Goal: Task Accomplishment & Management: Manage account settings

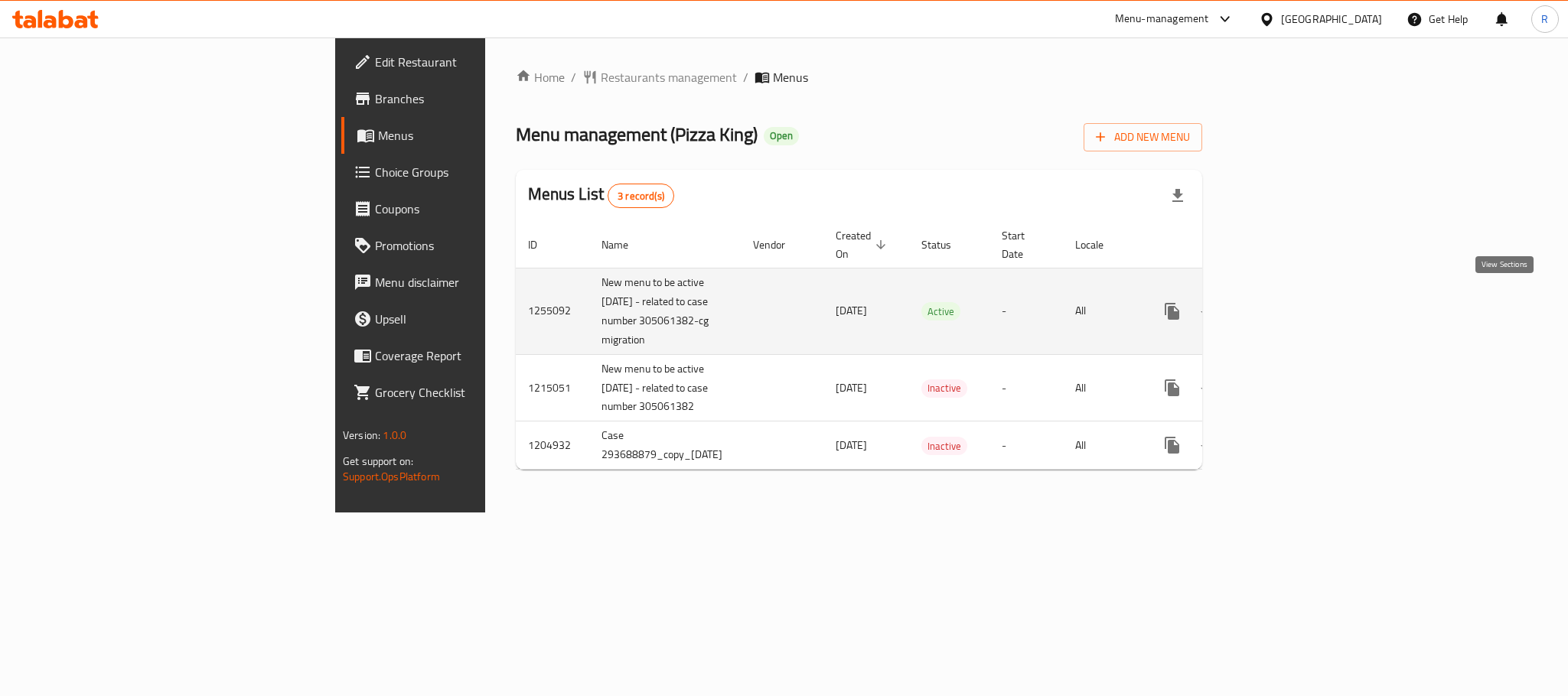
click at [1301, 310] on link "enhanced table" at bounding box center [1283, 311] width 37 height 37
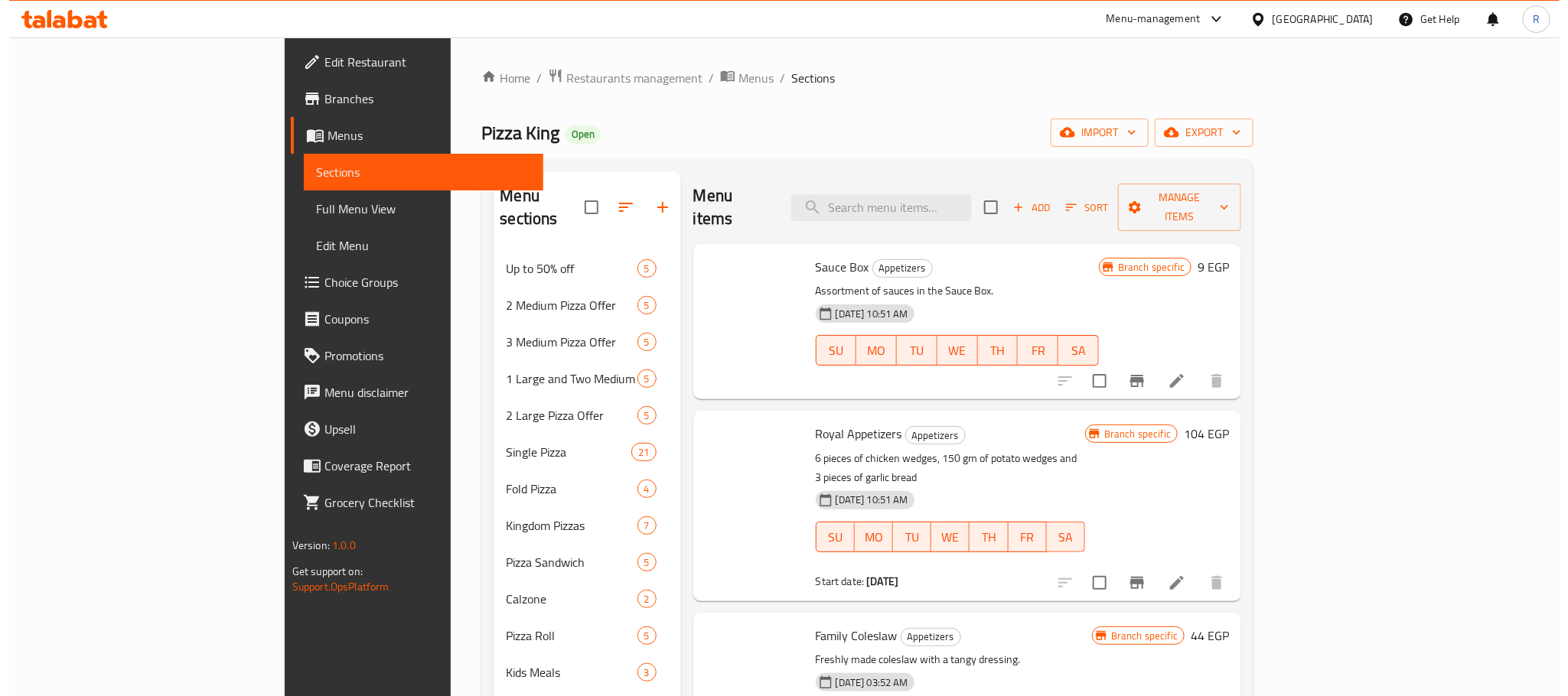
scroll to position [265, 0]
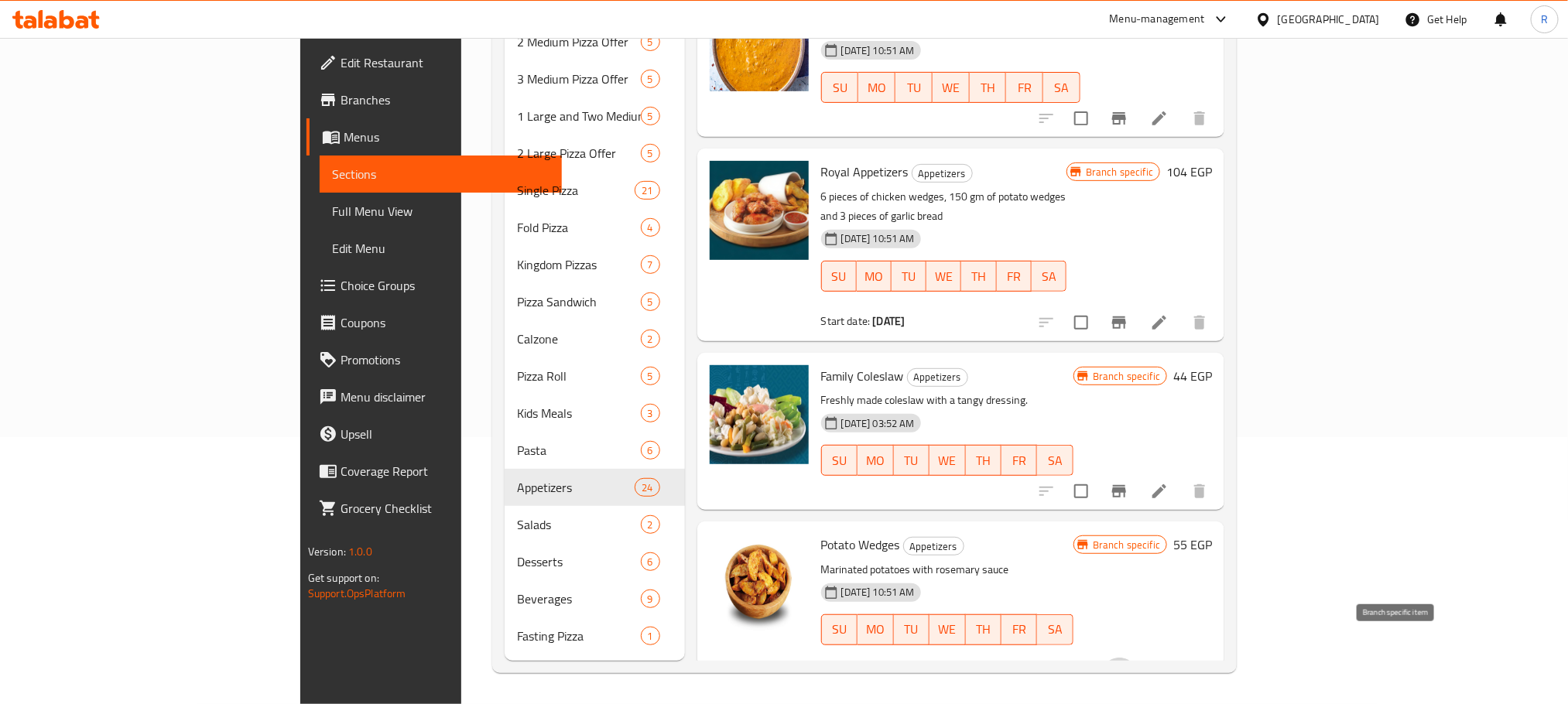
click at [1126, 670] on icon "Branch-specific-item" at bounding box center [1119, 676] width 14 height 13
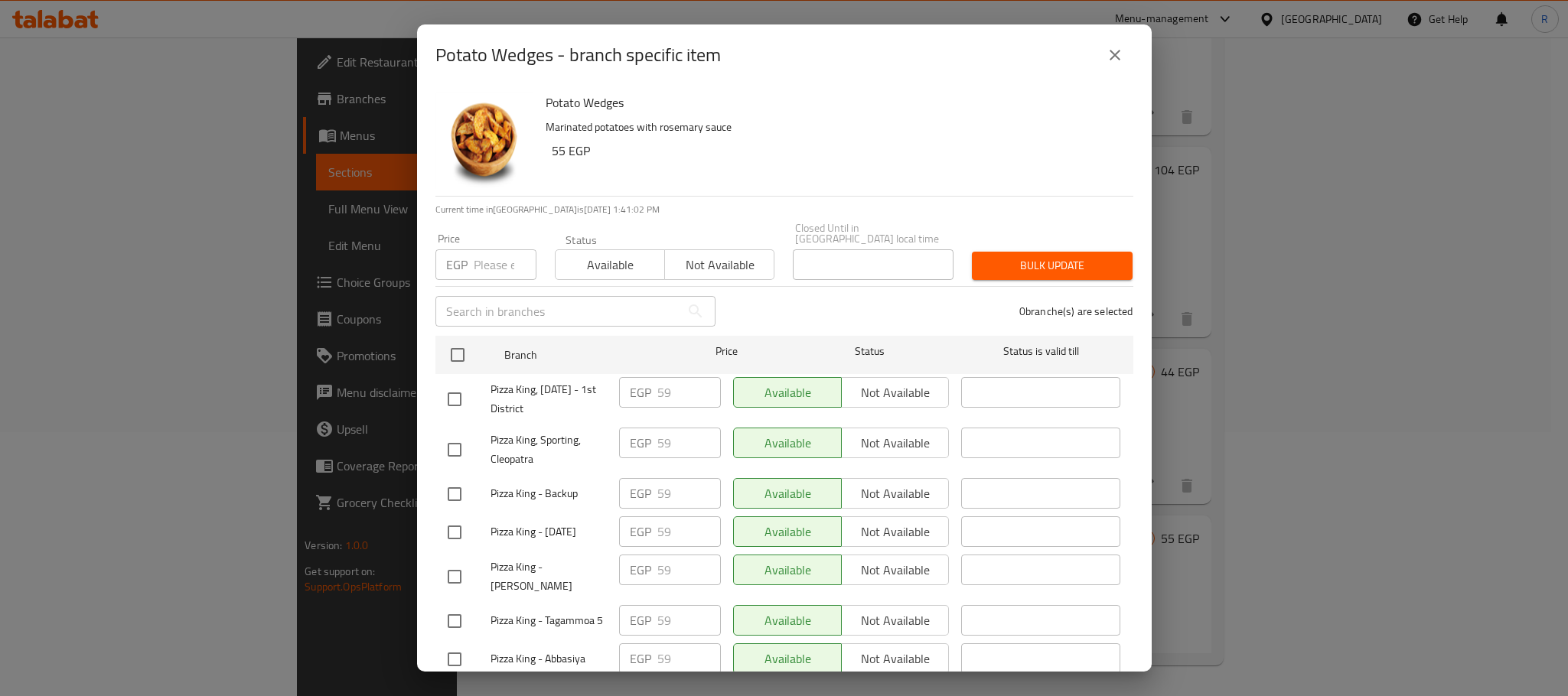
scroll to position [756, 0]
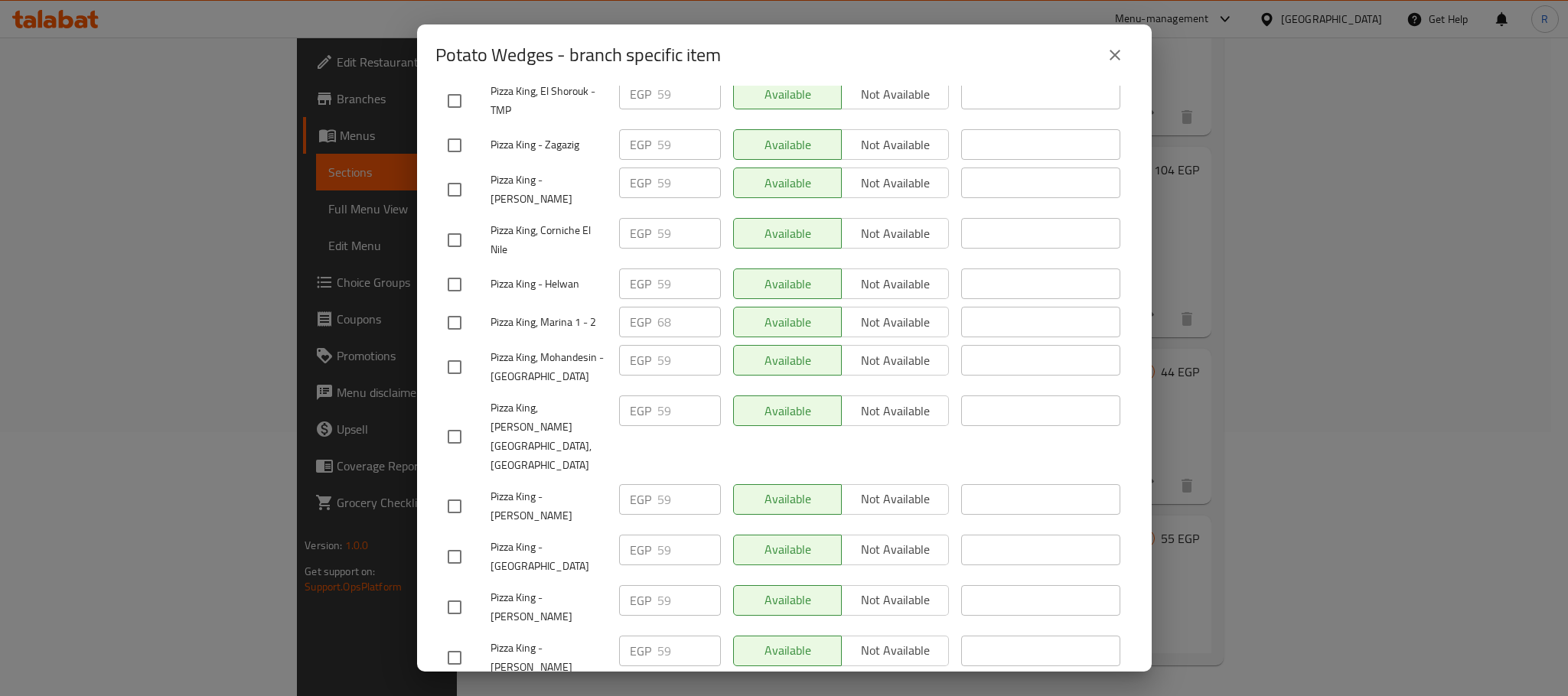
click at [452, 339] on input "checkbox" at bounding box center [455, 323] width 32 height 32
checkbox input "true"
click at [664, 338] on input "68" at bounding box center [689, 322] width 64 height 31
paste input "71"
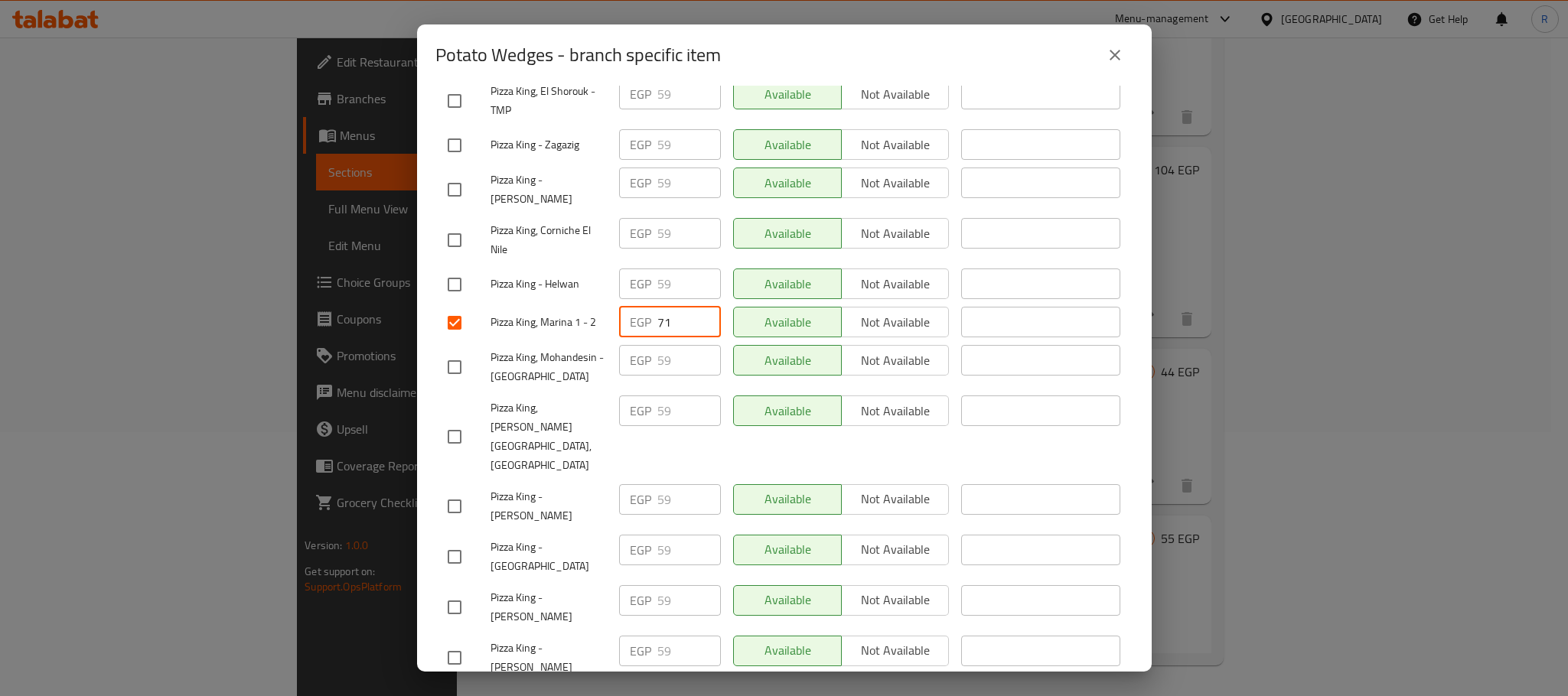
type input "71"
click at [879, 376] on div "Available Not available" at bounding box center [841, 360] width 217 height 31
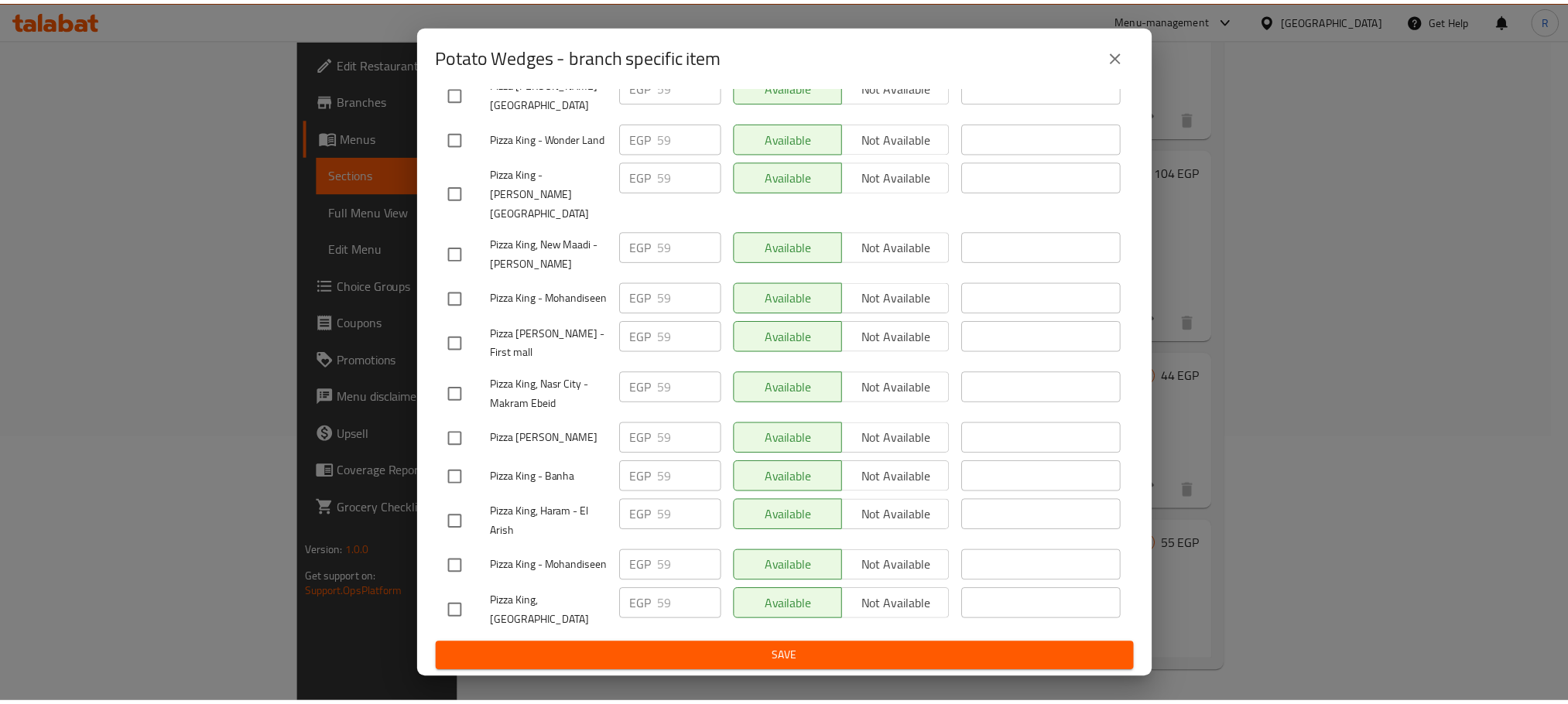
scroll to position [2765, 0]
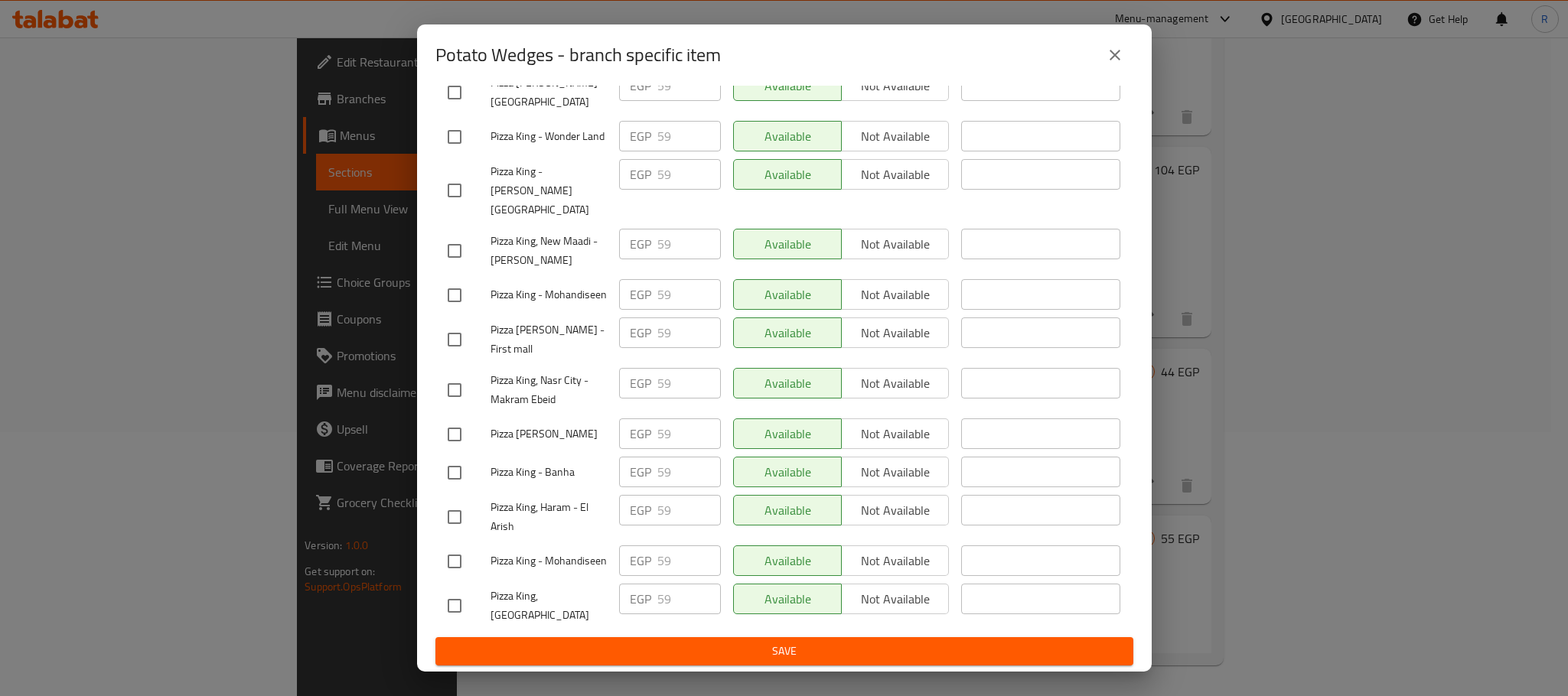
click at [727, 647] on span "Save" at bounding box center [784, 651] width 673 height 19
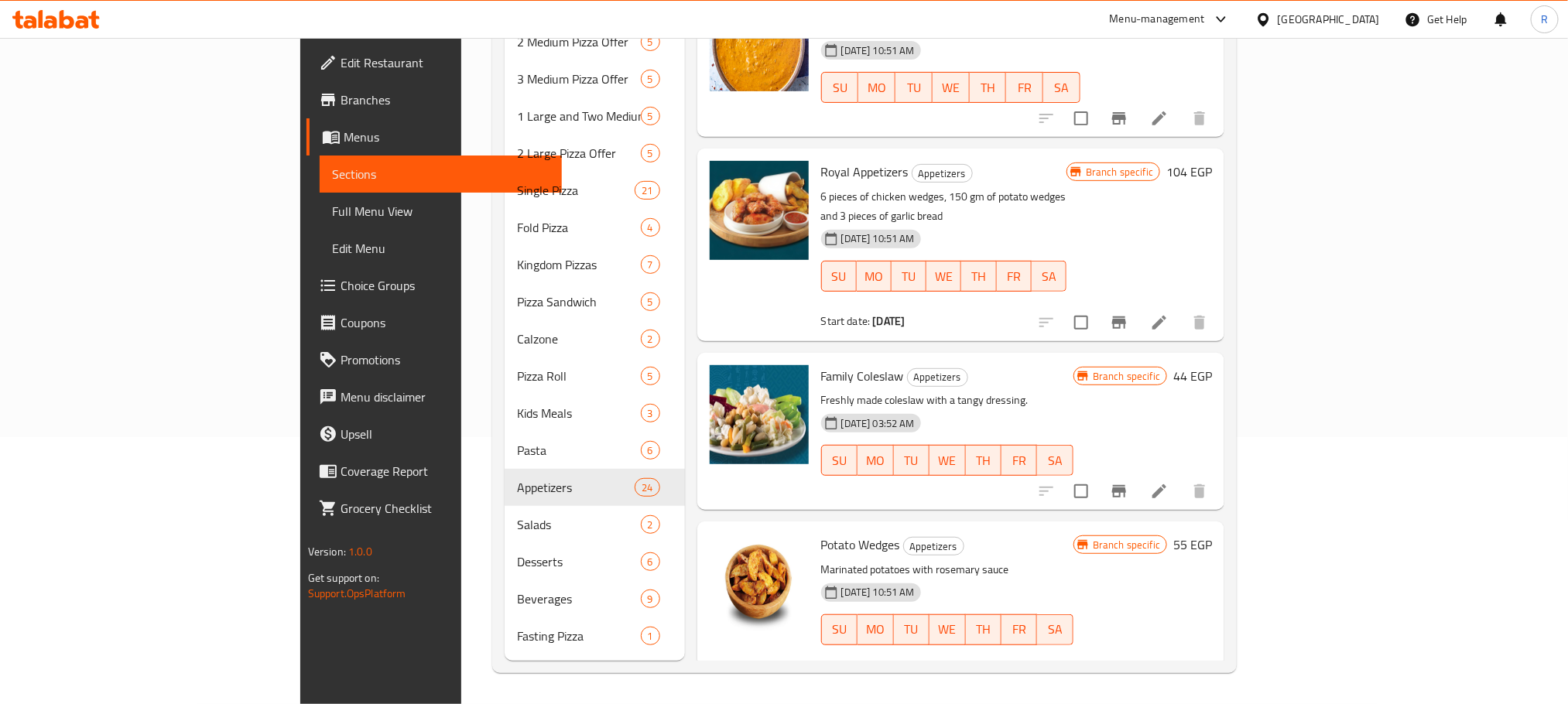
scroll to position [0, 0]
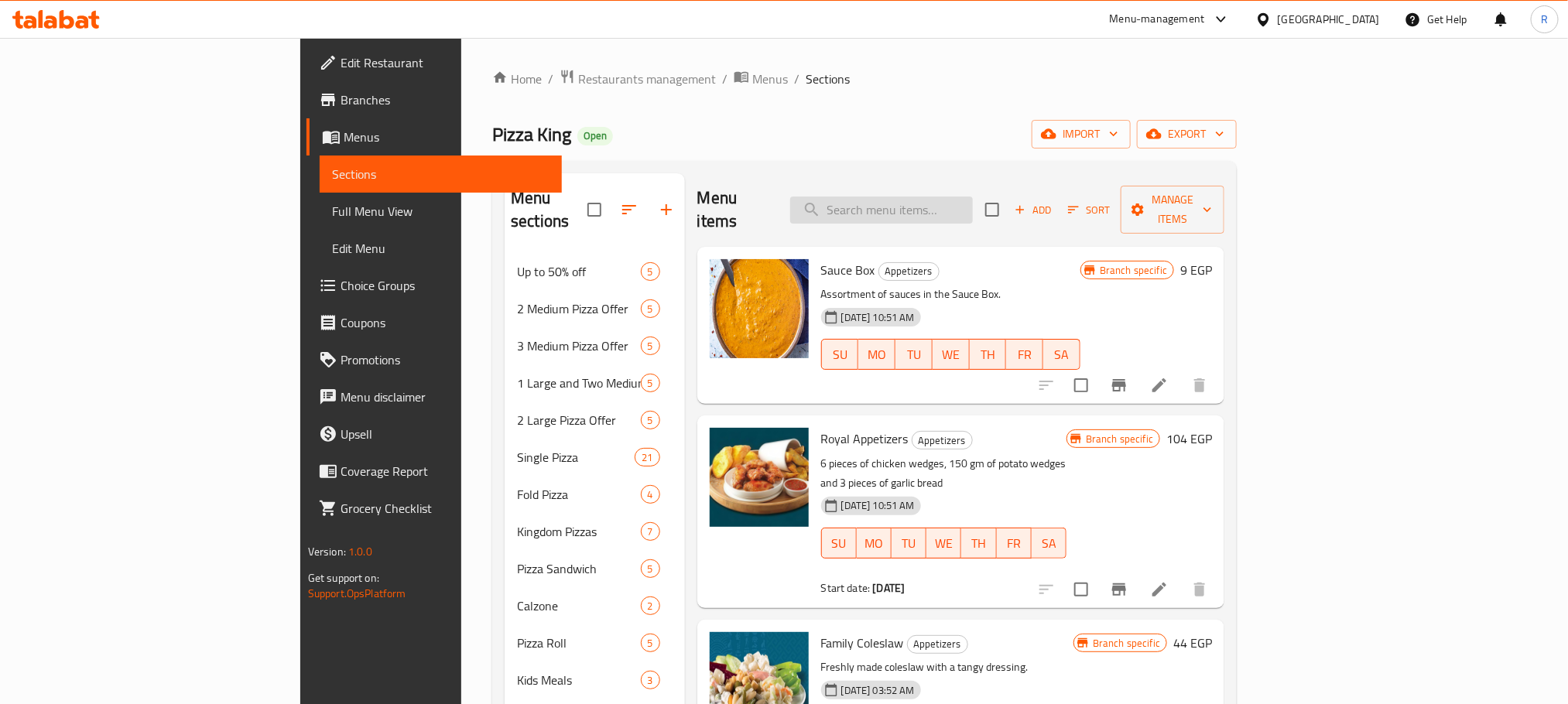
click at [973, 200] on input "search" at bounding box center [880, 210] width 182 height 27
click at [973, 211] on input "cheesy" at bounding box center [880, 210] width 182 height 27
paste input "تشيزي هالبينو فرايز"
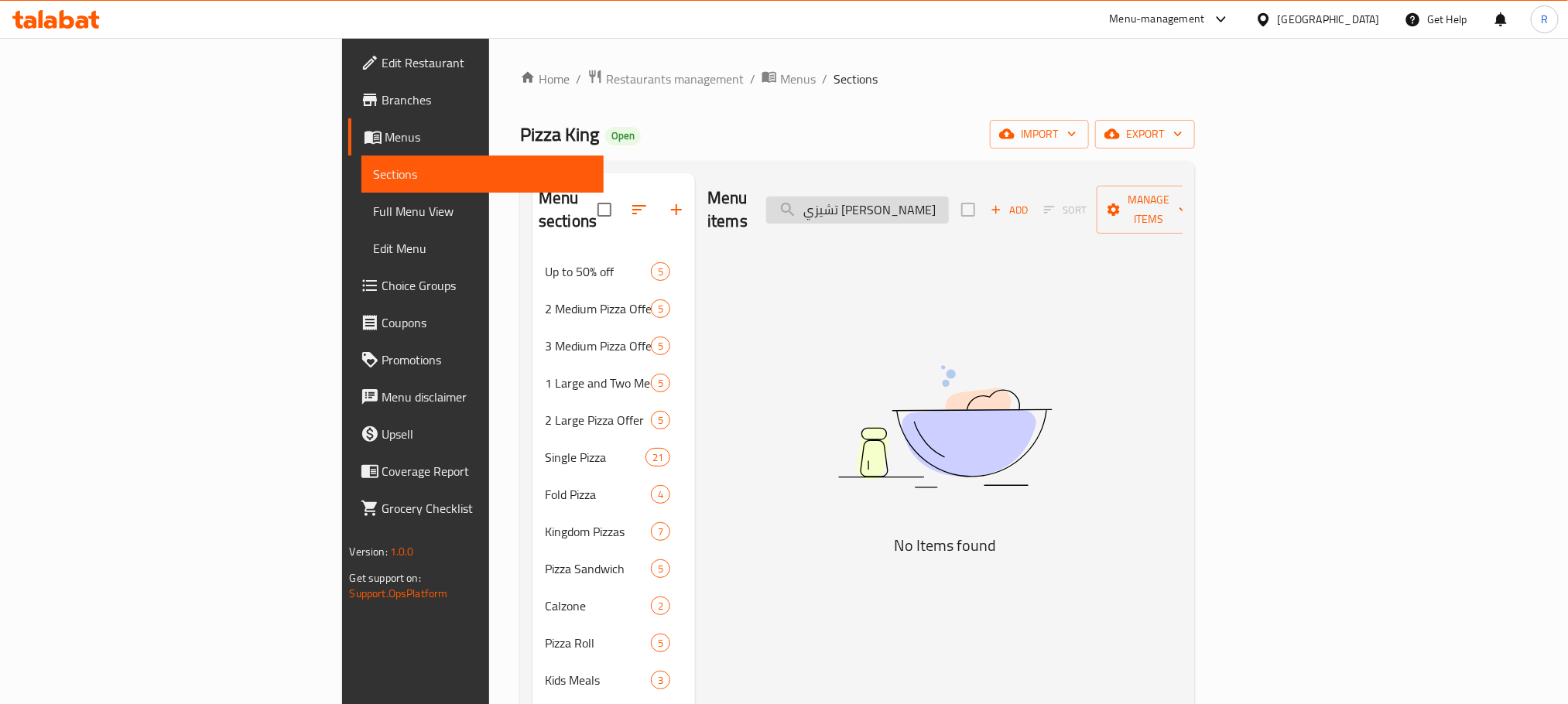
click at [949, 209] on input "تشيزي هالبينو فرايز" at bounding box center [856, 210] width 182 height 27
drag, startPoint x: 958, startPoint y: 209, endPoint x: 894, endPoint y: 211, distance: 64.0
click at [894, 211] on input "تشيزي هالبينو فرايز" at bounding box center [856, 210] width 182 height 27
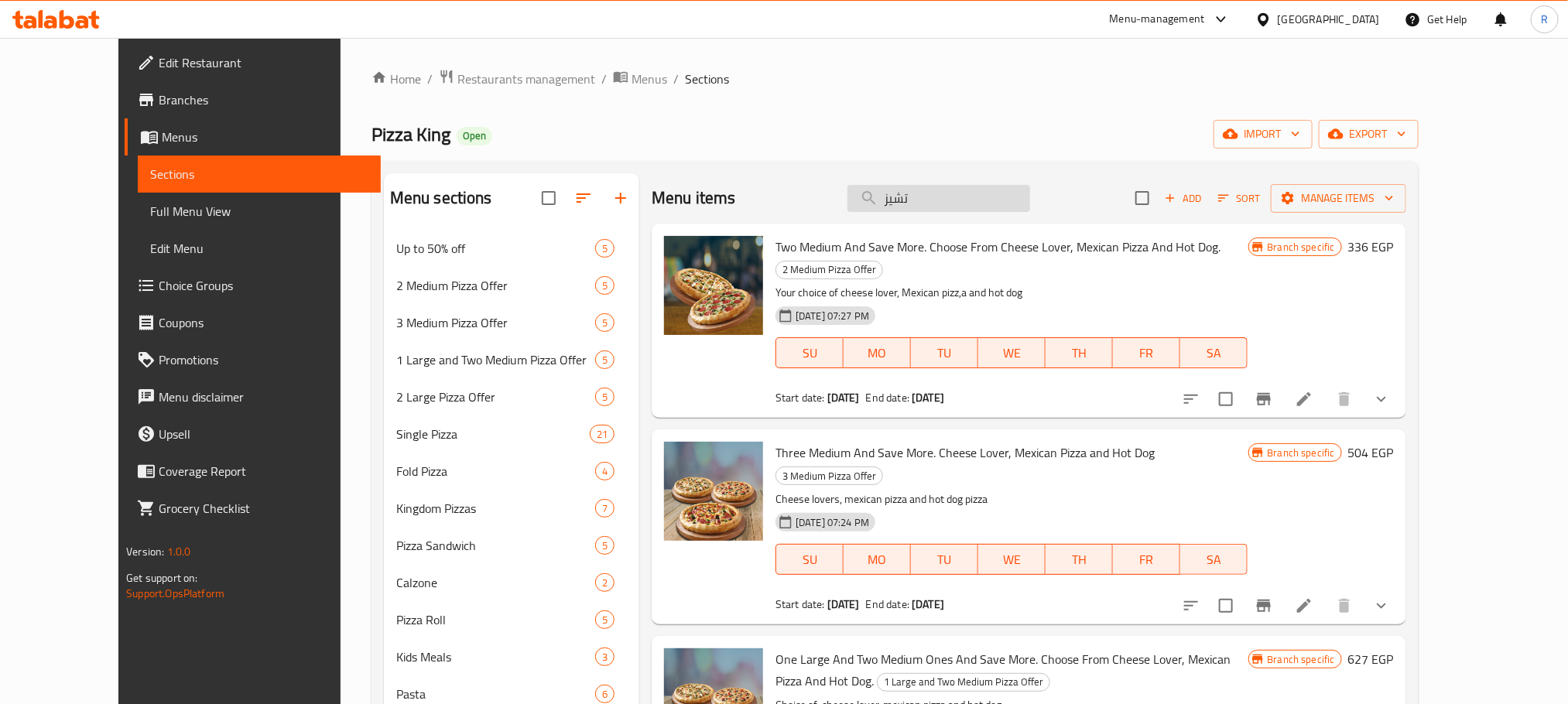
click at [1013, 212] on input "تشيز" at bounding box center [938, 199] width 182 height 27
paste input "لقات بصل"
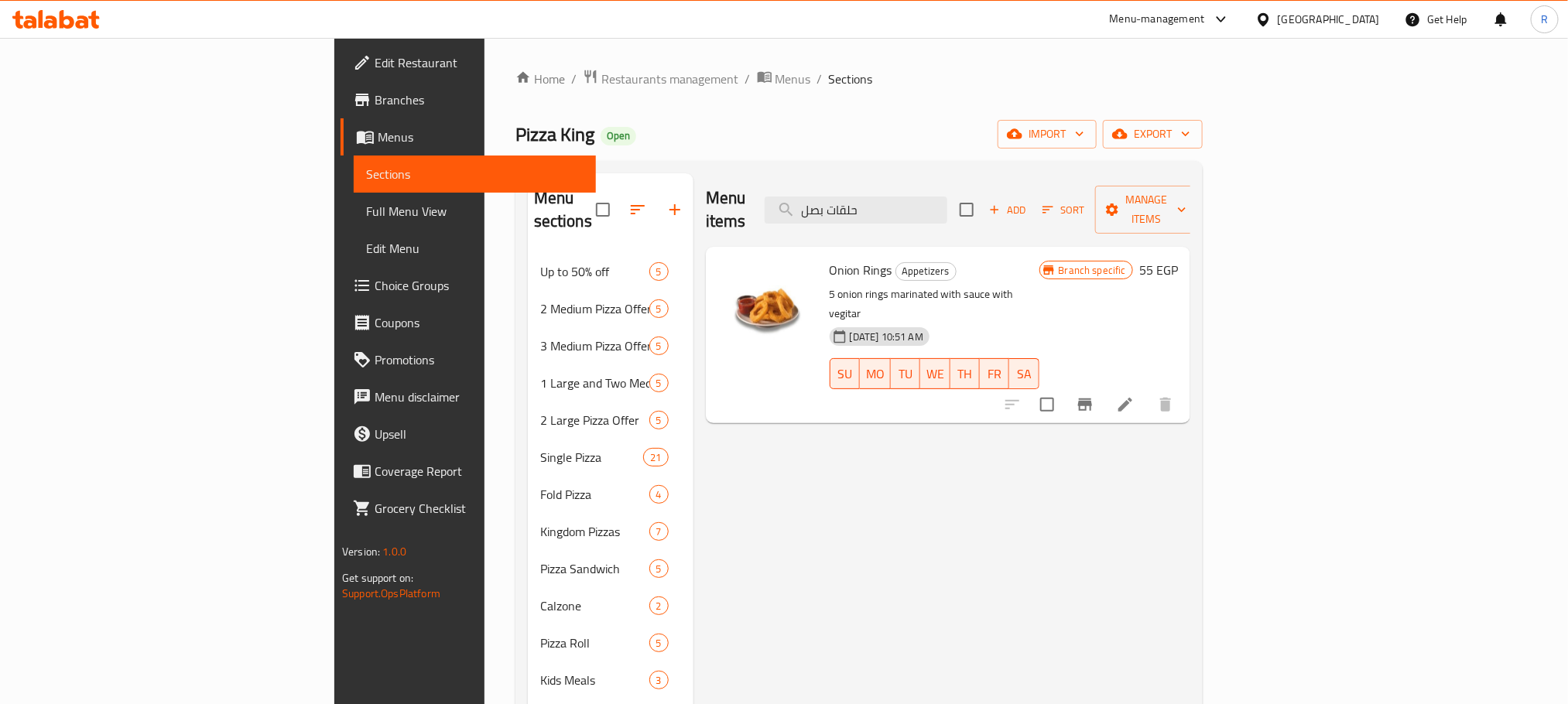
type input "حلقات بصل"
click at [1095, 395] on icon "Branch-specific-item" at bounding box center [1084, 404] width 18 height 18
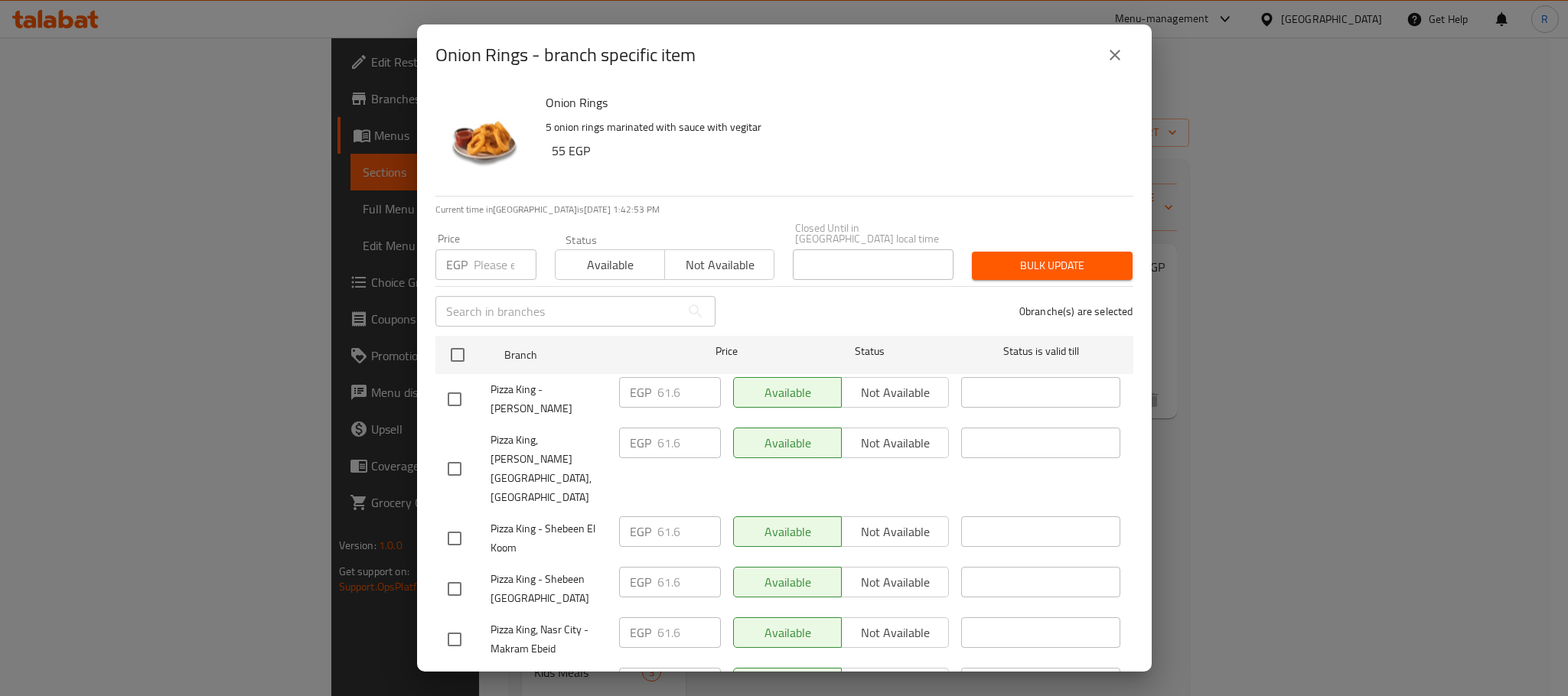
scroll to position [2209, 0]
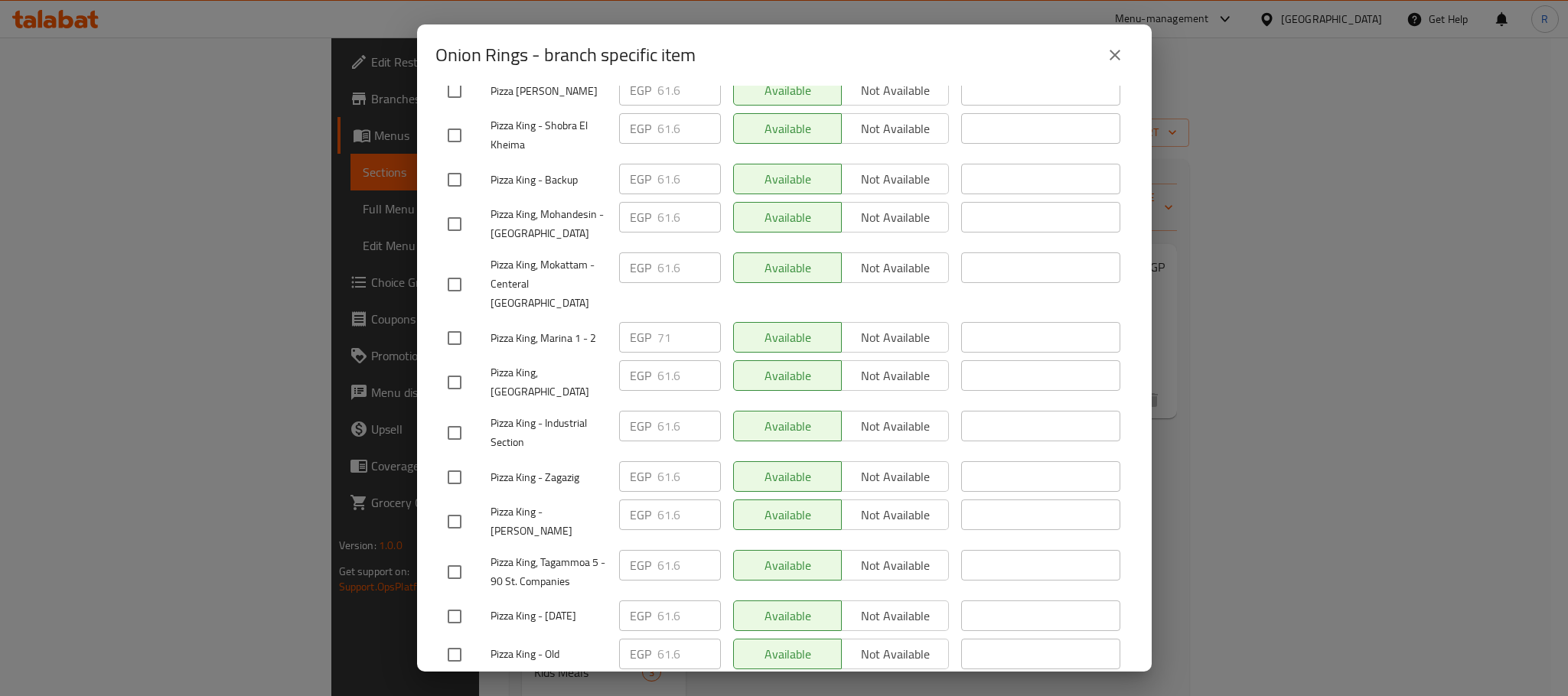
click at [463, 355] on input "checkbox" at bounding box center [455, 338] width 32 height 32
checkbox input "true"
click at [675, 353] on input "71" at bounding box center [689, 338] width 64 height 31
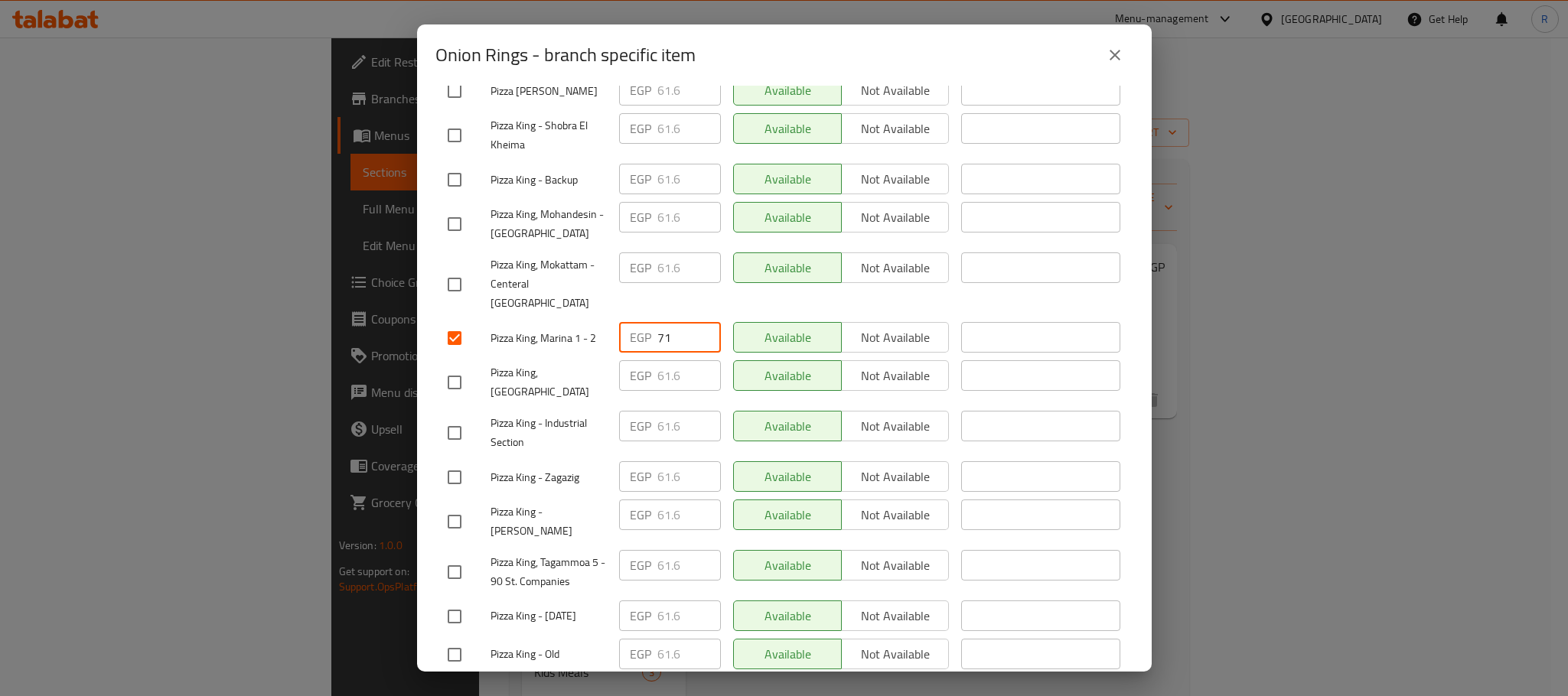
paste input "4"
type input "74"
click at [747, 411] on div "Available Not available" at bounding box center [841, 382] width 229 height 56
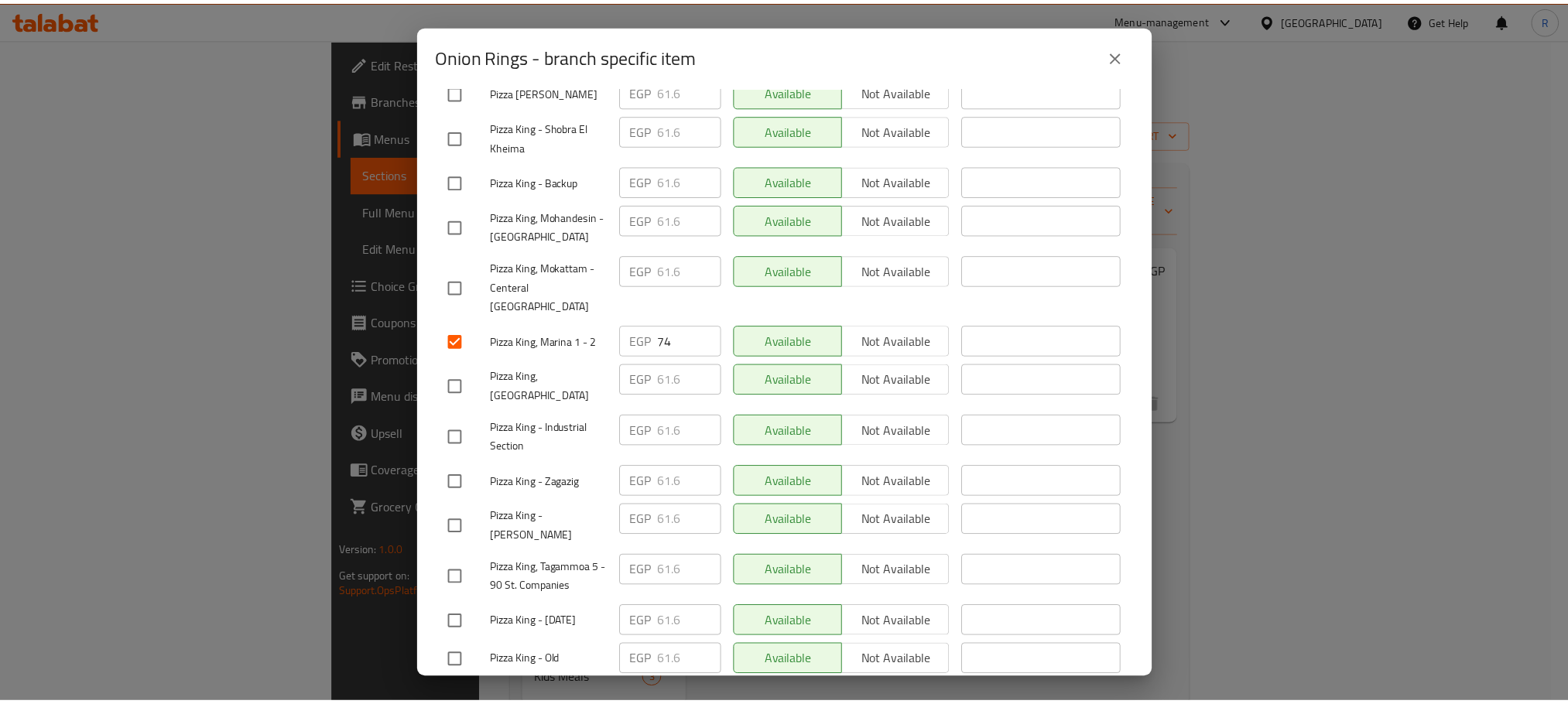
scroll to position [2765, 0]
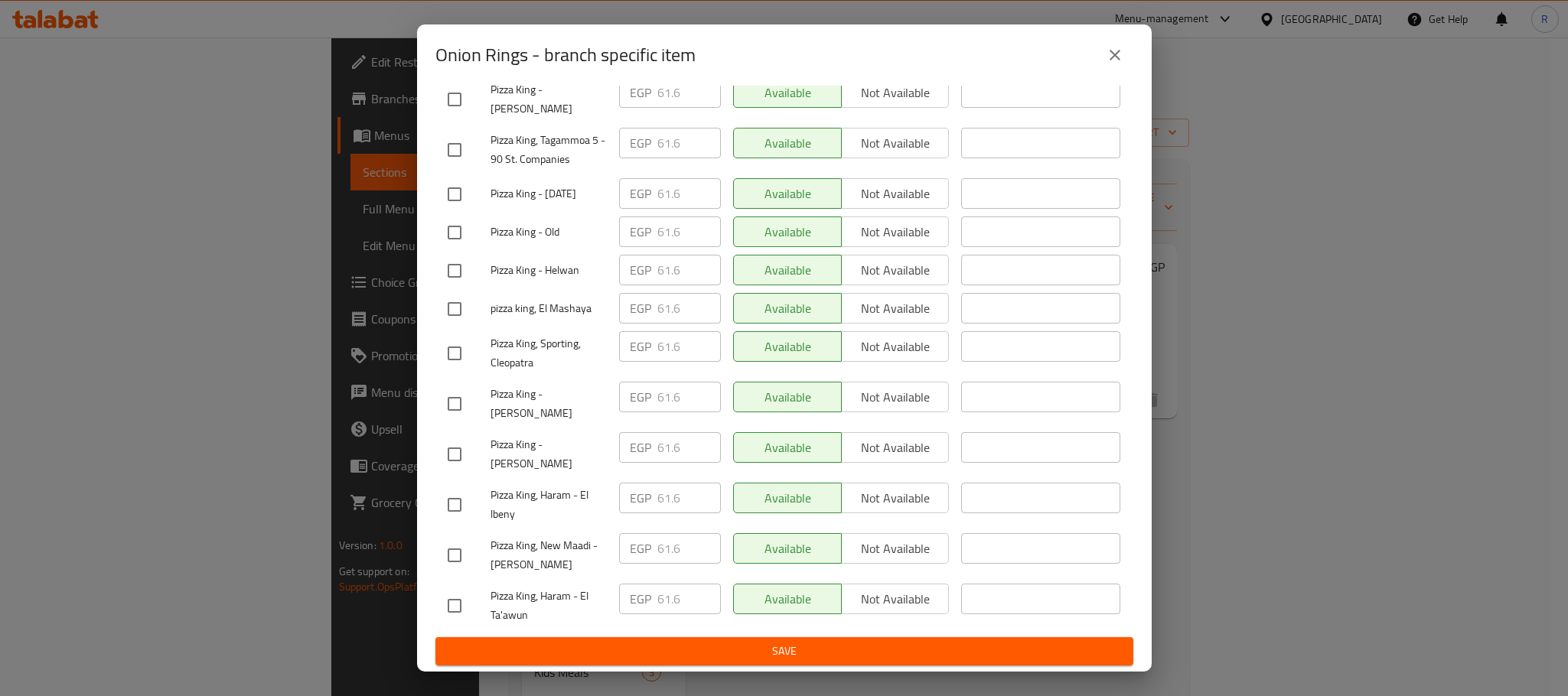
click at [757, 657] on span "Save" at bounding box center [784, 651] width 673 height 19
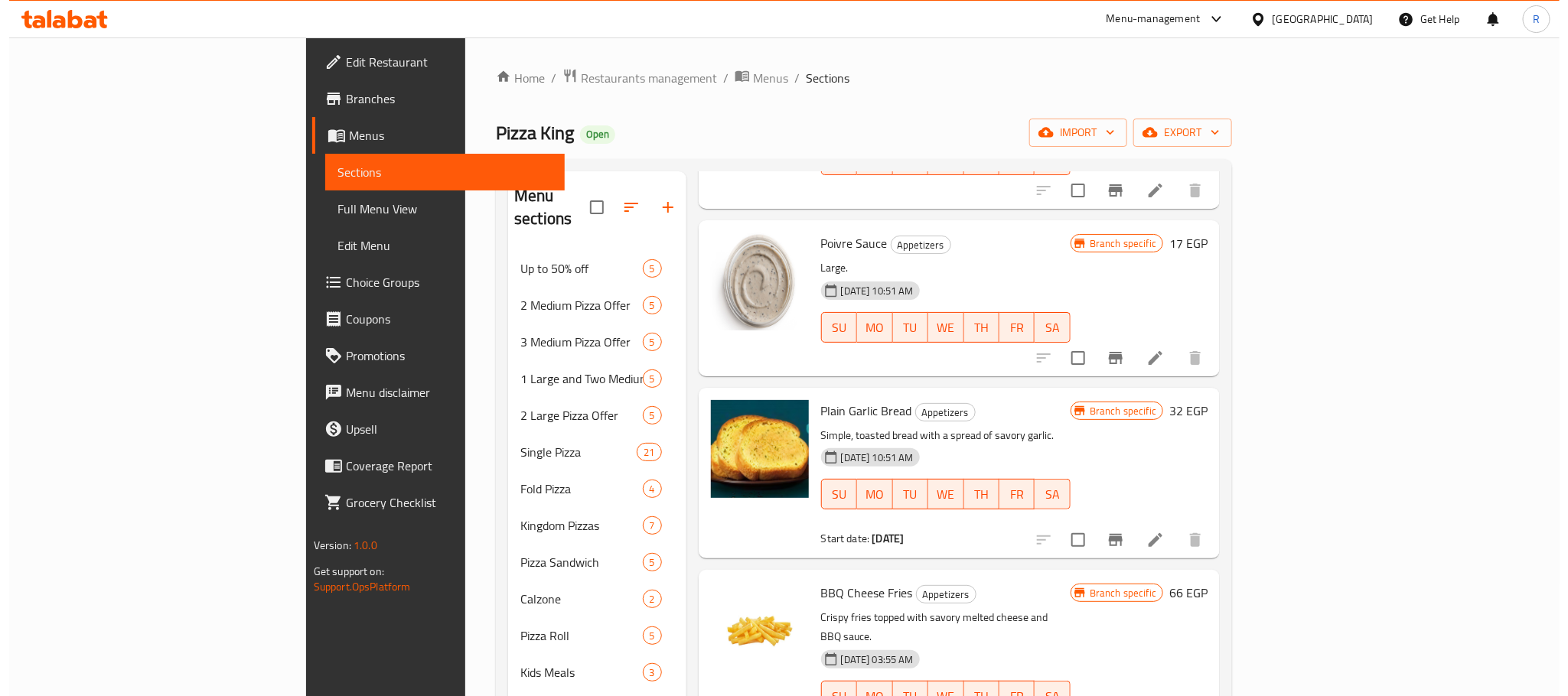
scroll to position [2525, 0]
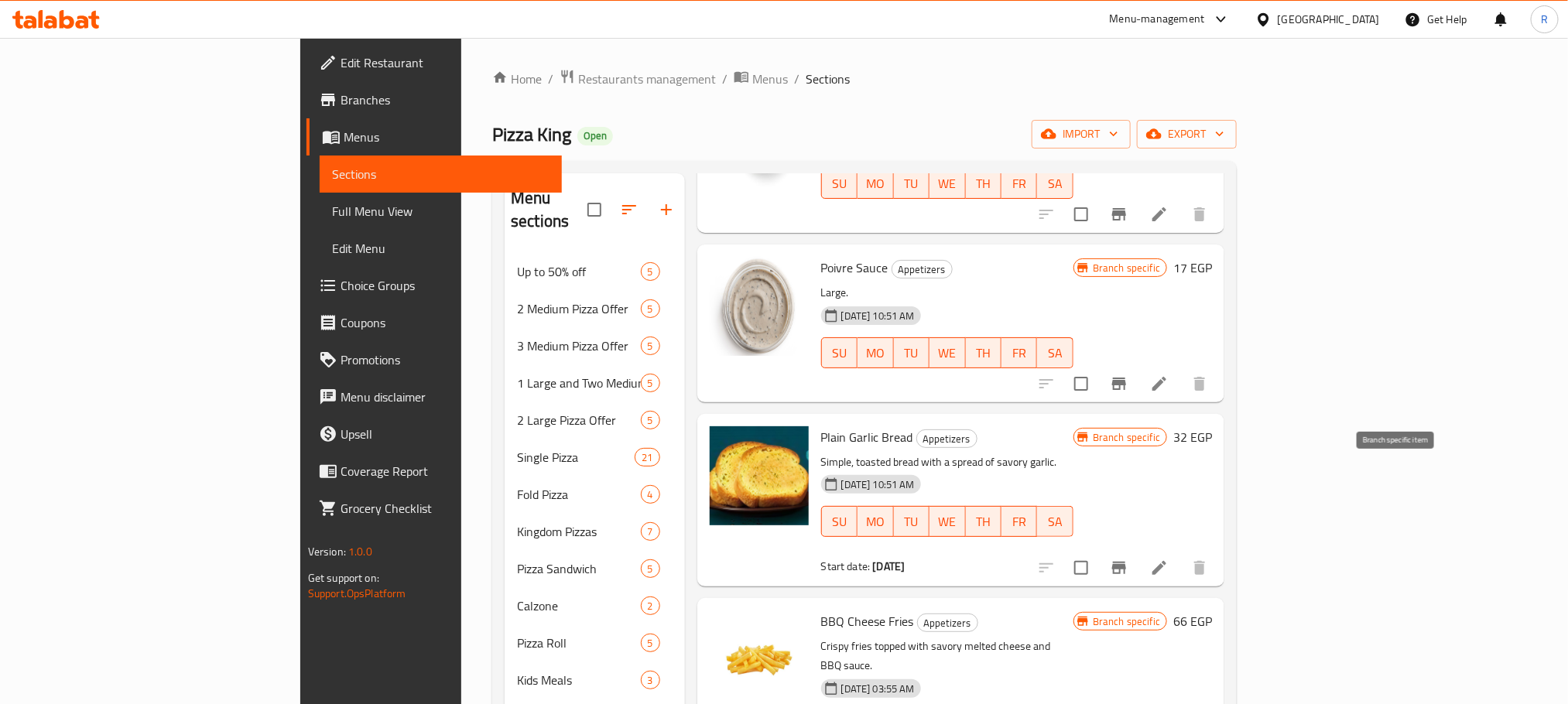
click at [1128, 558] on icon "Branch-specific-item" at bounding box center [1119, 567] width 18 height 18
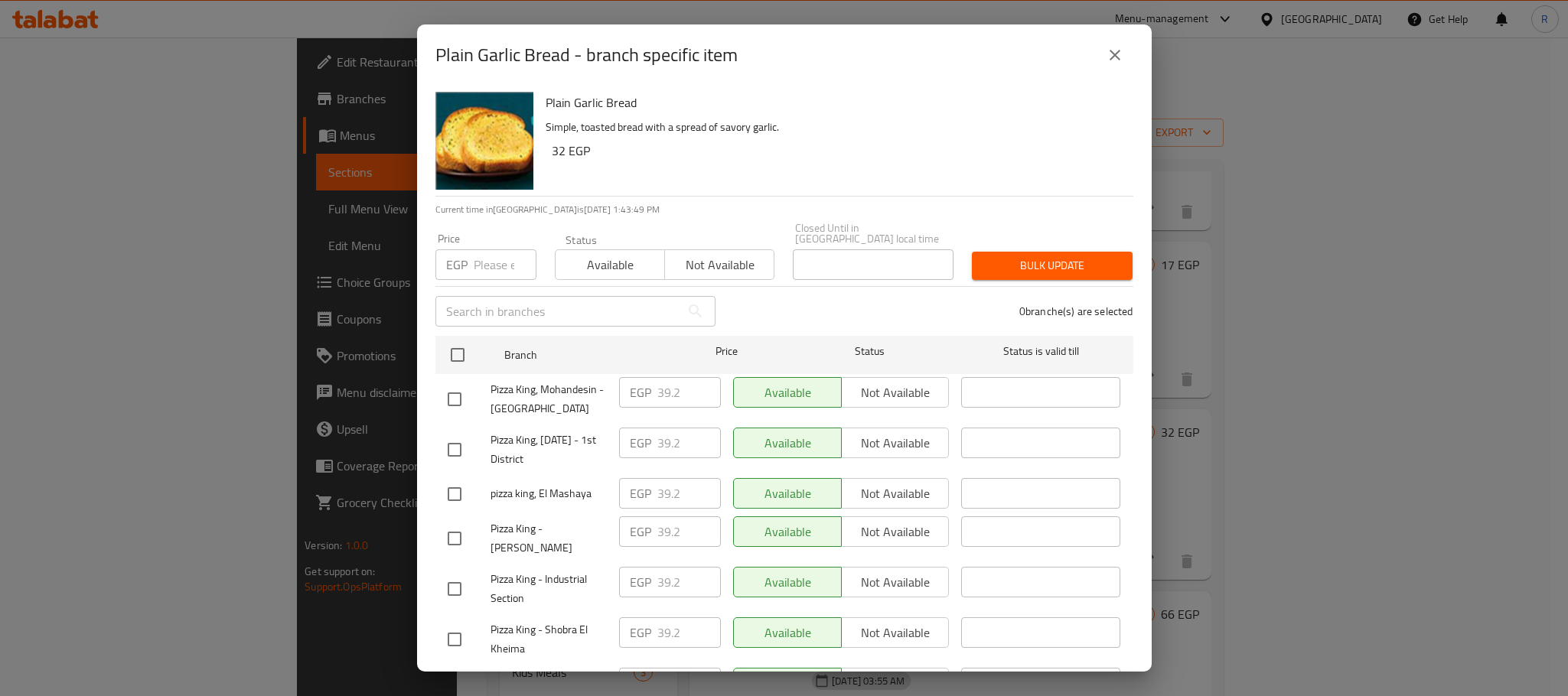
scroll to position [1167, 0]
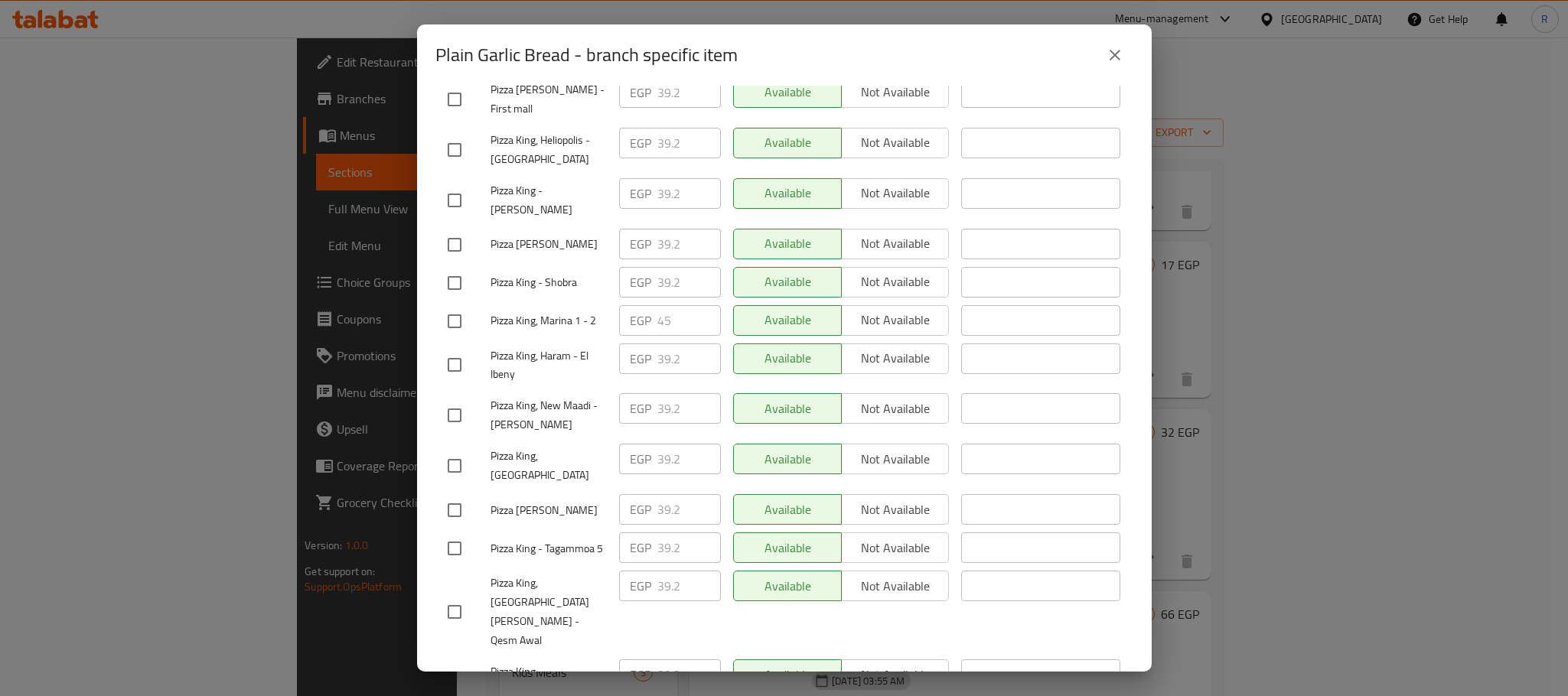
click at [447, 338] on input "checkbox" at bounding box center [455, 321] width 32 height 32
checkbox input "true"
click at [660, 336] on input "45" at bounding box center [689, 320] width 64 height 31
paste input "7"
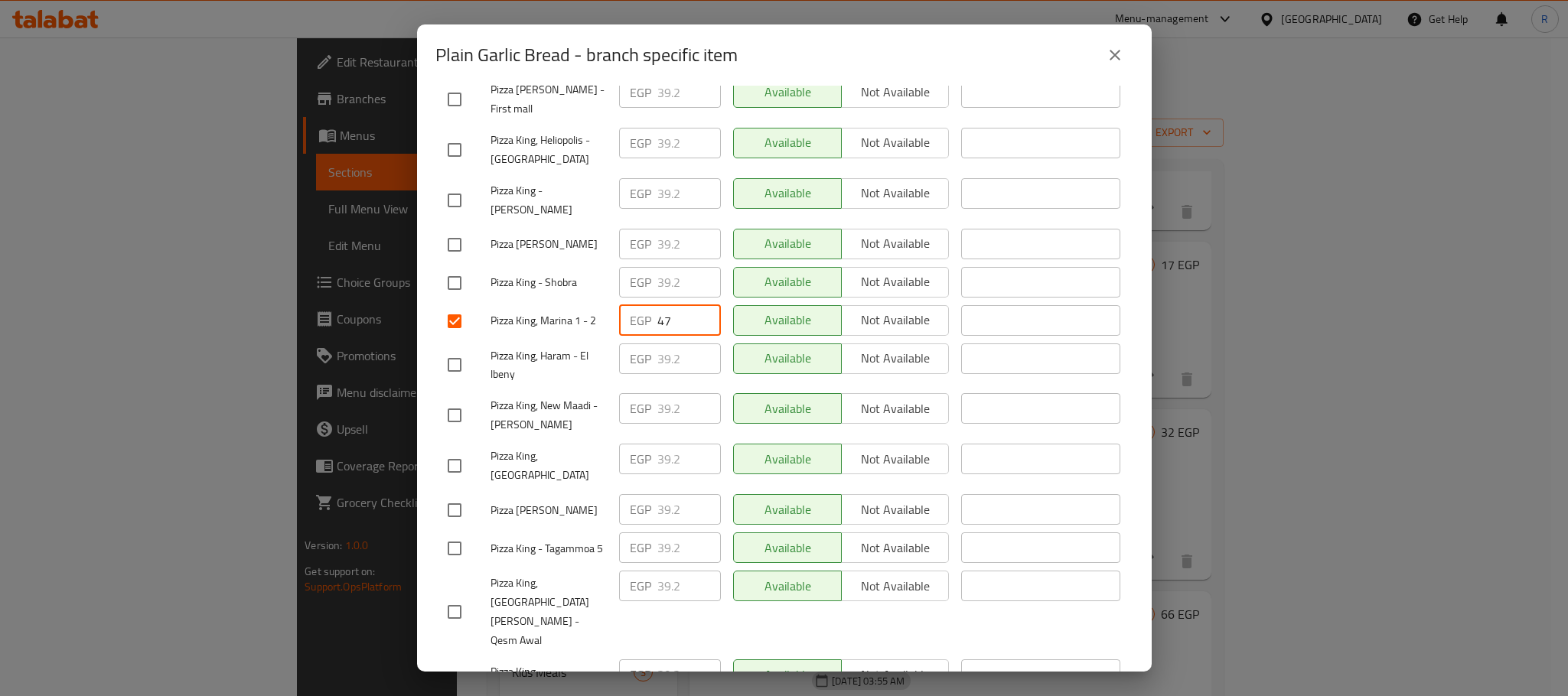
type input "47"
click at [774, 374] on div "Available Not available" at bounding box center [841, 358] width 217 height 31
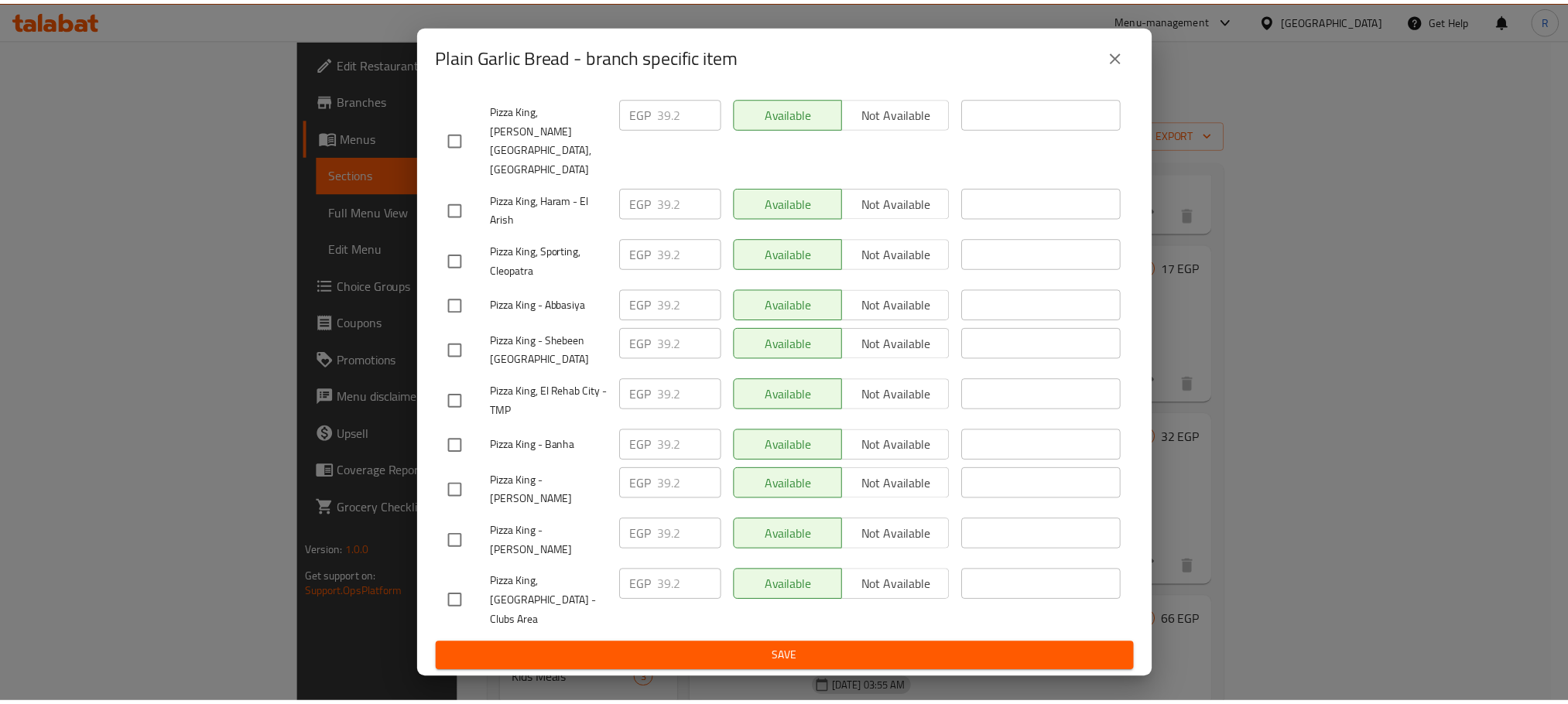
scroll to position [2765, 0]
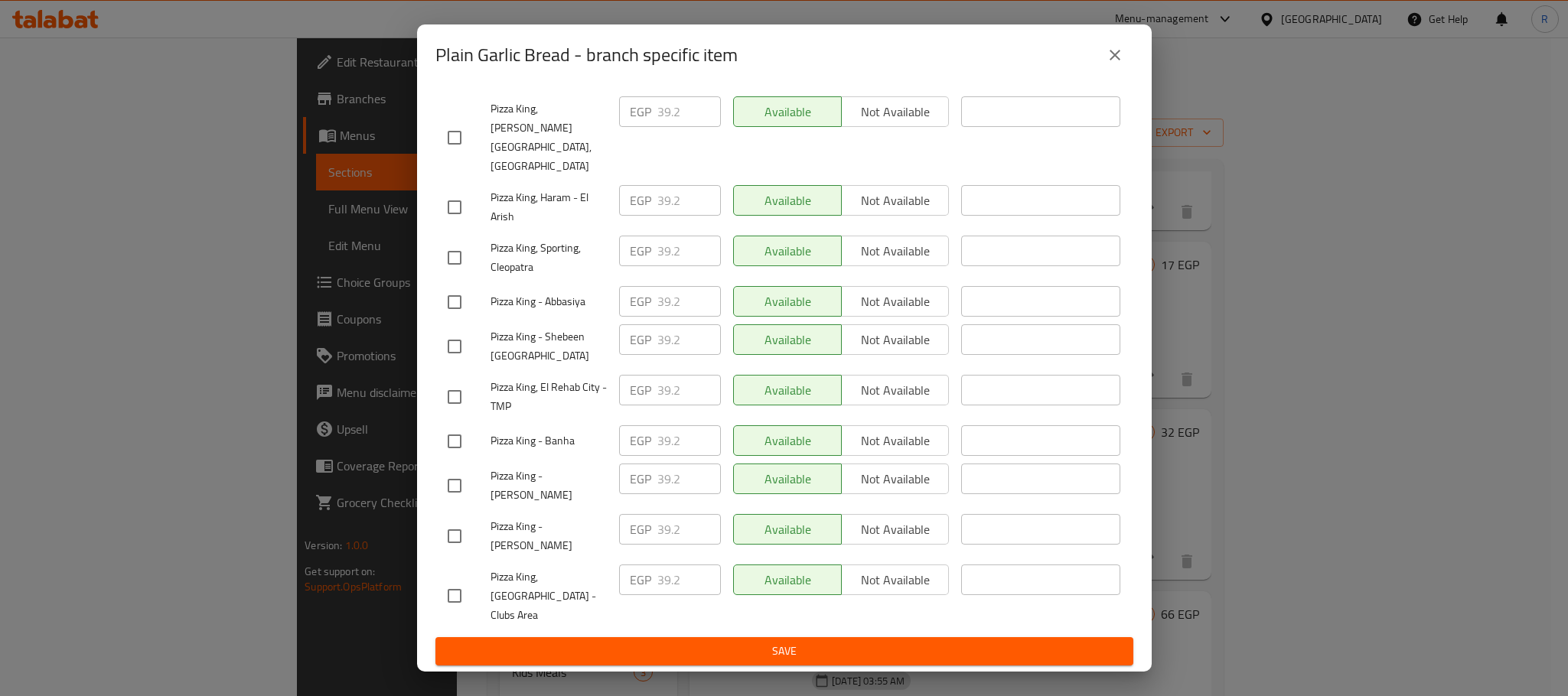
click at [753, 654] on span "Save" at bounding box center [784, 651] width 673 height 19
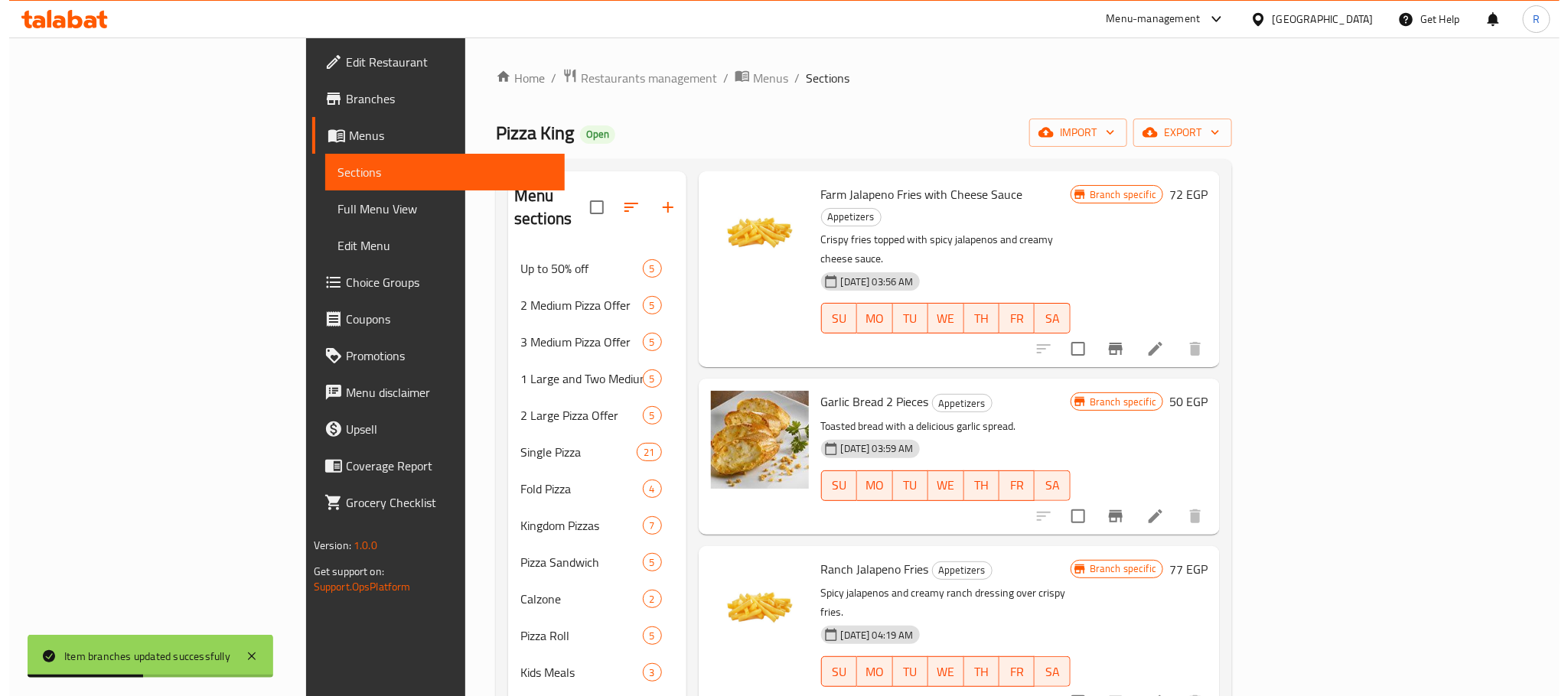
scroll to position [3099, 0]
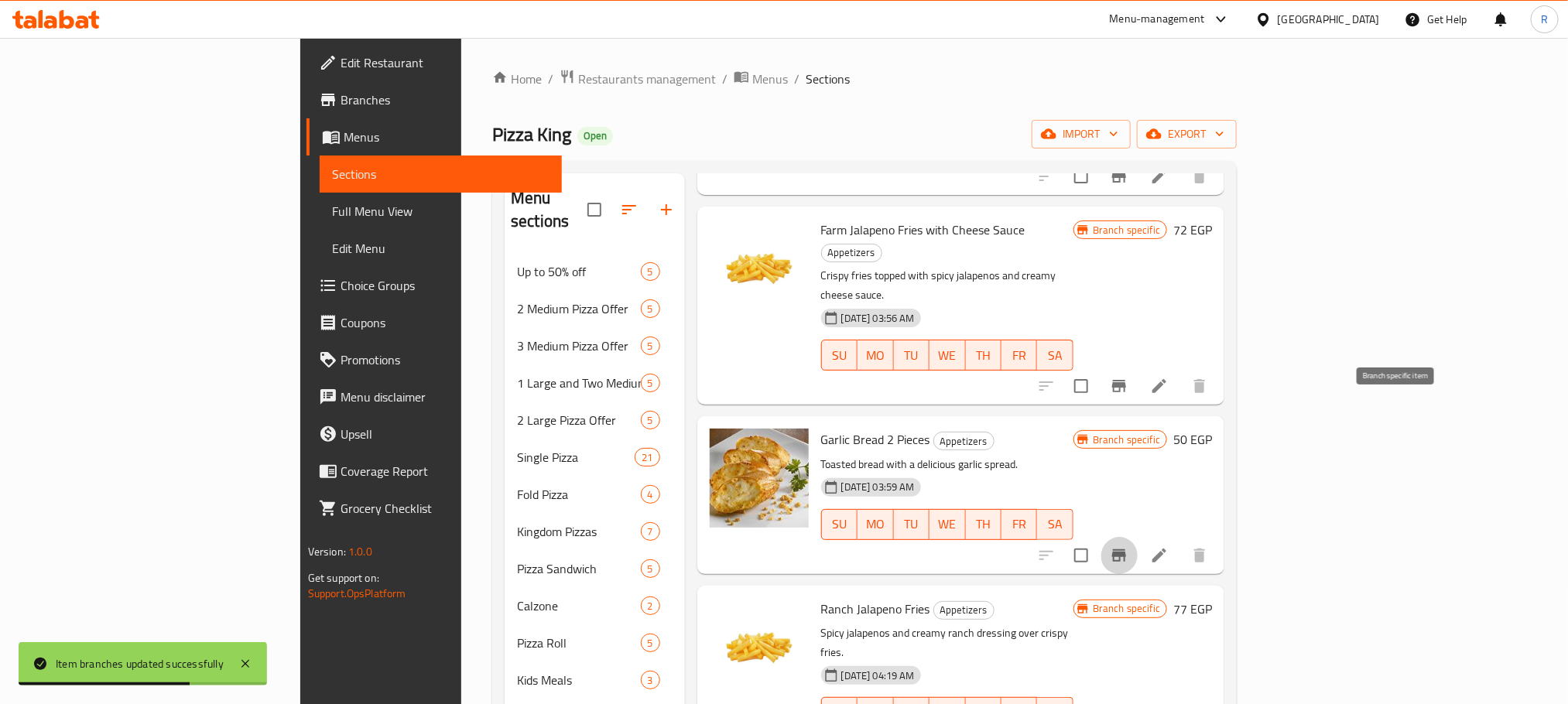
click at [1126, 550] on icon "Branch-specific-item" at bounding box center [1119, 555] width 14 height 13
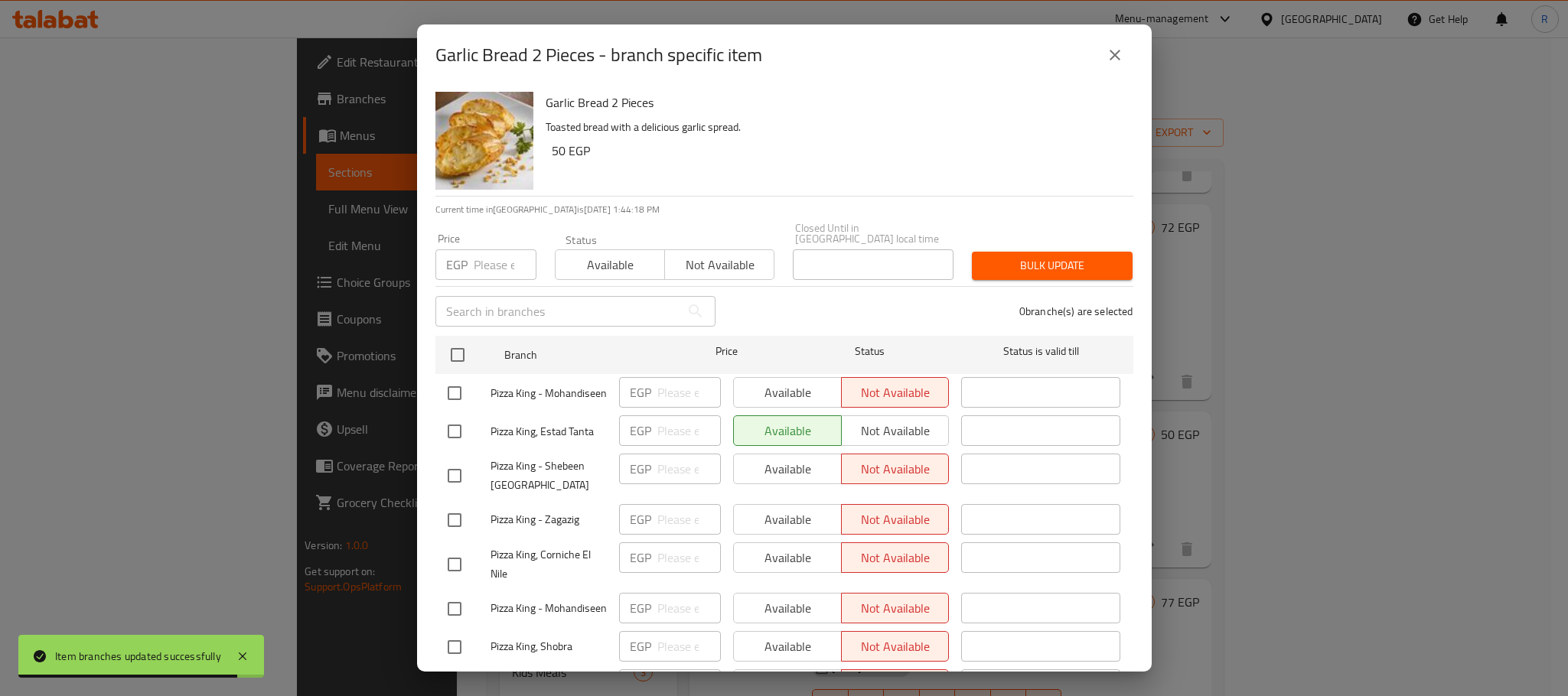
scroll to position [1701, 0]
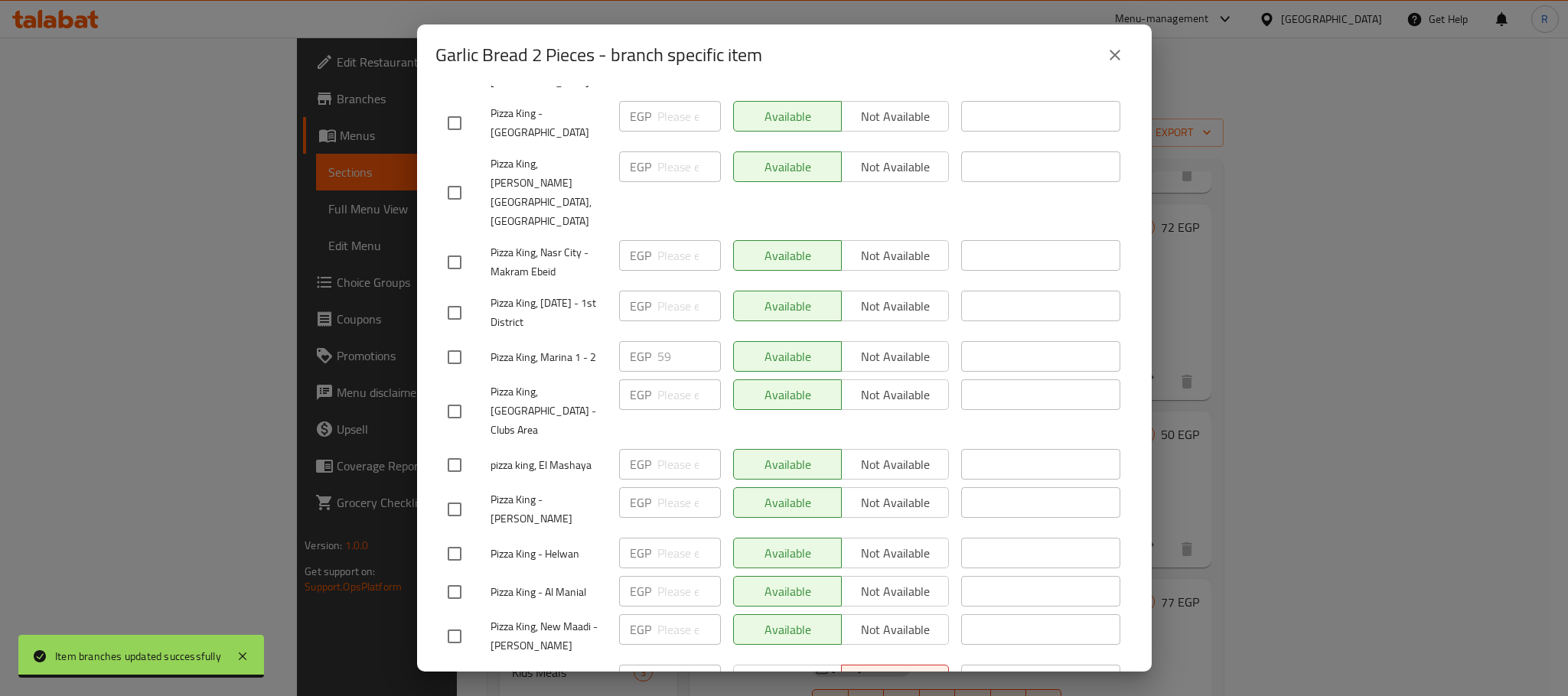
click at [457, 374] on input "checkbox" at bounding box center [455, 358] width 32 height 32
checkbox input "true"
click at [662, 372] on input "59" at bounding box center [689, 357] width 64 height 31
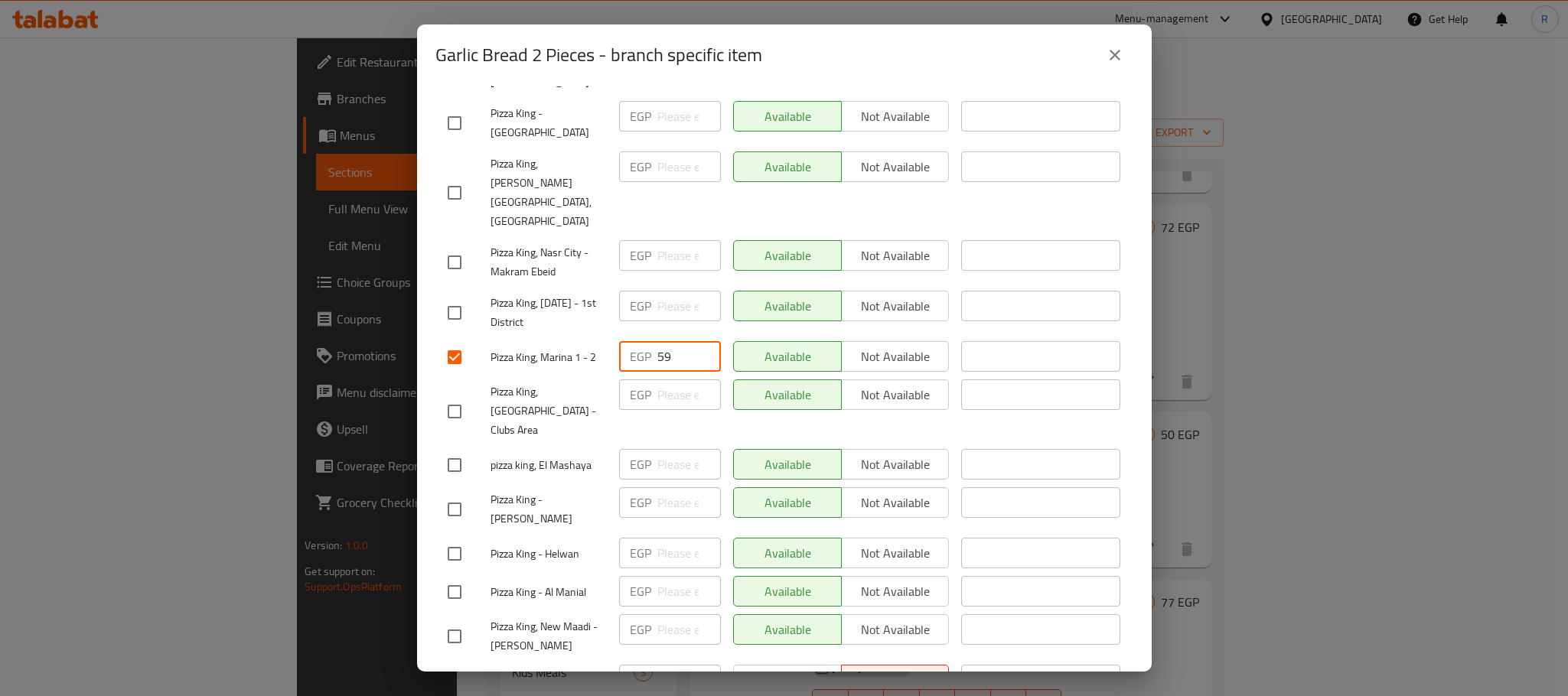
click at [662, 372] on input "59" at bounding box center [689, 357] width 64 height 31
paste input "61"
type input "61"
click at [767, 410] on div "Available Not available" at bounding box center [841, 395] width 217 height 31
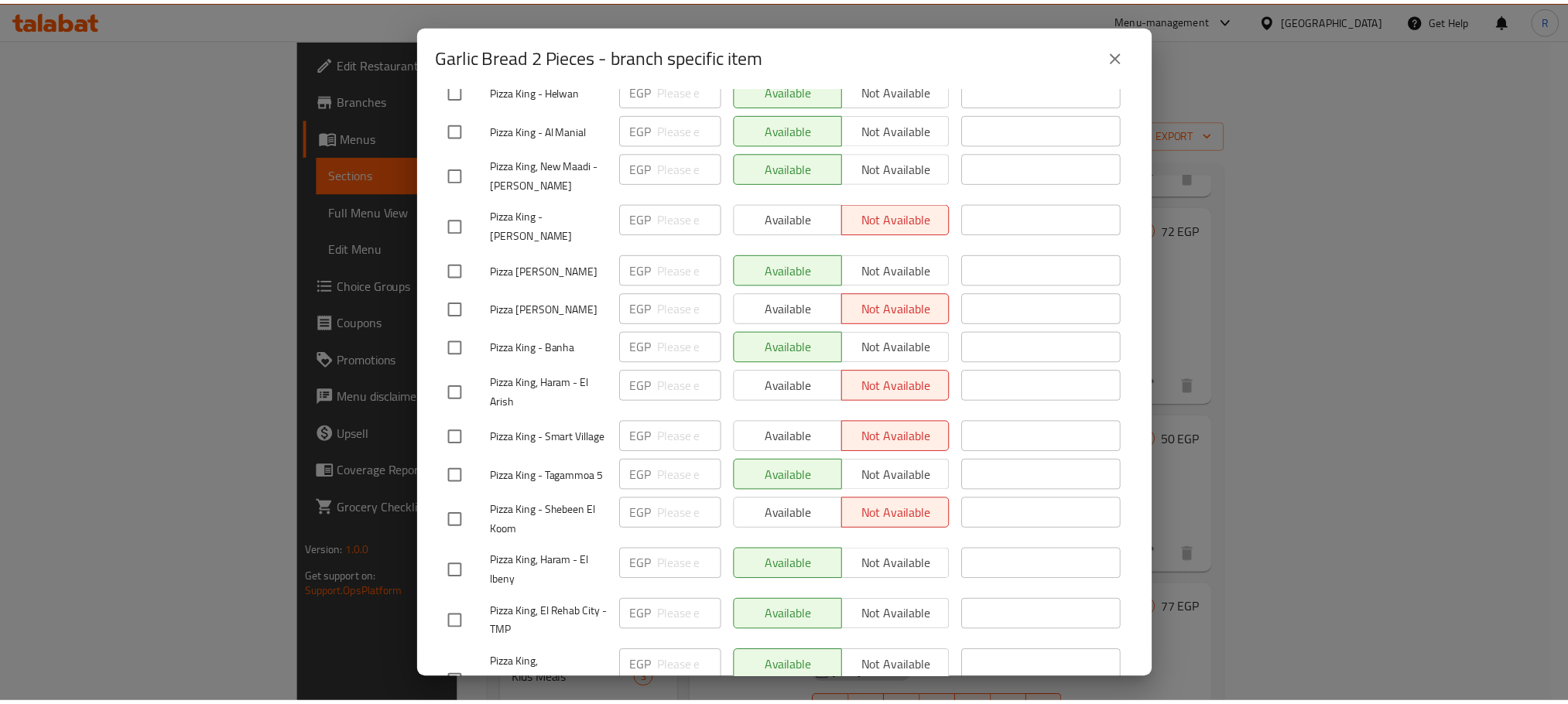
scroll to position [2765, 0]
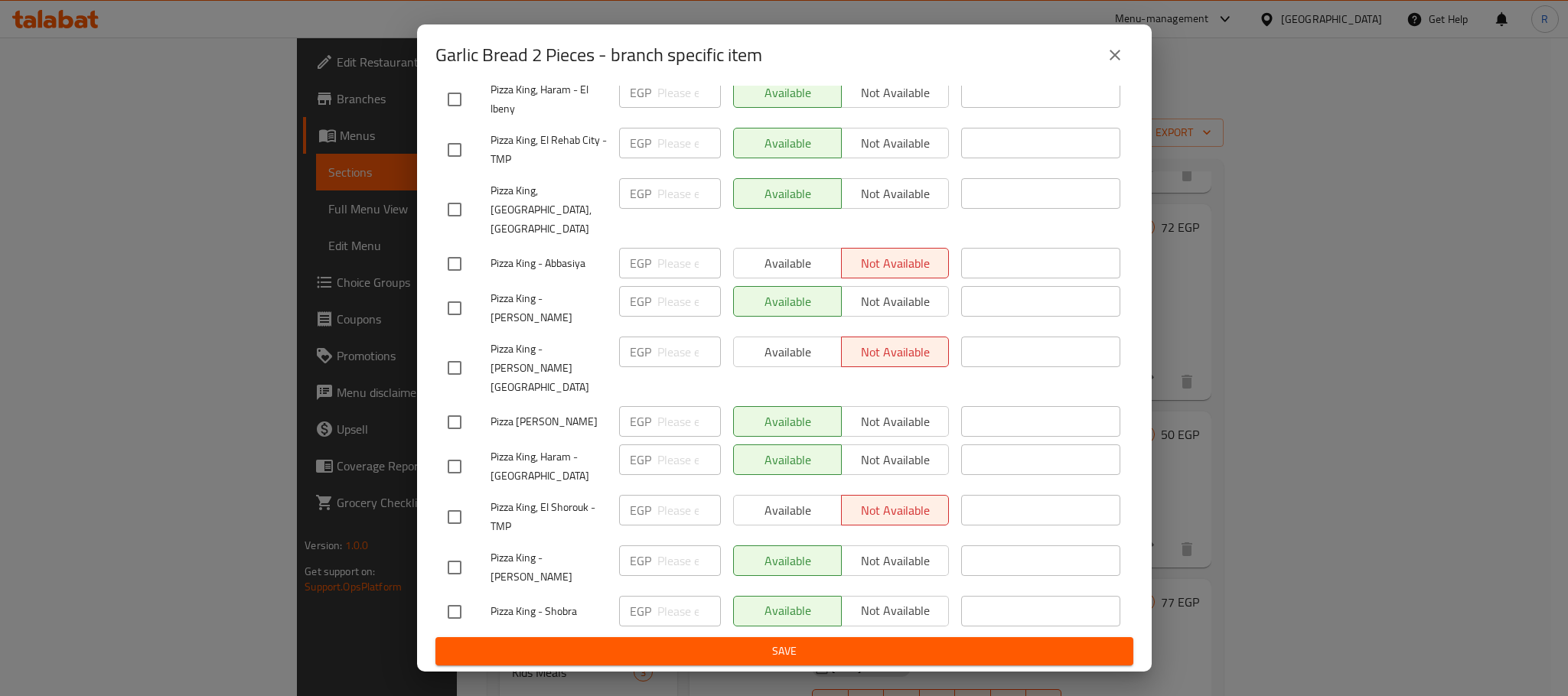
click at [795, 659] on span "Save" at bounding box center [784, 651] width 673 height 19
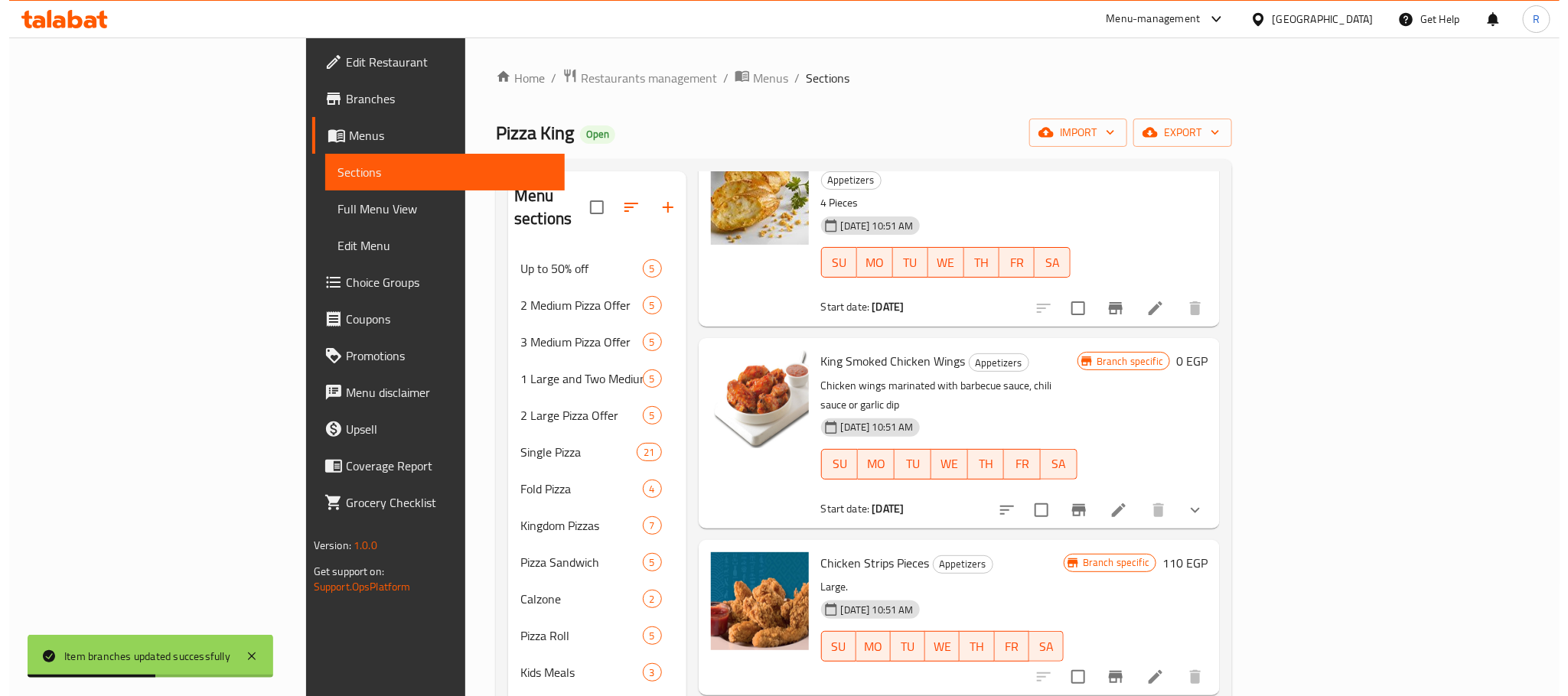
scroll to position [1033, 0]
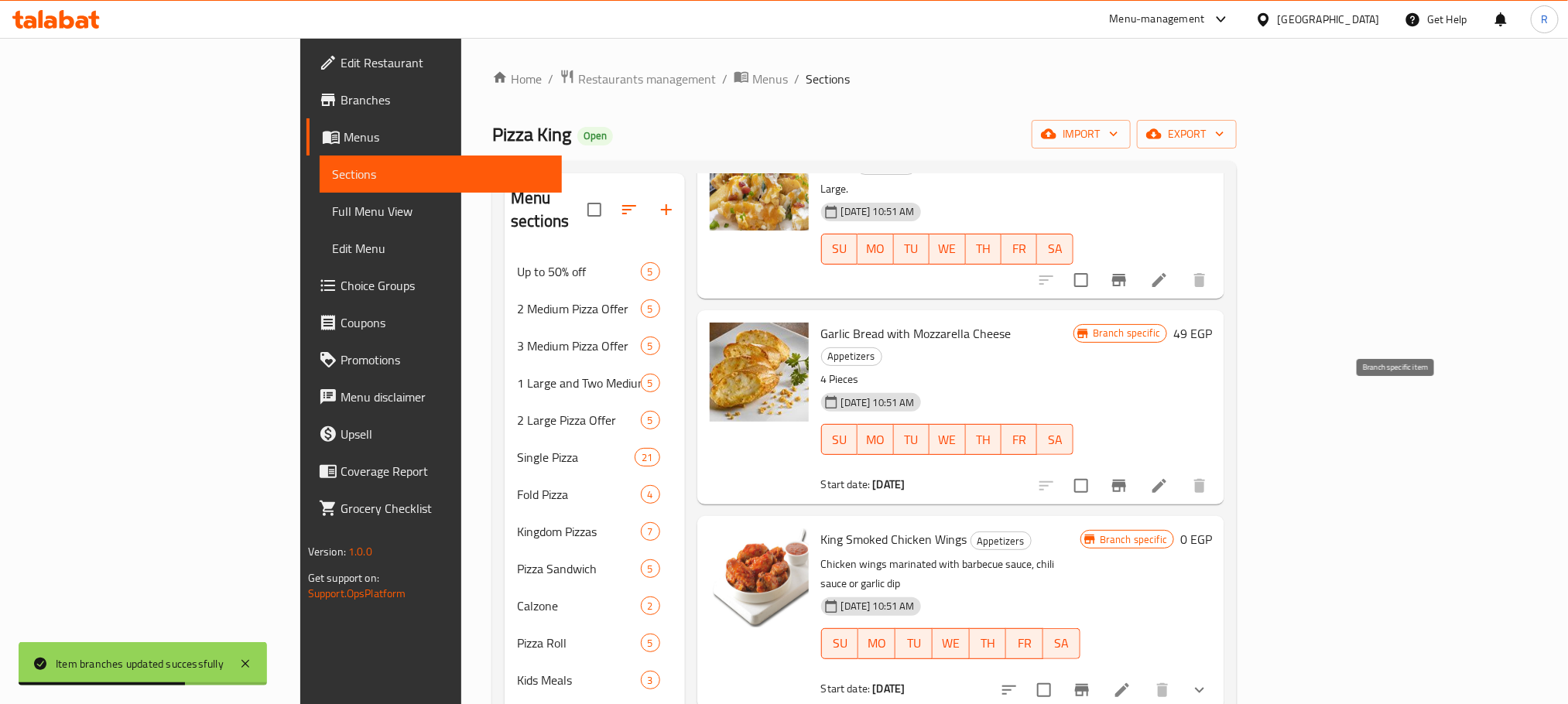
click at [1126, 480] on icon "Branch-specific-item" at bounding box center [1119, 486] width 14 height 13
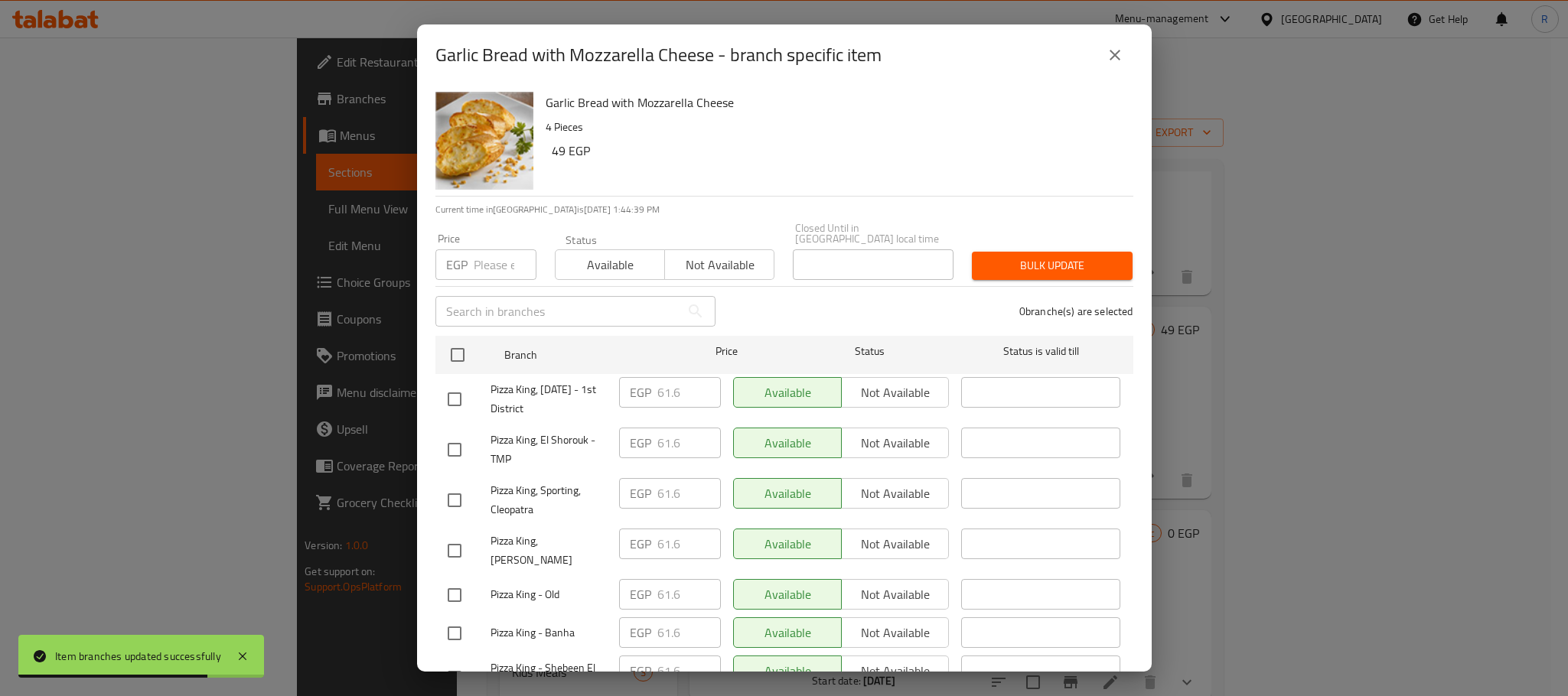
scroll to position [2082, 0]
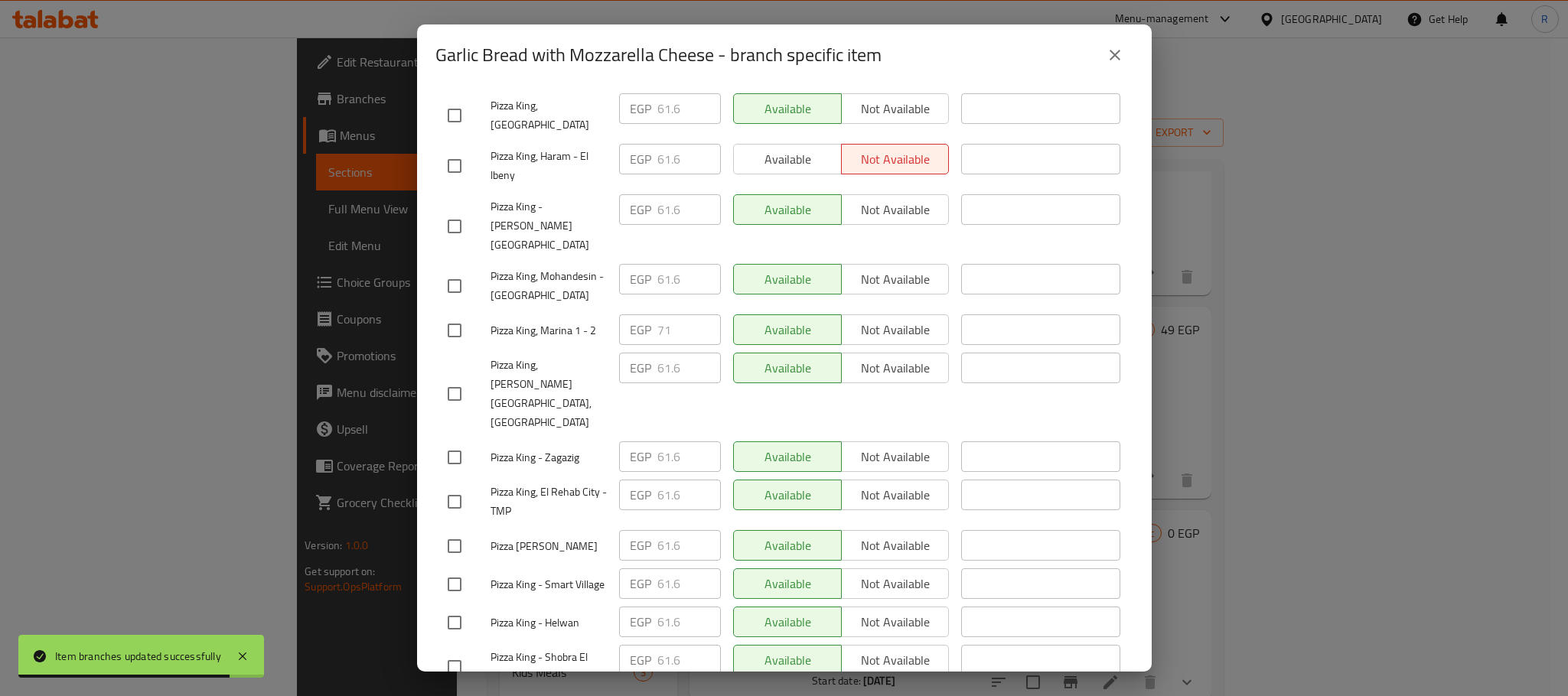
click at [445, 347] on input "checkbox" at bounding box center [455, 331] width 32 height 32
checkbox input "true"
click at [671, 345] on input "71" at bounding box center [689, 330] width 64 height 31
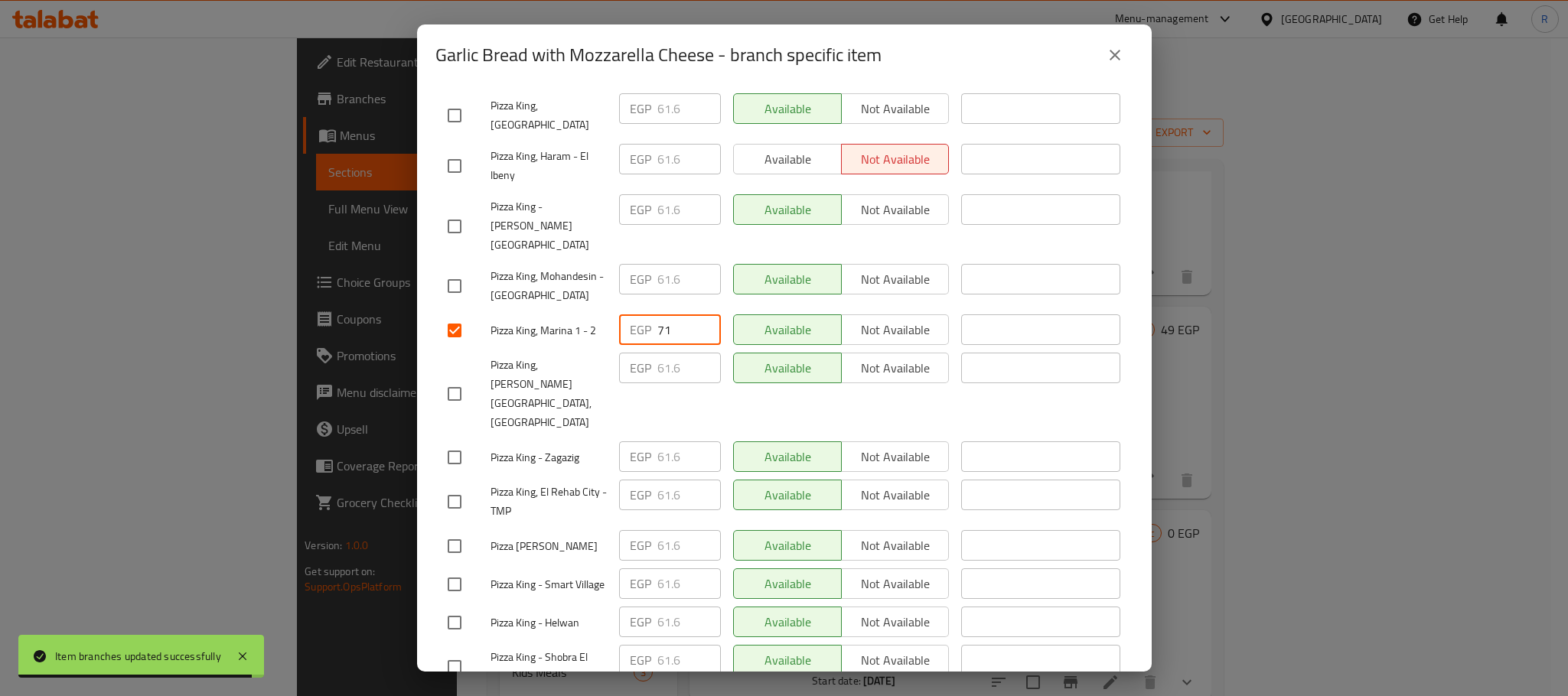
paste input "4"
type input "74"
click at [894, 383] on div "Available Not available" at bounding box center [841, 368] width 217 height 31
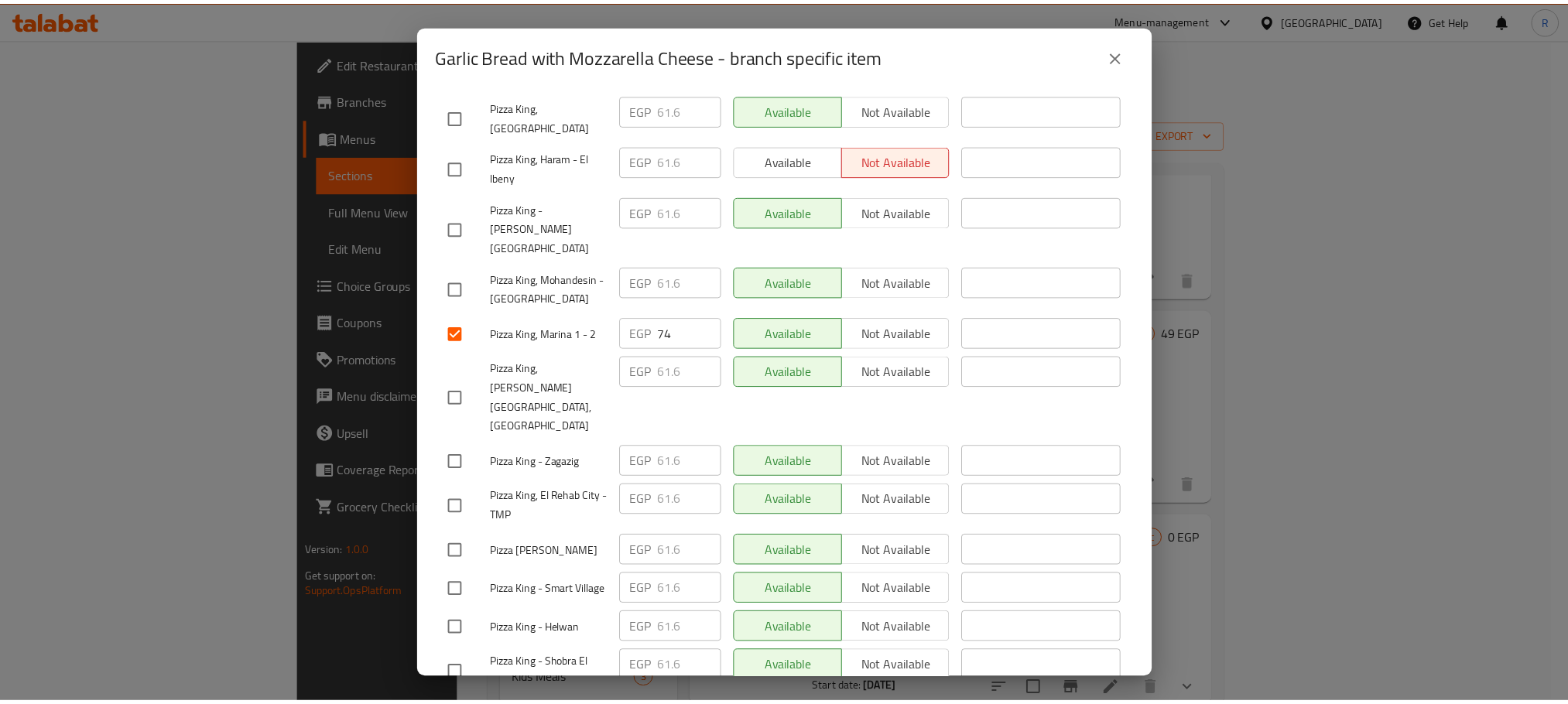
scroll to position [2765, 0]
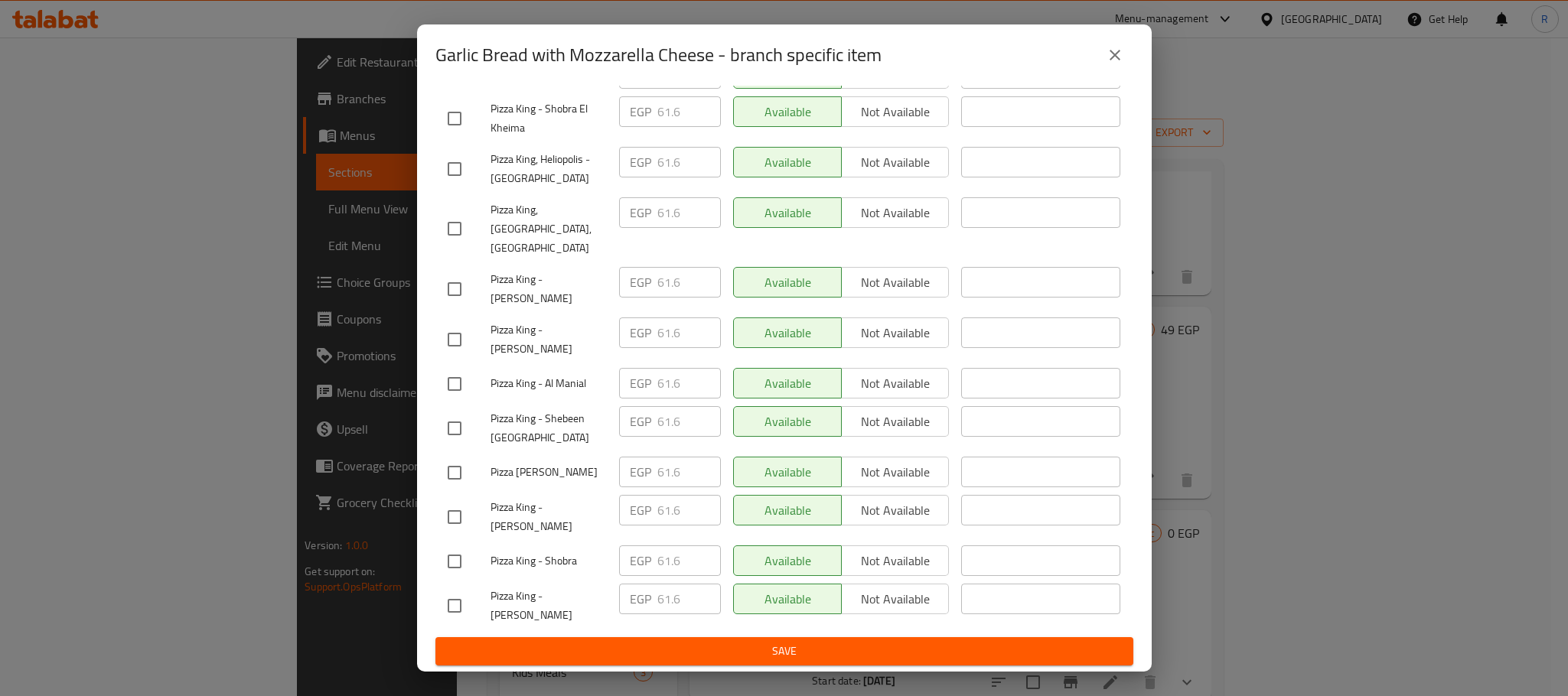
click at [855, 645] on span "Save" at bounding box center [784, 651] width 673 height 19
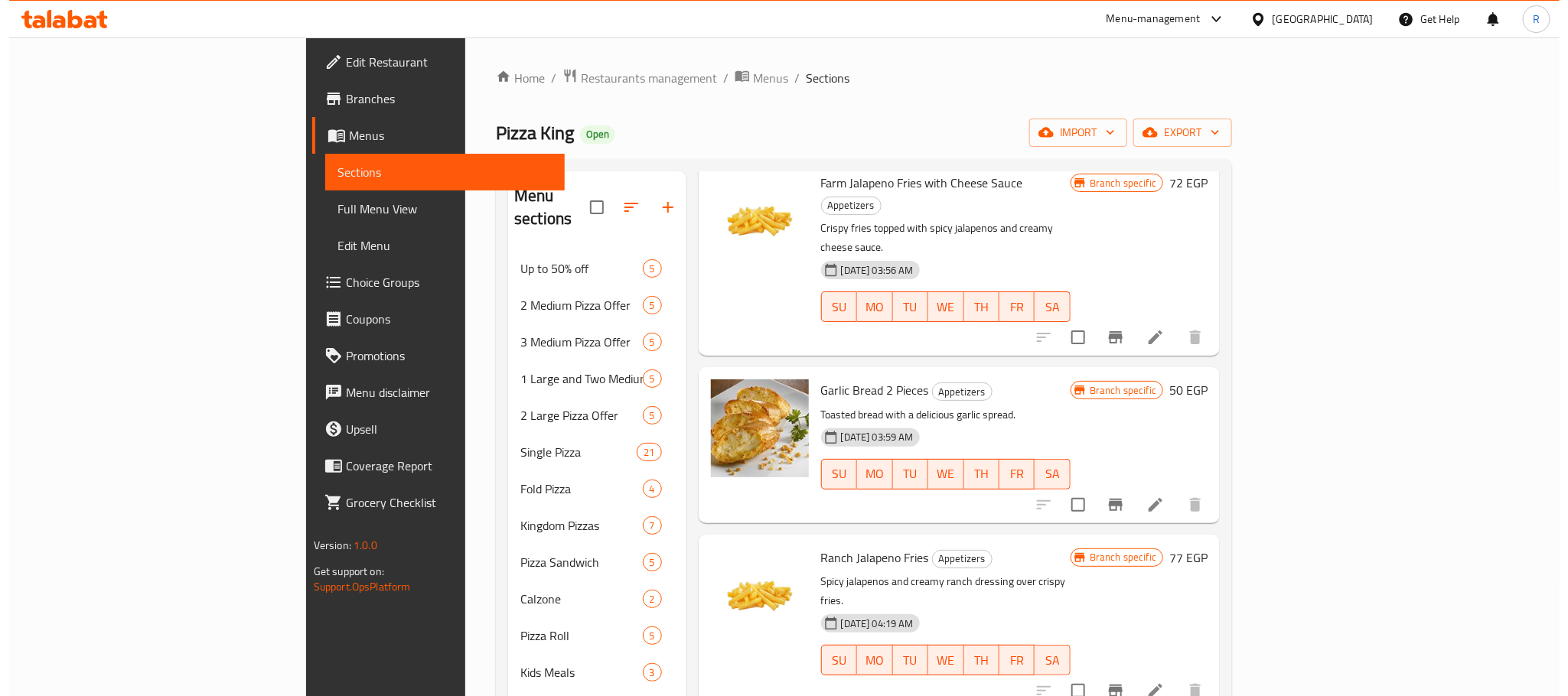
scroll to position [3213, 0]
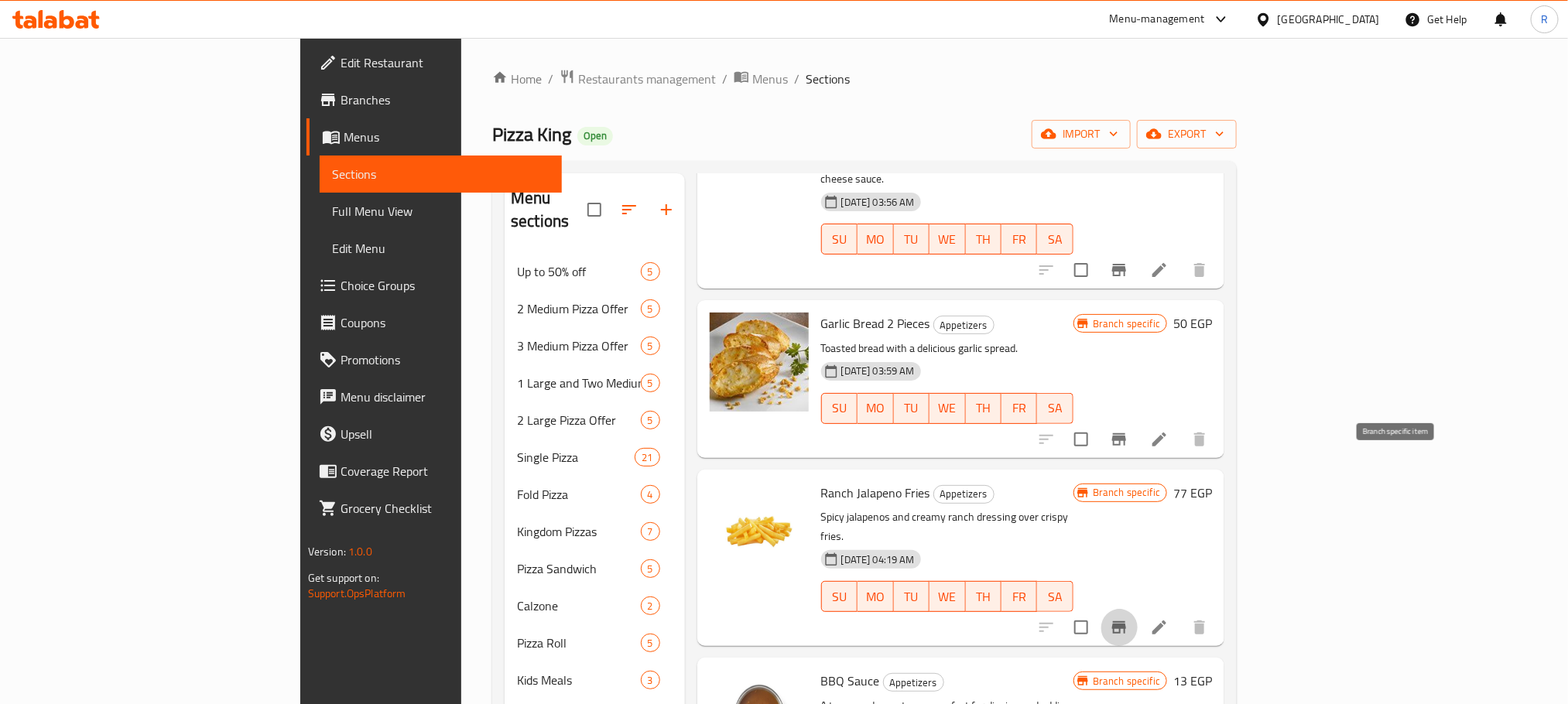
click at [1138, 609] on button "Branch-specific-item" at bounding box center [1119, 628] width 38 height 38
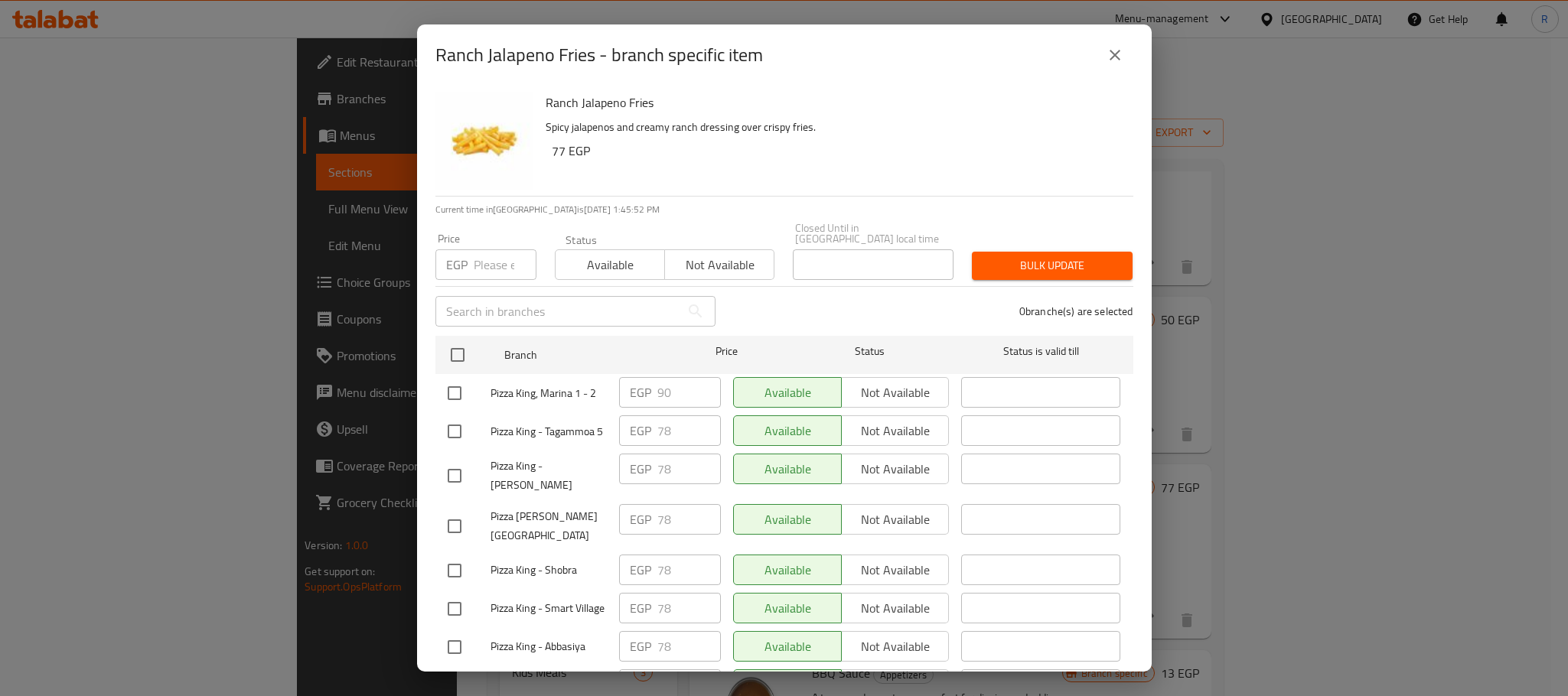
click at [446, 396] on input "checkbox" at bounding box center [455, 394] width 32 height 32
checkbox input "true"
click at [659, 389] on input "90" at bounding box center [689, 393] width 64 height 31
paste input "4"
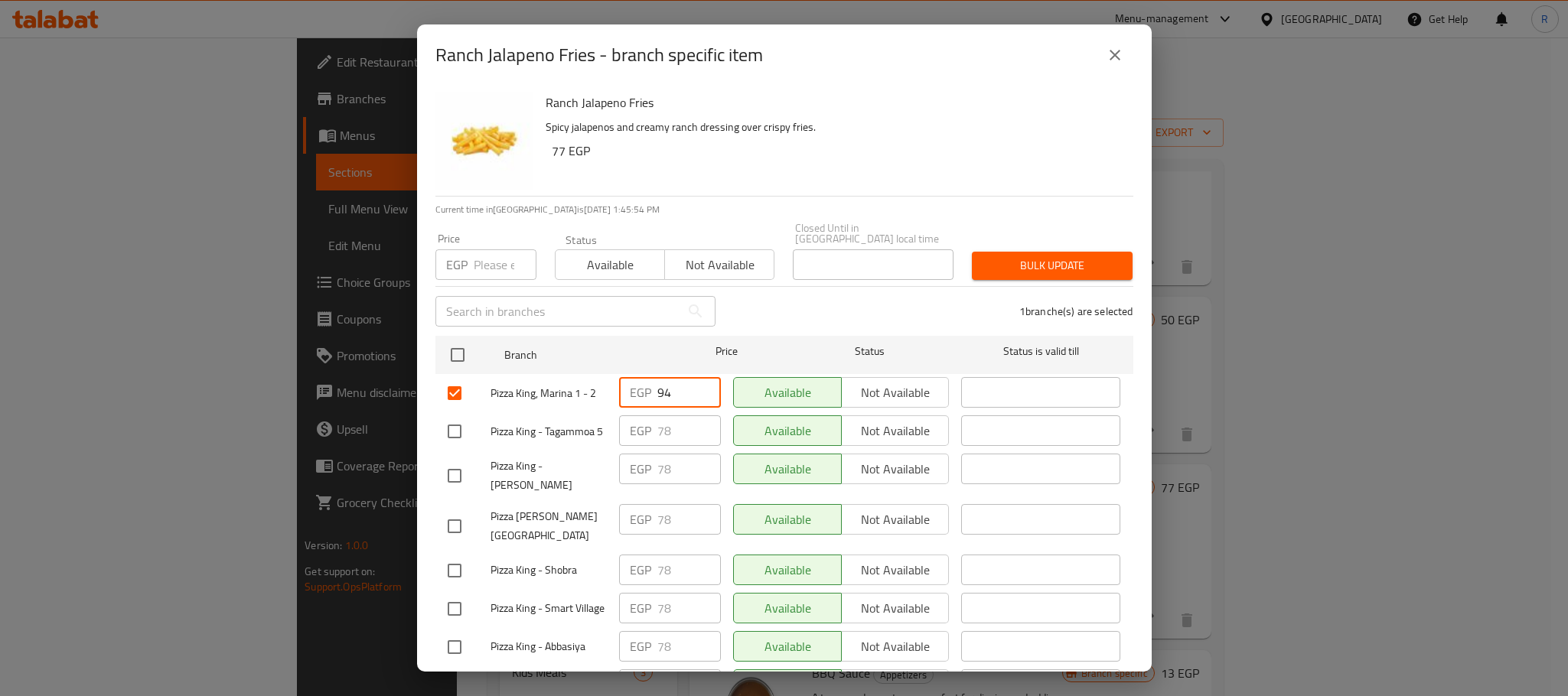
type input "94"
click at [832, 484] on div "Available Not available" at bounding box center [841, 469] width 217 height 31
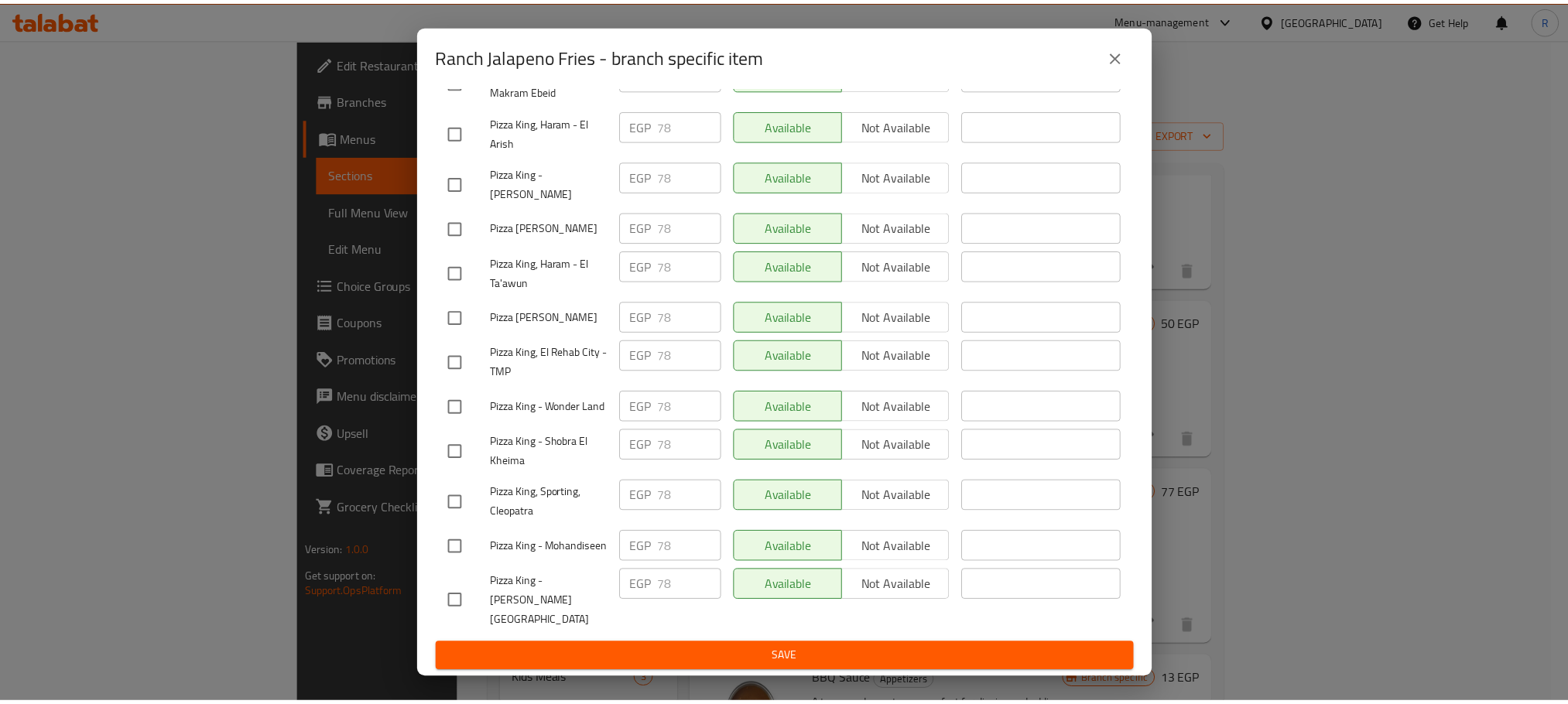
scroll to position [2765, 0]
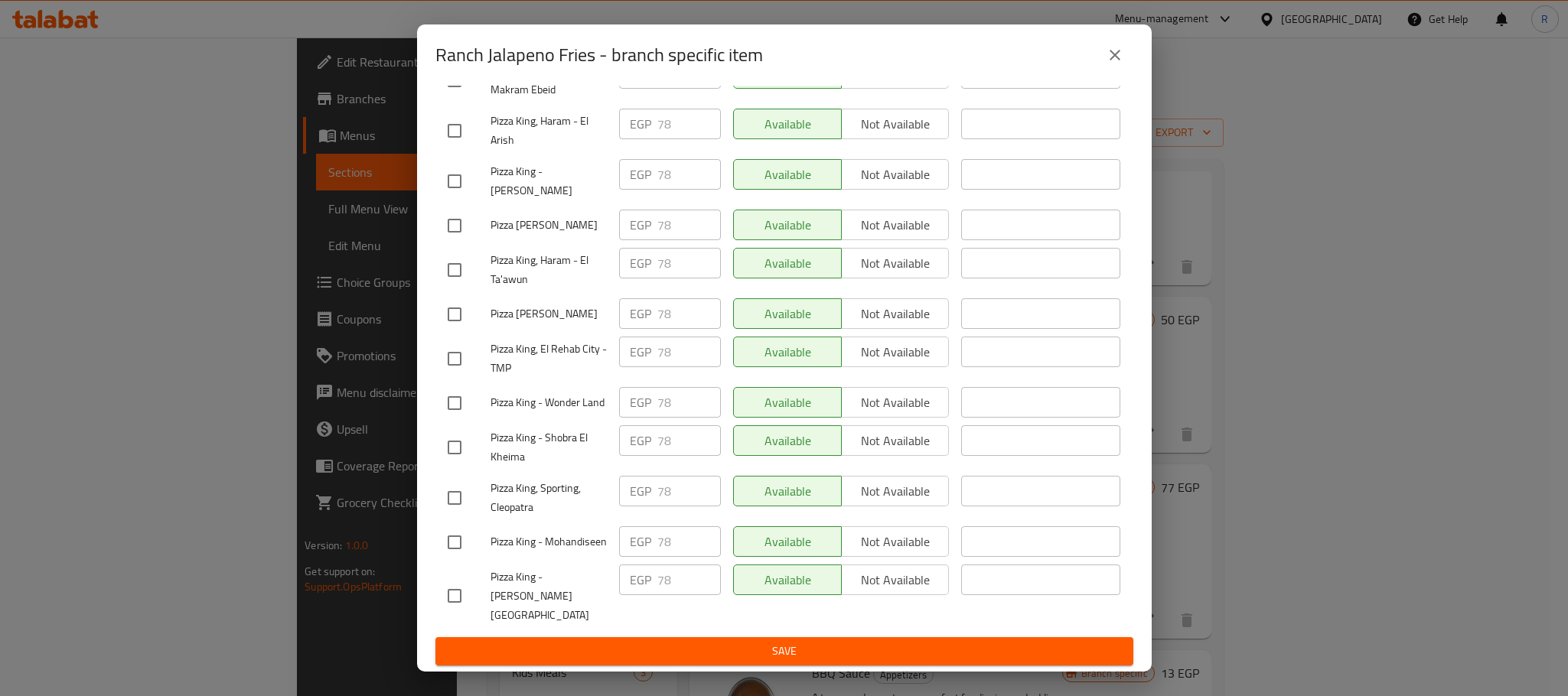
click at [809, 645] on span "Save" at bounding box center [784, 651] width 673 height 19
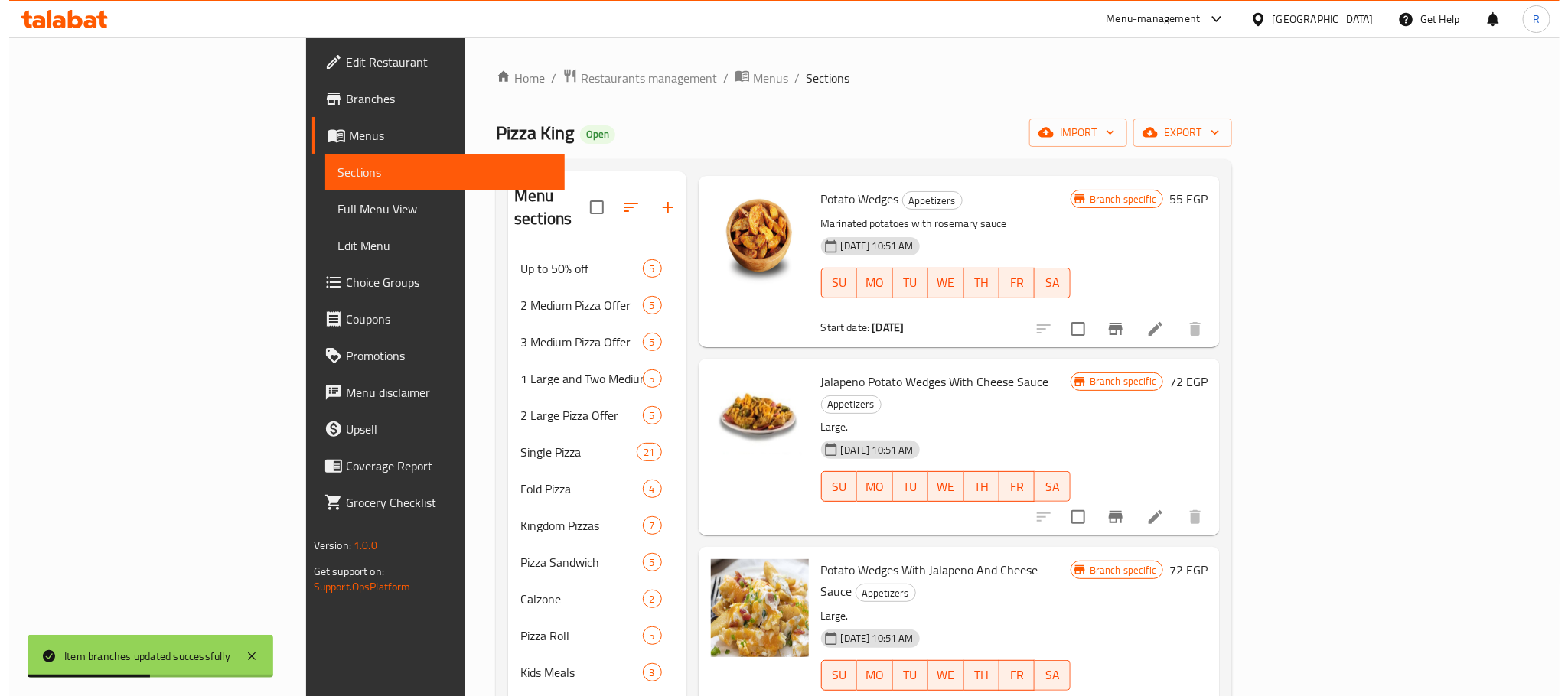
scroll to position [114, 0]
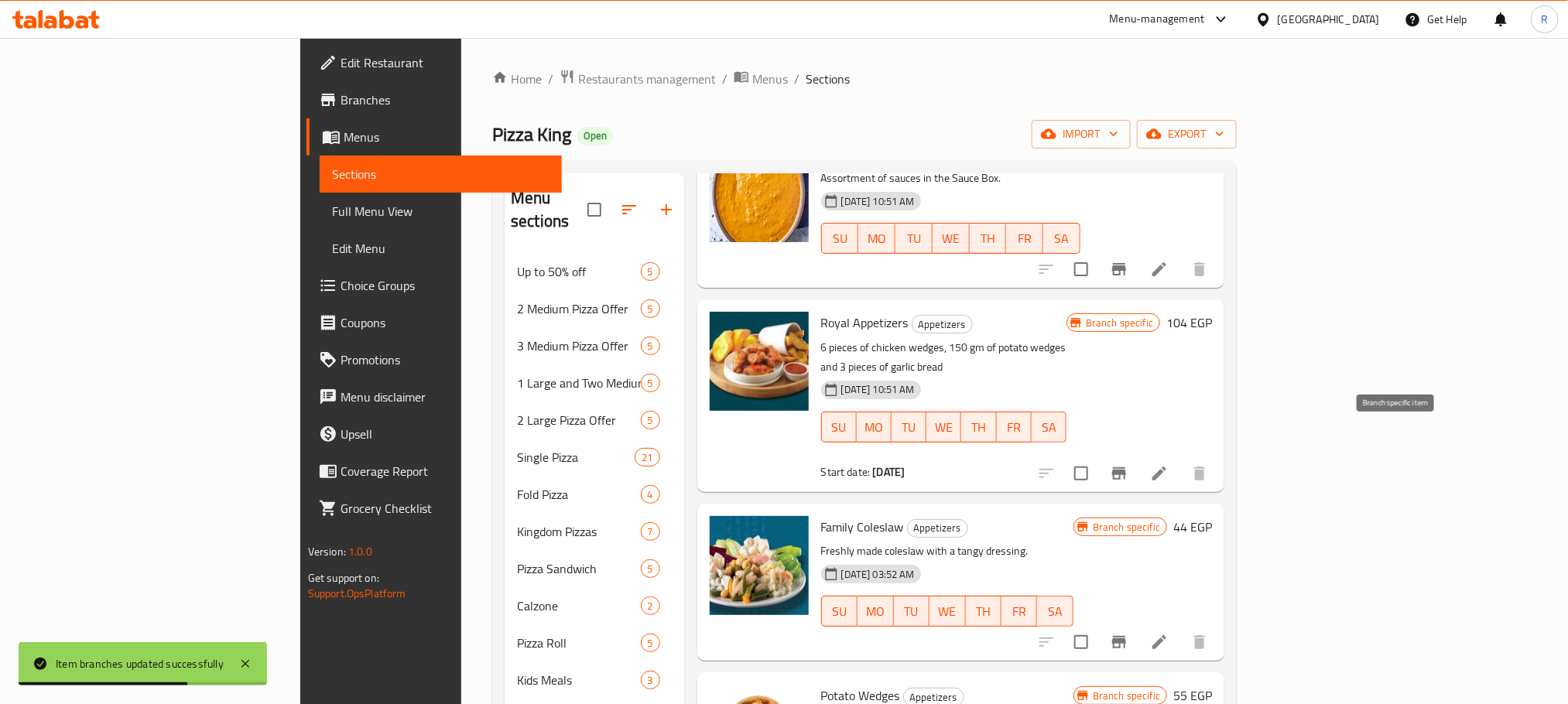
click at [1128, 464] on icon "Branch-specific-item" at bounding box center [1119, 473] width 18 height 18
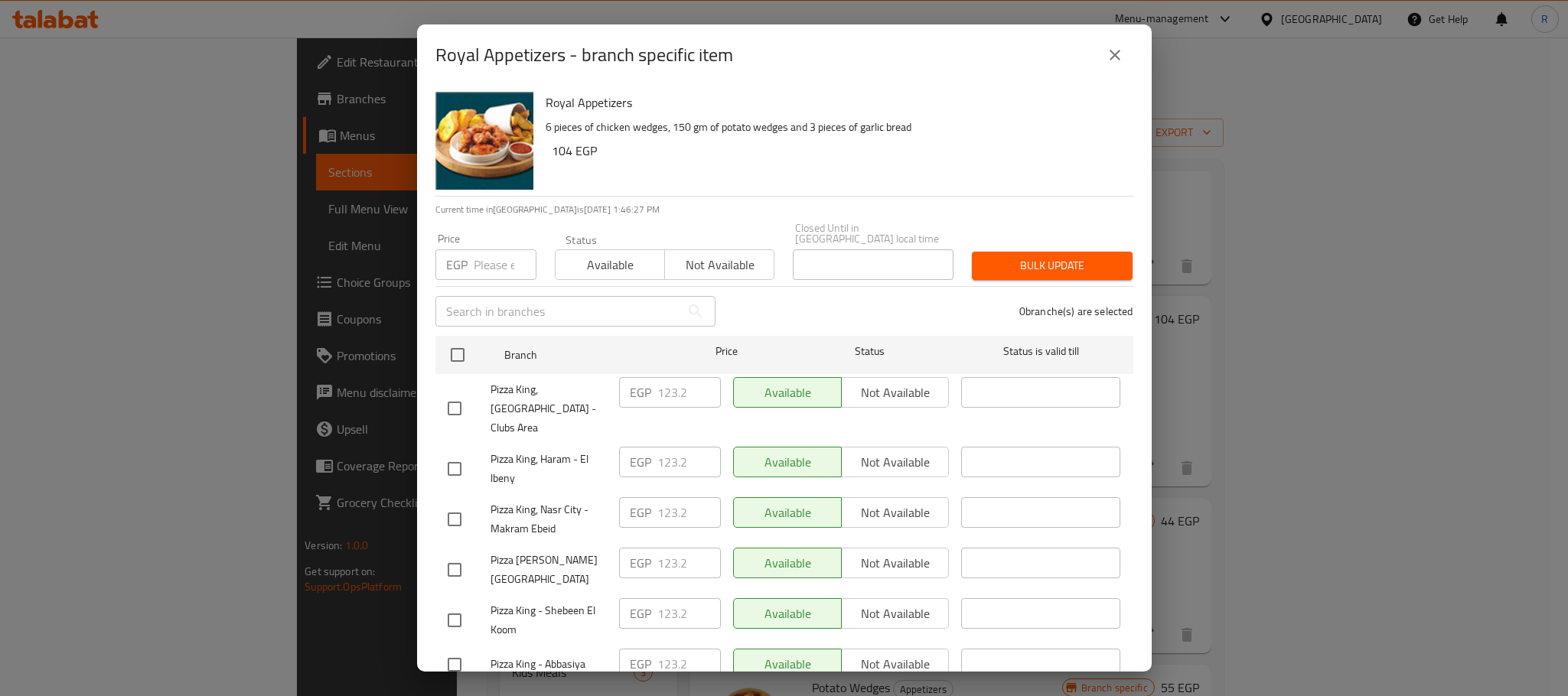
scroll to position [2637, 0]
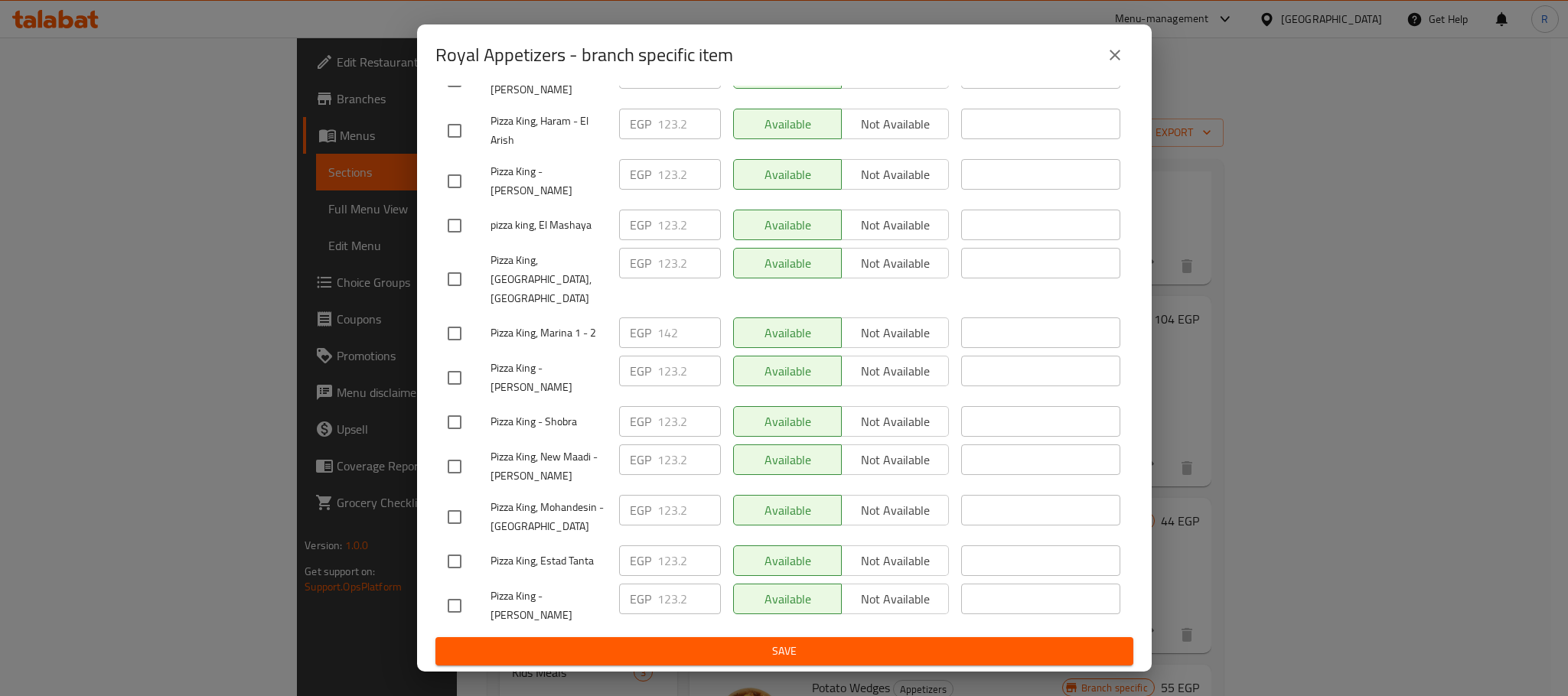
click at [458, 350] on input "checkbox" at bounding box center [455, 334] width 32 height 32
checkbox input "true"
click at [664, 348] on input "142" at bounding box center [689, 333] width 64 height 31
paste input "8"
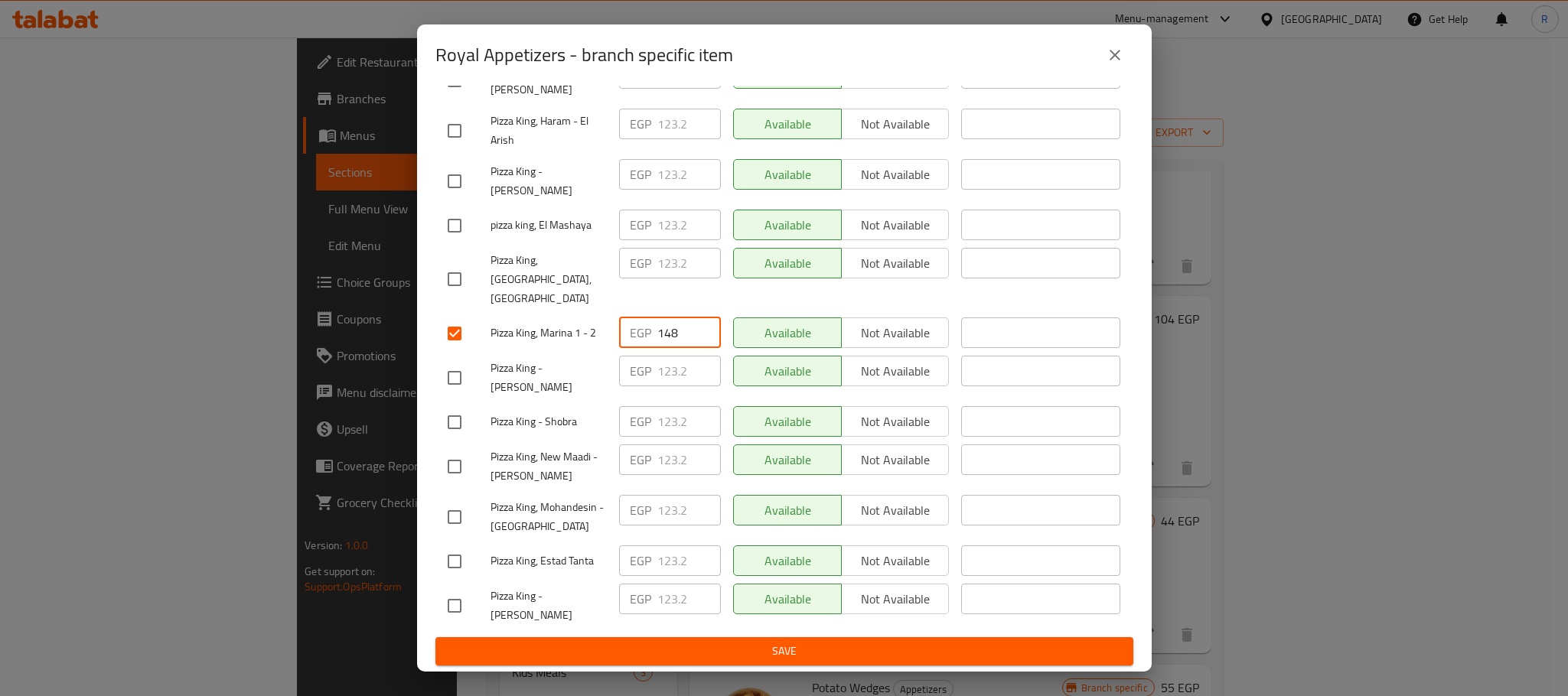
type input "148"
click at [891, 444] on div "Available Not available" at bounding box center [841, 422] width 229 height 45
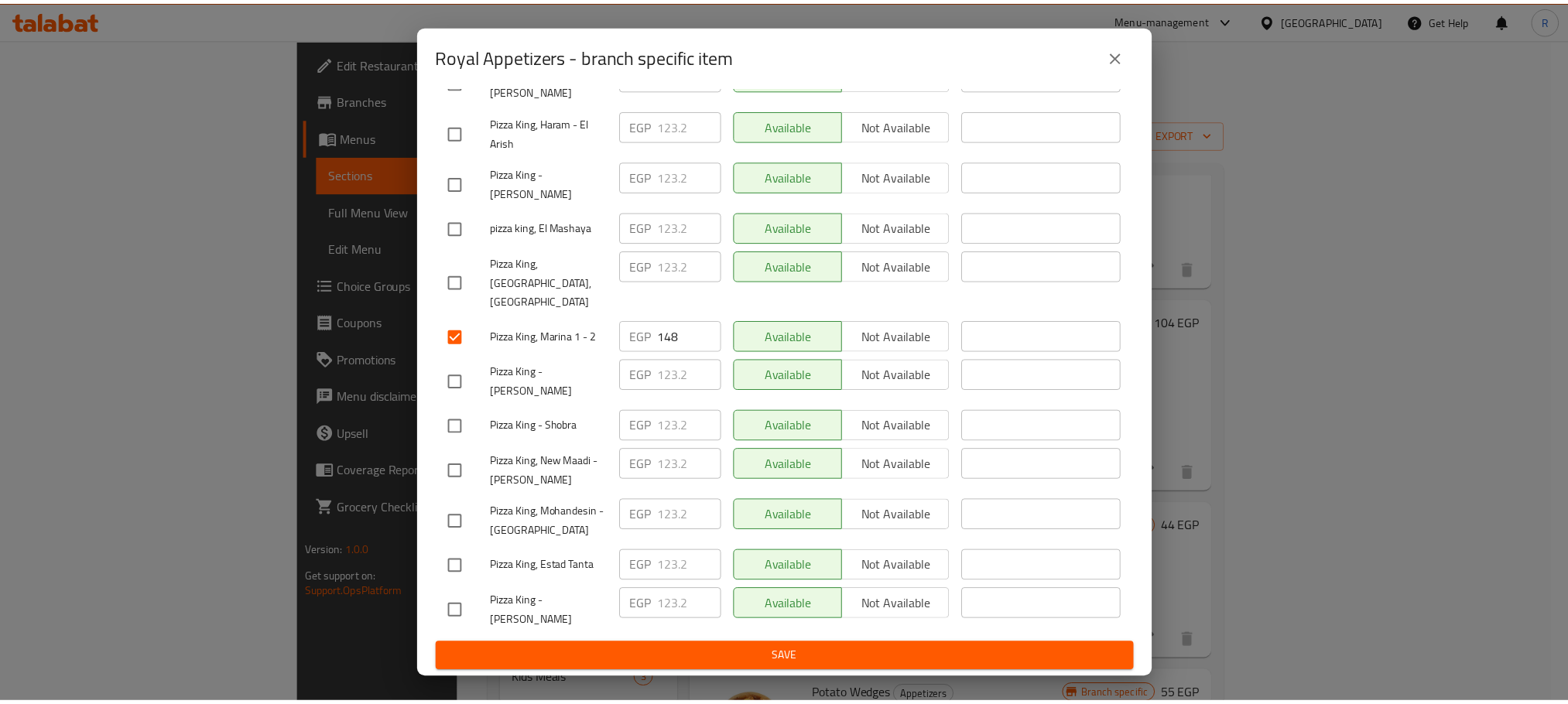
scroll to position [2765, 0]
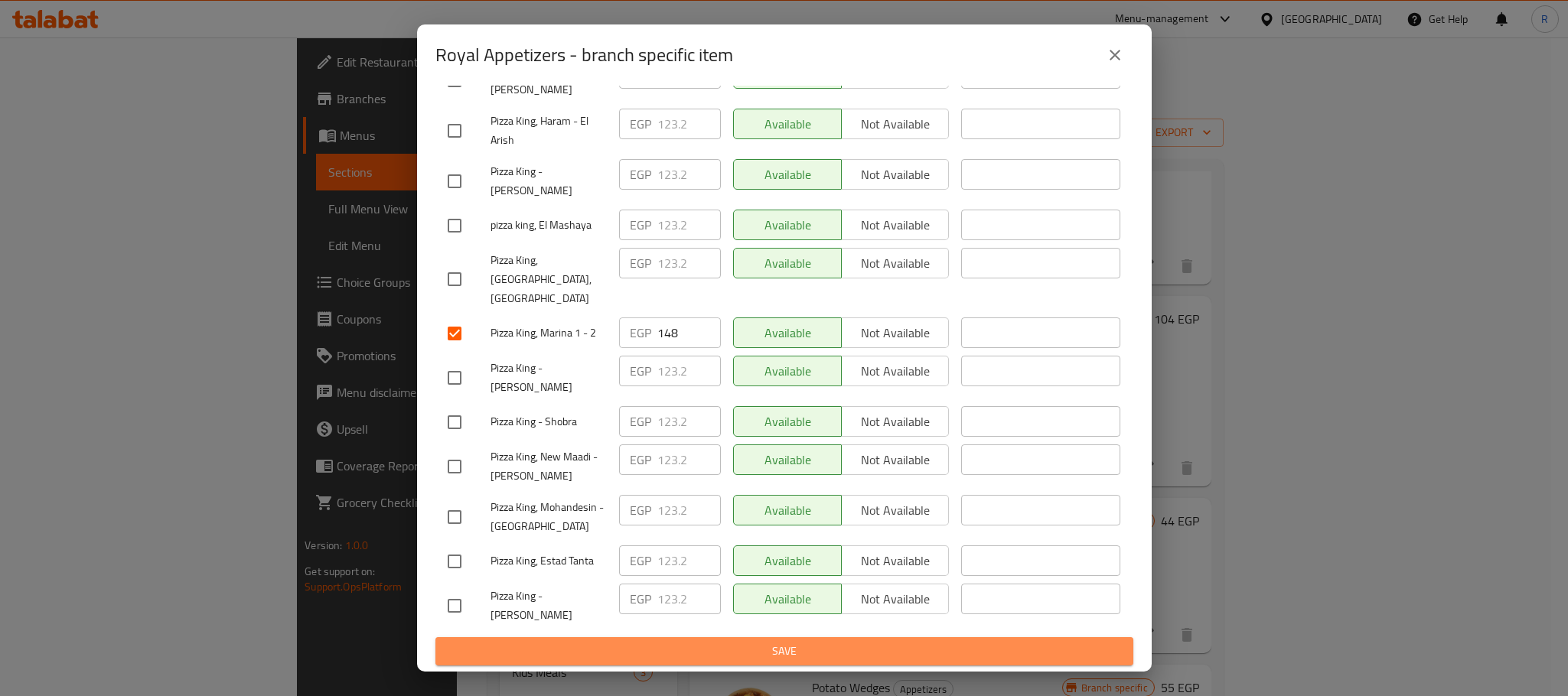
click at [846, 657] on span "Save" at bounding box center [784, 651] width 673 height 19
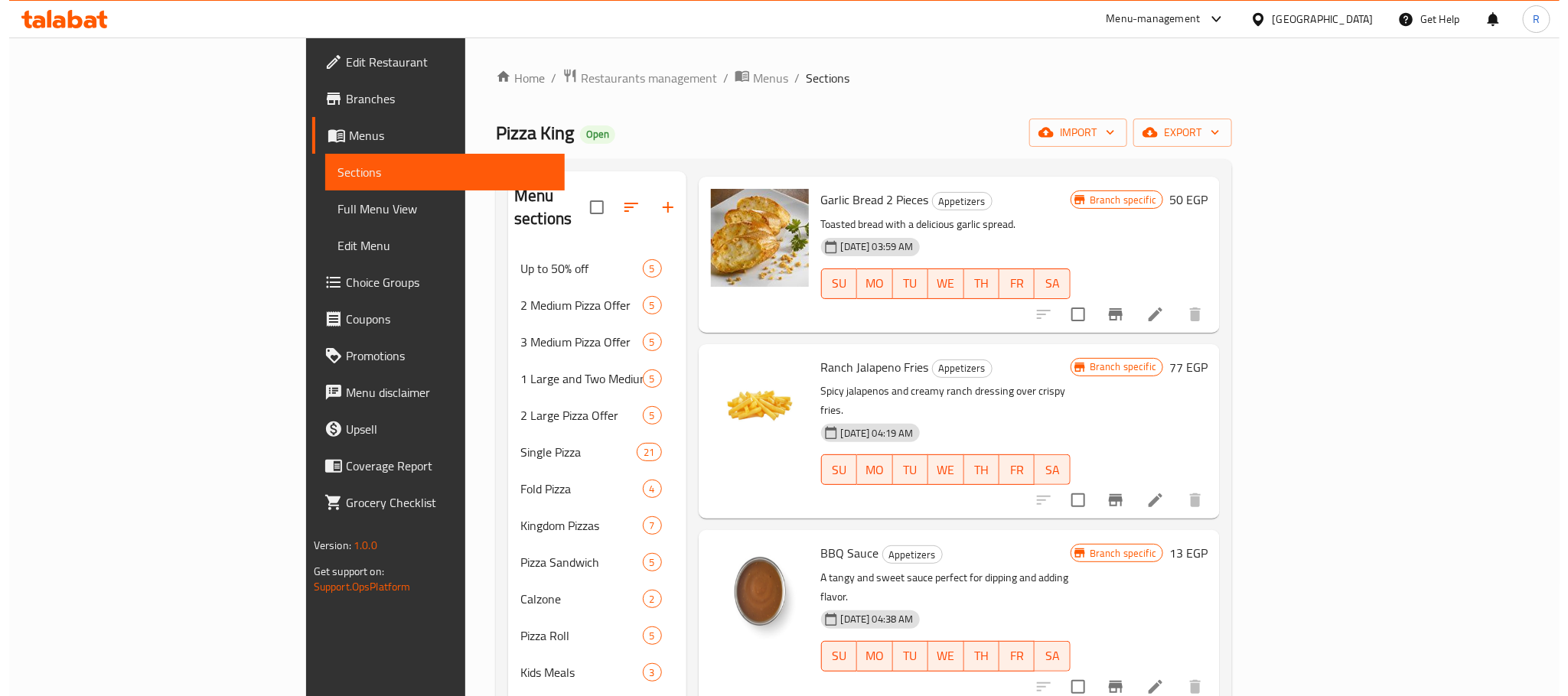
scroll to position [3434, 0]
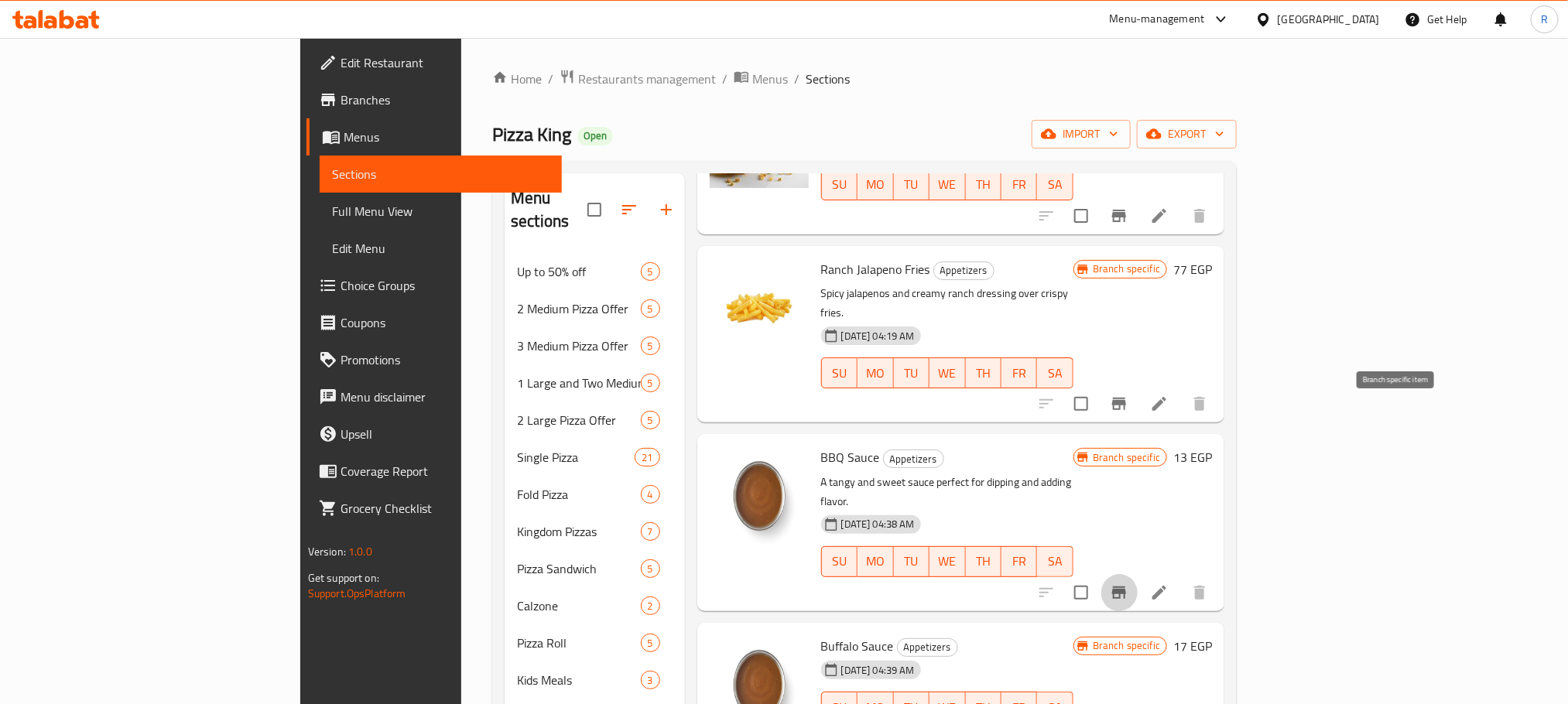
click at [1126, 586] on icon "Branch-specific-item" at bounding box center [1119, 592] width 14 height 13
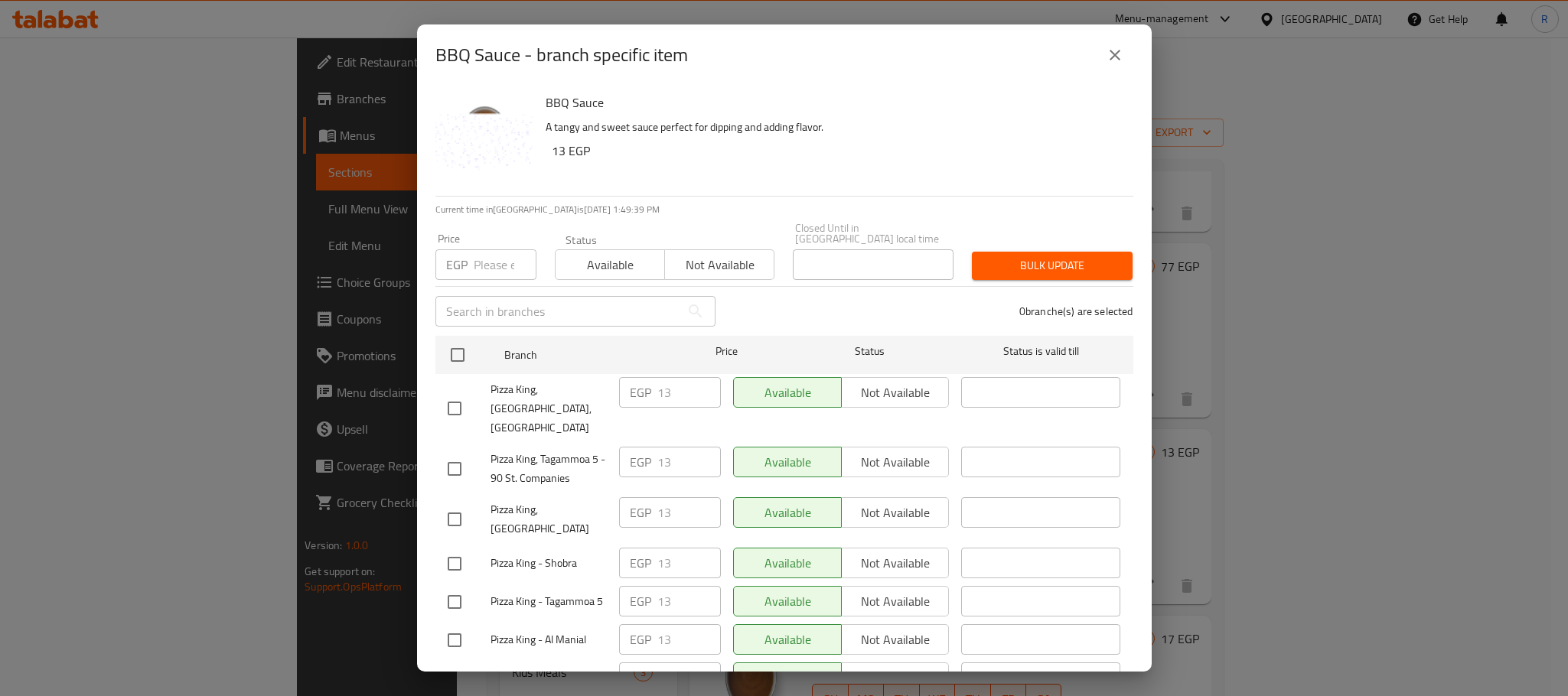
scroll to position [409, 0]
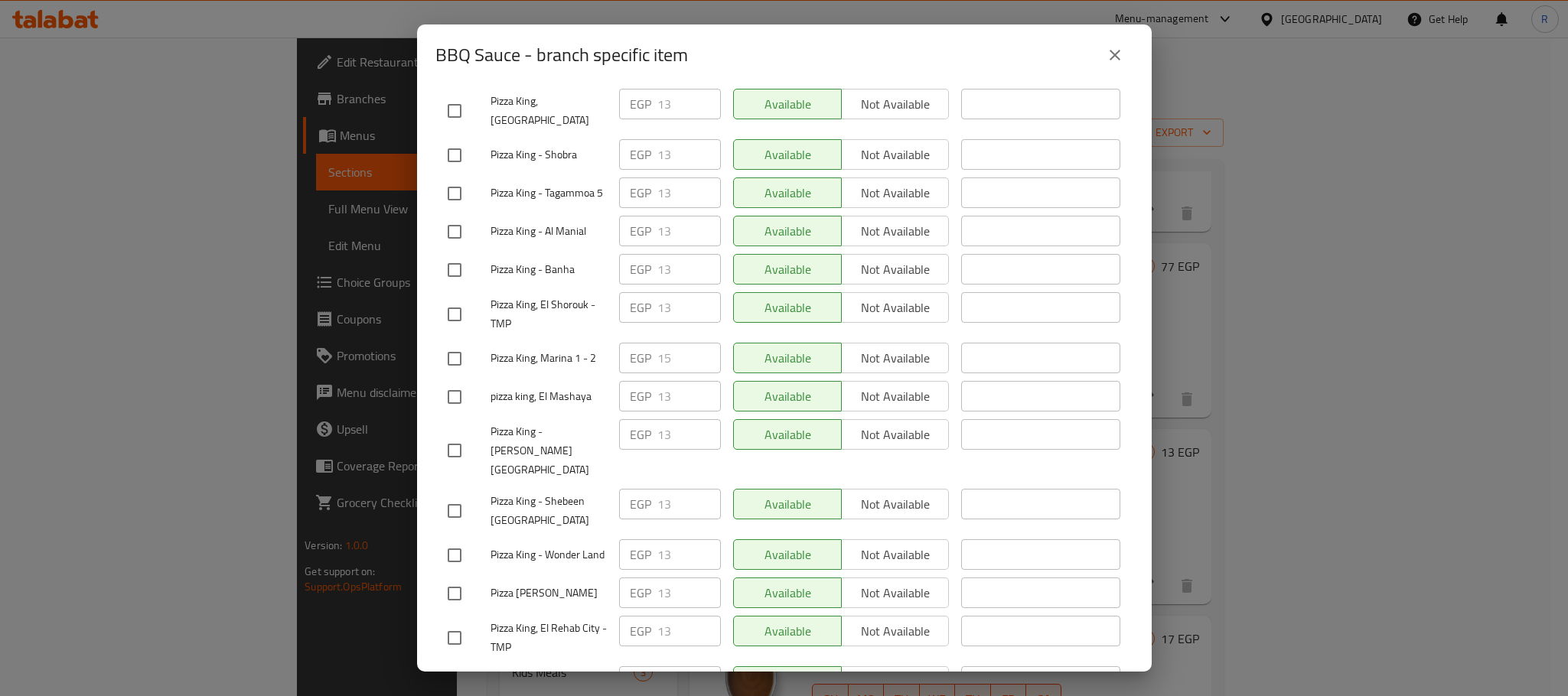
click at [450, 375] on input "checkbox" at bounding box center [455, 359] width 32 height 32
checkbox input "true"
click at [655, 374] on div "EGP 15 ​" at bounding box center [670, 358] width 102 height 31
click at [657, 374] on input "15" at bounding box center [689, 358] width 64 height 31
click at [684, 374] on input "15" at bounding box center [689, 358] width 64 height 31
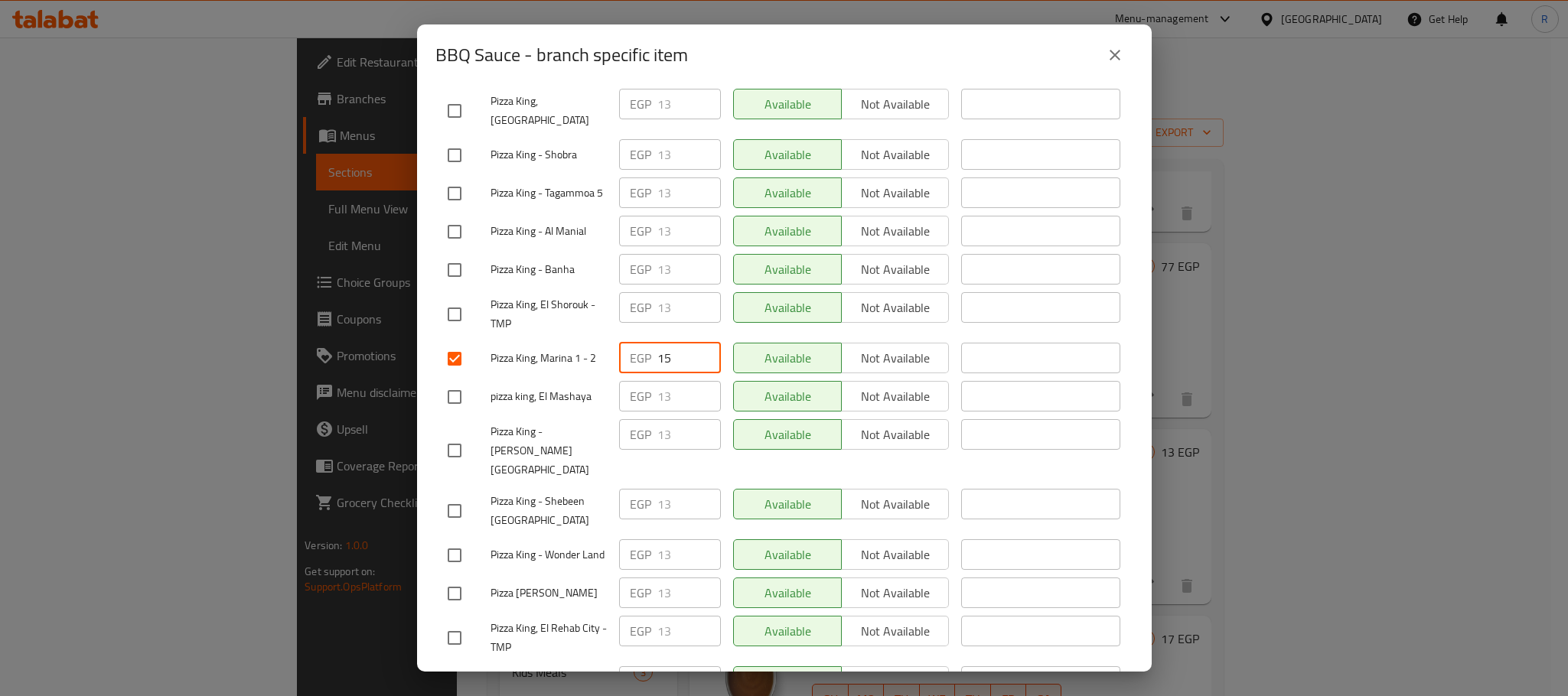
click at [684, 374] on input "15" at bounding box center [689, 358] width 64 height 31
paste input "6"
type input "16"
click at [876, 420] on div "Available Not available" at bounding box center [841, 397] width 229 height 45
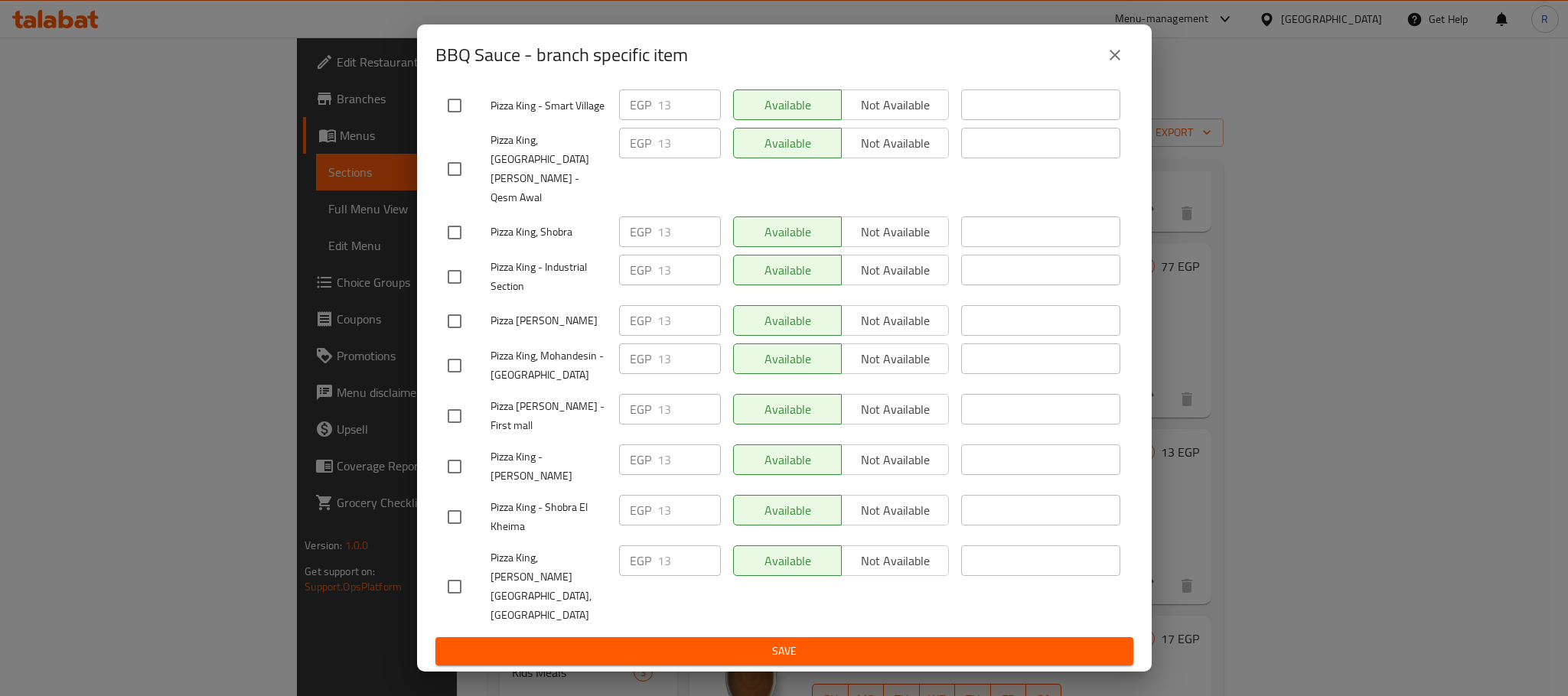
scroll to position [2733, 0]
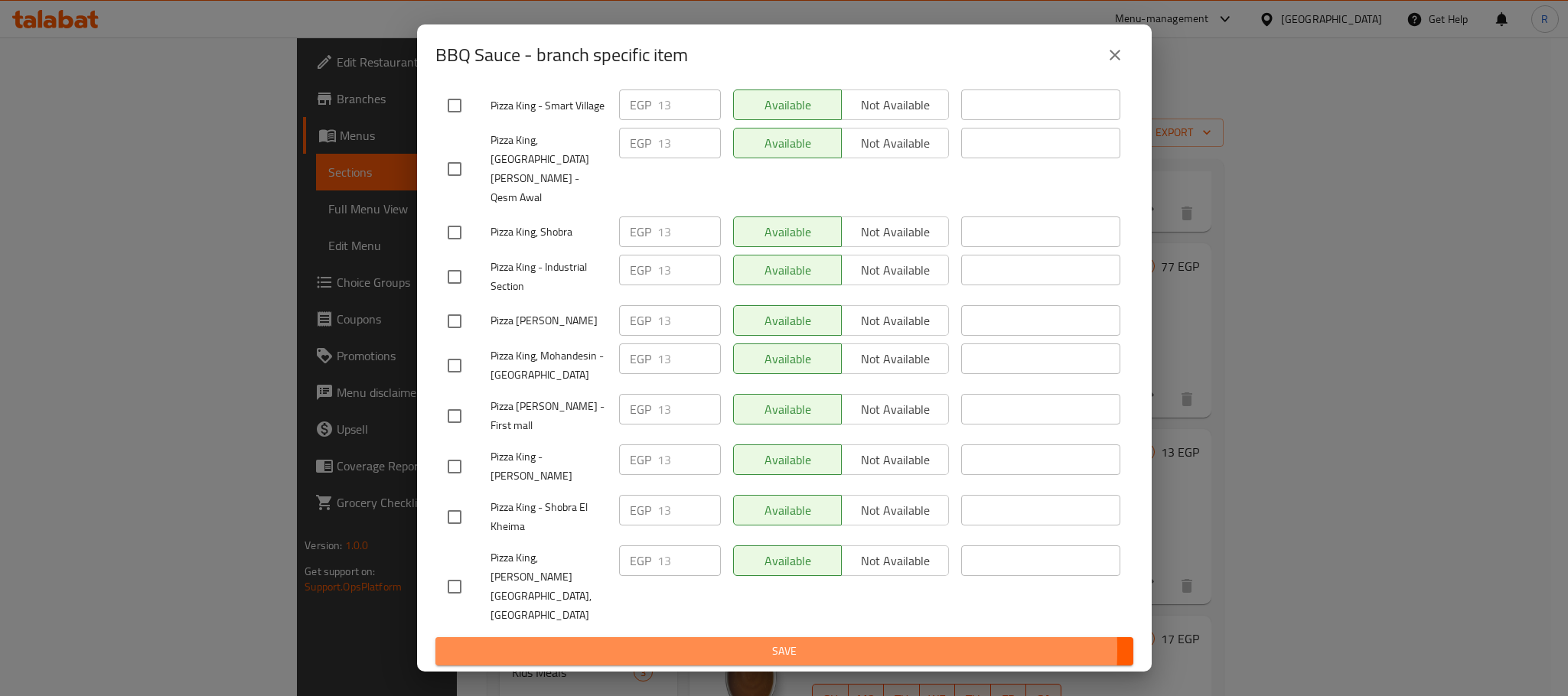
click at [756, 650] on span "Save" at bounding box center [784, 651] width 673 height 19
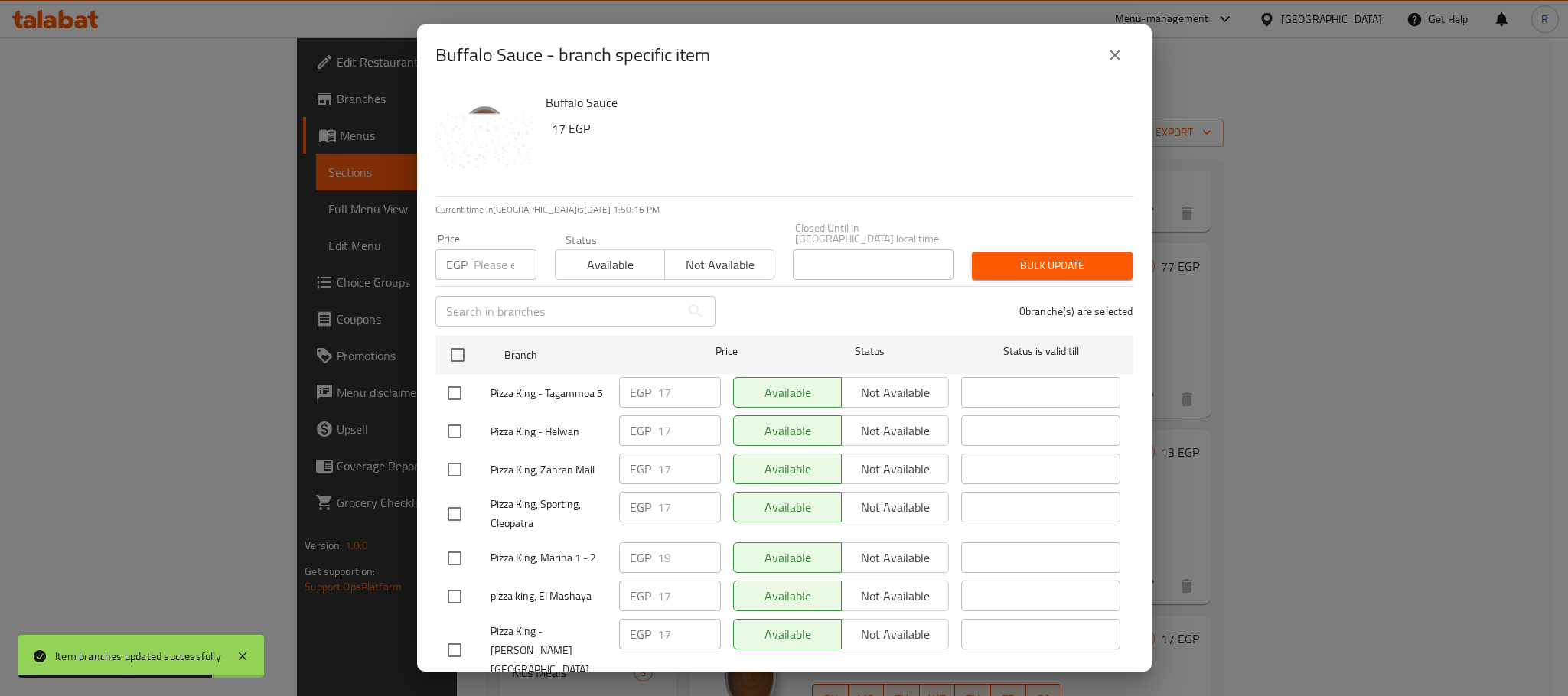
click at [457, 575] on input "checkbox" at bounding box center [455, 559] width 32 height 32
checkbox input "true"
click at [661, 571] on input "19" at bounding box center [689, 558] width 64 height 31
paste input "20"
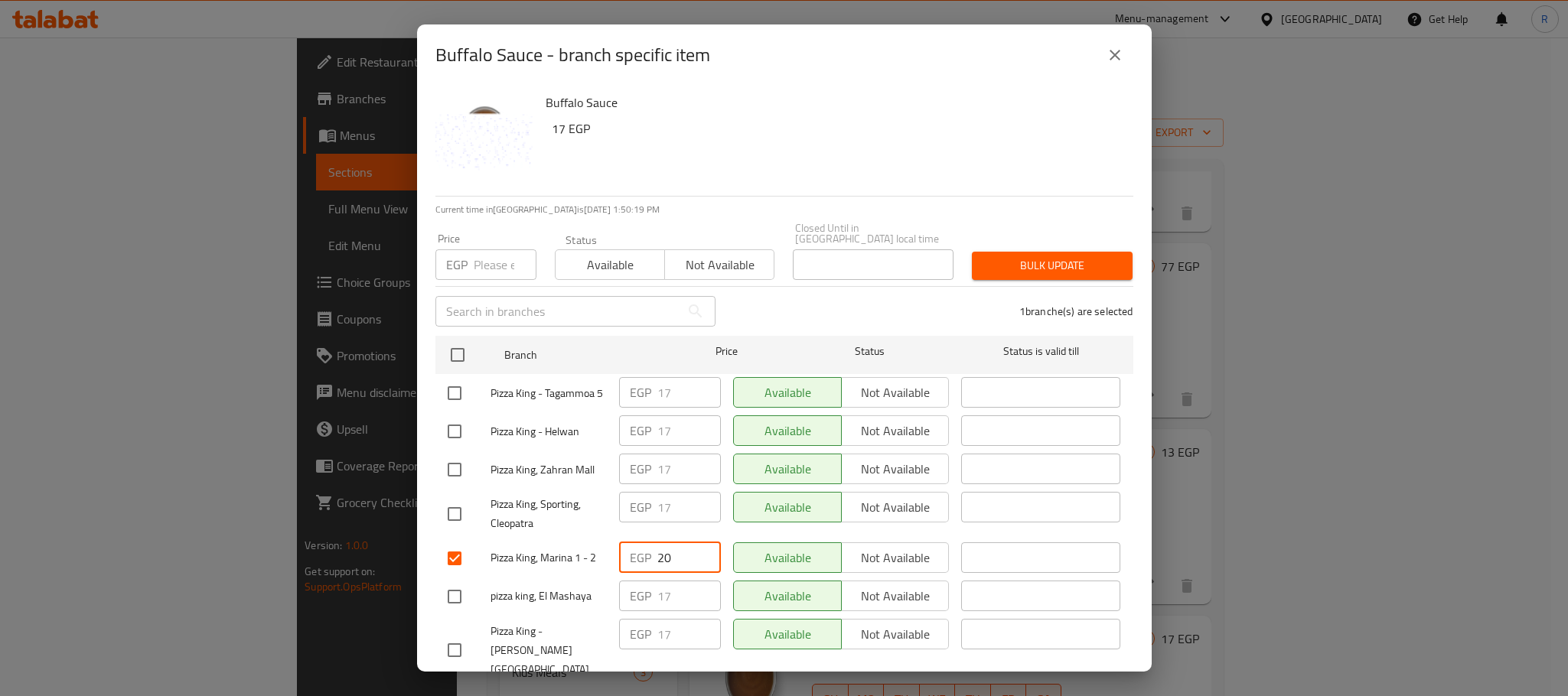
type input "20"
click at [778, 581] on div "Available Not available" at bounding box center [841, 559] width 229 height 45
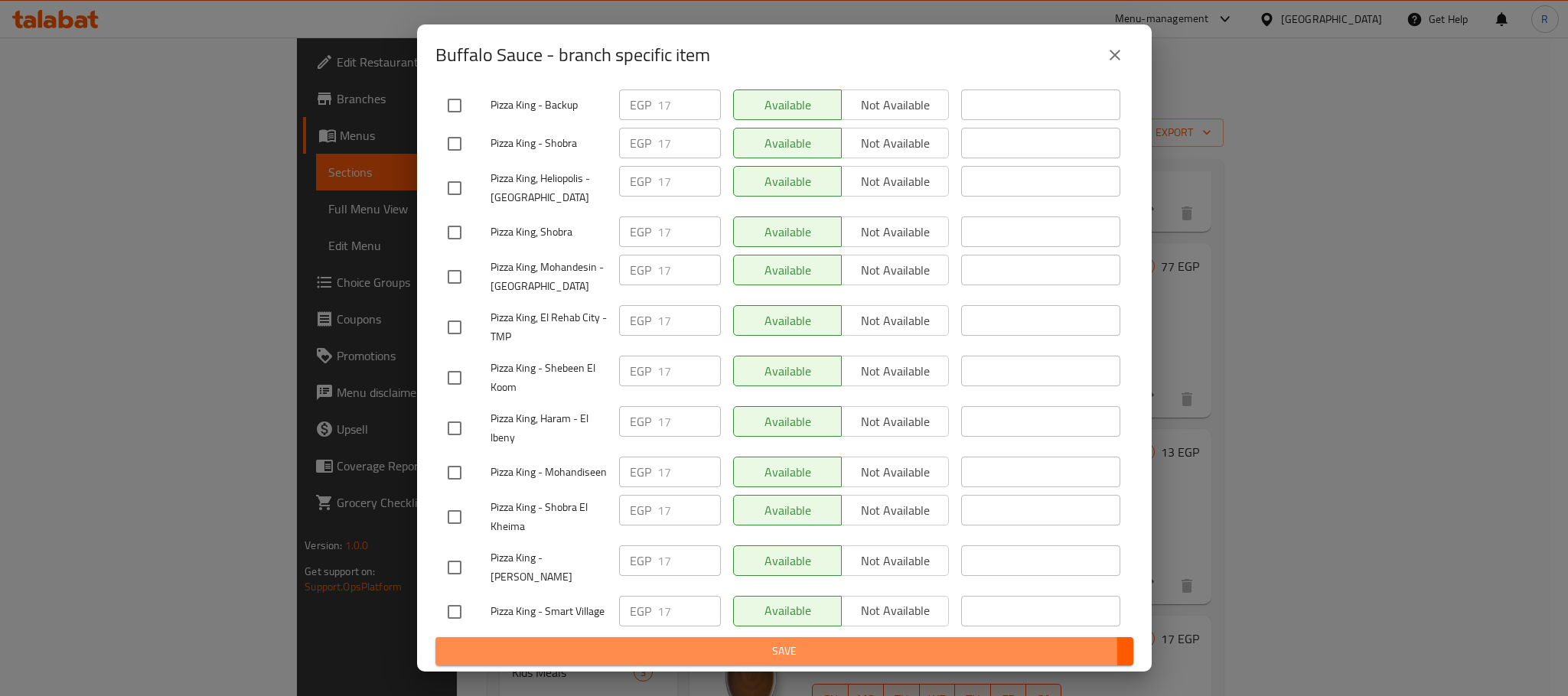
click at [731, 655] on span "Save" at bounding box center [784, 651] width 673 height 19
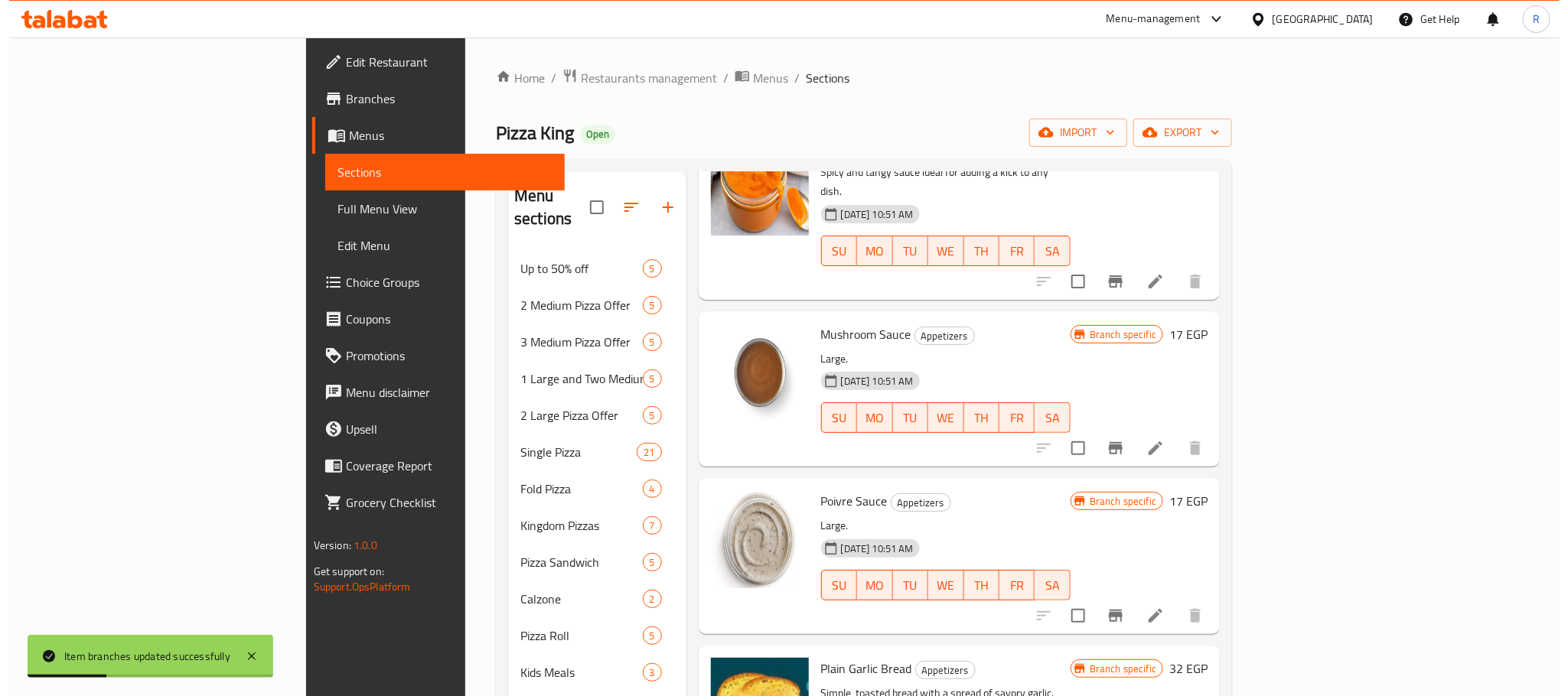
scroll to position [2287, 0]
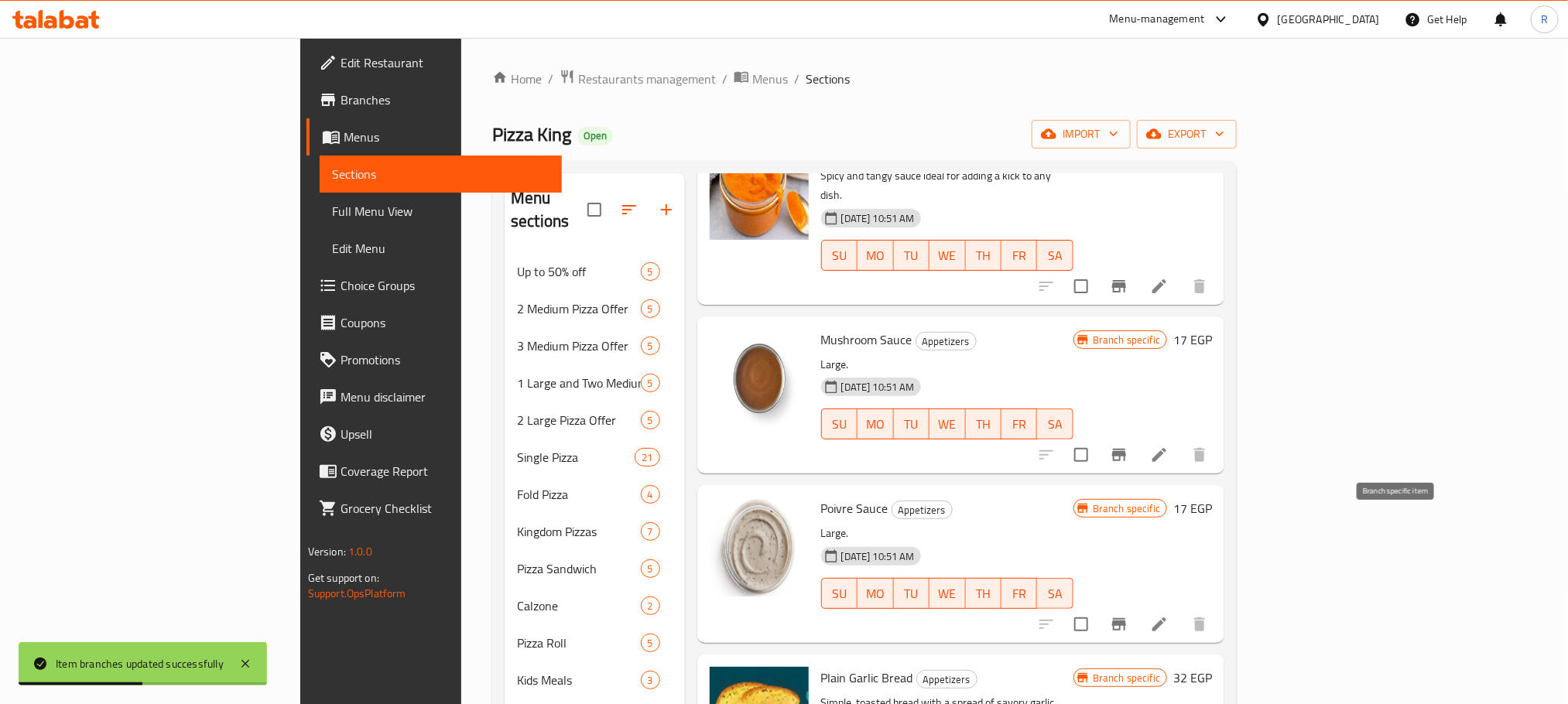
click at [1126, 618] on icon "Branch-specific-item" at bounding box center [1119, 624] width 14 height 13
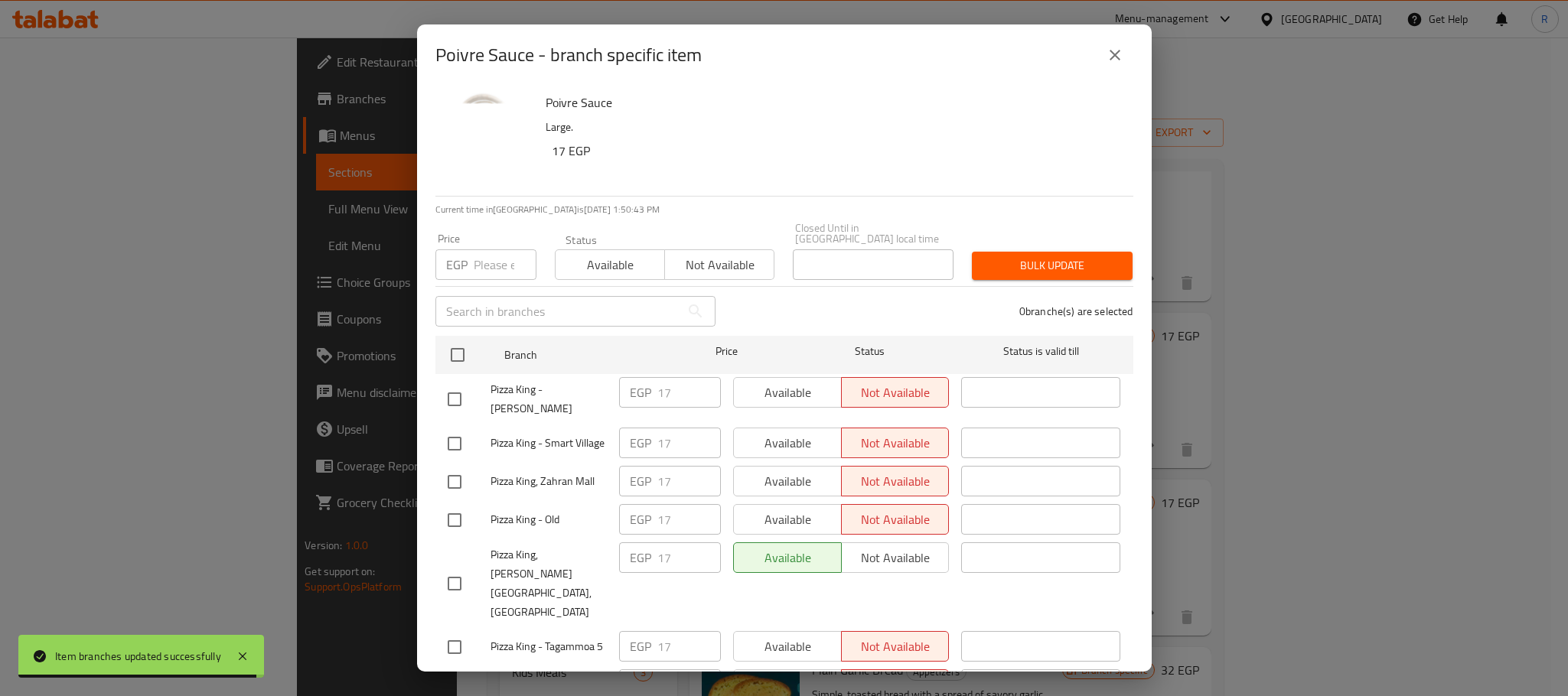
scroll to position [1009, 0]
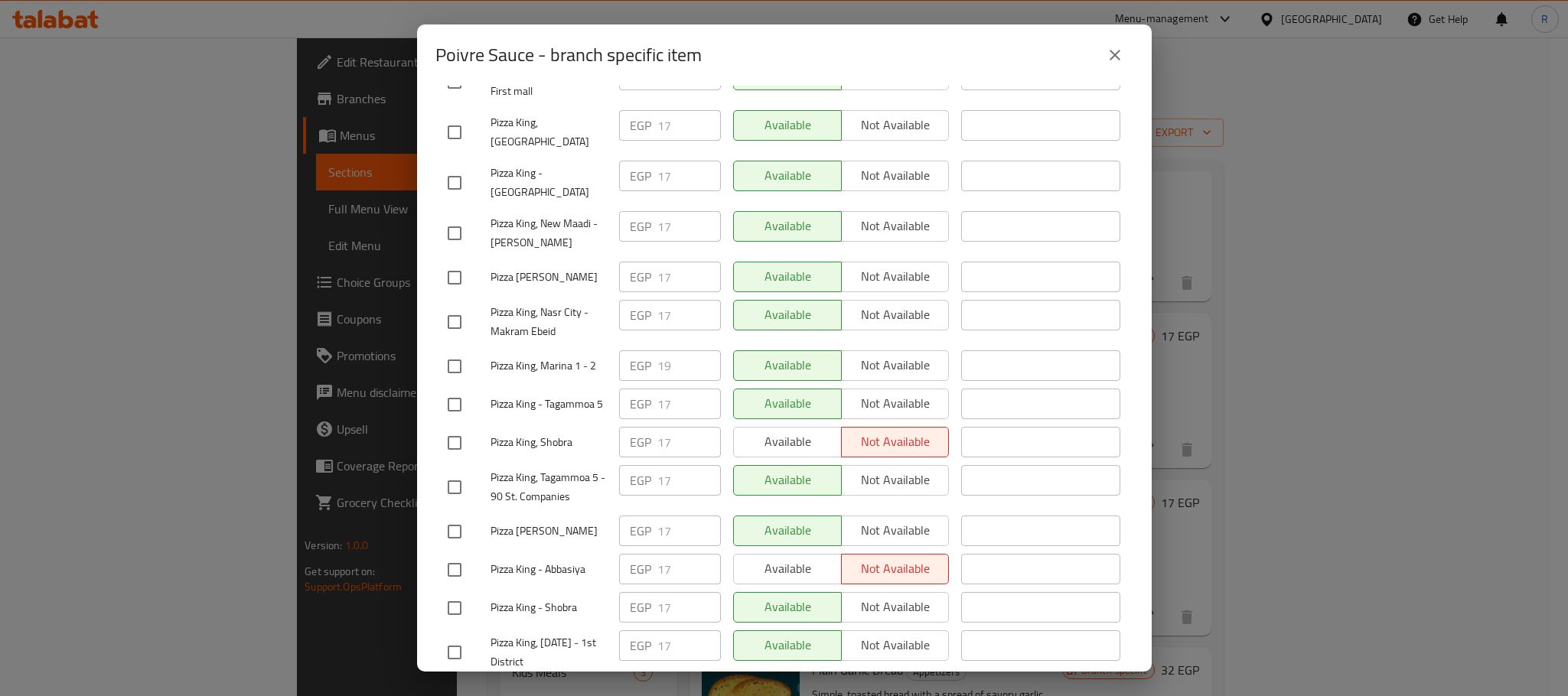
click at [464, 382] on input "checkbox" at bounding box center [455, 367] width 32 height 32
checkbox input "true"
type input "20"
click at [695, 375] on input "20" at bounding box center [689, 366] width 64 height 31
click at [728, 427] on div "Available Not available" at bounding box center [841, 404] width 229 height 45
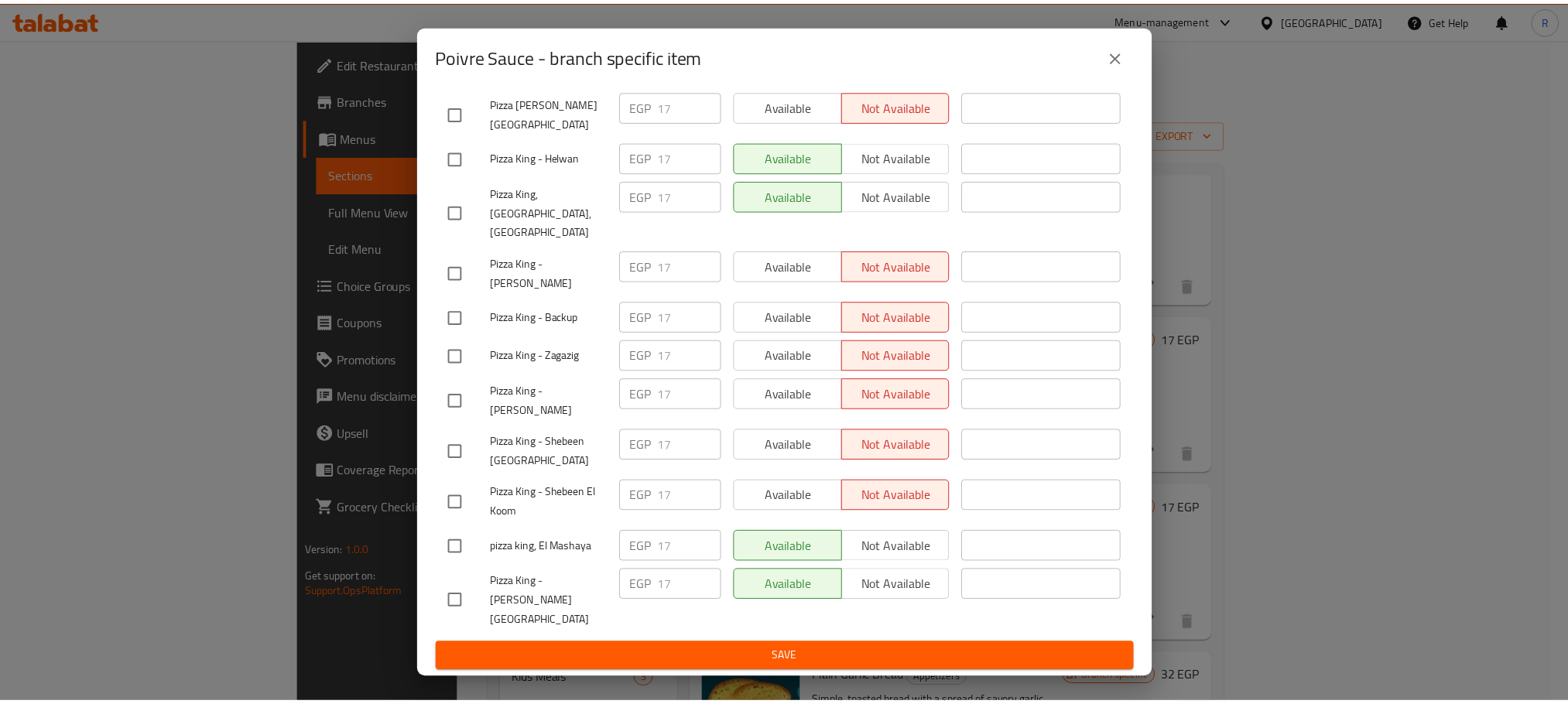
scroll to position [2765, 0]
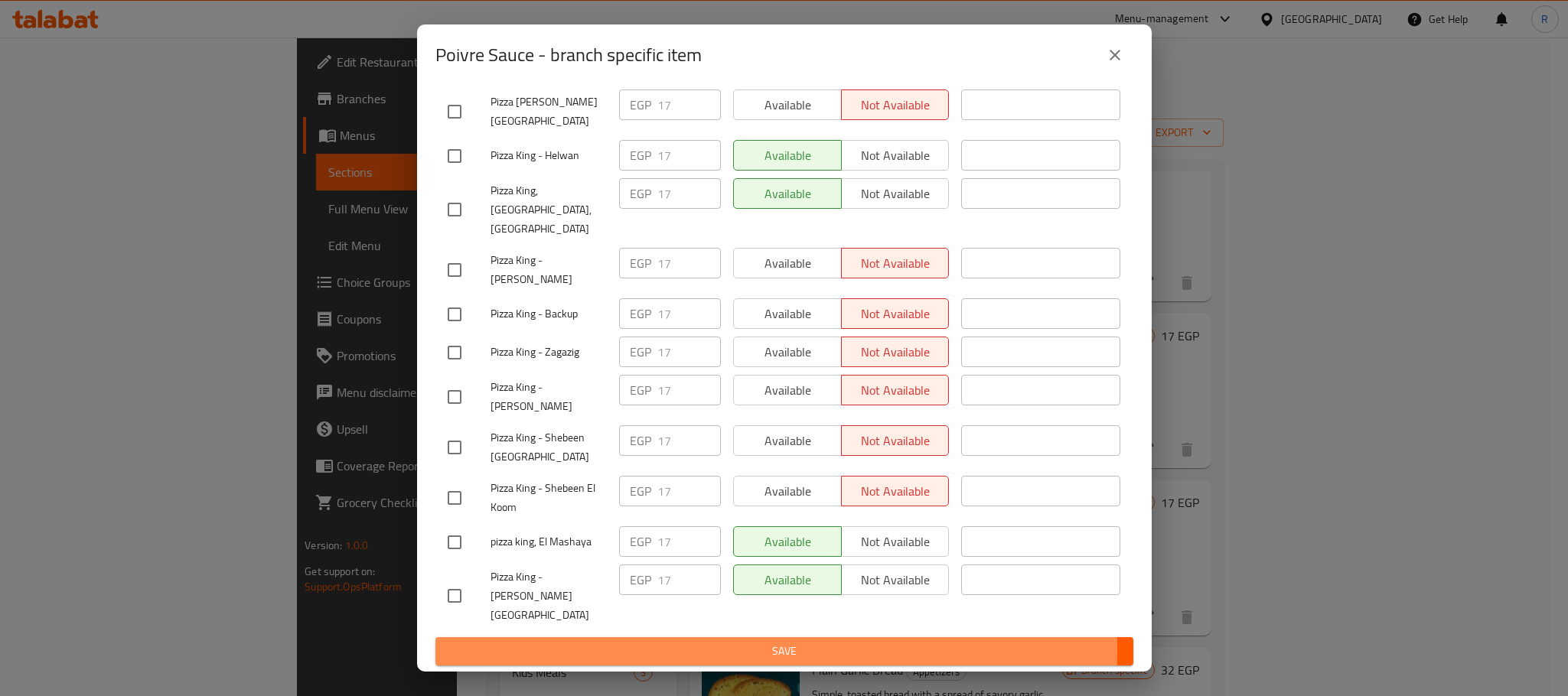
click at [698, 650] on span "Save" at bounding box center [784, 651] width 673 height 19
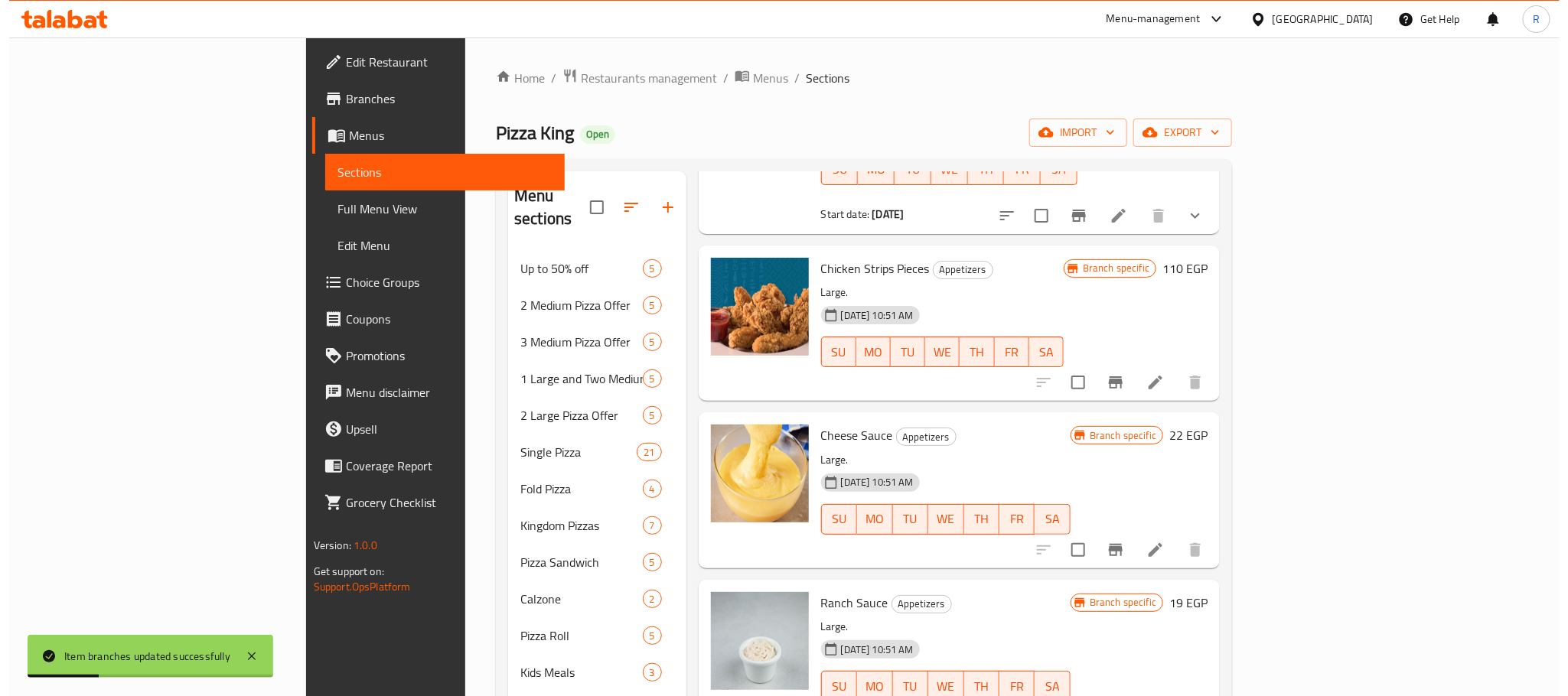
scroll to position [1369, 0]
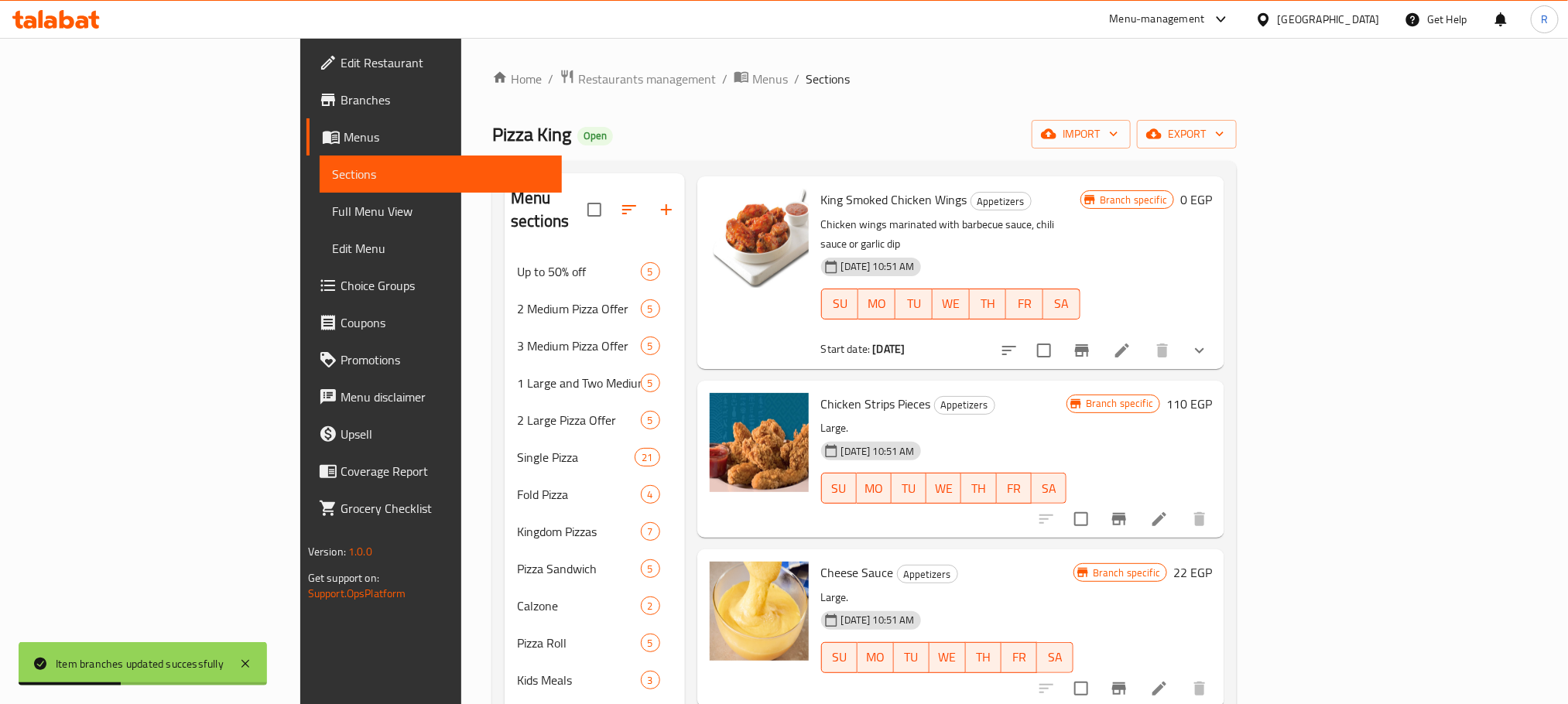
click at [1128, 680] on icon "Branch-specific-item" at bounding box center [1119, 689] width 18 height 18
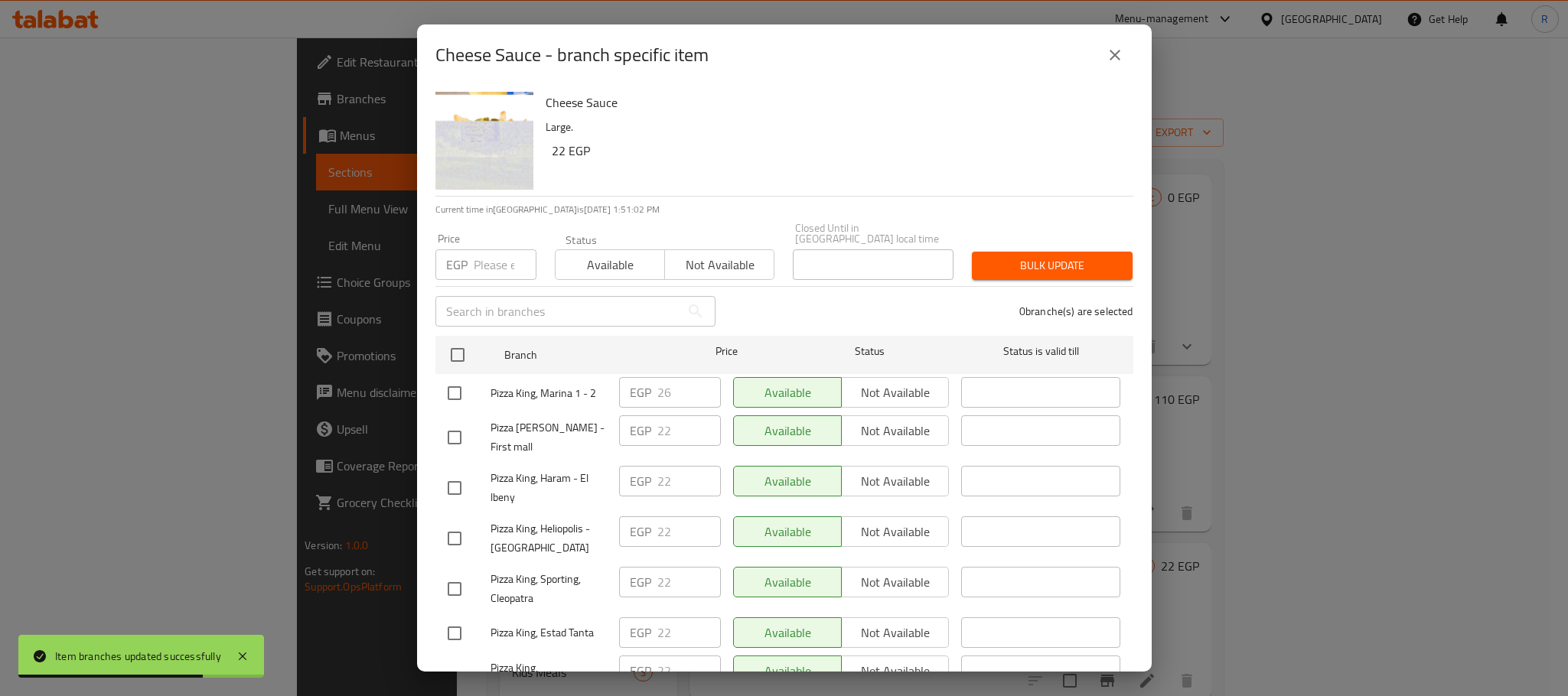
click at [462, 386] on input "checkbox" at bounding box center [455, 394] width 32 height 32
checkbox input "true"
click at [664, 391] on input "26" at bounding box center [689, 393] width 64 height 31
paste input "7"
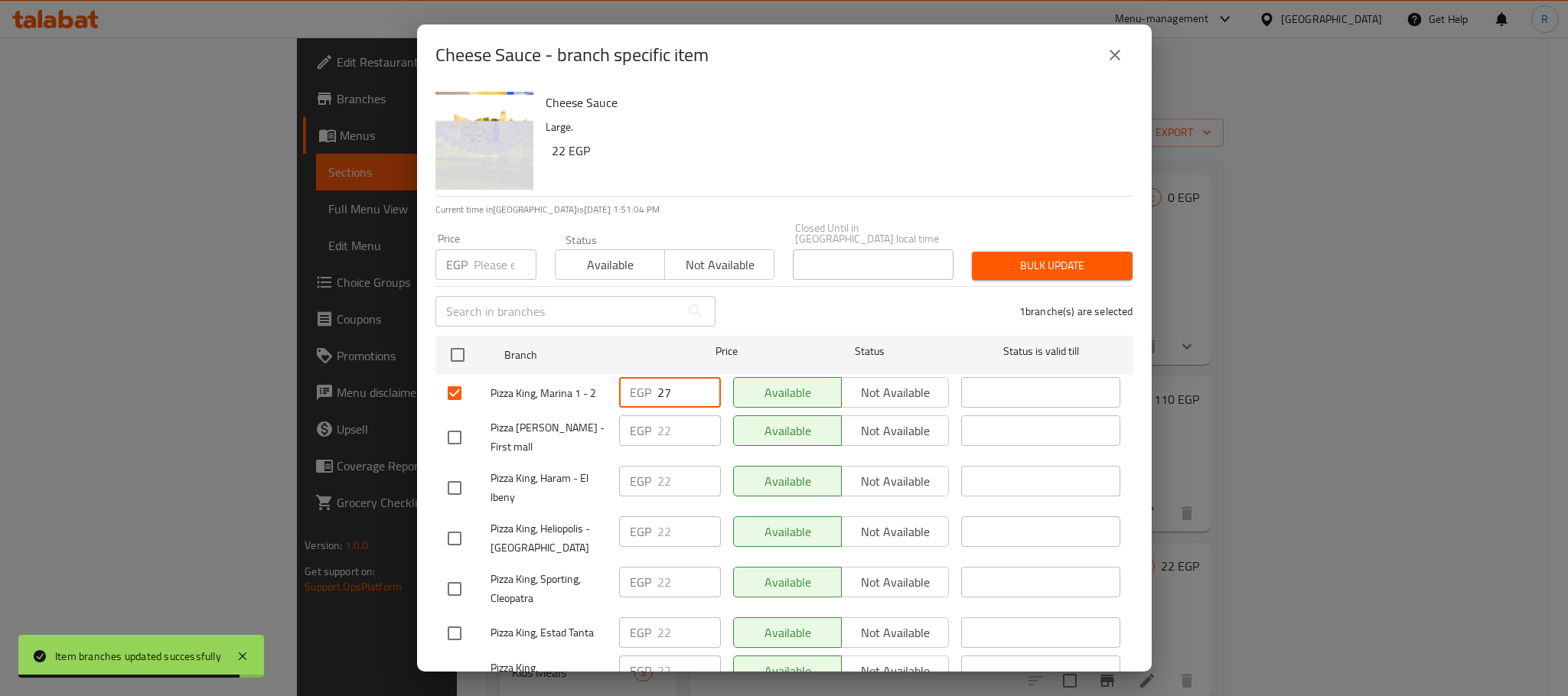
type input "27"
click at [885, 461] on div "Available Not available" at bounding box center [841, 437] width 229 height 56
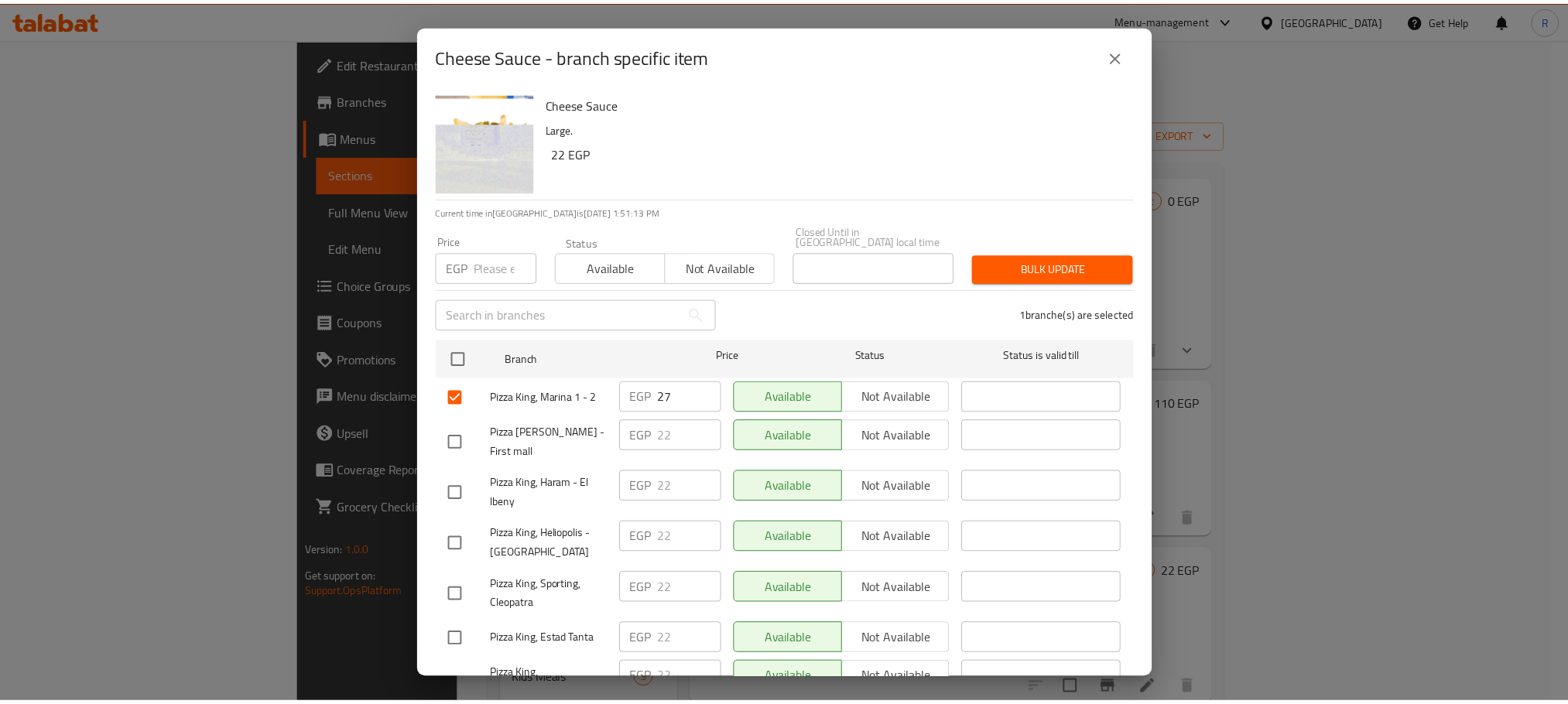
scroll to position [2765, 0]
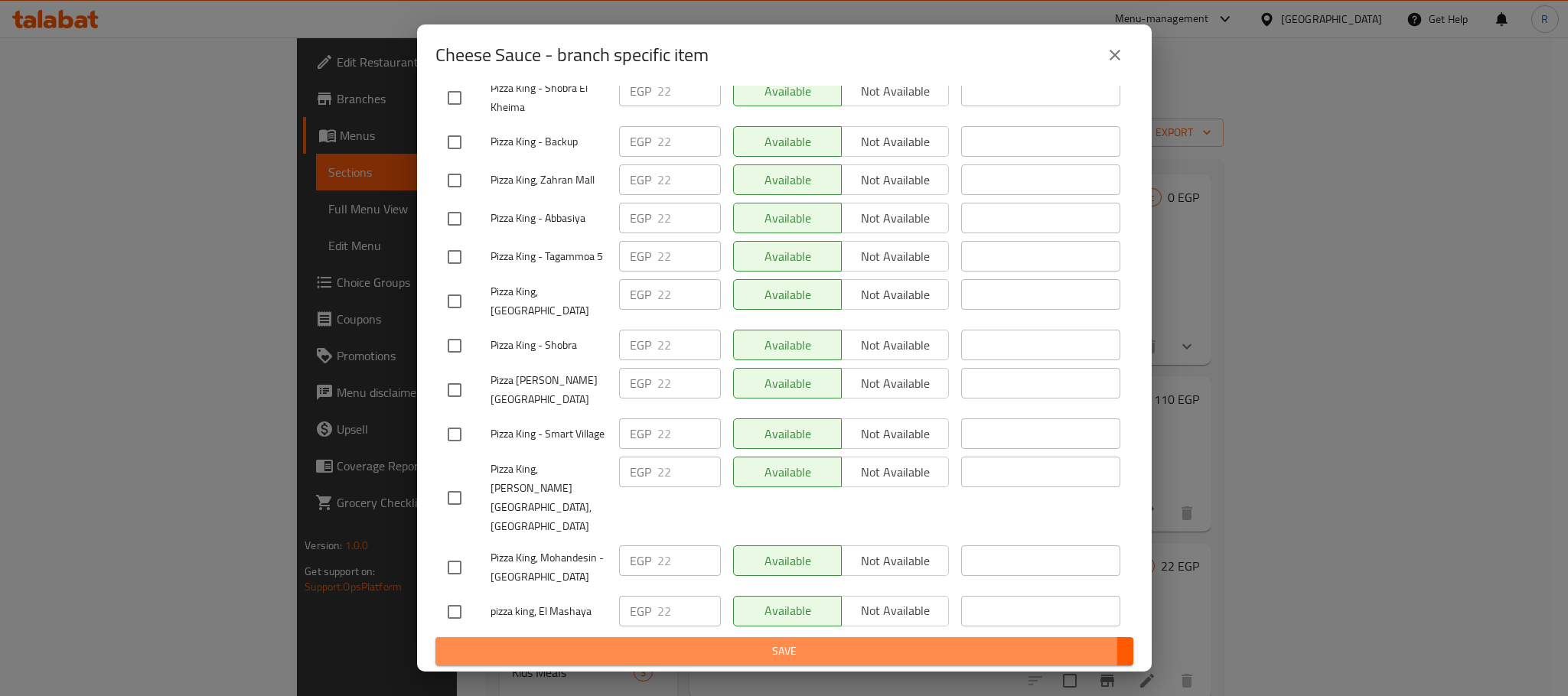
click at [758, 650] on span "Save" at bounding box center [784, 651] width 673 height 19
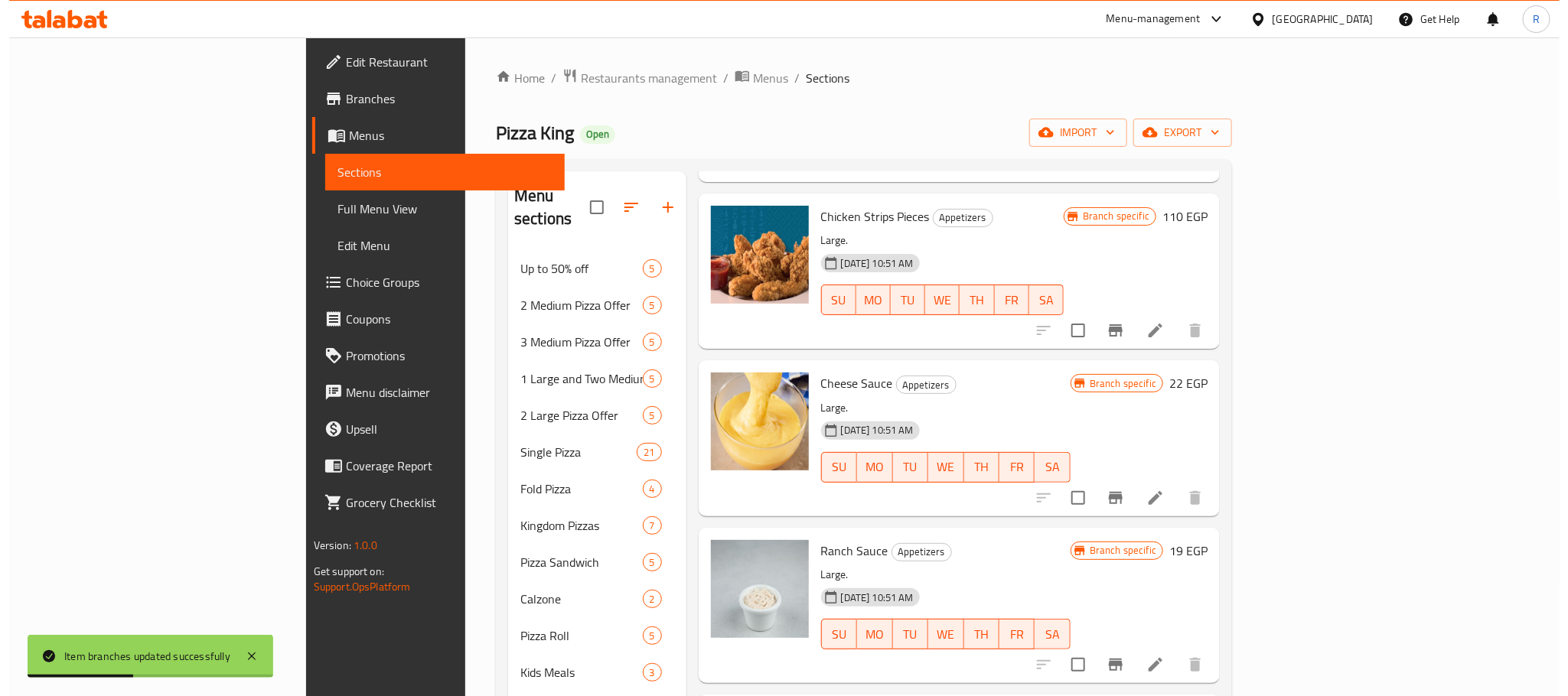
scroll to position [1713, 0]
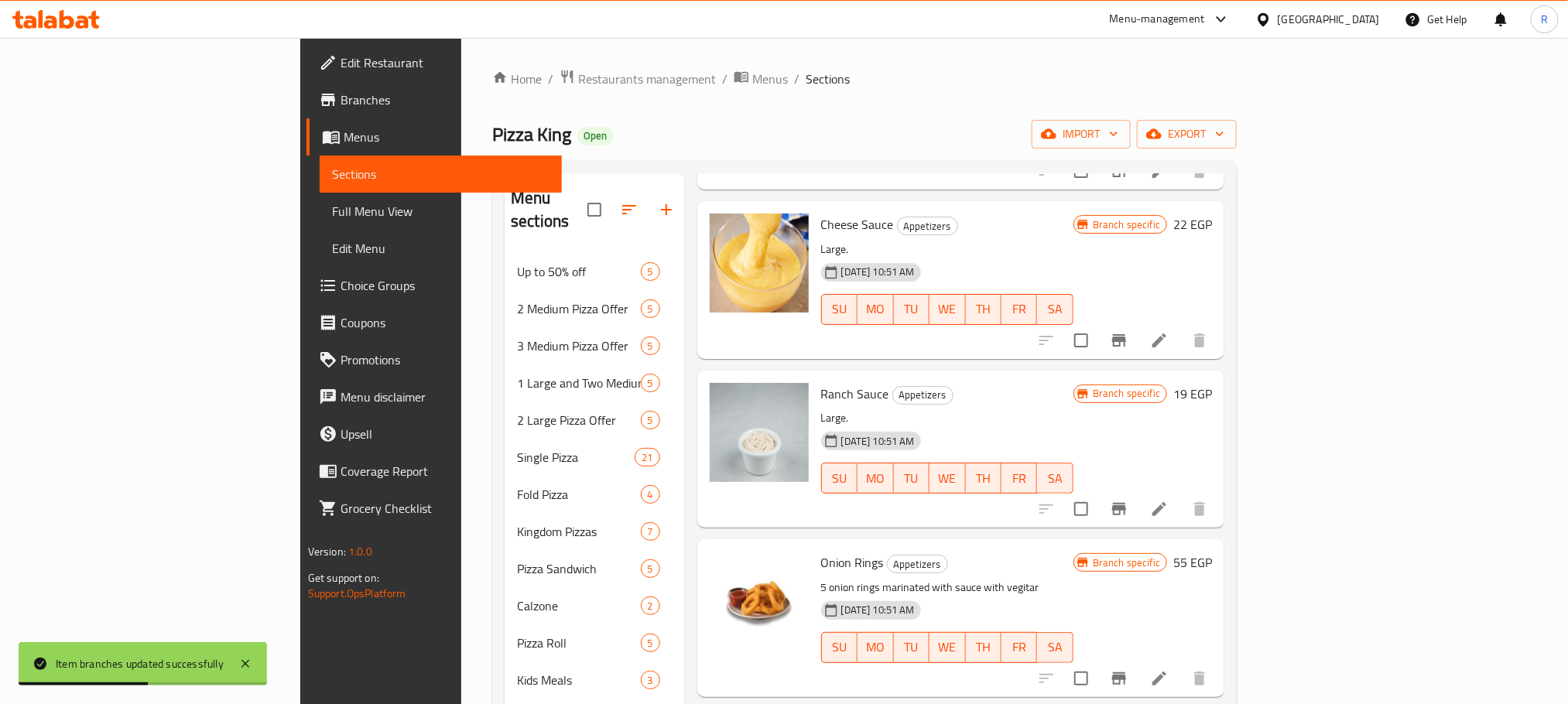
click at [1126, 503] on icon "Branch-specific-item" at bounding box center [1119, 509] width 14 height 13
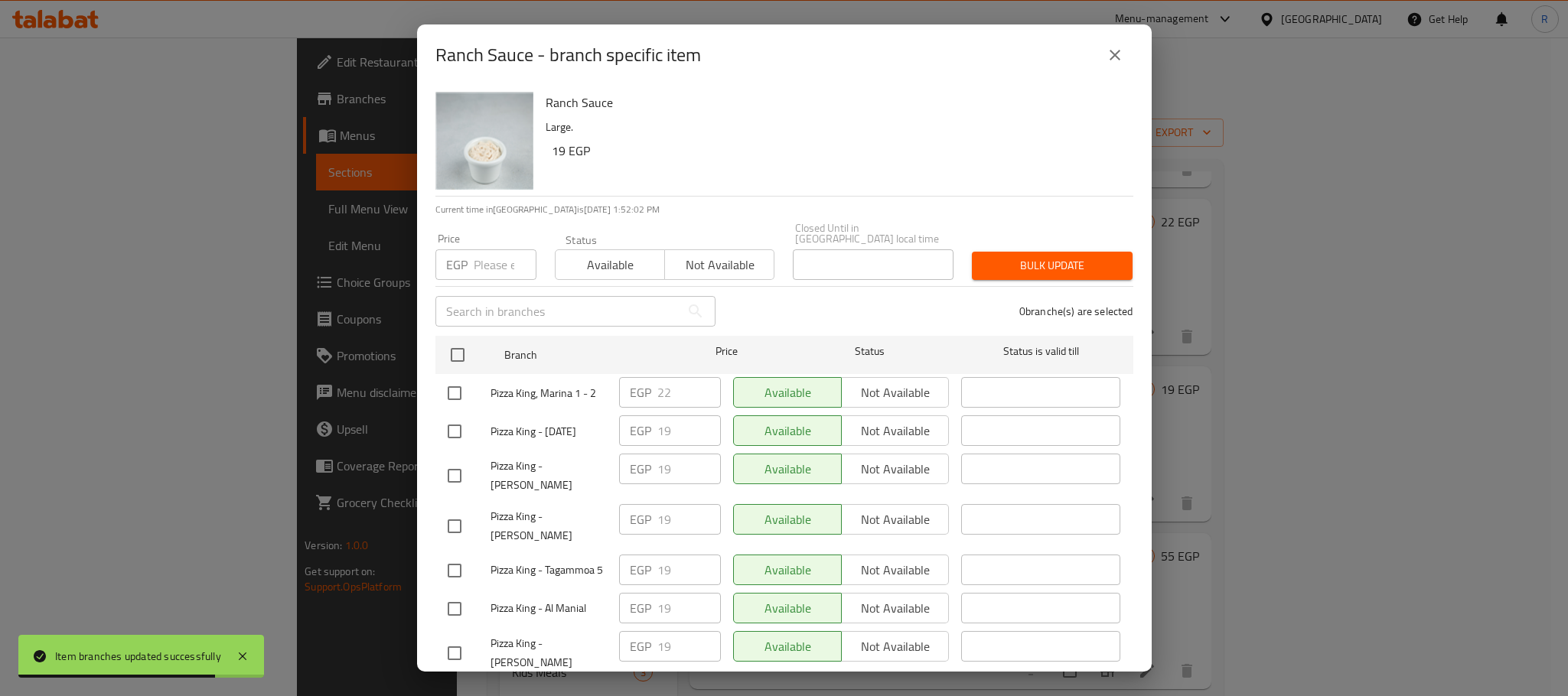
click at [458, 389] on input "checkbox" at bounding box center [455, 394] width 32 height 32
checkbox input "true"
type input "23"
click at [693, 379] on input "23" at bounding box center [689, 393] width 64 height 31
click at [753, 480] on div "Available Not available" at bounding box center [841, 469] width 217 height 31
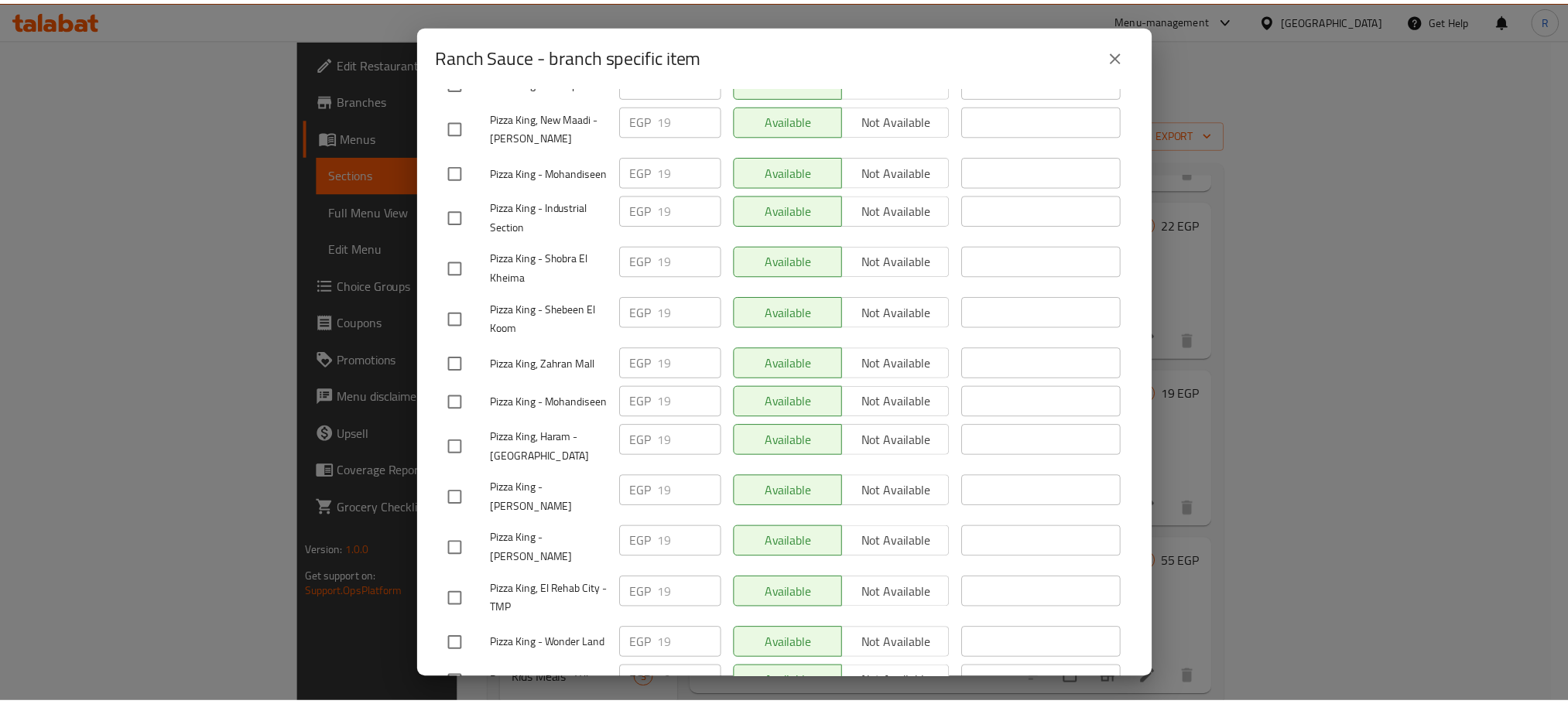
scroll to position [2765, 0]
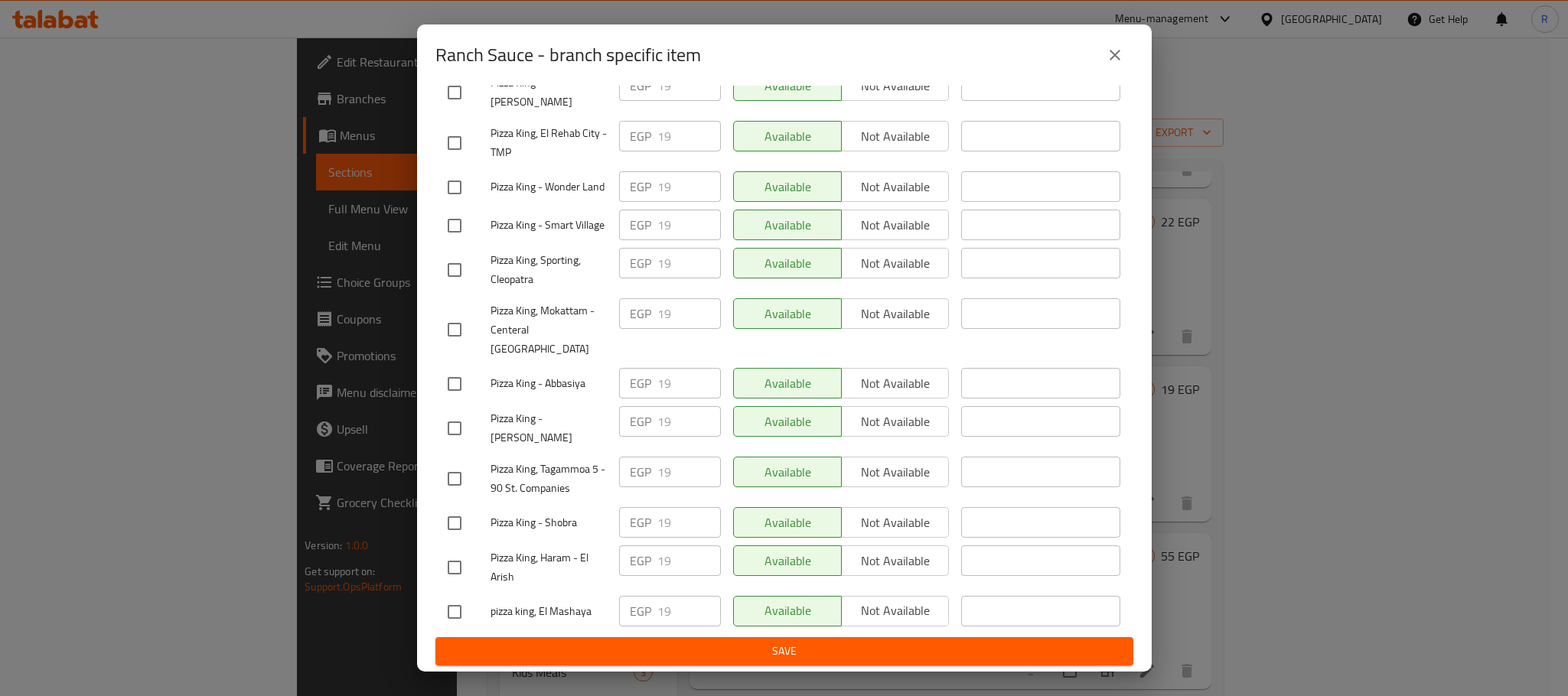
click at [690, 650] on span "Save" at bounding box center [784, 651] width 673 height 19
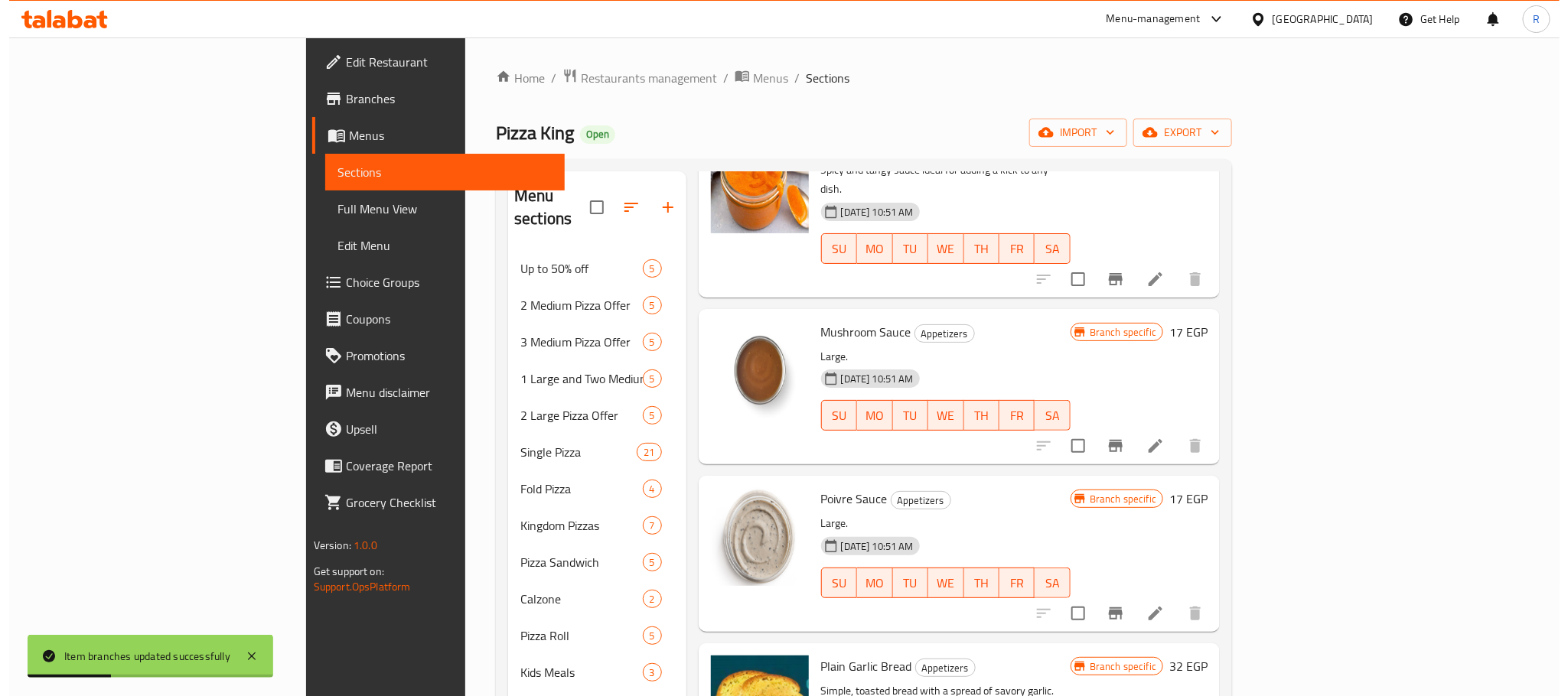
scroll to position [2287, 0]
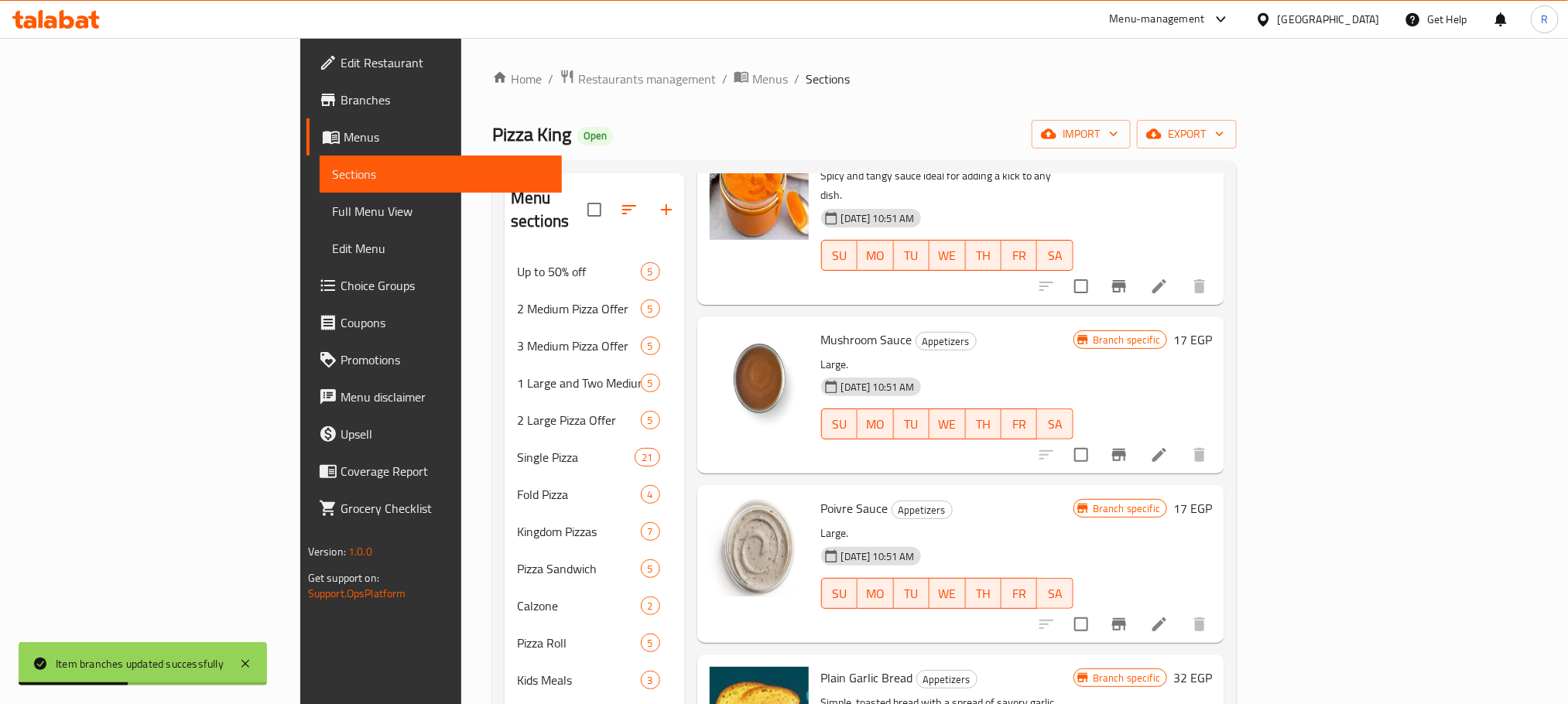
click at [1128, 446] on icon "Branch-specific-item" at bounding box center [1119, 454] width 18 height 18
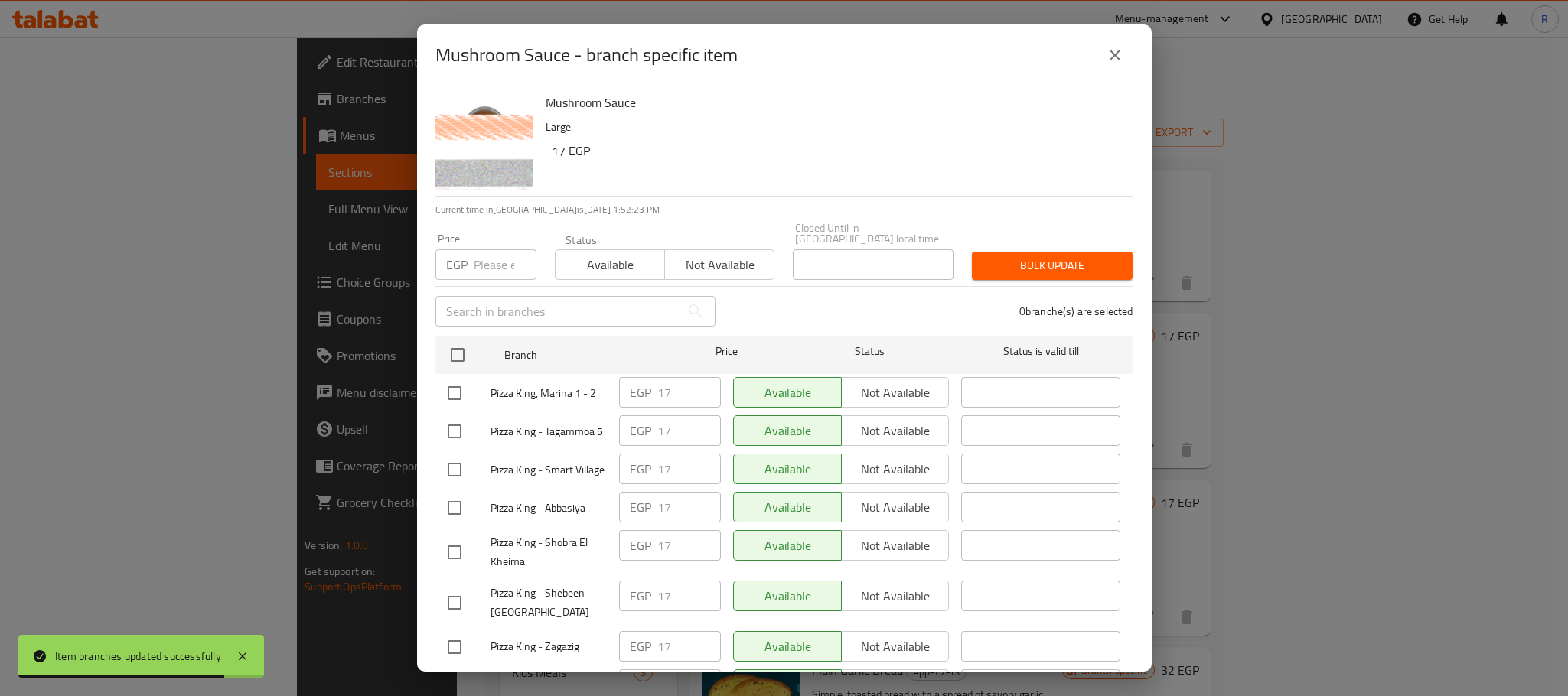
click at [457, 395] on input "checkbox" at bounding box center [455, 394] width 32 height 32
checkbox input "true"
click at [661, 389] on input "17" at bounding box center [689, 393] width 64 height 31
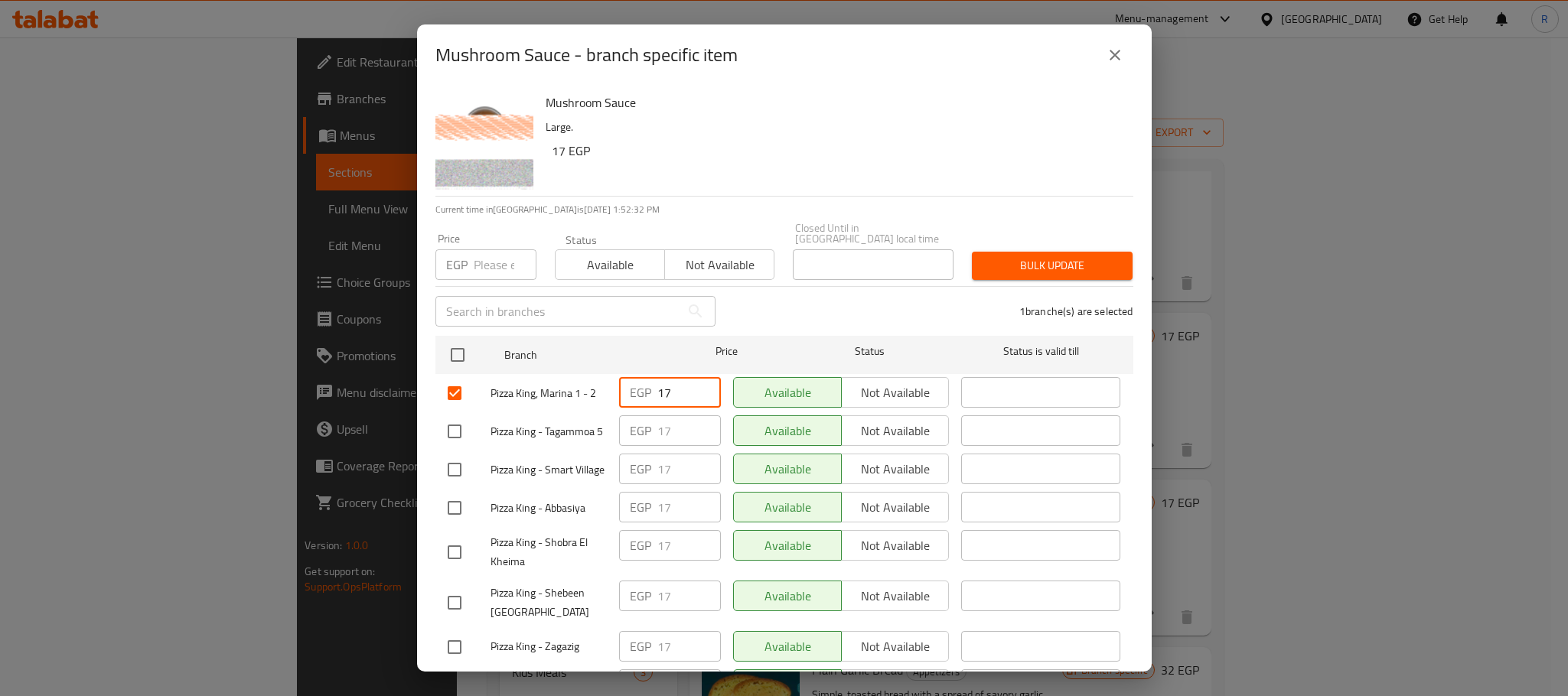
click at [661, 389] on input "17" at bounding box center [689, 393] width 64 height 31
paste input "20"
type input "20"
click at [857, 484] on div "Available Not available" at bounding box center [841, 469] width 217 height 31
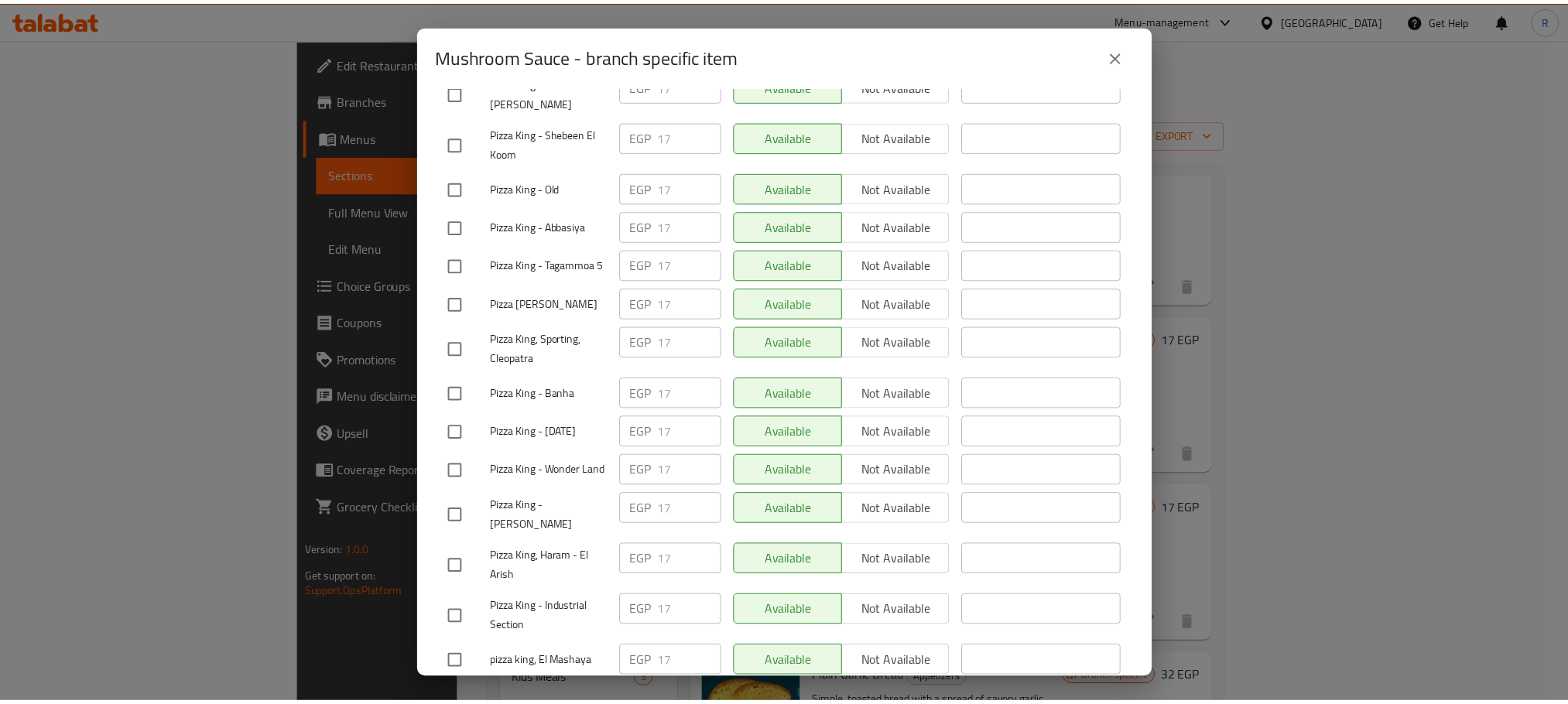
scroll to position [2765, 0]
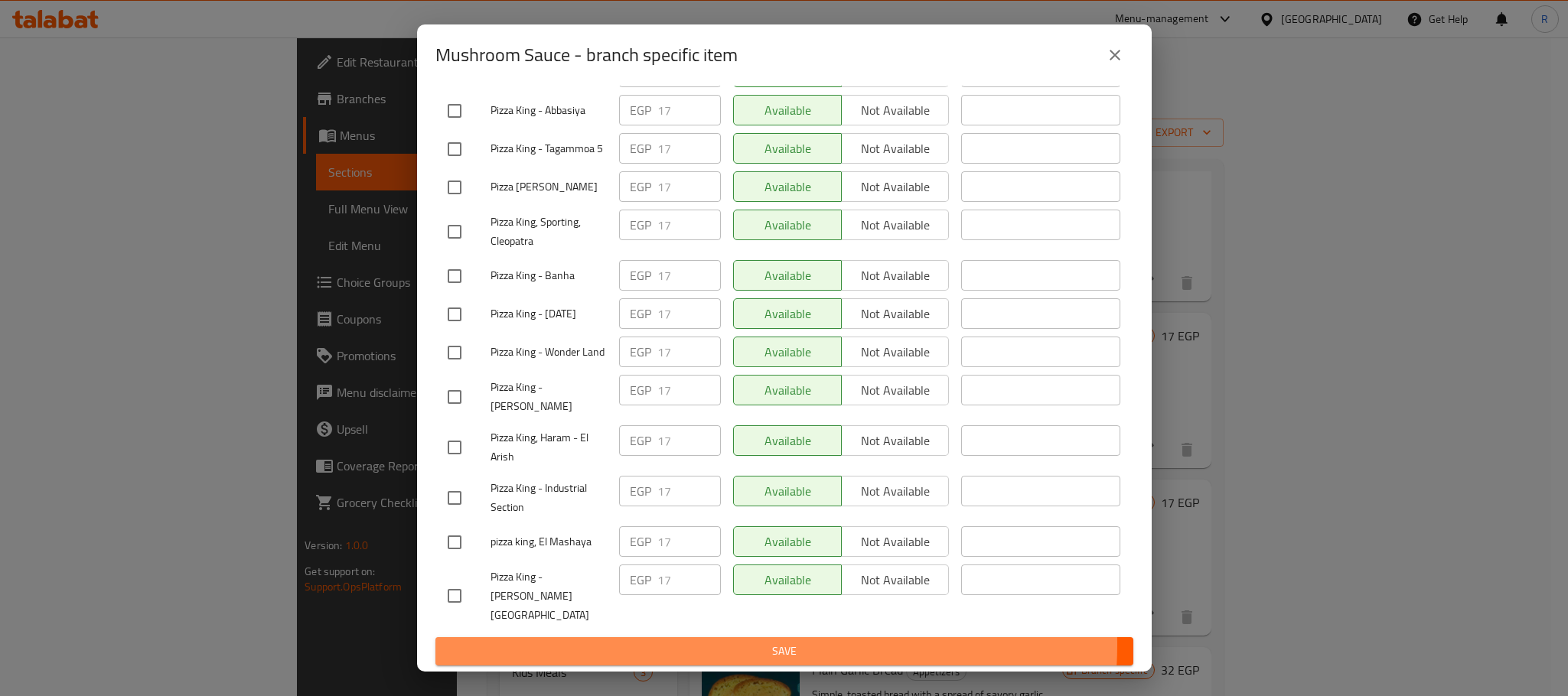
click at [761, 645] on span "Save" at bounding box center [784, 651] width 673 height 19
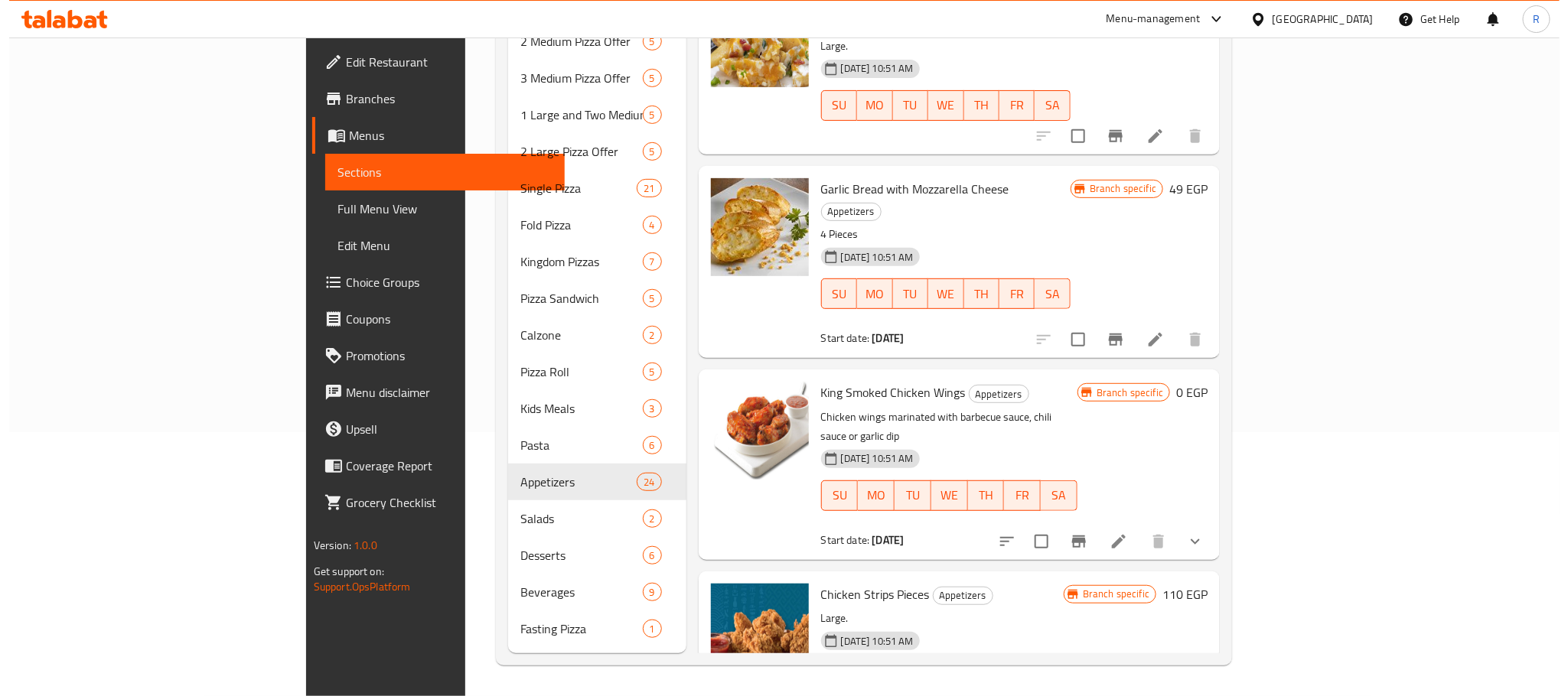
scroll to position [1025, 0]
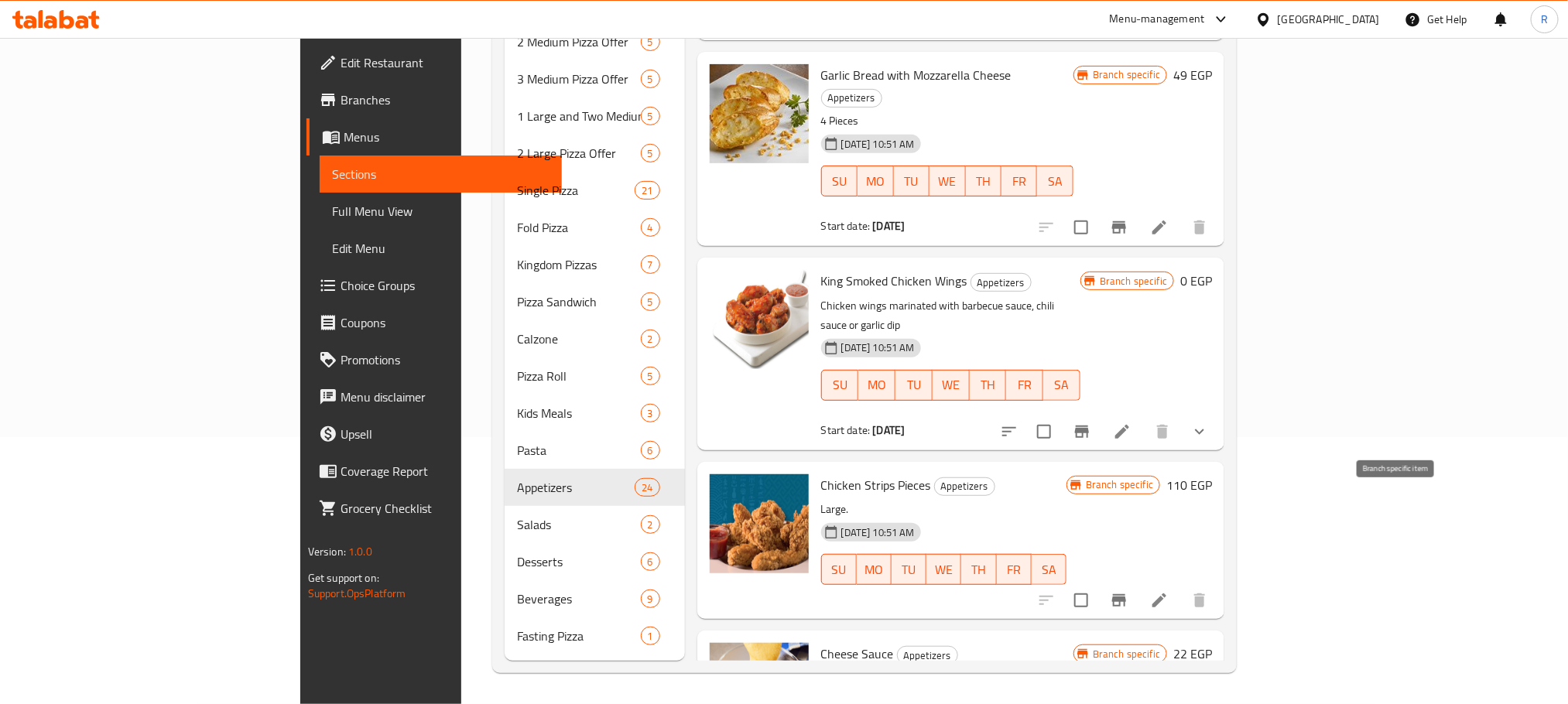
click at [1128, 591] on icon "Branch-specific-item" at bounding box center [1119, 600] width 18 height 18
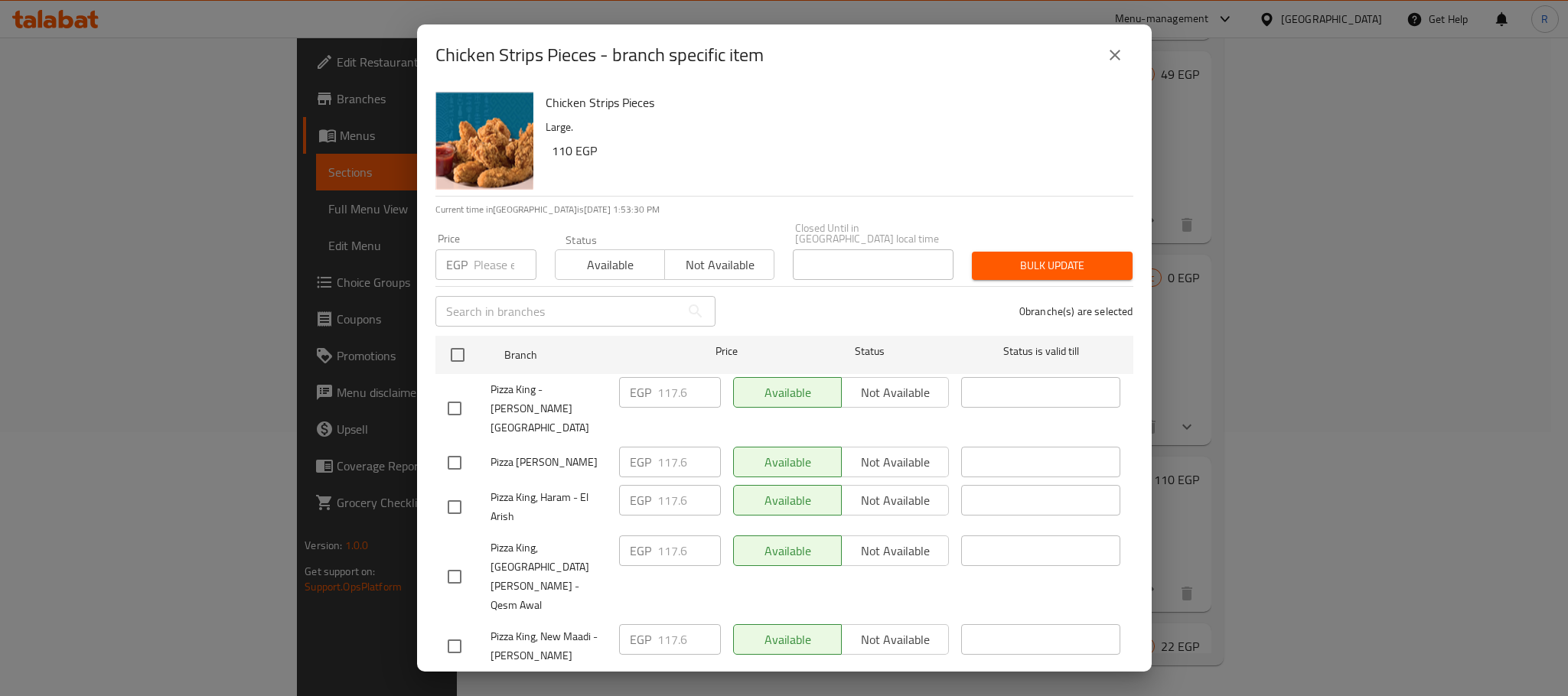
scroll to position [2552, 0]
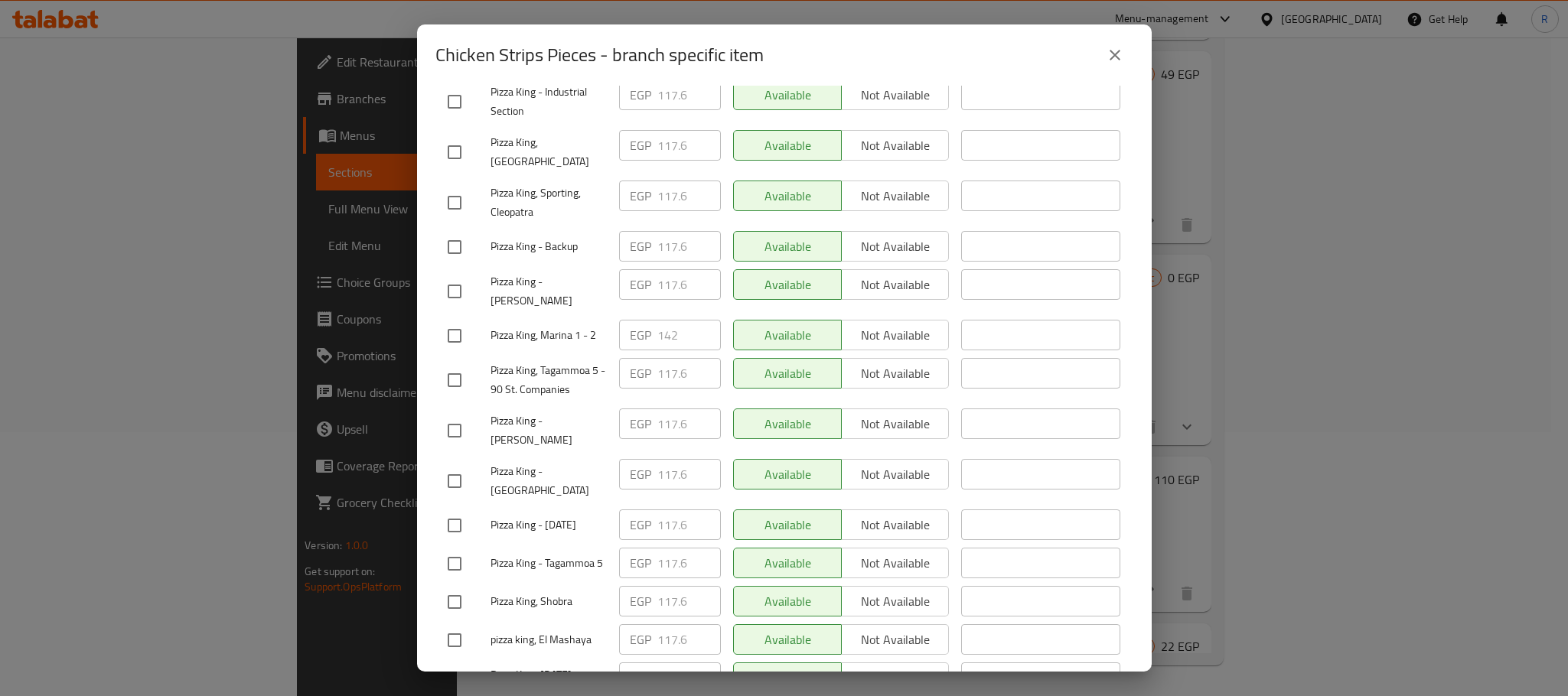
click at [448, 352] on input "checkbox" at bounding box center [455, 336] width 32 height 32
checkbox input "true"
click at [665, 351] on input "142" at bounding box center [689, 335] width 64 height 31
paste input "8"
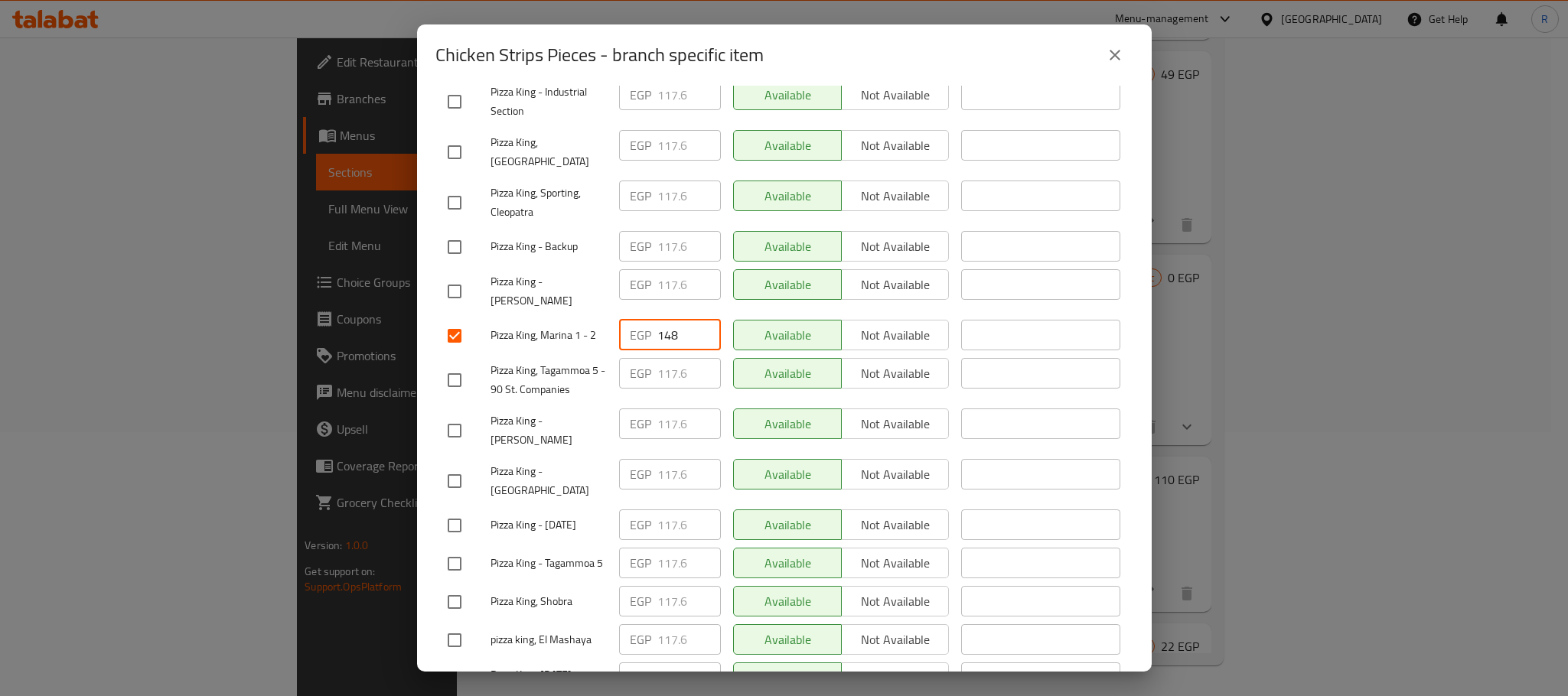
type input "148"
click at [813, 459] on div "Available Not available" at bounding box center [841, 430] width 229 height 56
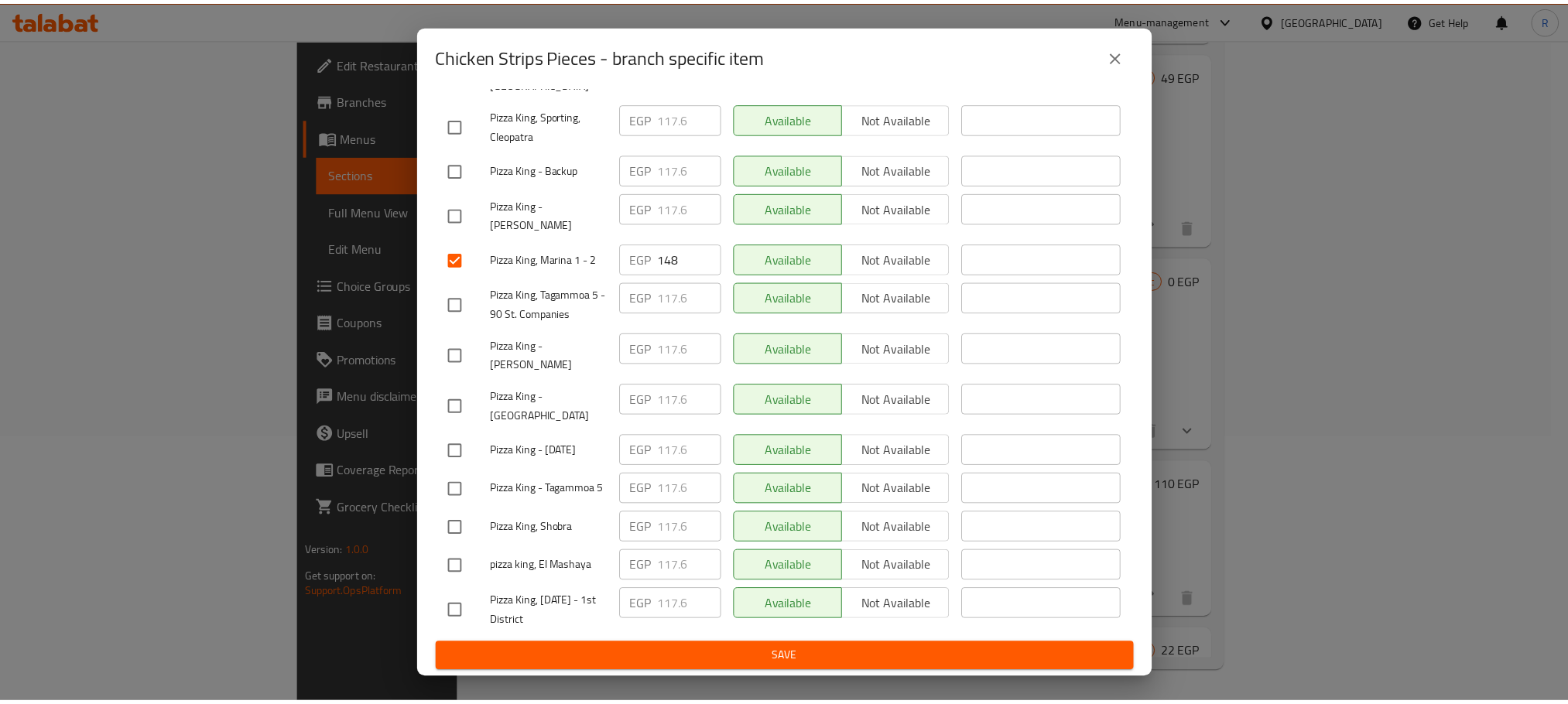
scroll to position [2765, 0]
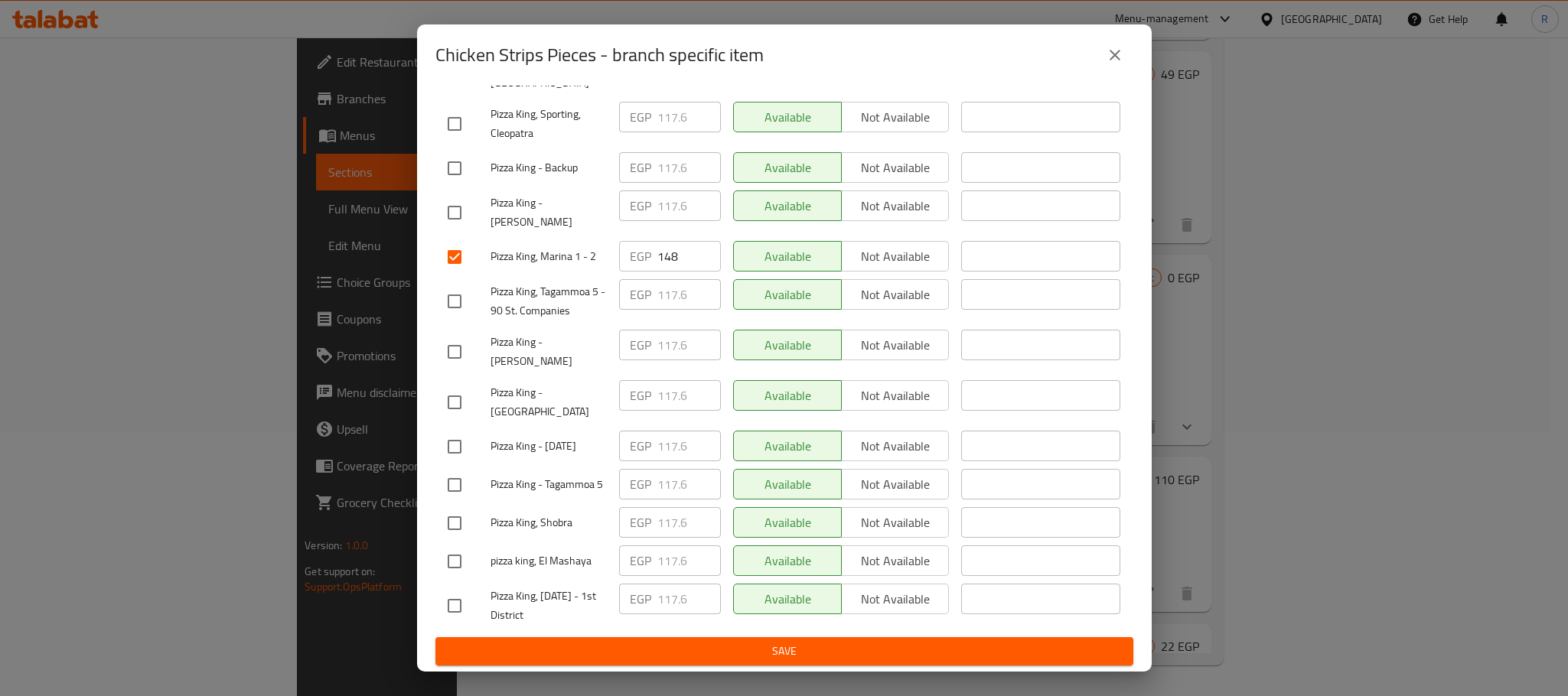
click at [773, 657] on span "Save" at bounding box center [784, 651] width 673 height 19
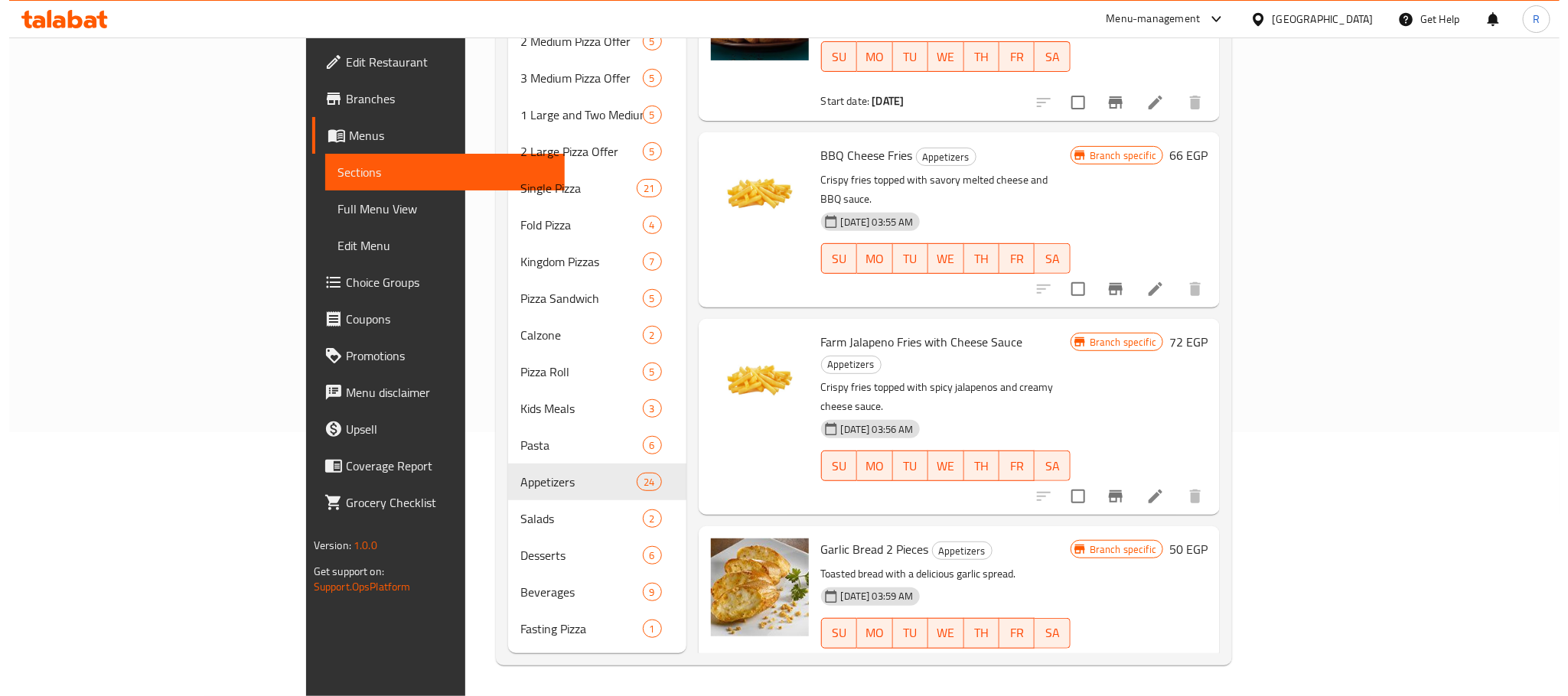
scroll to position [2746, 0]
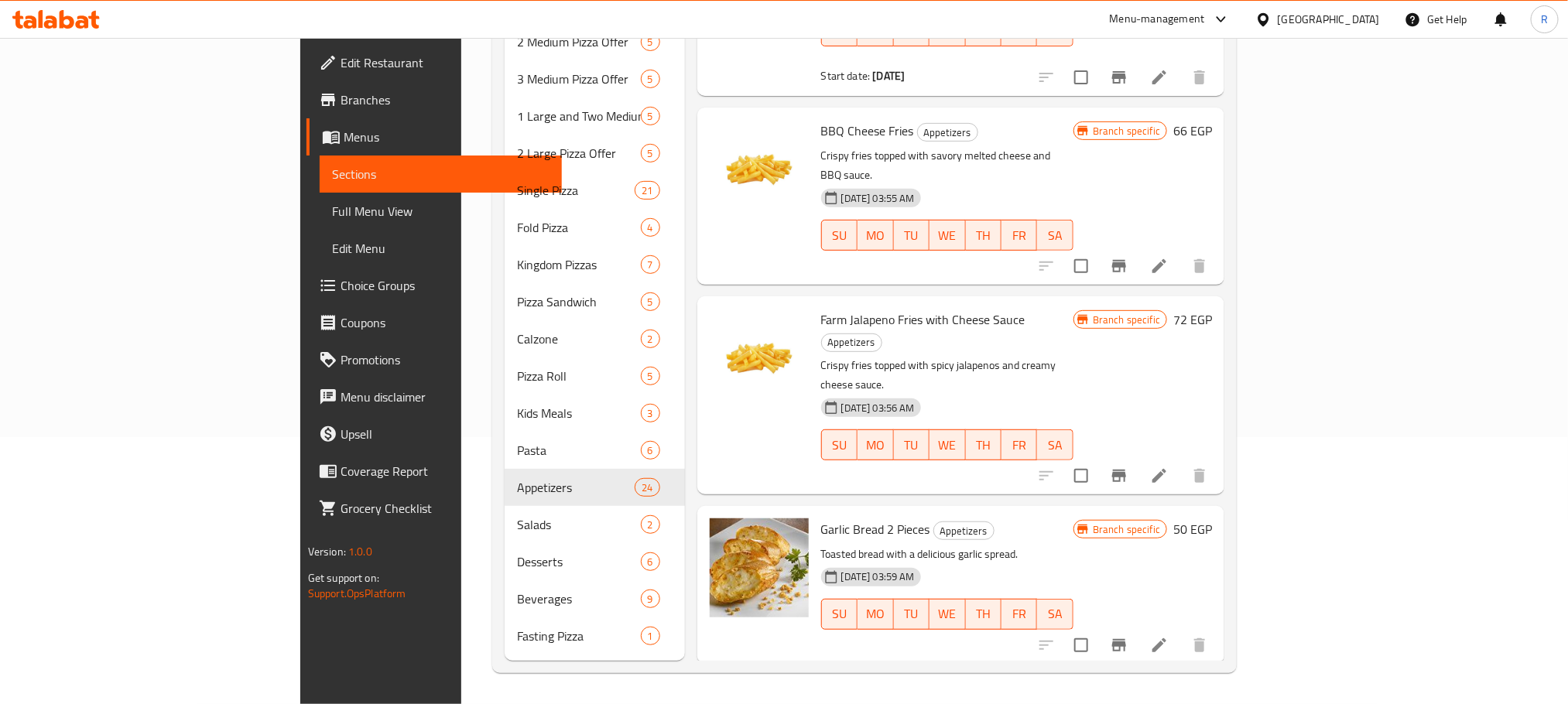
click at [1128, 467] on icon "Branch-specific-item" at bounding box center [1119, 475] width 18 height 18
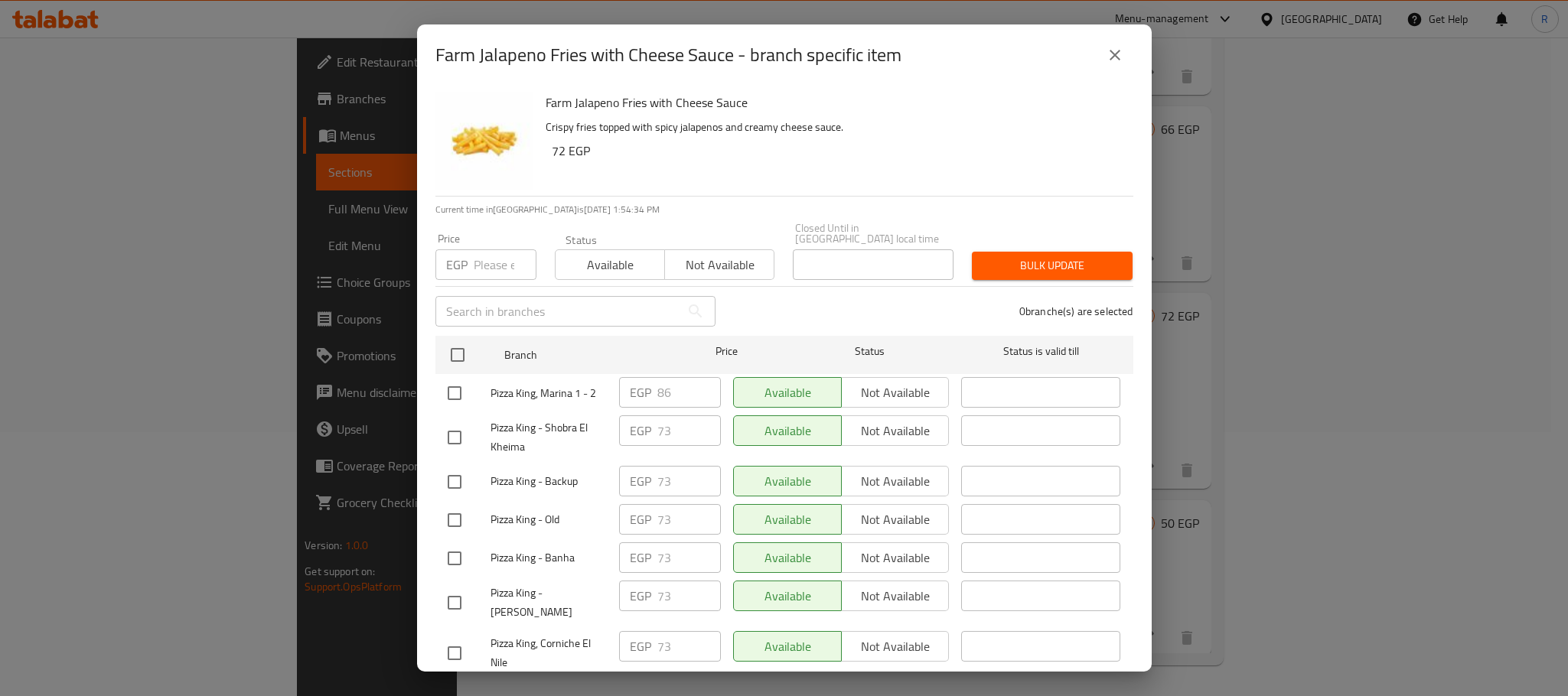
click at [455, 397] on input "checkbox" at bounding box center [455, 394] width 32 height 32
checkbox input "true"
click at [694, 383] on input "87" at bounding box center [689, 393] width 64 height 31
click at [694, 383] on input "88" at bounding box center [689, 393] width 64 height 31
click at [694, 383] on input "89" at bounding box center [689, 393] width 64 height 31
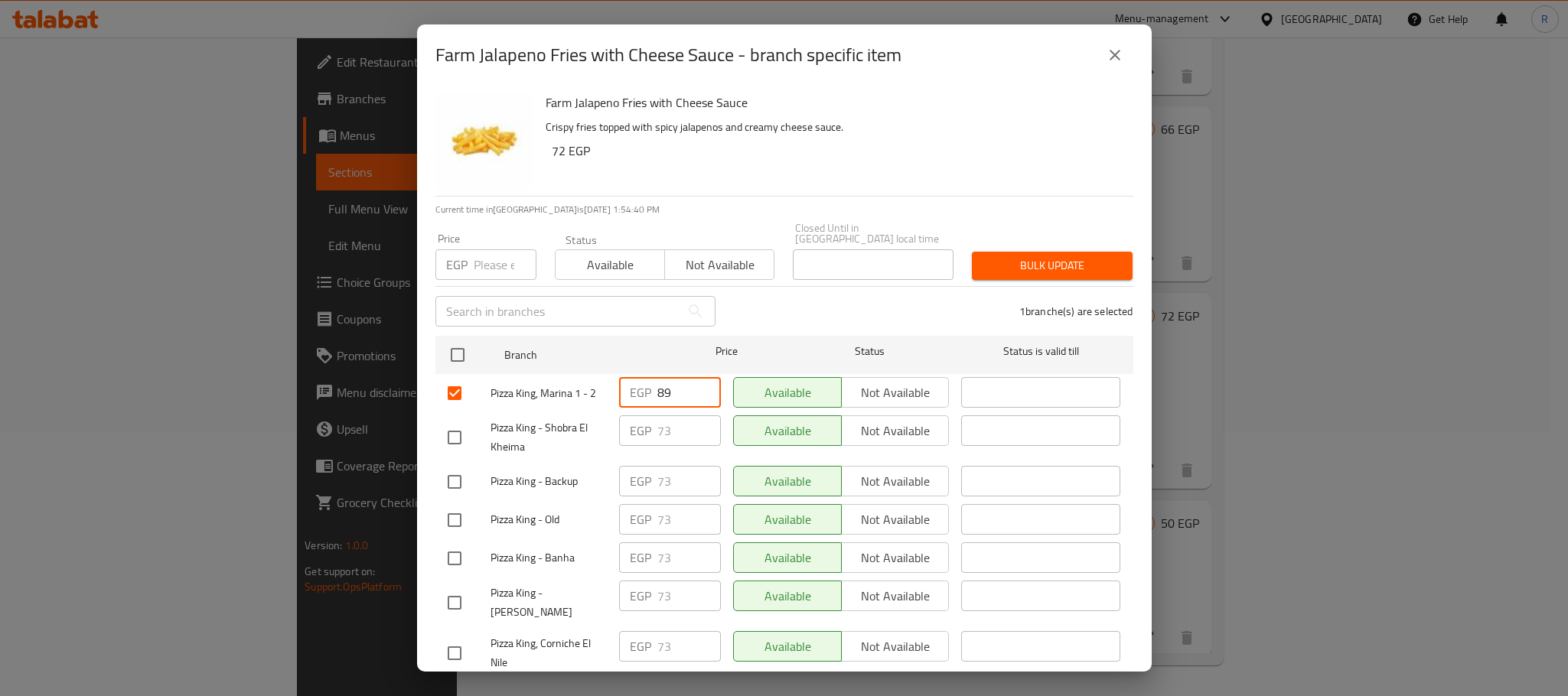
type input "90"
click at [694, 383] on input "90" at bounding box center [689, 393] width 64 height 31
click at [866, 535] on div "Available Not available" at bounding box center [841, 520] width 217 height 31
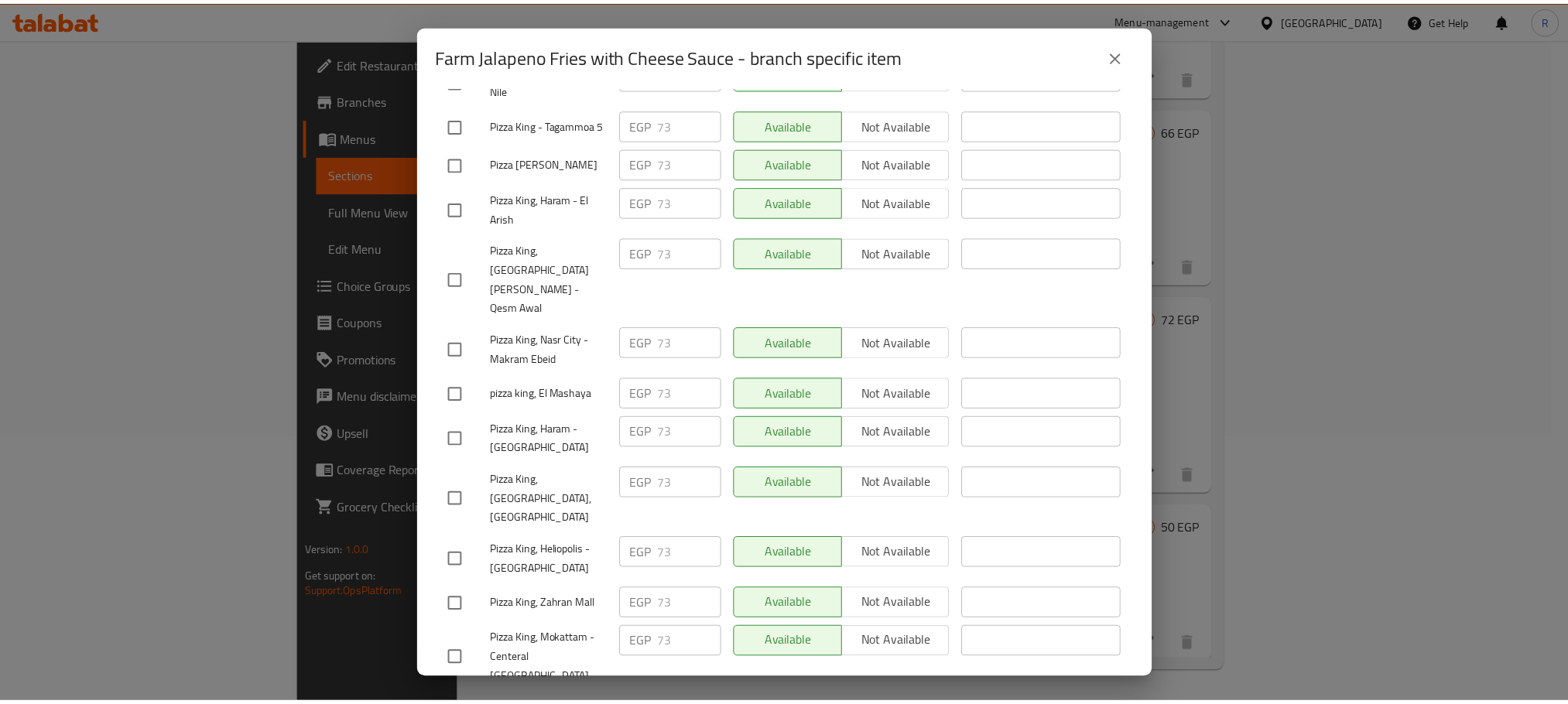
scroll to position [2765, 0]
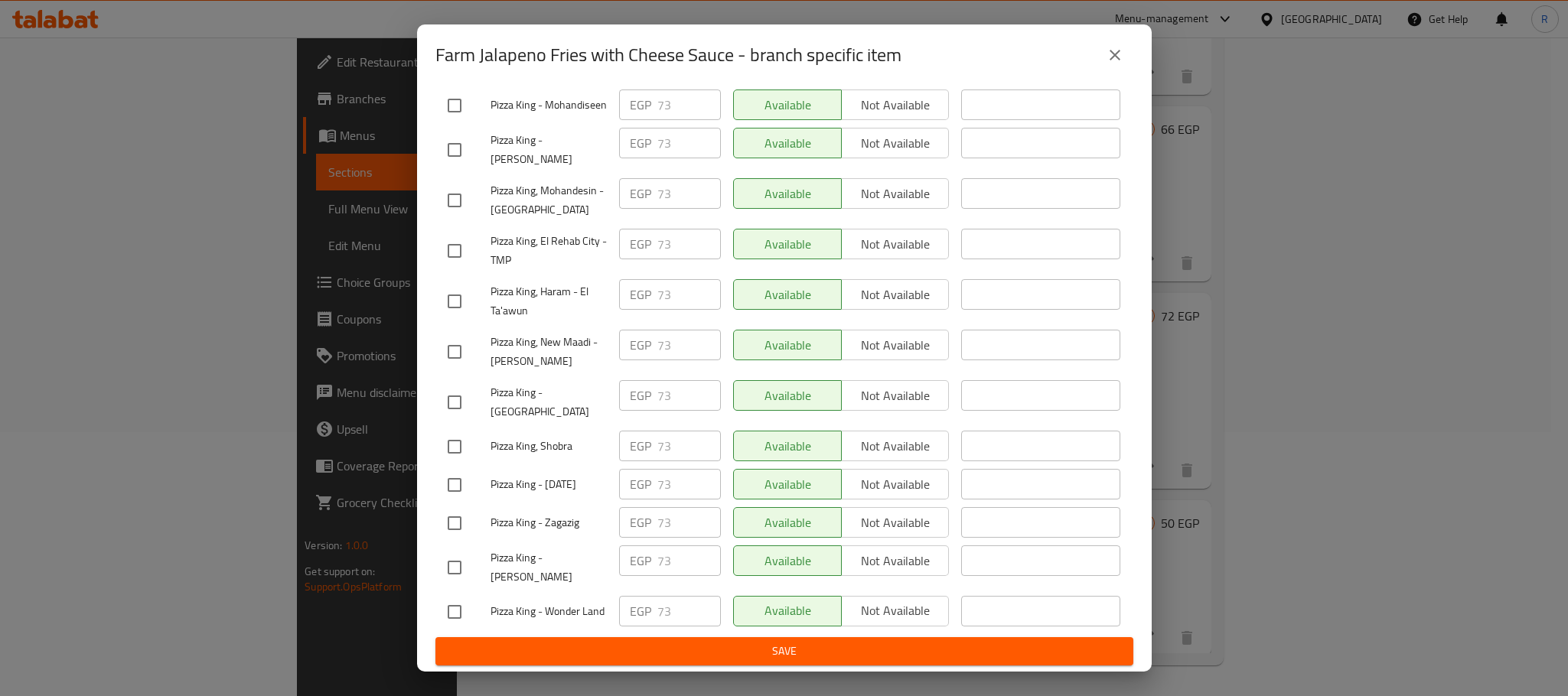
click at [808, 661] on span "Save" at bounding box center [784, 651] width 673 height 19
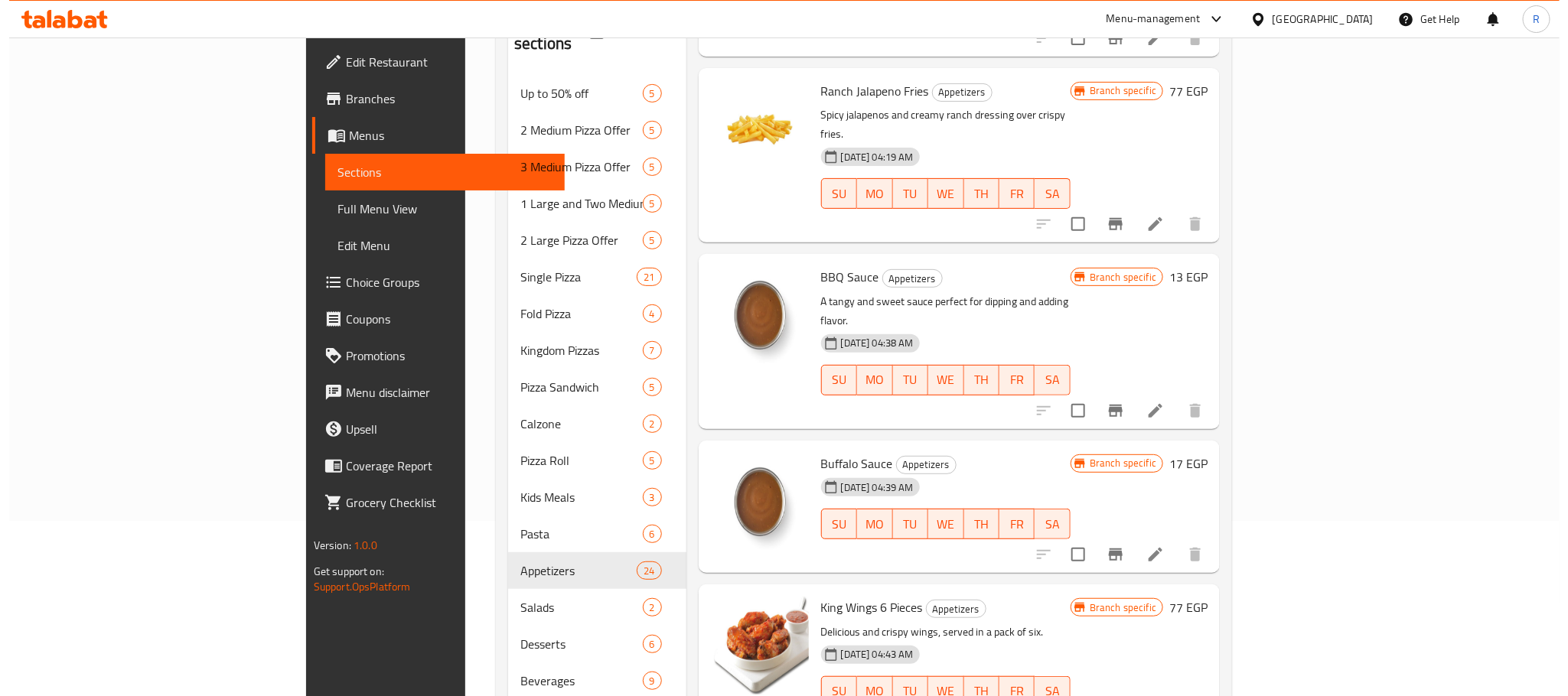
scroll to position [265, 0]
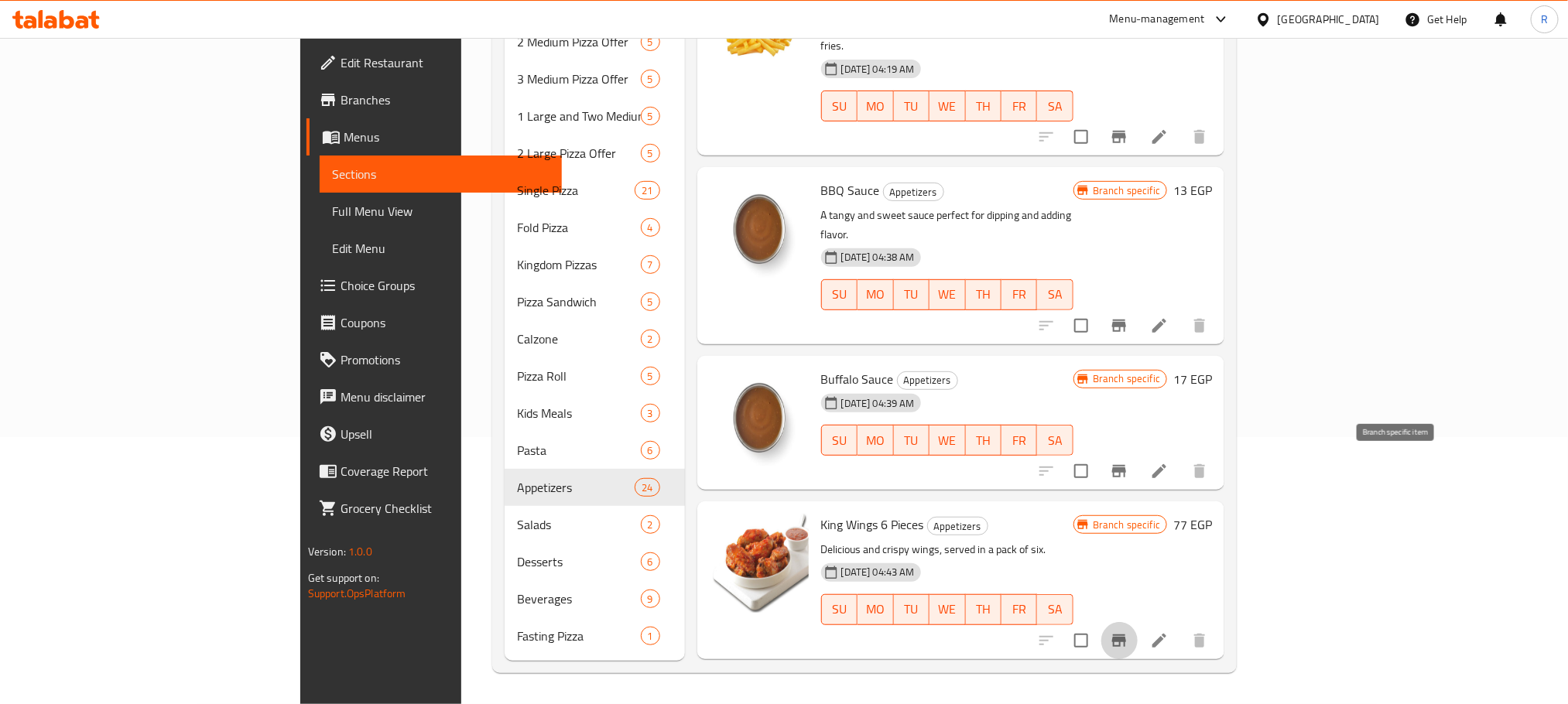
click at [1126, 635] on icon "Branch-specific-item" at bounding box center [1119, 640] width 14 height 13
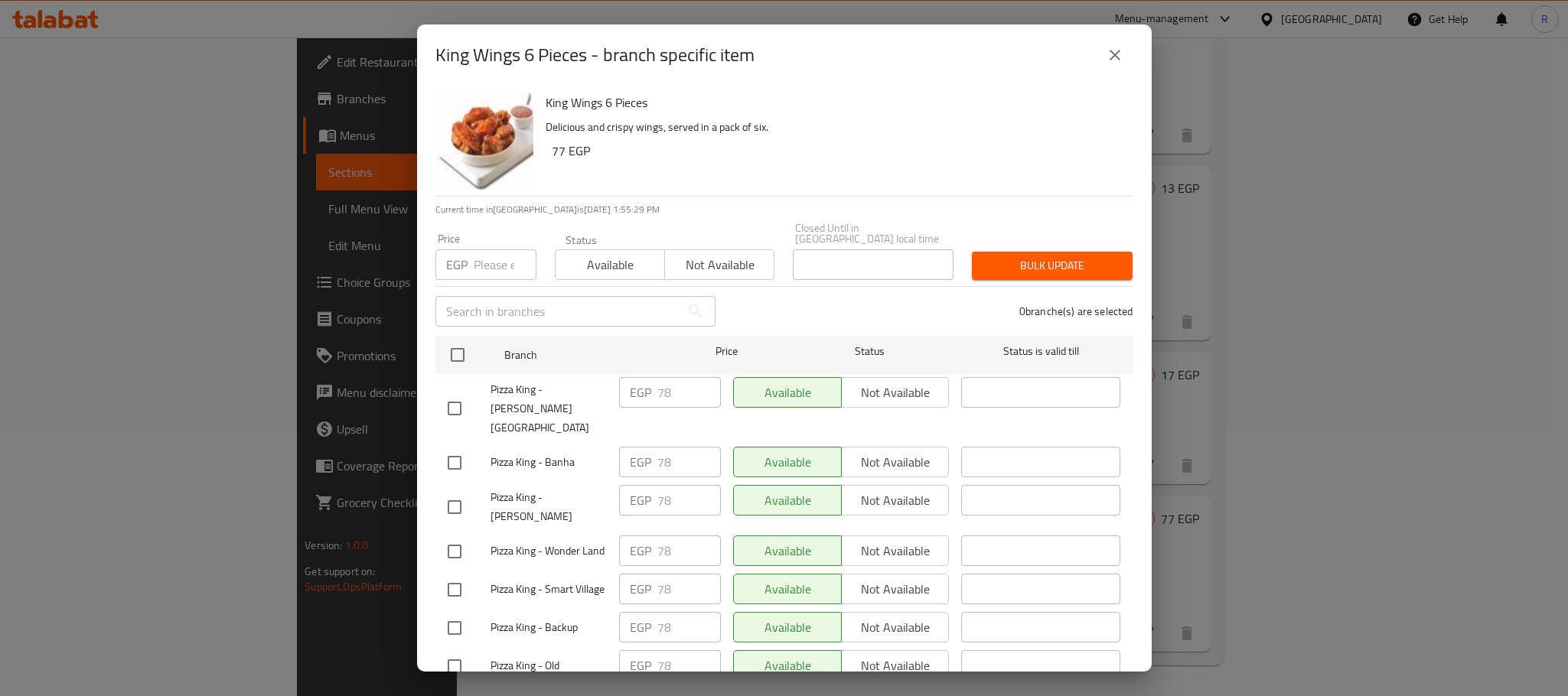
scroll to position [1252, 0]
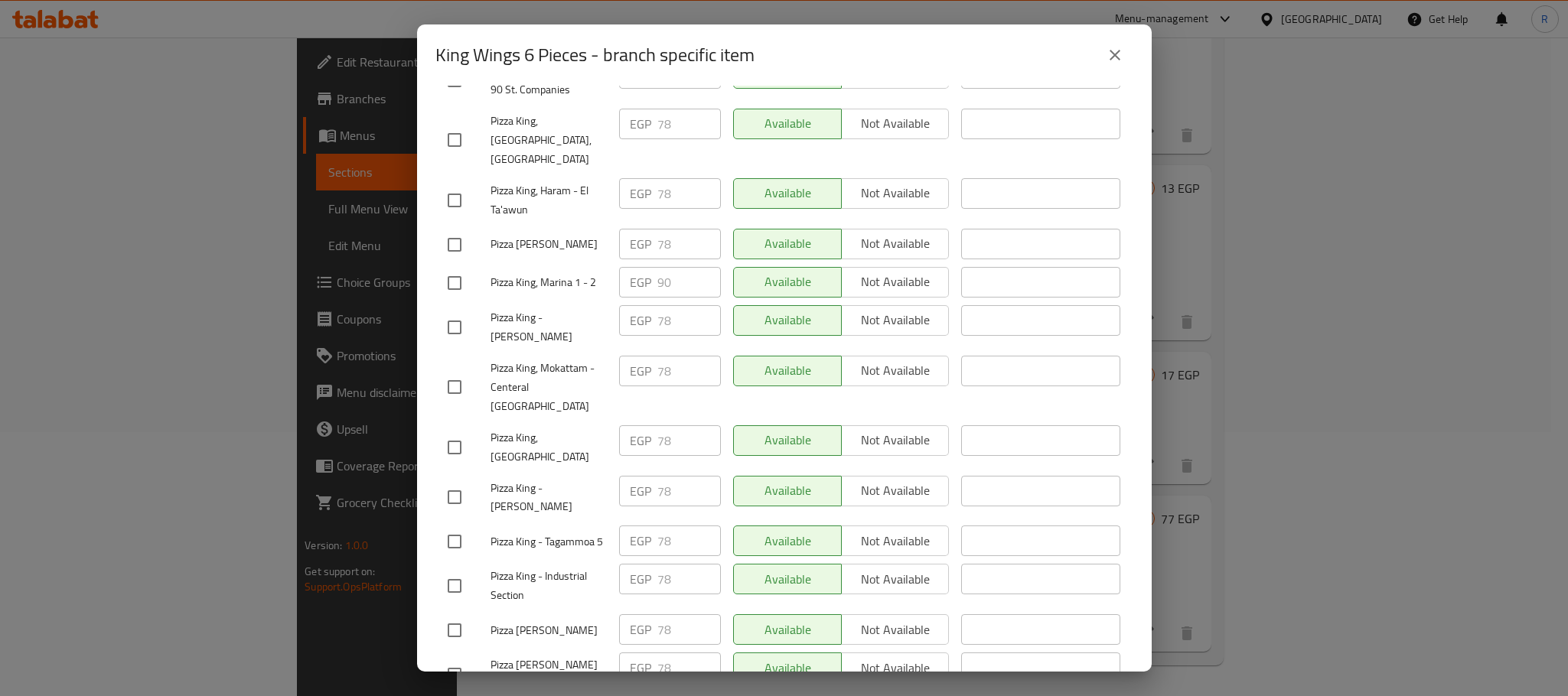
click at [453, 299] on input "checkbox" at bounding box center [455, 283] width 32 height 32
checkbox input "true"
click at [694, 297] on input "91" at bounding box center [689, 282] width 64 height 31
click at [694, 297] on input "92" at bounding box center [689, 282] width 64 height 31
click at [694, 297] on input "93" at bounding box center [689, 282] width 64 height 31
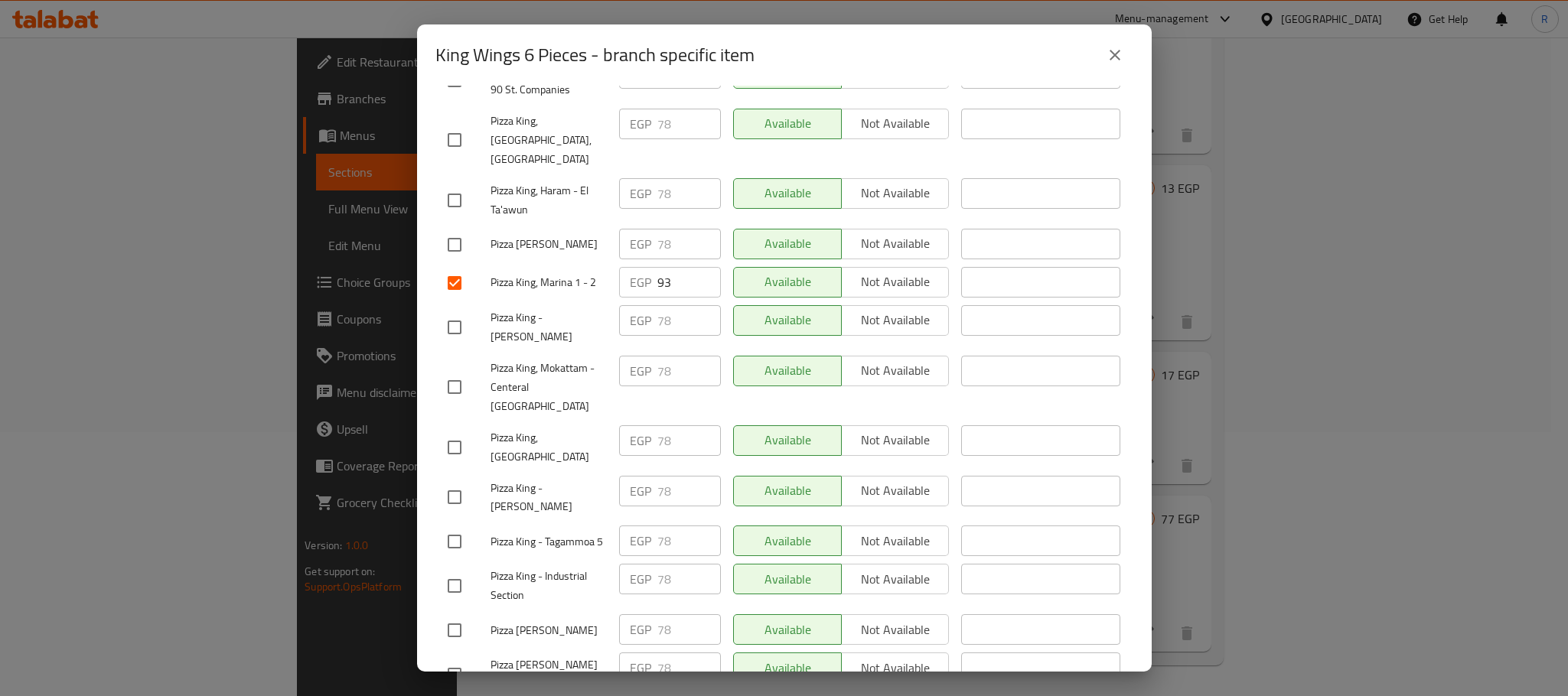
type input "94"
click at [694, 297] on input "94" at bounding box center [689, 282] width 64 height 31
click at [733, 356] on div "Available Not available" at bounding box center [841, 327] width 229 height 56
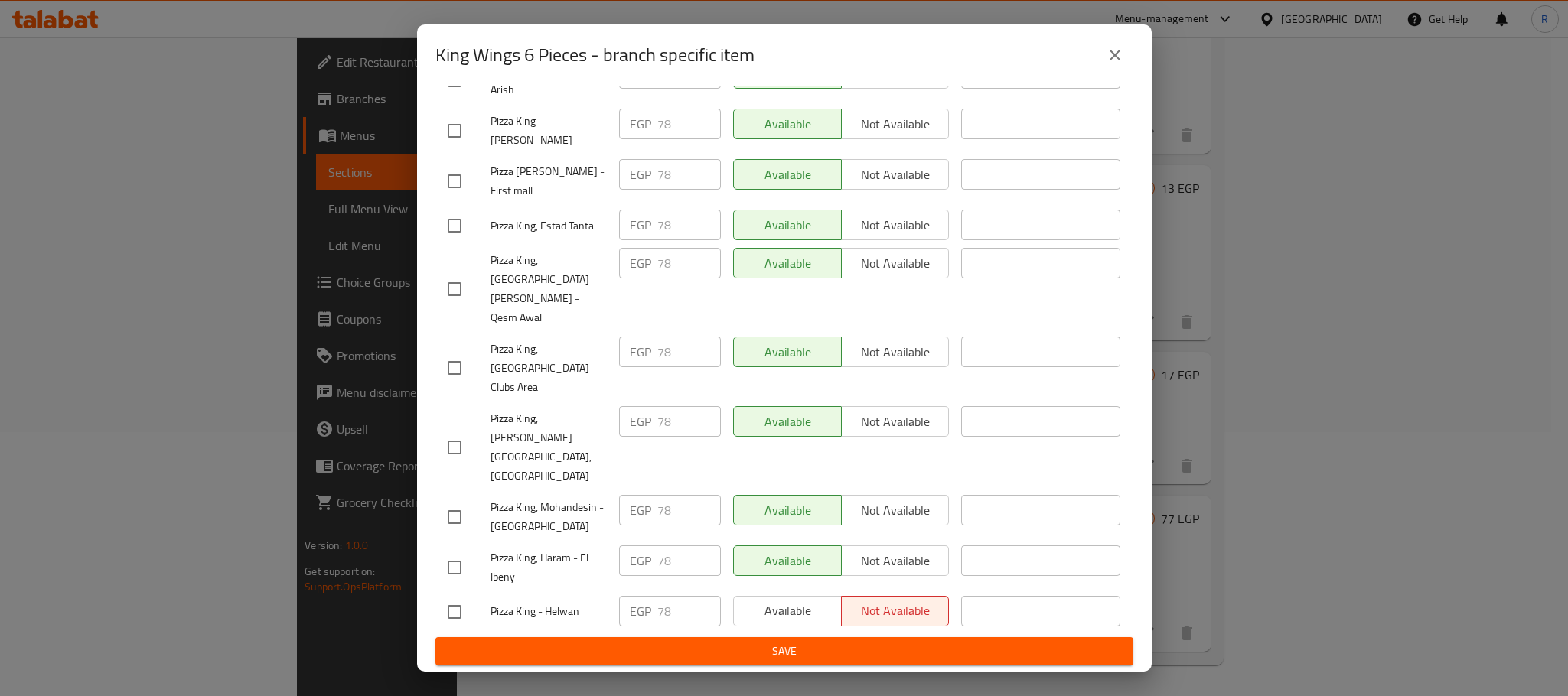
scroll to position [2733, 0]
click at [724, 645] on span "Save" at bounding box center [784, 651] width 673 height 19
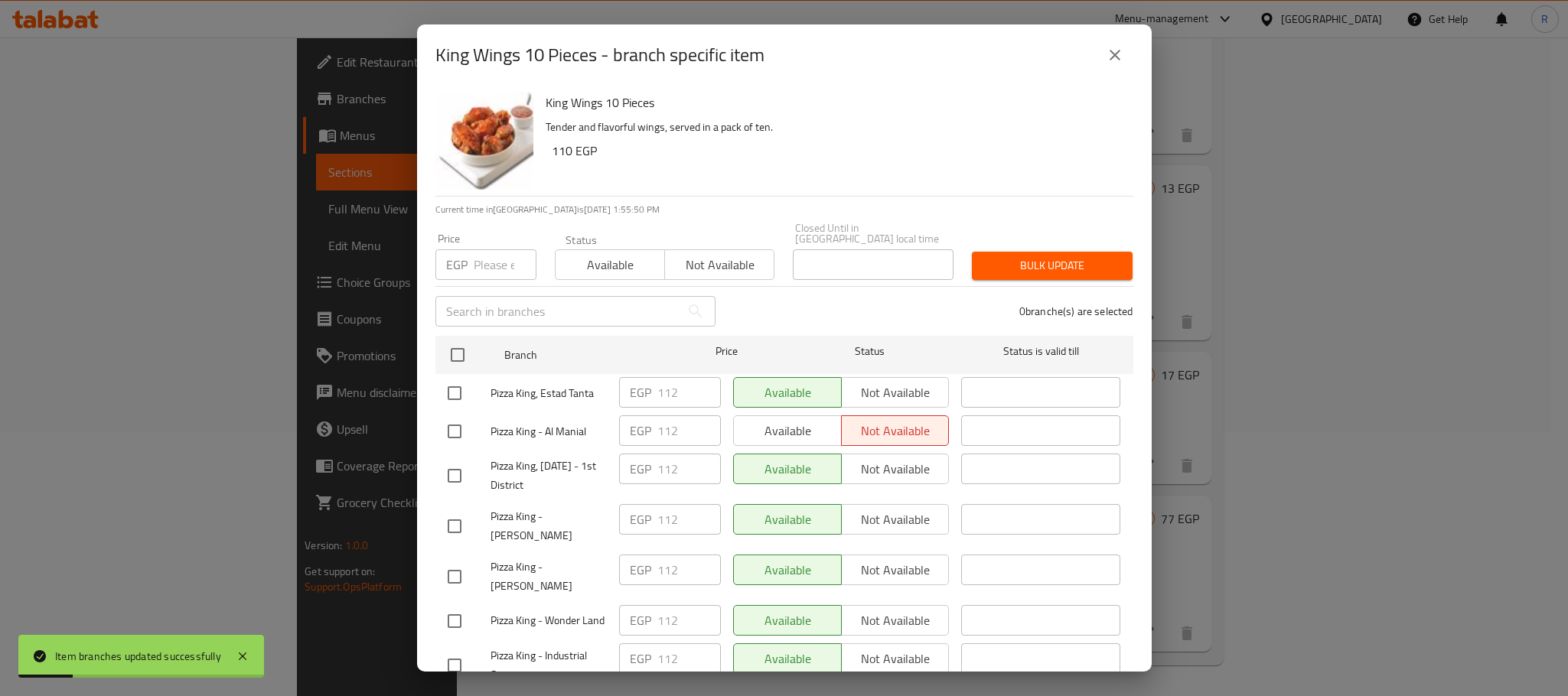
scroll to position [1363, 0]
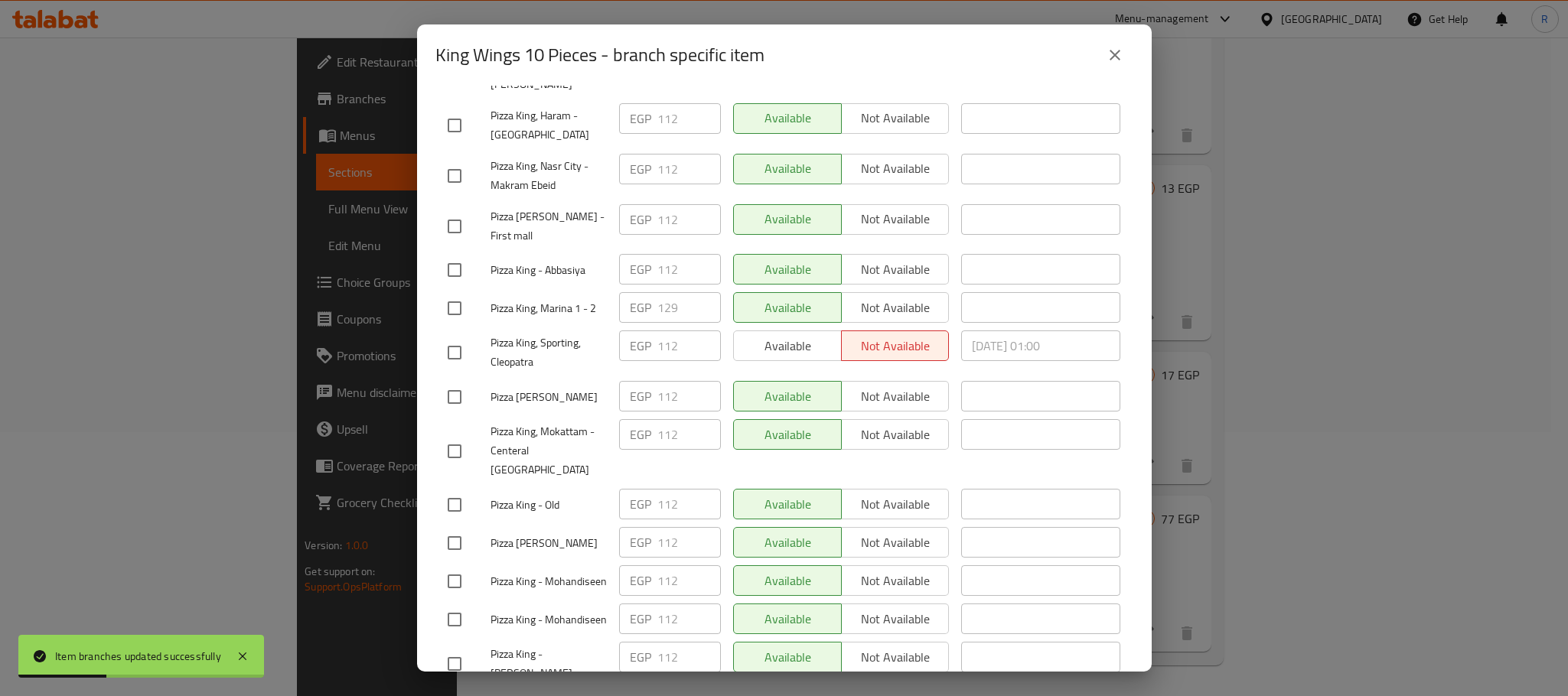
click at [447, 324] on input "checkbox" at bounding box center [455, 309] width 32 height 32
checkbox input "true"
click at [696, 323] on input "130" at bounding box center [689, 308] width 64 height 31
click at [696, 323] on input "131" at bounding box center [689, 308] width 64 height 31
click at [696, 323] on input "132" at bounding box center [689, 308] width 64 height 31
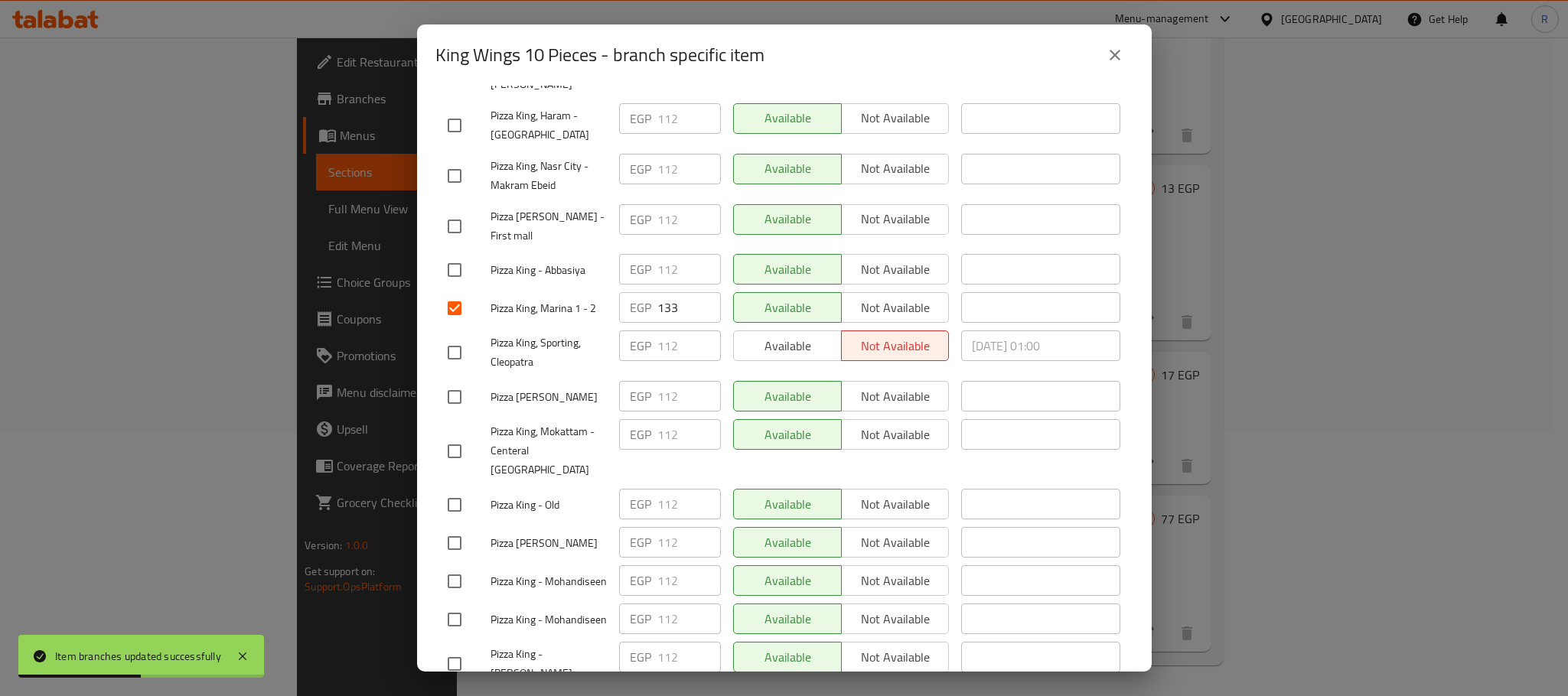
click at [696, 323] on input "133" at bounding box center [689, 308] width 64 height 31
click at [696, 323] on input "134" at bounding box center [689, 308] width 64 height 31
click at [699, 323] on input "135" at bounding box center [689, 308] width 64 height 31
drag, startPoint x: 700, startPoint y: 386, endPoint x: 731, endPoint y: 288, distance: 102.8
type input "134"
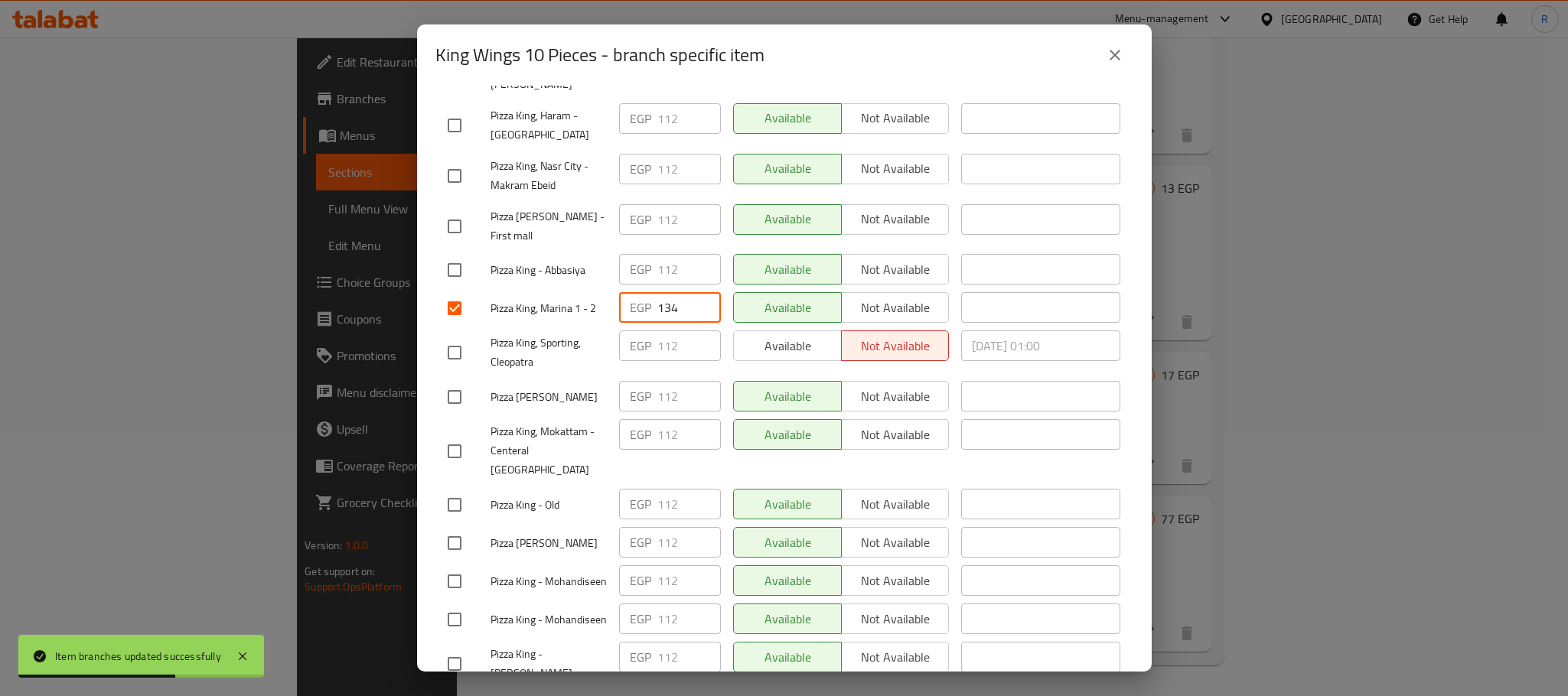
click at [701, 323] on input "134" at bounding box center [689, 308] width 64 height 31
click at [806, 412] on div "Available Not available" at bounding box center [841, 397] width 217 height 31
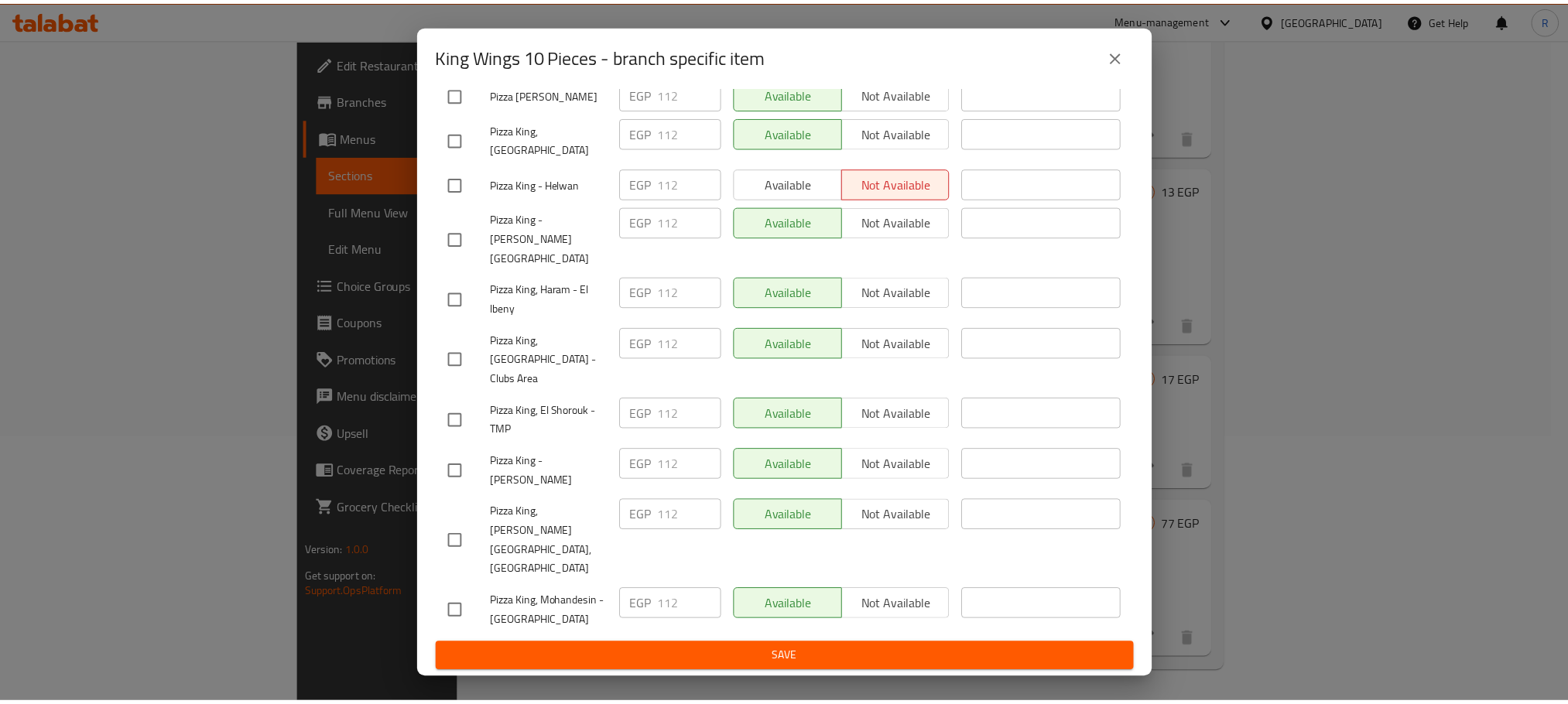
scroll to position [2765, 0]
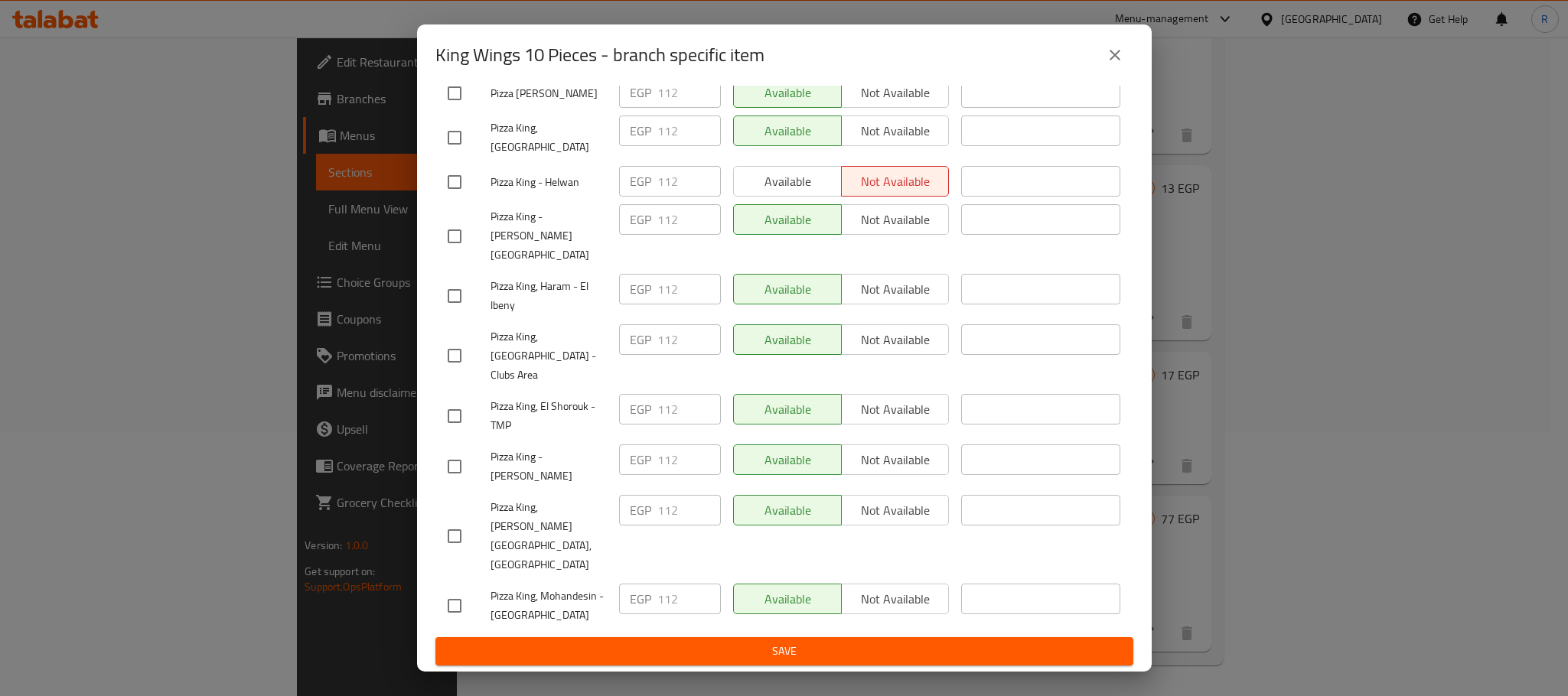
click at [808, 657] on span "Save" at bounding box center [784, 651] width 673 height 19
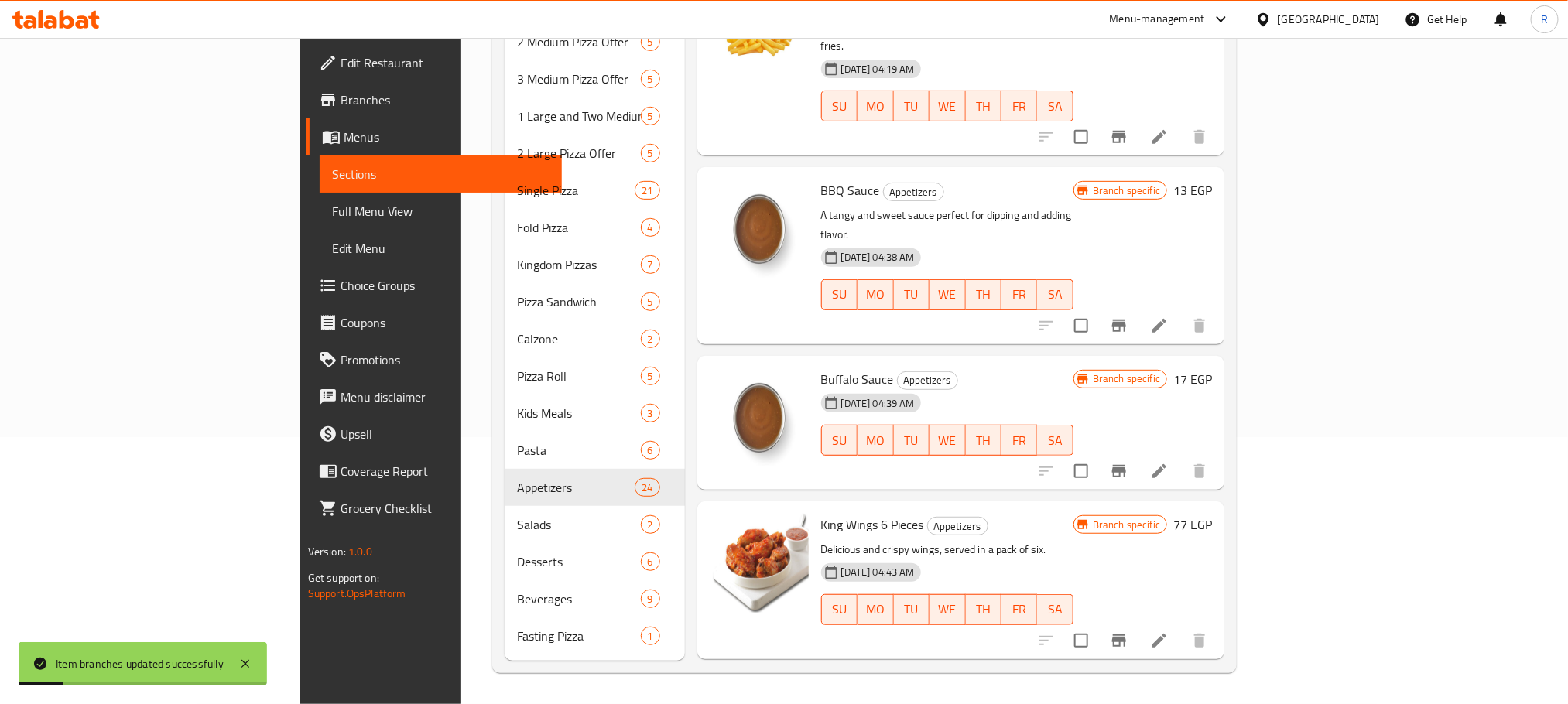
click at [821, 513] on span "King Wings 6 Pieces" at bounding box center [872, 525] width 103 height 23
drag, startPoint x: 757, startPoint y: 359, endPoint x: 780, endPoint y: 358, distance: 23.0
click at [821, 513] on span "King Wings 6 Pieces" at bounding box center [872, 525] width 103 height 23
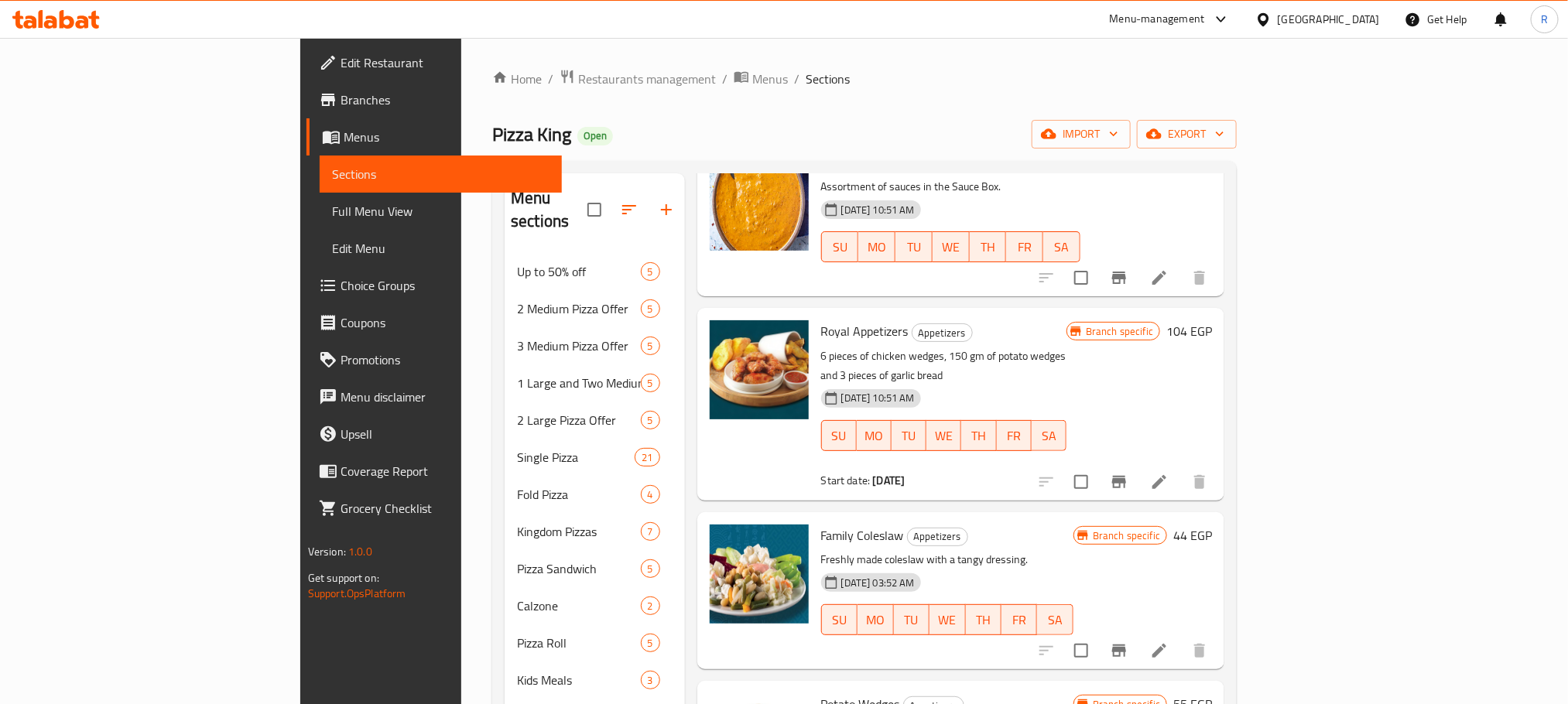
scroll to position [0, 0]
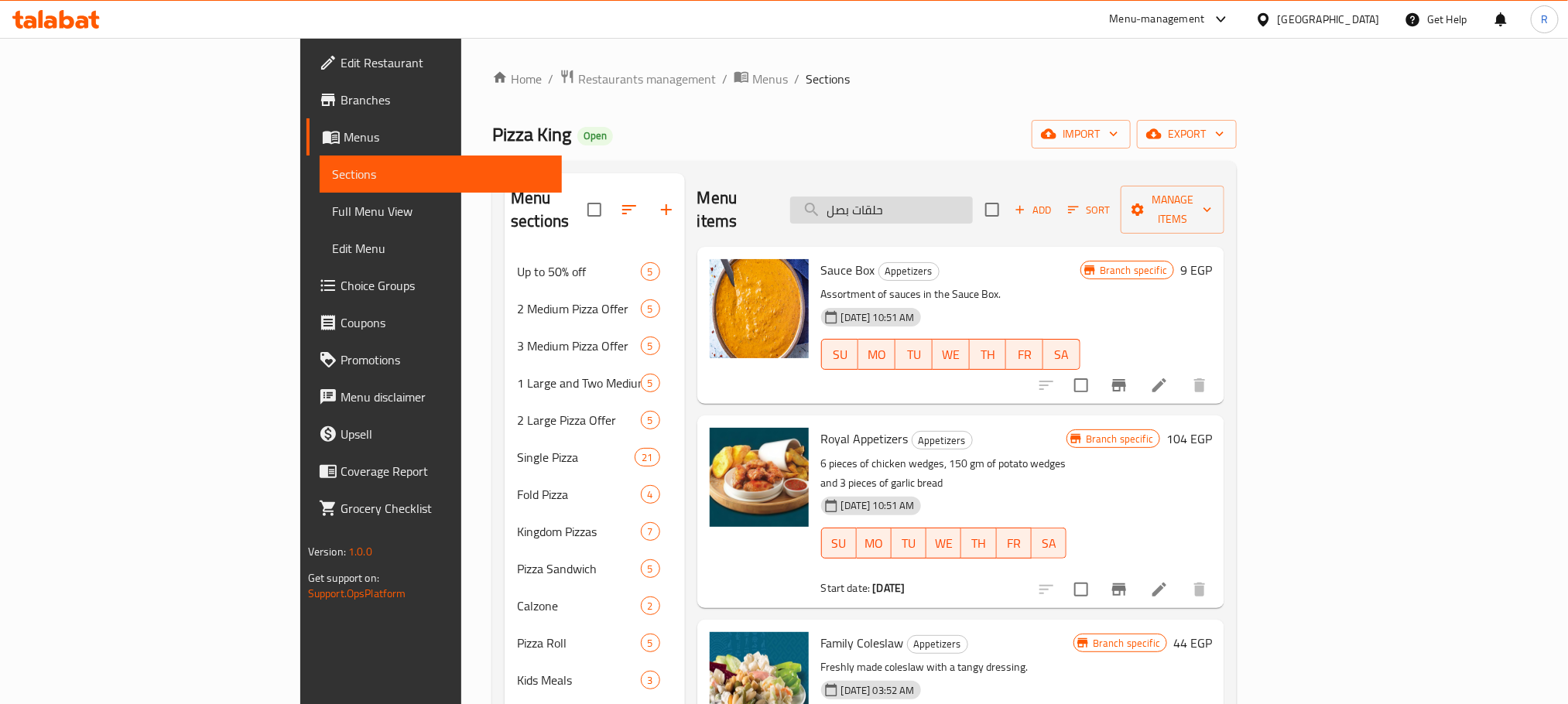
click at [962, 198] on input "حلقات بصل" at bounding box center [880, 210] width 182 height 27
click at [963, 200] on input "حلقات بصل" at bounding box center [880, 210] width 182 height 27
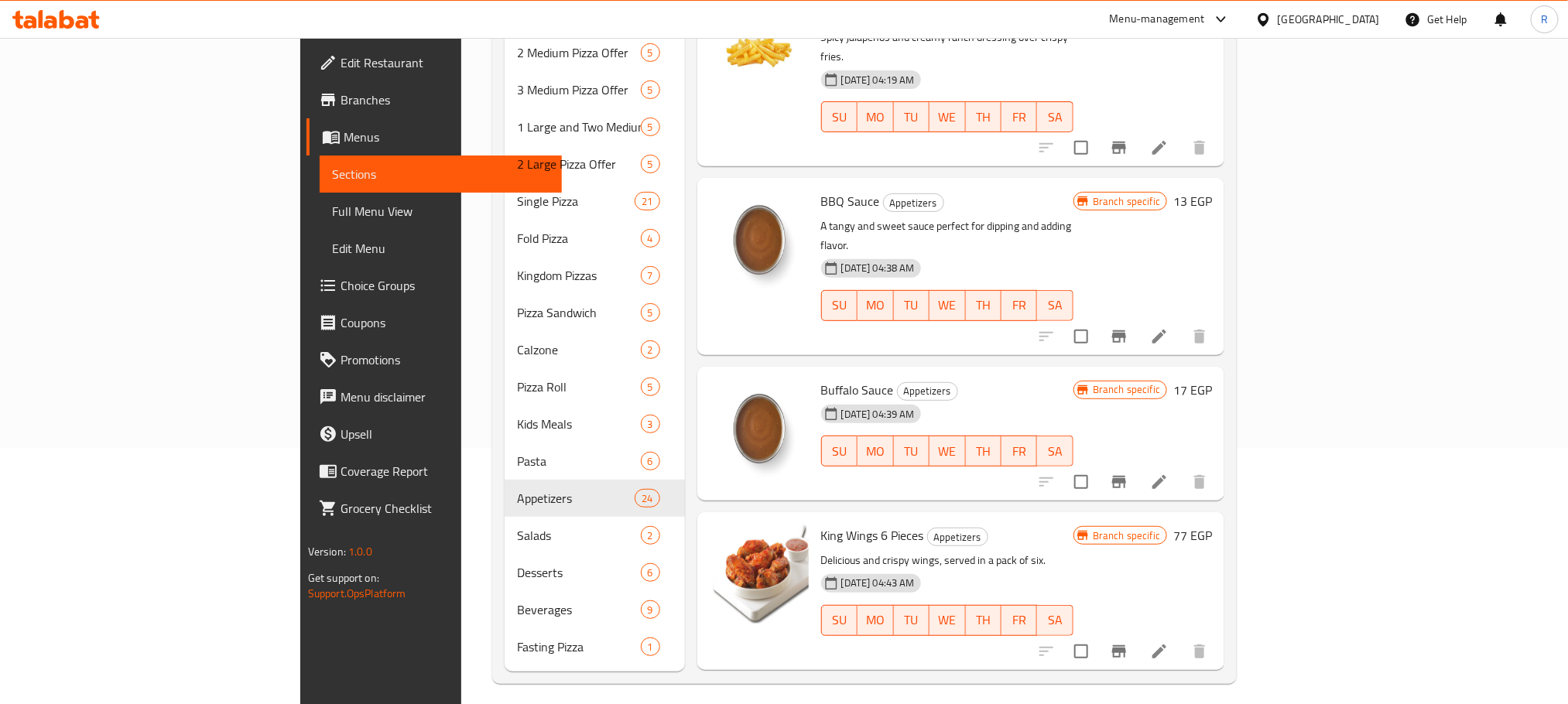
scroll to position [268, 0]
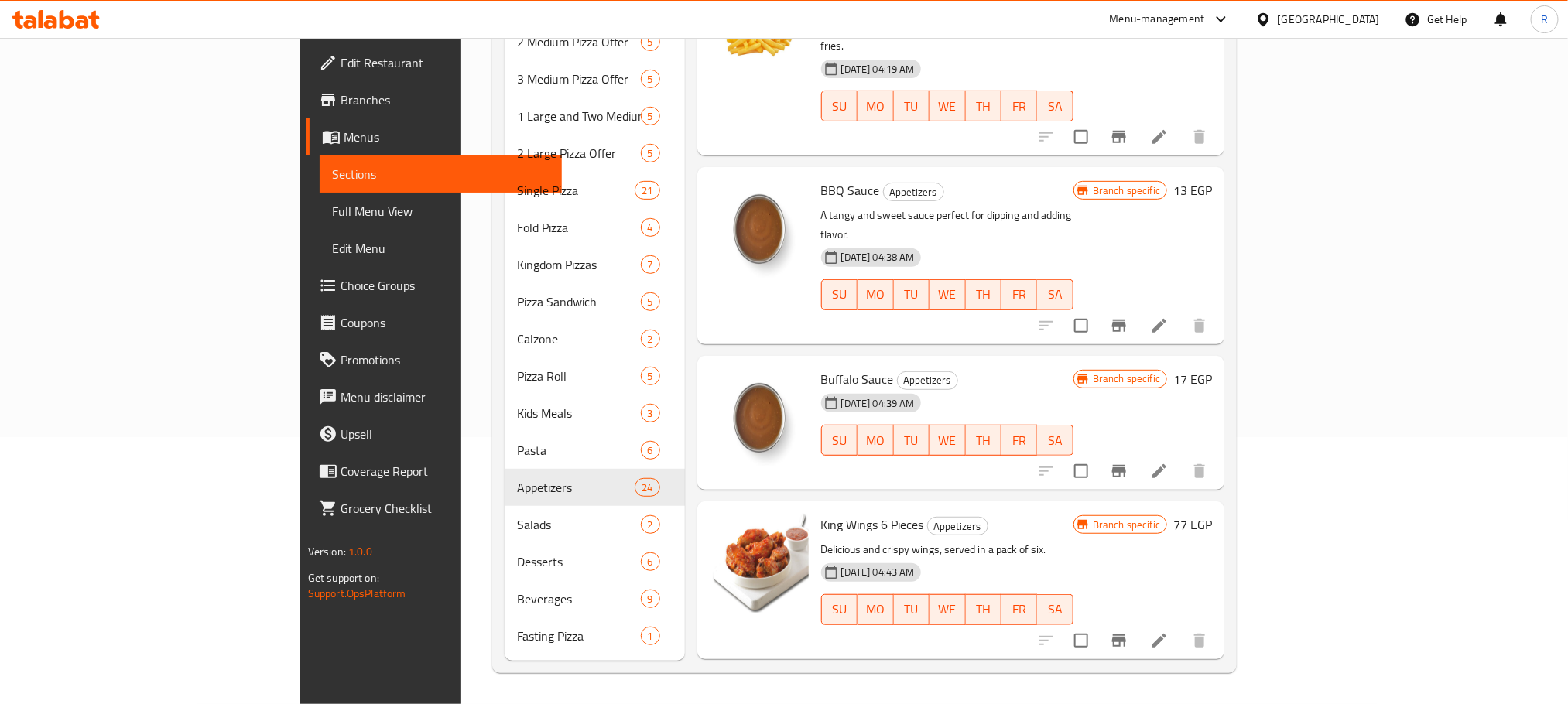
click at [821, 513] on span "King Wings 6 Pieces" at bounding box center [872, 525] width 103 height 23
drag, startPoint x: 754, startPoint y: 361, endPoint x: 782, endPoint y: 361, distance: 28.0
click at [821, 513] on span "King Wings 6 Pieces" at bounding box center [872, 525] width 103 height 23
copy span "King Wings"
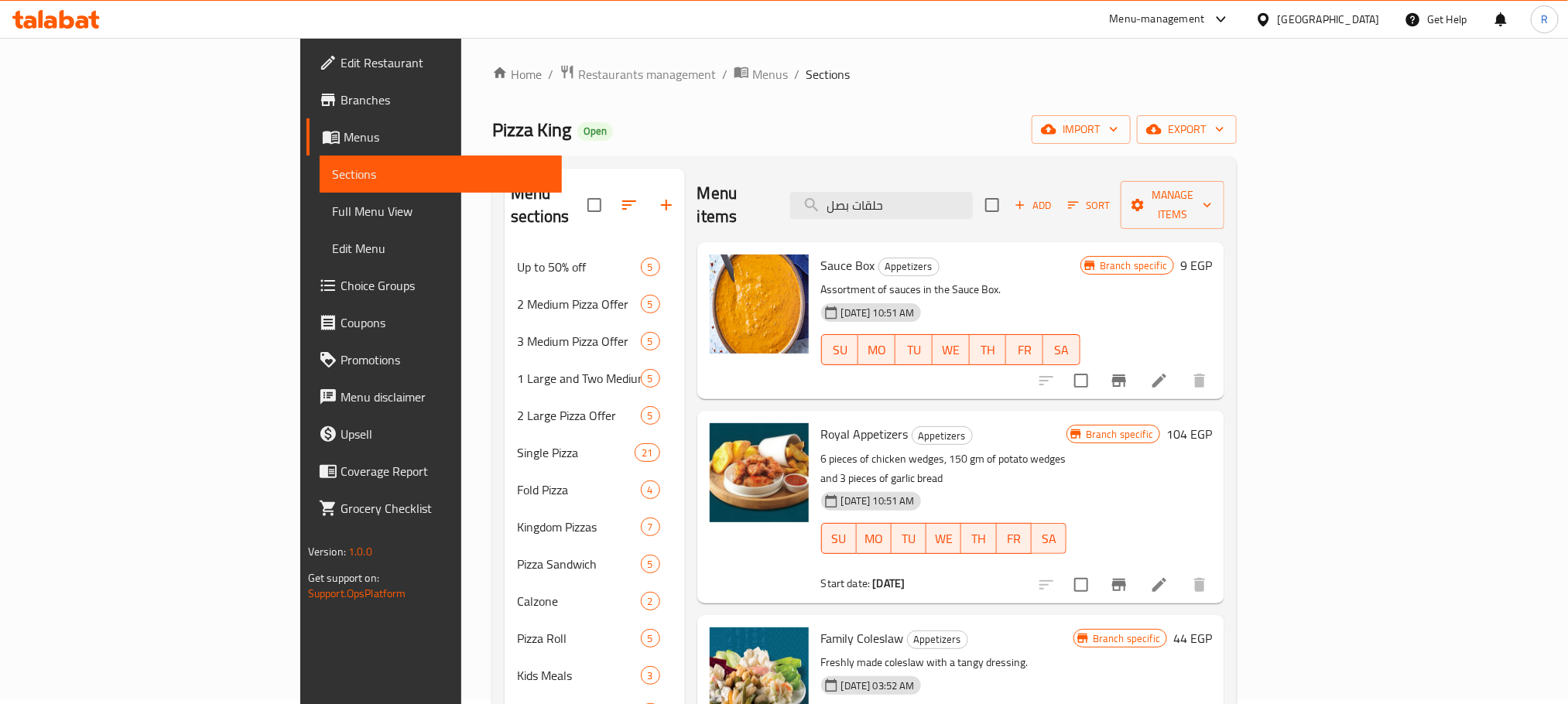
scroll to position [0, 0]
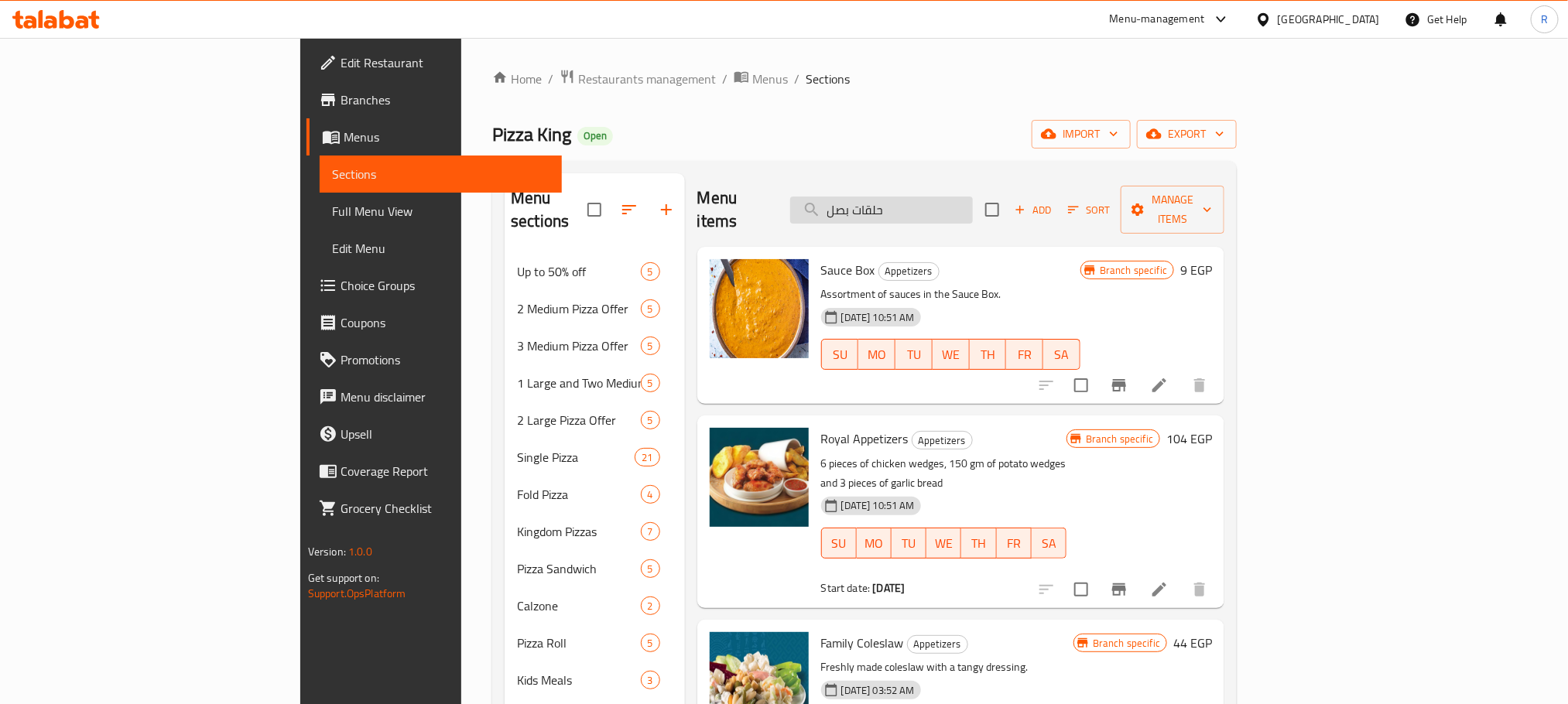
click at [973, 206] on input "حلقات بصل" at bounding box center [880, 210] width 182 height 27
paste input "King Wings"
type input "King Wings"
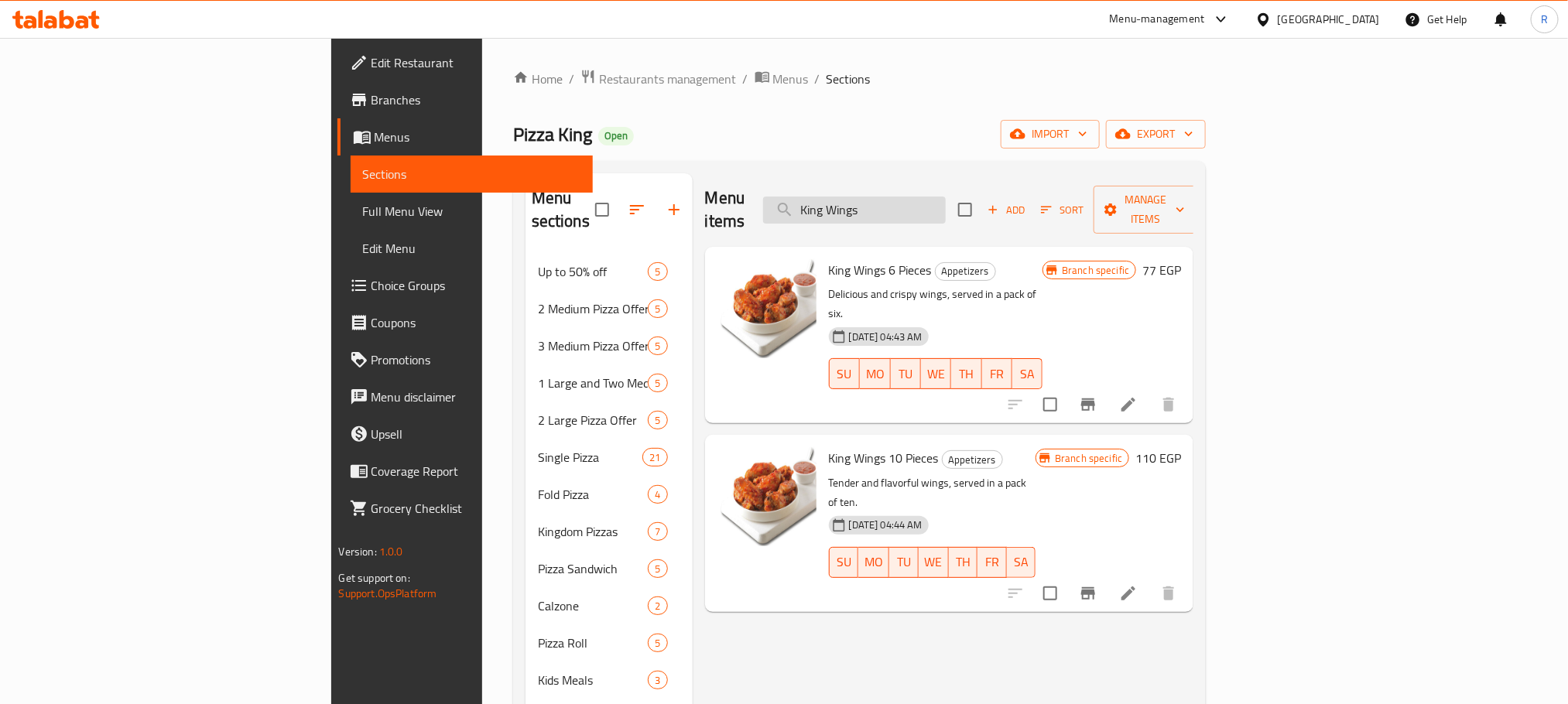
click at [946, 201] on input "King Wings" at bounding box center [853, 210] width 182 height 27
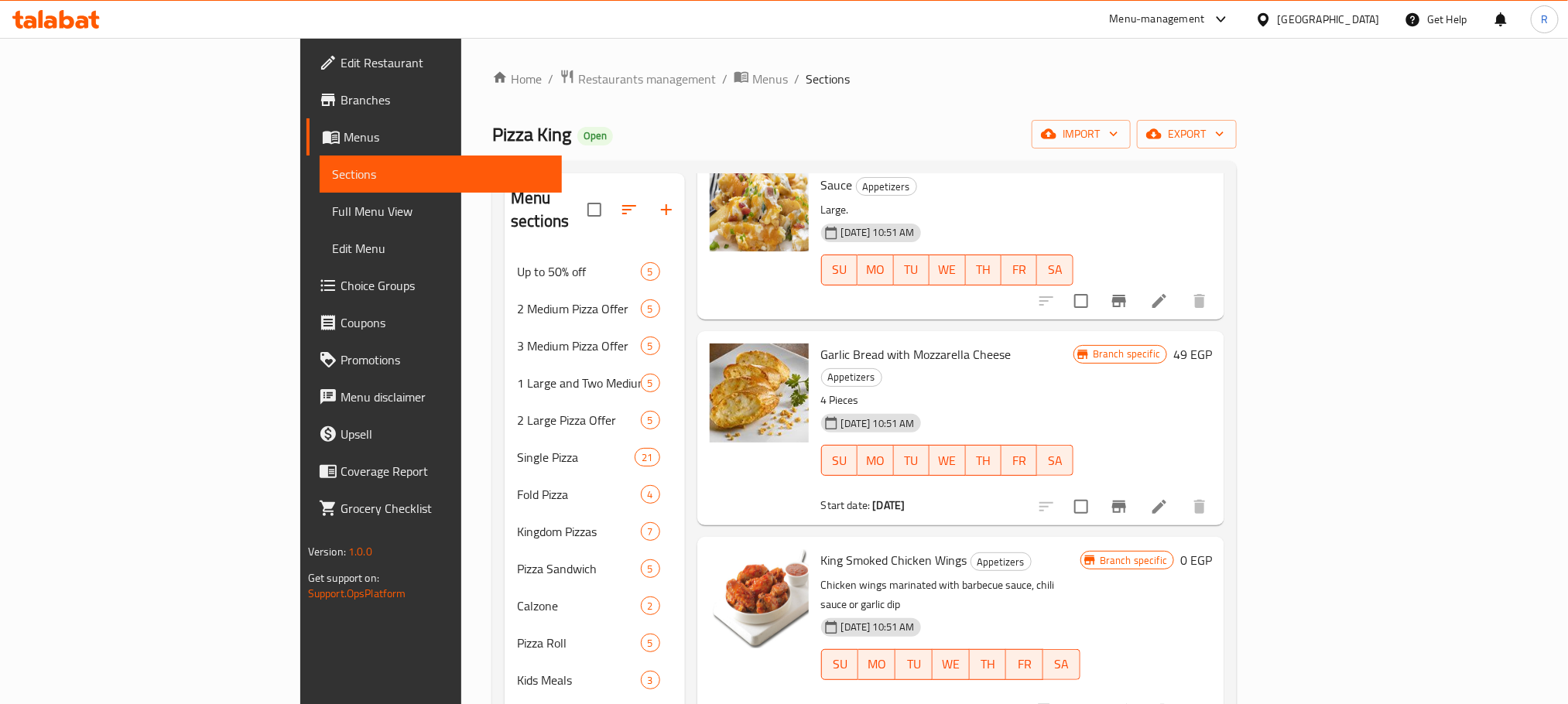
scroll to position [1161, 0]
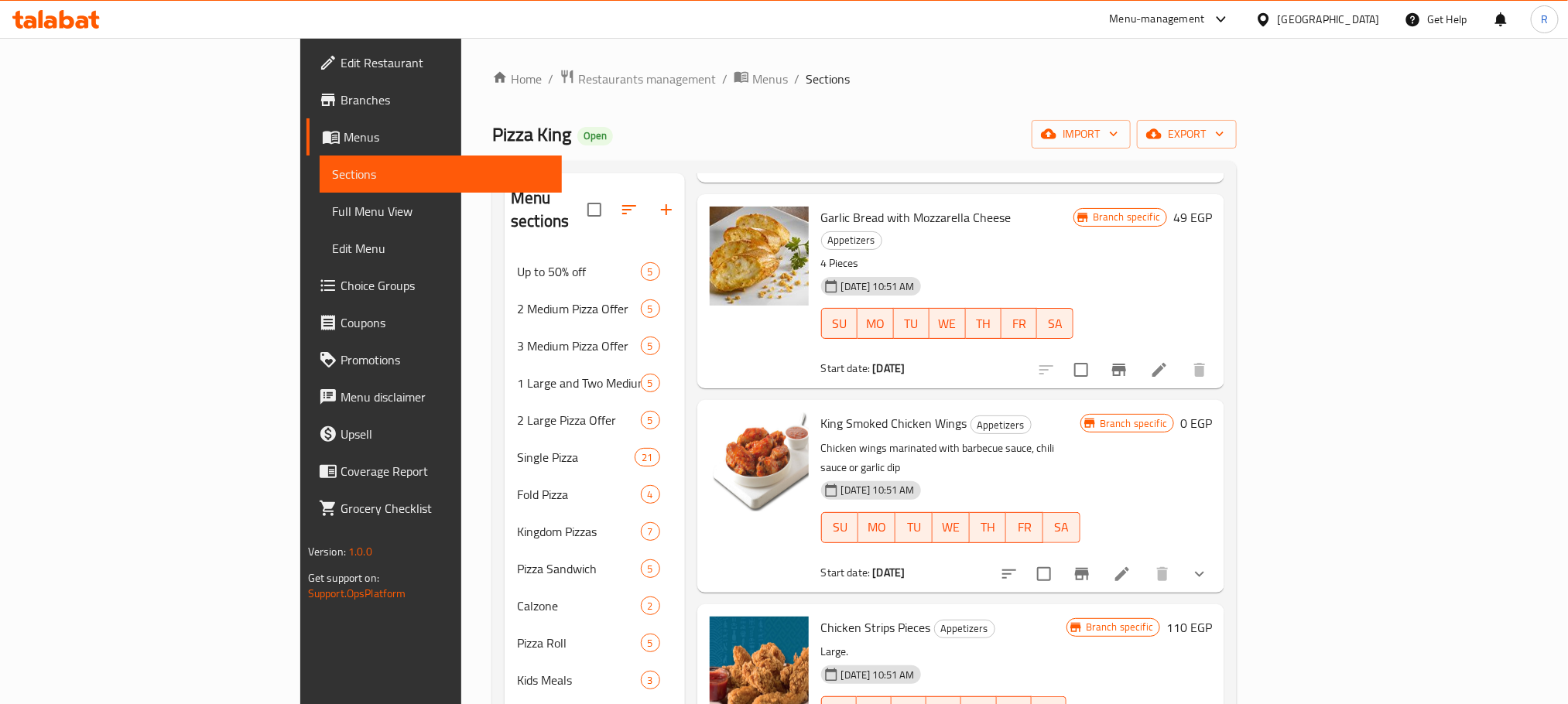
click at [1209, 565] on icon "show more" at bounding box center [1199, 574] width 18 height 18
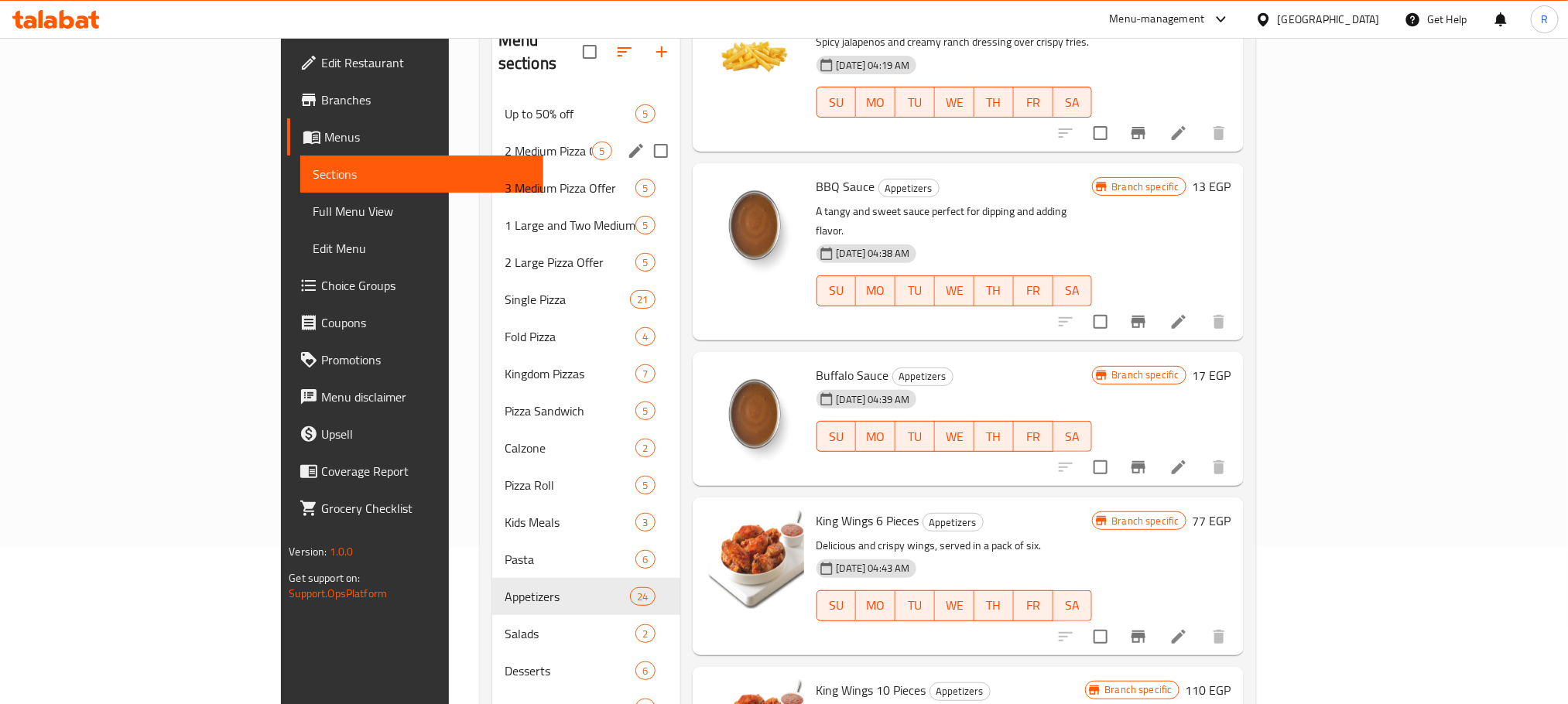
scroll to position [0, 0]
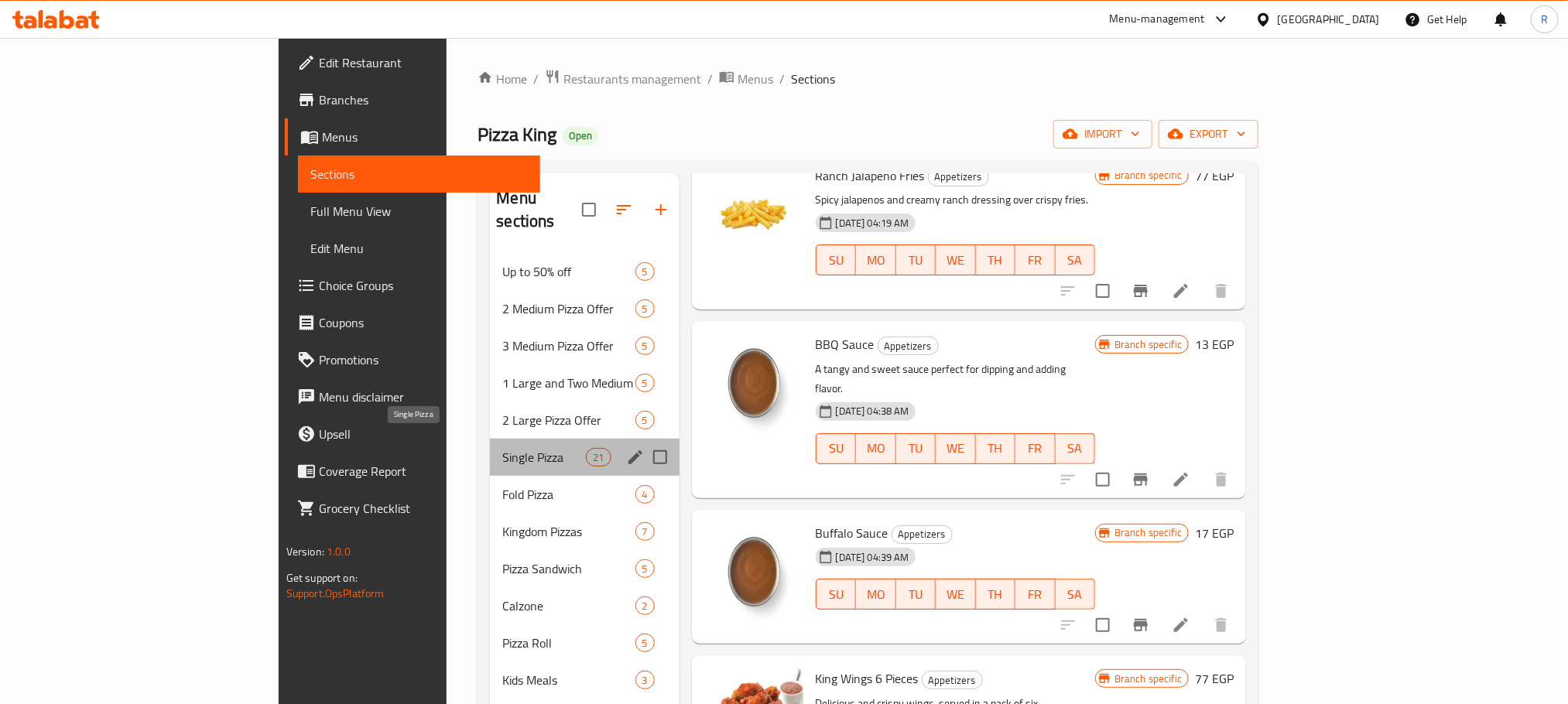
click at [502, 453] on span "Single Pizza" at bounding box center [544, 457] width 84 height 18
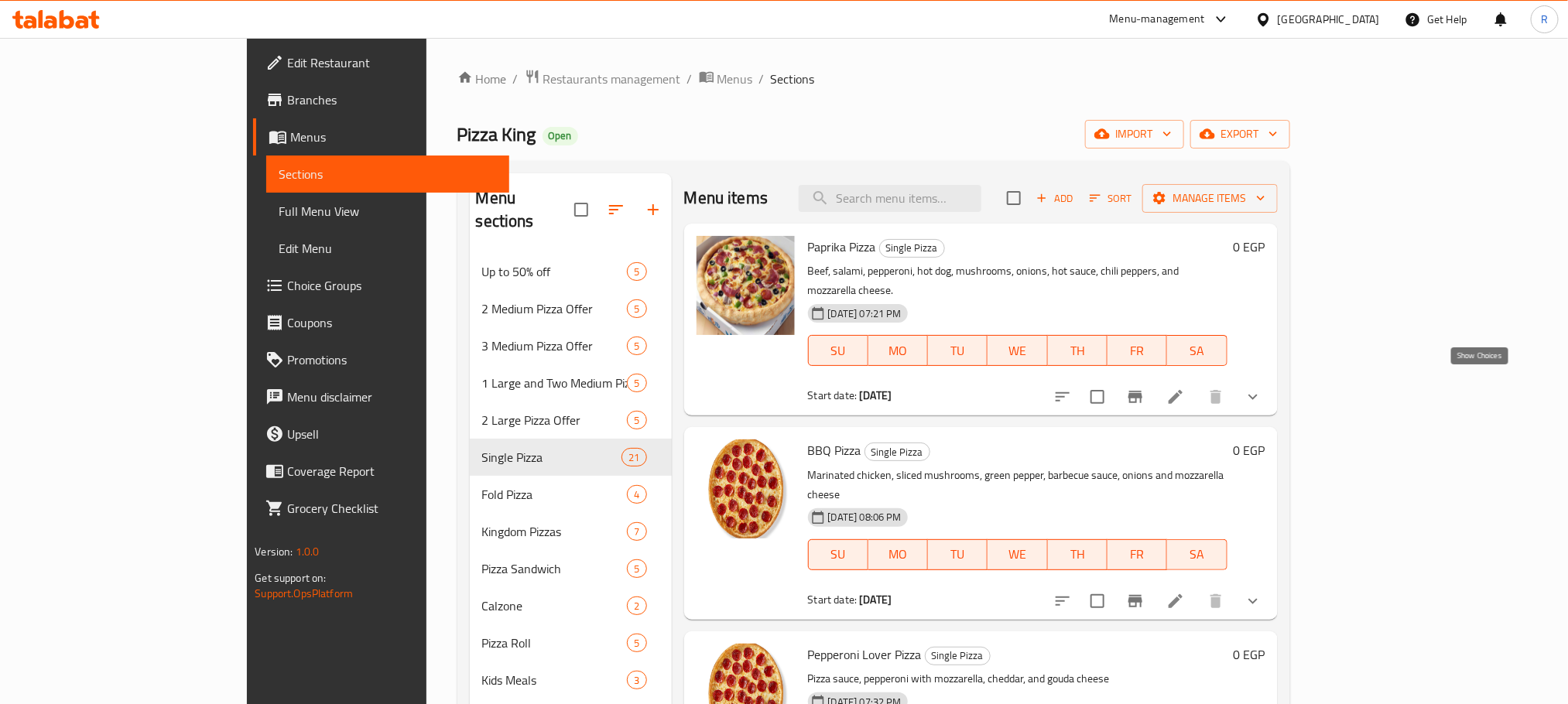
click at [1262, 391] on icon "show more" at bounding box center [1253, 396] width 18 height 18
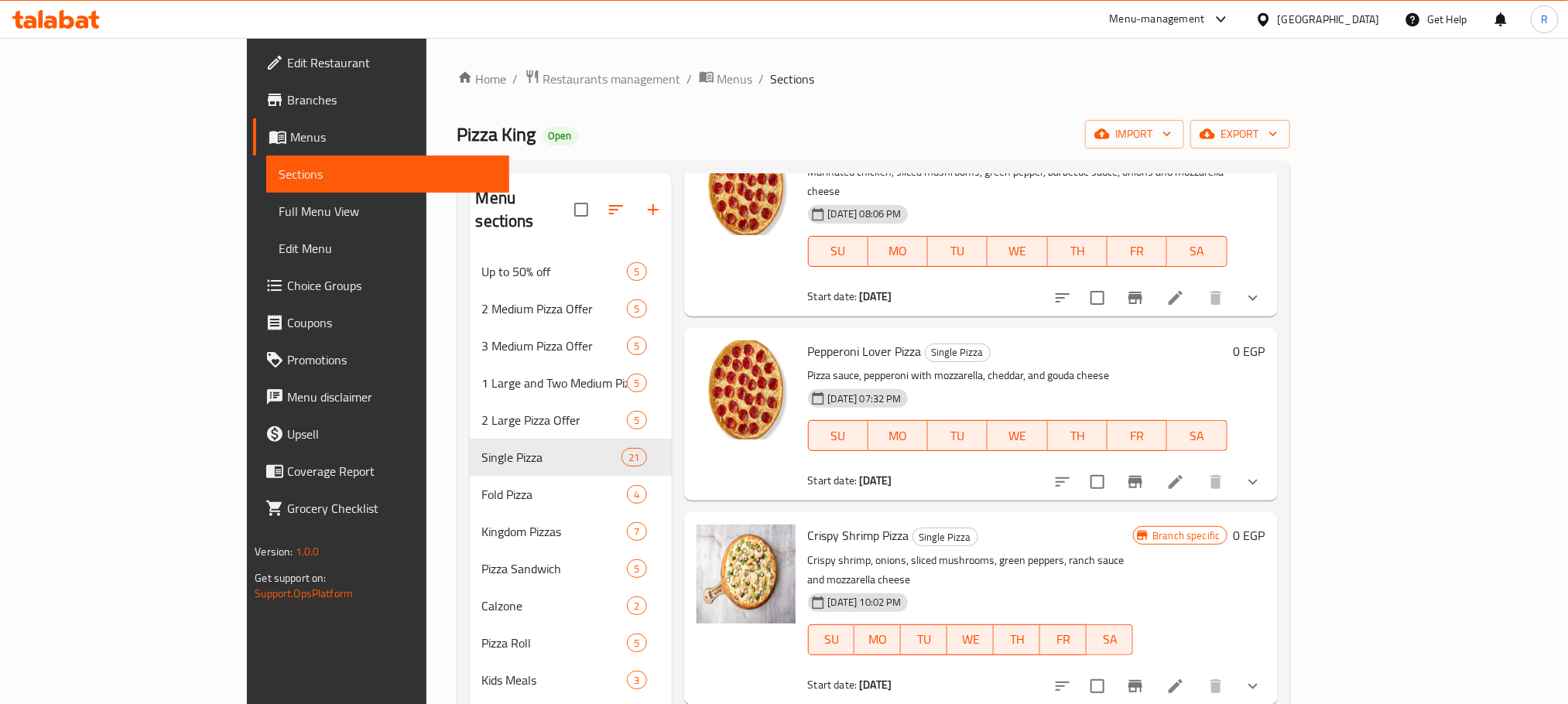
scroll to position [813, 0]
click at [1262, 306] on icon "show more" at bounding box center [1253, 296] width 18 height 18
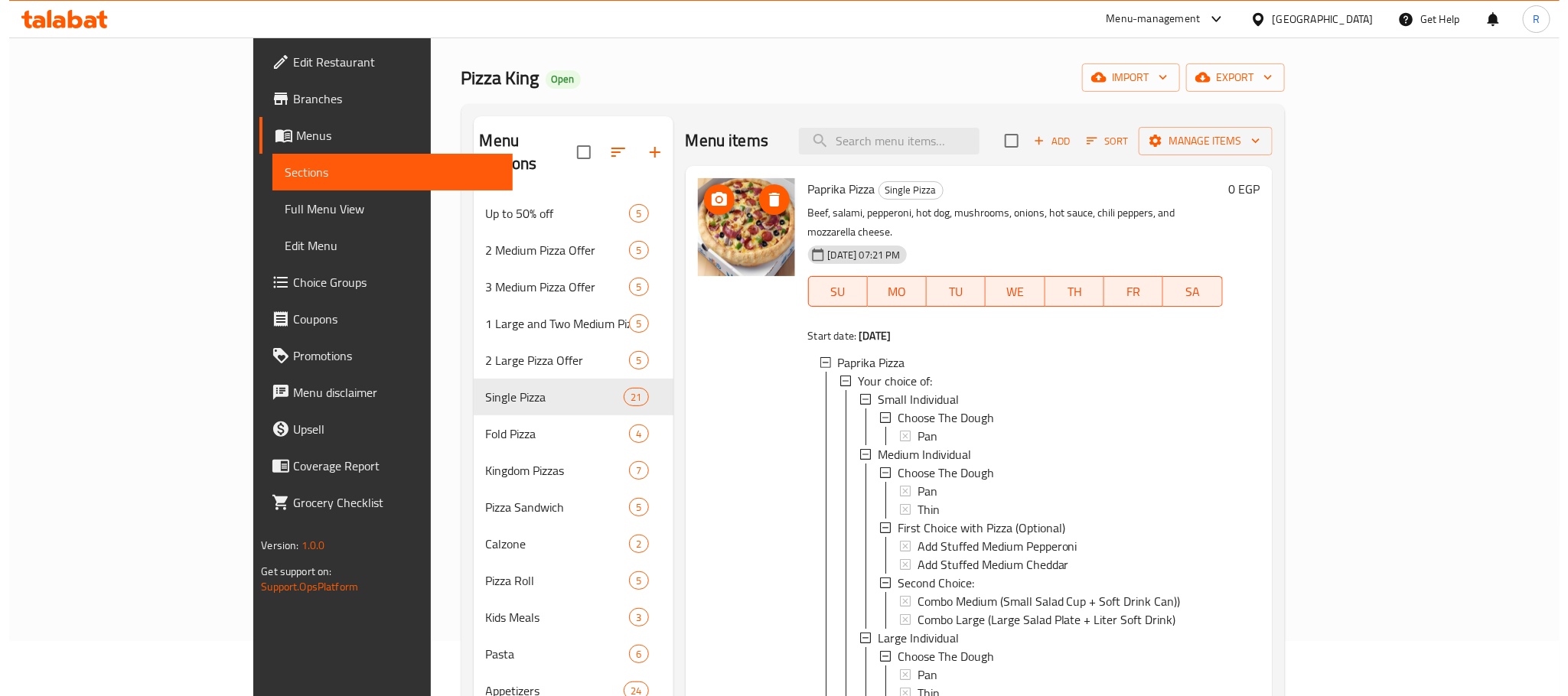
scroll to position [0, 0]
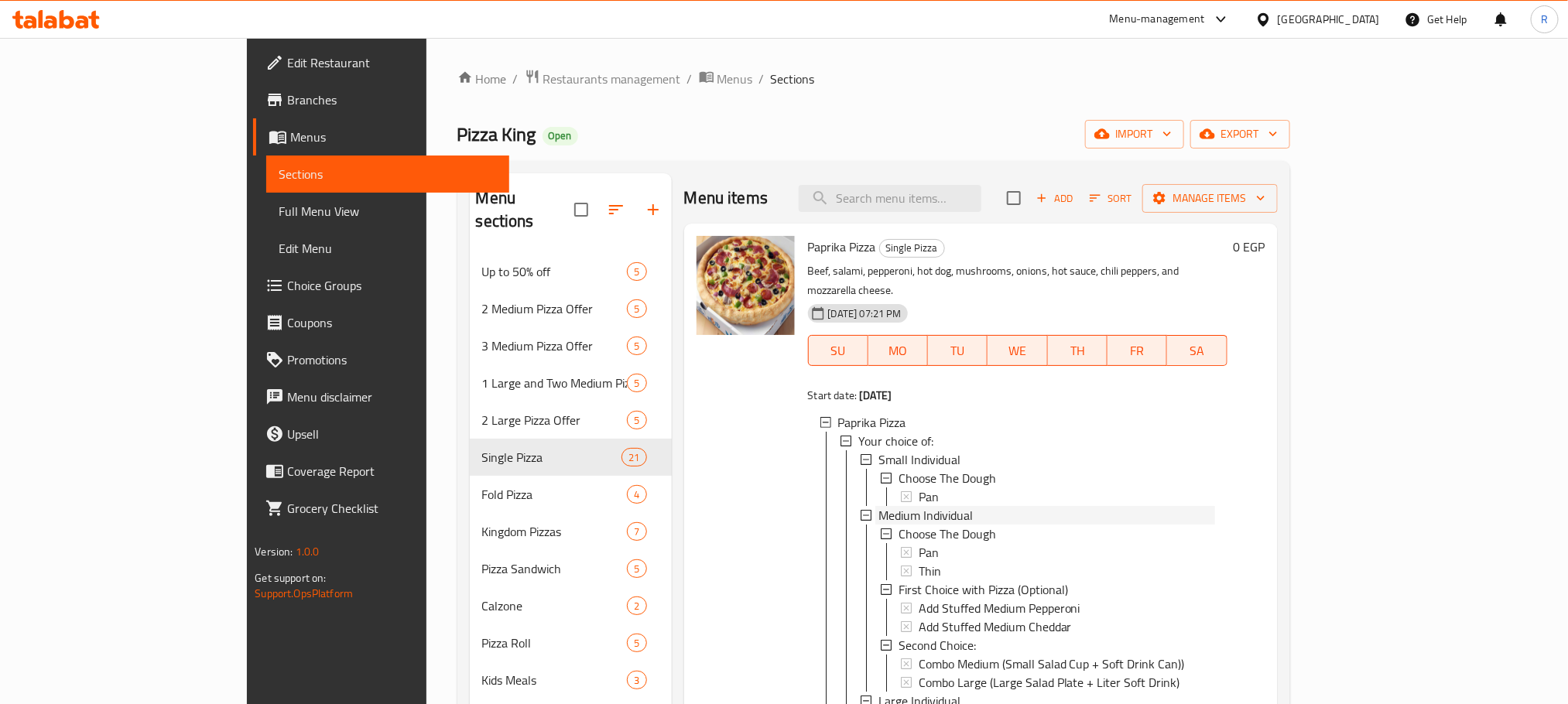
click at [879, 507] on span "Medium Individual" at bounding box center [926, 515] width 95 height 18
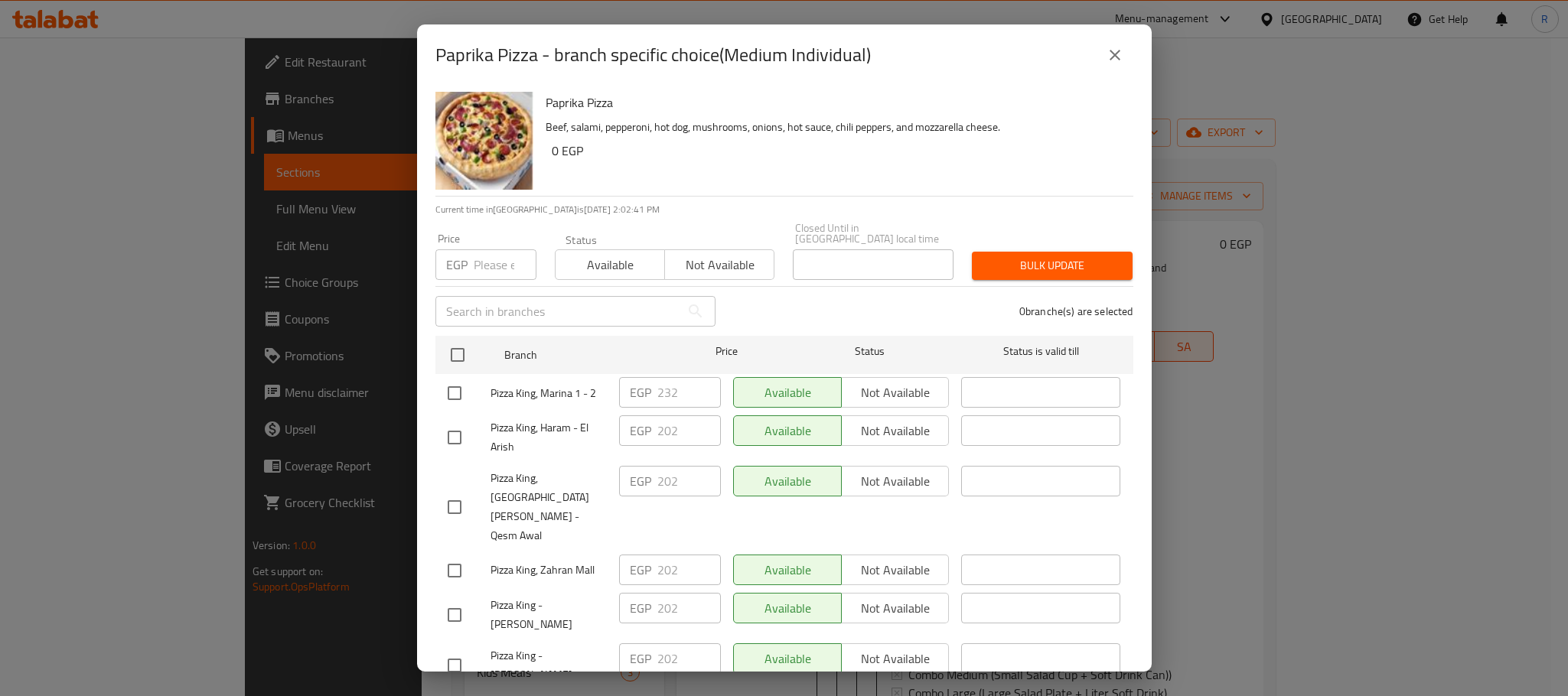
click at [455, 398] on input "checkbox" at bounding box center [455, 394] width 32 height 32
checkbox input "true"
click at [671, 391] on input "232" at bounding box center [689, 393] width 64 height 31
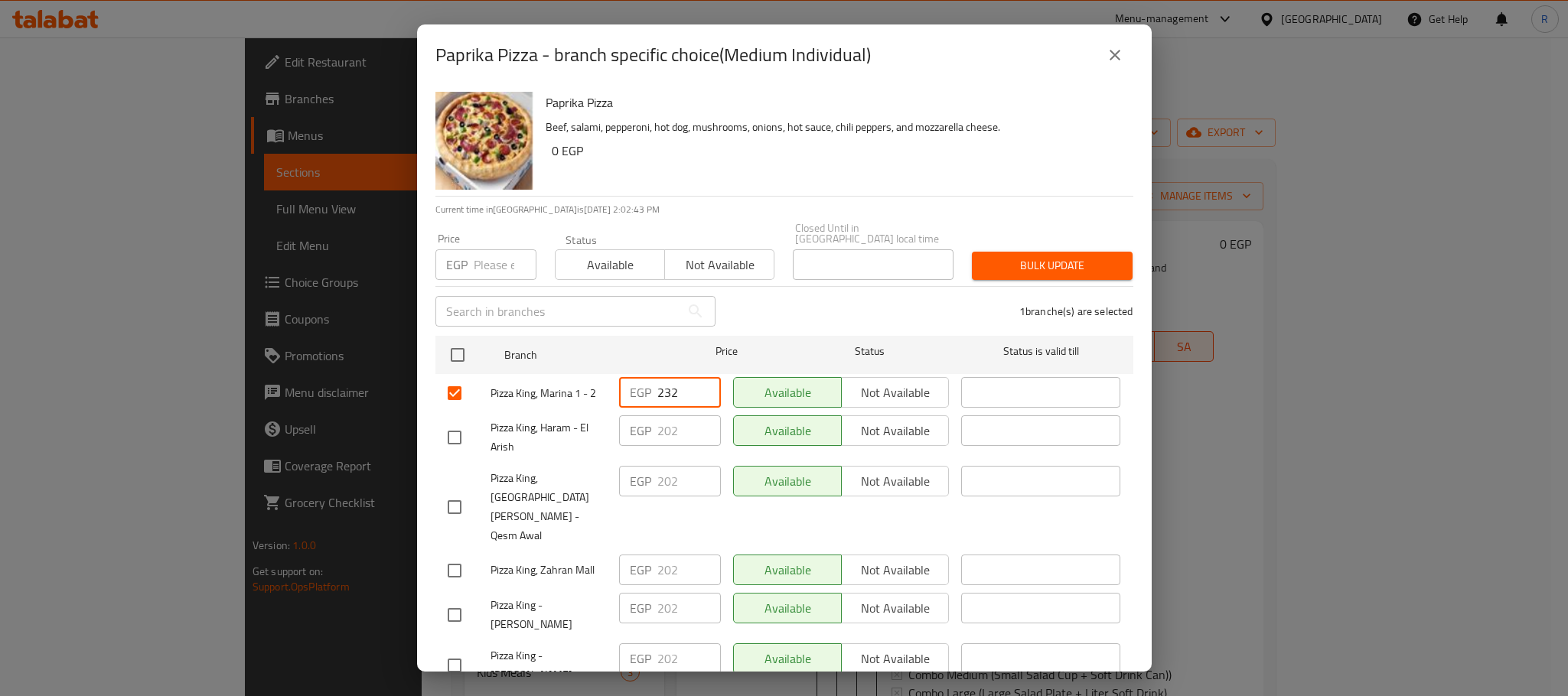
paste input "4"
type input "242"
click at [793, 409] on div "Available Not available" at bounding box center [841, 393] width 229 height 45
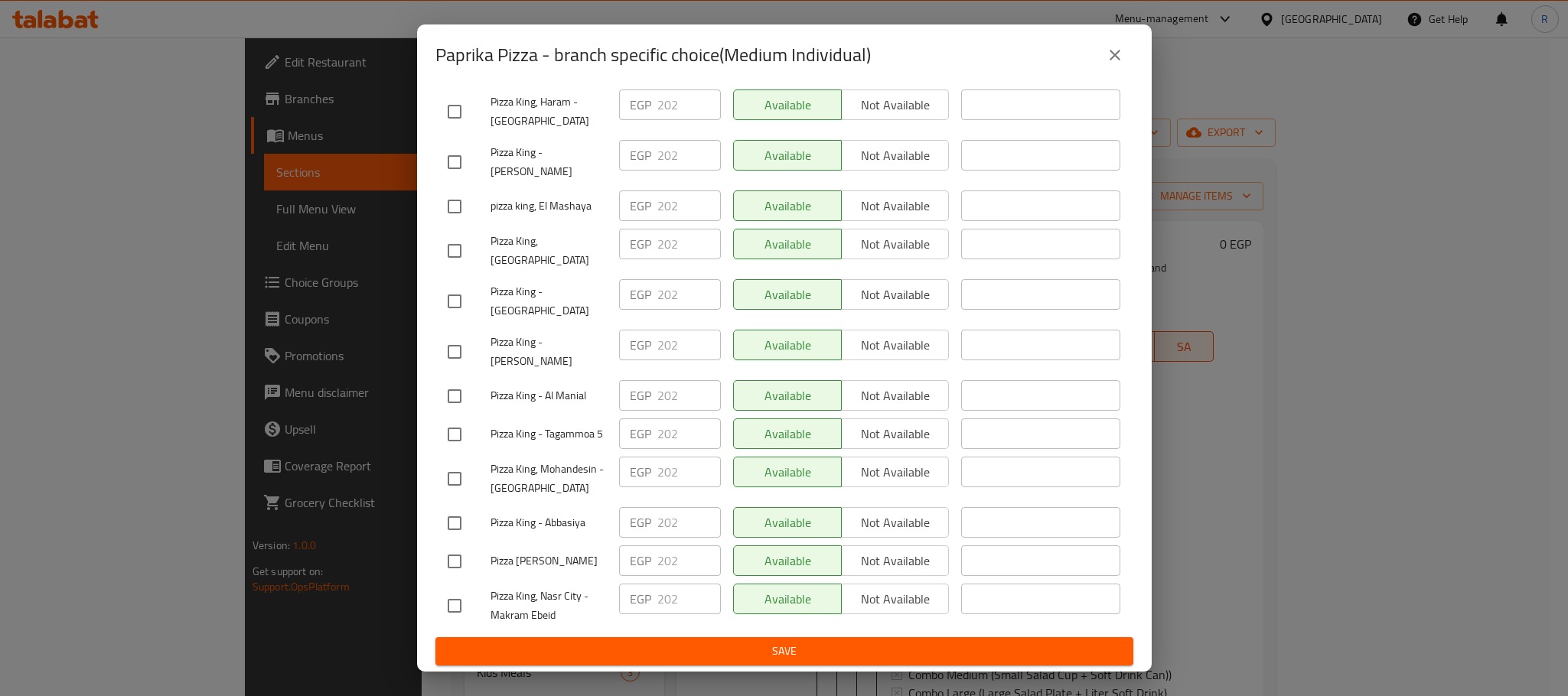
scroll to position [2733, 0]
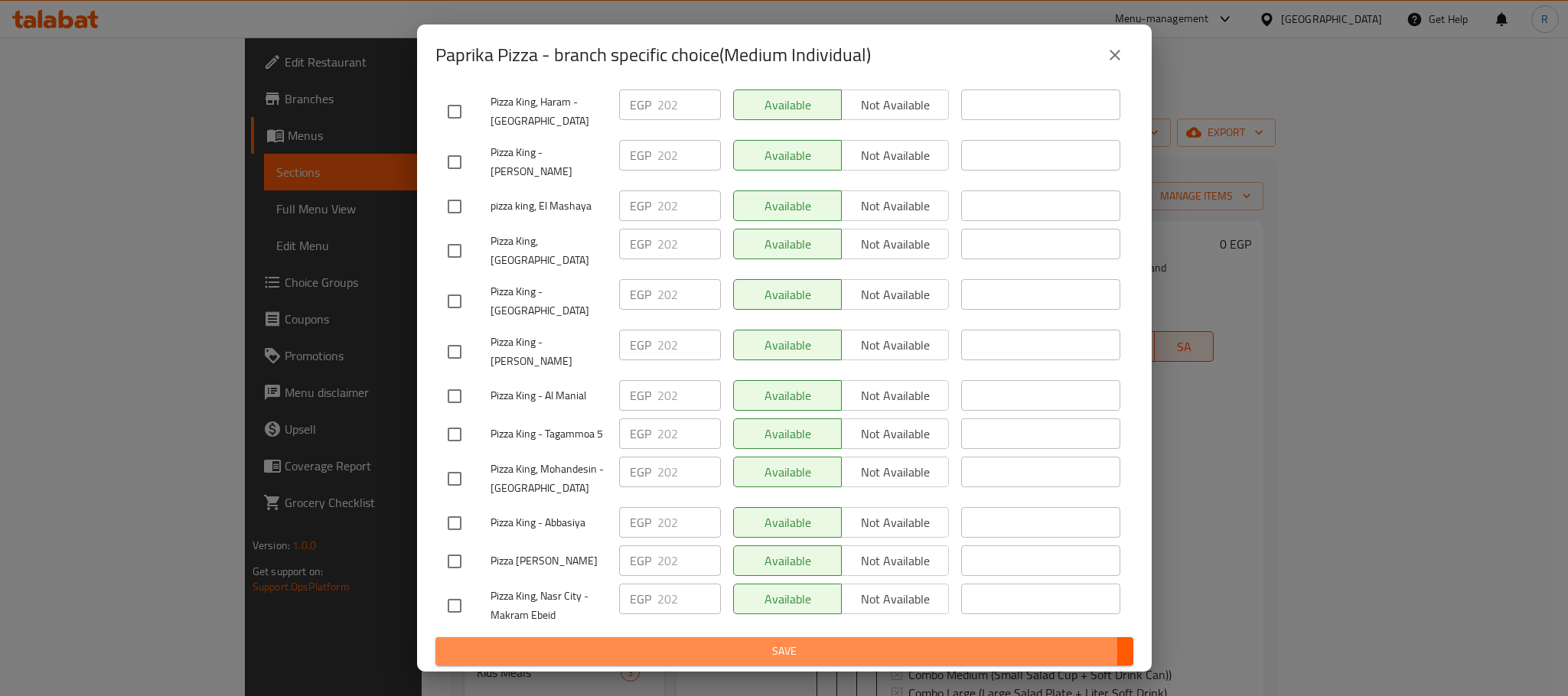
click at [747, 652] on span "Save" at bounding box center [784, 651] width 673 height 19
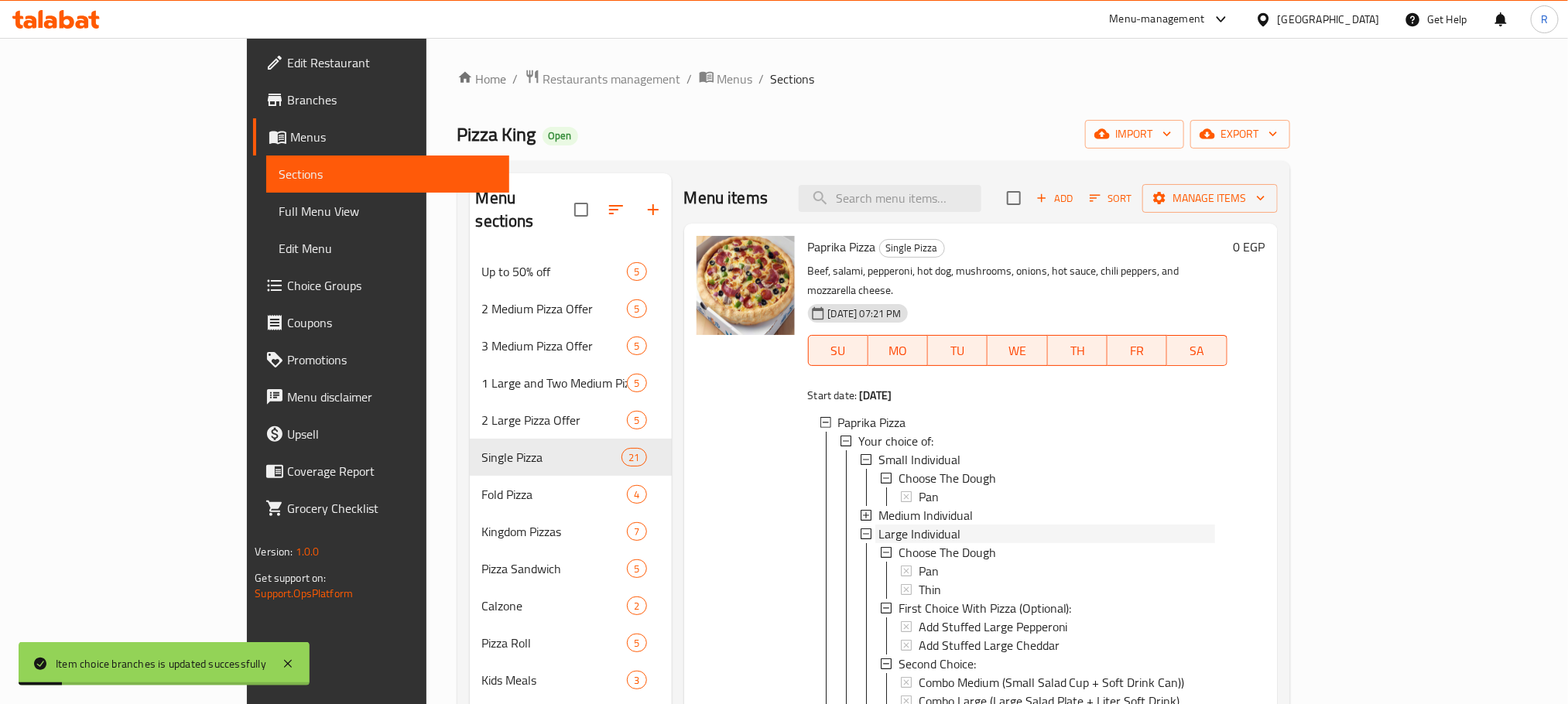
click at [879, 529] on span "Large Individual" at bounding box center [919, 533] width 82 height 18
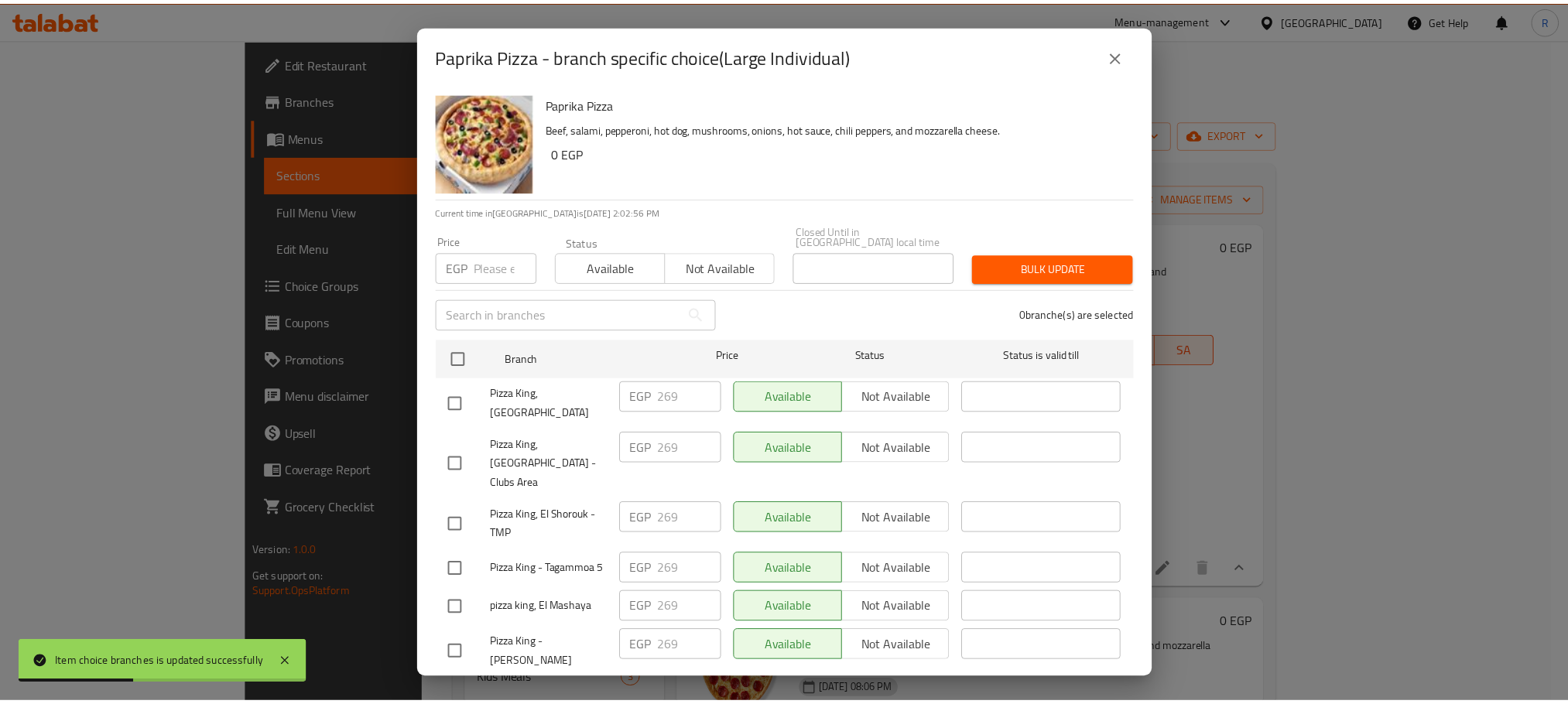
scroll to position [2766, 0]
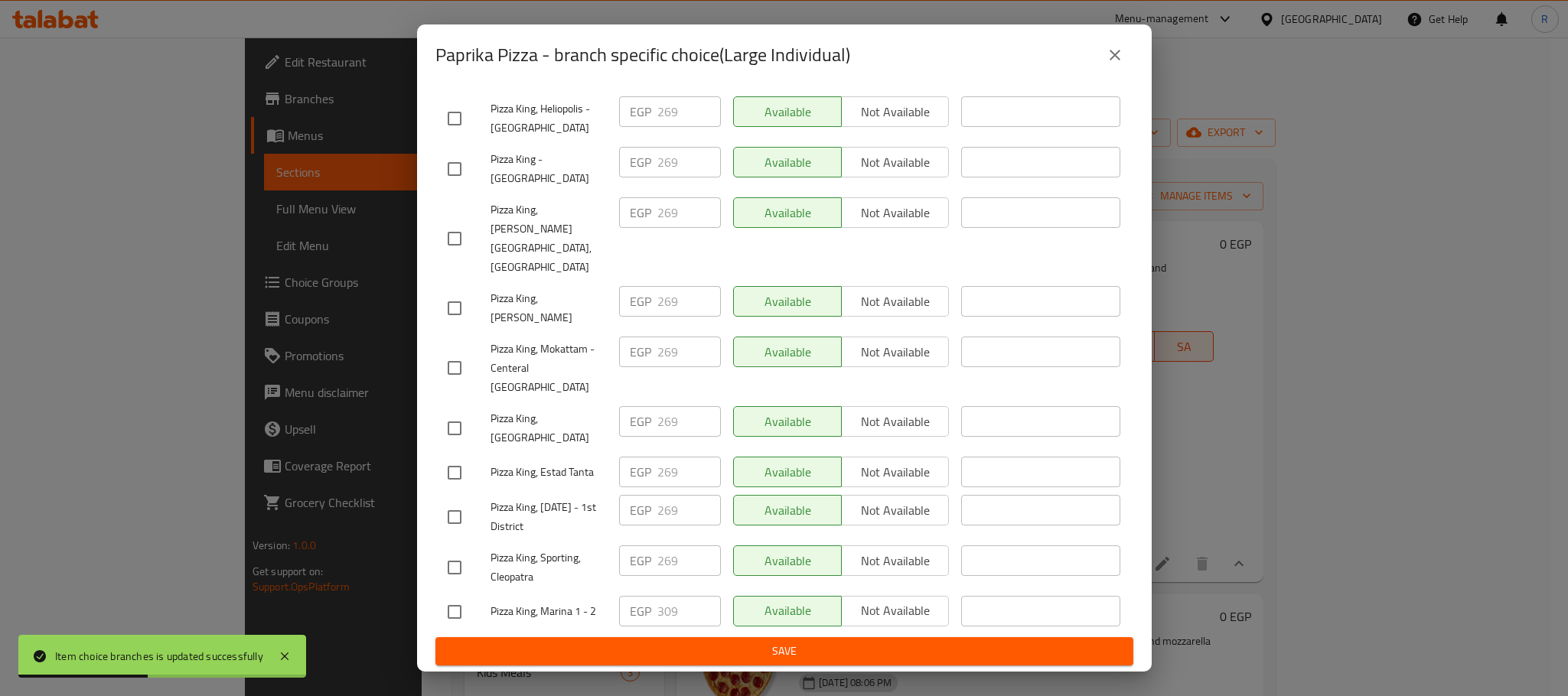
click at [460, 604] on input "checkbox" at bounding box center [455, 612] width 32 height 32
checkbox input "true"
click at [662, 597] on input "309" at bounding box center [689, 611] width 64 height 31
paste input "23"
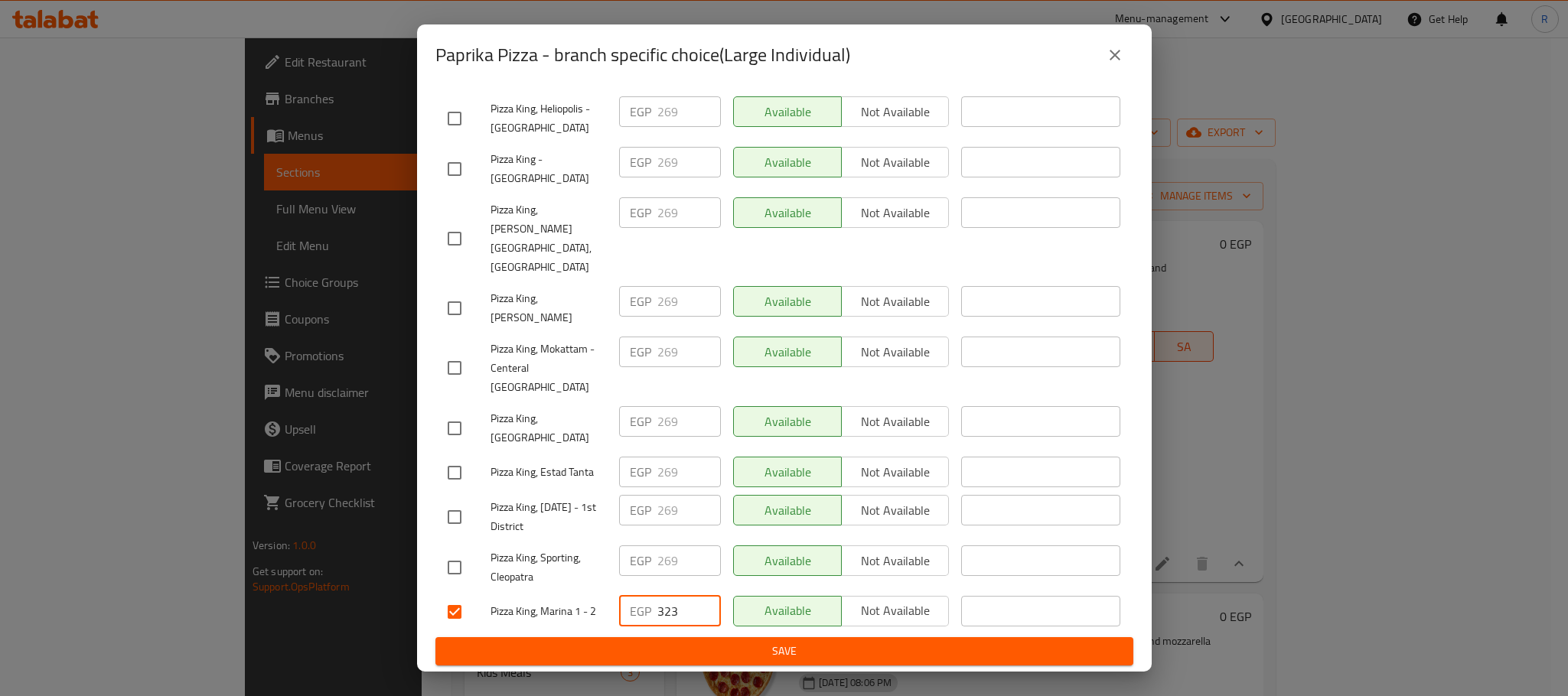
type input "323"
click at [671, 653] on span "Save" at bounding box center [784, 651] width 673 height 19
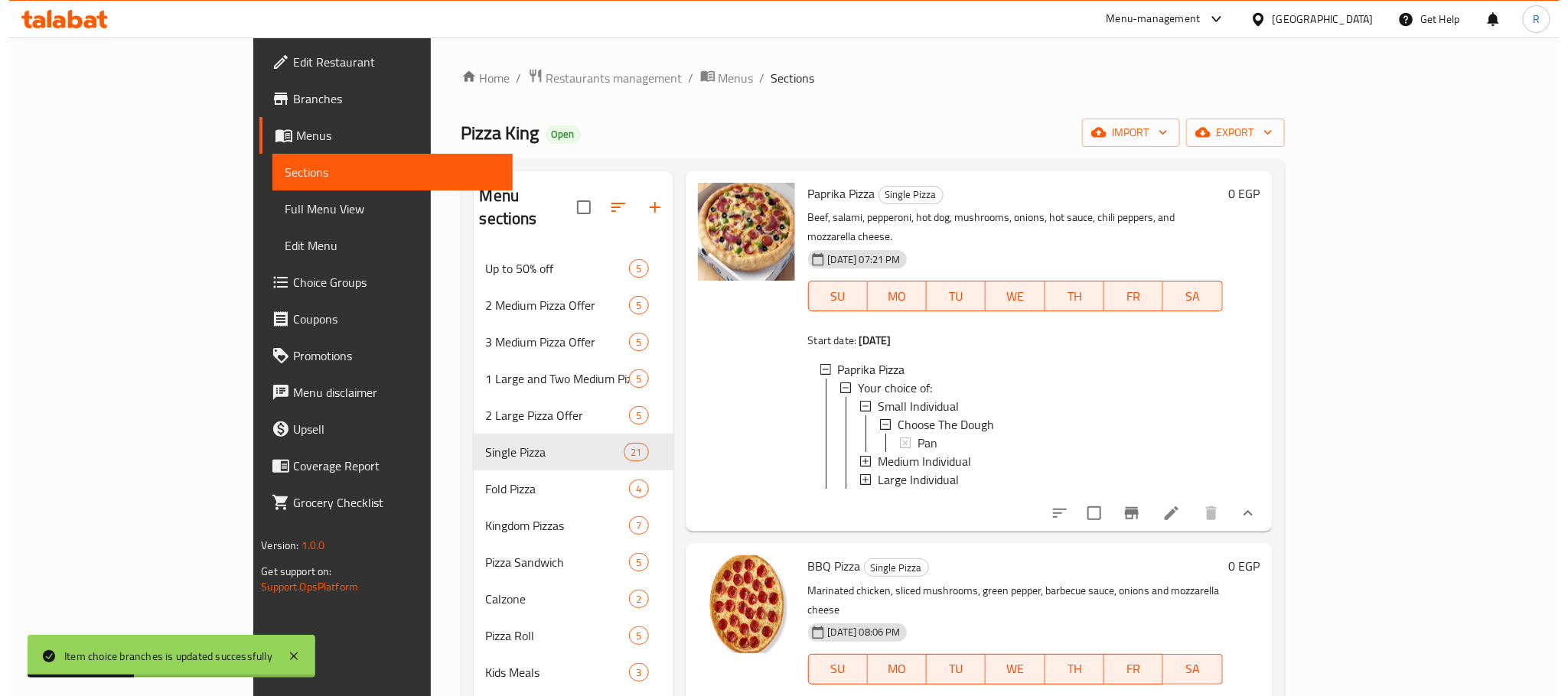
scroll to position [344, 0]
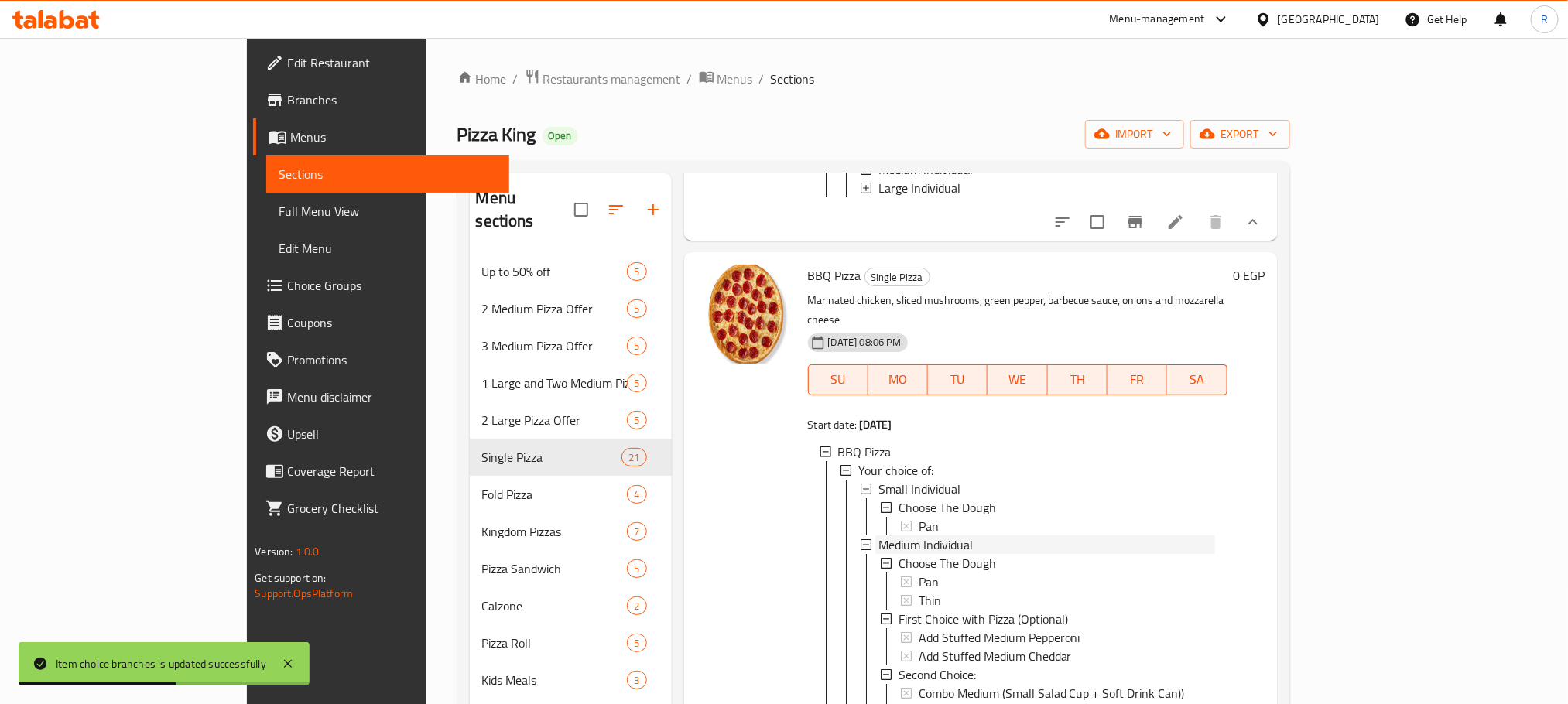
click at [879, 554] on span "Medium Individual" at bounding box center [926, 544] width 95 height 18
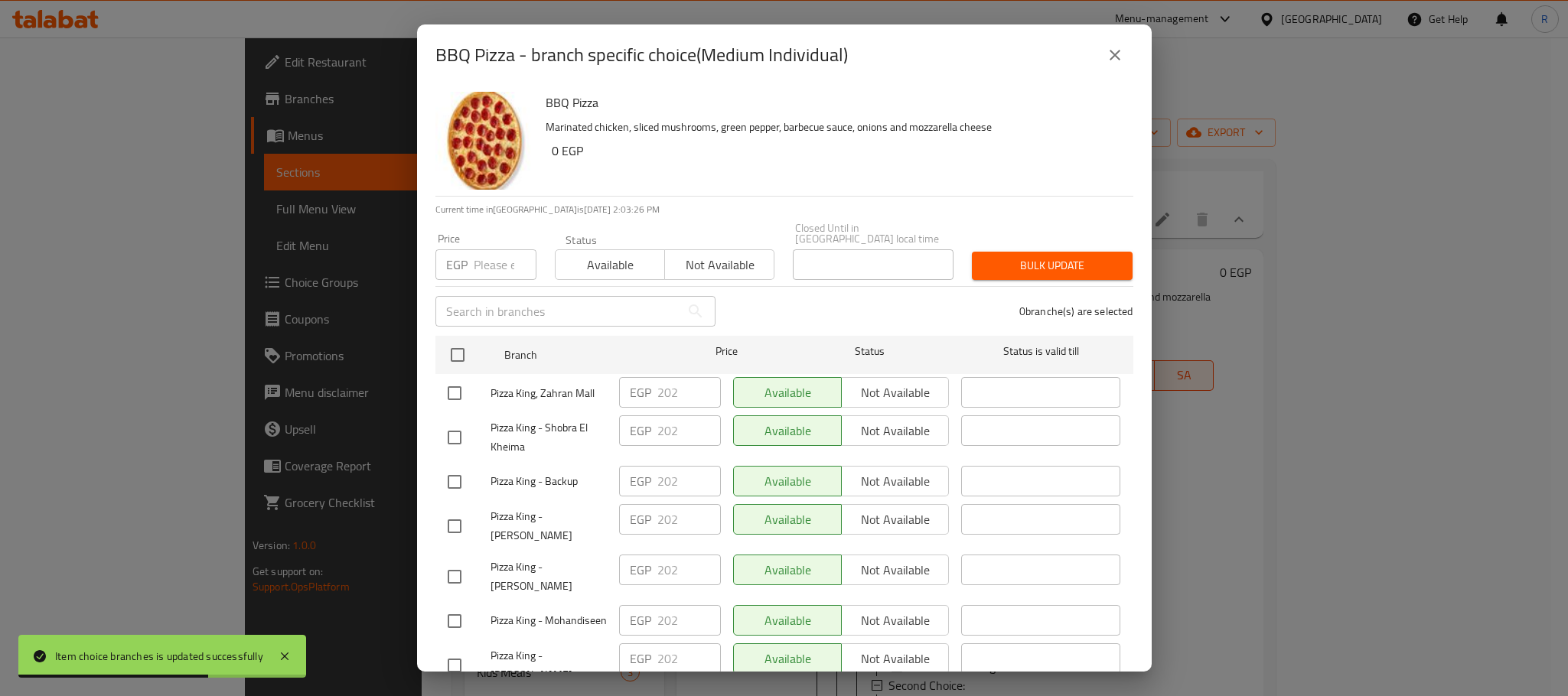
scroll to position [2734, 0]
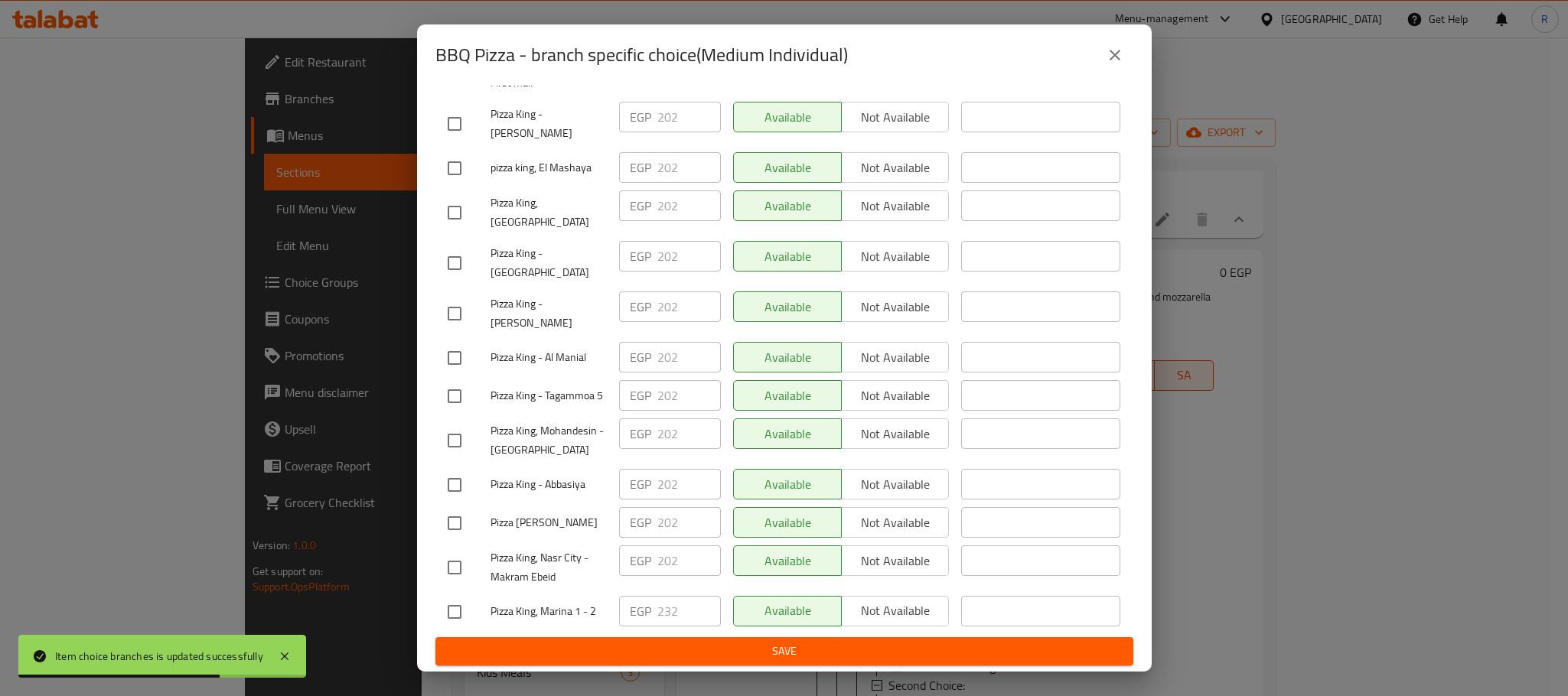
click at [448, 604] on input "checkbox" at bounding box center [455, 612] width 32 height 32
checkbox input "true"
click at [672, 602] on input "232" at bounding box center [689, 611] width 64 height 31
click at [657, 599] on input "232" at bounding box center [689, 611] width 64 height 31
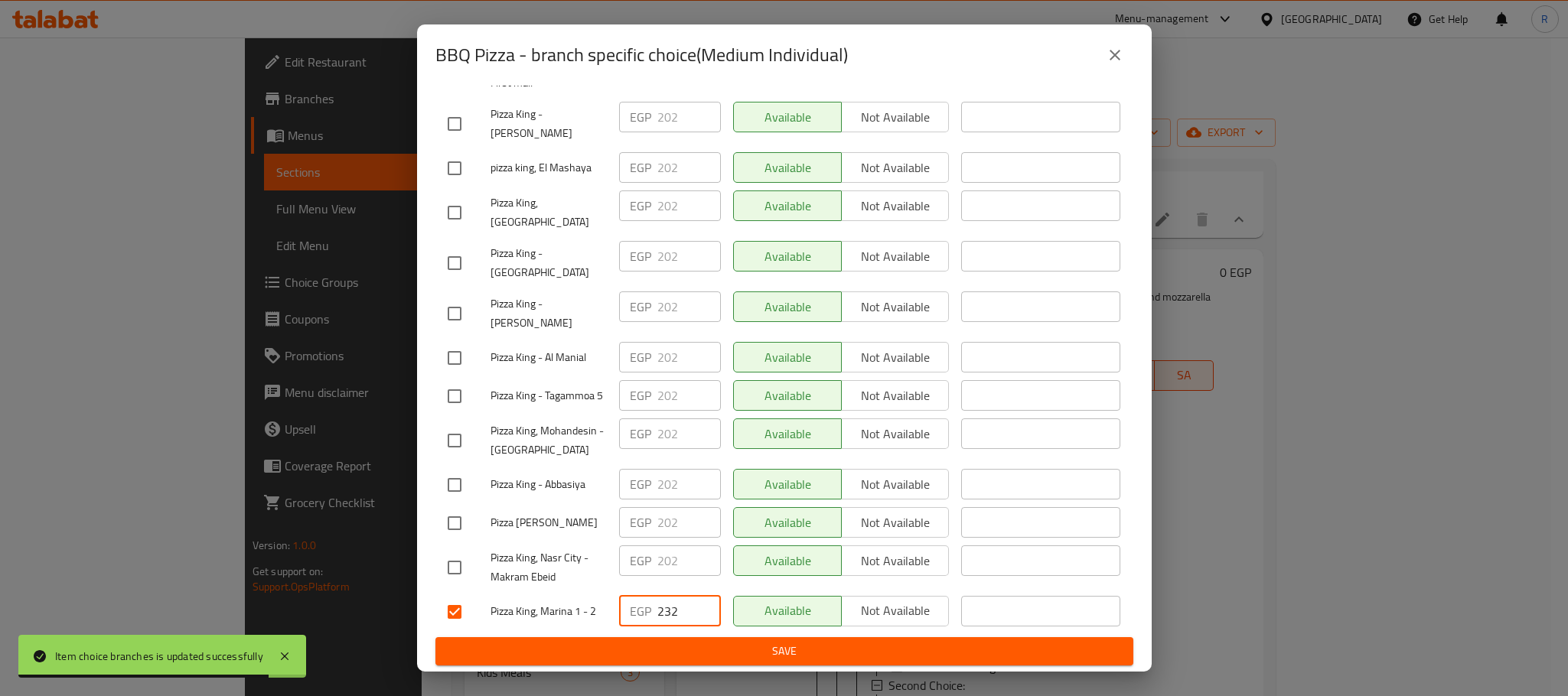
click at [657, 599] on input "232" at bounding box center [689, 611] width 64 height 31
paste input "4"
type input "242"
click at [746, 639] on button "Save" at bounding box center [785, 651] width 698 height 29
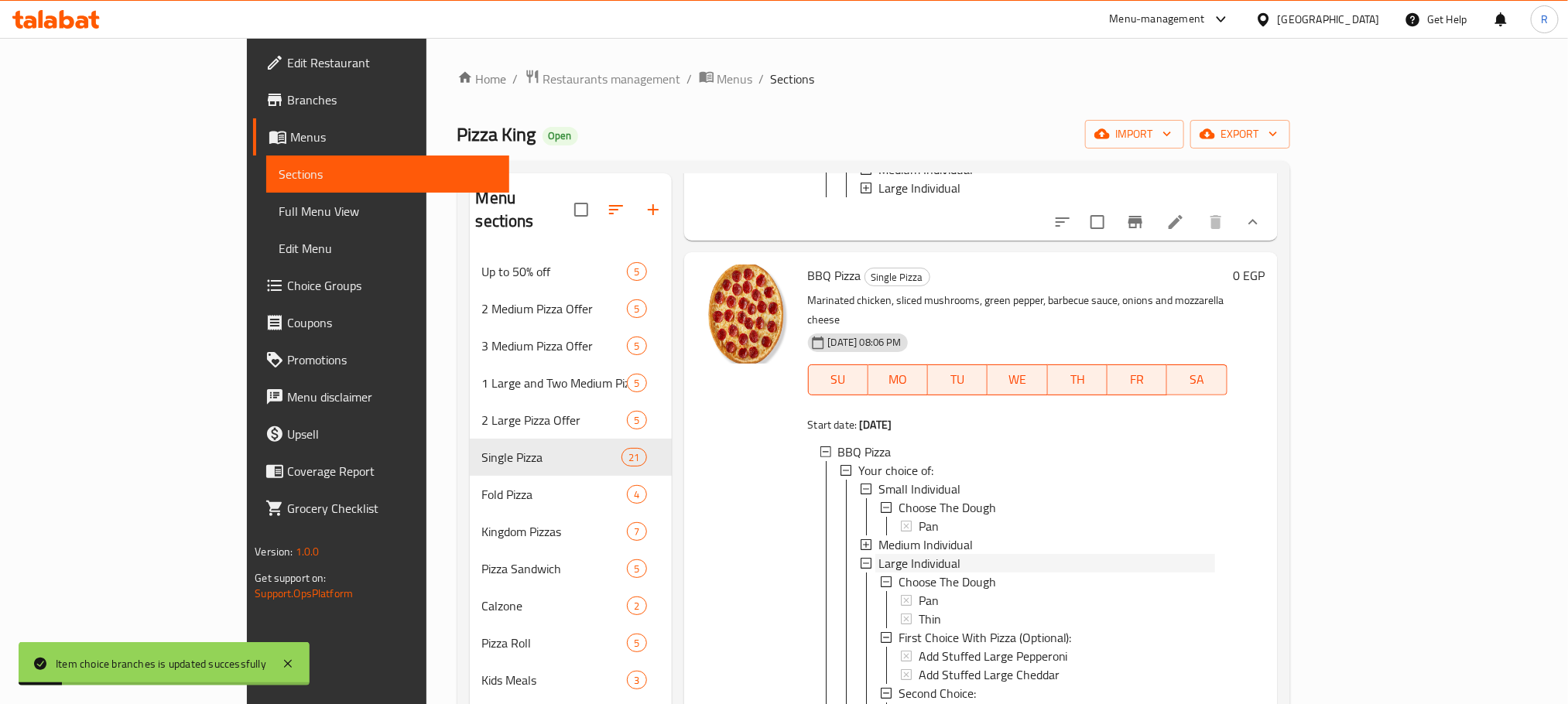
click at [879, 573] on span "Large Individual" at bounding box center [919, 563] width 82 height 18
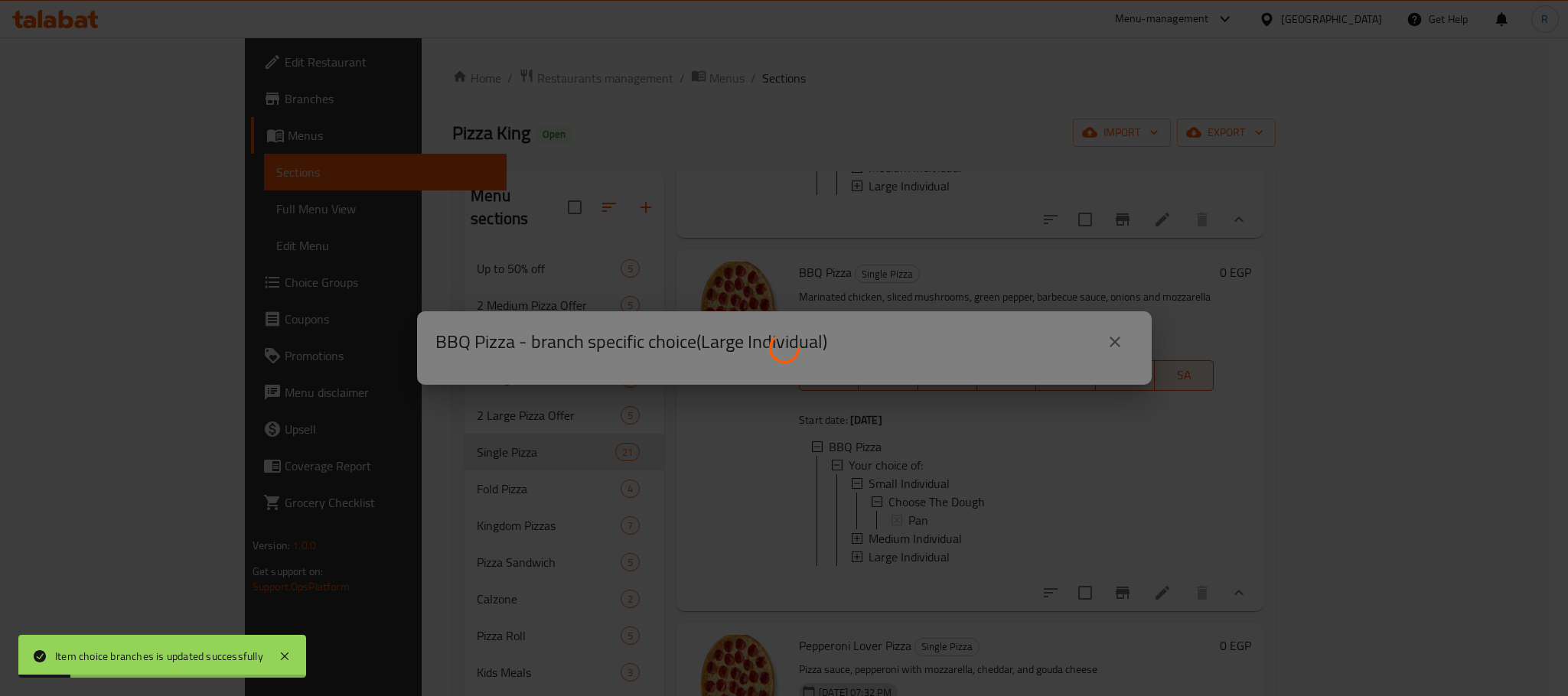
scroll to position [0, 0]
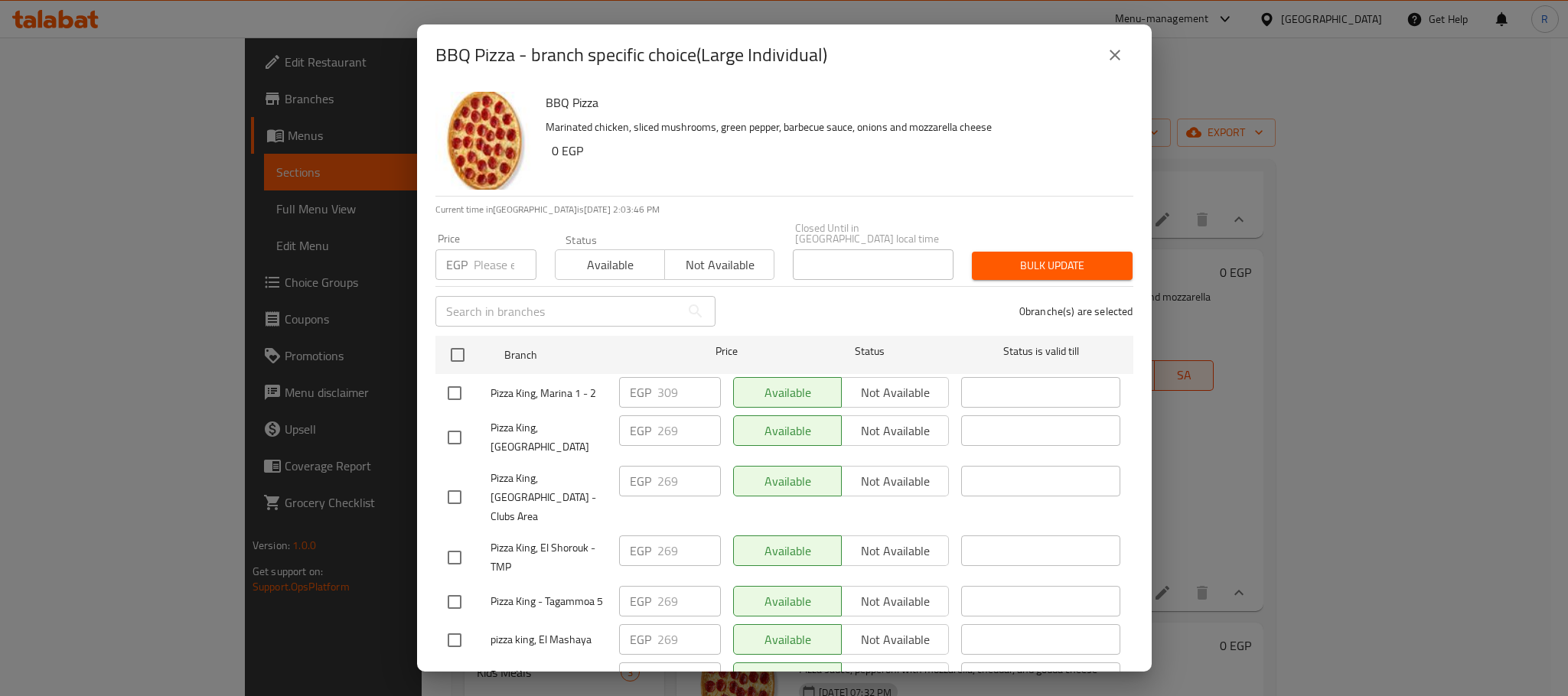
click at [458, 402] on input "checkbox" at bounding box center [455, 394] width 32 height 32
checkbox input "true"
click at [659, 390] on input "309" at bounding box center [689, 393] width 64 height 31
paste input "23"
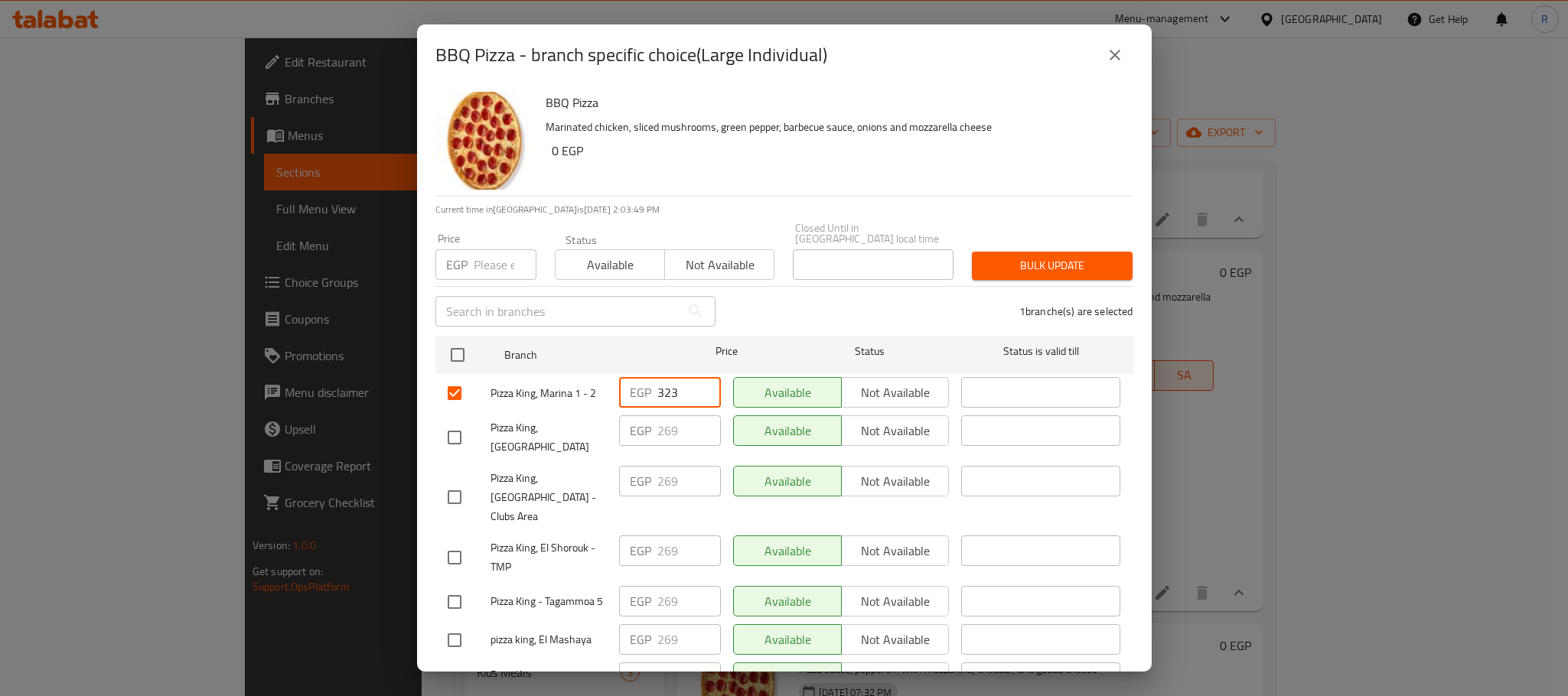
type input "323"
click at [727, 491] on div "Available Not available" at bounding box center [841, 497] width 229 height 75
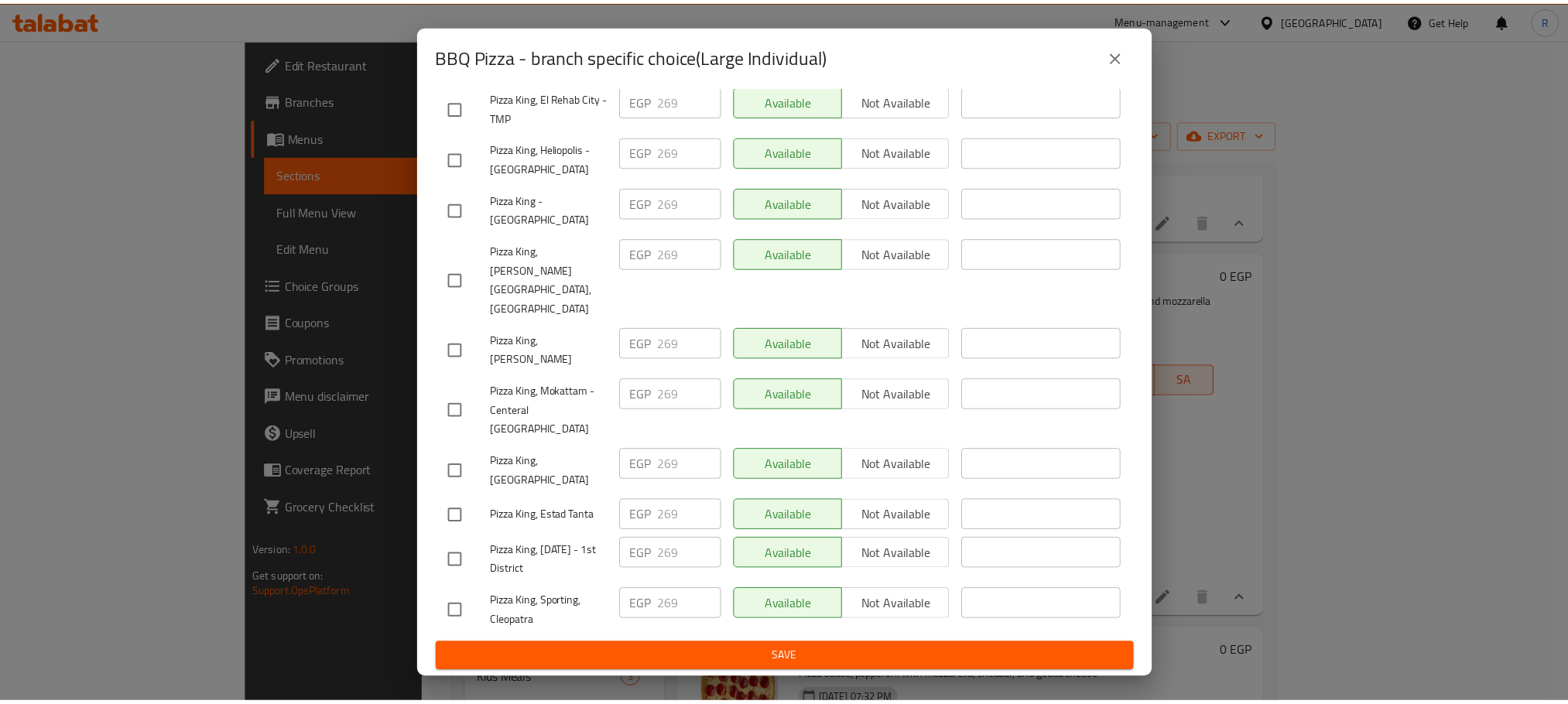
scroll to position [2765, 0]
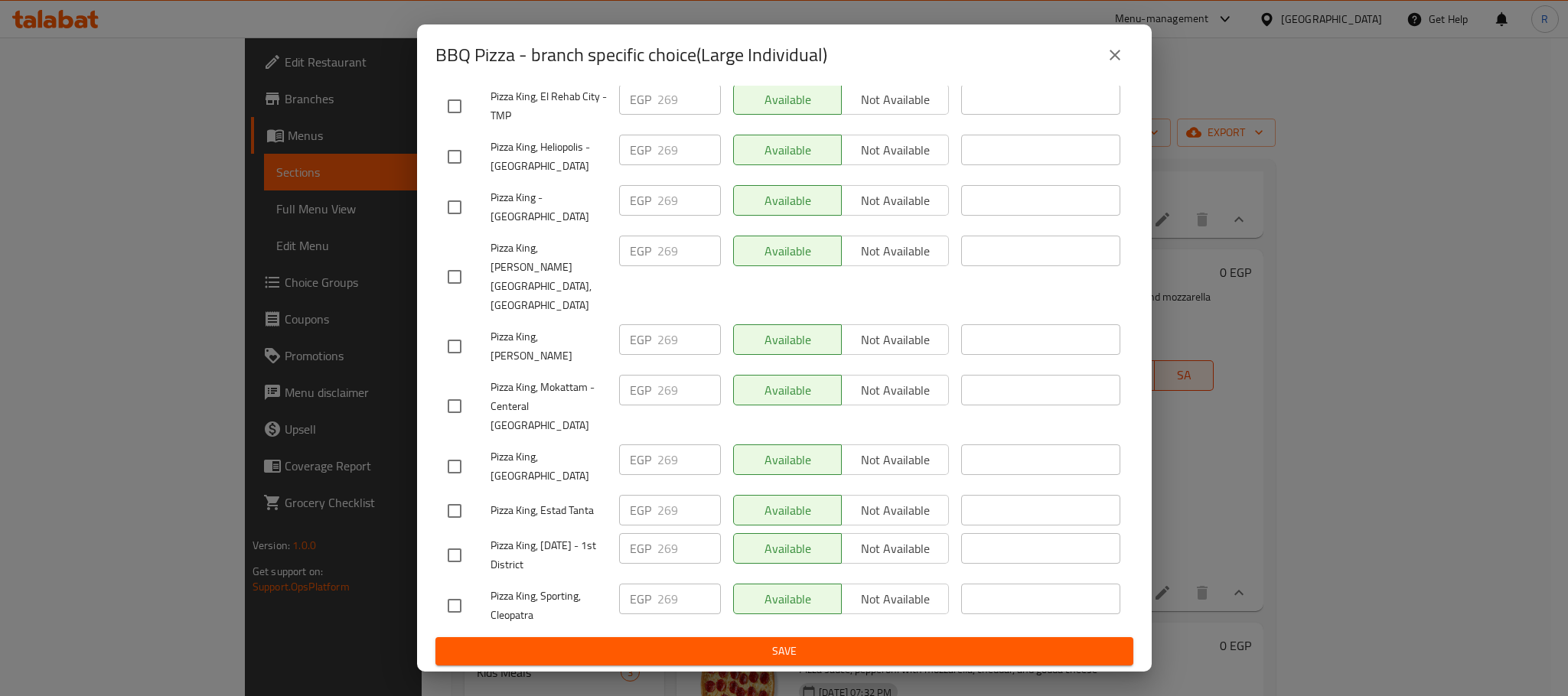
click at [708, 665] on button "Save" at bounding box center [785, 651] width 698 height 29
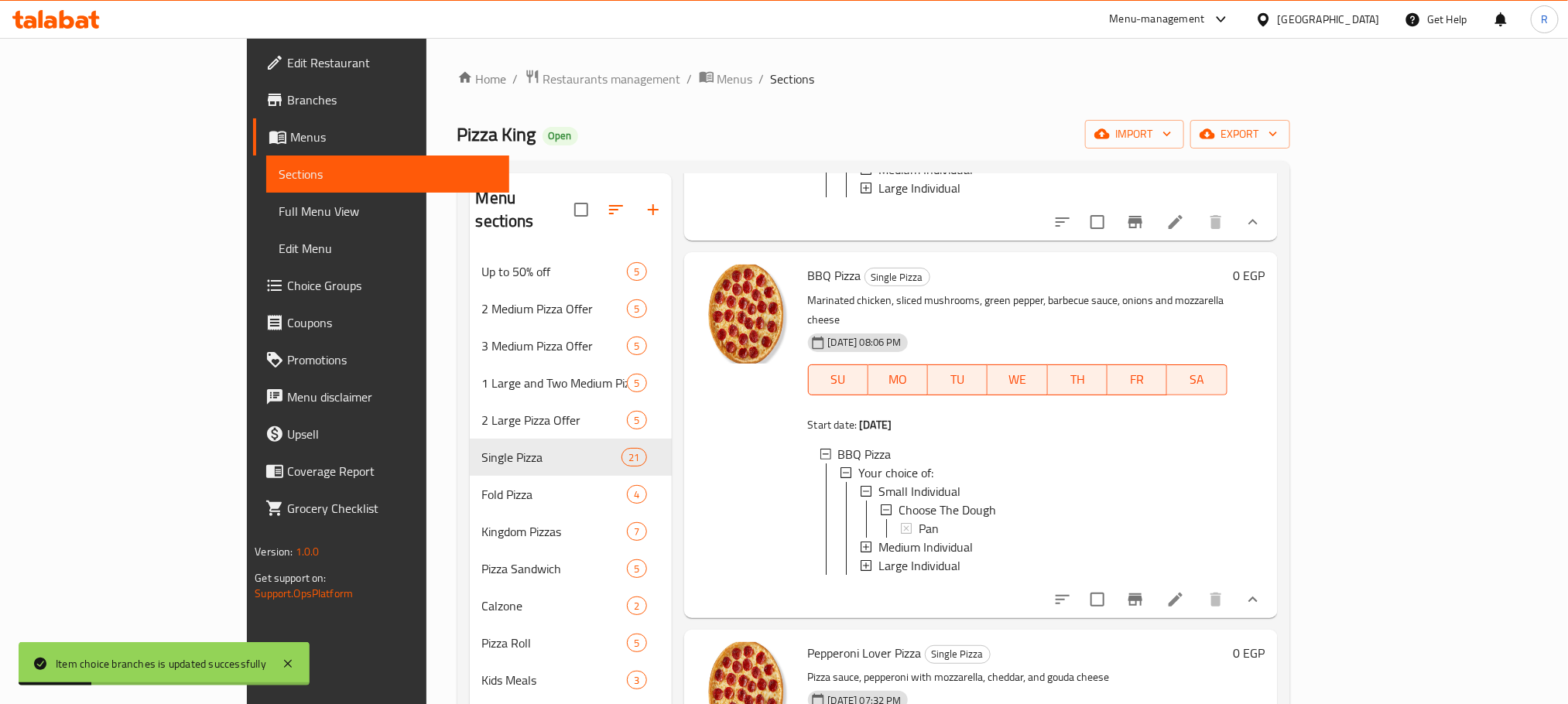
scroll to position [581, 0]
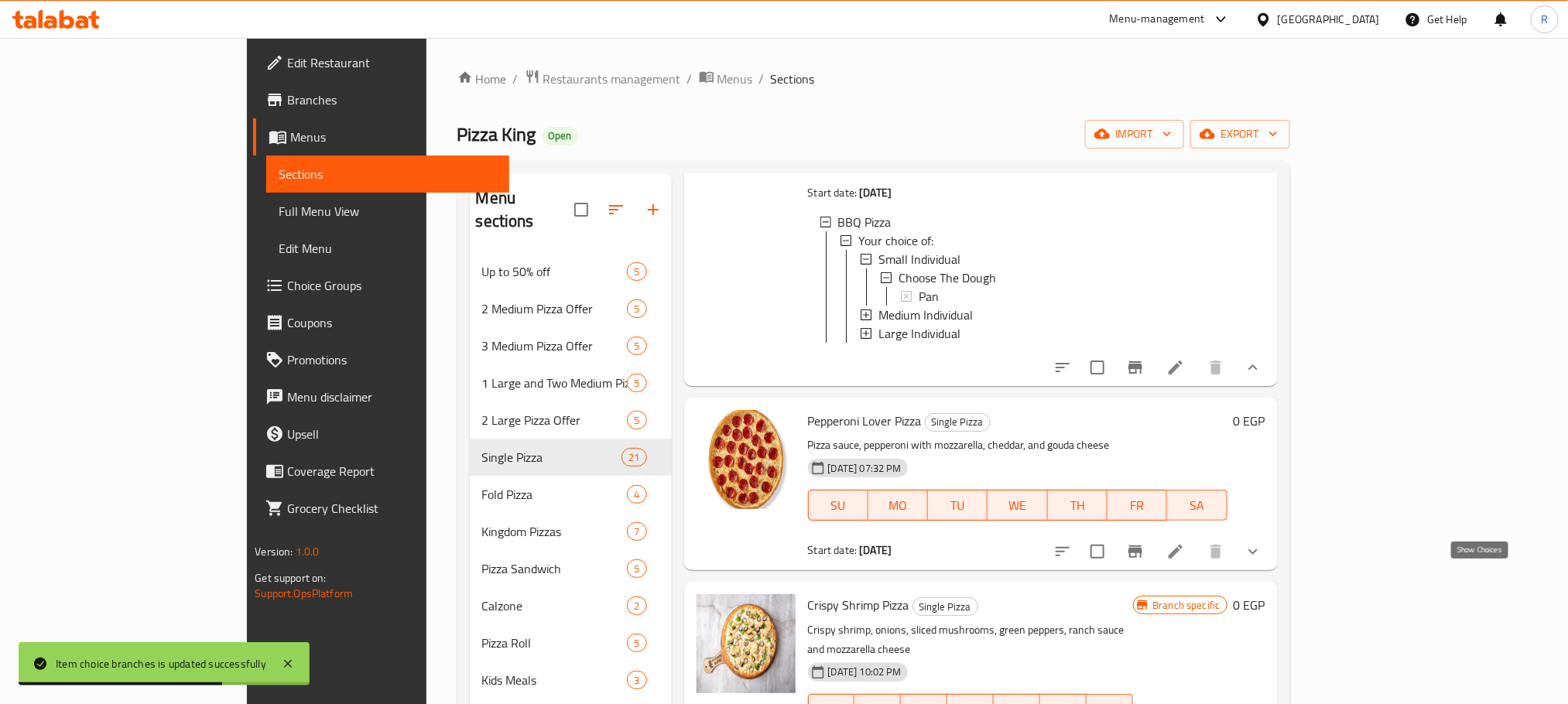
click at [1257, 555] on icon "show more" at bounding box center [1253, 553] width 10 height 6
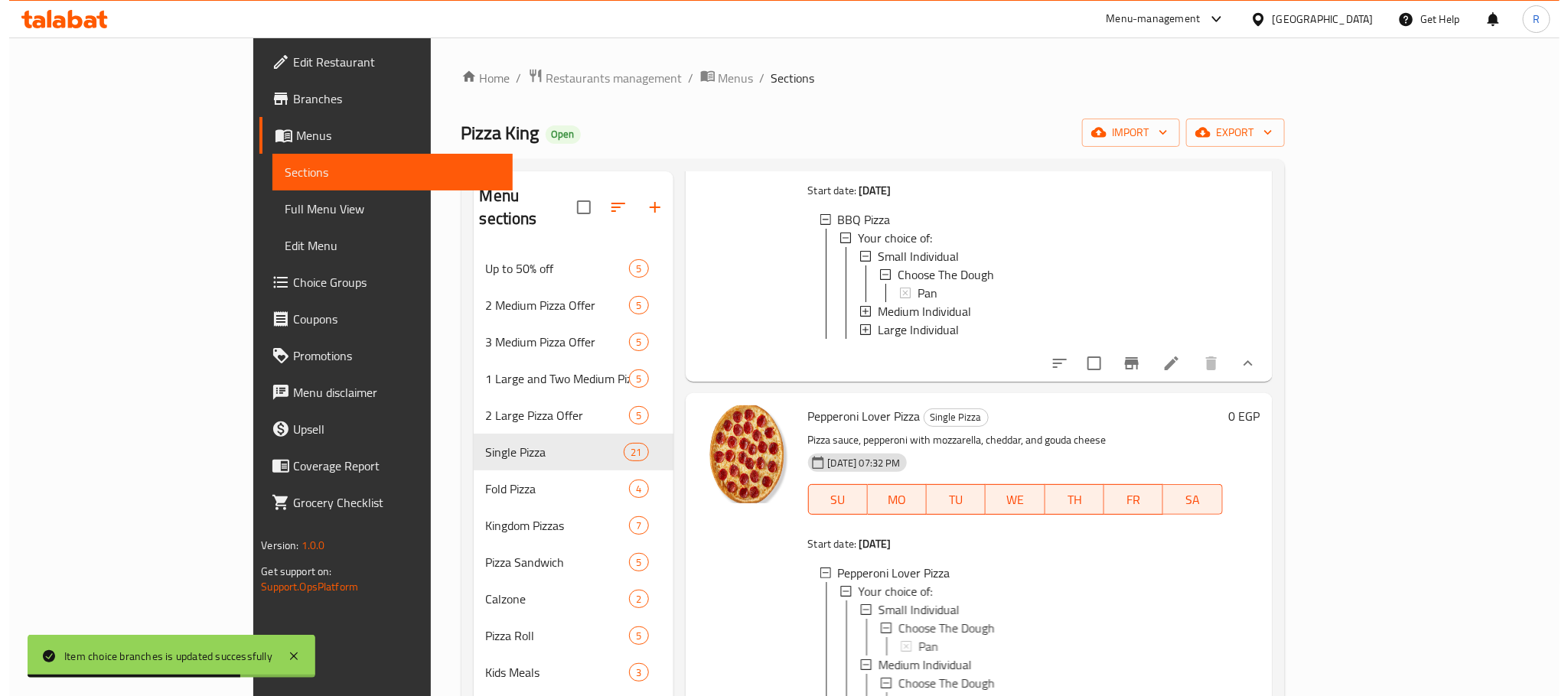
scroll to position [1033, 0]
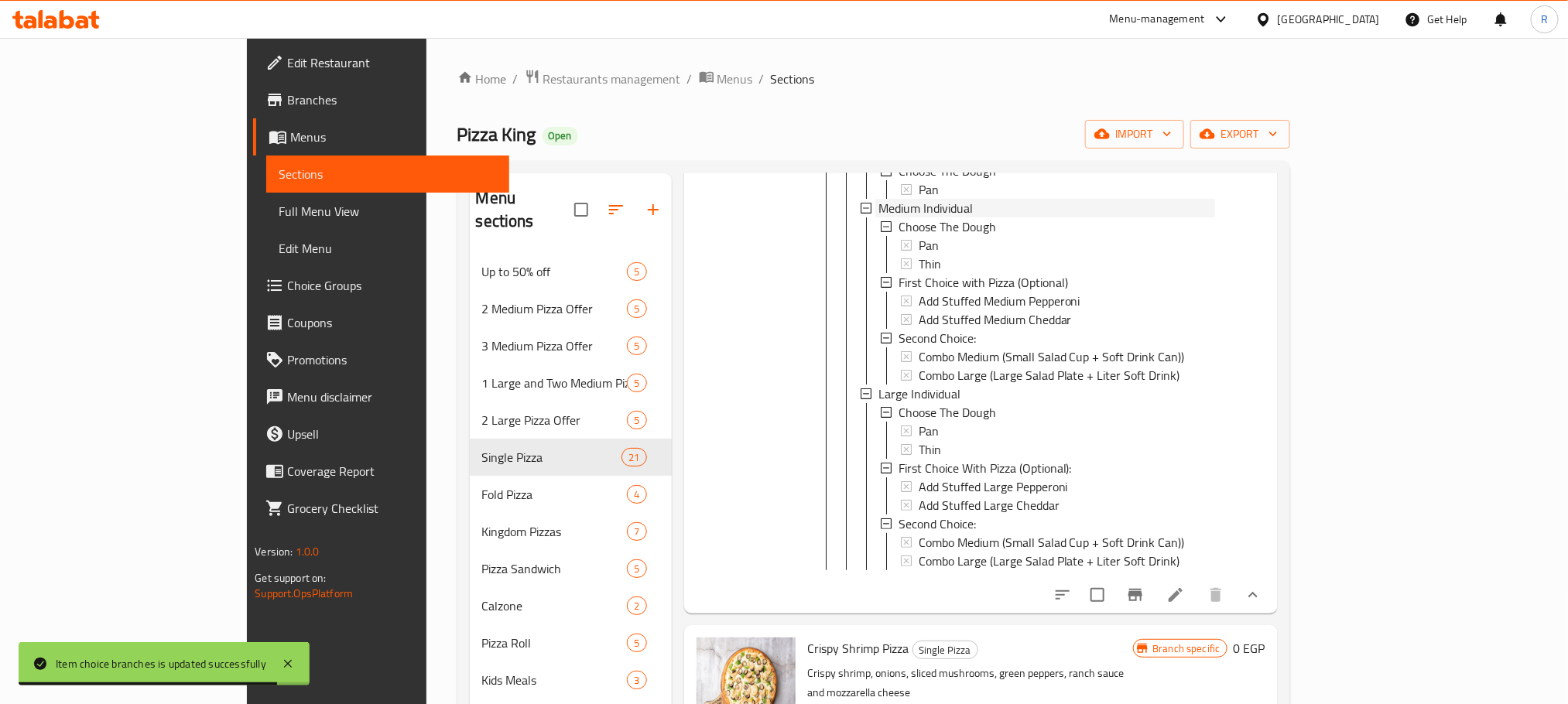
click at [879, 218] on span "Medium Individual" at bounding box center [926, 207] width 95 height 18
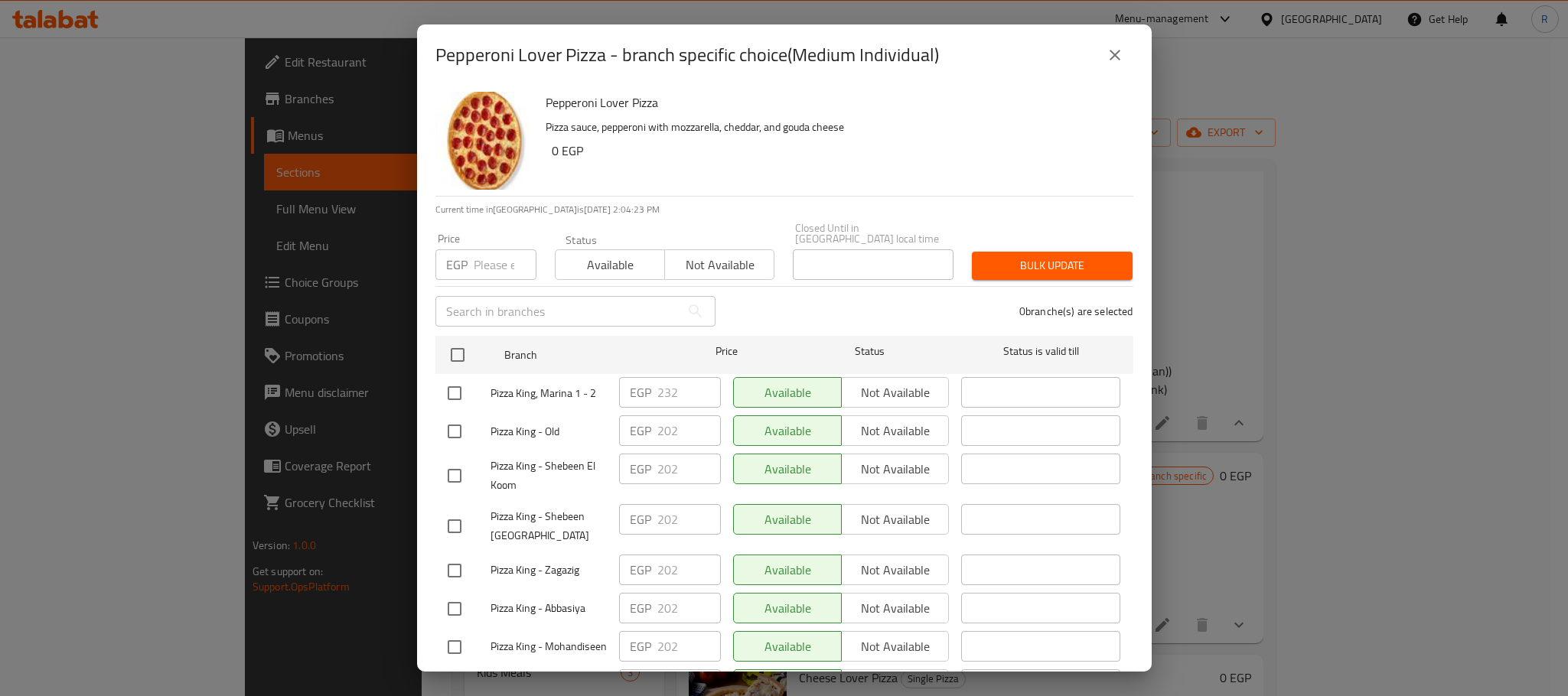
click at [455, 393] on input "checkbox" at bounding box center [455, 394] width 32 height 32
checkbox input "true"
click at [664, 391] on input "232" at bounding box center [689, 393] width 64 height 31
paste input "4"
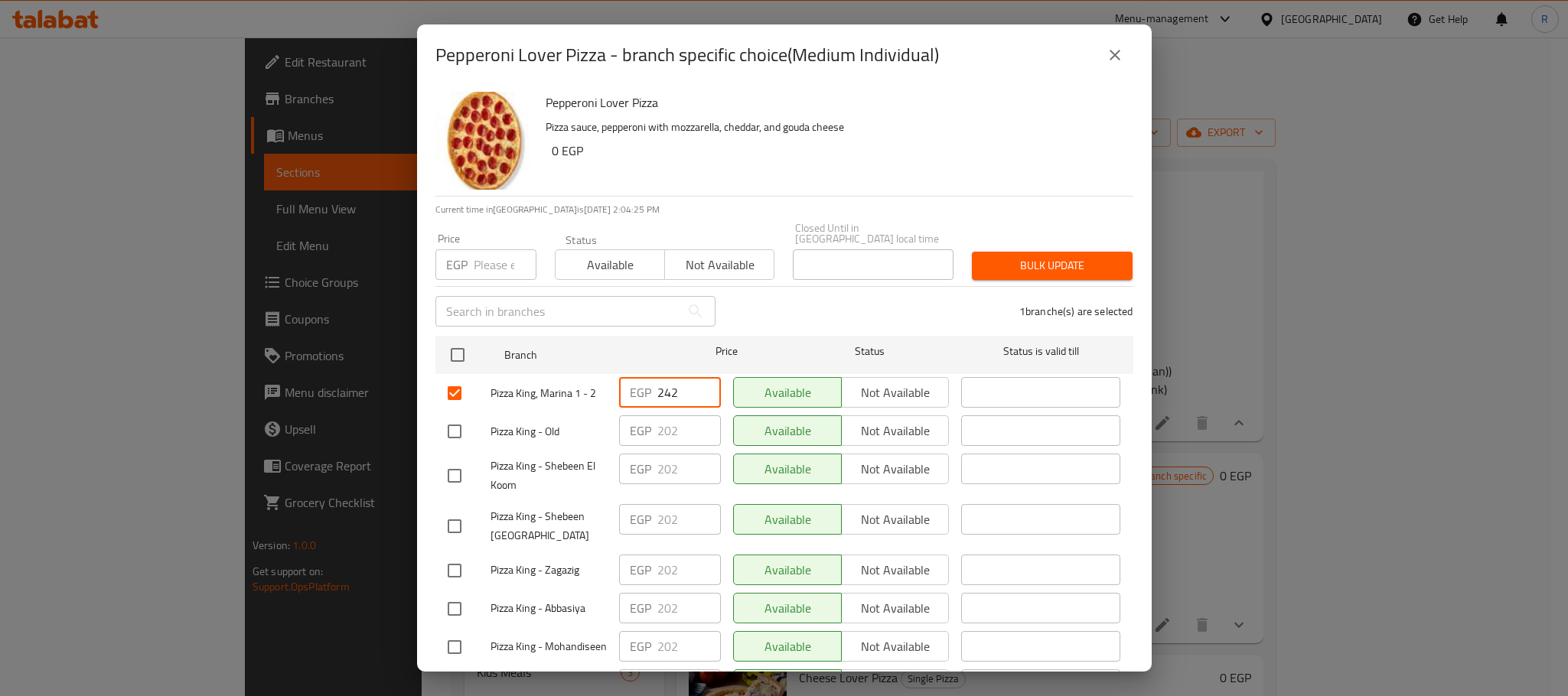
type input "242"
click at [734, 419] on div "Available Not available" at bounding box center [841, 431] width 229 height 45
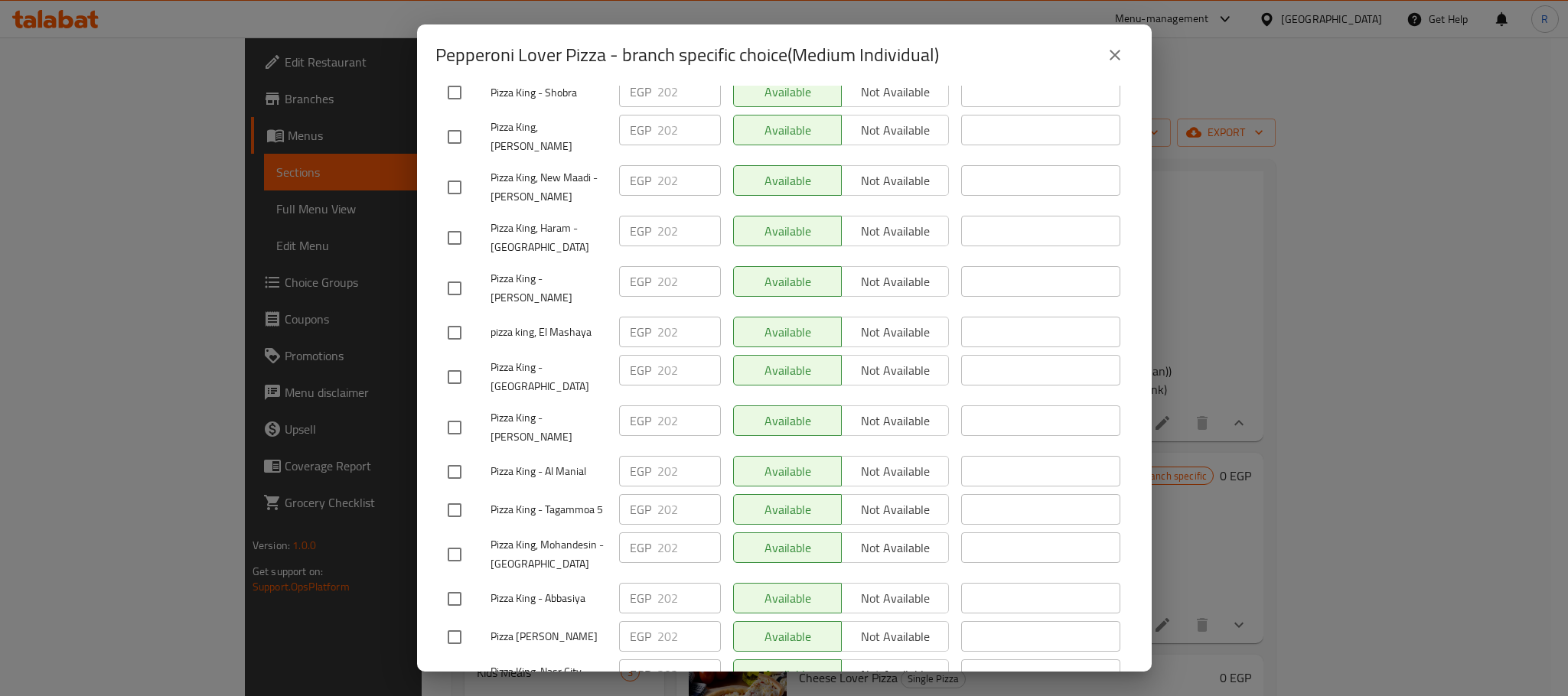
scroll to position [2733, 0]
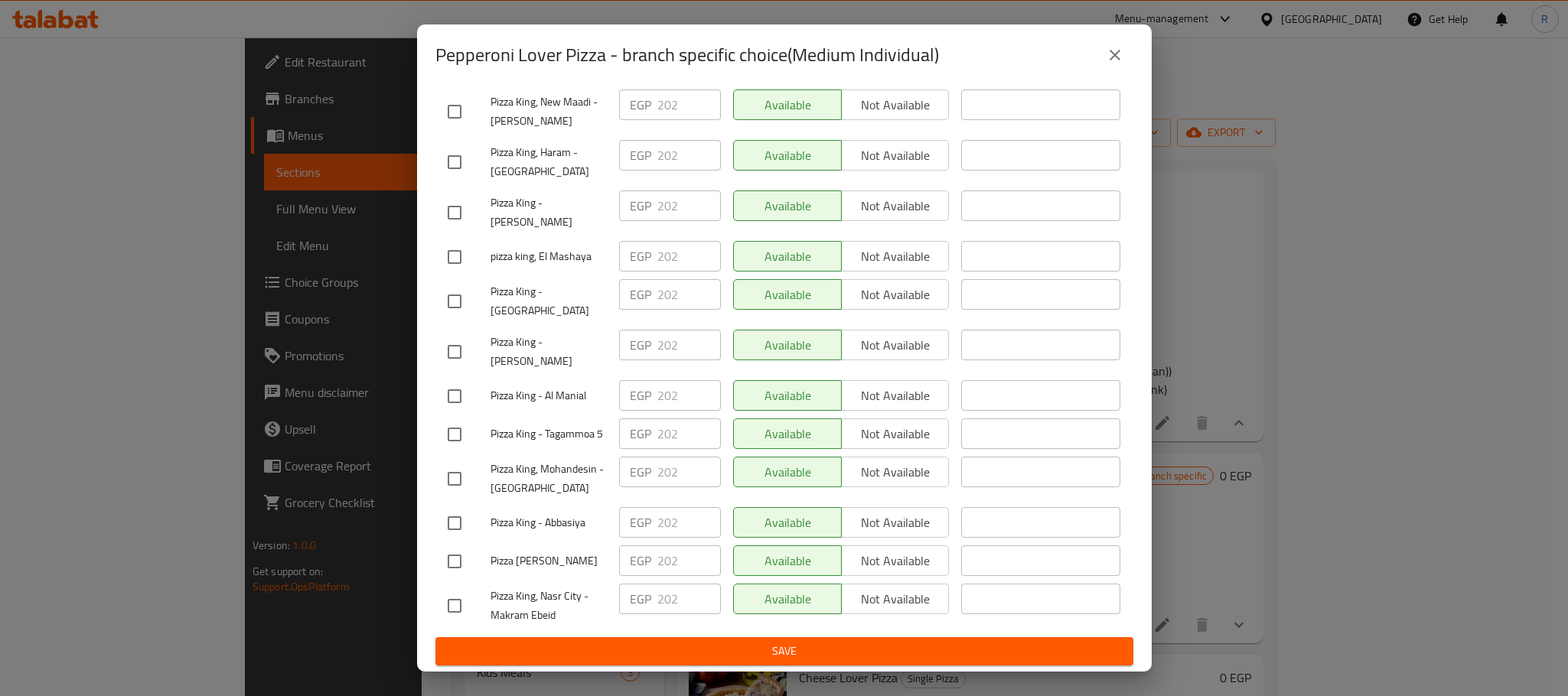
click at [696, 655] on span "Save" at bounding box center [784, 651] width 673 height 19
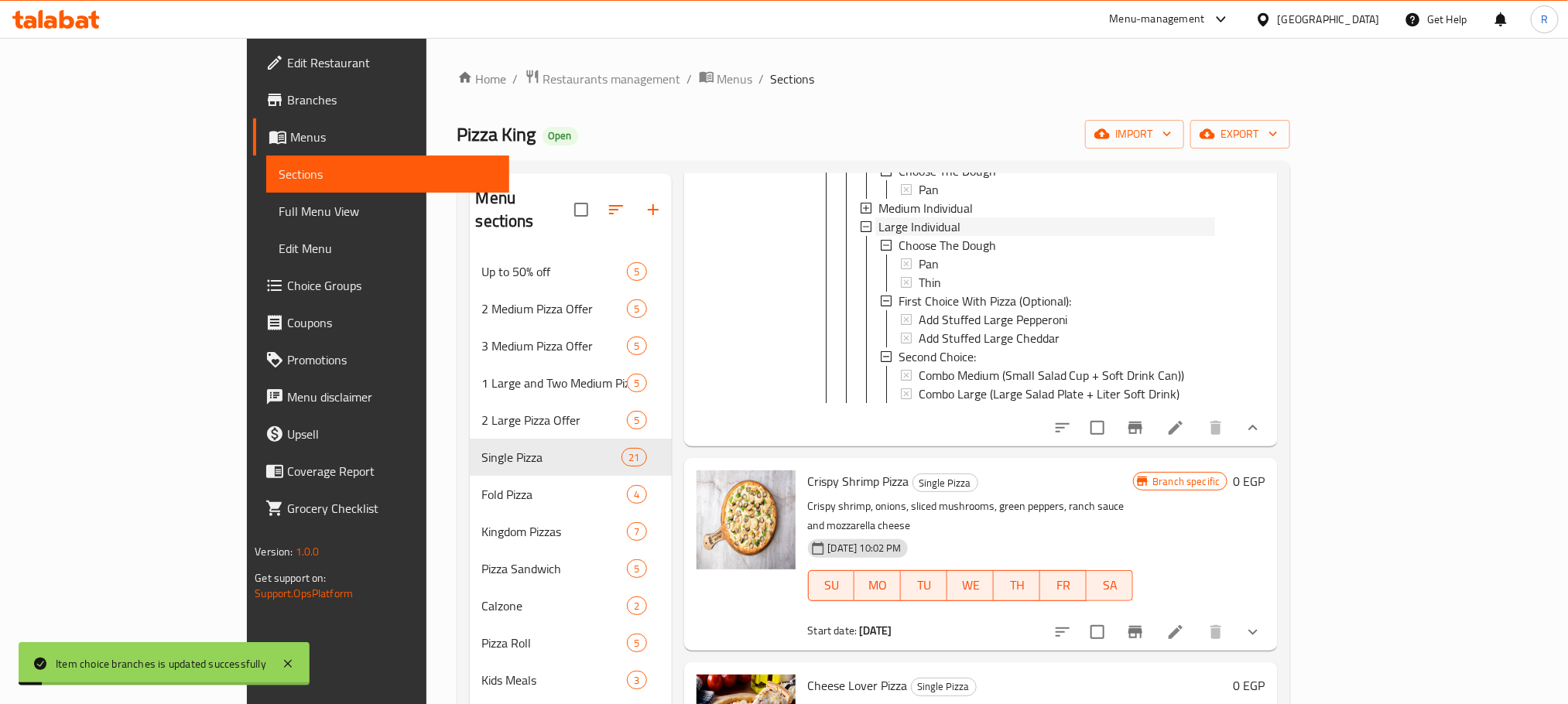
click at [887, 236] on span "Large Individual" at bounding box center [919, 227] width 82 height 18
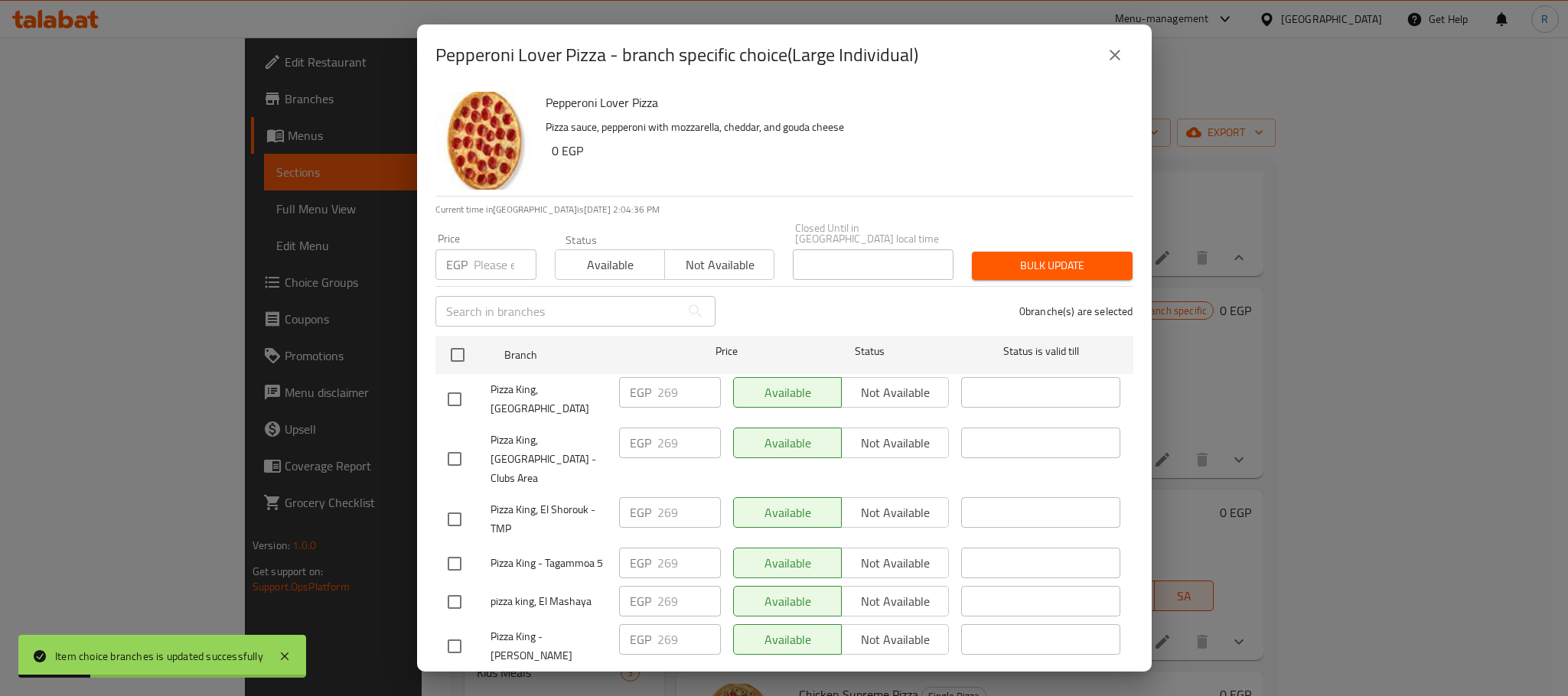
scroll to position [2734, 0]
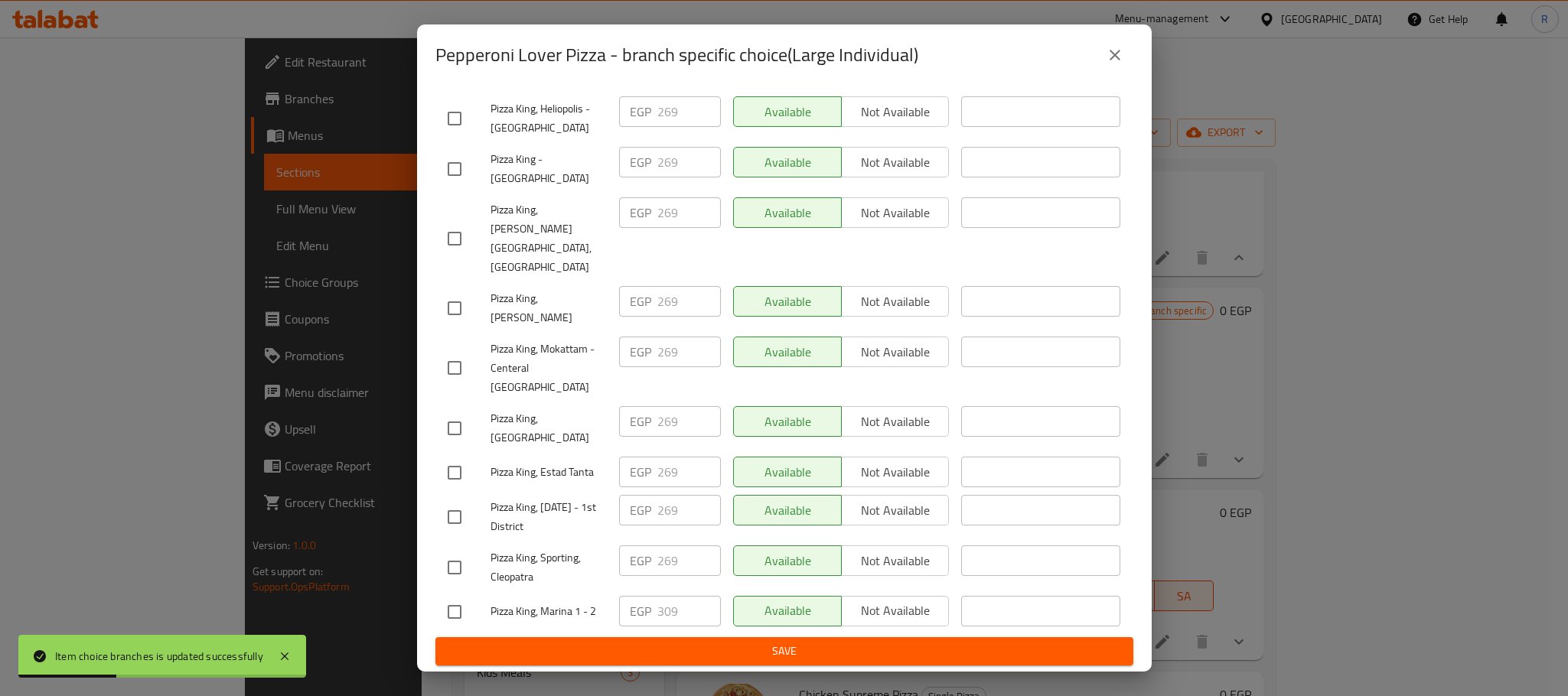
click at [458, 600] on input "checkbox" at bounding box center [455, 612] width 32 height 32
checkbox input "true"
click at [664, 597] on input "309" at bounding box center [689, 611] width 64 height 31
paste input "23"
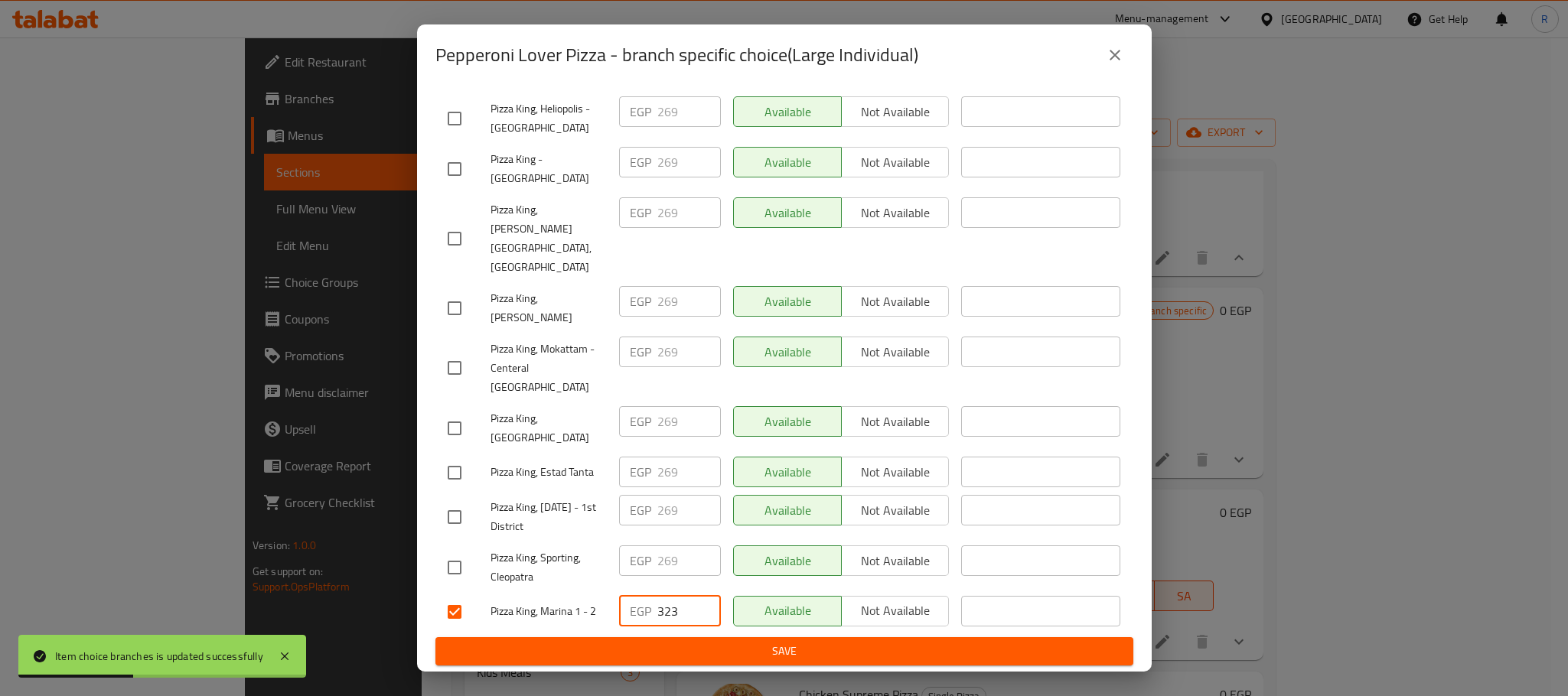
type input "323"
click at [655, 655] on span "Save" at bounding box center [784, 651] width 673 height 19
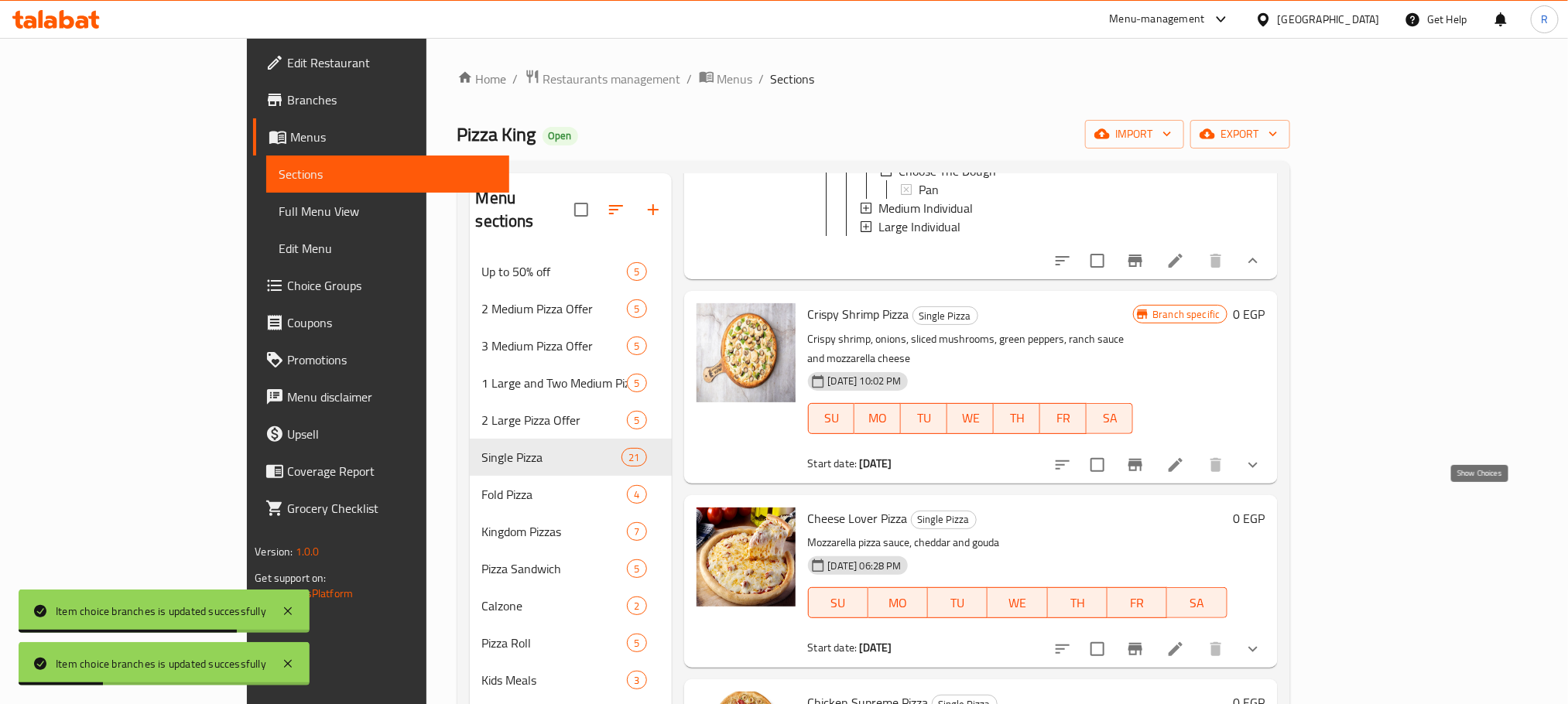
click at [1257, 468] on icon "show more" at bounding box center [1253, 465] width 10 height 6
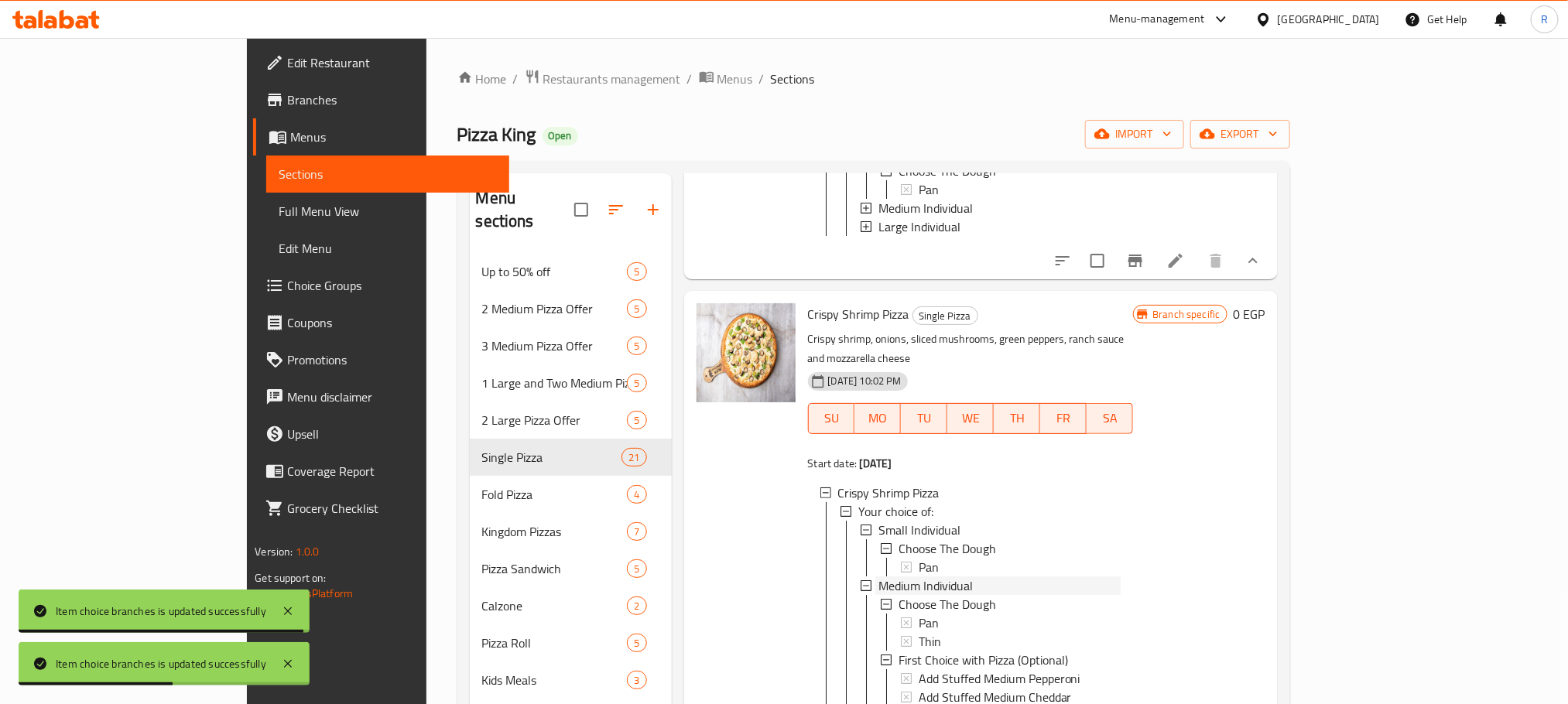
click at [879, 595] on span "Medium Individual" at bounding box center [926, 585] width 95 height 18
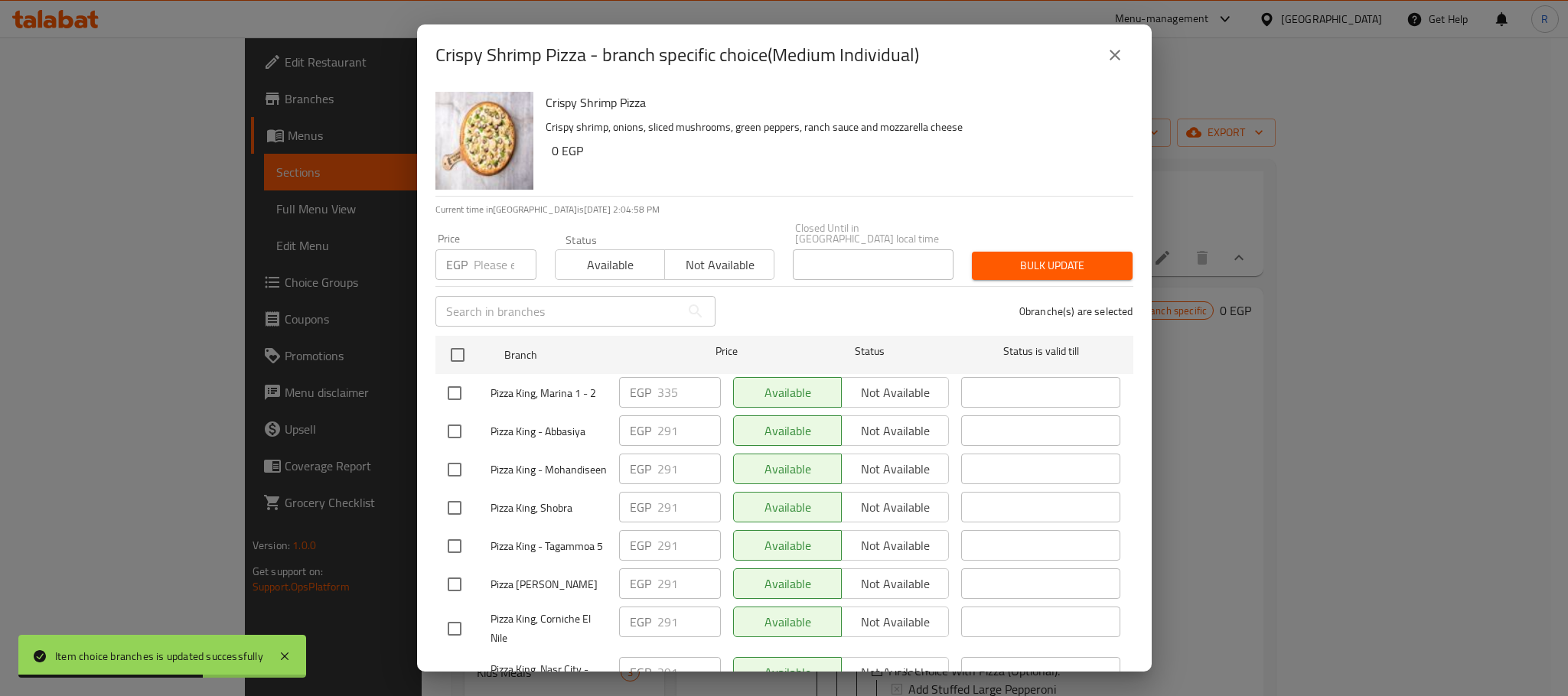
click at [428, 393] on div "Crispy Shrimp Pizza Crispy shrimp, onions, sliced mushrooms, green peppers, ran…" at bounding box center [784, 379] width 734 height 586
click at [464, 402] on input "checkbox" at bounding box center [455, 394] width 32 height 32
checkbox input "true"
click at [665, 393] on input "335" at bounding box center [689, 393] width 64 height 31
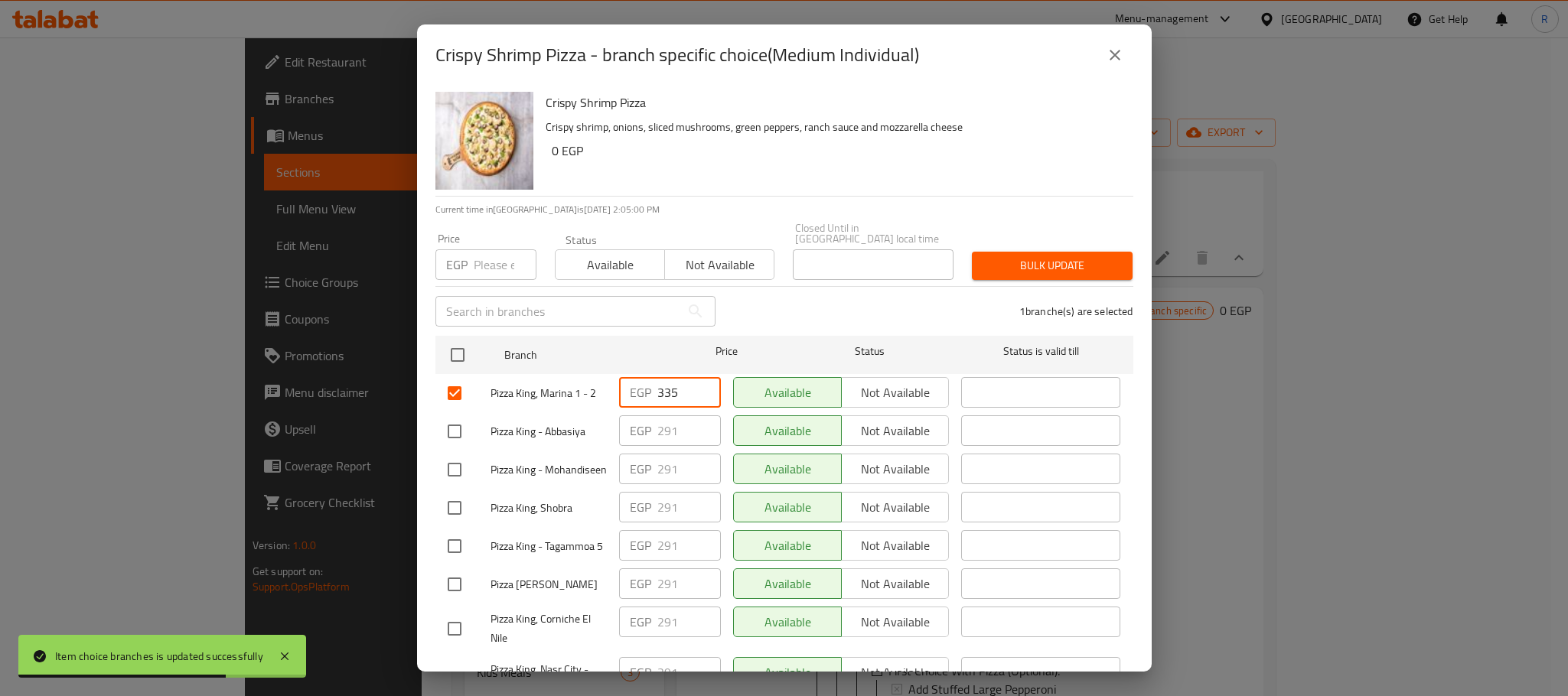
paste input "49"
type input "349"
click at [727, 492] on div "Available Not available" at bounding box center [841, 469] width 229 height 45
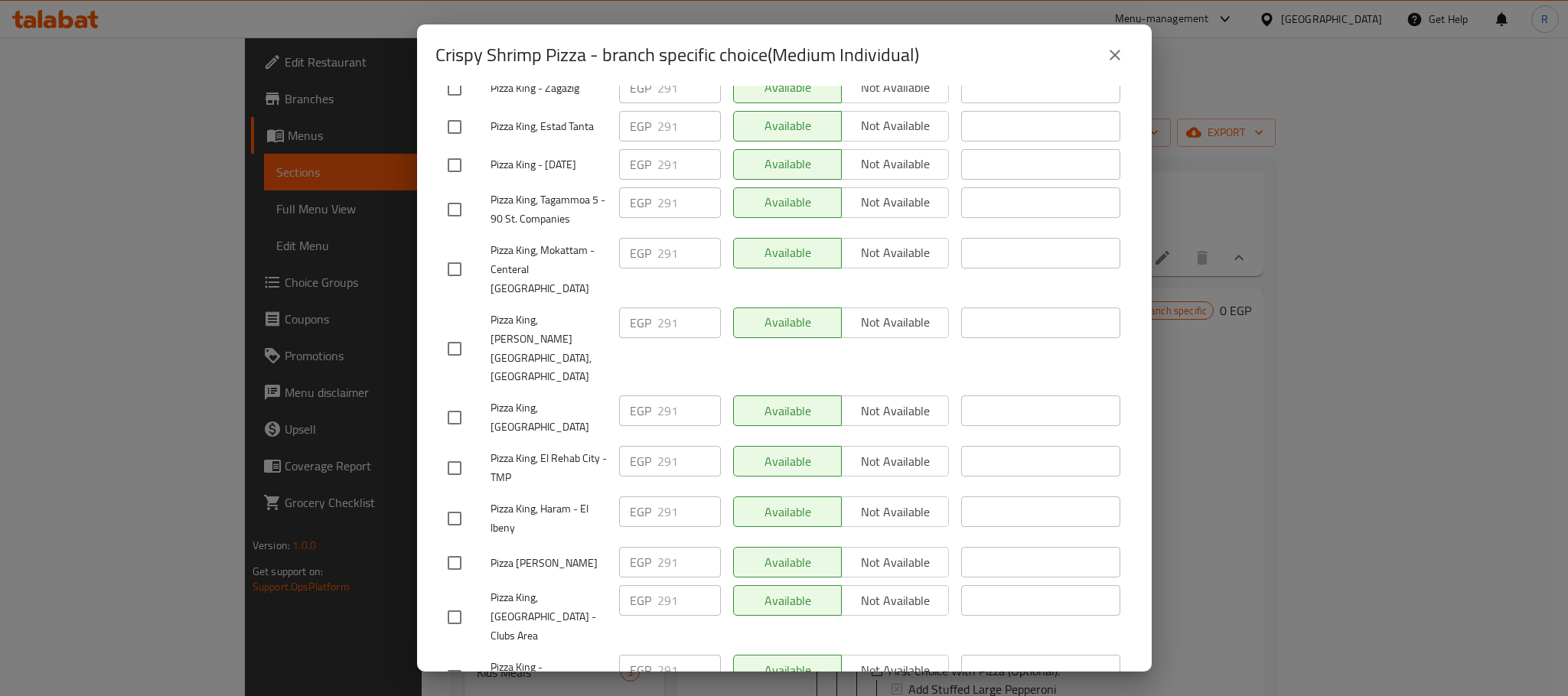
scroll to position [2733, 0]
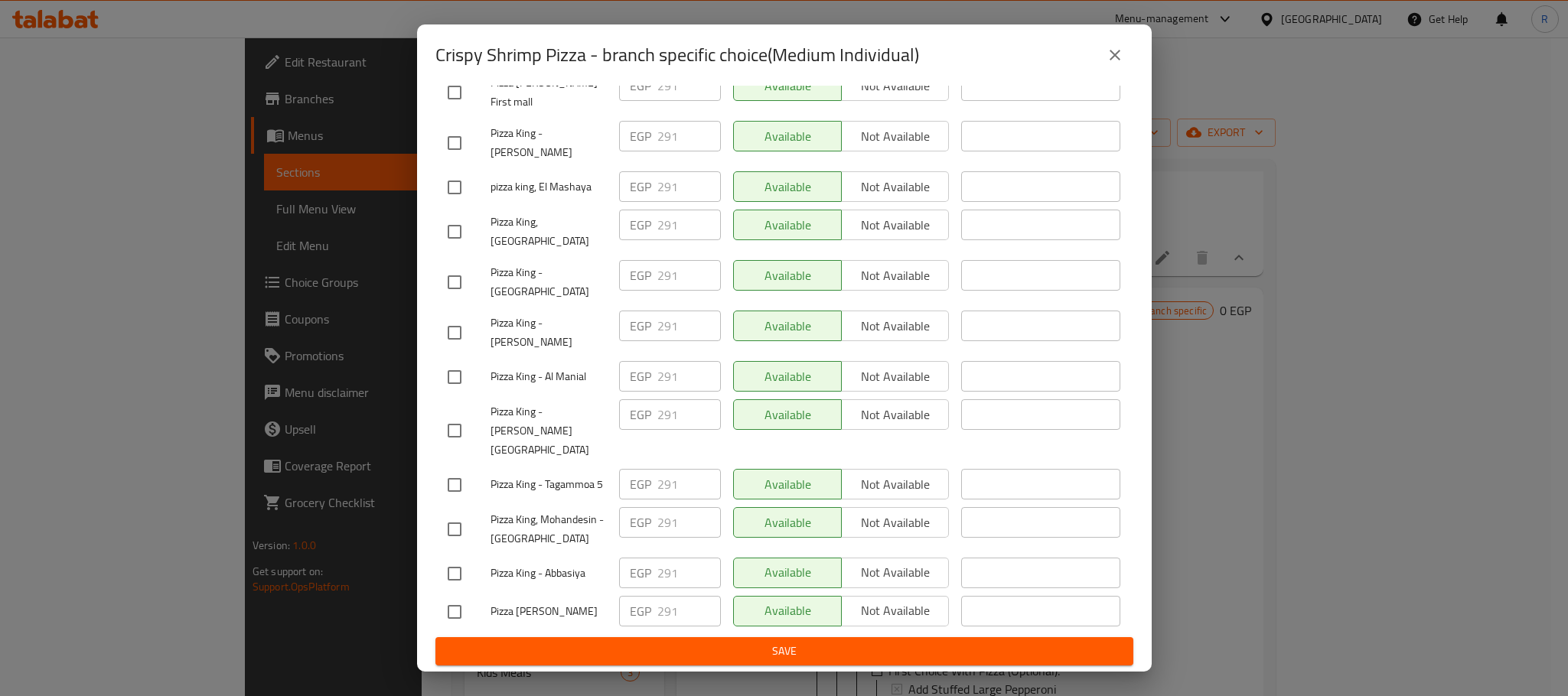
click at [691, 647] on span "Save" at bounding box center [784, 651] width 673 height 19
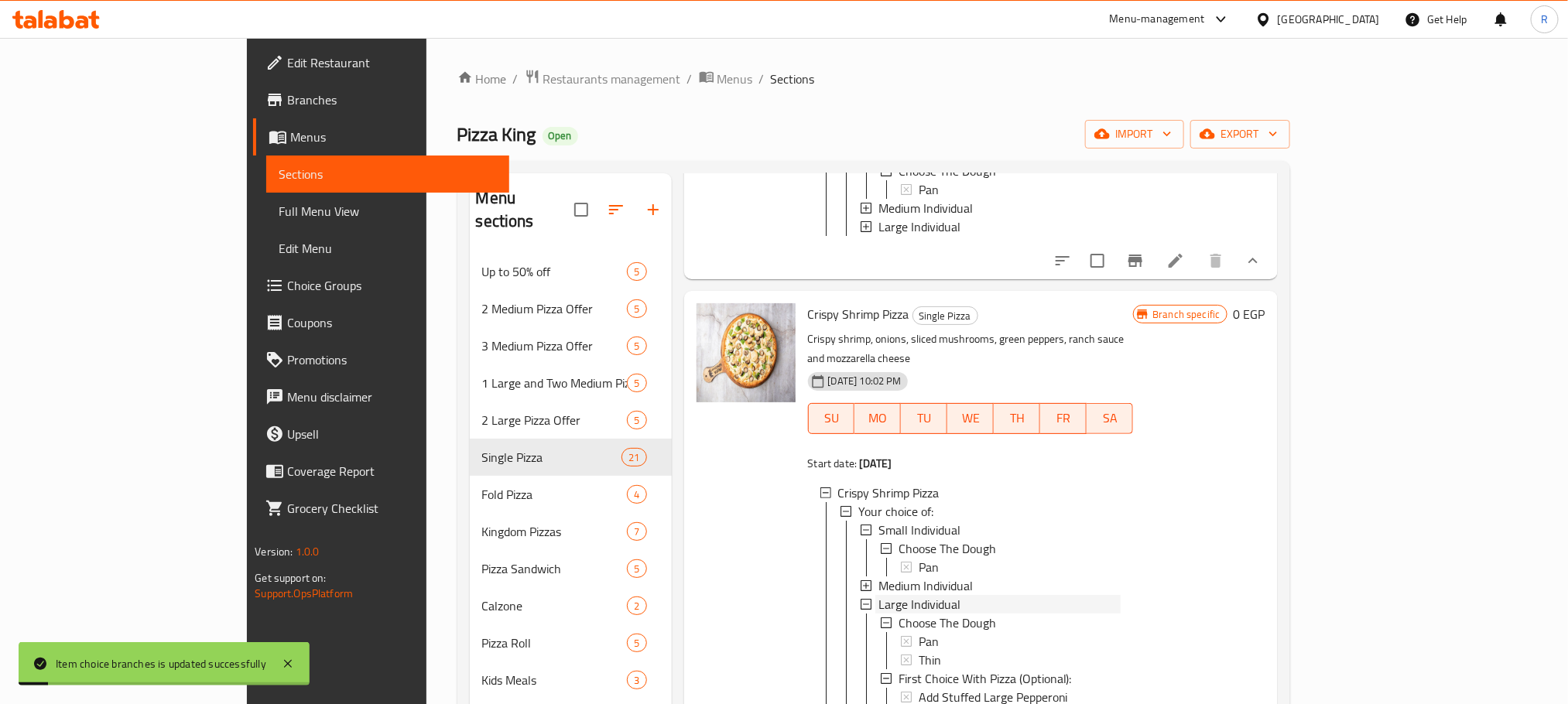
click at [891, 613] on span "Large Individual" at bounding box center [919, 604] width 82 height 18
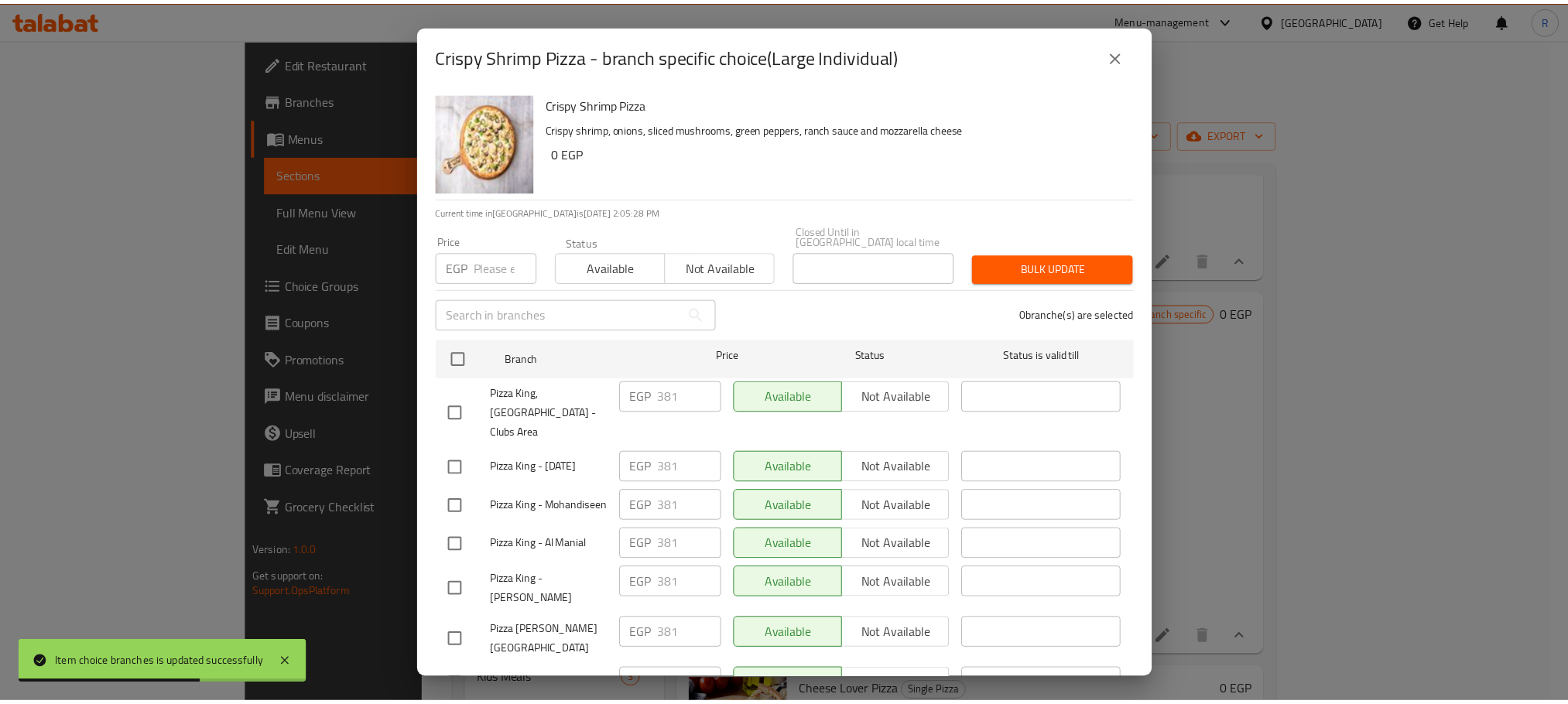
scroll to position [2766, 0]
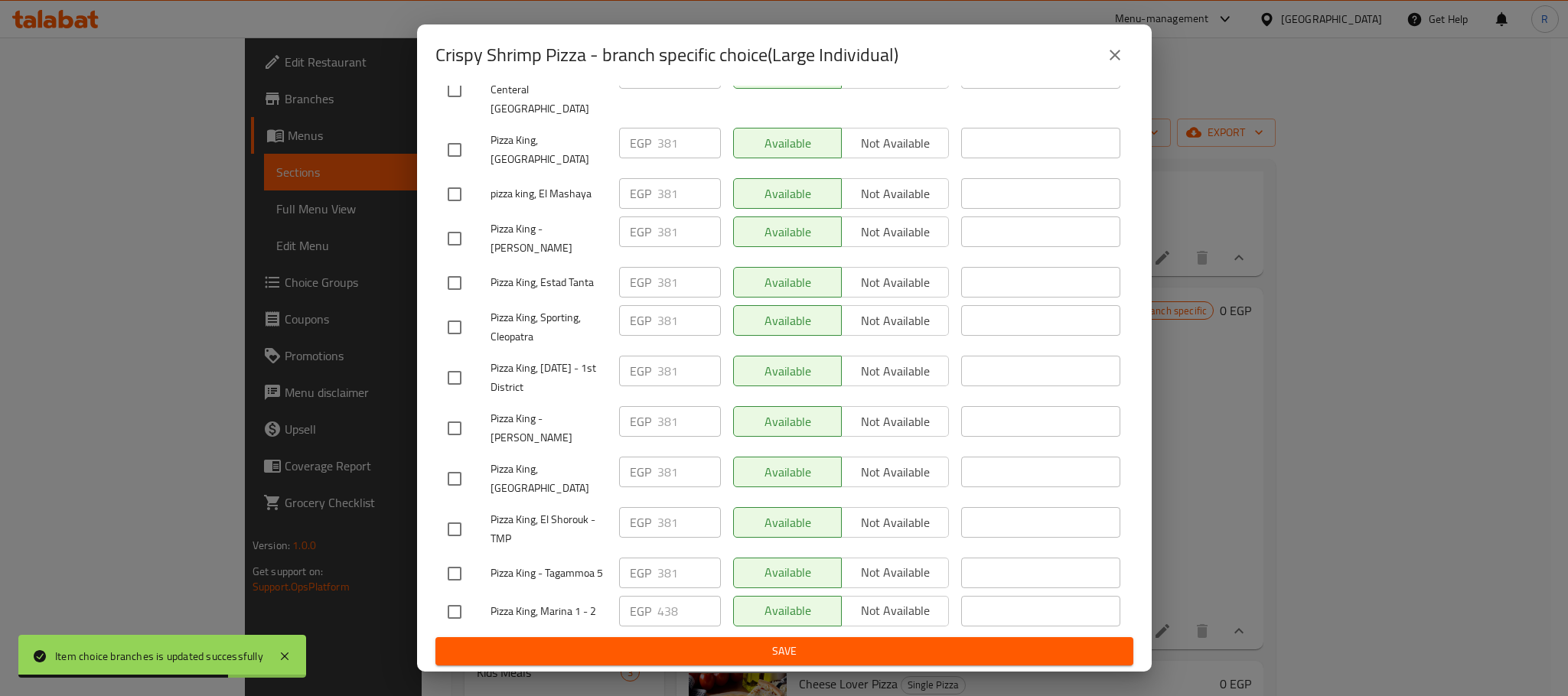
click at [458, 599] on input "checkbox" at bounding box center [455, 612] width 32 height 32
checkbox input "true"
click at [657, 609] on input "438" at bounding box center [689, 611] width 64 height 31
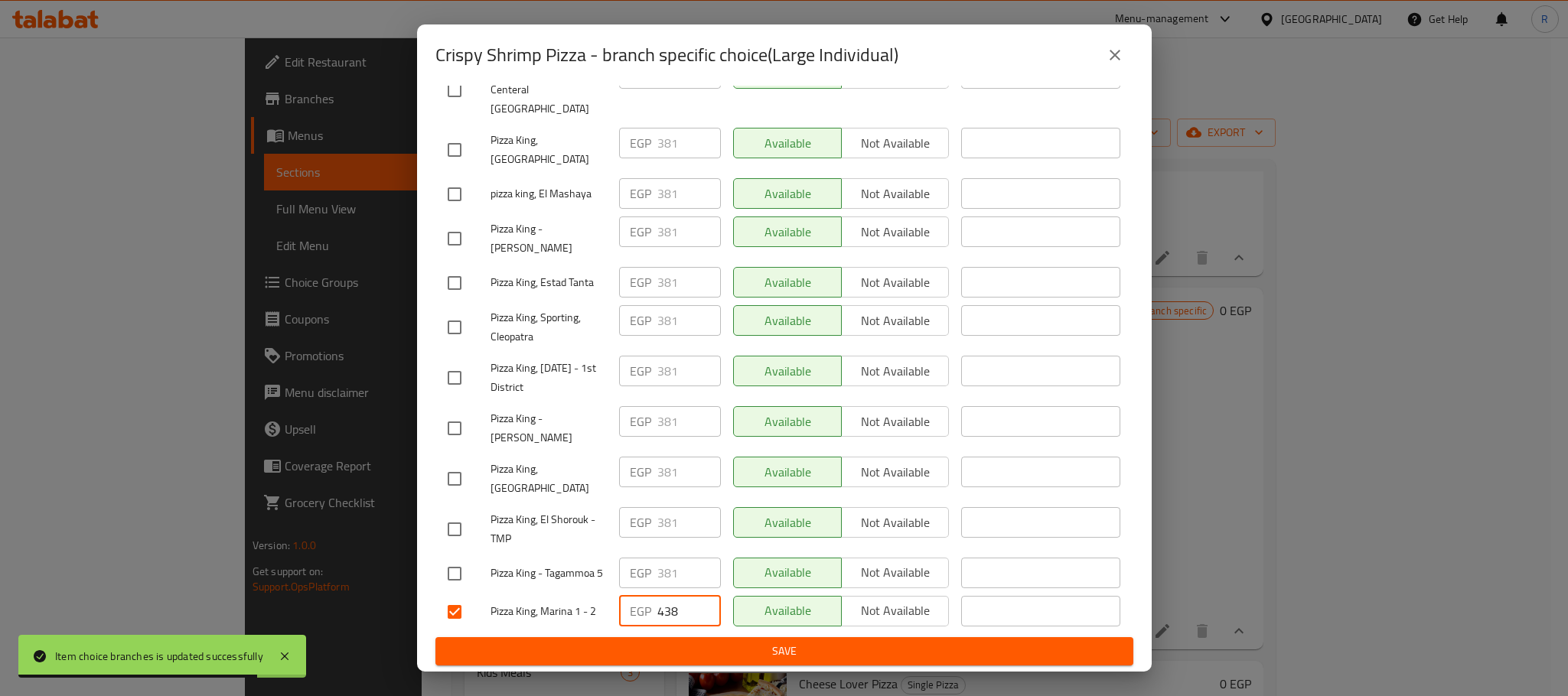
paste input "57"
type input "457"
click at [710, 647] on span "Save" at bounding box center [784, 651] width 673 height 19
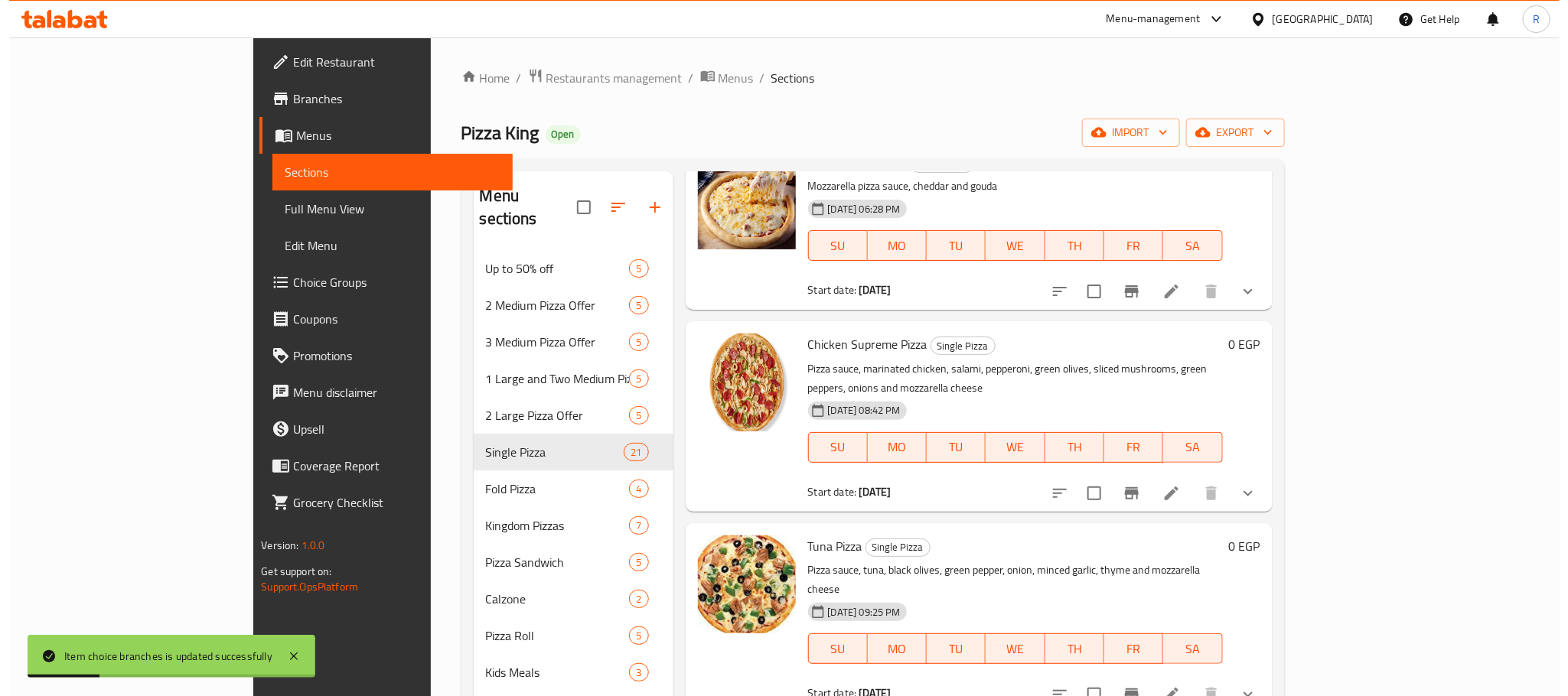
scroll to position [1492, 0]
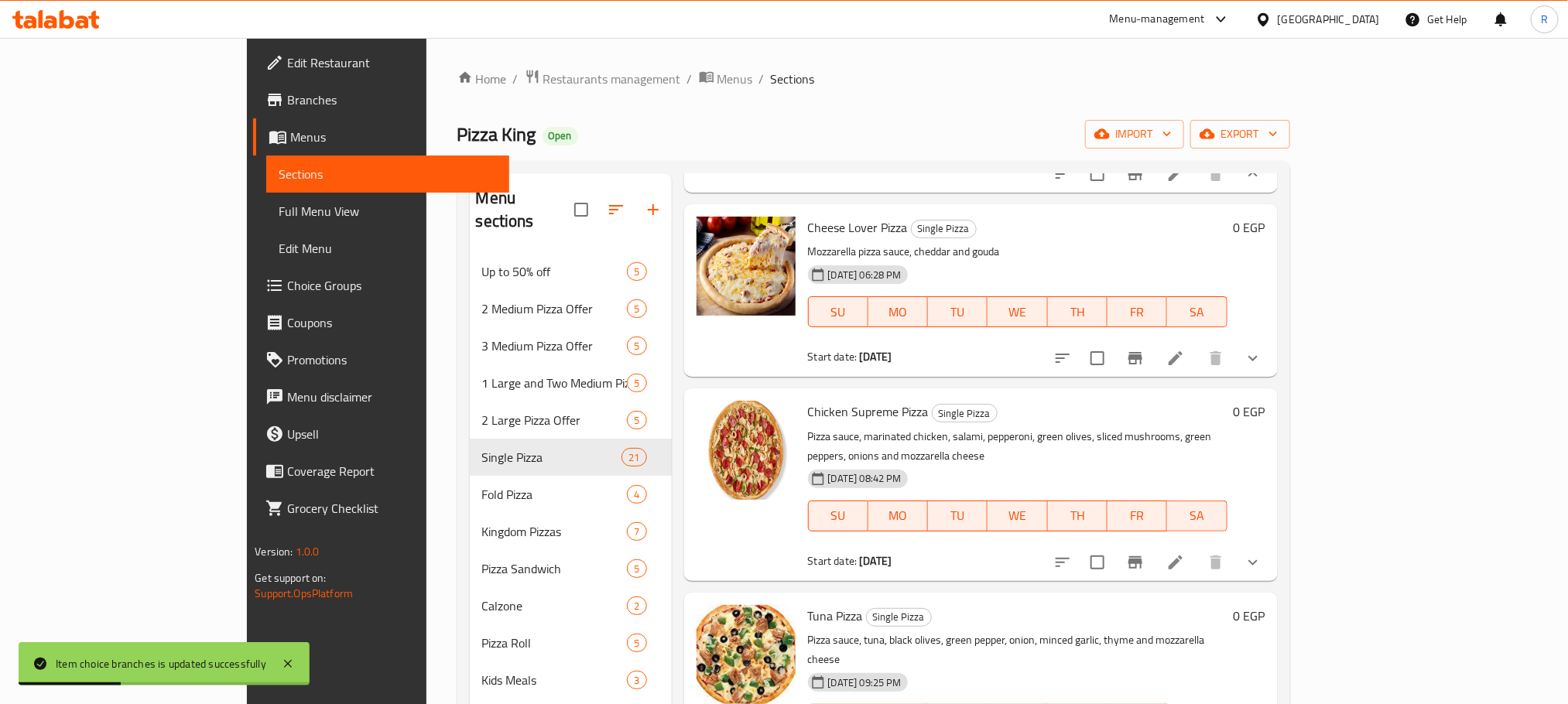
click at [1262, 367] on icon "show more" at bounding box center [1253, 358] width 18 height 18
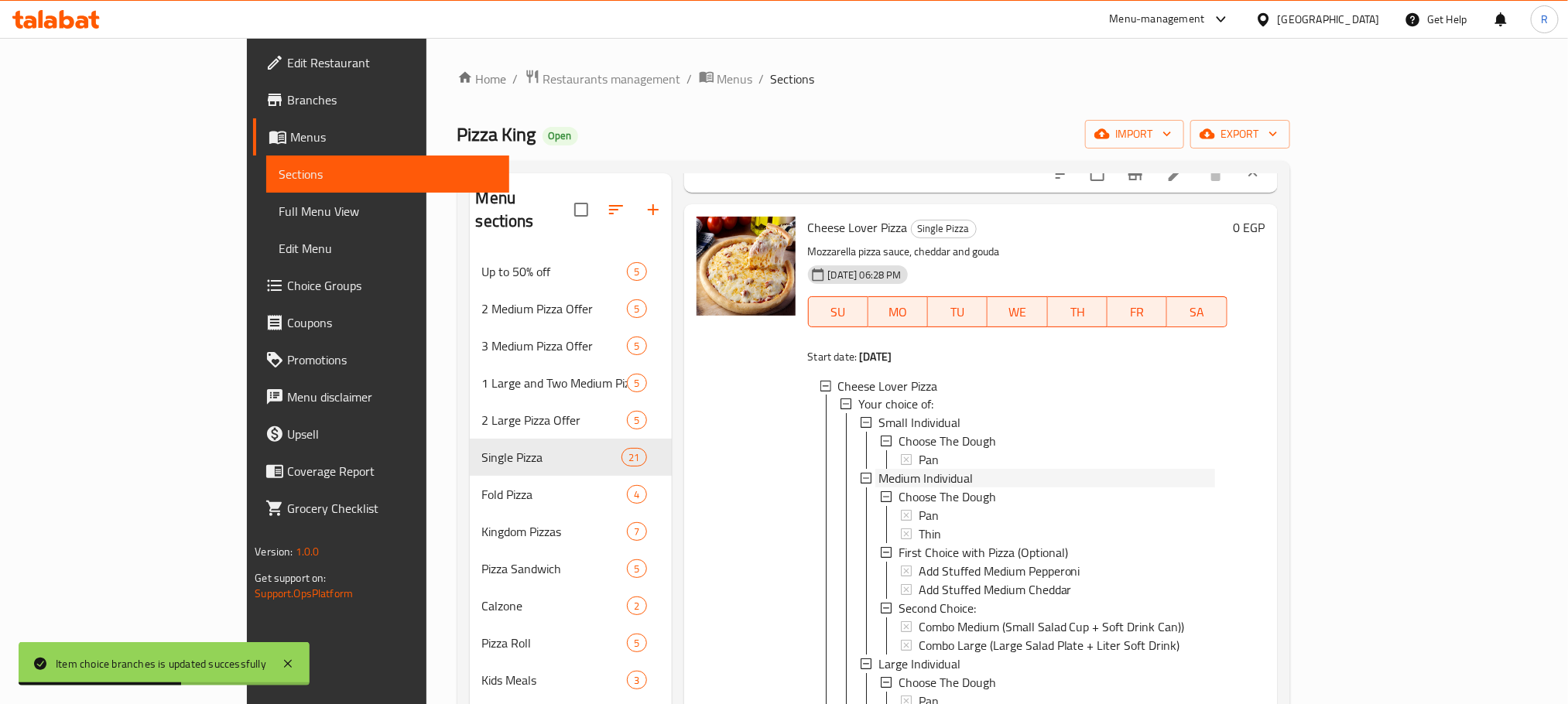
click at [879, 488] on span "Medium Individual" at bounding box center [926, 478] width 95 height 18
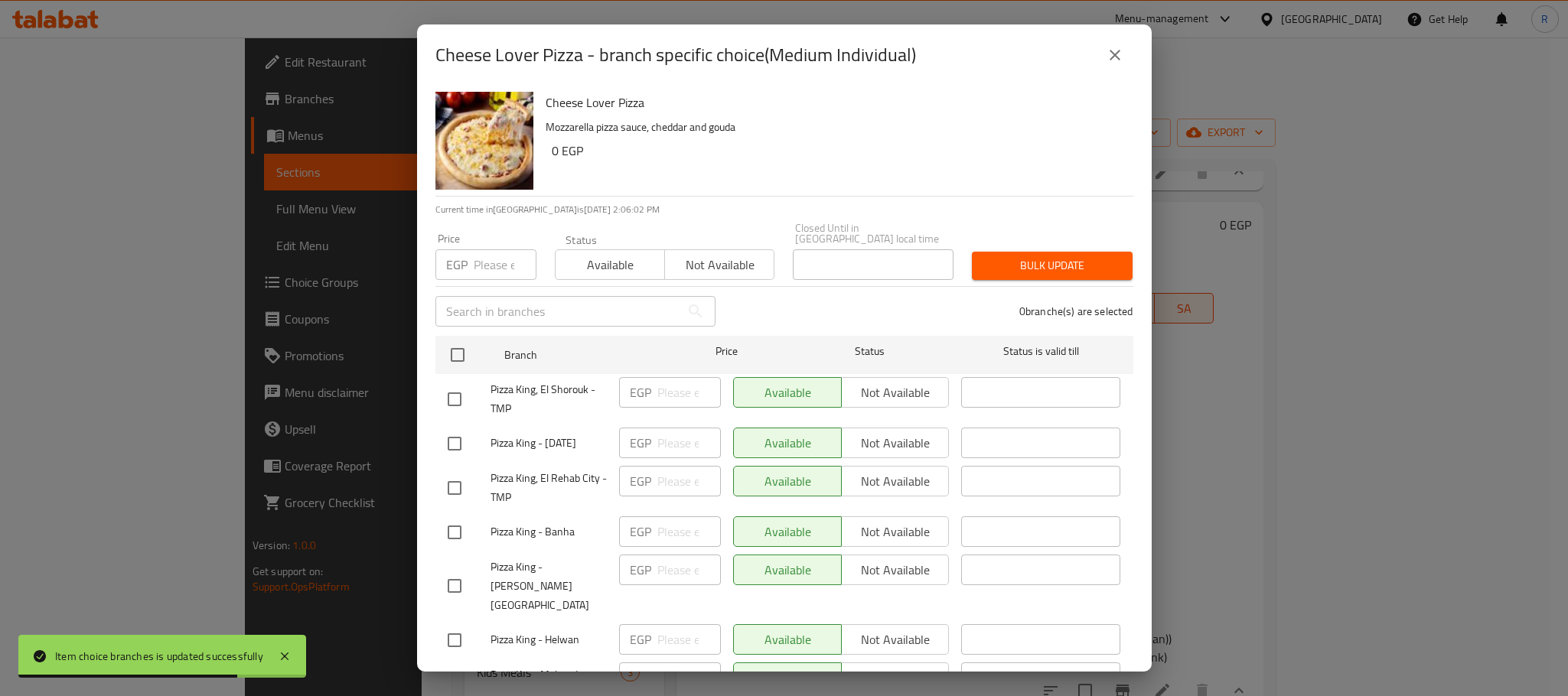
scroll to position [1853, 0]
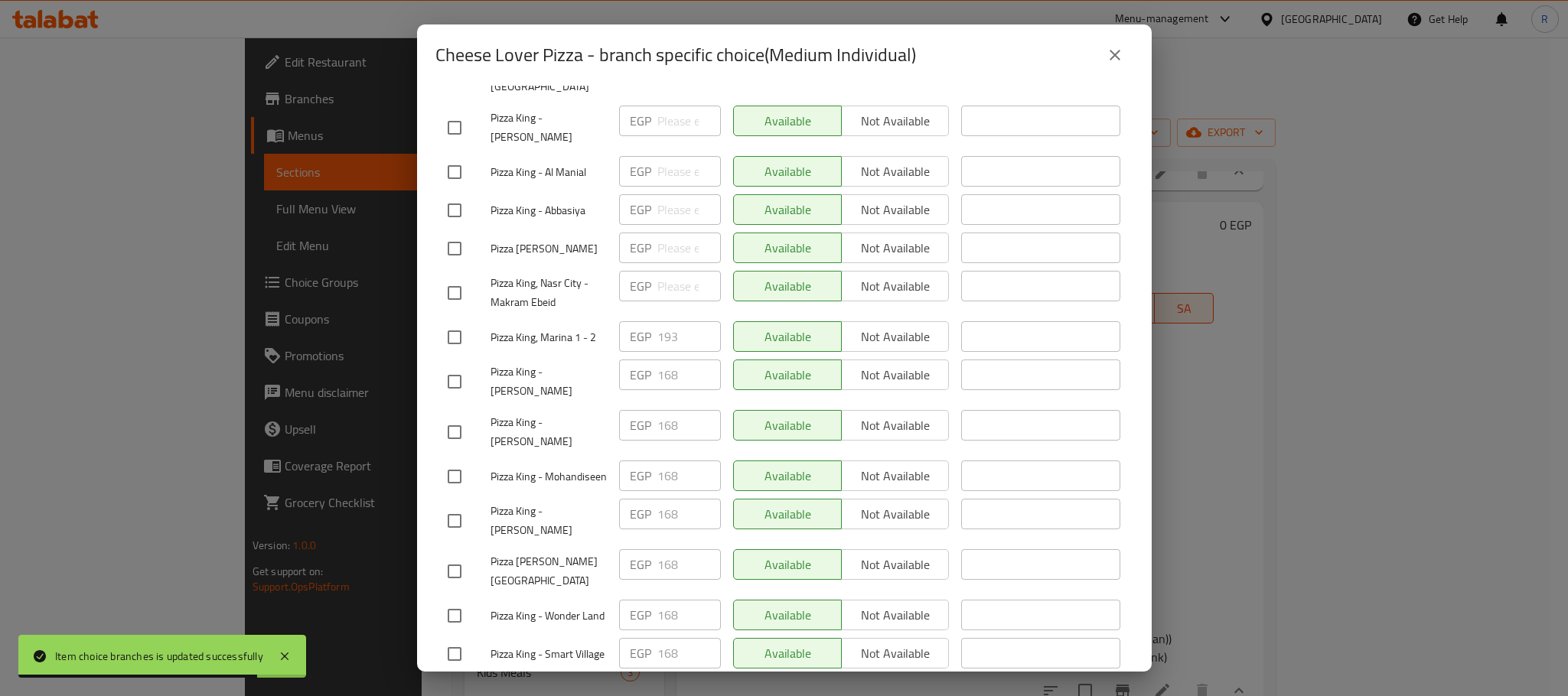
click at [444, 354] on input "checkbox" at bounding box center [455, 338] width 32 height 32
checkbox input "true"
click at [667, 352] on input "193" at bounding box center [689, 337] width 64 height 31
paste input "202"
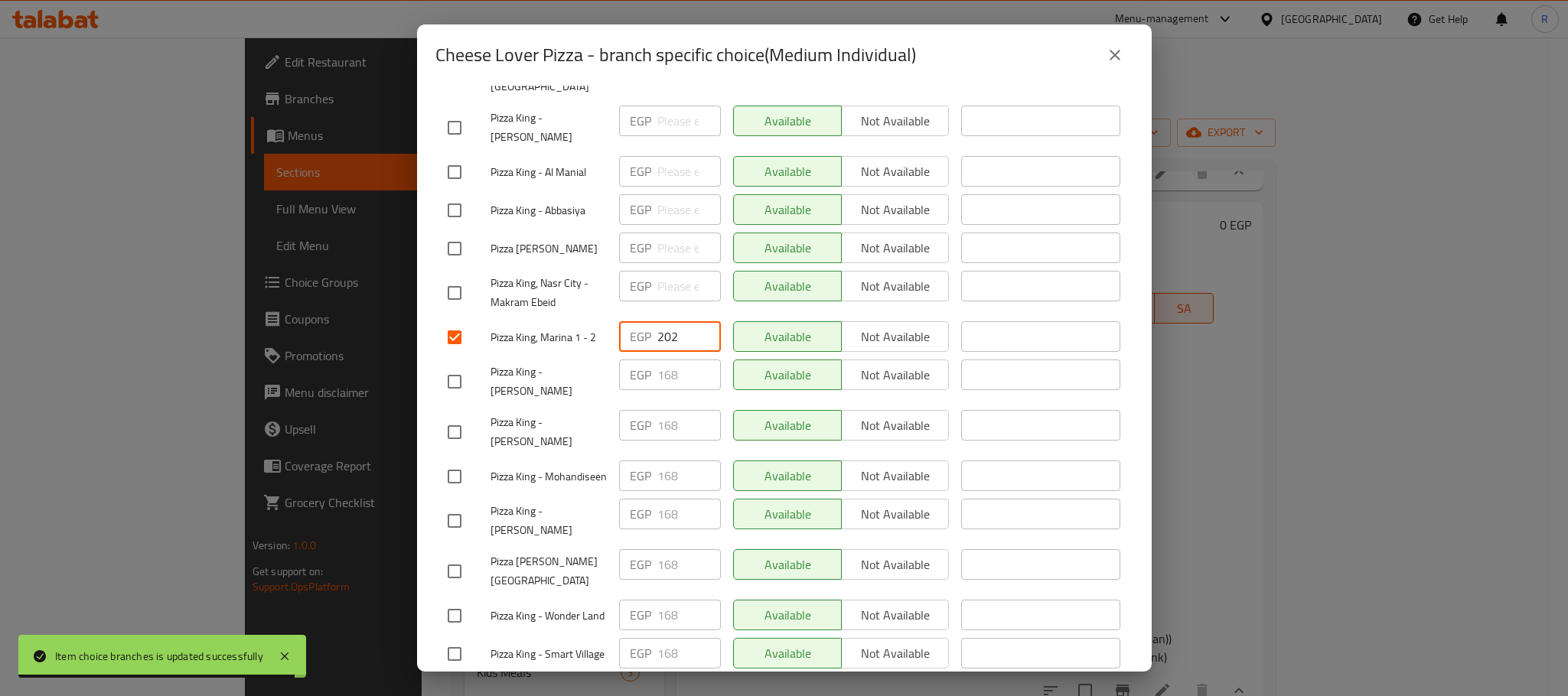
type input "202"
click at [891, 410] on div "Available Not available" at bounding box center [841, 381] width 229 height 56
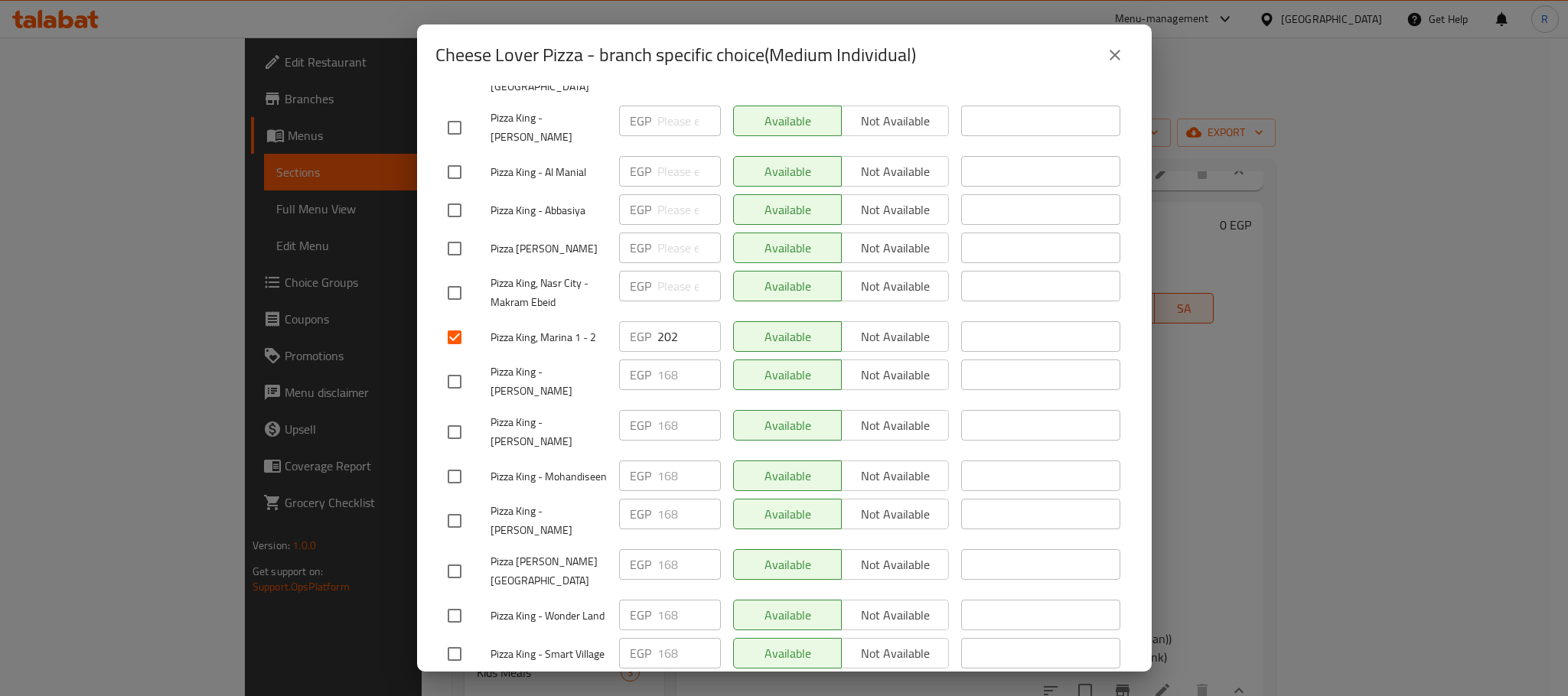
scroll to position [2733, 0]
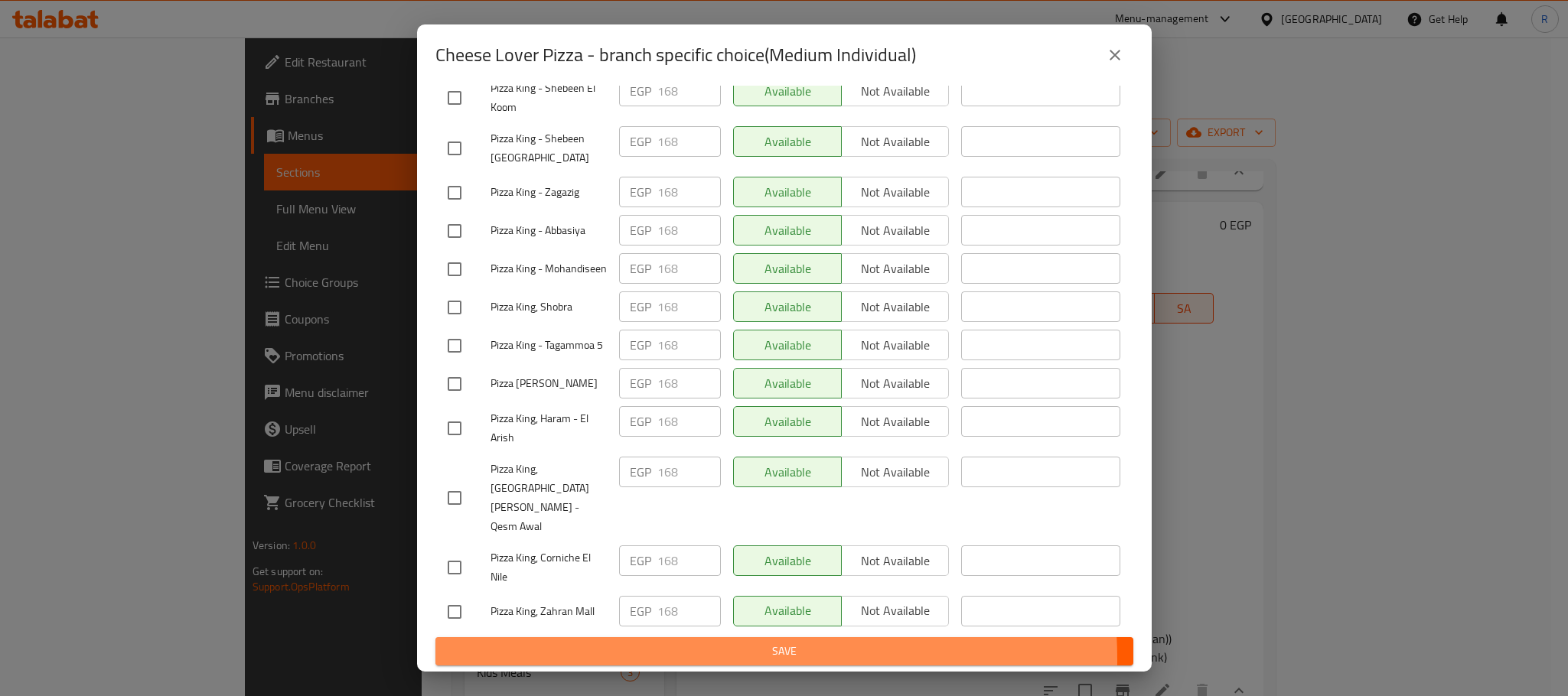
click at [701, 660] on span "Save" at bounding box center [784, 651] width 673 height 19
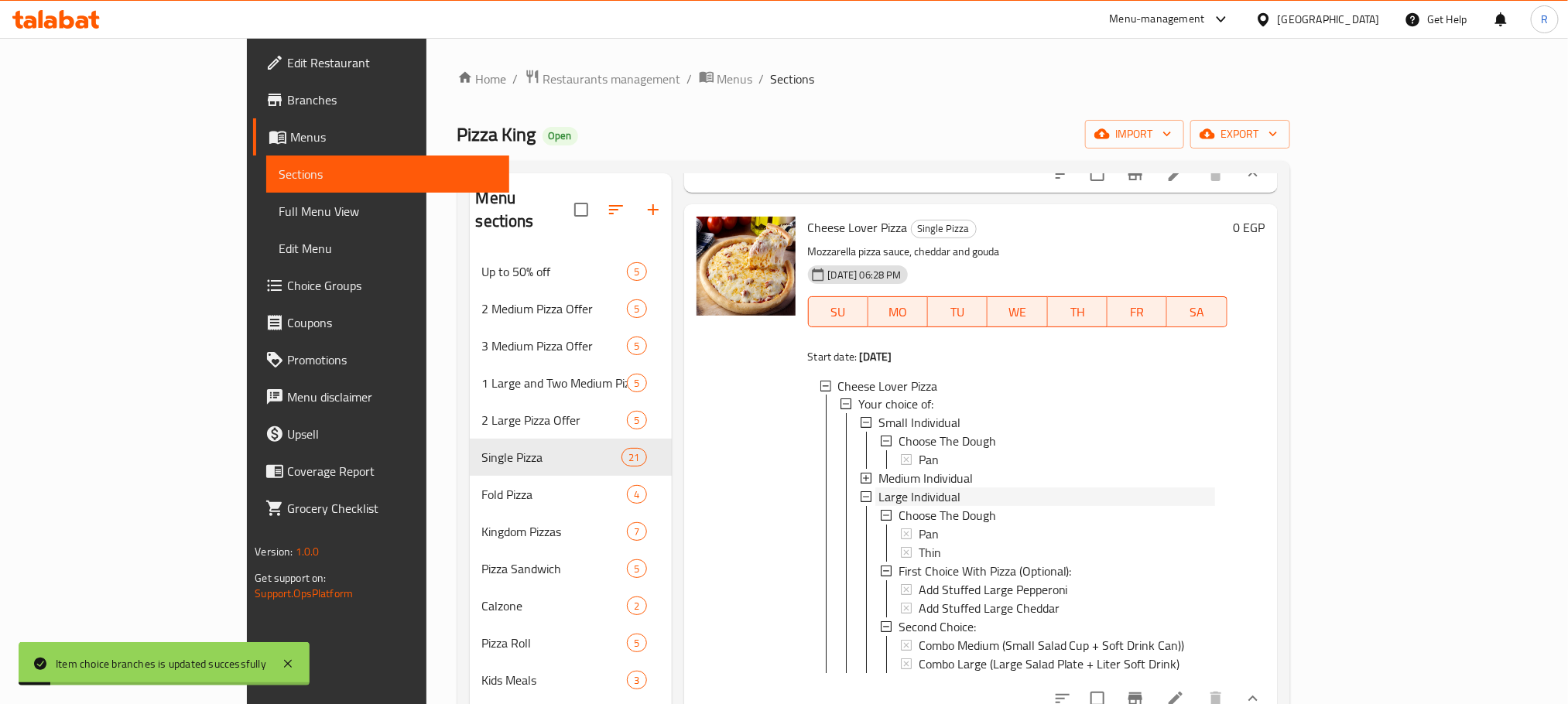
click at [879, 507] on span "Large Individual" at bounding box center [919, 497] width 82 height 18
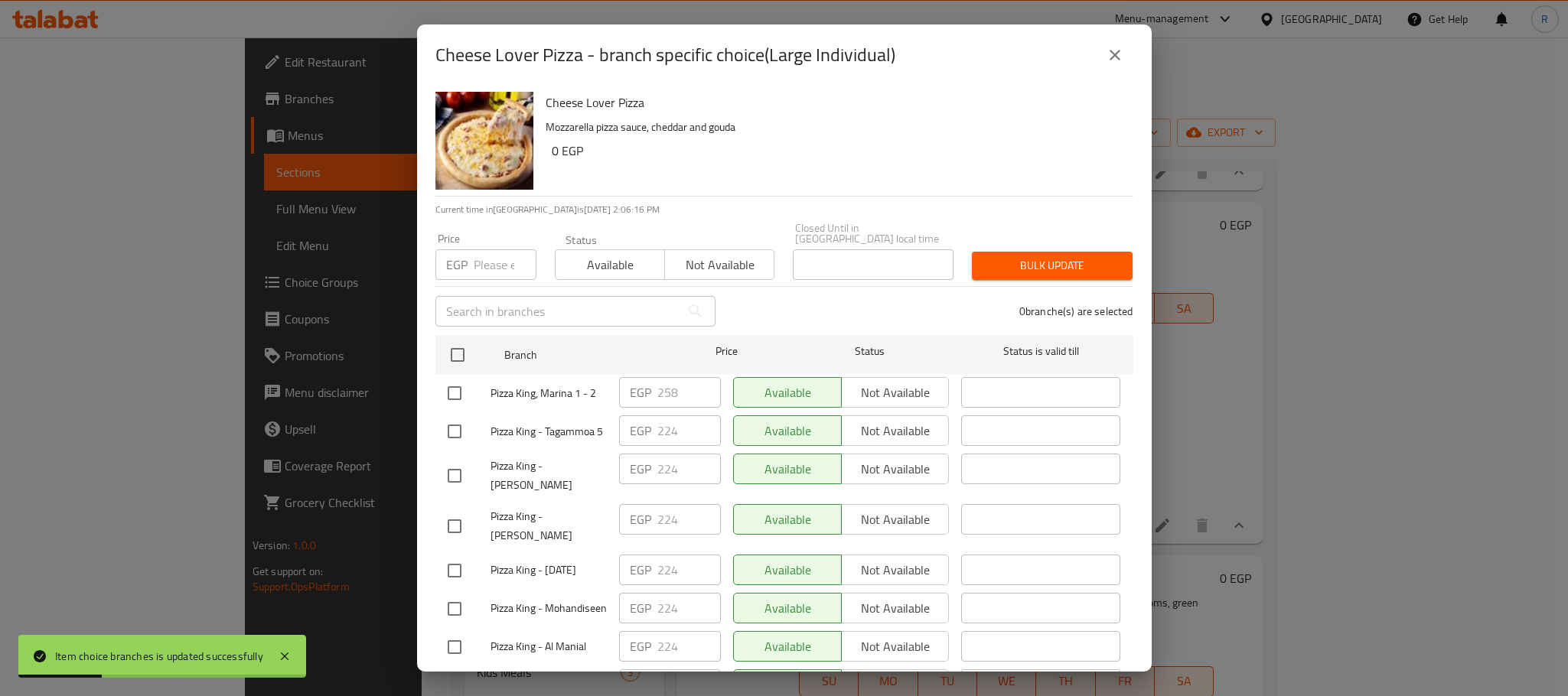
click at [457, 390] on input "checkbox" at bounding box center [455, 394] width 32 height 32
checkbox input "true"
click at [669, 389] on input "258" at bounding box center [689, 393] width 64 height 31
drag, startPoint x: 669, startPoint y: 389, endPoint x: 703, endPoint y: 443, distance: 63.8
click at [669, 389] on input "258" at bounding box center [689, 393] width 64 height 31
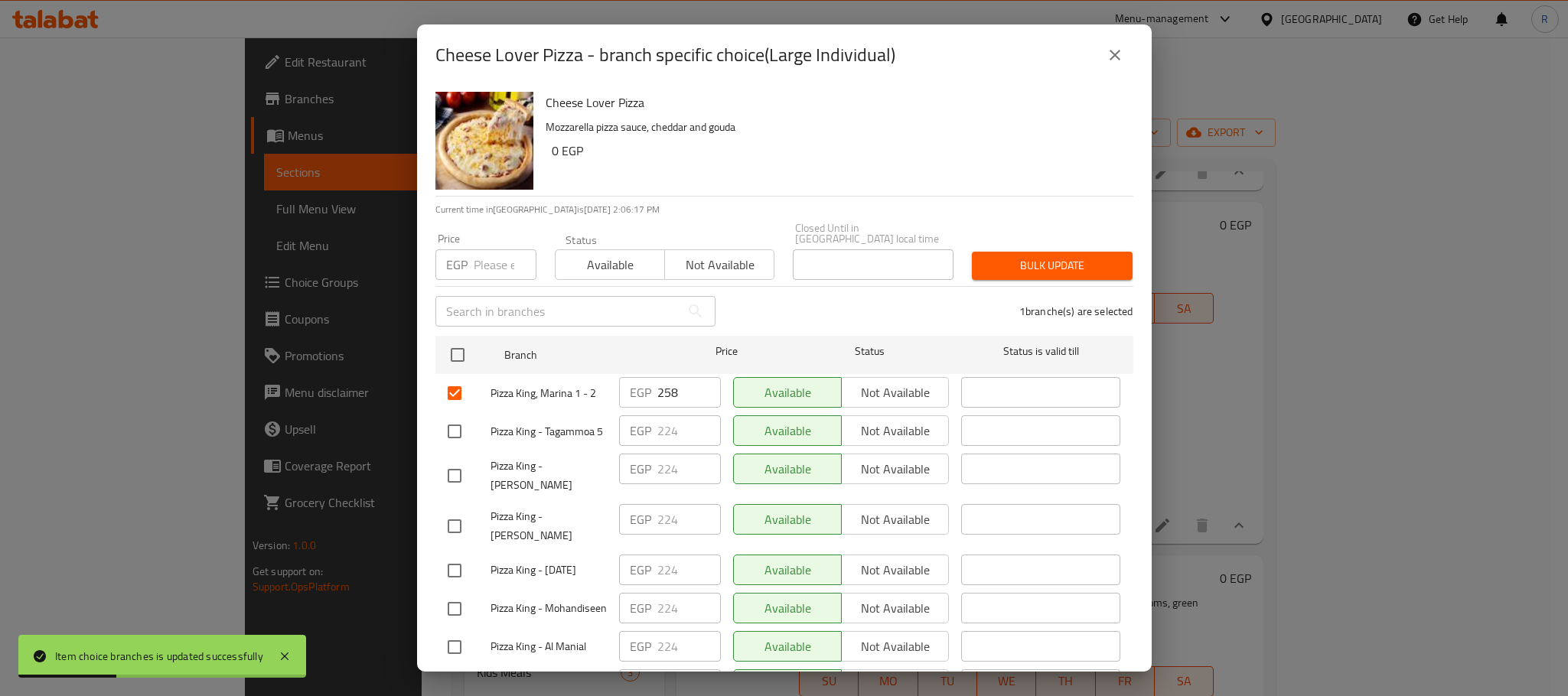
paste input "69"
type input "269"
click at [855, 412] on div "Available Not available" at bounding box center [841, 393] width 229 height 45
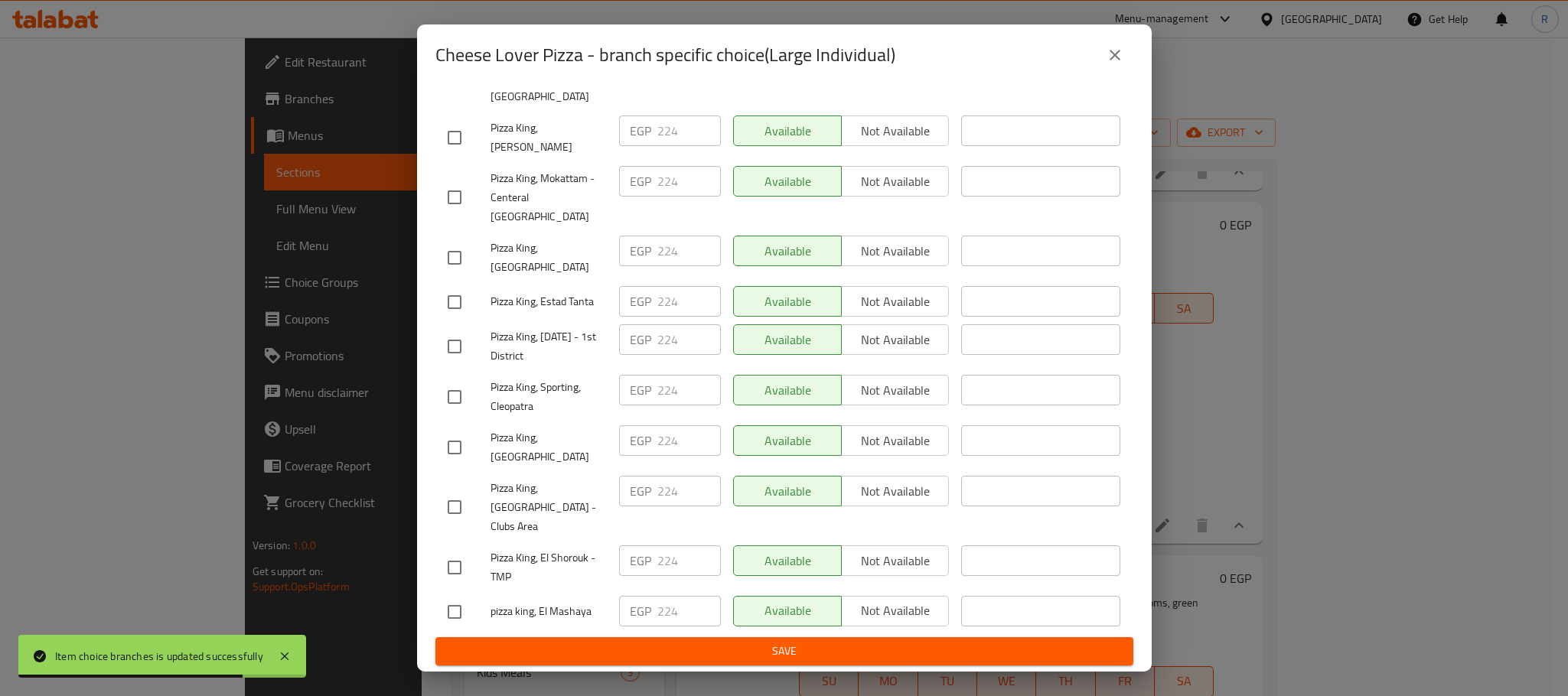
click at [732, 652] on span "Save" at bounding box center [784, 651] width 673 height 19
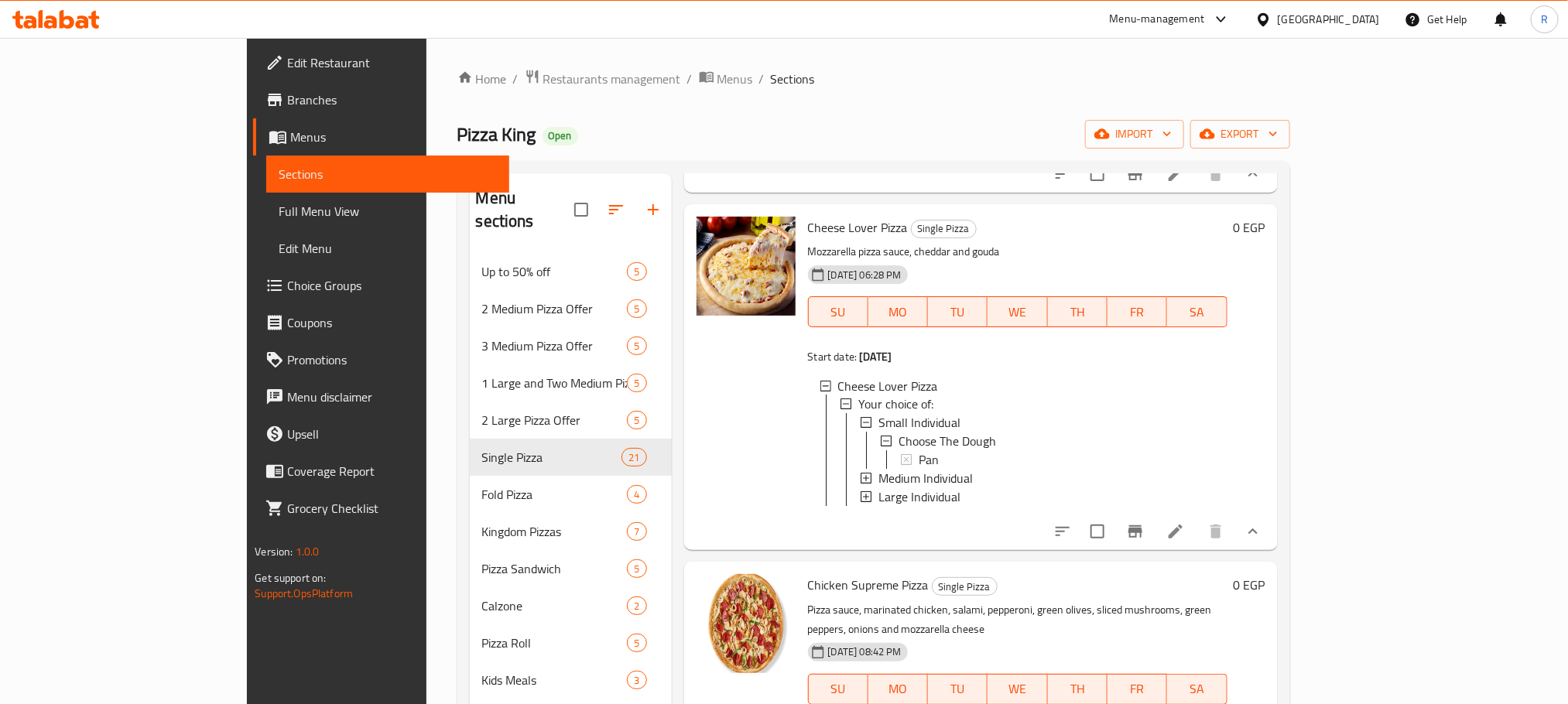
scroll to position [1742, 0]
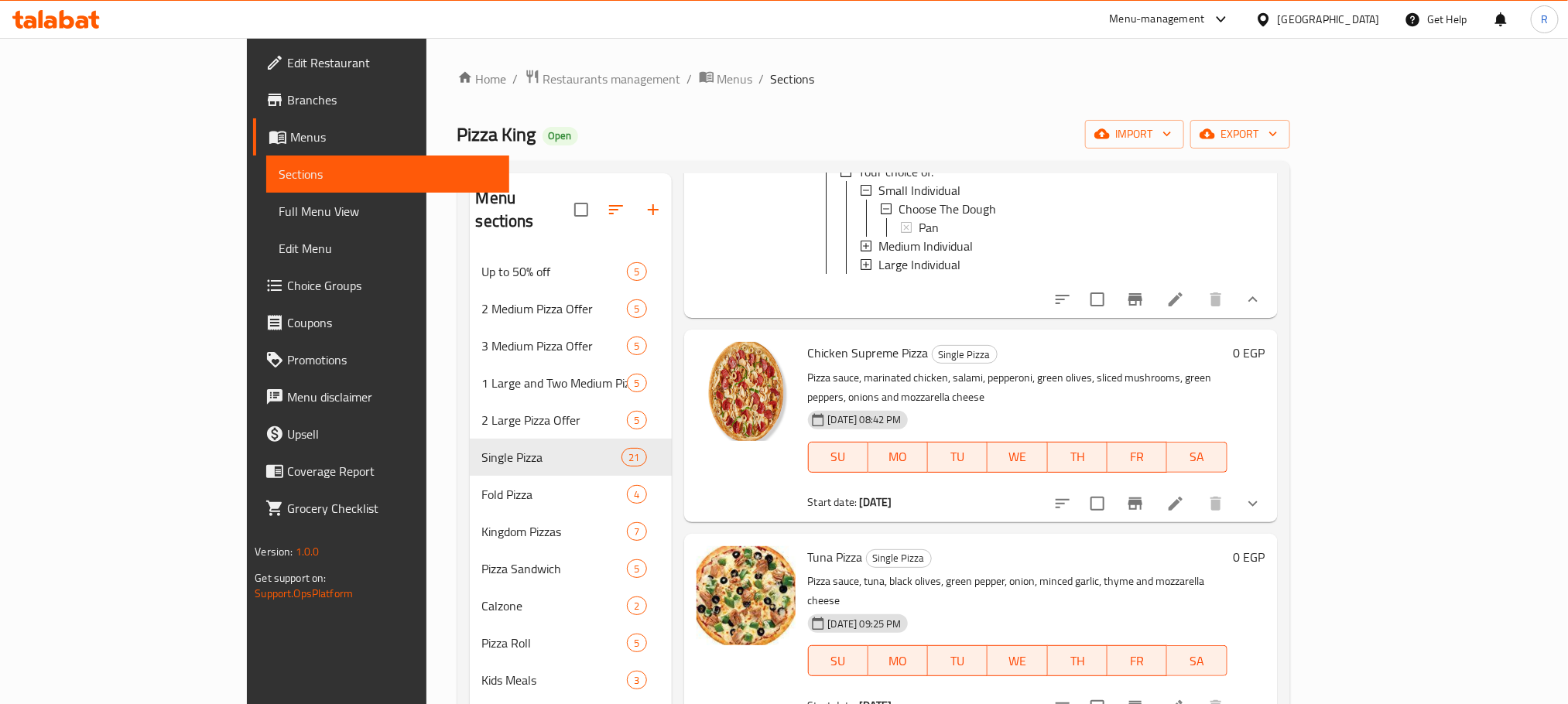
click at [1262, 513] on icon "show more" at bounding box center [1253, 503] width 18 height 18
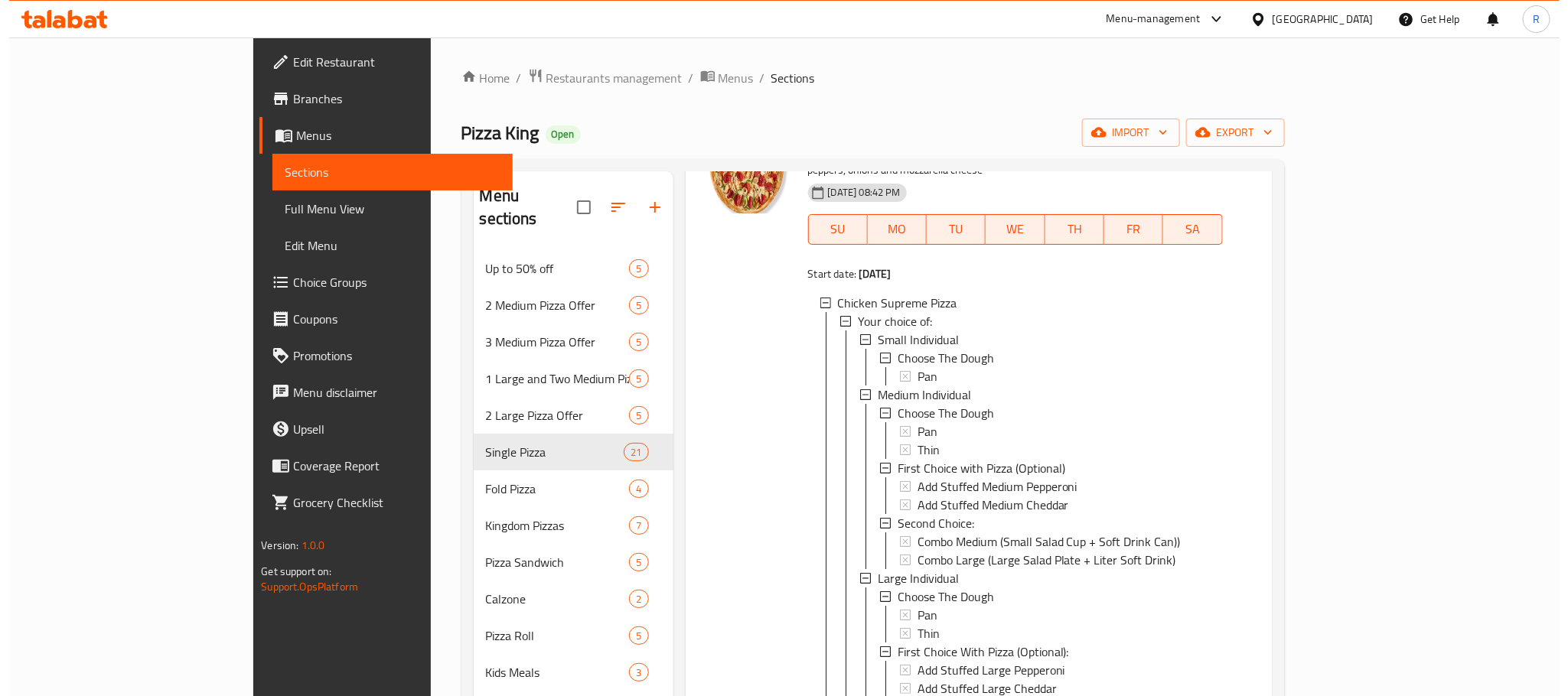
scroll to position [2066, 0]
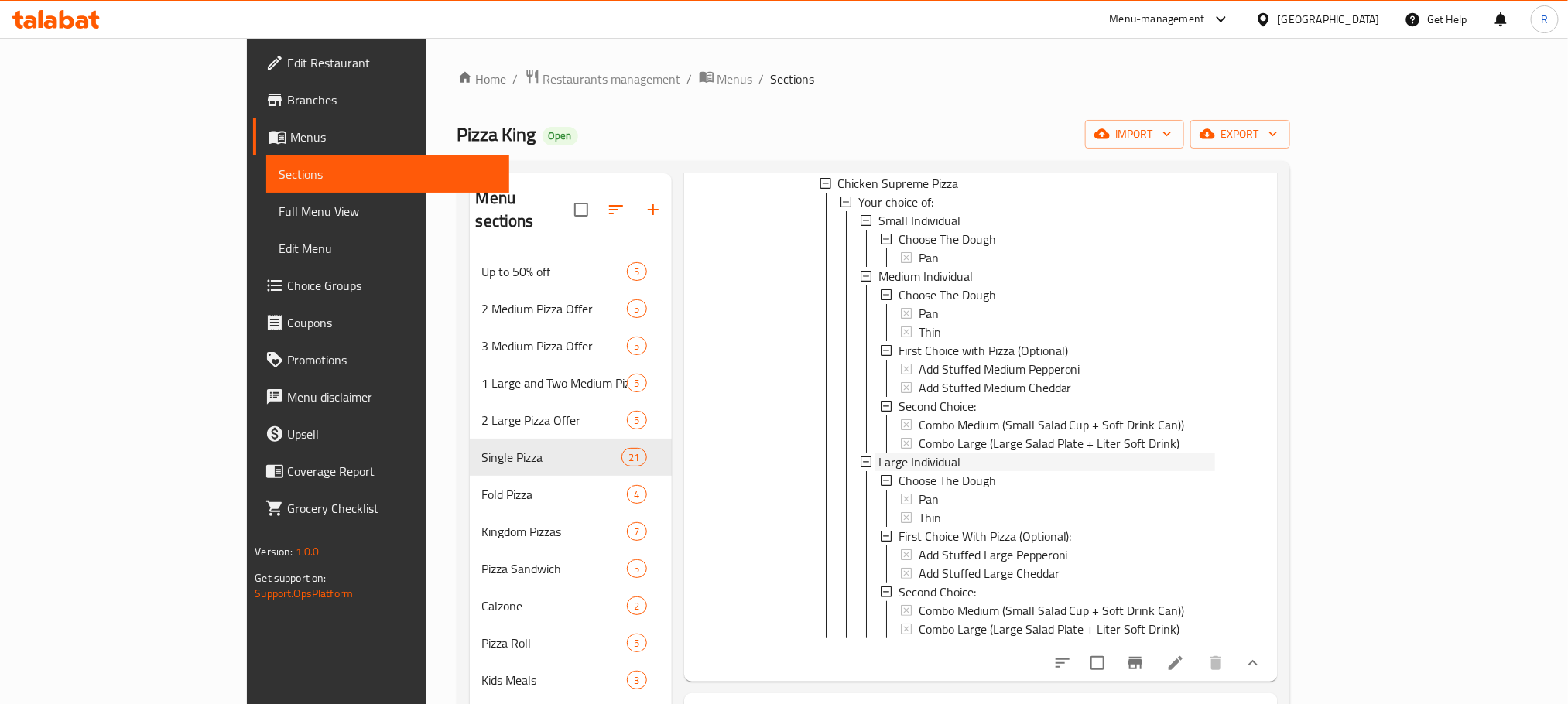
click at [879, 472] on span "Large Individual" at bounding box center [919, 461] width 82 height 18
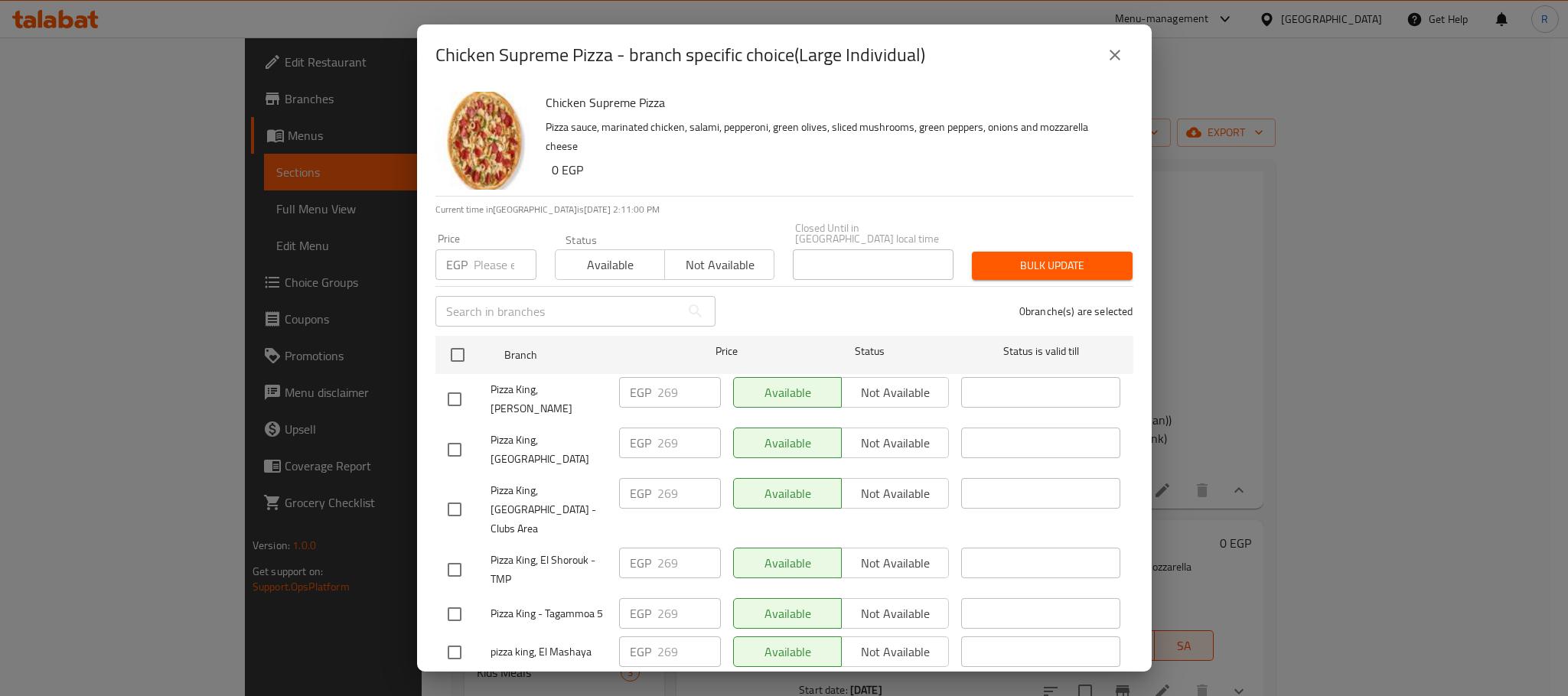
scroll to position [2734, 0]
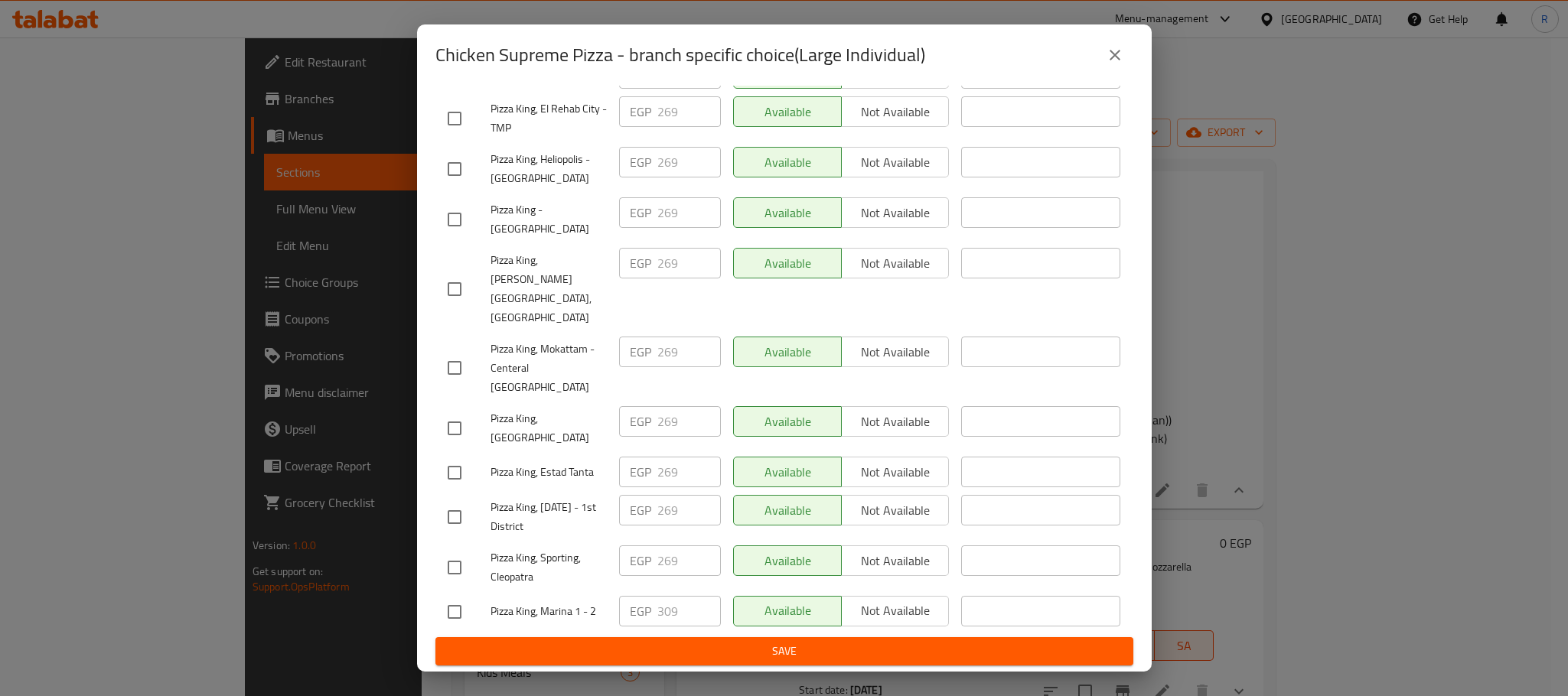
click at [463, 597] on input "checkbox" at bounding box center [455, 612] width 32 height 32
checkbox input "true"
click at [659, 596] on input "309" at bounding box center [689, 611] width 64 height 31
paste input "23"
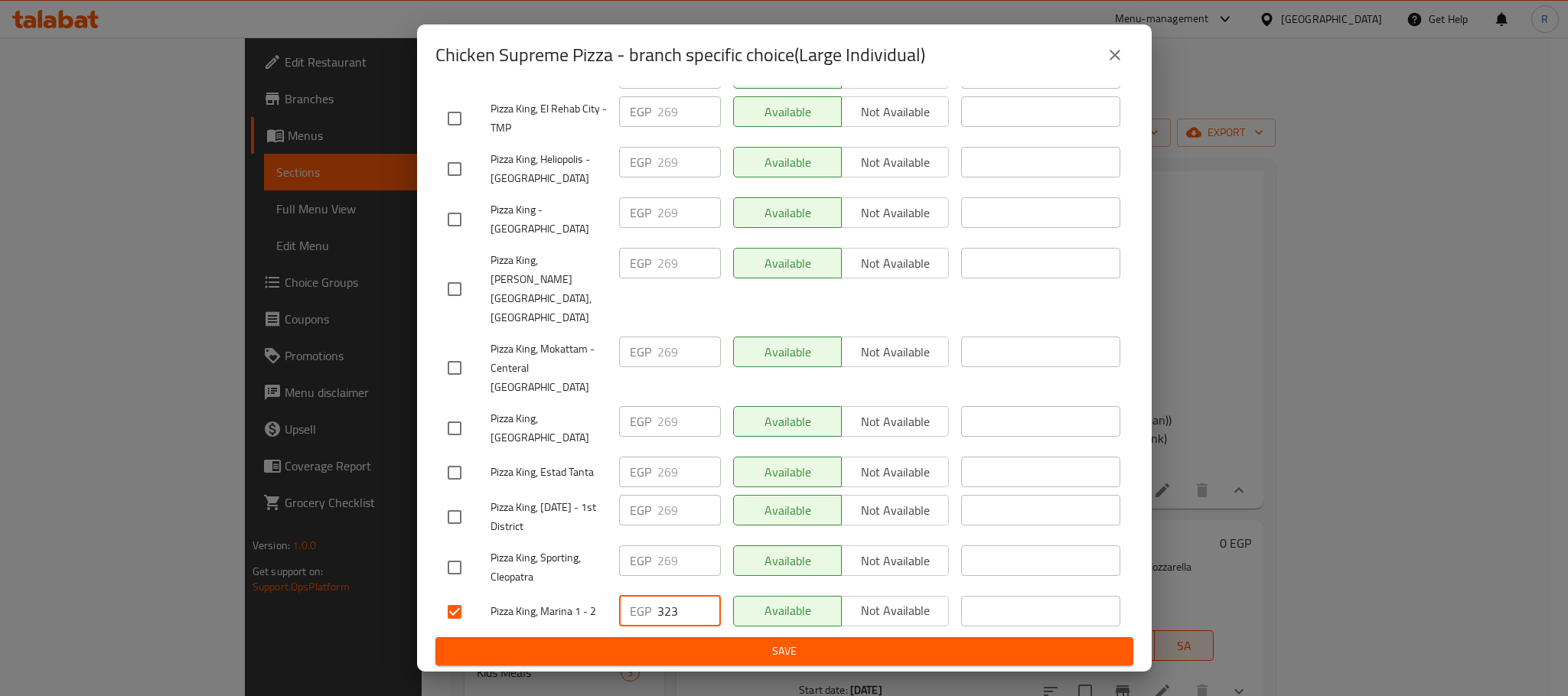
type input "323"
click at [667, 645] on span "Save" at bounding box center [784, 651] width 673 height 19
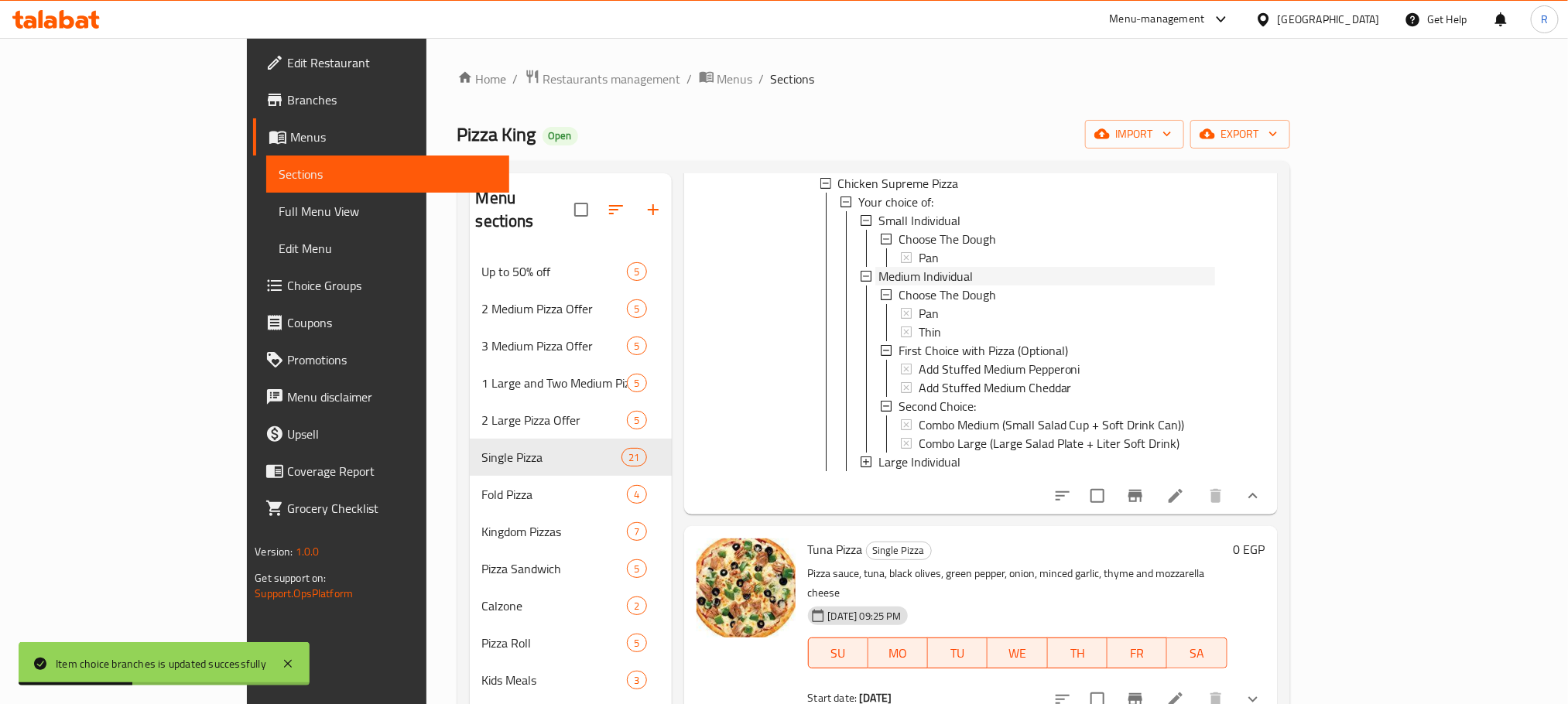
click at [879, 285] on span "Medium Individual" at bounding box center [926, 276] width 95 height 18
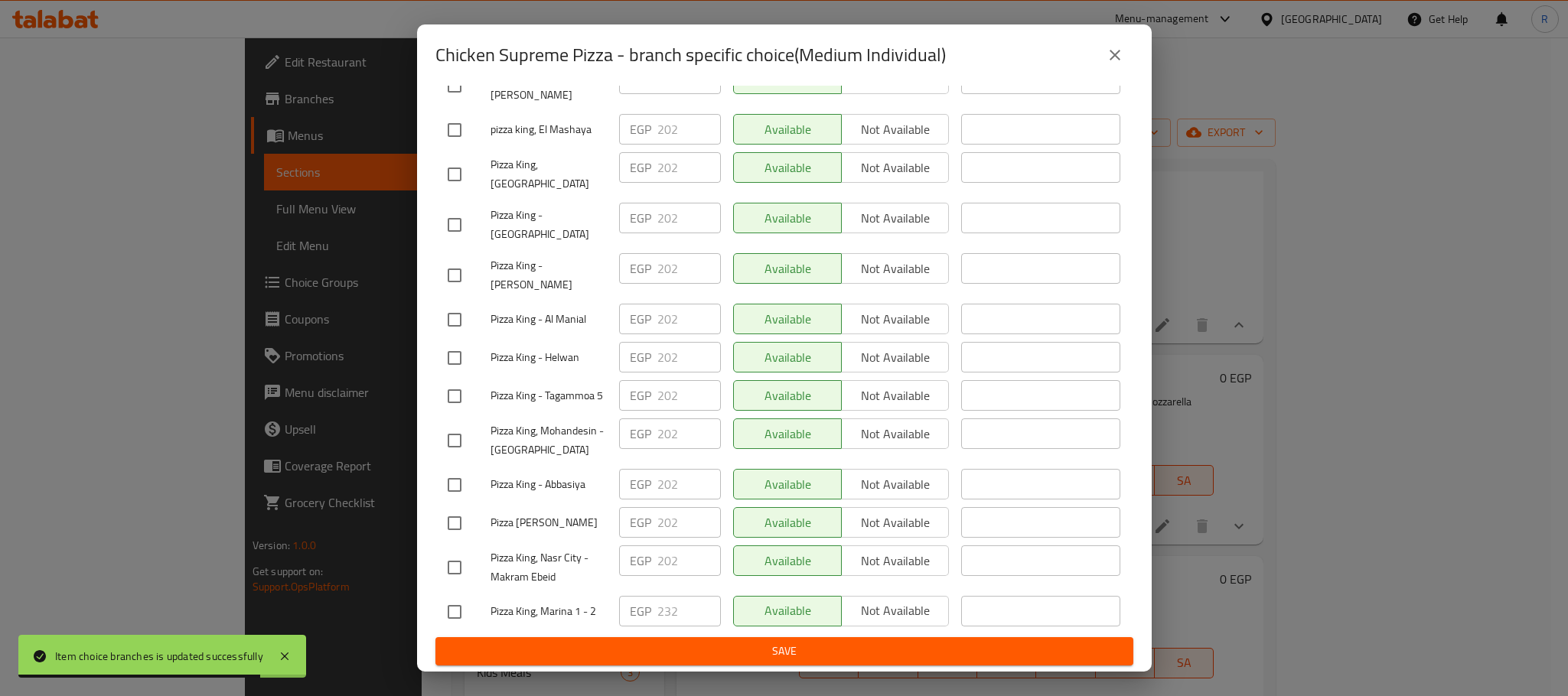
click at [464, 610] on input "checkbox" at bounding box center [455, 612] width 32 height 32
checkbox input "true"
click at [661, 596] on input "232" at bounding box center [689, 611] width 64 height 31
paste input "4"
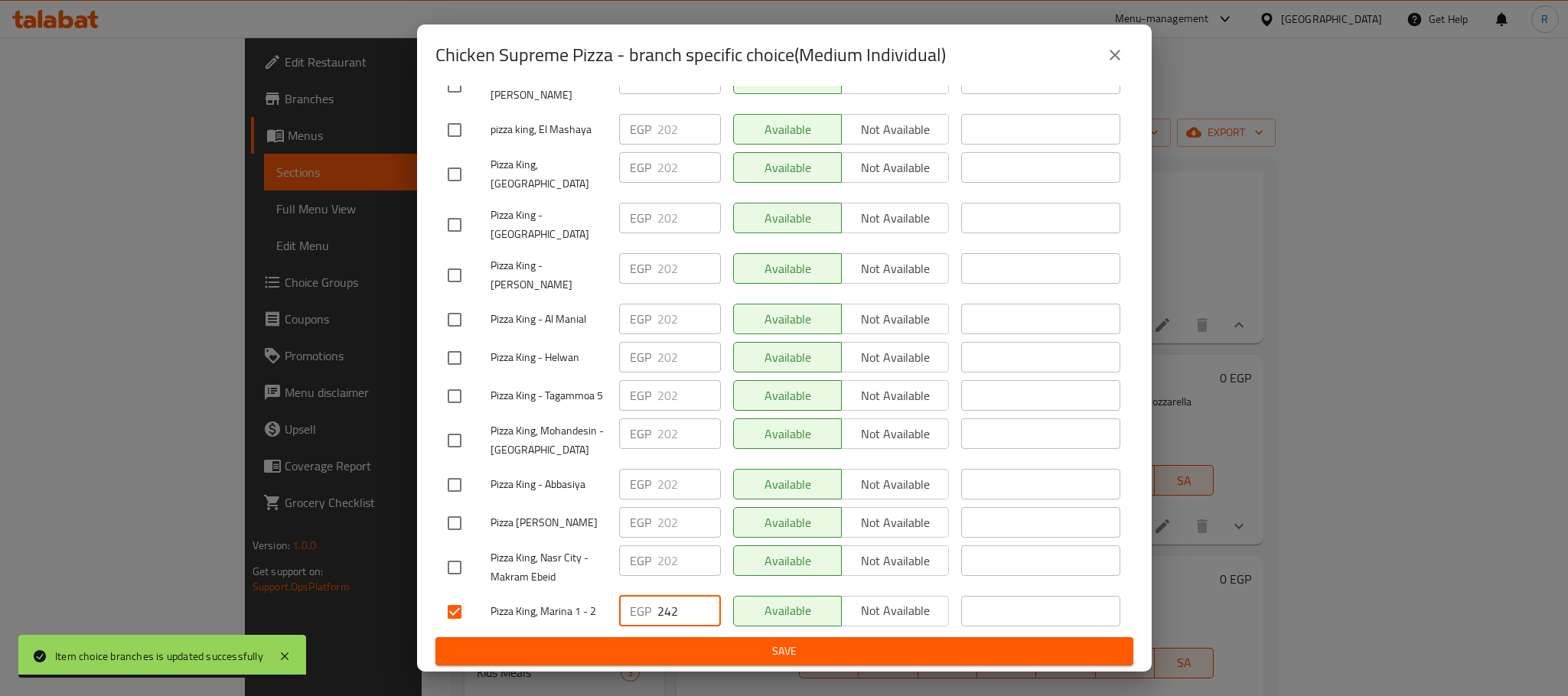
type input "242"
click at [691, 642] on span "Save" at bounding box center [784, 651] width 673 height 19
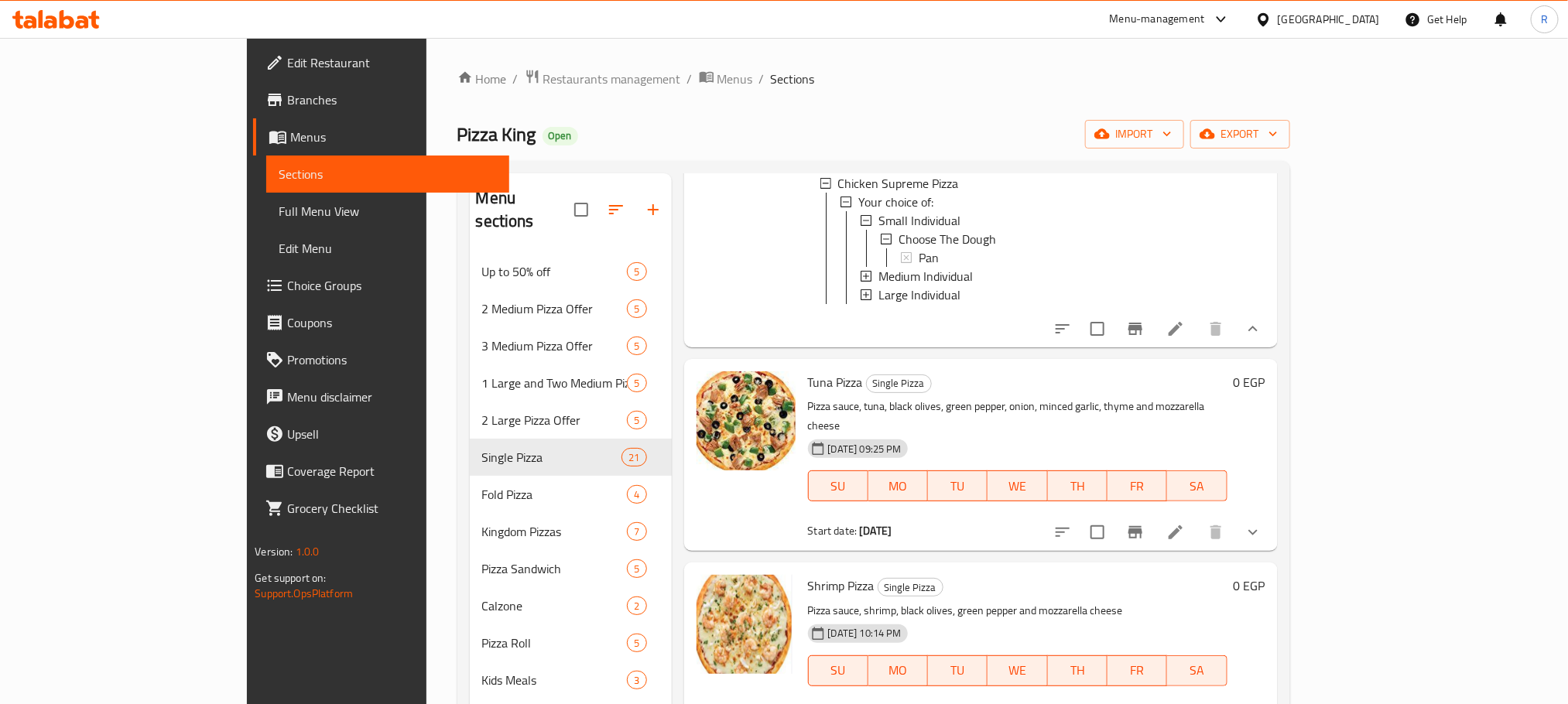
scroll to position [2438, 0]
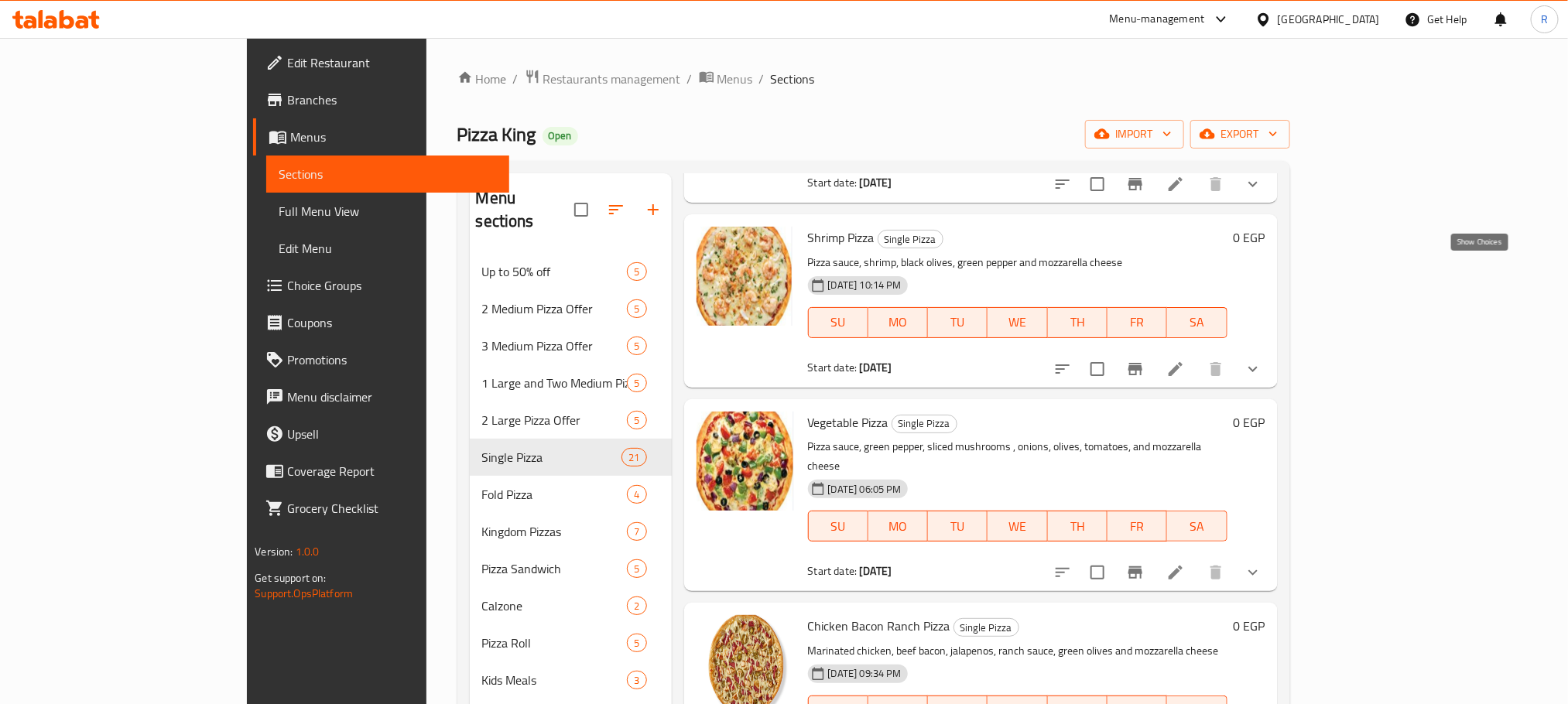
click at [1262, 194] on icon "show more" at bounding box center [1253, 183] width 18 height 18
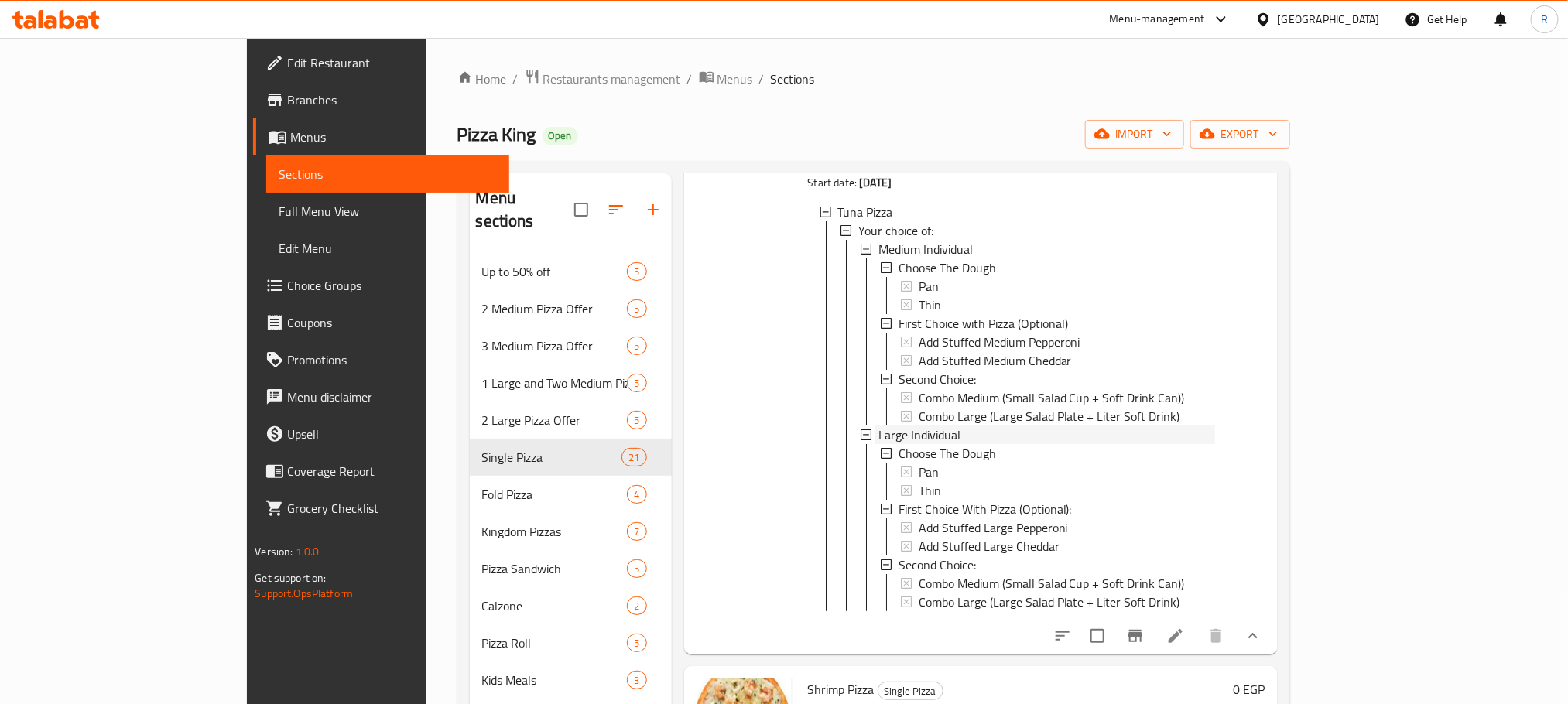
click at [879, 445] on span "Large Individual" at bounding box center [919, 434] width 82 height 18
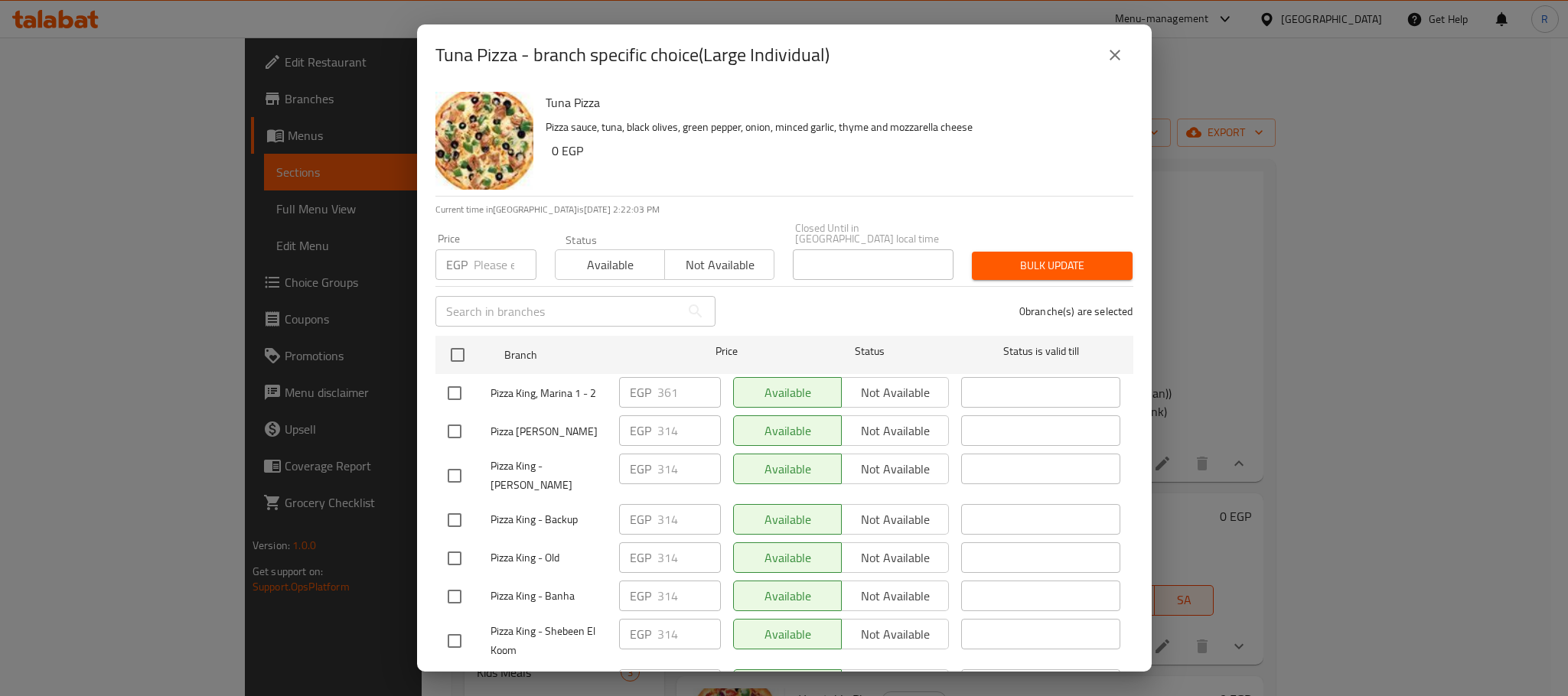
click at [448, 399] on input "checkbox" at bounding box center [455, 394] width 32 height 32
checkbox input "true"
click at [667, 388] on input "361" at bounding box center [689, 393] width 64 height 31
paste input "76"
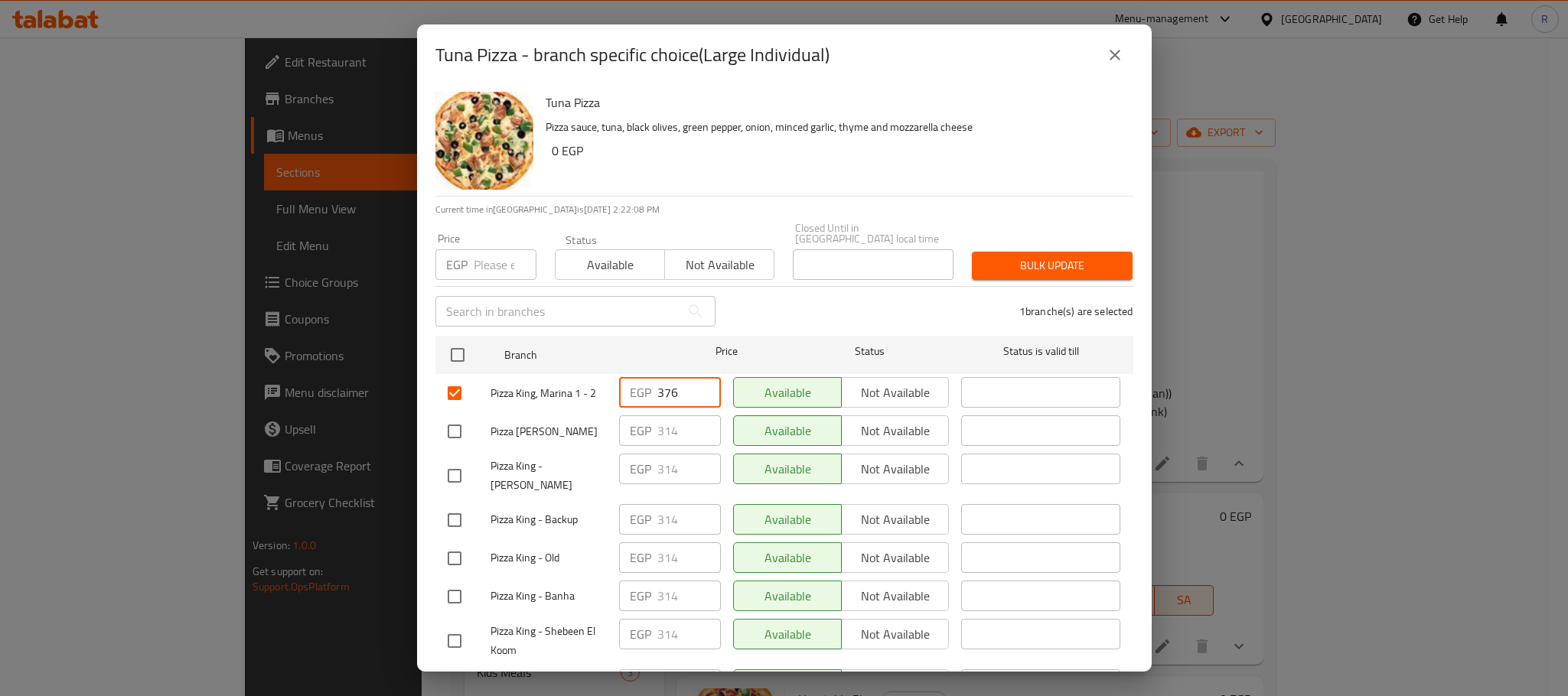
type input "376"
click at [733, 454] on div "Available Not available" at bounding box center [841, 431] width 229 height 45
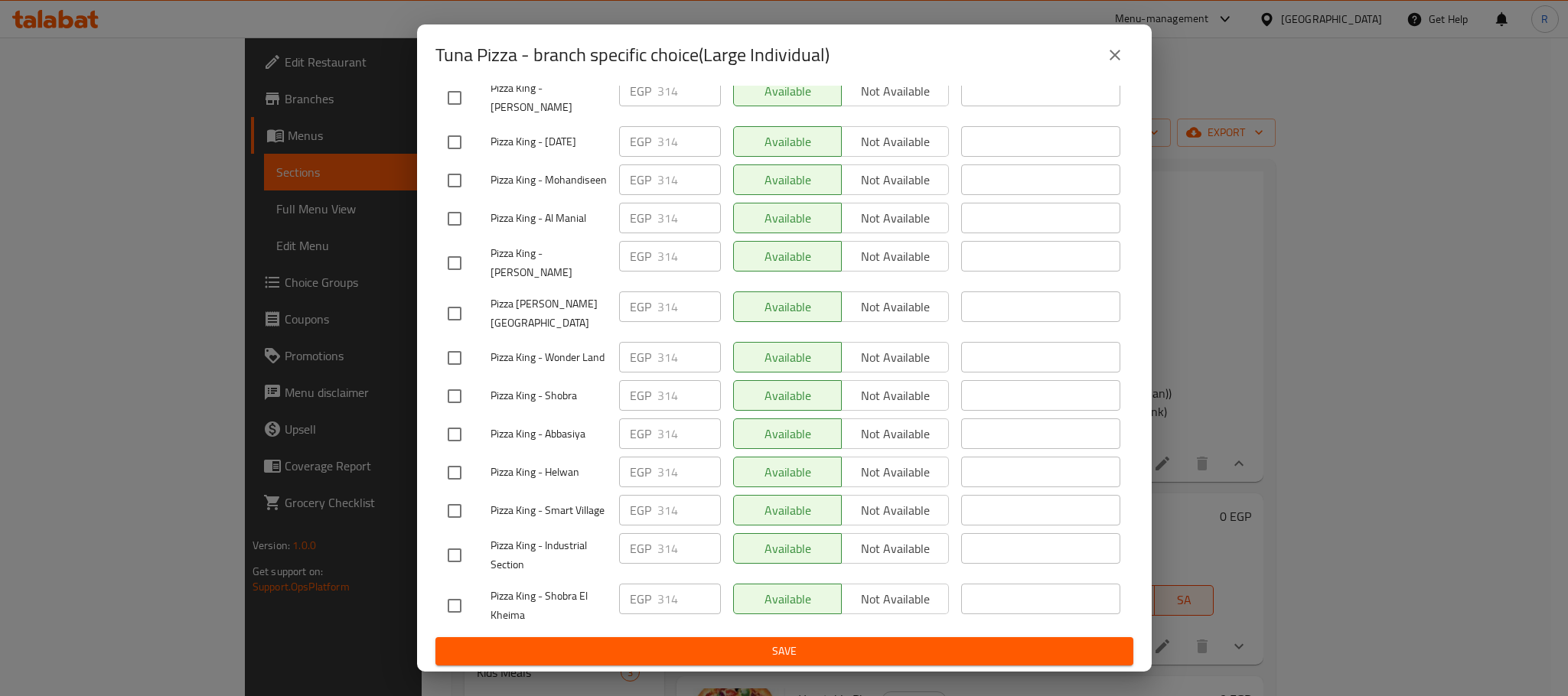
scroll to position [2733, 0]
click at [744, 653] on span "Save" at bounding box center [784, 651] width 673 height 19
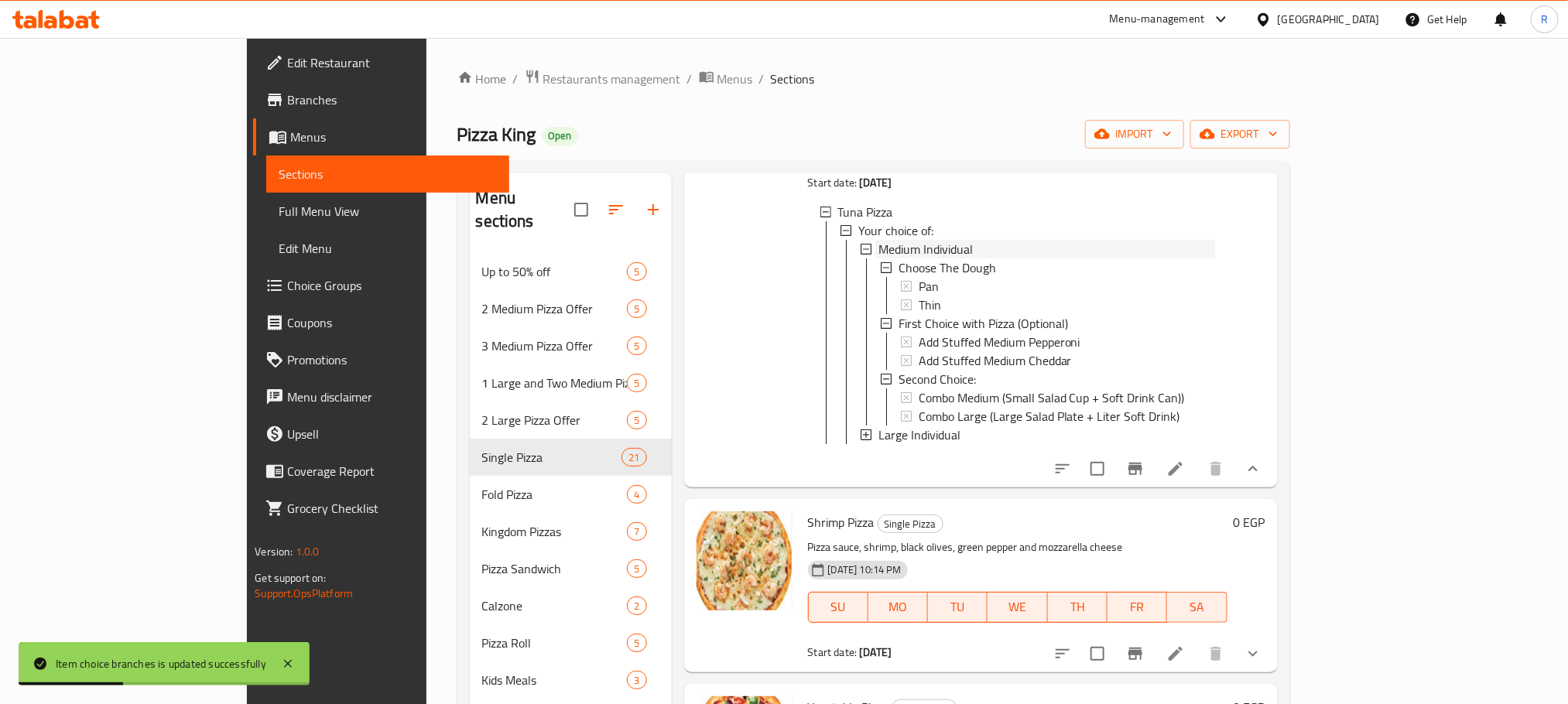
click at [882, 258] on span "Medium Individual" at bounding box center [926, 249] width 95 height 18
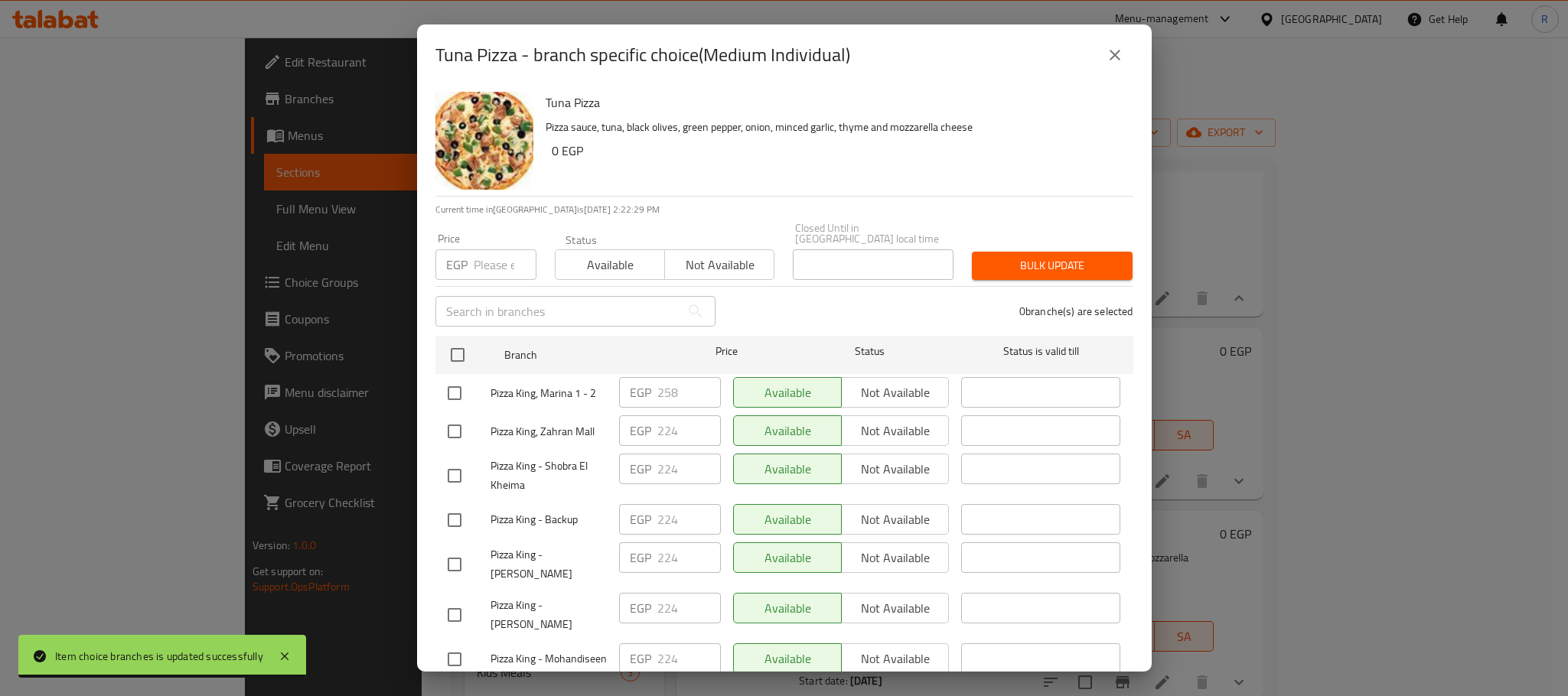
click at [455, 393] on input "checkbox" at bounding box center [455, 394] width 32 height 32
checkbox input "true"
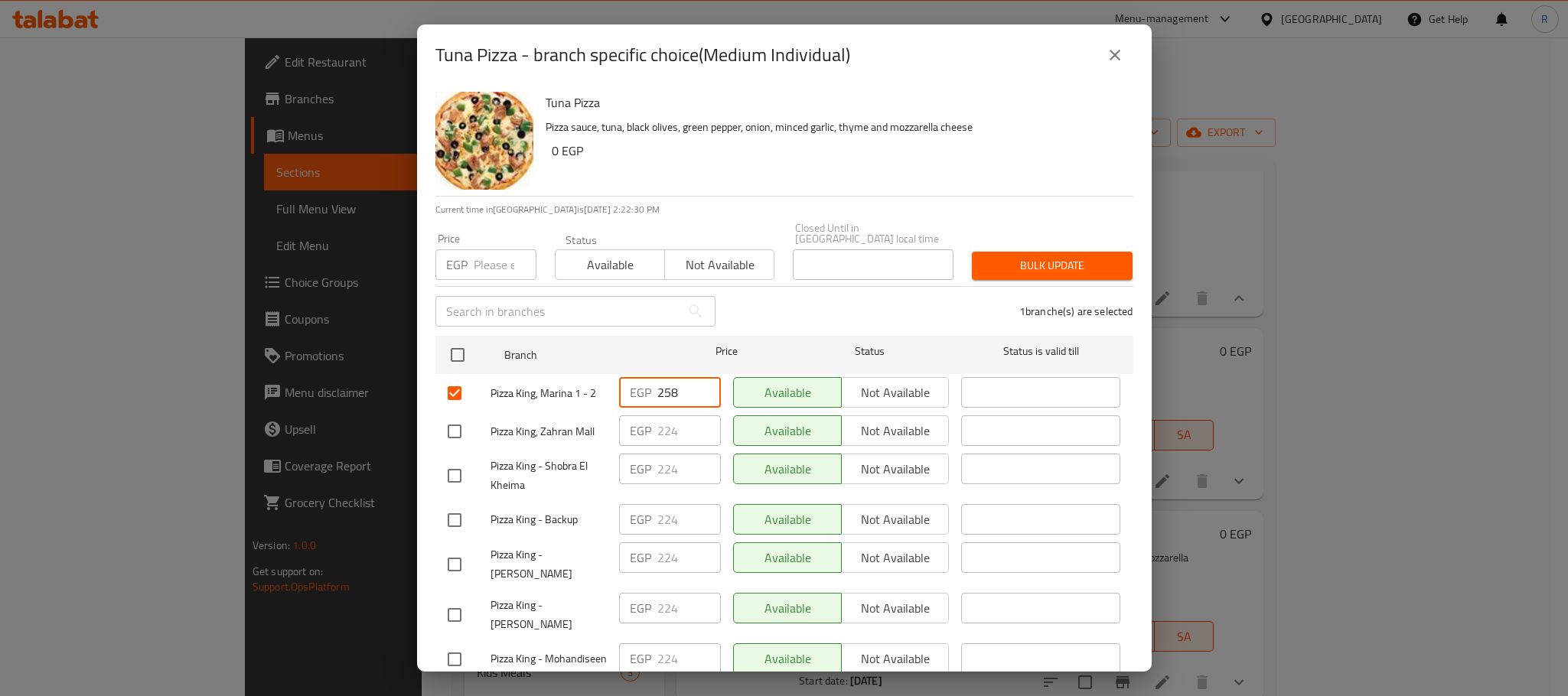
click at [678, 384] on input "258" at bounding box center [689, 393] width 64 height 31
paste input "69"
click at [673, 393] on input "258" at bounding box center [689, 393] width 64 height 31
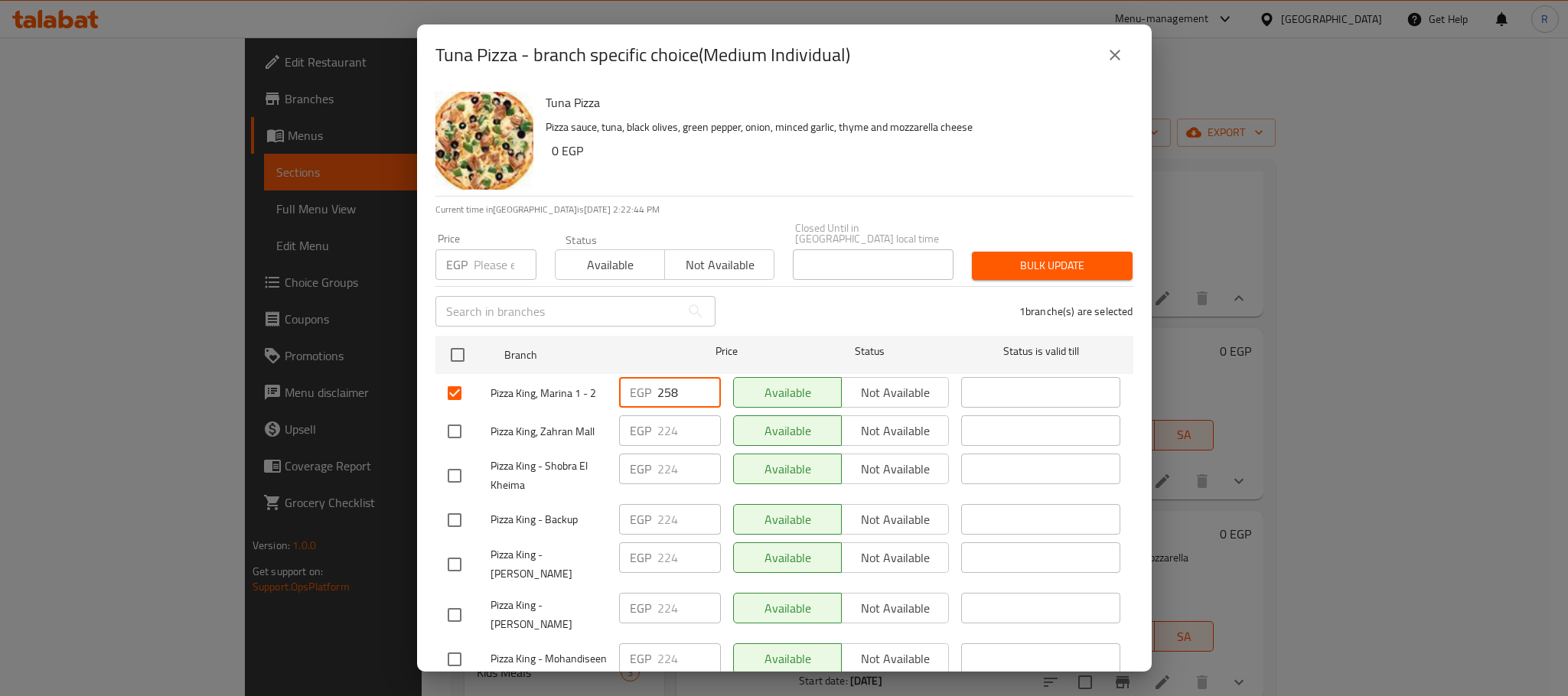
click at [672, 391] on input "258" at bounding box center [689, 393] width 64 height 31
paste input "69"
type input "269"
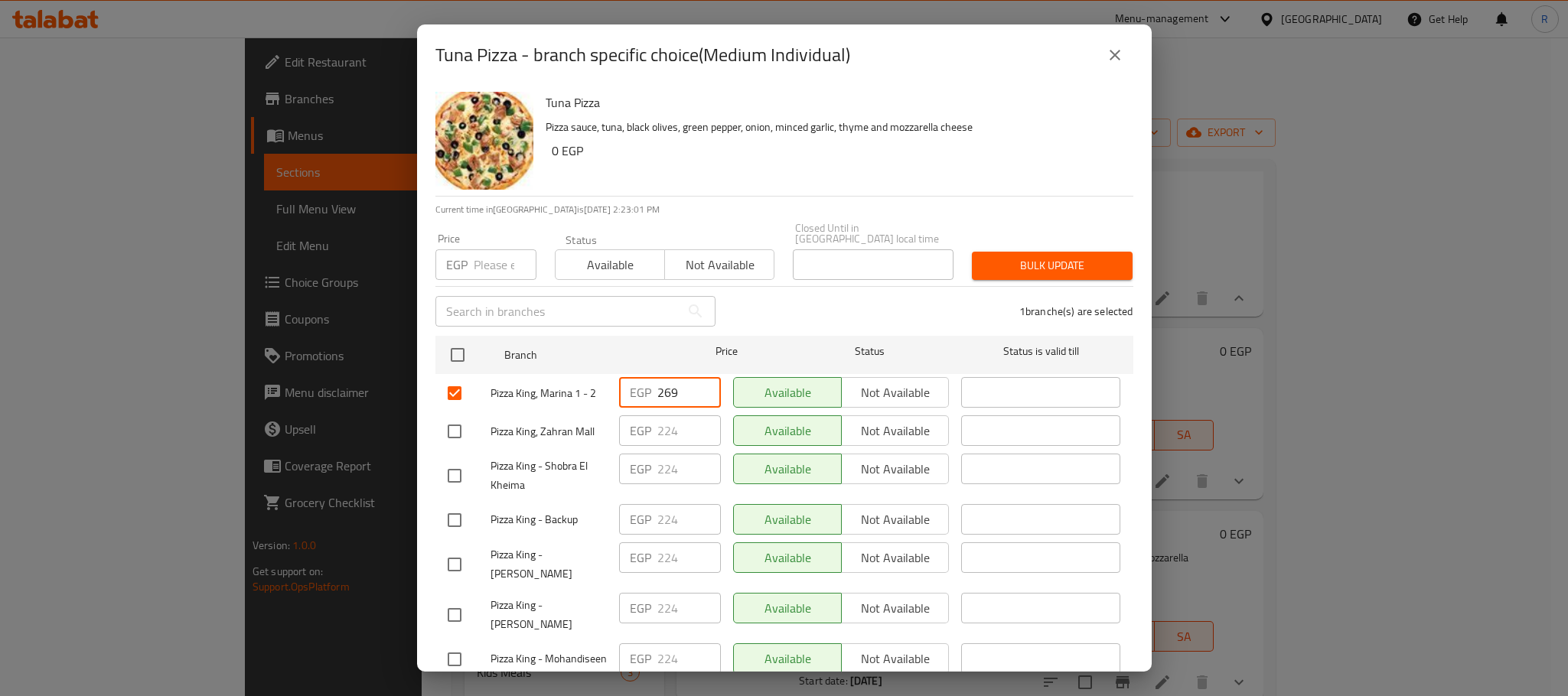
click at [902, 301] on div "1 branche(s) are selected" at bounding box center [934, 312] width 418 height 55
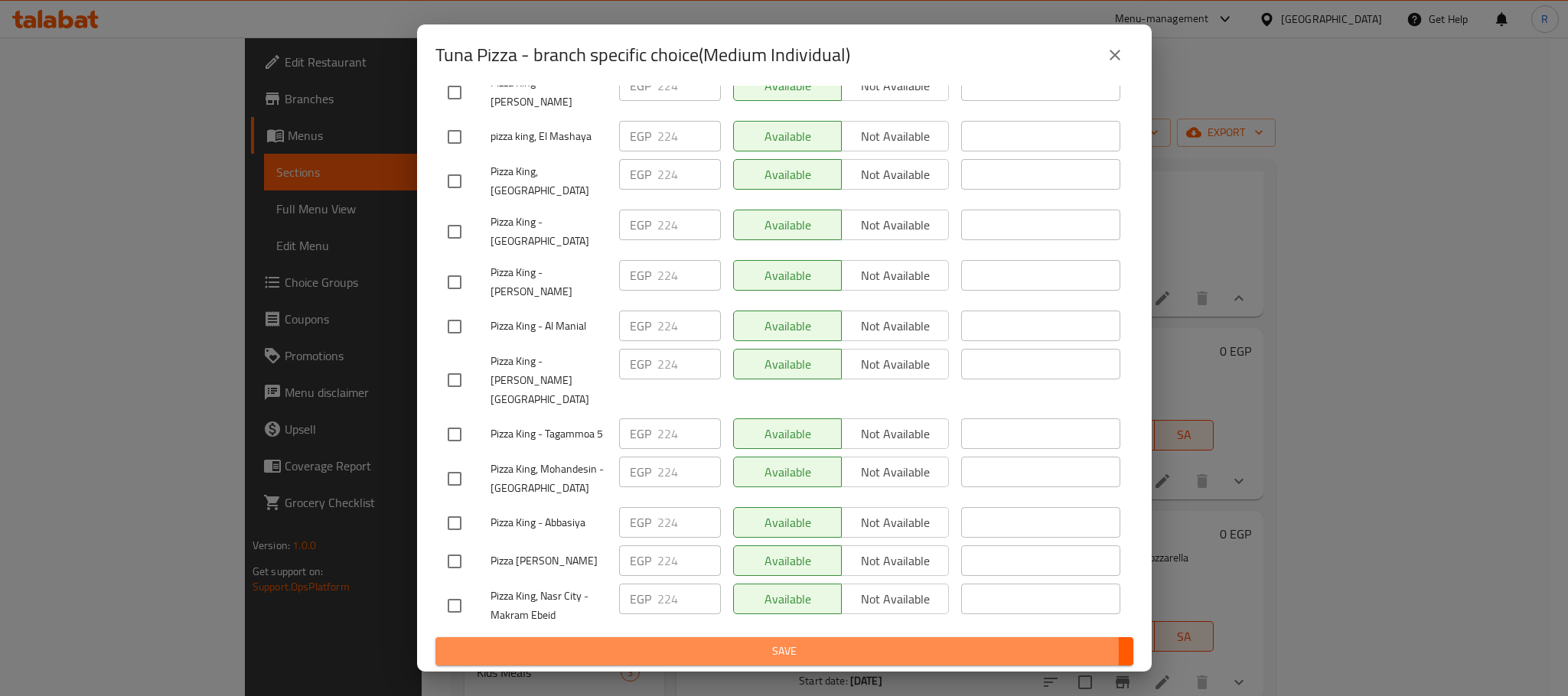
click at [776, 653] on span "Save" at bounding box center [784, 651] width 673 height 19
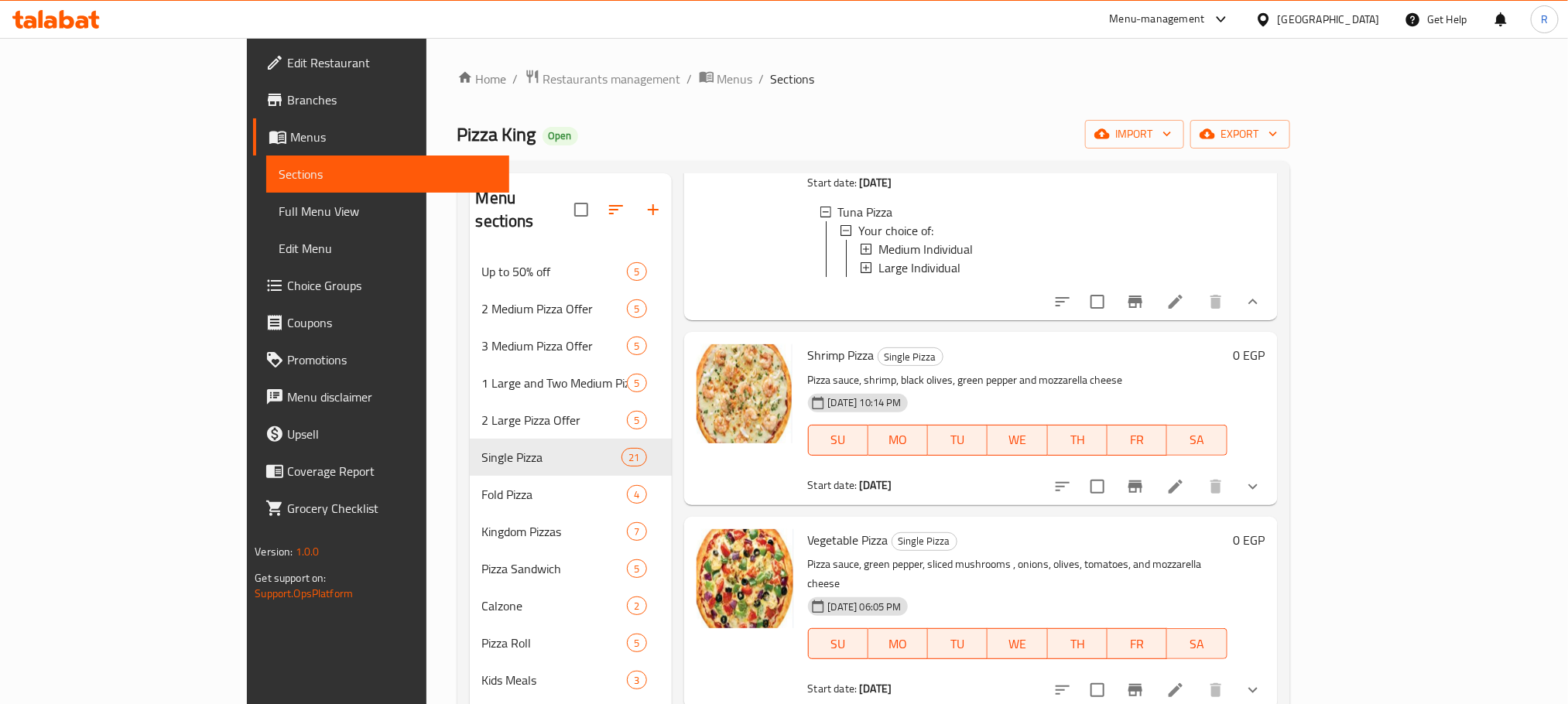
click at [1262, 496] on icon "show more" at bounding box center [1253, 486] width 18 height 18
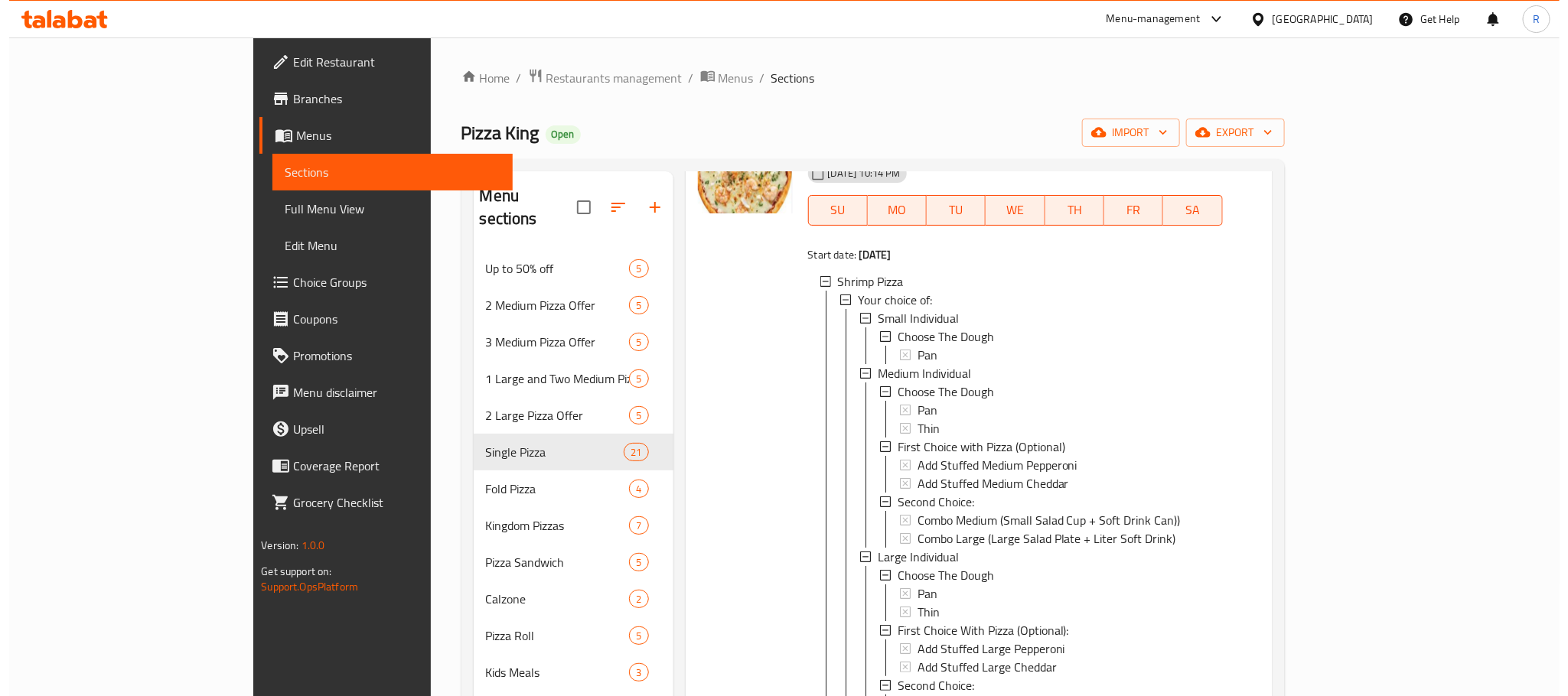
scroll to position [2754, 0]
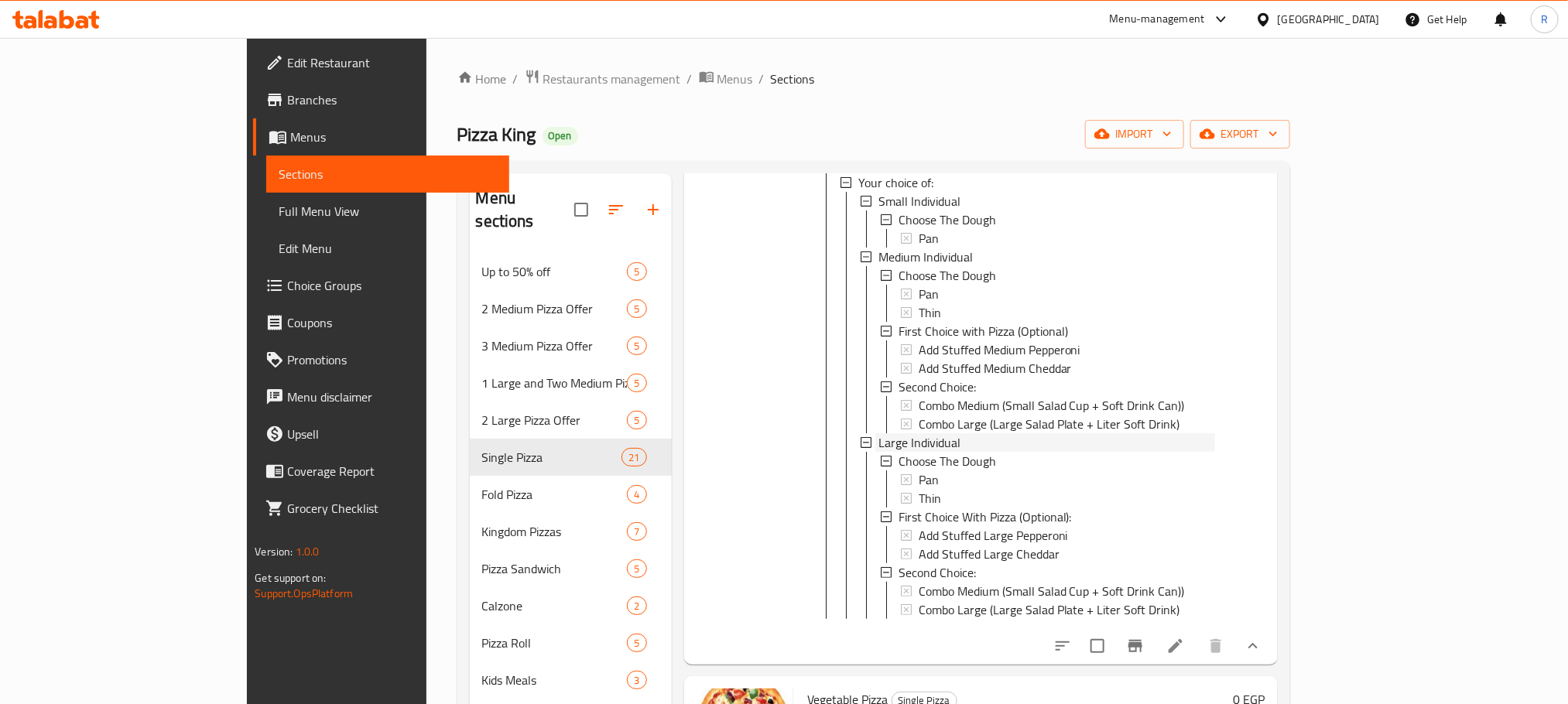
click at [879, 452] on span "Large Individual" at bounding box center [919, 442] width 82 height 18
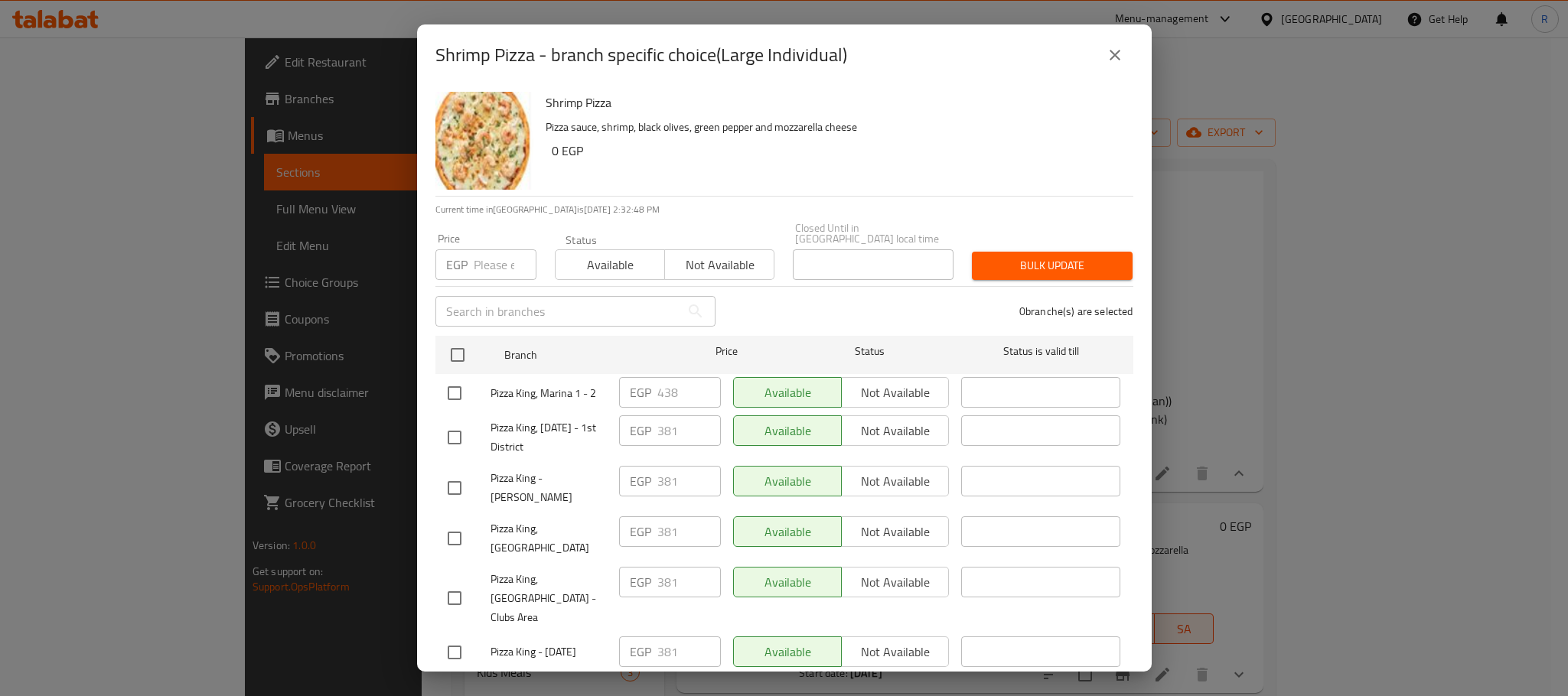
scroll to position [0, 0]
click at [453, 393] on input "checkbox" at bounding box center [455, 394] width 32 height 32
checkbox input "true"
click at [675, 383] on input "438" at bounding box center [689, 393] width 64 height 31
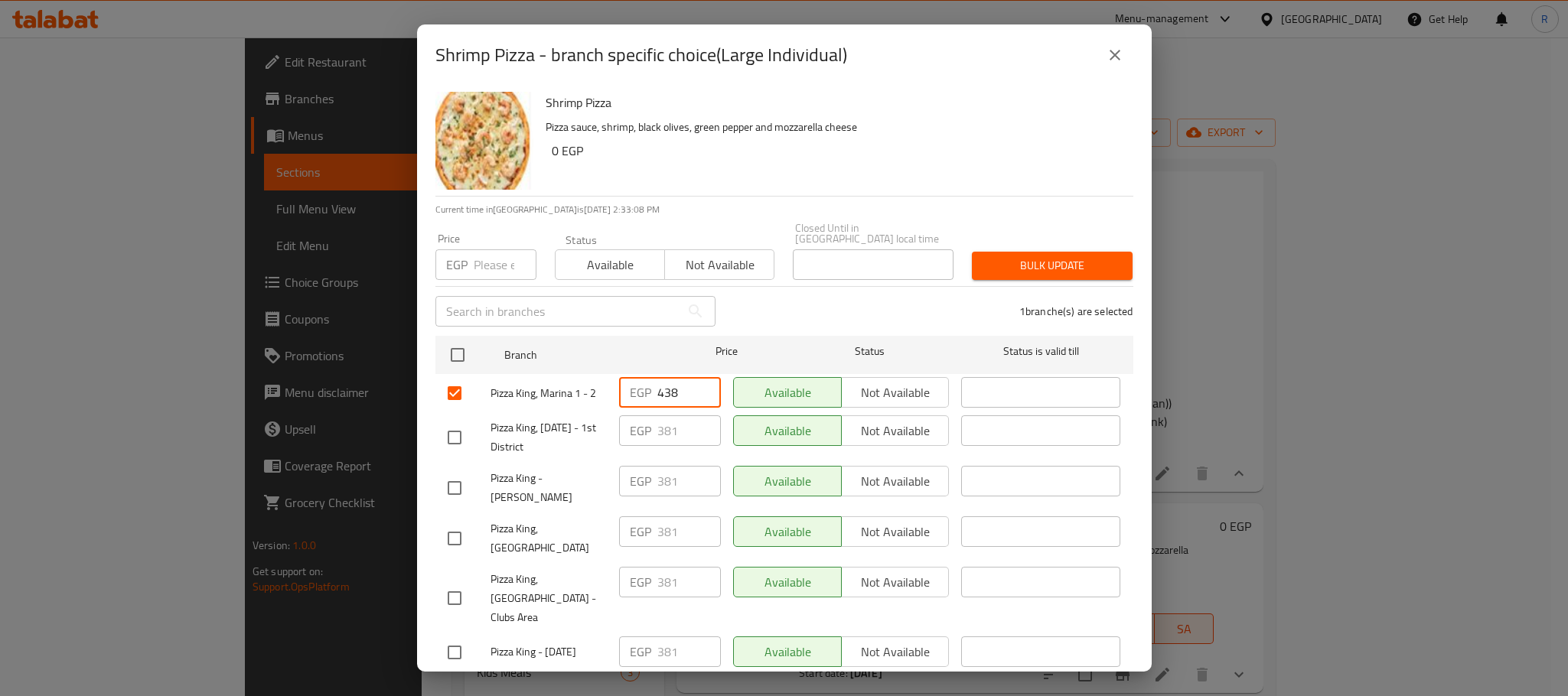
click at [675, 383] on input "438" at bounding box center [689, 393] width 64 height 31
paste input "57"
type input "457"
click at [727, 400] on div "Available Not available" at bounding box center [841, 393] width 229 height 45
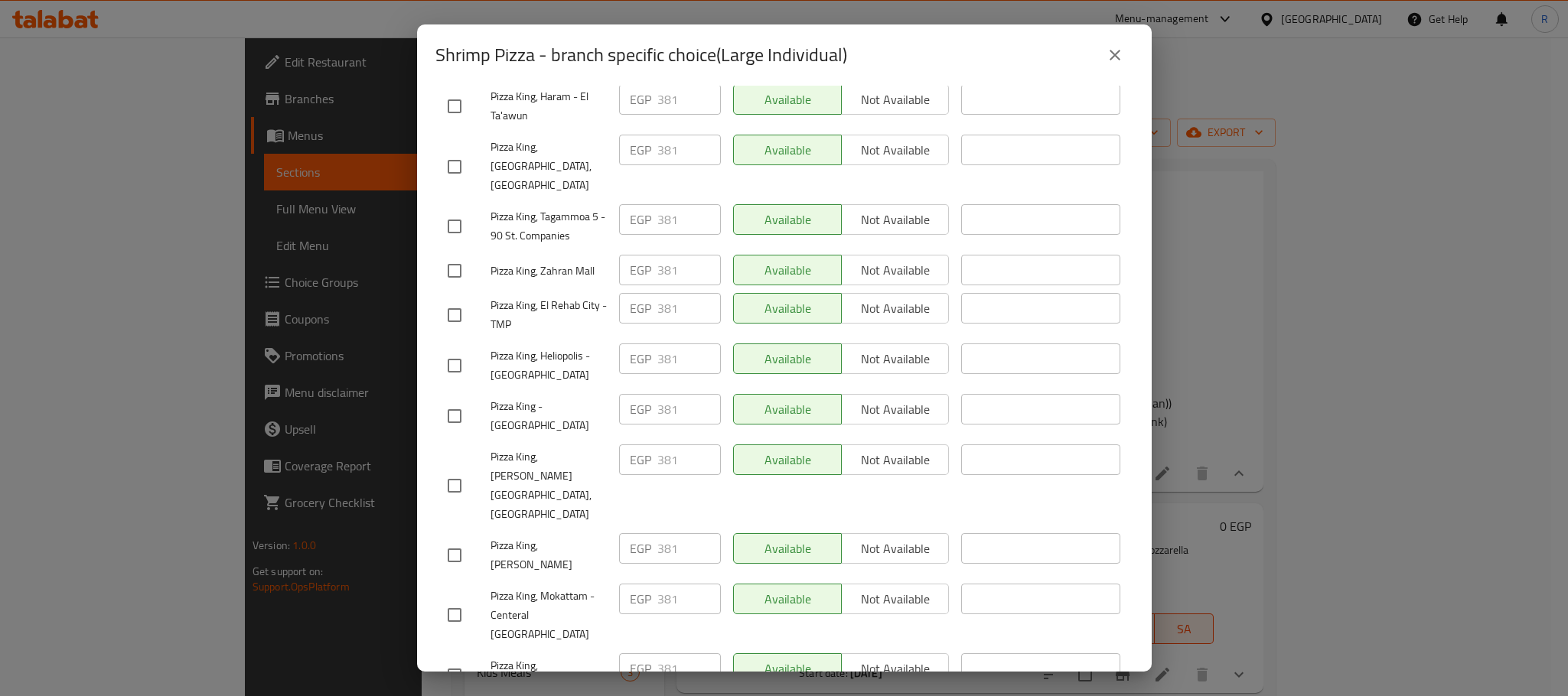
scroll to position [2733, 0]
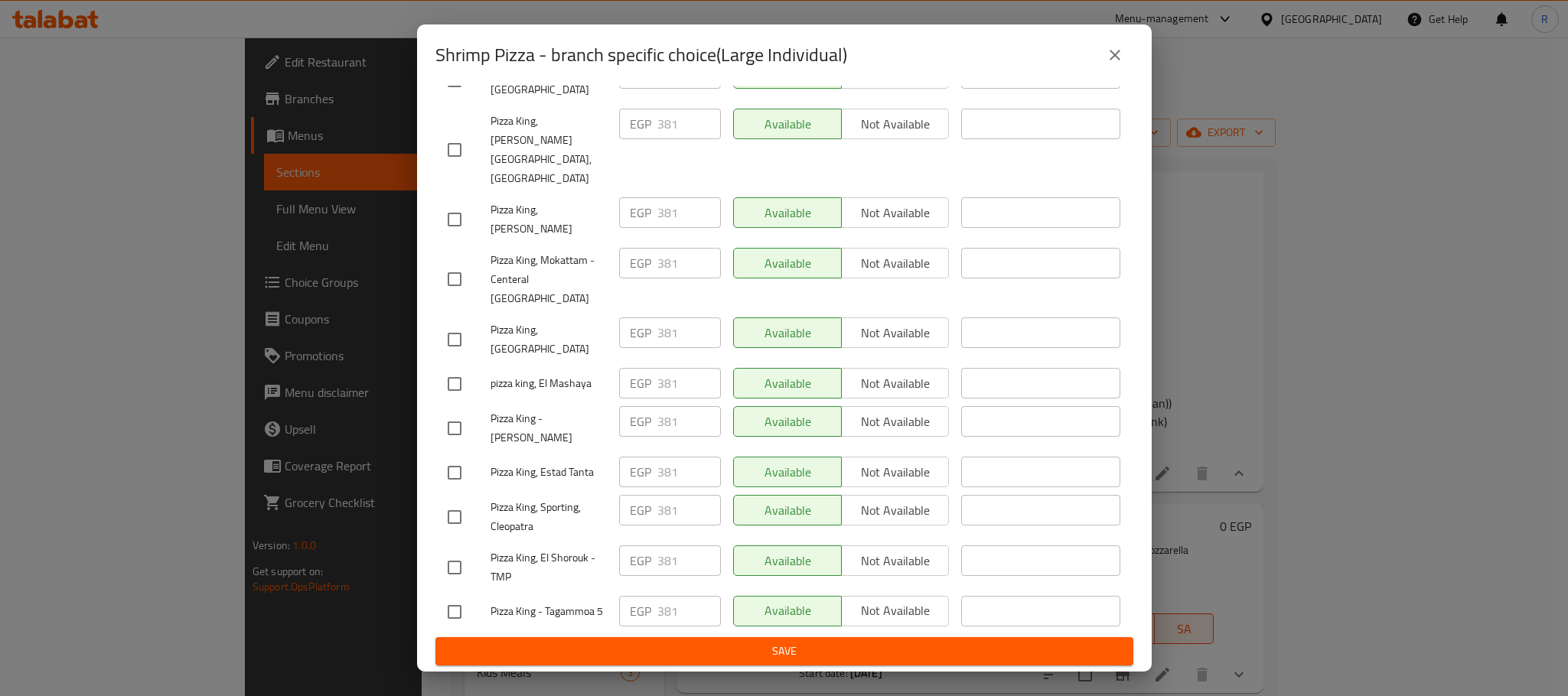
click at [768, 643] on span "Save" at bounding box center [784, 651] width 673 height 19
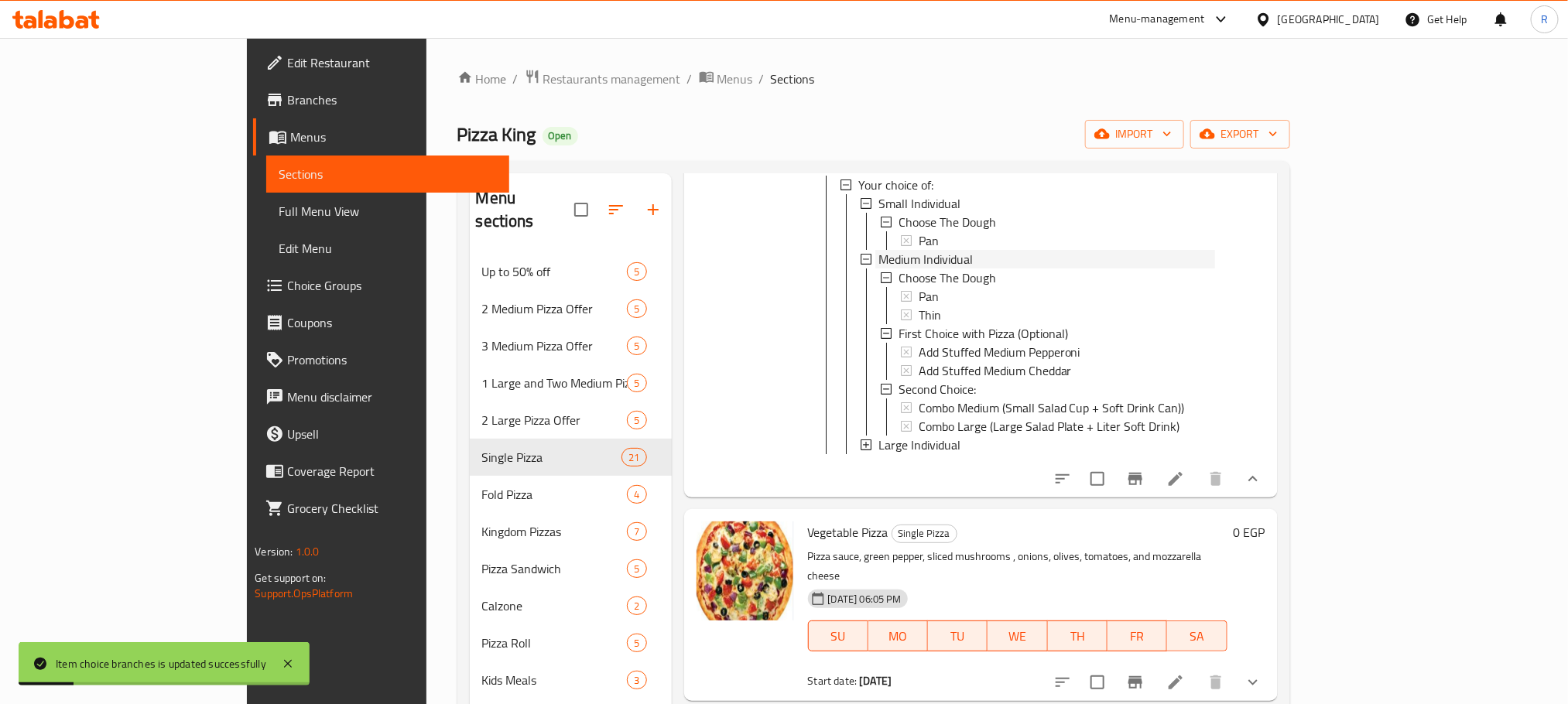
click at [883, 268] on span "Medium Individual" at bounding box center [926, 258] width 95 height 18
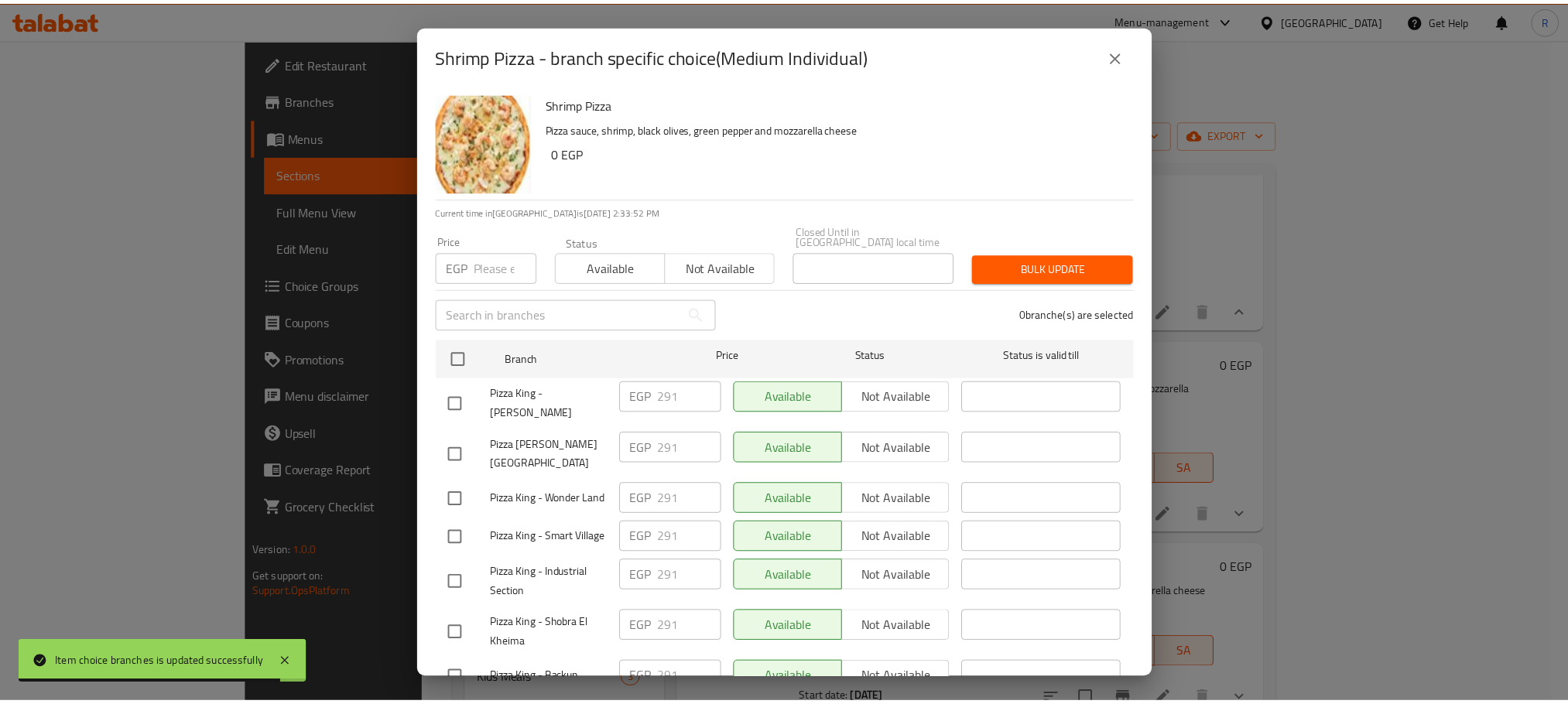
scroll to position [2766, 0]
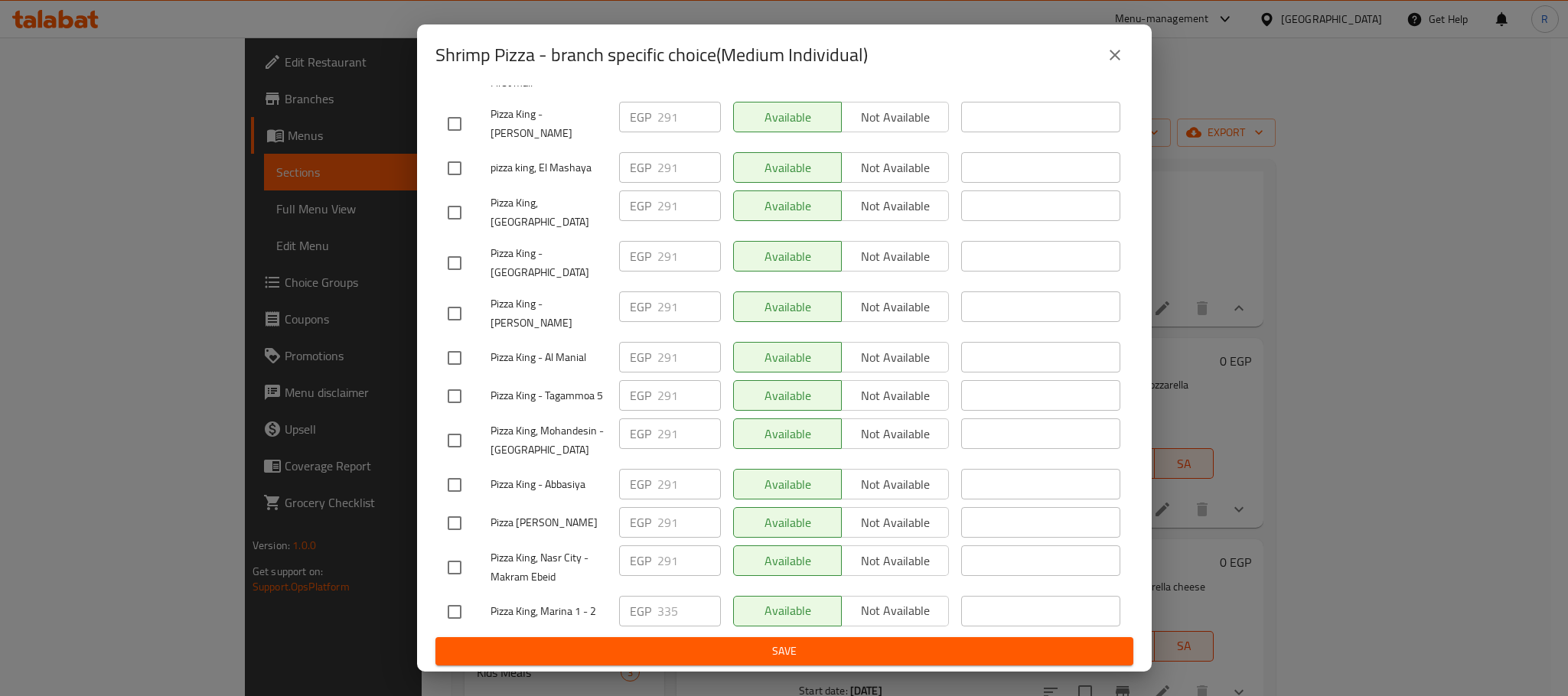
click at [464, 603] on input "checkbox" at bounding box center [455, 612] width 32 height 32
checkbox input "true"
click at [660, 599] on input "335" at bounding box center [689, 611] width 64 height 31
paste input "49"
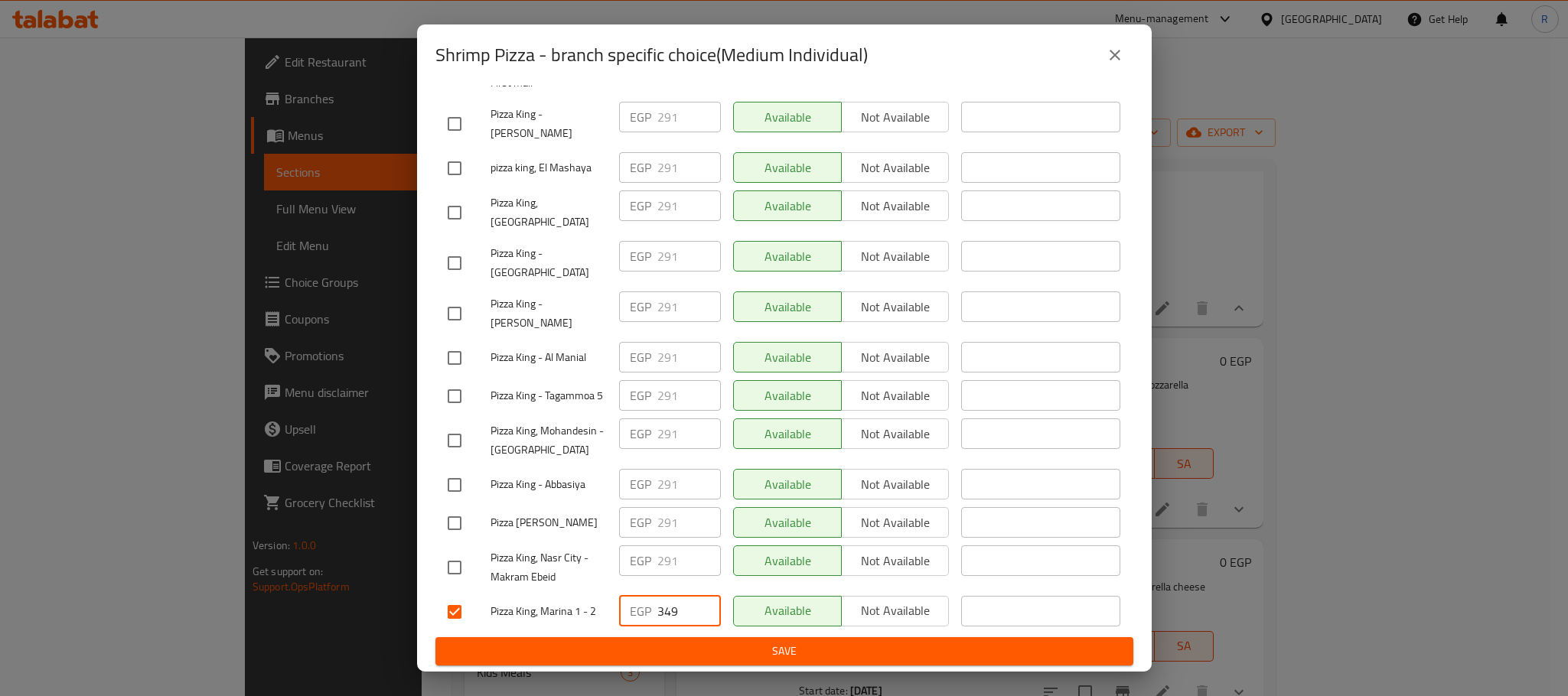
type input "349"
click at [776, 643] on span "Save" at bounding box center [784, 651] width 673 height 19
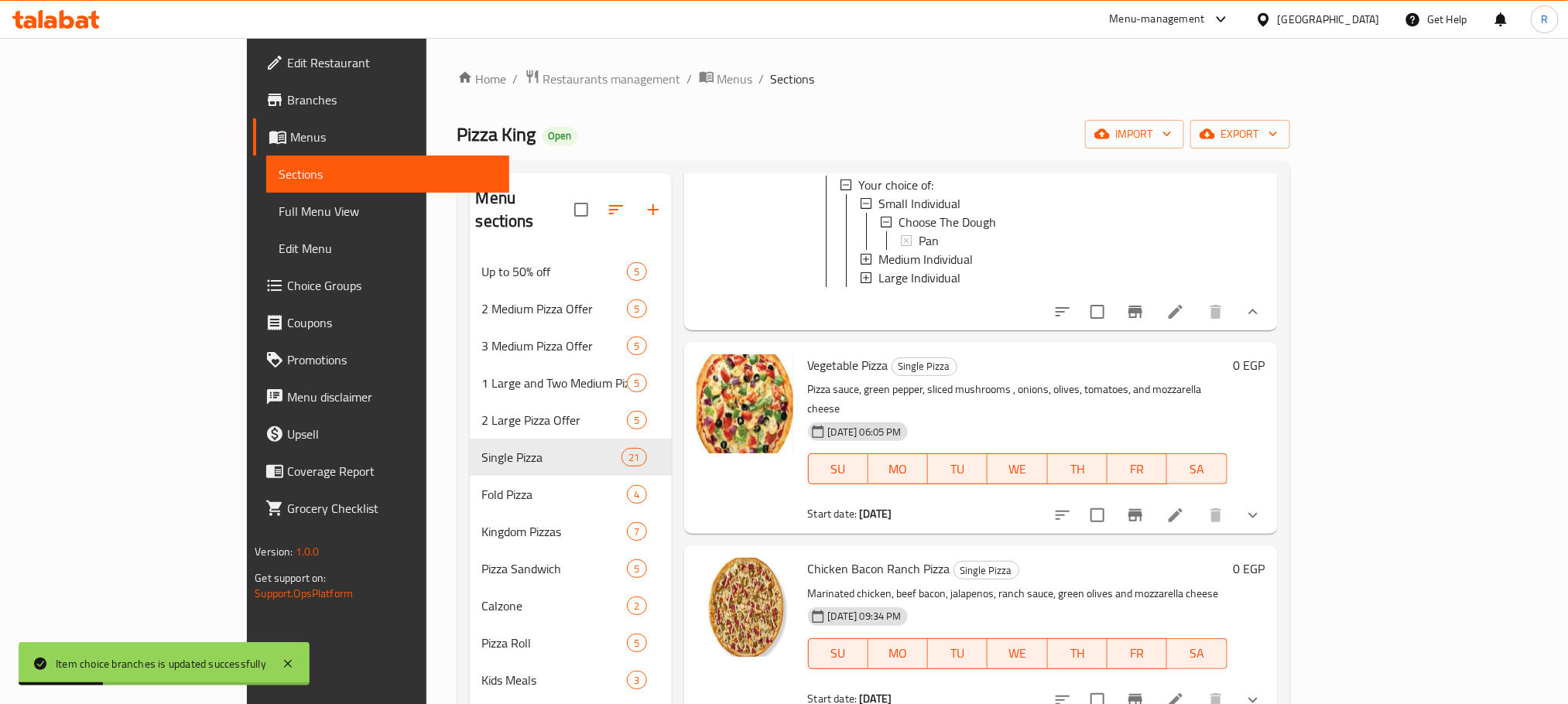
scroll to position [2902, 0]
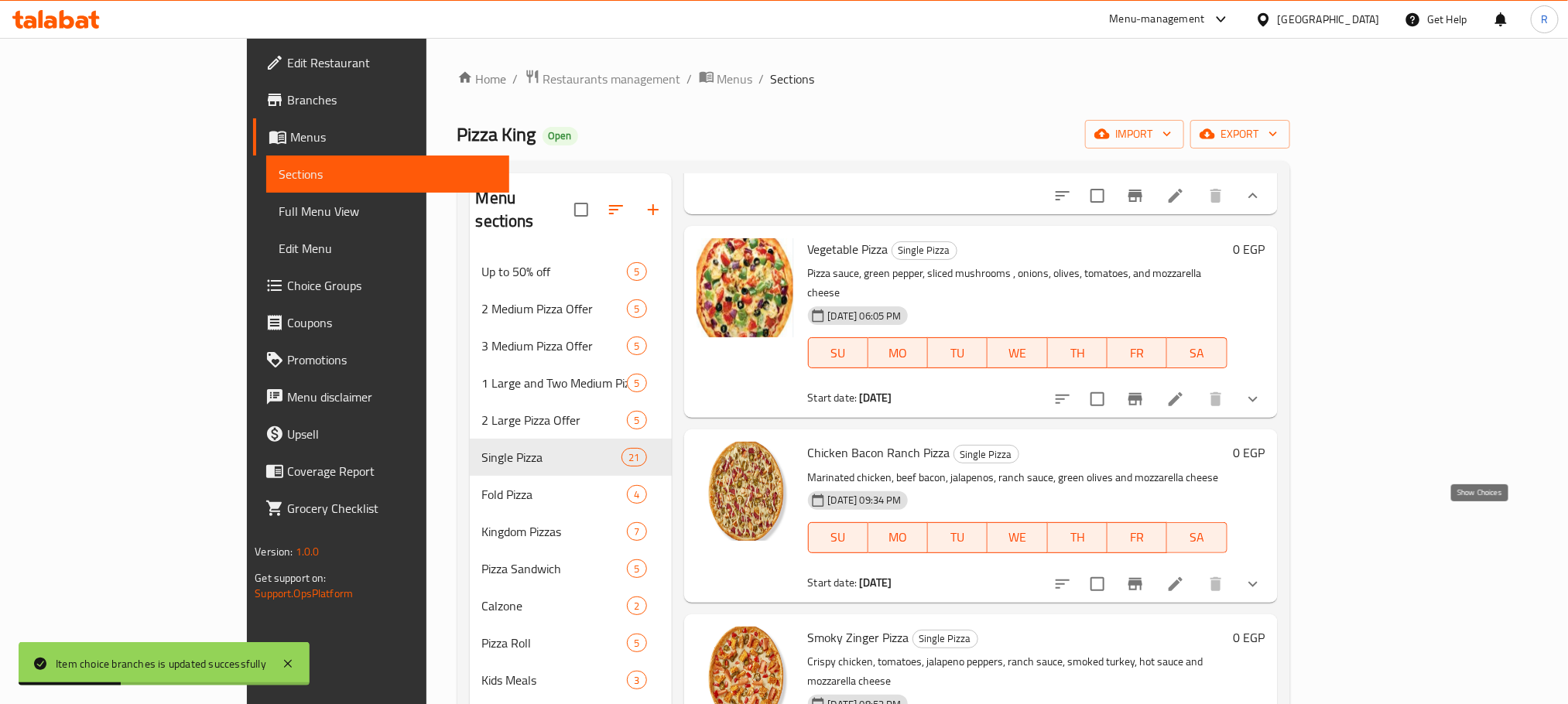
click at [1262, 409] on icon "show more" at bounding box center [1253, 398] width 18 height 18
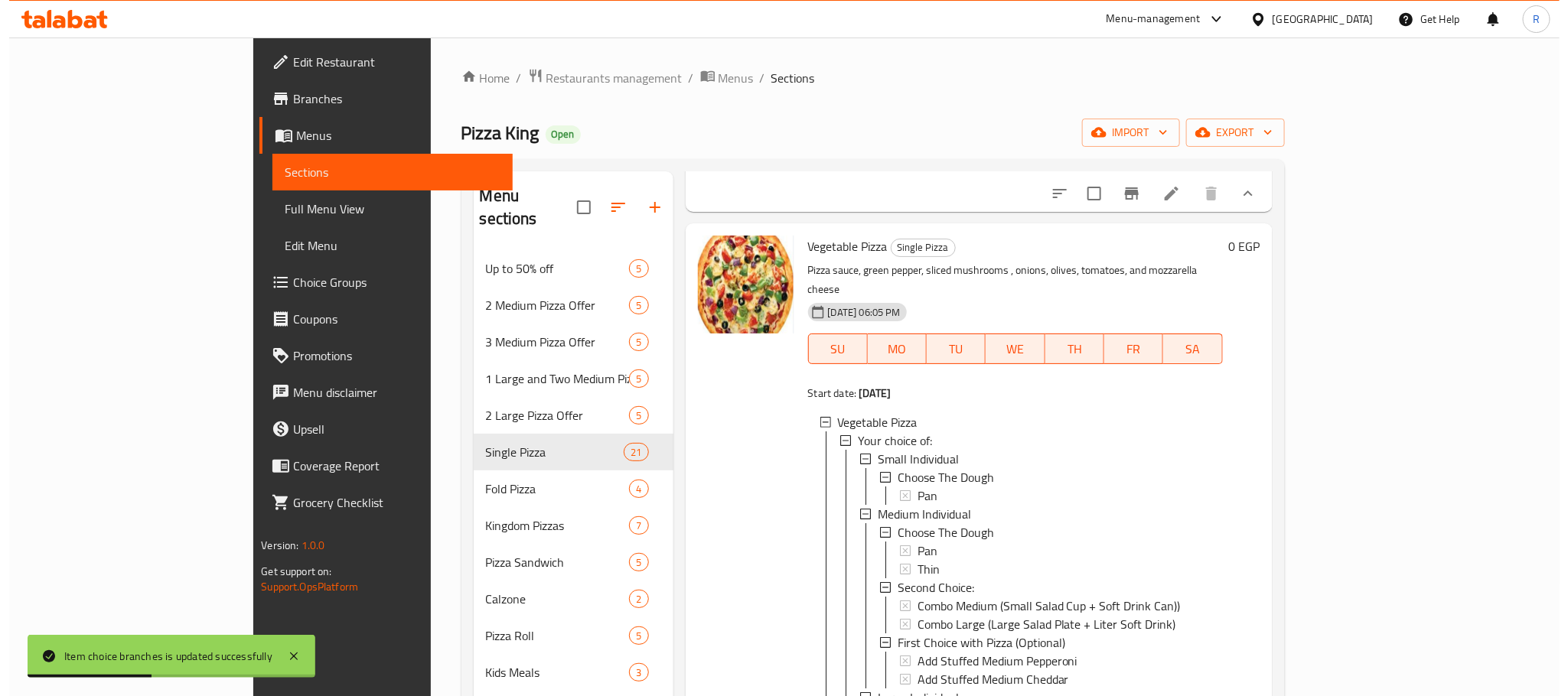
scroll to position [3099, 0]
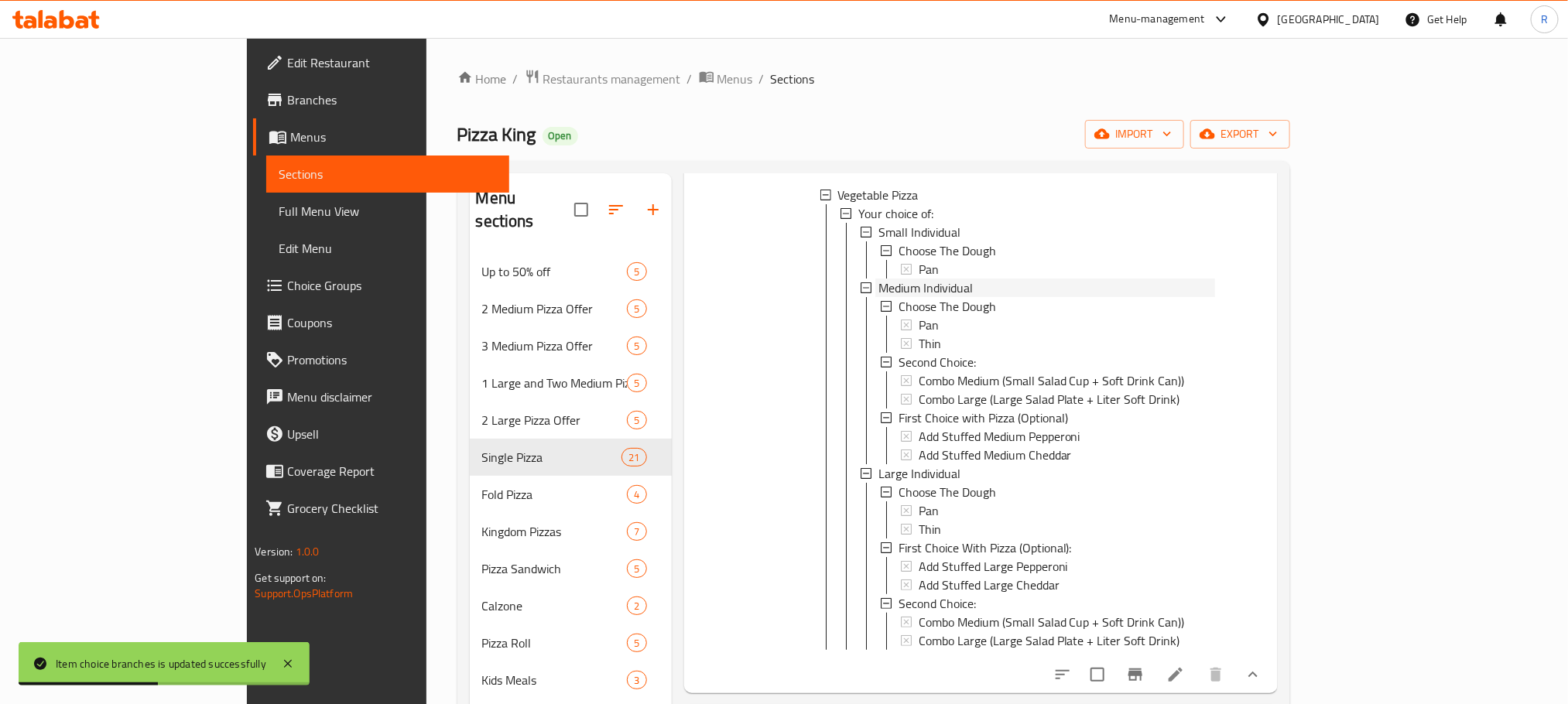
click at [927, 297] on div "Medium Individual" at bounding box center [1046, 287] width 337 height 18
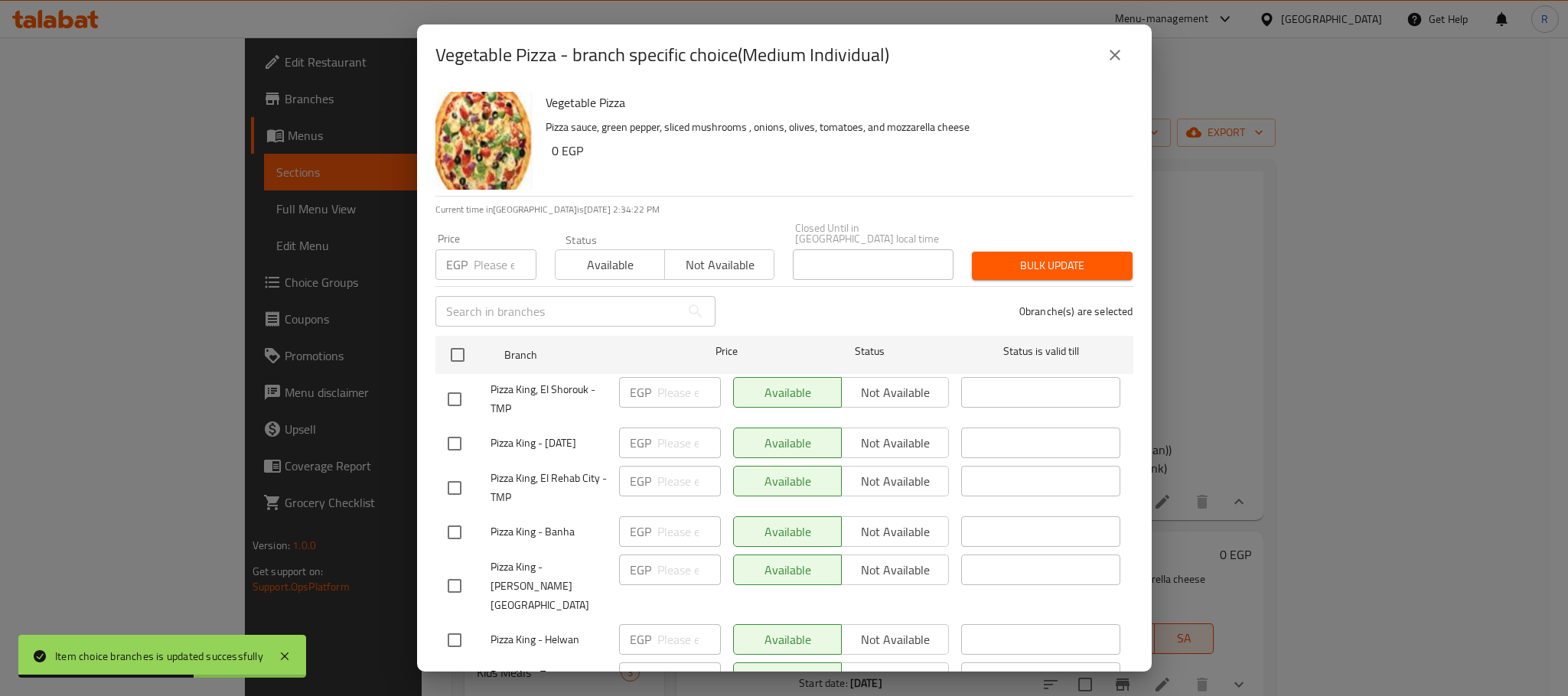
scroll to position [1853, 0]
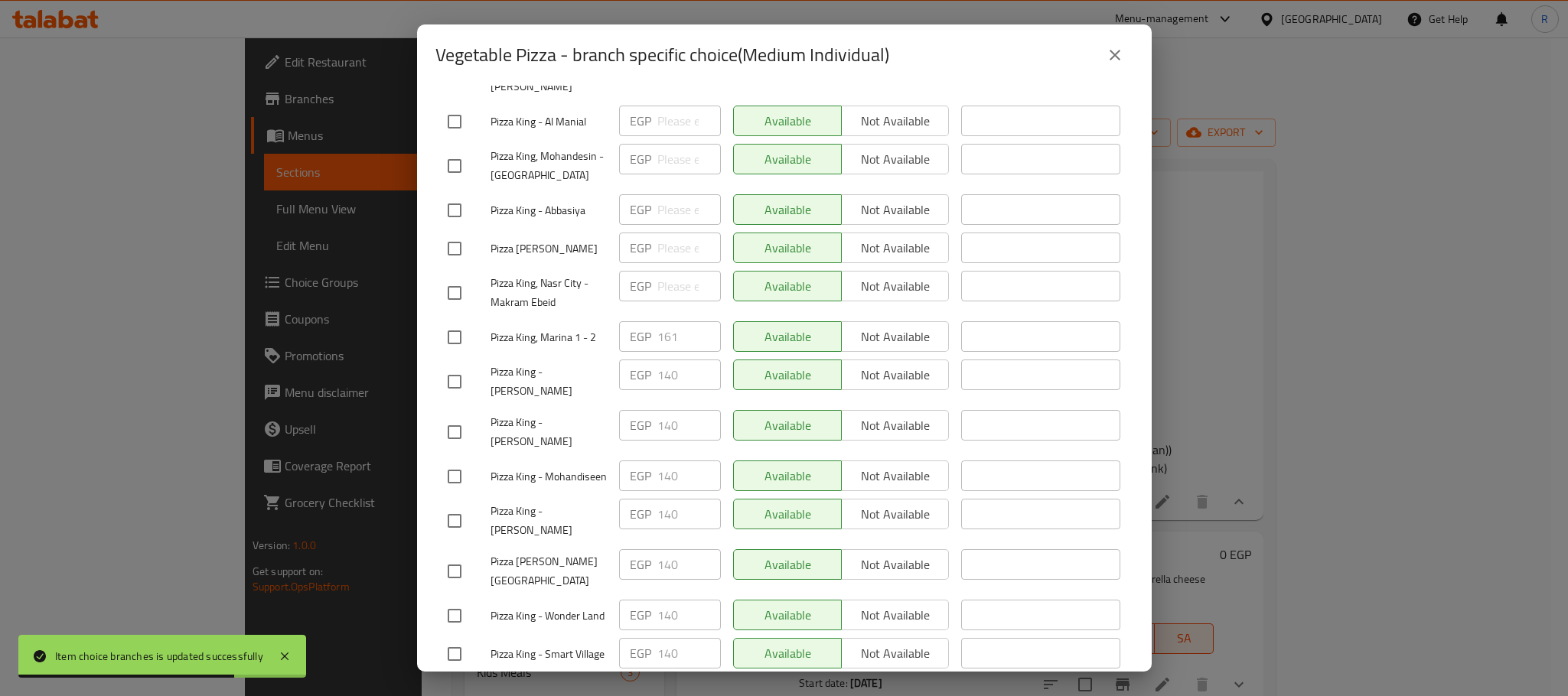
drag, startPoint x: 444, startPoint y: 384, endPoint x: 672, endPoint y: 378, distance: 228.1
click at [444, 354] on input "checkbox" at bounding box center [455, 338] width 32 height 32
checkbox input "true"
click at [669, 352] on input "161" at bounding box center [689, 337] width 64 height 31
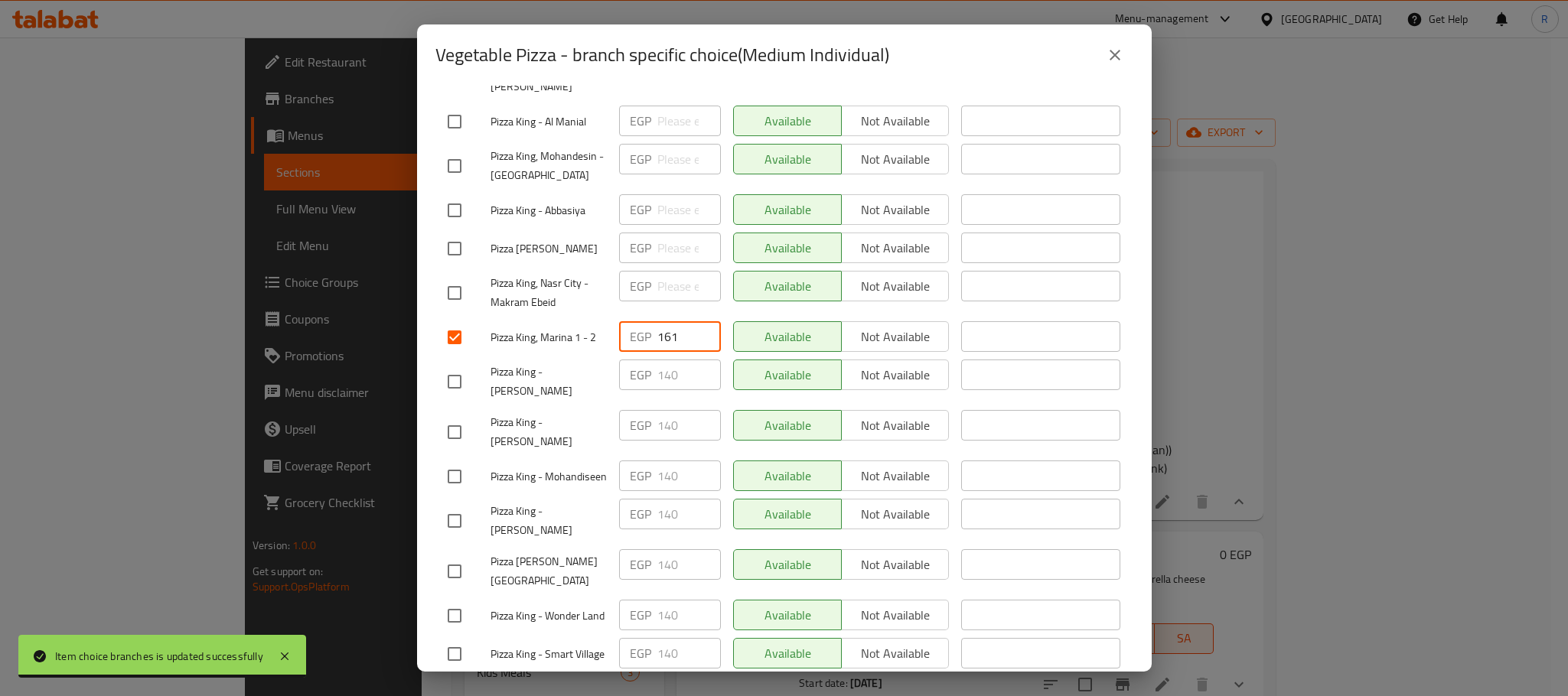
click at [669, 352] on input "161" at bounding box center [689, 337] width 64 height 31
paste input "8"
type input "168"
click at [834, 410] on div "Available Not available" at bounding box center [841, 381] width 229 height 56
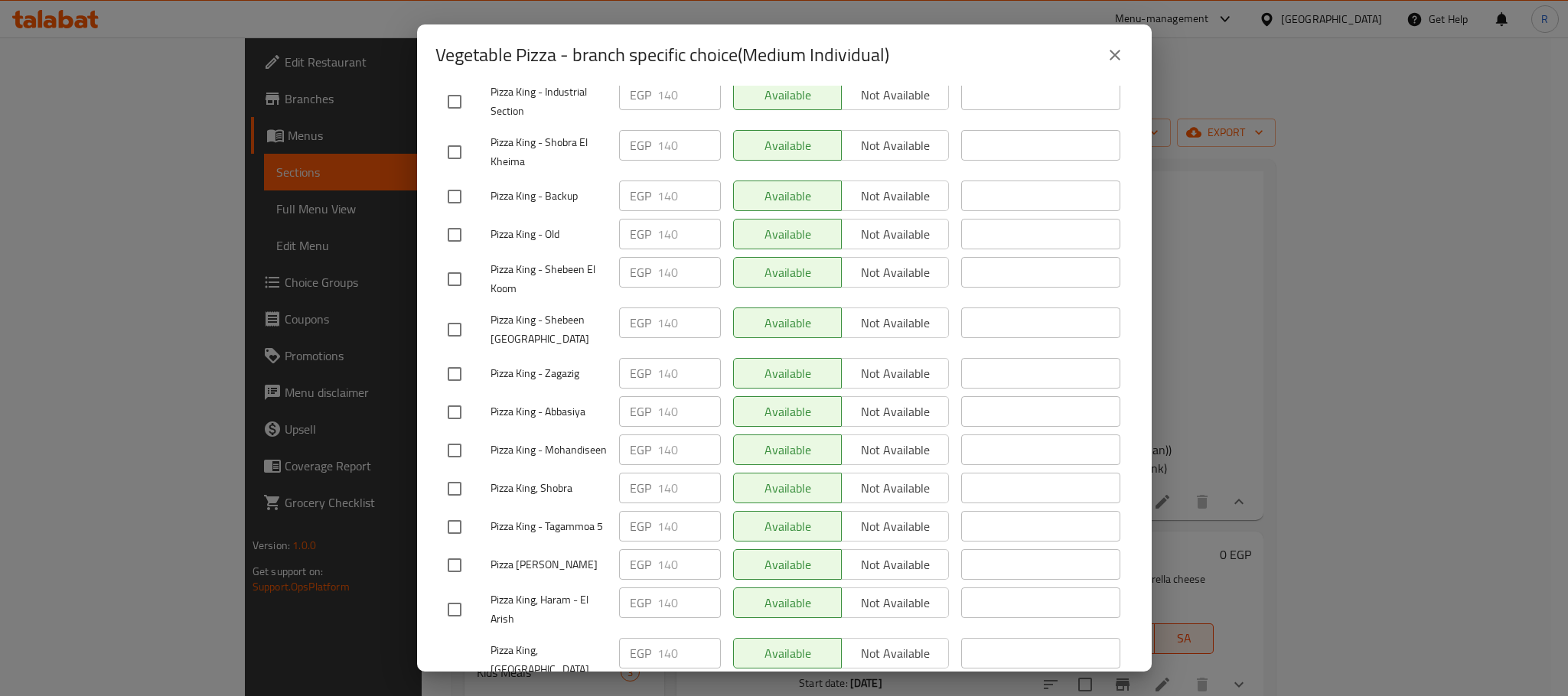
scroll to position [2733, 0]
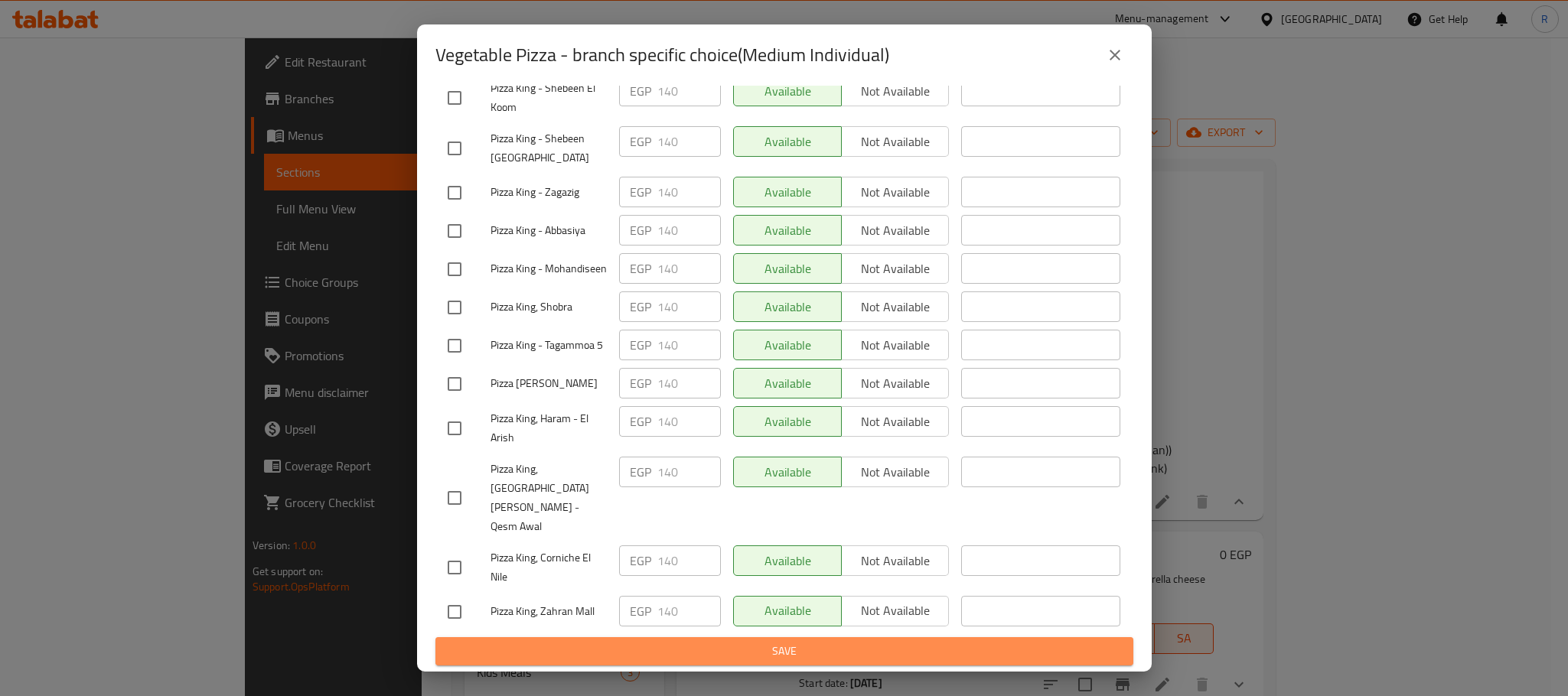
click at [796, 652] on span "Save" at bounding box center [784, 651] width 673 height 19
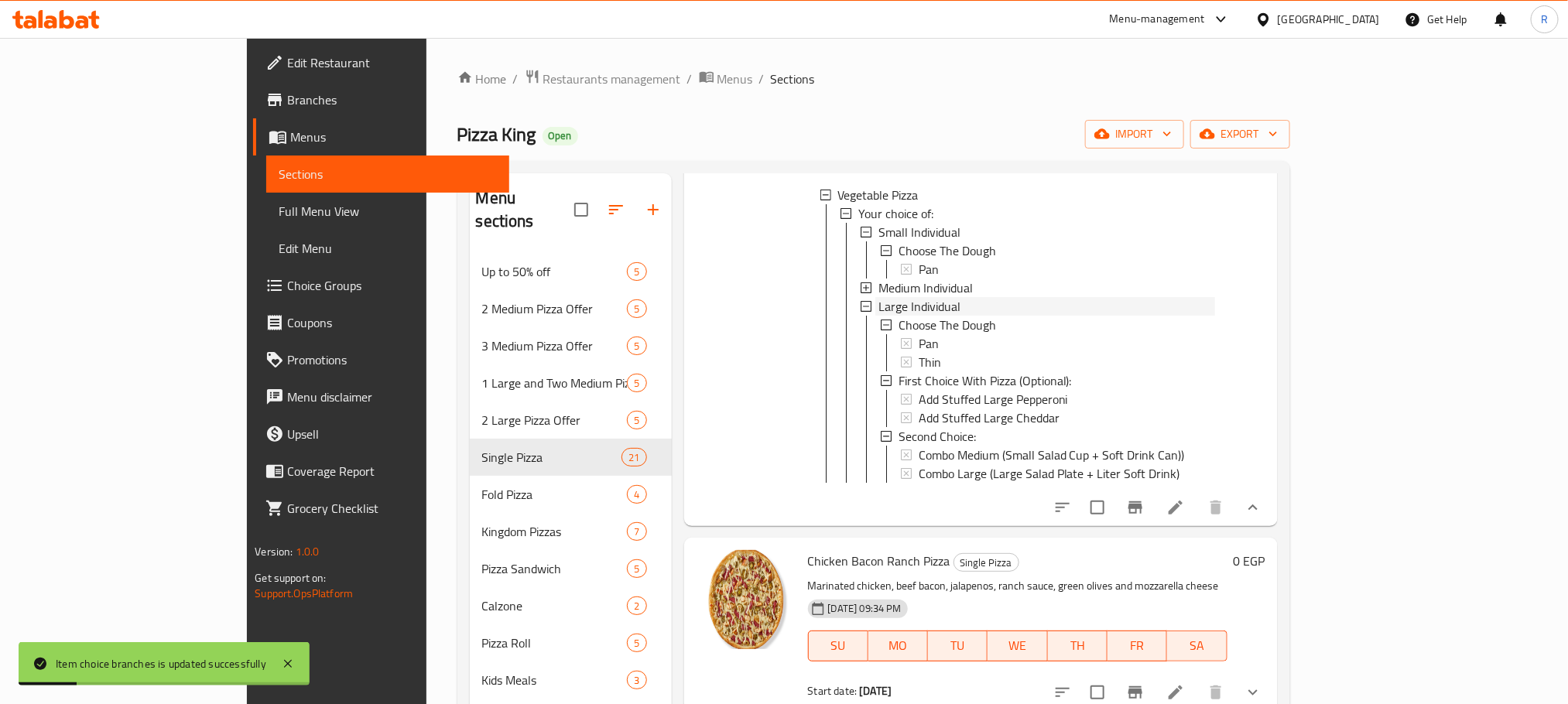
click at [879, 315] on span "Large Individual" at bounding box center [919, 306] width 82 height 18
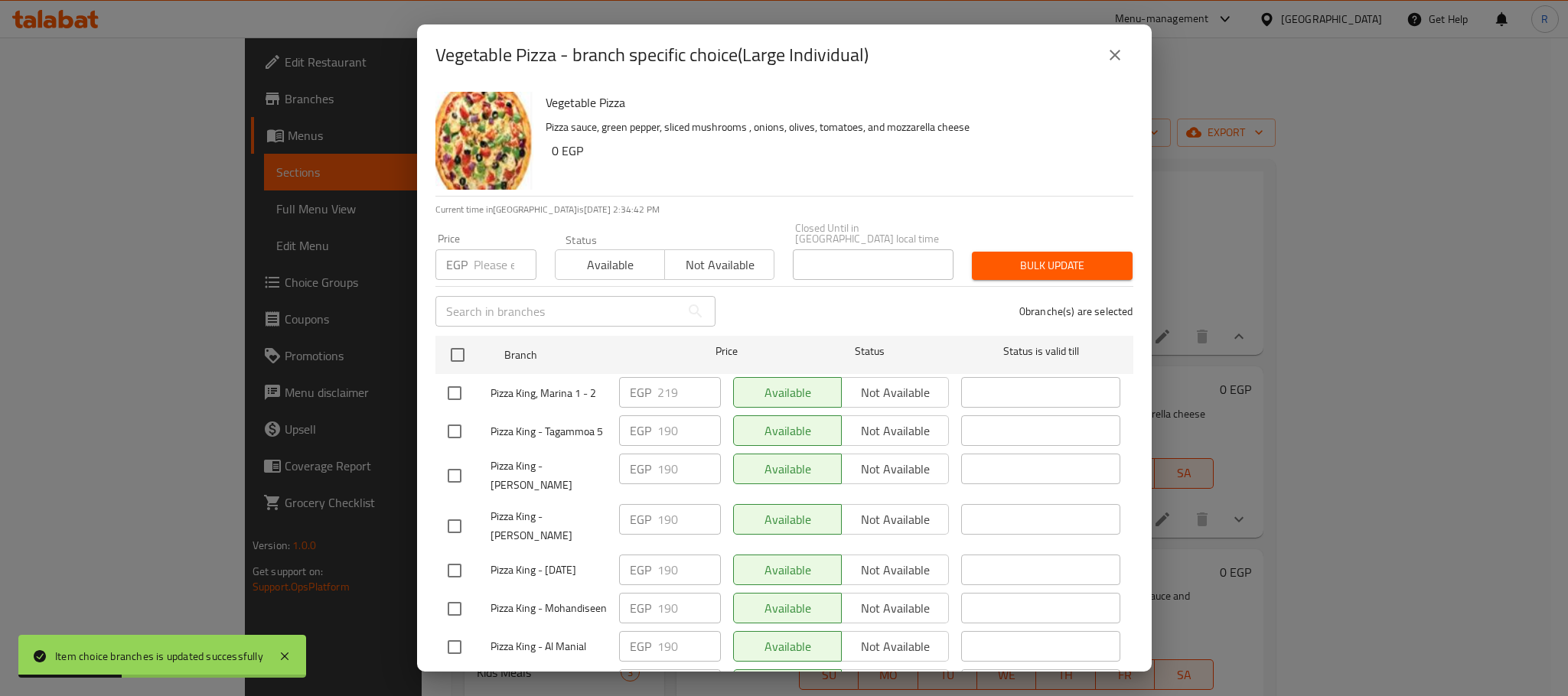
click at [452, 397] on input "checkbox" at bounding box center [455, 394] width 32 height 32
checkbox input "true"
click at [661, 396] on input "219" at bounding box center [689, 393] width 64 height 31
drag, startPoint x: 661, startPoint y: 396, endPoint x: 731, endPoint y: 390, distance: 70.3
click at [662, 396] on input "219" at bounding box center [689, 393] width 64 height 31
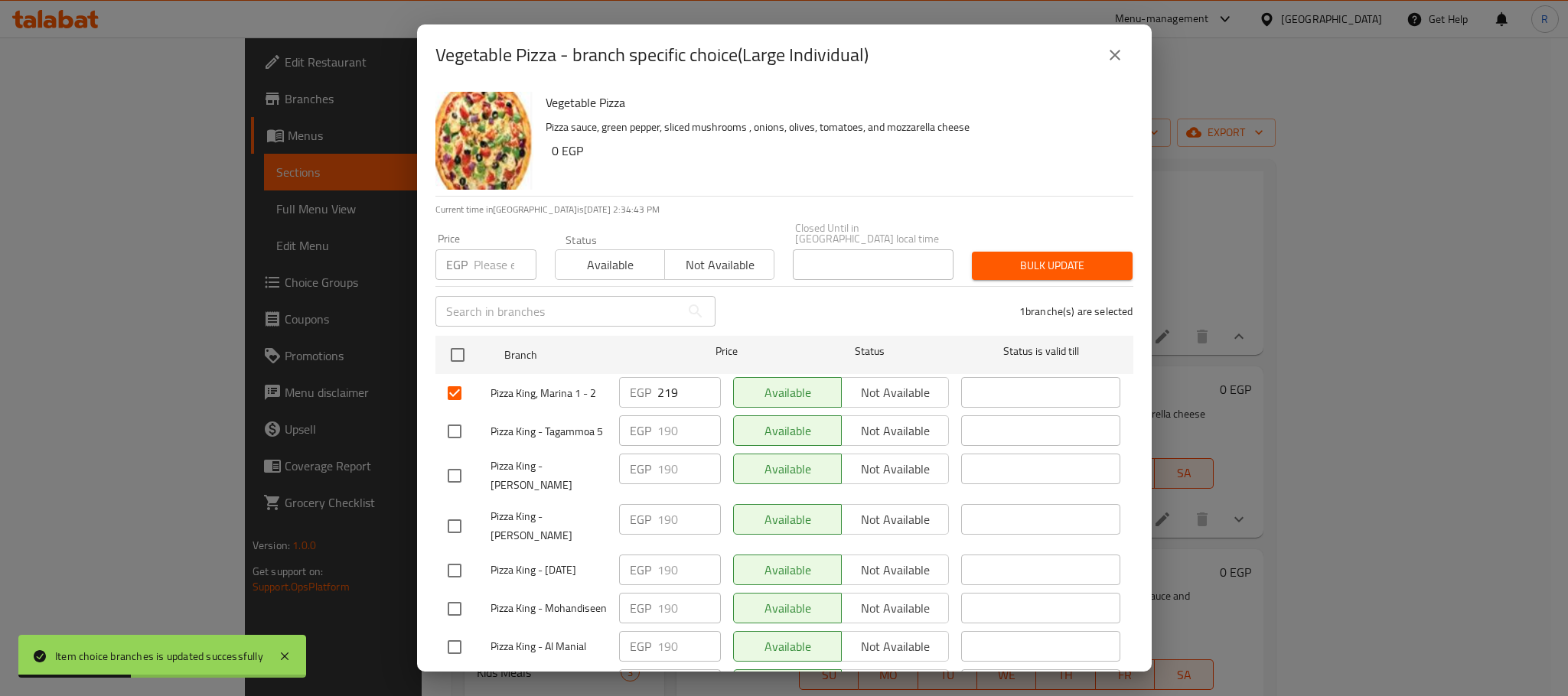
paste input "28"
type input "228"
click at [788, 482] on div "Available Not available" at bounding box center [841, 469] width 217 height 31
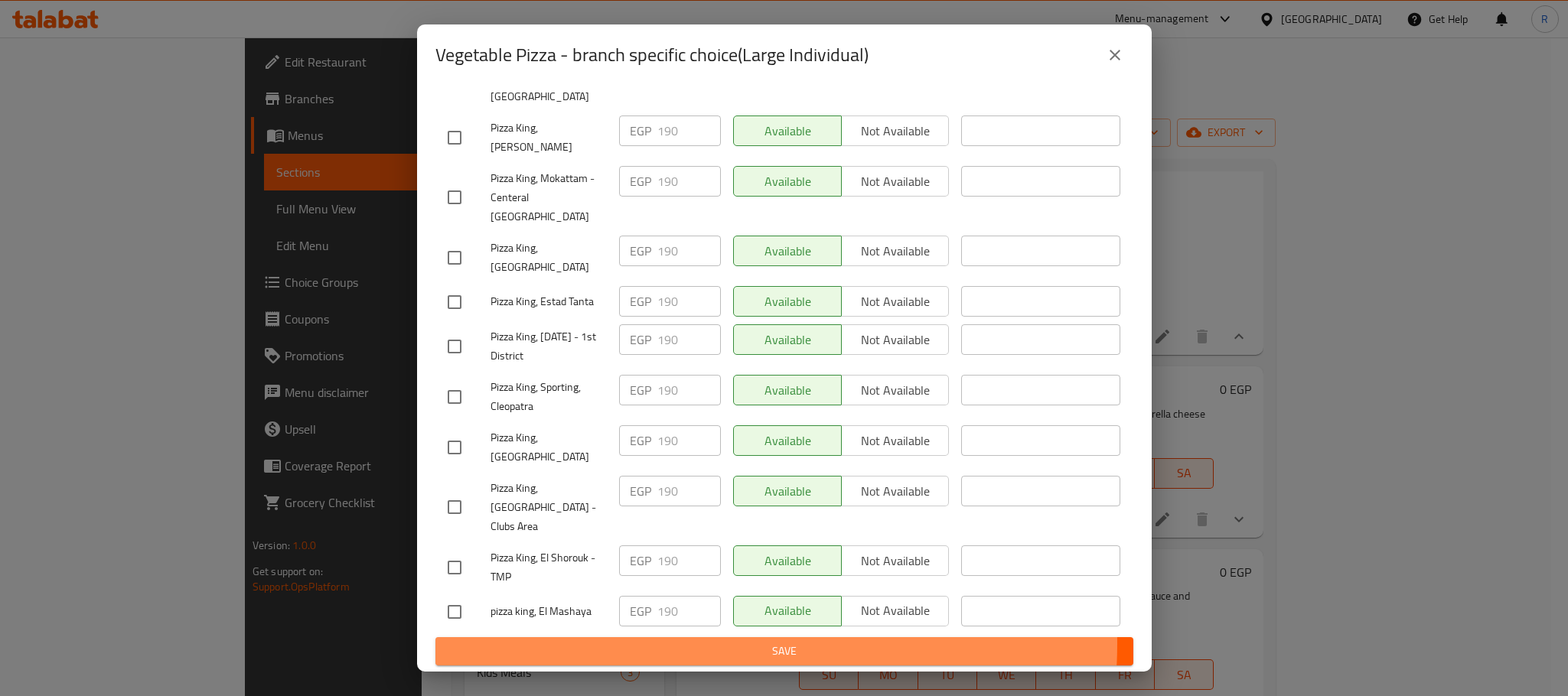
click at [693, 644] on span "Save" at bounding box center [784, 651] width 673 height 19
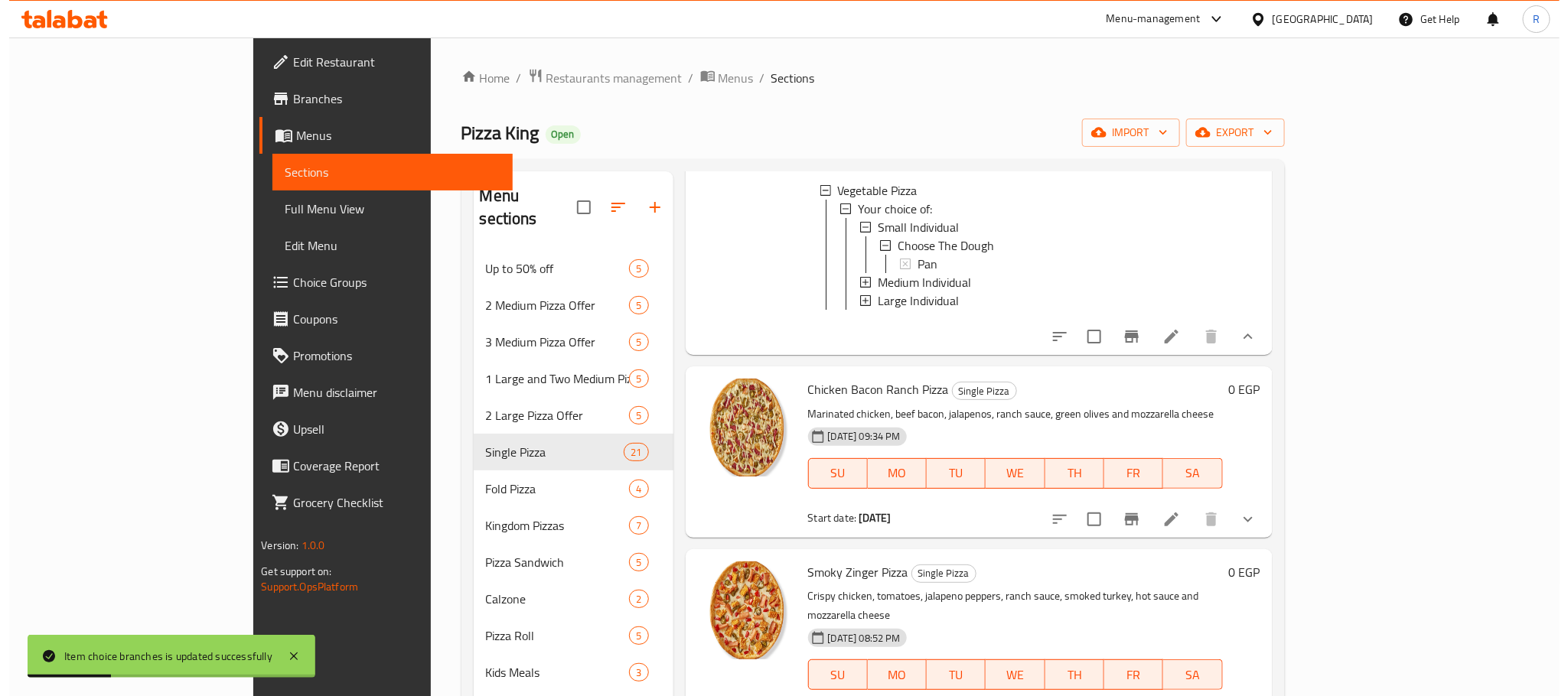
scroll to position [3443, 0]
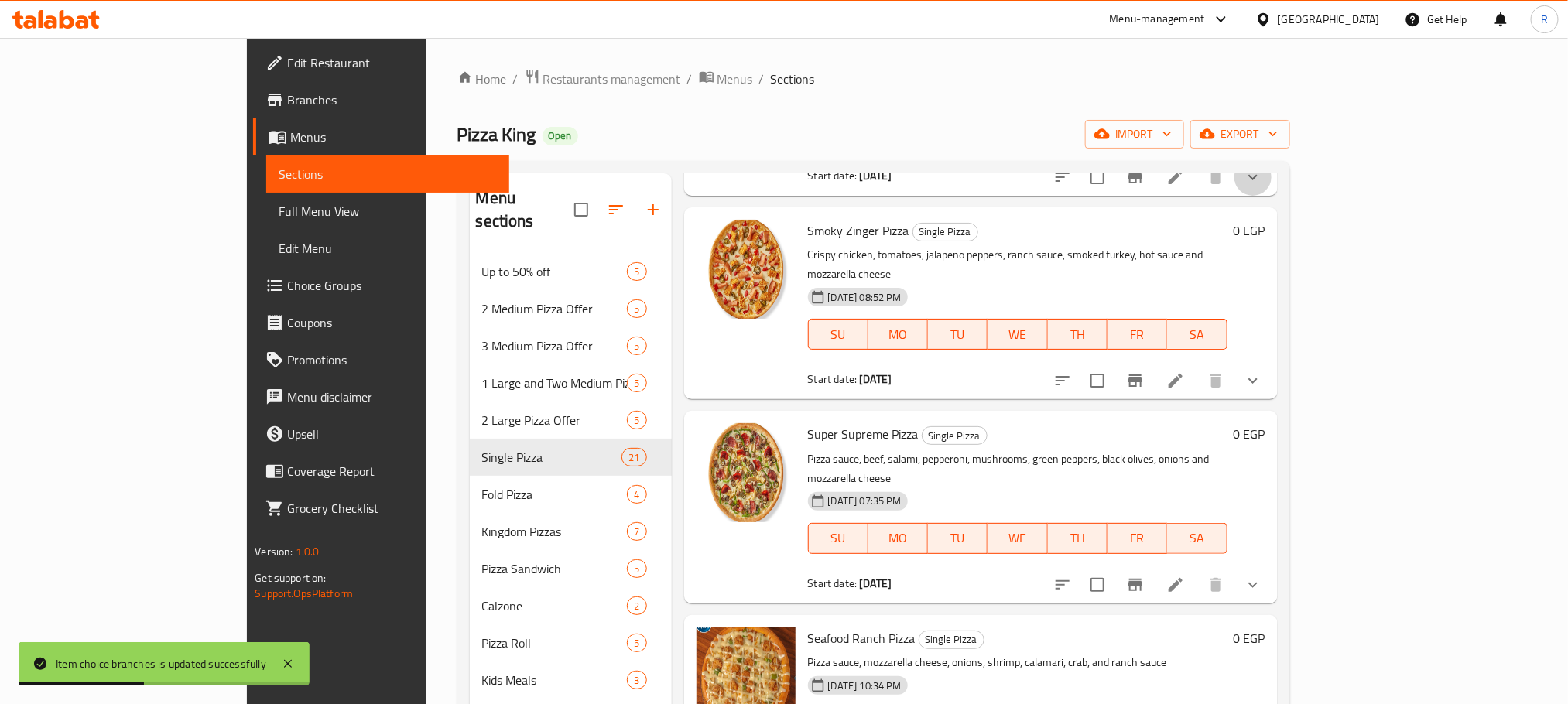
click at [1272, 196] on button "show more" at bounding box center [1253, 177] width 38 height 38
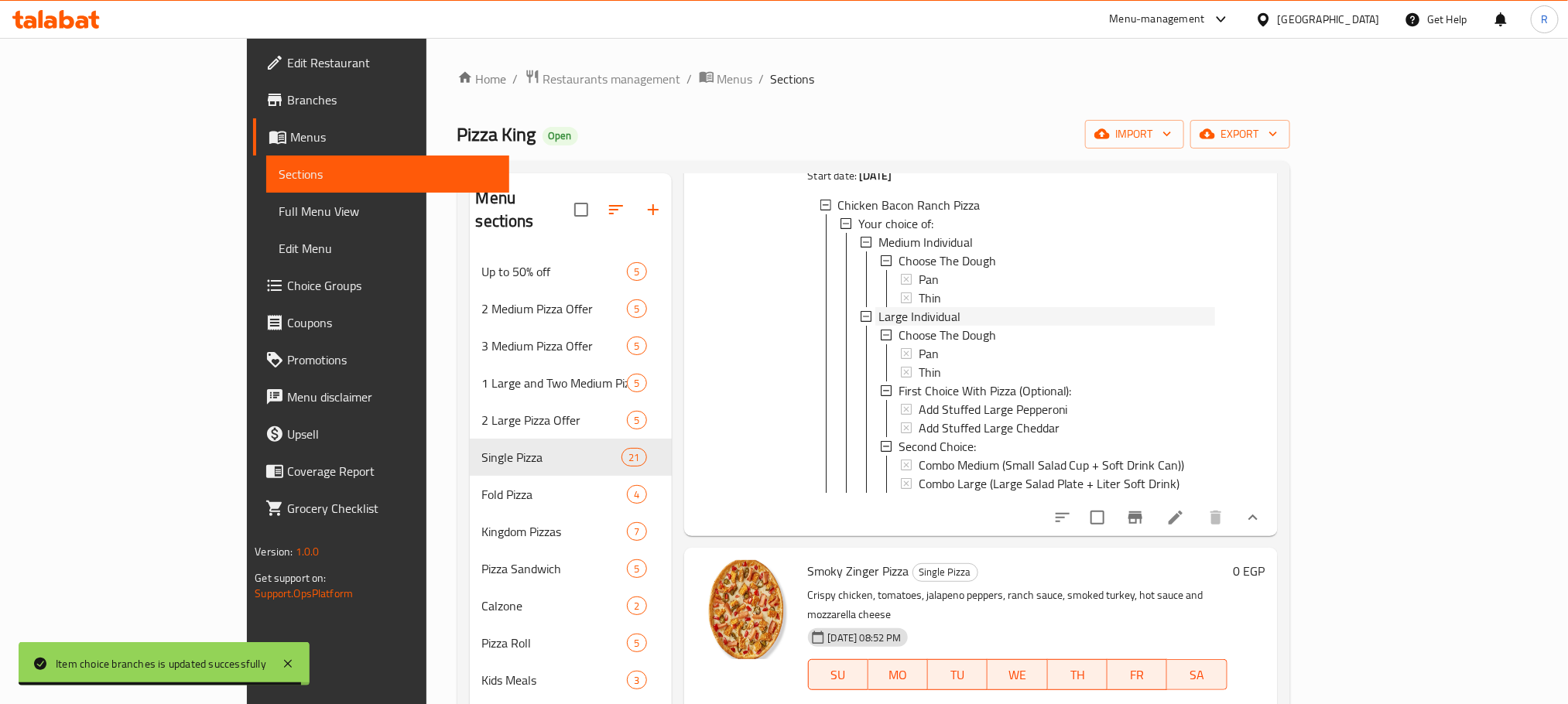
click at [879, 326] on span "Large Individual" at bounding box center [919, 316] width 82 height 18
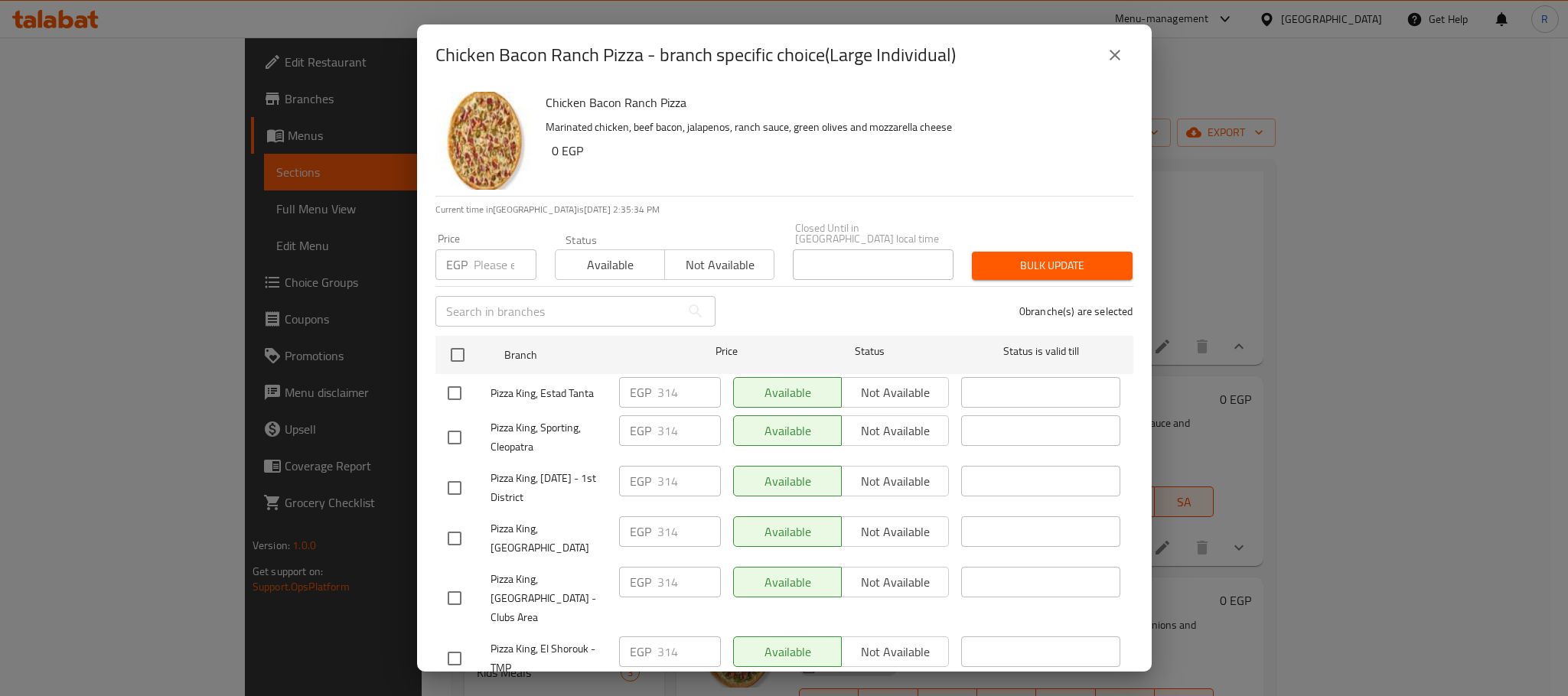
scroll to position [2734, 0]
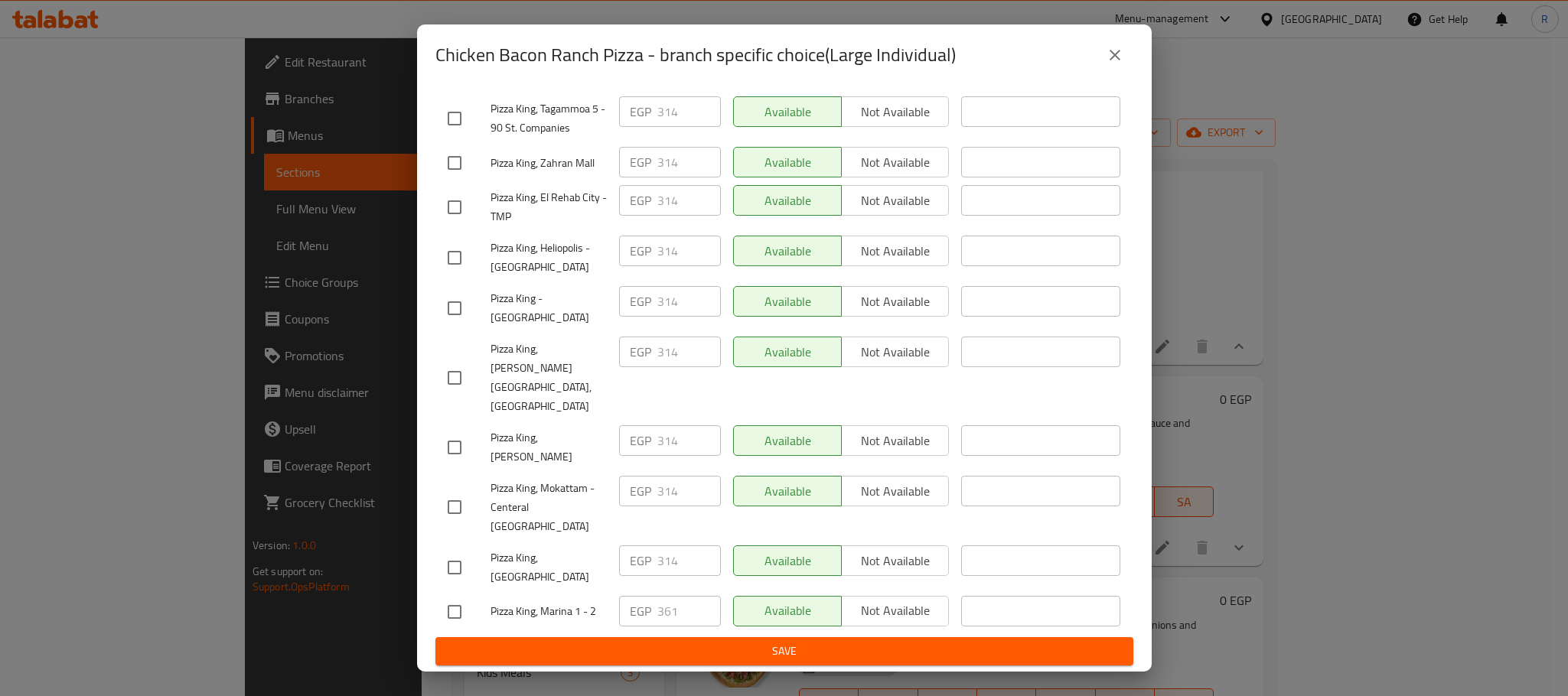
click at [452, 598] on input "checkbox" at bounding box center [455, 612] width 32 height 32
checkbox input "true"
click at [664, 604] on input "361" at bounding box center [689, 611] width 64 height 31
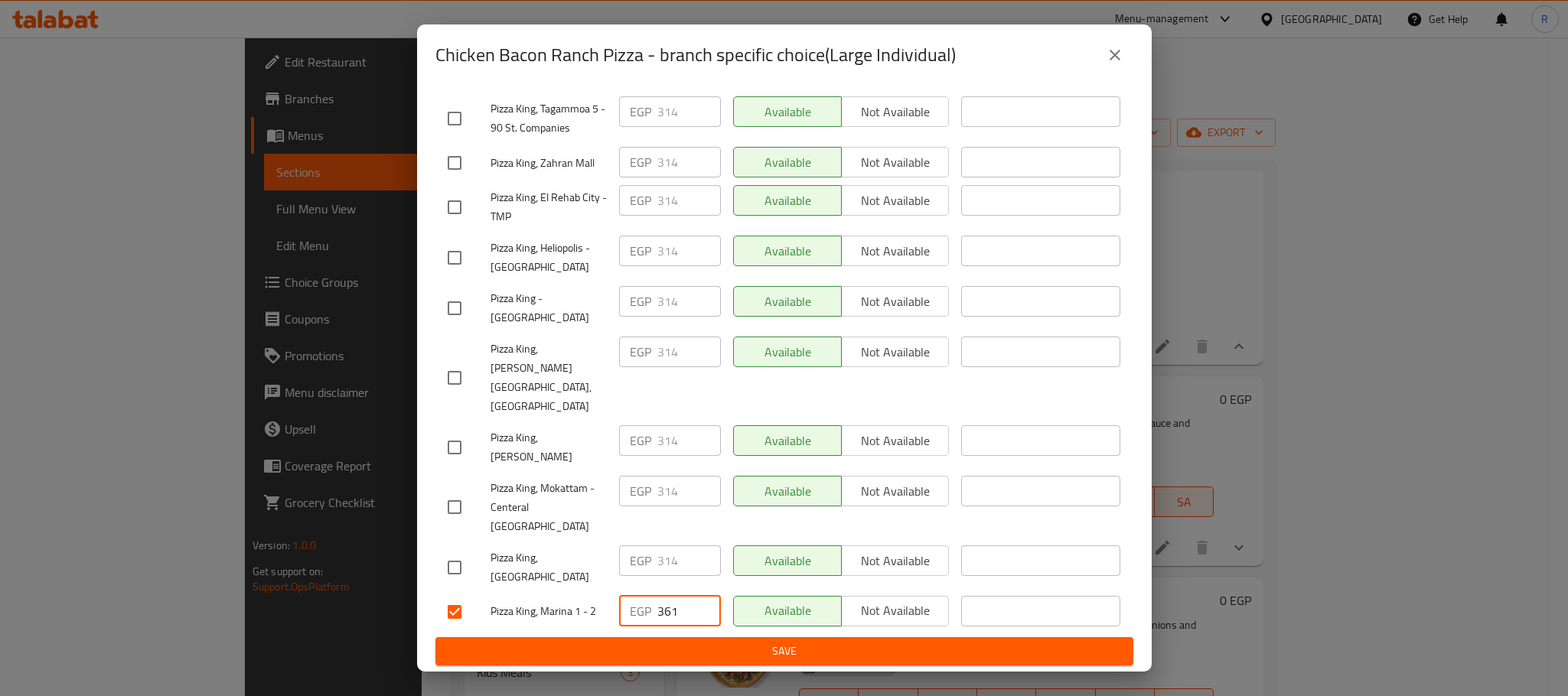
paste input "76"
type input "376"
click at [739, 653] on span "Save" at bounding box center [784, 651] width 673 height 19
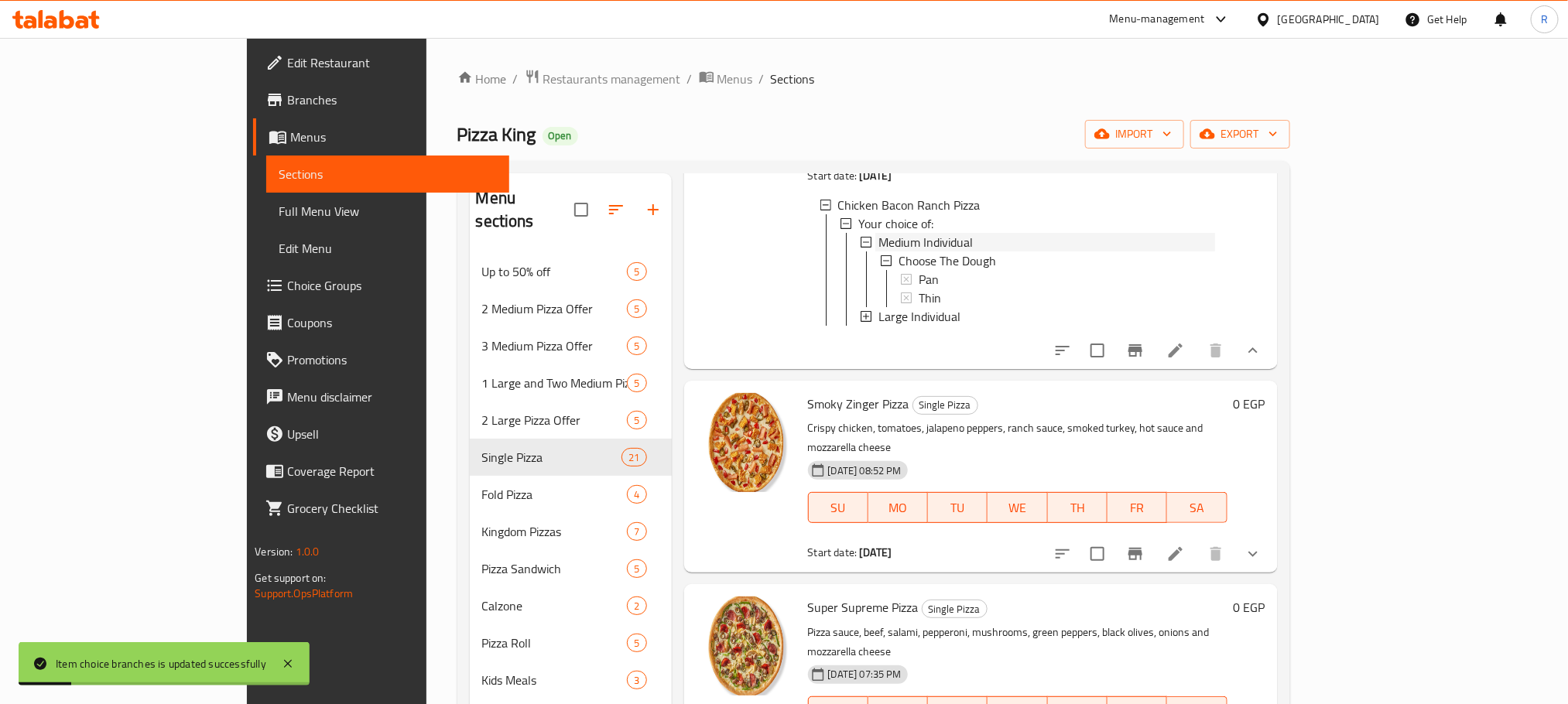
click at [879, 252] on span "Medium Individual" at bounding box center [926, 242] width 95 height 18
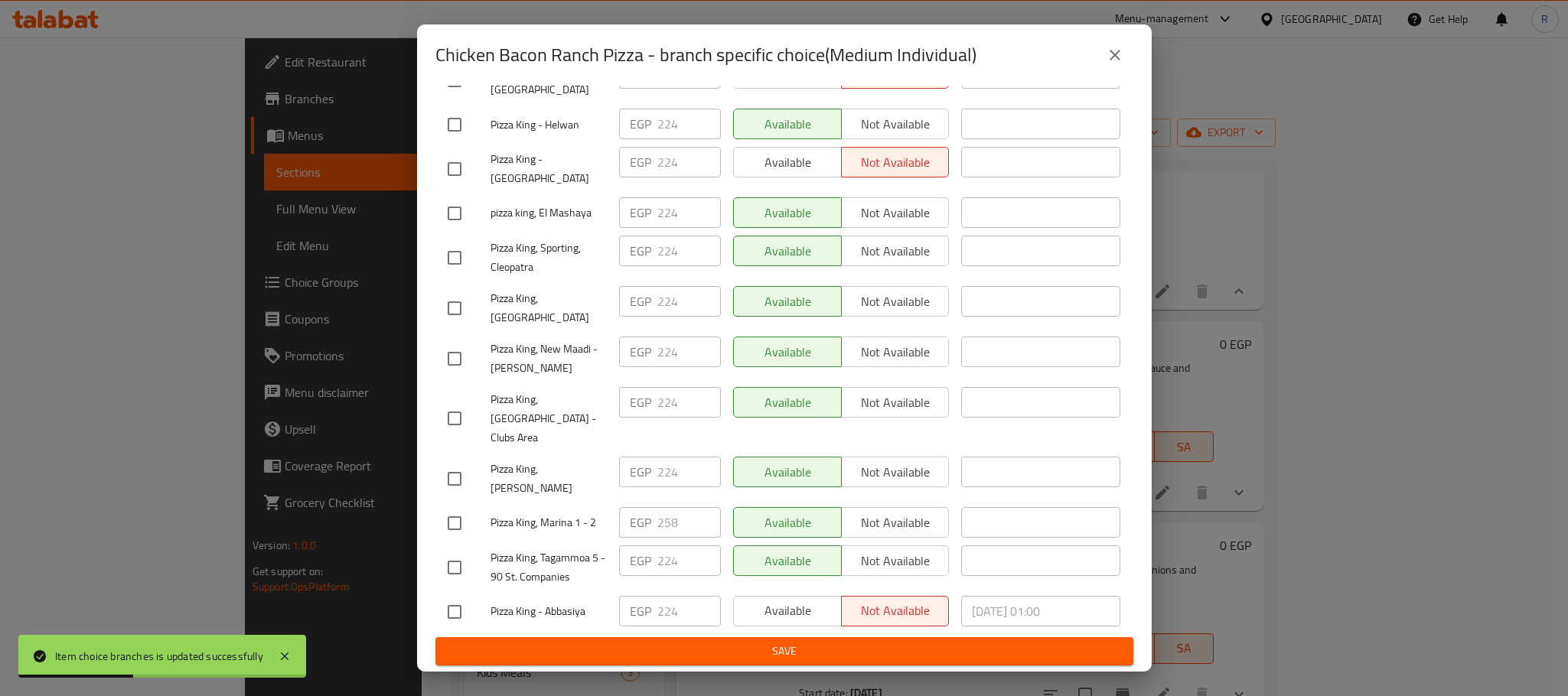
click at [455, 513] on input "checkbox" at bounding box center [455, 523] width 32 height 32
checkbox input "true"
click at [665, 507] on input "258" at bounding box center [689, 522] width 64 height 31
paste input "69"
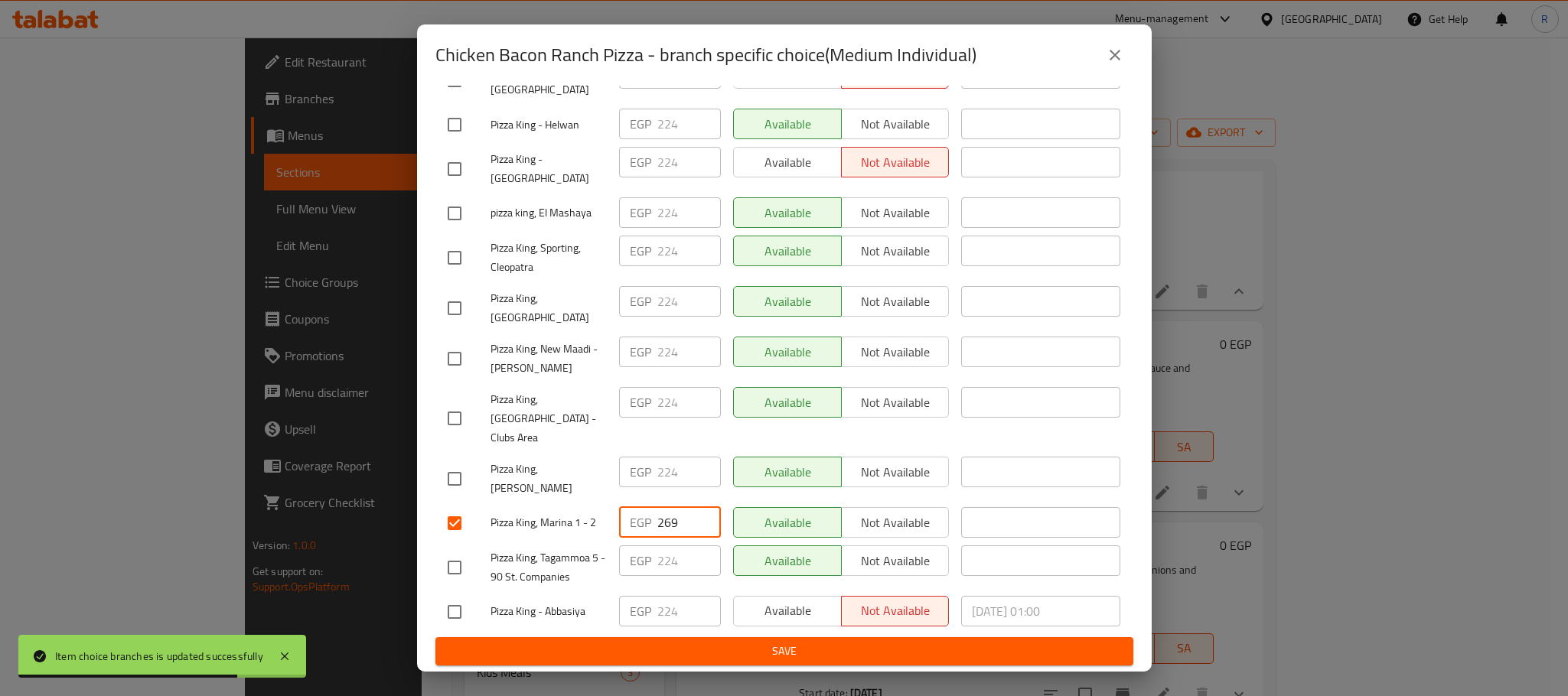
type input "269"
click at [655, 648] on span "Save" at bounding box center [784, 651] width 673 height 19
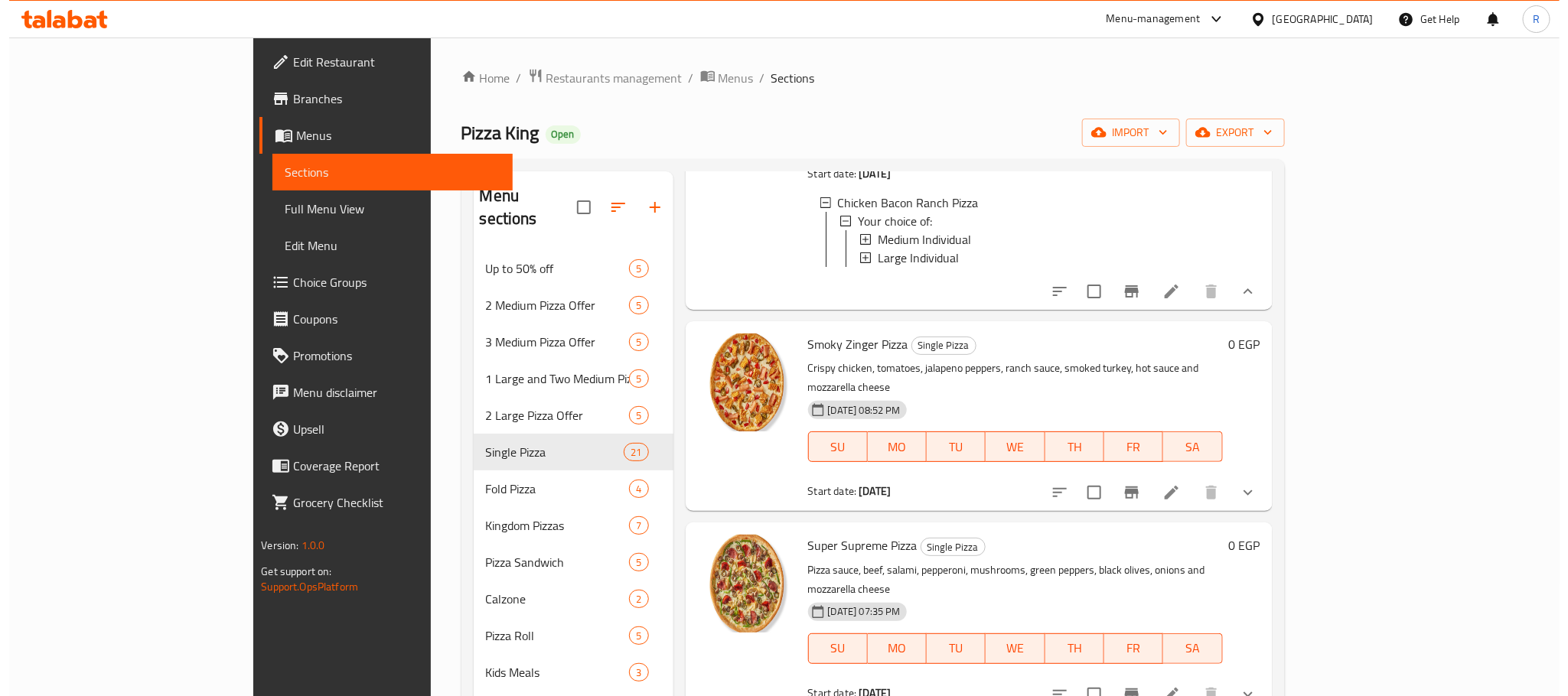
scroll to position [3673, 0]
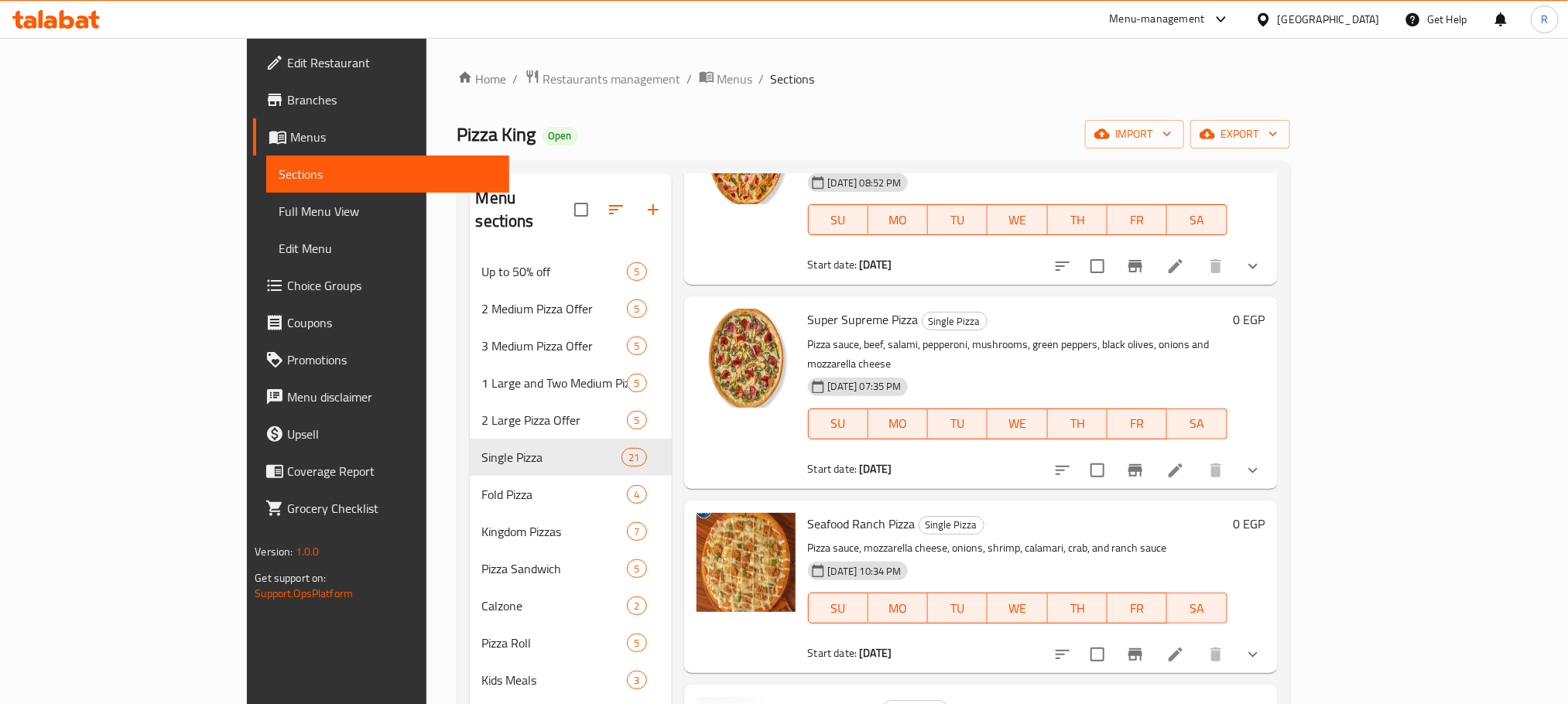
click at [1262, 276] on icon "show more" at bounding box center [1253, 265] width 18 height 18
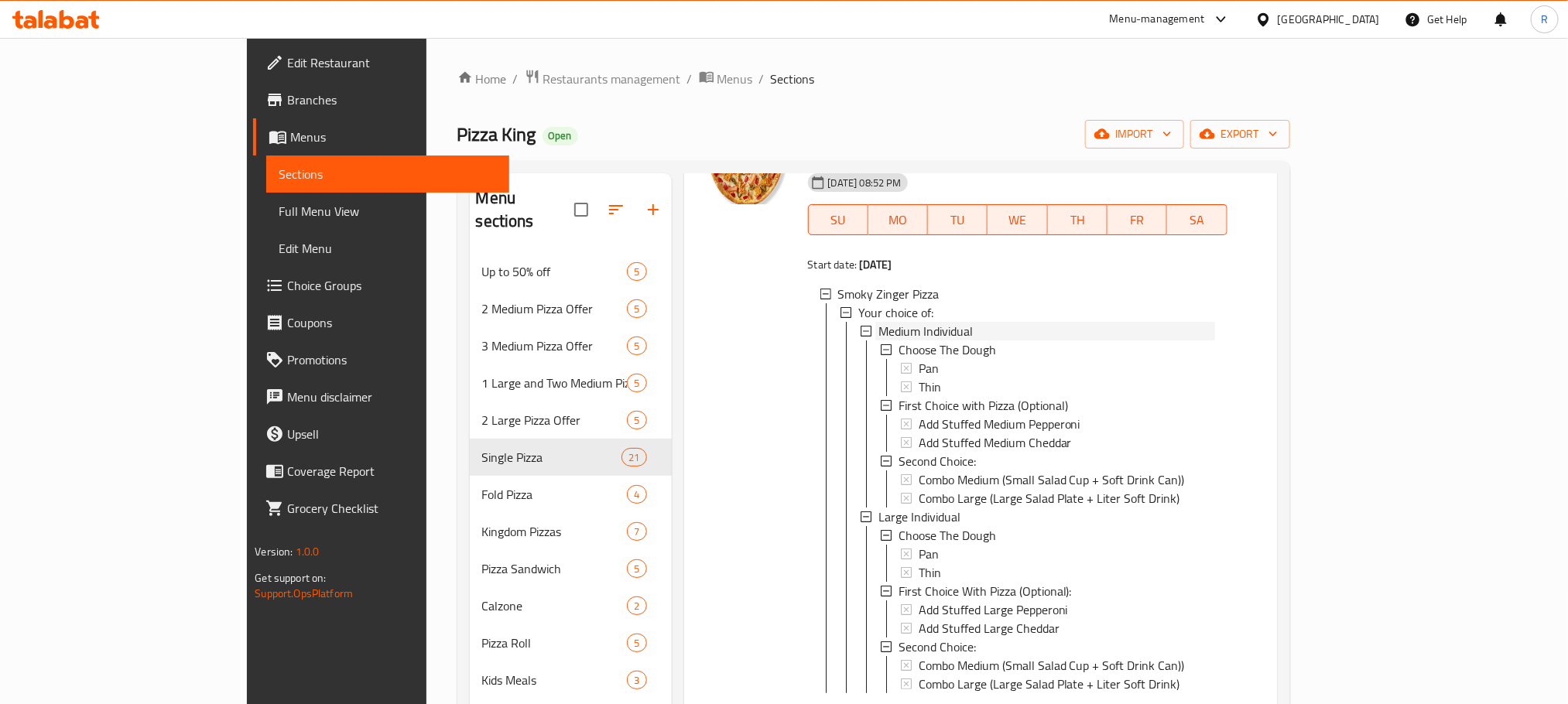
click at [897, 340] on span "Medium Individual" at bounding box center [926, 331] width 95 height 18
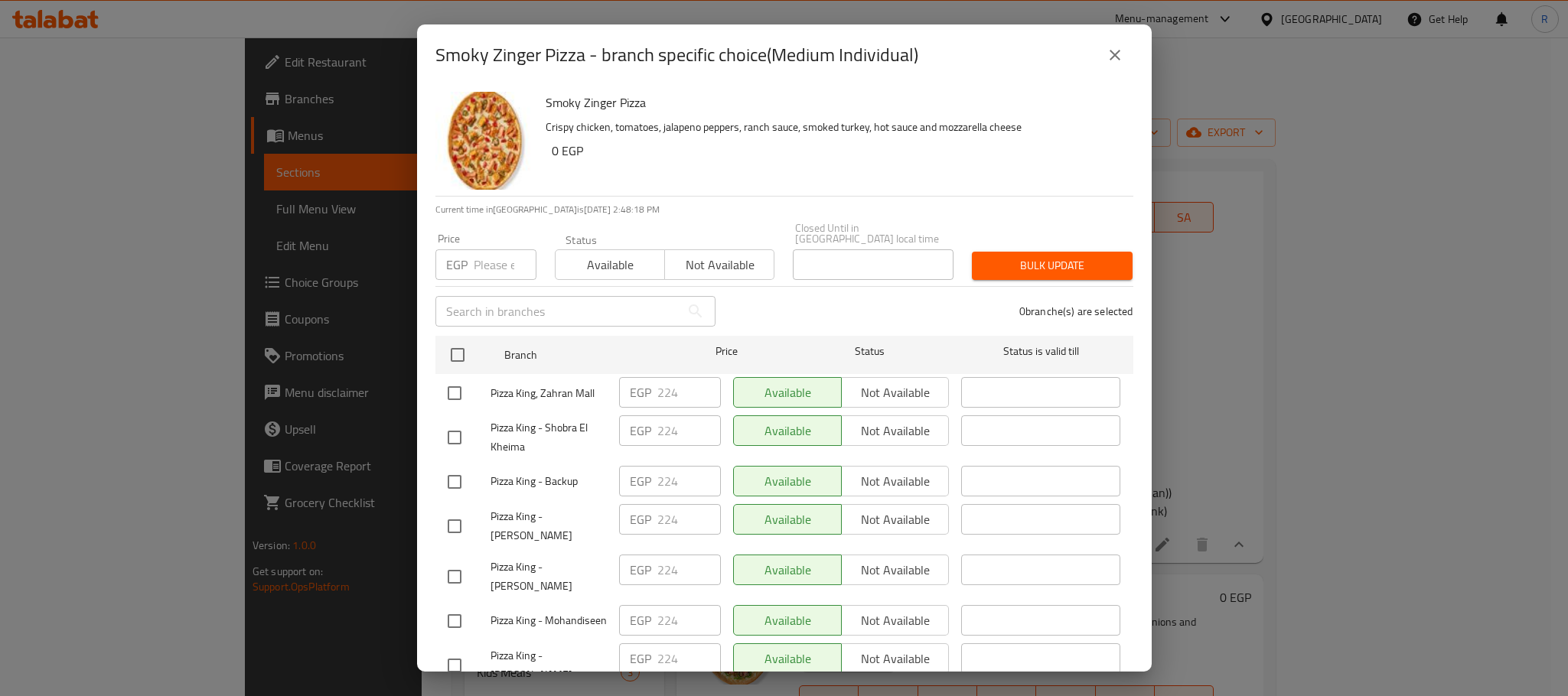
checkbox input "true"
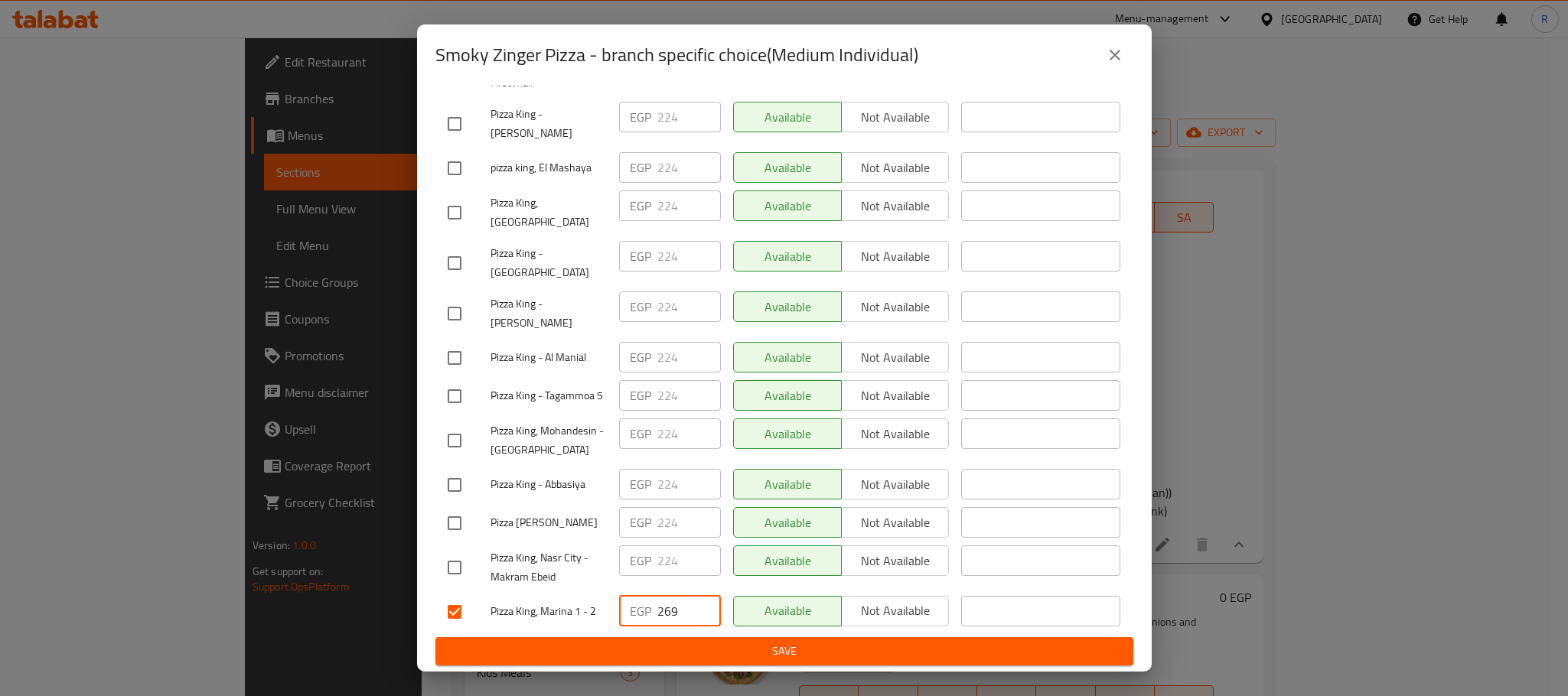
type input "269"
drag, startPoint x: 691, startPoint y: 645, endPoint x: 372, endPoint y: 2, distance: 717.8
click at [691, 647] on span "Save" at bounding box center [784, 651] width 673 height 19
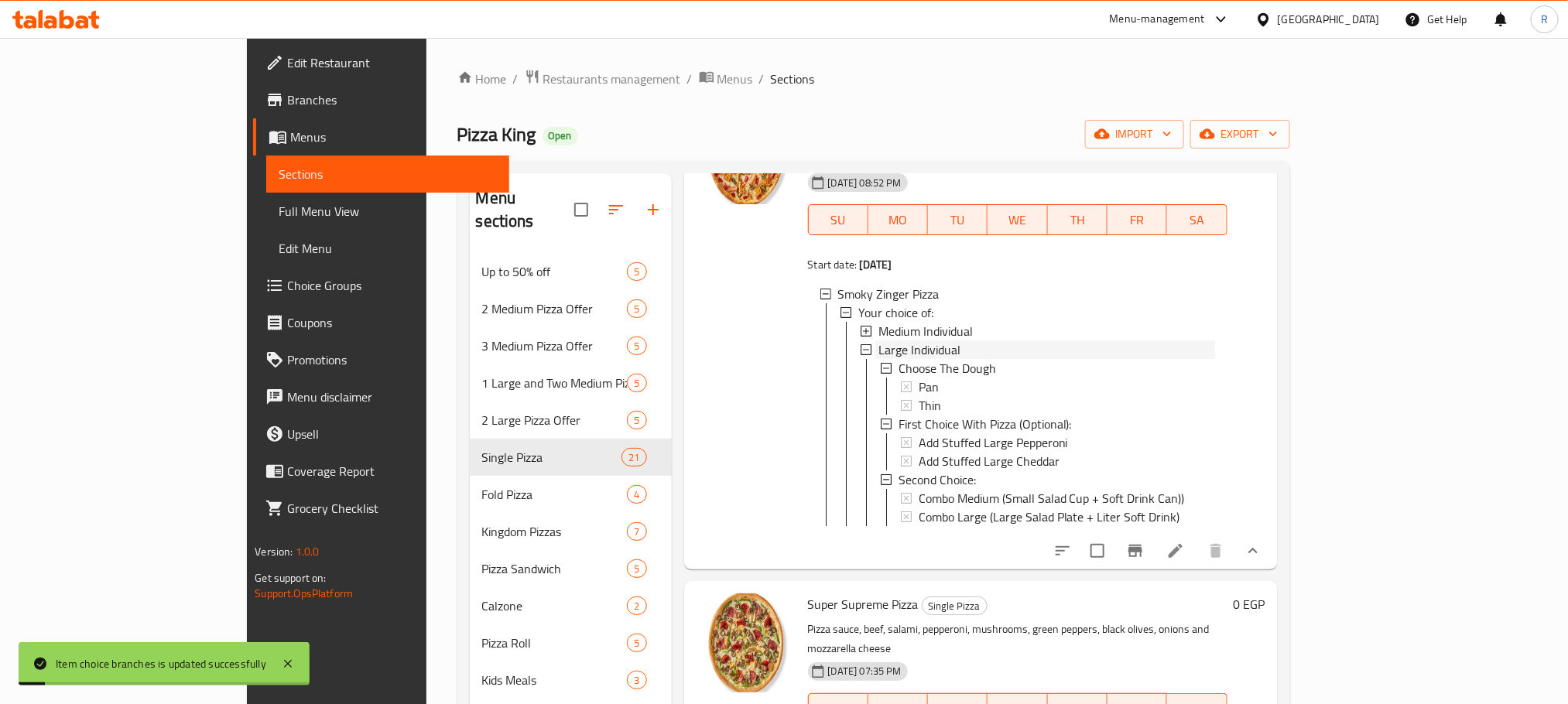
click at [896, 359] on span "Large Individual" at bounding box center [919, 349] width 82 height 18
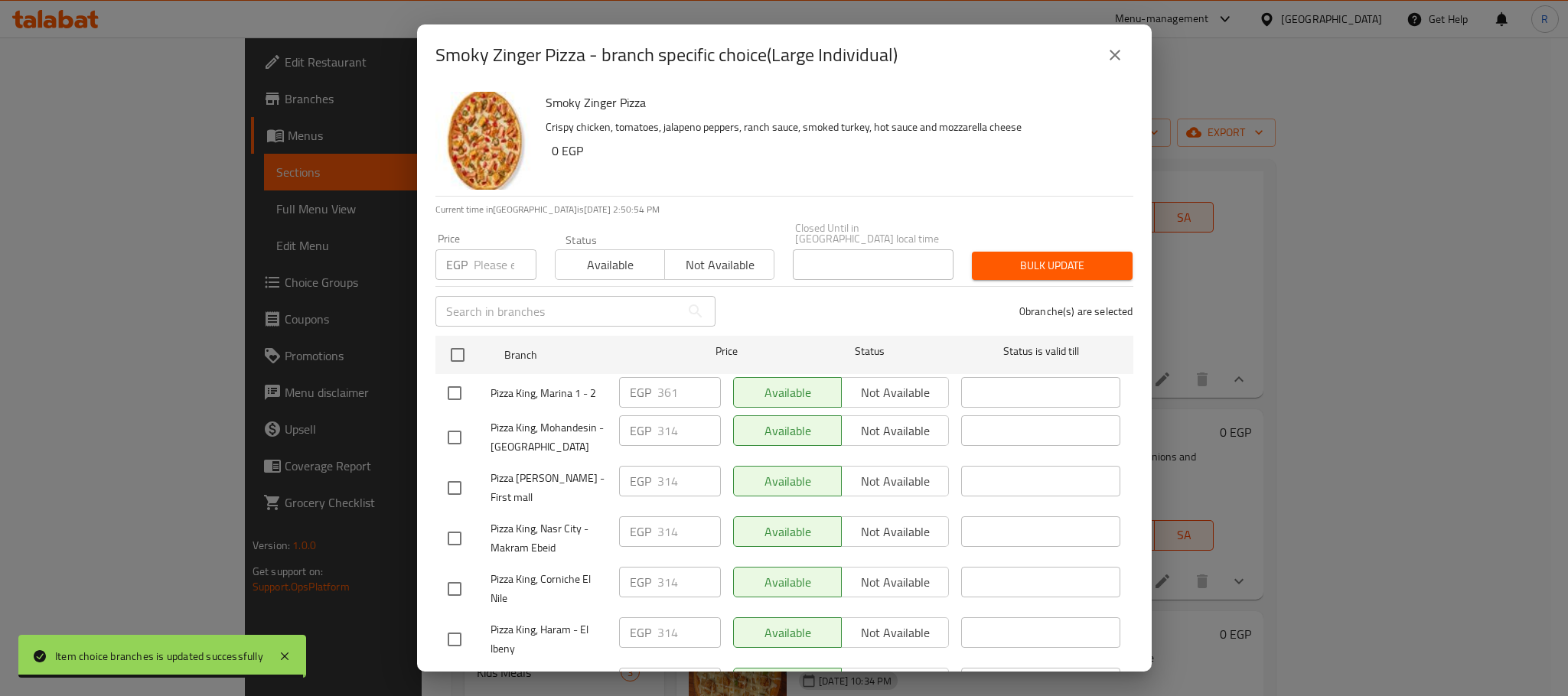
click at [460, 393] on input "checkbox" at bounding box center [455, 394] width 32 height 32
checkbox input "true"
click at [665, 389] on input "361" at bounding box center [689, 393] width 64 height 31
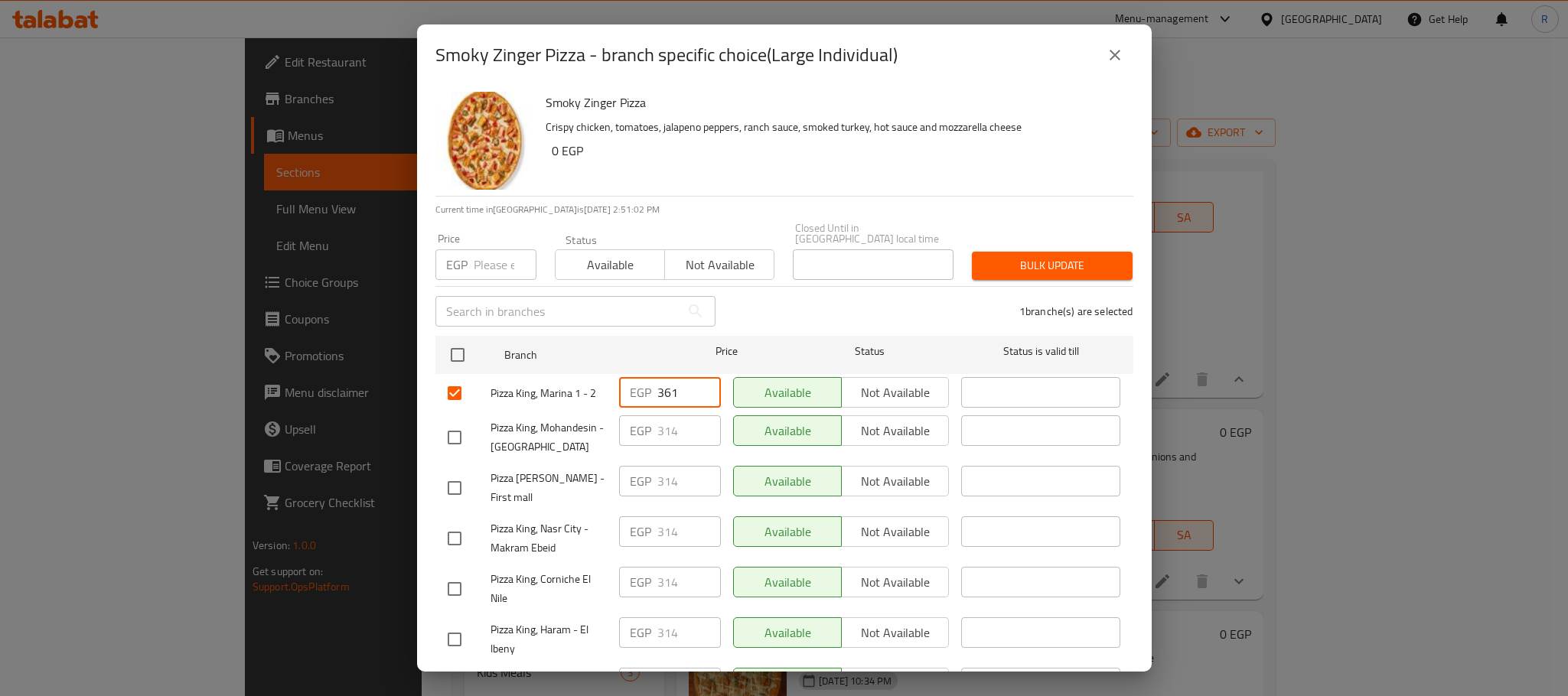
click at [669, 388] on input "361" at bounding box center [689, 393] width 64 height 31
paste input "number"
paste input "376"
type input "376"
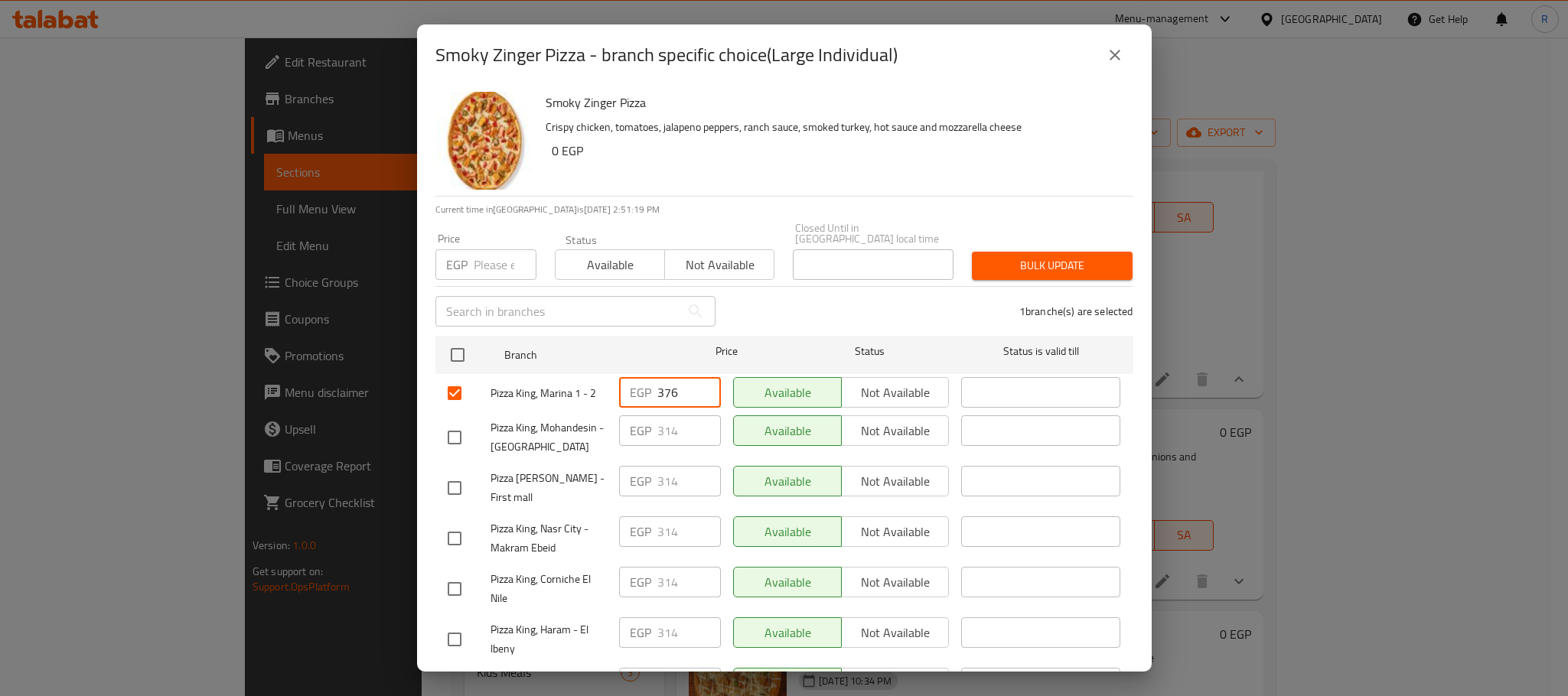
click at [834, 306] on div "1 branche(s) are selected" at bounding box center [934, 312] width 418 height 55
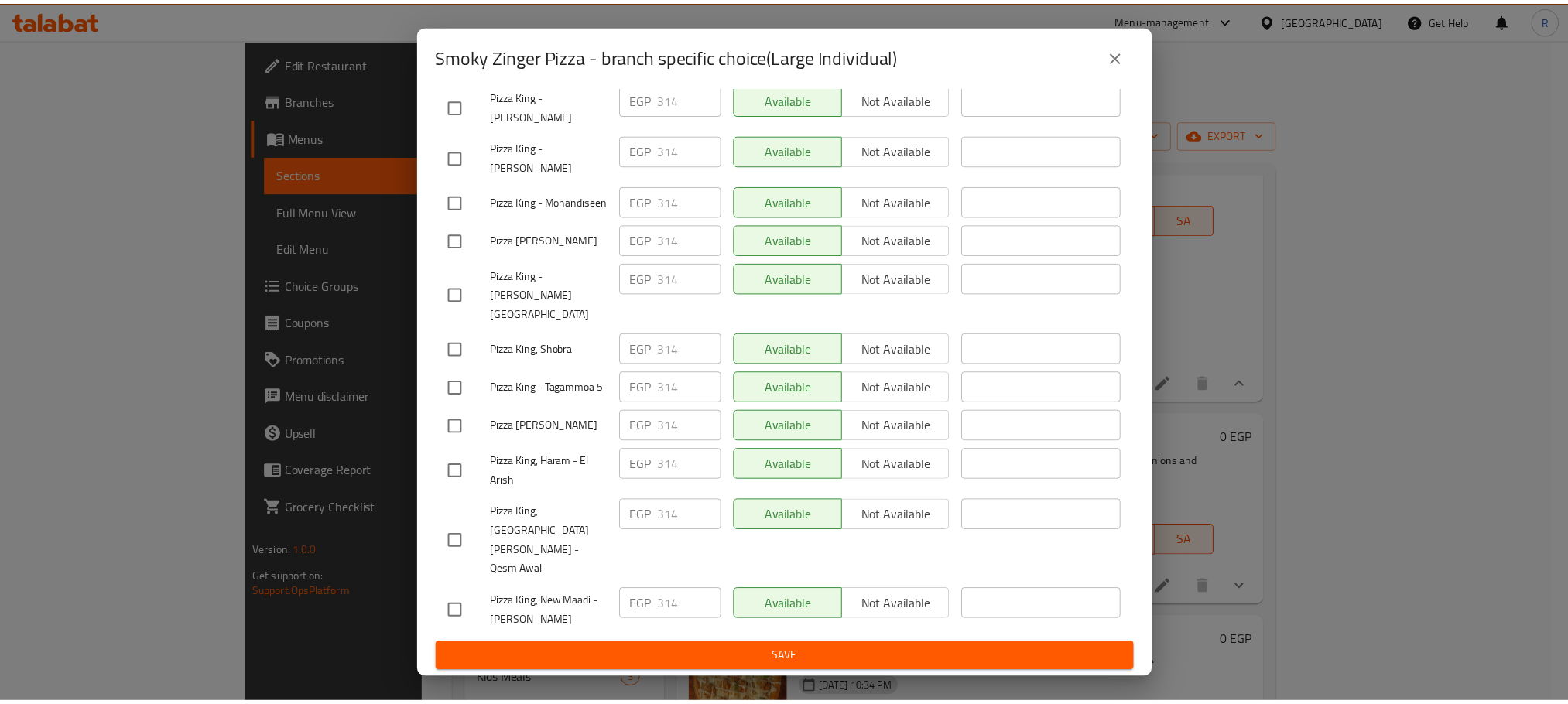
scroll to position [2765, 0]
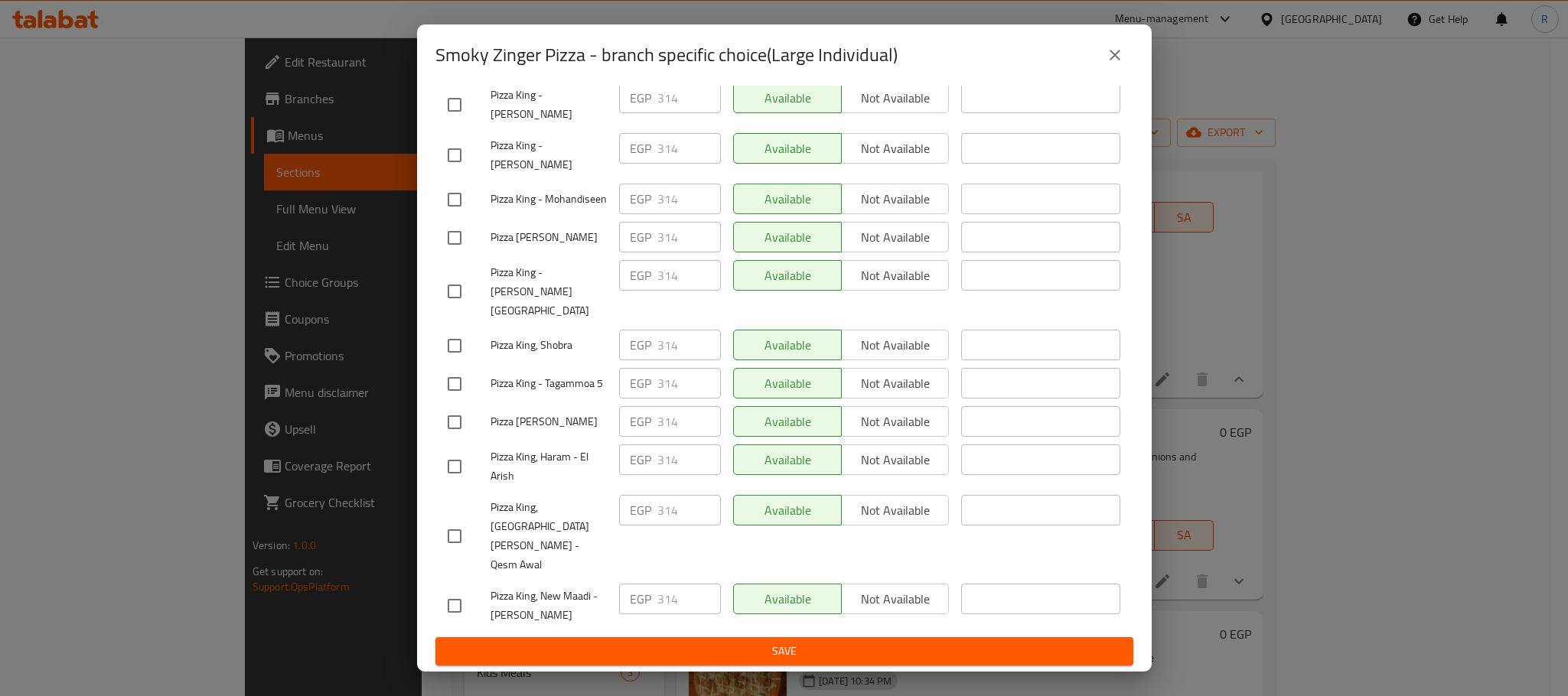
click at [770, 650] on span "Save" at bounding box center [784, 651] width 673 height 19
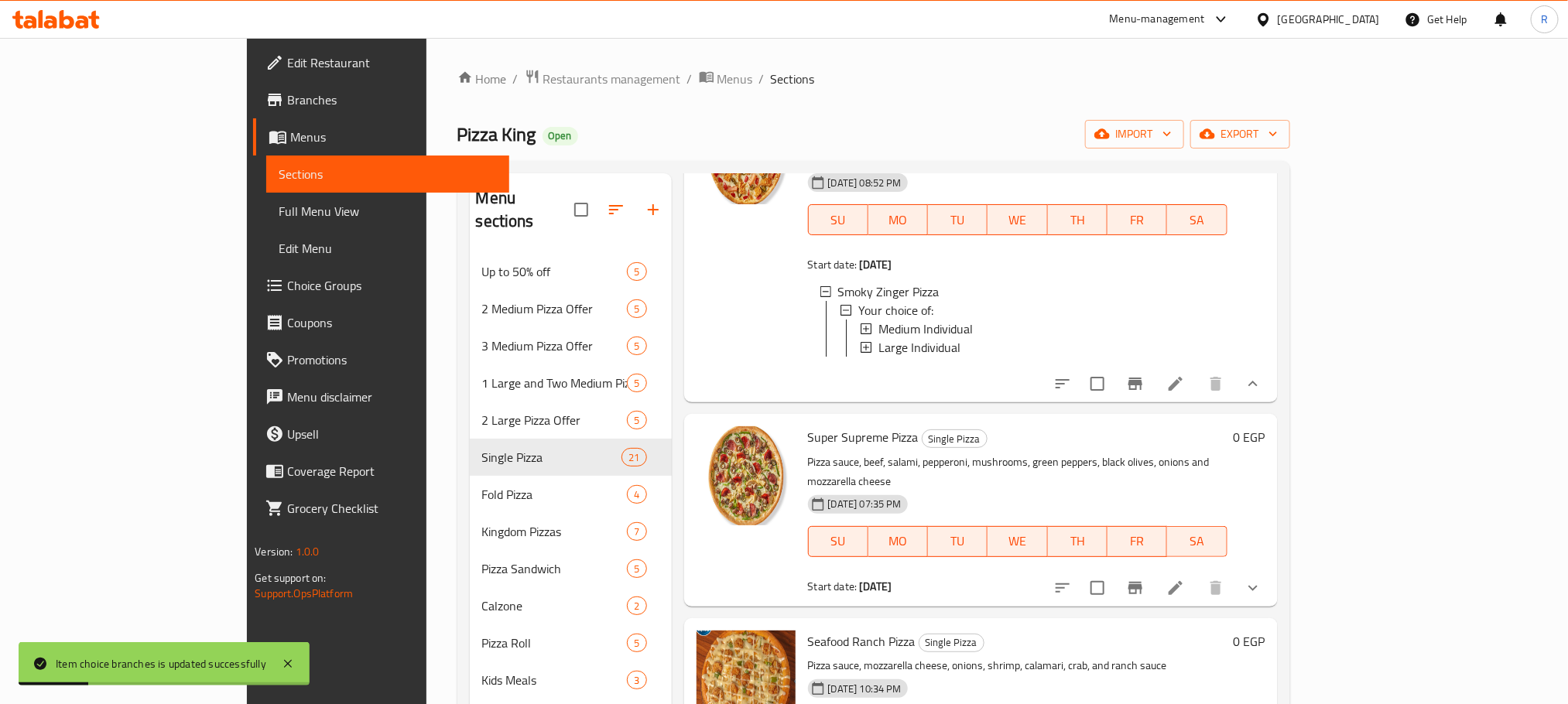
scroll to position [3947, 0]
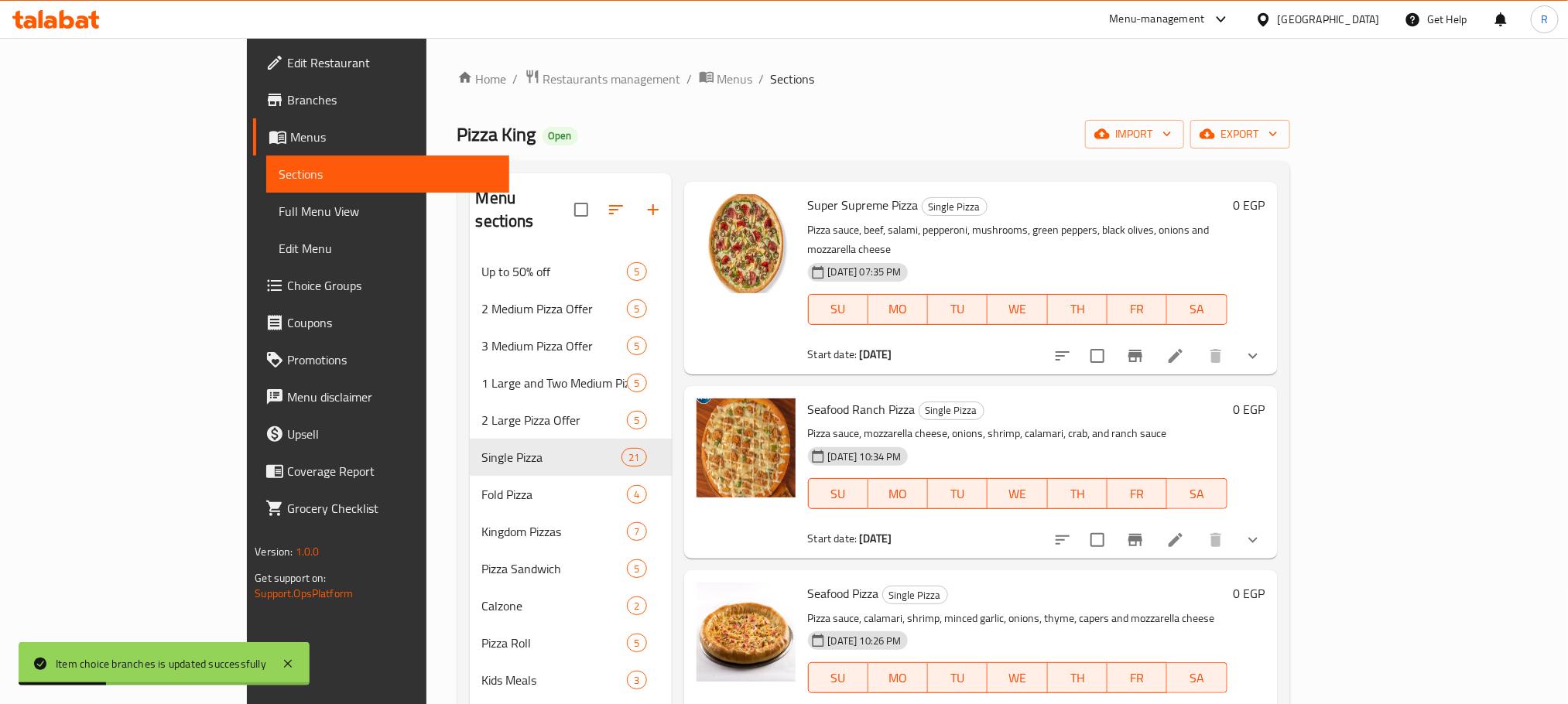
click at [1272, 374] on button "show more" at bounding box center [1253, 356] width 38 height 38
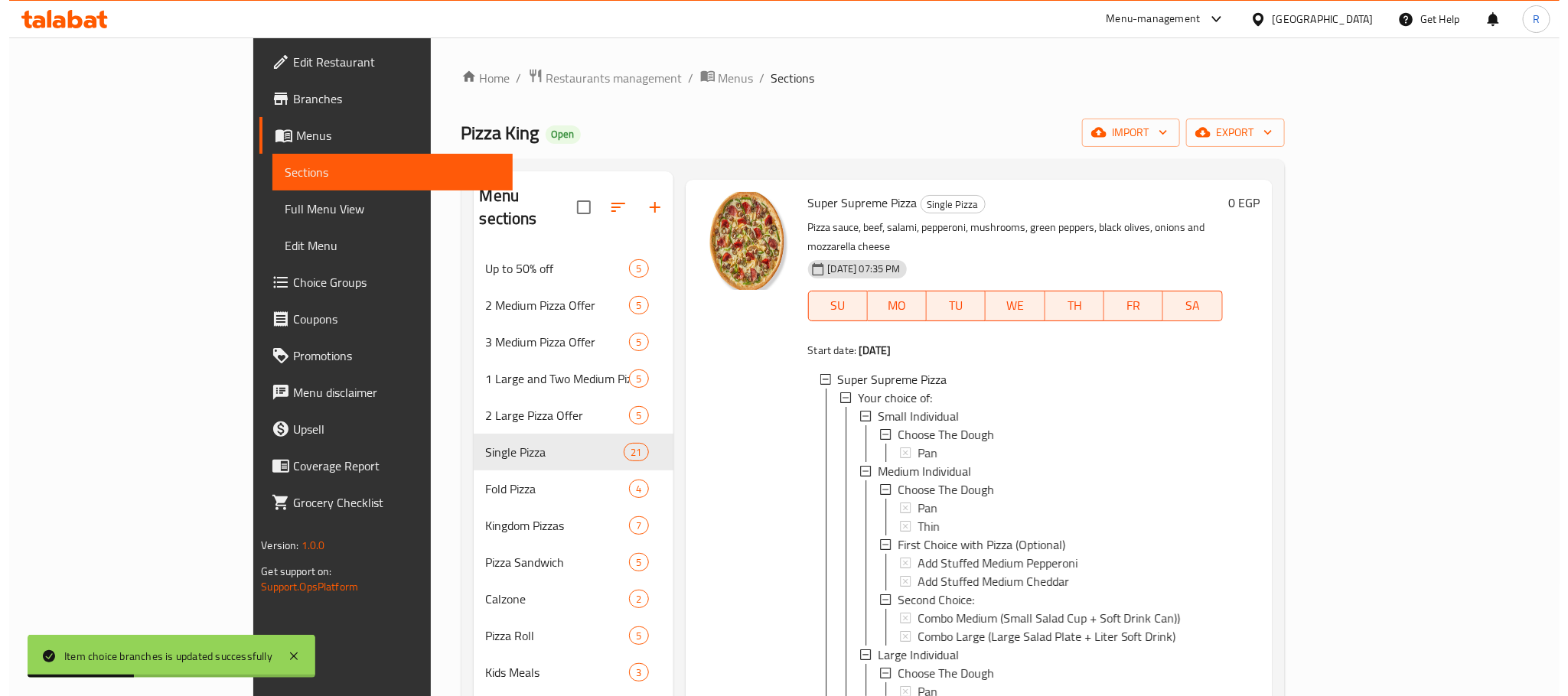
scroll to position [4131, 0]
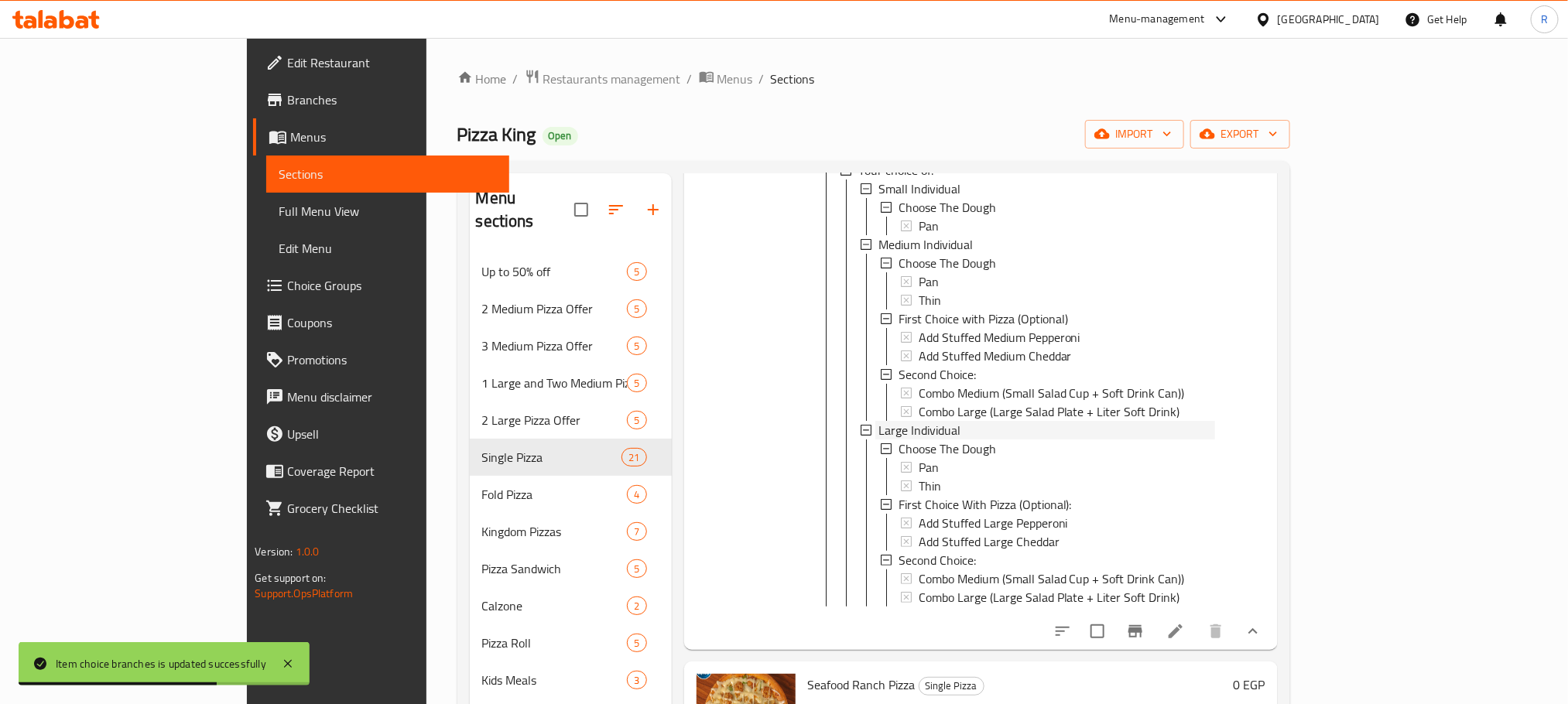
click at [879, 440] on span "Large Individual" at bounding box center [919, 430] width 82 height 18
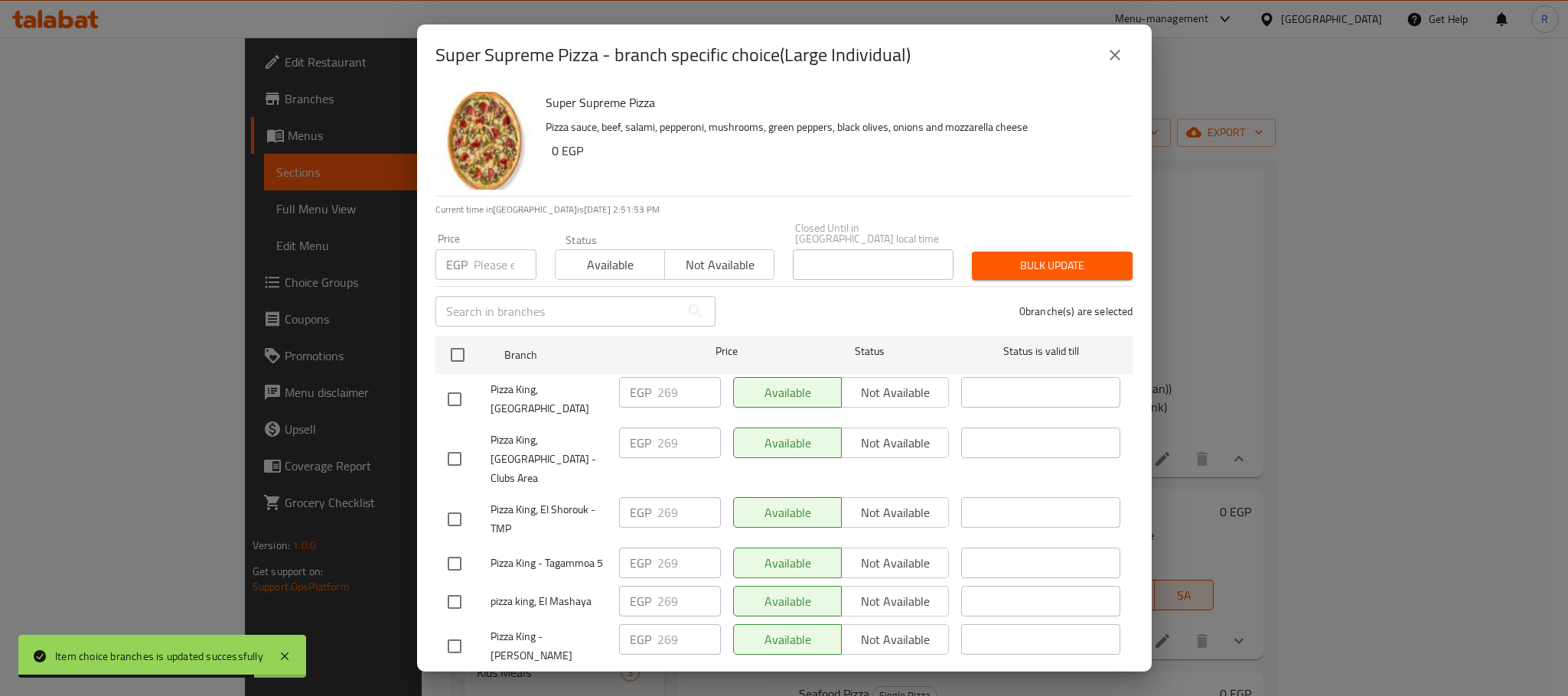
scroll to position [2734, 0]
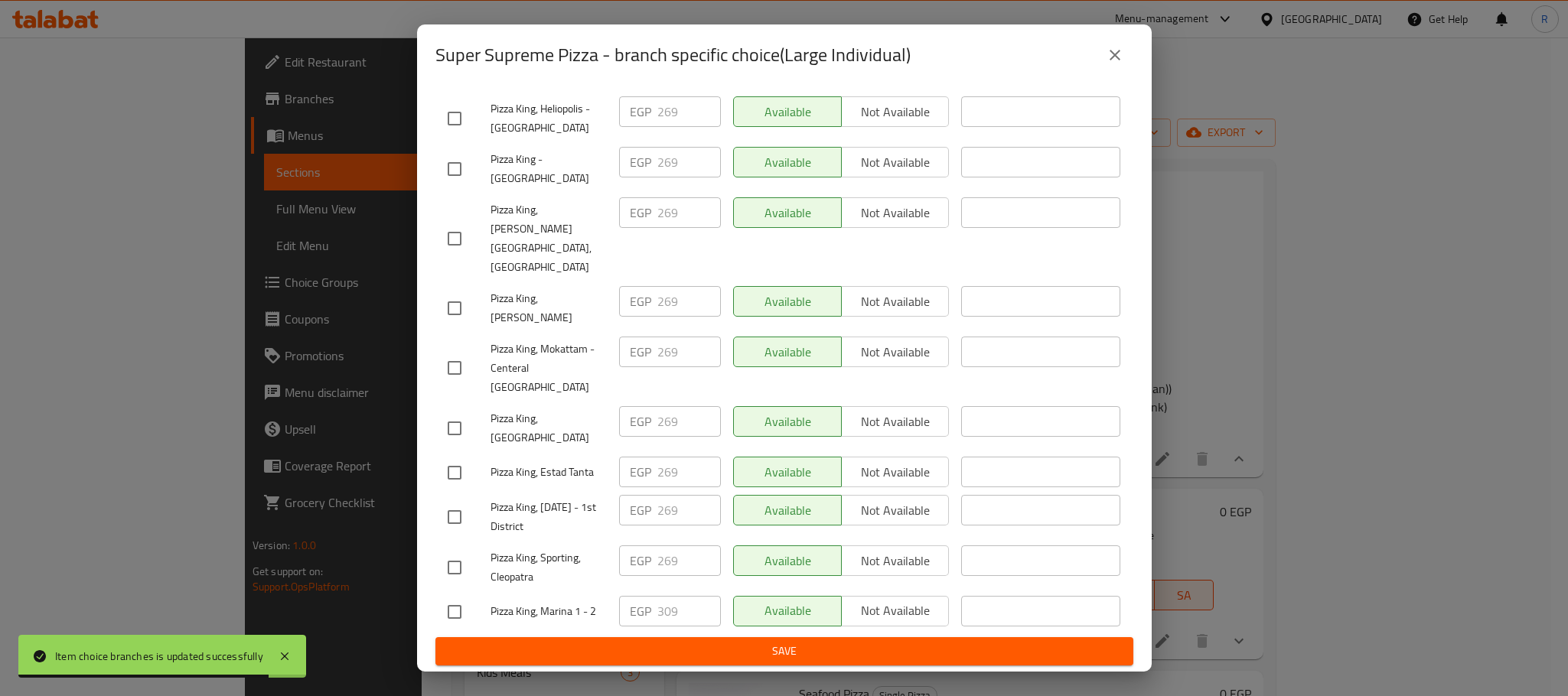
click at [455, 597] on input "checkbox" at bounding box center [455, 612] width 32 height 32
checkbox input "true"
click at [666, 600] on input "309" at bounding box center [689, 611] width 64 height 31
paste input "23"
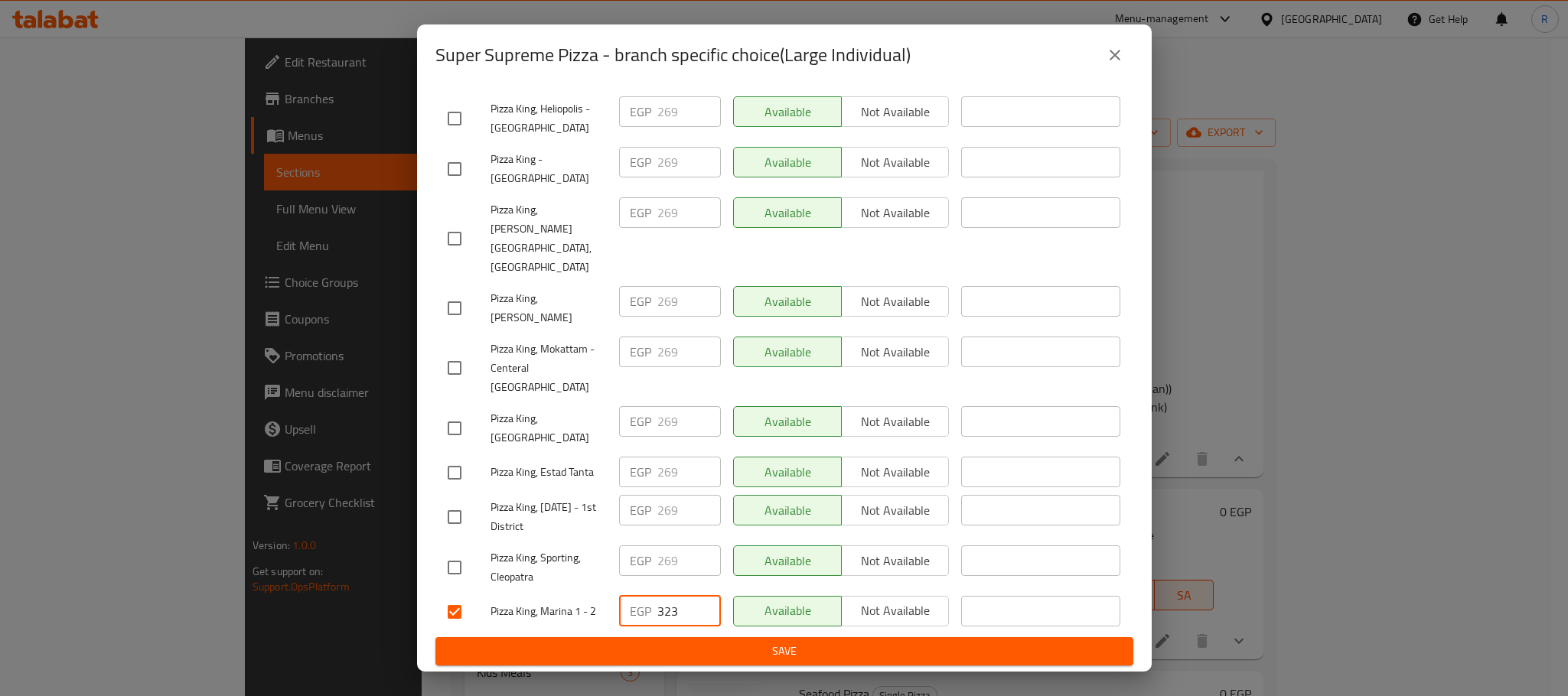
type input "323"
click at [737, 647] on span "Save" at bounding box center [784, 651] width 673 height 19
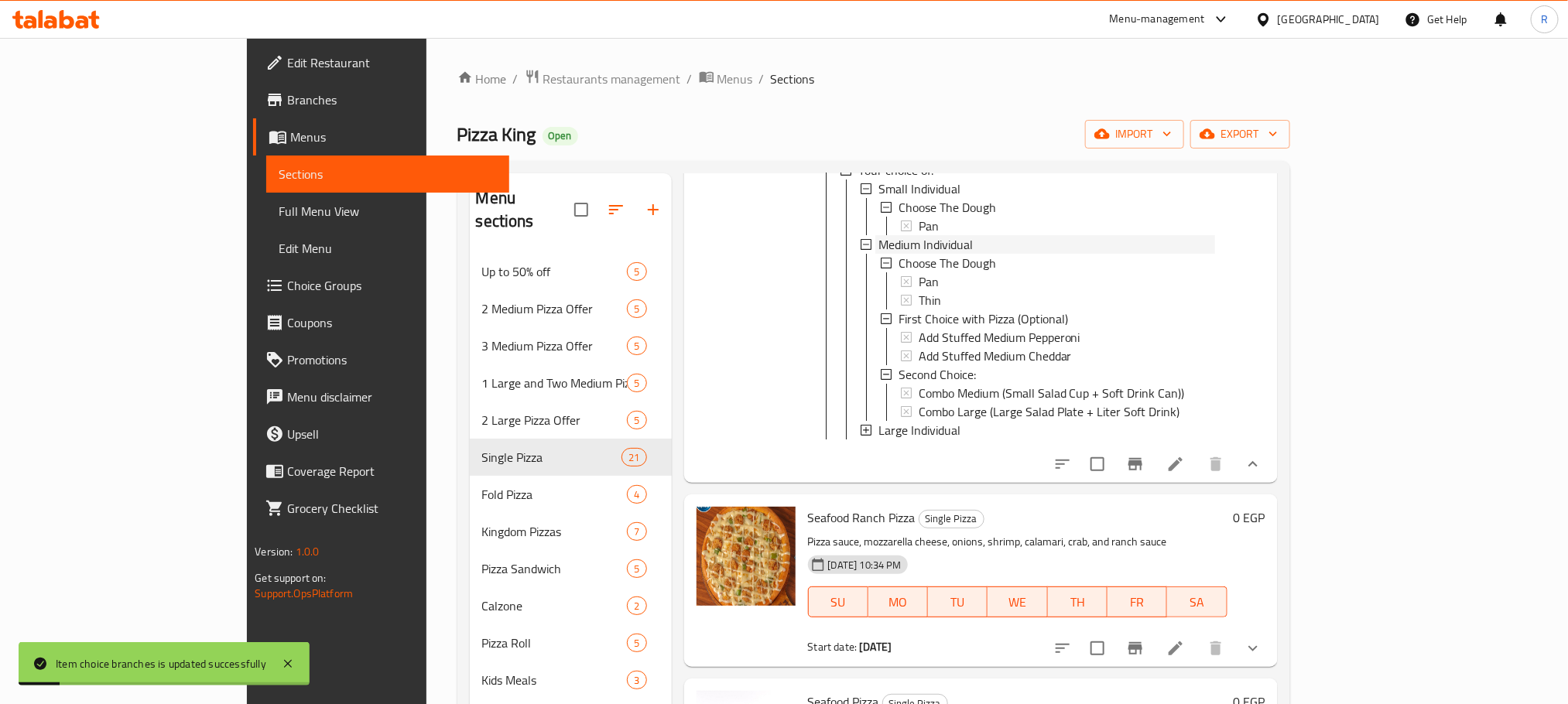
click at [879, 254] on span "Medium Individual" at bounding box center [926, 244] width 95 height 18
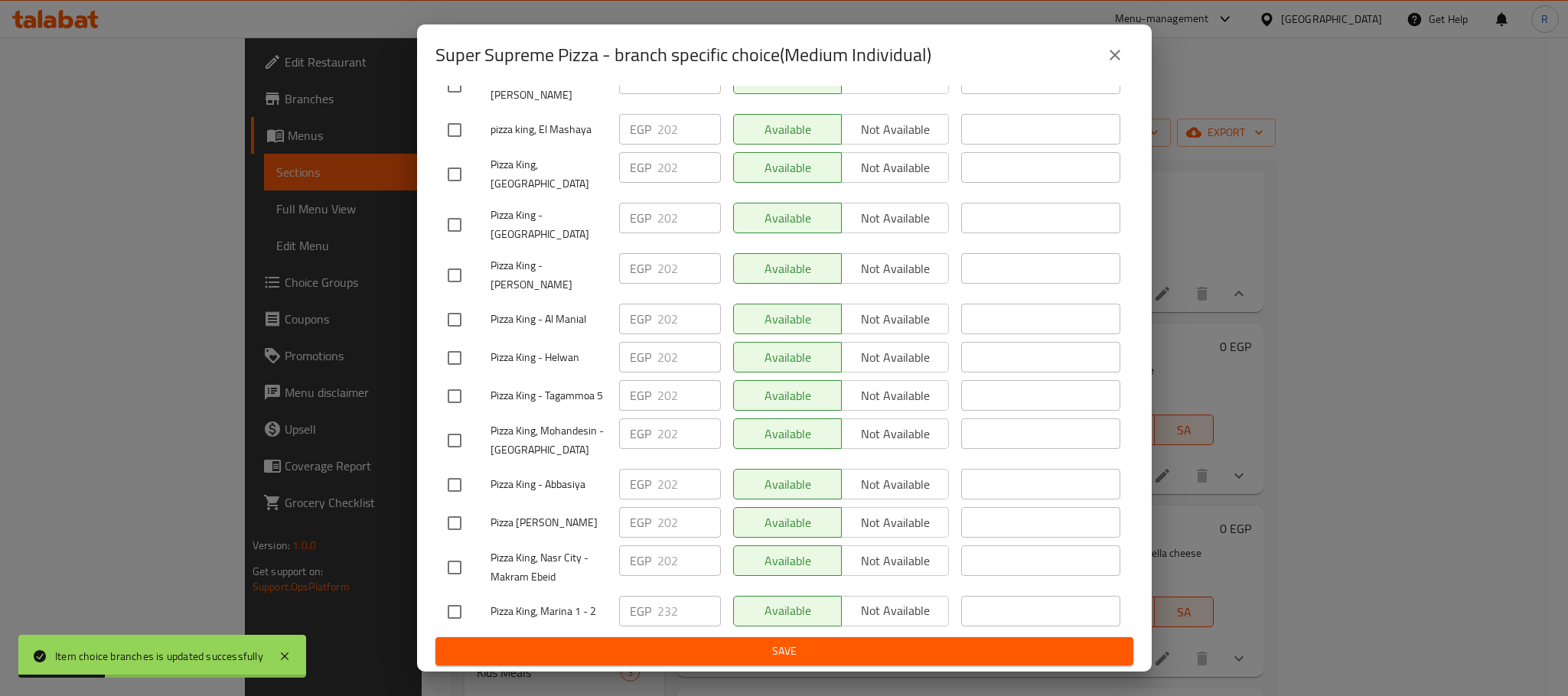
click at [453, 602] on input "checkbox" at bounding box center [455, 612] width 32 height 32
checkbox input "true"
click at [657, 606] on input "232" at bounding box center [689, 611] width 64 height 31
paste input "4"
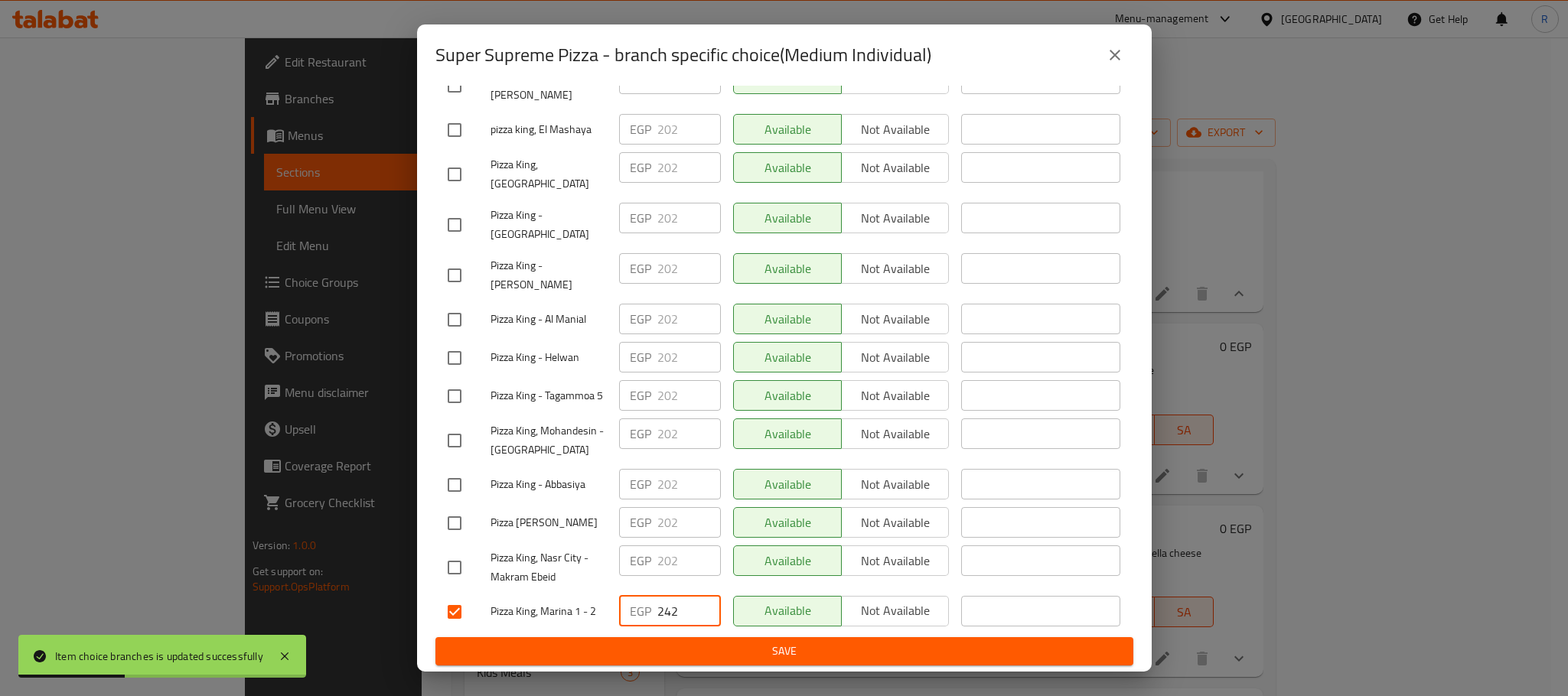
type input "242"
click at [641, 652] on span "Save" at bounding box center [784, 651] width 673 height 19
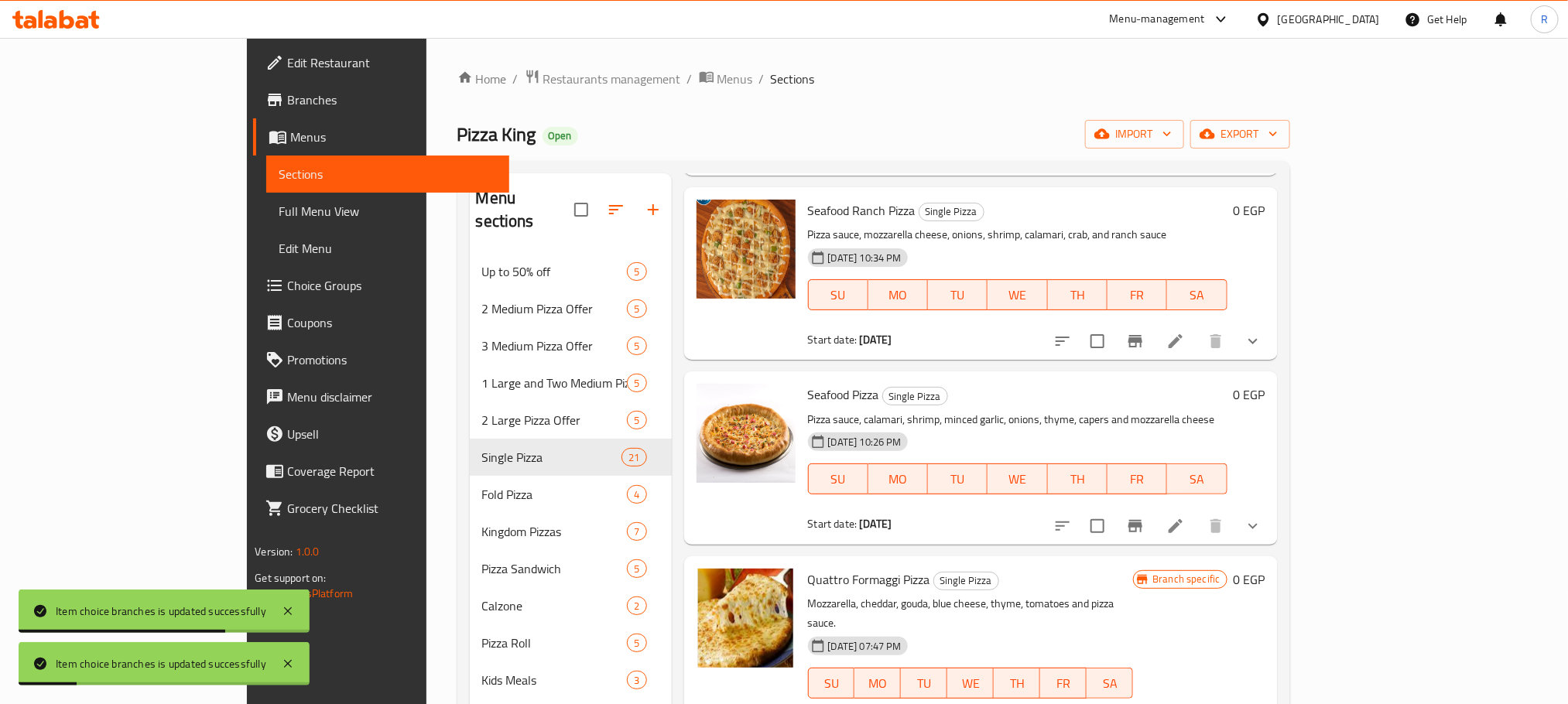
scroll to position [4411, 0]
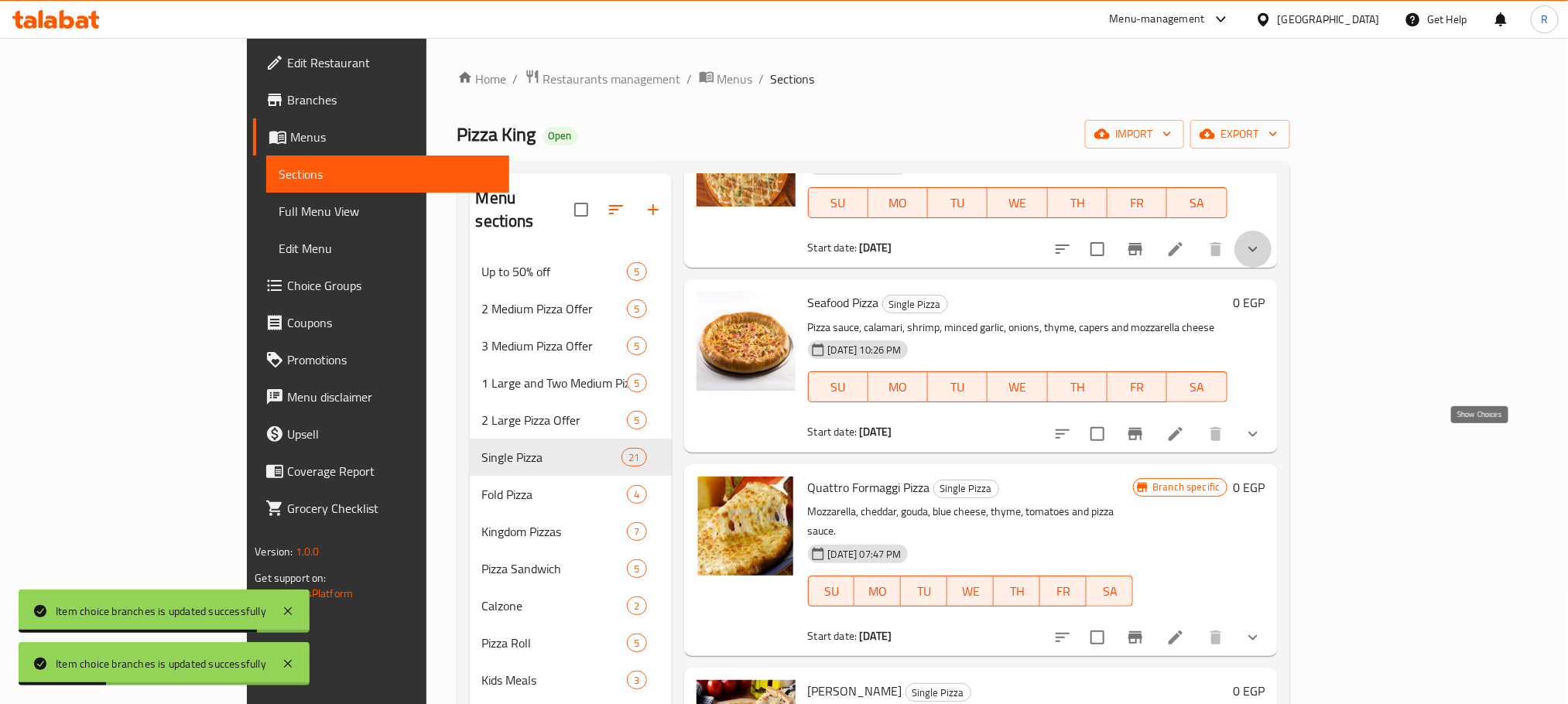
click at [1262, 258] on icon "show more" at bounding box center [1253, 249] width 18 height 18
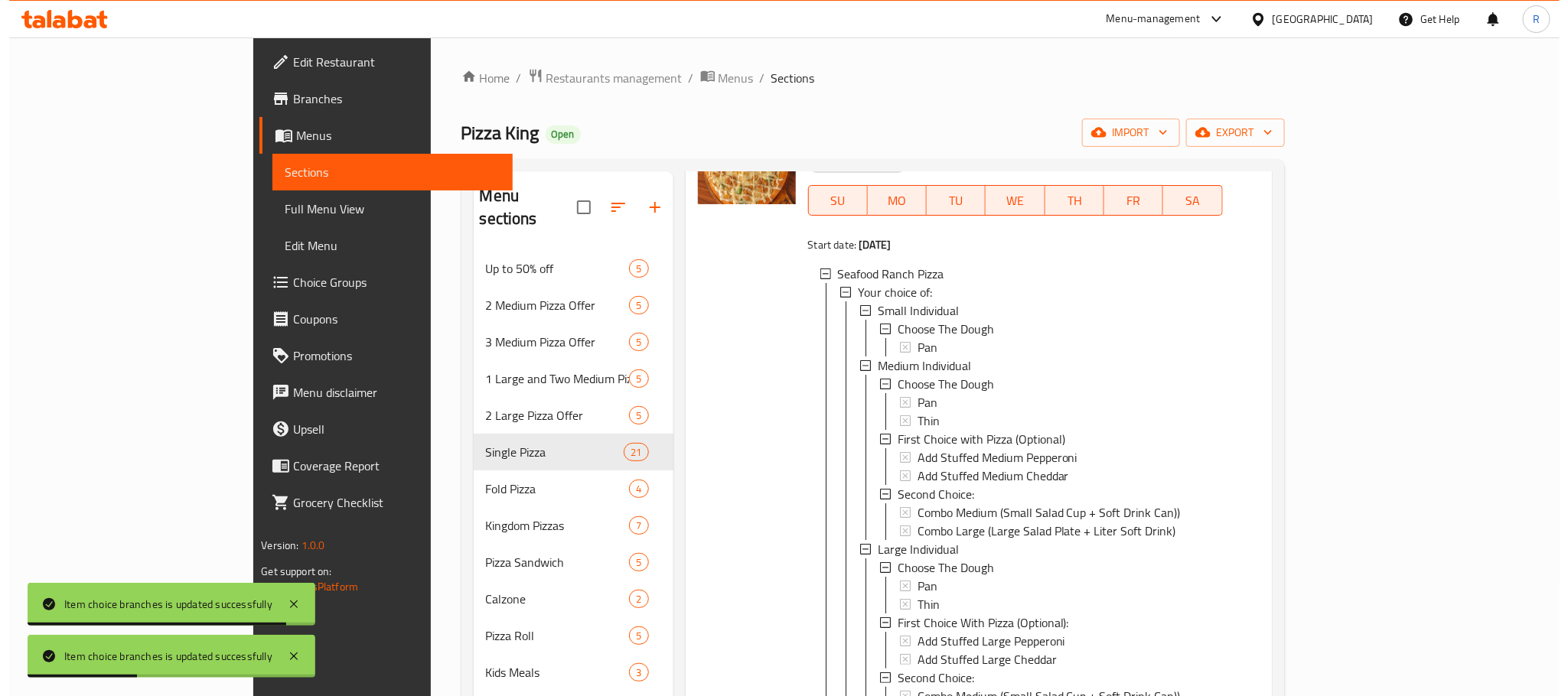
scroll to position [4476, 0]
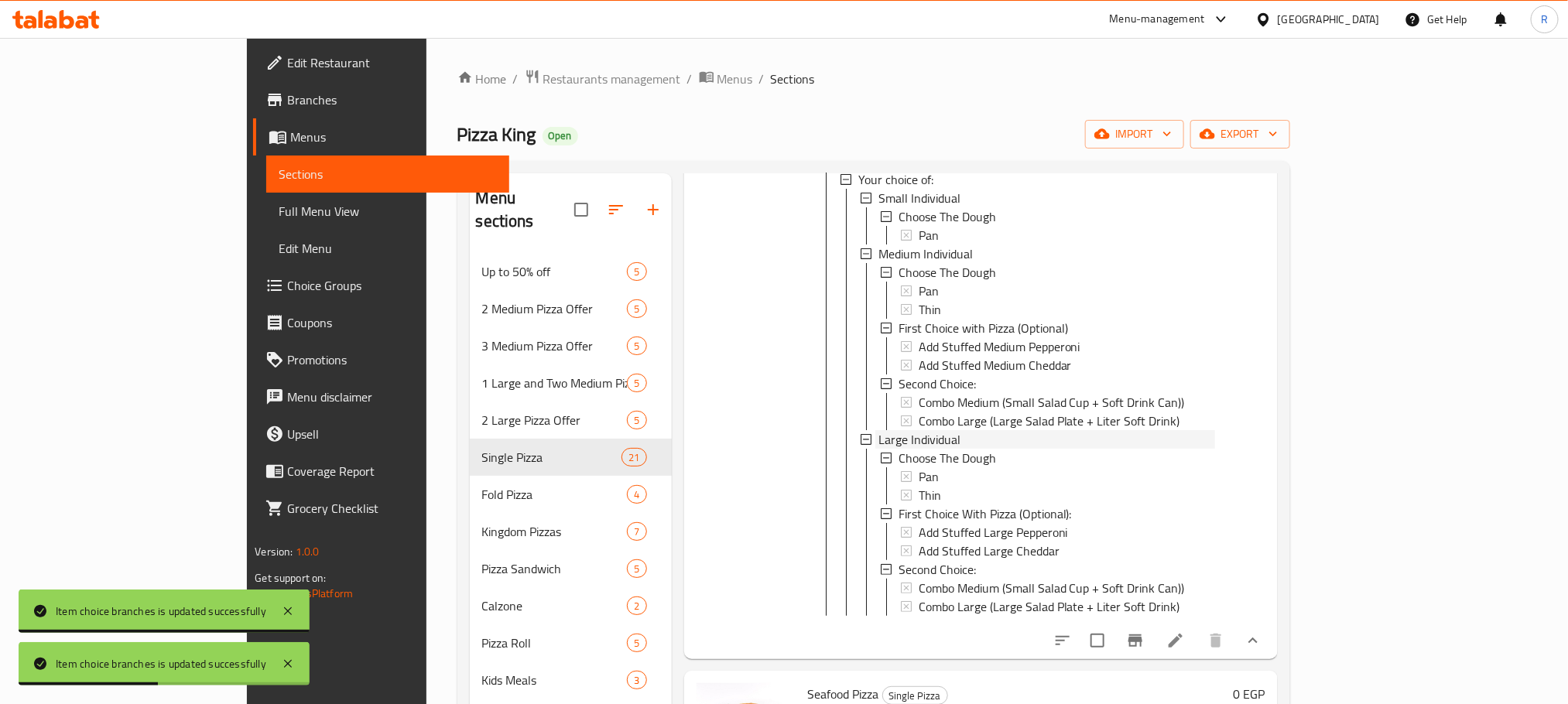
click at [880, 448] on span "Large Individual" at bounding box center [919, 439] width 82 height 18
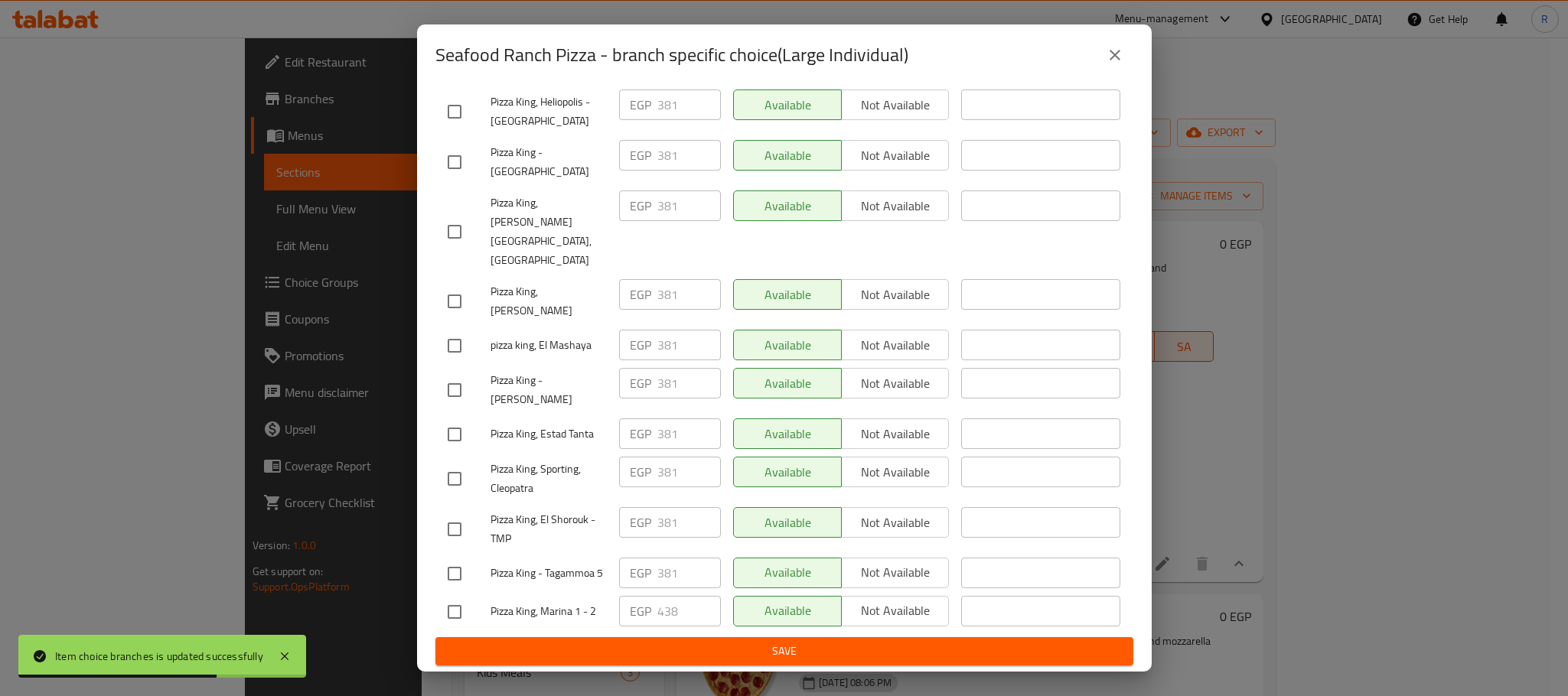
scroll to position [2734, 0]
click at [450, 604] on input "checkbox" at bounding box center [455, 612] width 32 height 32
checkbox input "true"
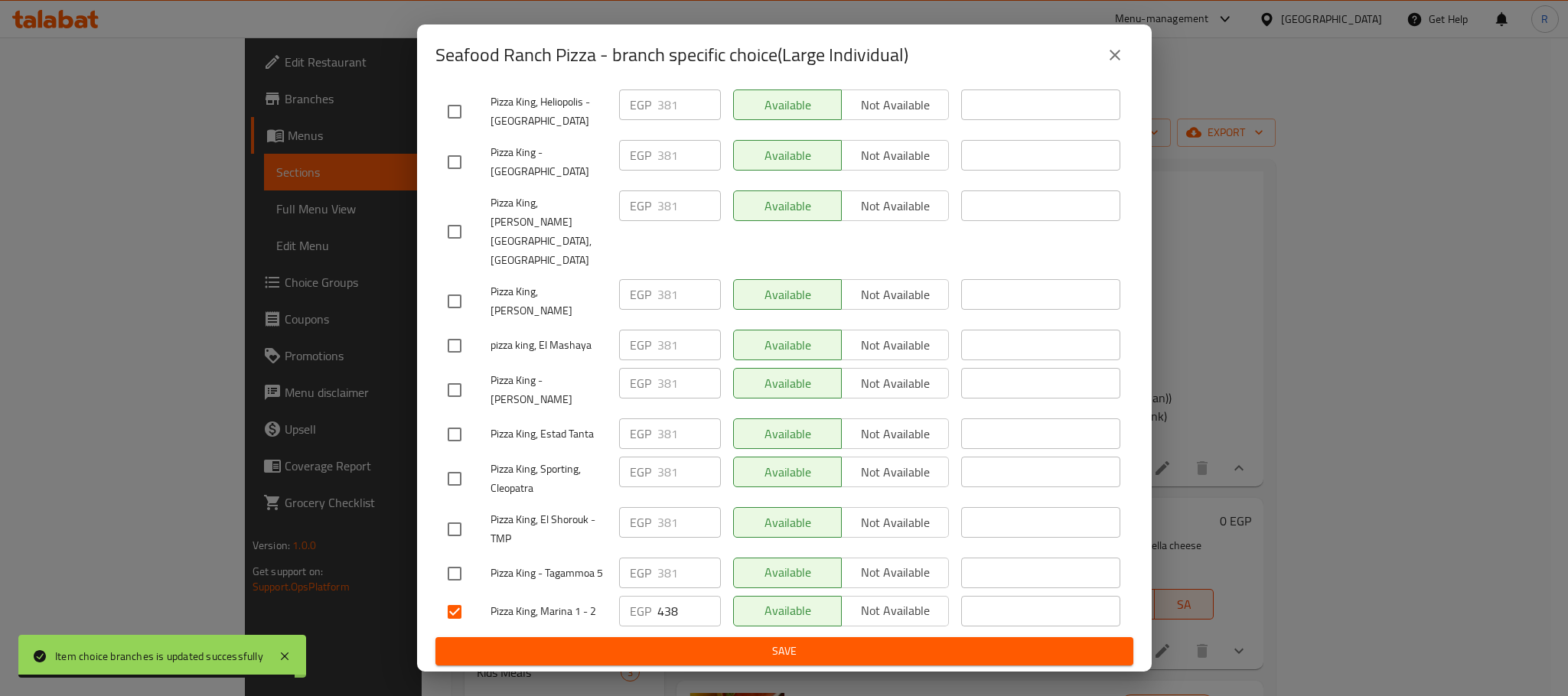
click at [602, 642] on span "Save" at bounding box center [784, 651] width 673 height 19
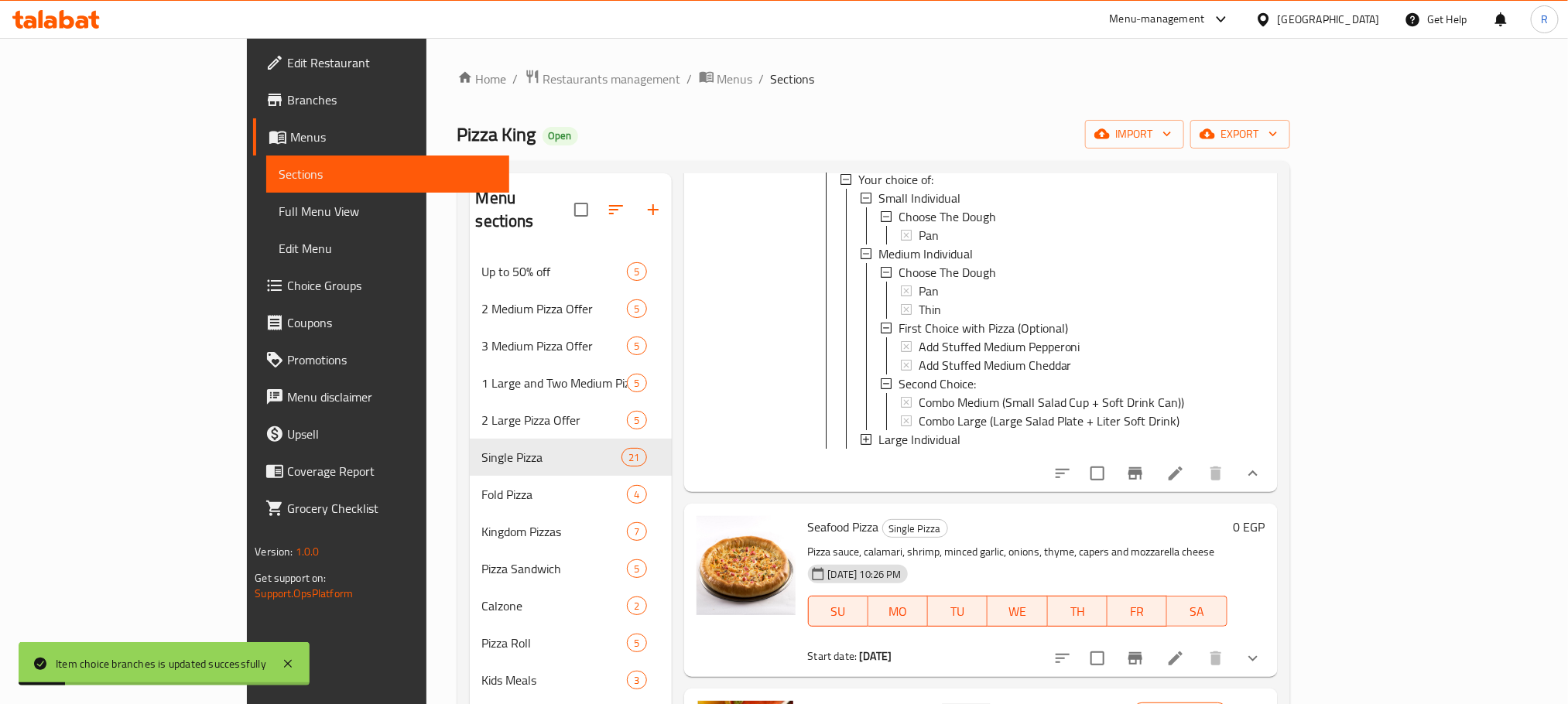
click at [879, 448] on span "Large Individual" at bounding box center [919, 439] width 82 height 18
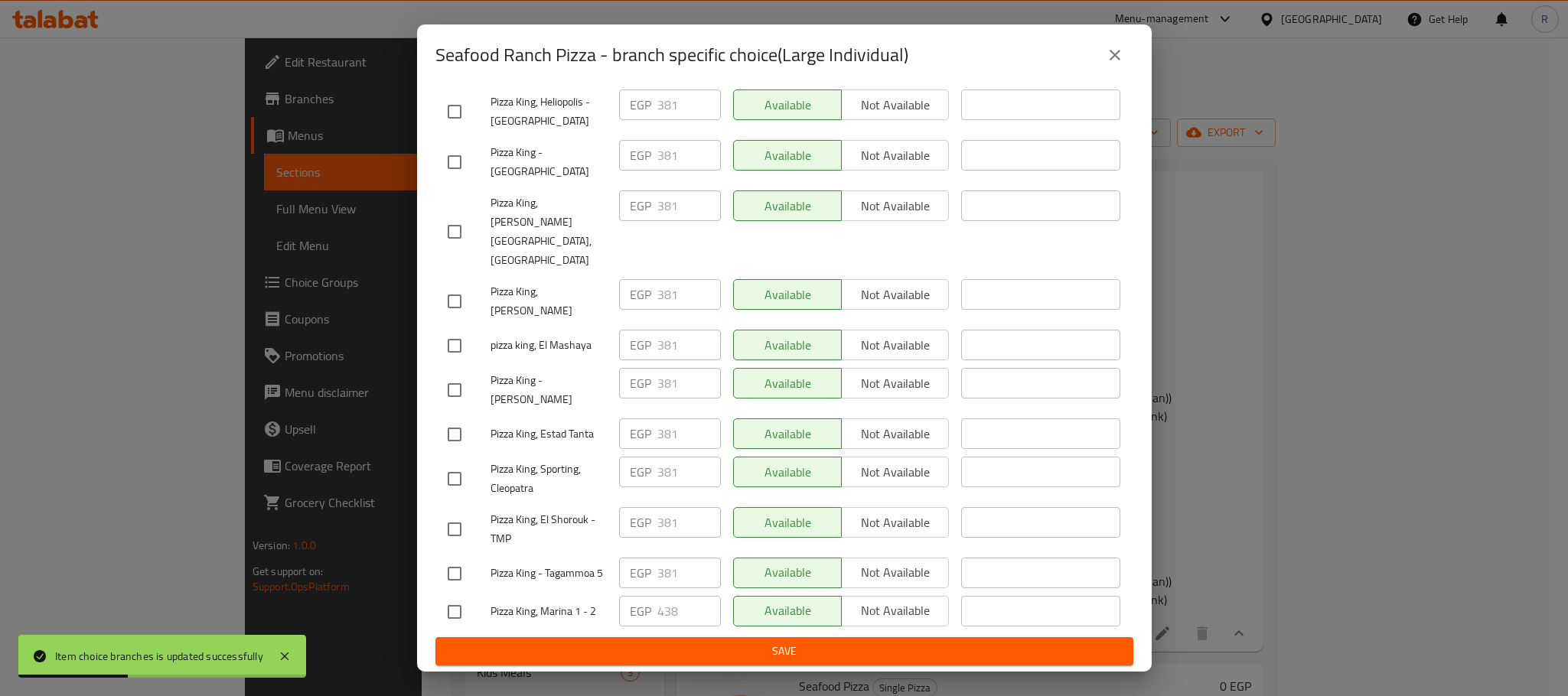
click at [458, 604] on input "checkbox" at bounding box center [455, 612] width 32 height 32
checkbox input "true"
click at [669, 600] on input "438" at bounding box center [689, 611] width 64 height 31
paste input "57"
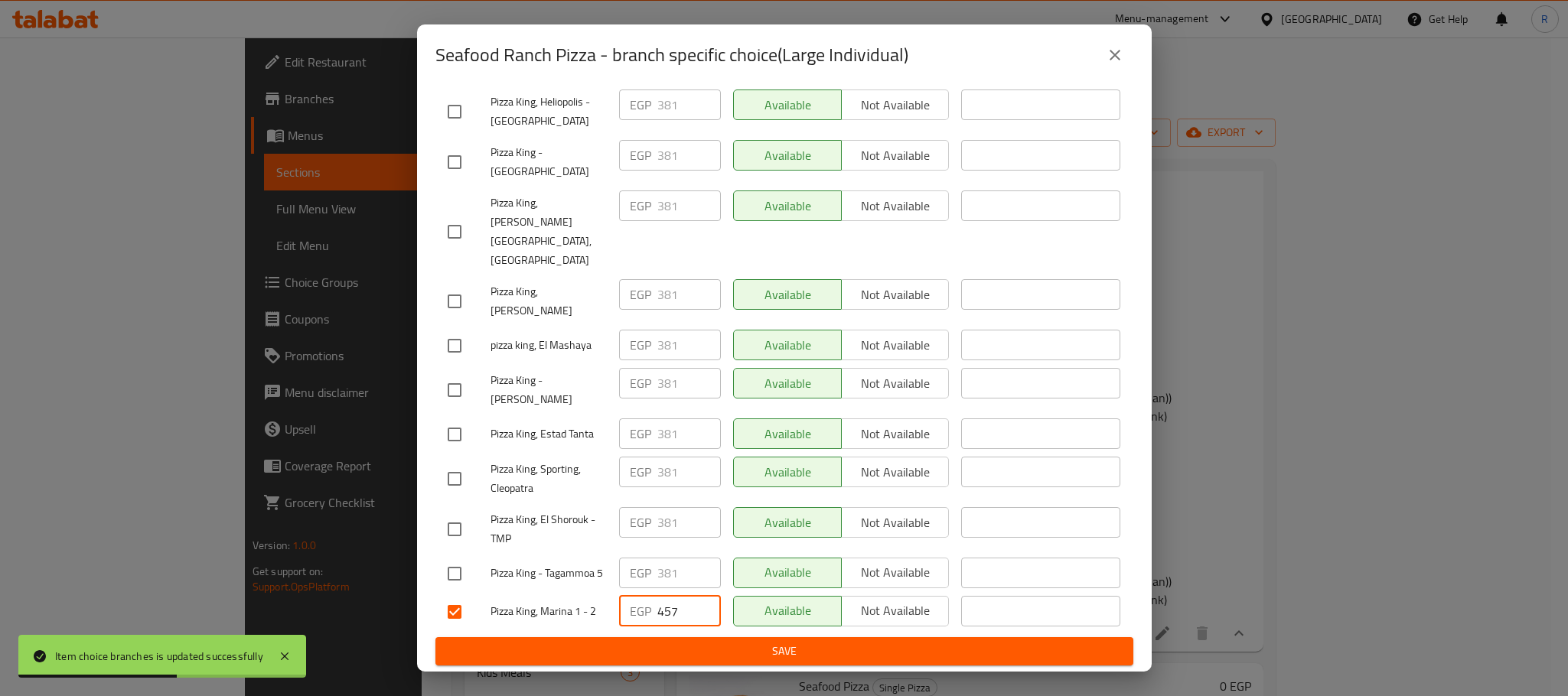
type input "457"
click at [770, 642] on span "Save" at bounding box center [784, 651] width 673 height 19
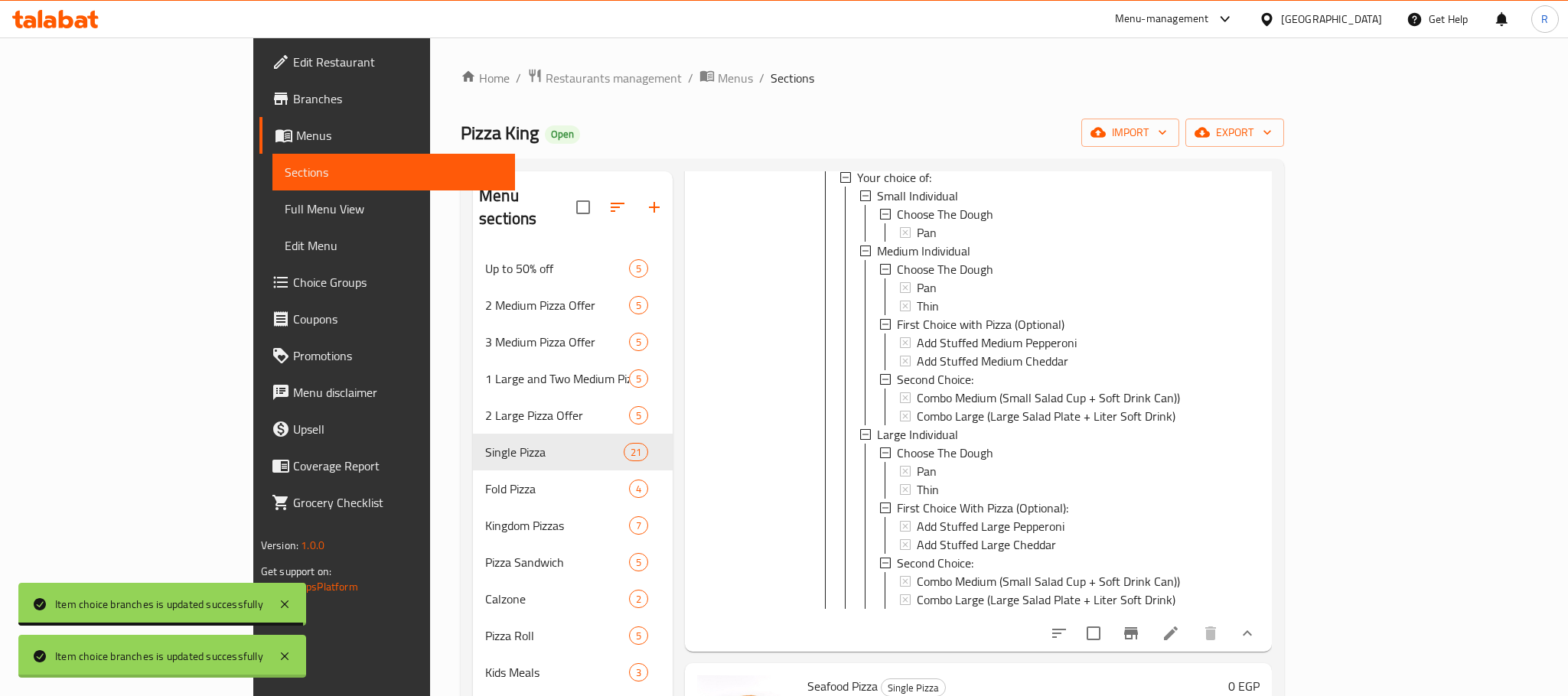
scroll to position [133, 0]
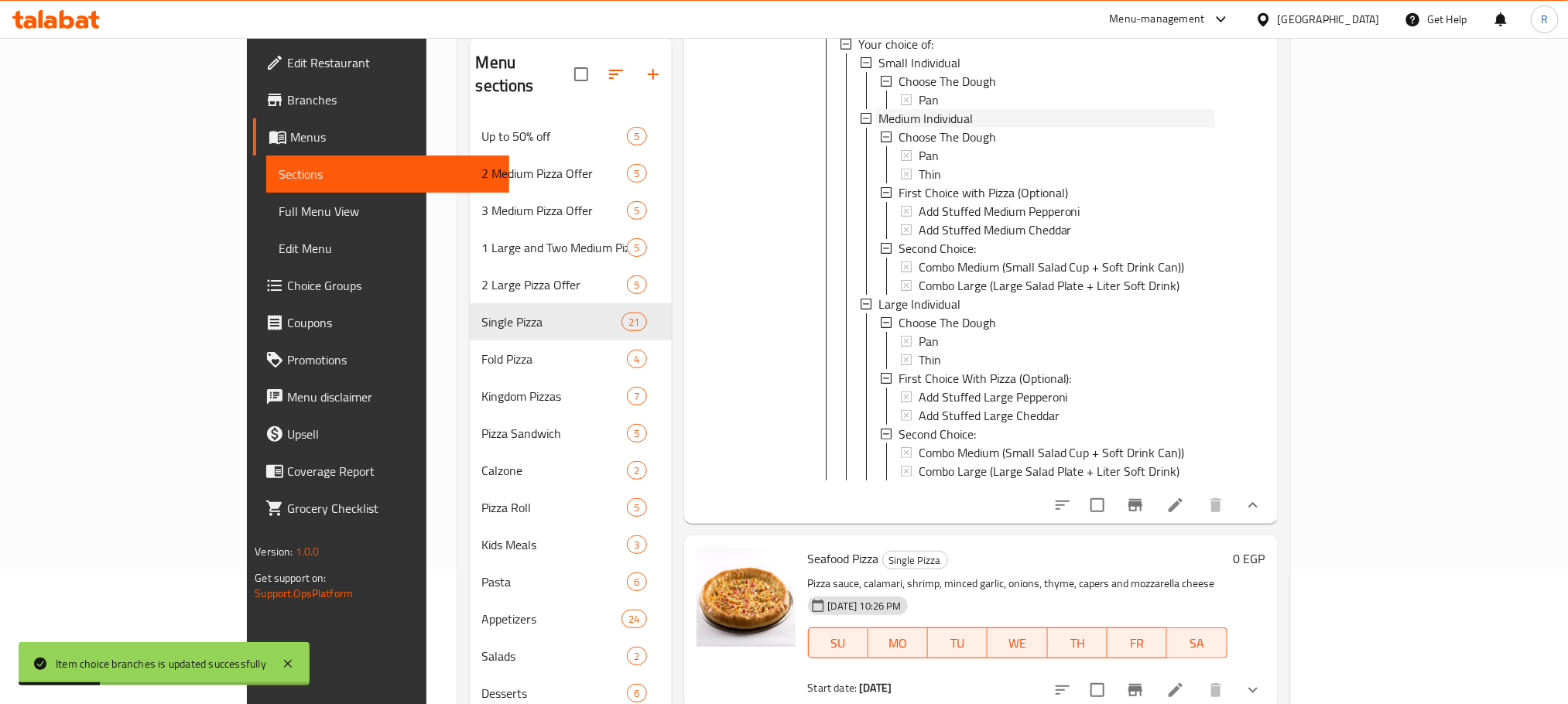
click at [889, 127] on span "Medium Individual" at bounding box center [926, 118] width 95 height 18
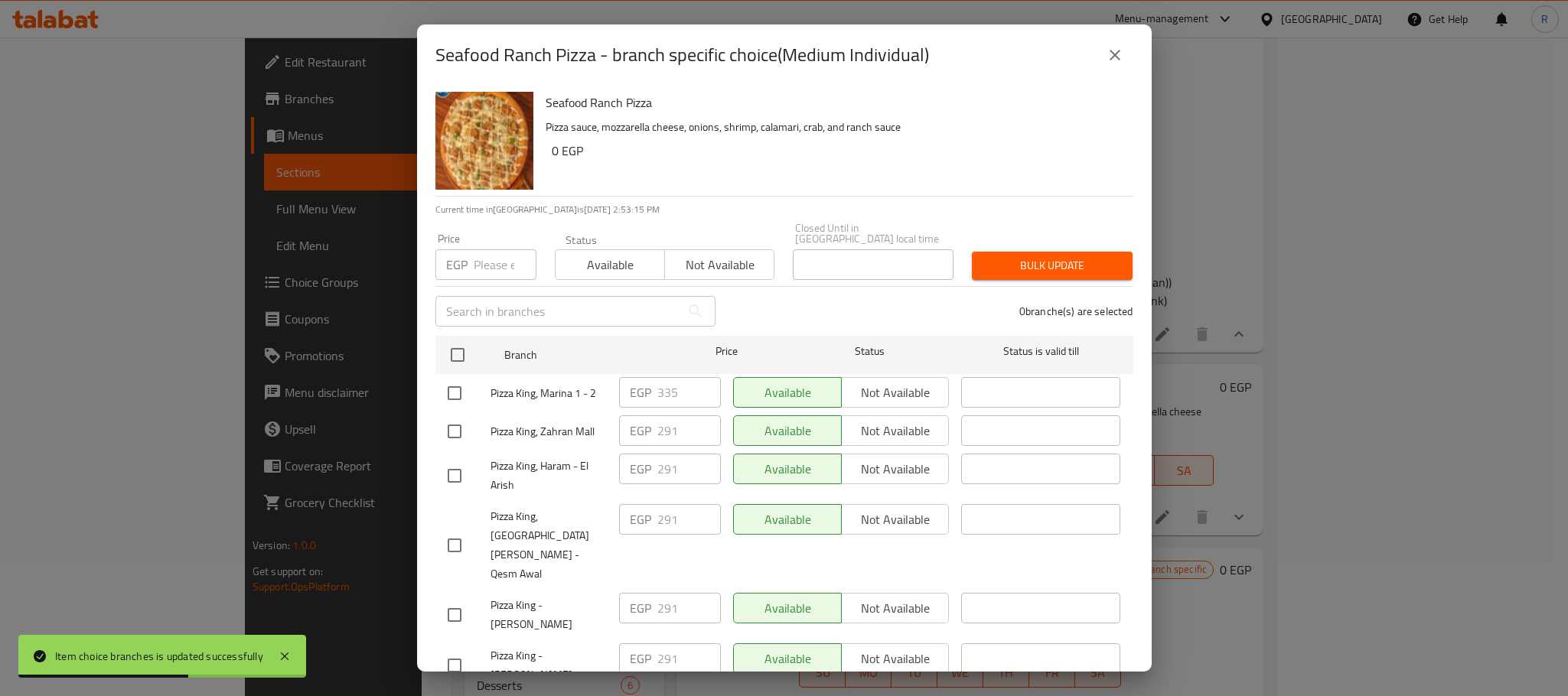
drag, startPoint x: 457, startPoint y: 388, endPoint x: 667, endPoint y: 388, distance: 210.0
click at [455, 388] on input "checkbox" at bounding box center [455, 394] width 32 height 32
checkbox input "true"
click at [667, 388] on input "335" at bounding box center [689, 393] width 64 height 31
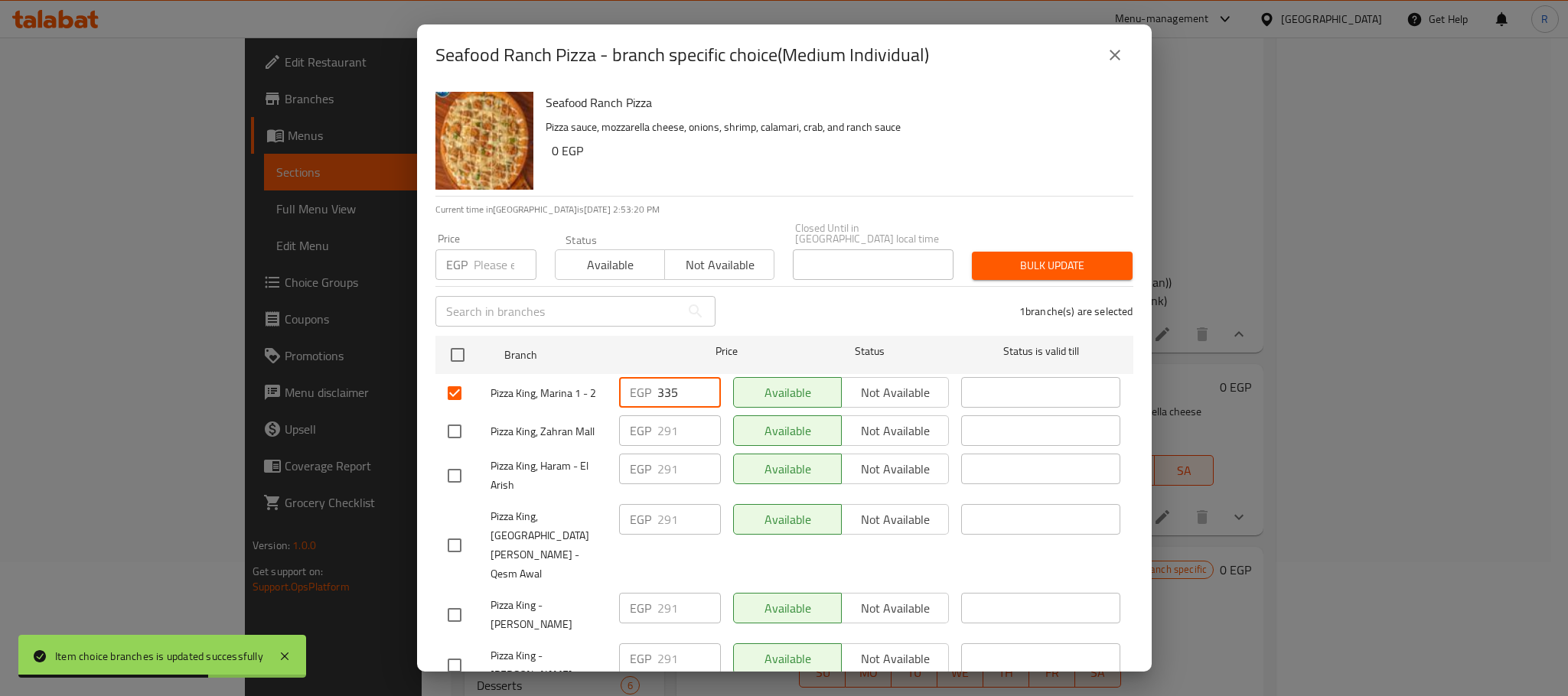
paste input "49"
type input "349"
click at [716, 393] on div "EGP 349 ​" at bounding box center [671, 393] width 114 height 45
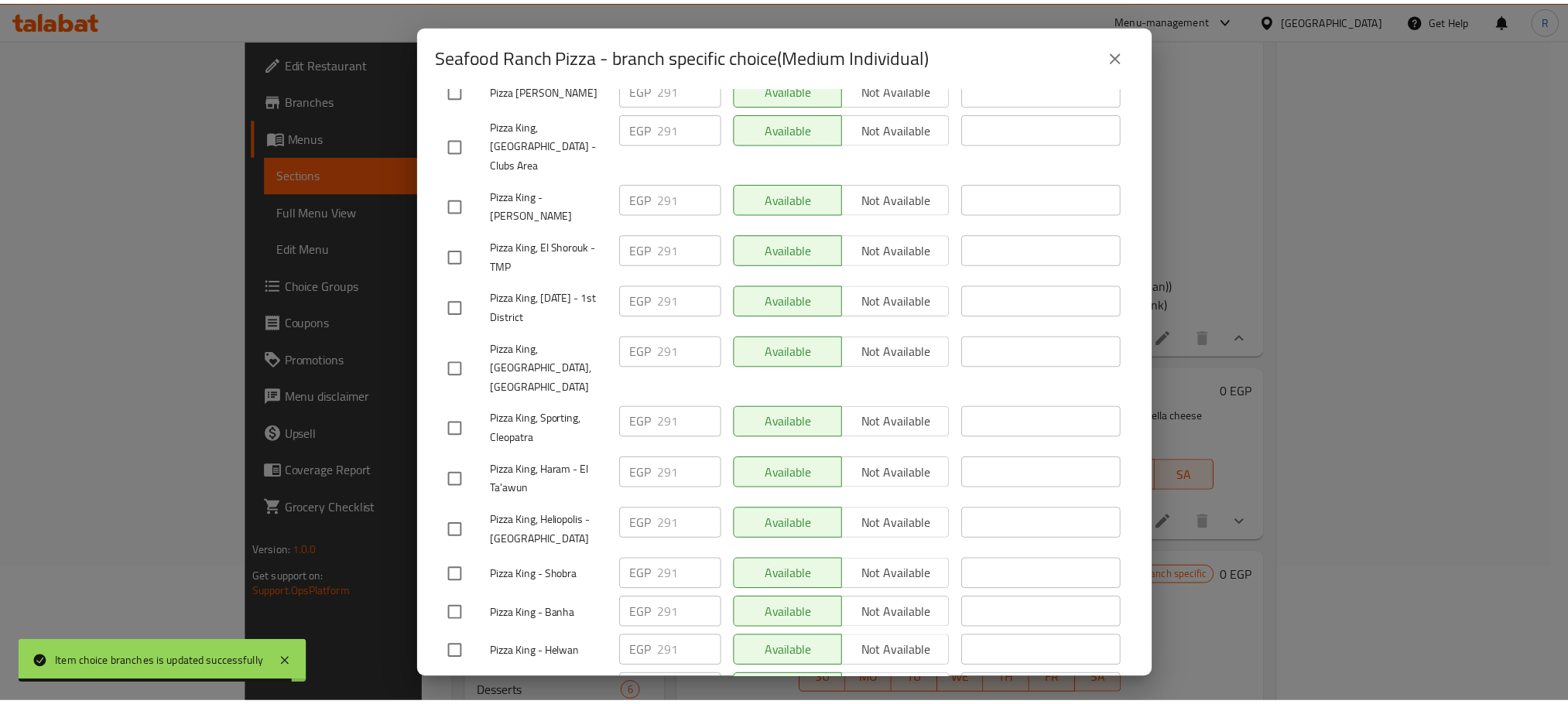
scroll to position [2765, 0]
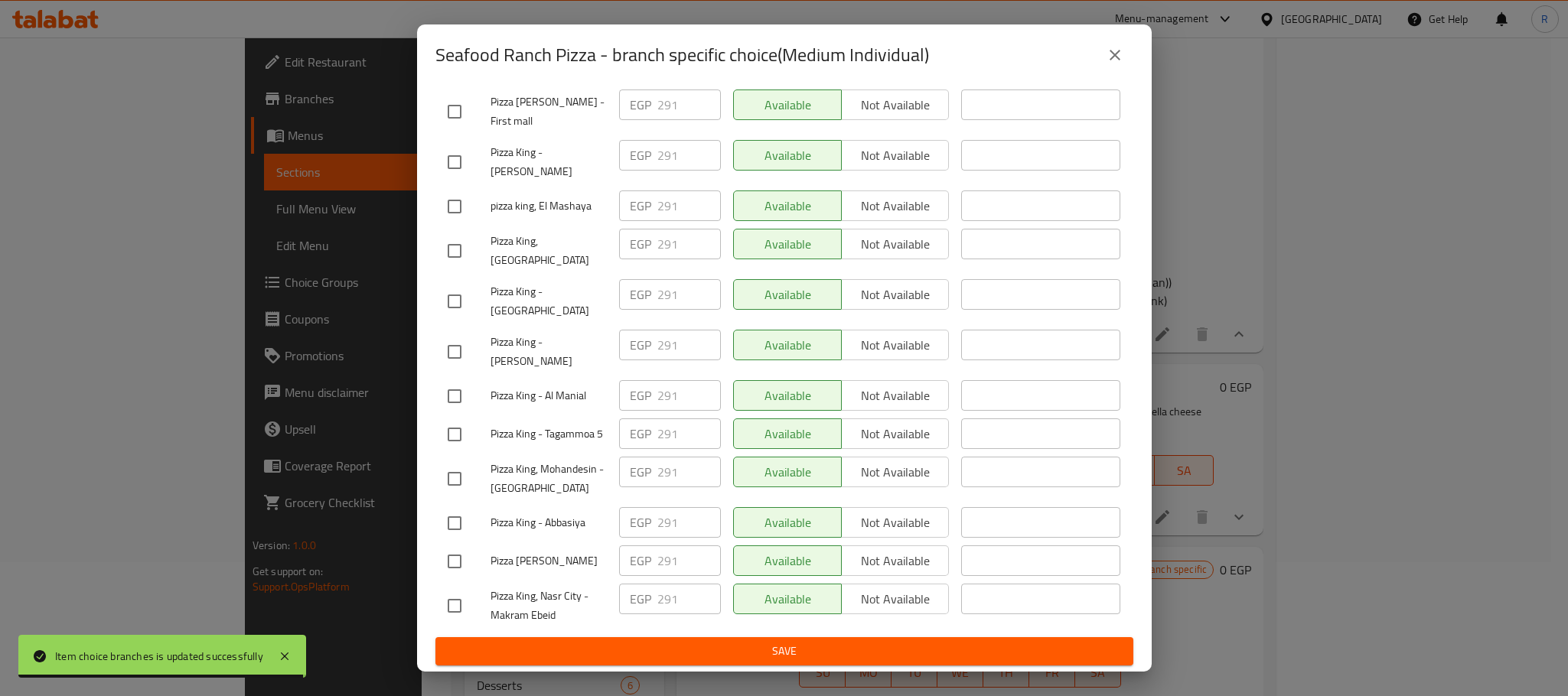
click at [728, 660] on span "Save" at bounding box center [784, 651] width 673 height 19
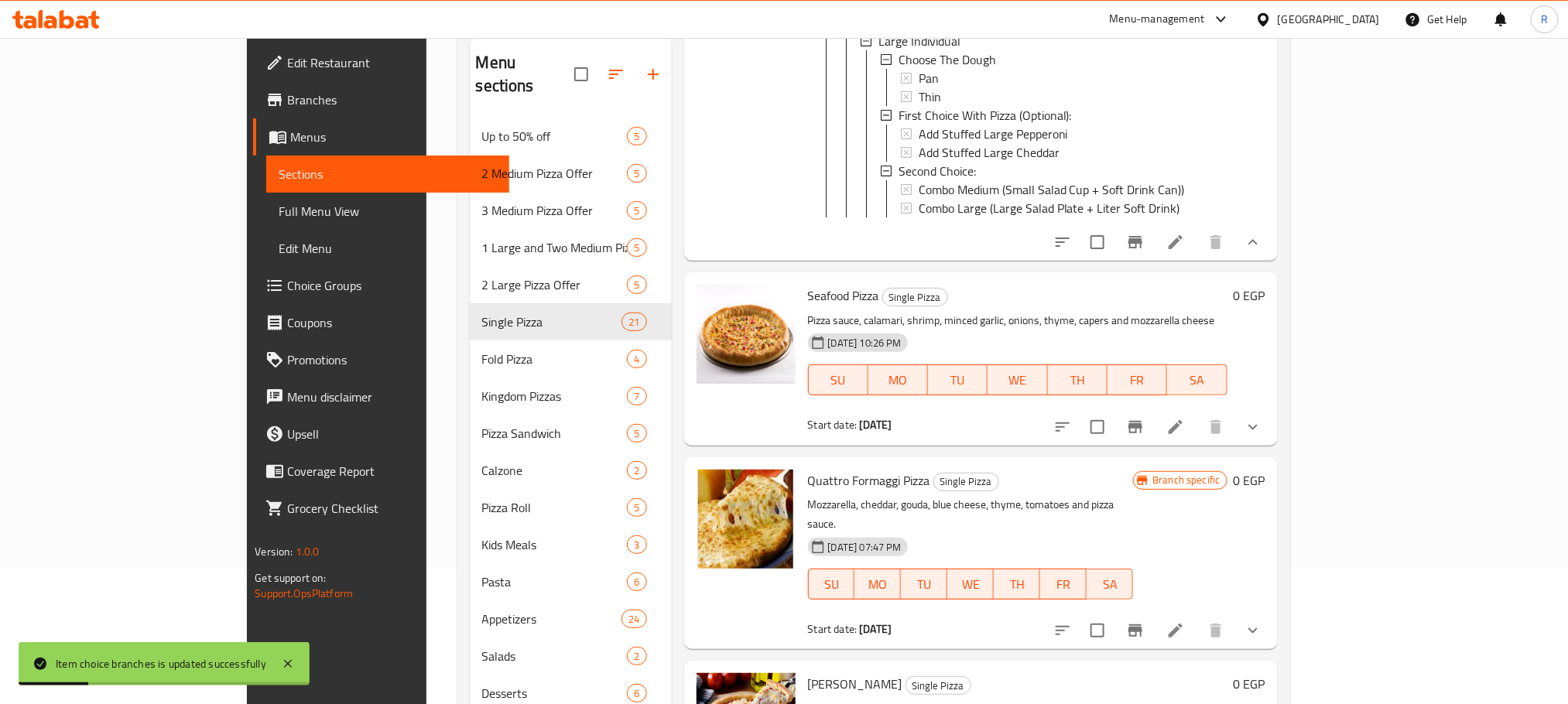
scroll to position [4759, 0]
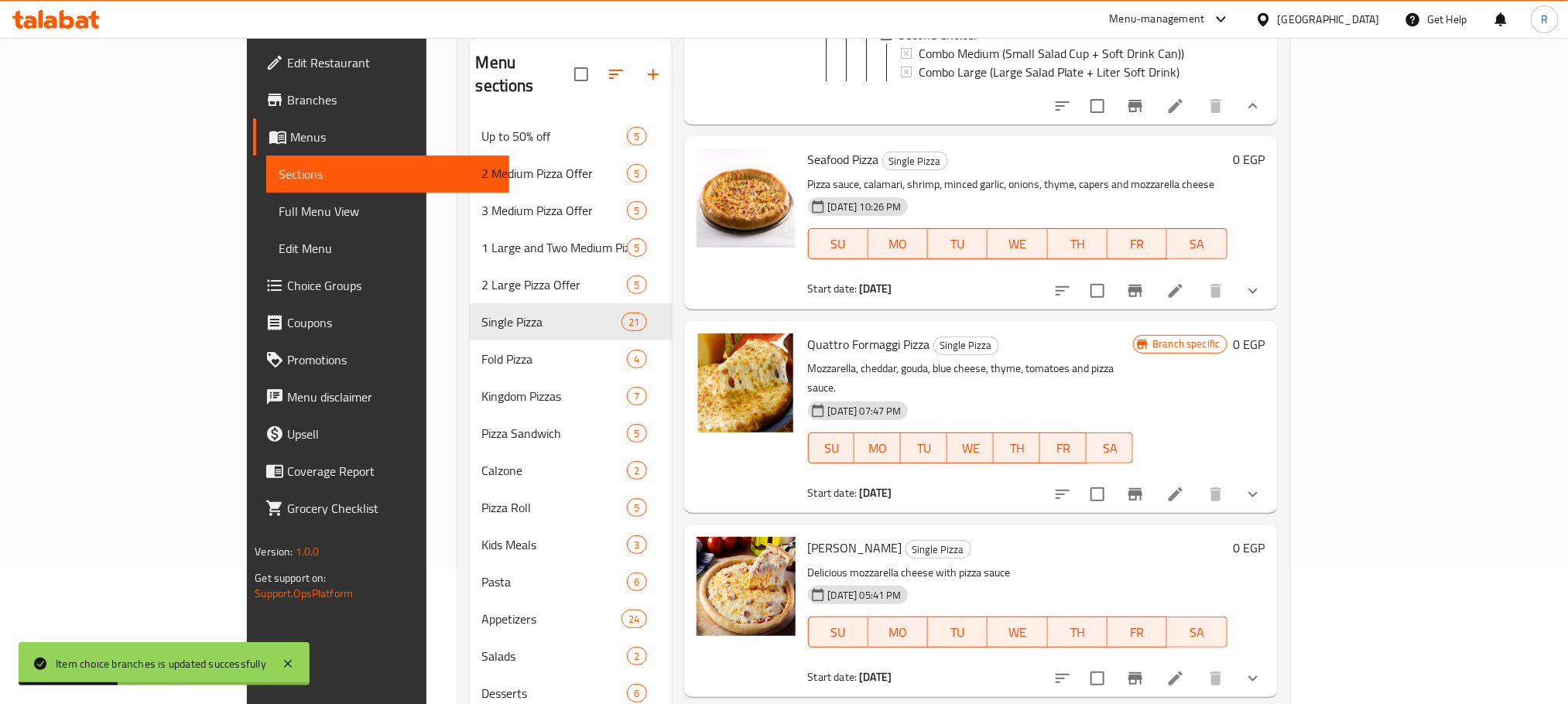
click at [1262, 300] on icon "show more" at bounding box center [1253, 290] width 18 height 18
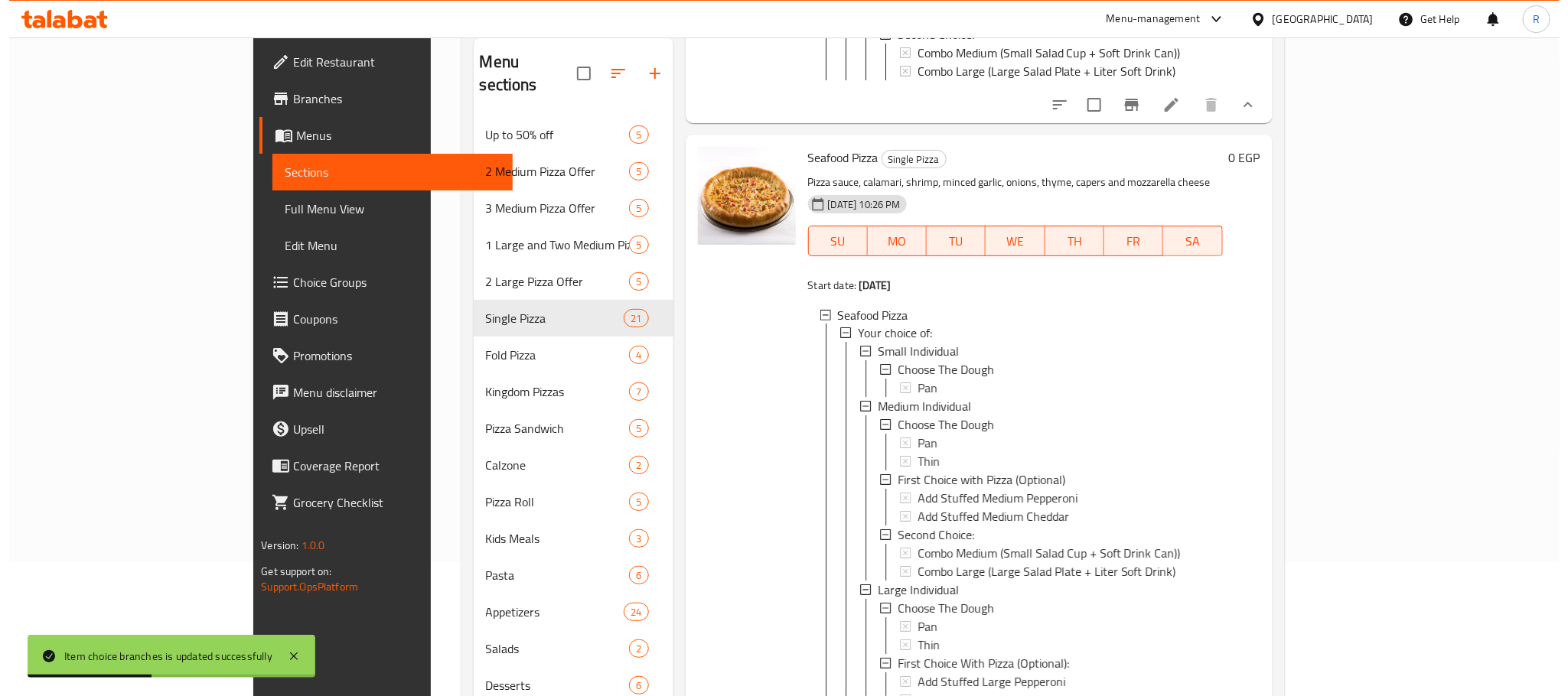
scroll to position [4935, 0]
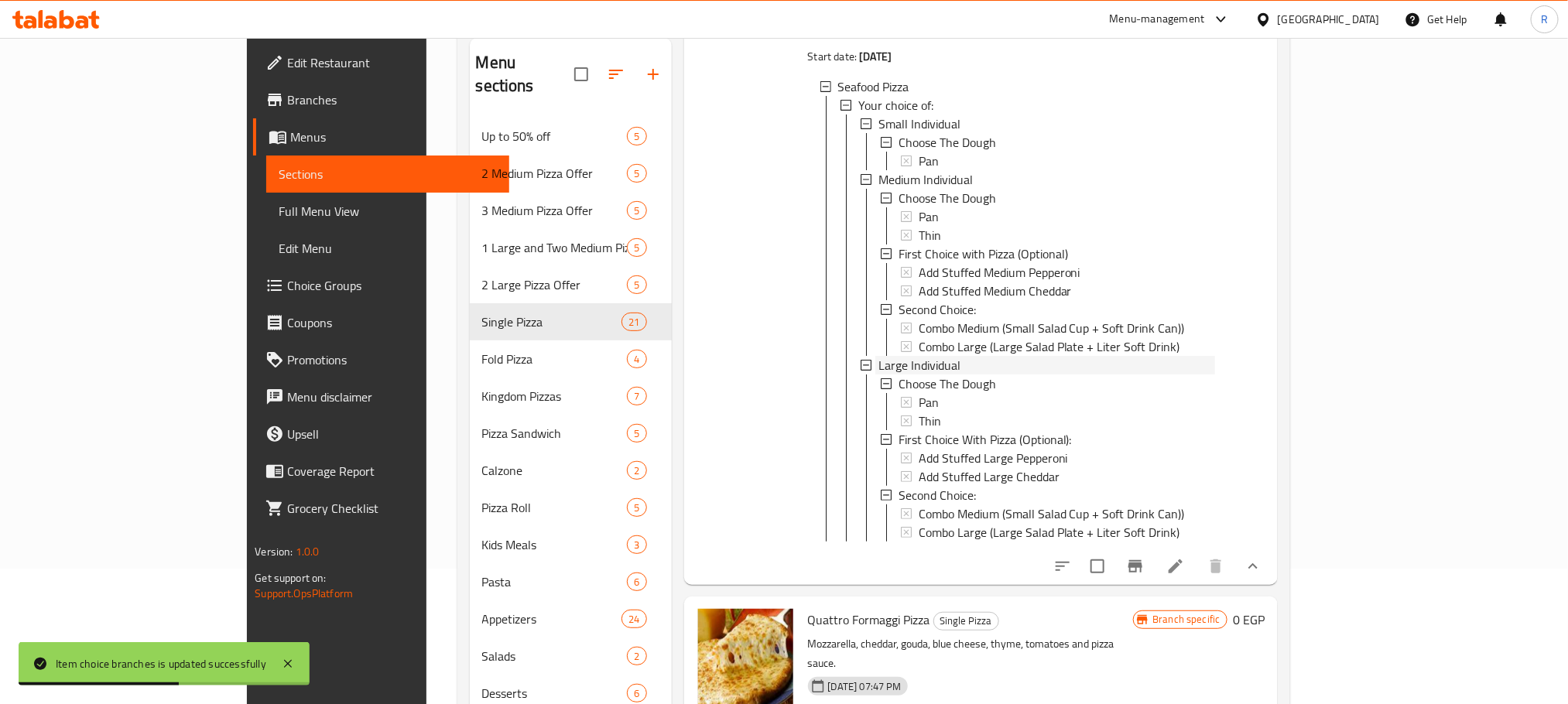
click at [879, 374] on span "Large Individual" at bounding box center [919, 365] width 82 height 18
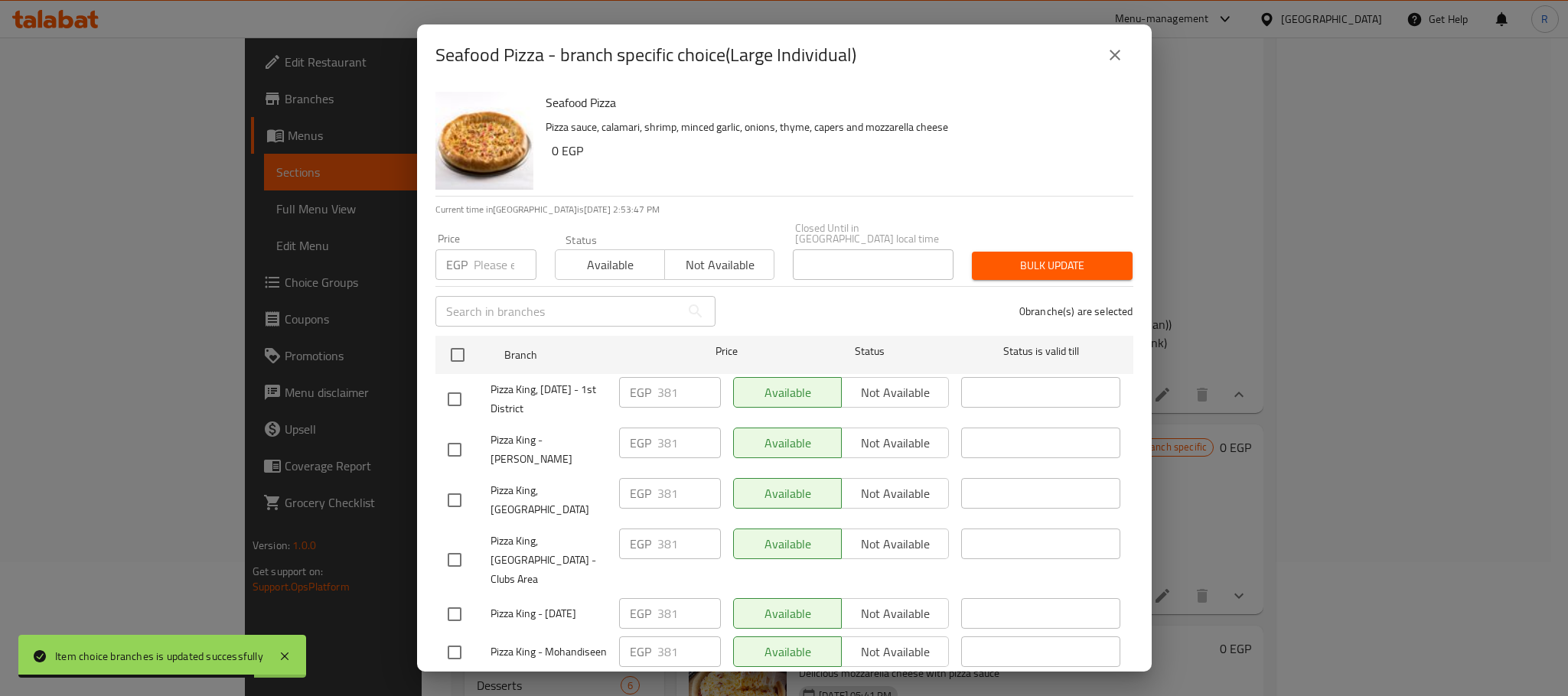
scroll to position [2734, 0]
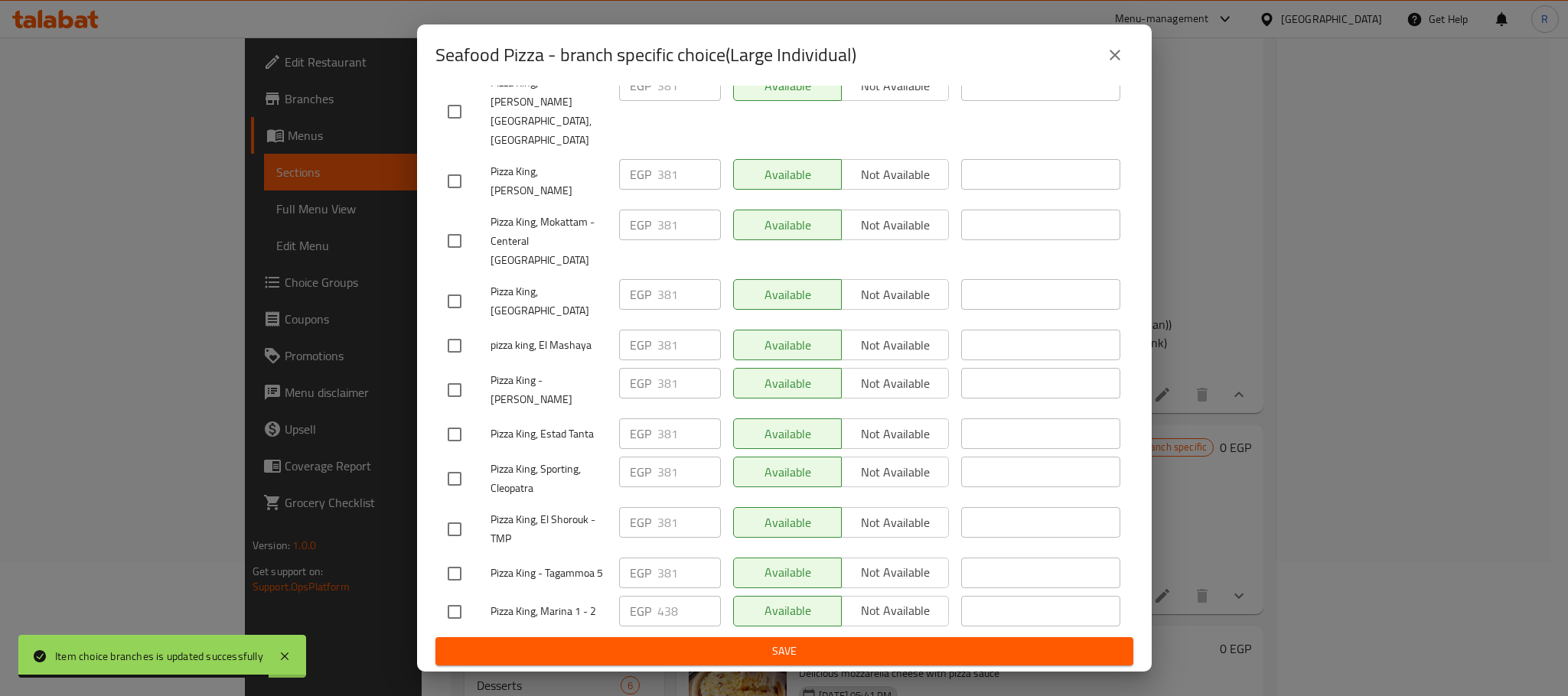
click at [452, 602] on input "checkbox" at bounding box center [455, 612] width 32 height 32
checkbox input "true"
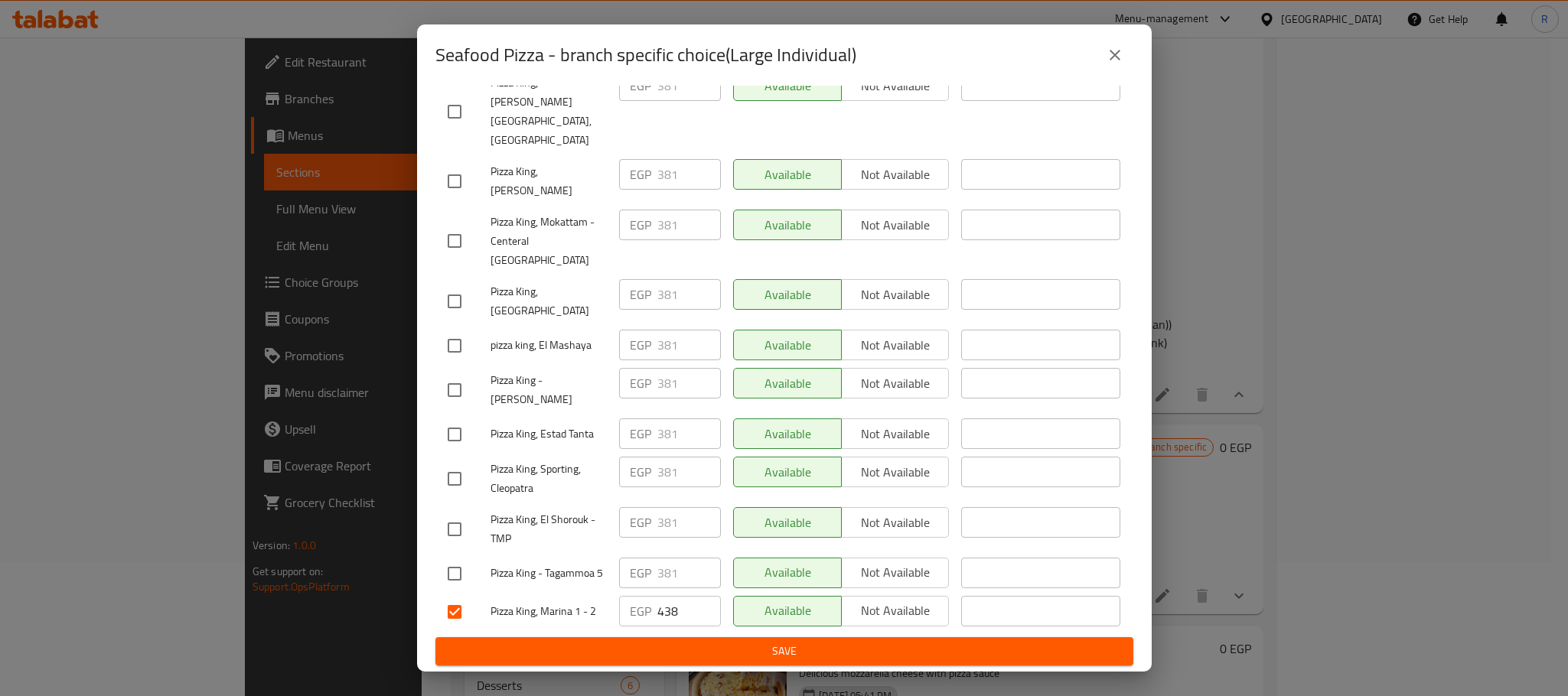
click at [662, 597] on input "438" at bounding box center [689, 611] width 64 height 31
click at [657, 599] on input "438" at bounding box center [689, 611] width 64 height 31
paste input "57"
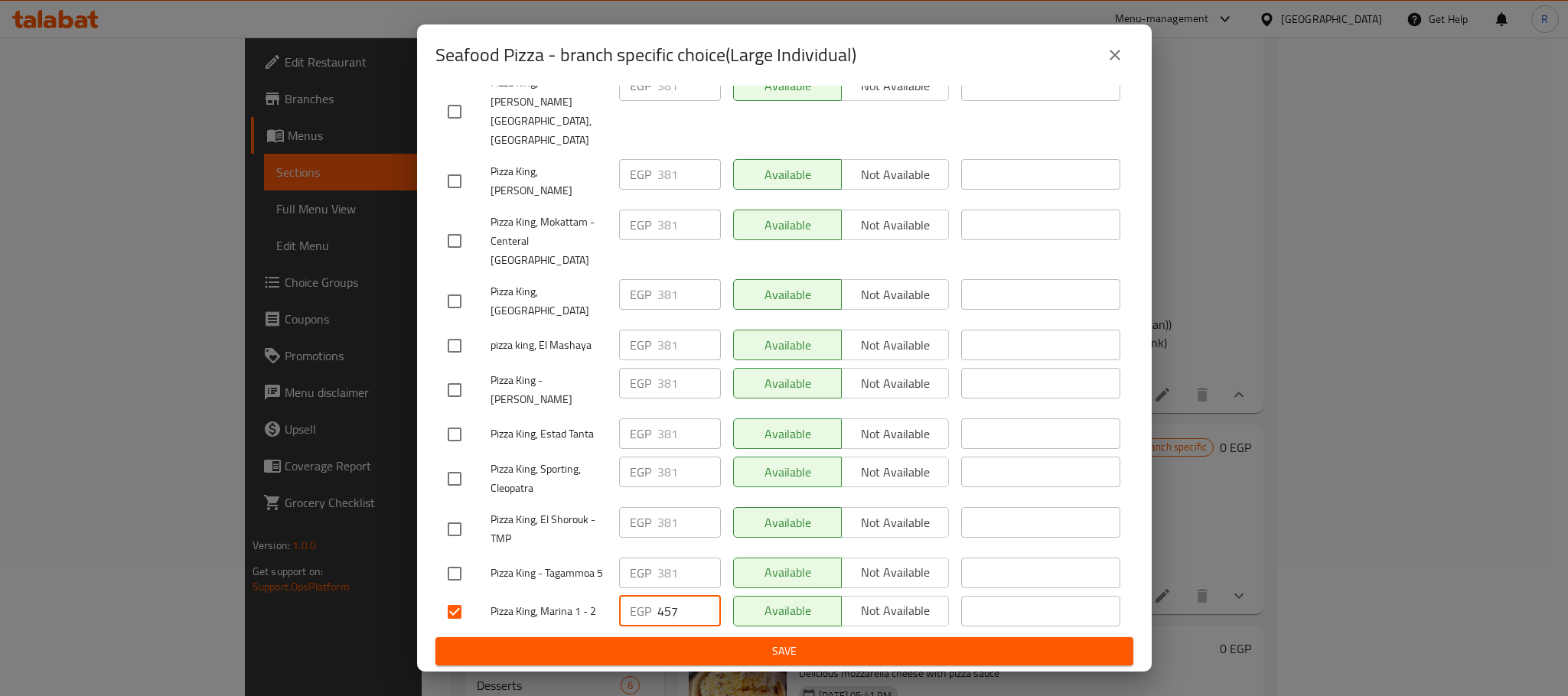
type input "457"
click at [712, 650] on span "Save" at bounding box center [784, 651] width 673 height 19
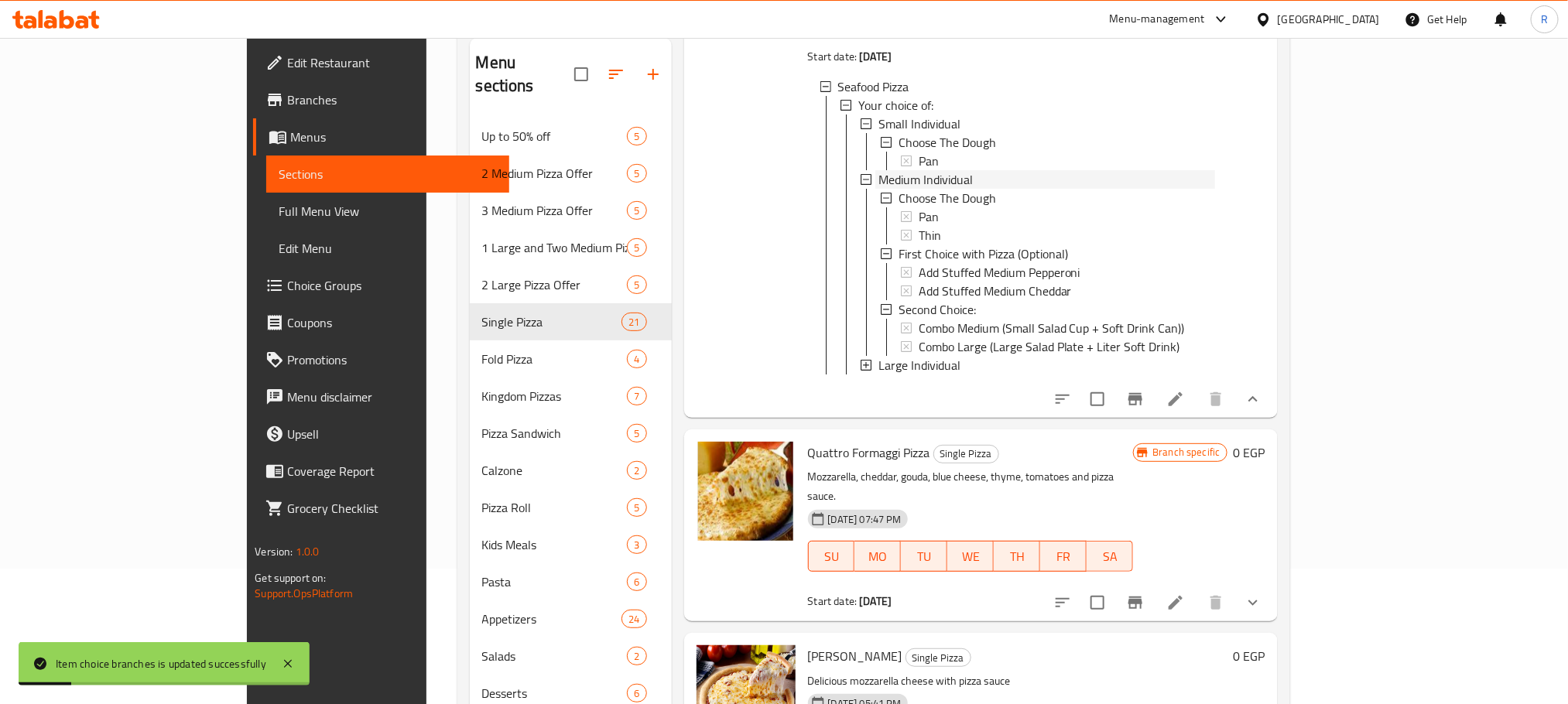
click at [879, 189] on span "Medium Individual" at bounding box center [926, 179] width 95 height 18
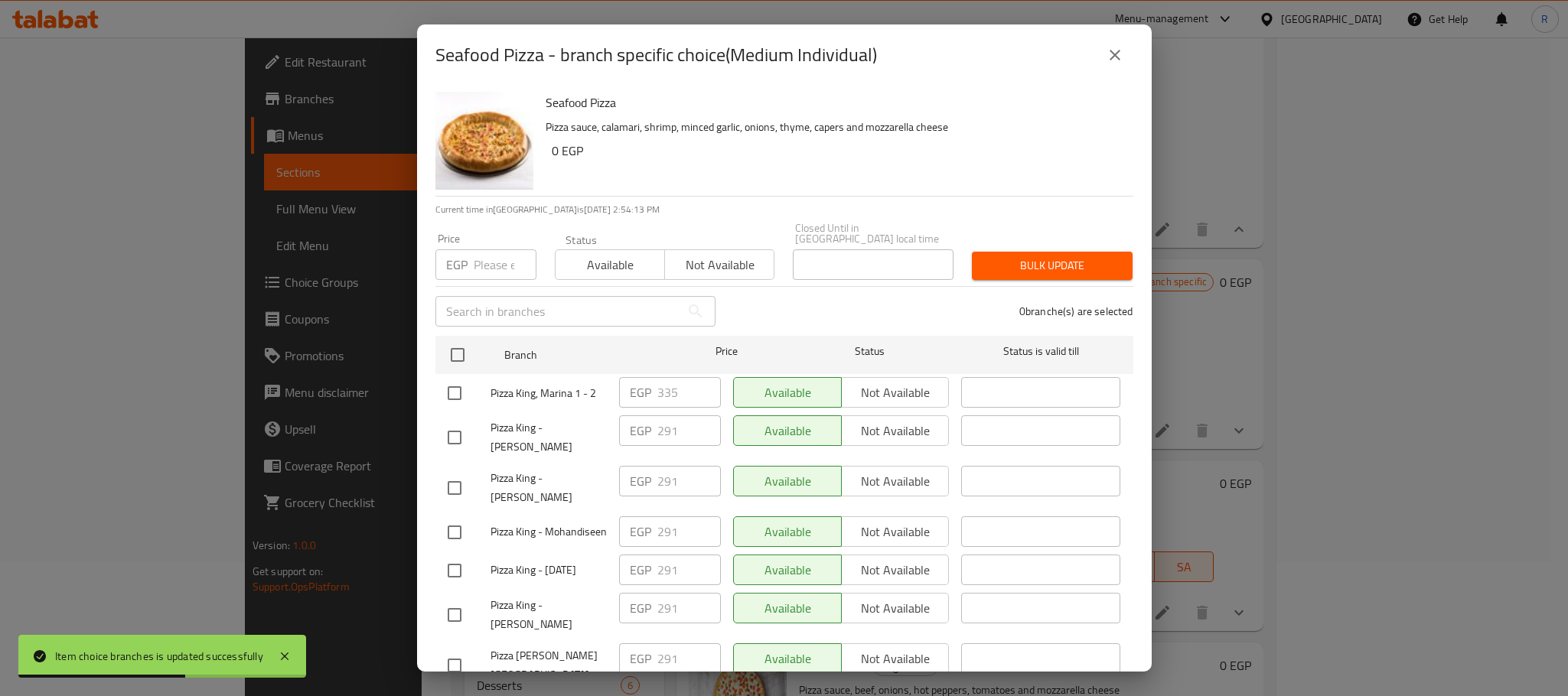
click at [444, 393] on input "checkbox" at bounding box center [455, 394] width 32 height 32
checkbox input "true"
click at [673, 386] on input "335" at bounding box center [689, 393] width 64 height 31
click at [657, 391] on input "335" at bounding box center [689, 393] width 64 height 31
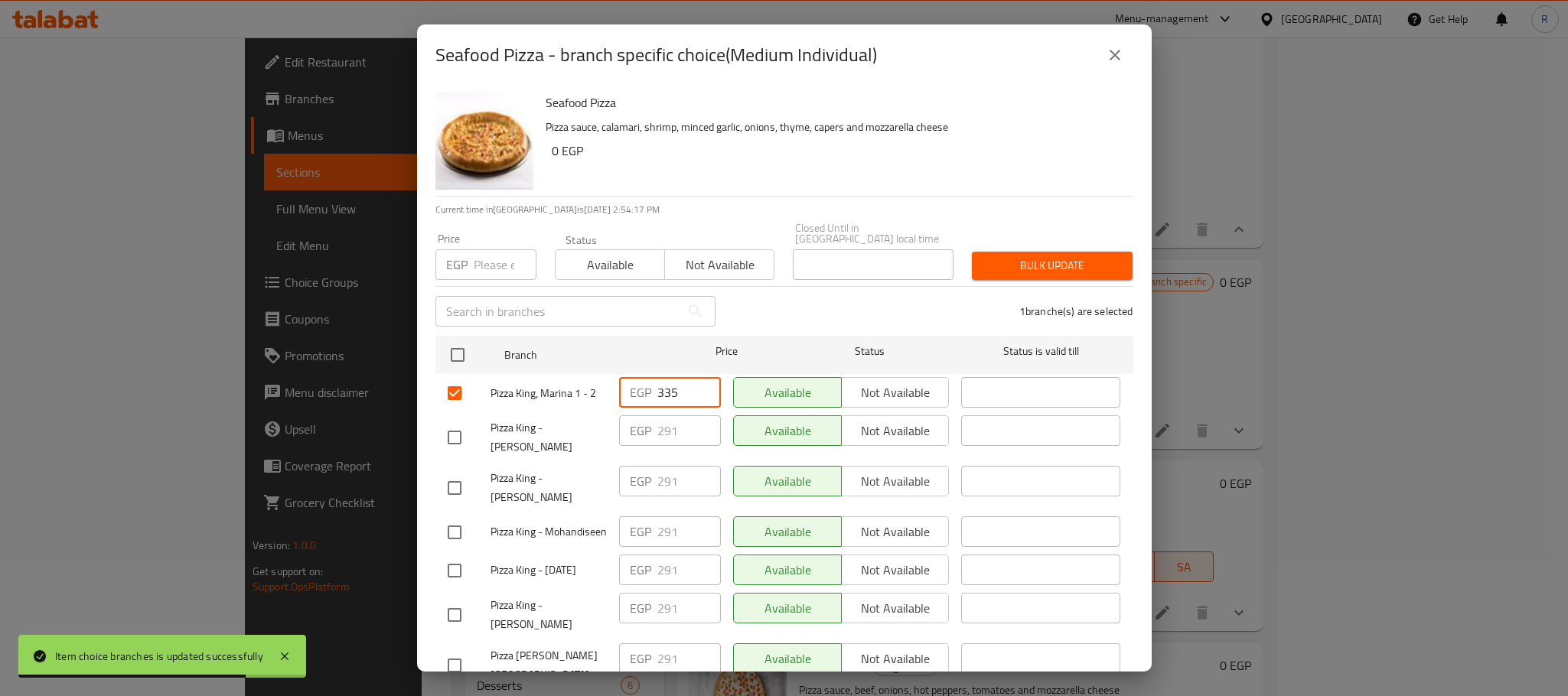
click at [657, 391] on input "335" at bounding box center [689, 393] width 64 height 31
paste input "49"
type input "349"
click at [756, 306] on div "1 branche(s) are selected" at bounding box center [934, 312] width 418 height 55
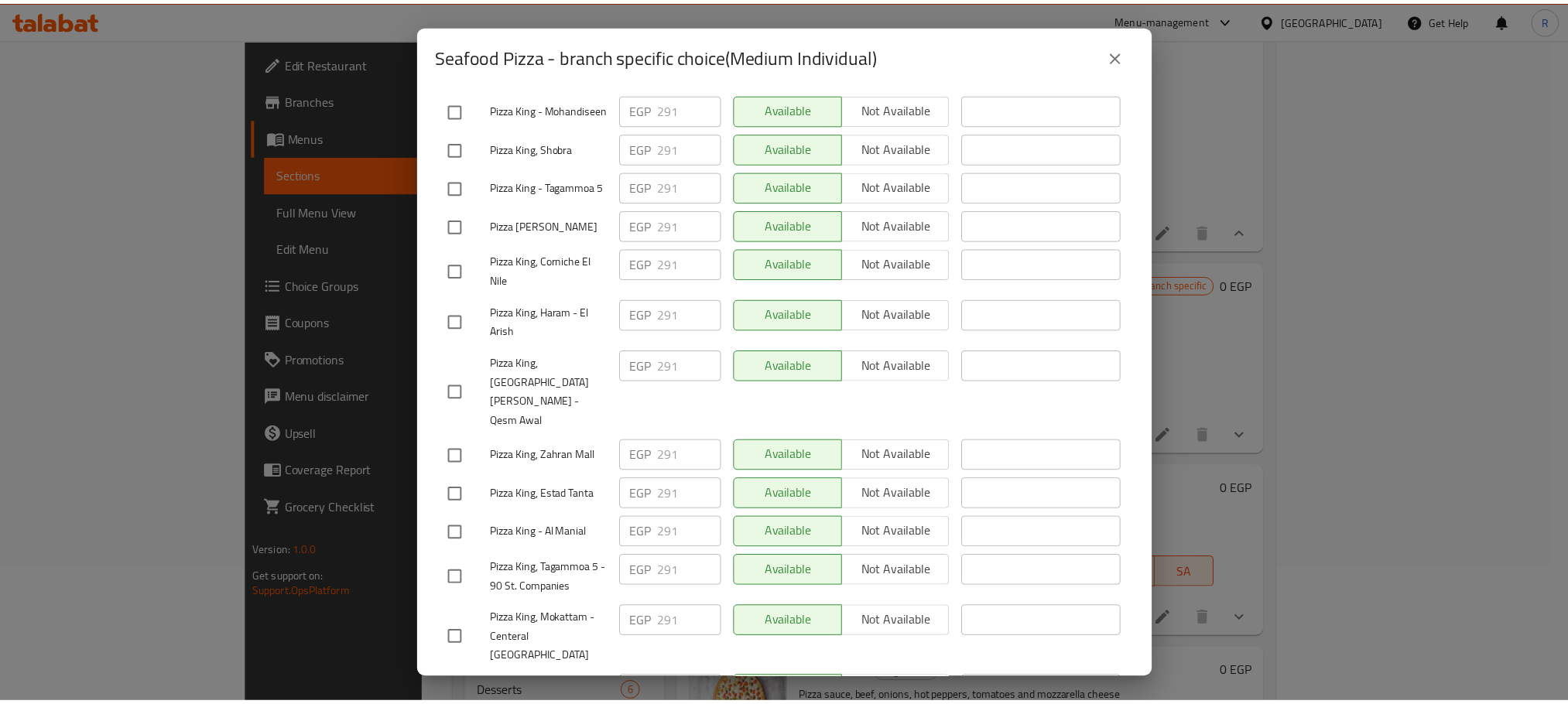
scroll to position [2765, 0]
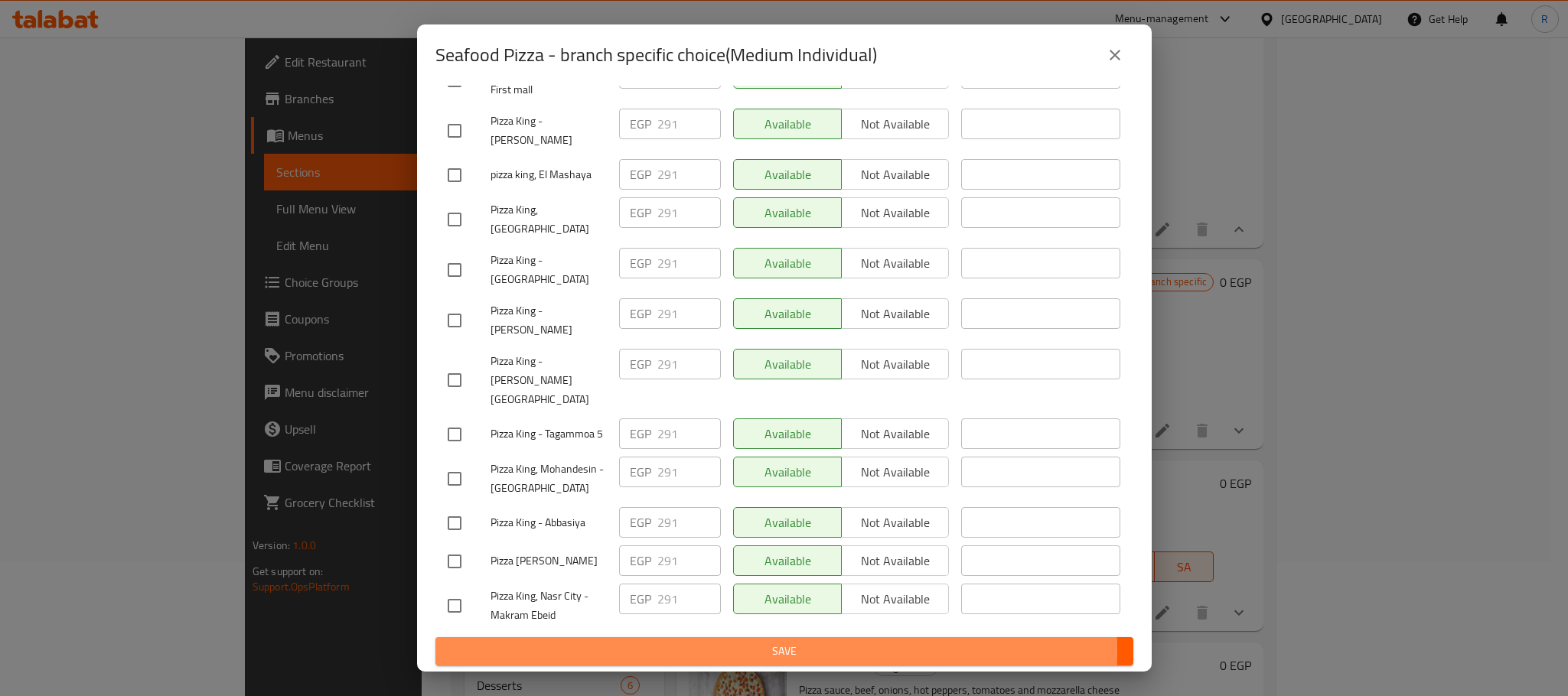
click at [745, 652] on span "Save" at bounding box center [784, 651] width 673 height 19
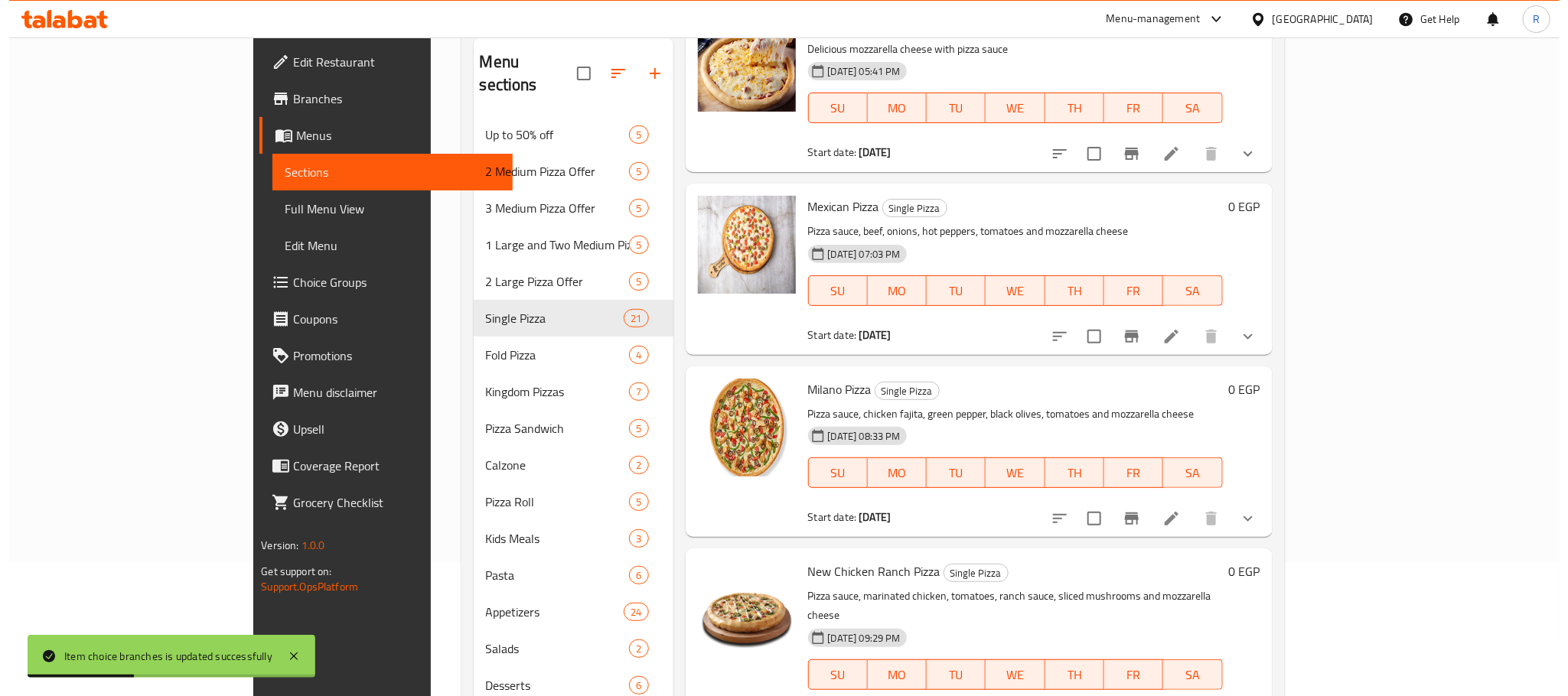
scroll to position [5279, 0]
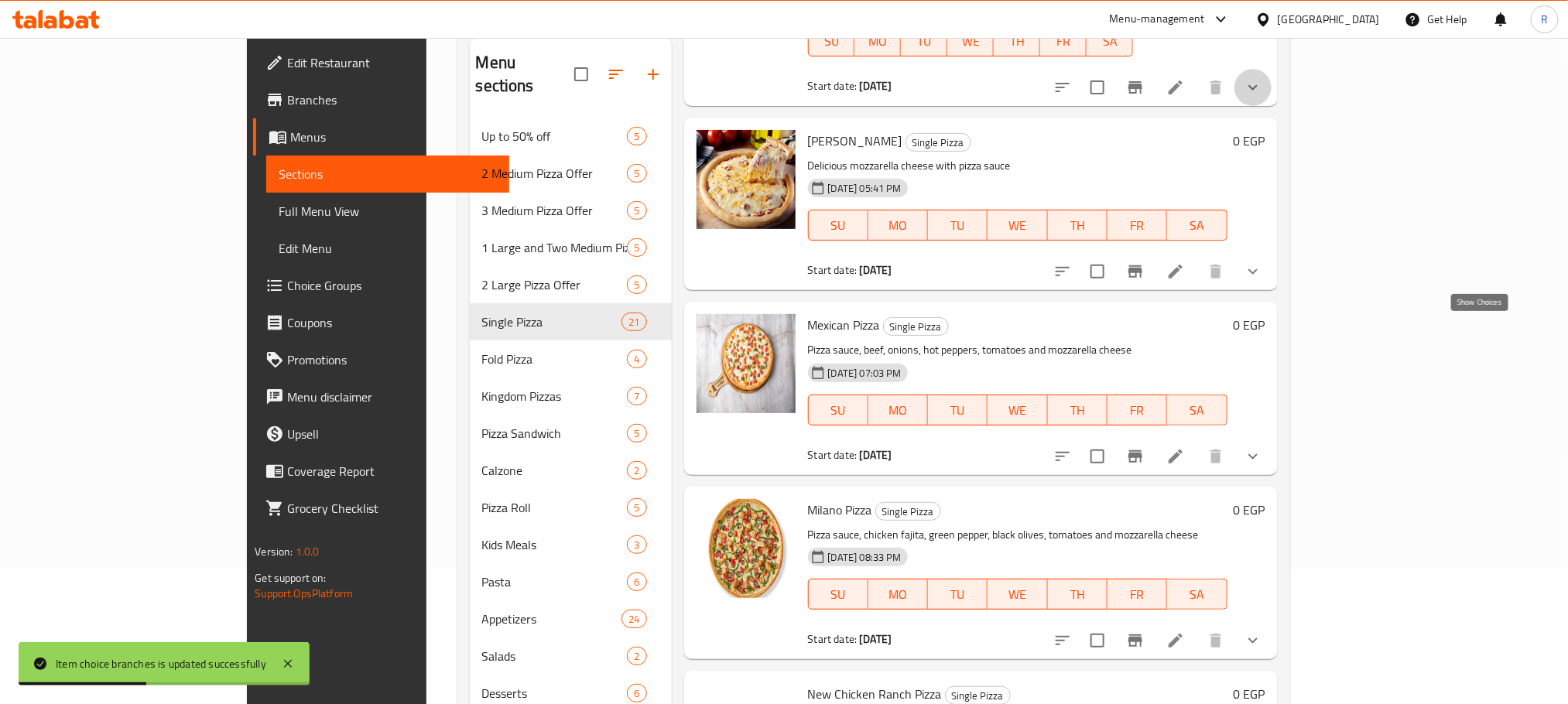
click at [1262, 96] on icon "show more" at bounding box center [1253, 87] width 18 height 18
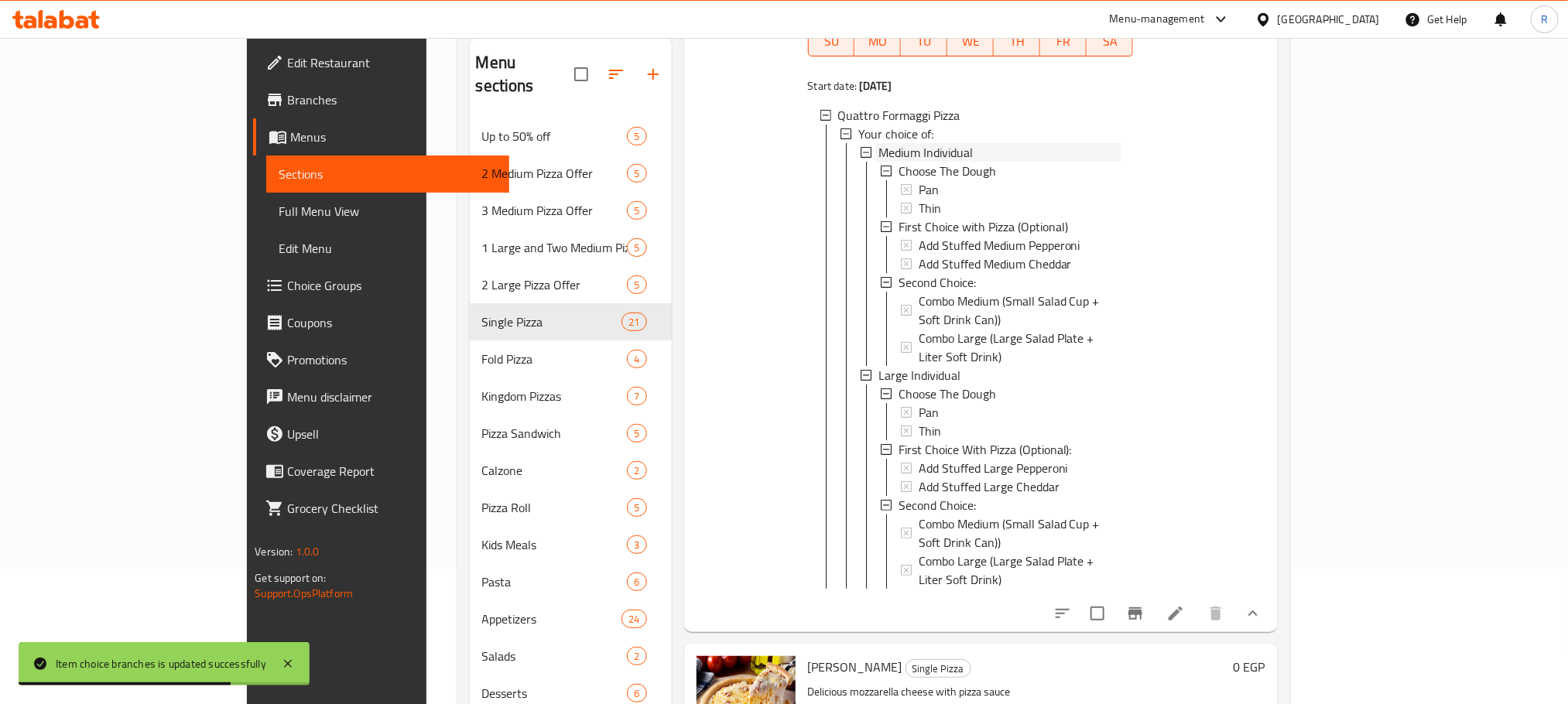
click at [879, 162] on span "Medium Individual" at bounding box center [926, 151] width 95 height 18
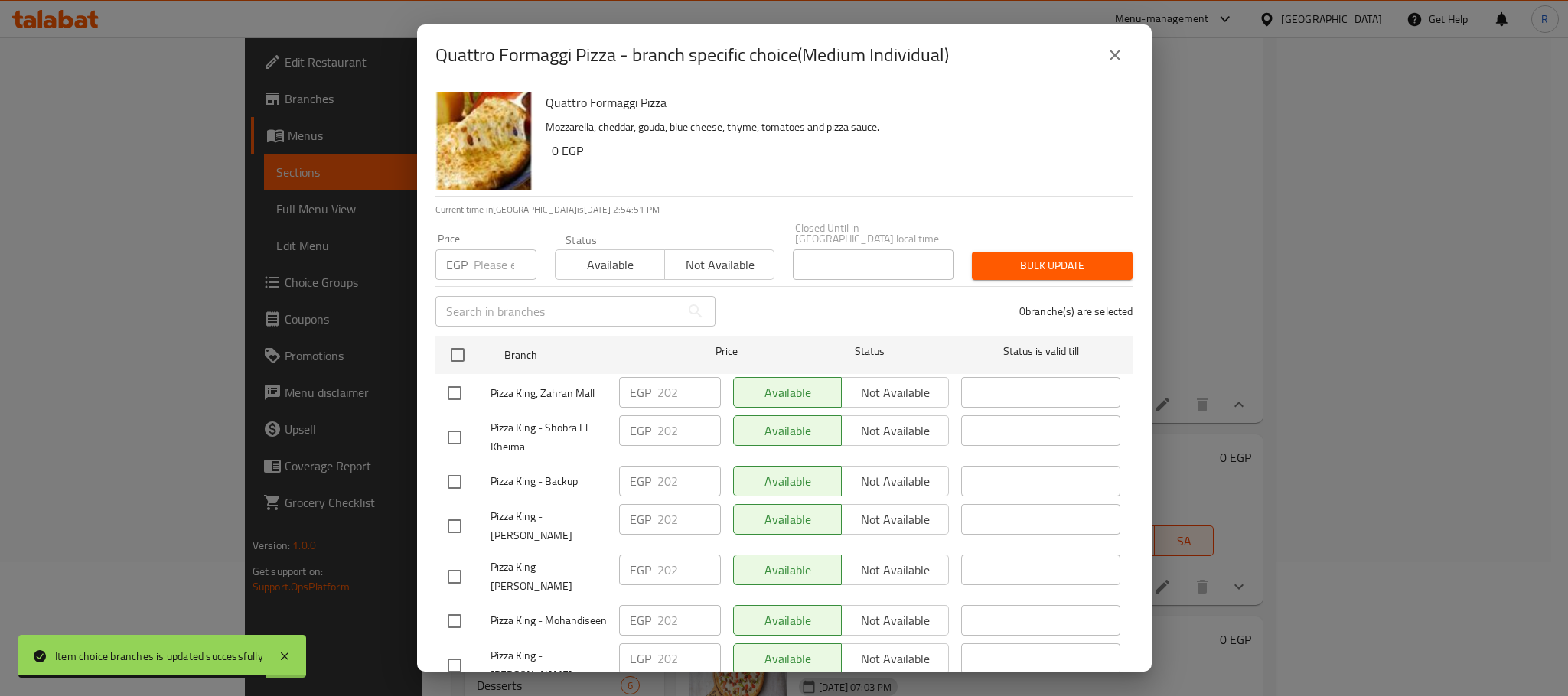
scroll to position [2734, 0]
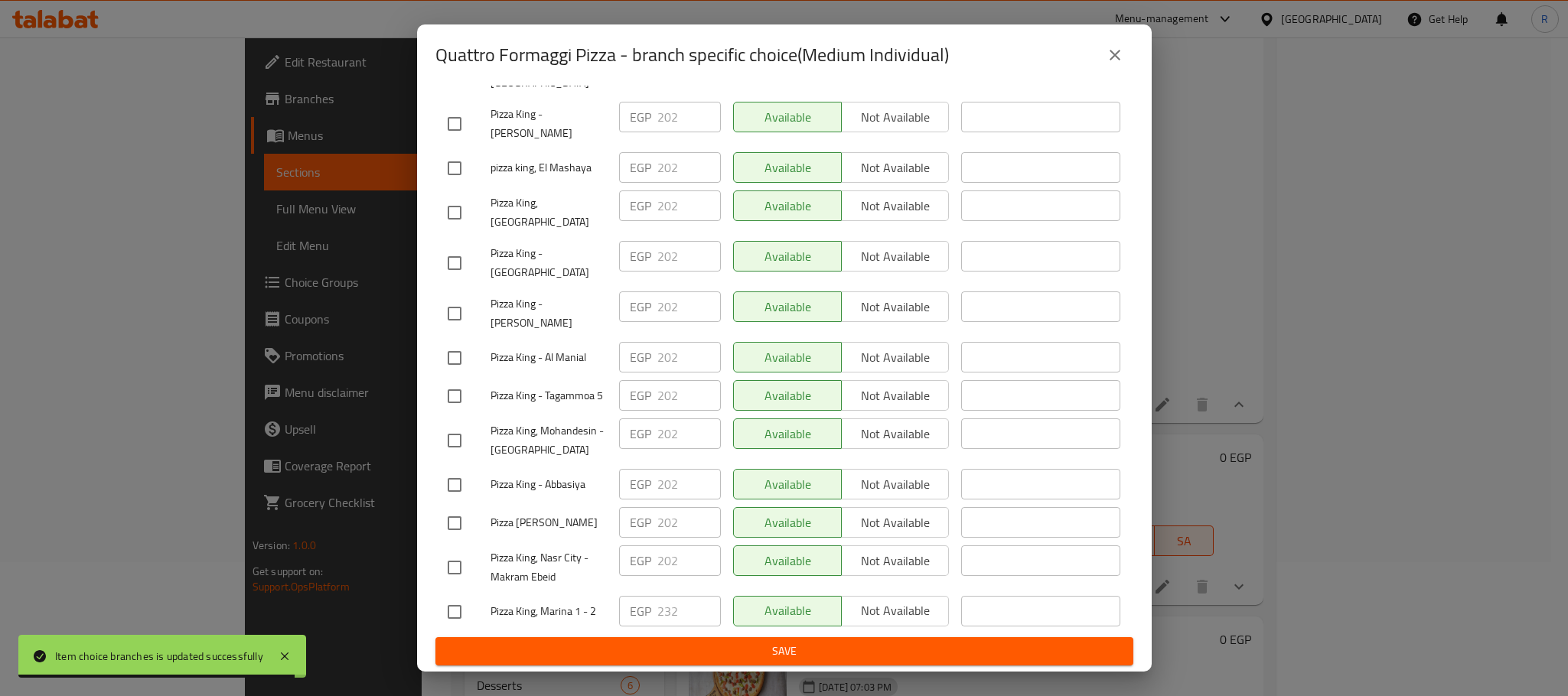
drag, startPoint x: 453, startPoint y: 599, endPoint x: 712, endPoint y: 632, distance: 261.1
click at [455, 599] on input "checkbox" at bounding box center [455, 612] width 32 height 32
checkbox input "true"
click at [657, 600] on input "232" at bounding box center [689, 611] width 64 height 31
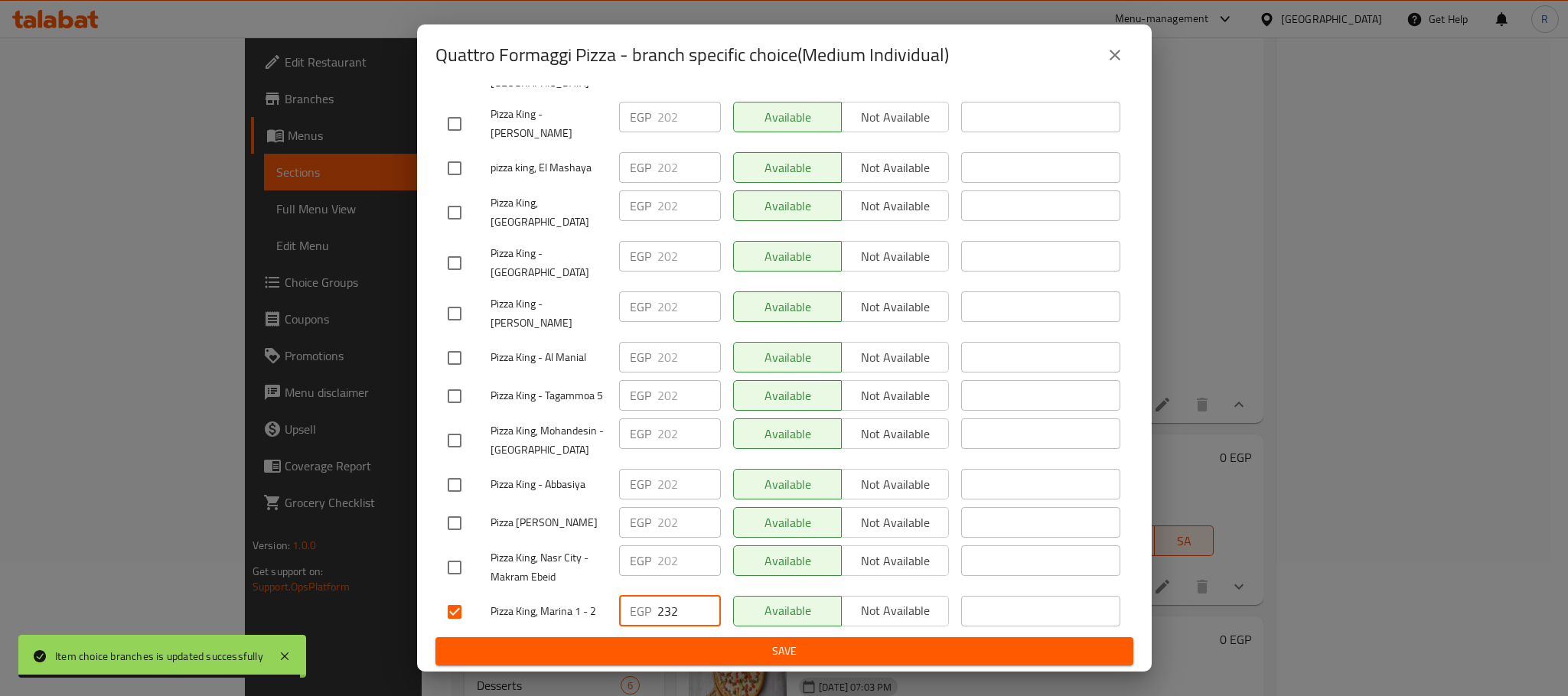
paste input "323"
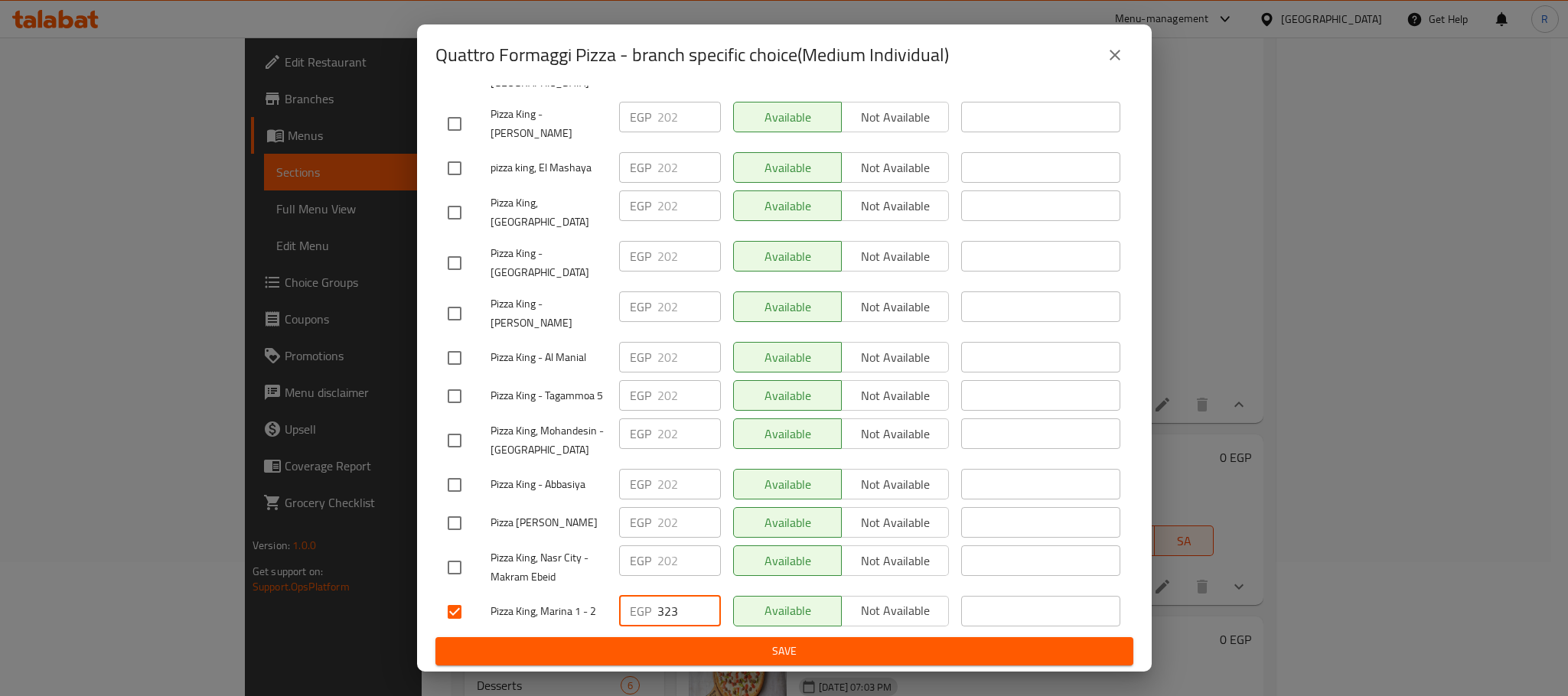
click at [669, 596] on input "323" at bounding box center [689, 611] width 64 height 31
paste input "242"
type input "242"
click at [739, 645] on span "Save" at bounding box center [784, 651] width 673 height 19
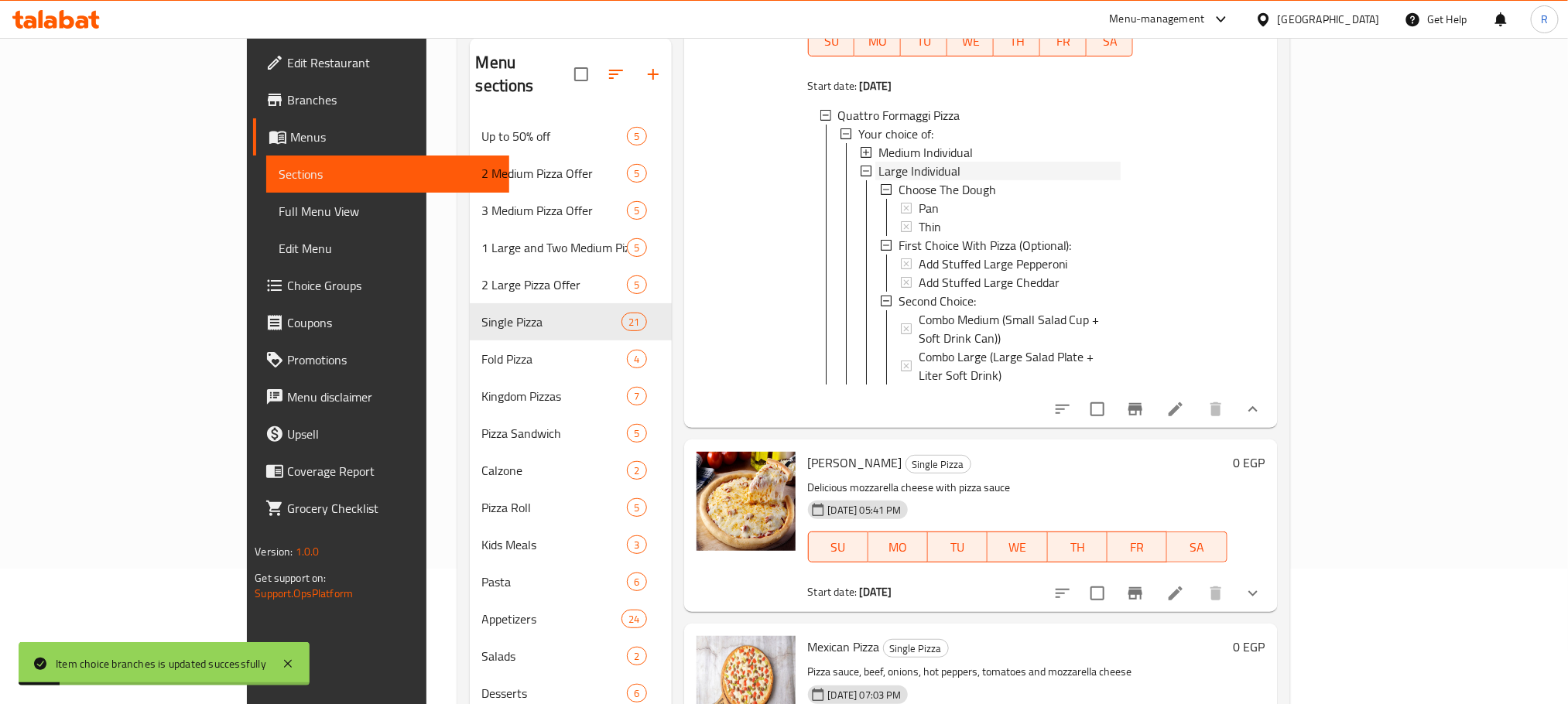
click at [885, 180] on span "Large Individual" at bounding box center [919, 171] width 82 height 18
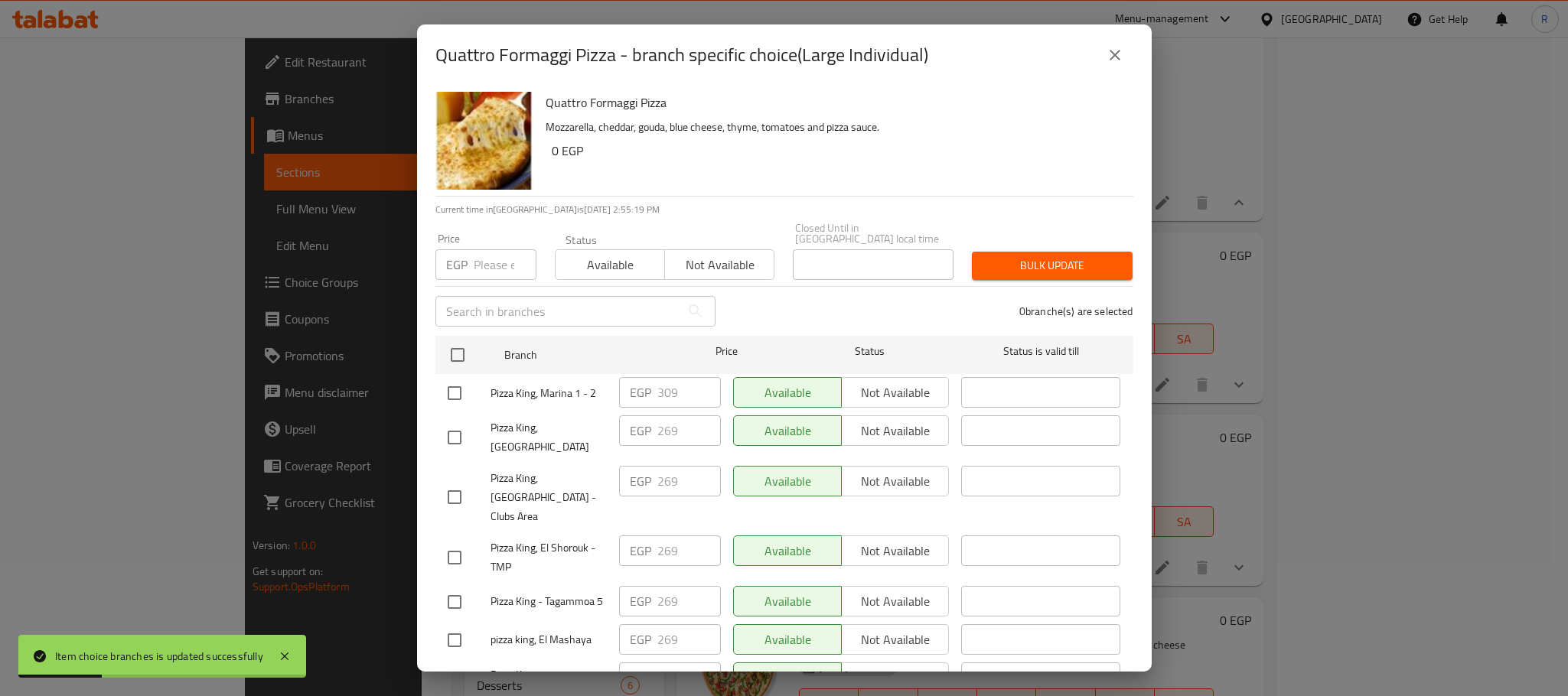
click at [445, 404] on input "checkbox" at bounding box center [455, 394] width 32 height 32
checkbox input "true"
click at [661, 393] on input "309" at bounding box center [689, 393] width 64 height 31
paste input "23"
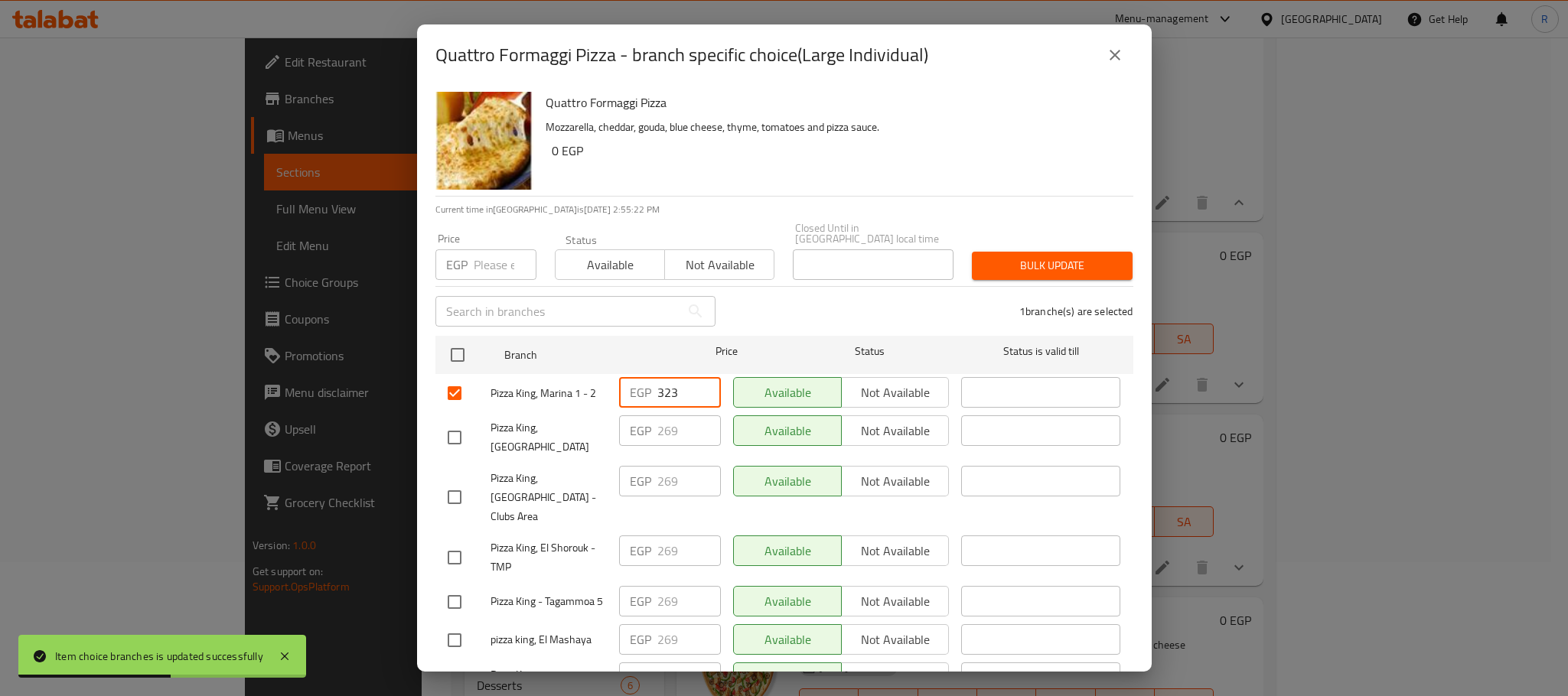
type input "323"
click at [876, 537] on div "Available Not available" at bounding box center [841, 551] width 217 height 31
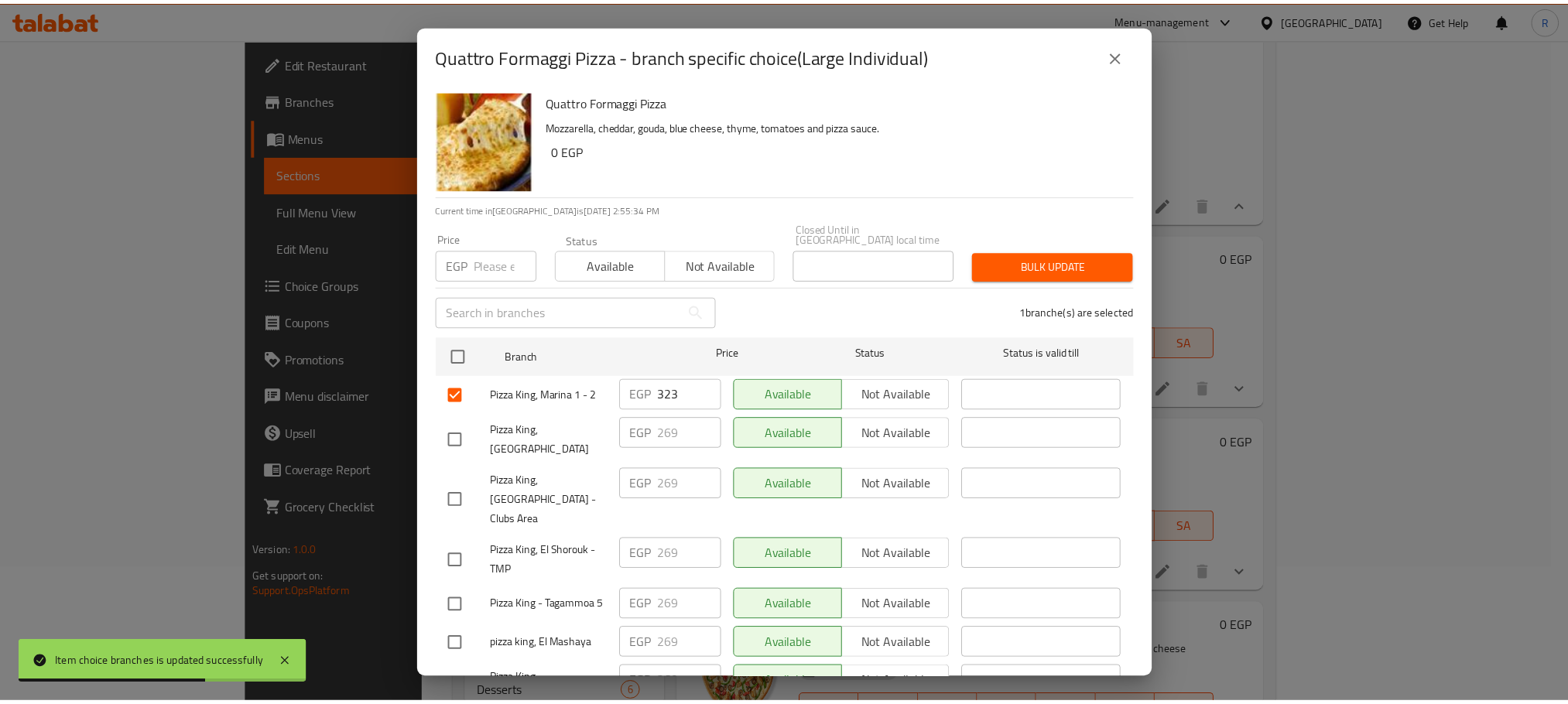
scroll to position [2765, 0]
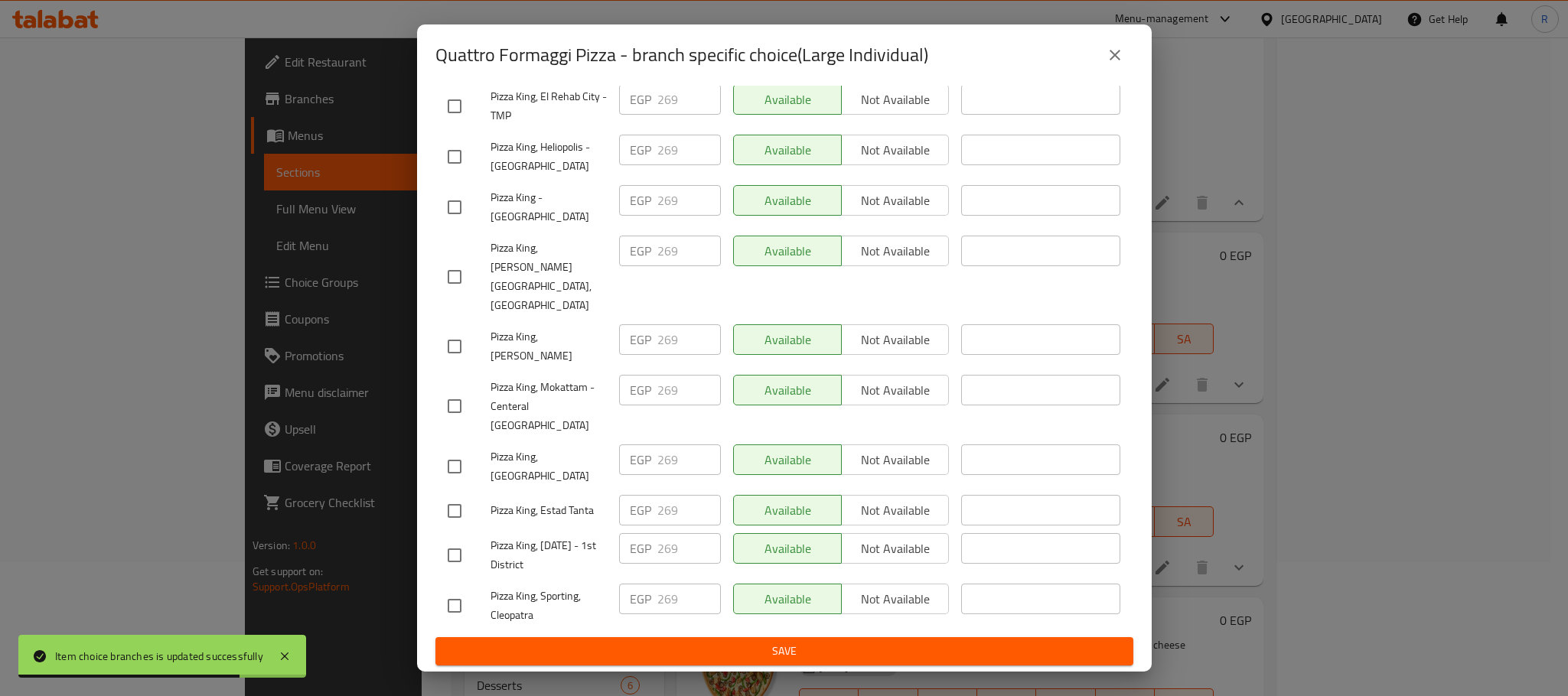
click at [722, 657] on span "Save" at bounding box center [784, 651] width 673 height 19
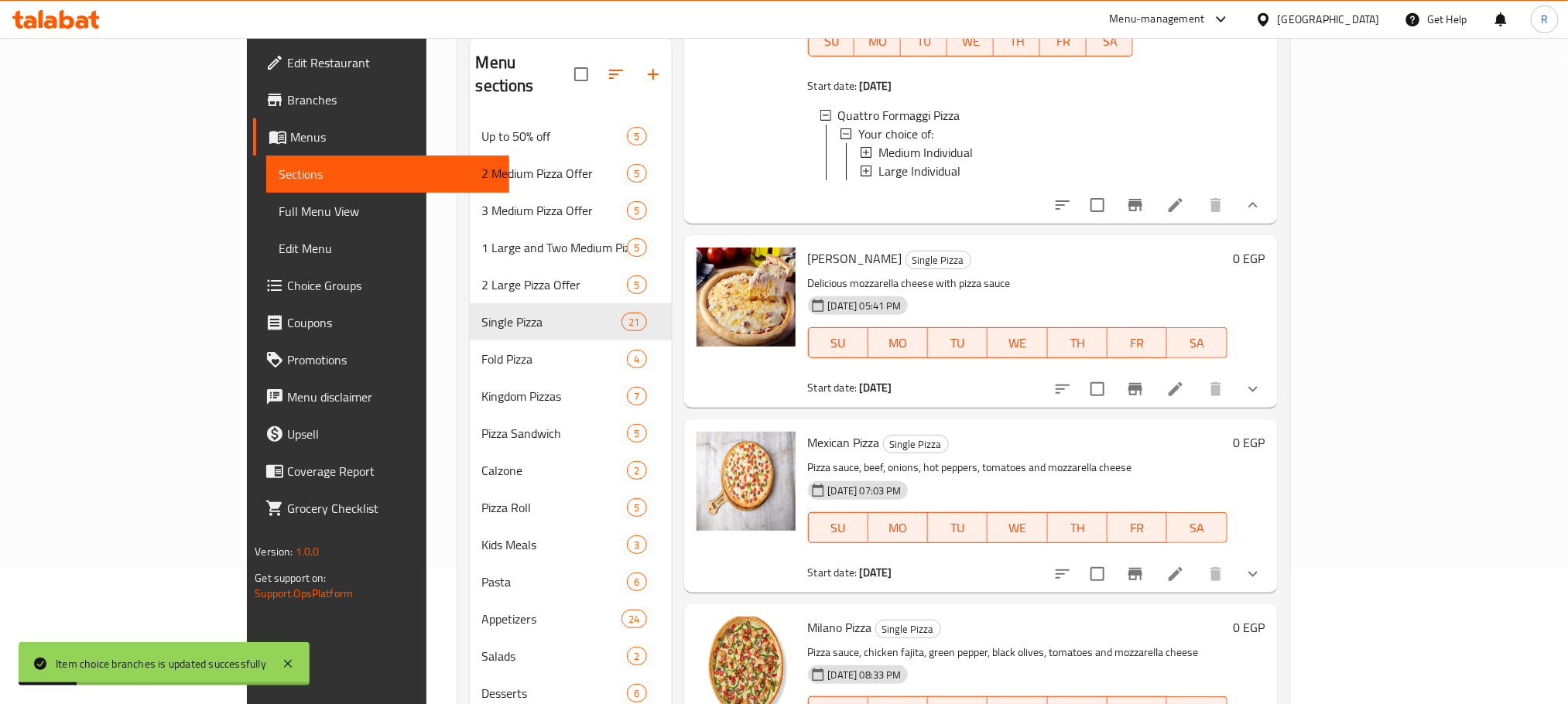
click at [1262, 398] on icon "show more" at bounding box center [1253, 389] width 18 height 18
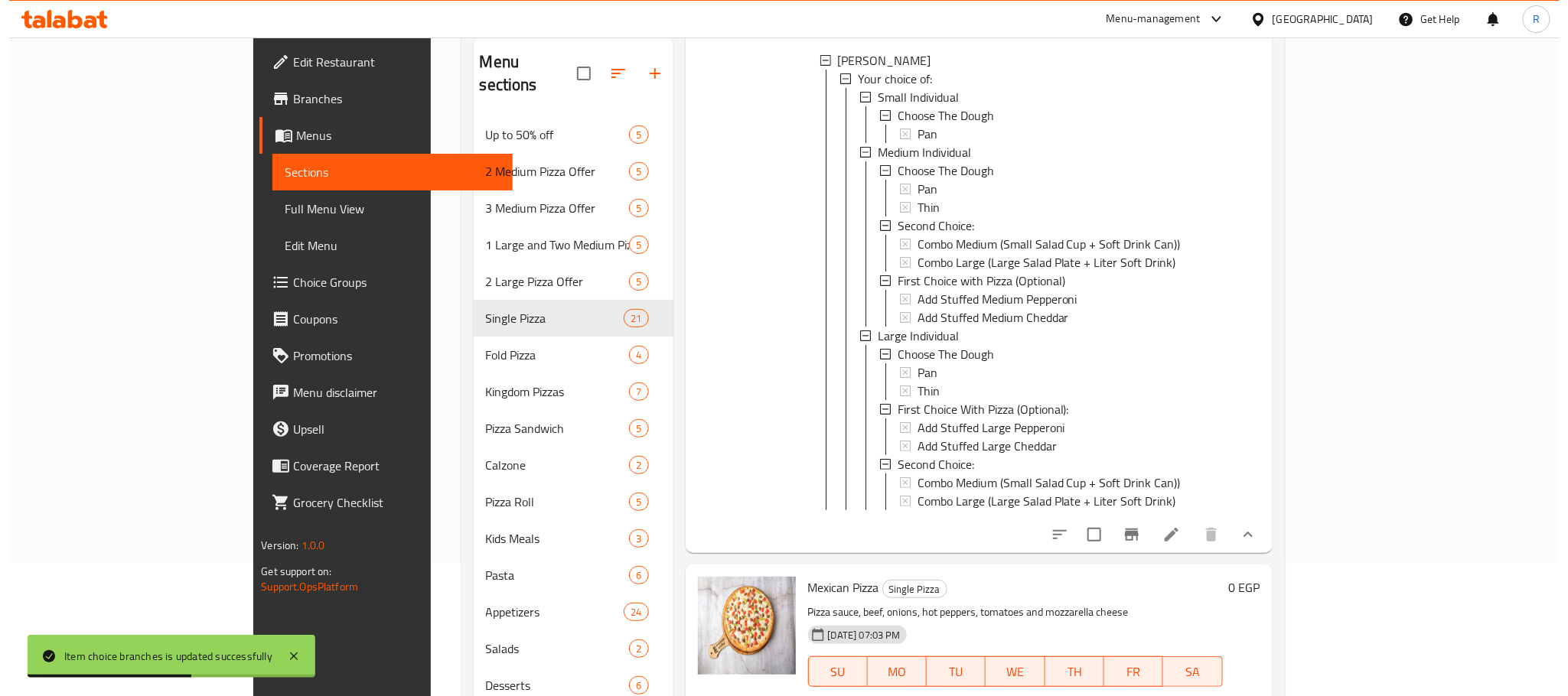
scroll to position [5600, 0]
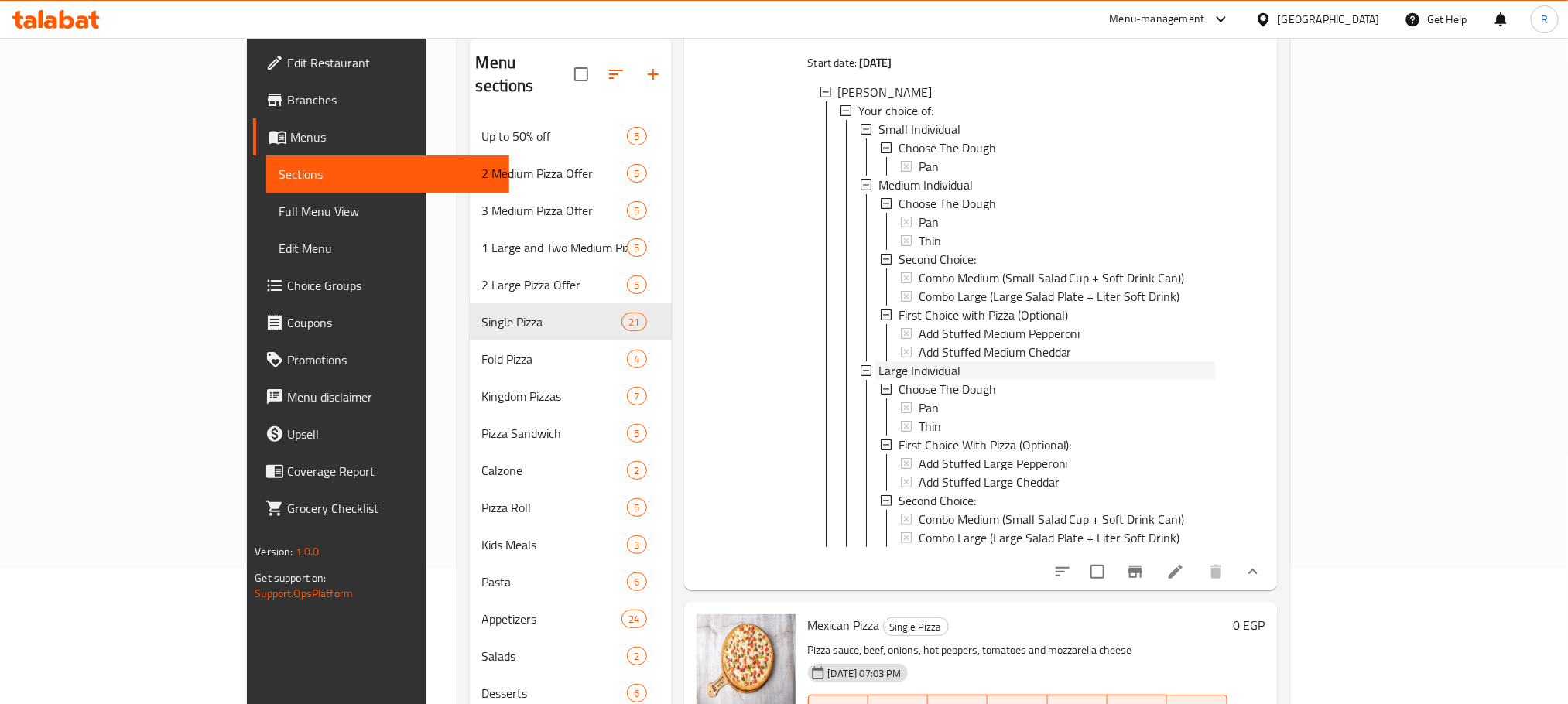
click at [879, 380] on span "Large Individual" at bounding box center [919, 370] width 82 height 18
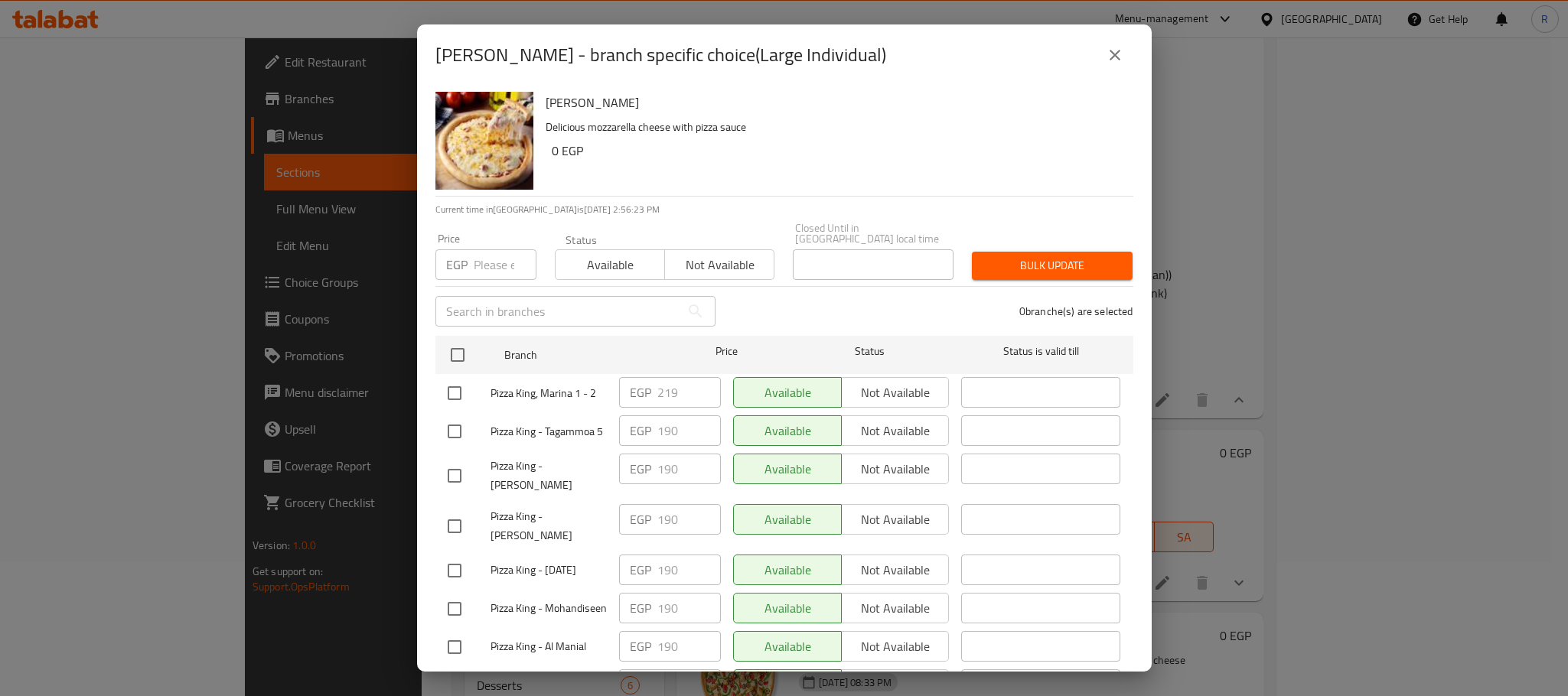
click at [451, 391] on input "checkbox" at bounding box center [455, 394] width 32 height 32
checkbox input "true"
click at [667, 393] on input "219" at bounding box center [689, 393] width 64 height 31
paste input "28"
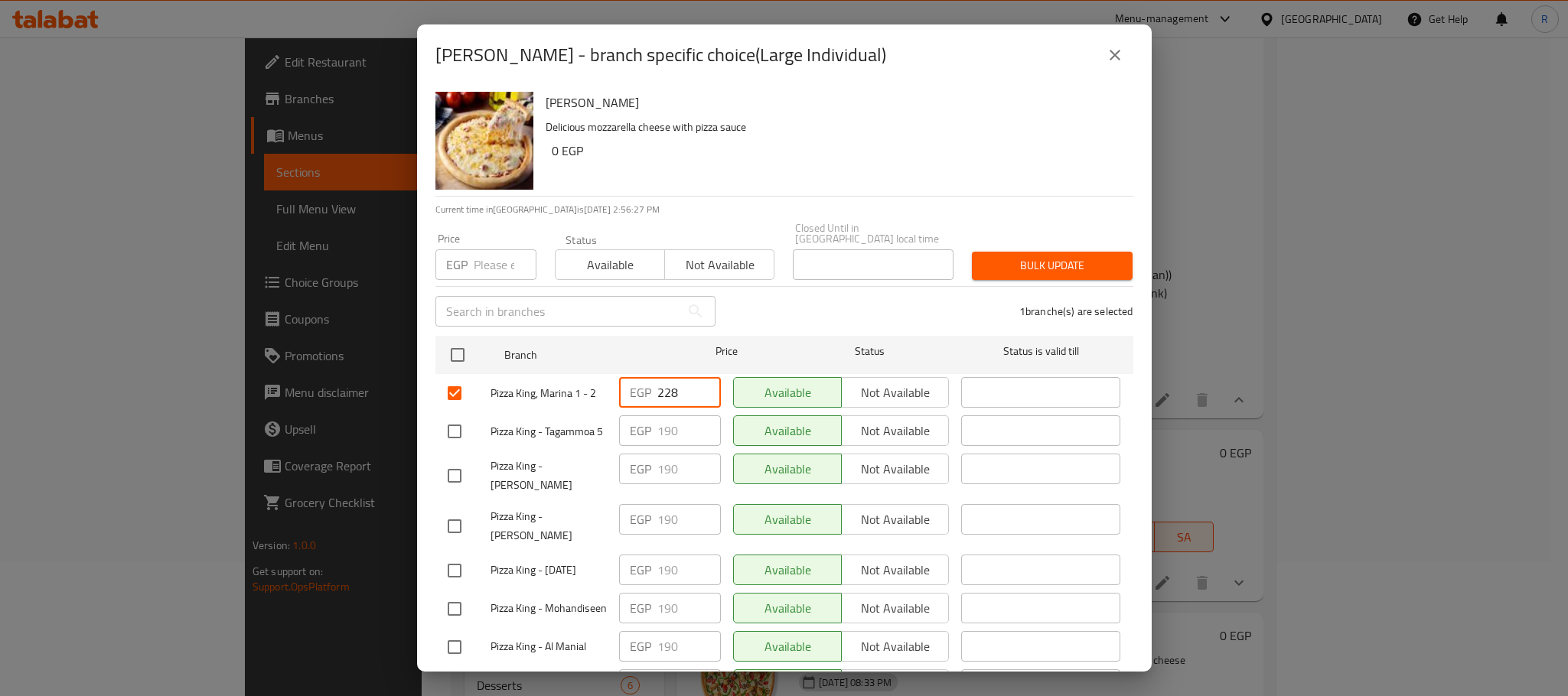
type input "228"
click at [820, 310] on div "1 branche(s) are selected" at bounding box center [934, 312] width 418 height 55
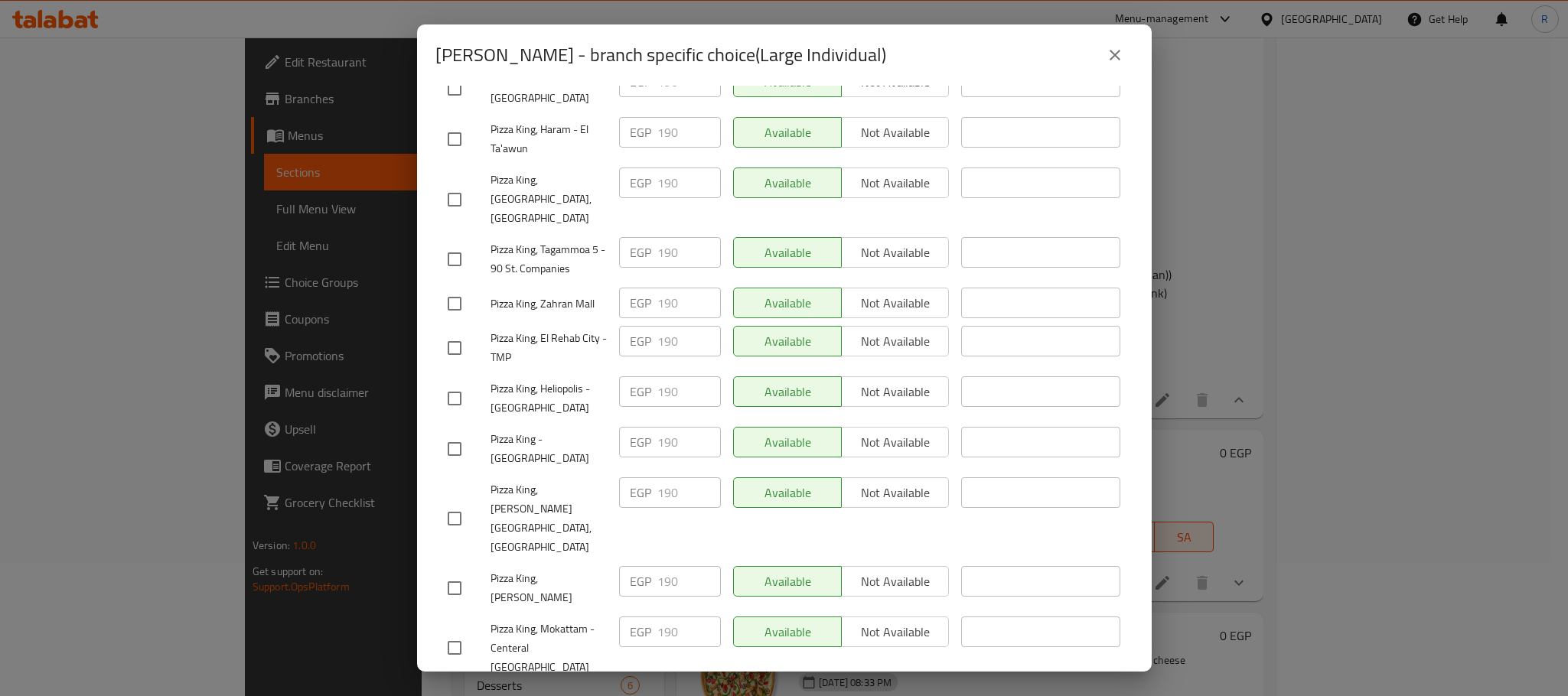
scroll to position [2733, 0]
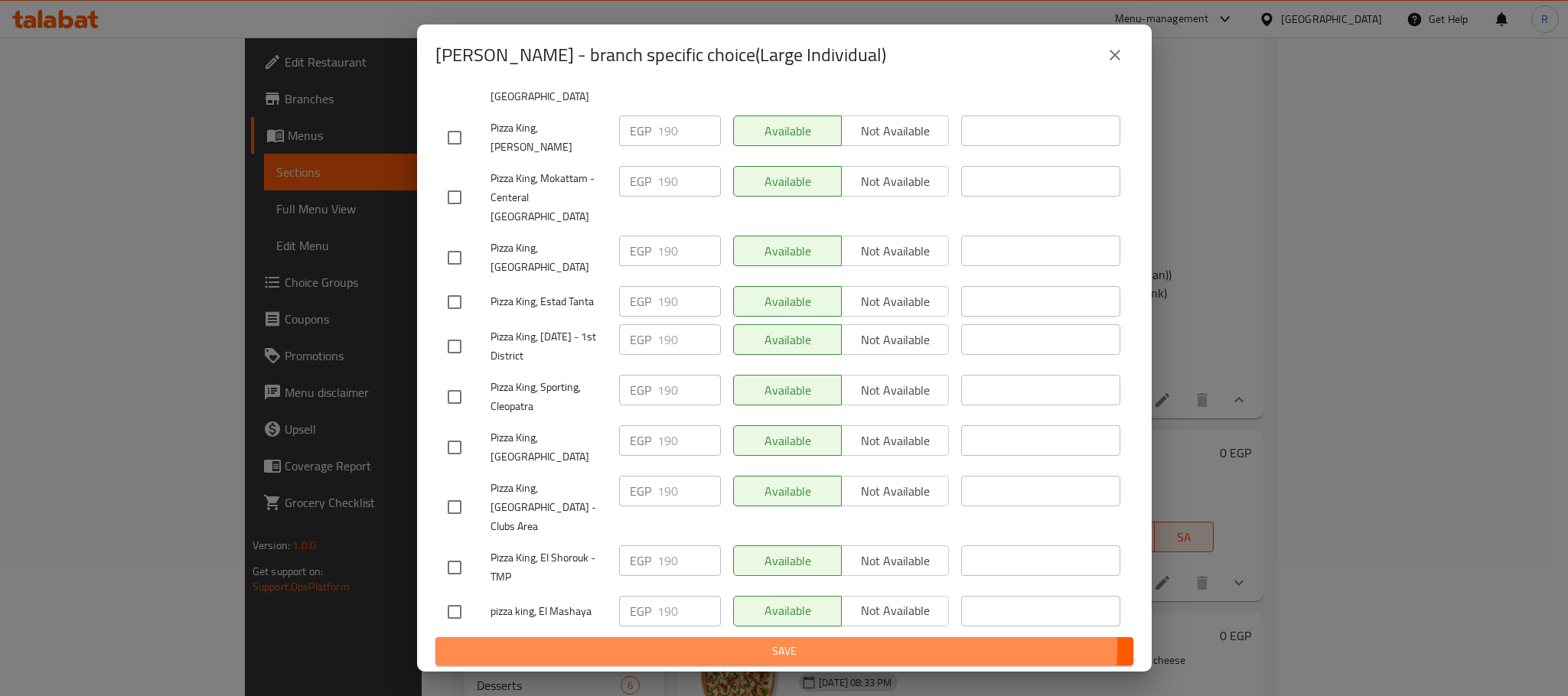
click at [761, 647] on span "Save" at bounding box center [784, 651] width 673 height 19
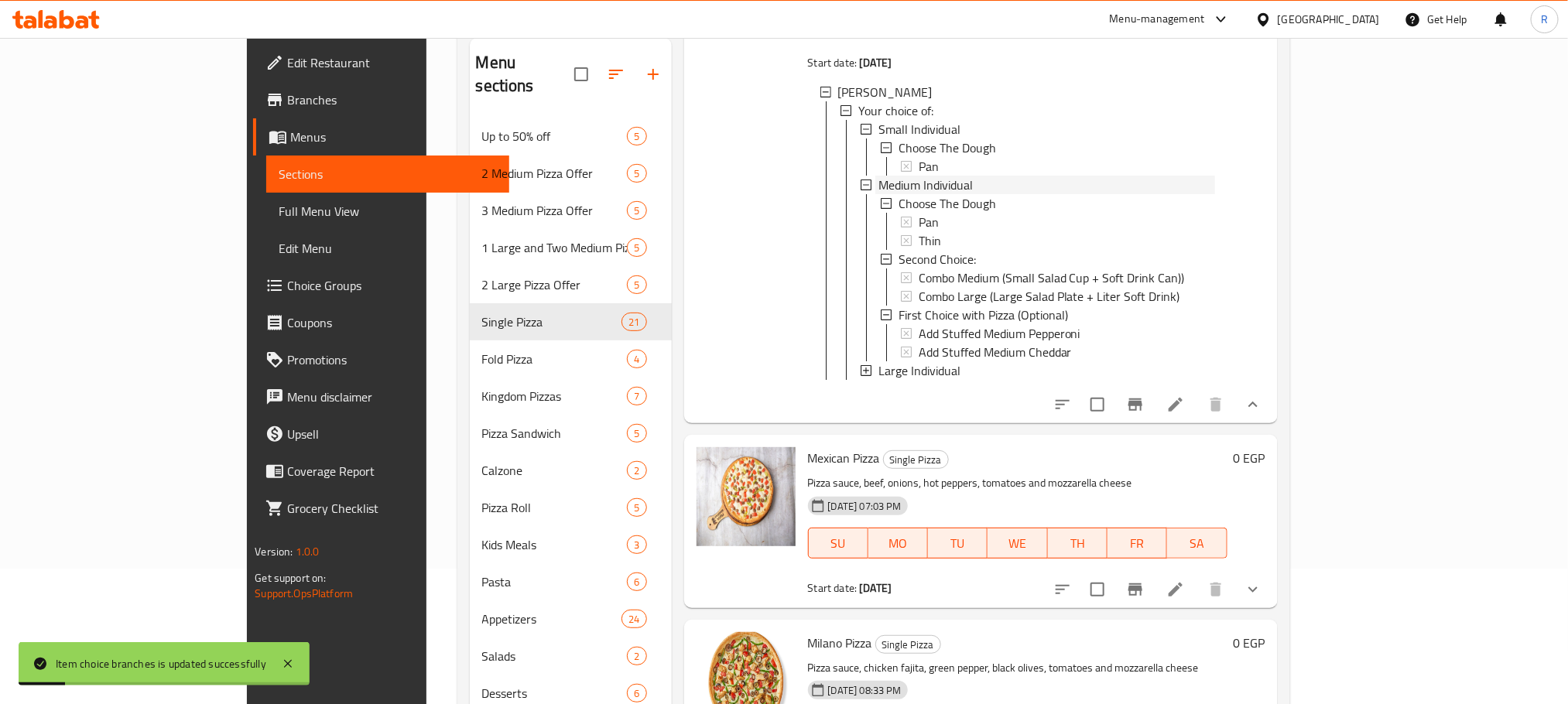
click at [879, 194] on span "Medium Individual" at bounding box center [926, 184] width 95 height 18
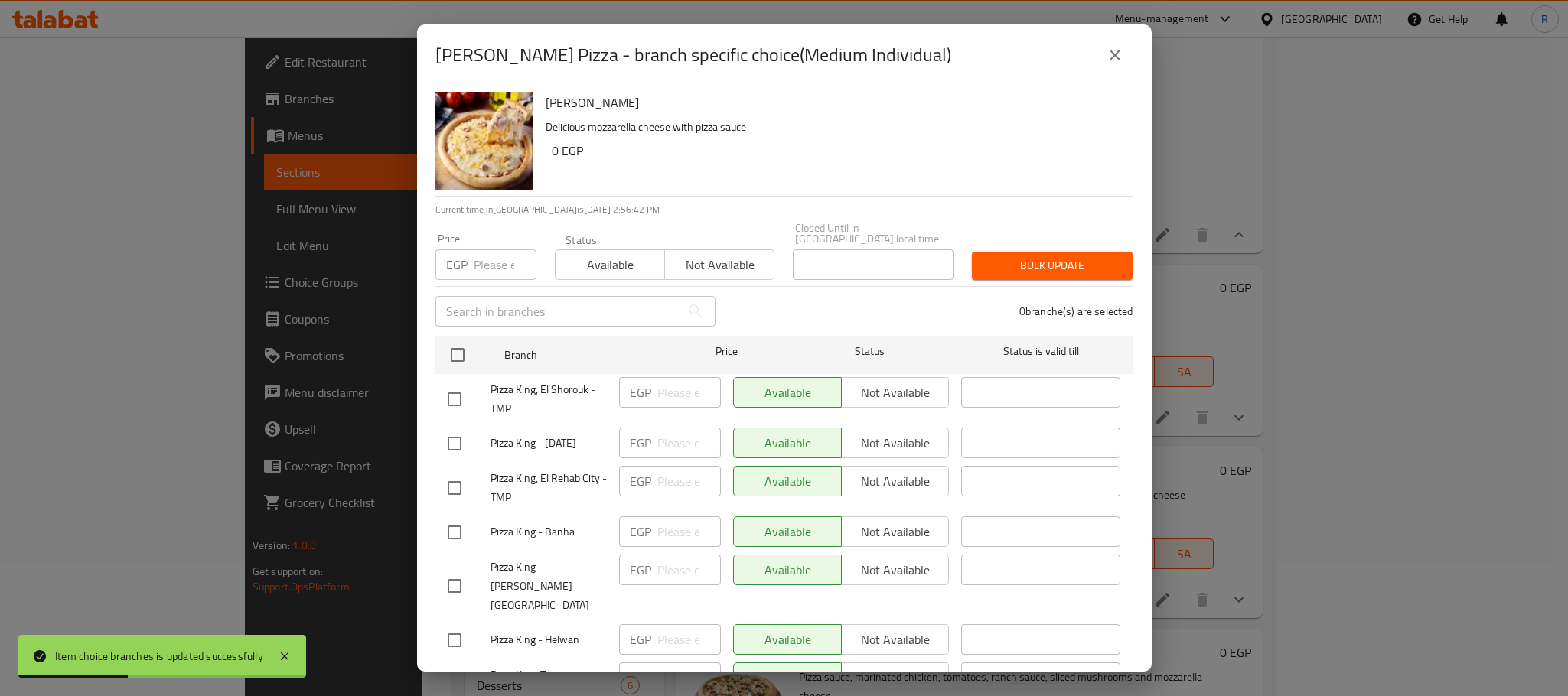
scroll to position [1853, 0]
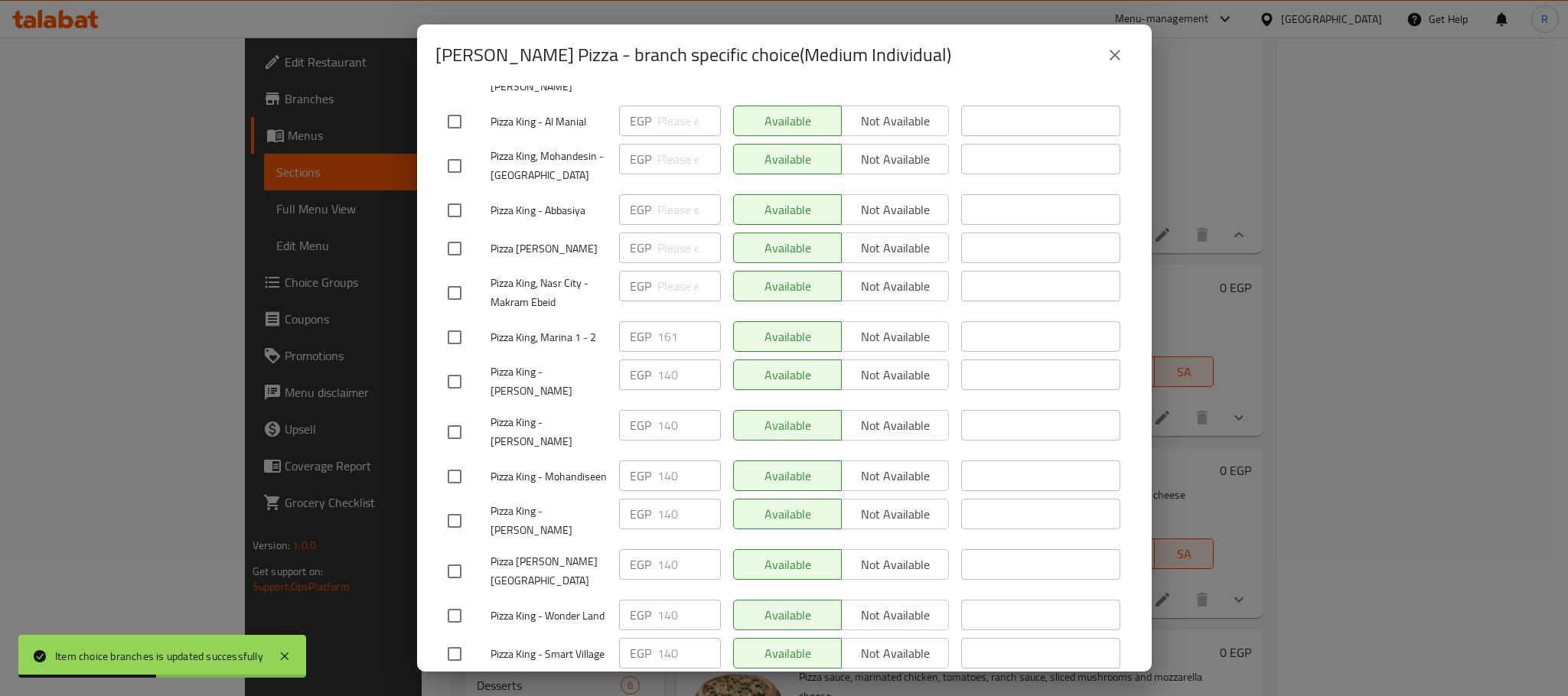
click at [462, 354] on input "checkbox" at bounding box center [455, 338] width 32 height 32
checkbox input "true"
click at [675, 352] on input "161" at bounding box center [689, 337] width 64 height 31
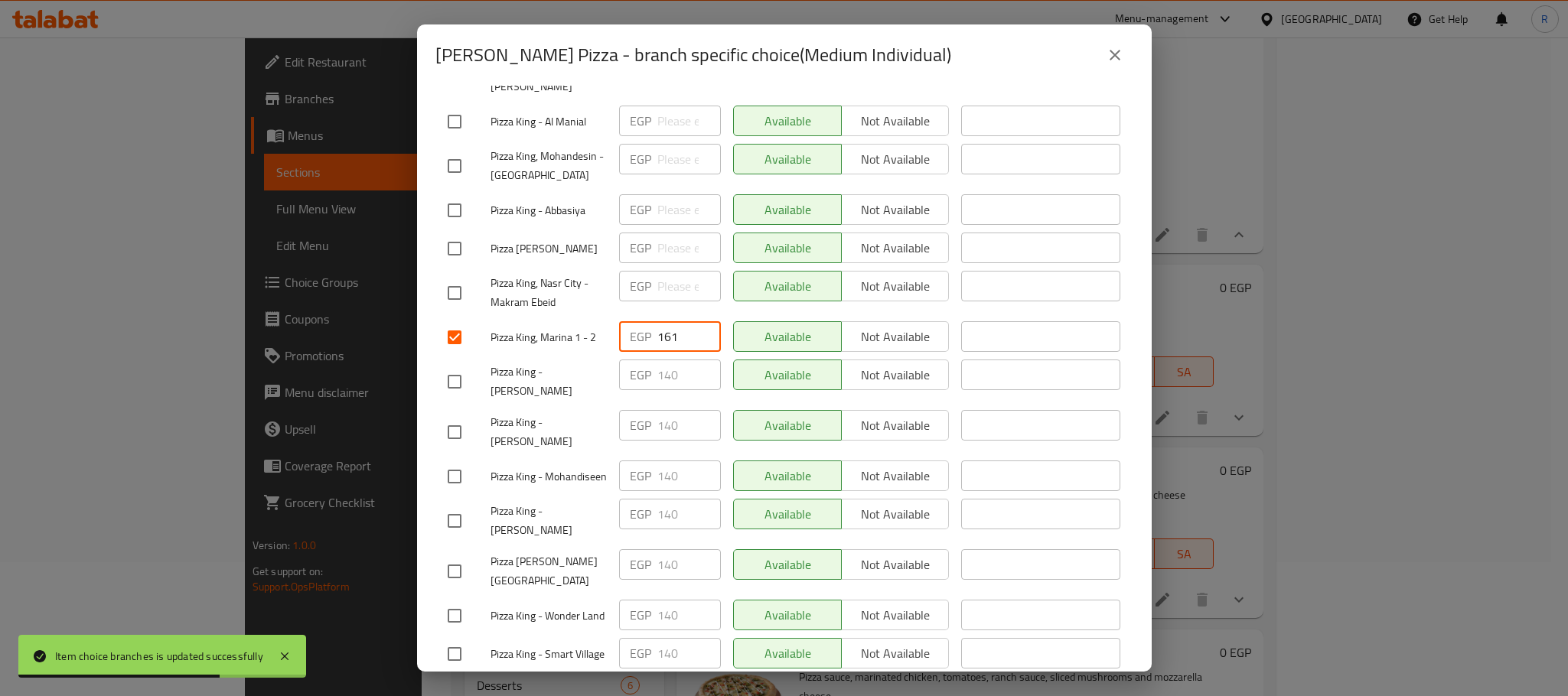
paste input "8"
type input "168"
click at [856, 410] on div "Available Not available" at bounding box center [841, 381] width 229 height 56
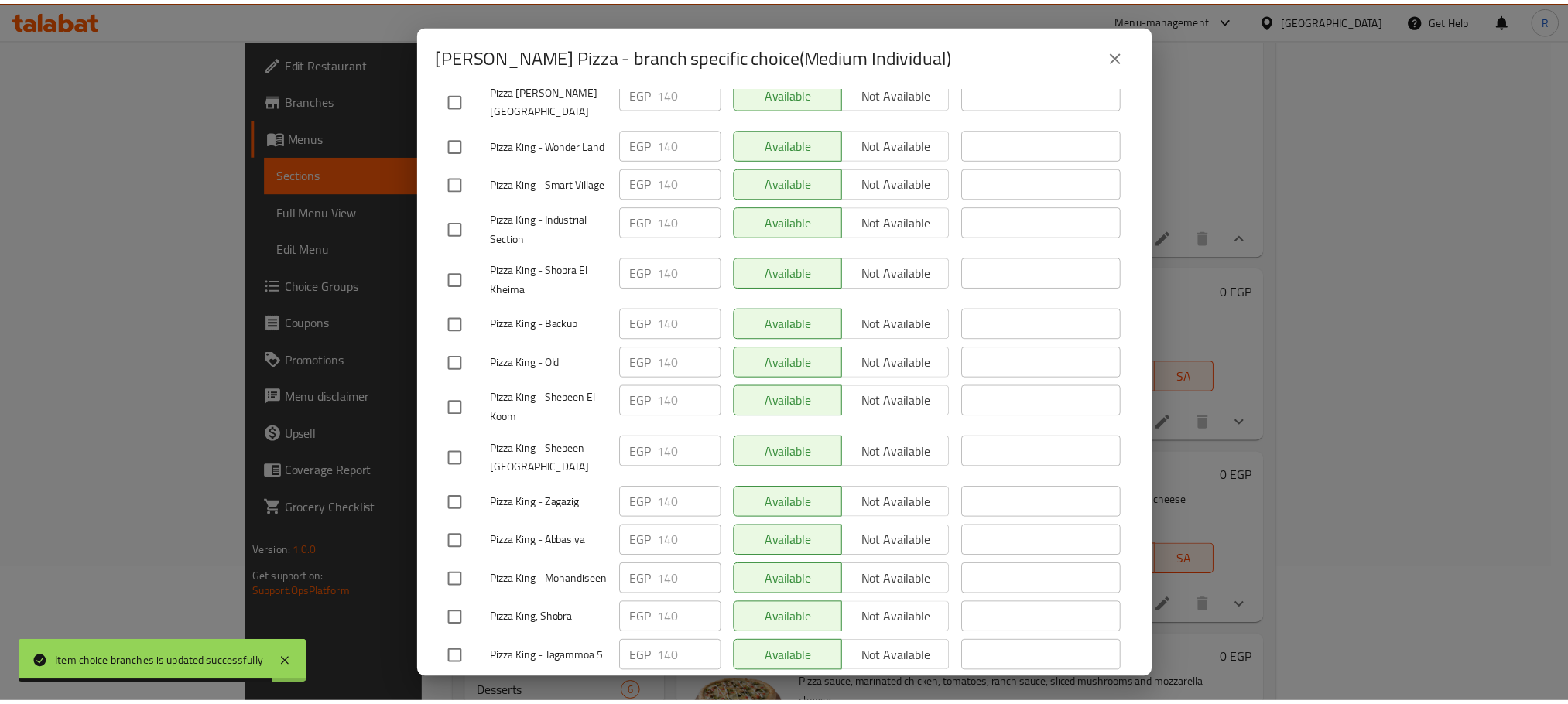
scroll to position [2765, 0]
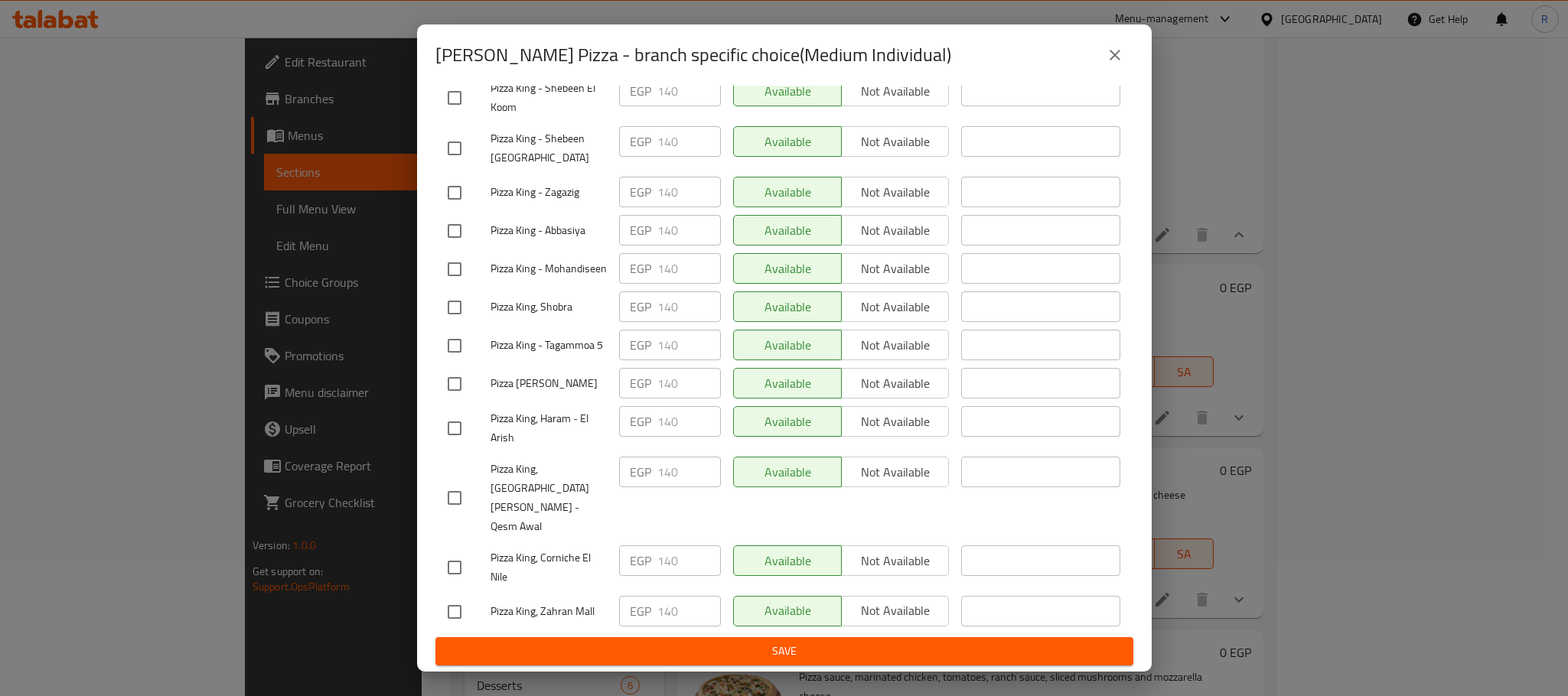
drag, startPoint x: 773, startPoint y: 645, endPoint x: 804, endPoint y: 565, distance: 85.8
click at [770, 647] on span "Save" at bounding box center [784, 651] width 673 height 19
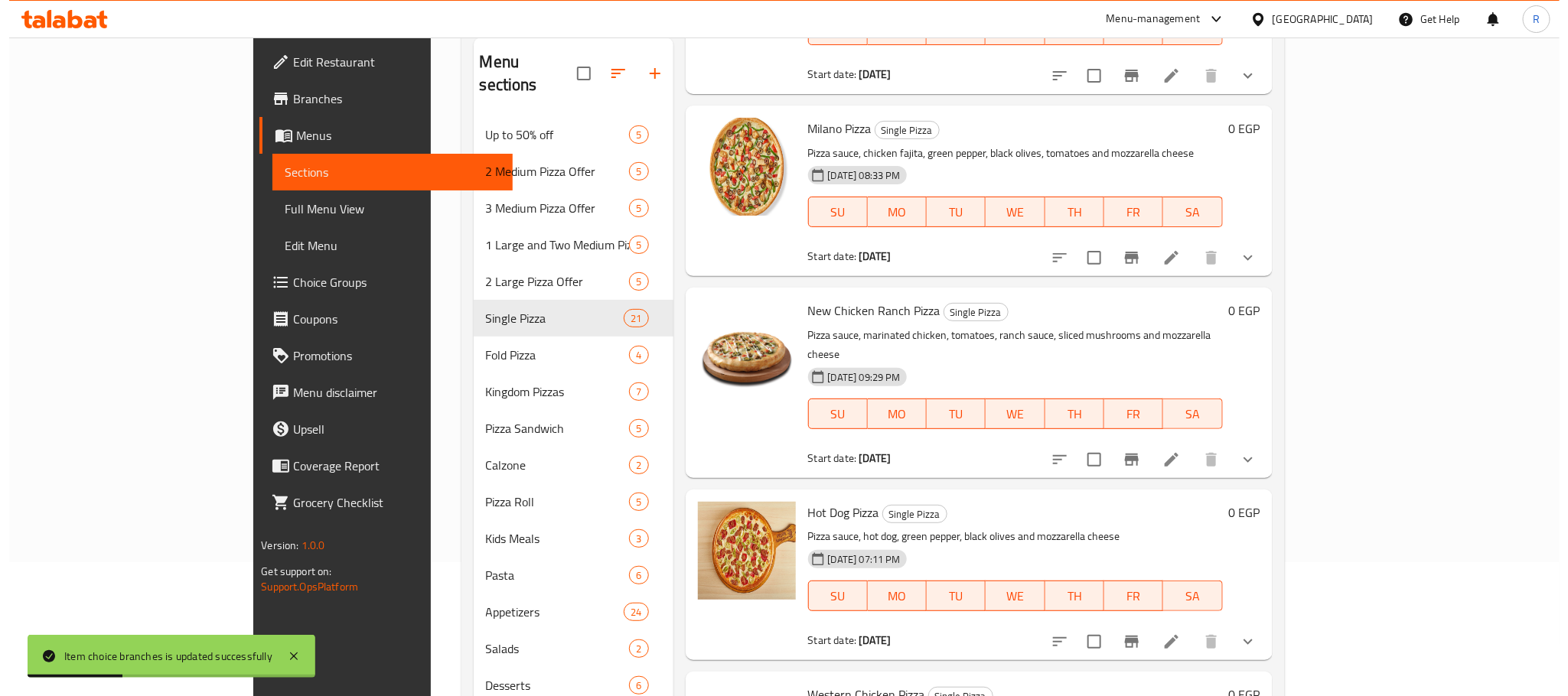
scroll to position [5945, 0]
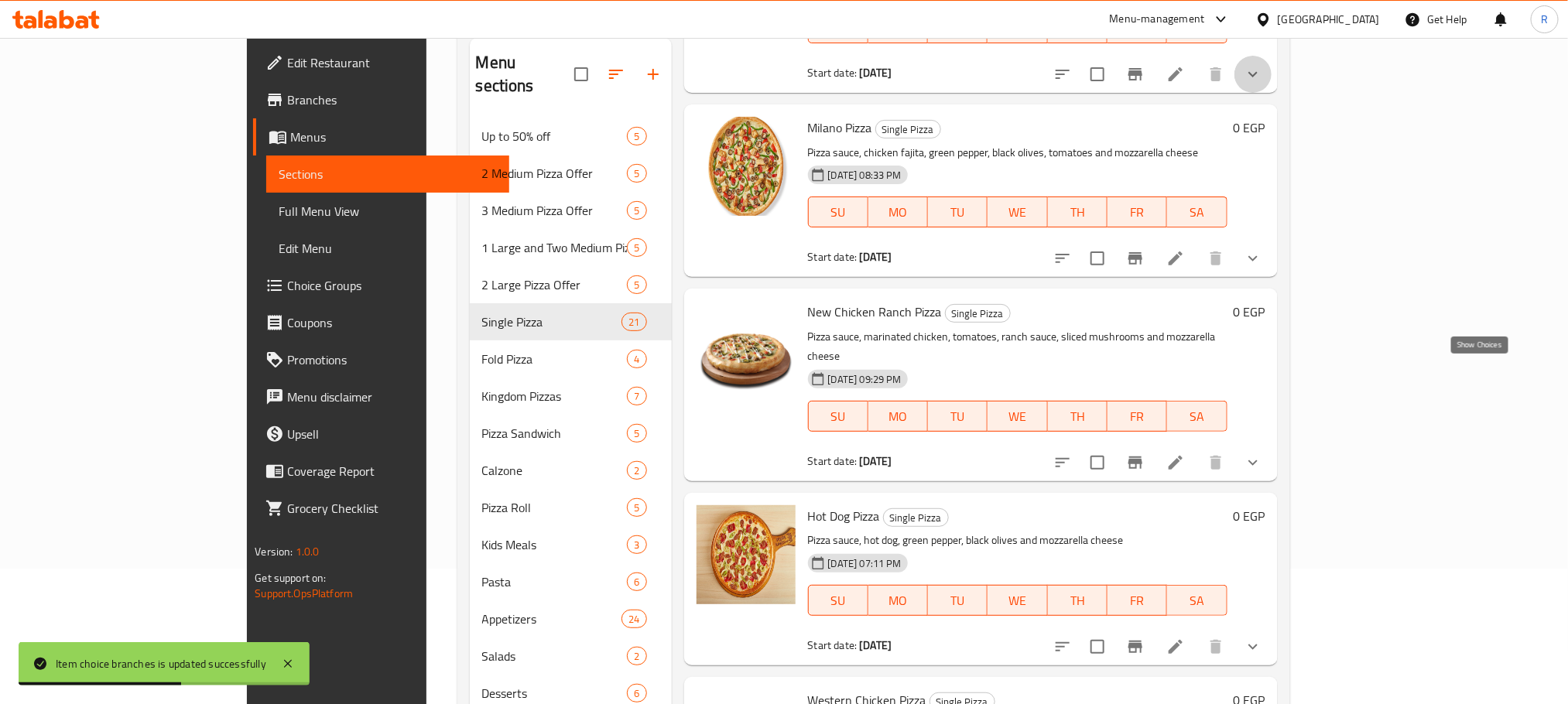
click at [1262, 84] on icon "show more" at bounding box center [1253, 73] width 18 height 18
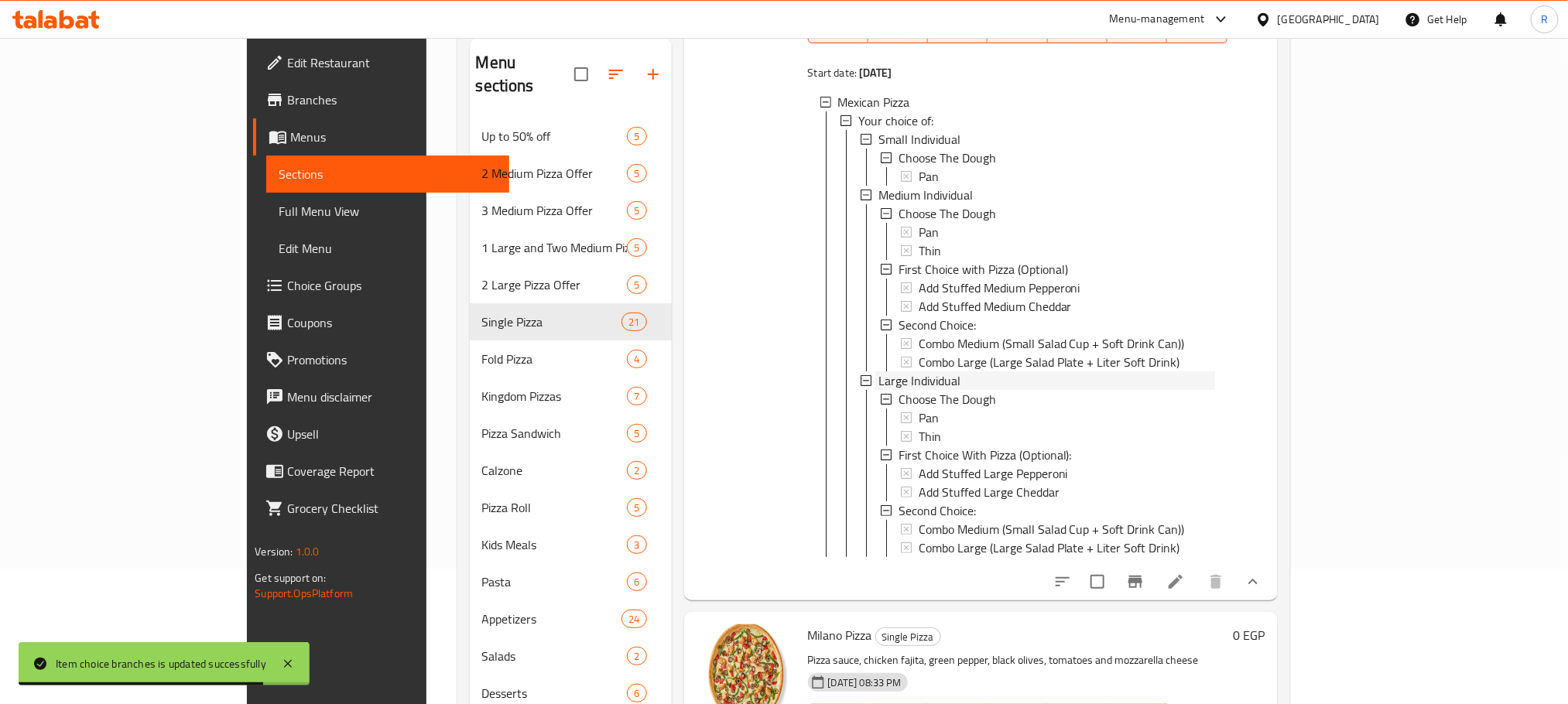
click at [879, 390] on span "Large Individual" at bounding box center [919, 380] width 82 height 18
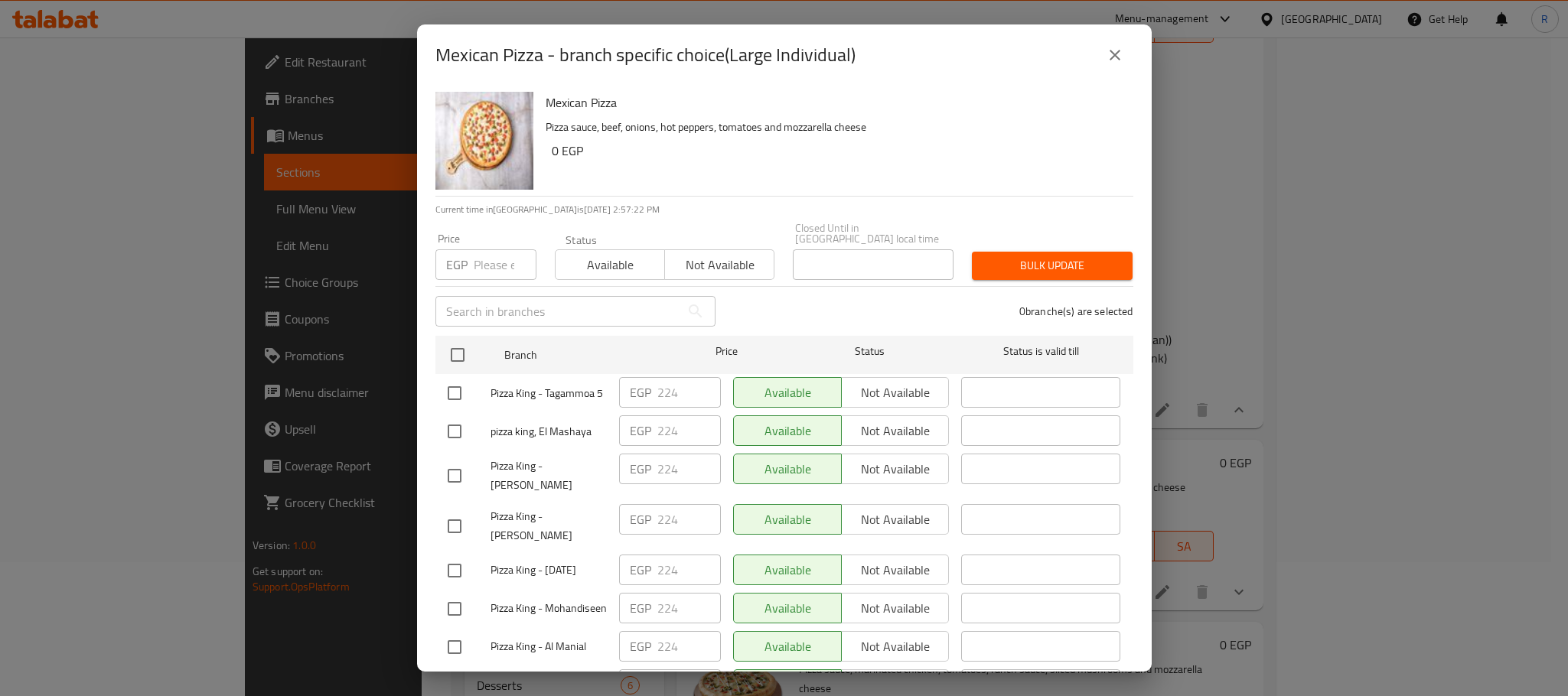
scroll to position [2734, 0]
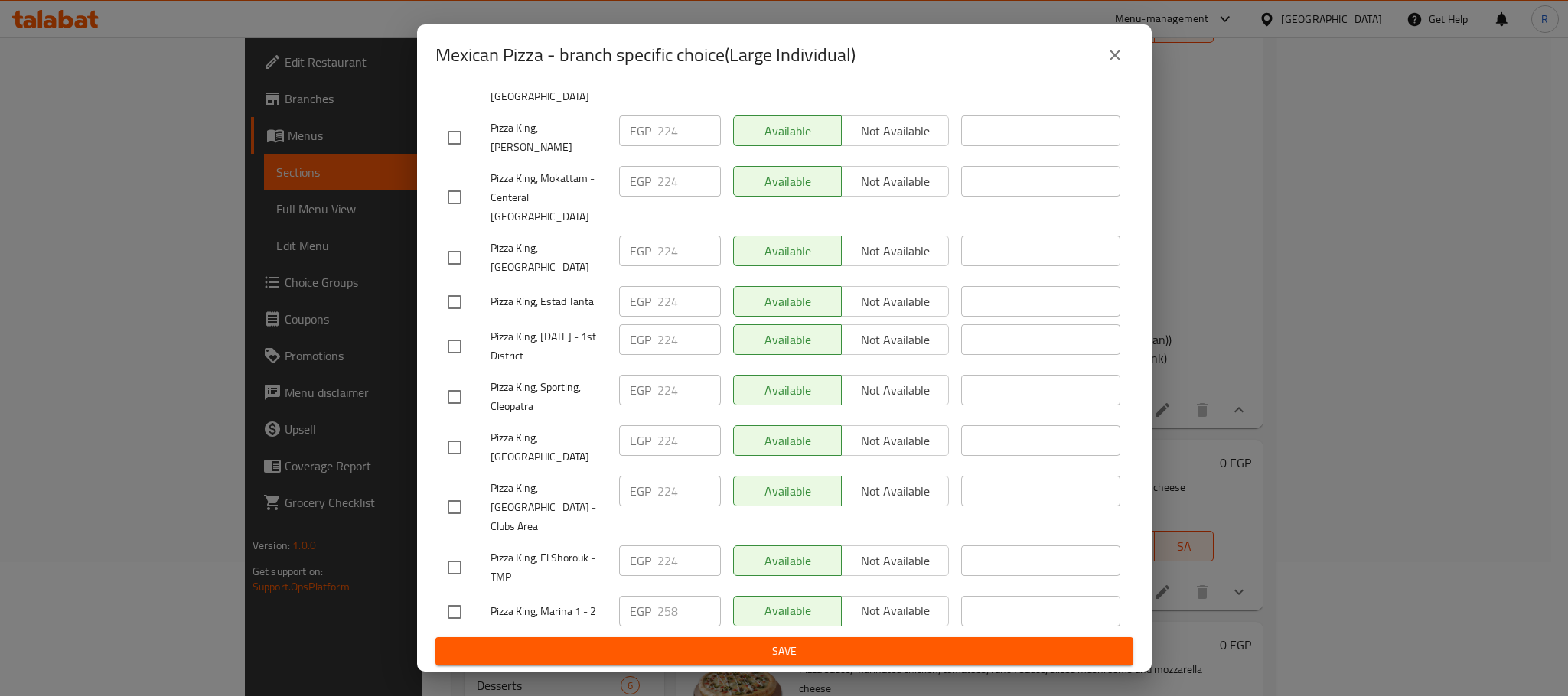
click at [455, 604] on input "checkbox" at bounding box center [455, 612] width 32 height 32
checkbox input "true"
click at [657, 599] on input "258" at bounding box center [689, 611] width 64 height 31
paste input "69"
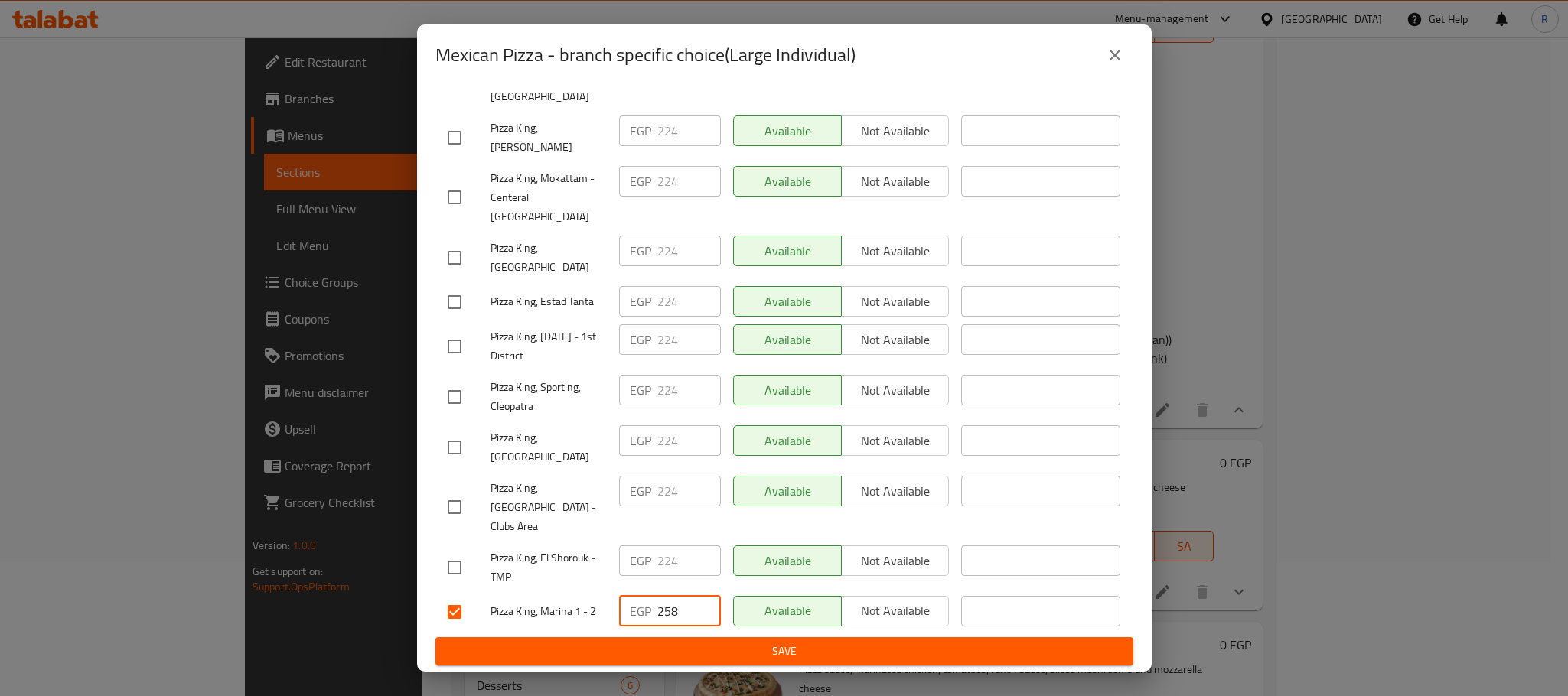
paste input "69"
type input "269"
click at [735, 637] on button "Save" at bounding box center [785, 651] width 698 height 29
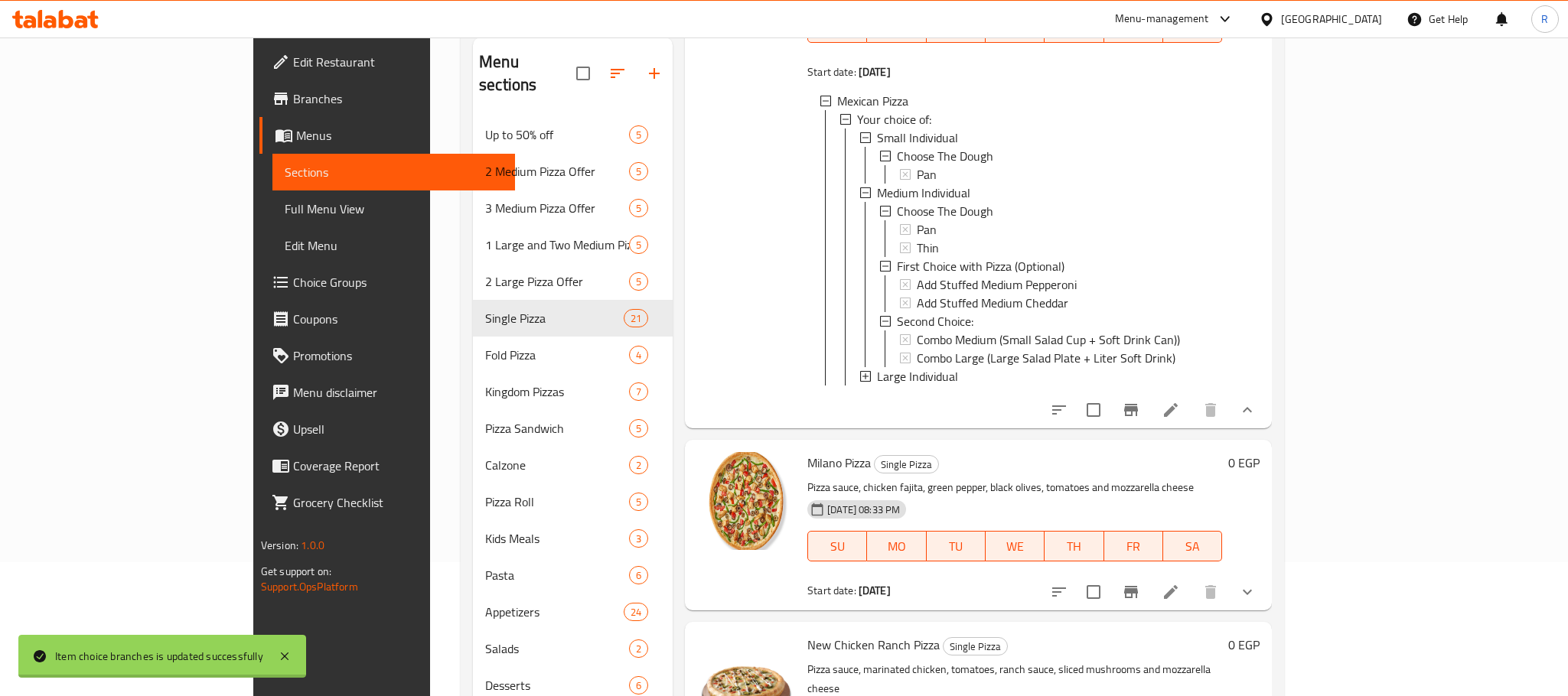
scroll to position [138, 0]
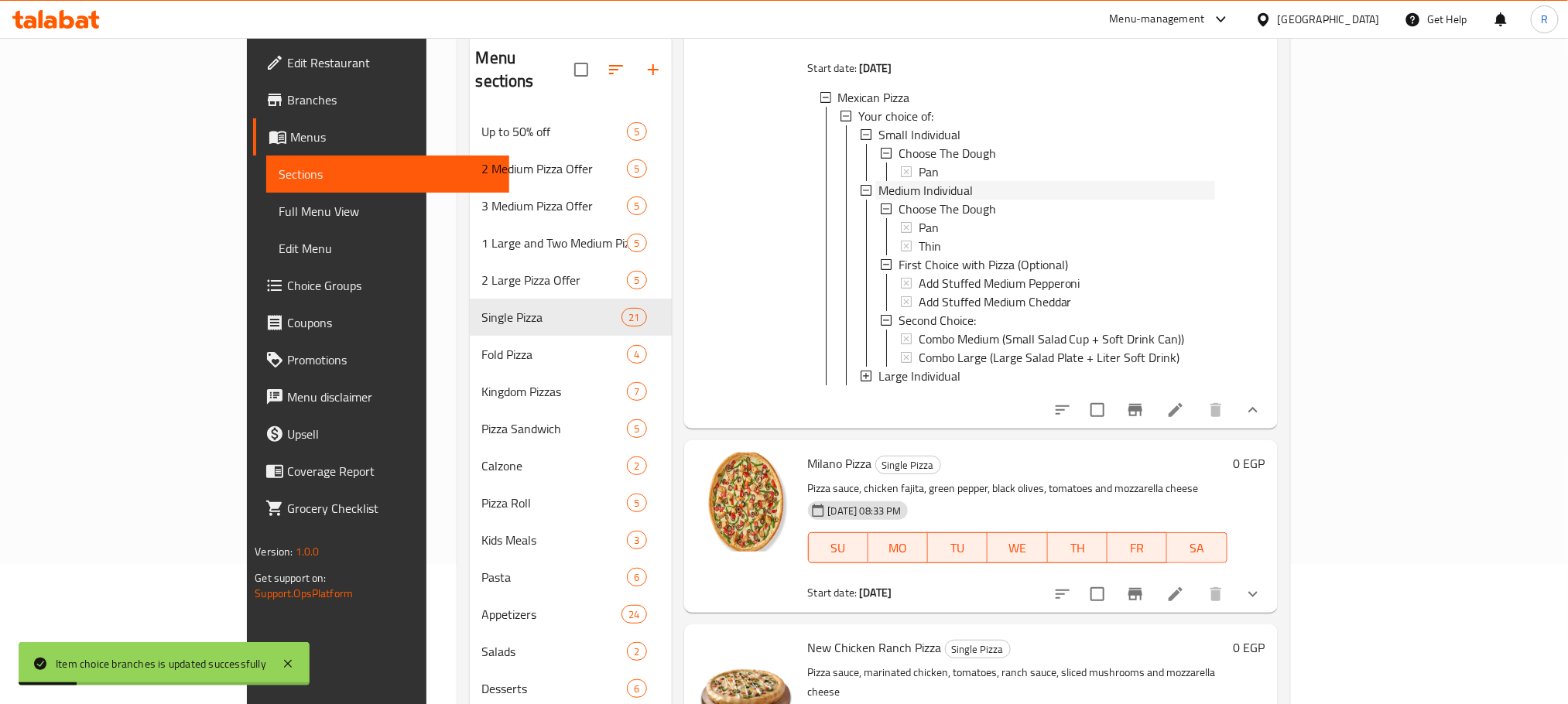
click at [879, 200] on span "Medium Individual" at bounding box center [926, 190] width 95 height 18
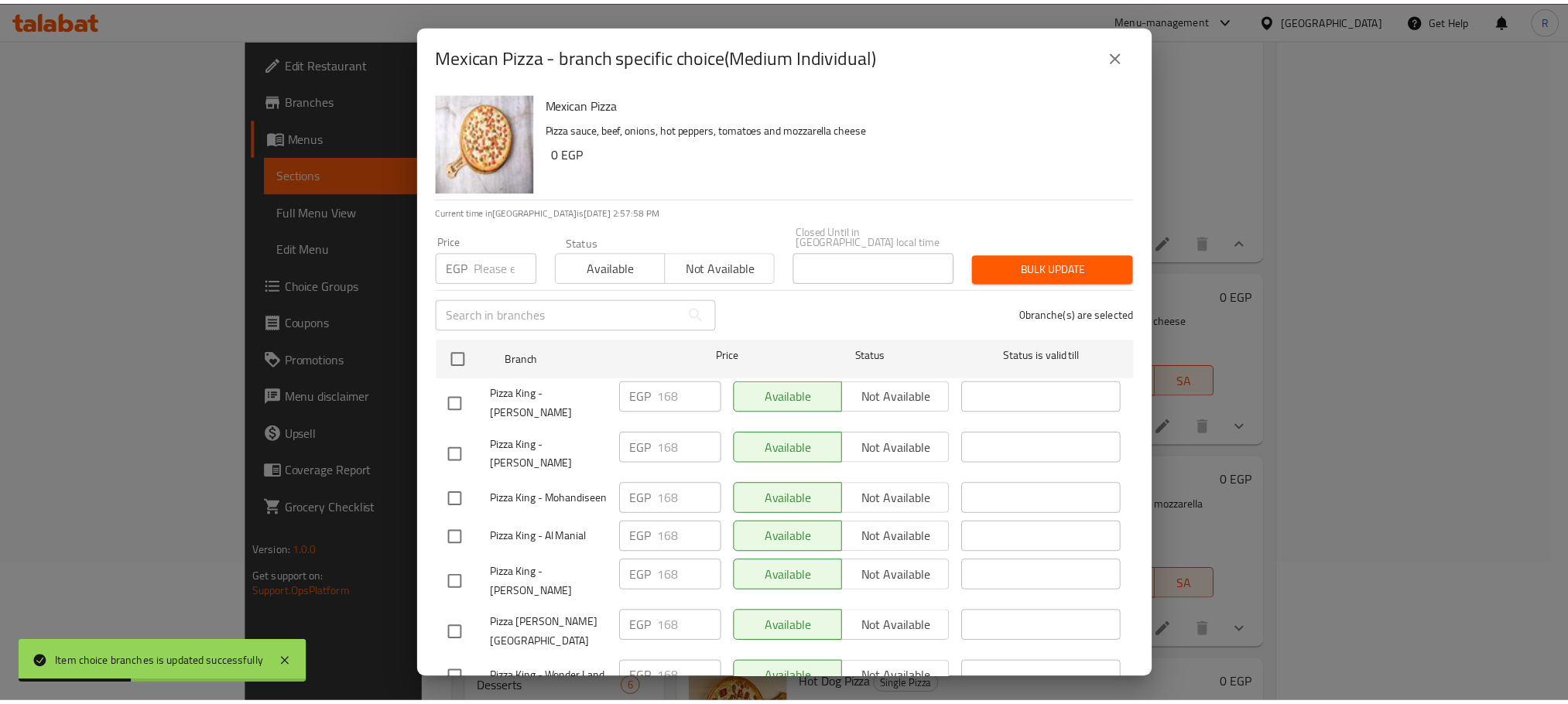
scroll to position [2766, 0]
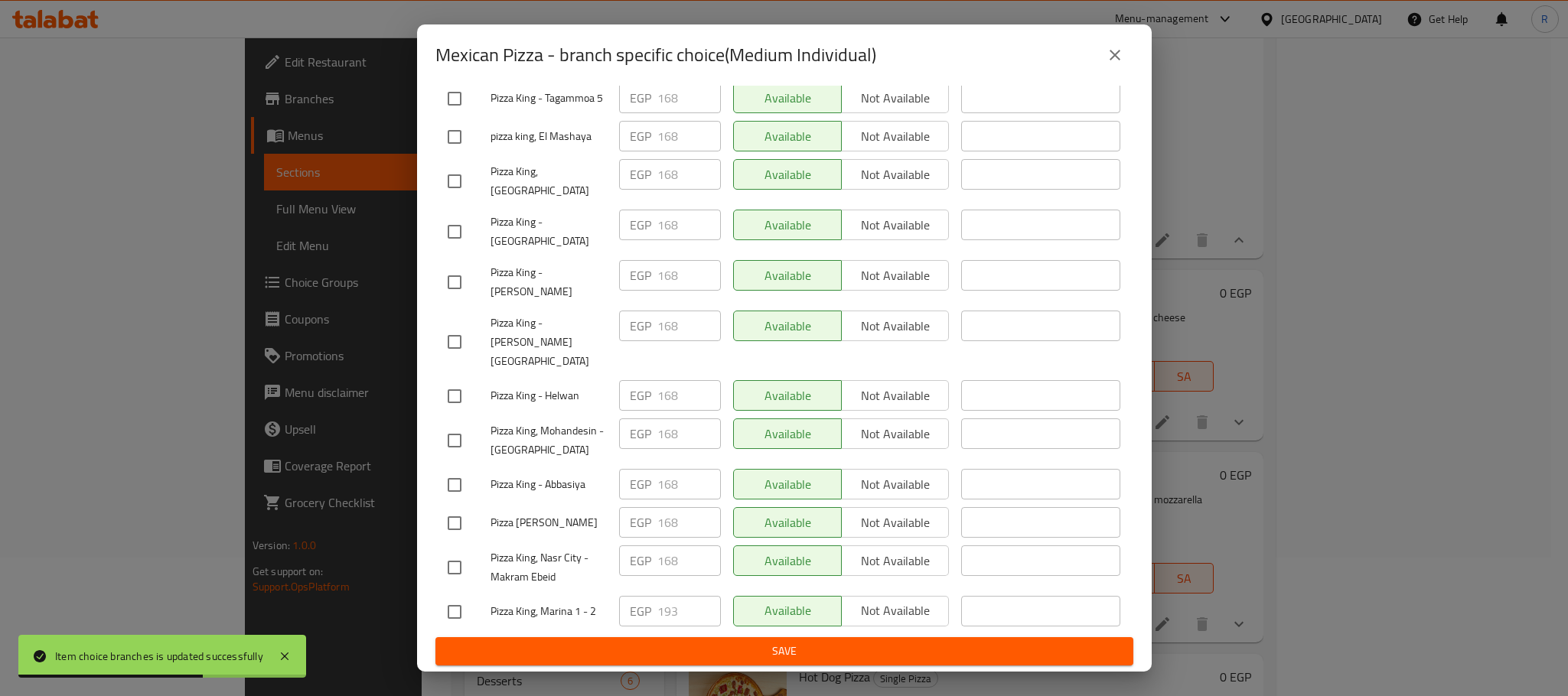
click at [452, 608] on input "checkbox" at bounding box center [455, 612] width 32 height 32
checkbox input "true"
click at [671, 603] on input "193" at bounding box center [689, 611] width 64 height 31
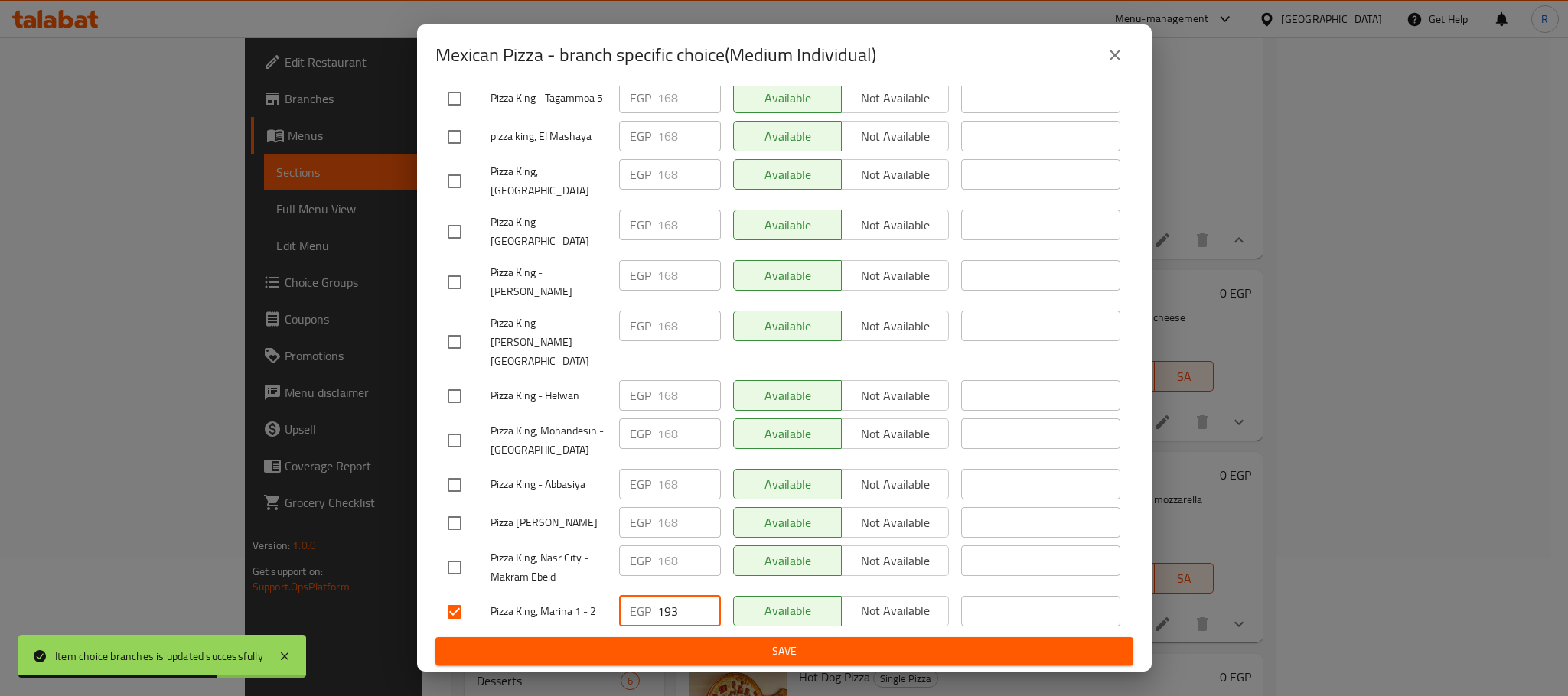
paste input "202"
type input "202"
click at [706, 647] on span "Save" at bounding box center [784, 651] width 673 height 19
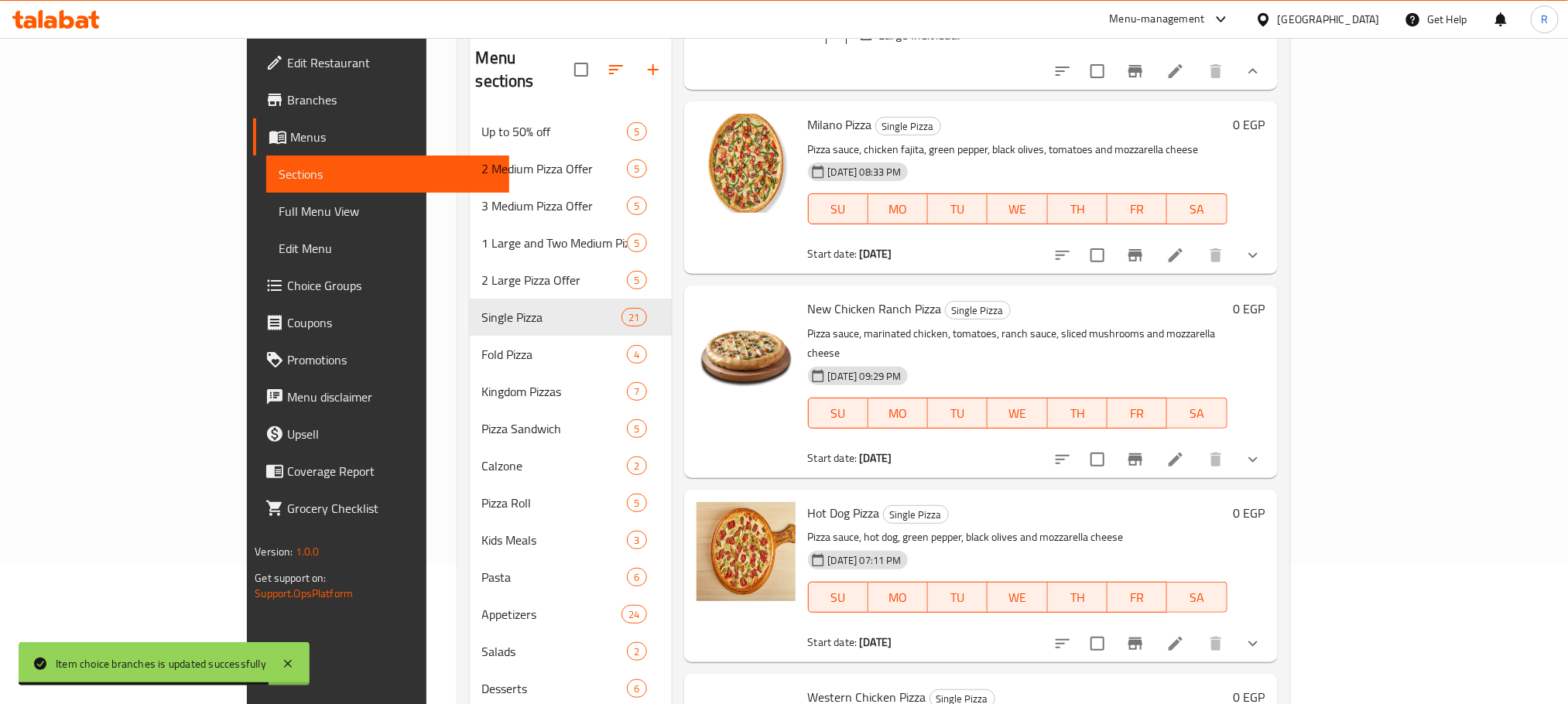
scroll to position [6245, 0]
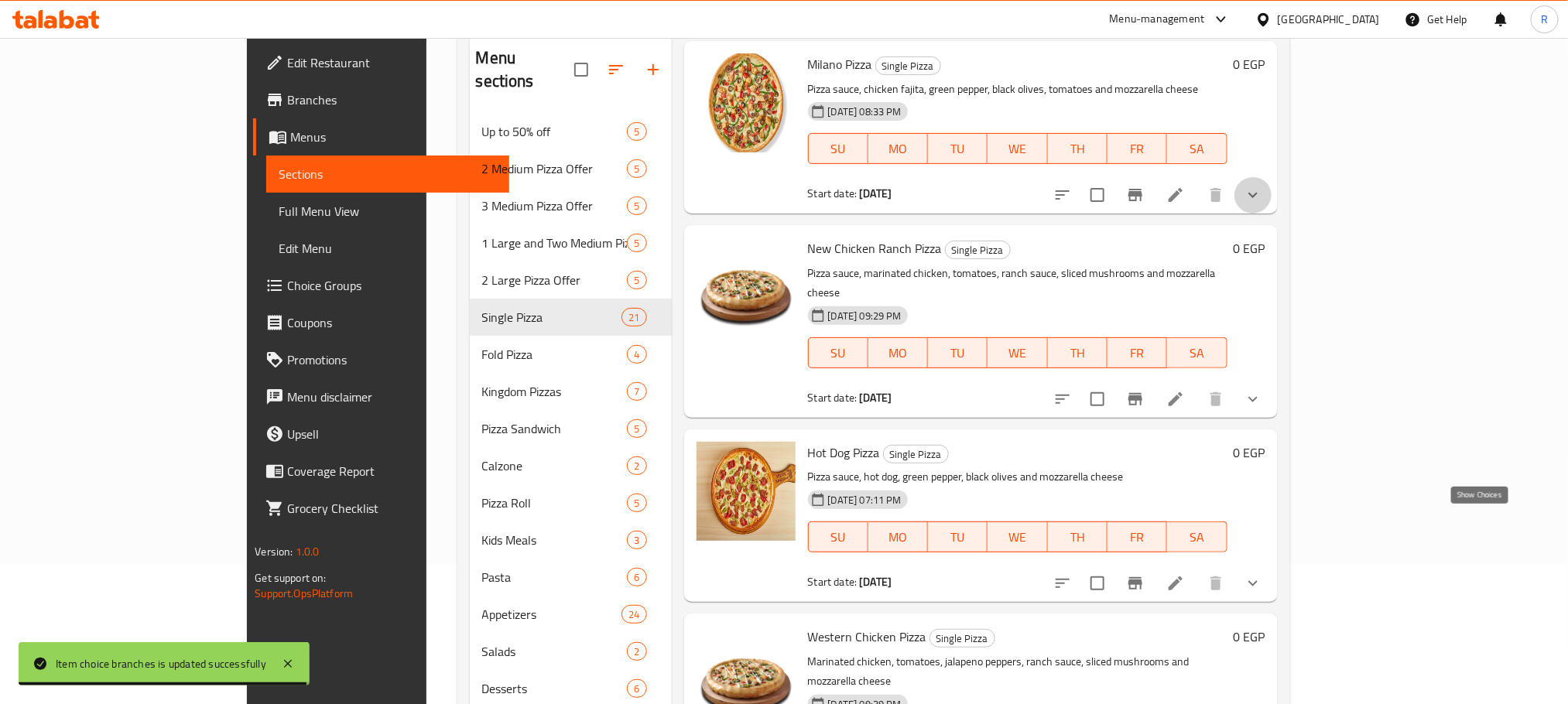
click at [1257, 198] on icon "show more" at bounding box center [1253, 196] width 10 height 6
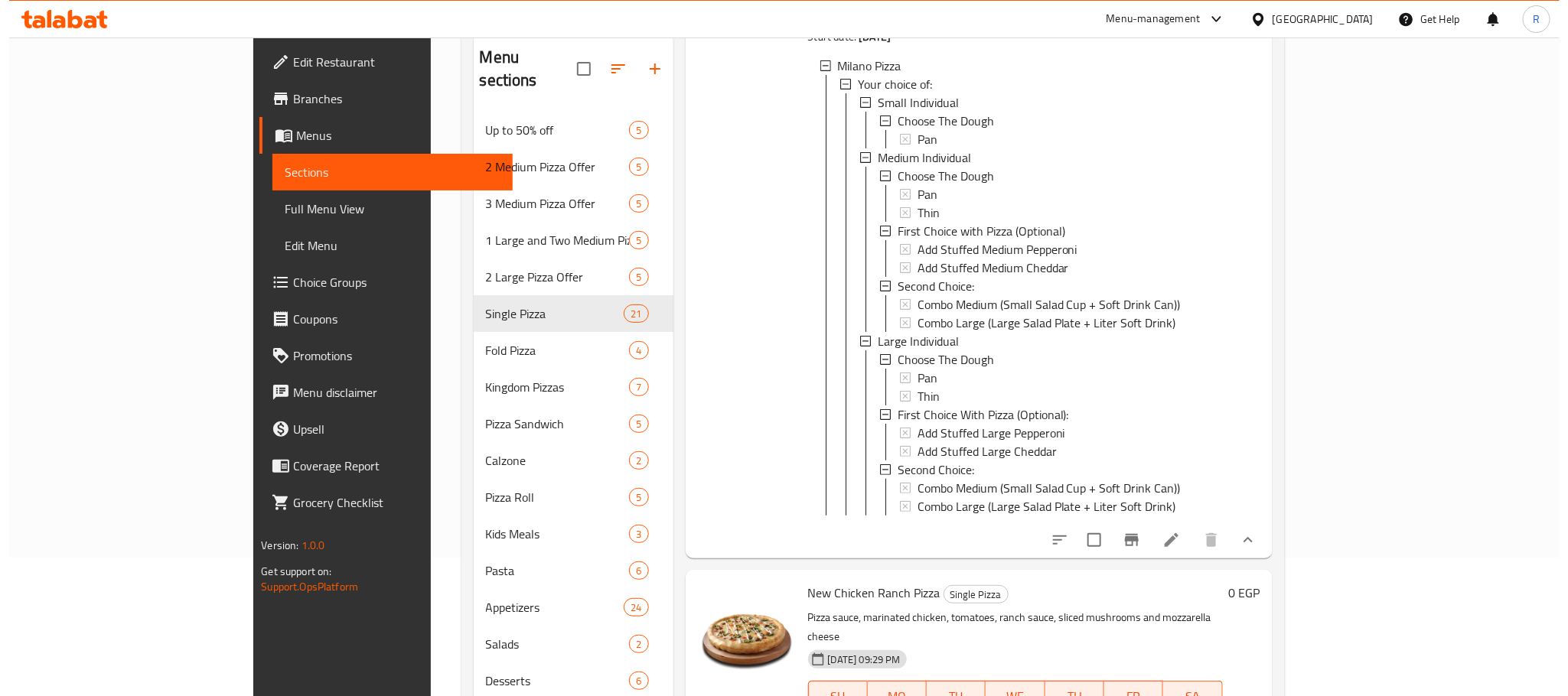
scroll to position [6519, 0]
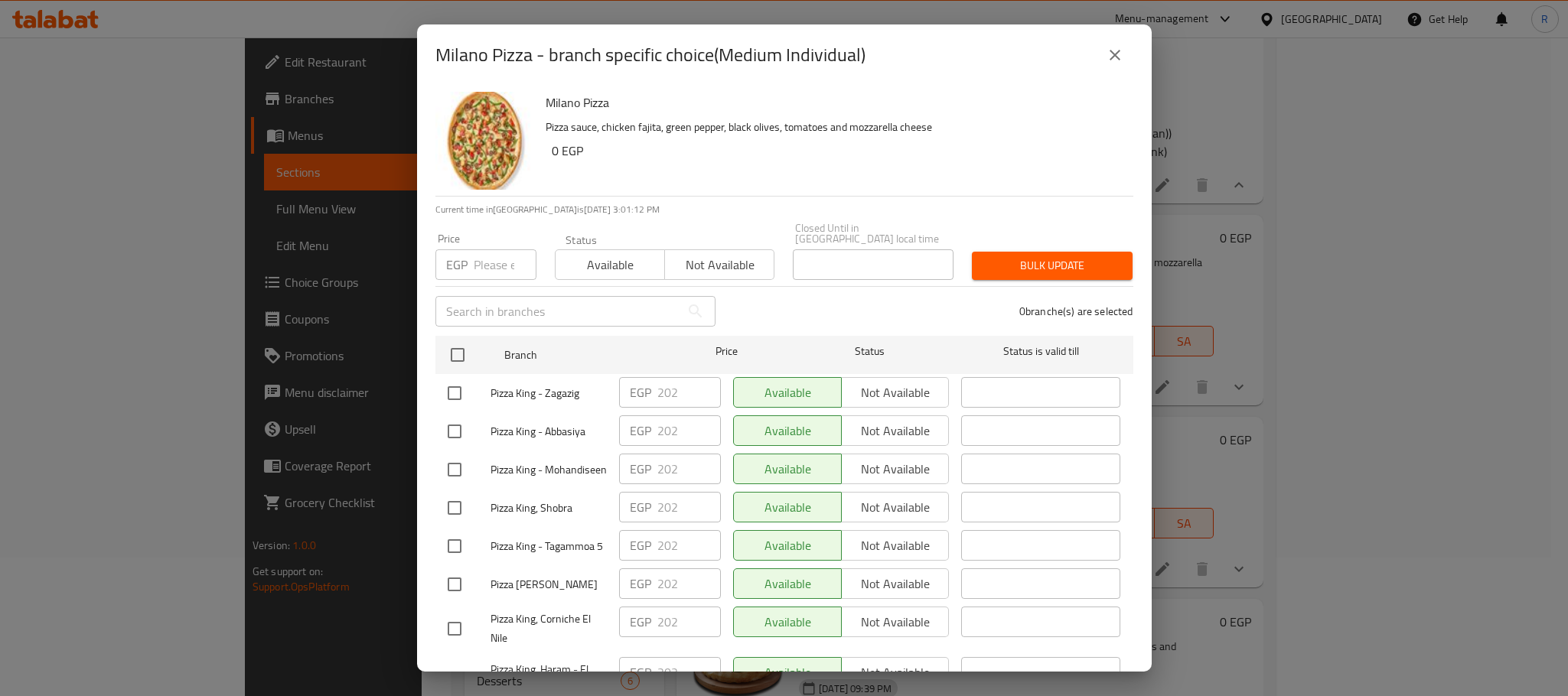
scroll to position [2734, 0]
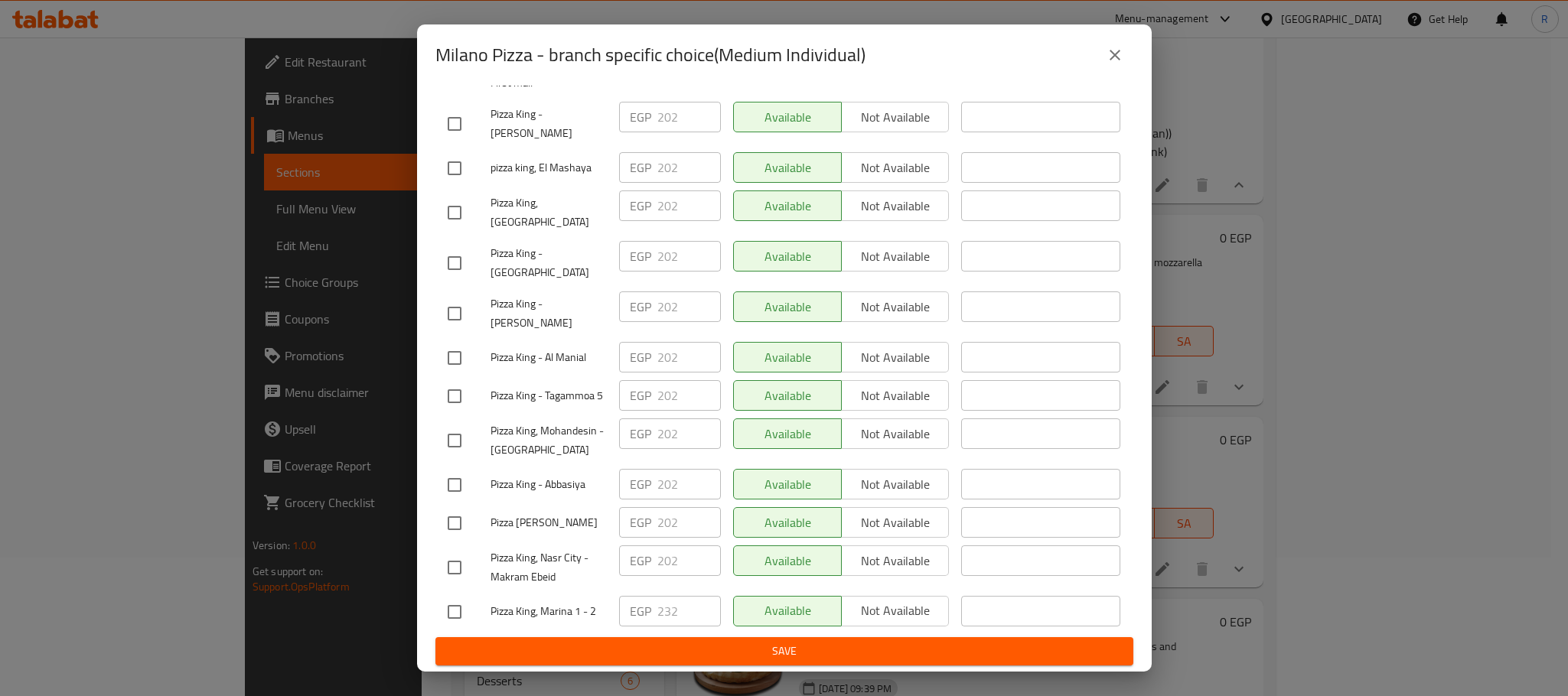
click at [445, 596] on input "checkbox" at bounding box center [455, 612] width 32 height 32
checkbox input "true"
click at [676, 599] on input "232" at bounding box center [689, 611] width 64 height 31
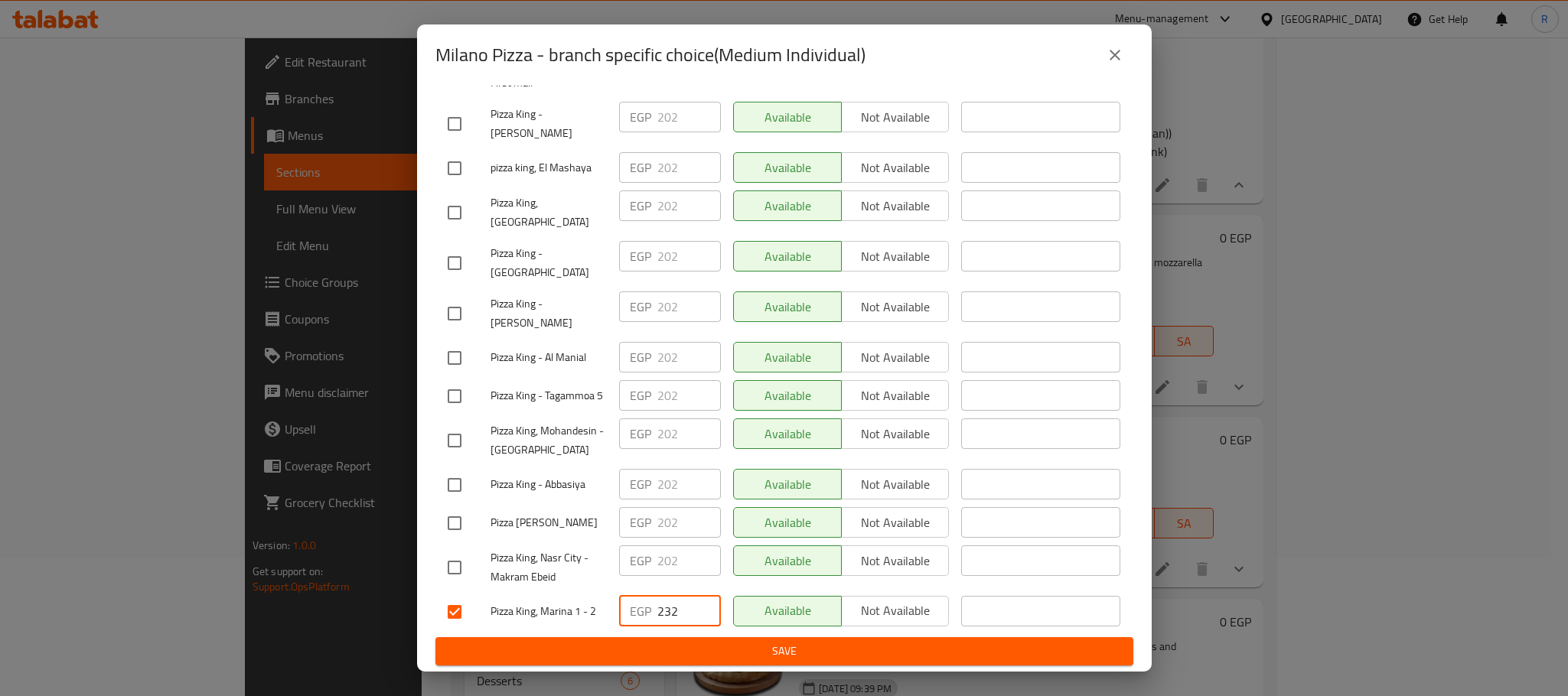
paste input "4"
type input "242"
click at [726, 655] on span "Save" at bounding box center [784, 651] width 673 height 19
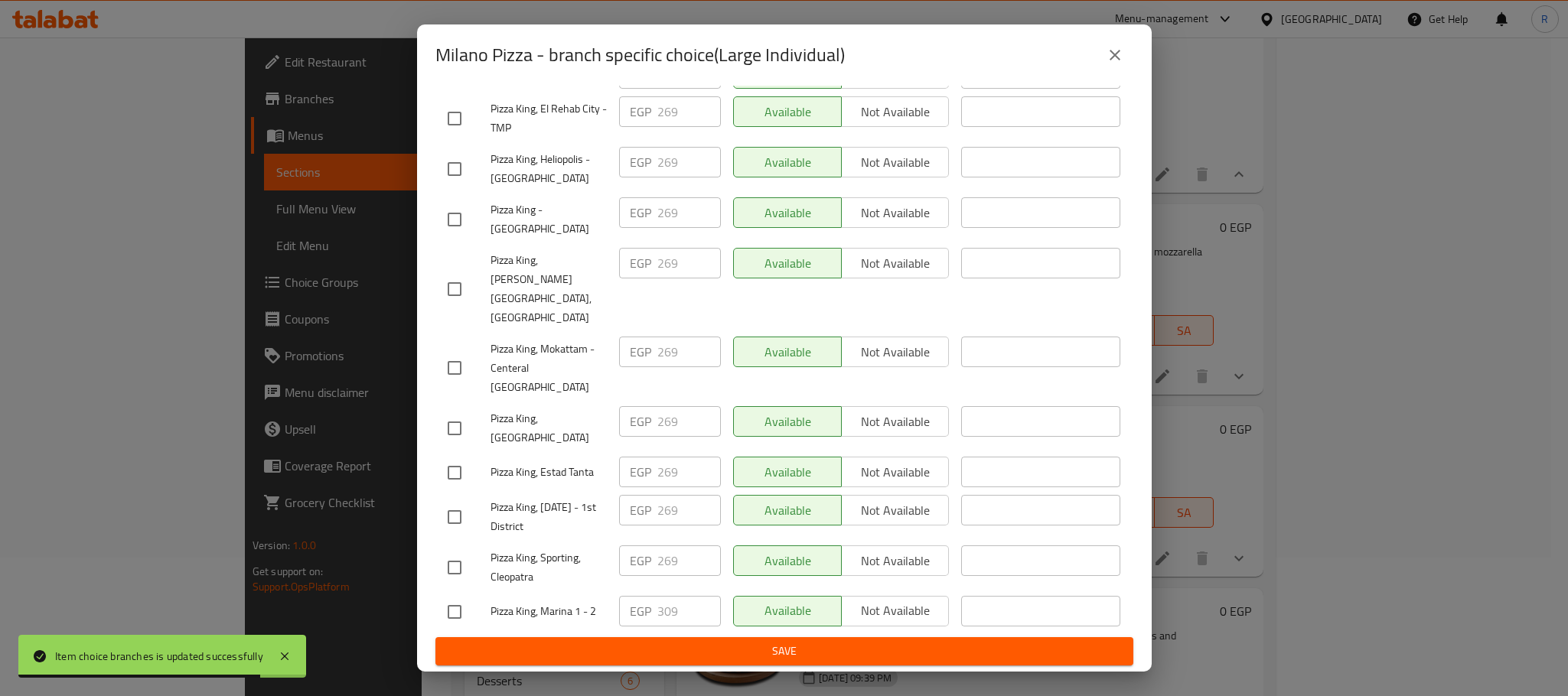
click at [458, 596] on input "checkbox" at bounding box center [455, 612] width 32 height 32
checkbox input "true"
click at [671, 603] on input "309" at bounding box center [689, 611] width 64 height 31
paste input "23"
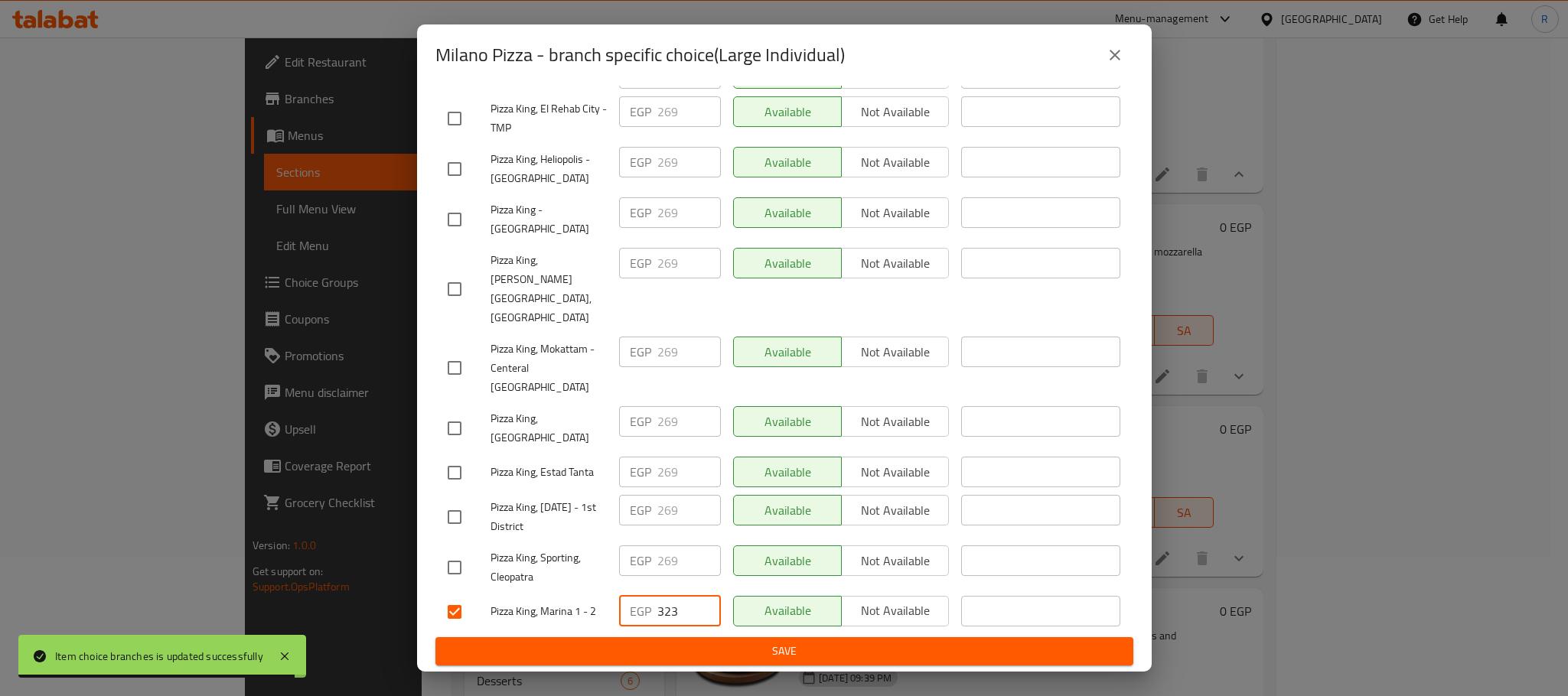
type input "323"
click at [740, 642] on span "Save" at bounding box center [784, 651] width 673 height 19
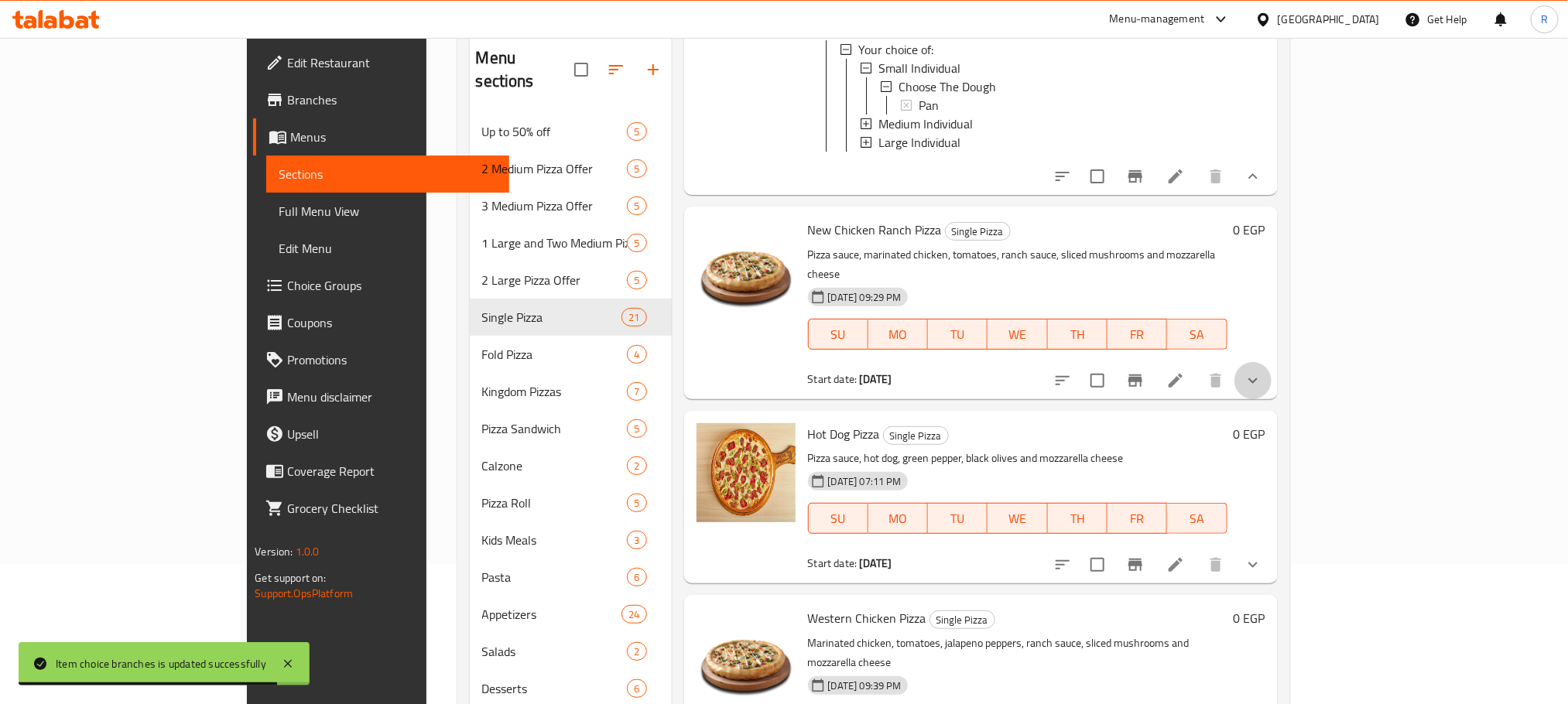
click at [1272, 399] on button "show more" at bounding box center [1253, 381] width 38 height 38
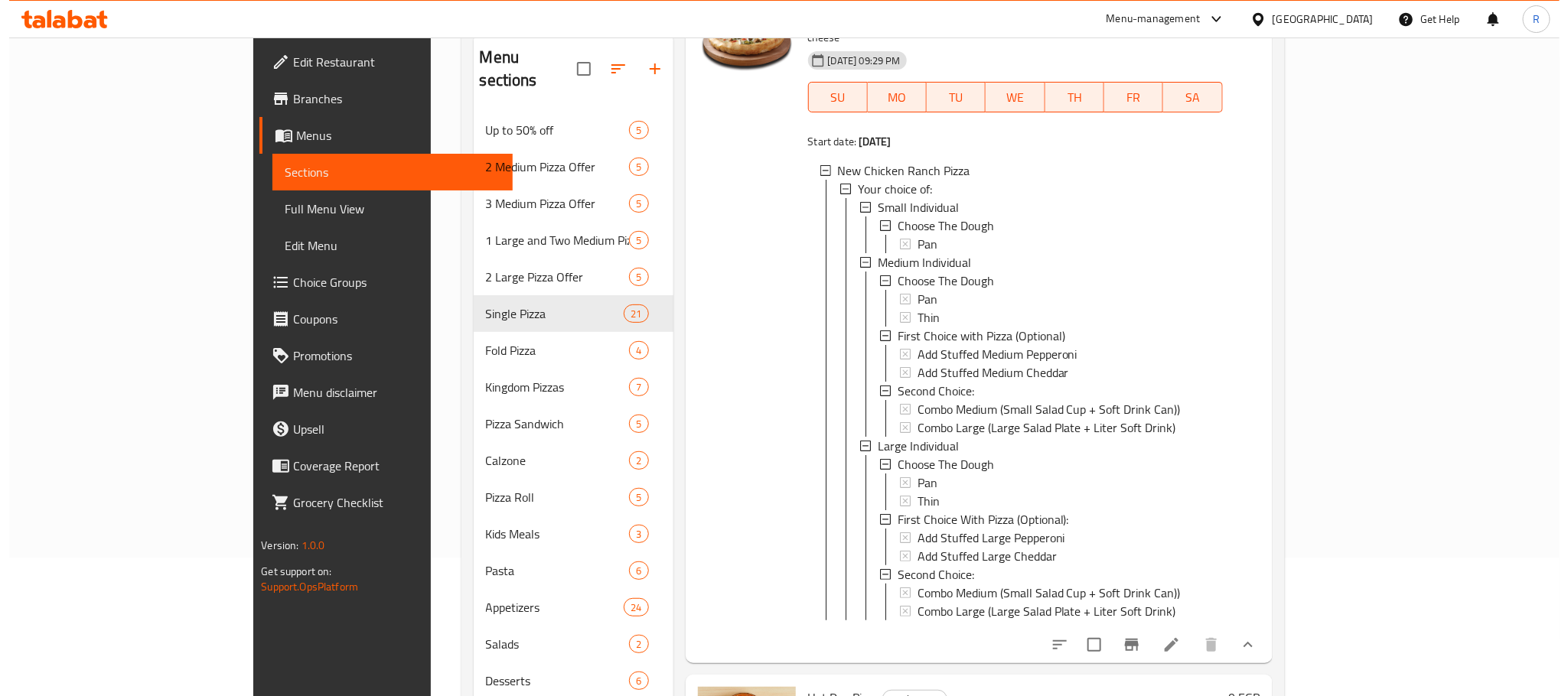
scroll to position [6863, 0]
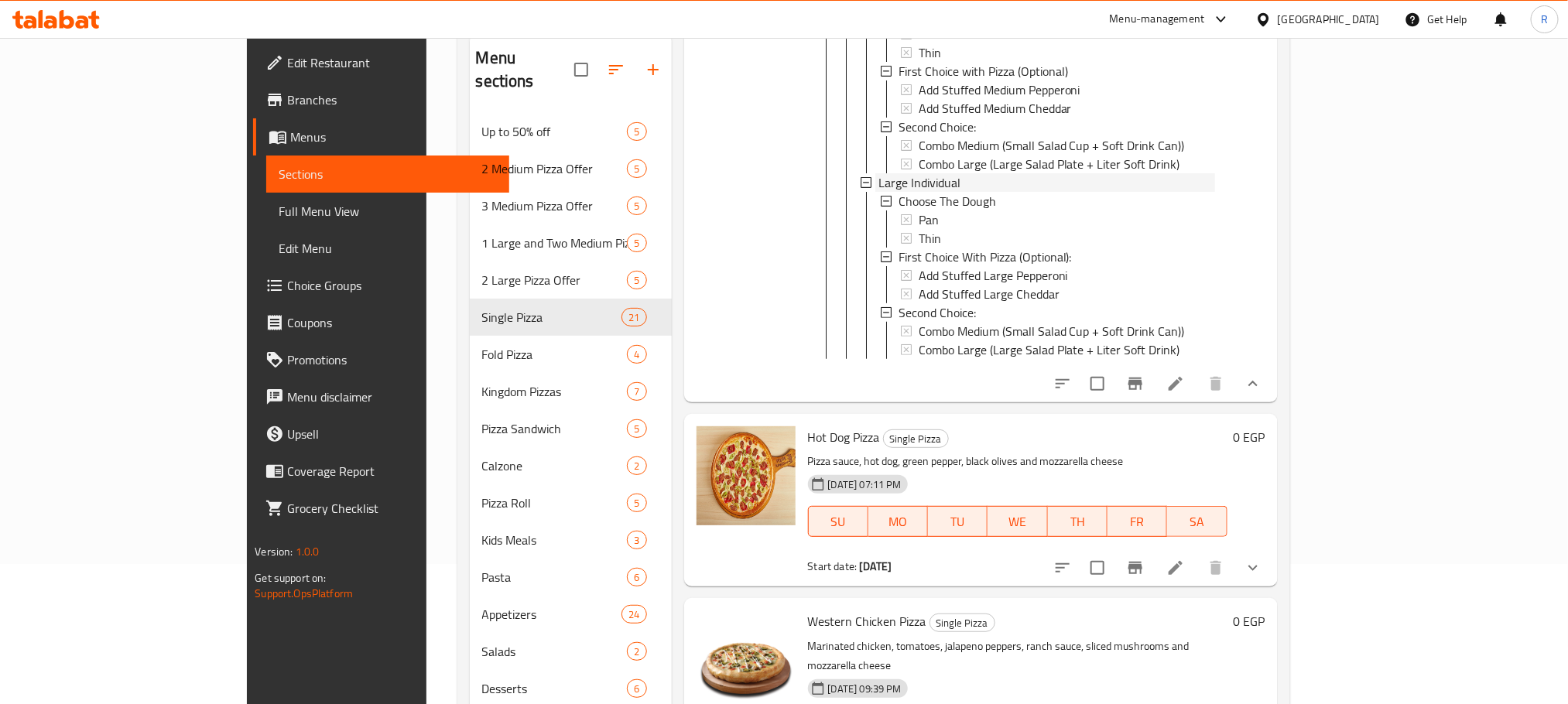
click at [879, 192] on span "Large Individual" at bounding box center [919, 182] width 82 height 18
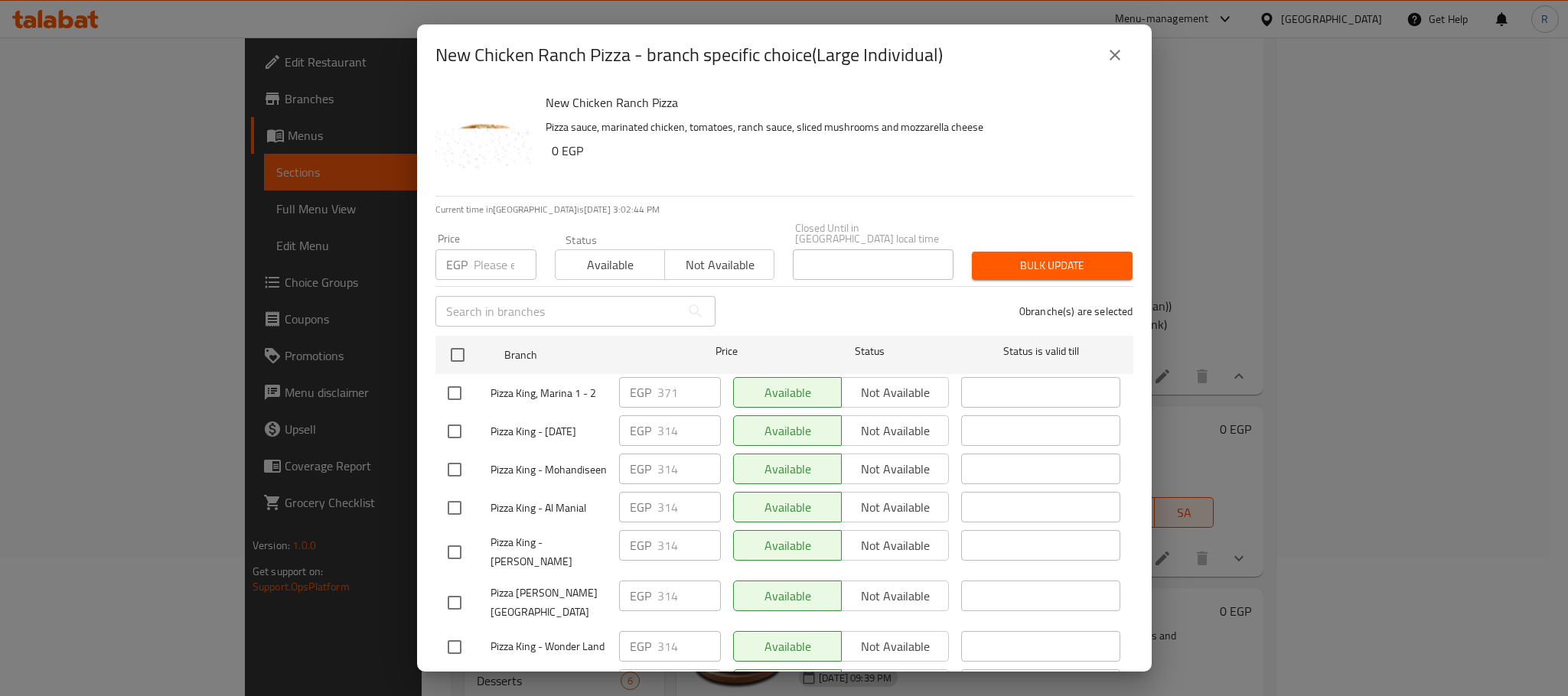
click at [467, 393] on input "checkbox" at bounding box center [455, 394] width 32 height 32
checkbox input "true"
click at [650, 393] on div "EGP 371 ​" at bounding box center [670, 393] width 102 height 31
click at [667, 384] on input "371" at bounding box center [689, 393] width 64 height 31
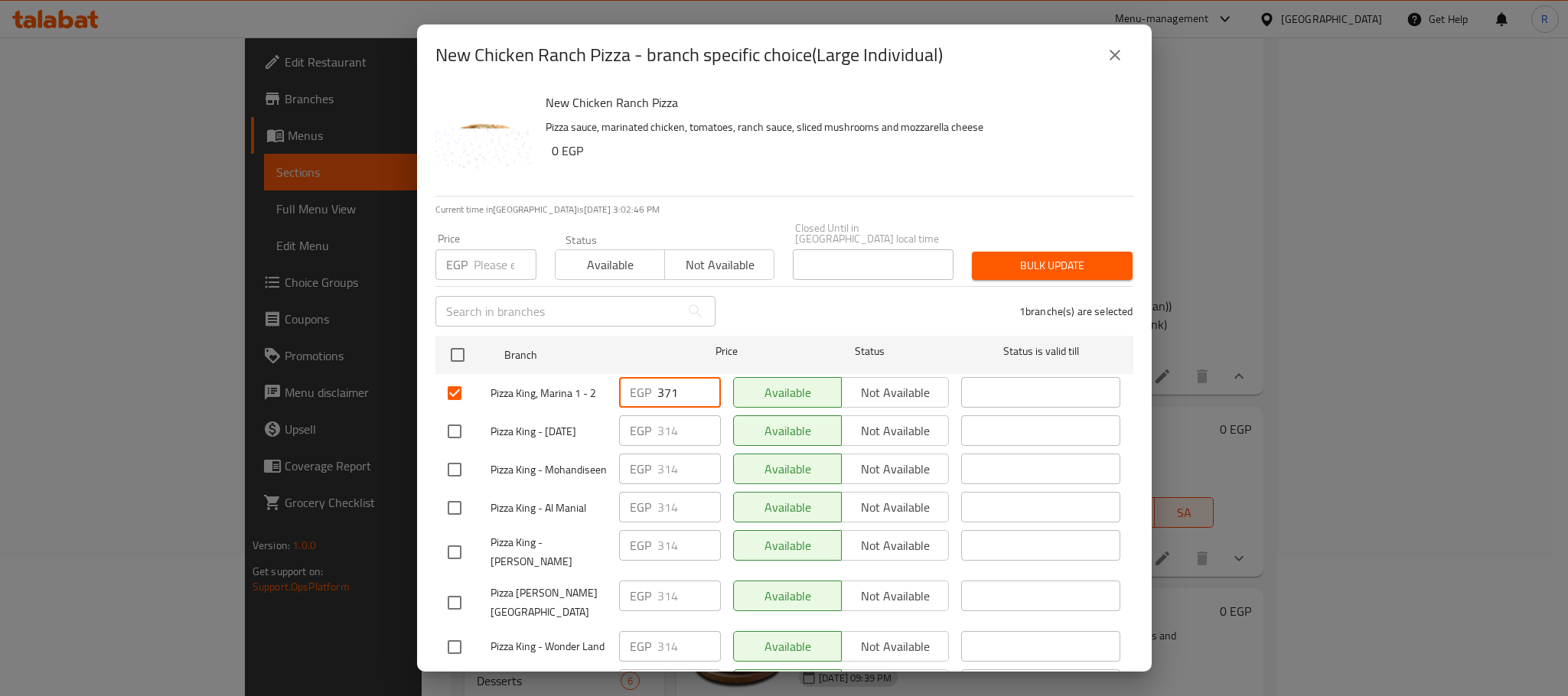
click at [667, 384] on input "371" at bounding box center [689, 393] width 64 height 31
paste input "6"
type input "376"
click at [863, 295] on div "1 branche(s) are selected" at bounding box center [934, 312] width 418 height 55
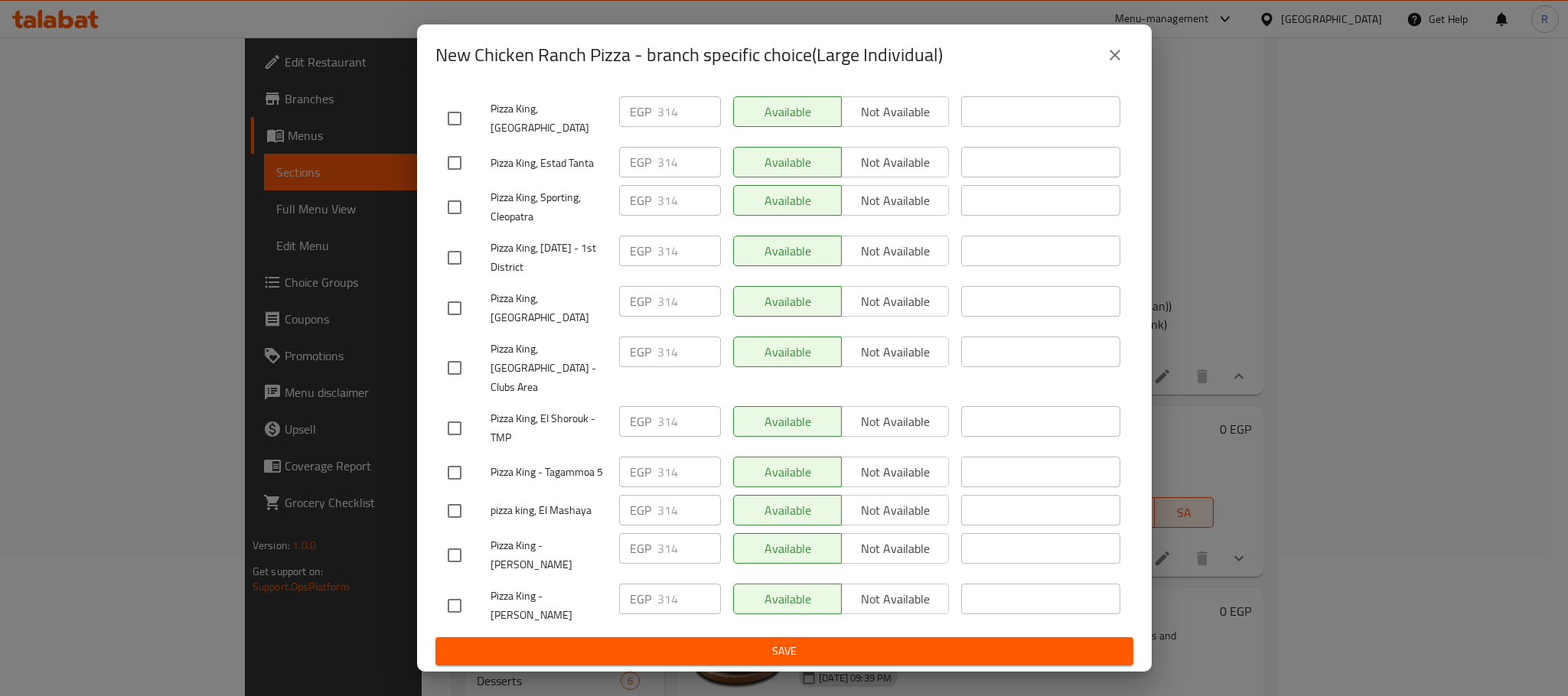
scroll to position [2733, 0]
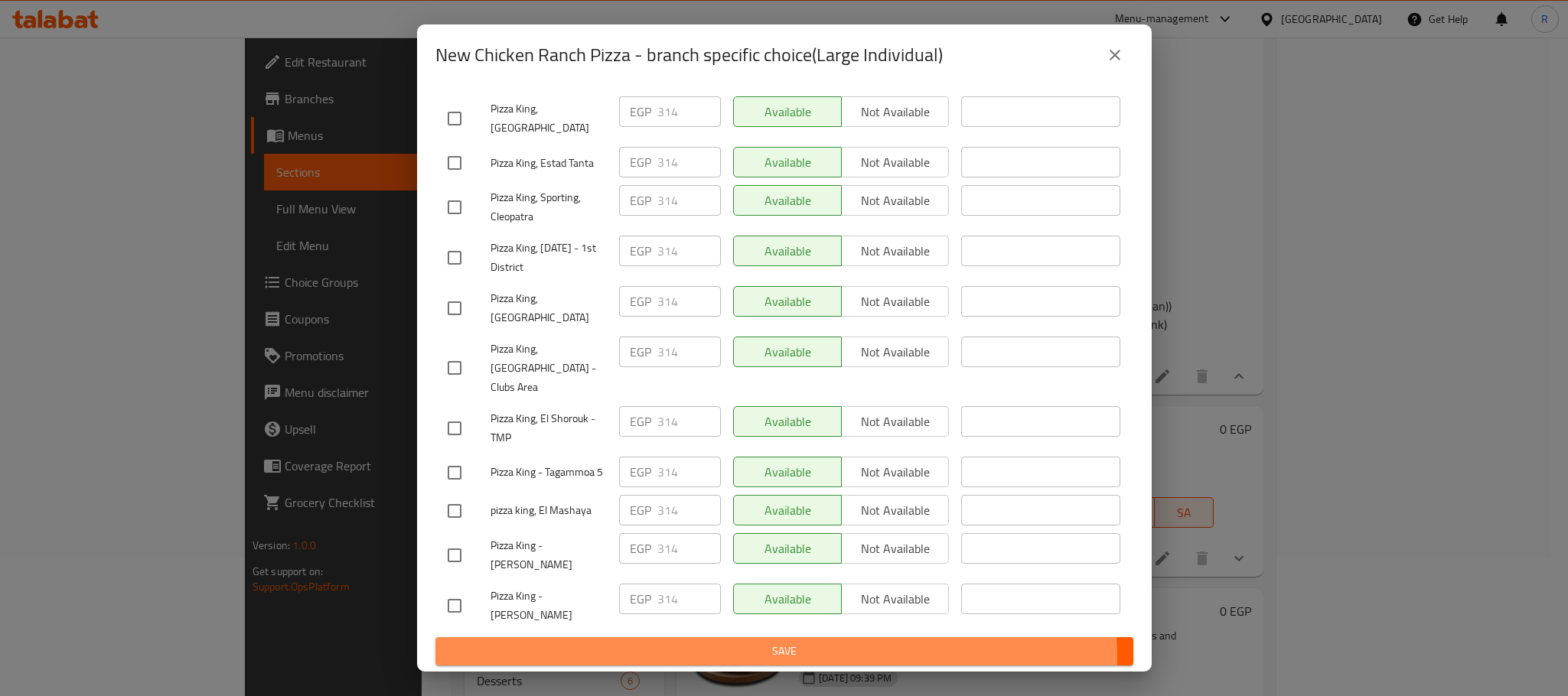
click at [761, 659] on span "Save" at bounding box center [784, 651] width 673 height 19
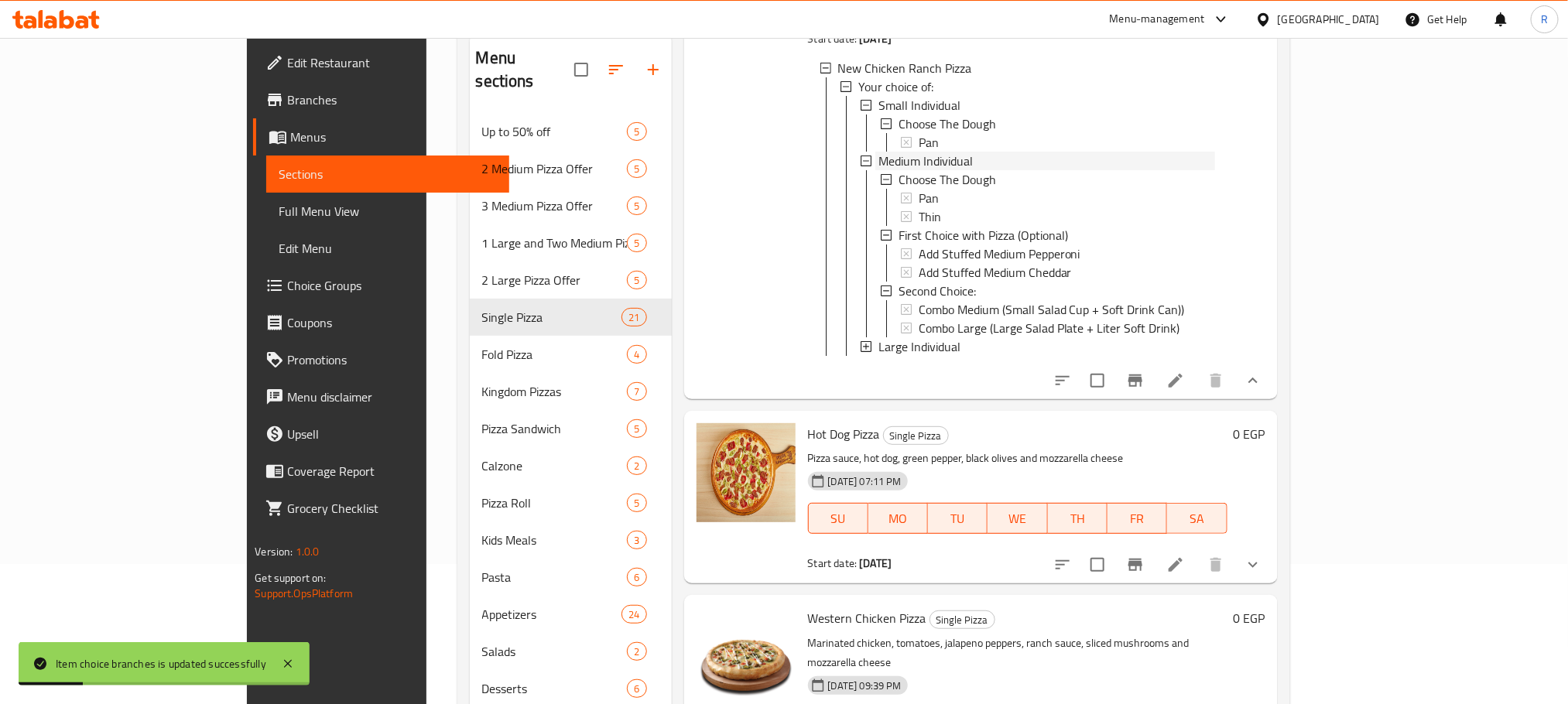
click at [879, 171] on span "Medium Individual" at bounding box center [926, 160] width 95 height 18
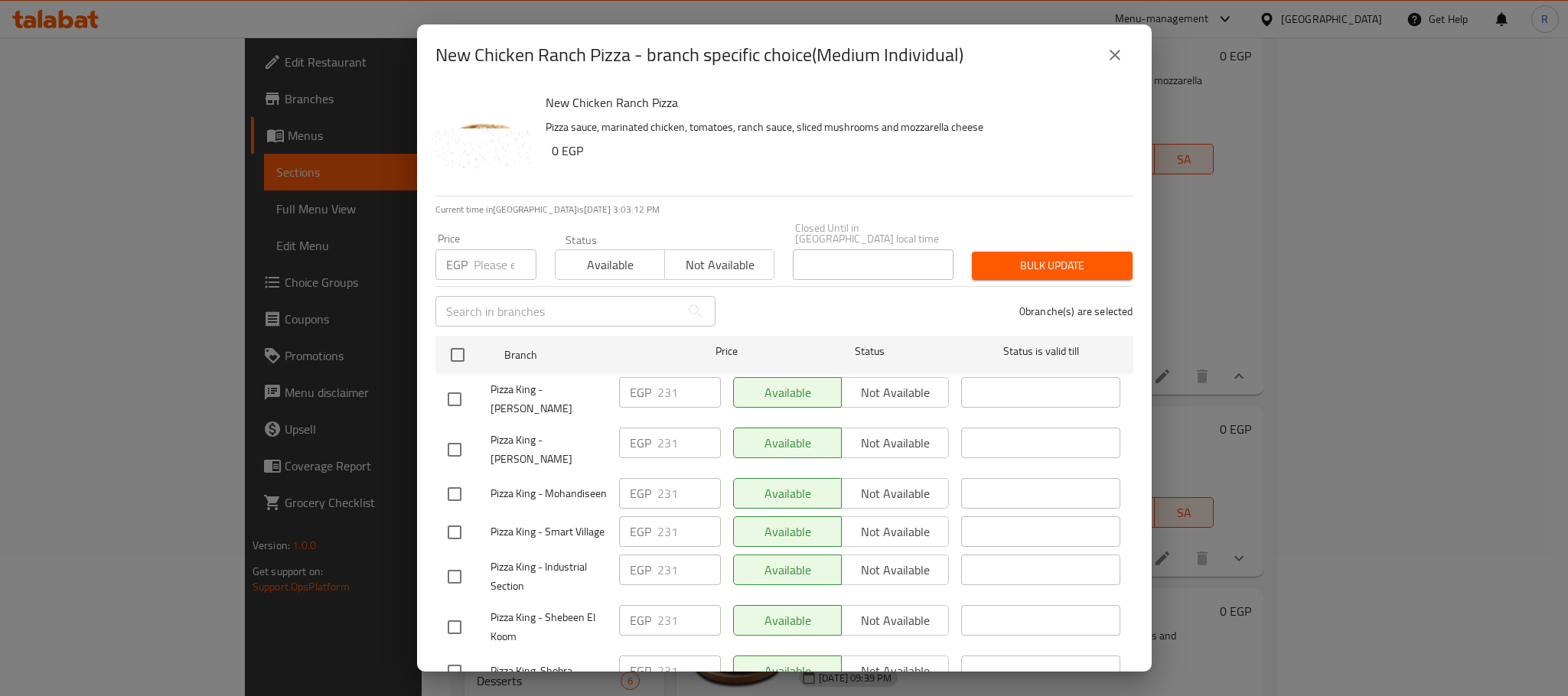
scroll to position [1443, 0]
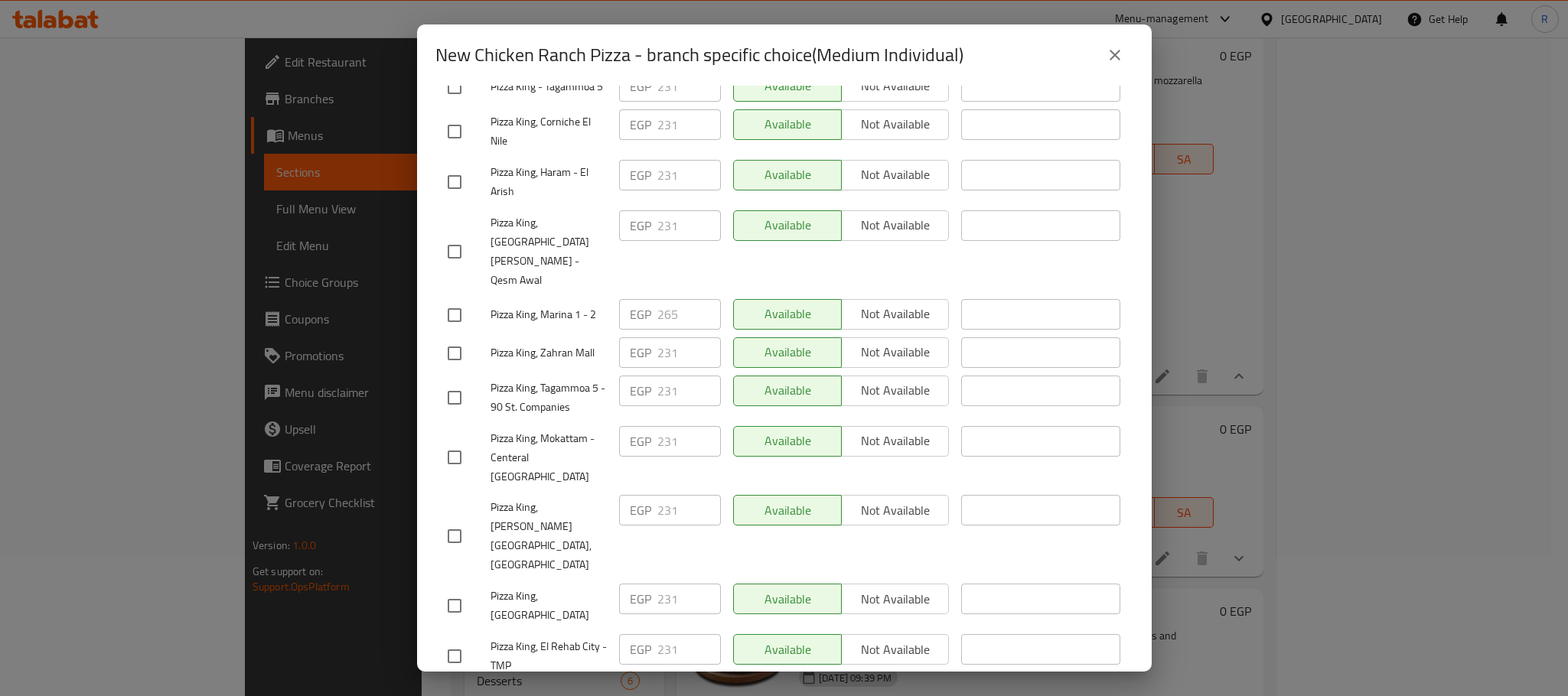
click at [451, 331] on input "checkbox" at bounding box center [455, 316] width 32 height 32
checkbox input "true"
click at [669, 330] on input "265" at bounding box center [689, 315] width 64 height 31
paste input "9"
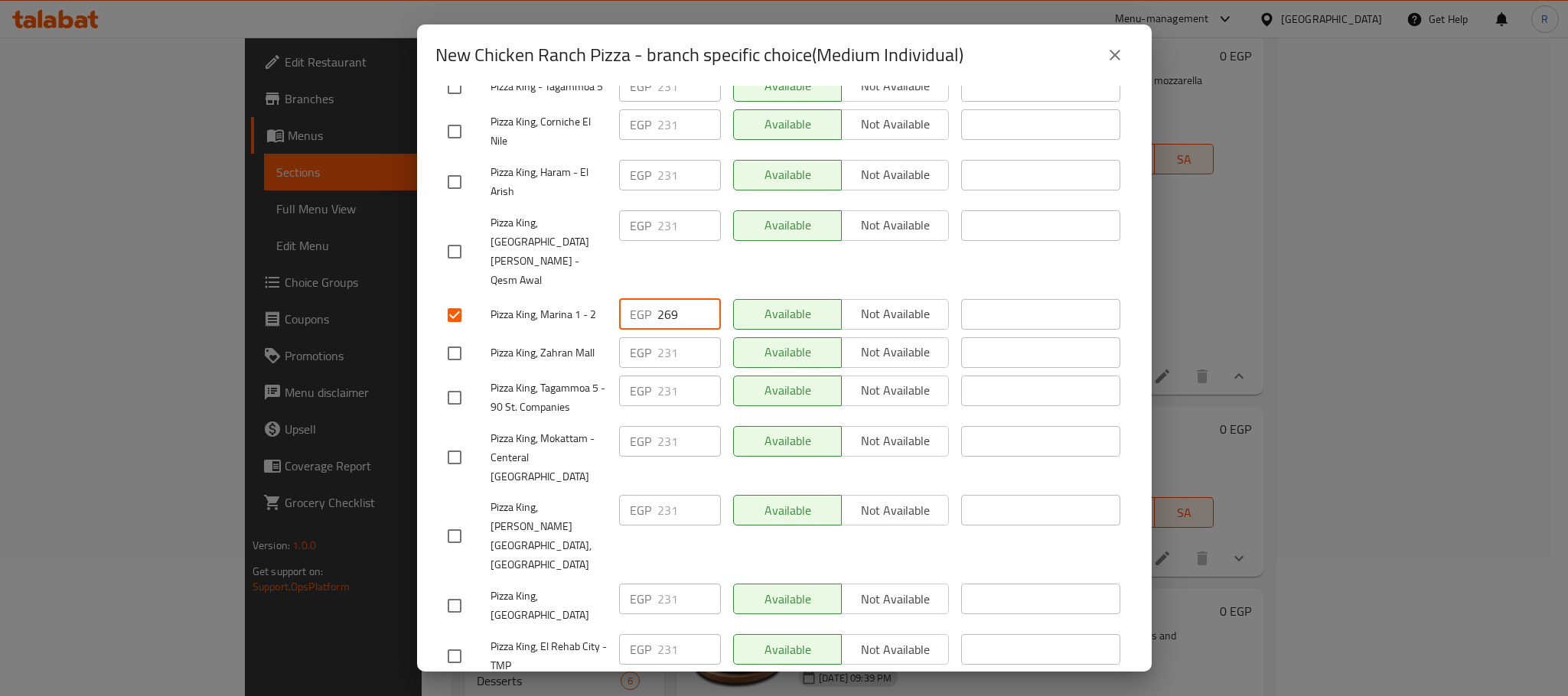
type input "269"
click at [1119, 269] on div "New Chicken Ranch Pizza Pizza sauce, marinated chicken, tomatoes, ranch sauce, …" at bounding box center [784, 379] width 734 height 586
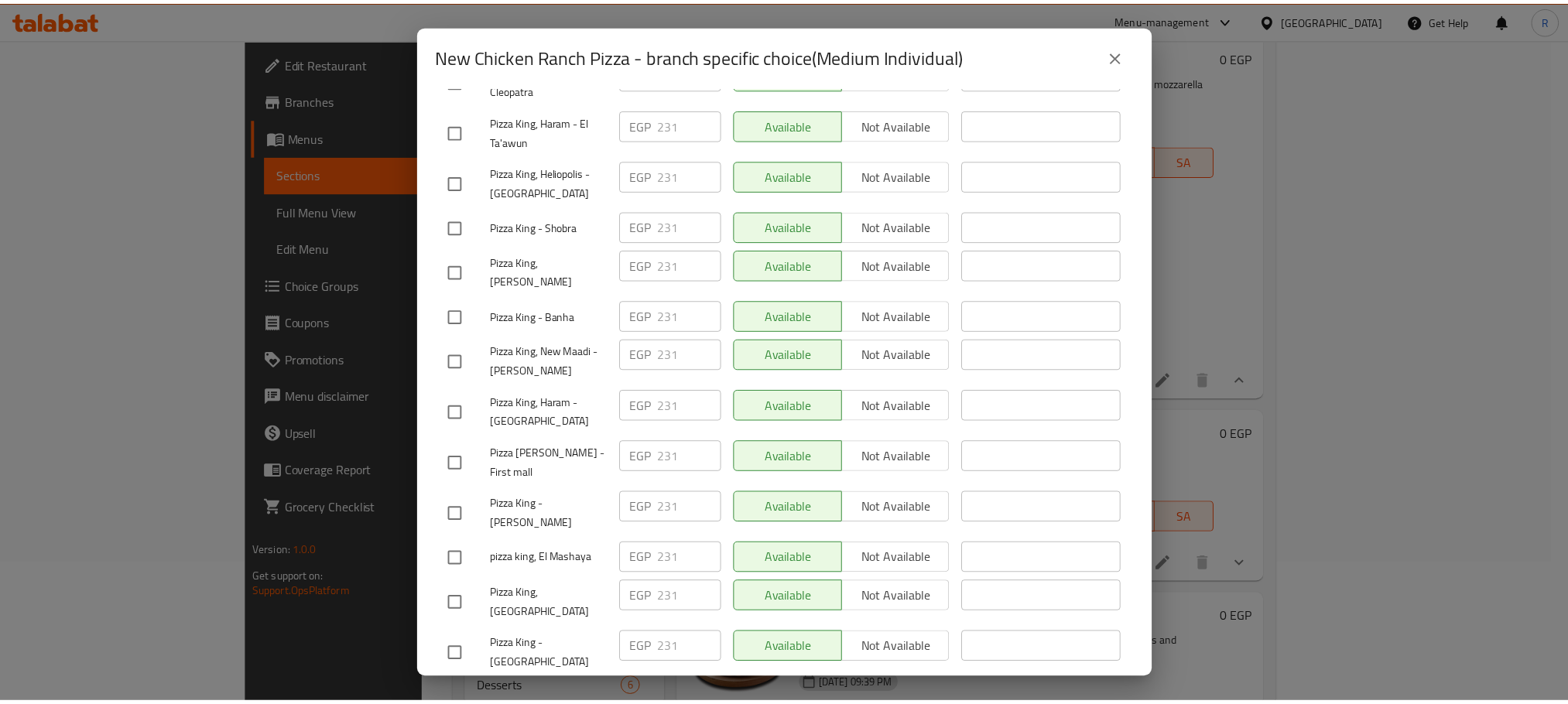
scroll to position [2765, 0]
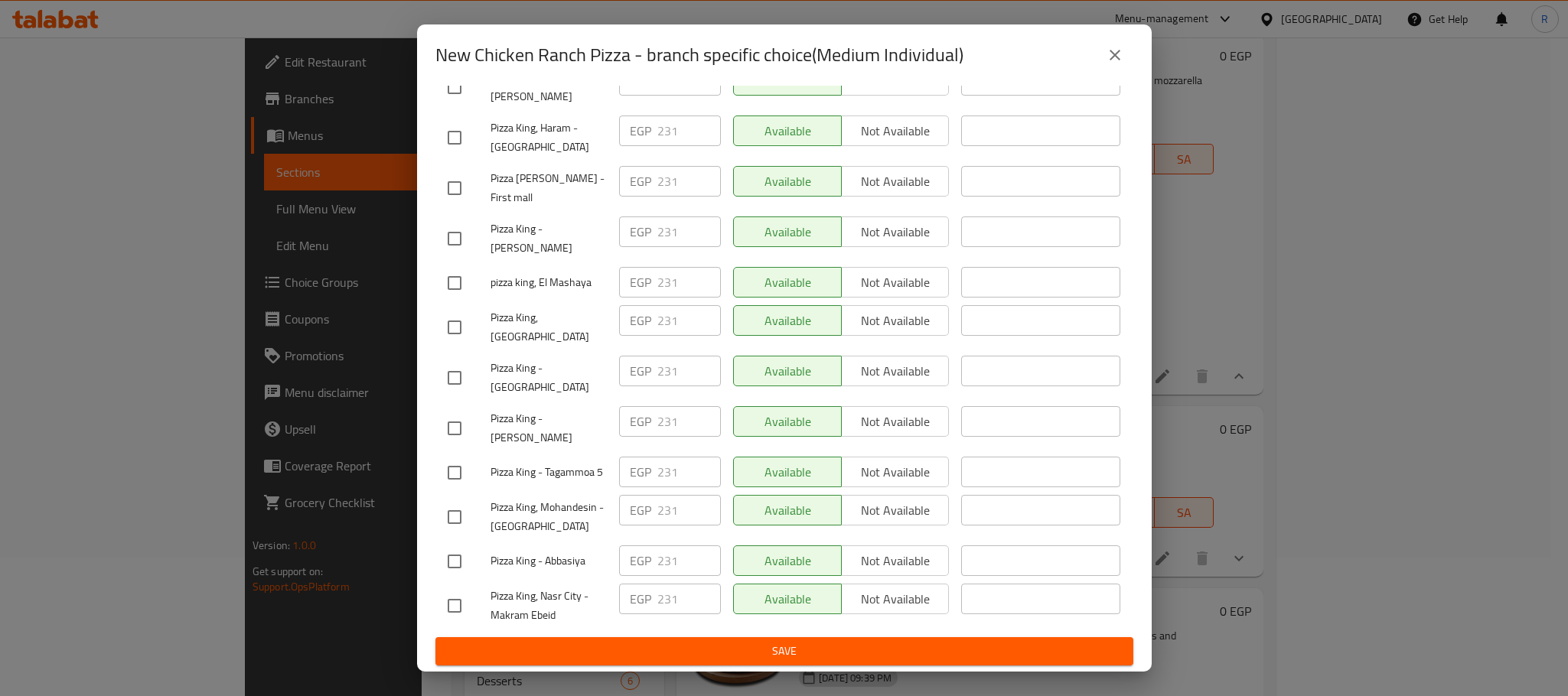
click at [742, 643] on span "Save" at bounding box center [784, 651] width 673 height 19
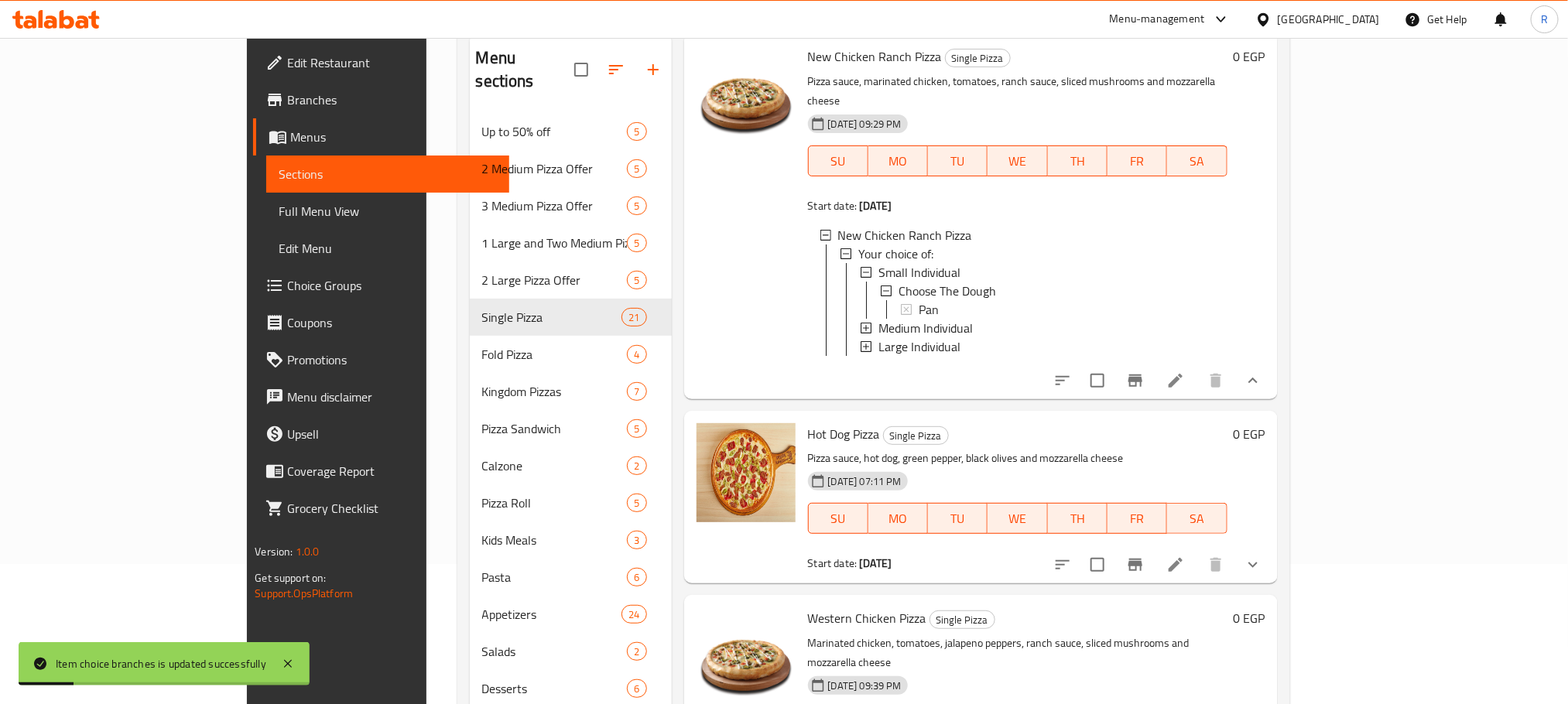
click at [1272, 583] on button "show more" at bounding box center [1253, 565] width 38 height 38
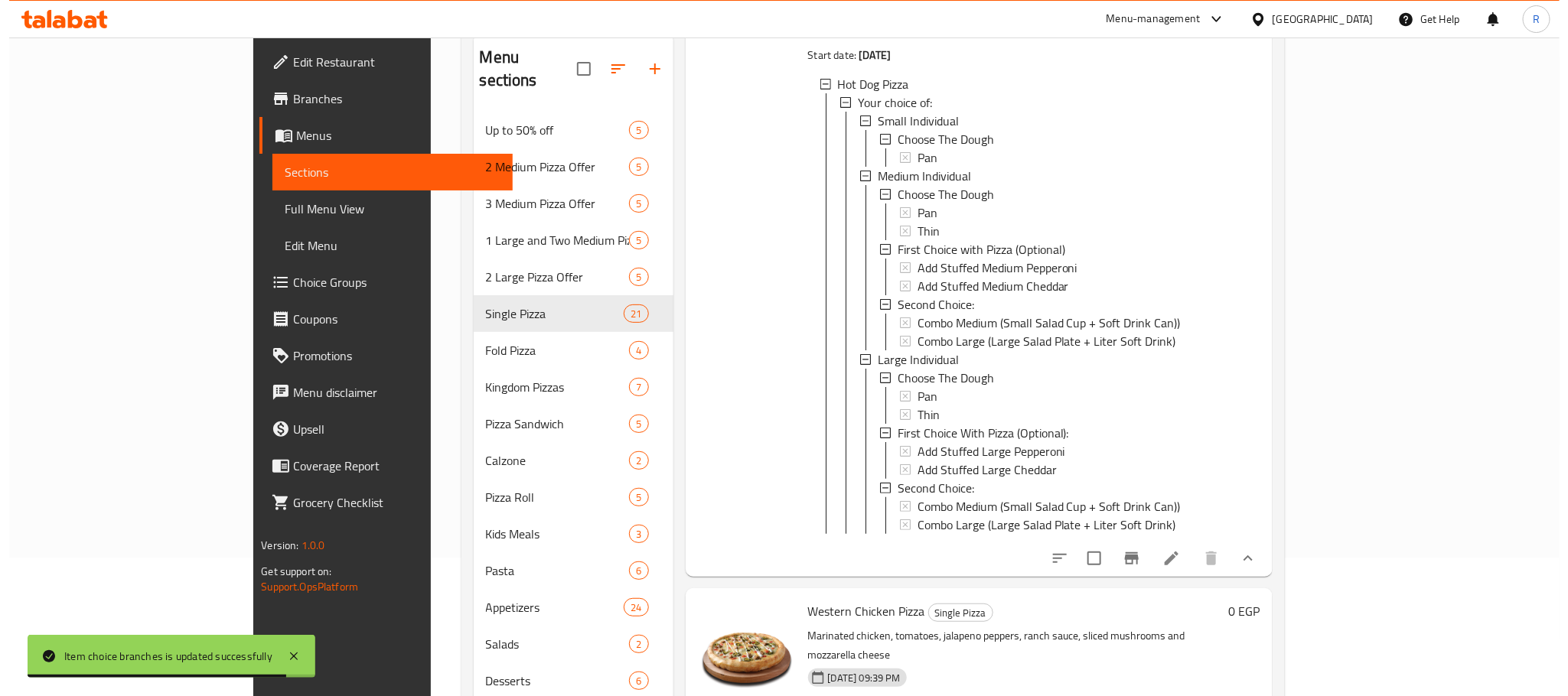
scroll to position [7431, 0]
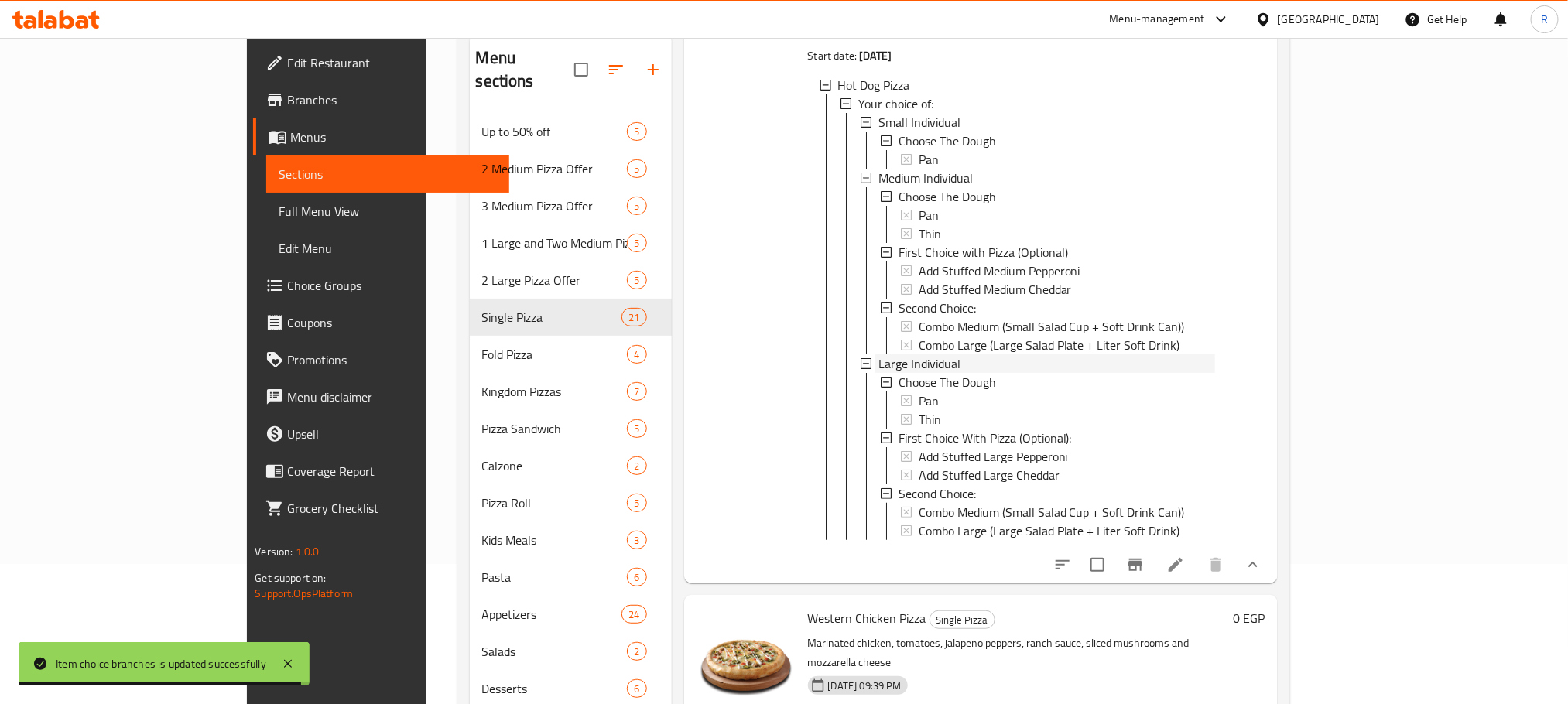
click at [879, 355] on span "Large Individual" at bounding box center [919, 364] width 82 height 18
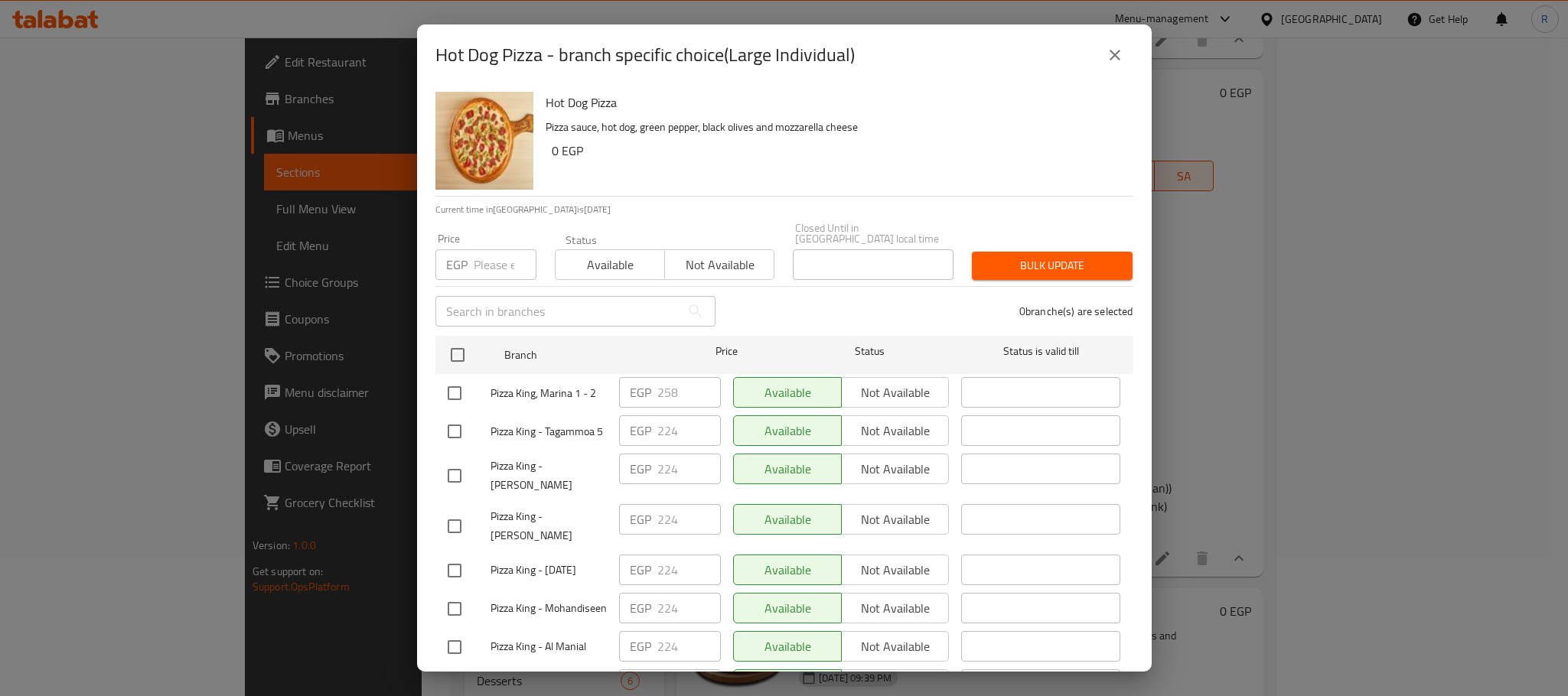
scroll to position [7256, 0]
click at [458, 381] on input "checkbox" at bounding box center [455, 394] width 32 height 32
checkbox input "true"
click at [665, 390] on input "258" at bounding box center [689, 393] width 64 height 31
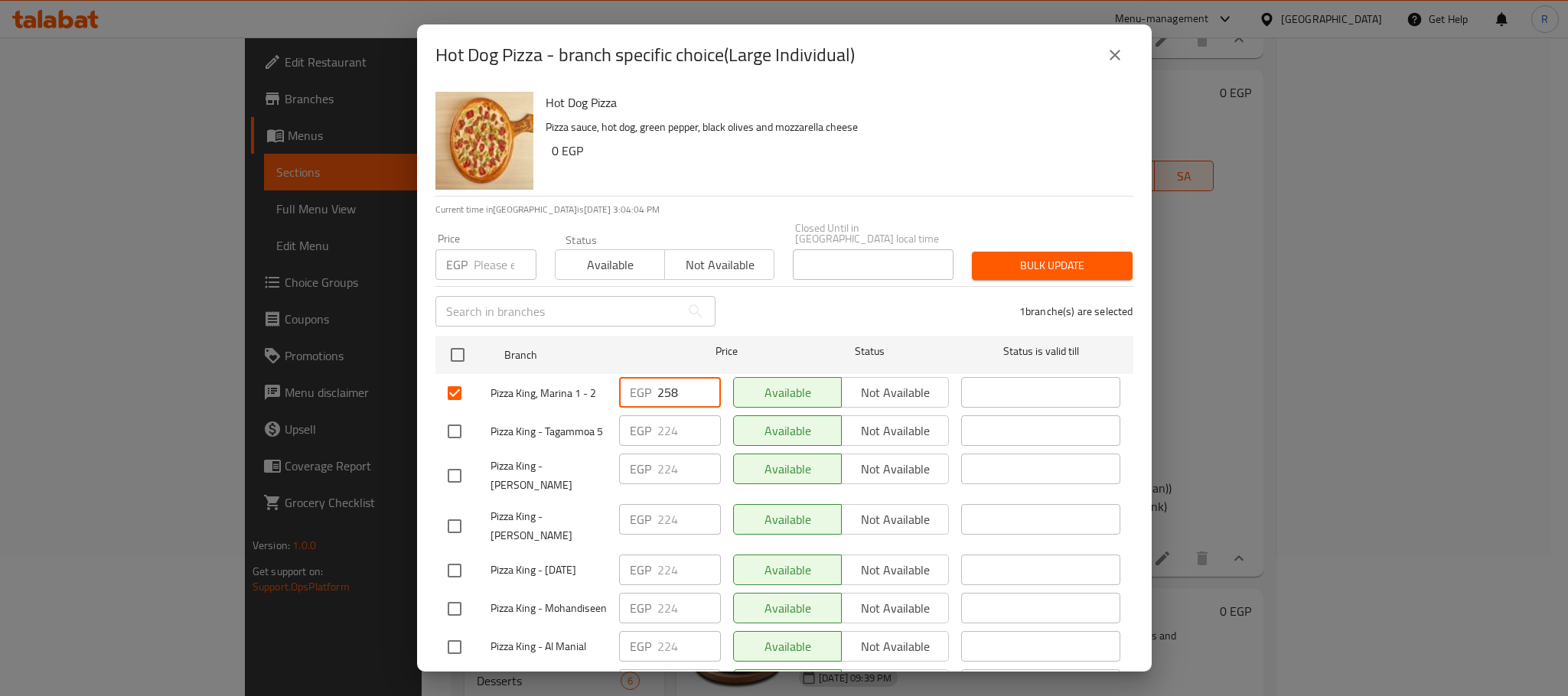
paste input "69"
type input "269"
click at [801, 300] on div "1 branche(s) are selected" at bounding box center [934, 312] width 418 height 55
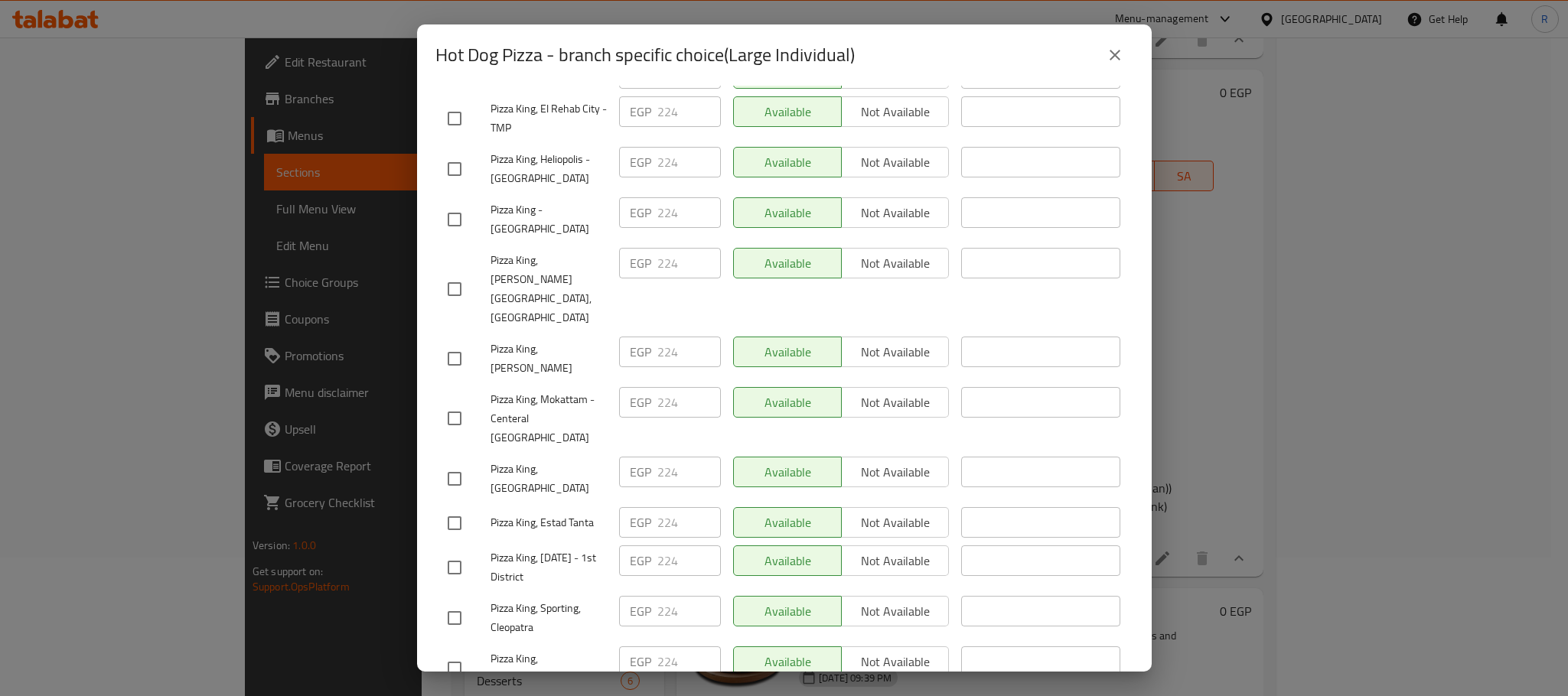
scroll to position [2733, 0]
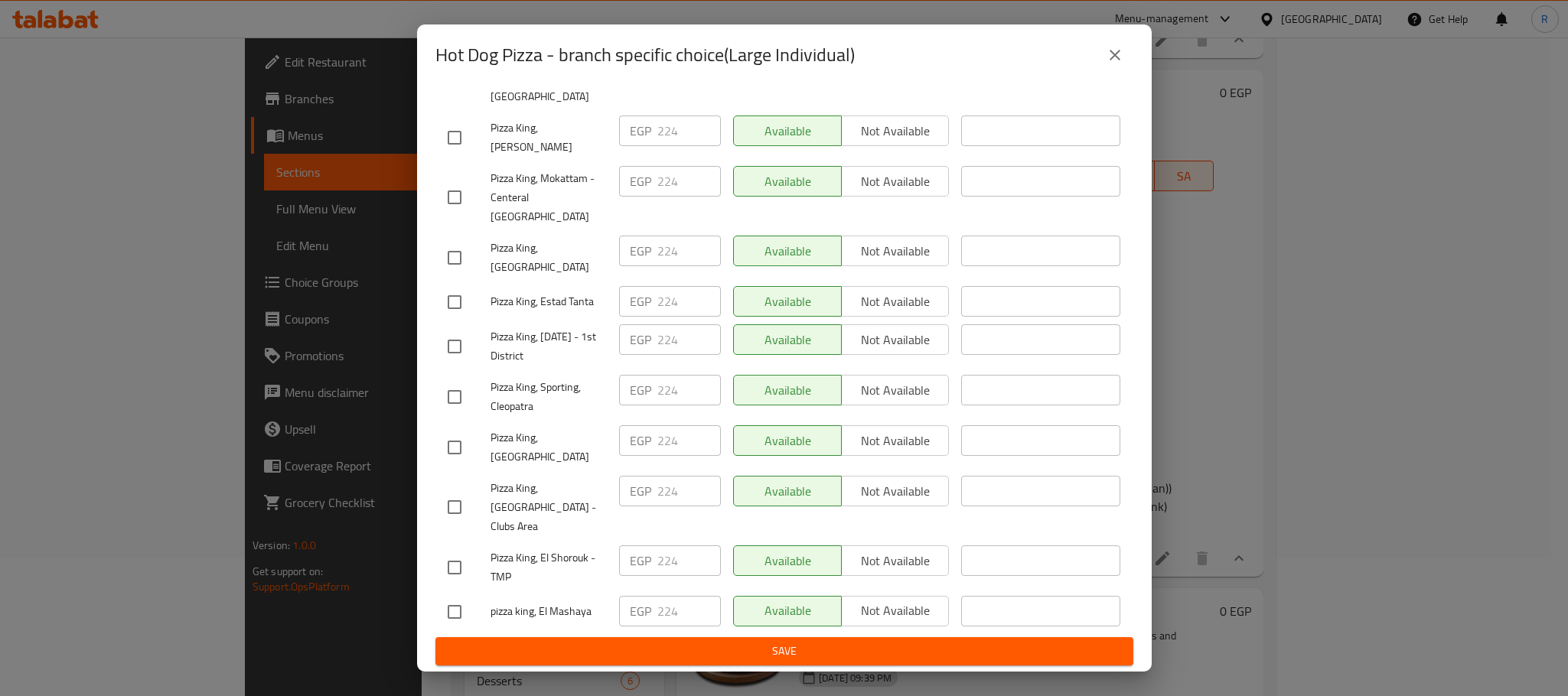
click at [861, 653] on span "Save" at bounding box center [784, 651] width 673 height 19
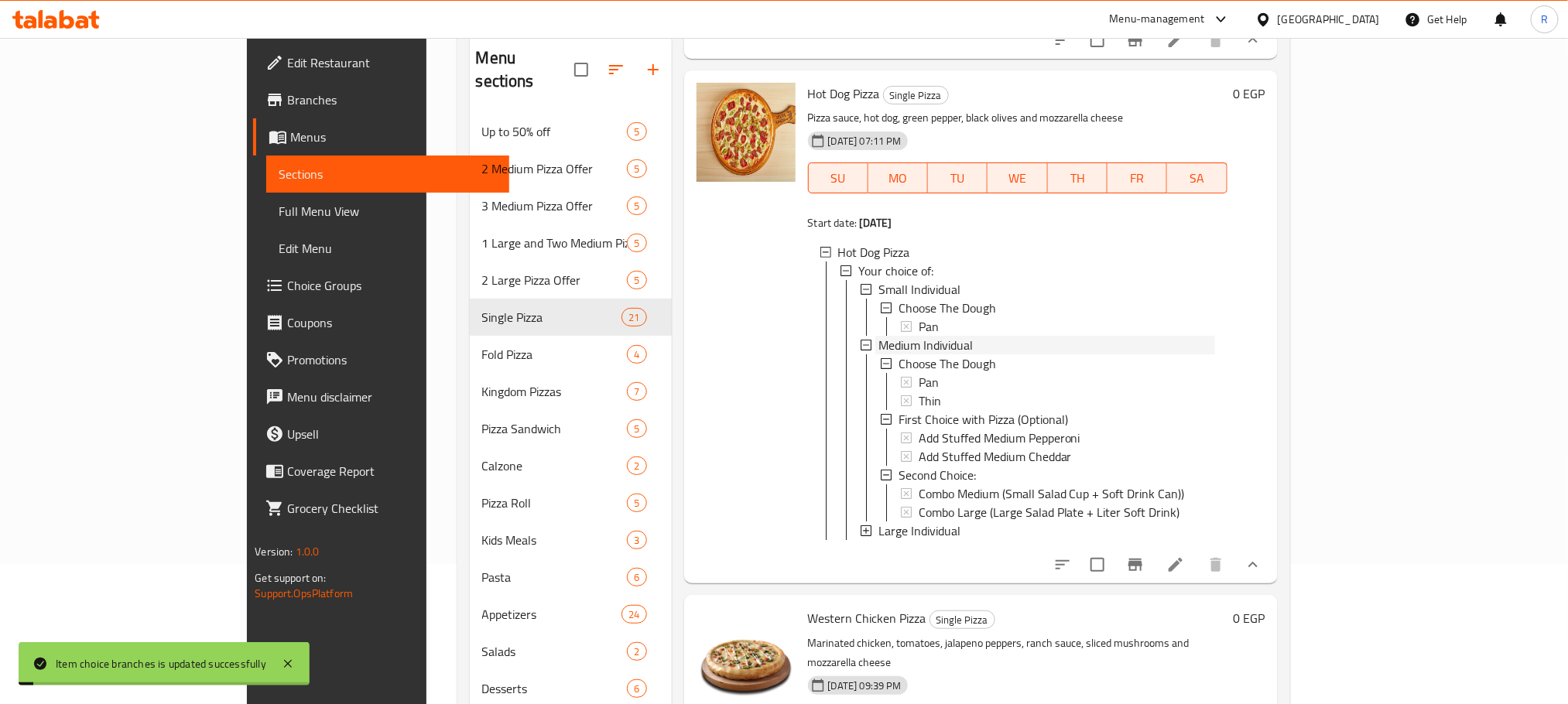
click at [879, 336] on span "Medium Individual" at bounding box center [926, 344] width 95 height 18
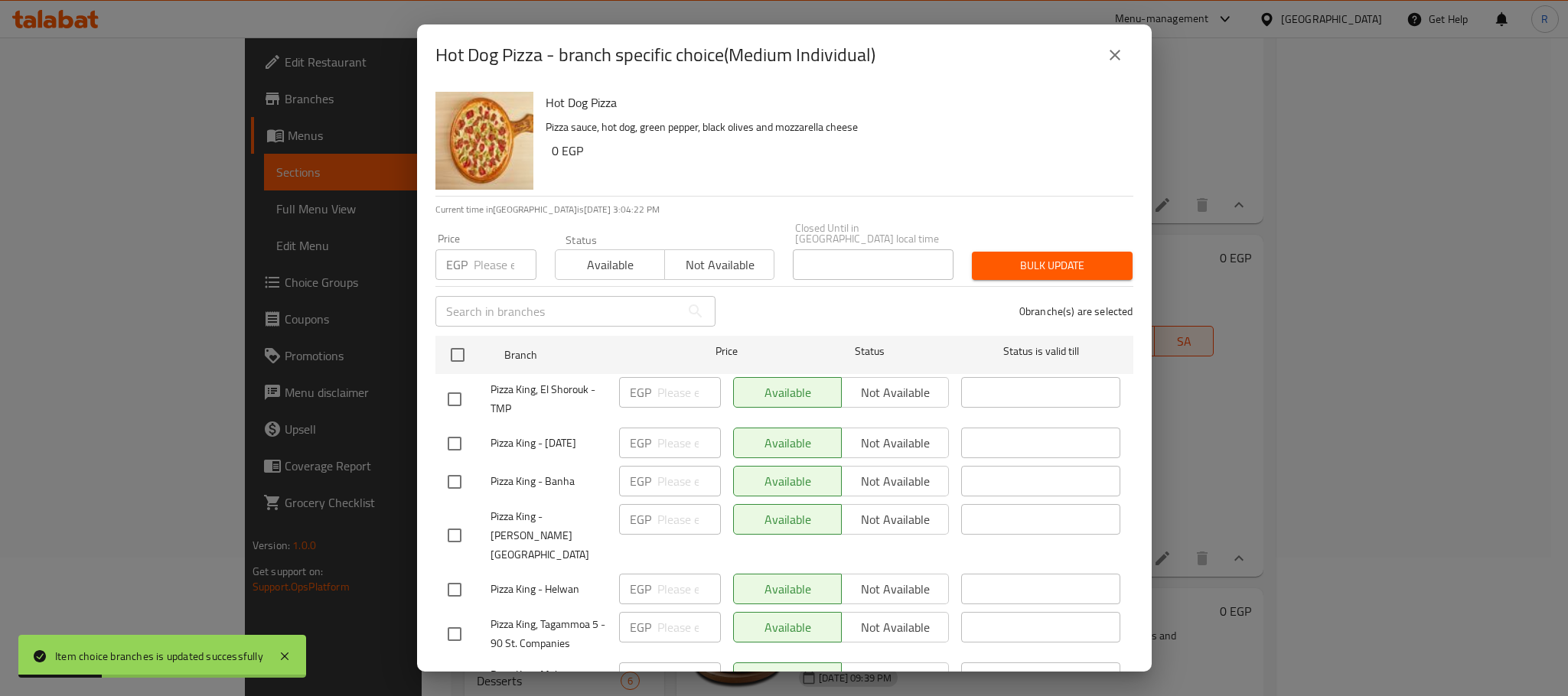
scroll to position [1853, 0]
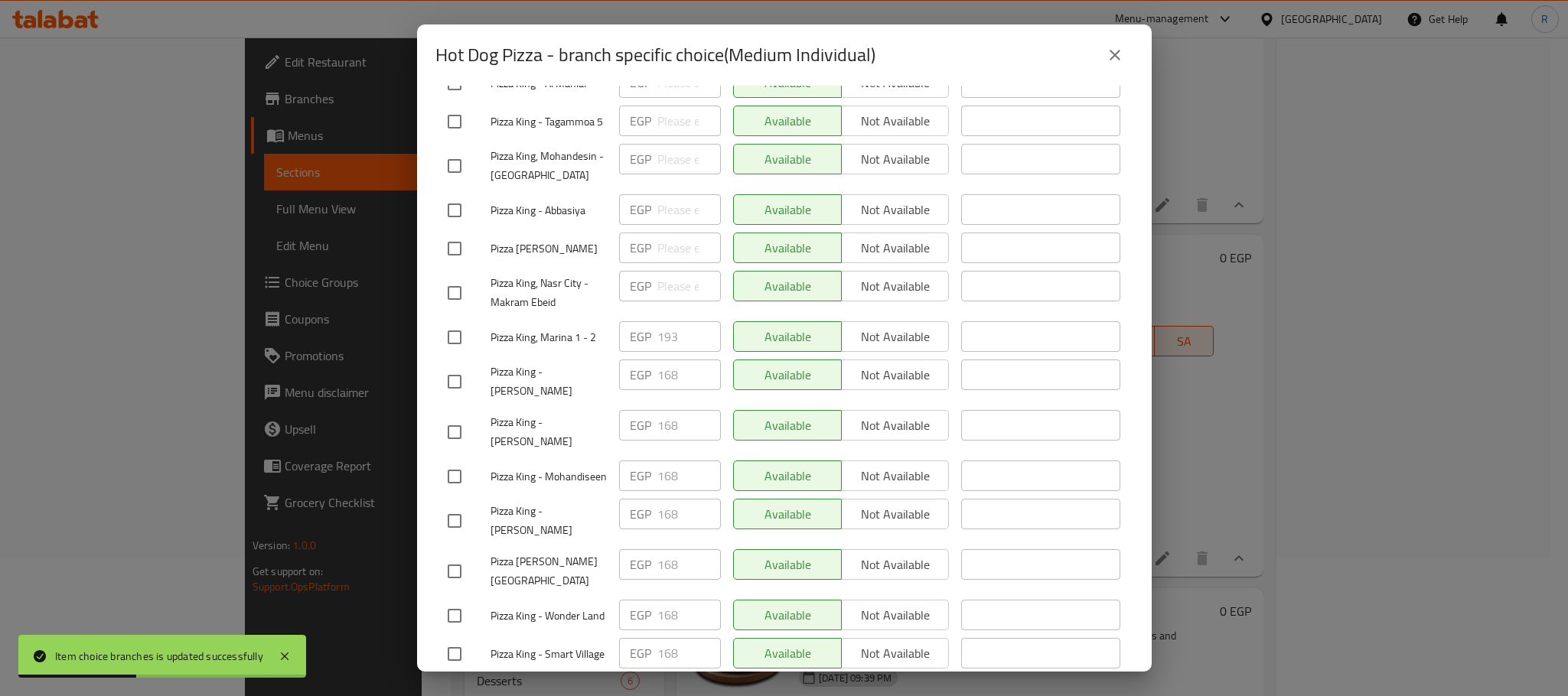
click at [444, 354] on input "checkbox" at bounding box center [455, 338] width 32 height 32
checkbox input "true"
click at [664, 352] on input "193" at bounding box center [689, 337] width 64 height 31
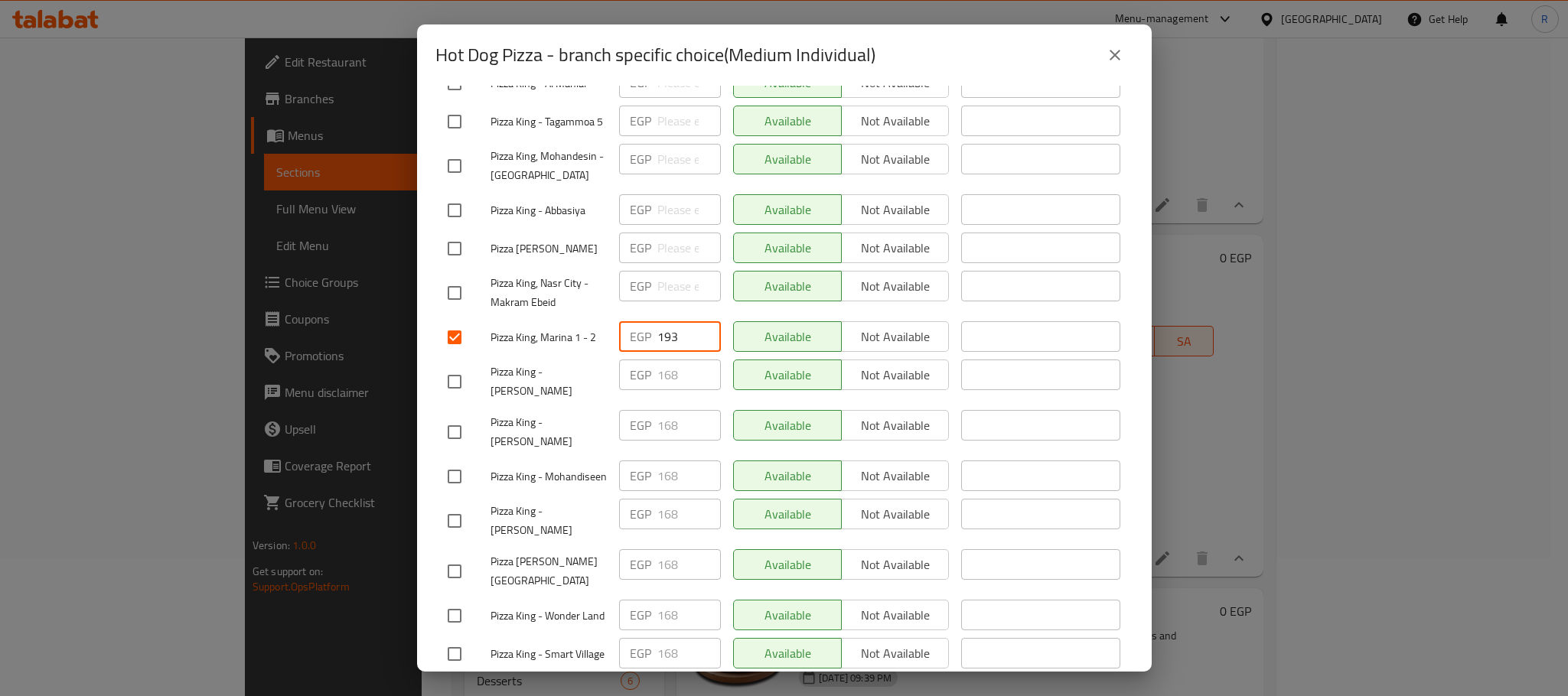
paste input "202"
type input "202"
click at [738, 359] on div "Available Not available" at bounding box center [841, 338] width 229 height 45
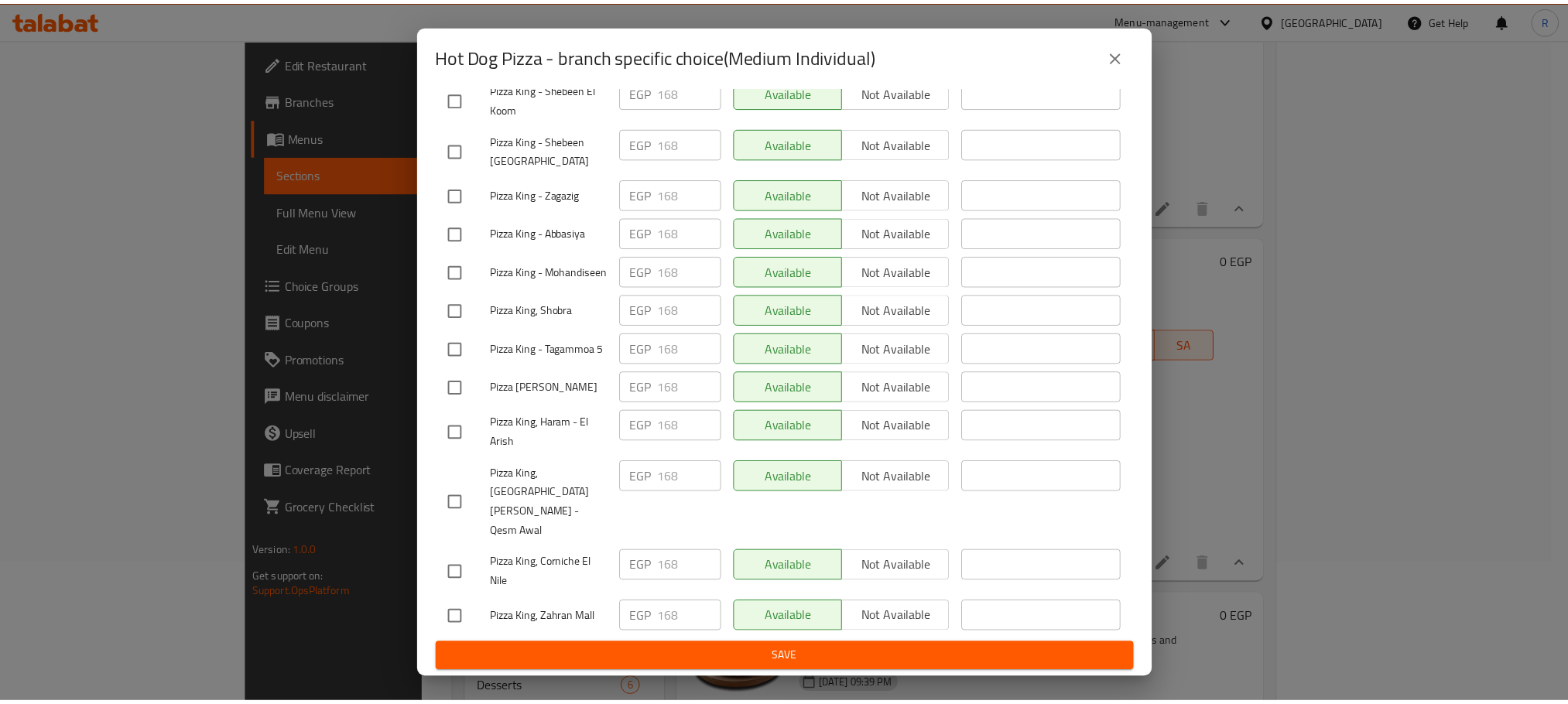
scroll to position [2765, 0]
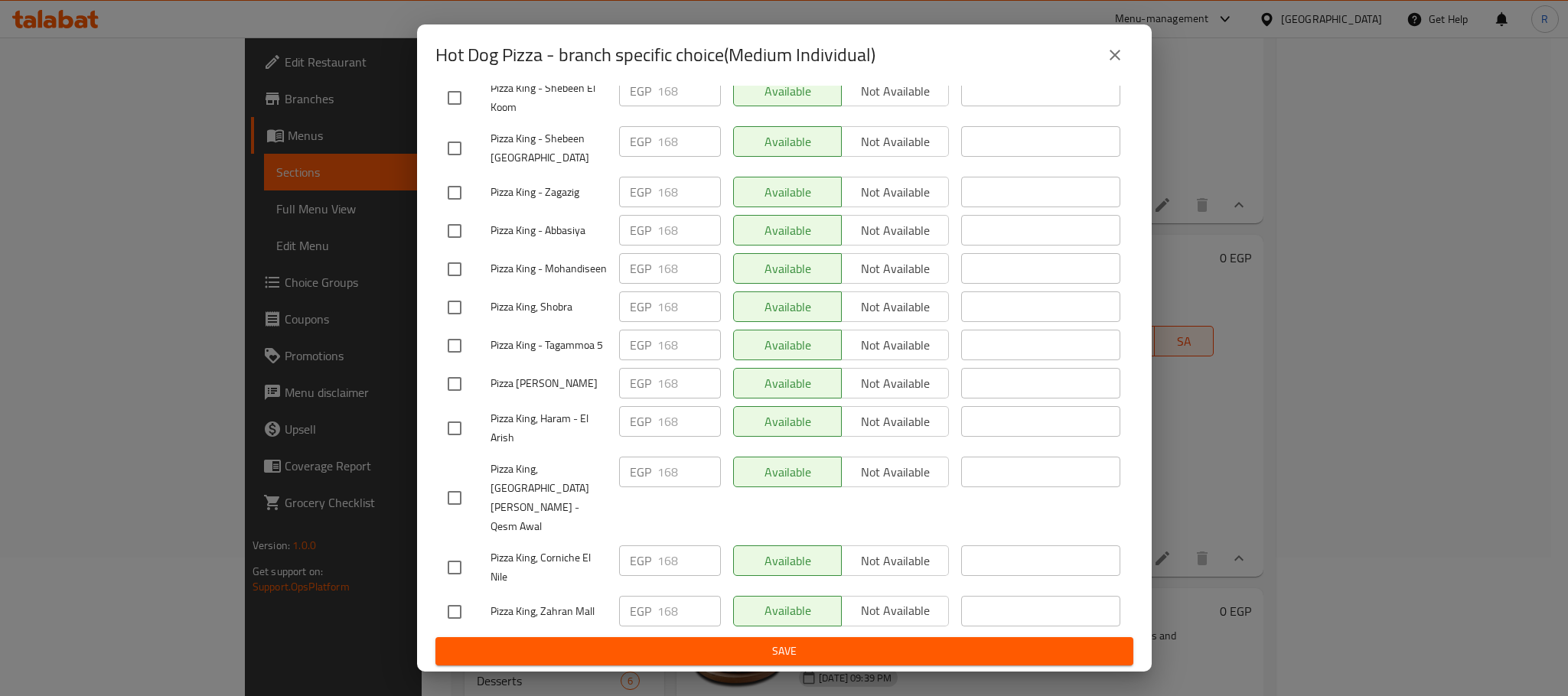
click at [721, 650] on span "Save" at bounding box center [784, 651] width 673 height 19
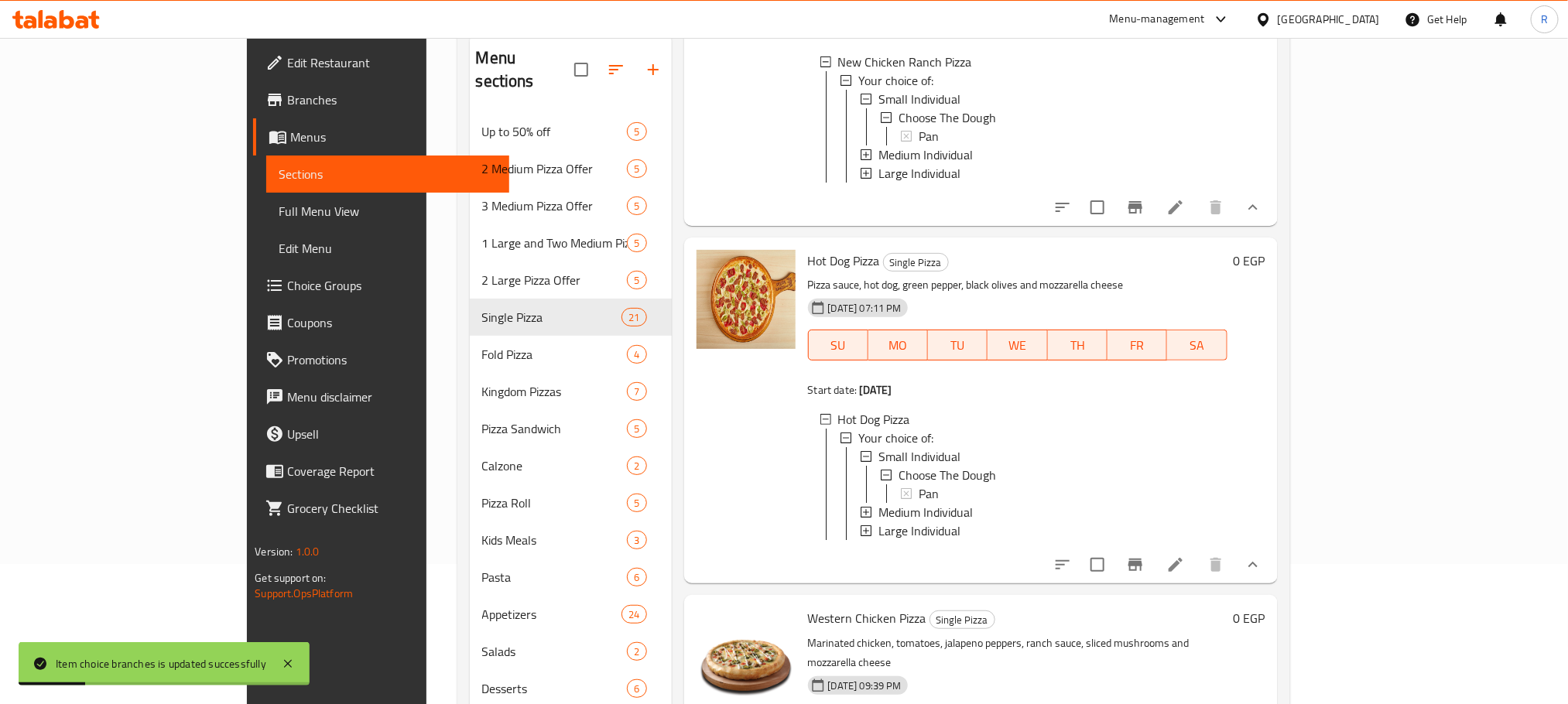
scroll to position [268, 0]
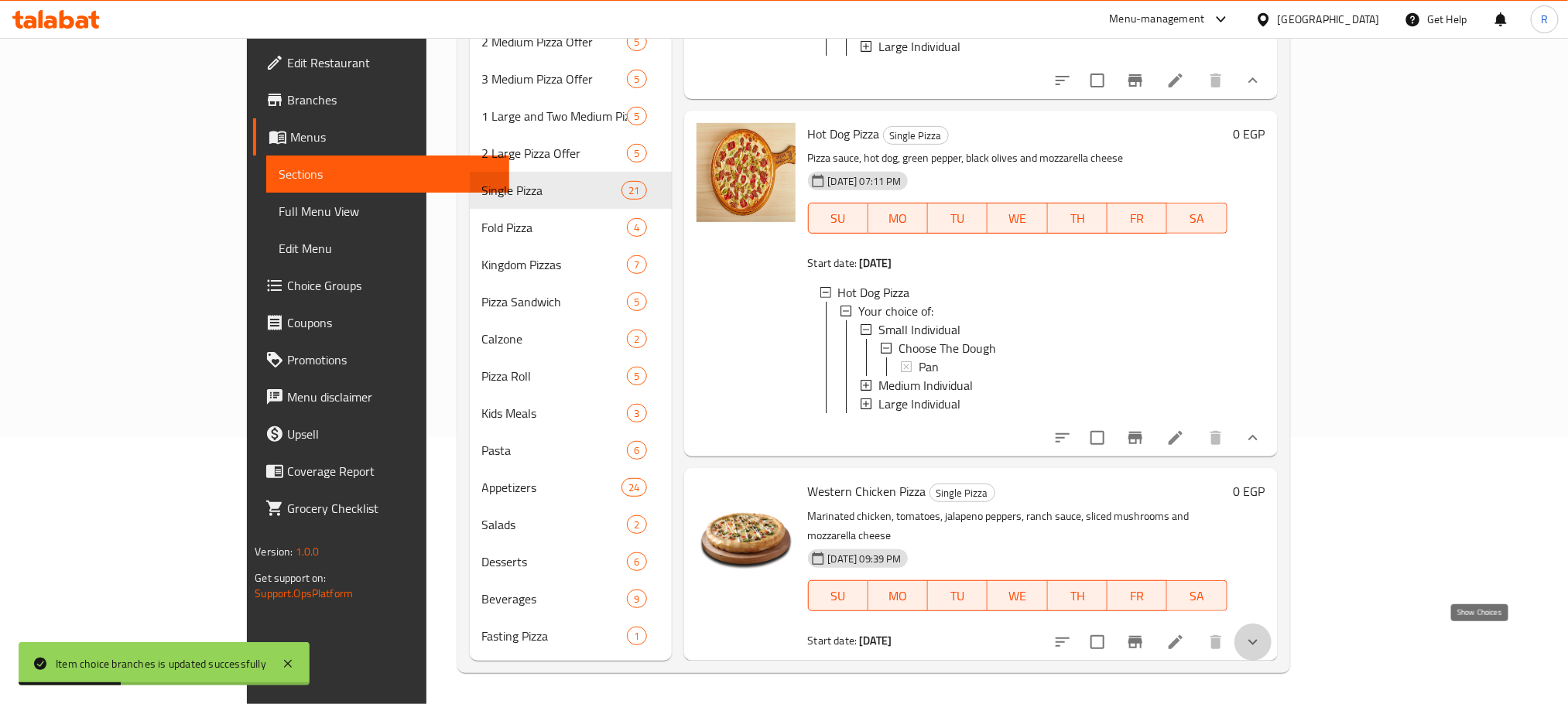
click at [1262, 638] on icon "show more" at bounding box center [1253, 641] width 18 height 18
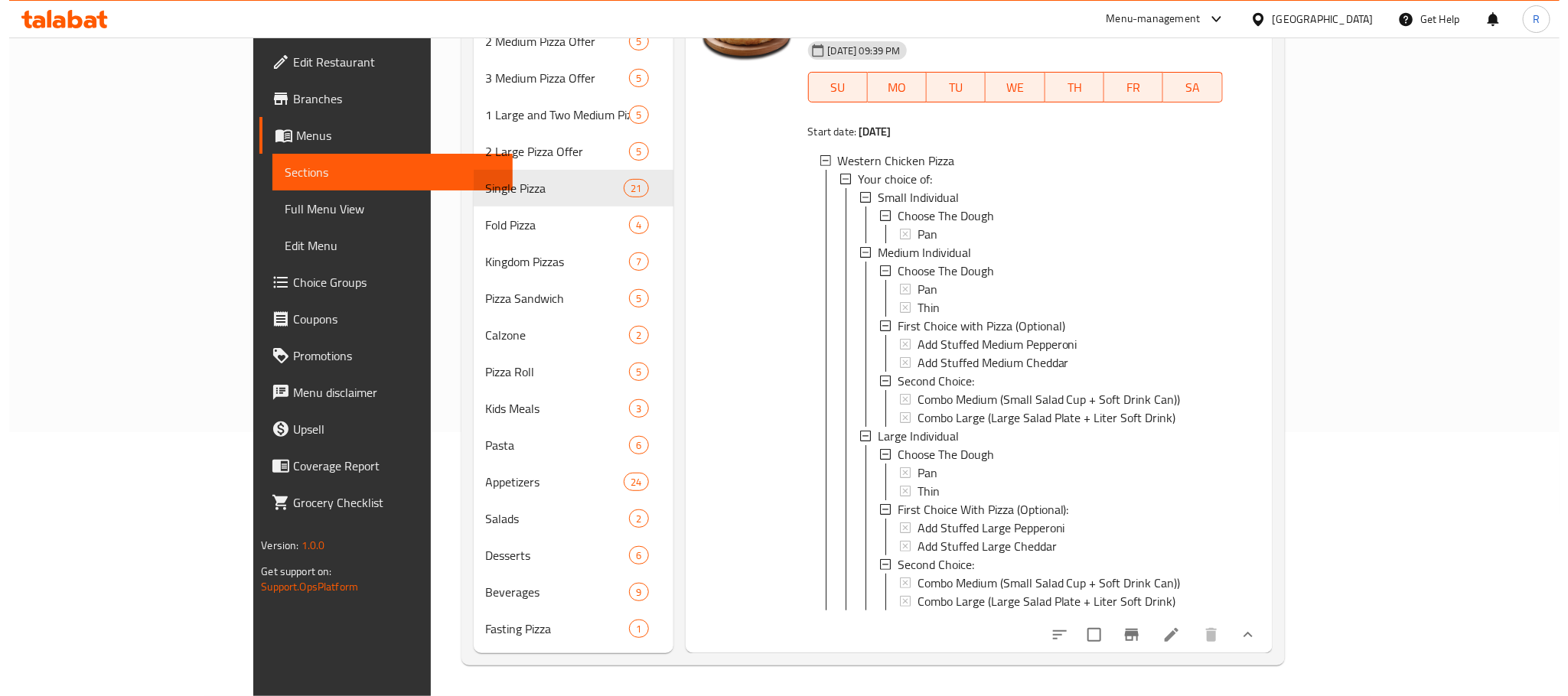
scroll to position [7627, 0]
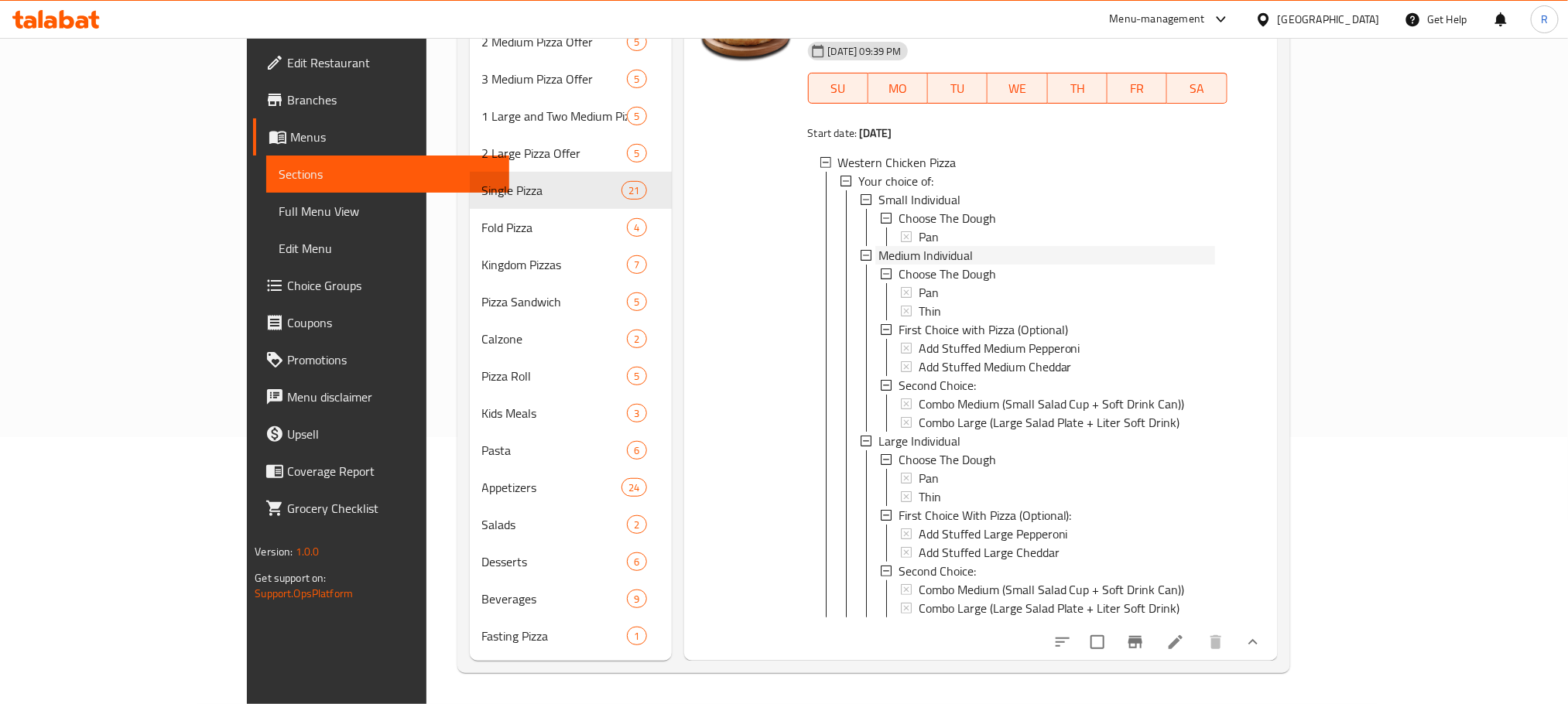
click at [879, 246] on span "Medium Individual" at bounding box center [926, 255] width 95 height 18
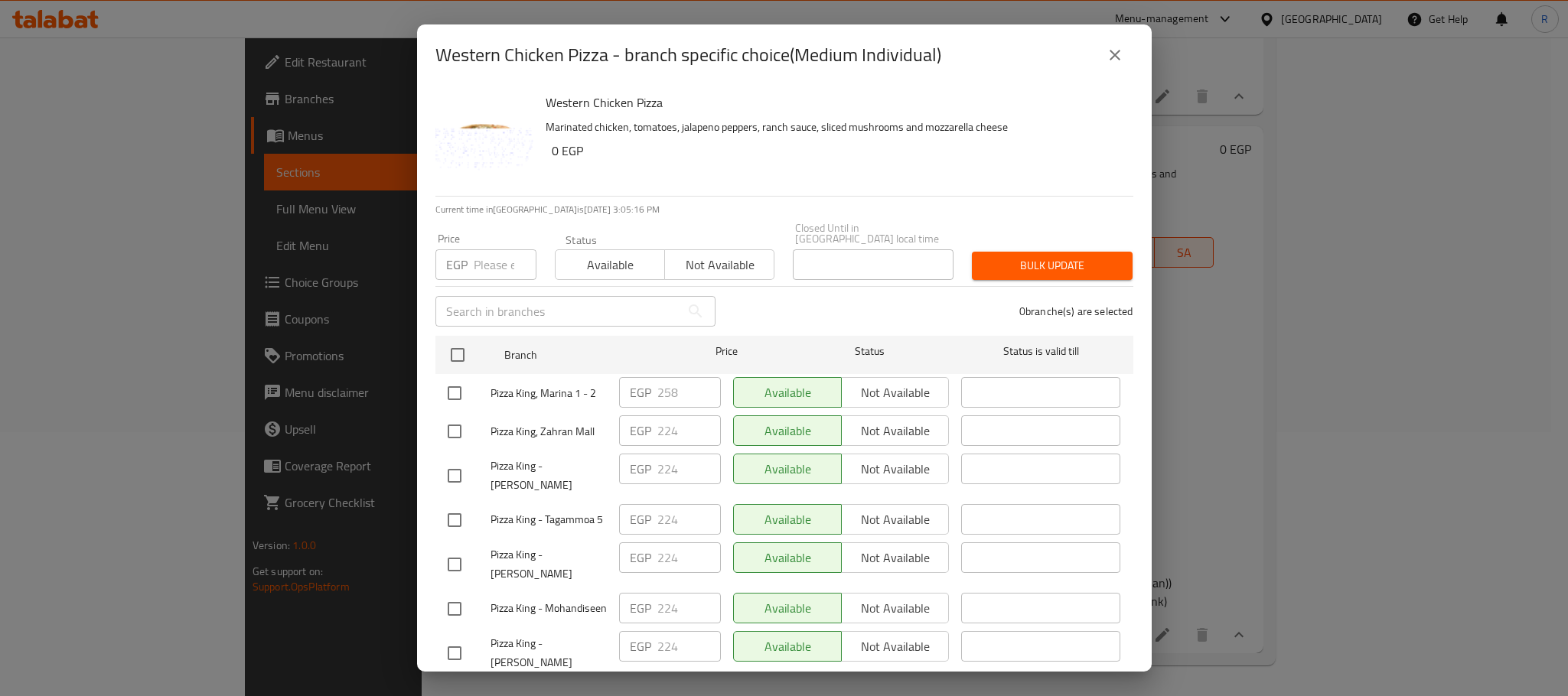
scroll to position [7453, 0]
click at [447, 388] on input "checkbox" at bounding box center [455, 394] width 32 height 32
checkbox input "true"
click at [671, 393] on input "258" at bounding box center [689, 393] width 64 height 31
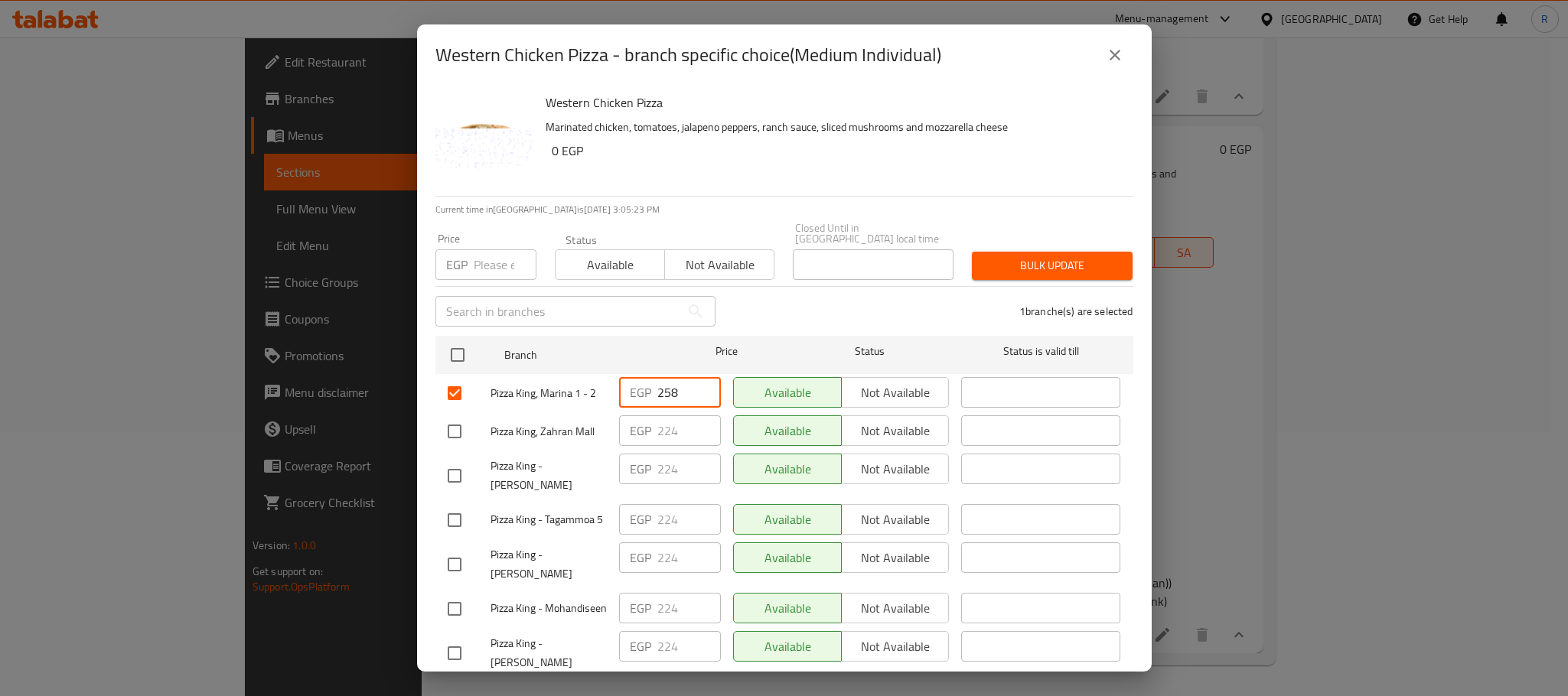
paste input "69"
type input "269"
click at [807, 308] on div "1 branche(s) are selected" at bounding box center [934, 312] width 418 height 55
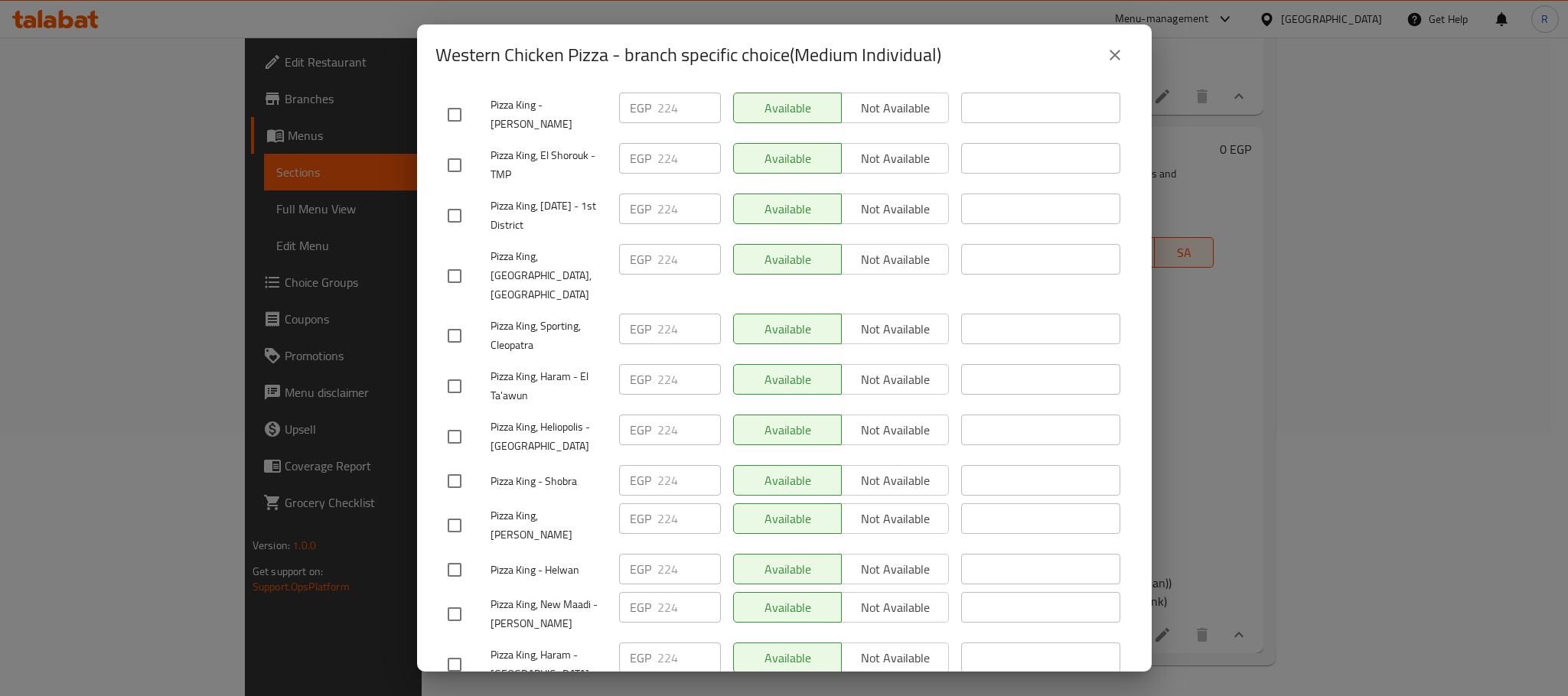
scroll to position [2733, 0]
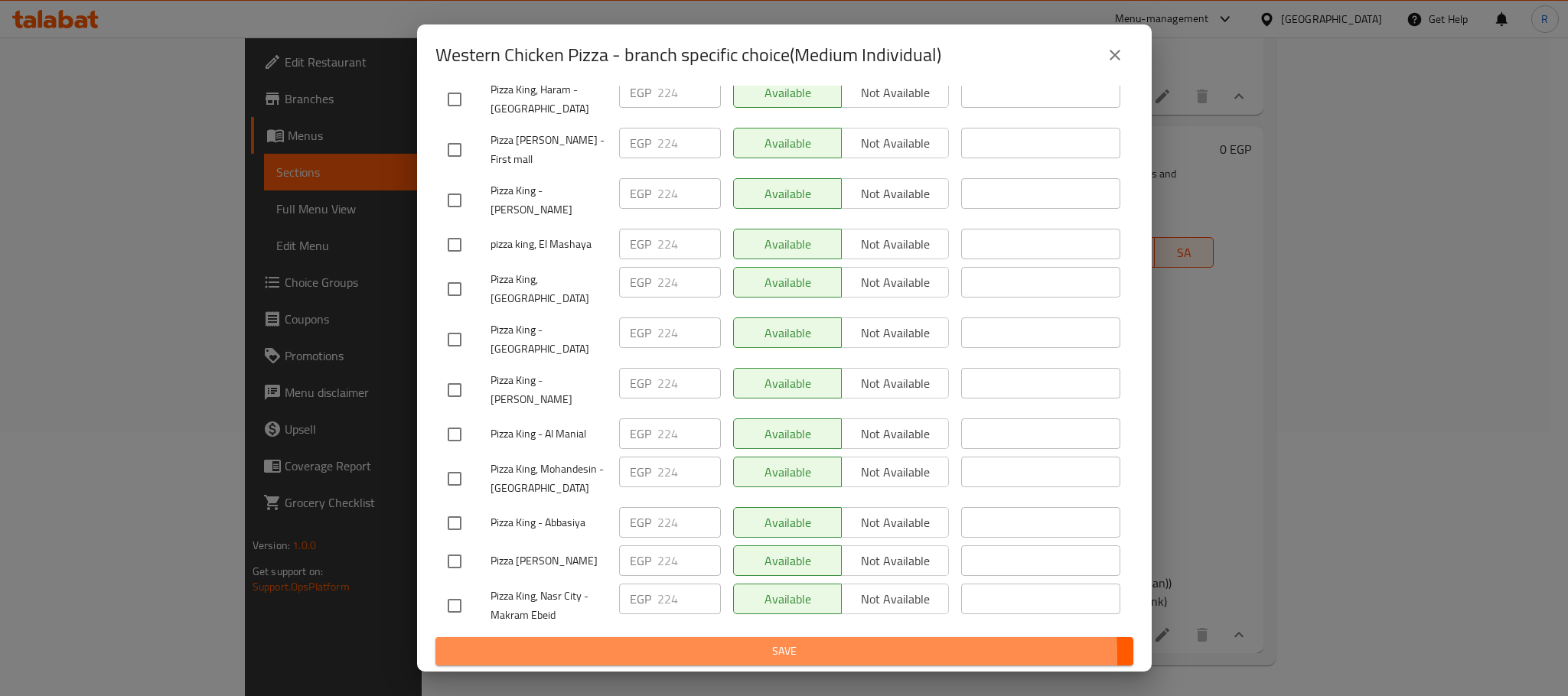
click at [755, 657] on span "Save" at bounding box center [784, 651] width 673 height 19
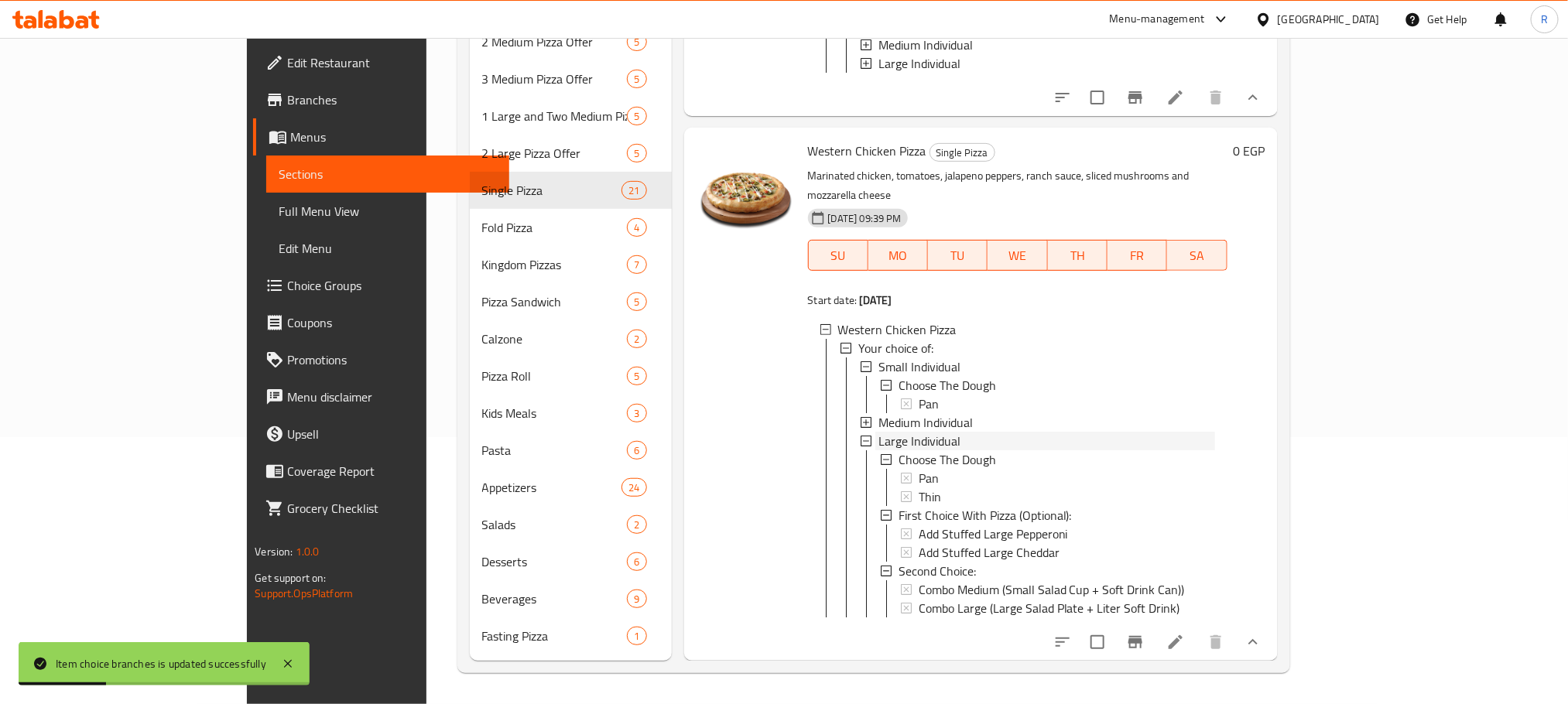
click at [879, 432] on span "Large Individual" at bounding box center [919, 441] width 82 height 18
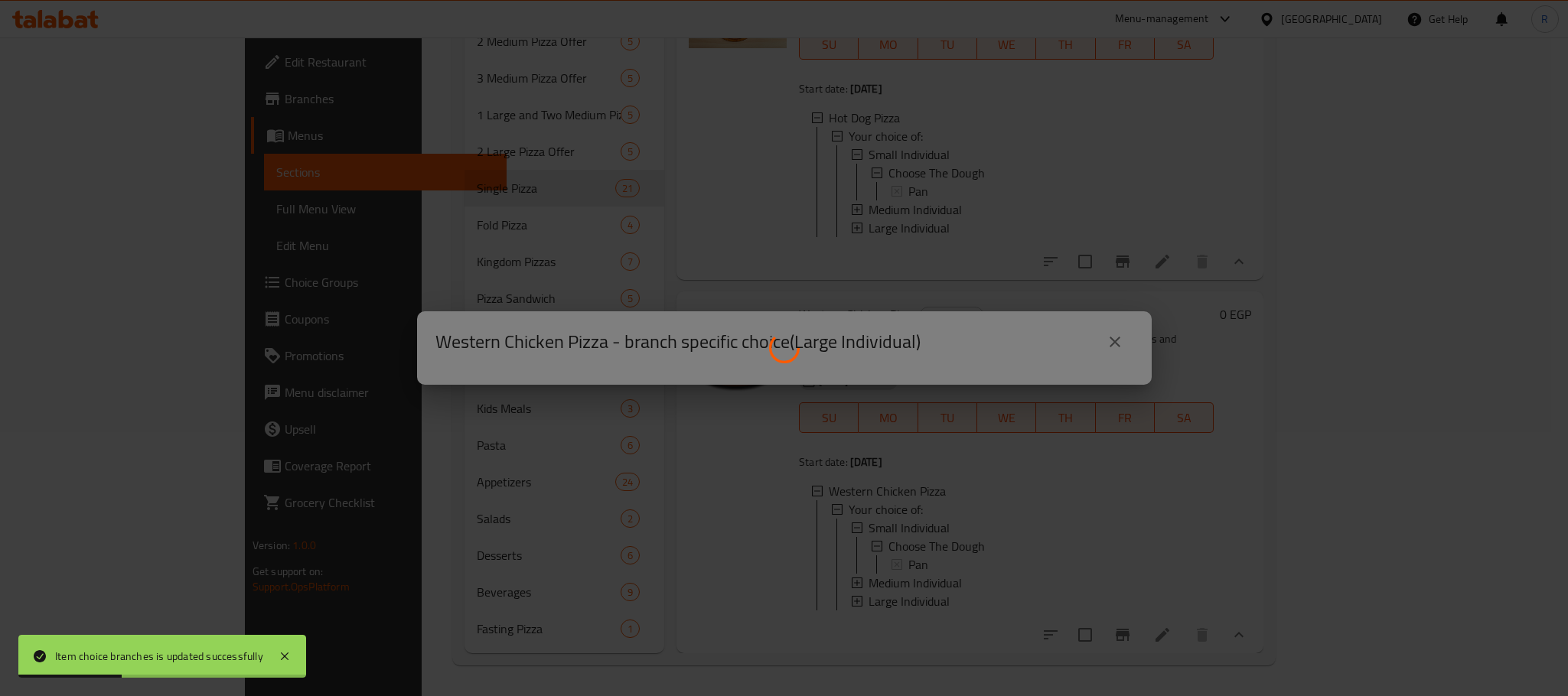
scroll to position [7277, 0]
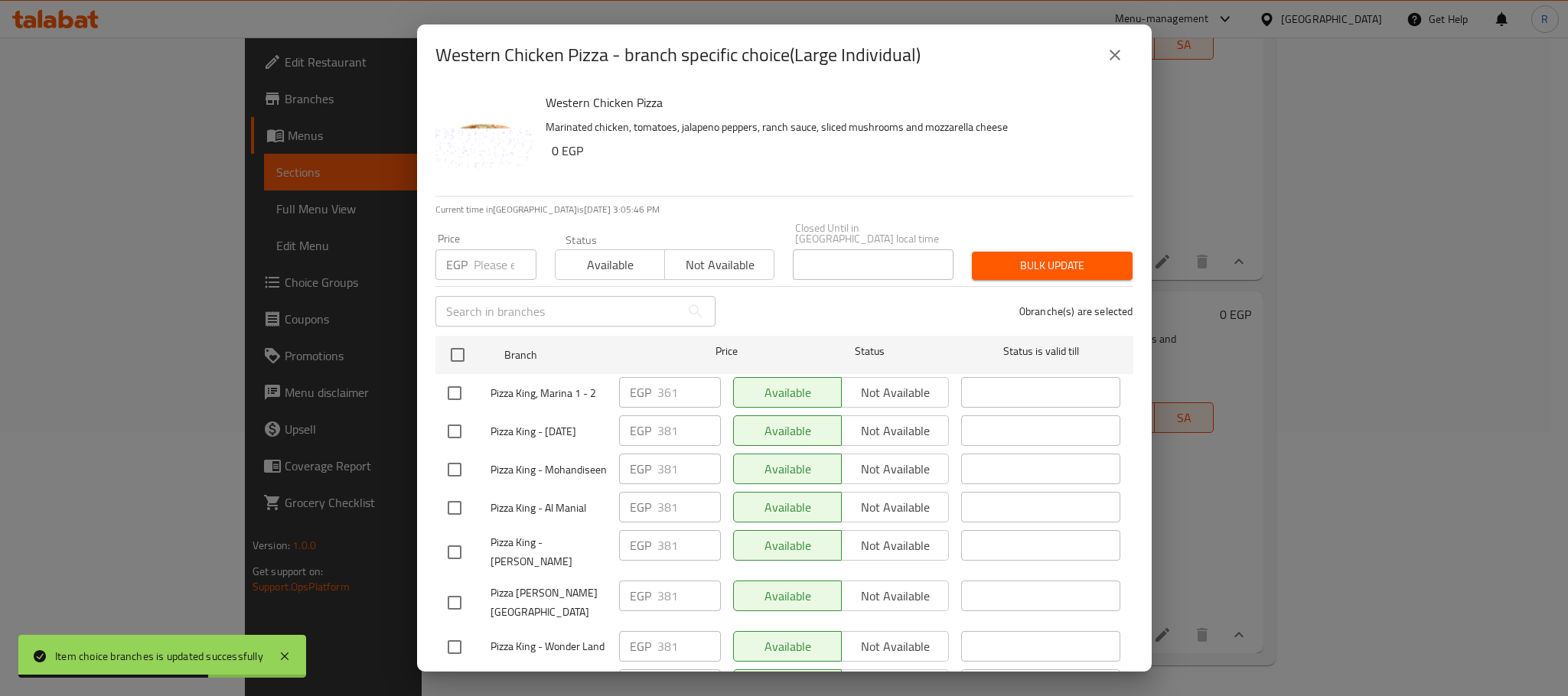
click at [446, 393] on input "checkbox" at bounding box center [455, 394] width 32 height 32
checkbox input "true"
click at [665, 386] on input "361" at bounding box center [689, 393] width 64 height 31
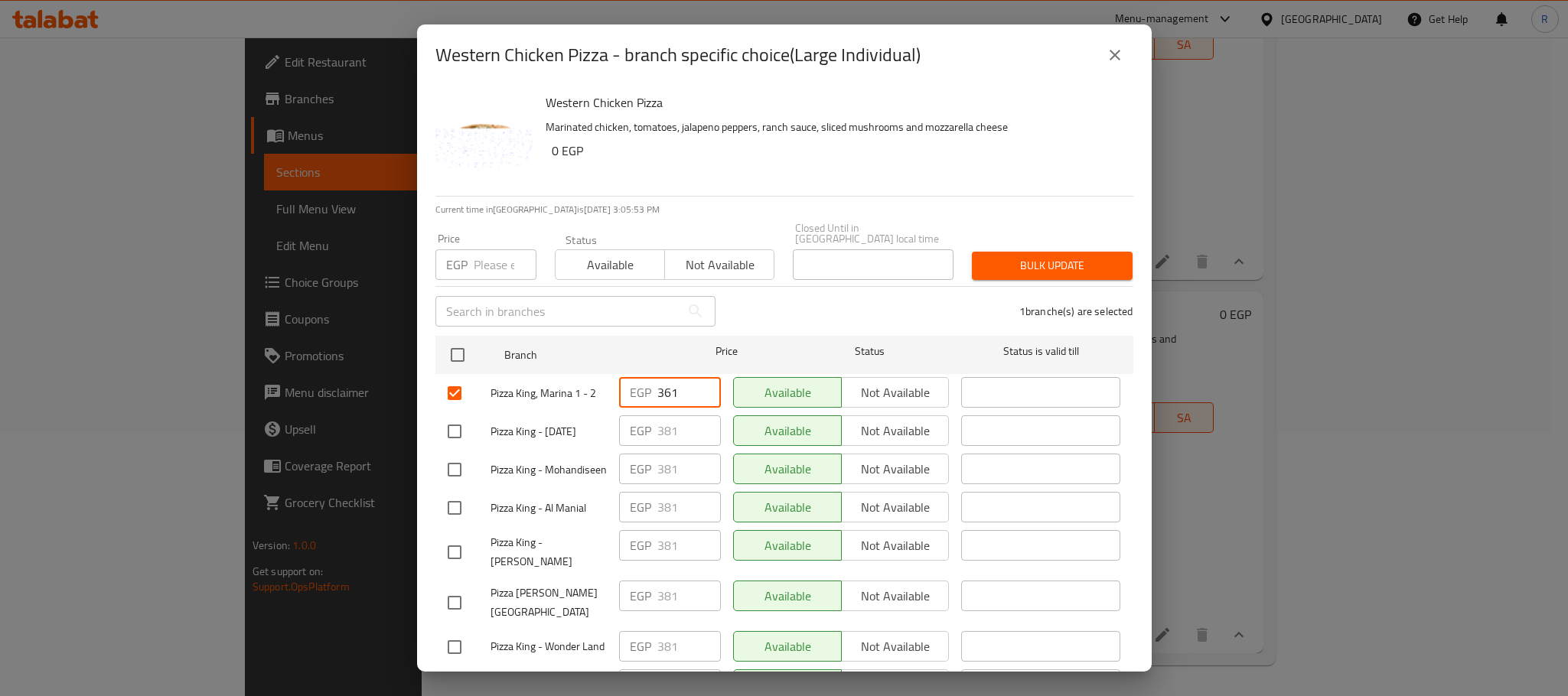
paste input "76"
type input "376"
click at [807, 299] on div "1 branche(s) are selected" at bounding box center [934, 312] width 418 height 55
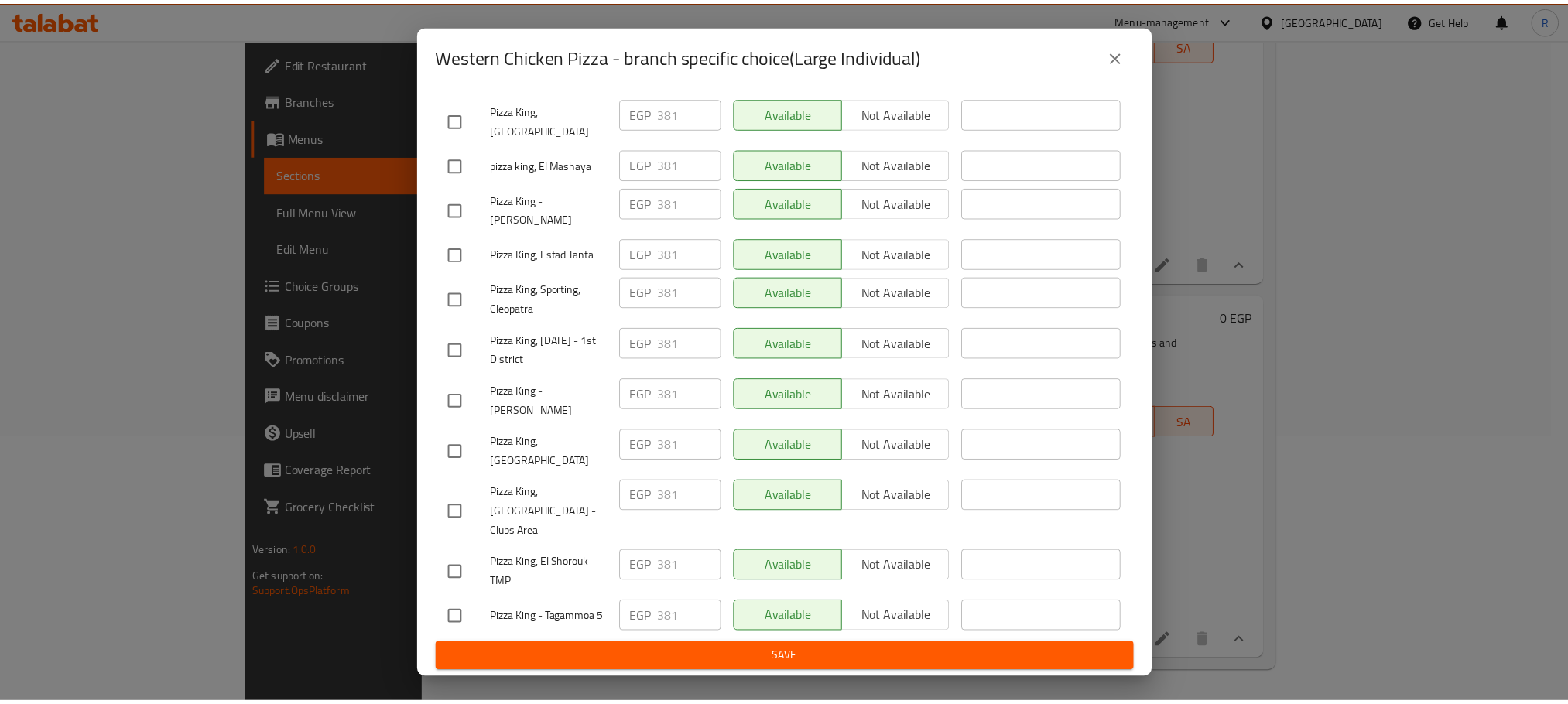
scroll to position [2765, 0]
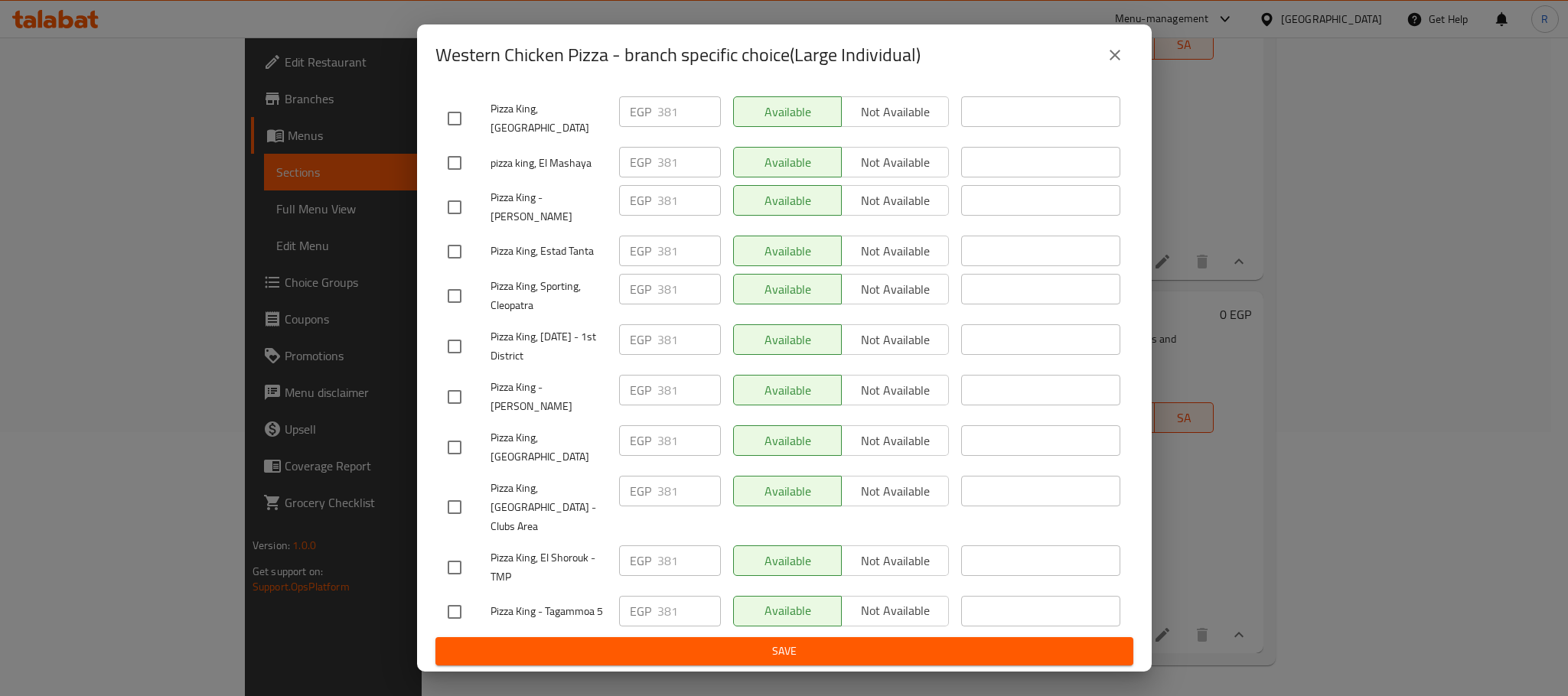
click at [806, 654] on span "Save" at bounding box center [784, 651] width 673 height 19
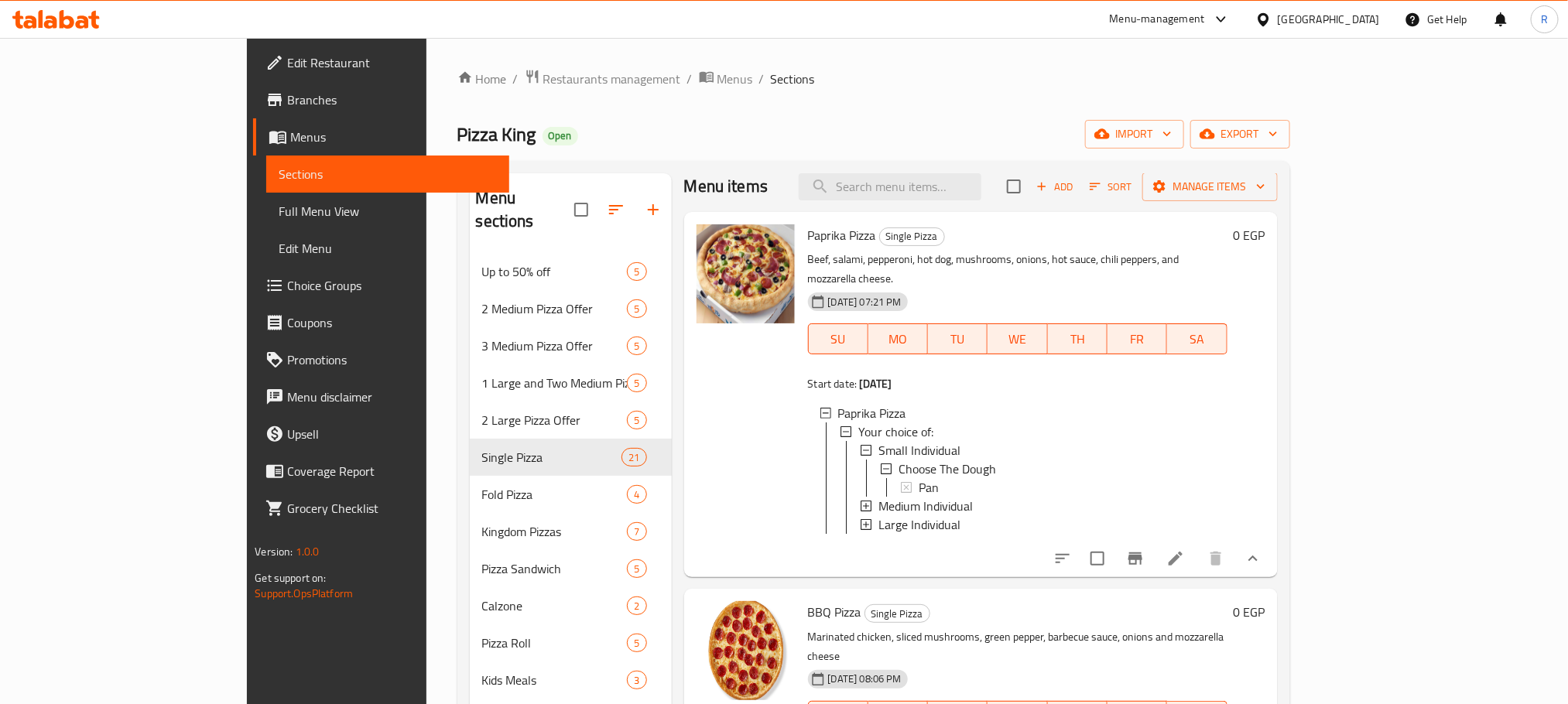
scroll to position [0, 0]
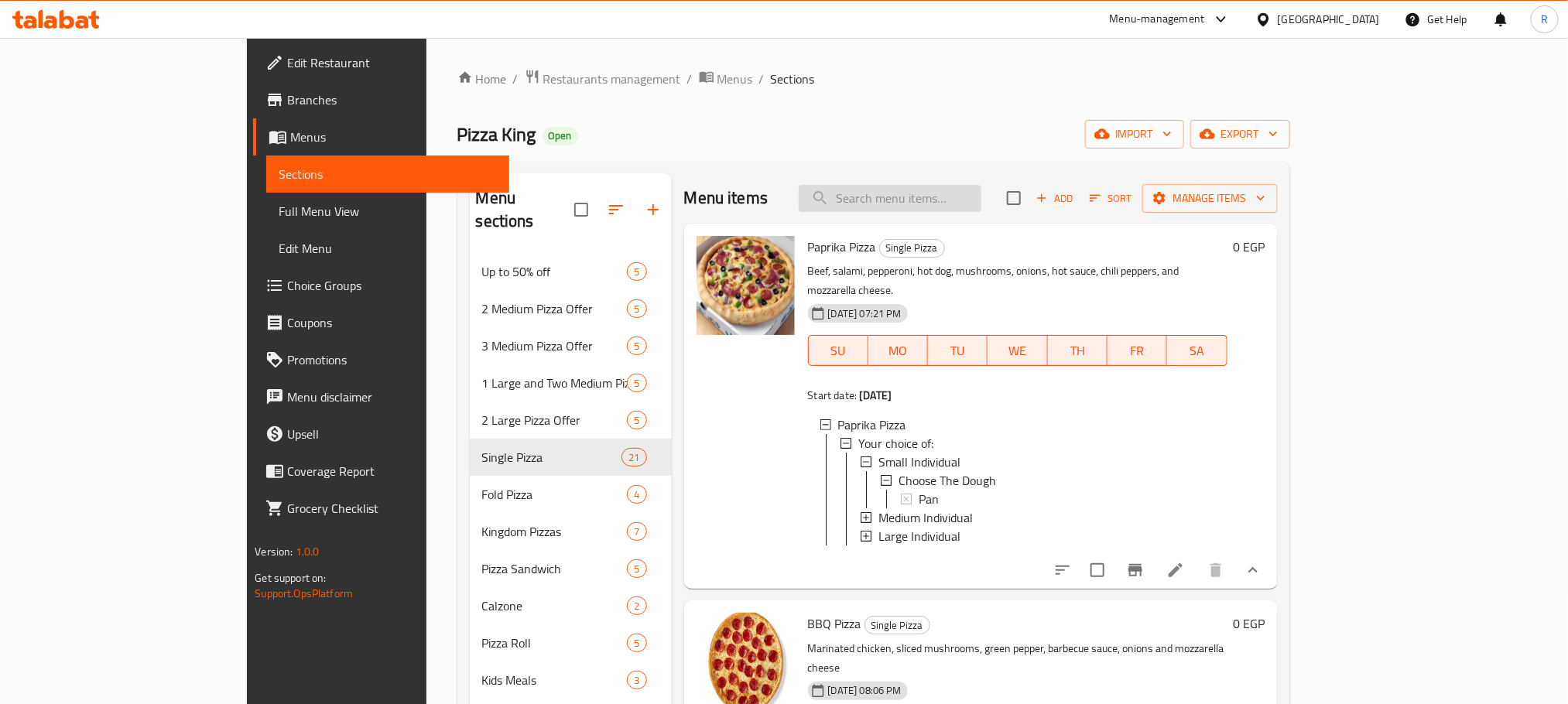
click at [950, 212] on input "search" at bounding box center [889, 199] width 182 height 27
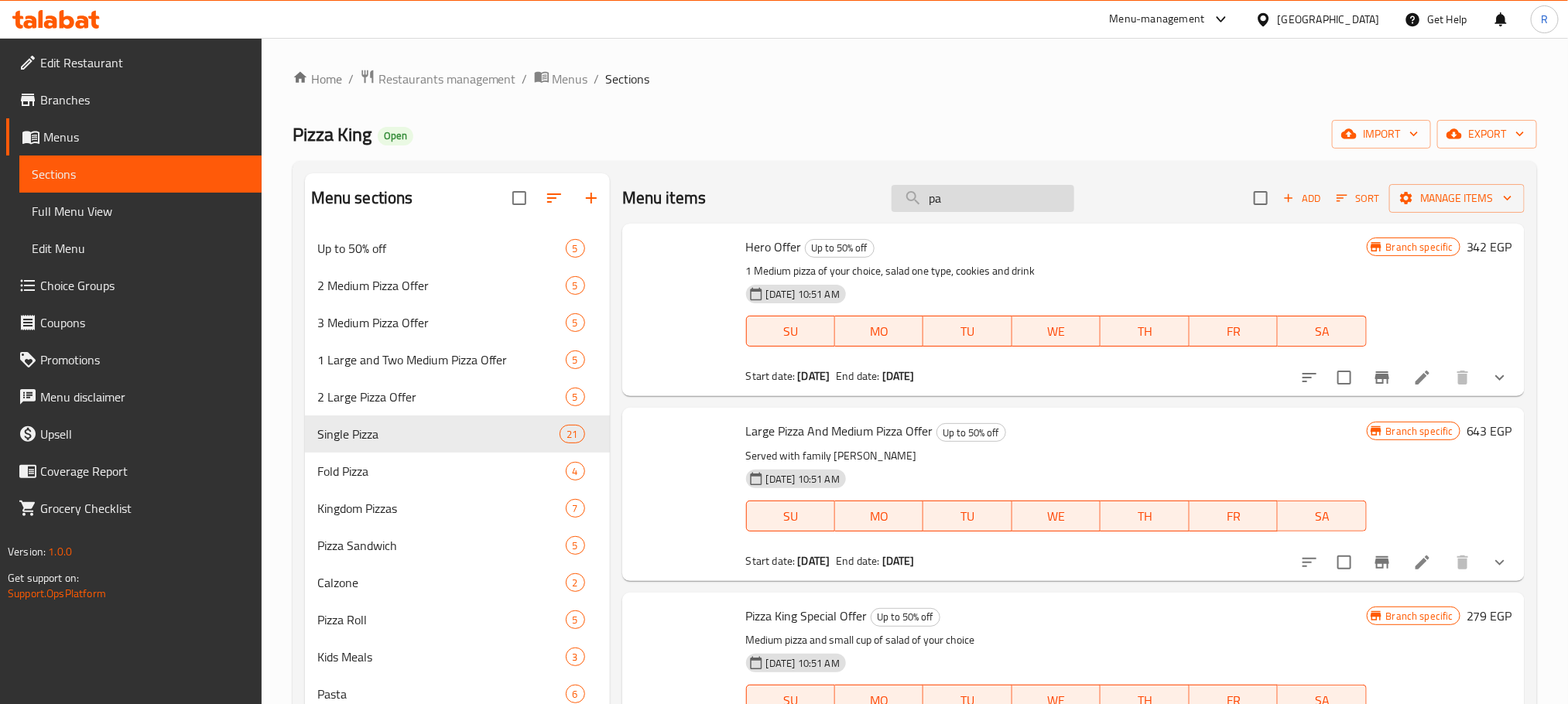
type input "pan"
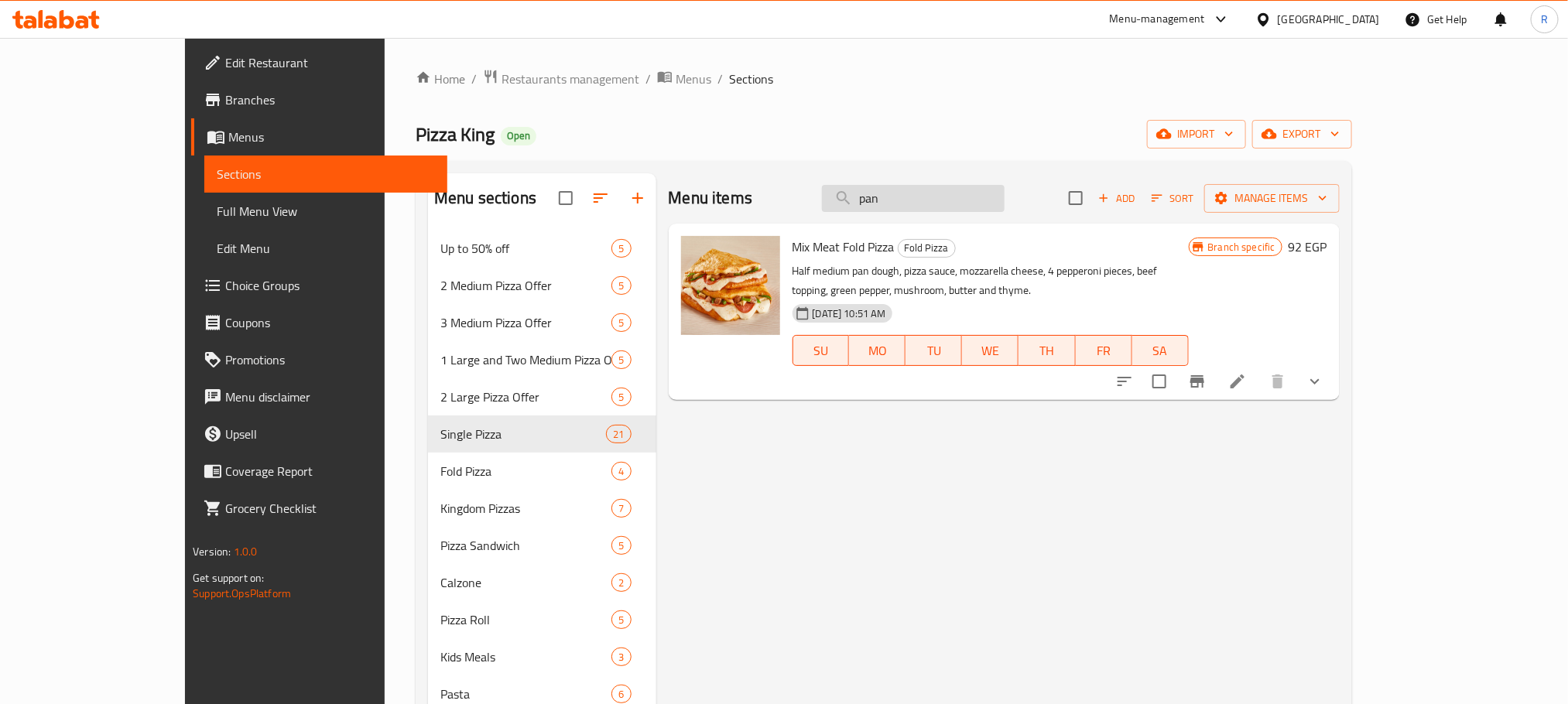
click at [943, 198] on input "pan" at bounding box center [912, 199] width 182 height 27
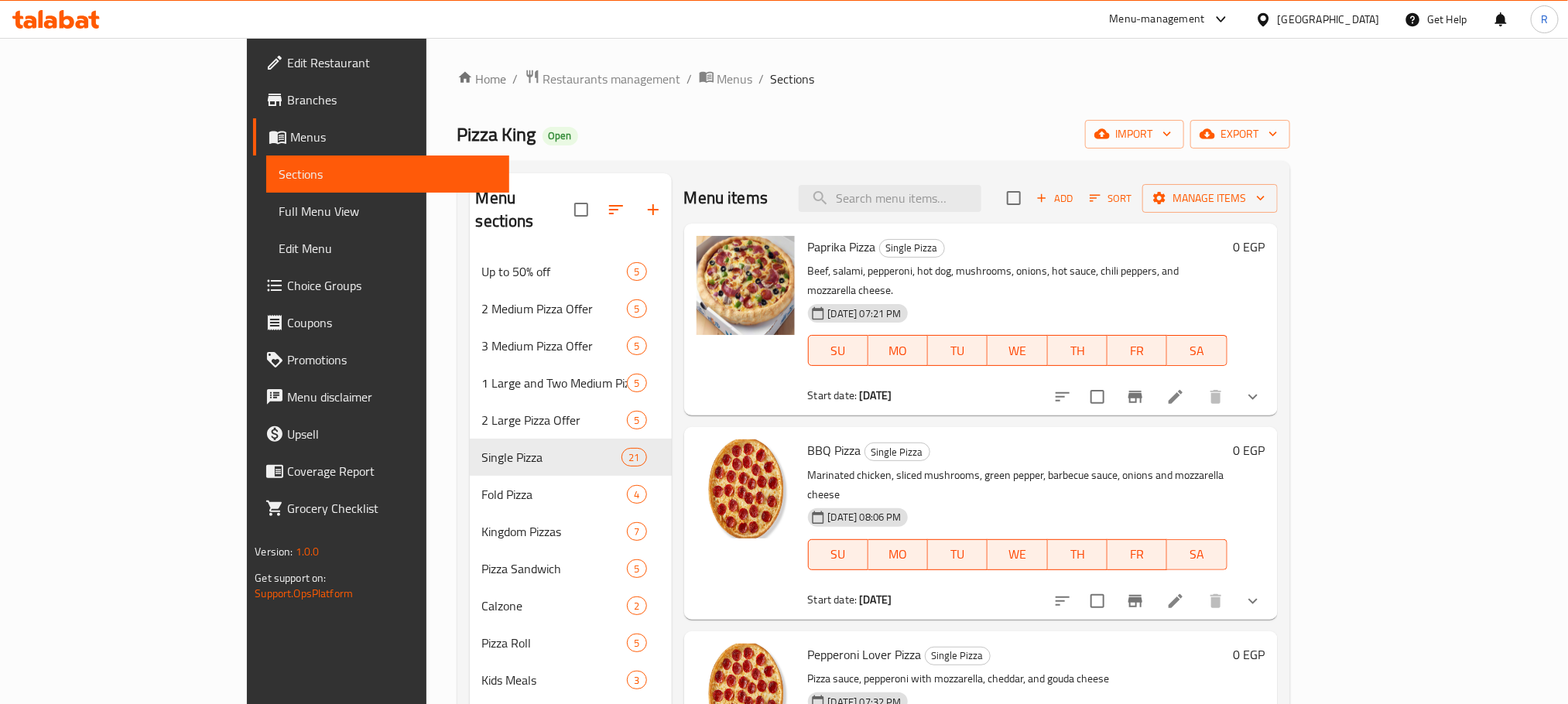
click at [1262, 391] on icon "show more" at bounding box center [1253, 396] width 18 height 18
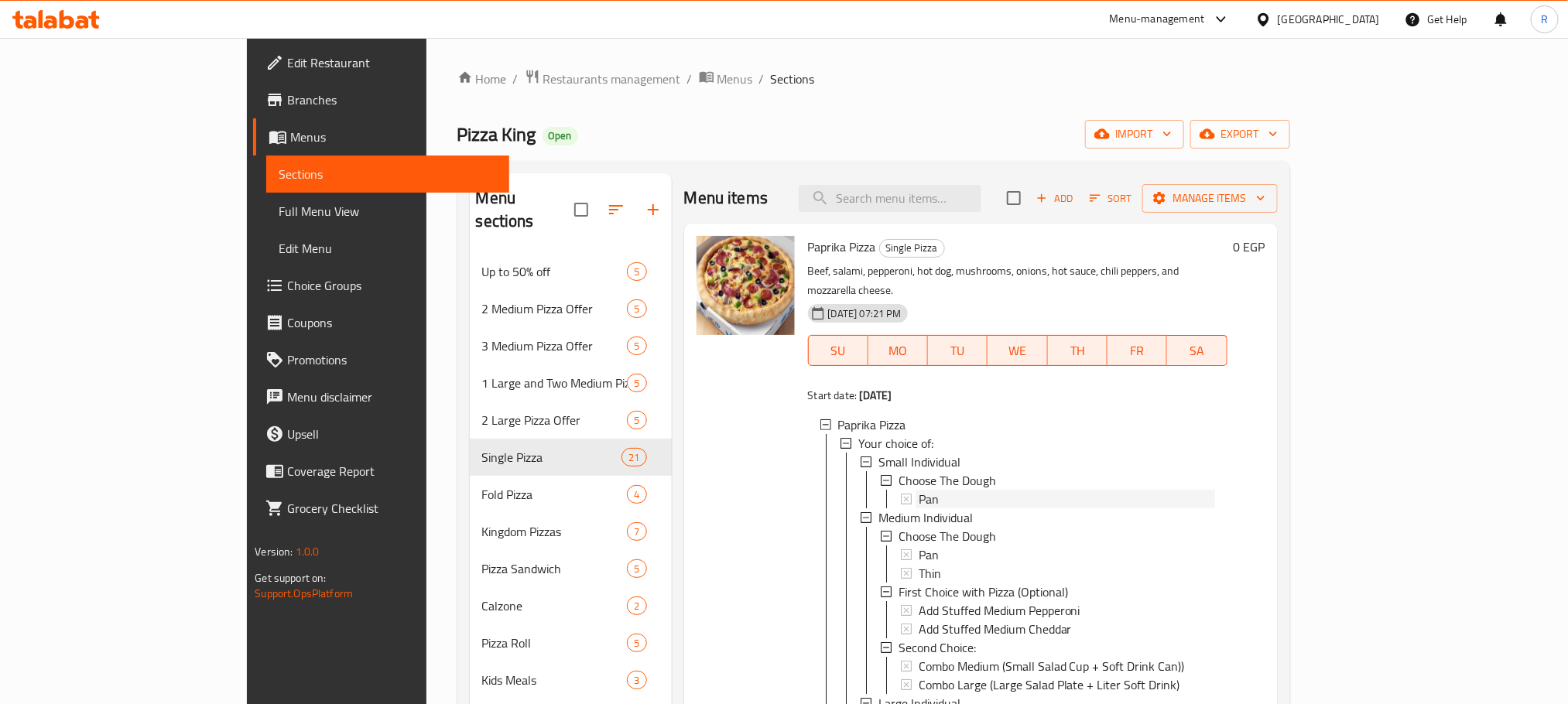
click at [934, 501] on div "Pan" at bounding box center [1067, 499] width 296 height 18
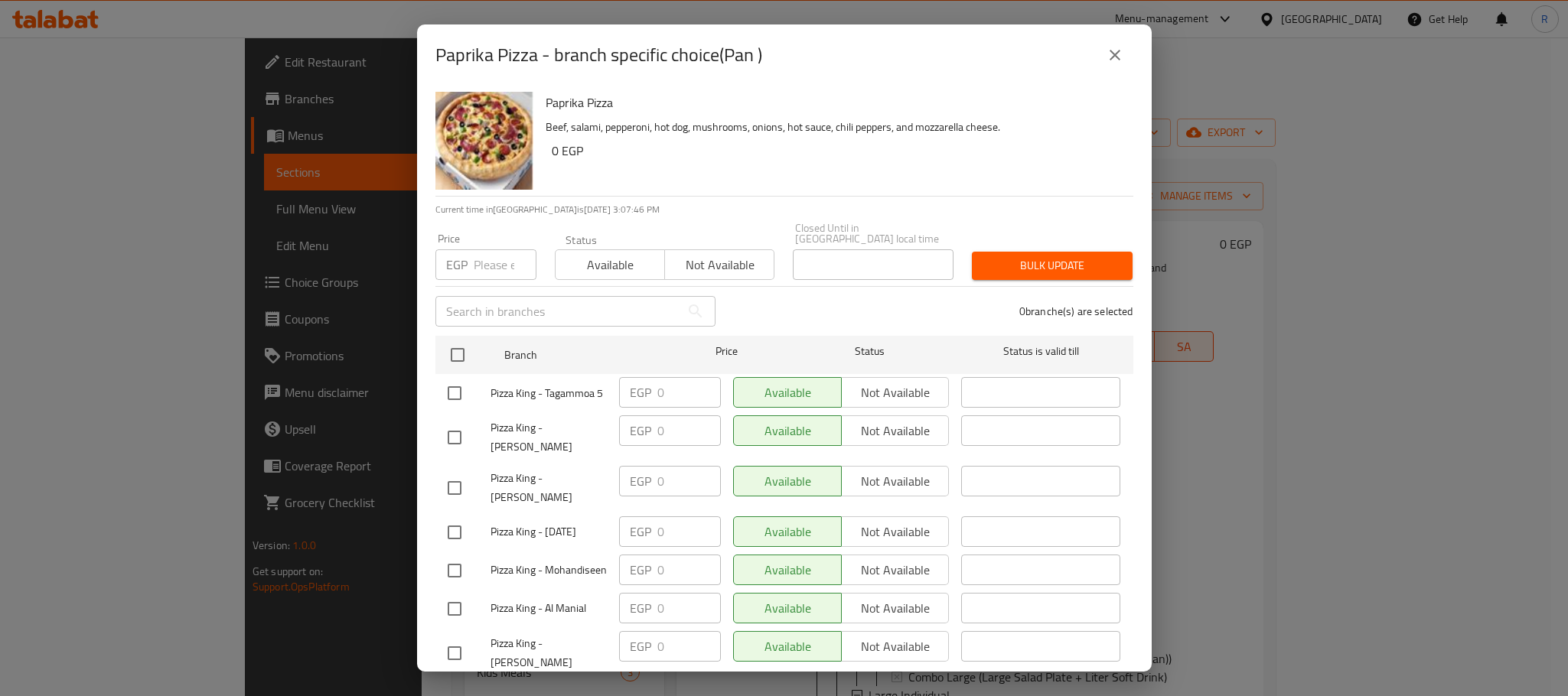
click at [1109, 58] on icon "close" at bounding box center [1115, 54] width 18 height 18
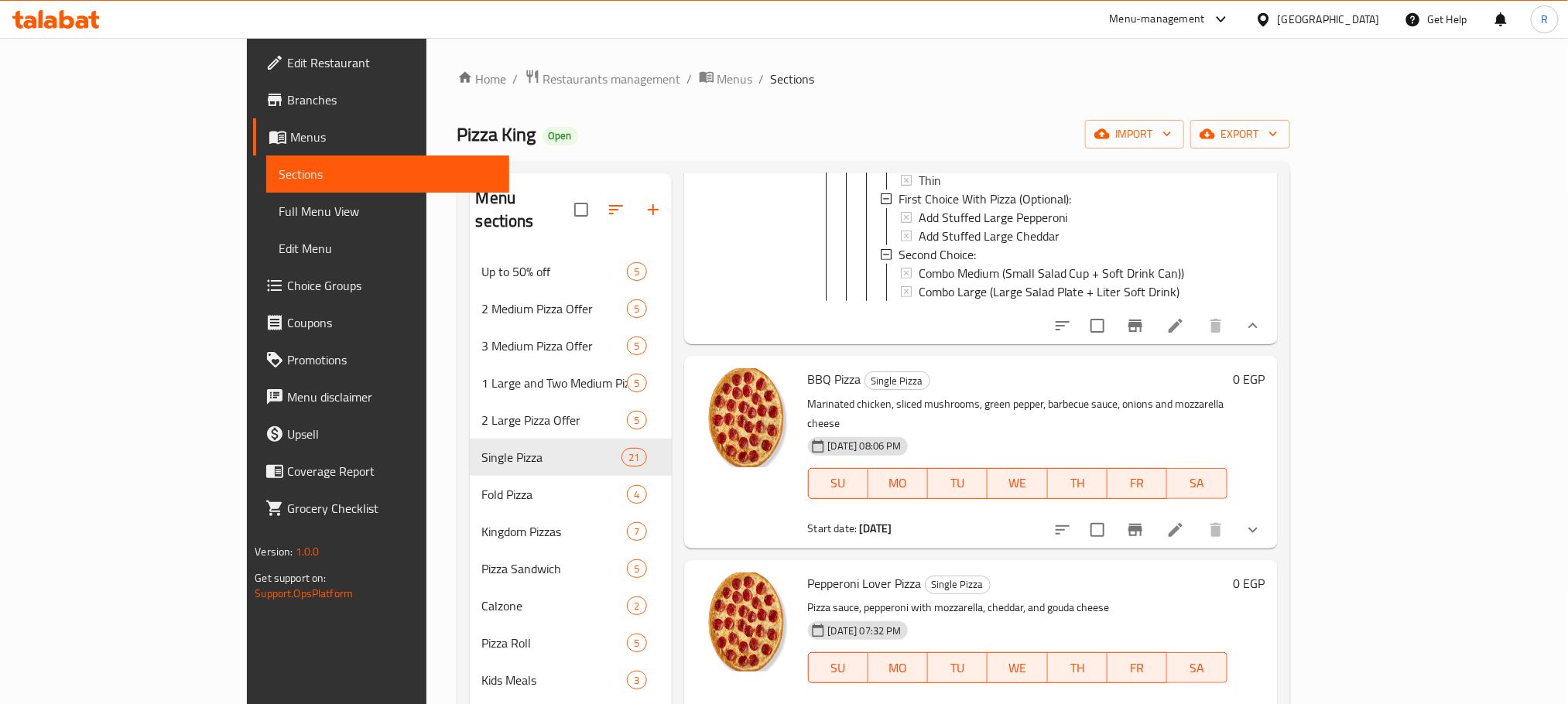
scroll to position [581, 0]
click at [1262, 538] on icon "show more" at bounding box center [1253, 528] width 18 height 18
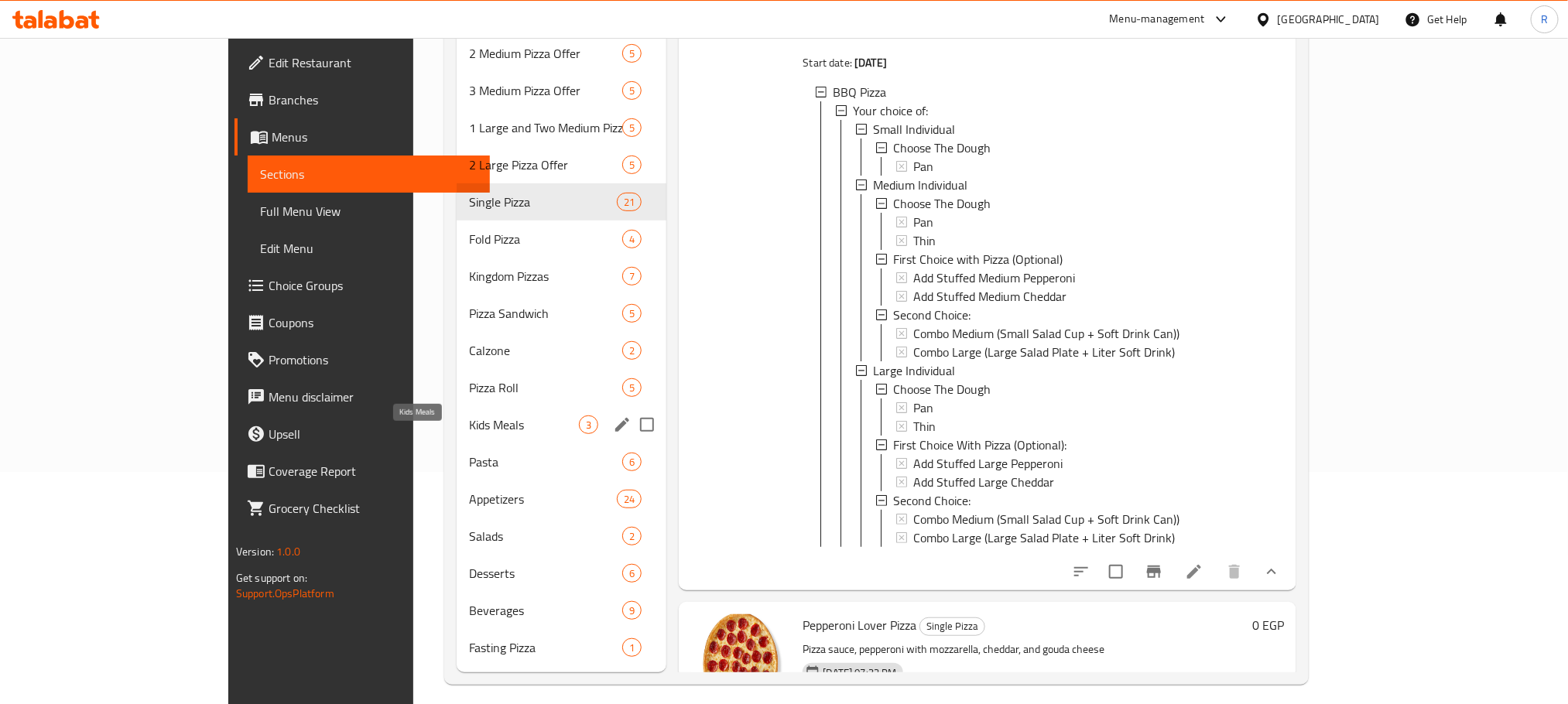
scroll to position [268, 0]
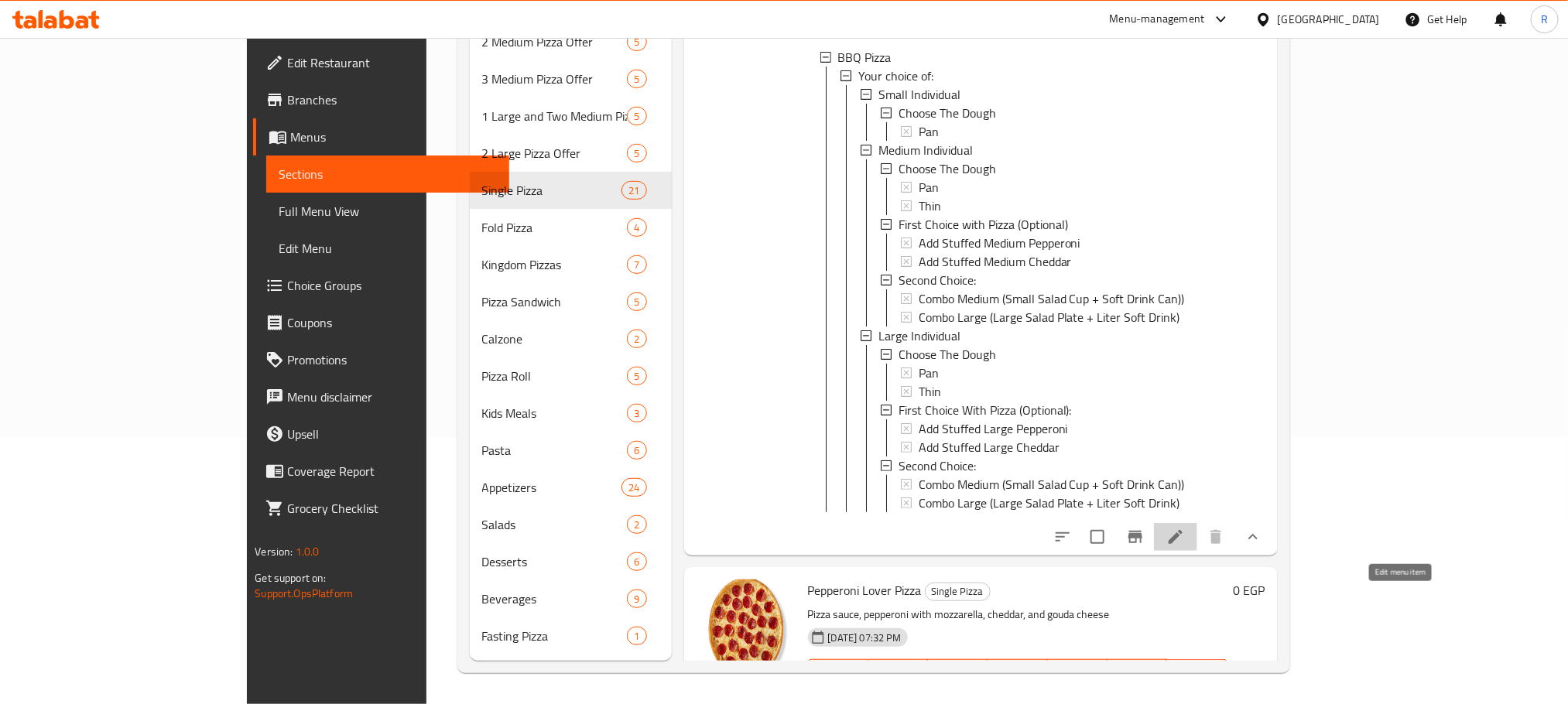
click at [1185, 547] on icon at bounding box center [1175, 536] width 18 height 18
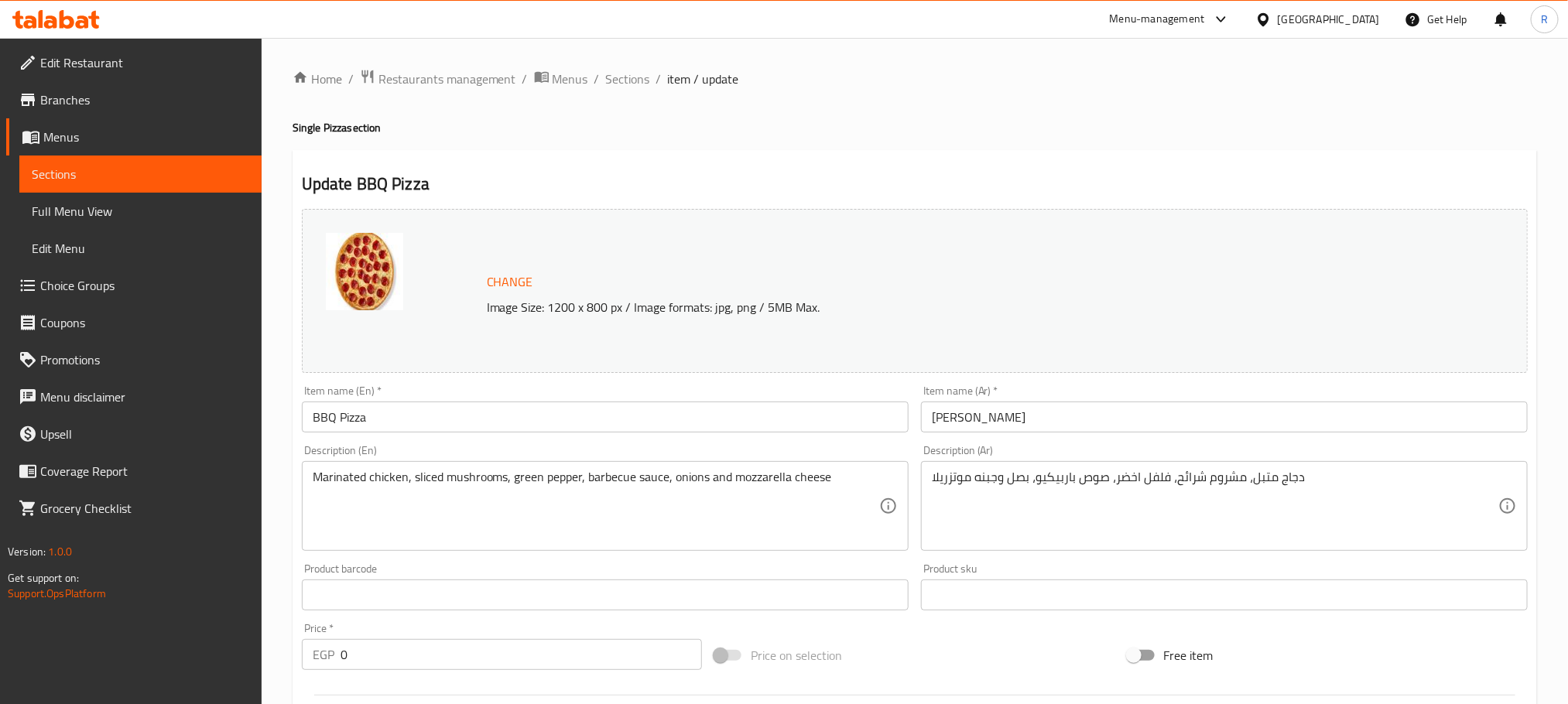
type input "اختر العجينه"
type input "1"
type input "إختار العجينة"
type input "1"
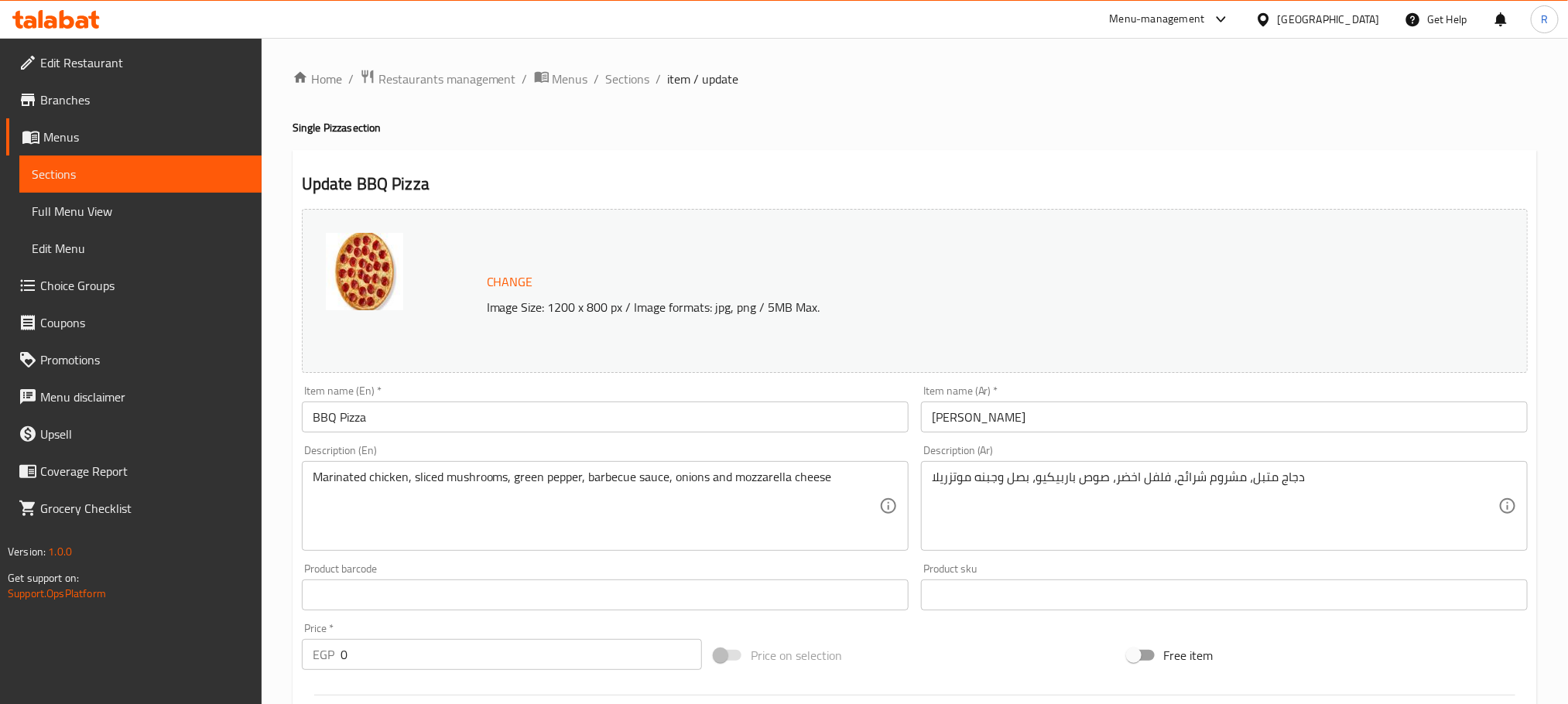
type input "1"
type input "الاختيار الأول مع البيتزا ( اختيارى )"
type input "0"
type input "1"
type input "الإختيار الثاني:"
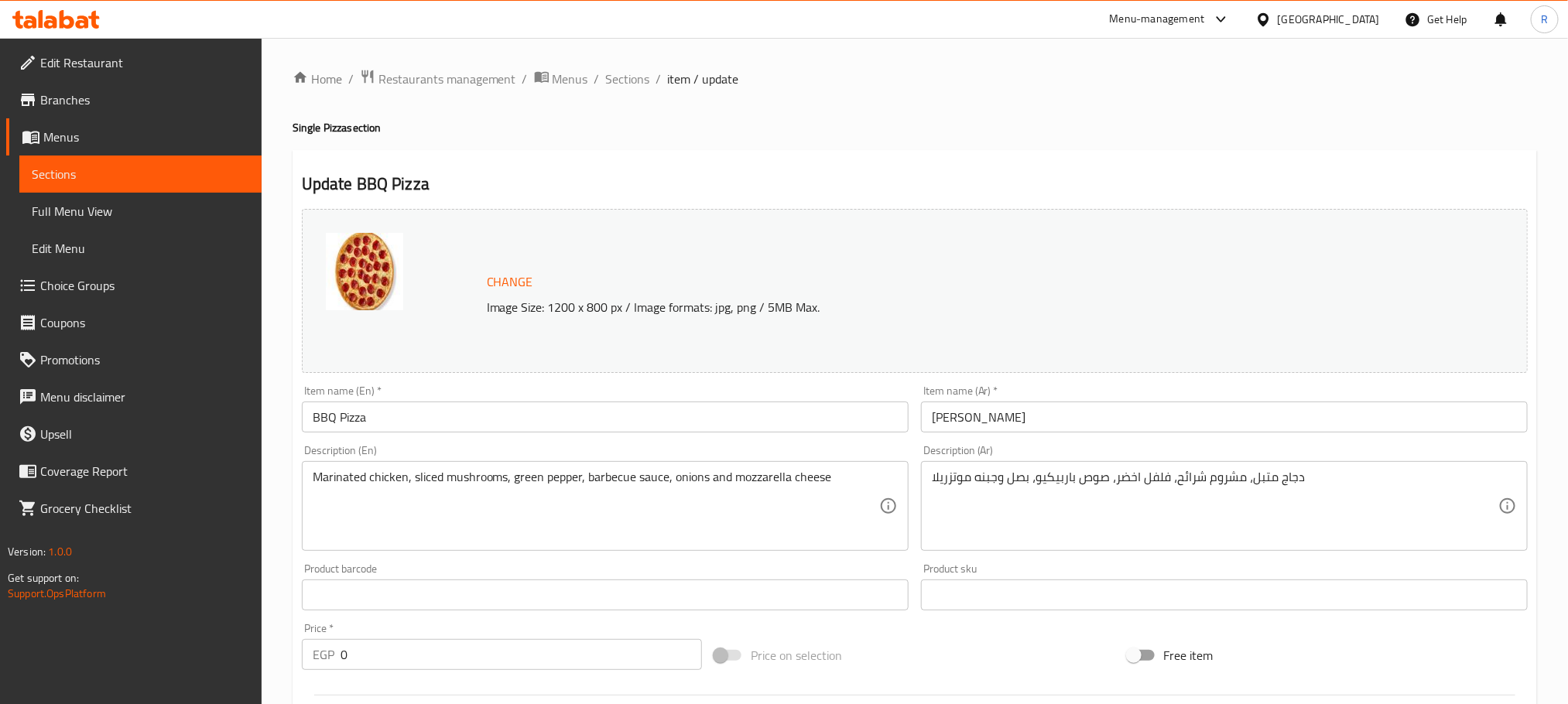
type input "0"
type input "1"
type input "إختار العجينة"
type input "1"
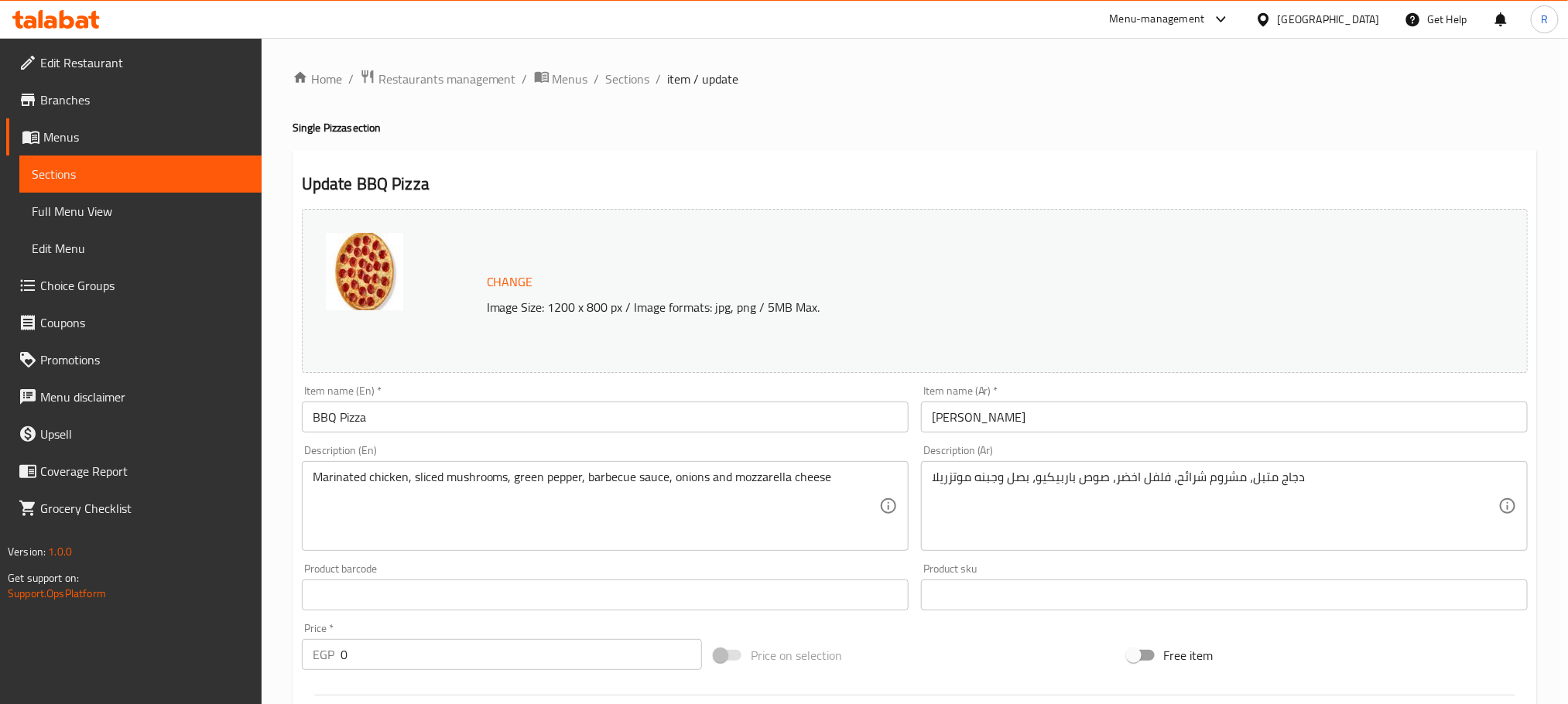
type input "الاختيار الأول مع البيتزا ( اختيارى ):"
type input "0"
type input "1"
type input "الإختيار الثاني:"
type input "0"
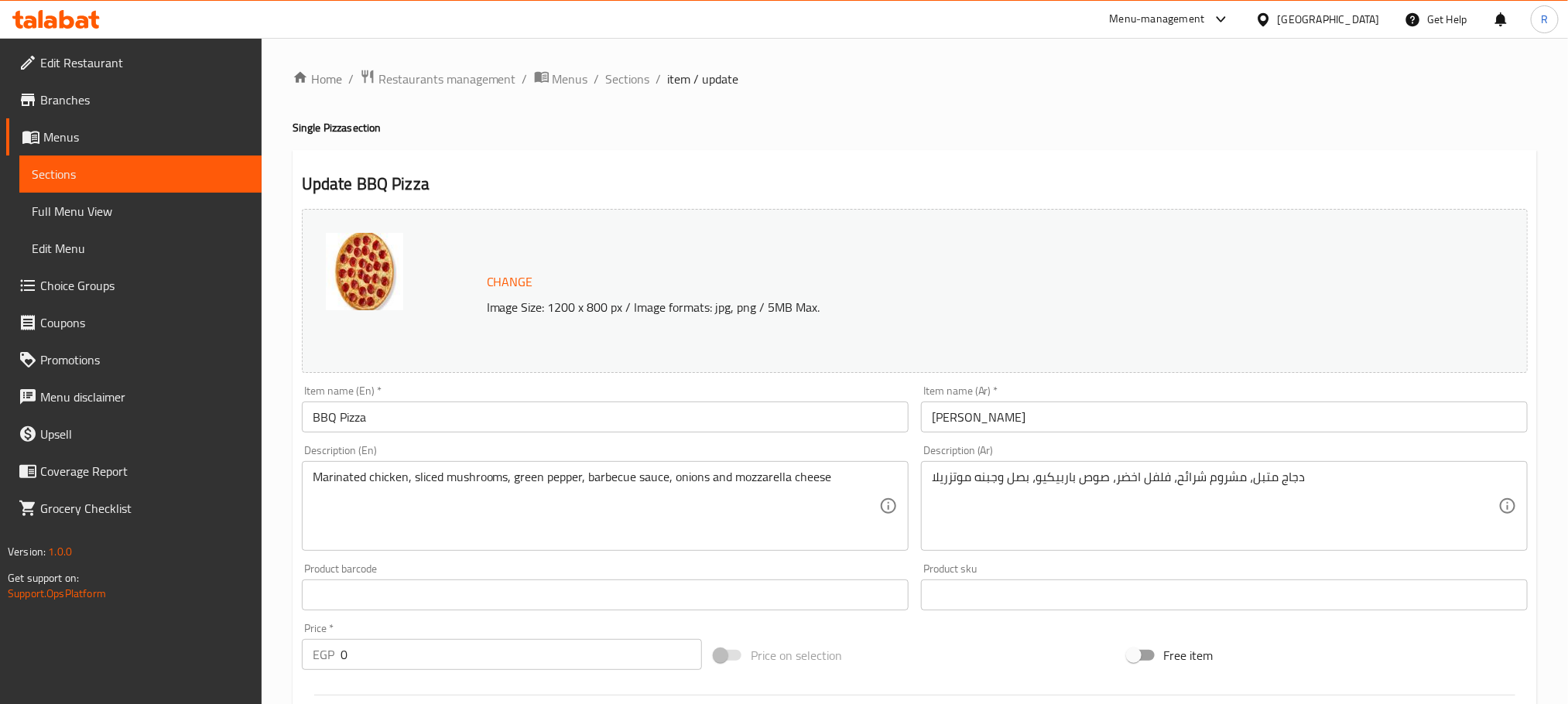
type input "1"
click at [625, 79] on span "Sections" at bounding box center [628, 78] width 44 height 18
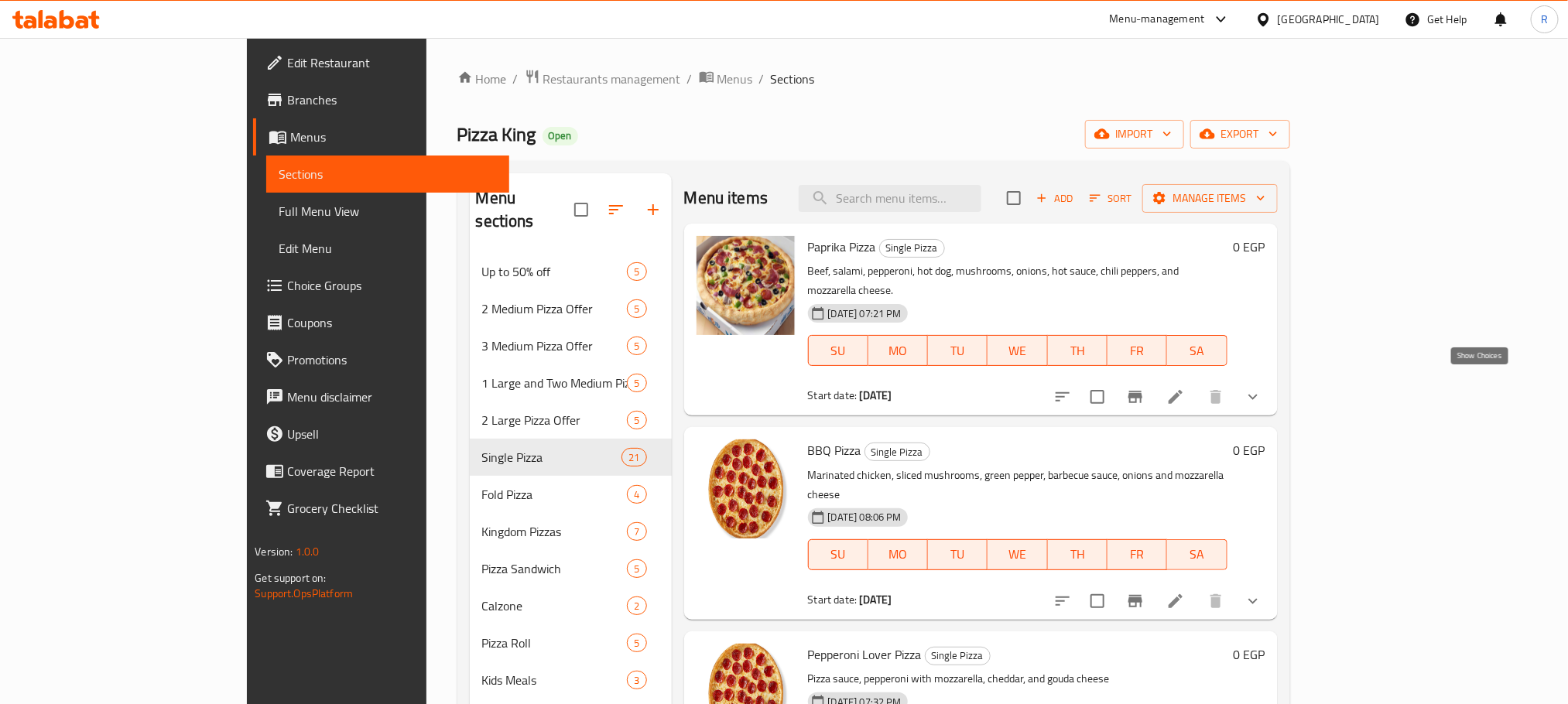
click at [1262, 389] on icon "show more" at bounding box center [1253, 396] width 18 height 18
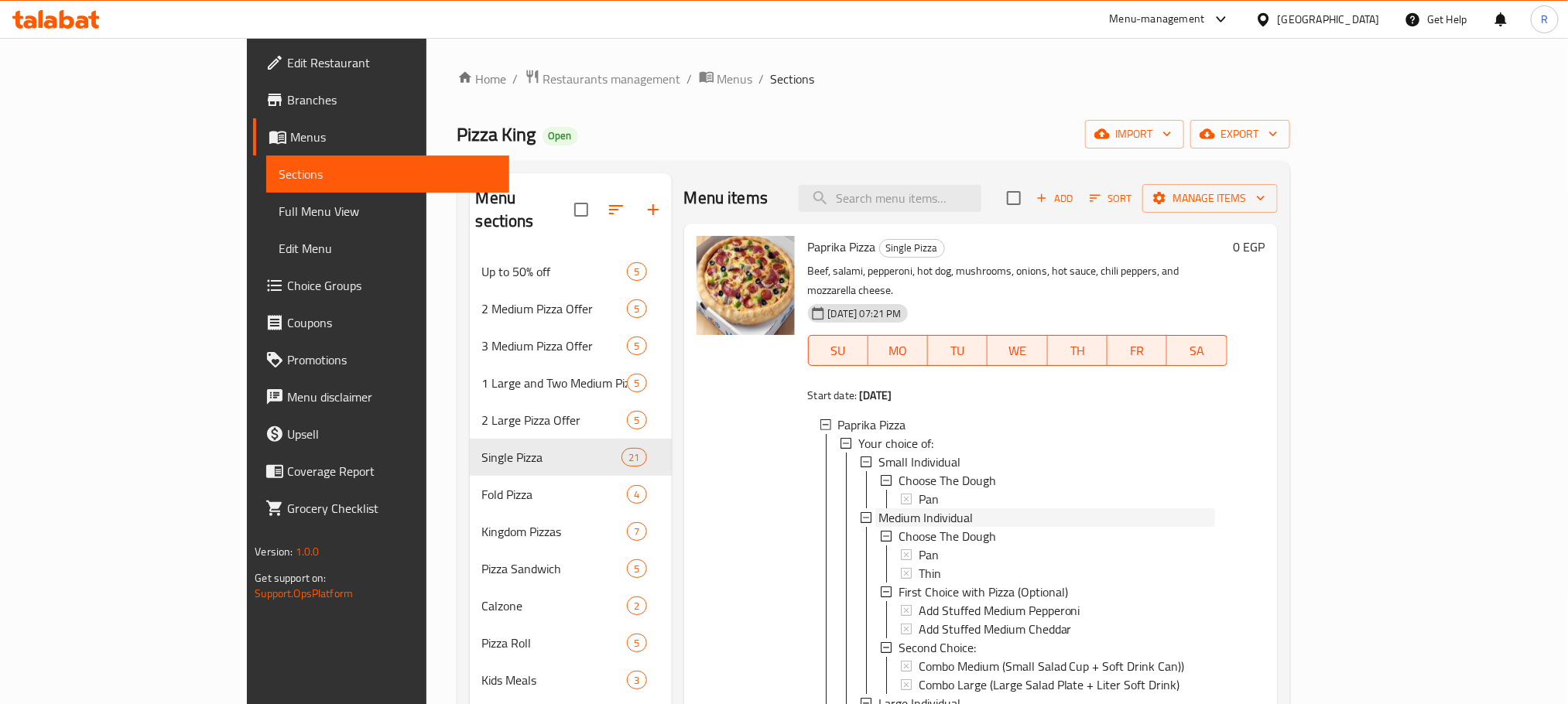
click at [901, 518] on span "Medium Individual" at bounding box center [926, 517] width 95 height 18
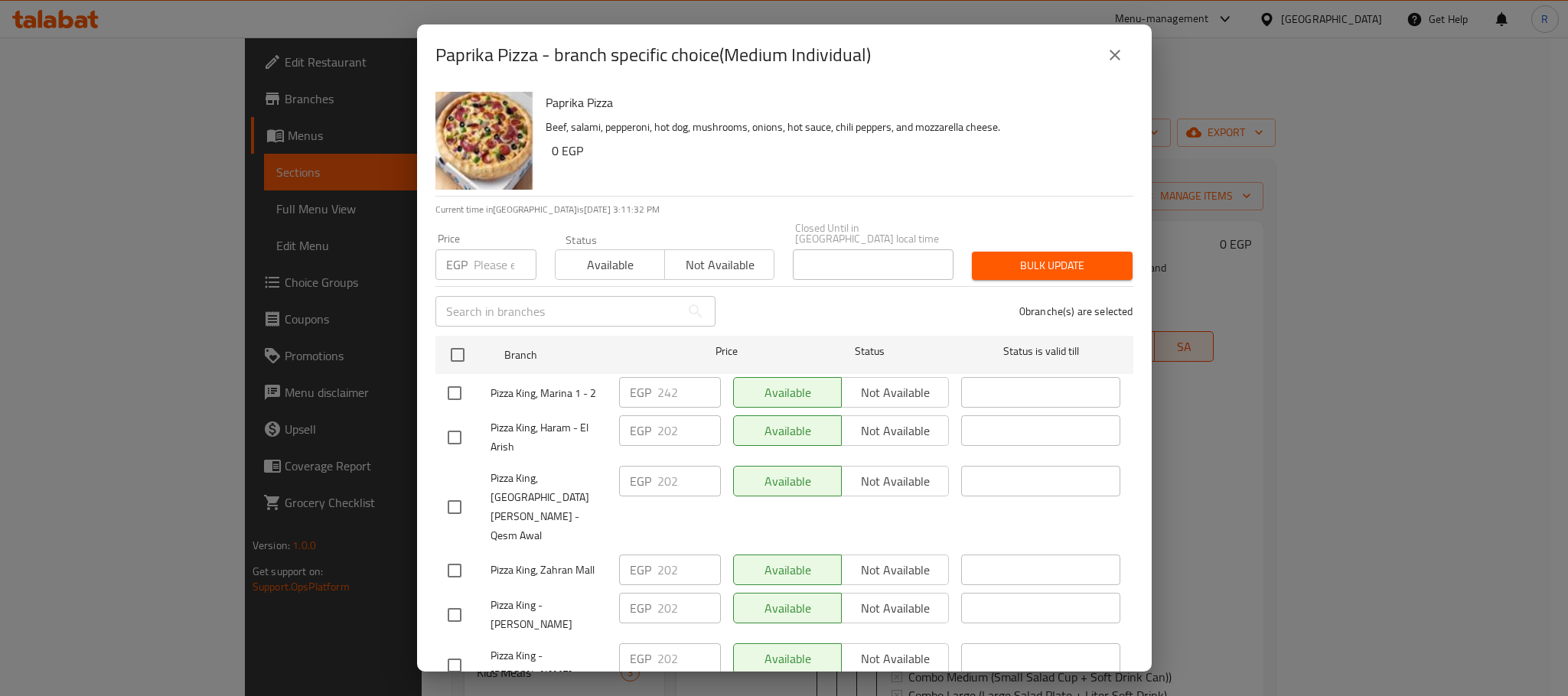
click at [455, 393] on input "checkbox" at bounding box center [455, 394] width 32 height 32
checkbox input "true"
click at [665, 391] on input "242" at bounding box center [689, 393] width 64 height 31
click at [1103, 53] on button "close" at bounding box center [1115, 55] width 37 height 37
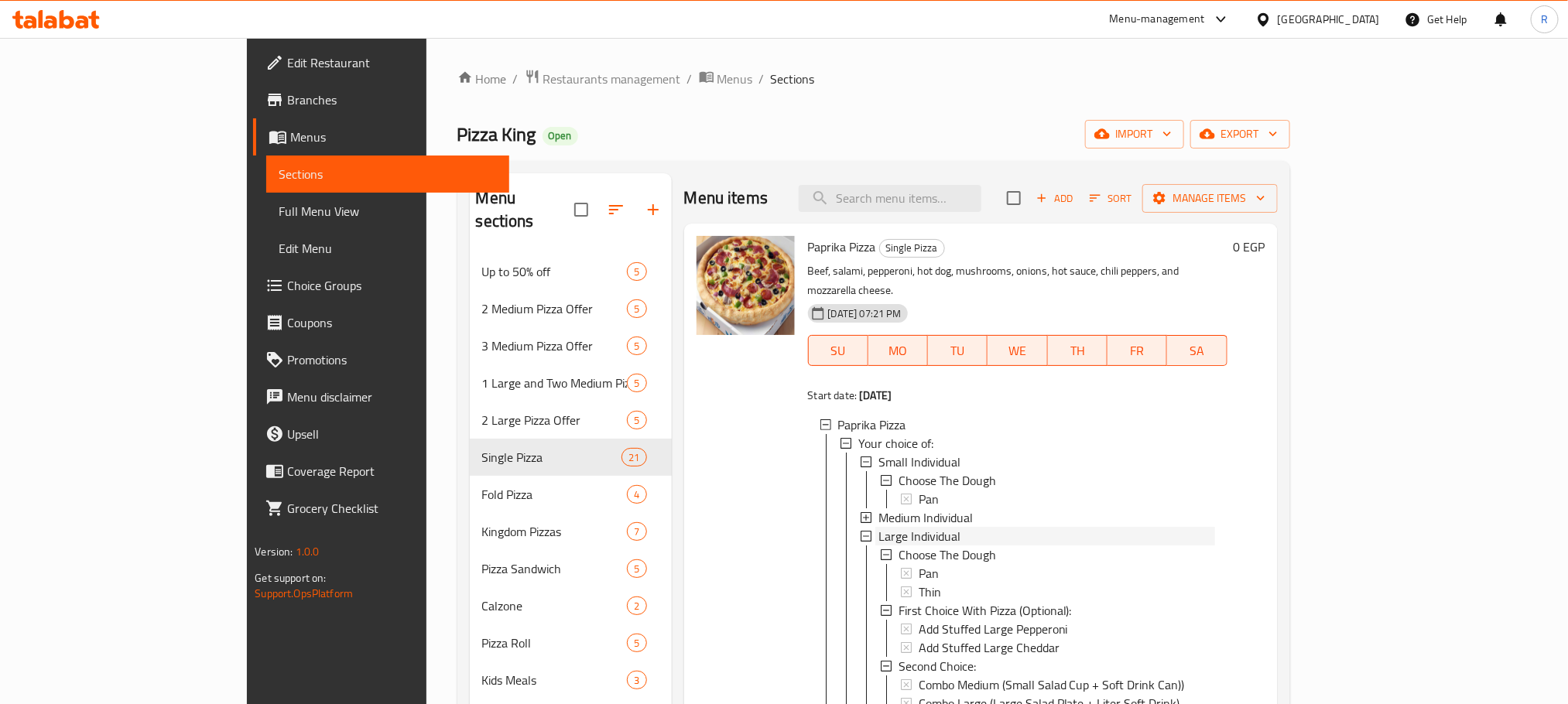
click at [904, 537] on span "Large Individual" at bounding box center [919, 536] width 82 height 18
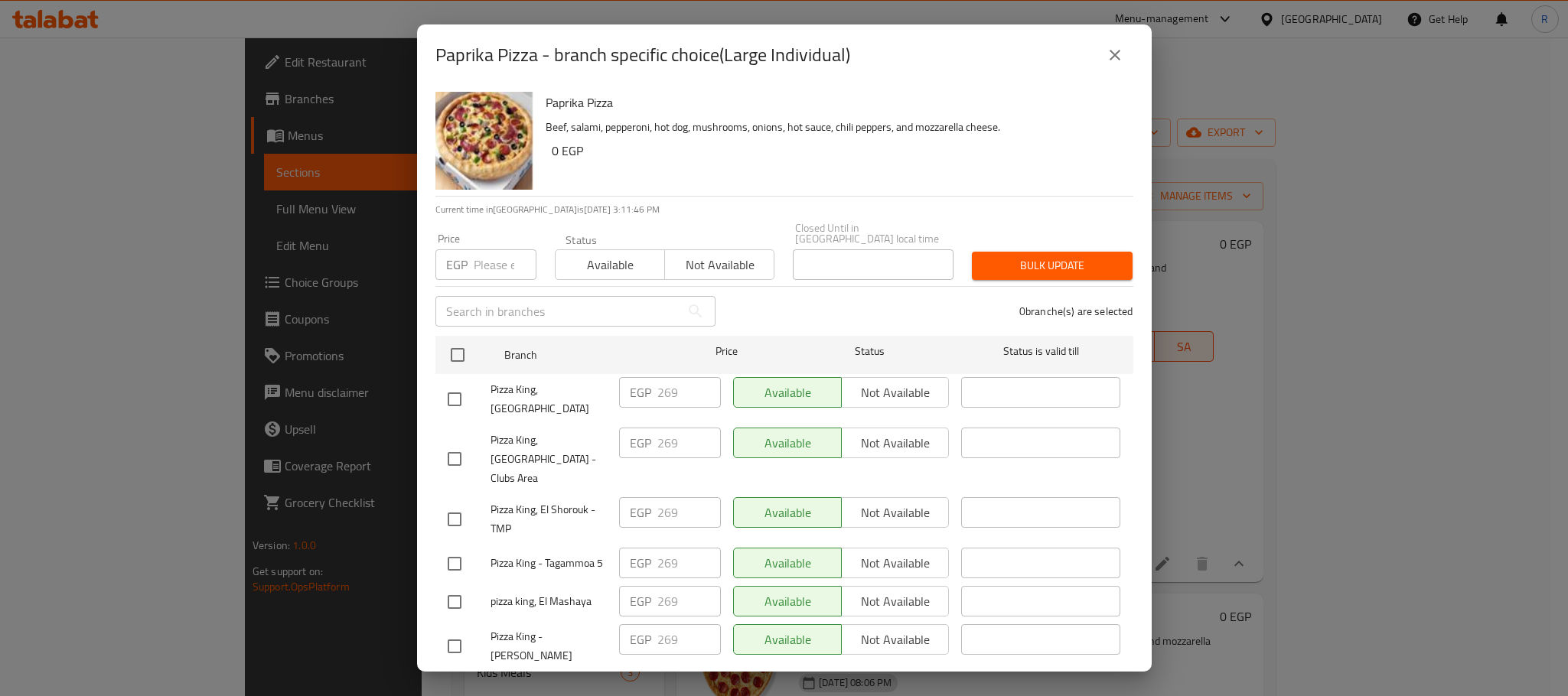
scroll to position [2734, 0]
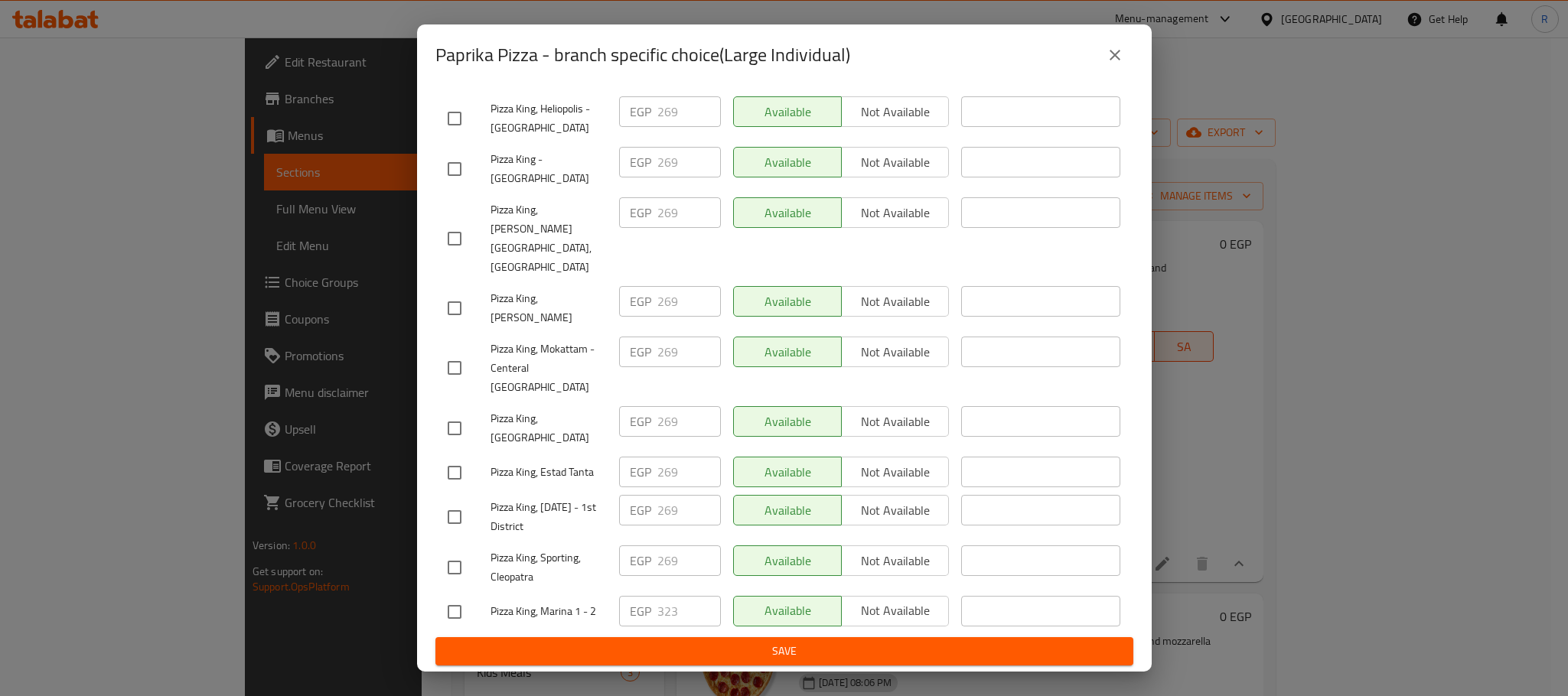
click at [1106, 49] on icon "close" at bounding box center [1115, 54] width 18 height 18
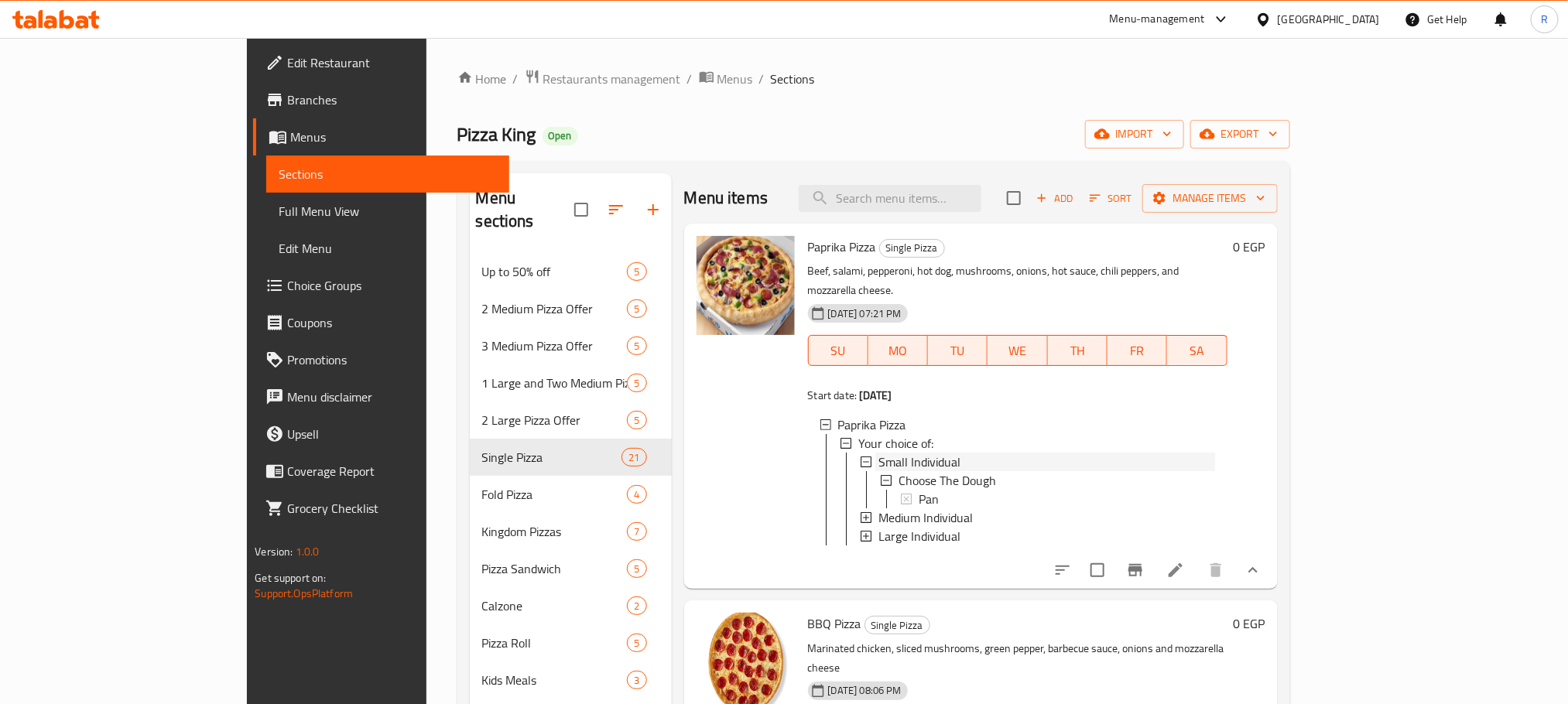
click at [902, 452] on span "Small Individual" at bounding box center [919, 461] width 82 height 18
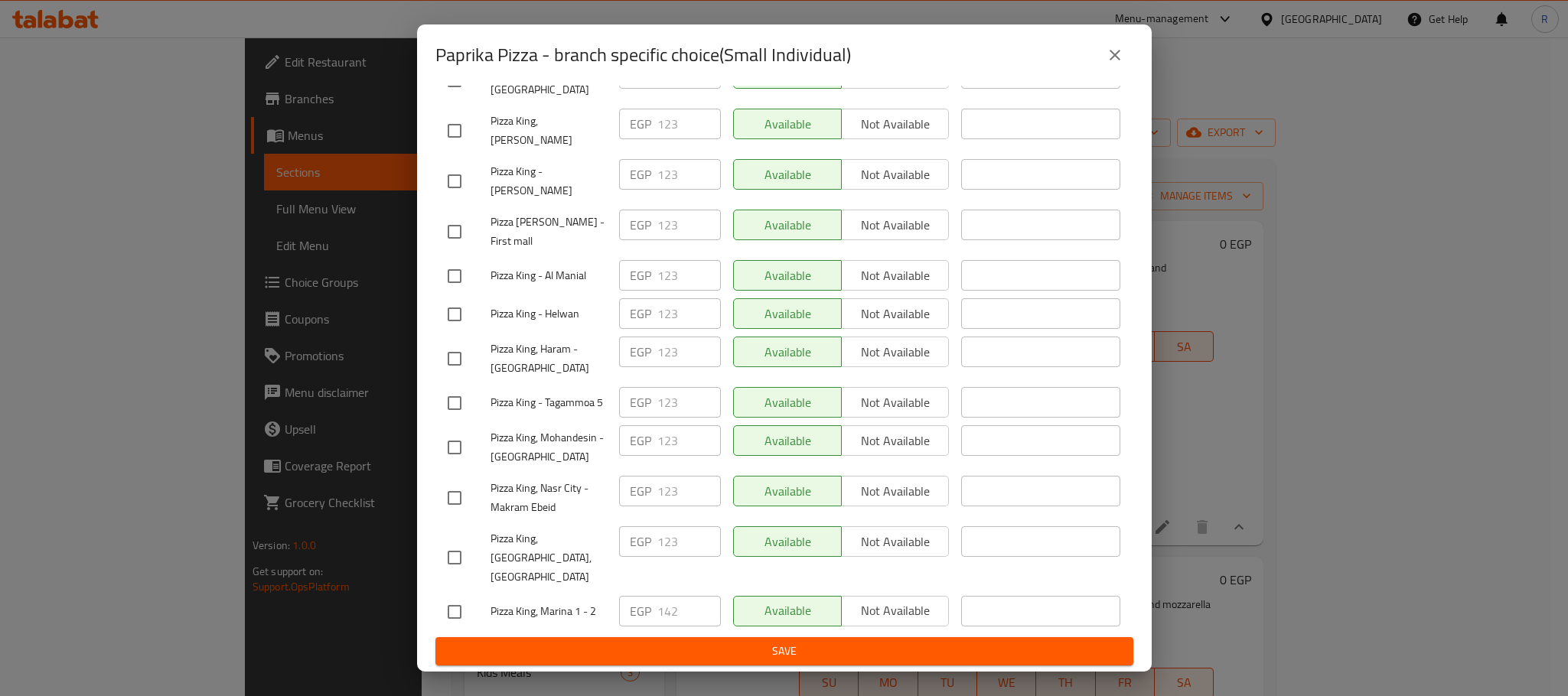
click at [453, 599] on input "checkbox" at bounding box center [455, 612] width 32 height 32
checkbox input "true"
click at [671, 600] on input "142" at bounding box center [689, 611] width 64 height 31
paste input "8"
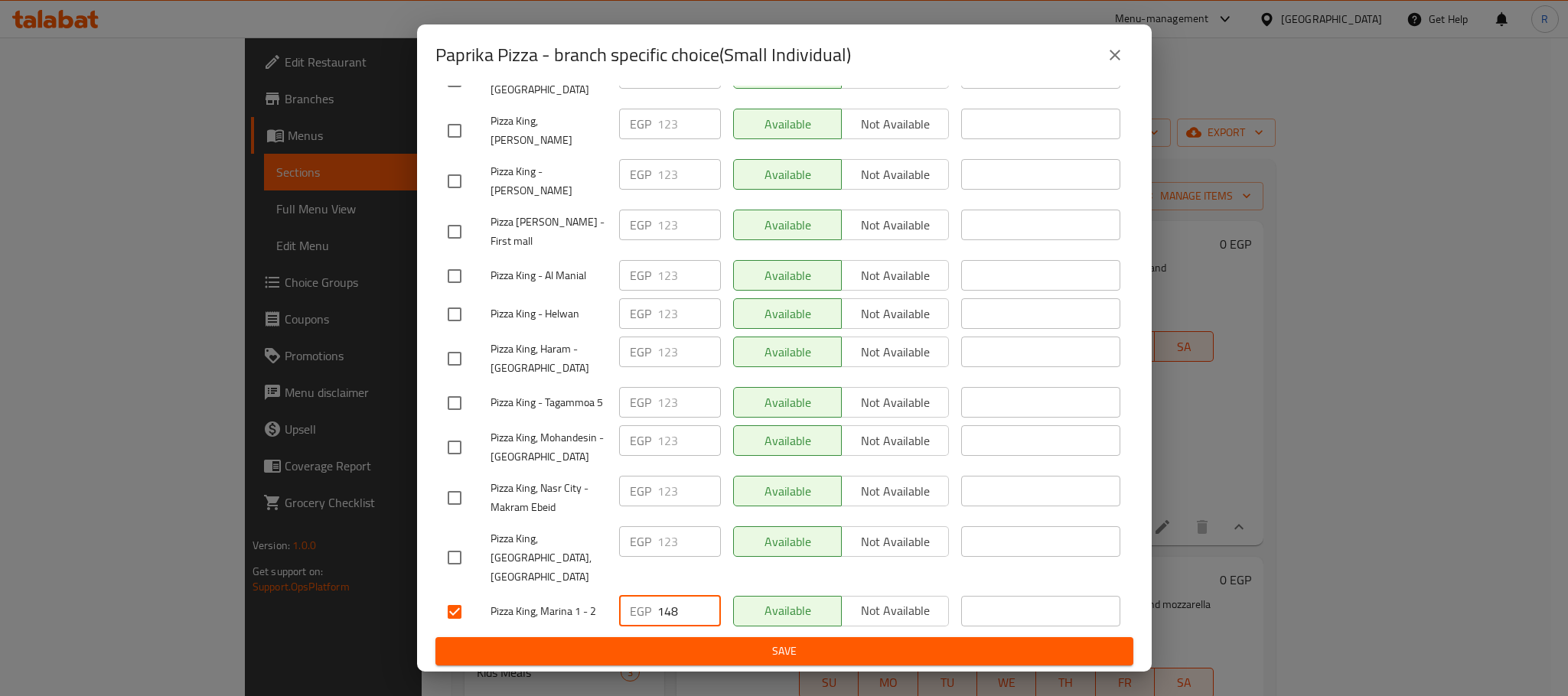
type input "148"
click at [774, 648] on span "Save" at bounding box center [784, 651] width 673 height 19
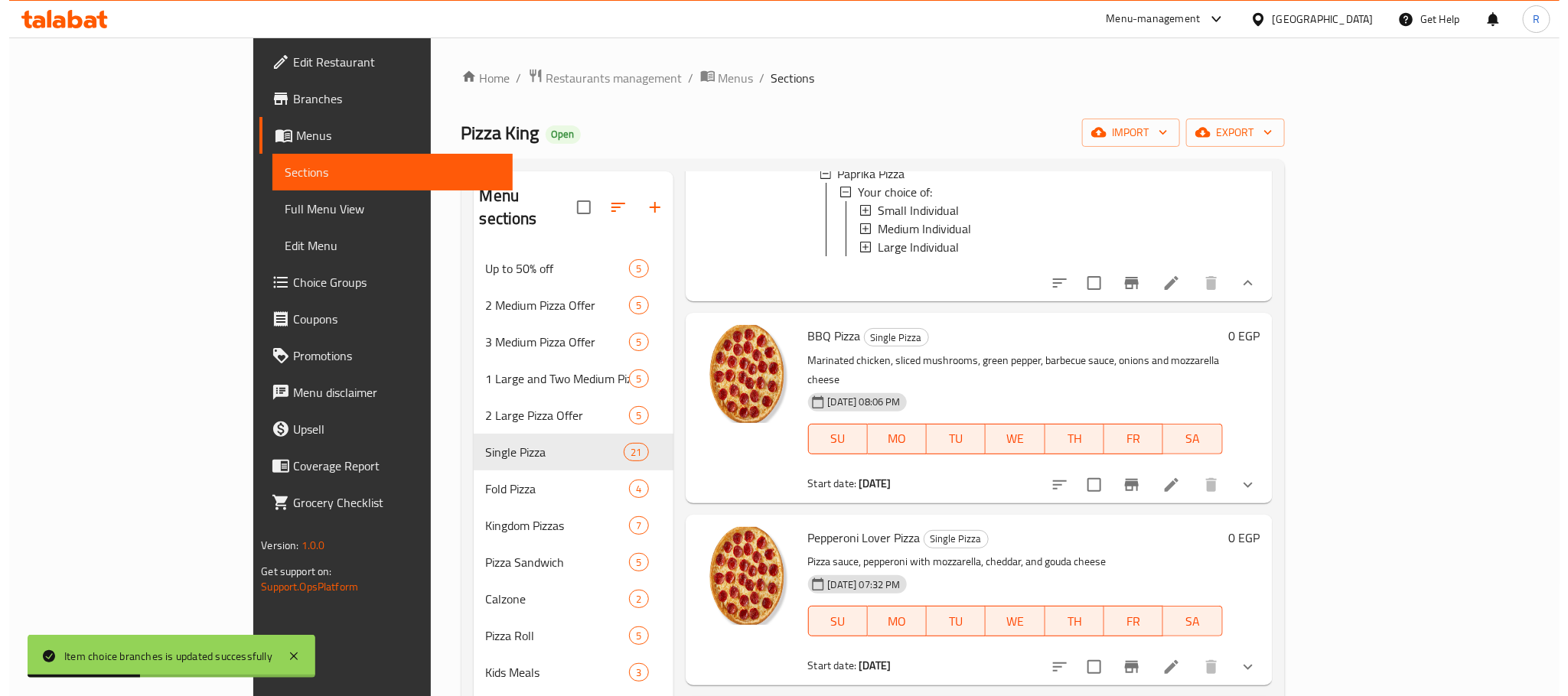
scroll to position [344, 0]
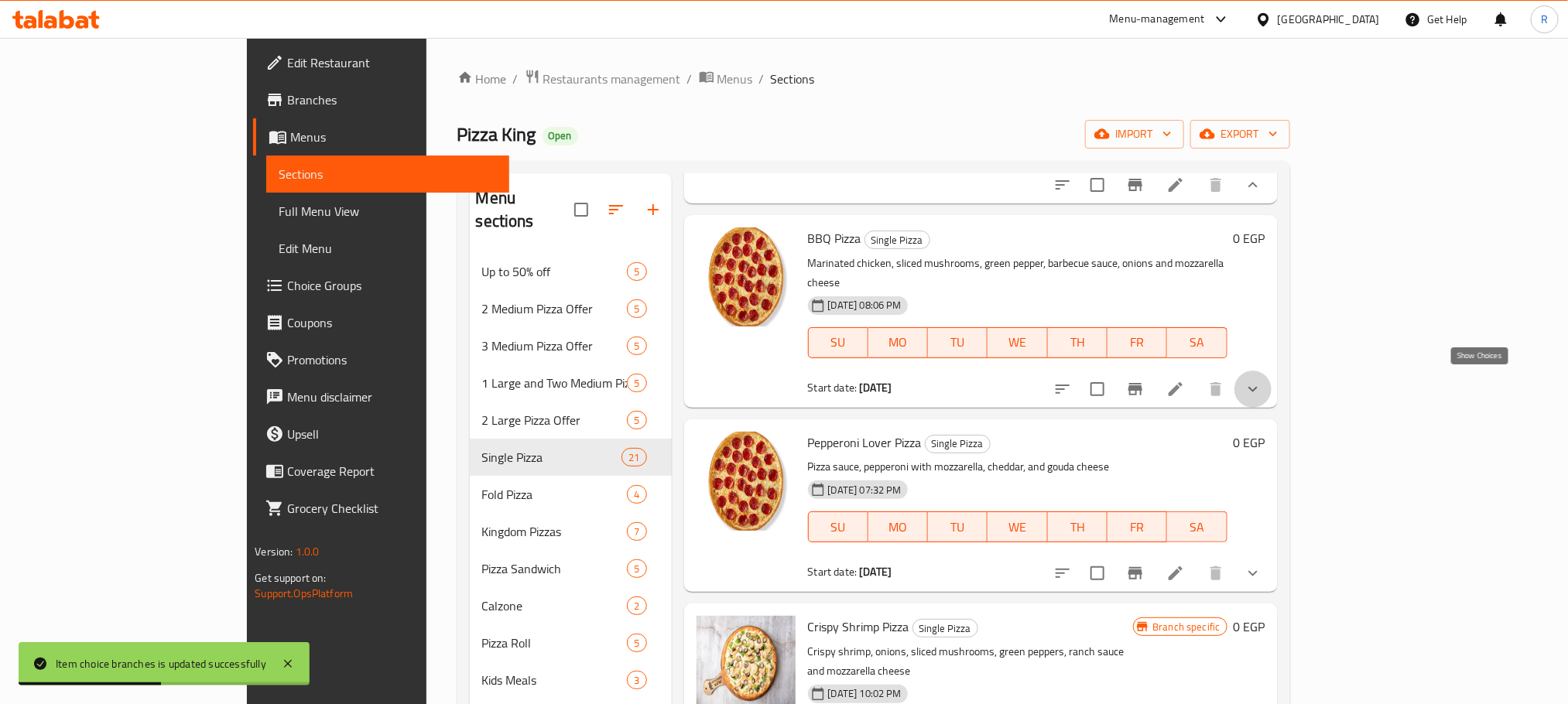
click at [1262, 386] on icon "show more" at bounding box center [1253, 389] width 18 height 18
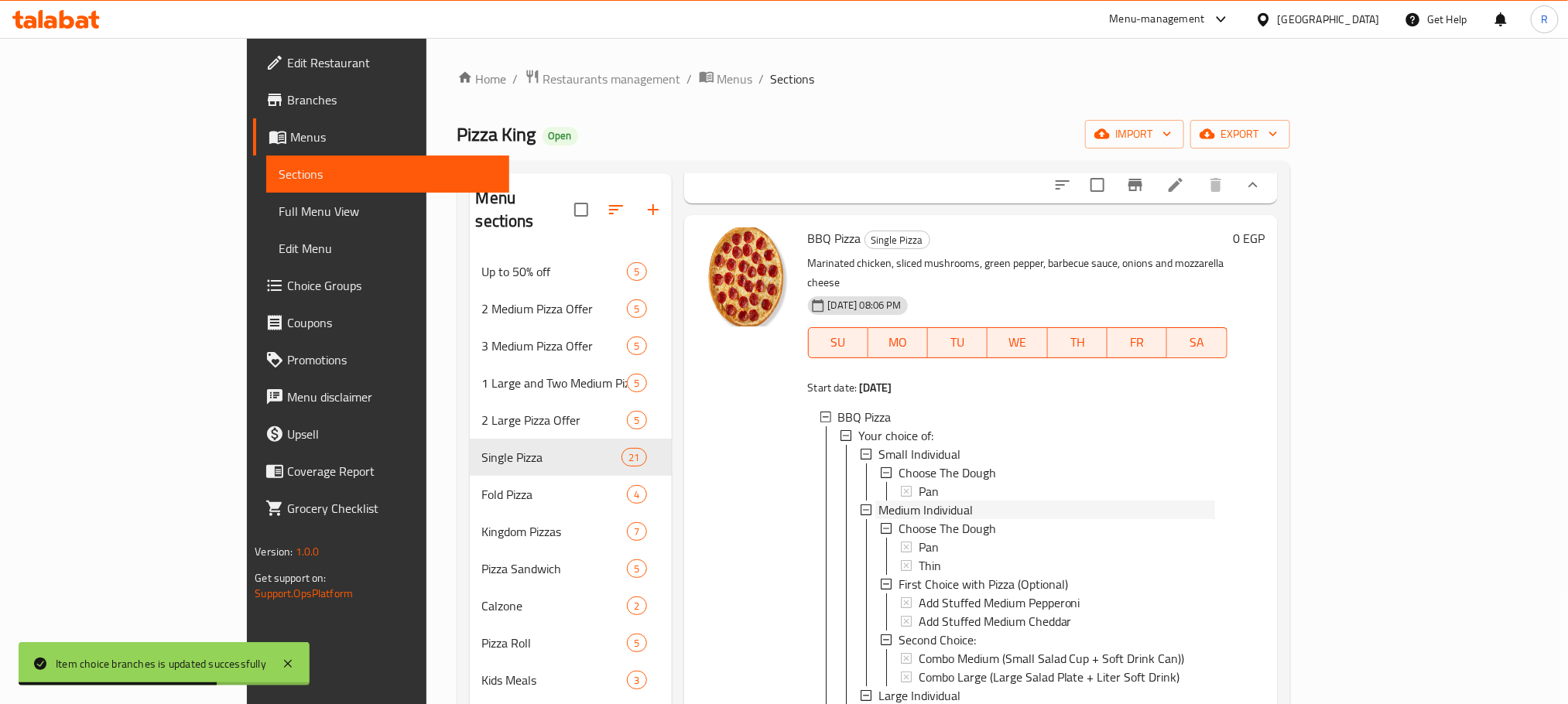
click at [912, 515] on span "Medium Individual" at bounding box center [926, 509] width 95 height 18
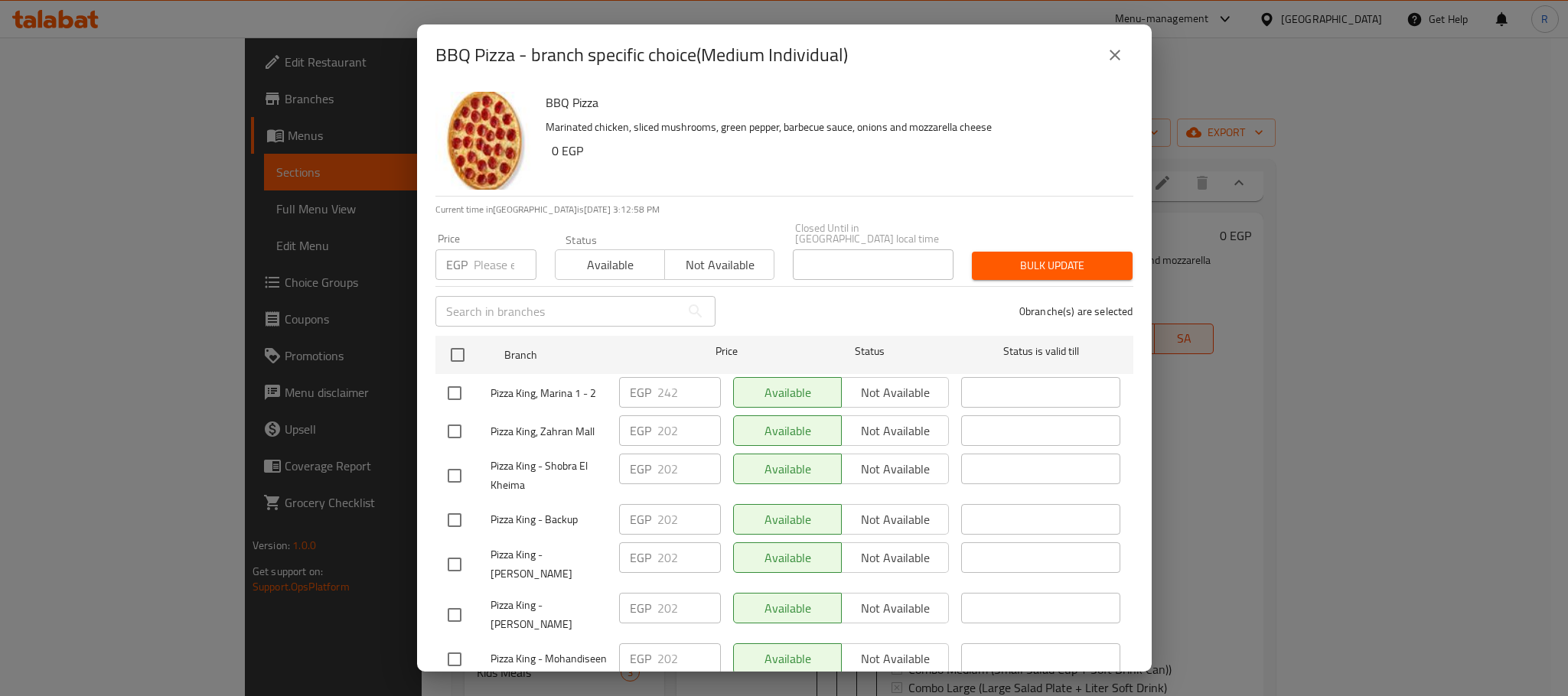
click at [1112, 57] on icon "close" at bounding box center [1115, 54] width 10 height 10
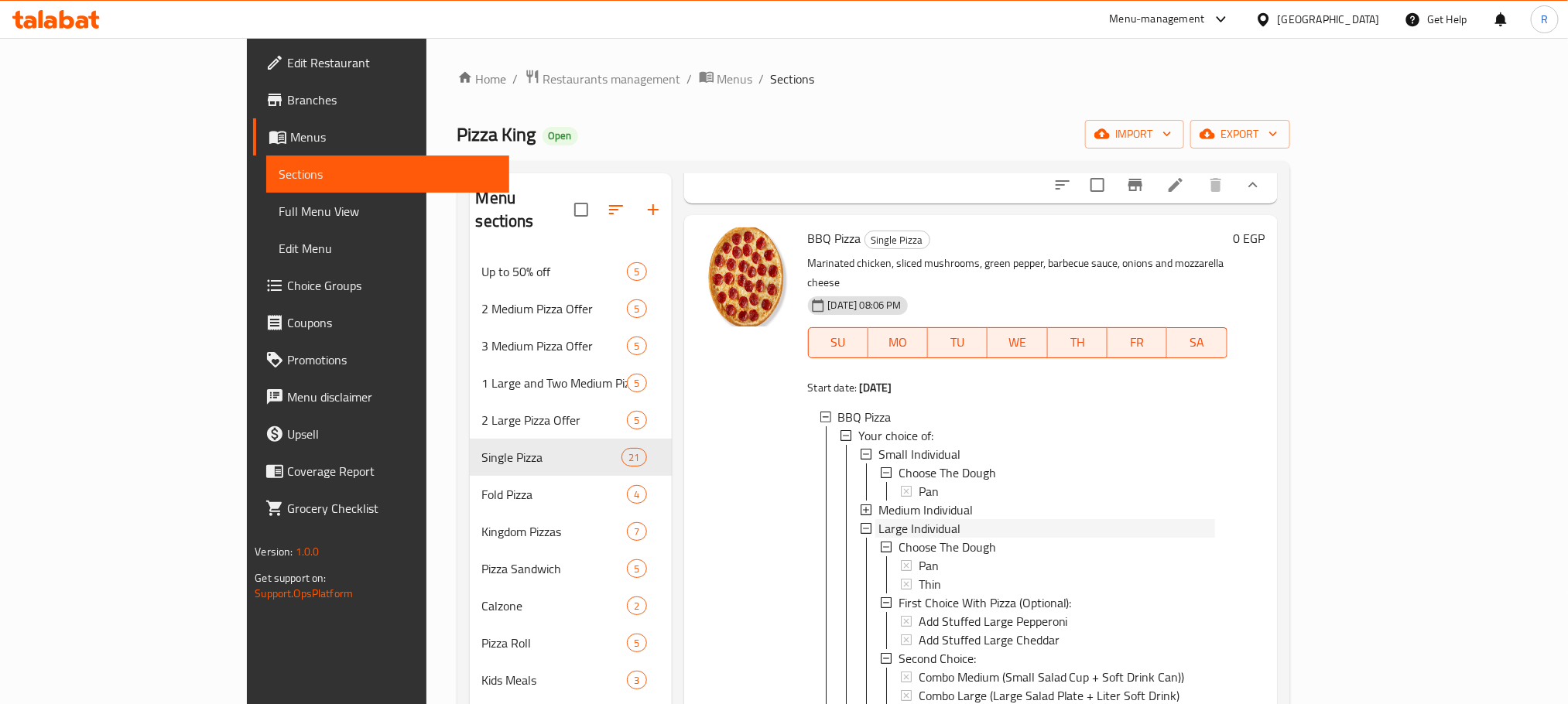
click at [879, 535] on span "Large Individual" at bounding box center [919, 528] width 82 height 18
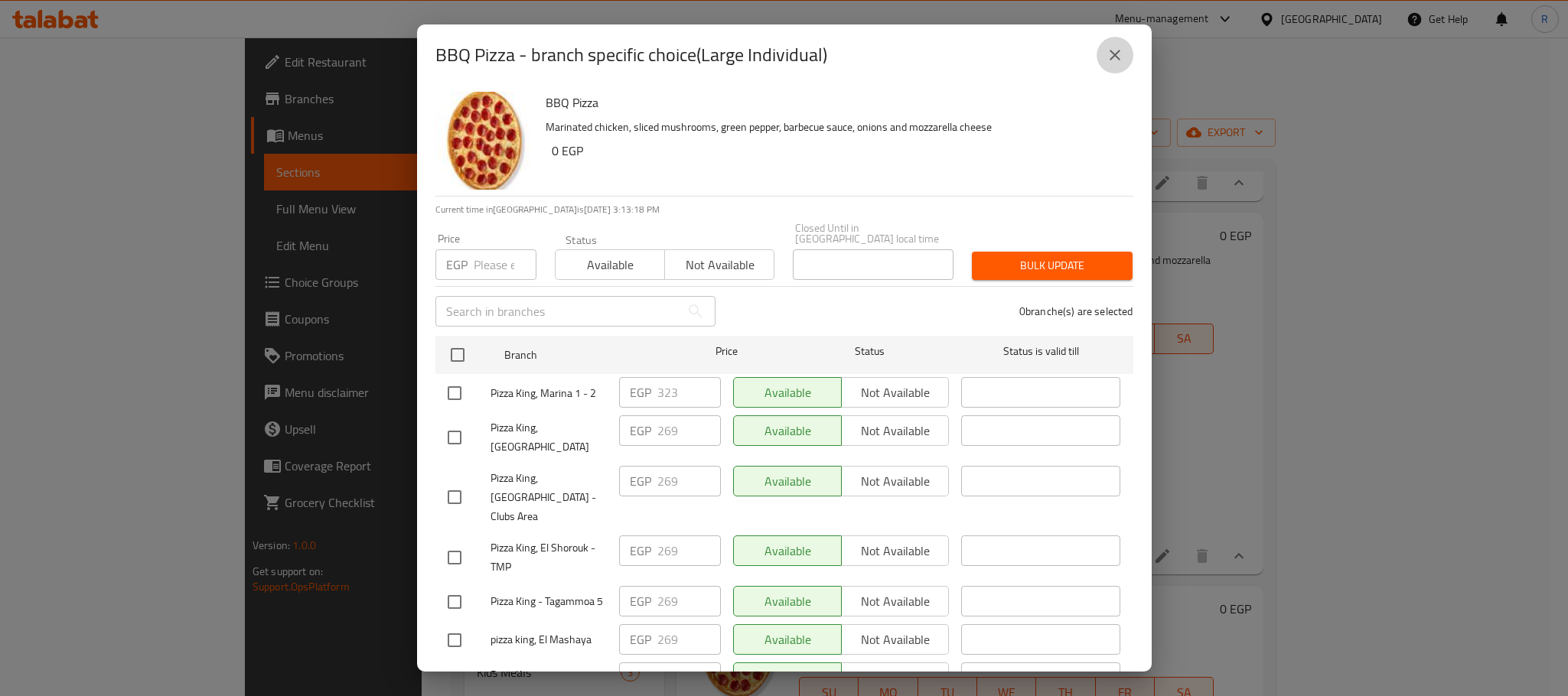
click at [1106, 46] on icon "close" at bounding box center [1115, 54] width 18 height 18
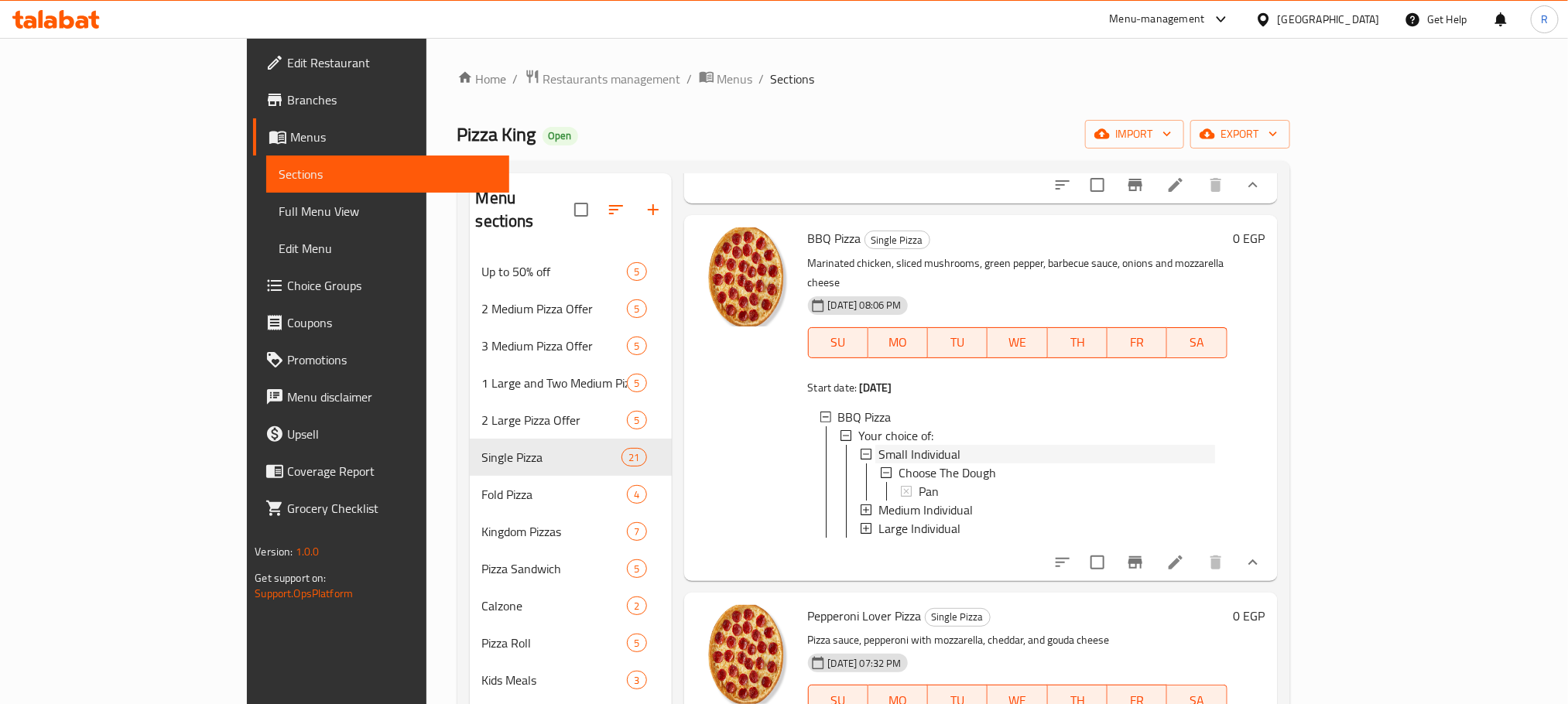
click at [919, 455] on div "Small Individual" at bounding box center [1046, 453] width 337 height 18
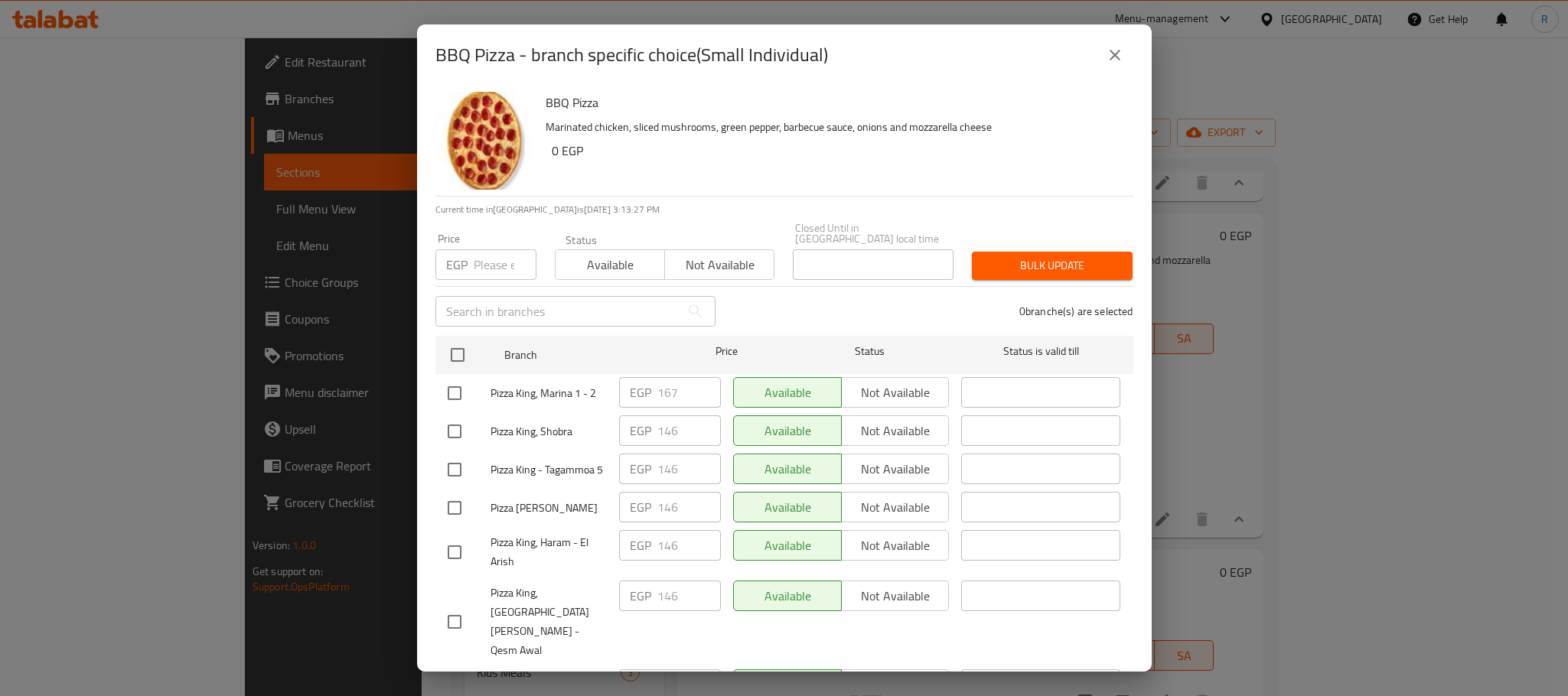
click at [455, 393] on input "checkbox" at bounding box center [455, 394] width 32 height 32
checkbox input "true"
click at [666, 386] on input "167" at bounding box center [689, 393] width 64 height 31
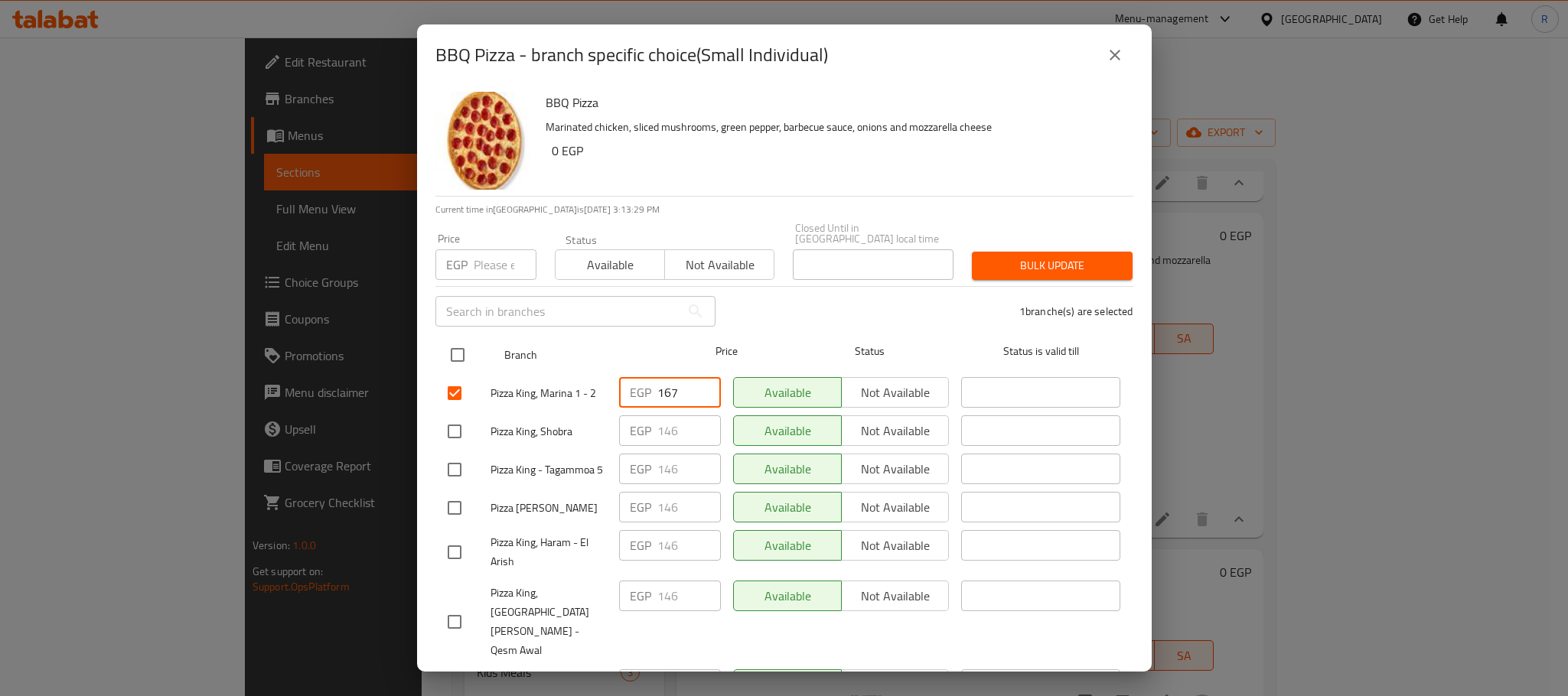
paste input "75"
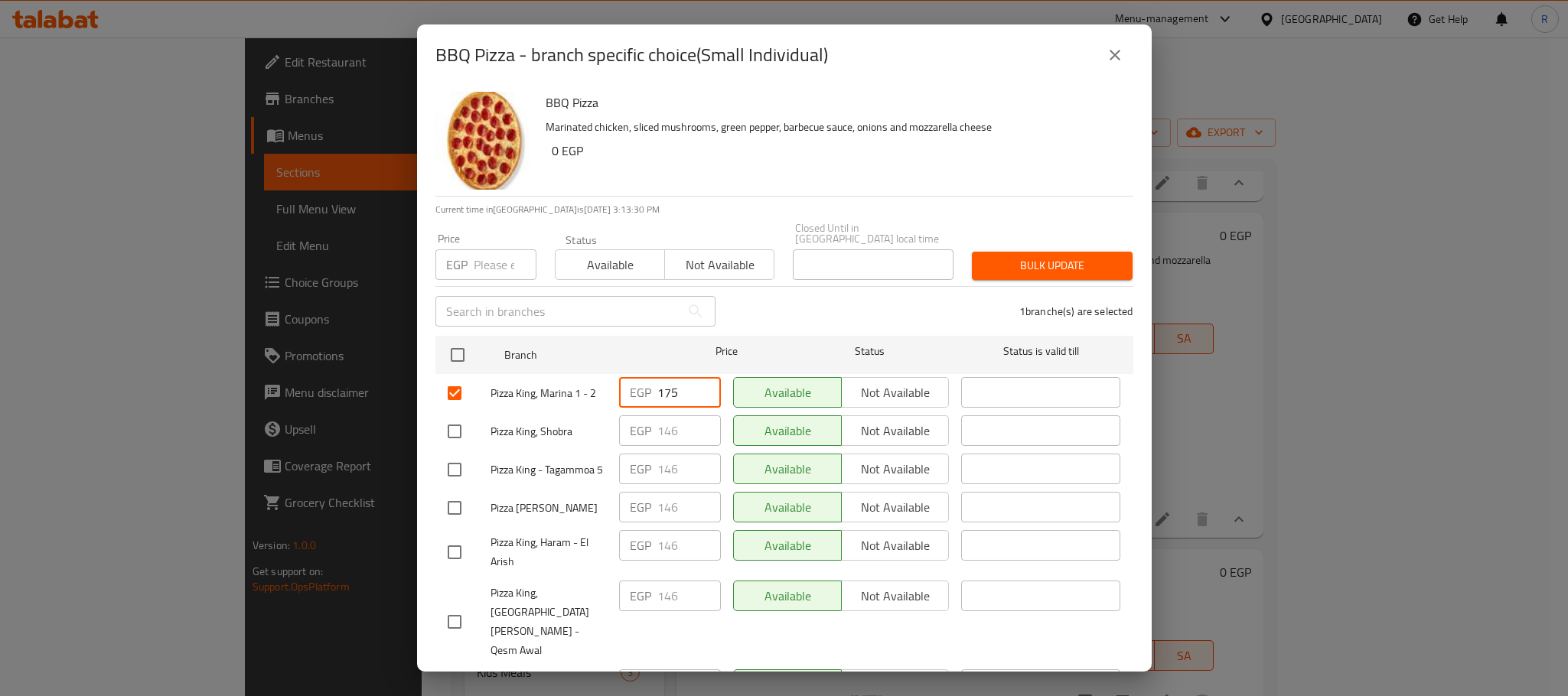
type input "175"
click at [834, 297] on div "1 branche(s) are selected" at bounding box center [934, 312] width 418 height 55
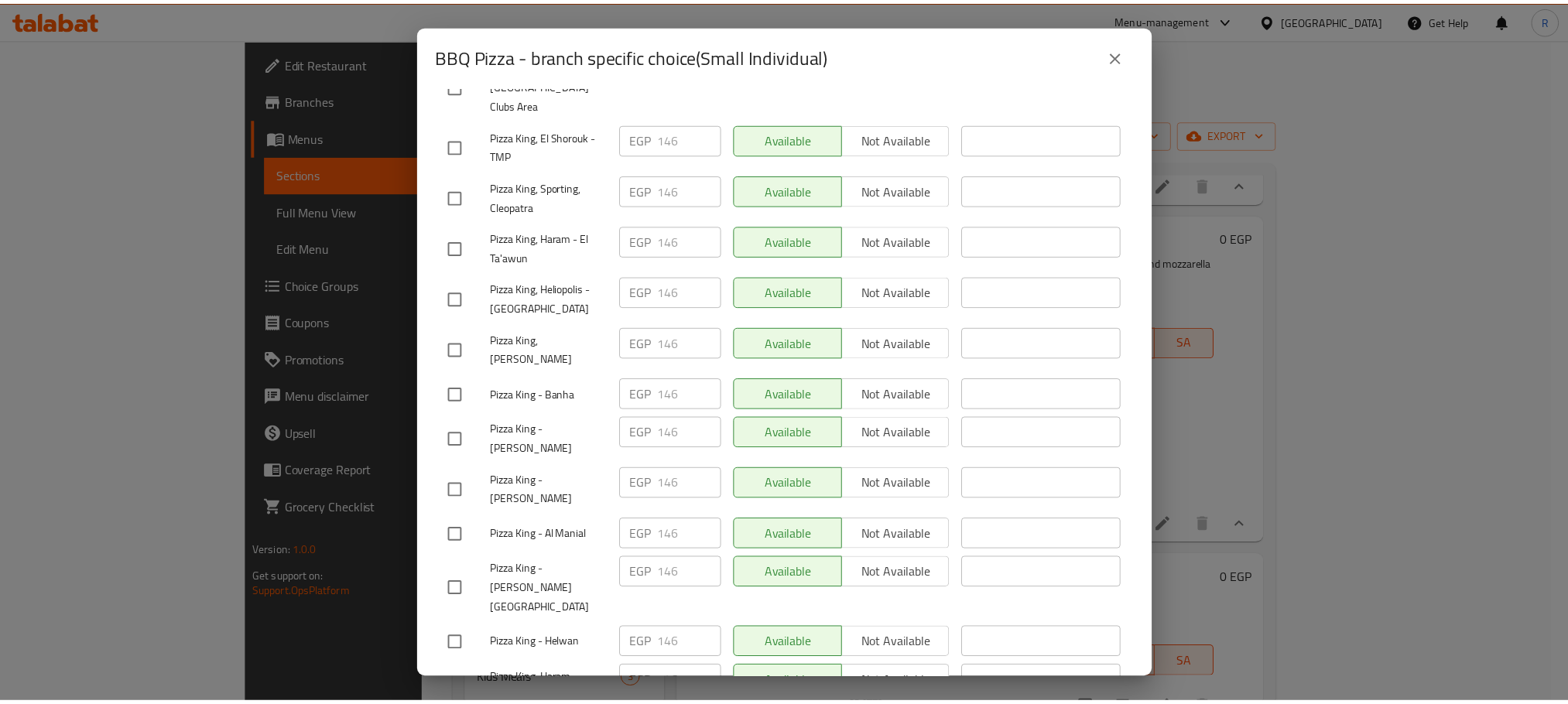
scroll to position [2765, 0]
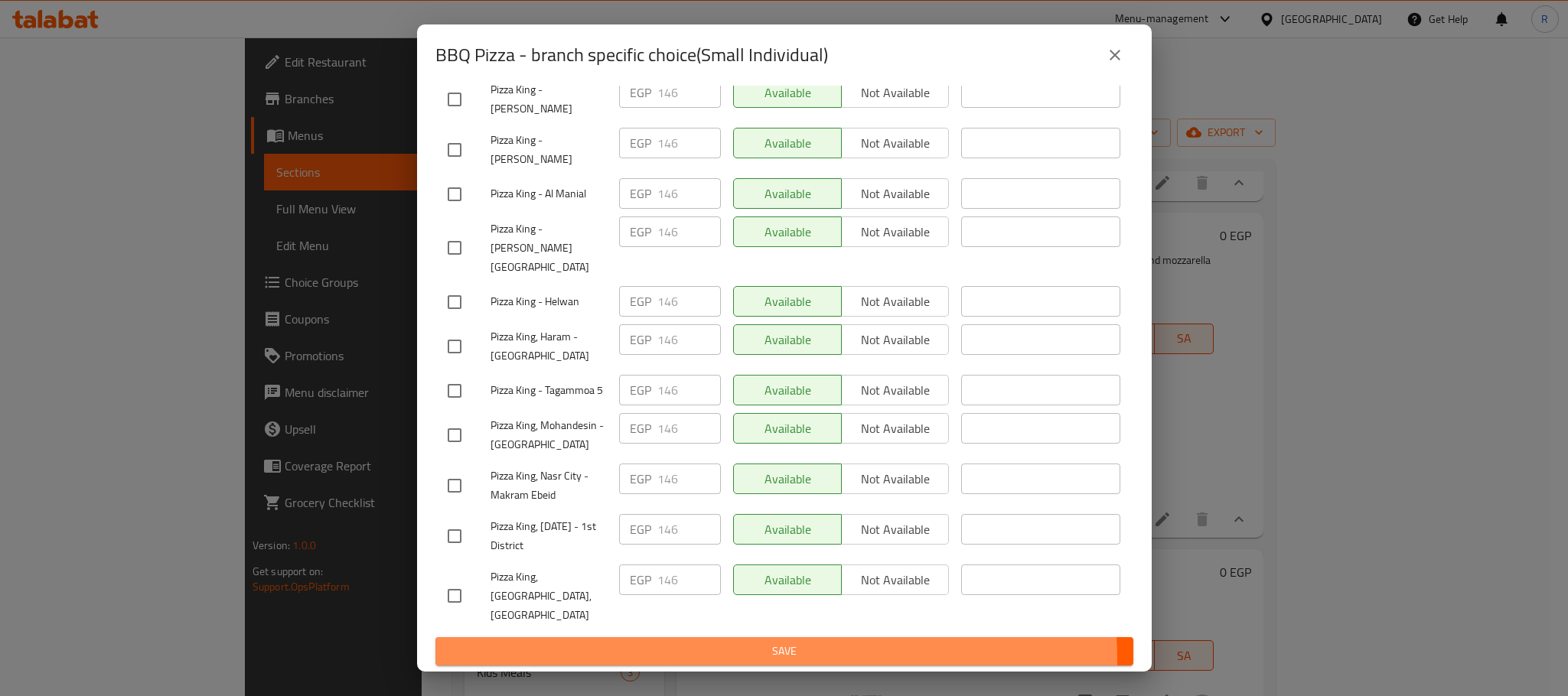
click at [774, 659] on span "Save" at bounding box center [784, 651] width 673 height 19
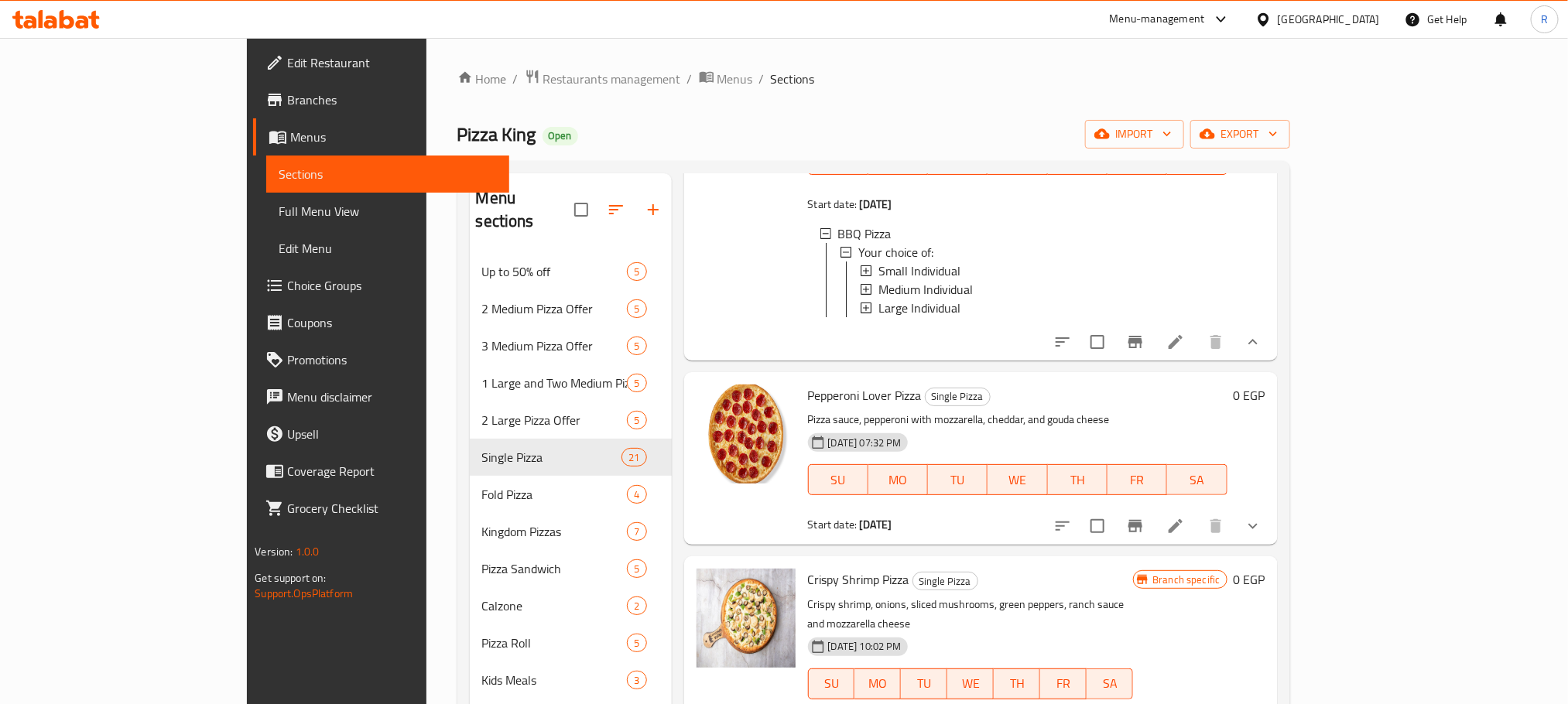
scroll to position [813, 0]
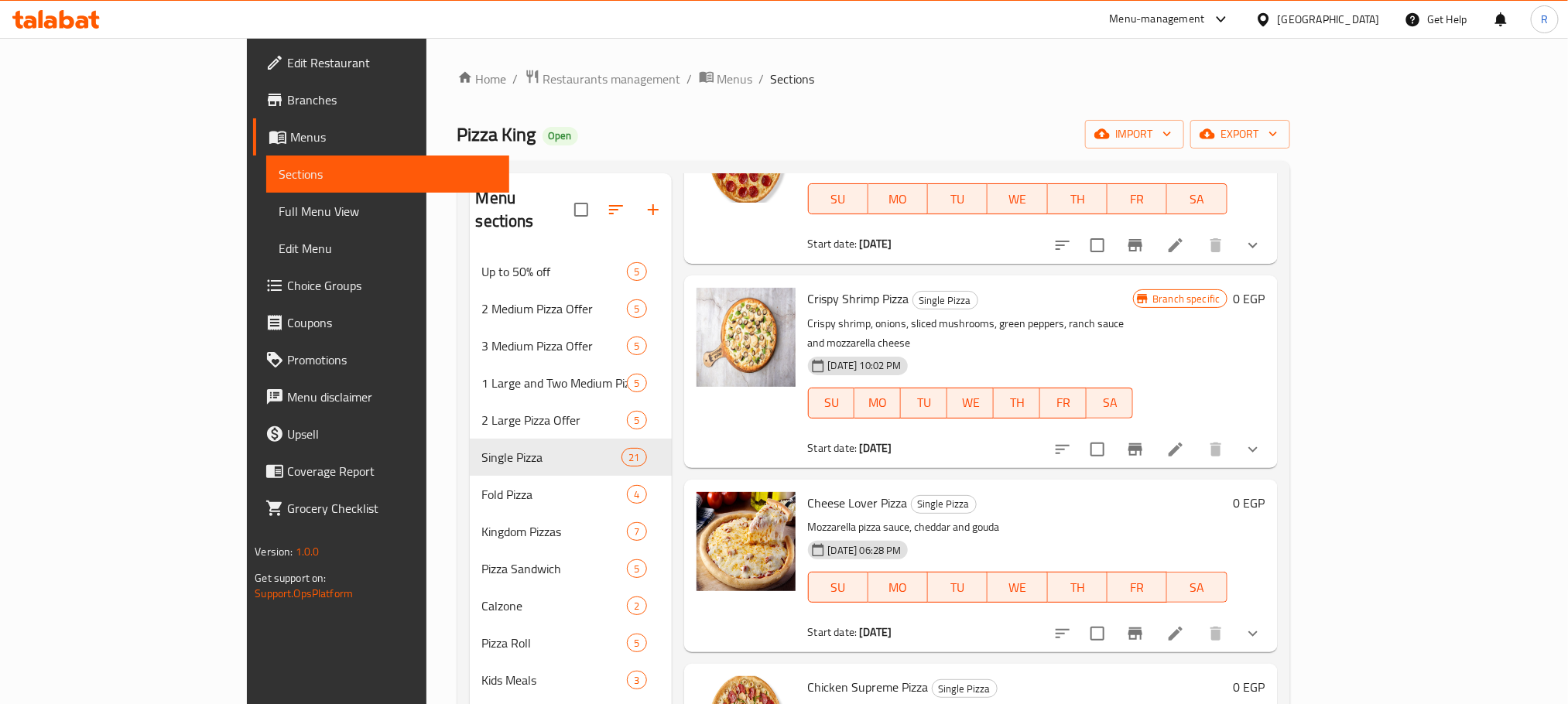
click at [1262, 255] on icon "show more" at bounding box center [1253, 245] width 18 height 18
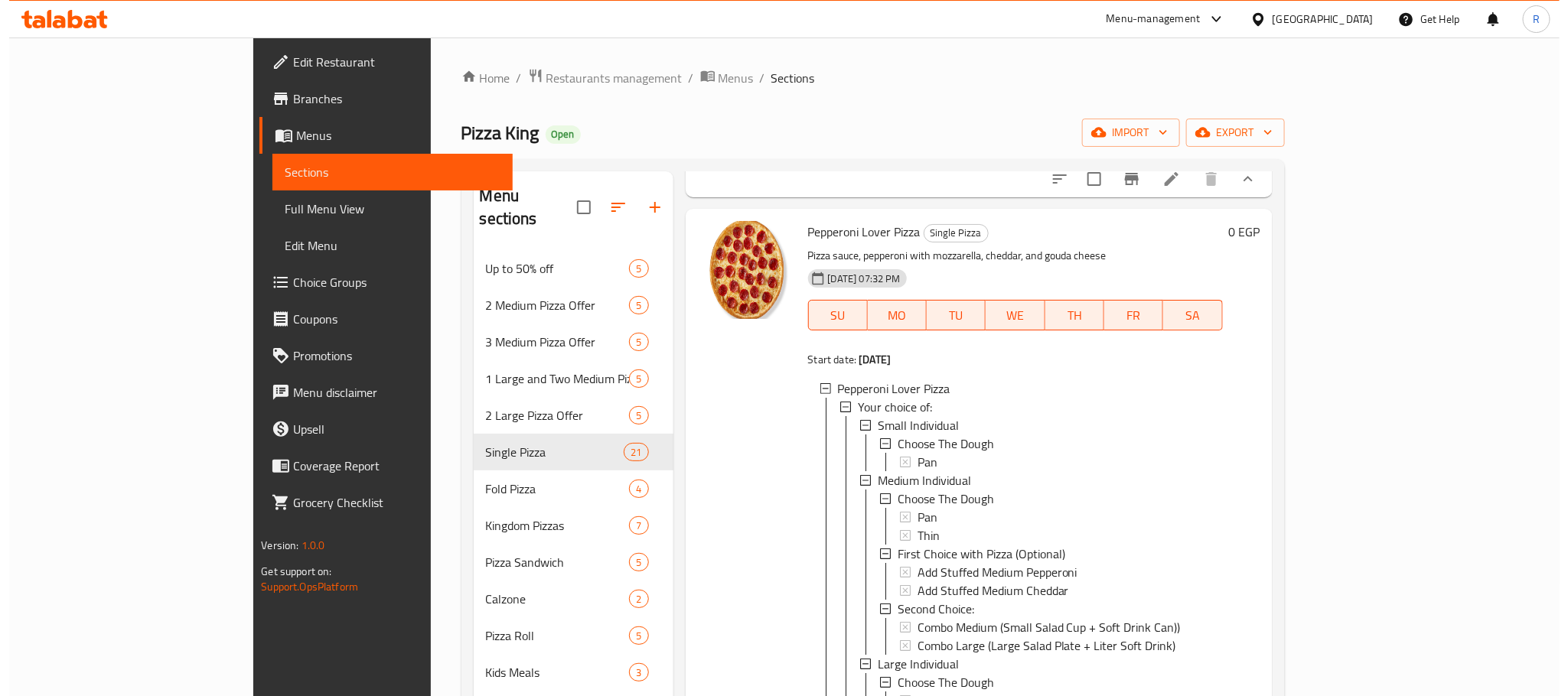
scroll to position [688, 0]
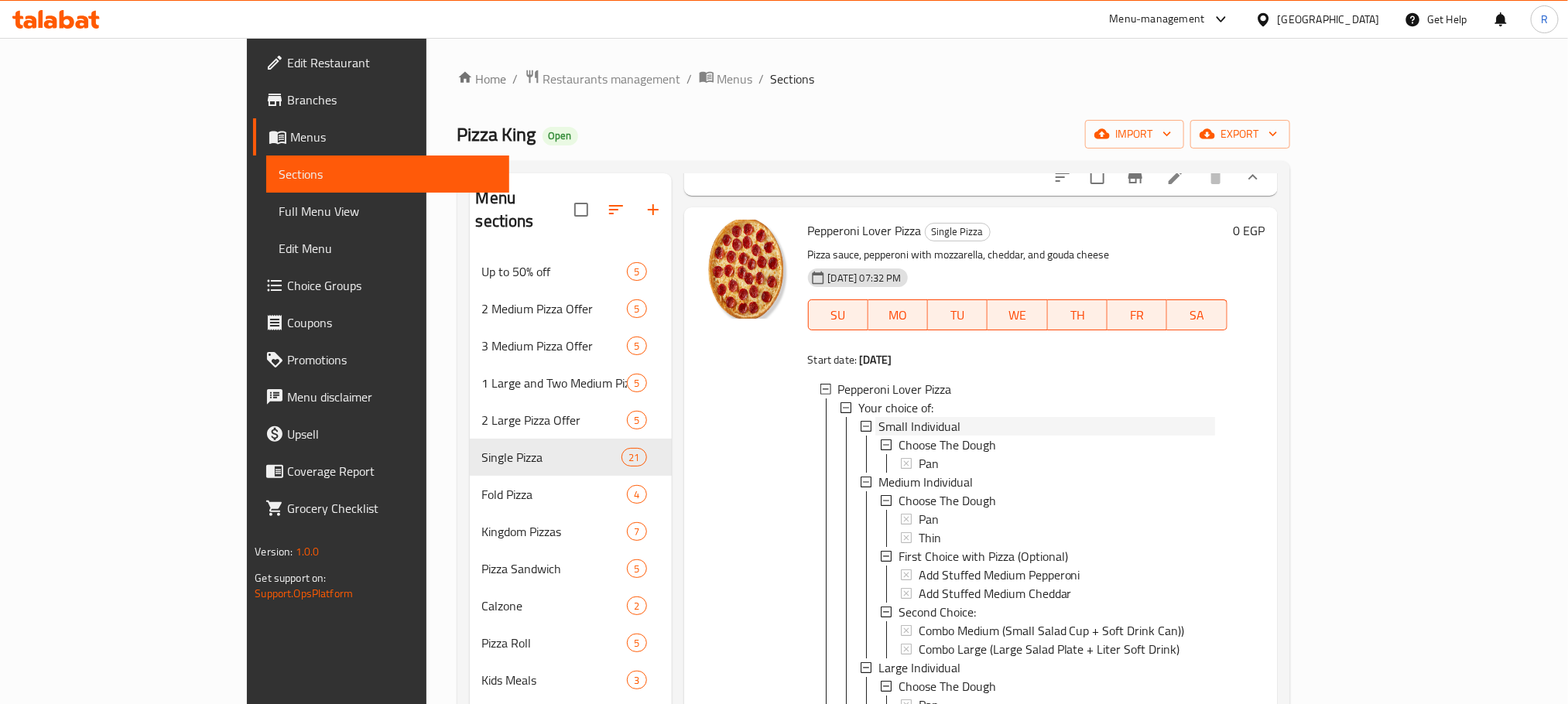
click at [879, 436] on span "Small Individual" at bounding box center [919, 426] width 82 height 18
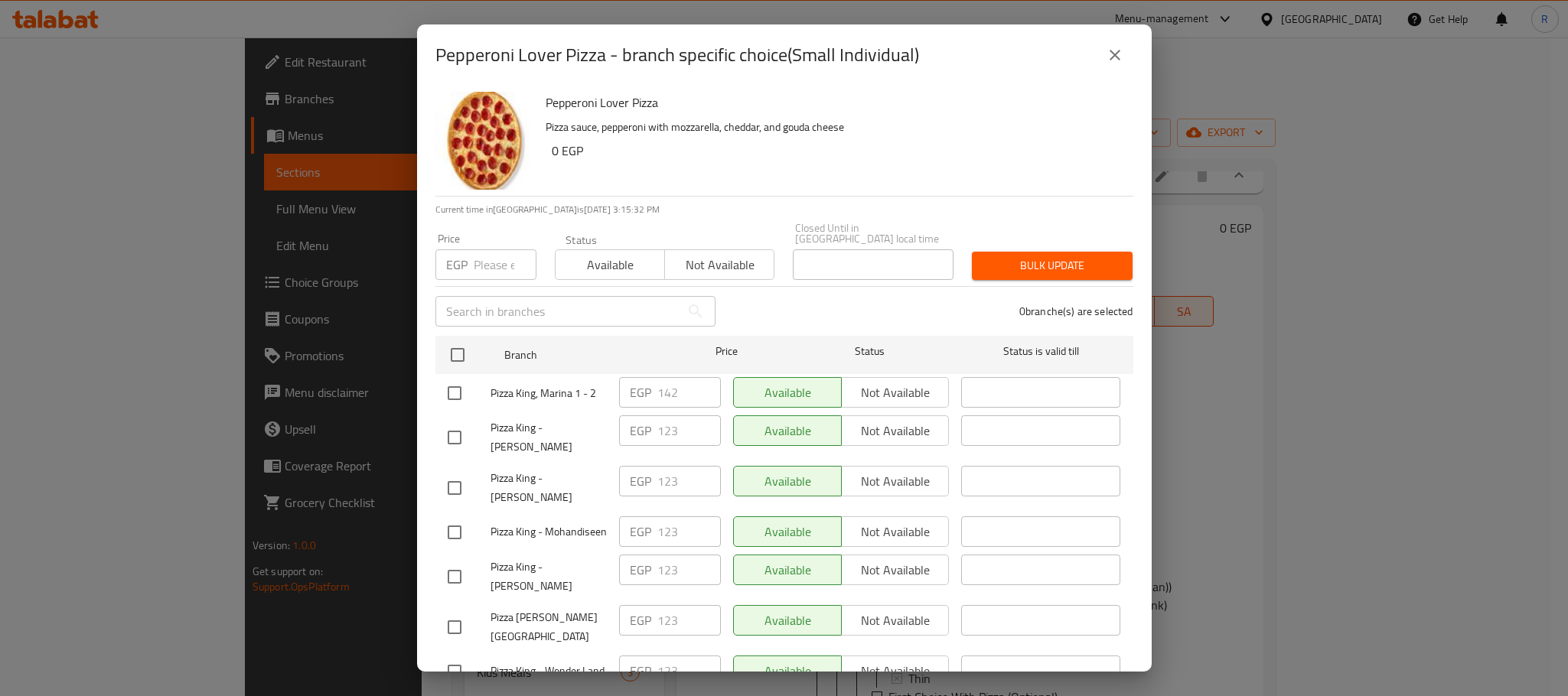
click at [455, 399] on input "checkbox" at bounding box center [455, 394] width 32 height 32
checkbox input "true"
click at [667, 391] on input "142" at bounding box center [689, 393] width 64 height 31
paste input "8"
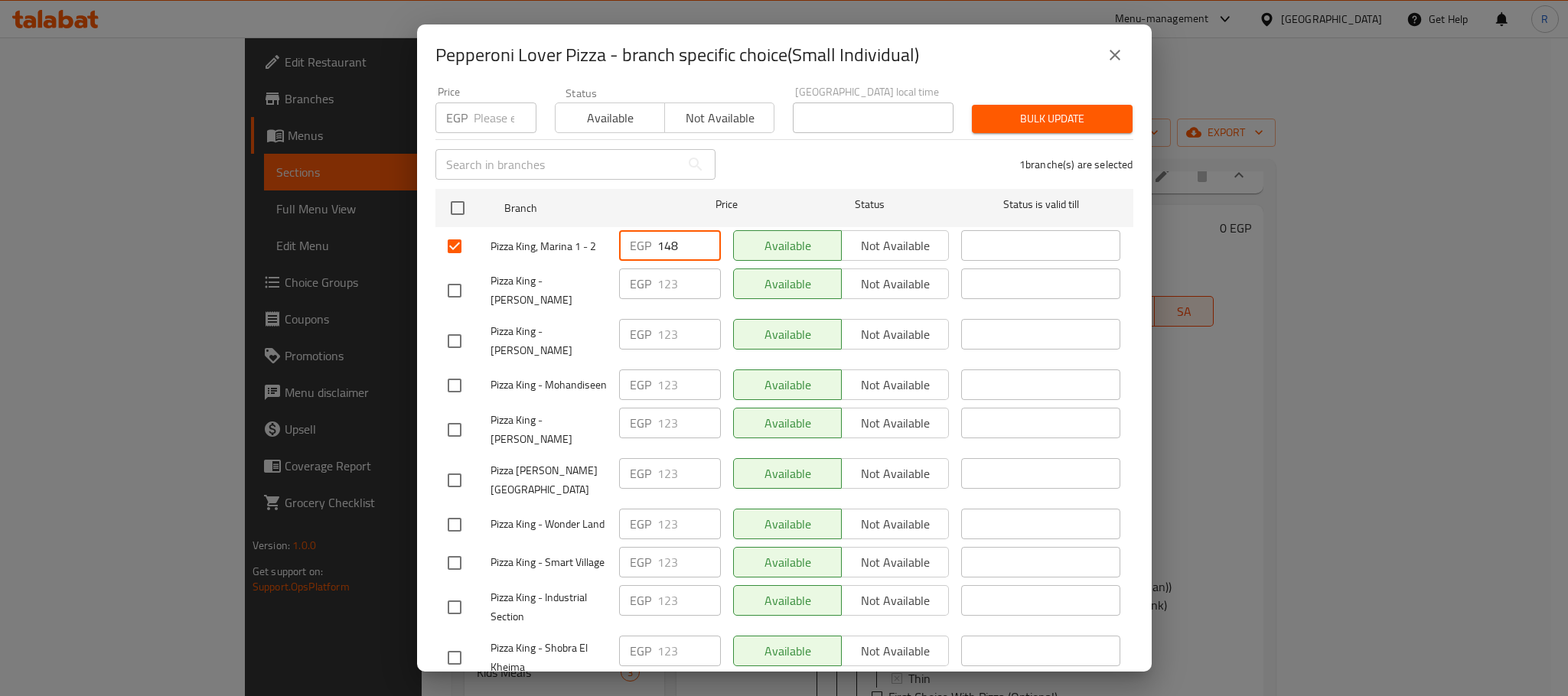
scroll to position [114, 0]
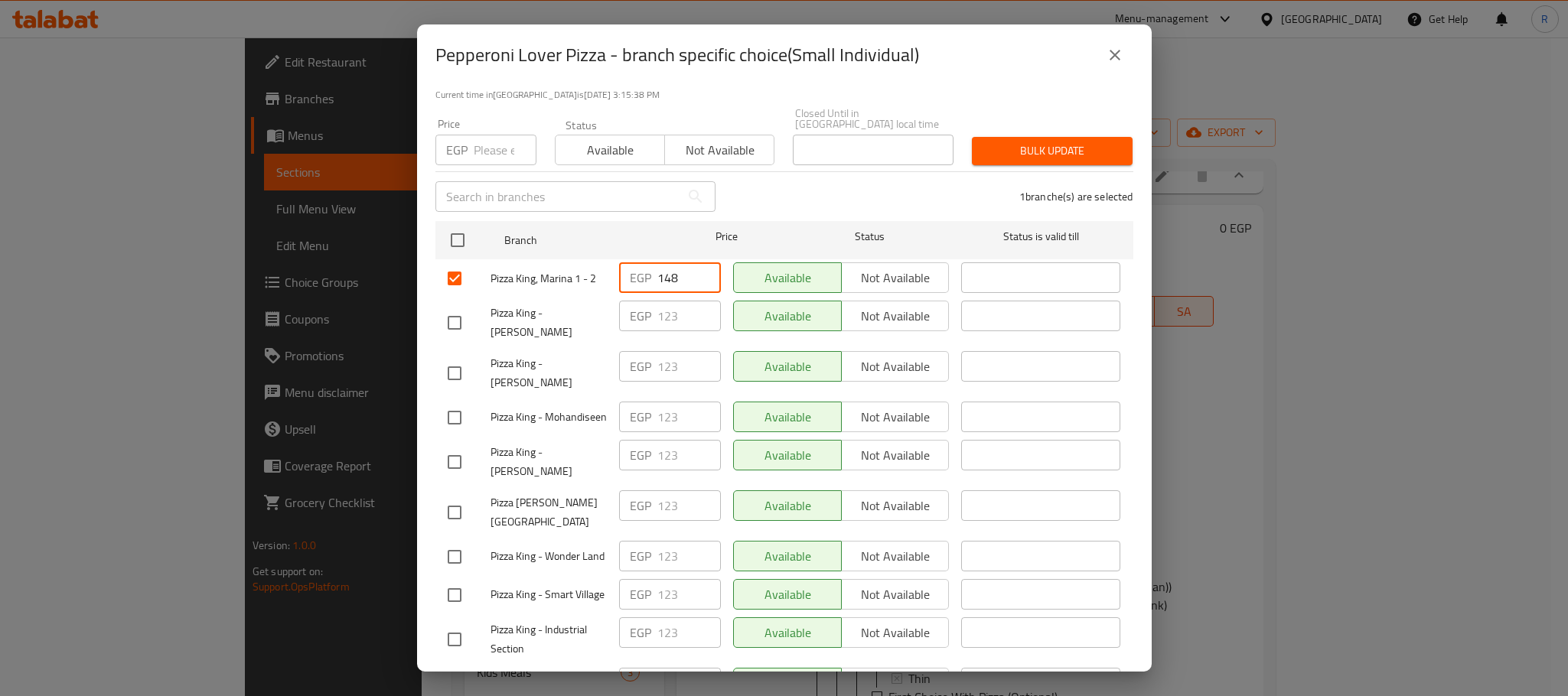
click at [669, 274] on input "148" at bounding box center [689, 277] width 64 height 31
paste input "number"
type input "148"
click at [806, 184] on div "1 branche(s) are selected" at bounding box center [934, 196] width 418 height 55
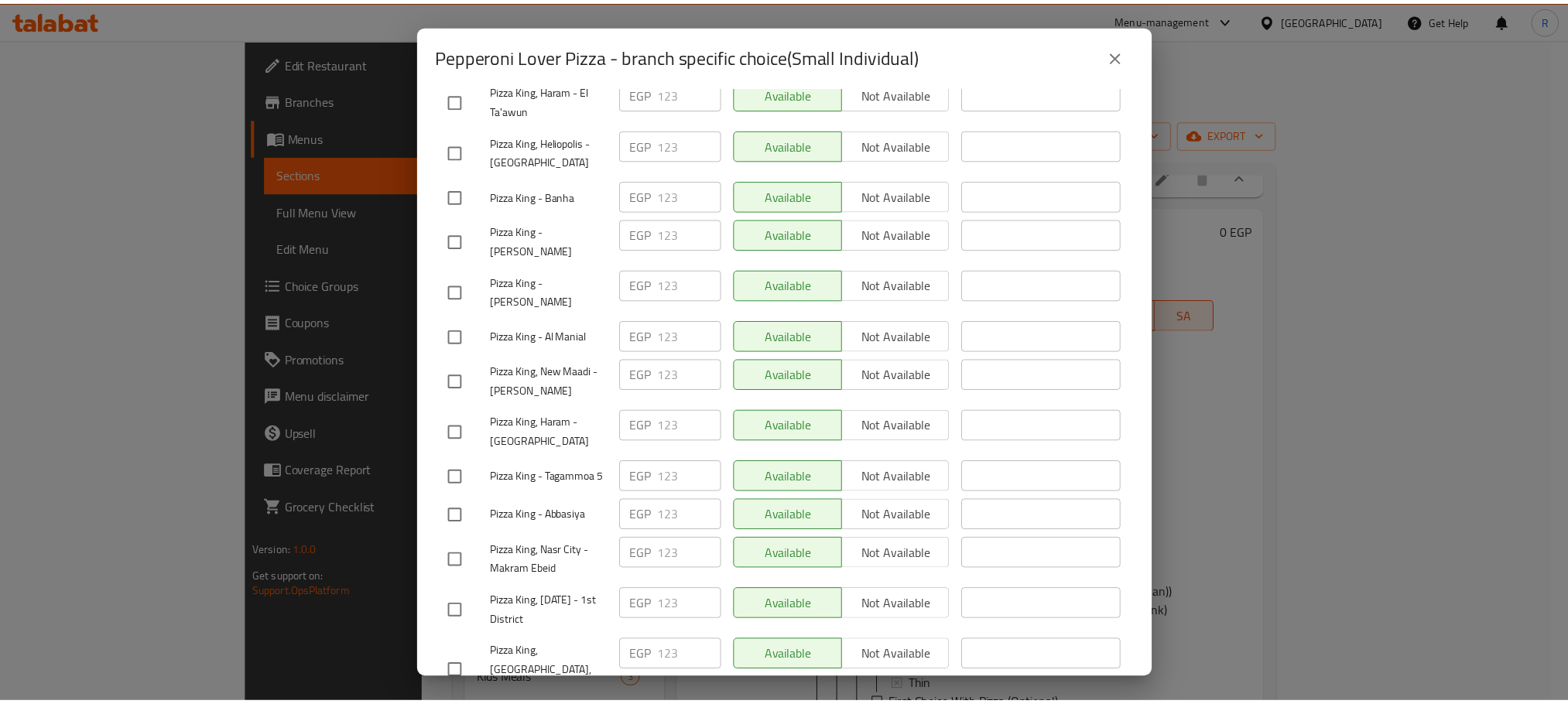
scroll to position [2765, 0]
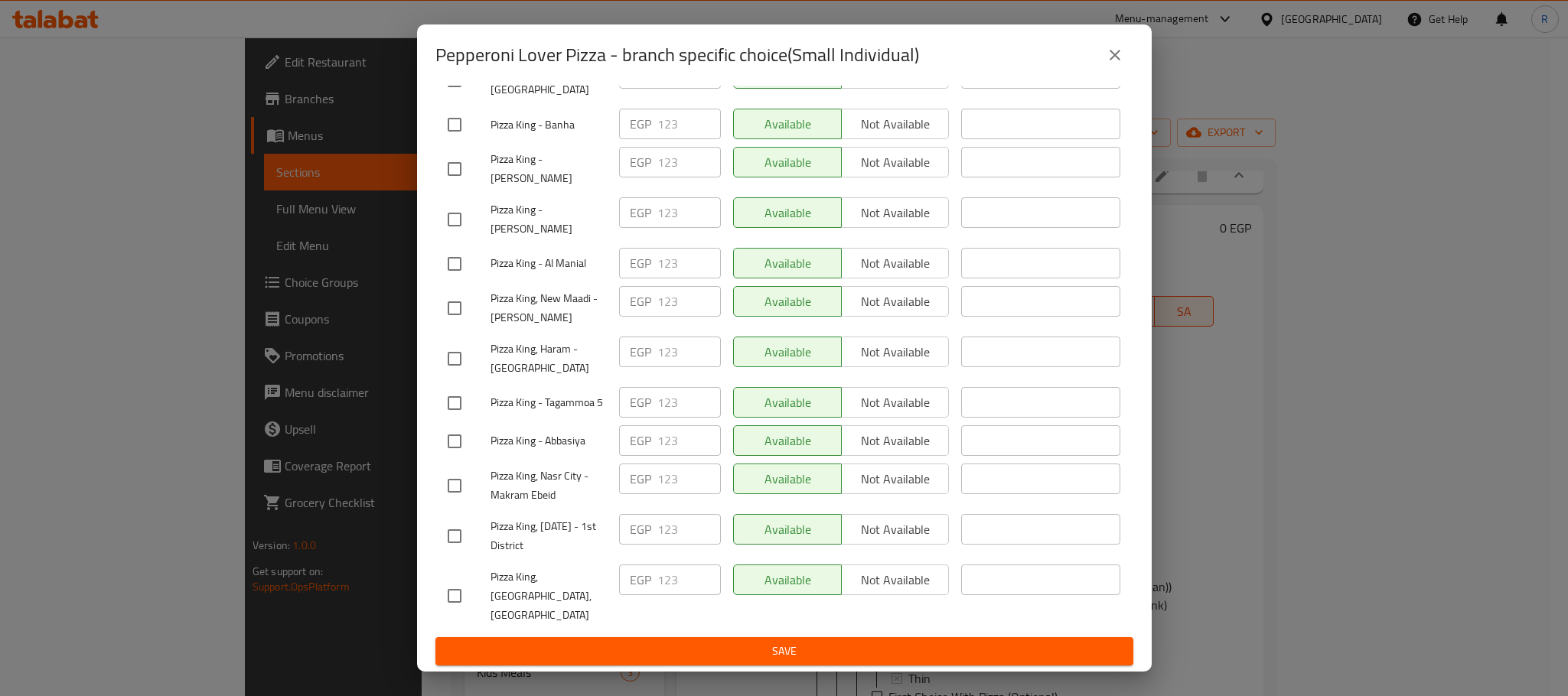
click at [793, 644] on span "Save" at bounding box center [784, 651] width 673 height 19
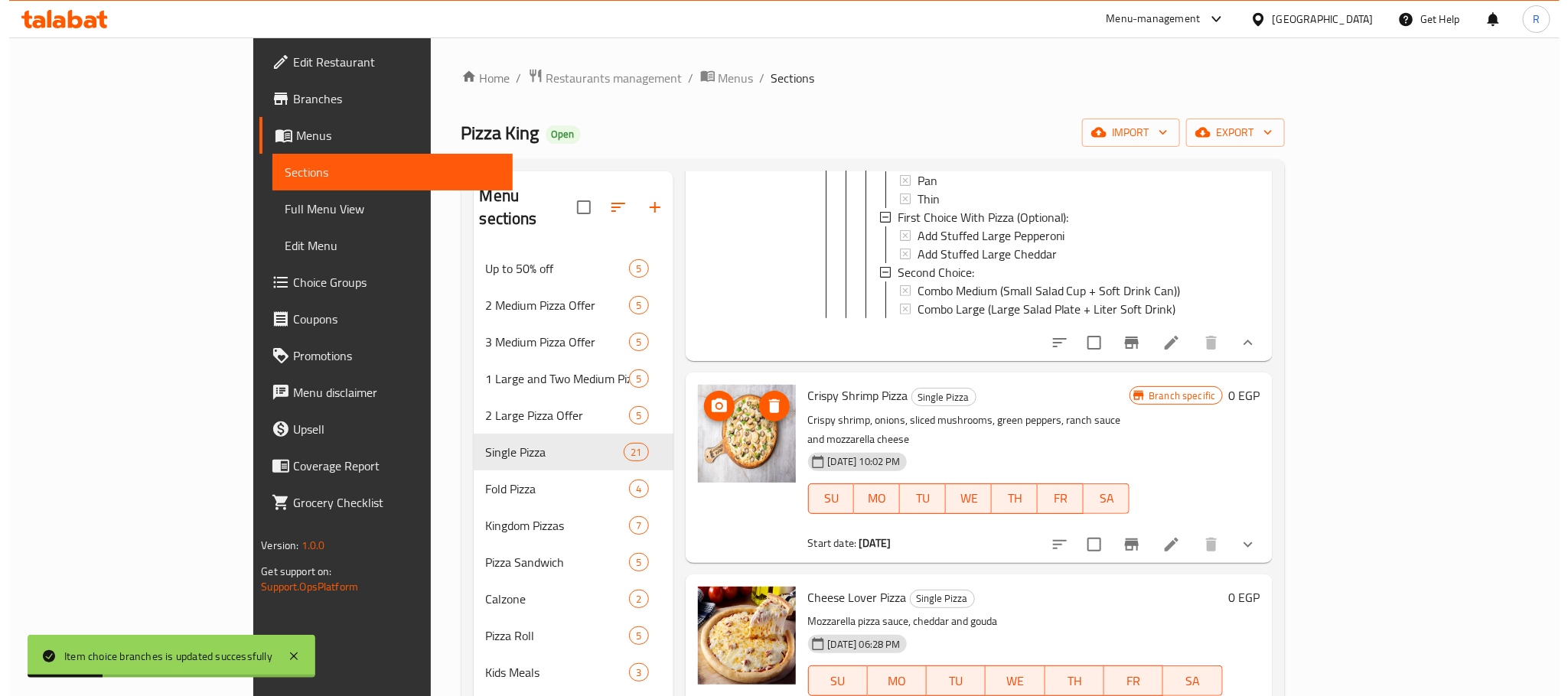
scroll to position [1262, 0]
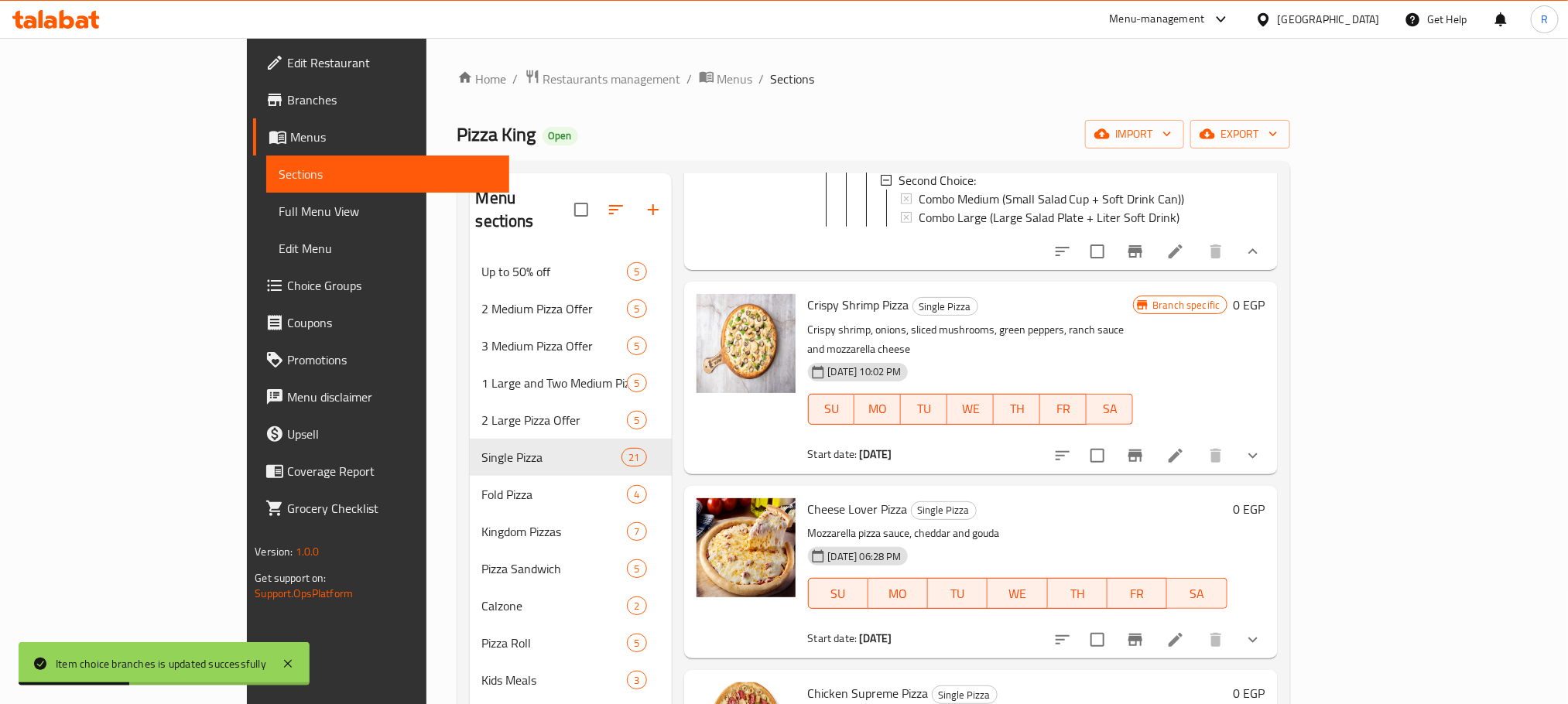
click at [1272, 474] on button "show more" at bounding box center [1253, 455] width 38 height 38
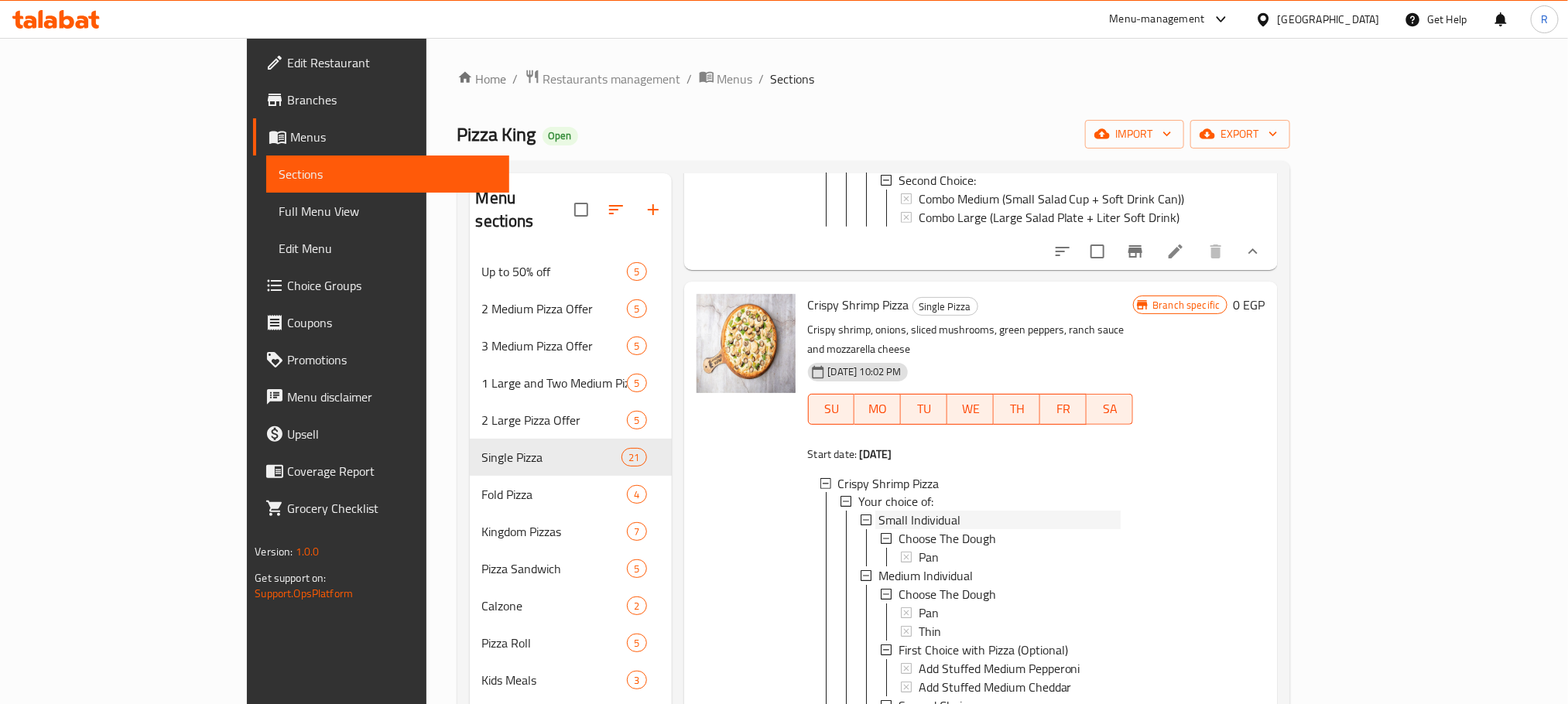
click at [904, 530] on div "Small Individual" at bounding box center [1000, 520] width 243 height 18
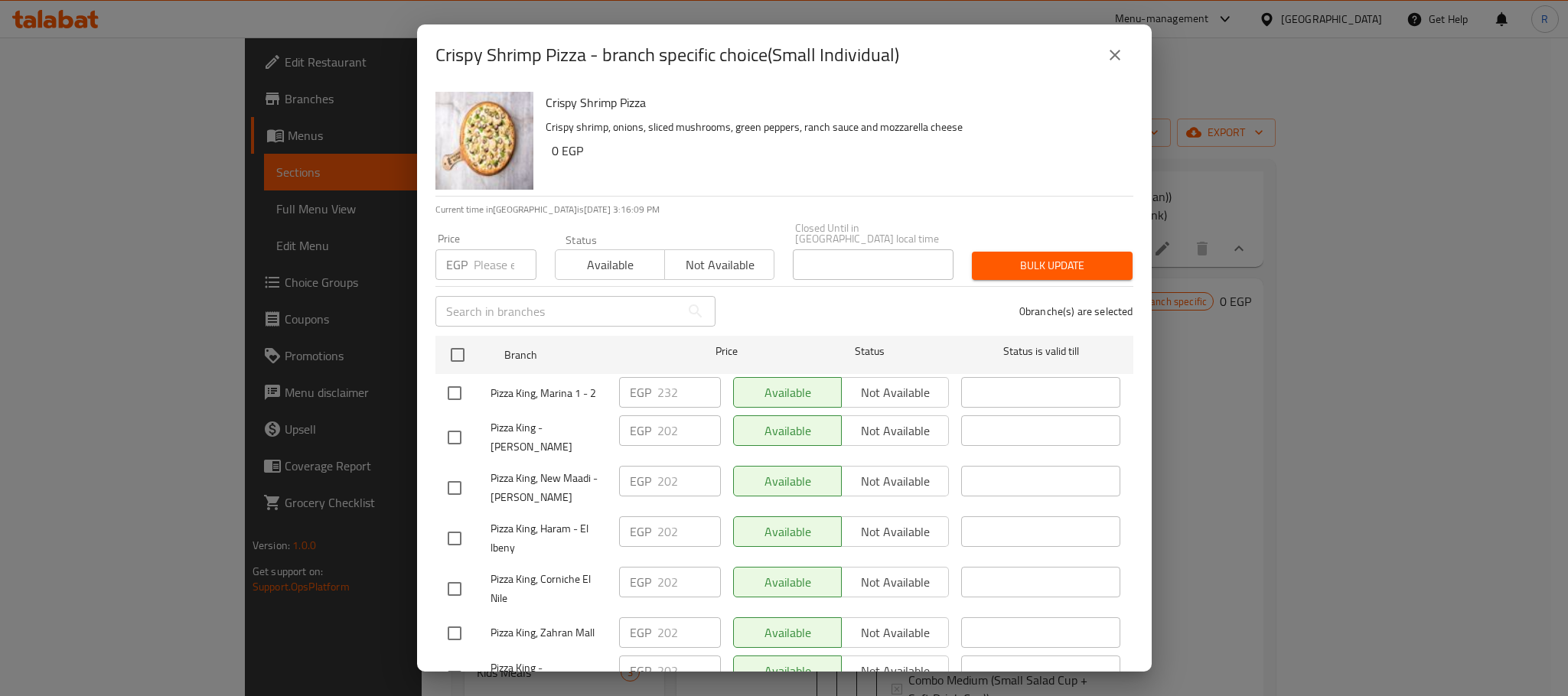
click at [446, 395] on input "checkbox" at bounding box center [455, 394] width 32 height 32
checkbox input "true"
click at [669, 391] on input "232" at bounding box center [689, 393] width 64 height 31
paste input "4"
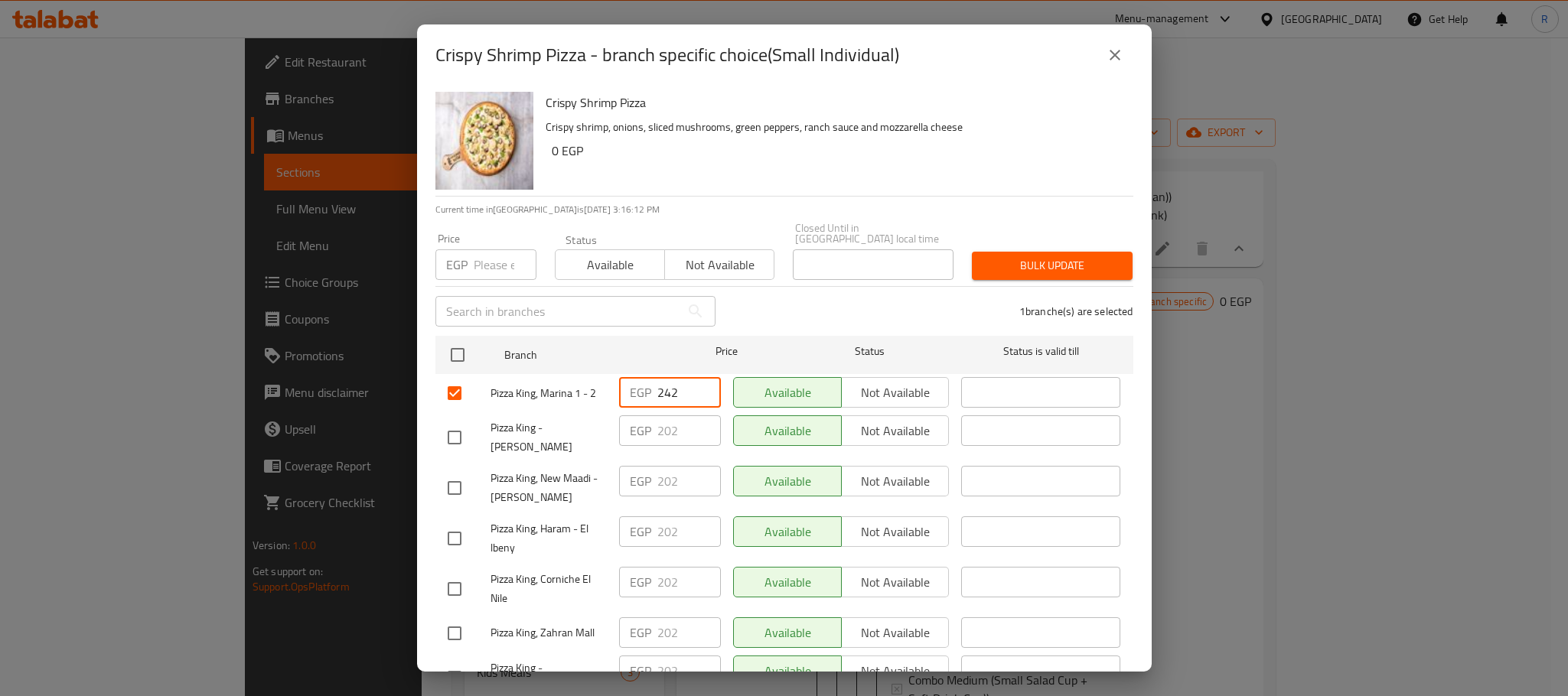
type input "242"
click at [852, 297] on div "1 branche(s) are selected" at bounding box center [934, 312] width 418 height 55
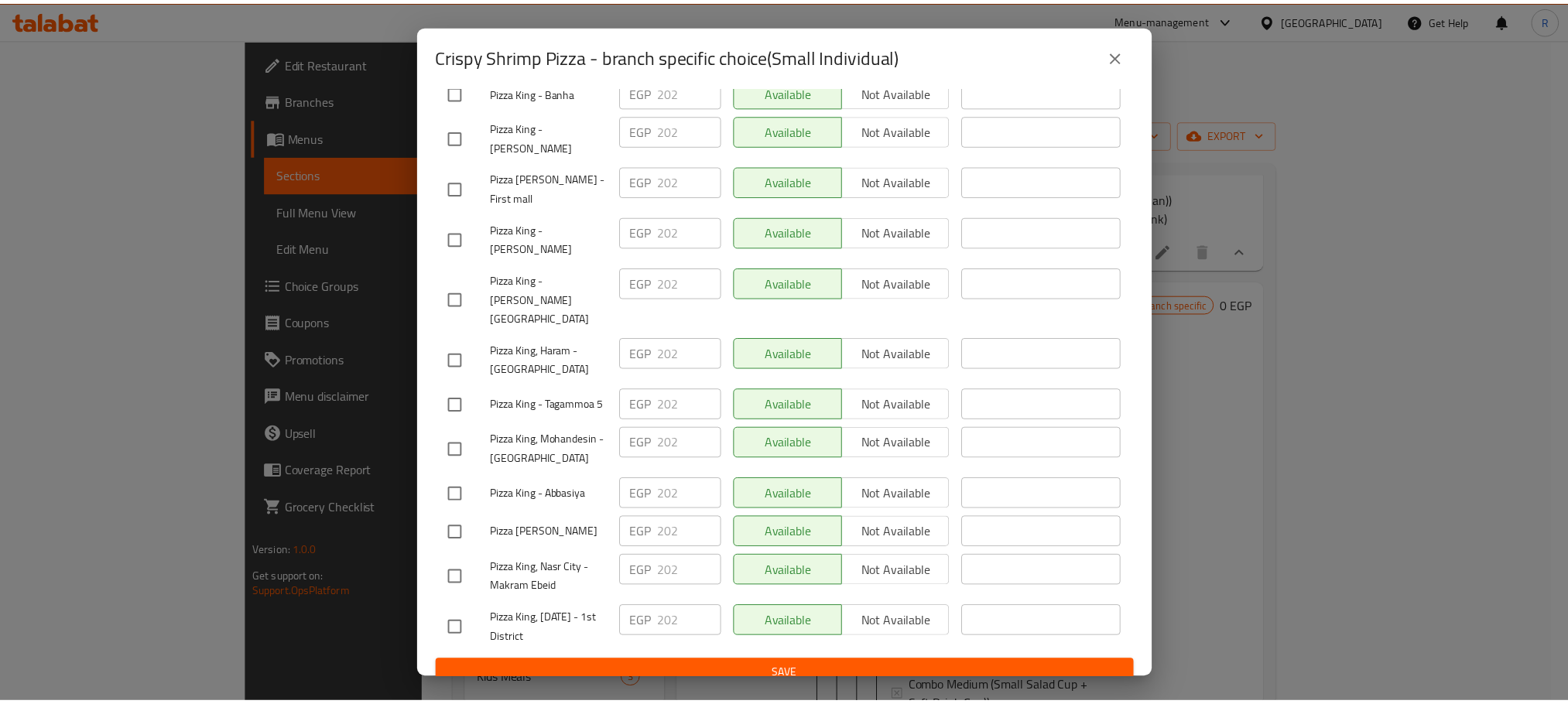
scroll to position [2765, 0]
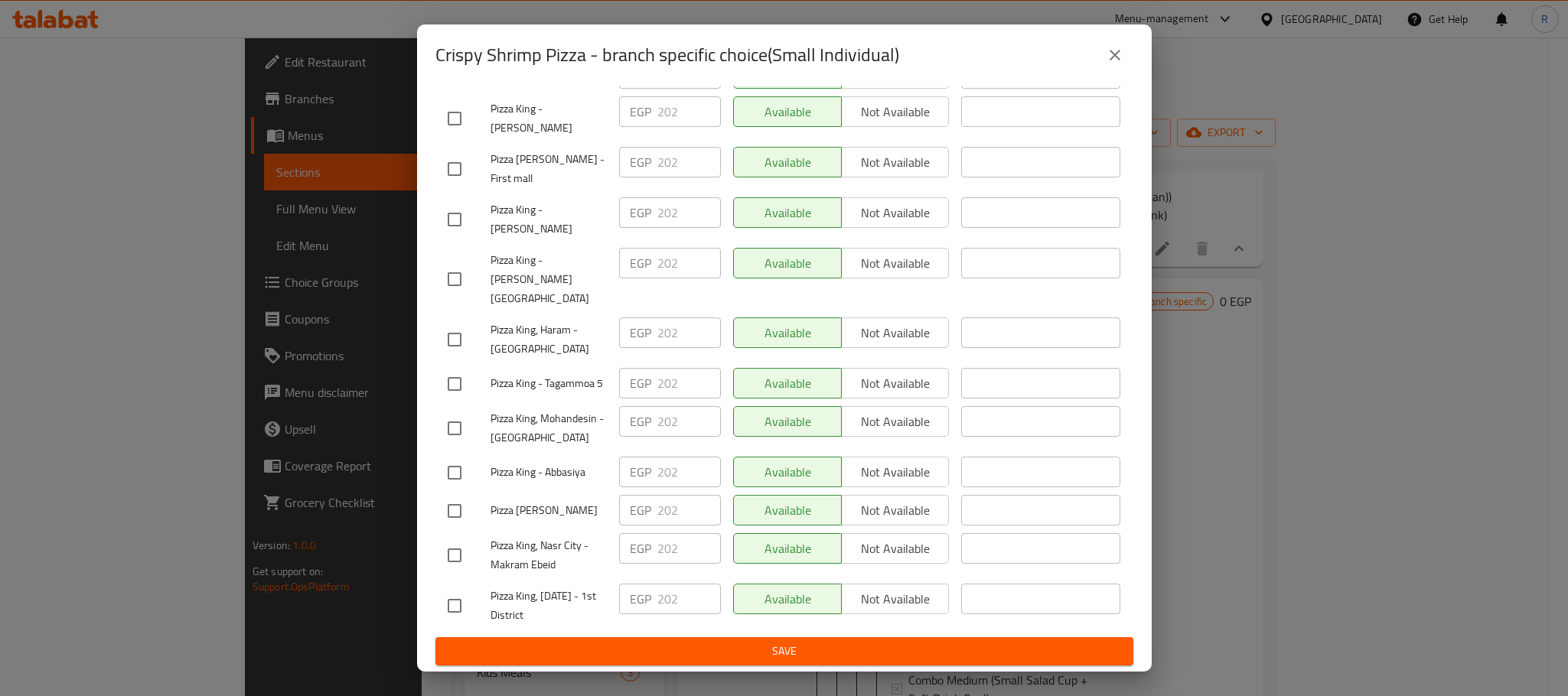
click at [699, 650] on span "Save" at bounding box center [784, 651] width 673 height 19
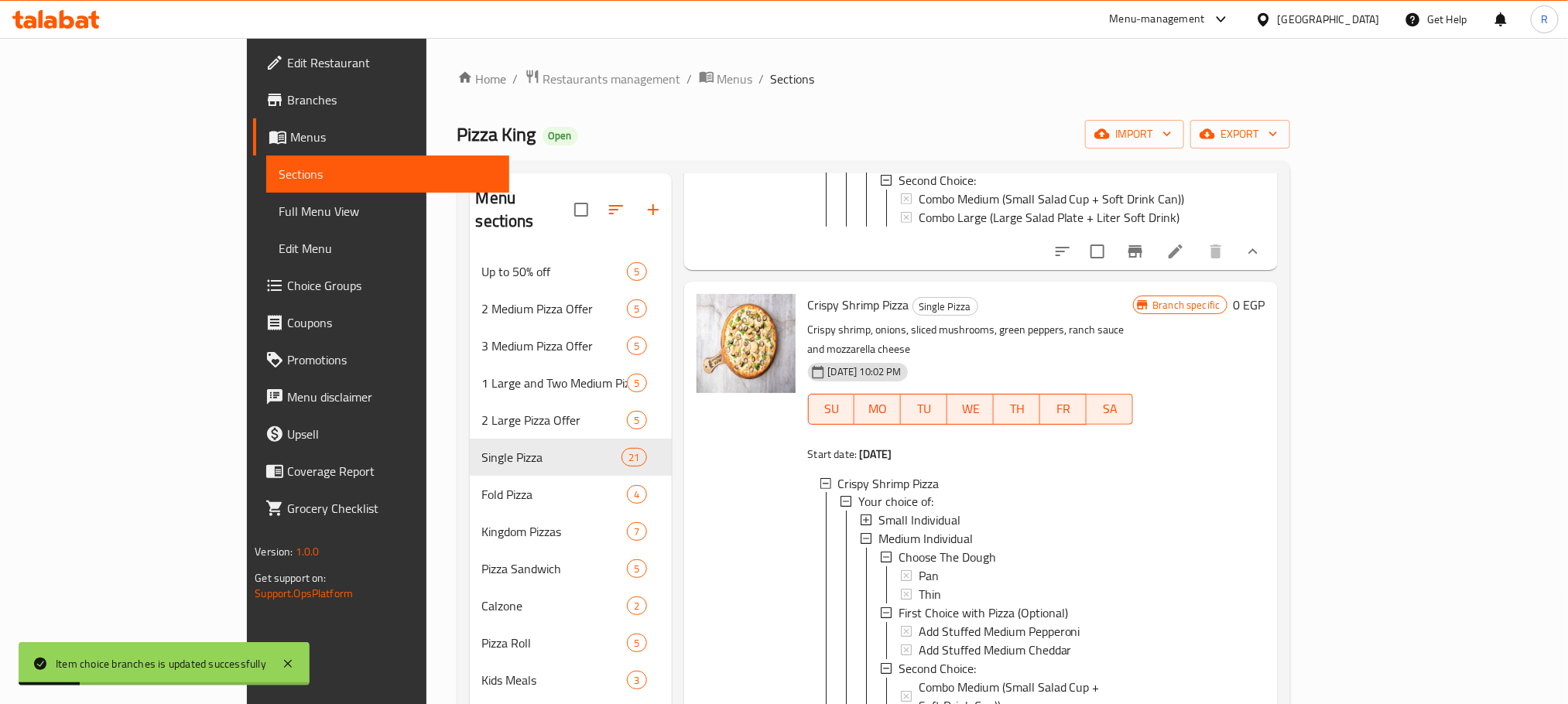
scroll to position [1973, 0]
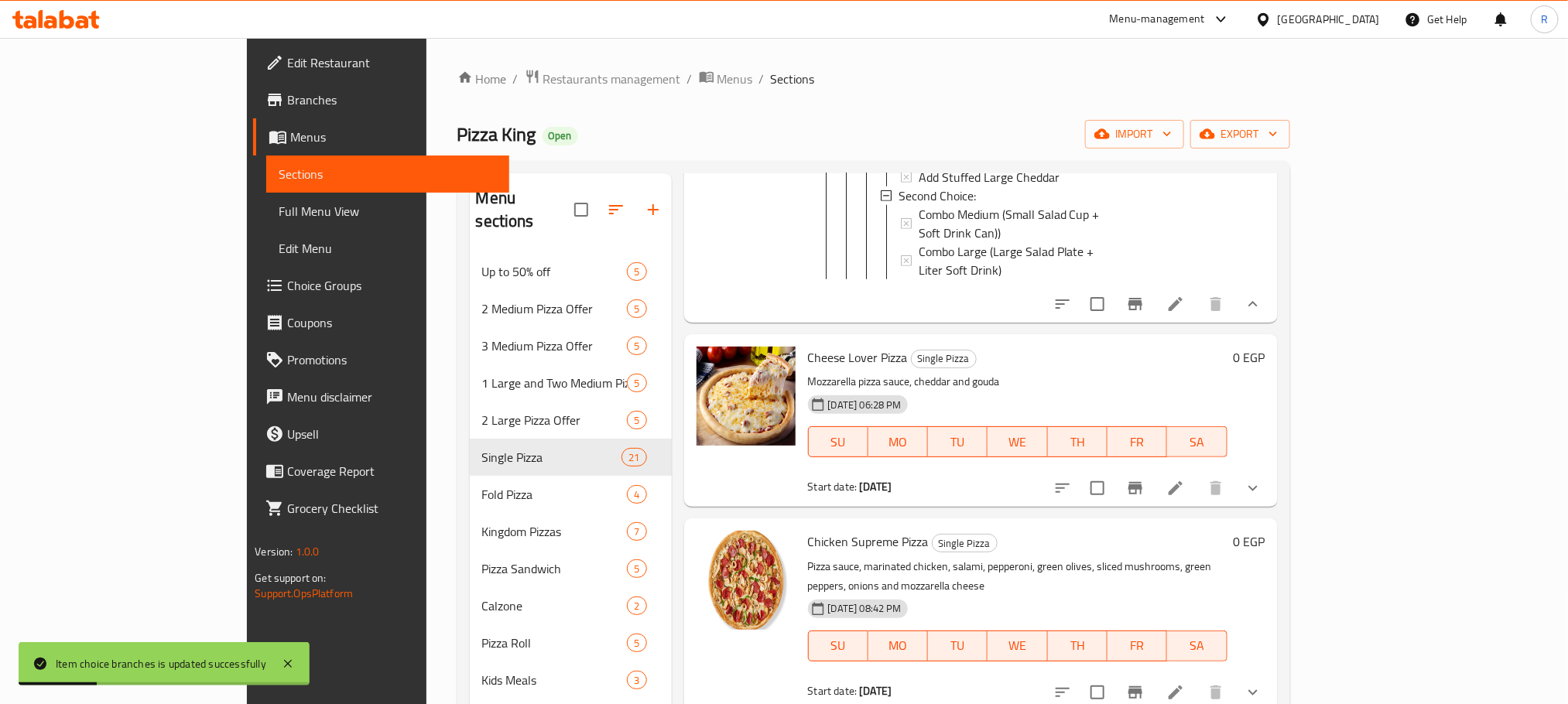
click at [1262, 498] on icon "show more" at bounding box center [1253, 488] width 18 height 18
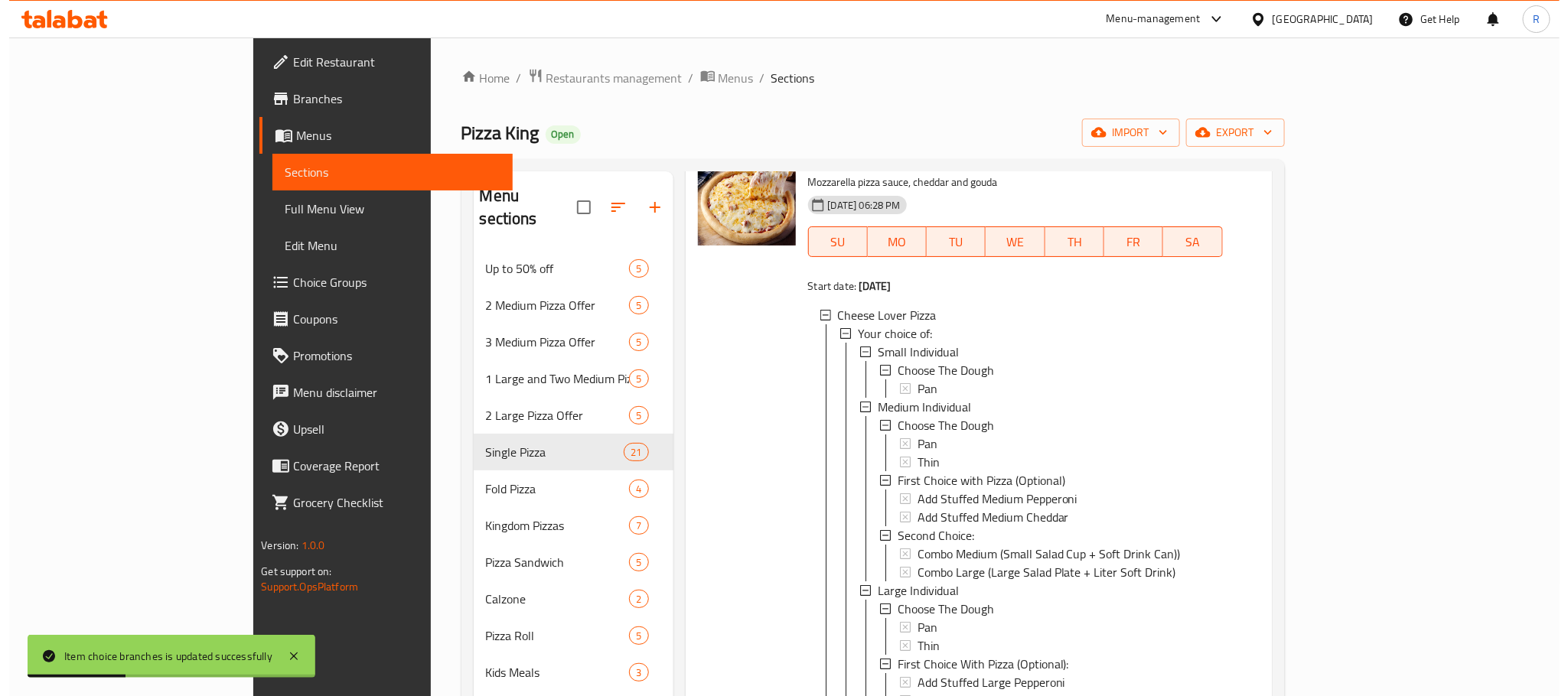
scroll to position [2180, 0]
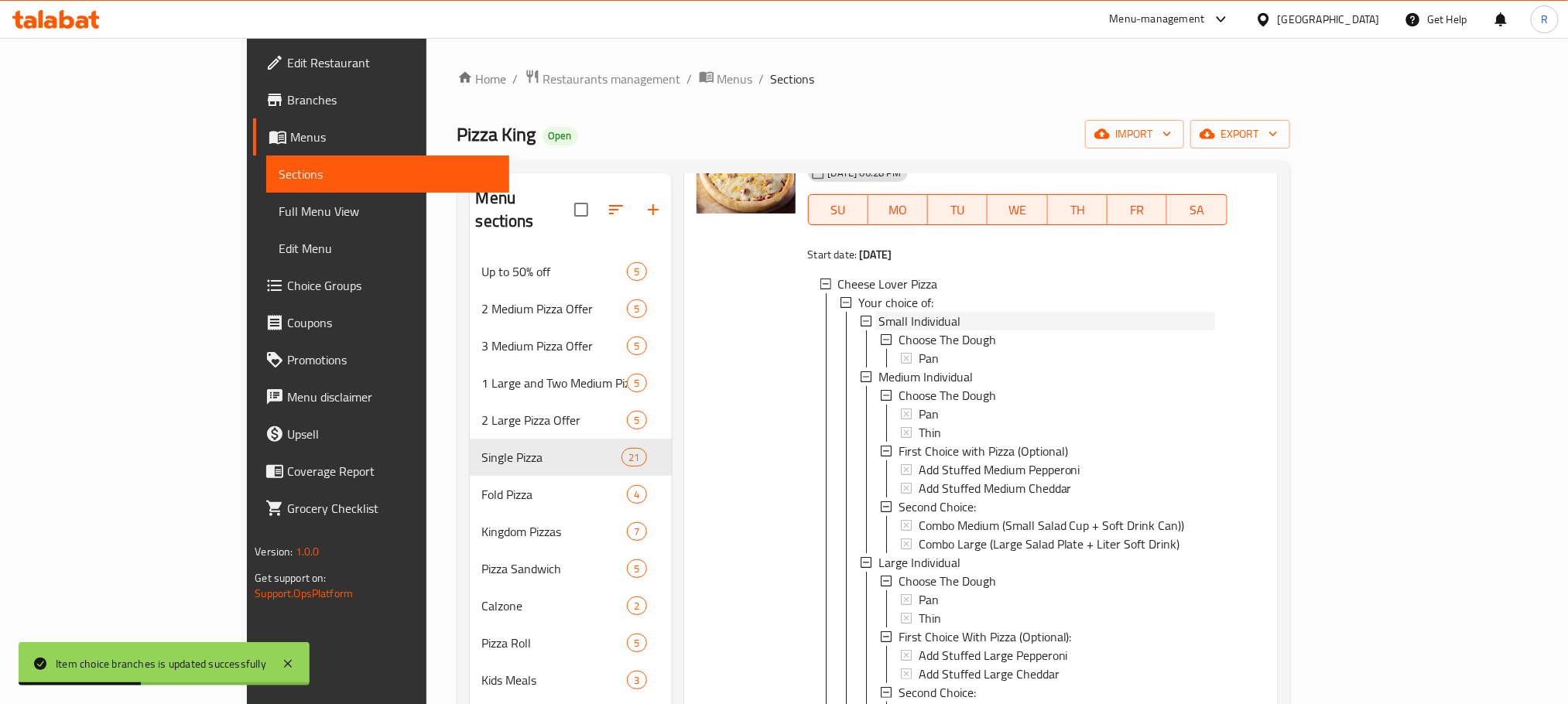
click at [879, 331] on span "Small Individual" at bounding box center [919, 320] width 82 height 18
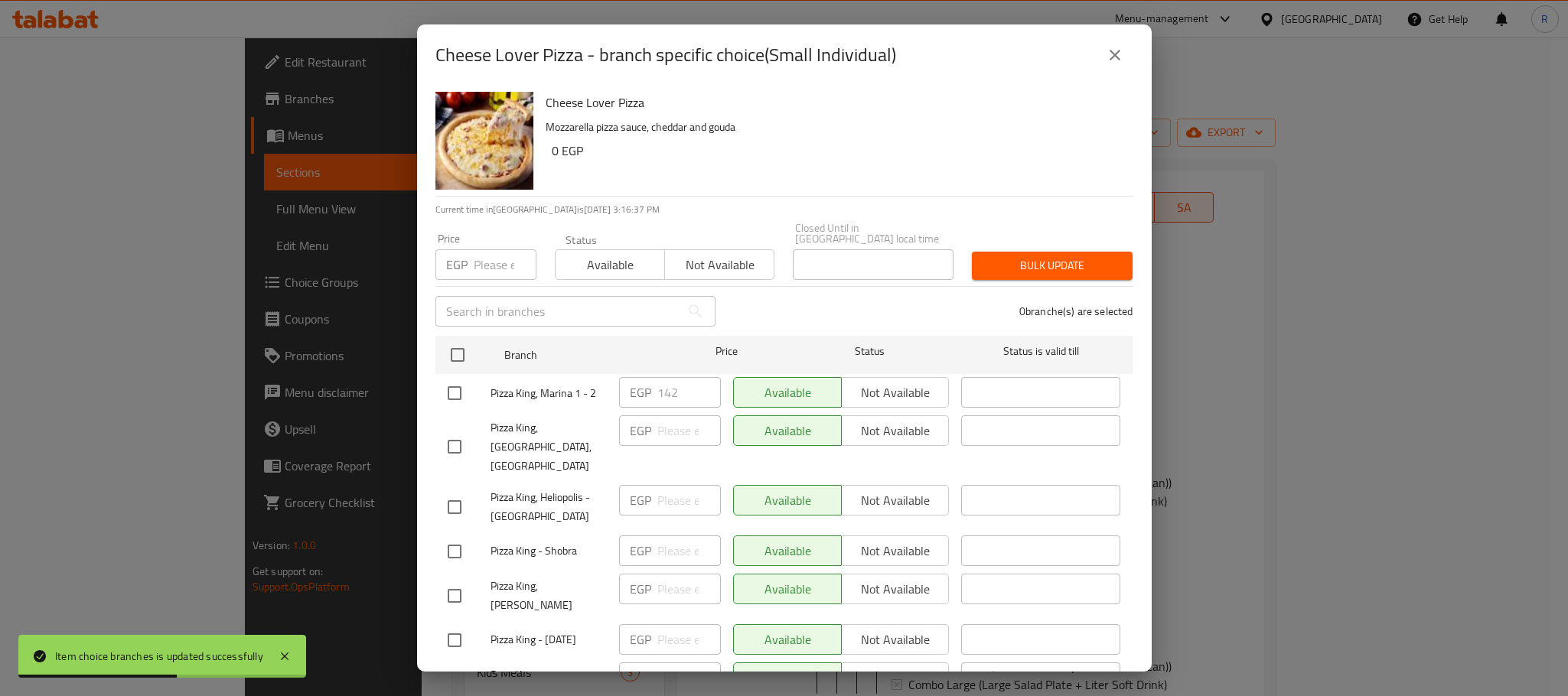
click at [457, 395] on input "checkbox" at bounding box center [455, 394] width 32 height 32
checkbox input "true"
click at [662, 389] on input "142" at bounding box center [689, 393] width 64 height 31
paste input "8"
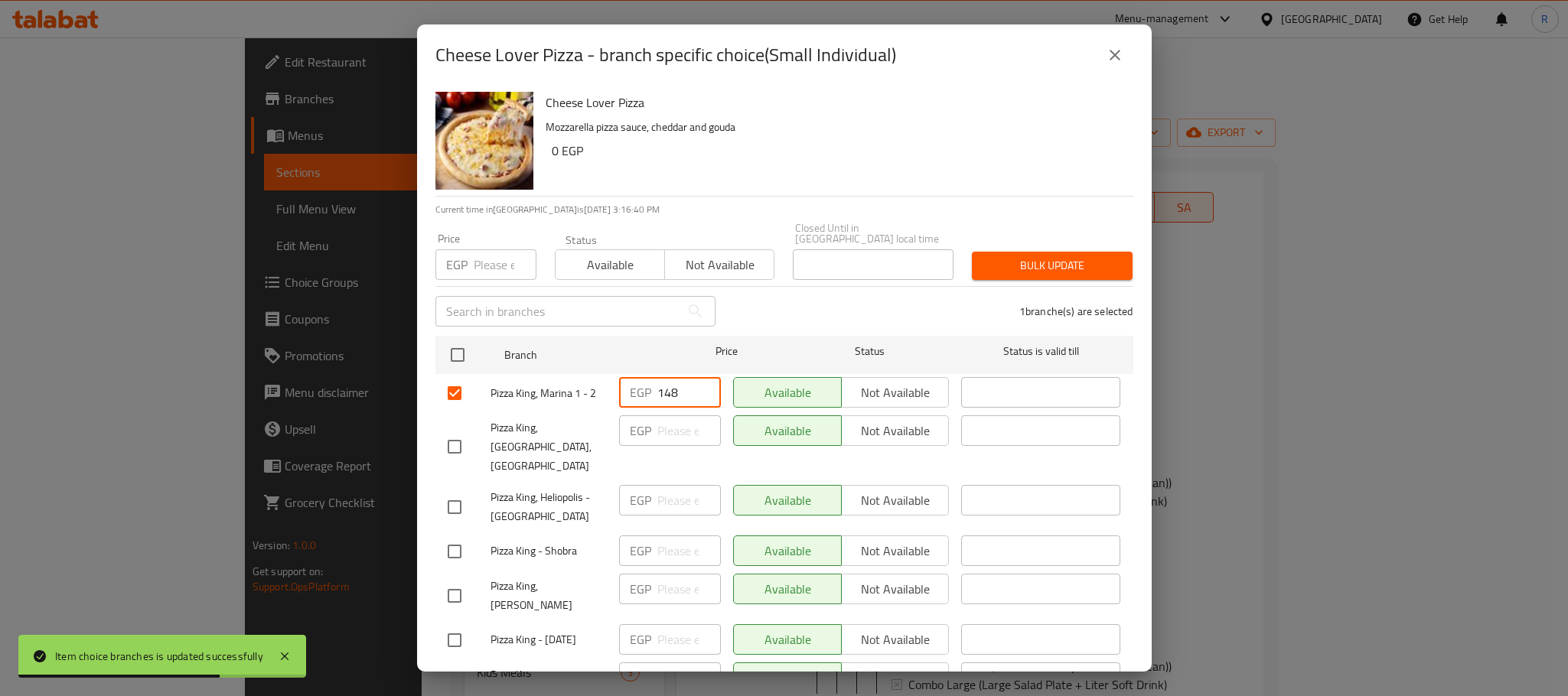
type input "148"
click at [825, 288] on div "1 branche(s) are selected" at bounding box center [934, 312] width 418 height 55
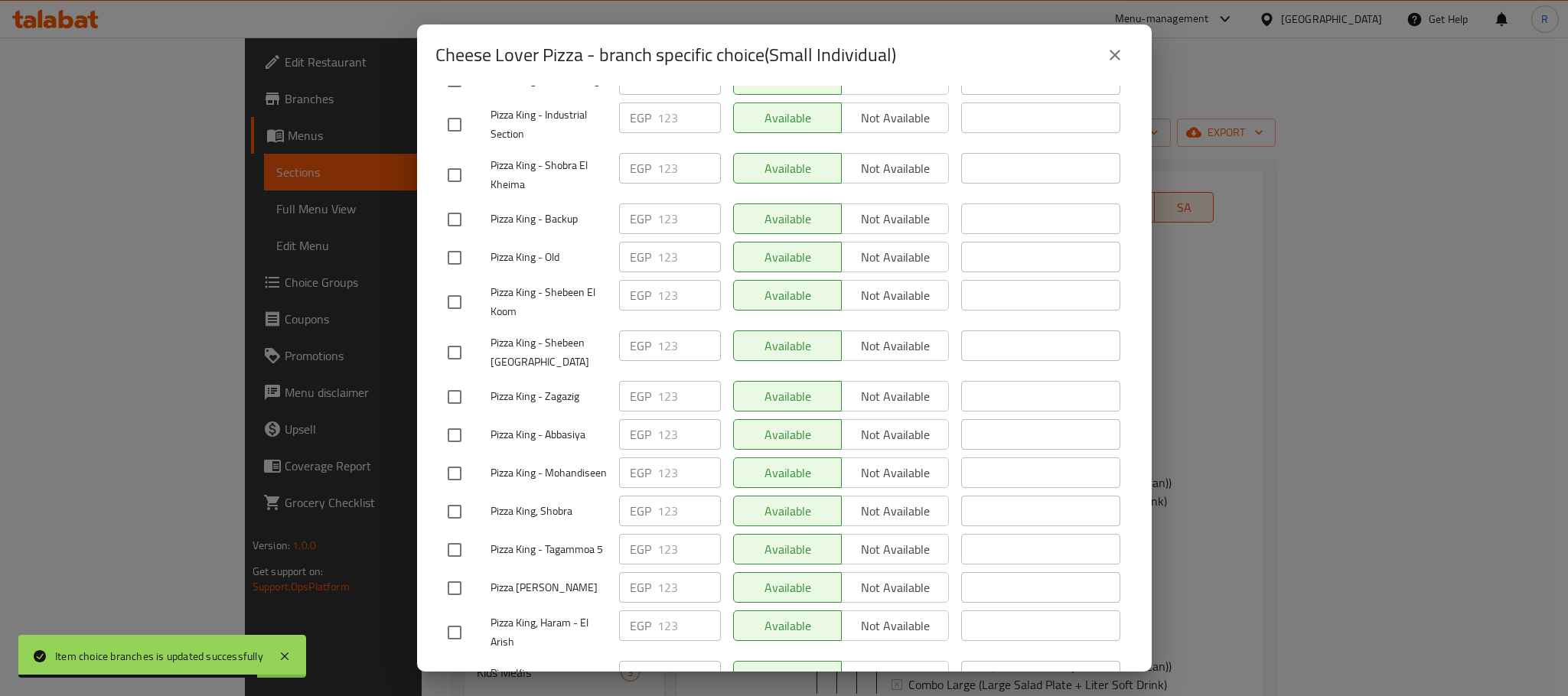
scroll to position [2733, 0]
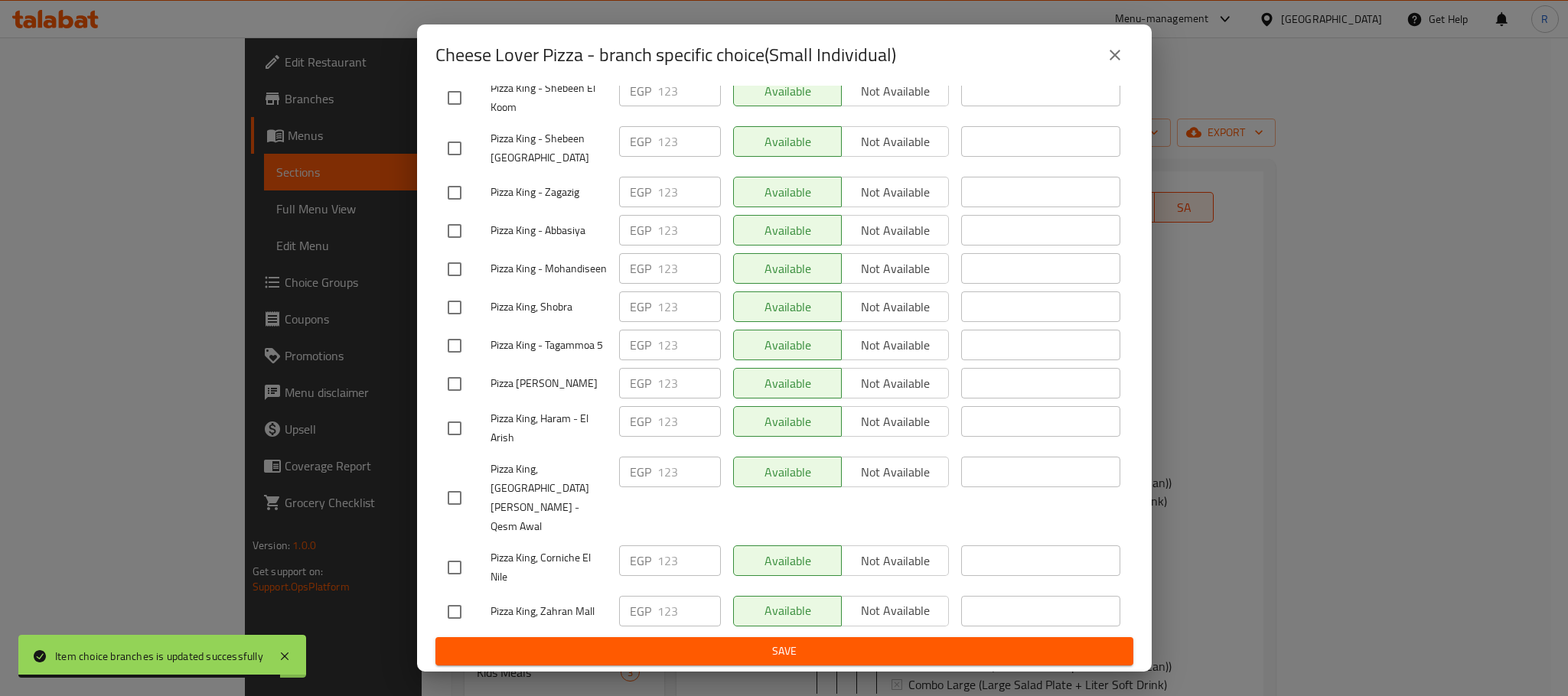
click at [762, 642] on span "Save" at bounding box center [784, 651] width 673 height 19
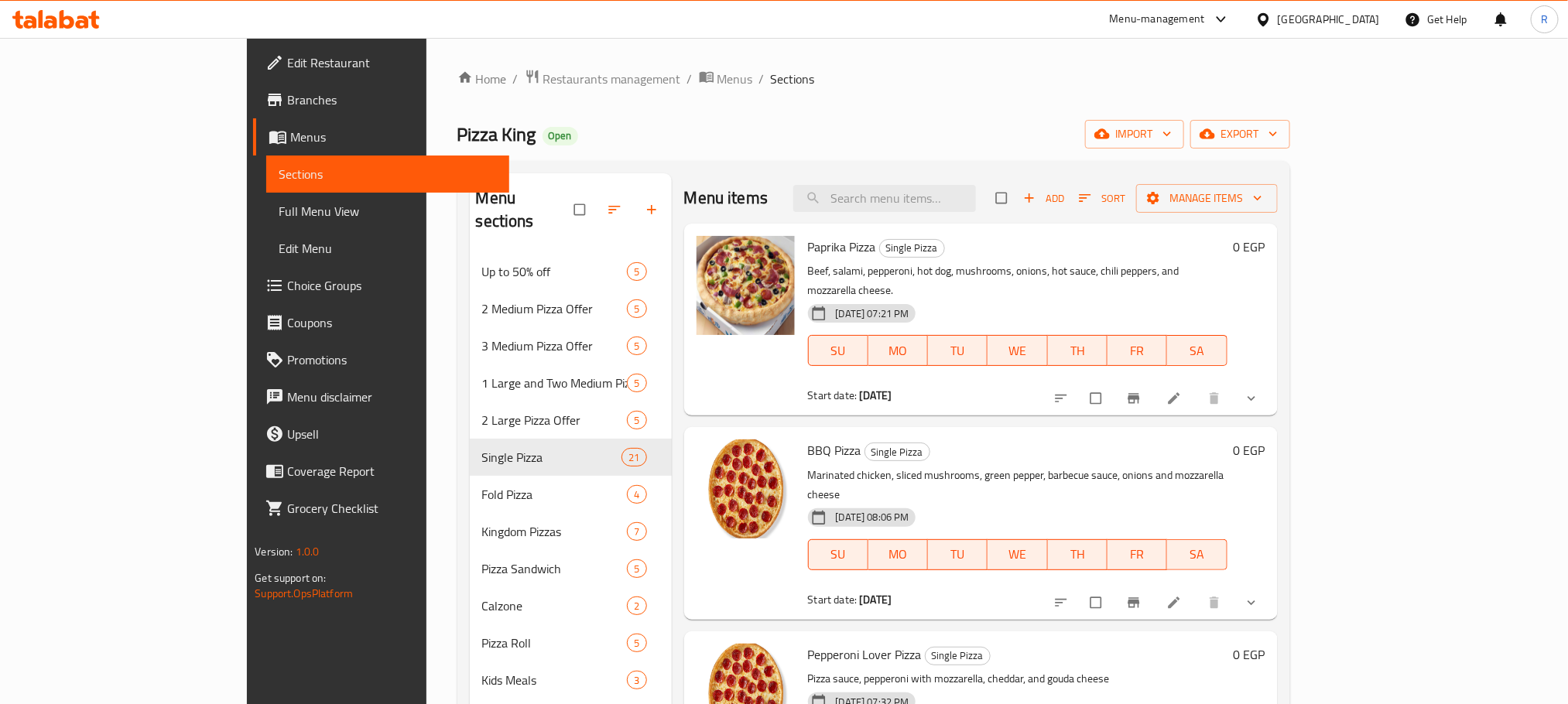
click at [279, 218] on span "Full Menu View" at bounding box center [388, 210] width 218 height 18
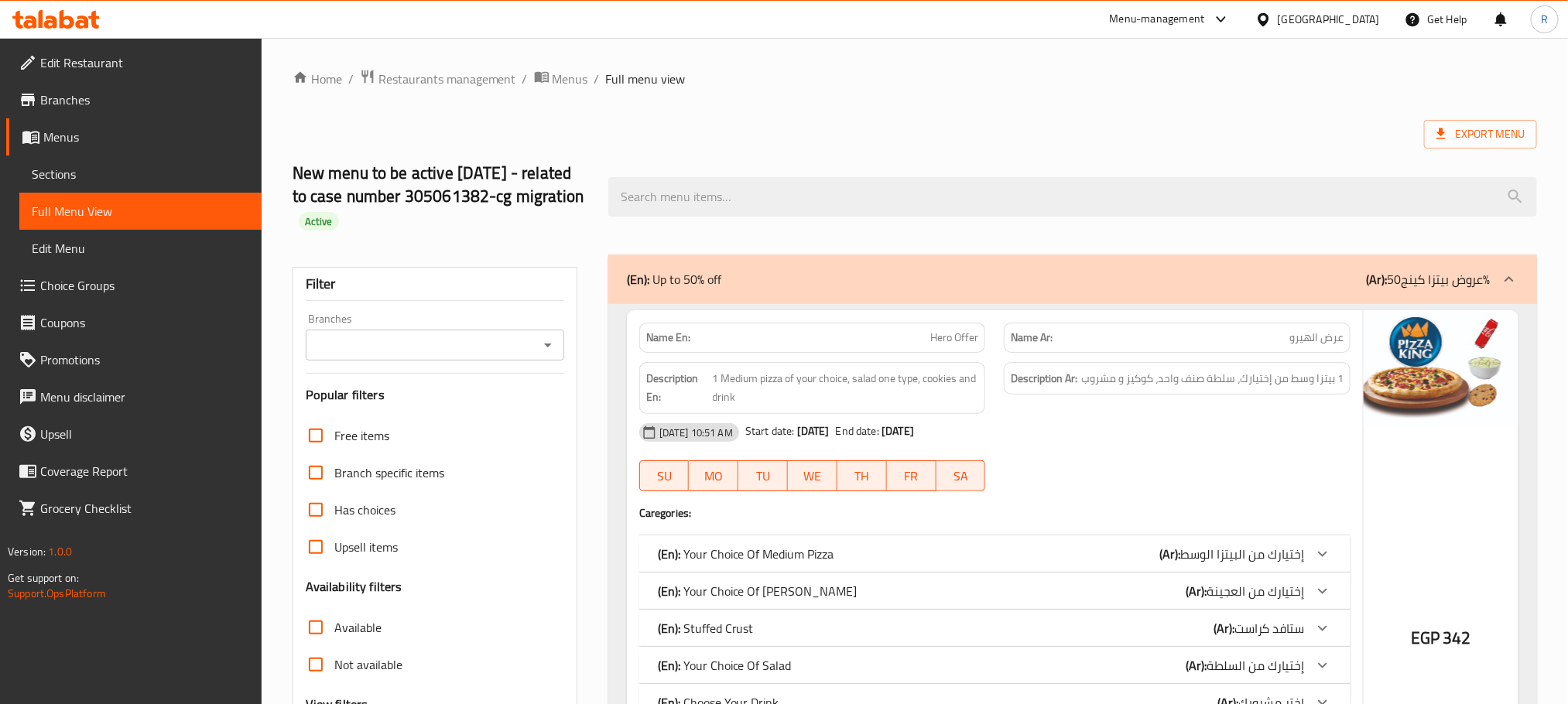
click at [539, 349] on icon "Open" at bounding box center [548, 344] width 18 height 18
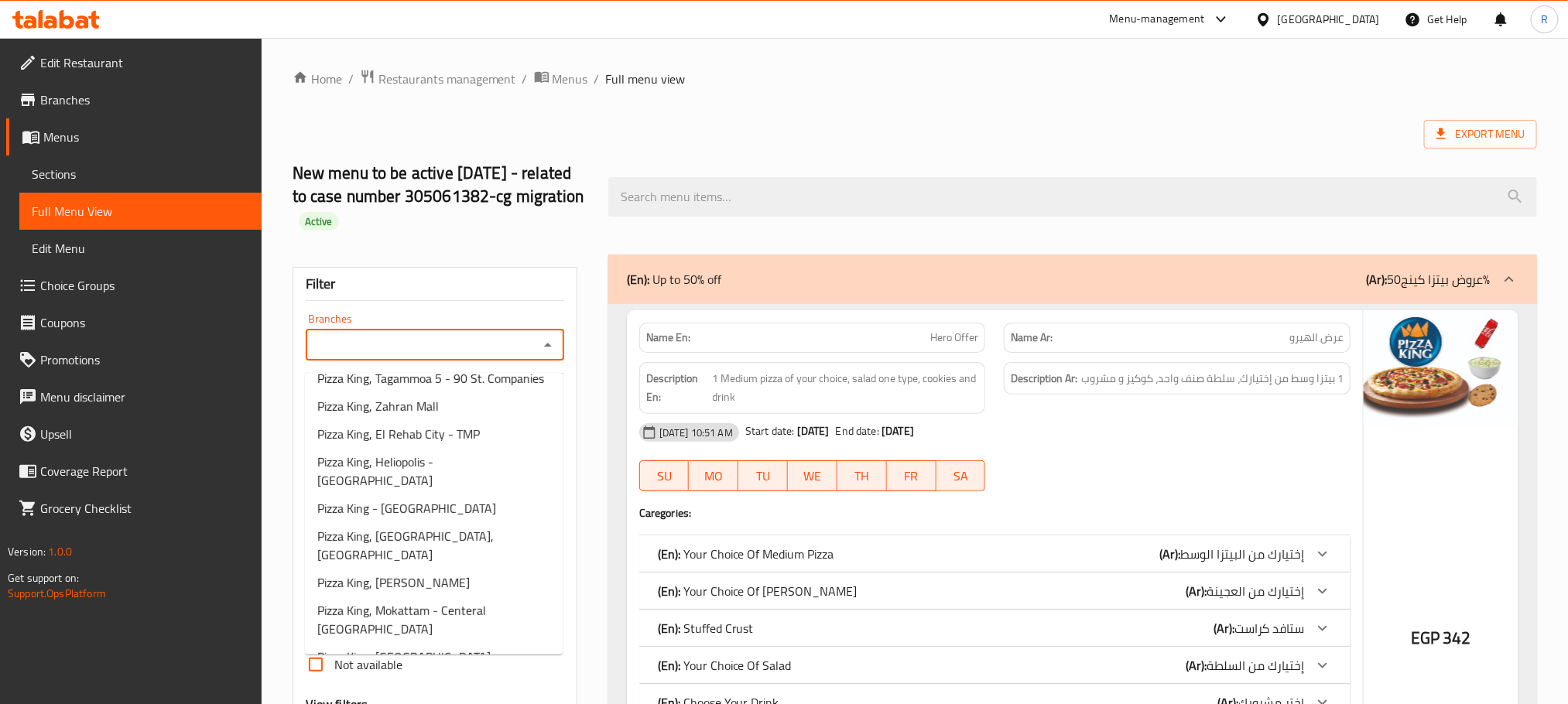
scroll to position [1598, 0]
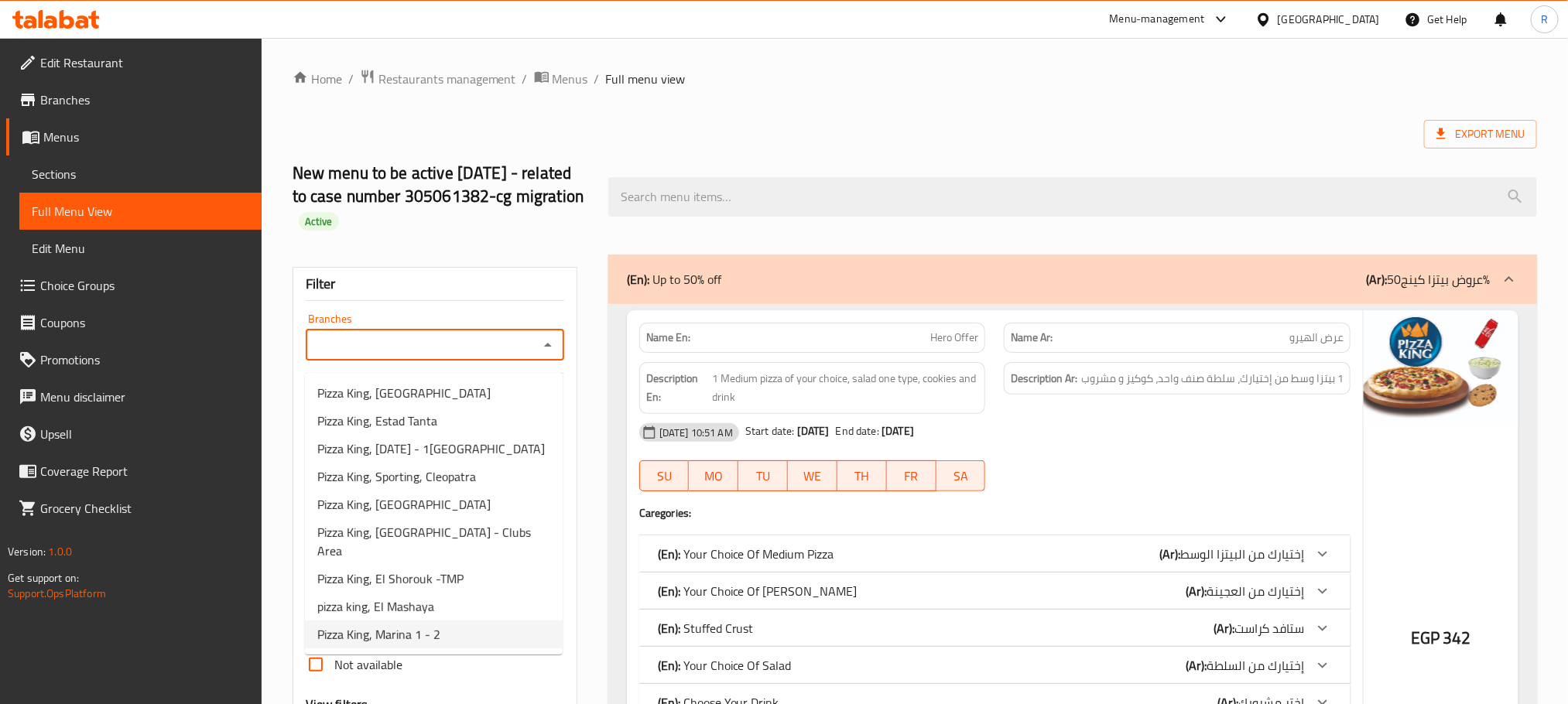
click at [441, 640] on span "Pizza King, Marina 1 - 2" at bounding box center [379, 634] width 123 height 18
type input "Pizza King, Marina 1 - 2"
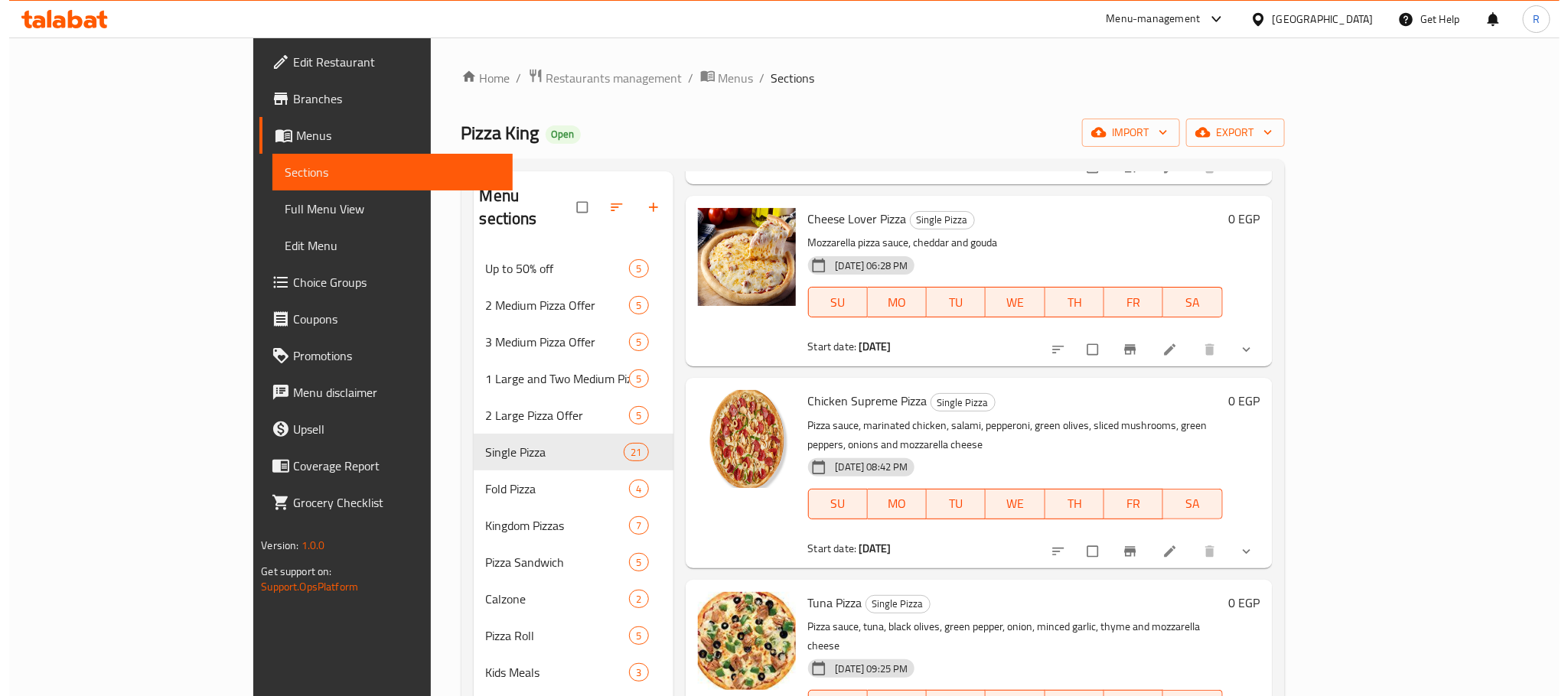
scroll to position [918, 0]
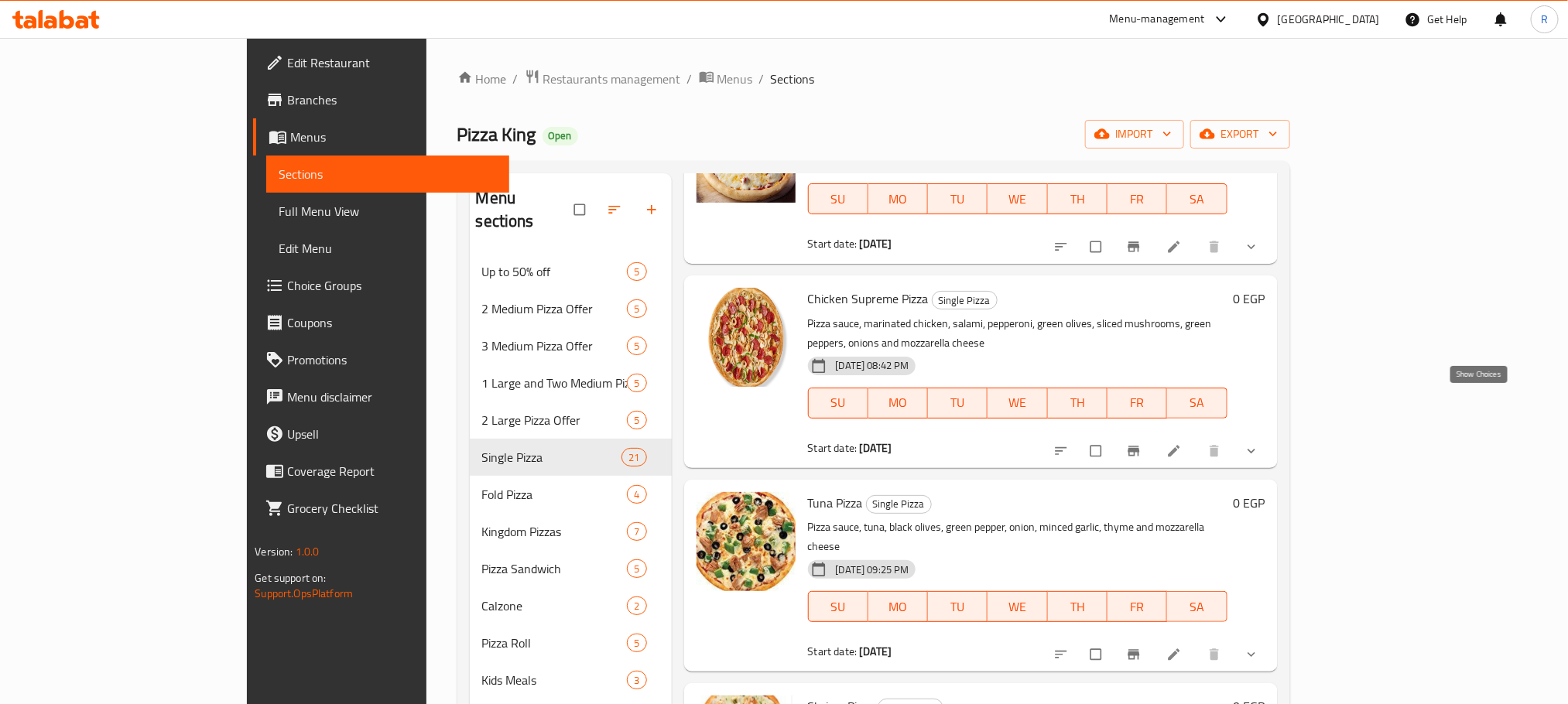
click at [1256, 448] on icon "show more" at bounding box center [1252, 450] width 8 height 5
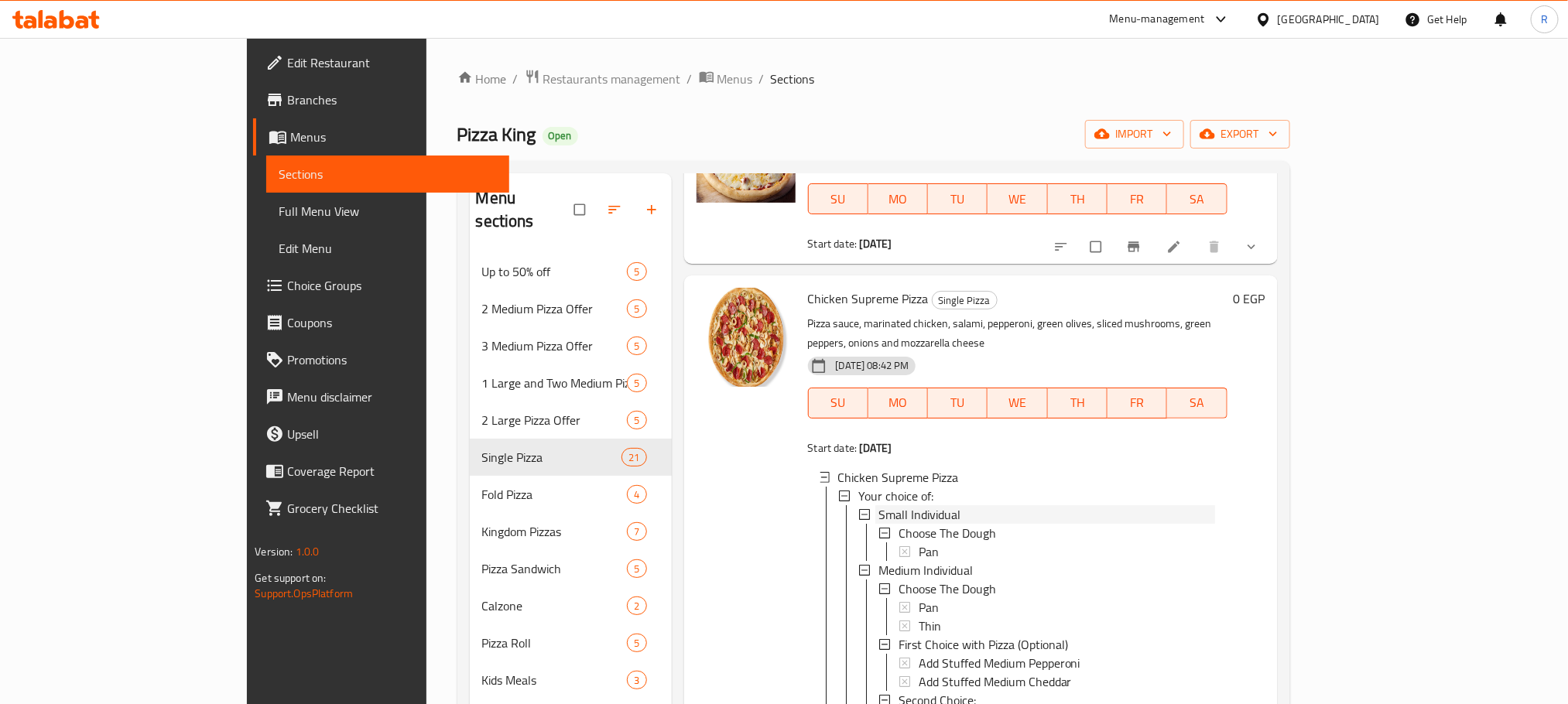
click at [919, 505] on div "Small Individual" at bounding box center [1046, 514] width 337 height 18
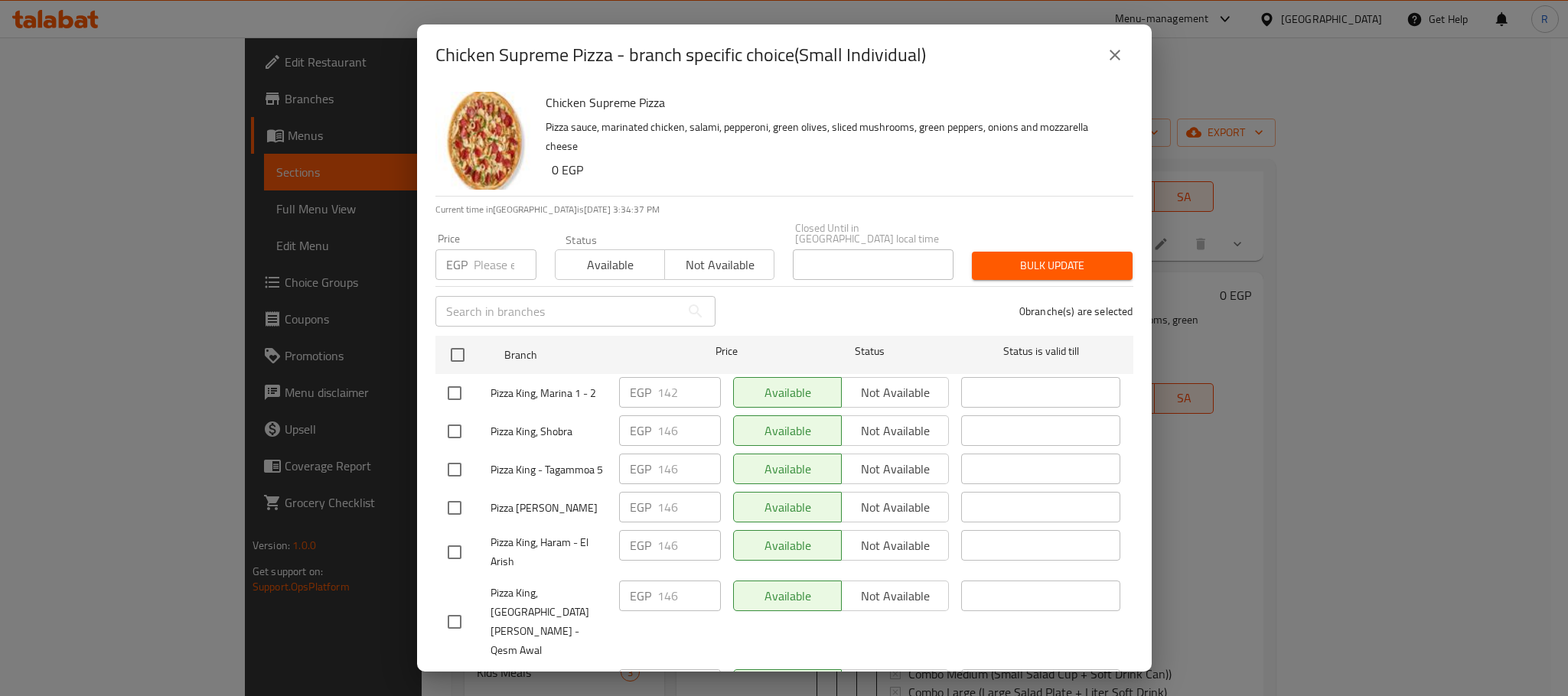
click at [457, 386] on input "checkbox" at bounding box center [455, 394] width 32 height 32
checkbox input "true"
click at [671, 399] on input "142" at bounding box center [689, 393] width 64 height 31
paste input "75"
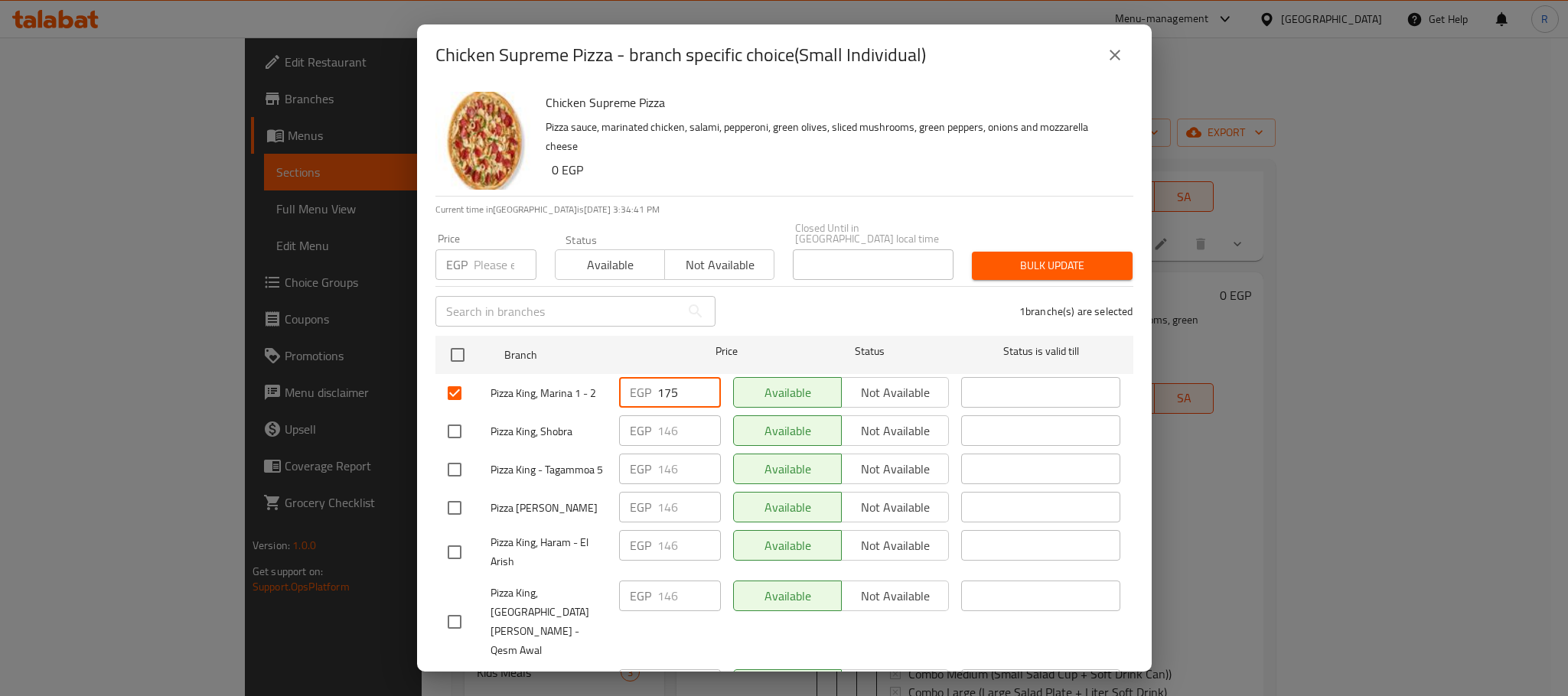
type input "175"
click at [840, 295] on div "1 branche(s) are selected" at bounding box center [934, 312] width 418 height 55
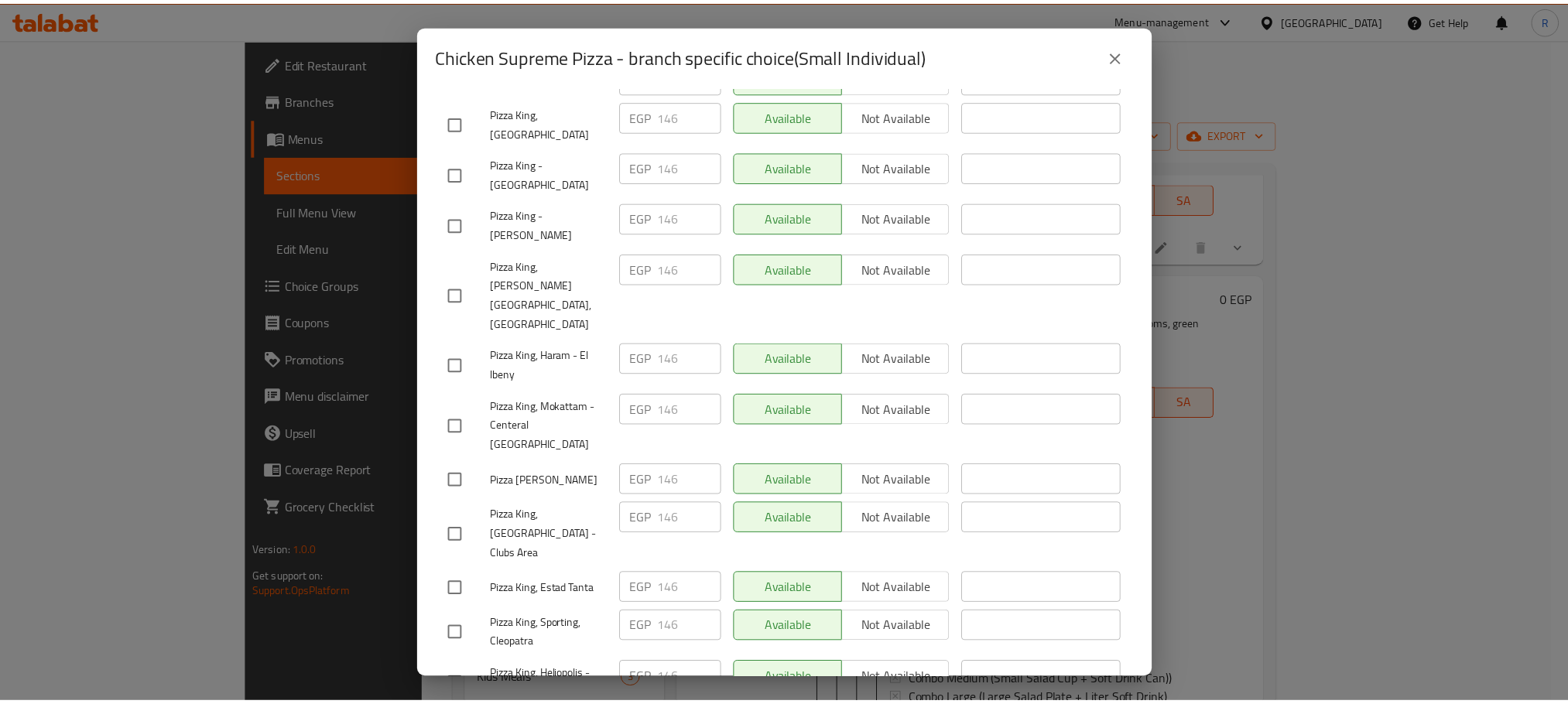
scroll to position [2765, 0]
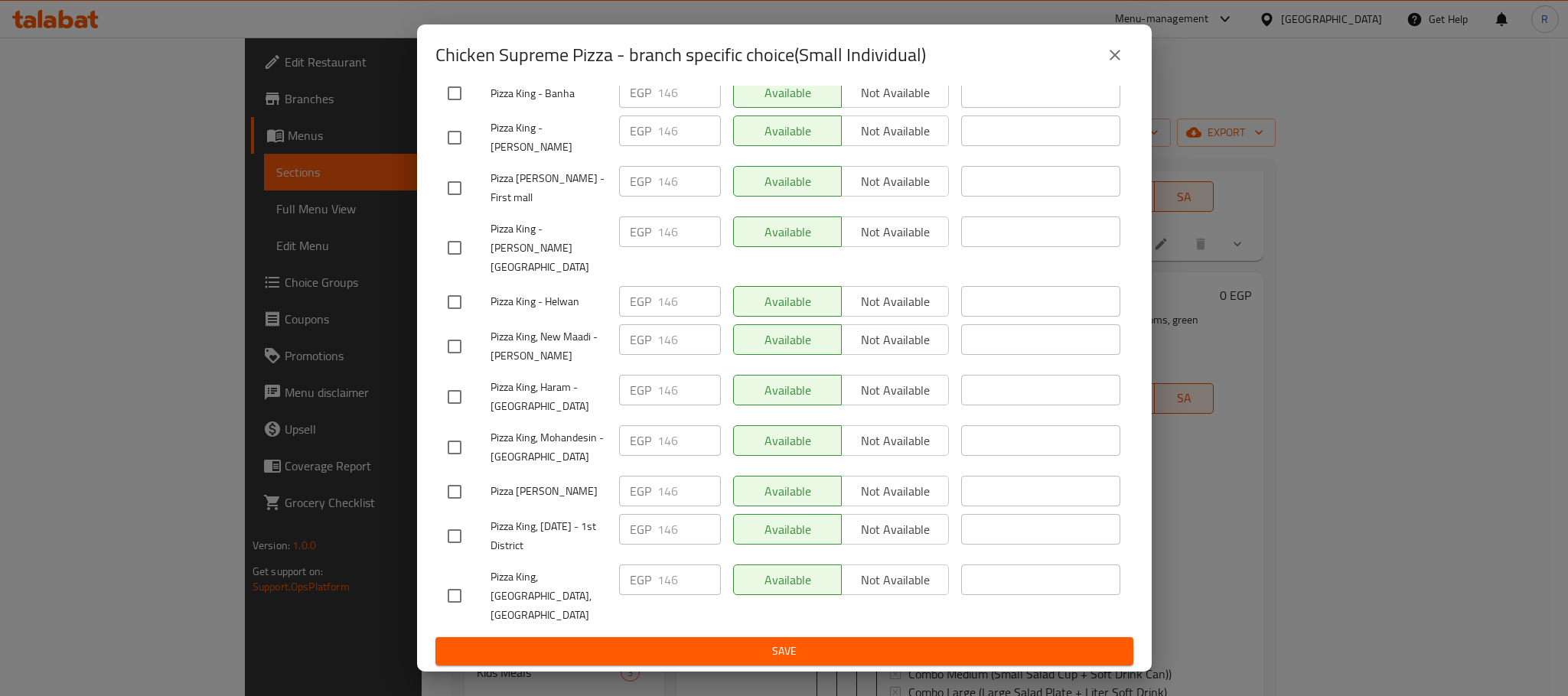
click at [835, 662] on button "Save" at bounding box center [785, 651] width 698 height 29
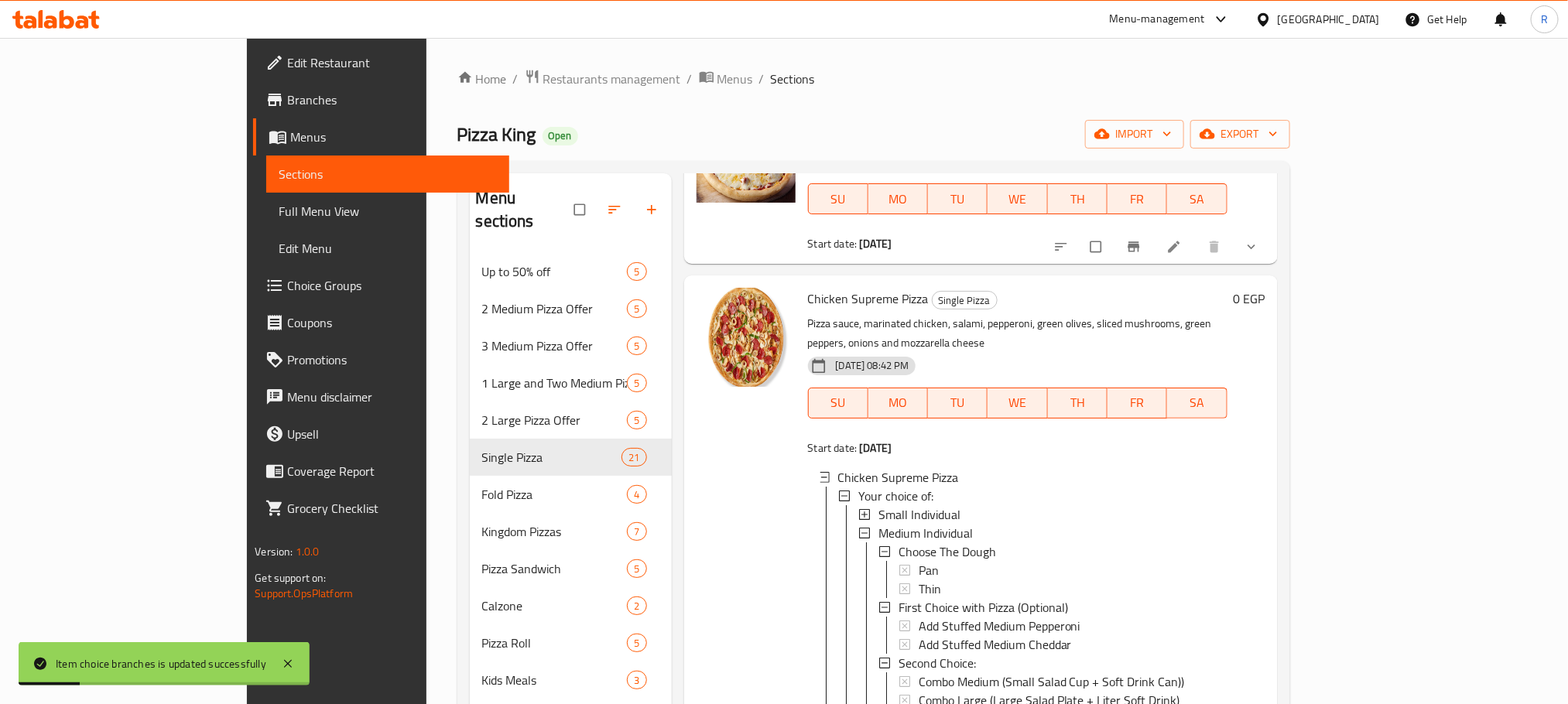
scroll to position [1509, 0]
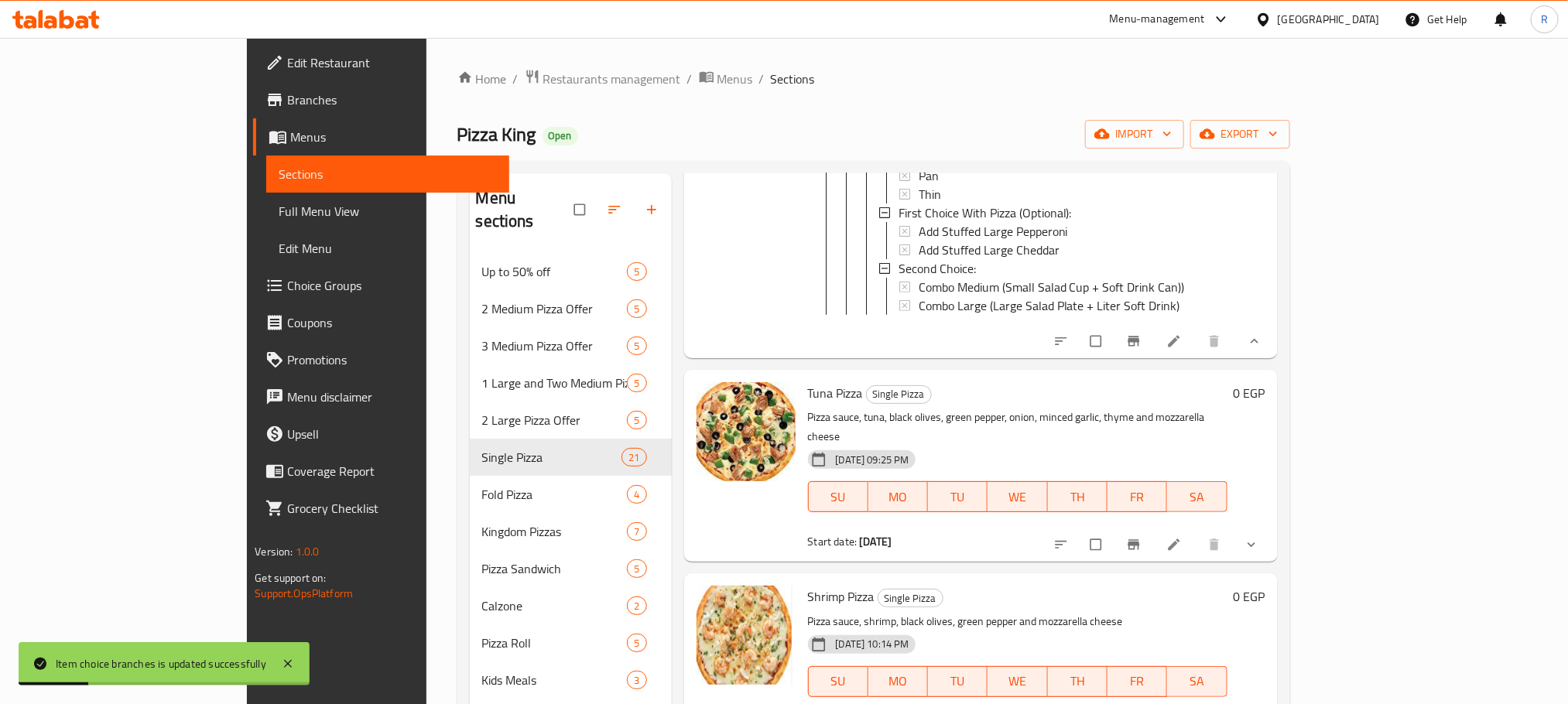
click at [1259, 537] on icon "show more" at bounding box center [1252, 545] width 15 height 15
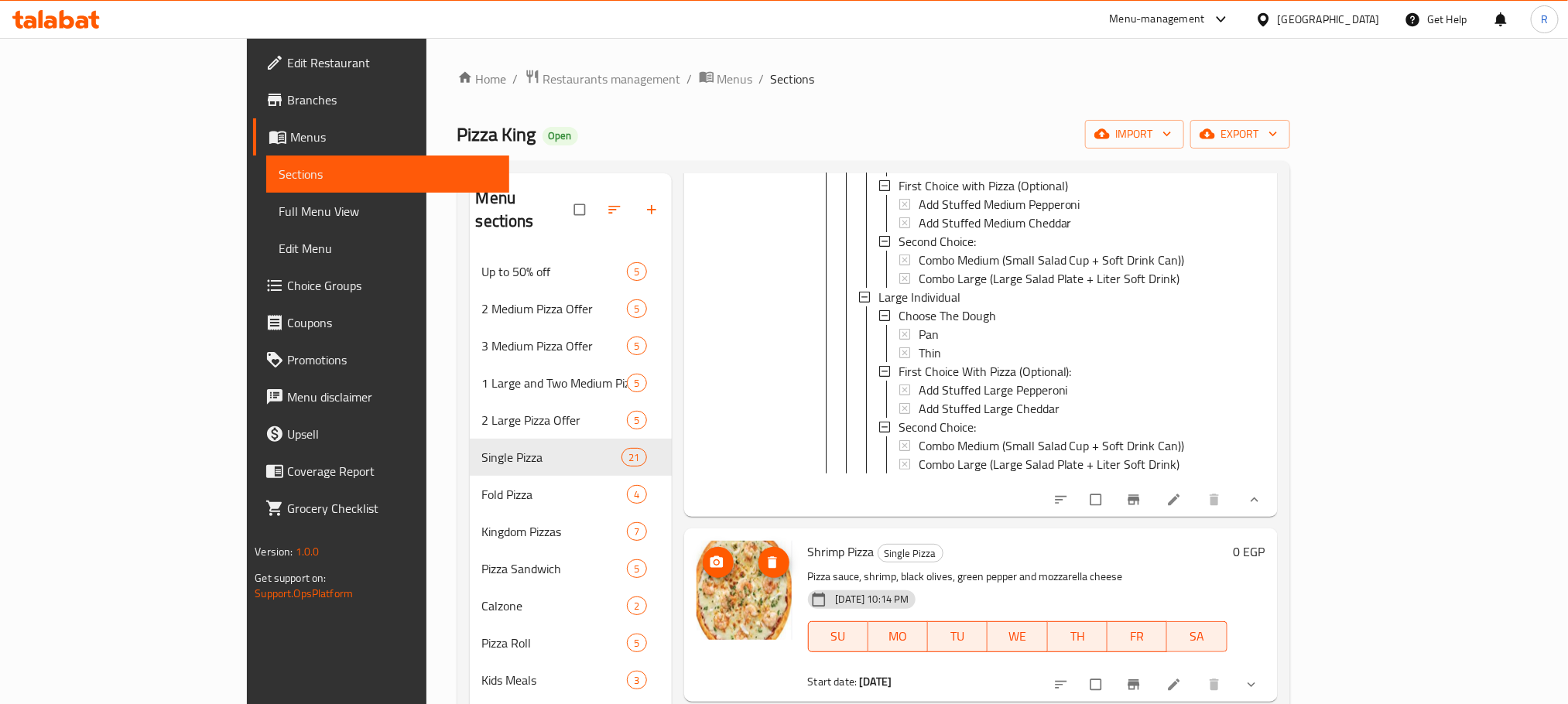
scroll to position [2206, 0]
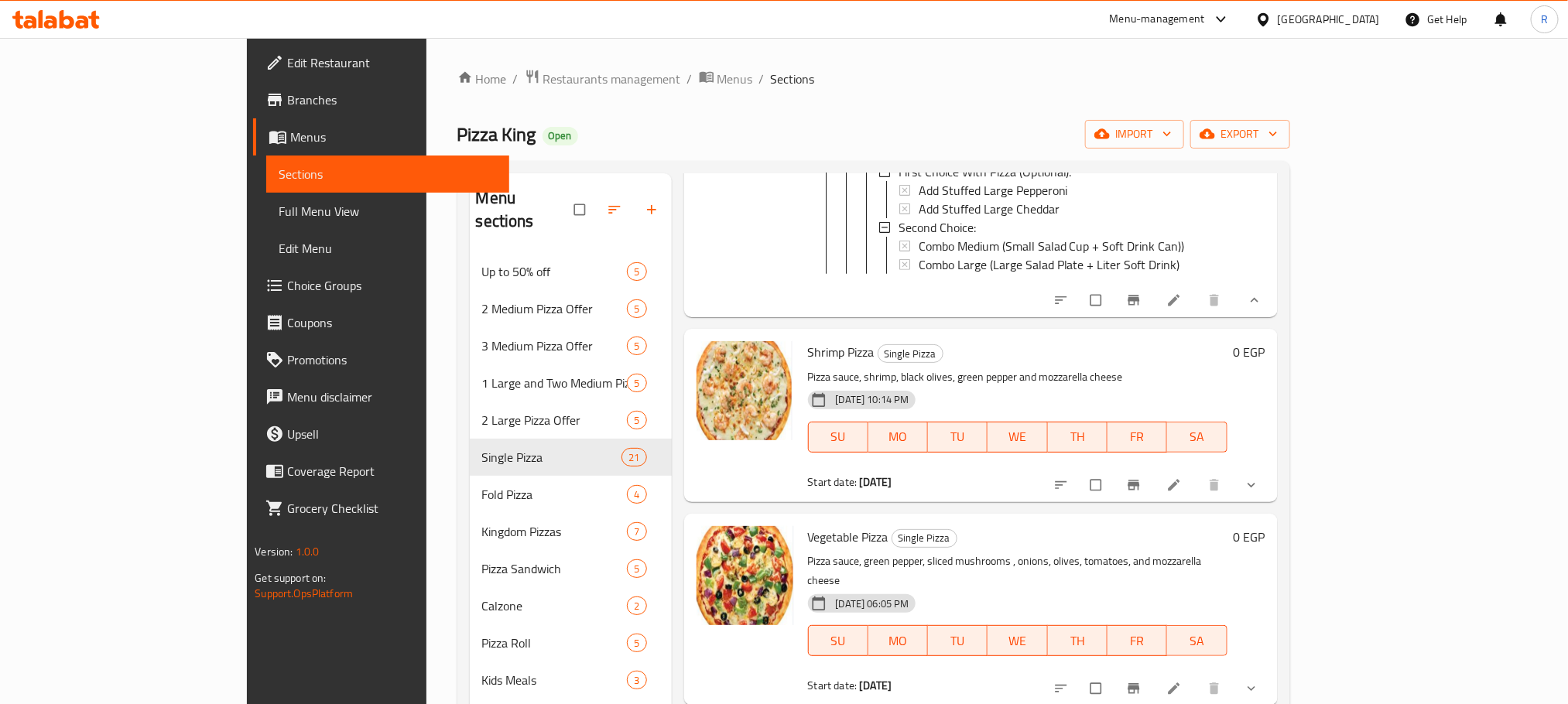
click at [1259, 493] on icon "show more" at bounding box center [1252, 485] width 15 height 15
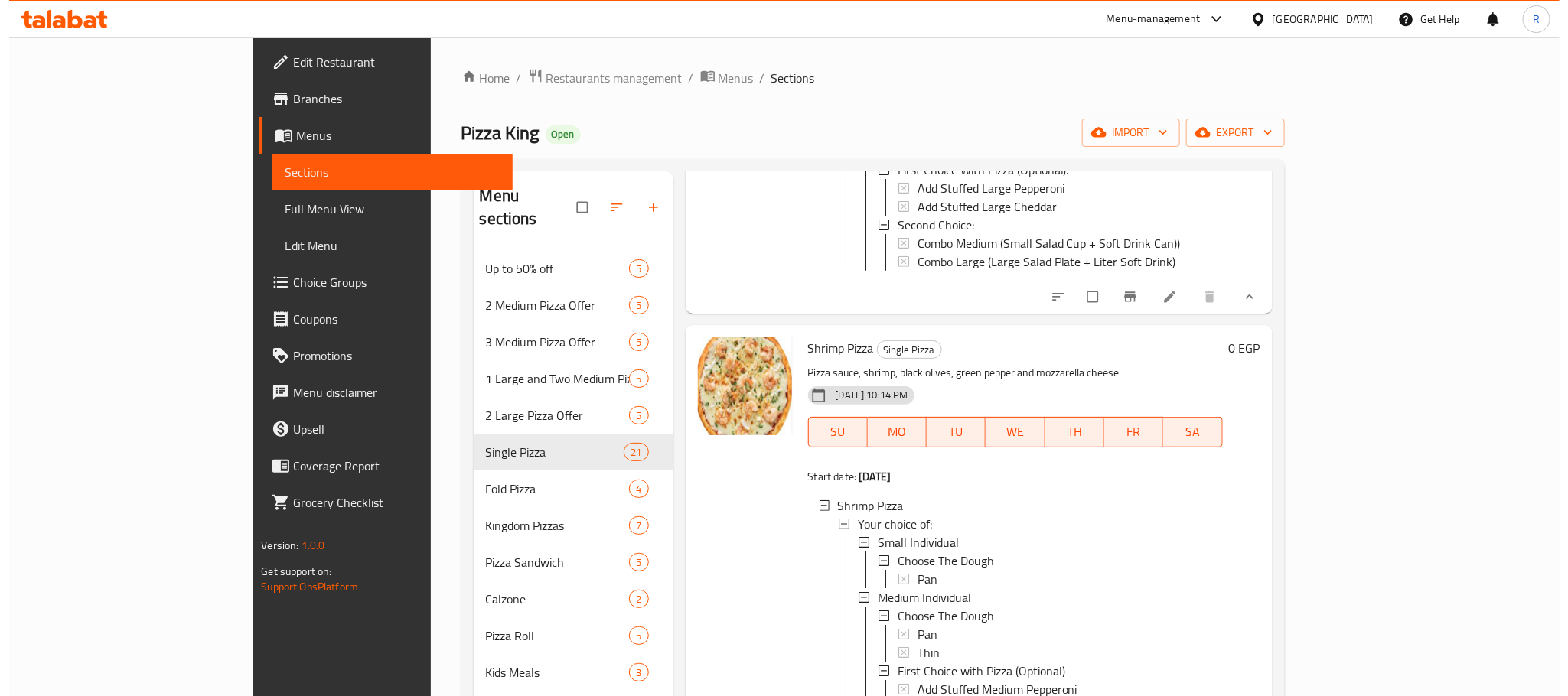
scroll to position [2295, 0]
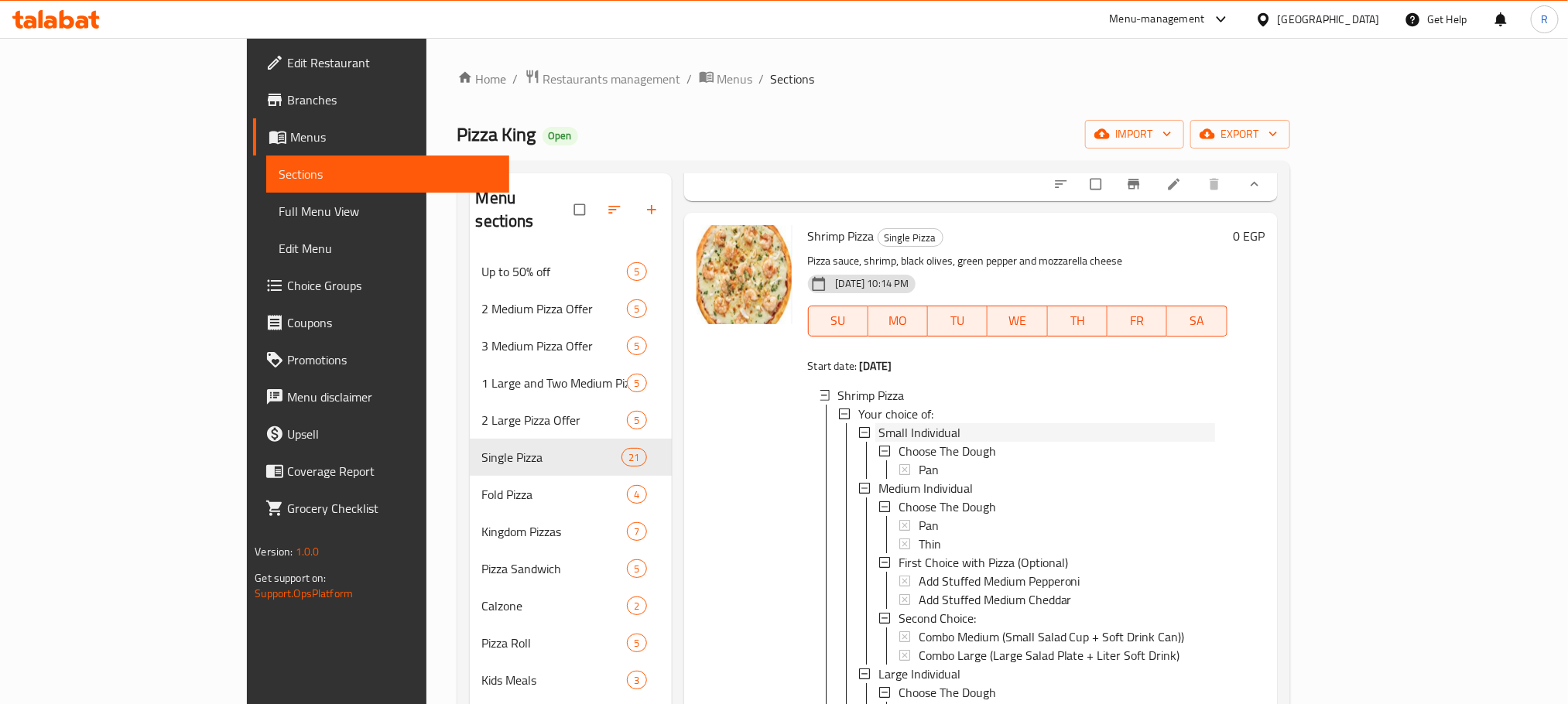
click at [912, 442] on div "Small Individual" at bounding box center [1046, 432] width 337 height 18
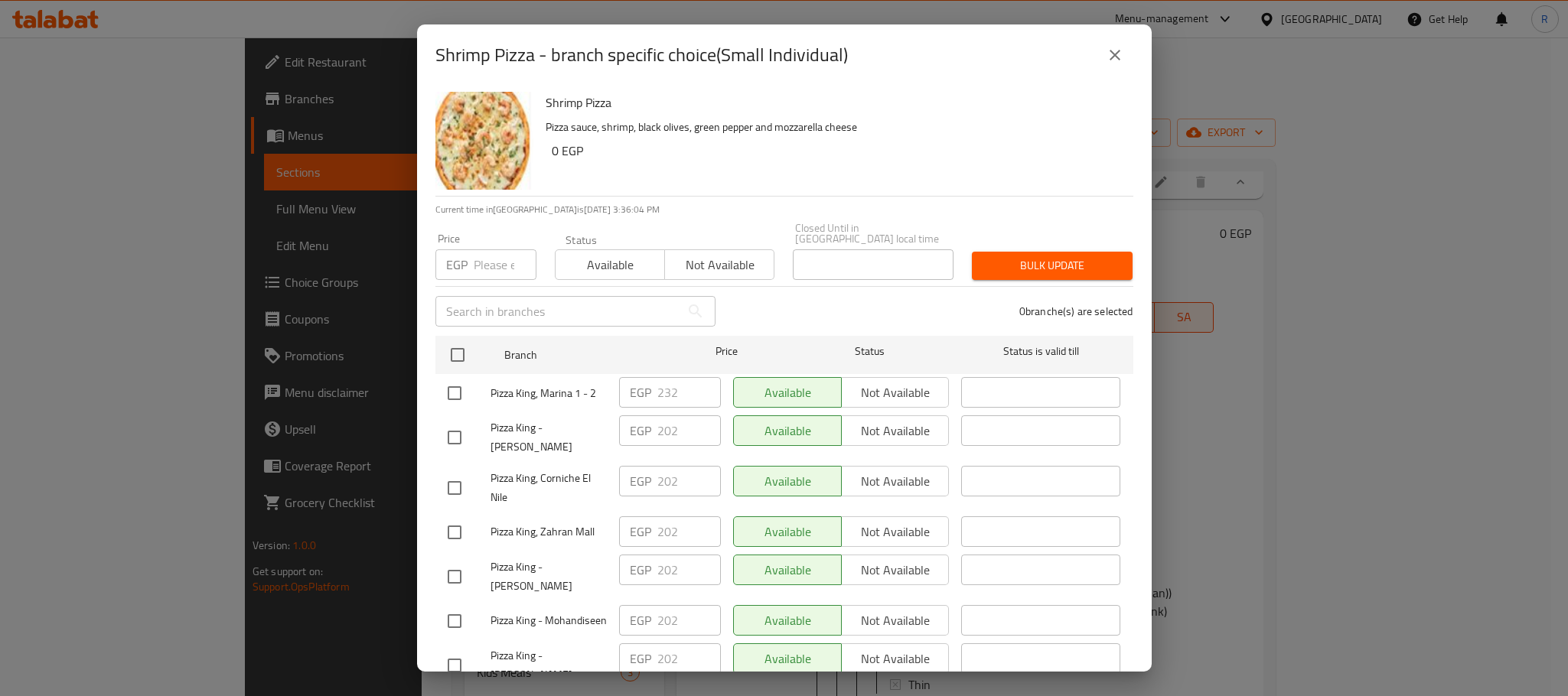
click at [450, 393] on input "checkbox" at bounding box center [455, 394] width 32 height 32
checkbox input "true"
click at [669, 388] on input "232" at bounding box center [689, 393] width 64 height 31
paste input "4"
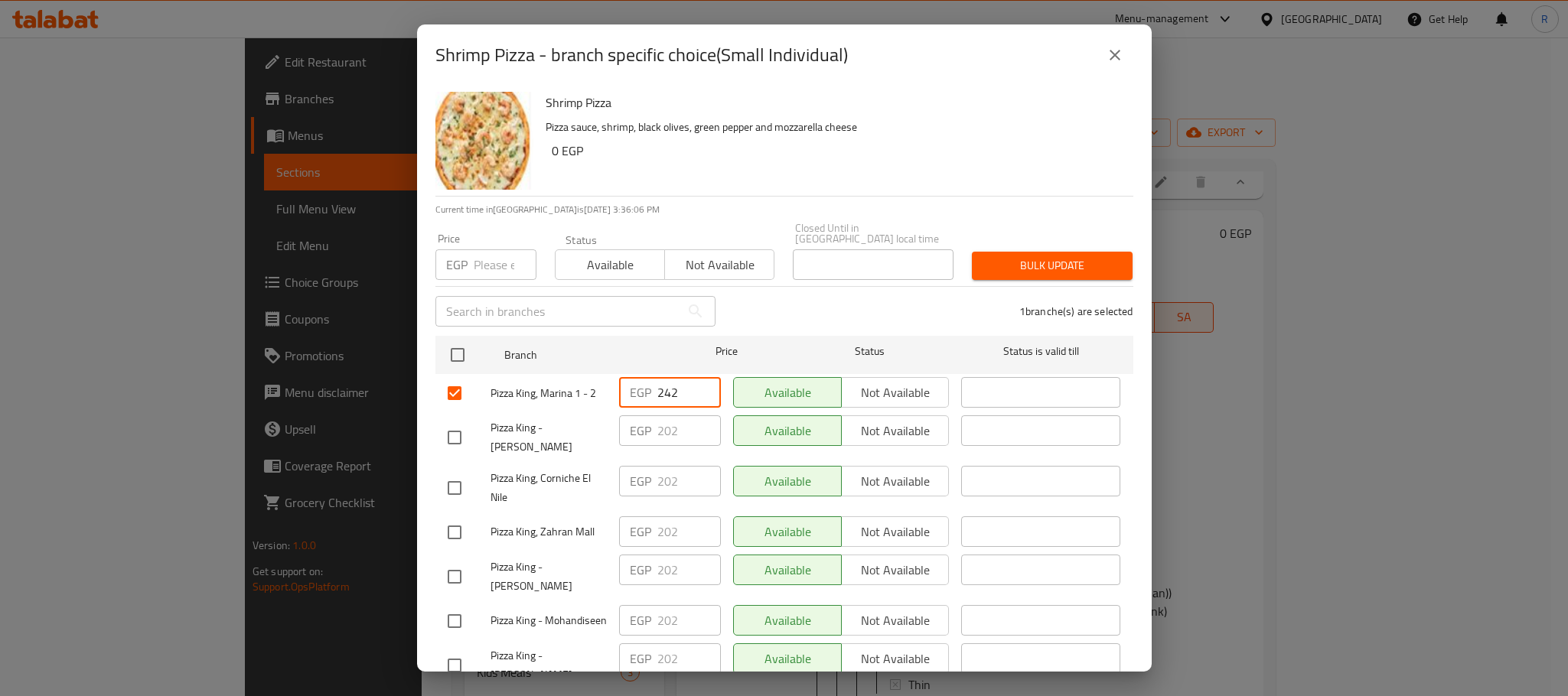
type input "242"
click at [812, 303] on div "1 branche(s) are selected" at bounding box center [934, 312] width 418 height 55
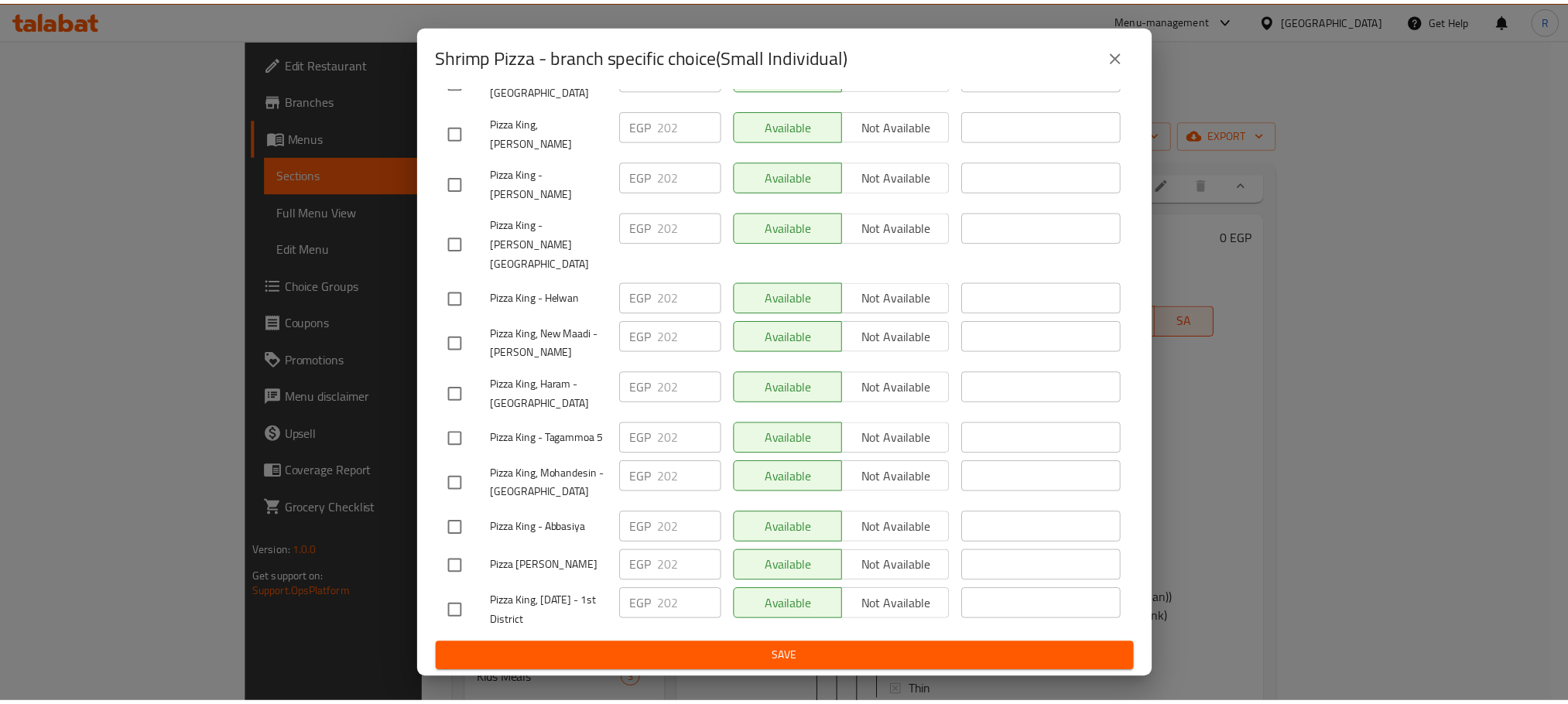
scroll to position [2765, 0]
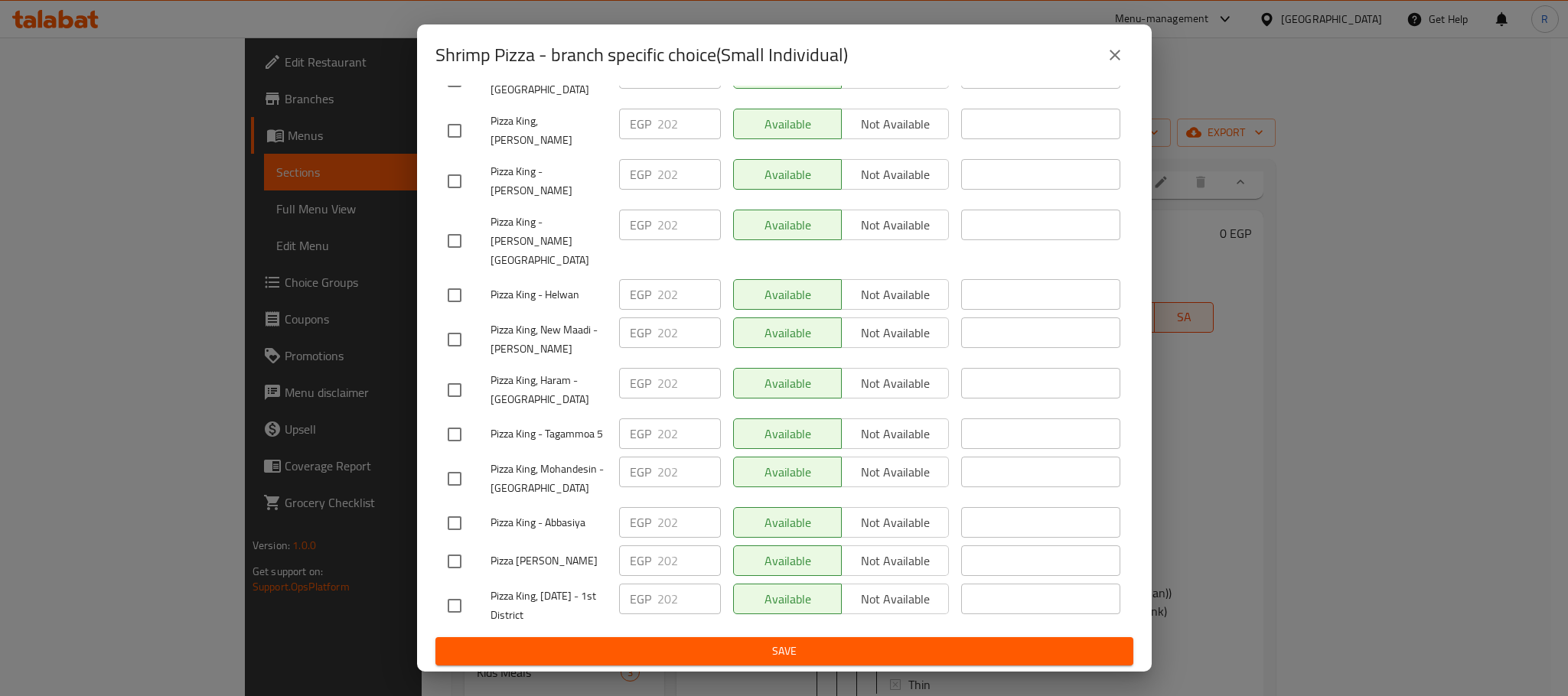
click at [739, 655] on span "Save" at bounding box center [784, 651] width 673 height 19
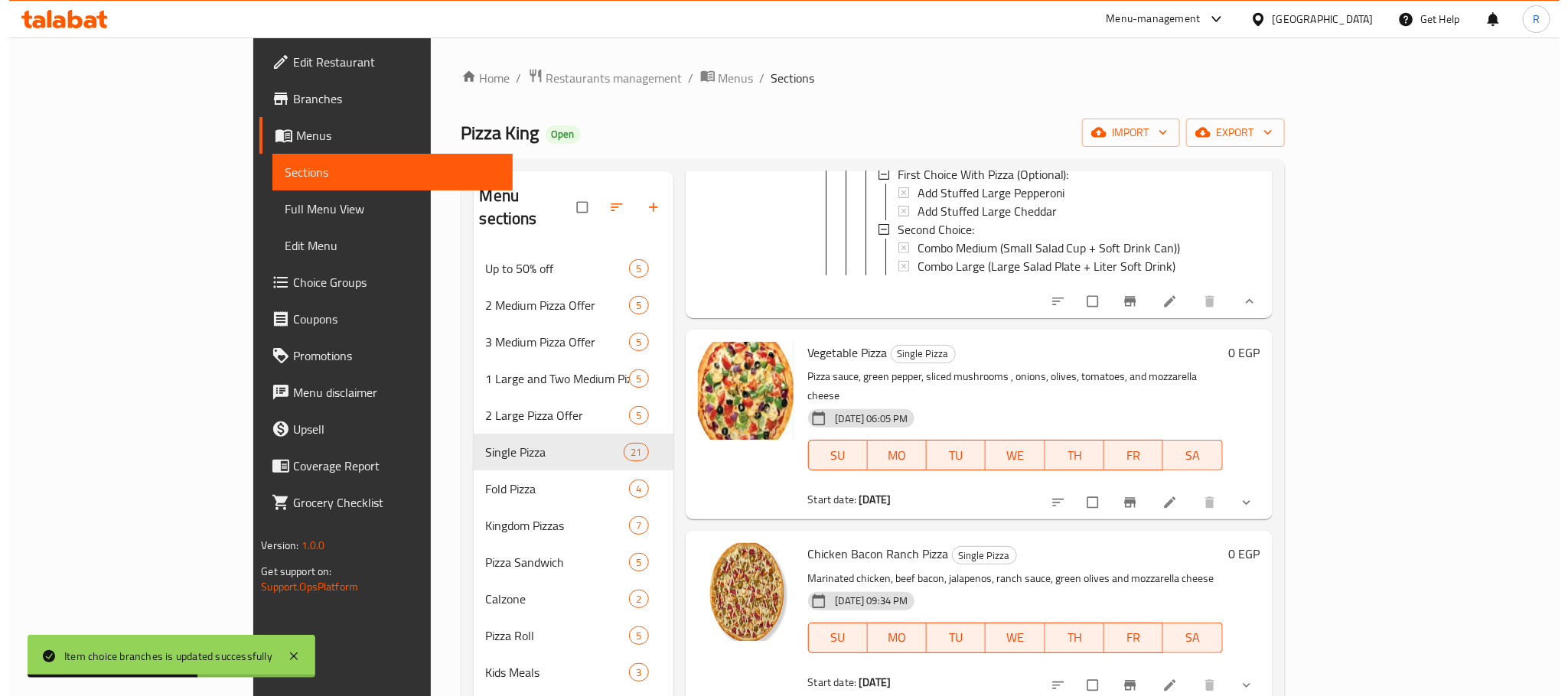
scroll to position [2984, 0]
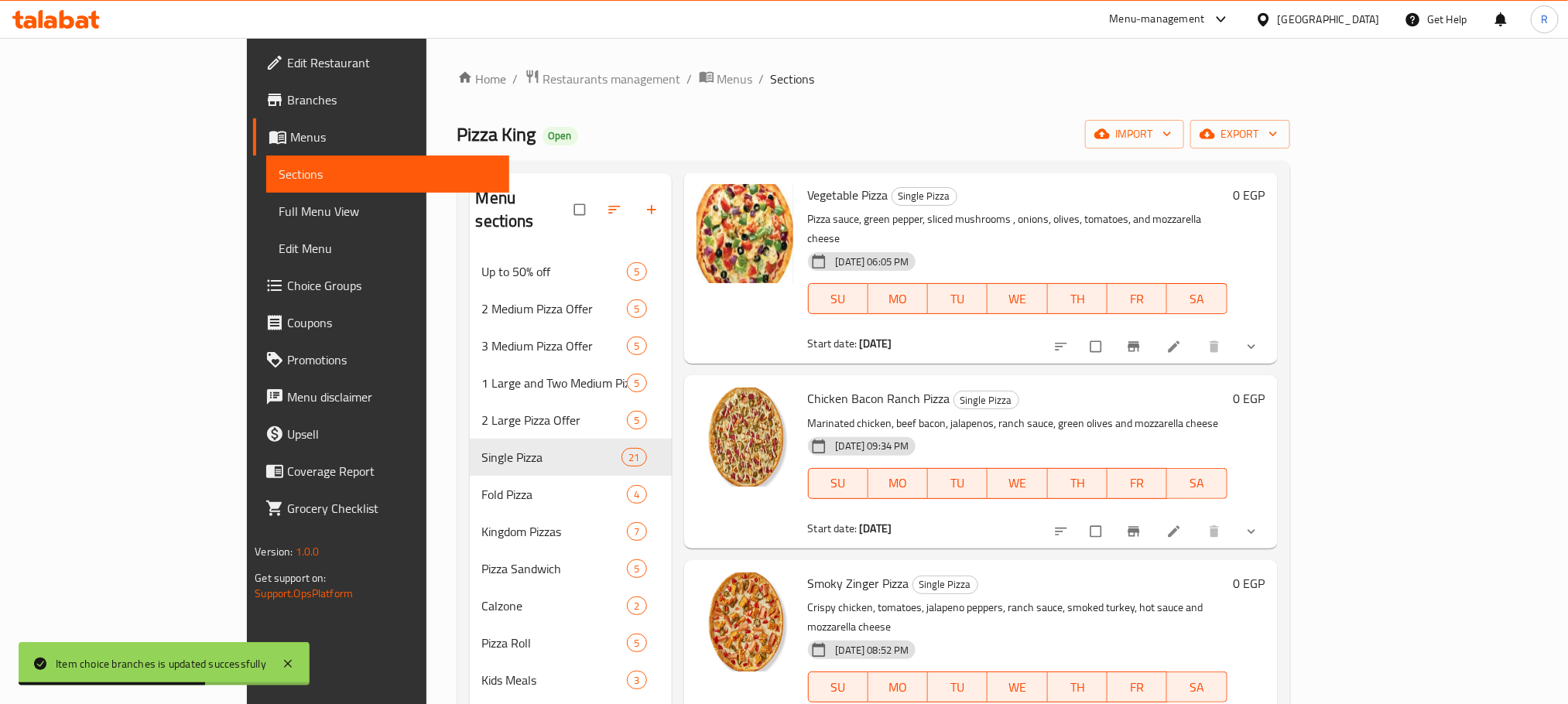
click at [1272, 364] on button "show more" at bounding box center [1253, 346] width 38 height 34
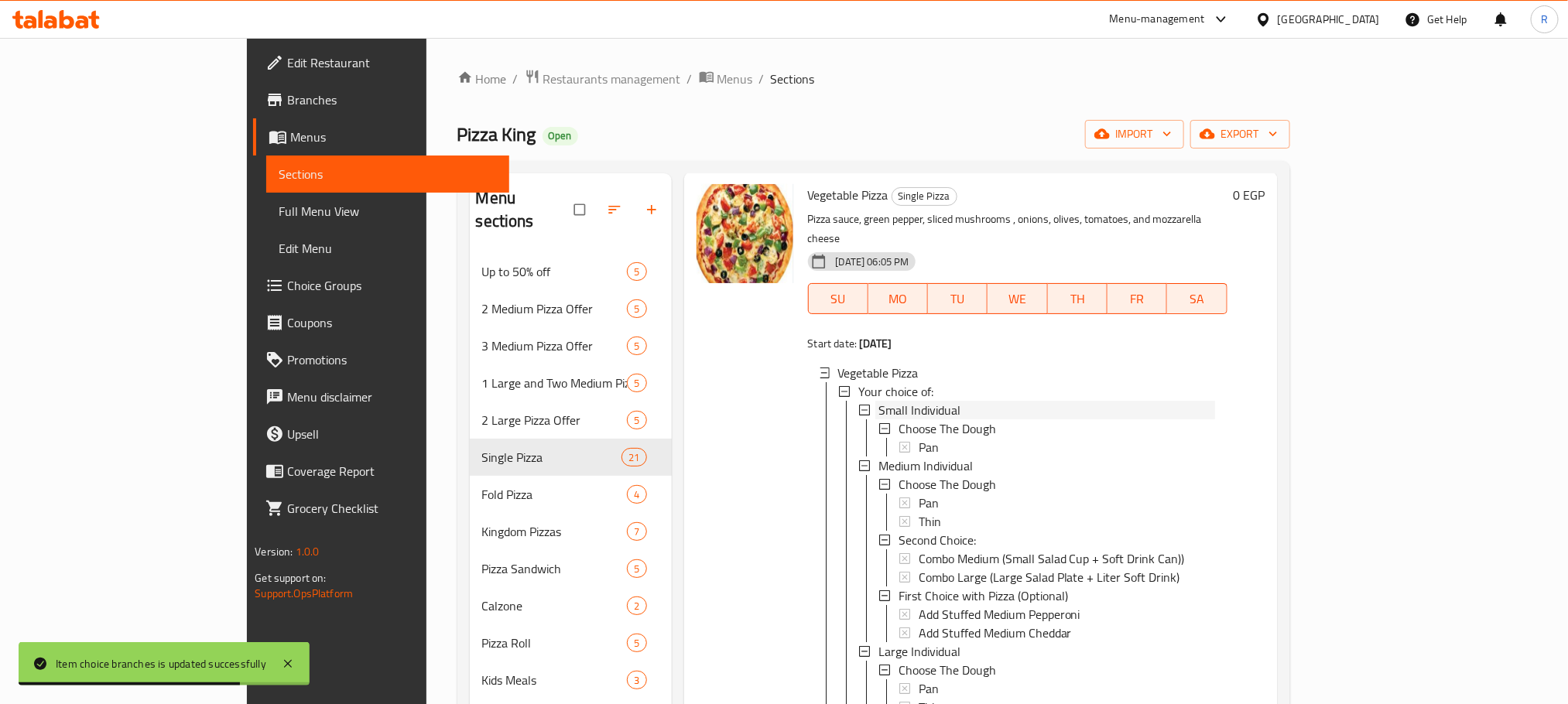
click at [879, 420] on span "Small Individual" at bounding box center [919, 410] width 82 height 18
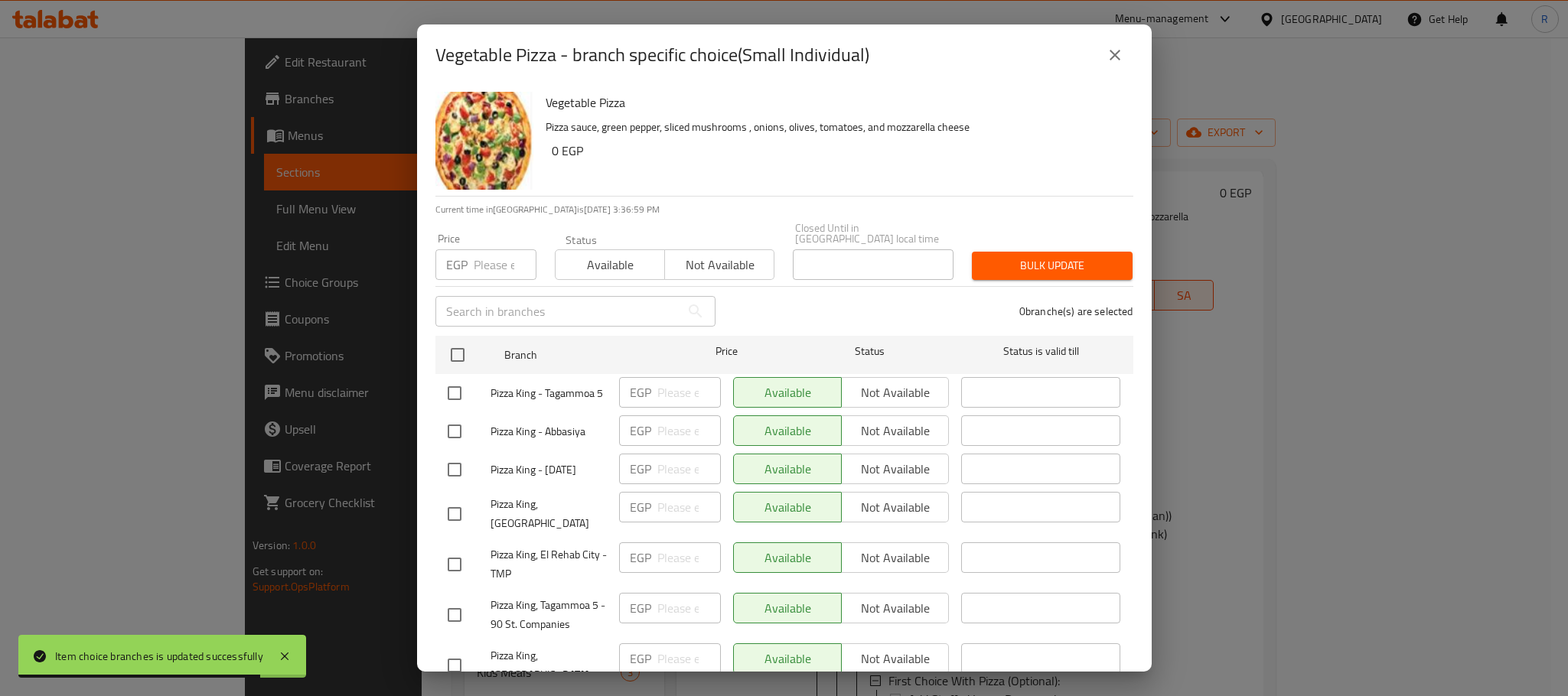
scroll to position [1853, 0]
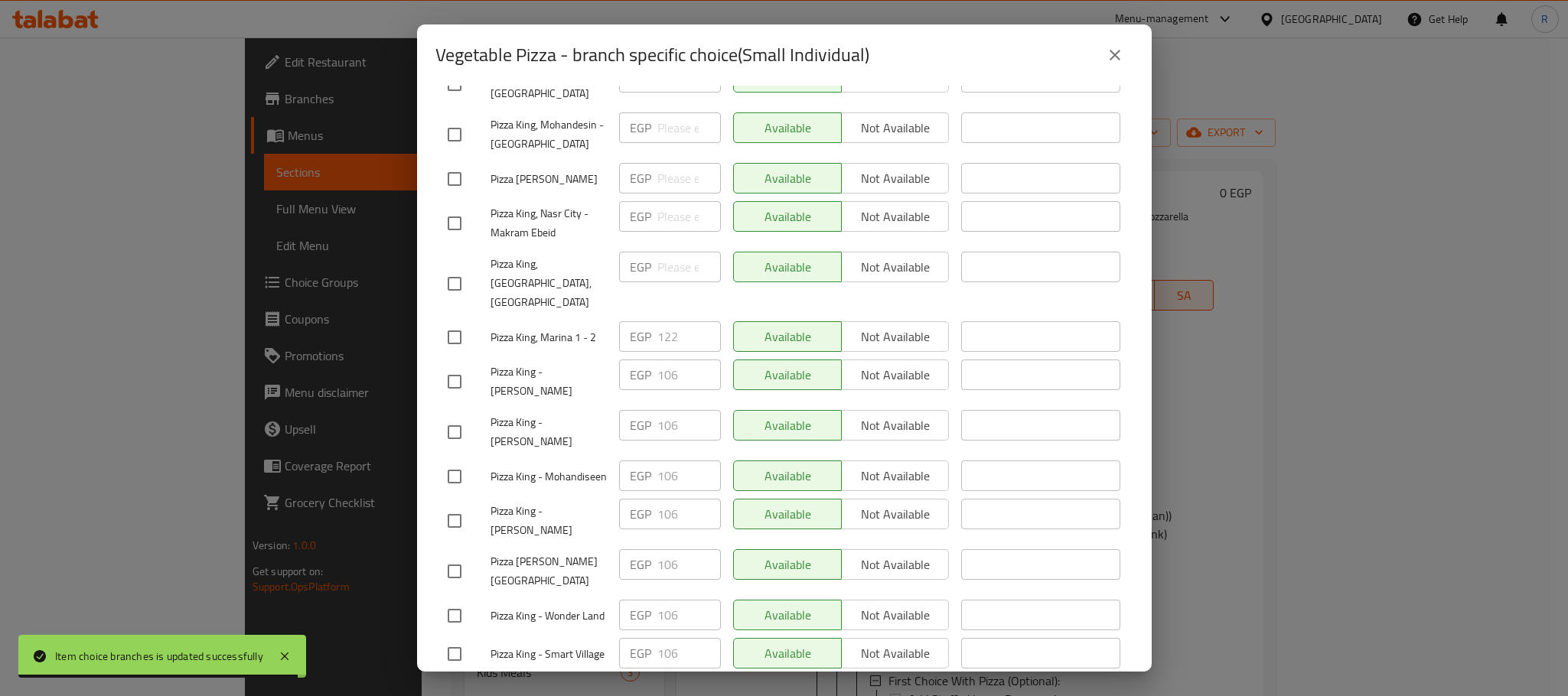
click at [460, 354] on input "checkbox" at bounding box center [455, 338] width 32 height 32
checkbox input "true"
click at [671, 352] on input "122" at bounding box center [689, 337] width 64 height 31
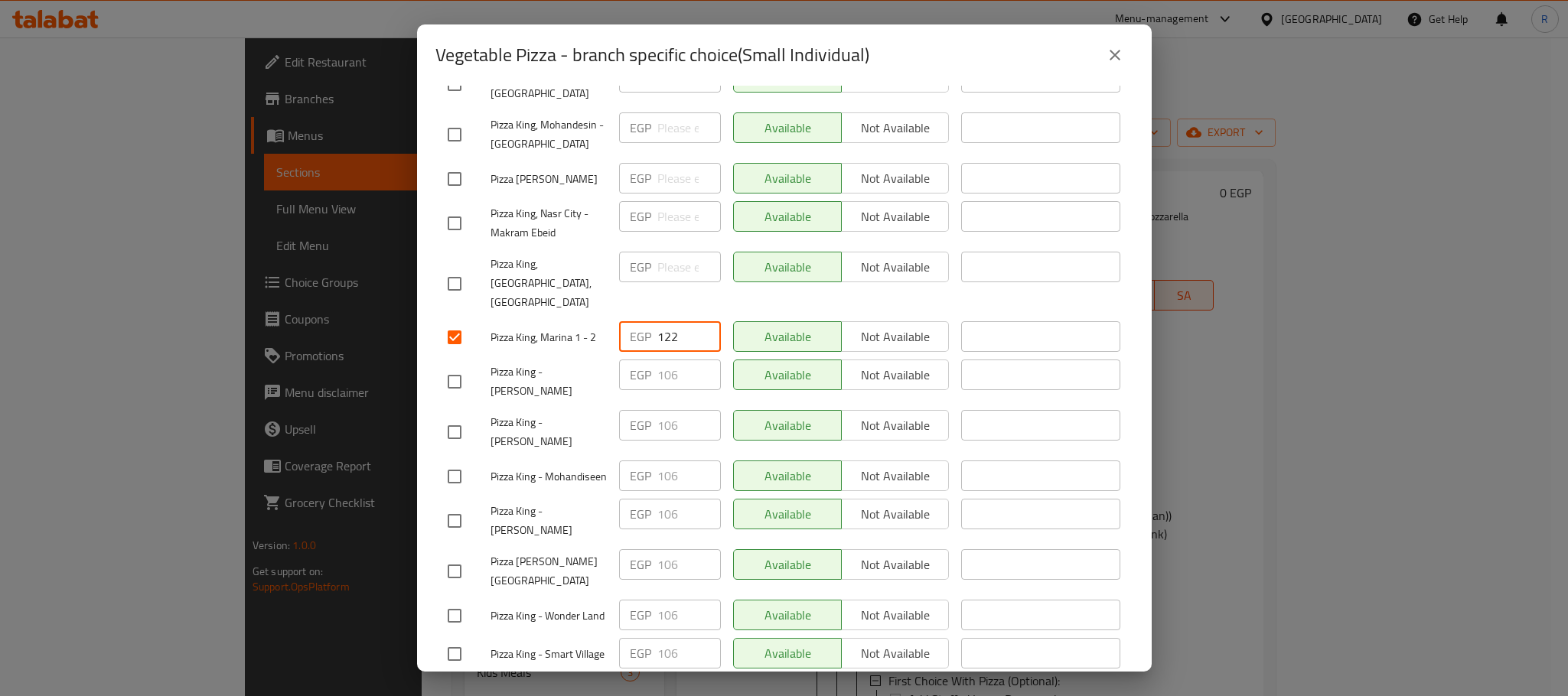
click at [671, 352] on input "122" at bounding box center [689, 337] width 64 height 31
paste input "8"
type input "128"
click at [727, 321] on div "Available Not available" at bounding box center [841, 283] width 229 height 75
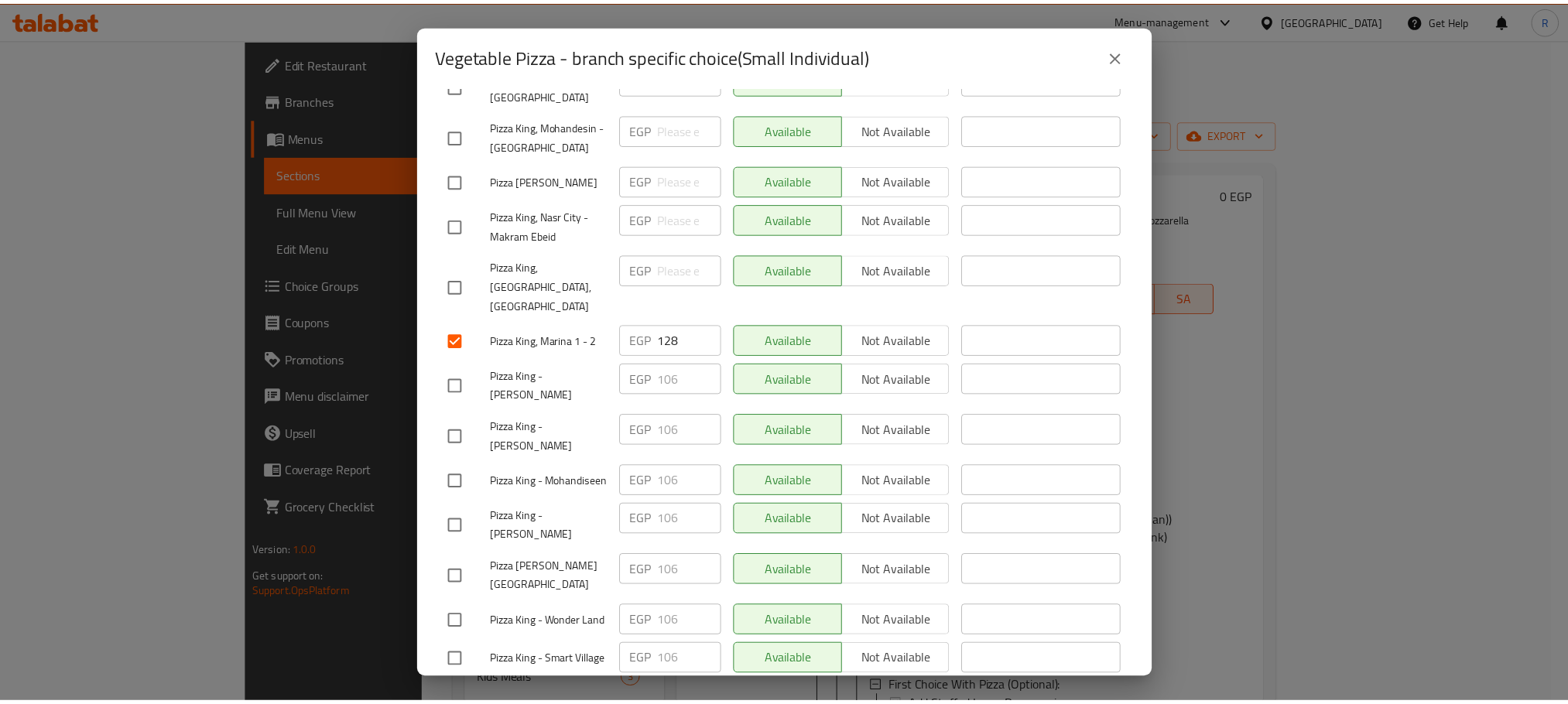
scroll to position [2765, 0]
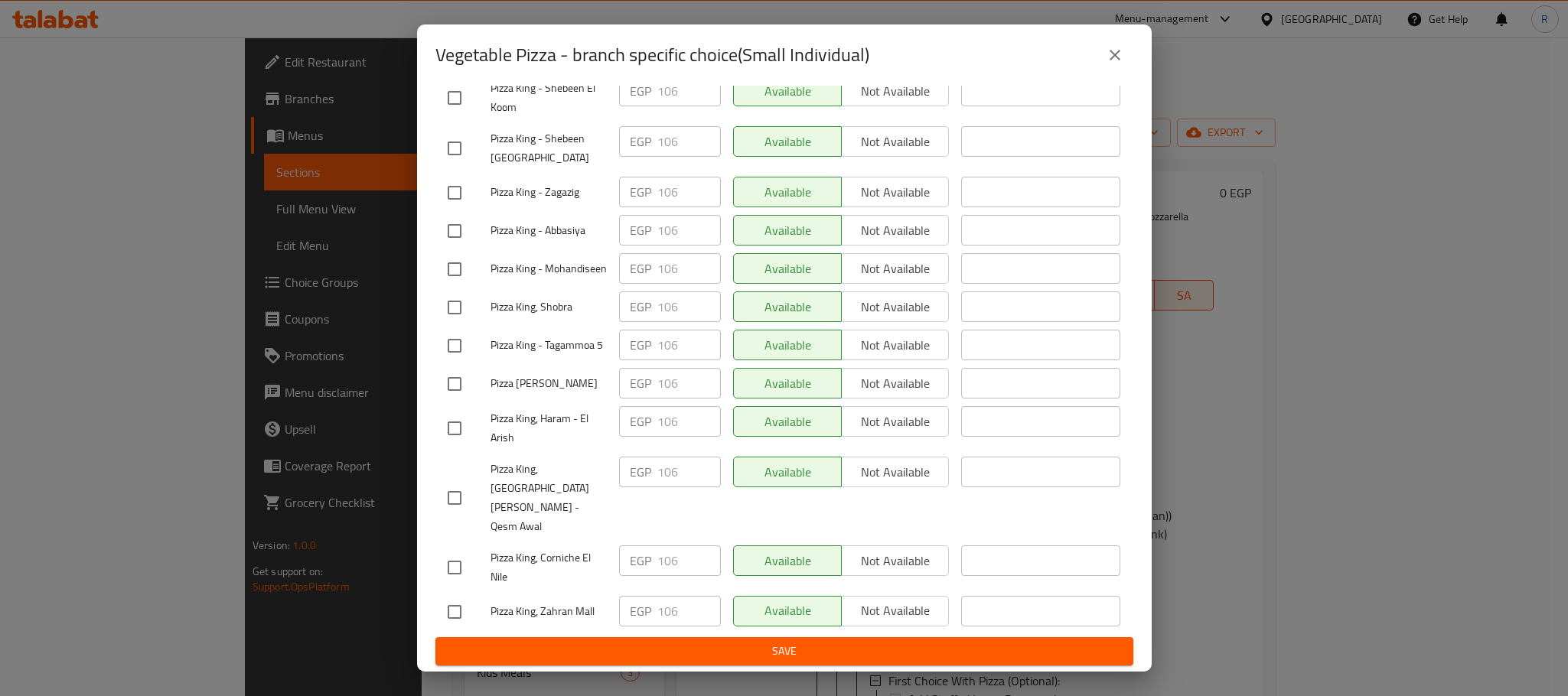
click at [747, 649] on span "Save" at bounding box center [784, 651] width 673 height 19
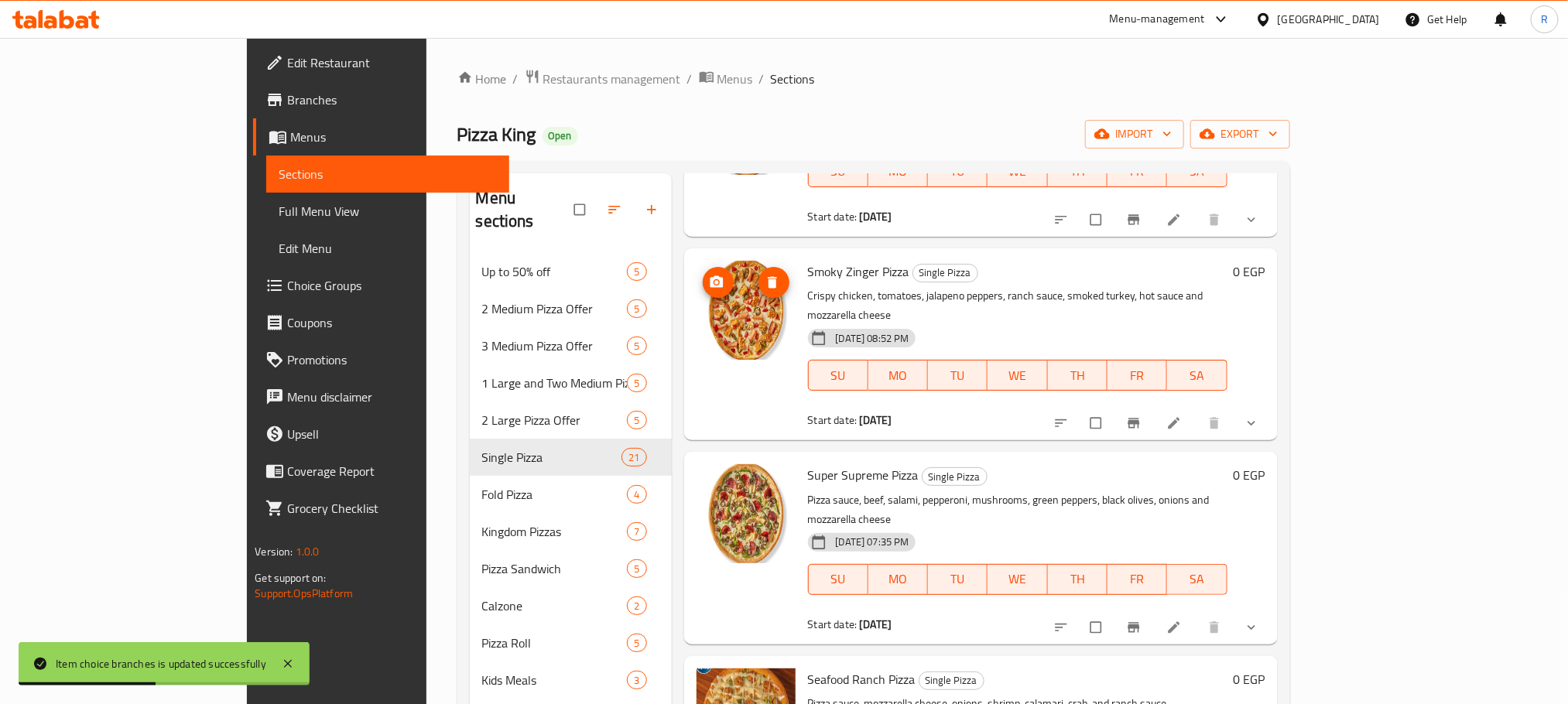
scroll to position [3947, 0]
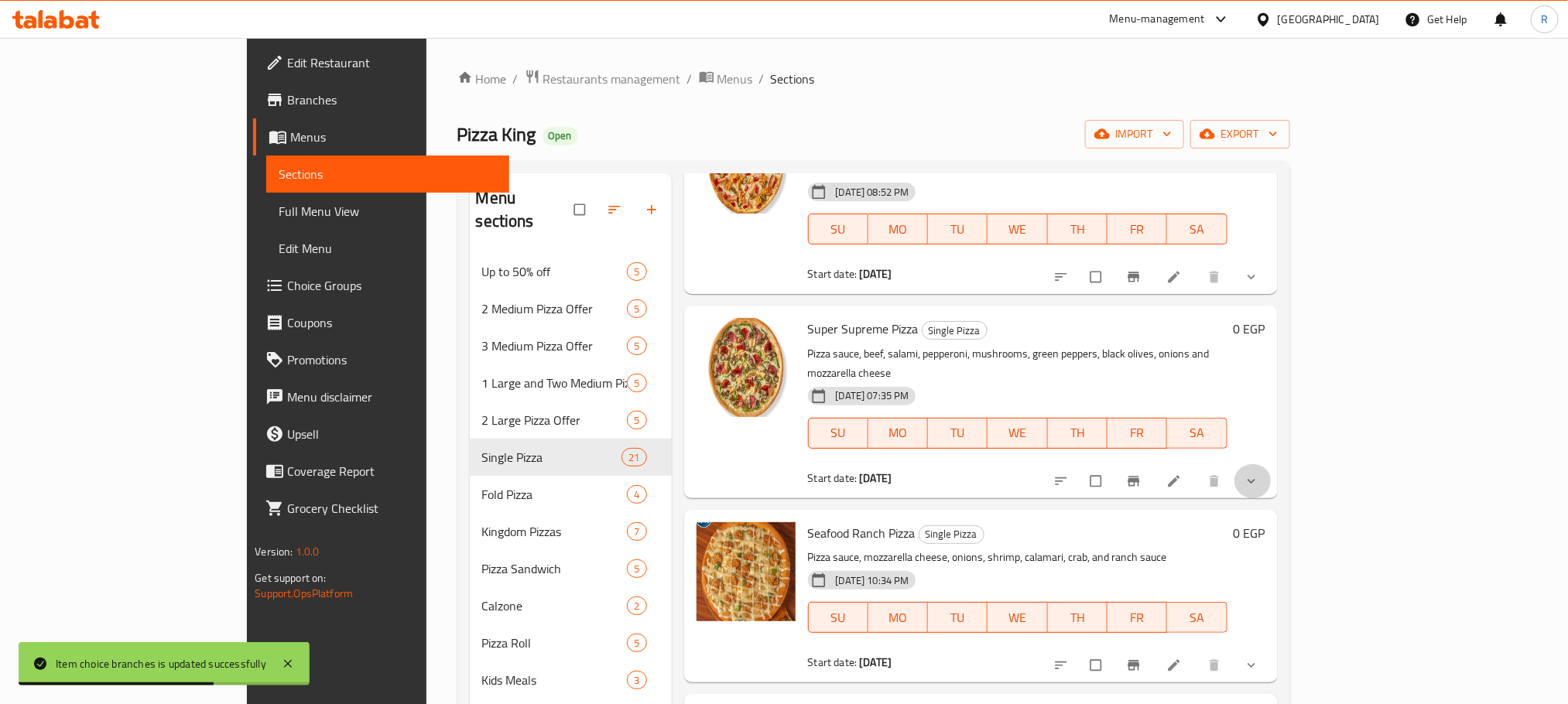
click at [1259, 489] on icon "show more" at bounding box center [1252, 481] width 15 height 15
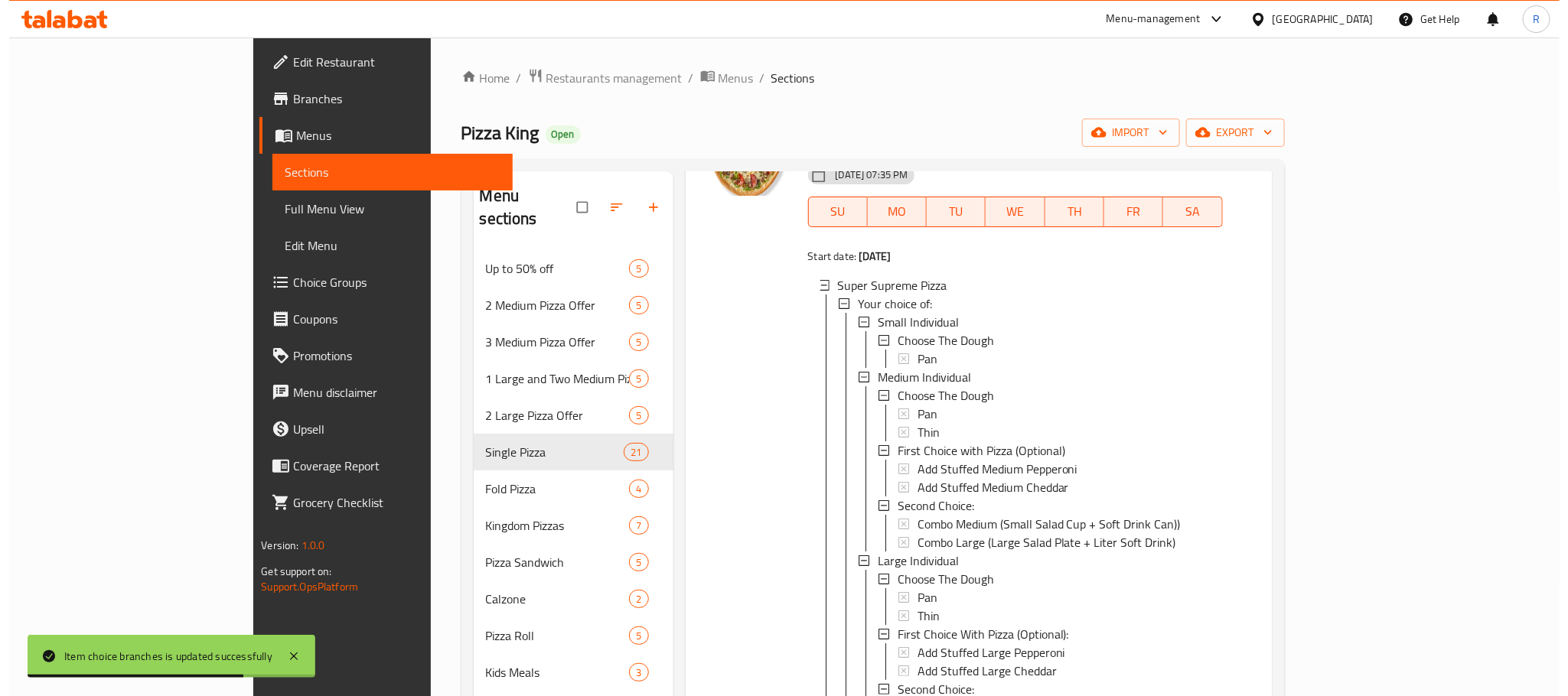
scroll to position [4131, 0]
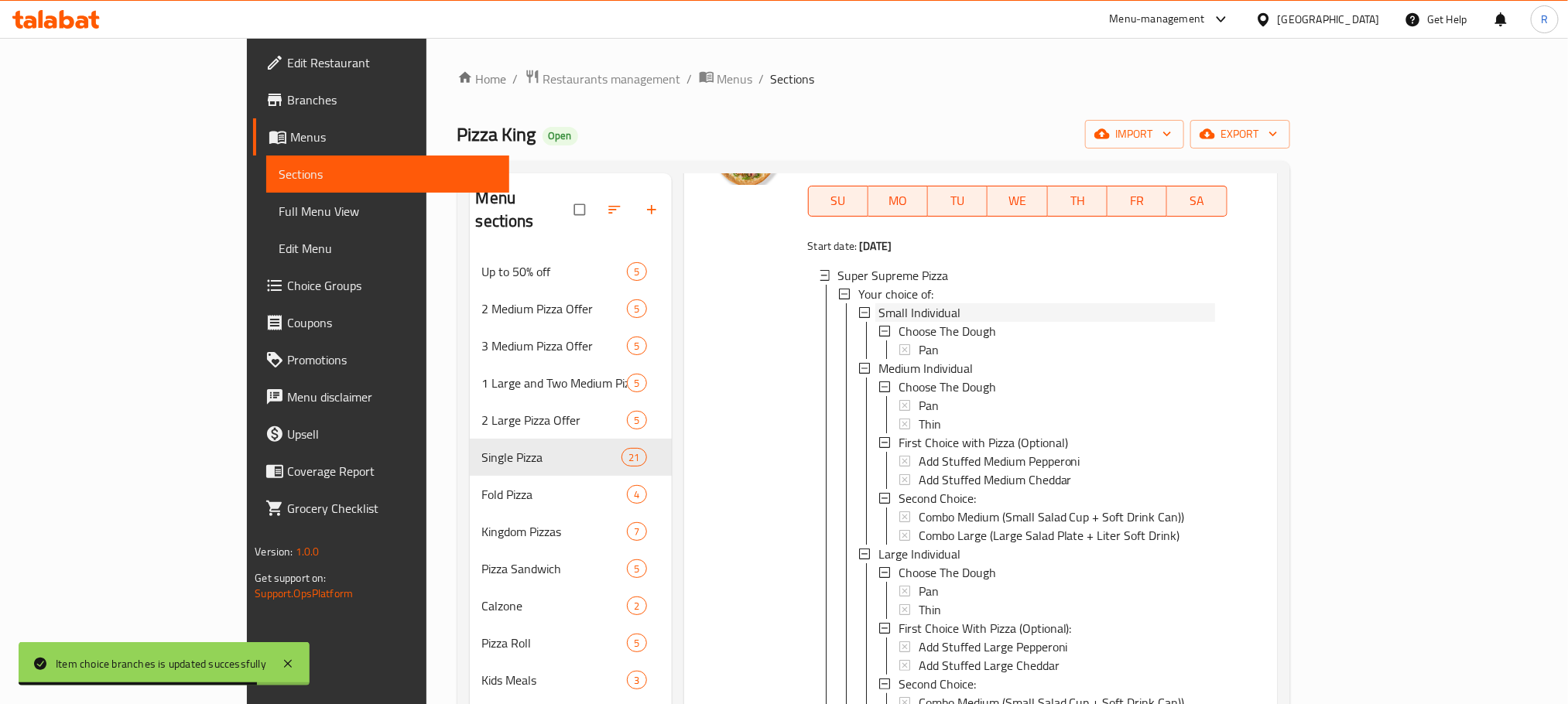
click at [879, 322] on span "Small Individual" at bounding box center [919, 312] width 82 height 18
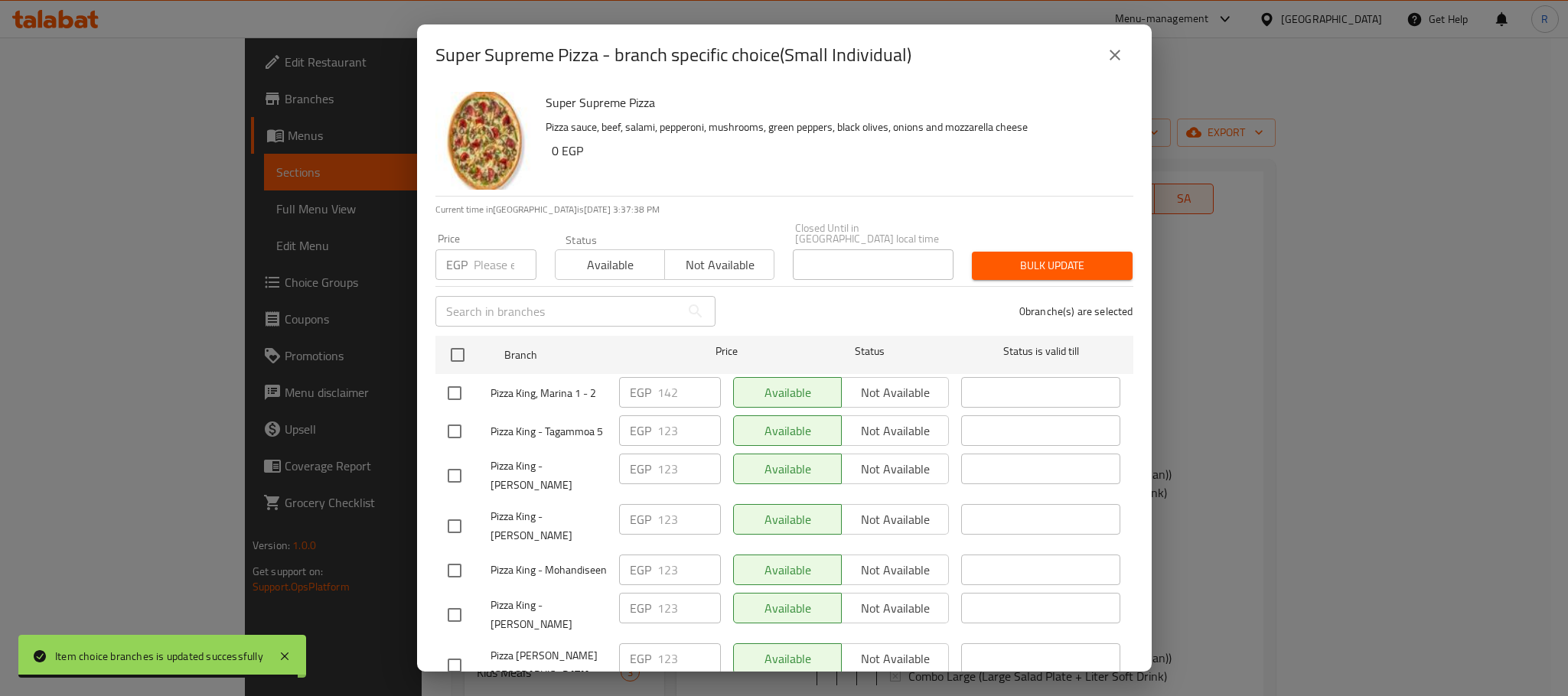
drag, startPoint x: 463, startPoint y: 389, endPoint x: 623, endPoint y: 395, distance: 160.1
click at [462, 389] on input "checkbox" at bounding box center [455, 394] width 32 height 32
checkbox input "true"
click at [676, 393] on input "142" at bounding box center [689, 393] width 64 height 31
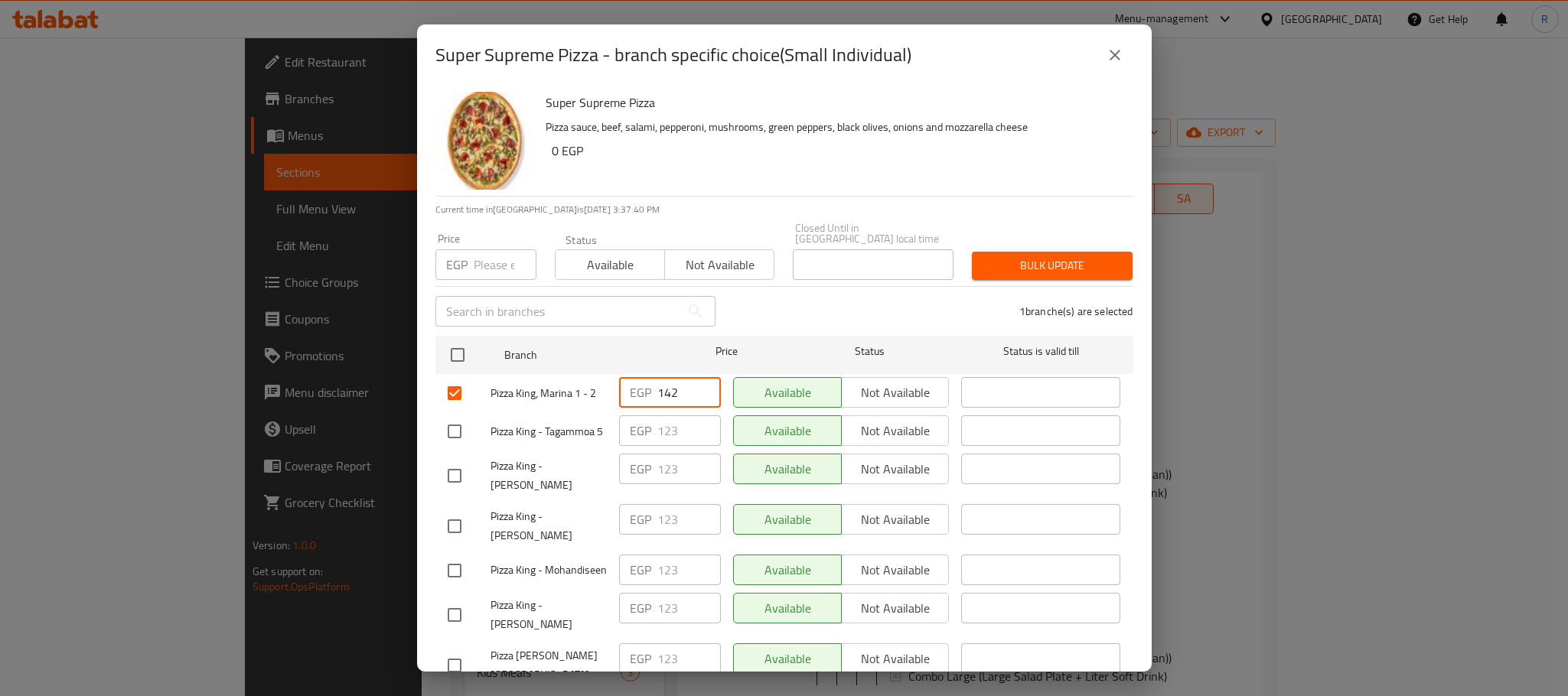
click at [664, 391] on input "142" at bounding box center [689, 393] width 64 height 31
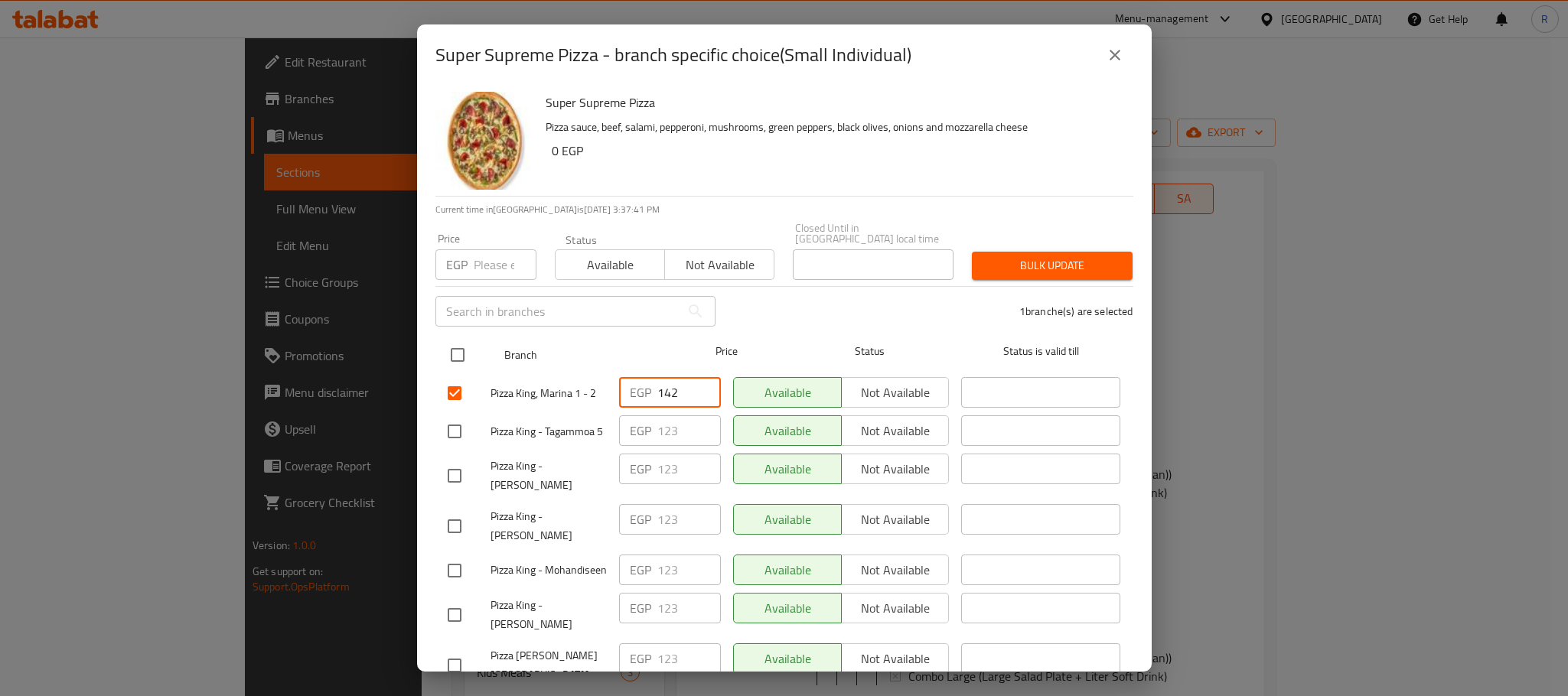
paste input "8"
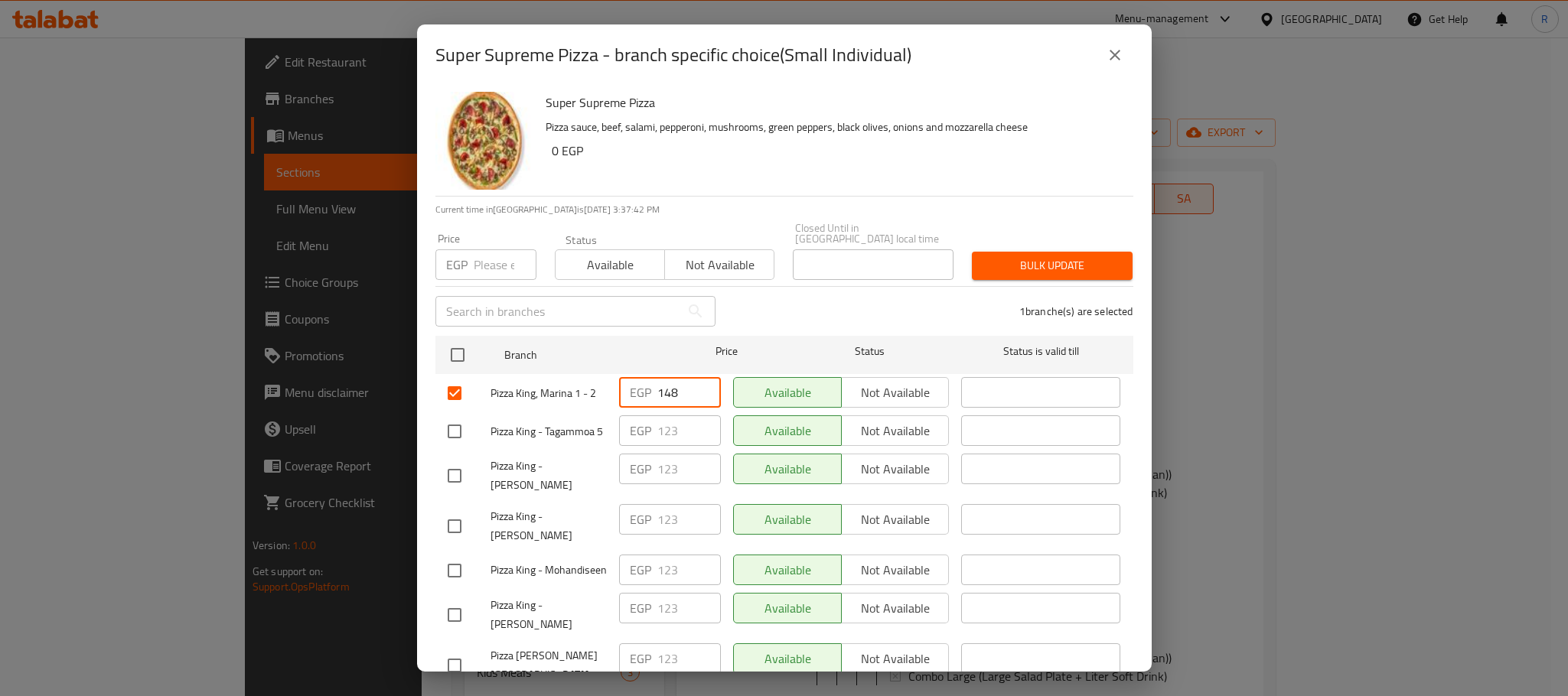
type input "148"
click at [824, 295] on div "1 branche(s) are selected" at bounding box center [934, 312] width 418 height 55
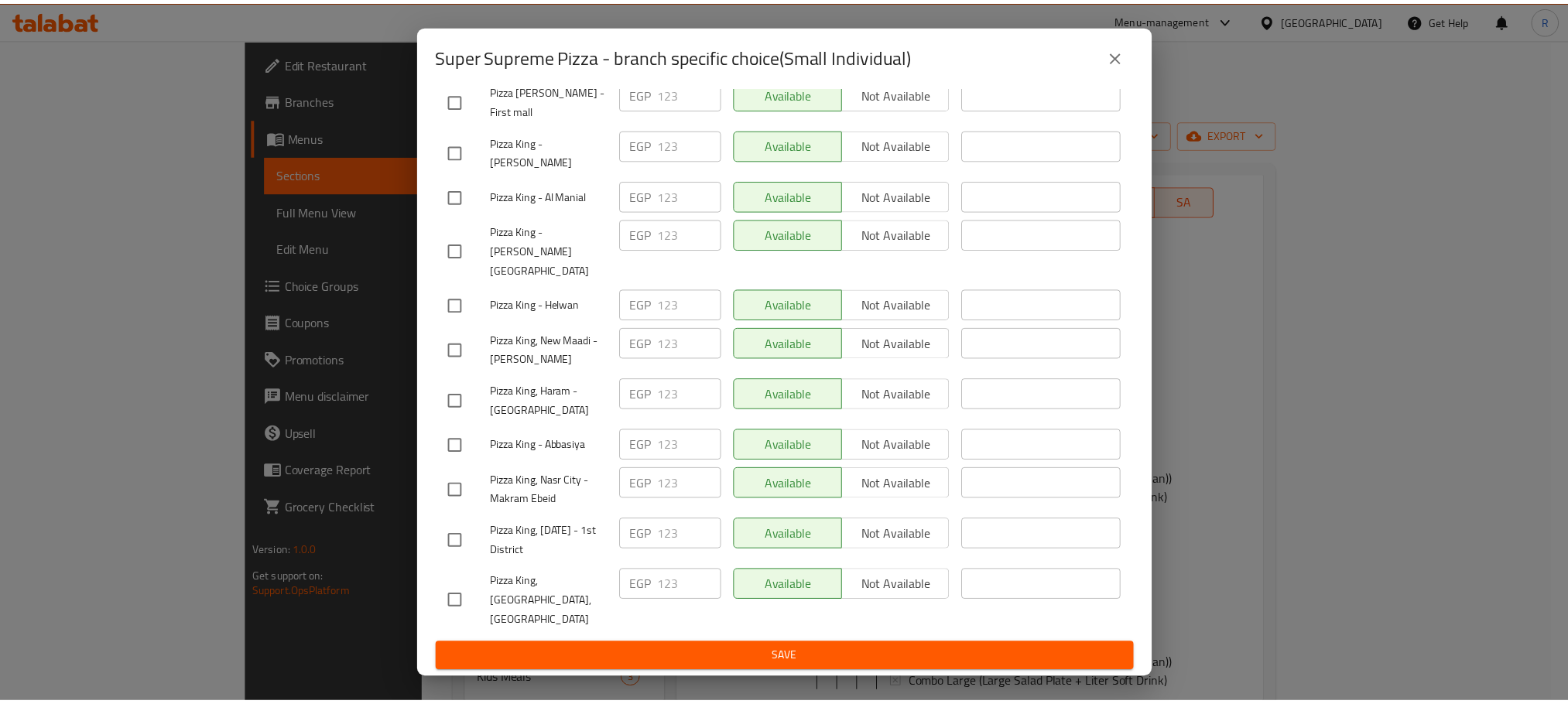
scroll to position [2765, 0]
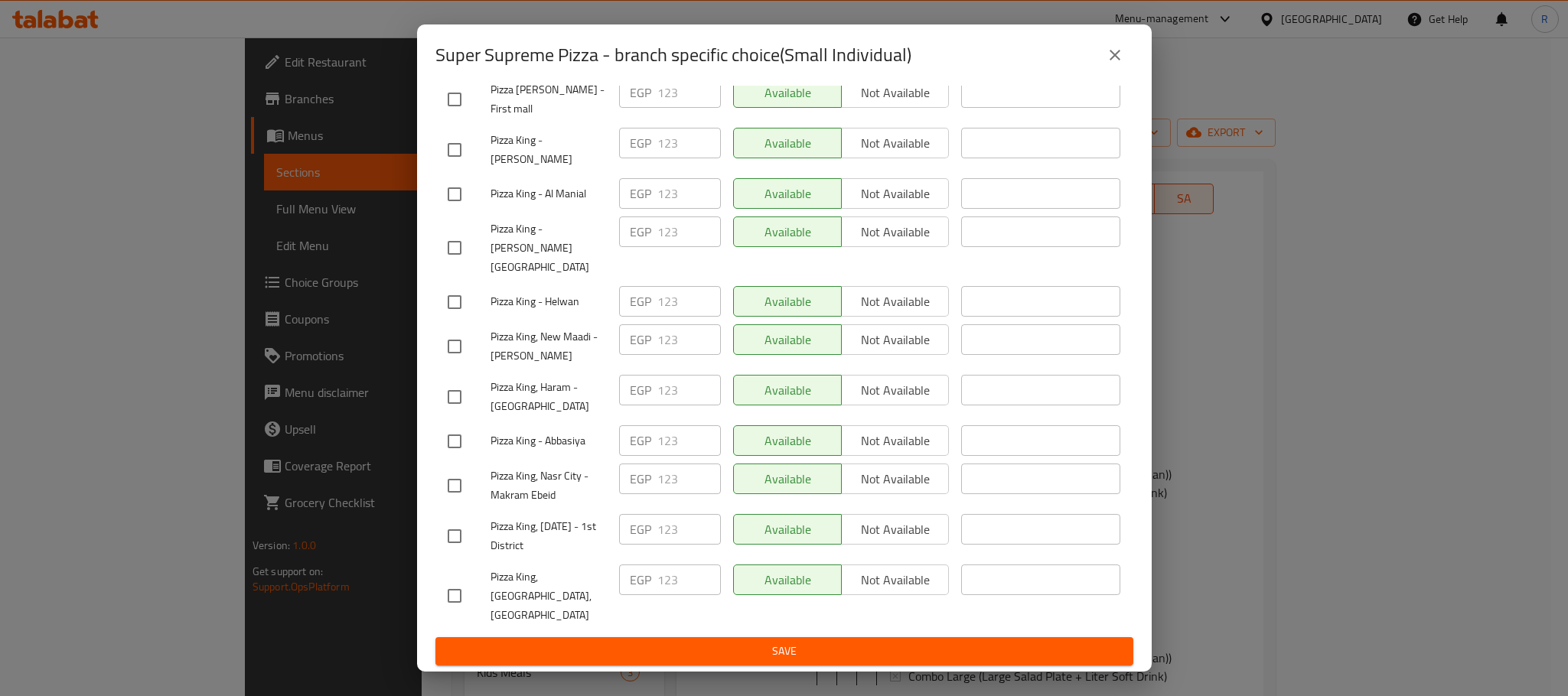
click at [773, 652] on span "Save" at bounding box center [784, 651] width 673 height 19
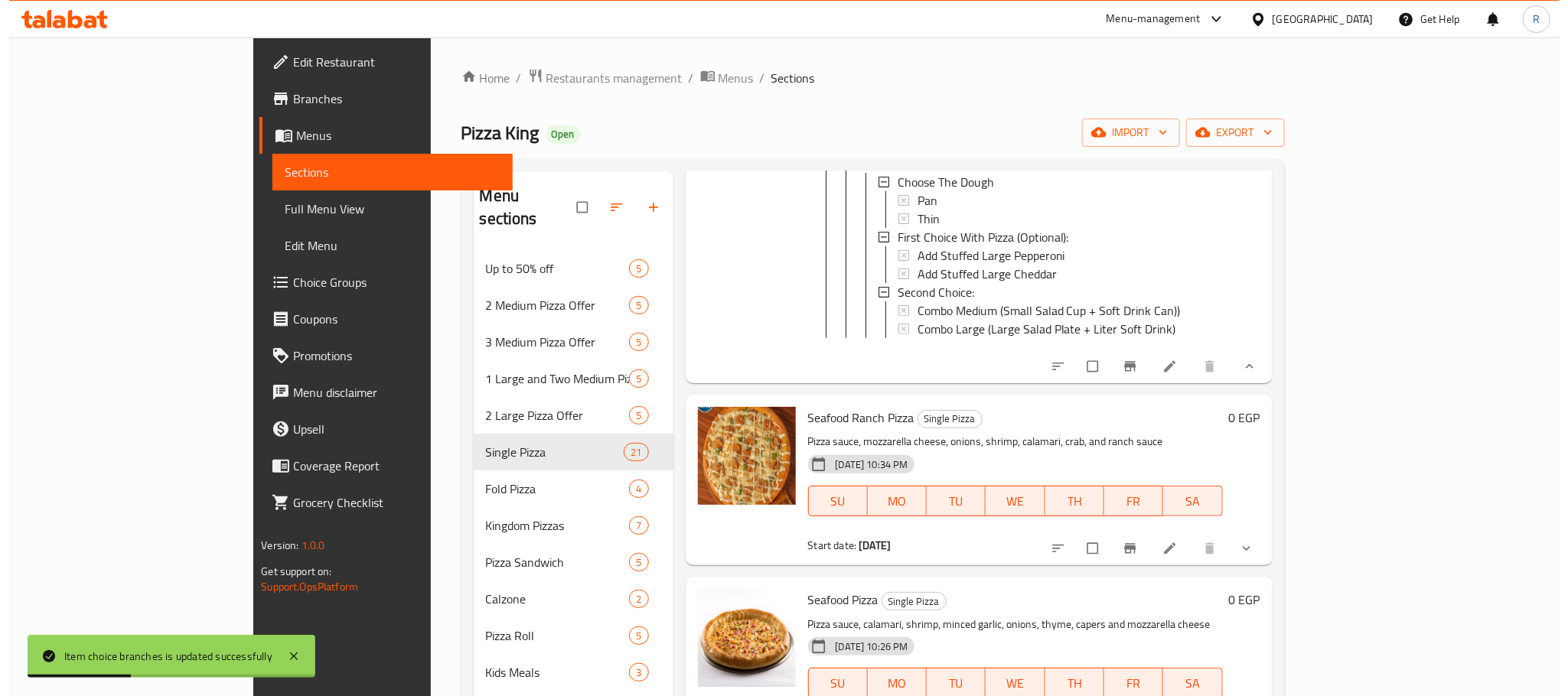
scroll to position [4821, 0]
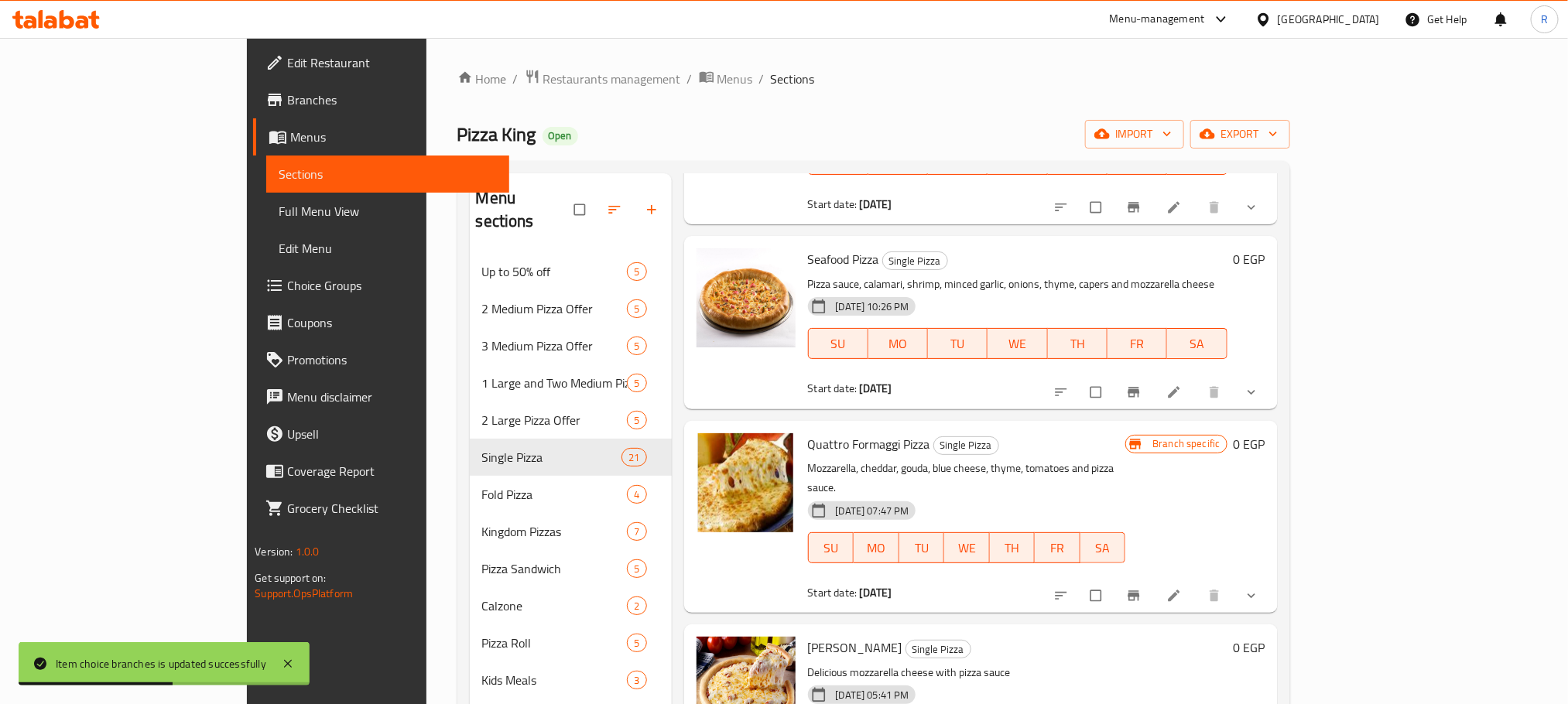
click at [1272, 410] on button "show more" at bounding box center [1253, 392] width 38 height 34
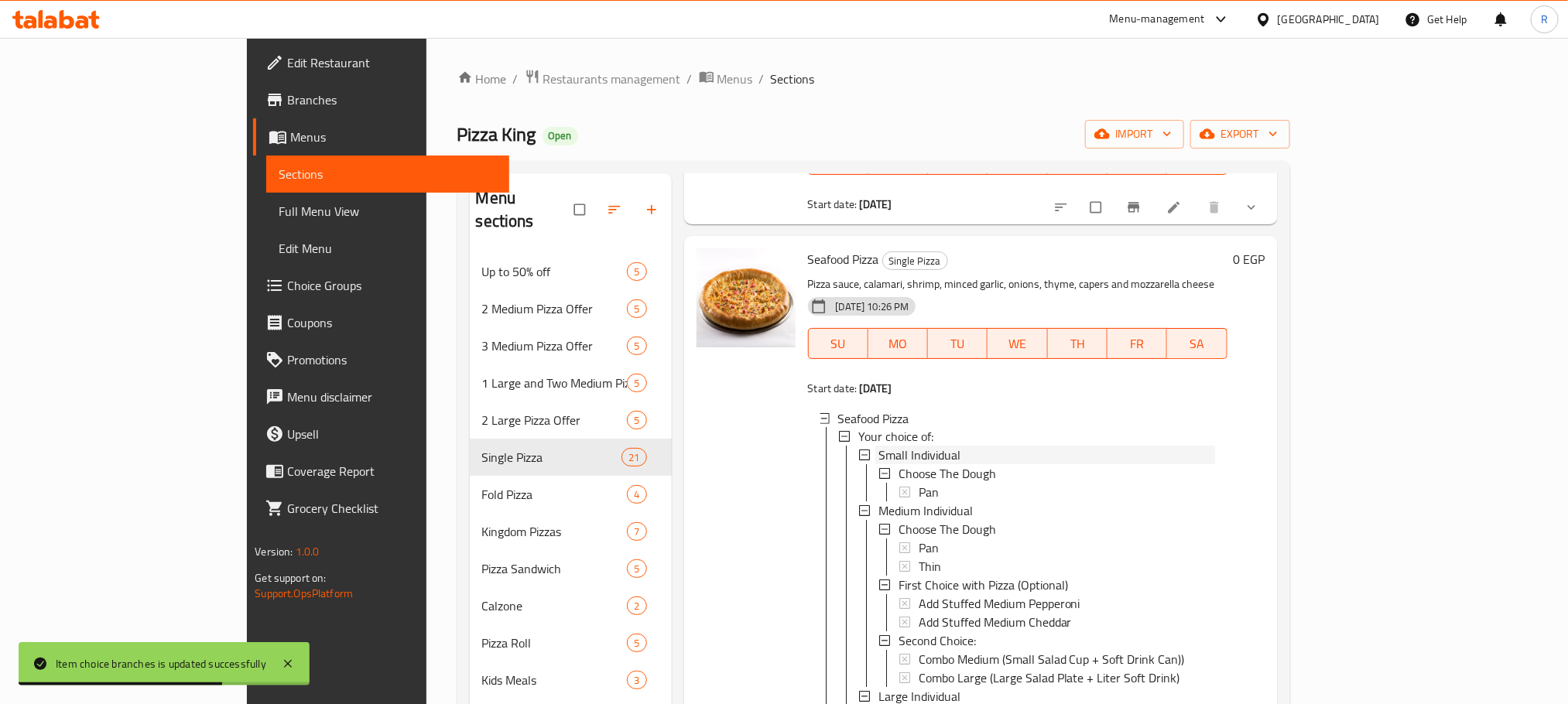
click at [940, 465] on div "Small Individual" at bounding box center [1046, 455] width 337 height 18
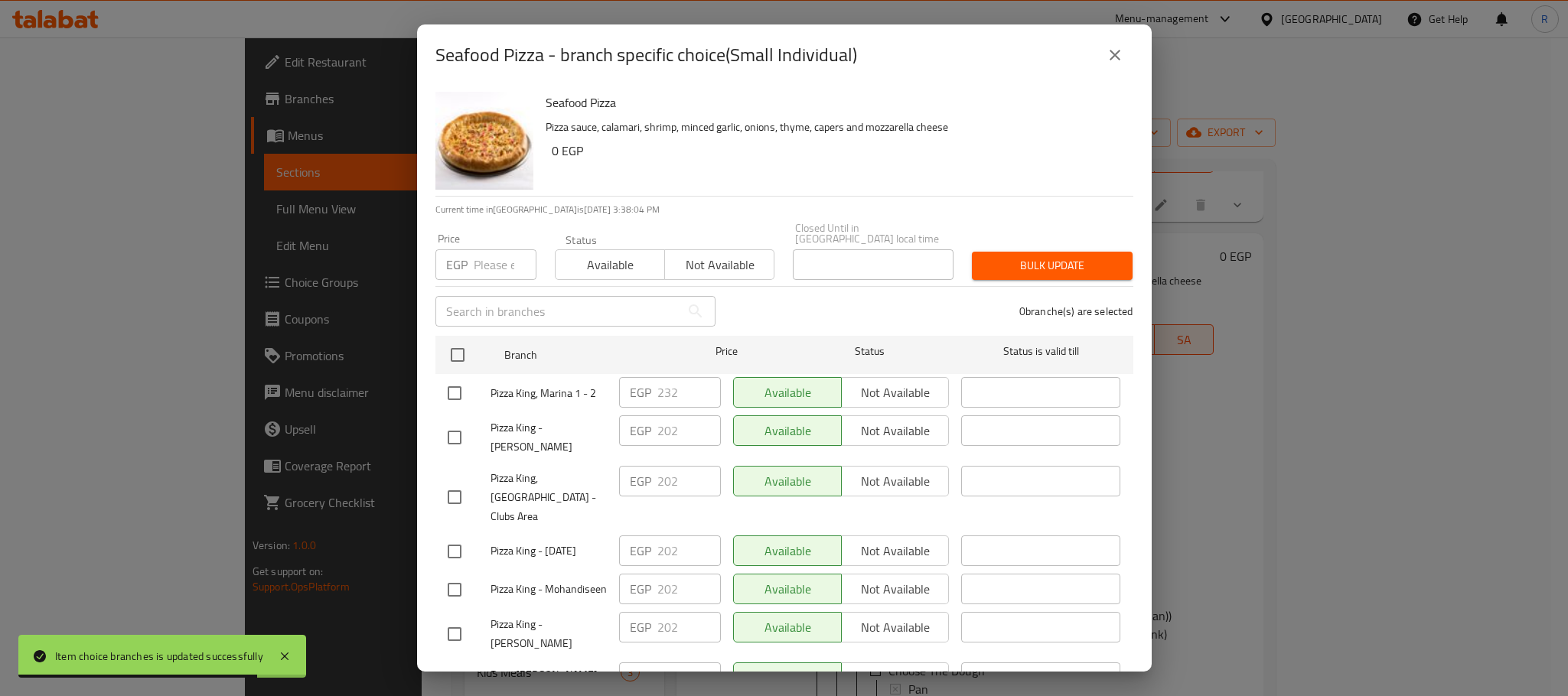
click at [451, 396] on input "checkbox" at bounding box center [455, 394] width 32 height 32
checkbox input "true"
click at [665, 385] on input "232" at bounding box center [689, 393] width 64 height 31
paste input "4"
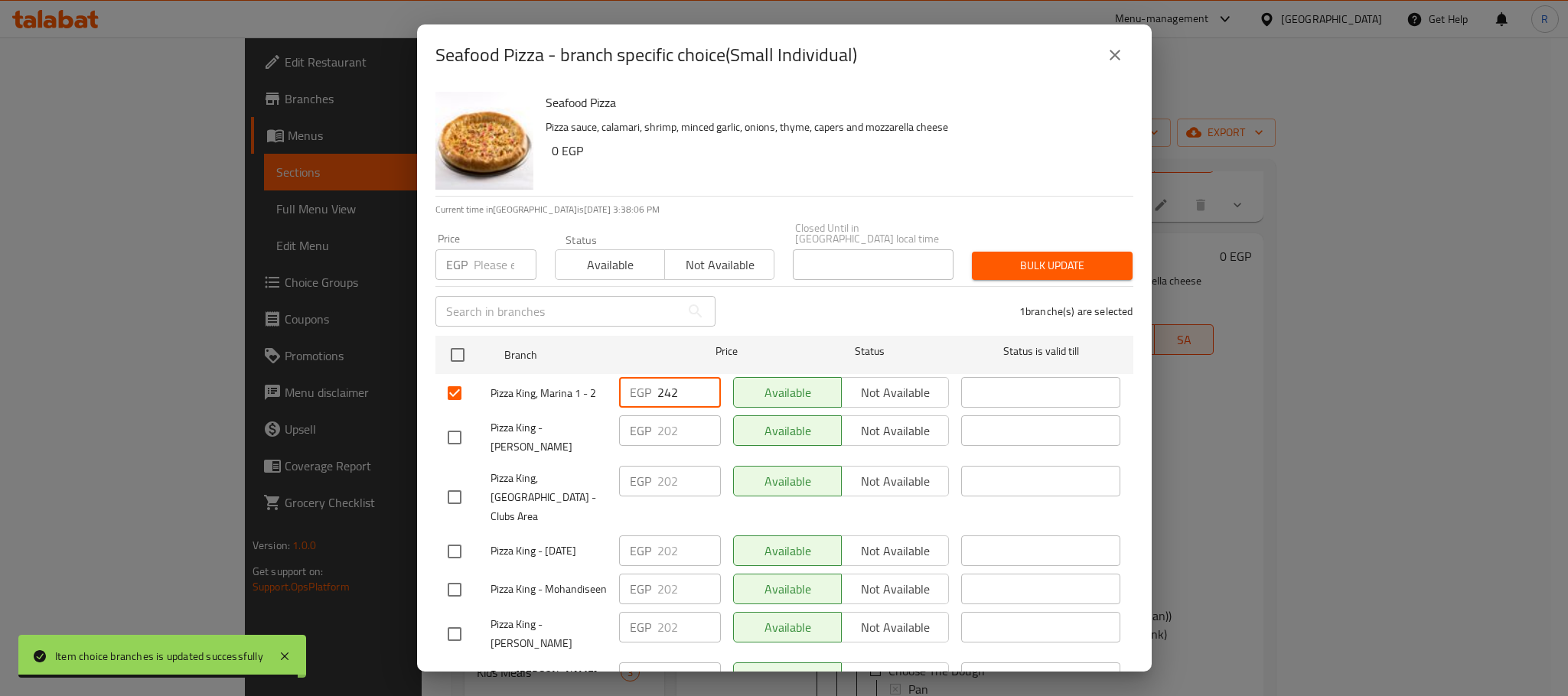
type input "242"
click at [835, 297] on div "1 branche(s) are selected" at bounding box center [934, 312] width 418 height 55
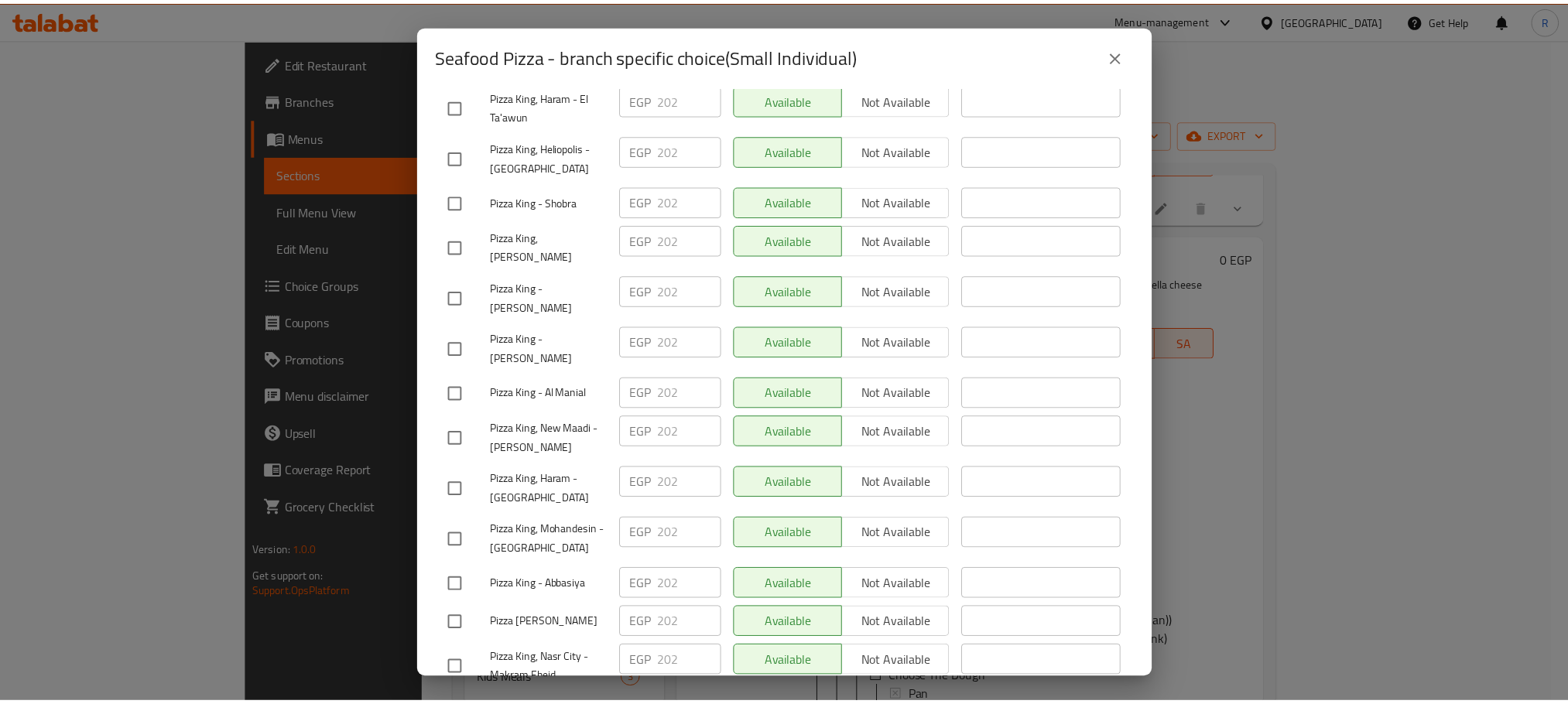
scroll to position [2765, 0]
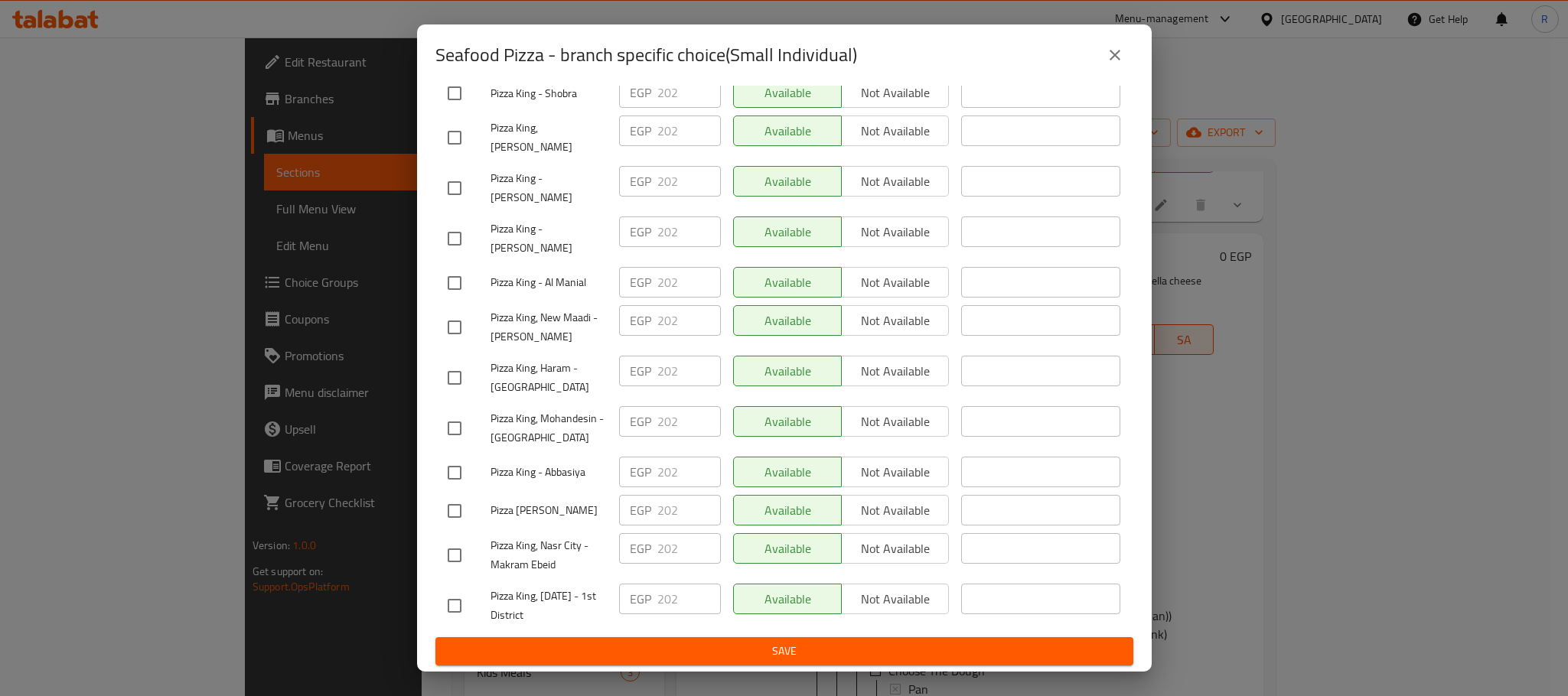
click at [765, 652] on span "Save" at bounding box center [784, 651] width 673 height 19
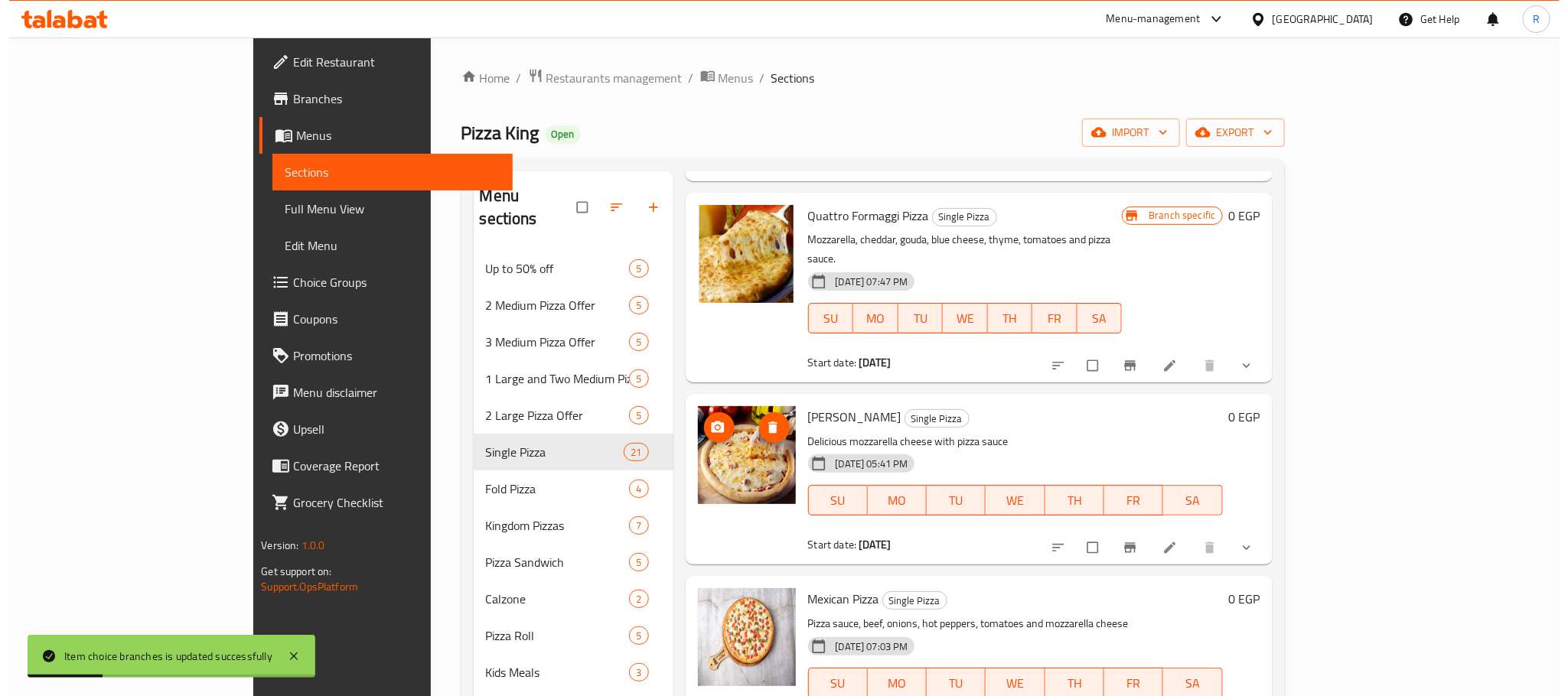
scroll to position [5853, 0]
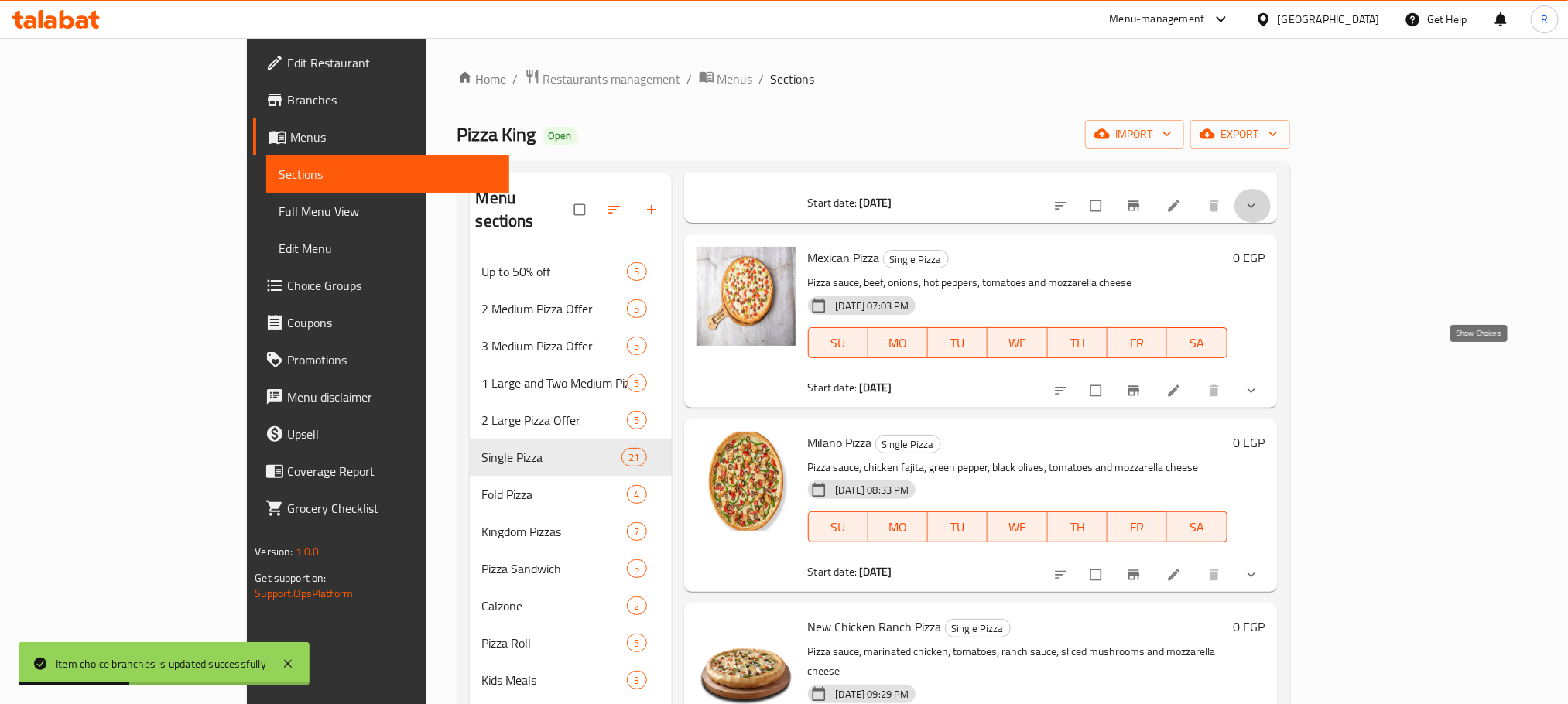
click at [1256, 209] on icon "show more" at bounding box center [1252, 206] width 8 height 5
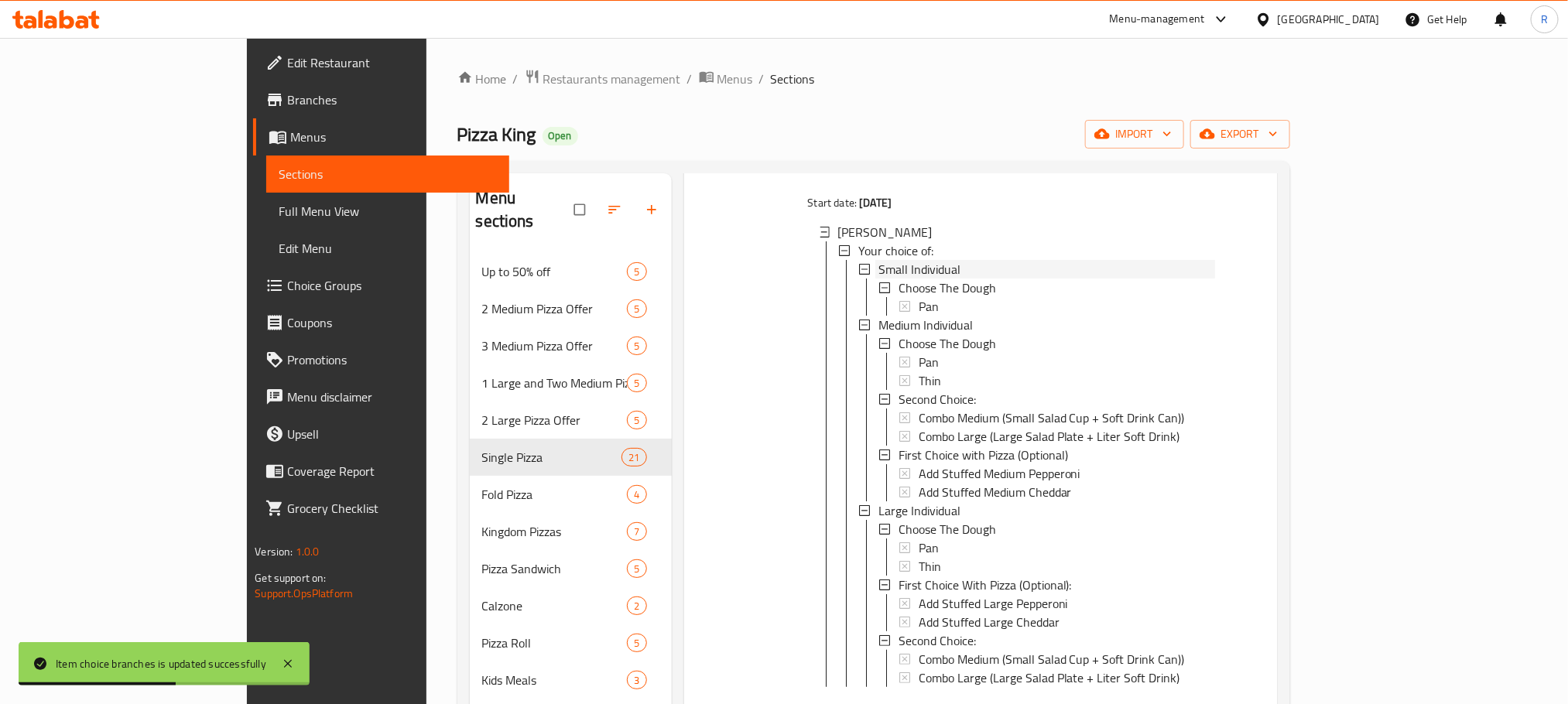
click at [879, 279] on span "Small Individual" at bounding box center [919, 269] width 82 height 18
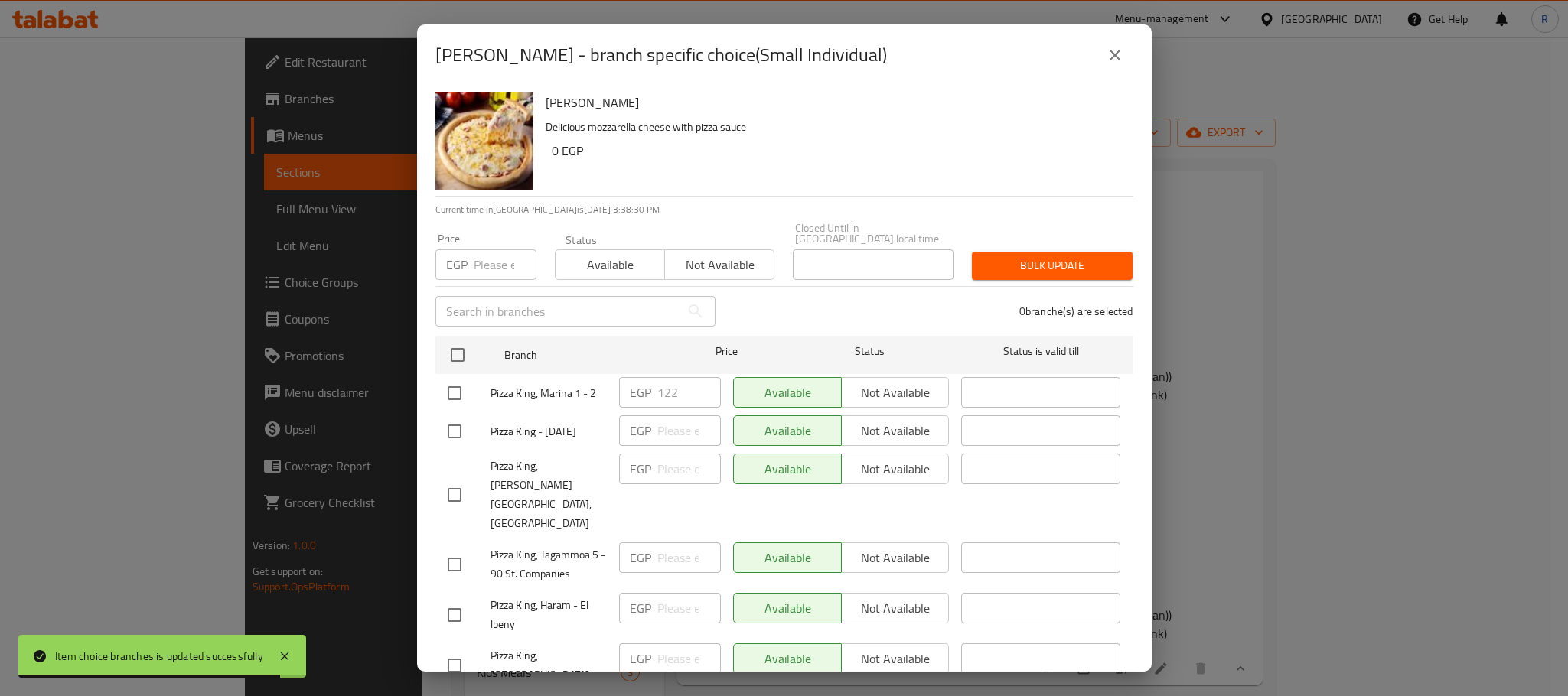
click at [463, 407] on input "checkbox" at bounding box center [455, 394] width 32 height 32
checkbox input "true"
click at [669, 388] on input "122" at bounding box center [689, 393] width 64 height 31
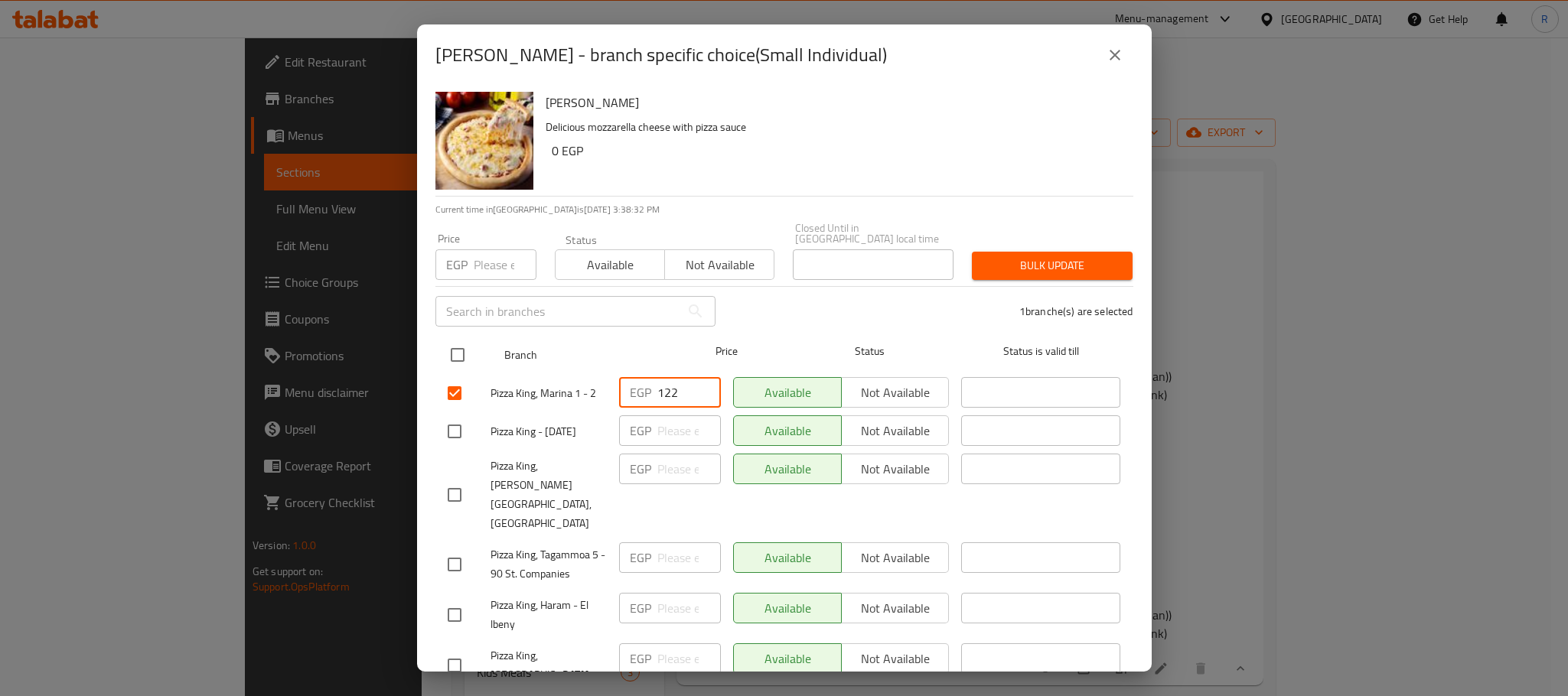
paste input "8"
type input "128"
click at [841, 295] on div "1 branche(s) are selected" at bounding box center [934, 312] width 418 height 55
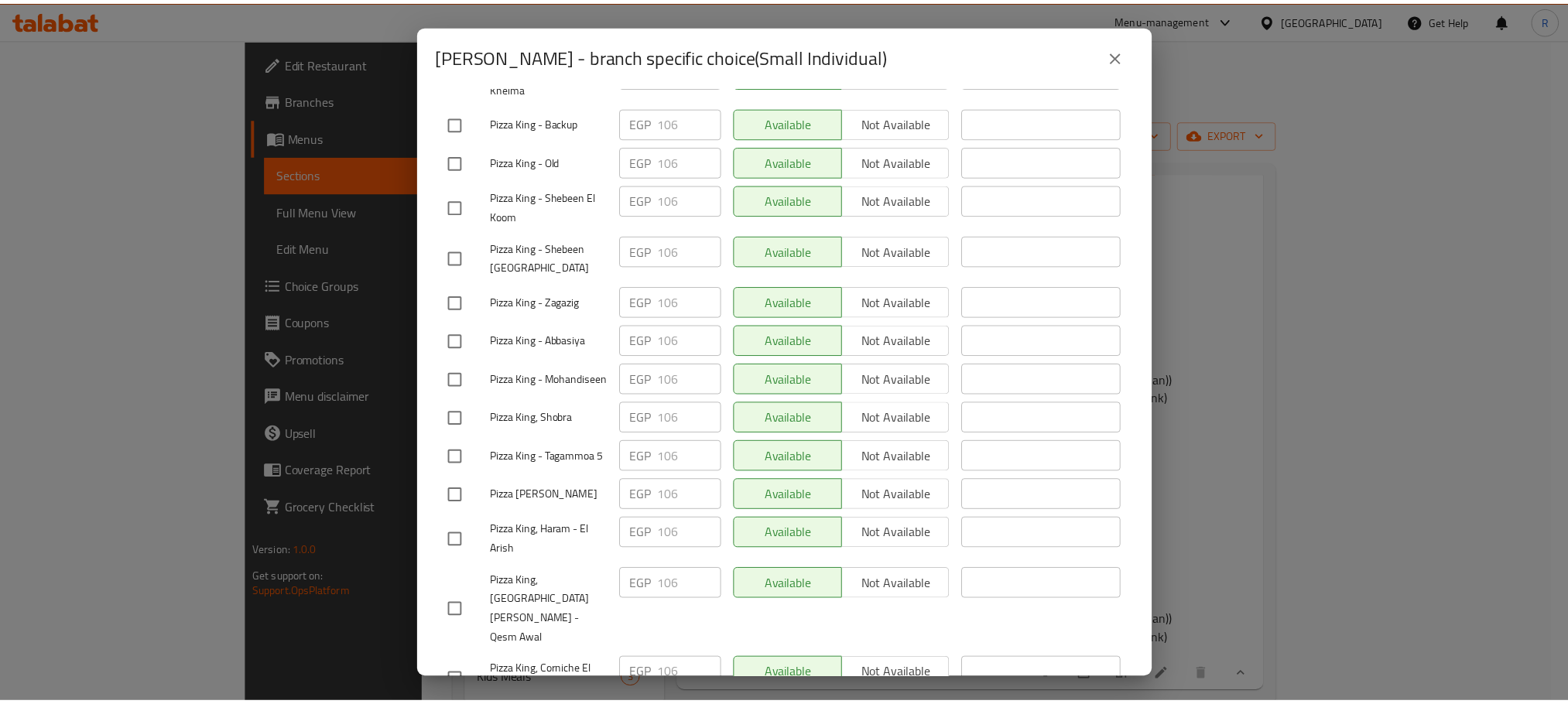
scroll to position [2765, 0]
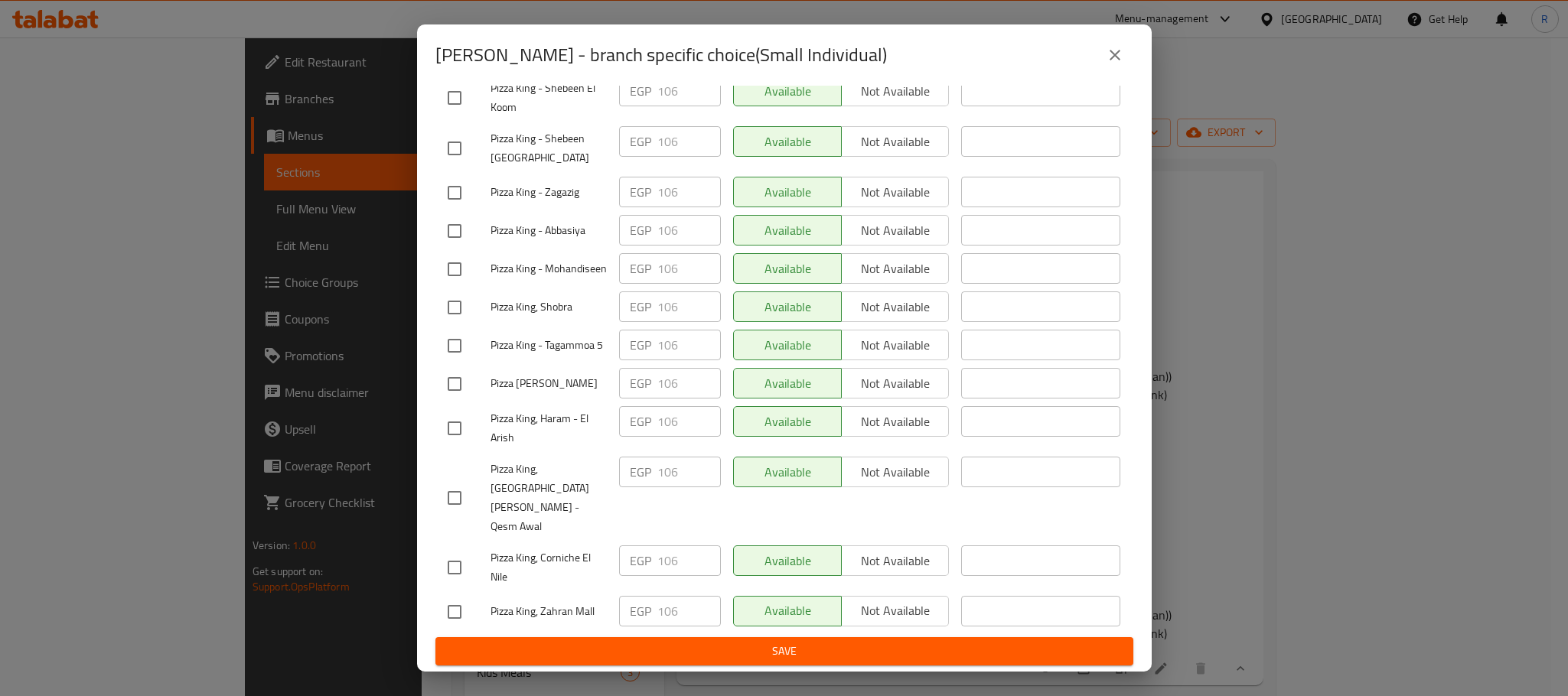
click at [799, 645] on span "Save" at bounding box center [784, 651] width 673 height 19
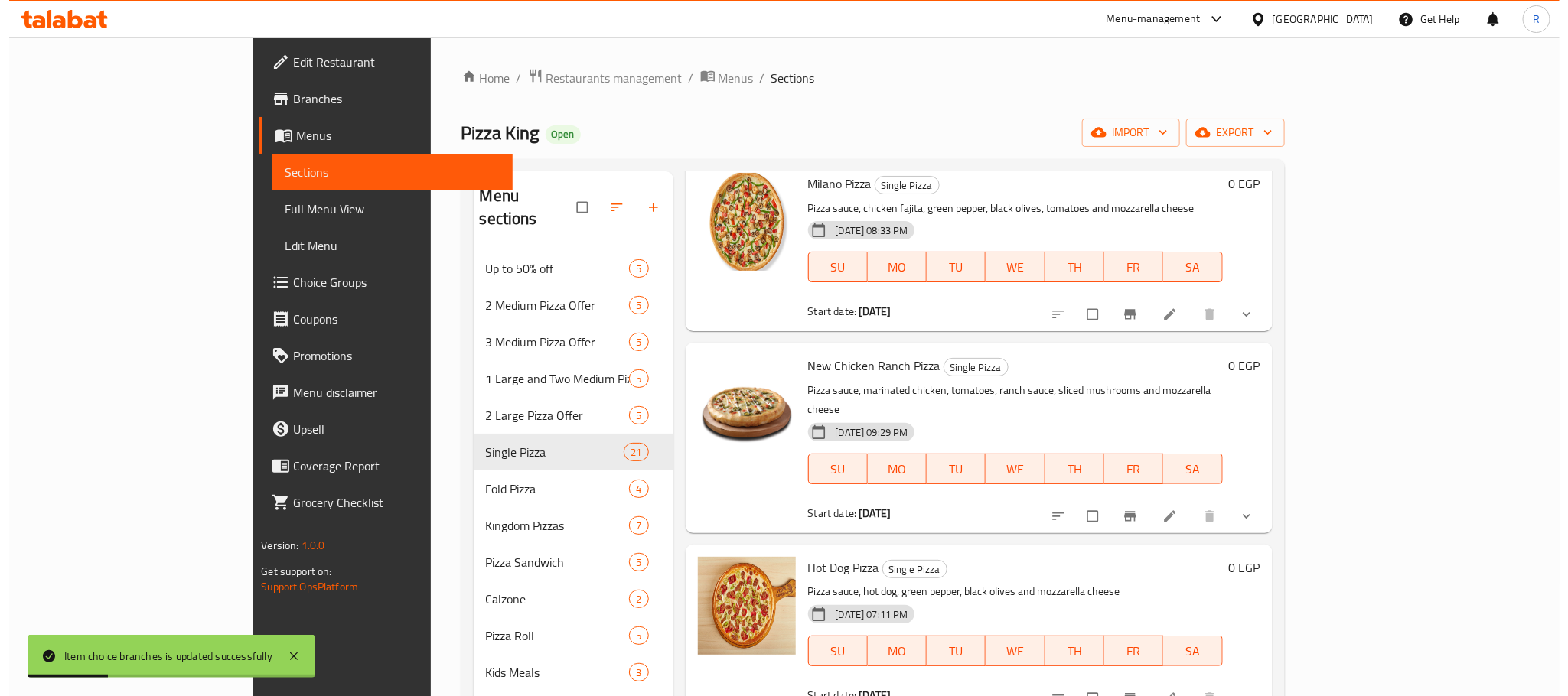
scroll to position [6519, 0]
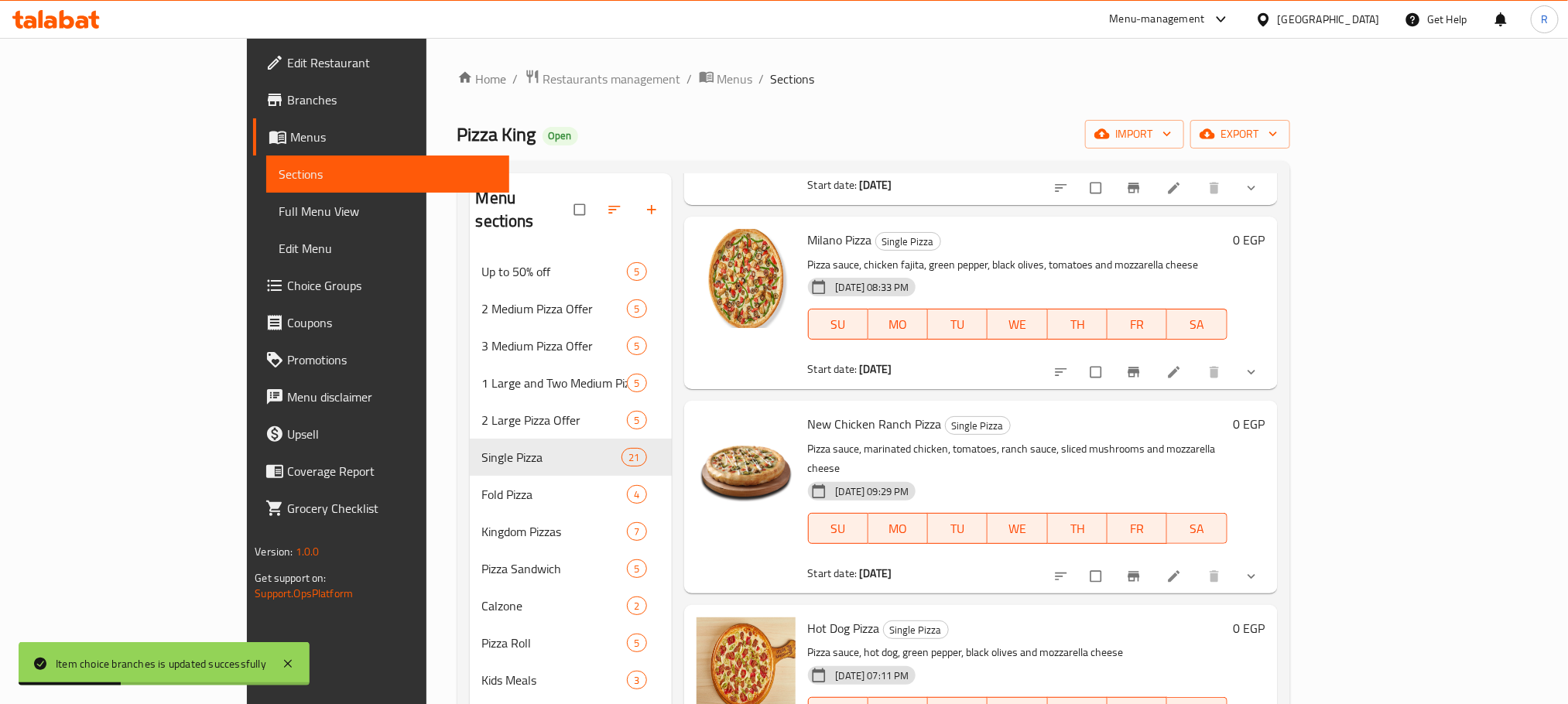
click at [1259, 196] on icon "show more" at bounding box center [1252, 188] width 15 height 15
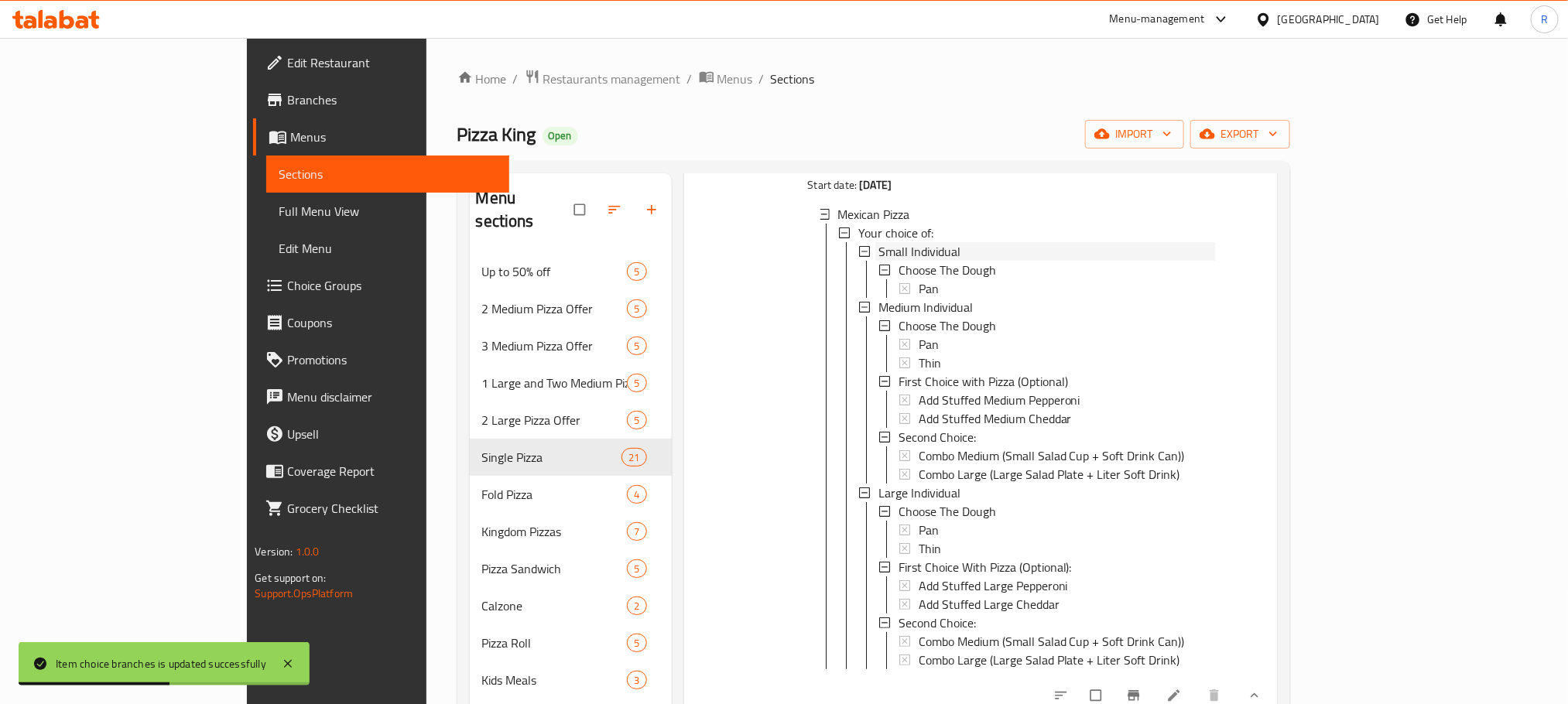
click at [887, 260] on span "Small Individual" at bounding box center [919, 251] width 82 height 18
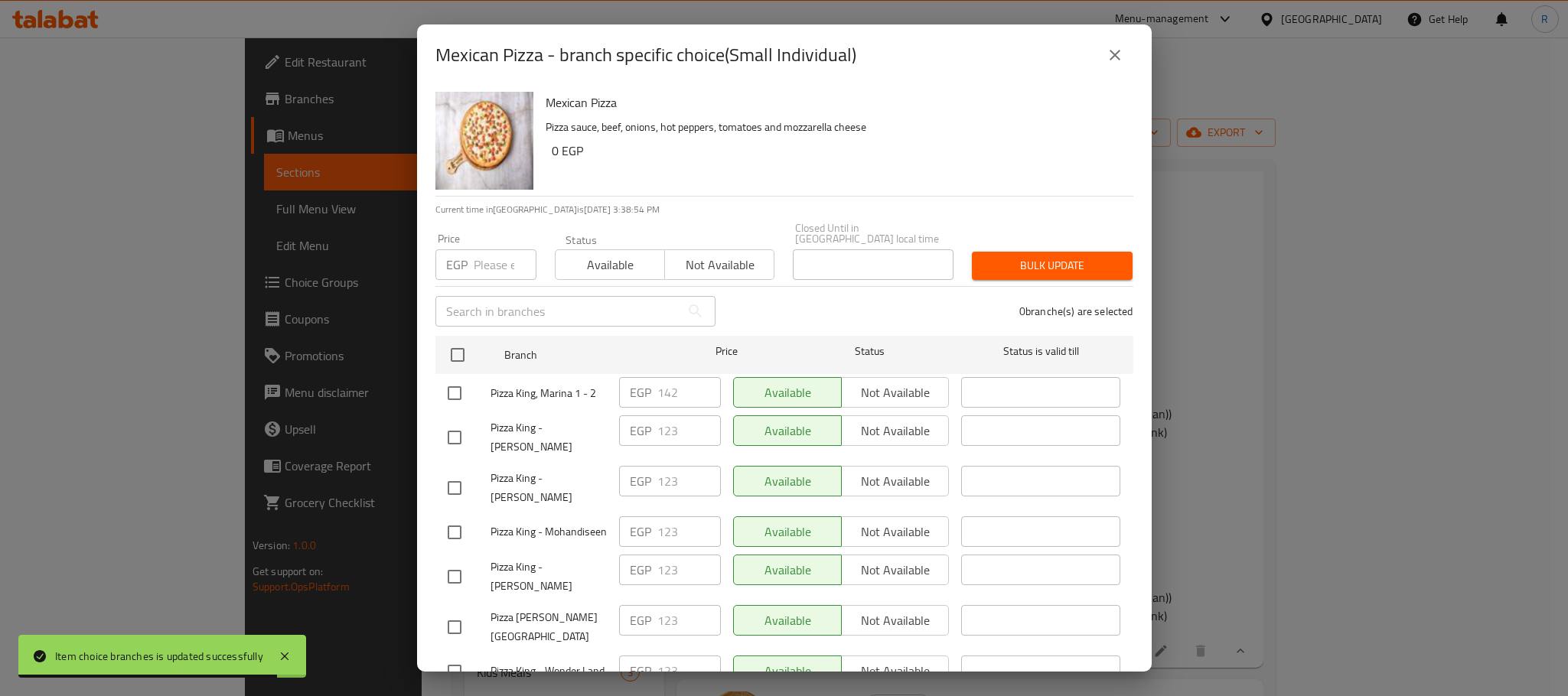
click at [455, 397] on input "checkbox" at bounding box center [455, 394] width 32 height 32
checkbox input "true"
click at [669, 393] on input "142" at bounding box center [689, 393] width 64 height 31
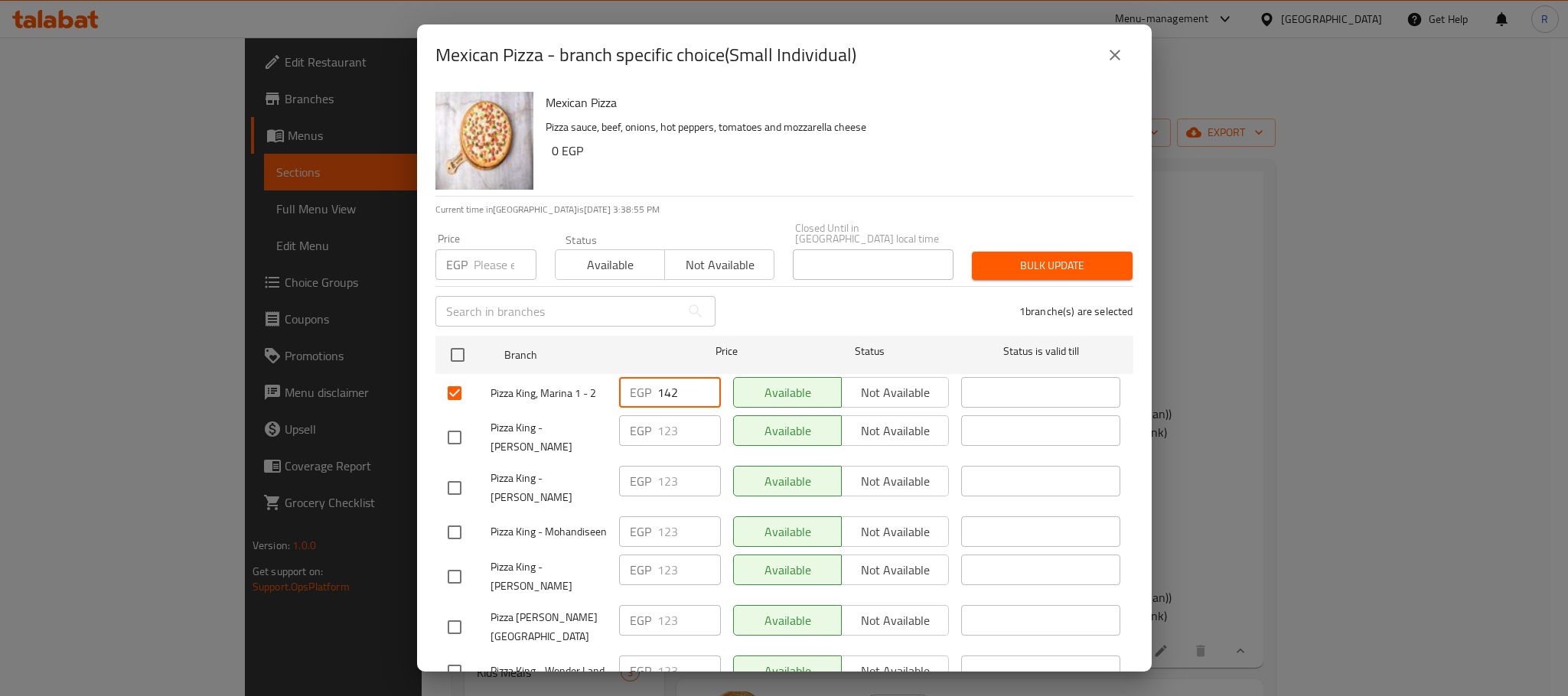
paste input "8"
type input "148"
click at [864, 299] on div "1 branche(s) are selected" at bounding box center [934, 312] width 418 height 55
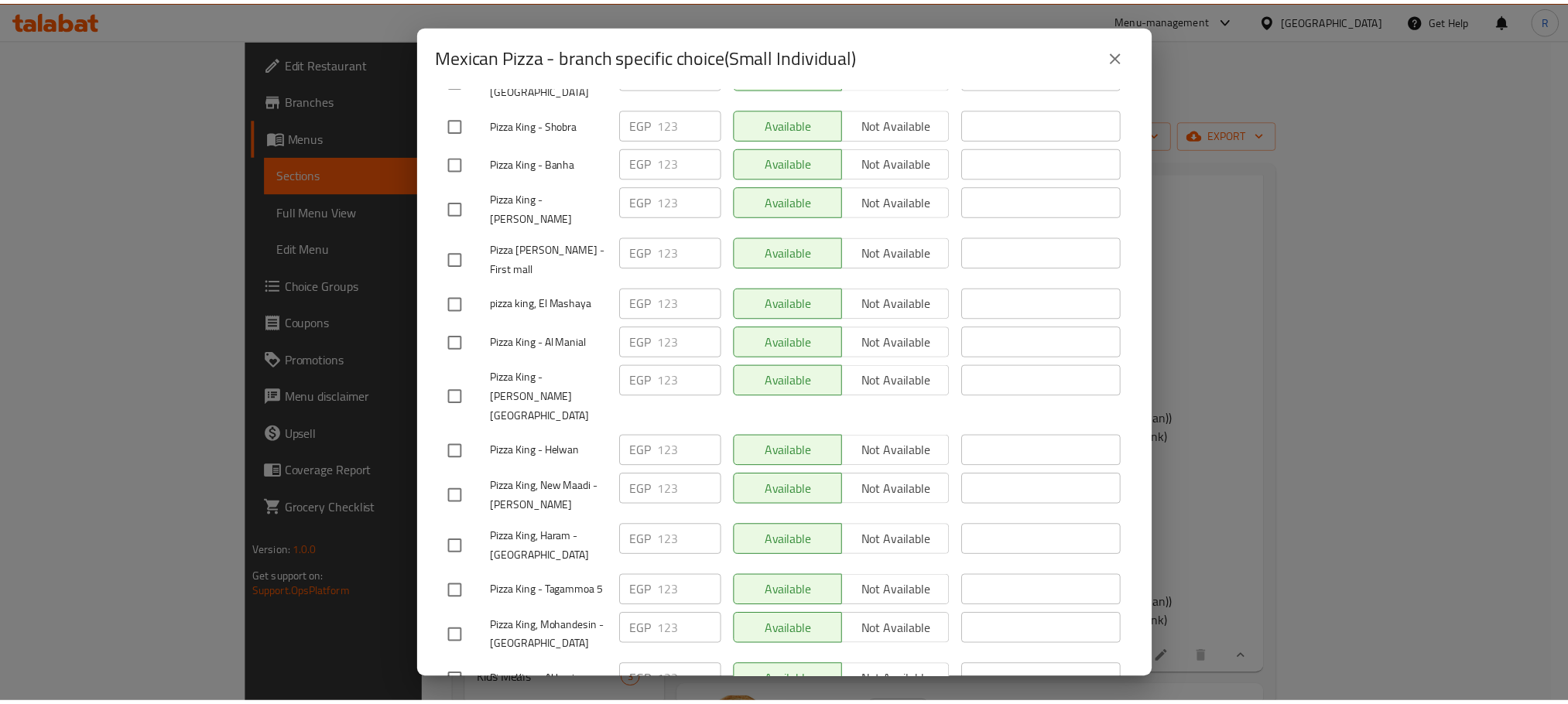
scroll to position [2765, 0]
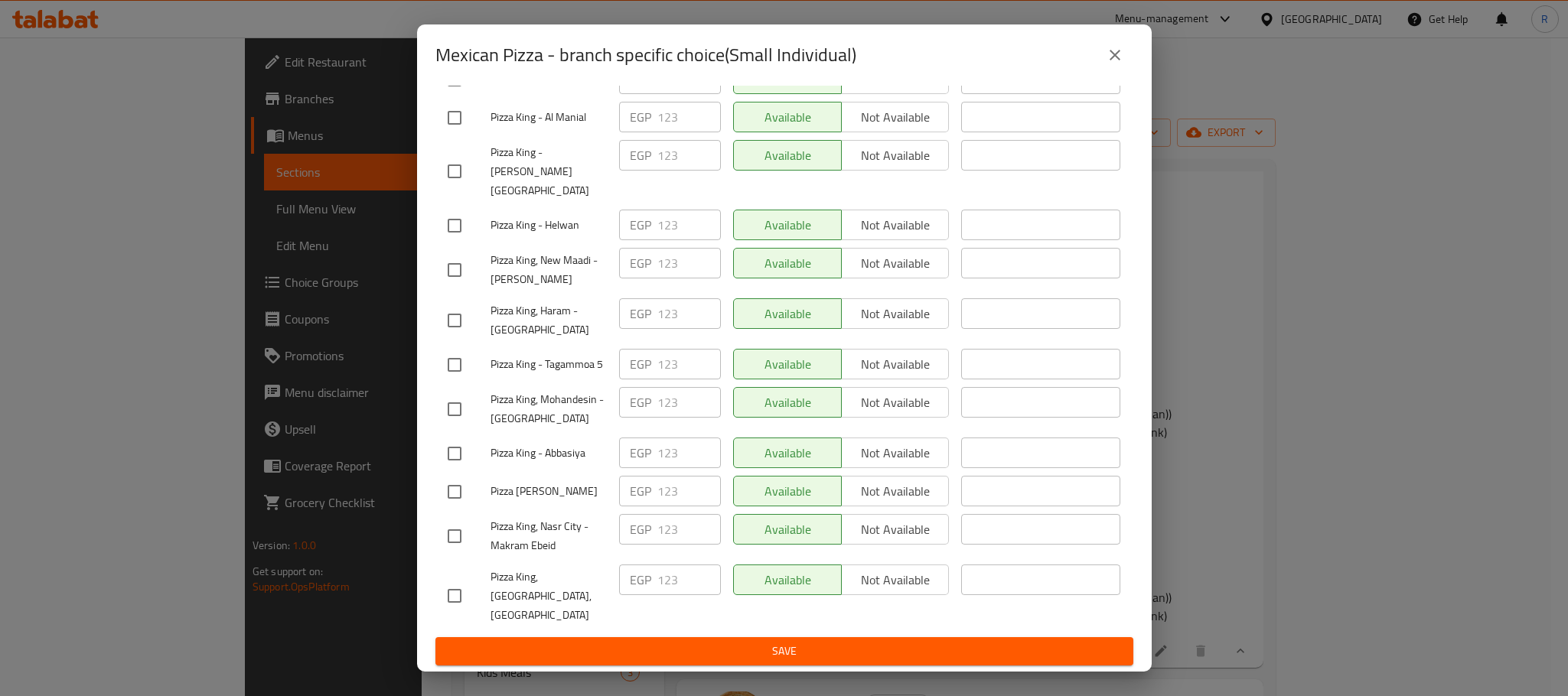
click at [767, 650] on span "Save" at bounding box center [784, 651] width 673 height 19
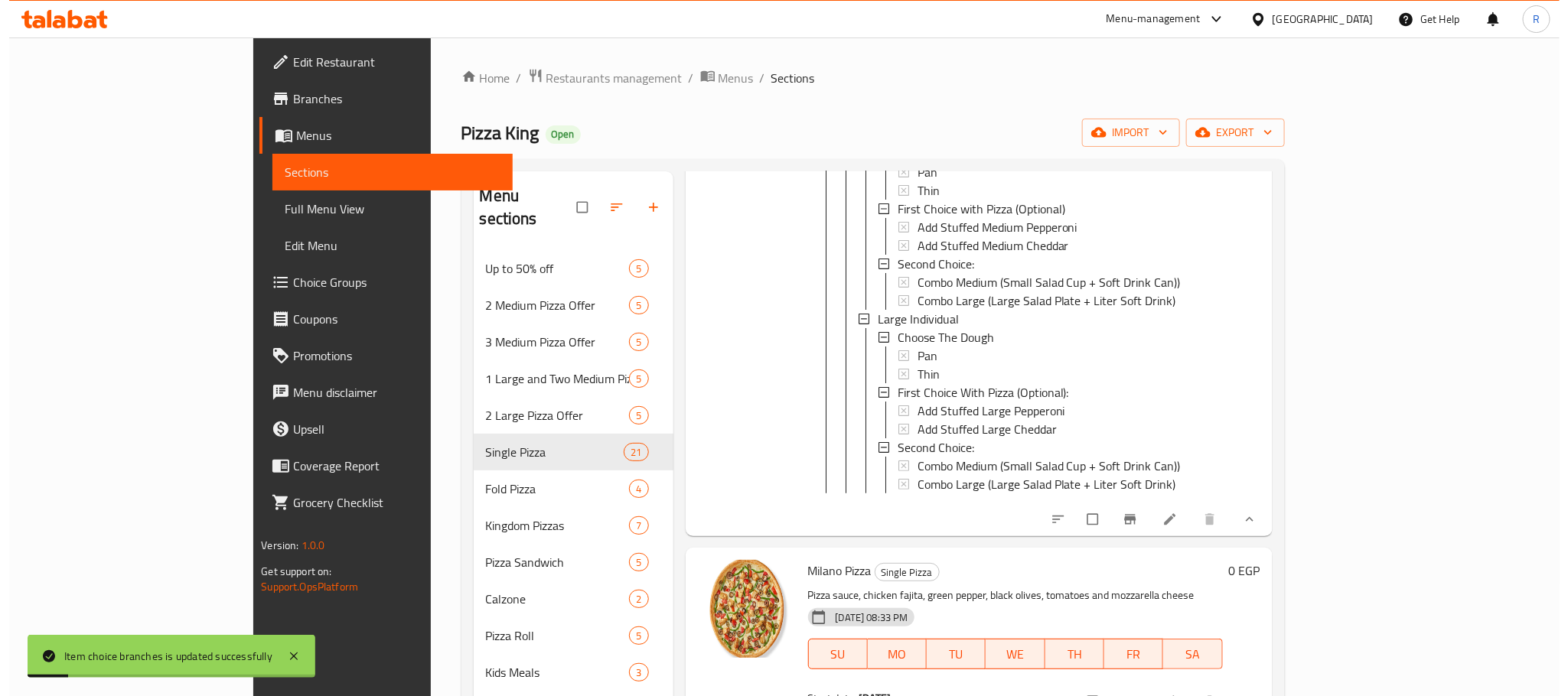
scroll to position [7257, 0]
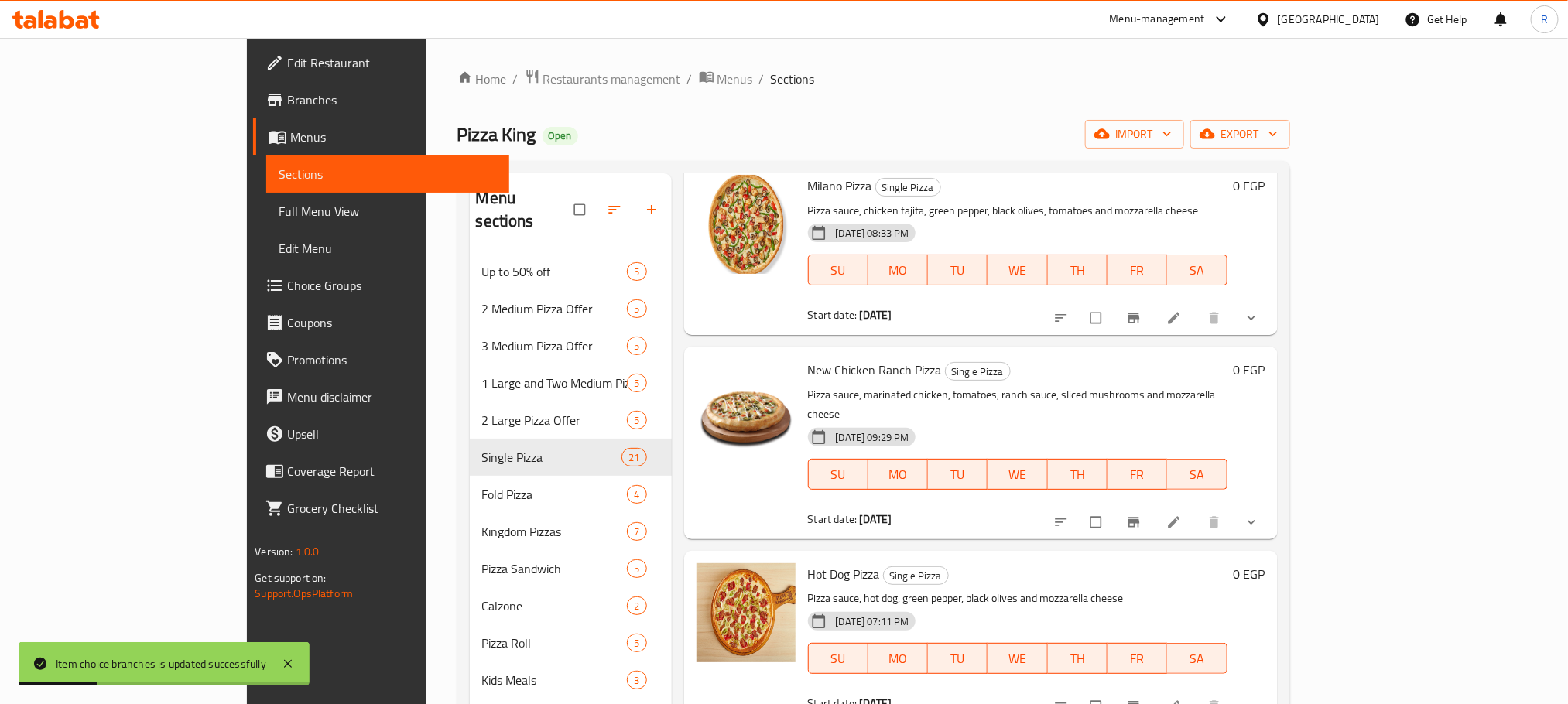
click at [1259, 326] on icon "show more" at bounding box center [1252, 318] width 15 height 15
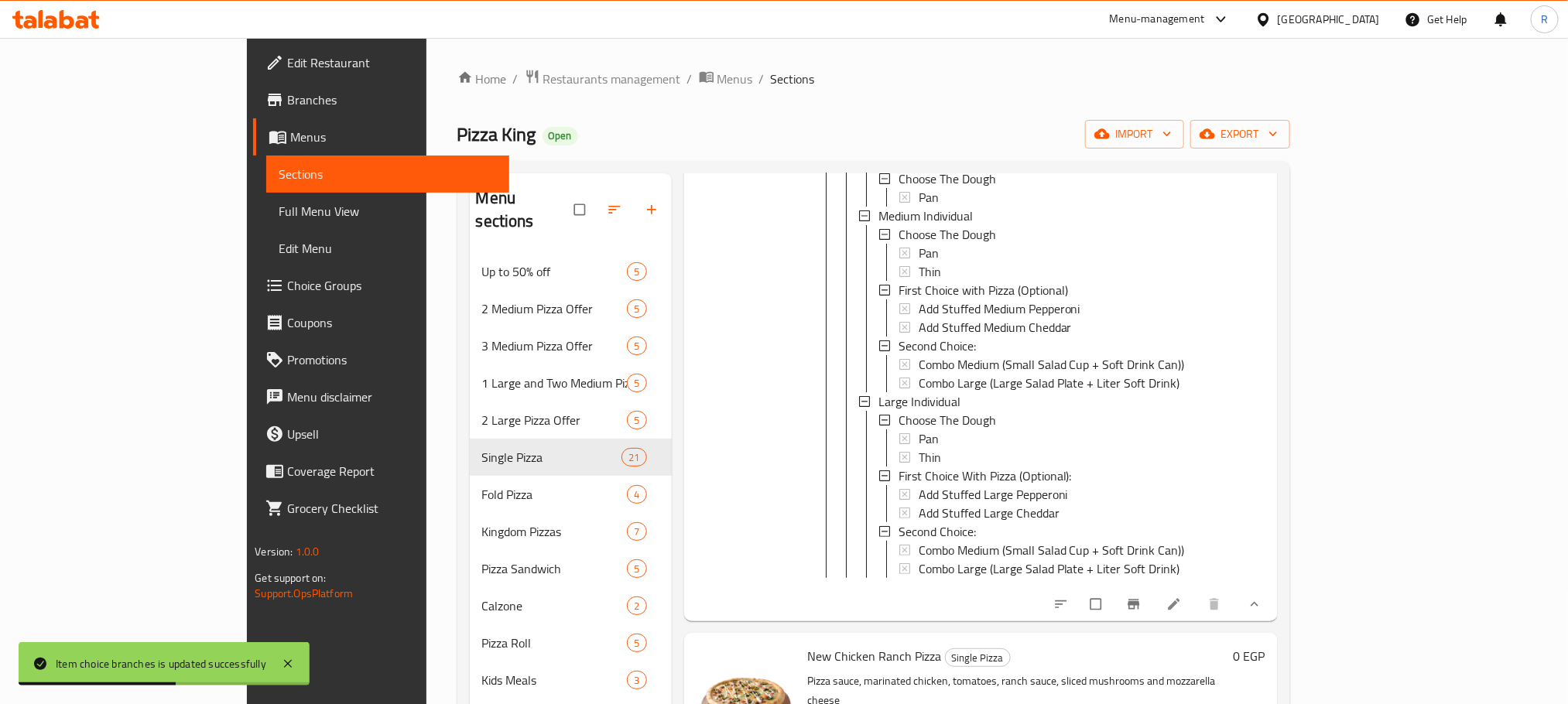
click at [879, 170] on span "Small Individual" at bounding box center [919, 159] width 82 height 18
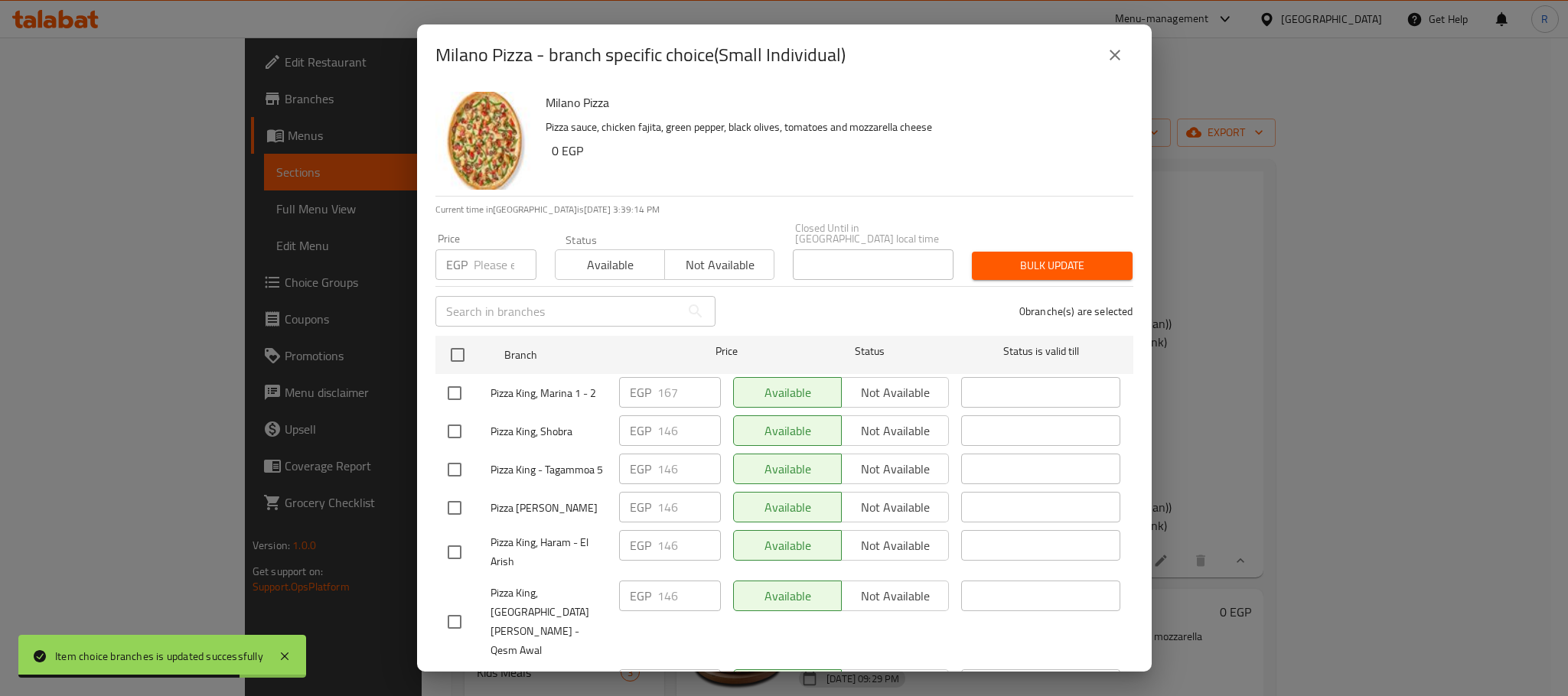
drag, startPoint x: 451, startPoint y: 389, endPoint x: 664, endPoint y: 385, distance: 213.0
click at [452, 390] on input "checkbox" at bounding box center [455, 394] width 32 height 32
checkbox input "true"
click at [664, 385] on input "167" at bounding box center [689, 393] width 64 height 31
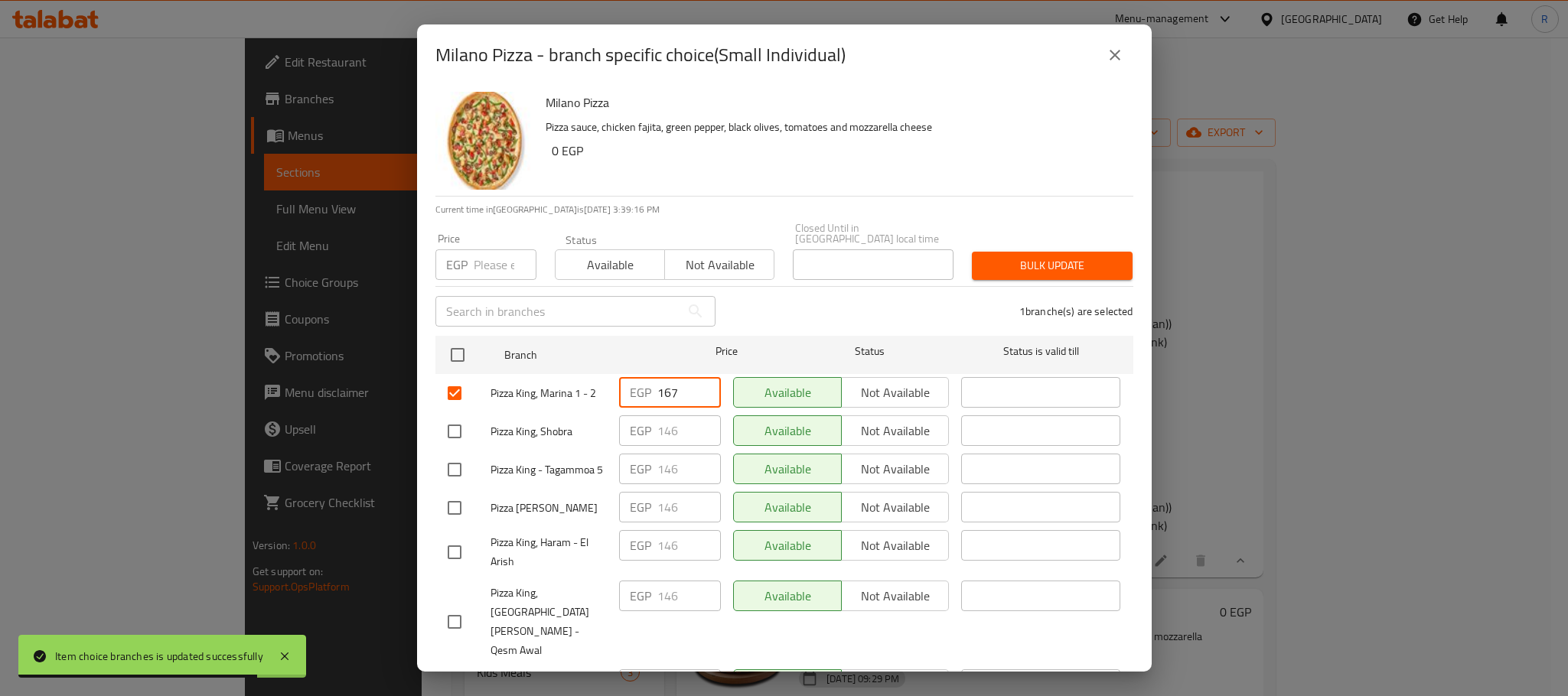
paste input "75"
type input "175"
click at [824, 317] on div "1 branche(s) are selected" at bounding box center [934, 312] width 418 height 55
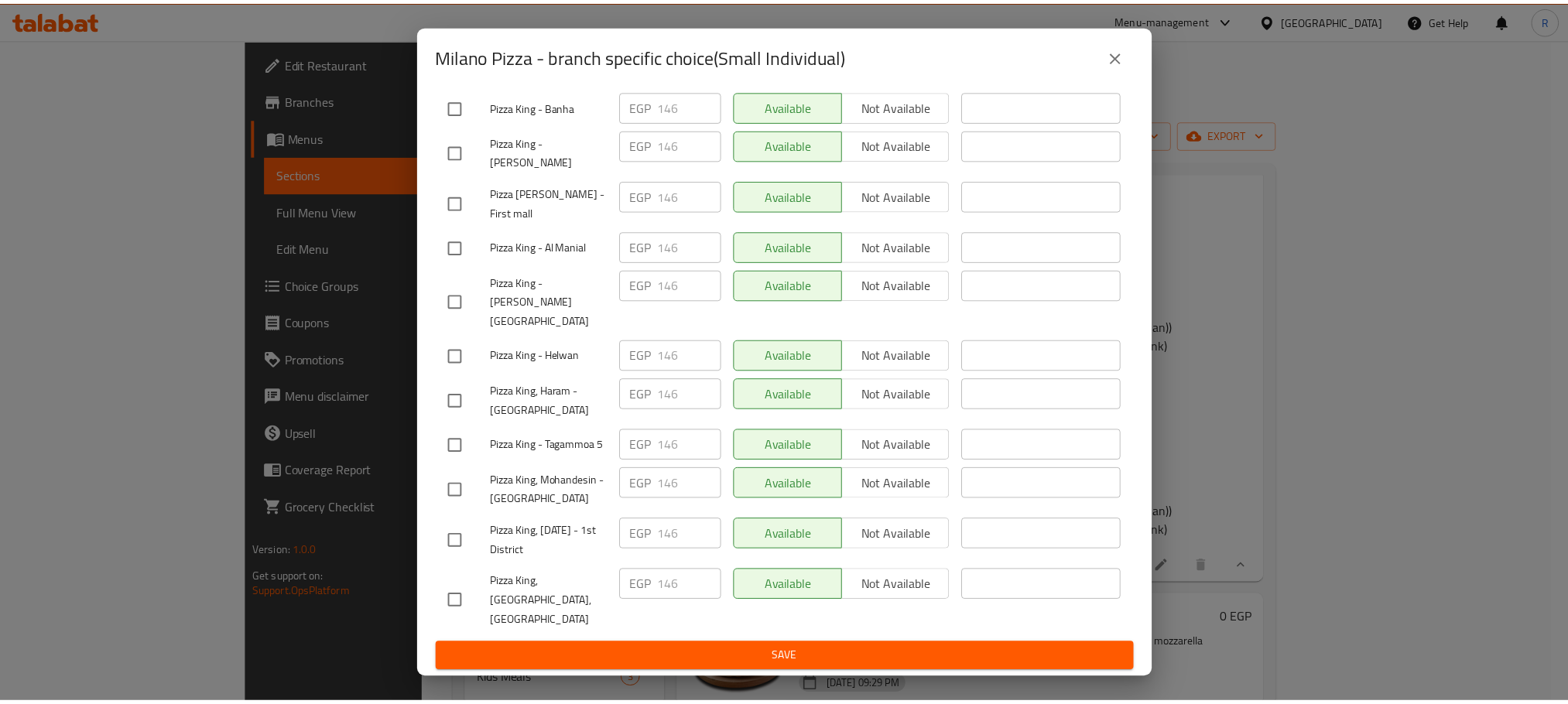
scroll to position [2765, 0]
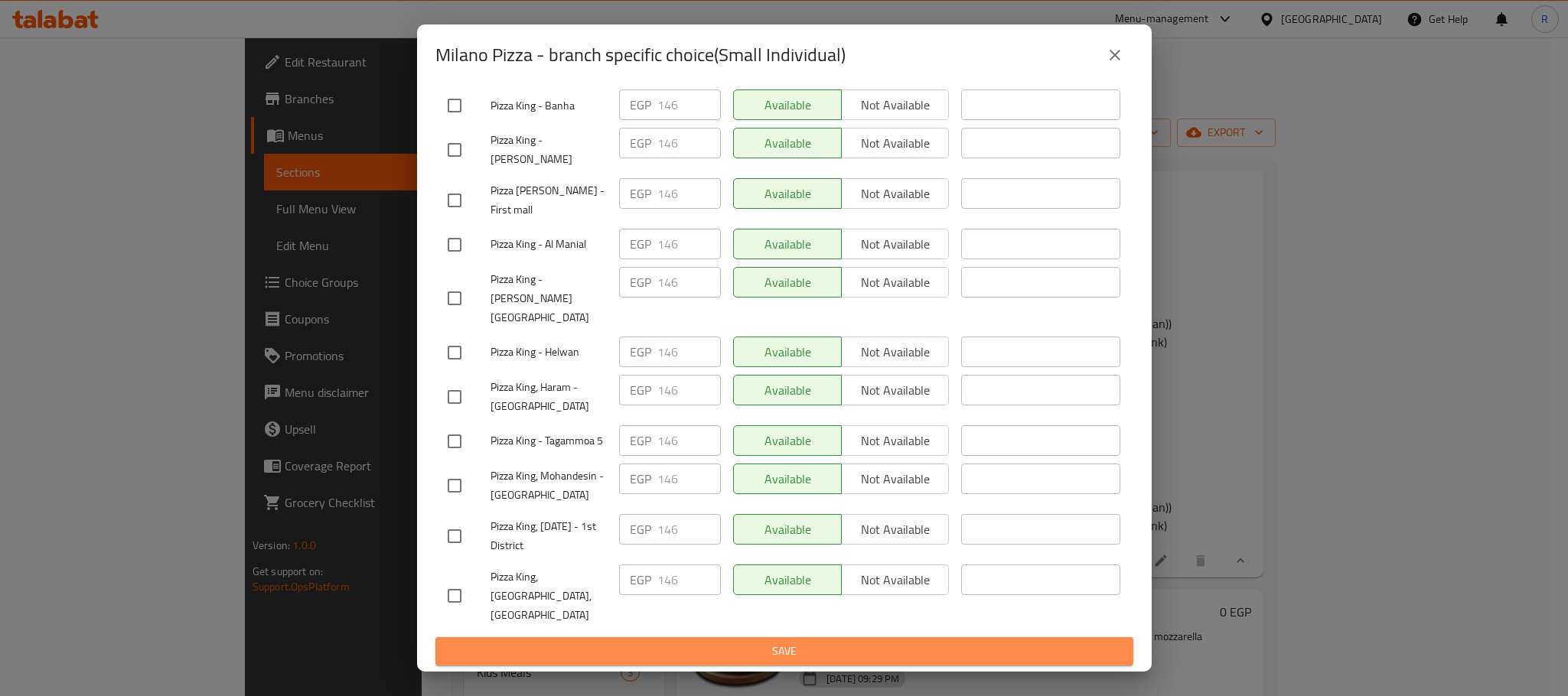
click at [794, 662] on button "Save" at bounding box center [785, 651] width 698 height 29
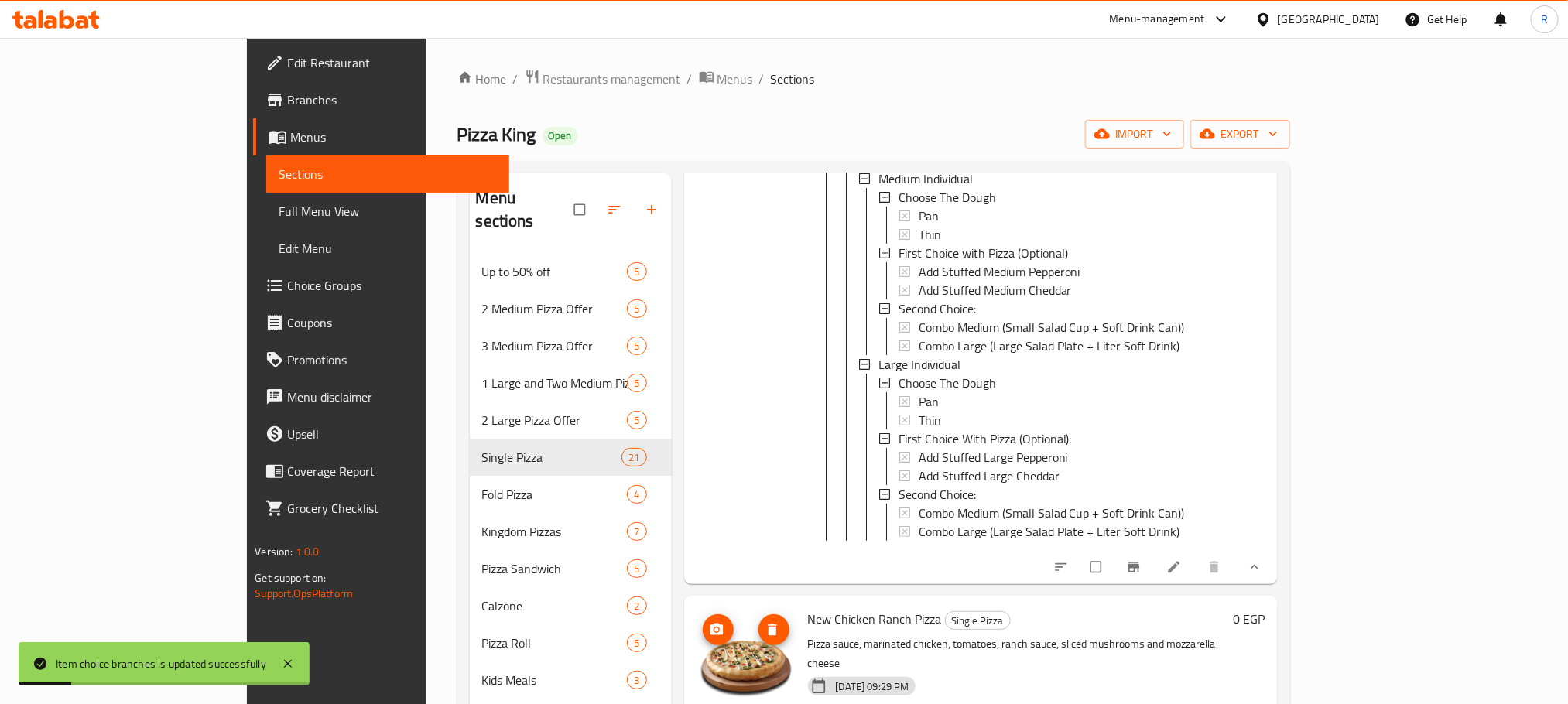
scroll to position [7855, 0]
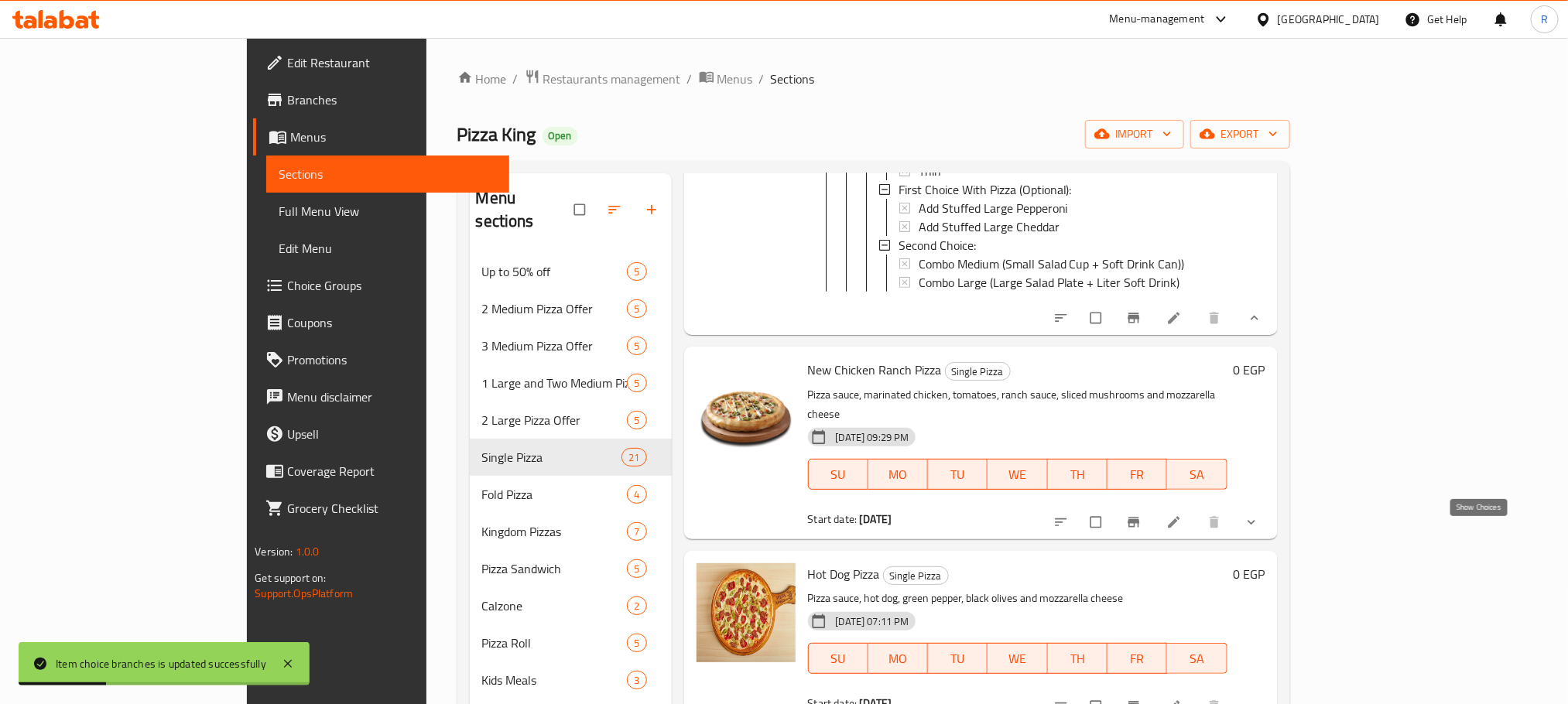
click at [1259, 530] on icon "show more" at bounding box center [1252, 523] width 15 height 15
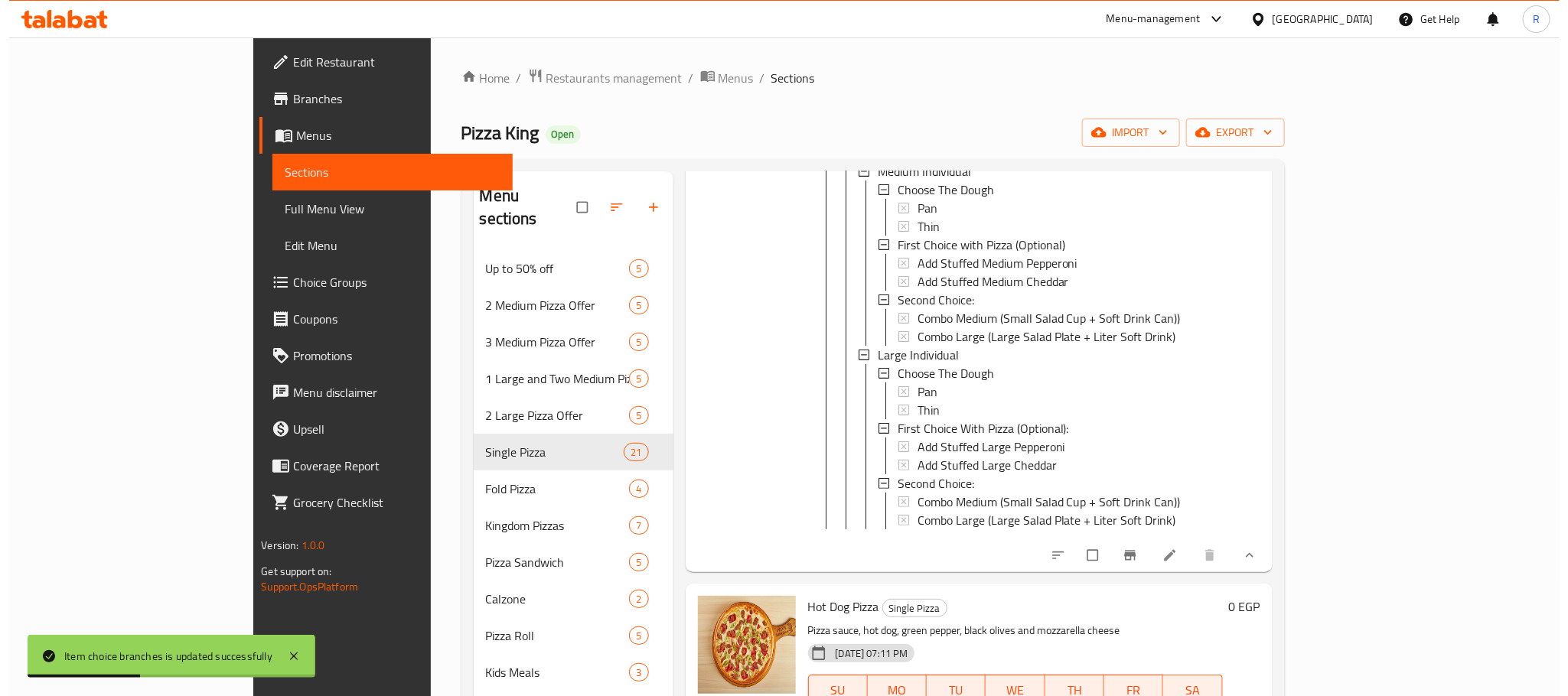
scroll to position [7994, 0]
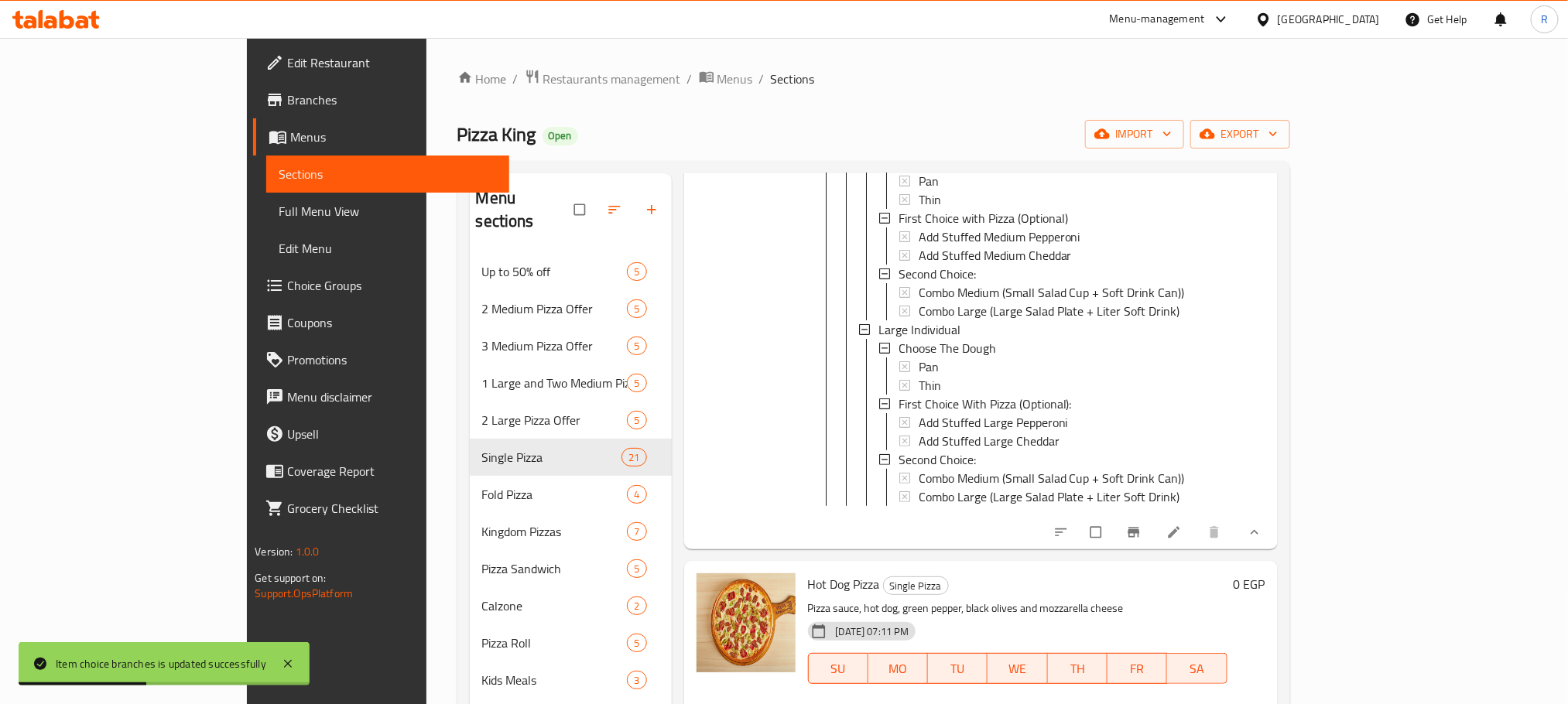
click at [908, 97] on div "Small Individual" at bounding box center [1046, 88] width 337 height 18
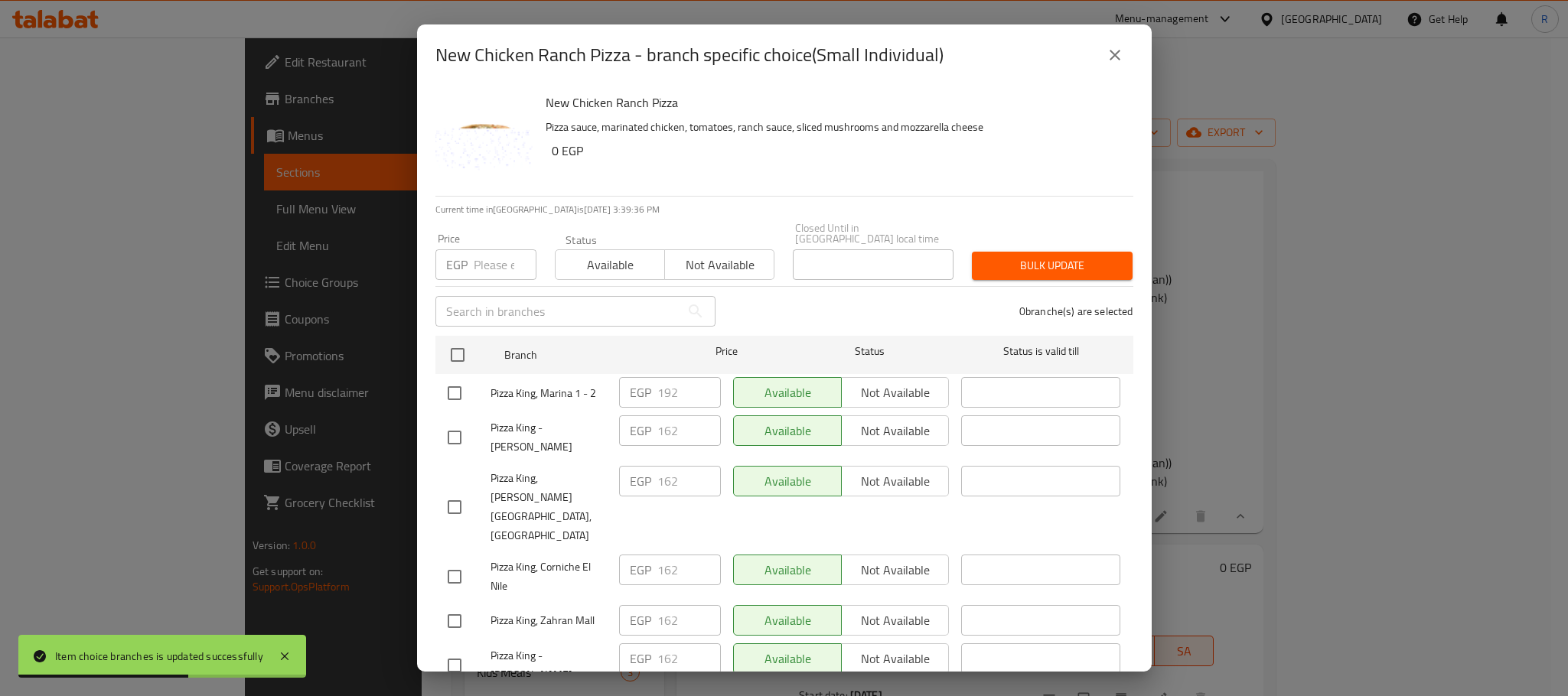
click at [451, 389] on input "checkbox" at bounding box center [455, 394] width 32 height 32
checkbox input "true"
click at [666, 389] on input "192" at bounding box center [689, 393] width 64 height 31
paste input "201"
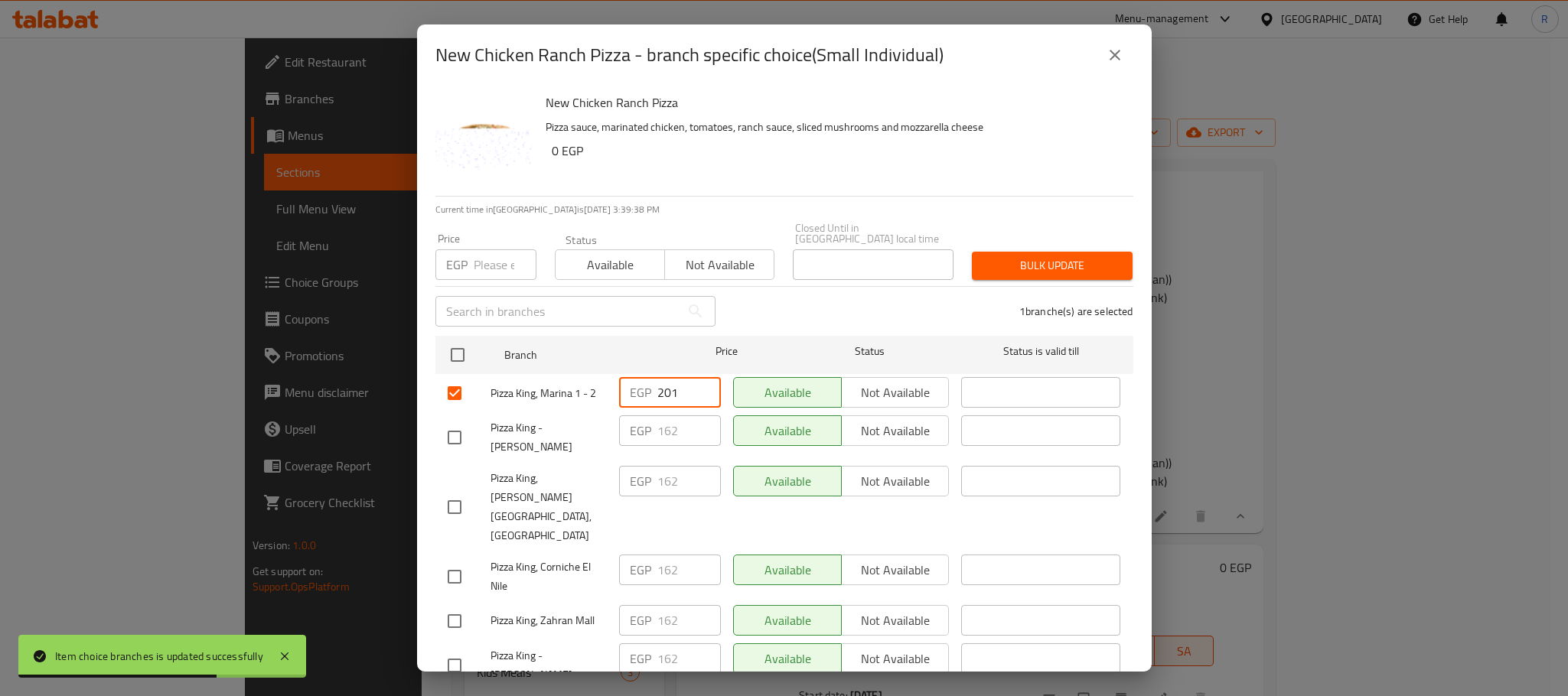
type input "201"
click at [822, 308] on div "1 branche(s) are selected" at bounding box center [934, 312] width 418 height 55
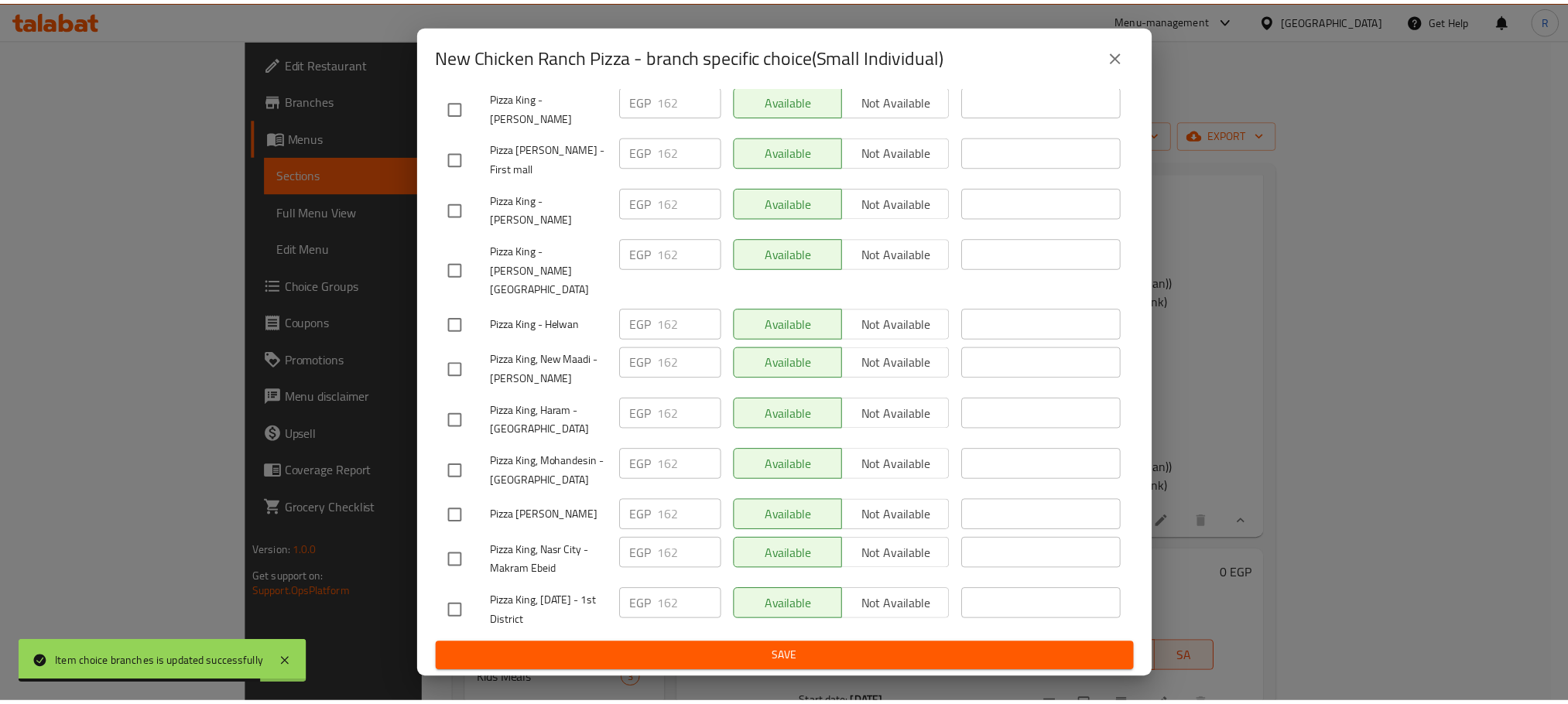
scroll to position [2765, 0]
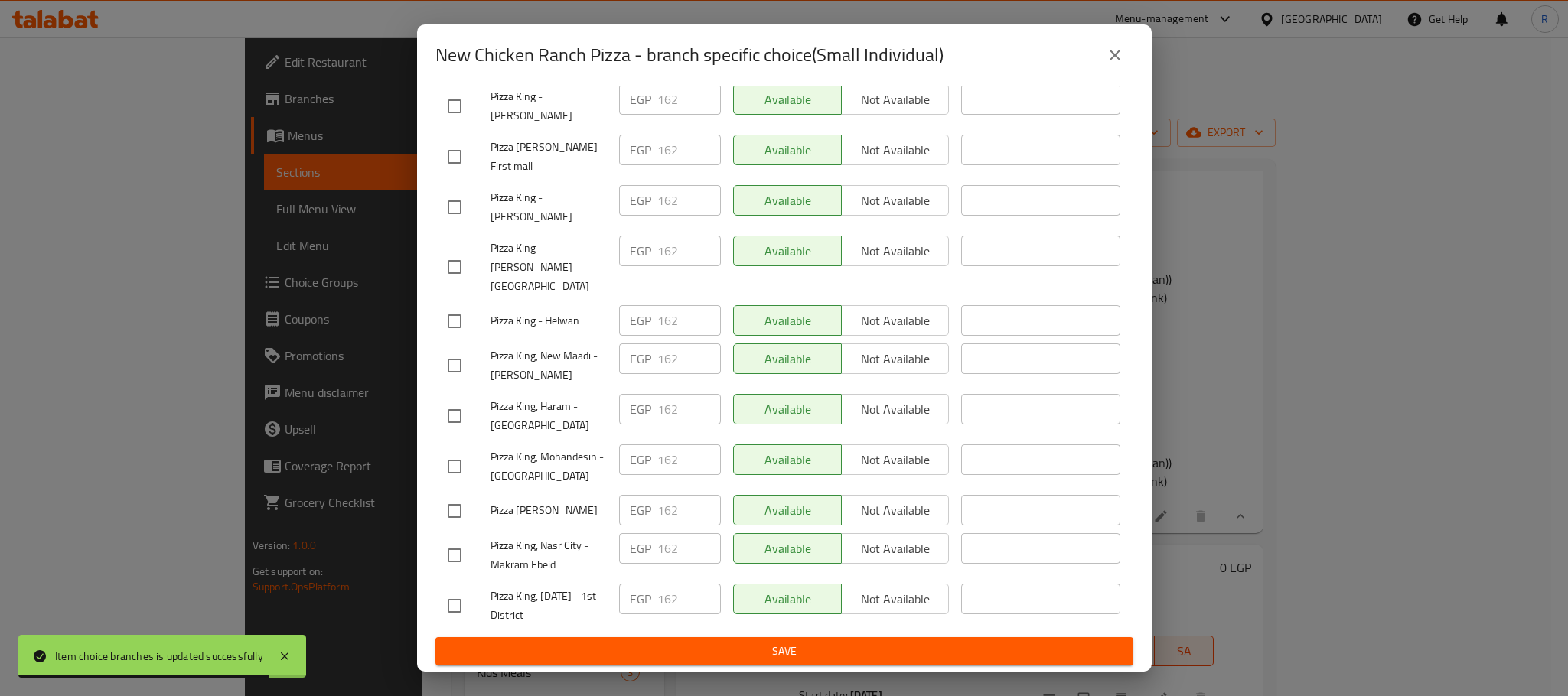
click at [757, 653] on span "Save" at bounding box center [784, 651] width 673 height 19
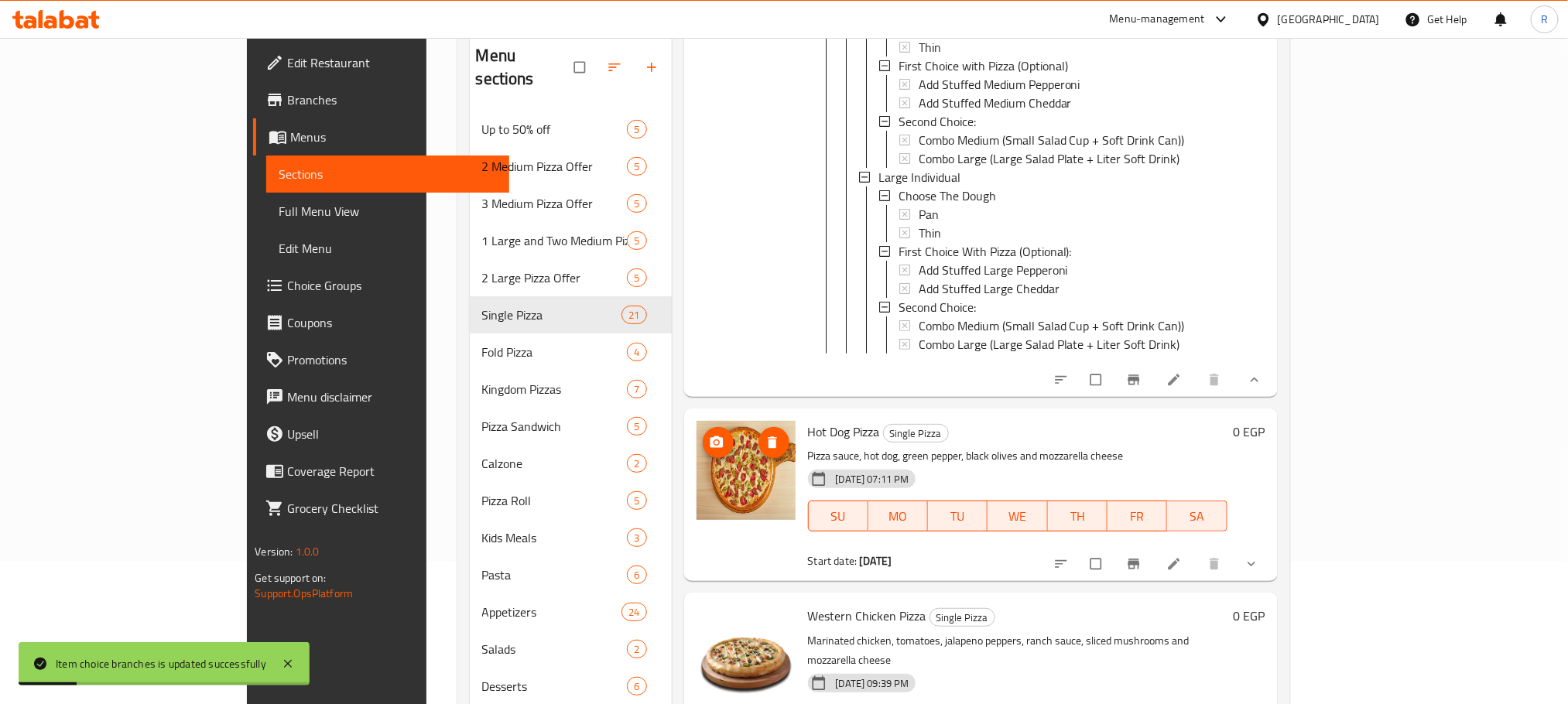
scroll to position [268, 0]
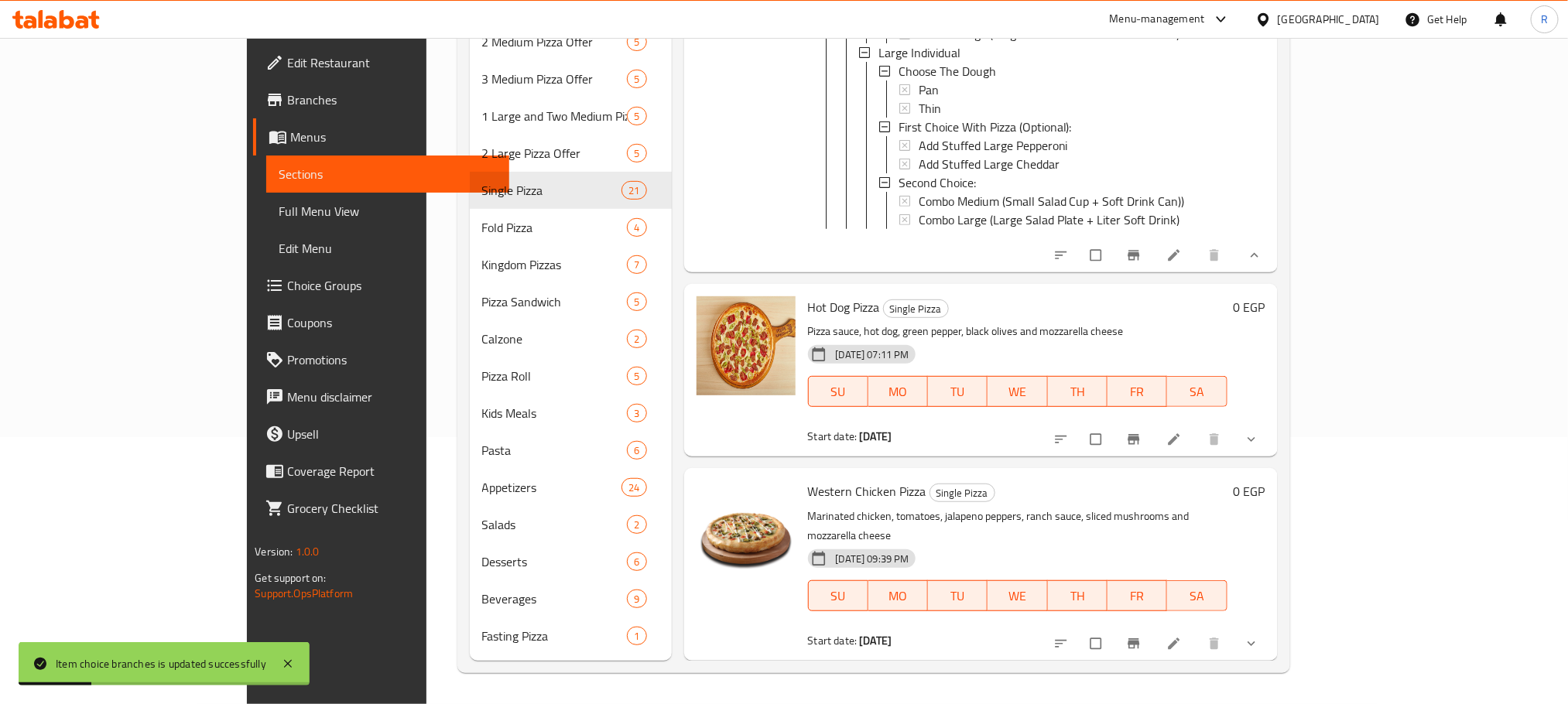
drag, startPoint x: 1483, startPoint y: 456, endPoint x: 1464, endPoint y: 451, distance: 19.6
click at [1256, 443] on icon "show more" at bounding box center [1252, 440] width 8 height 5
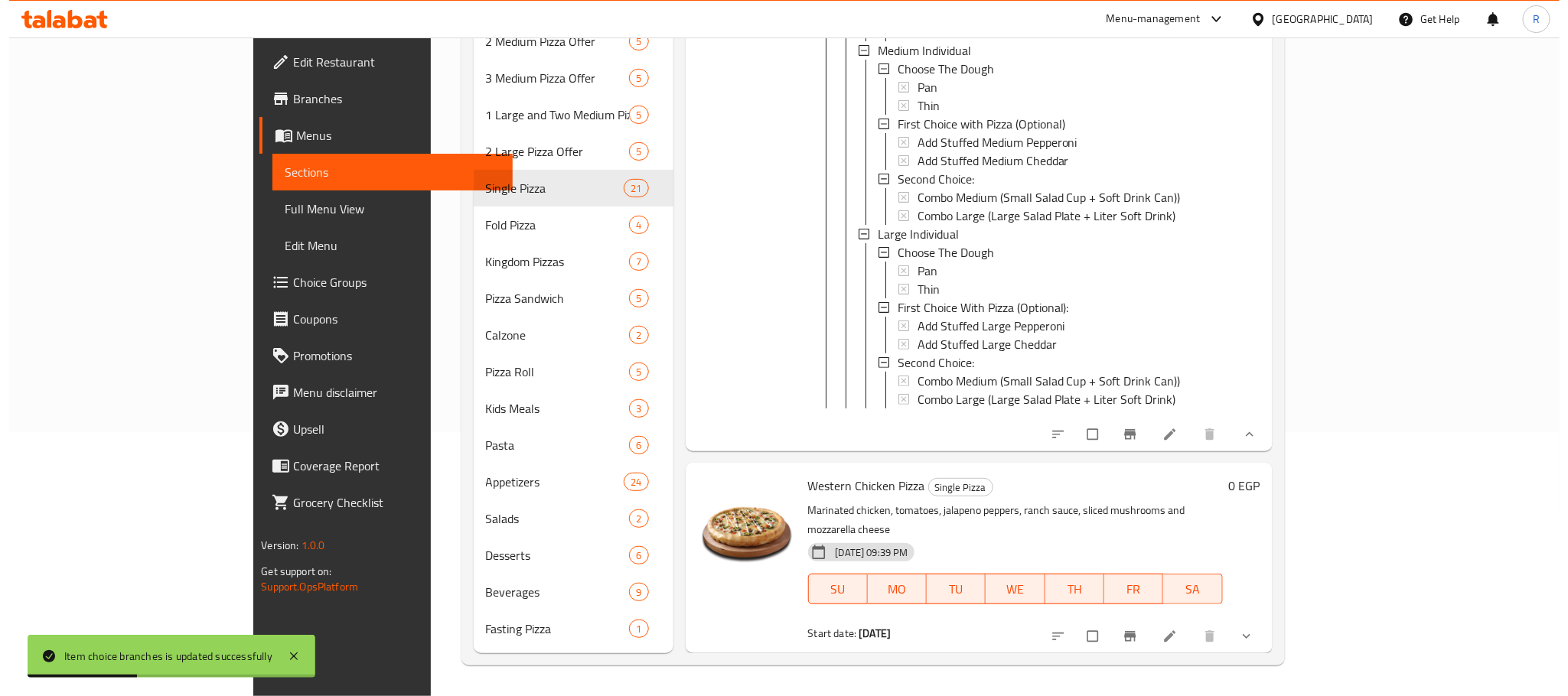
scroll to position [8503, 0]
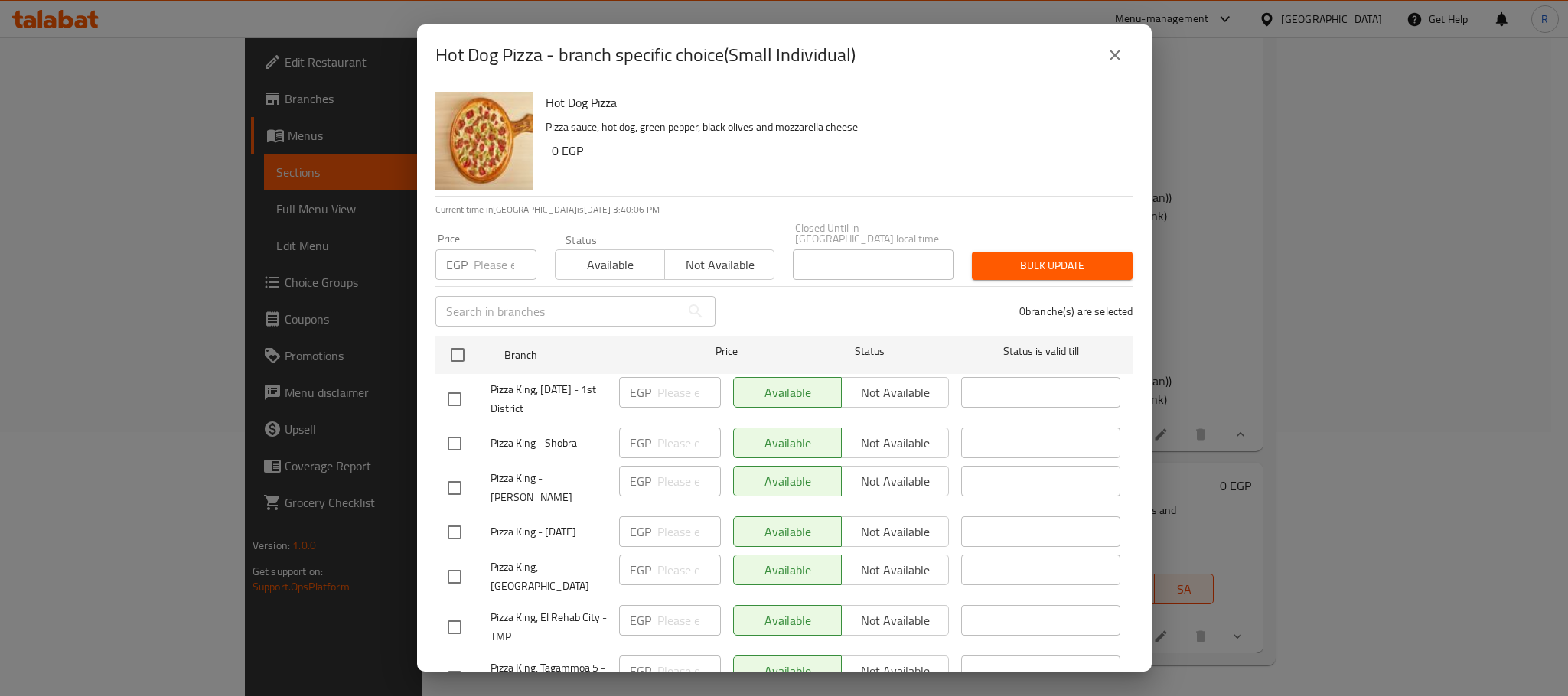
scroll to position [1853, 0]
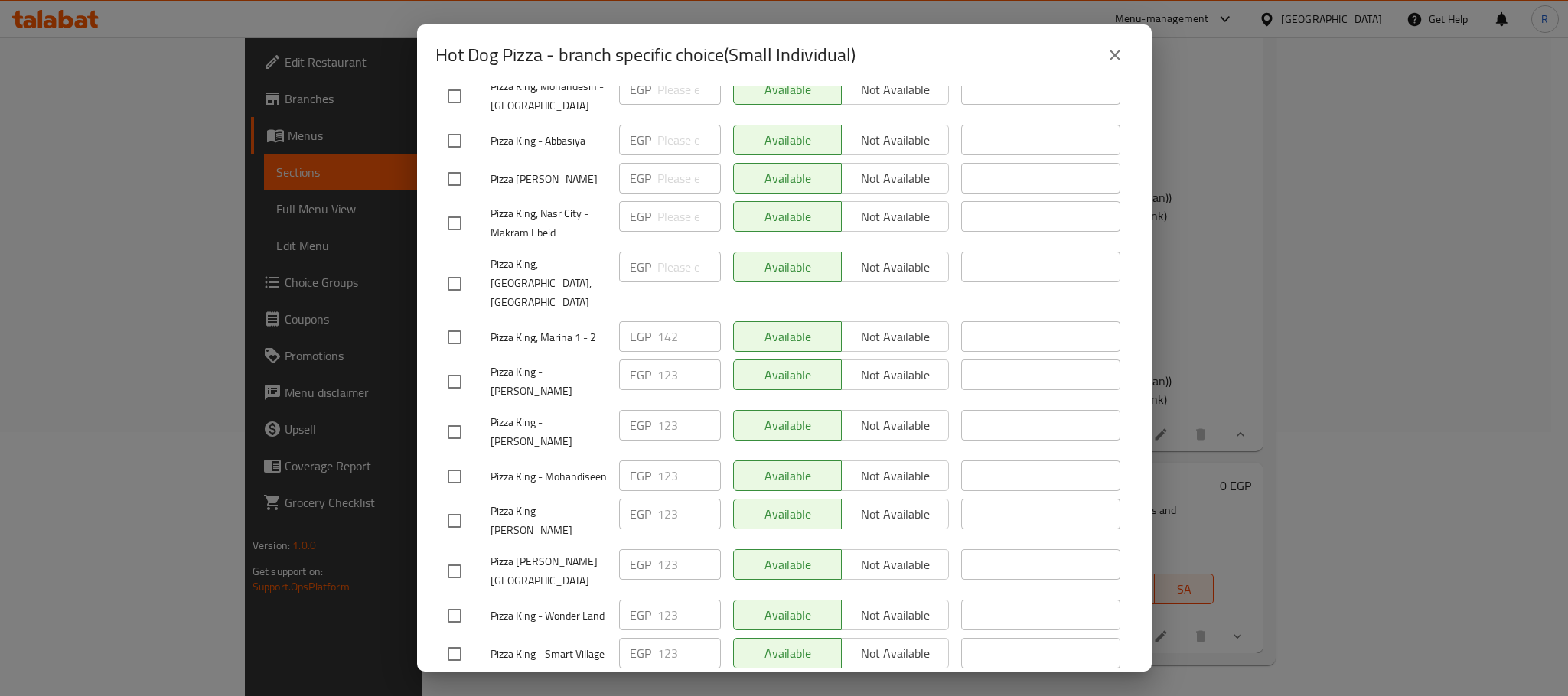
click at [447, 354] on input "checkbox" at bounding box center [455, 338] width 32 height 32
checkbox input "true"
click at [657, 352] on input "142" at bounding box center [689, 337] width 64 height 31
paste input "8"
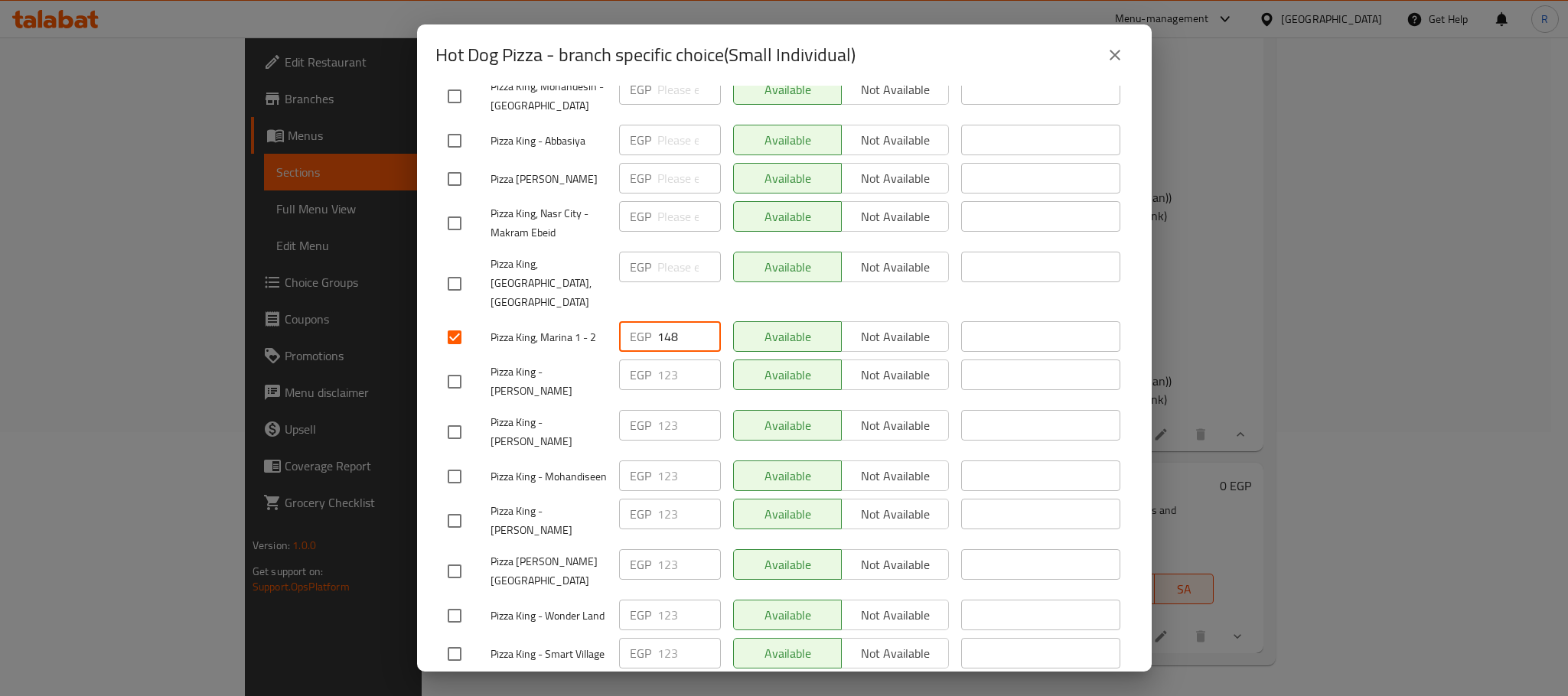
type input "148"
click at [894, 348] on span "Not available" at bounding box center [896, 337] width 95 height 22
click at [788, 348] on span "Available" at bounding box center [788, 337] width 95 height 22
click at [813, 321] on div "Available Not available" at bounding box center [841, 283] width 229 height 75
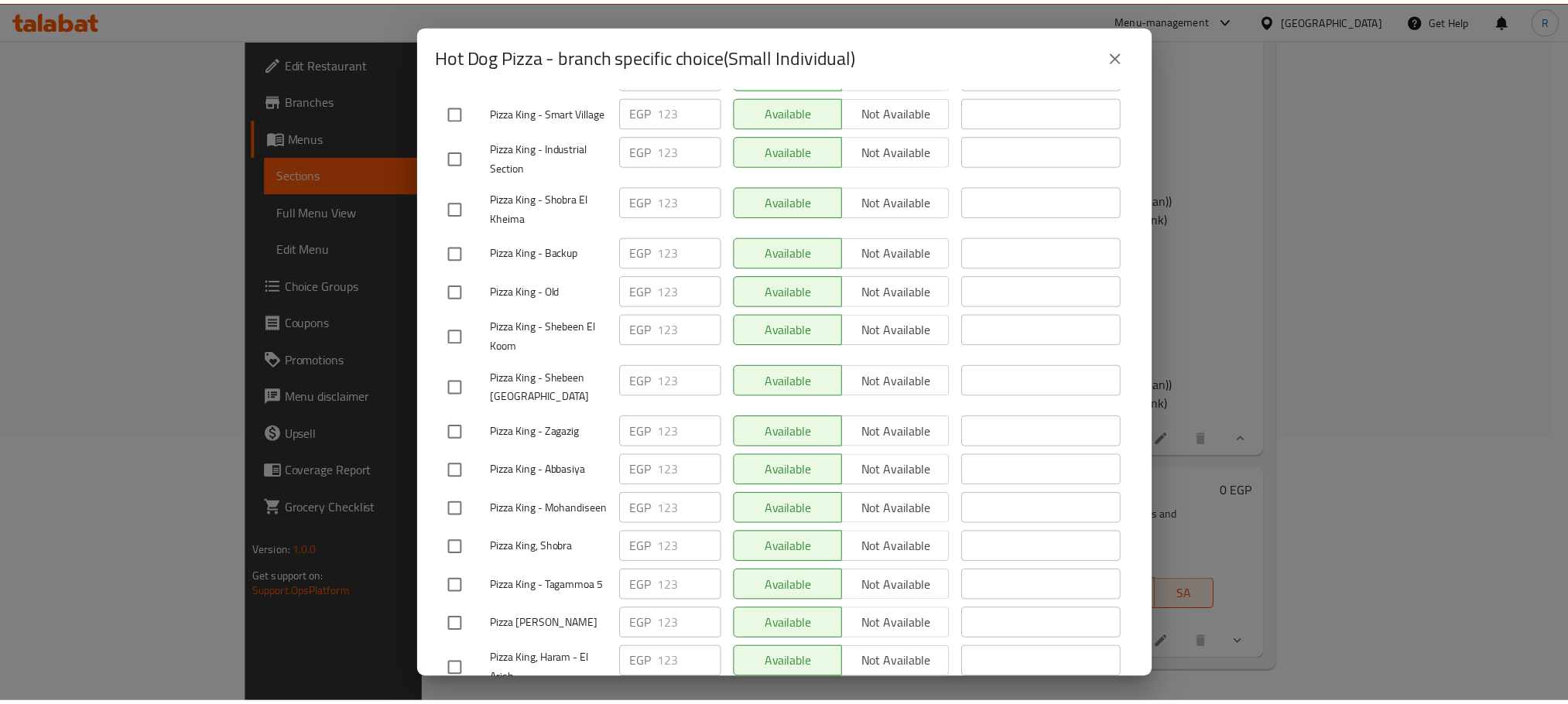
scroll to position [2765, 0]
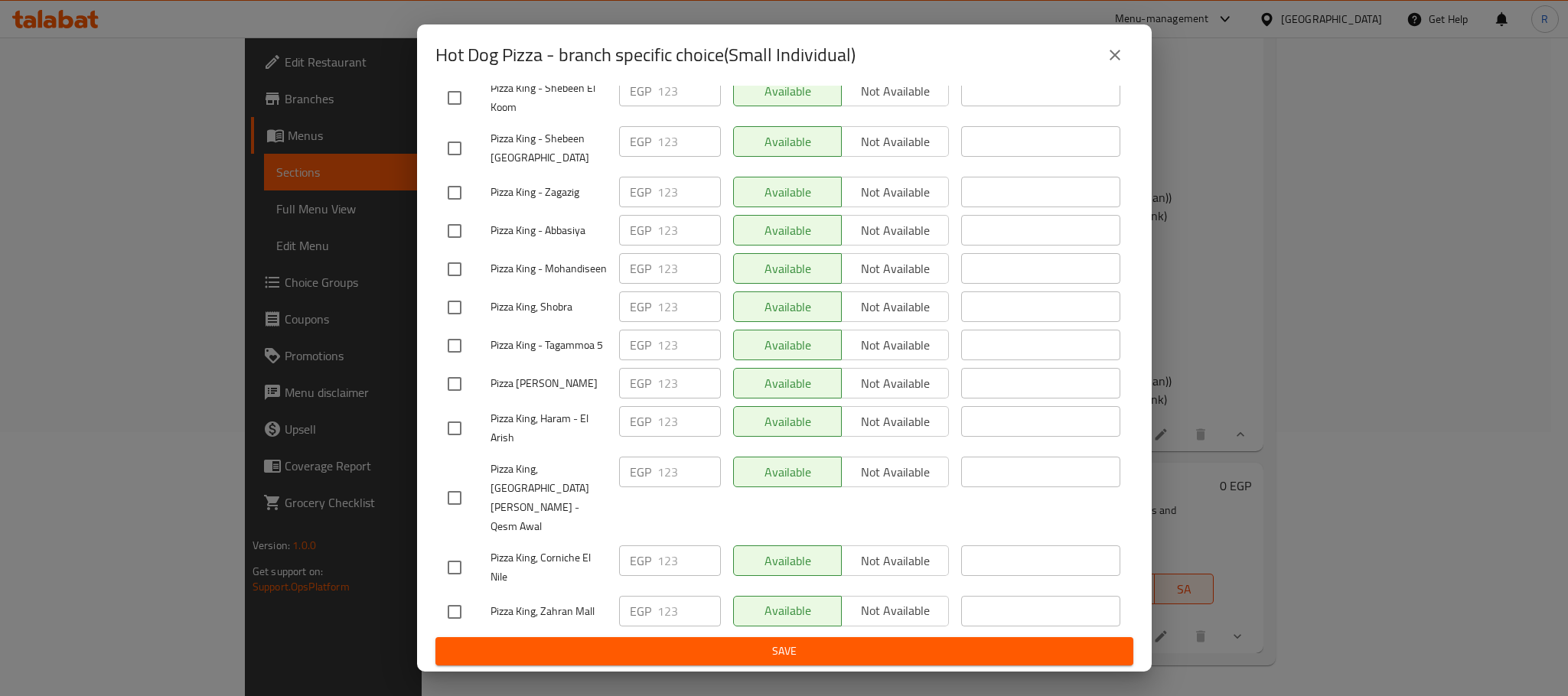
click at [838, 649] on span "Save" at bounding box center [784, 651] width 673 height 19
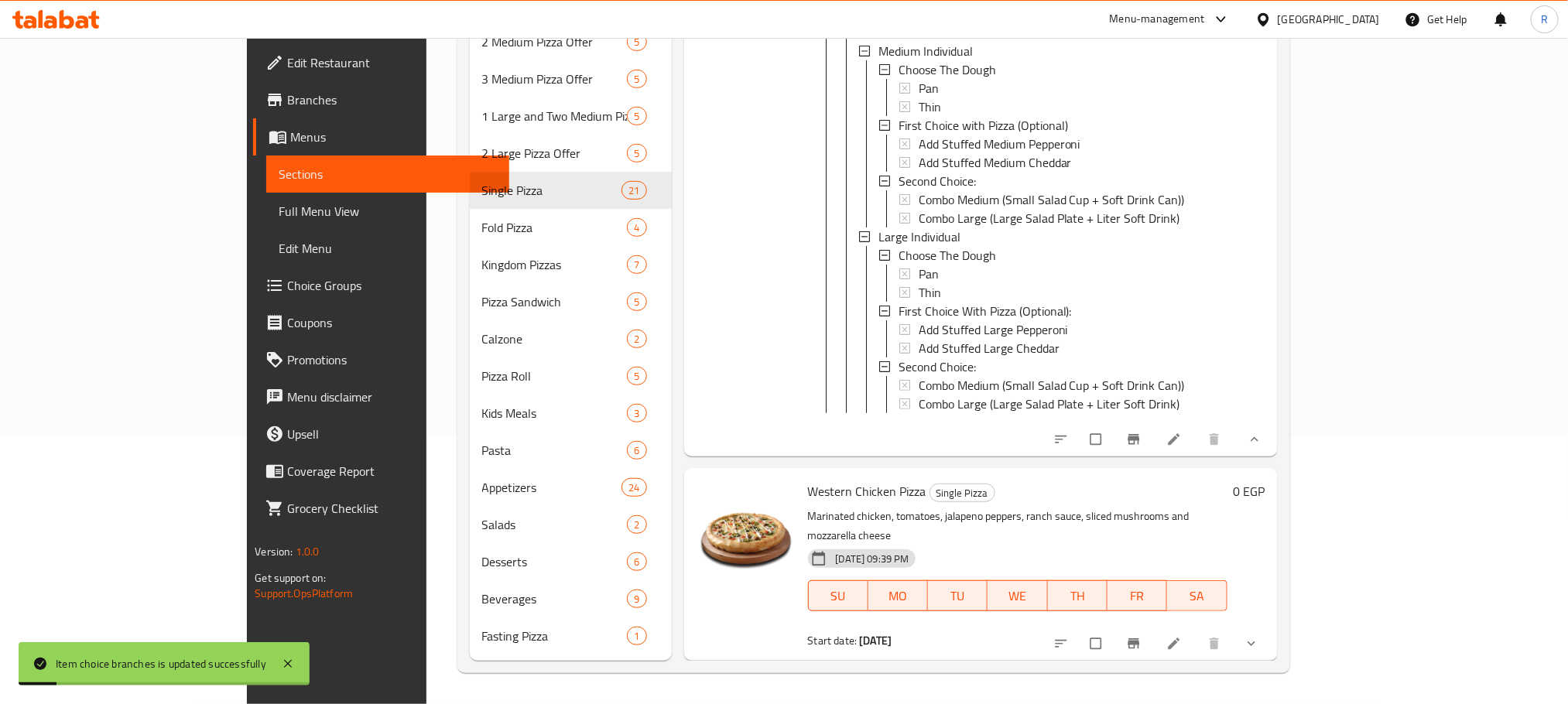
scroll to position [8883, 0]
click at [1262, 641] on span "show more" at bounding box center [1253, 644] width 18 height 15
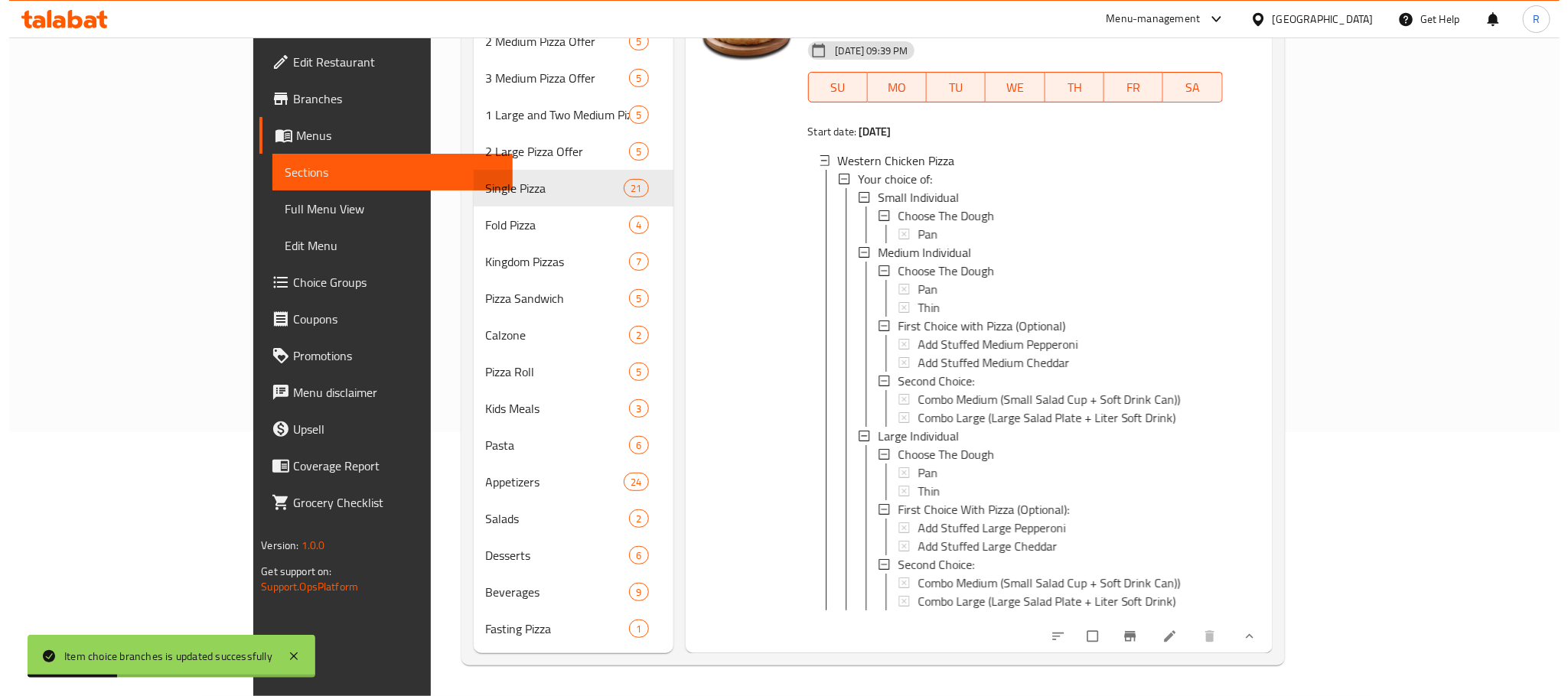
scroll to position [9329, 0]
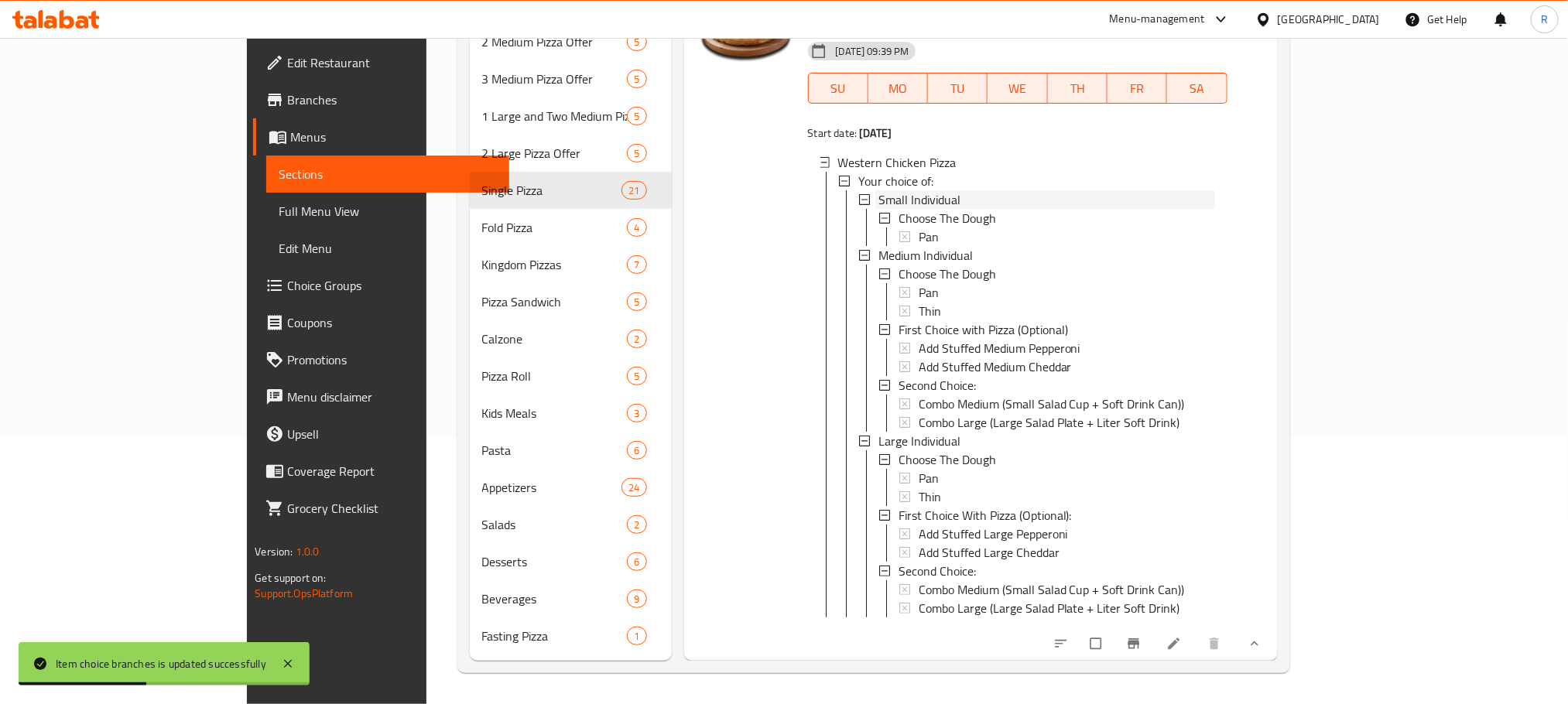
click at [887, 190] on span "Small Individual" at bounding box center [919, 199] width 82 height 18
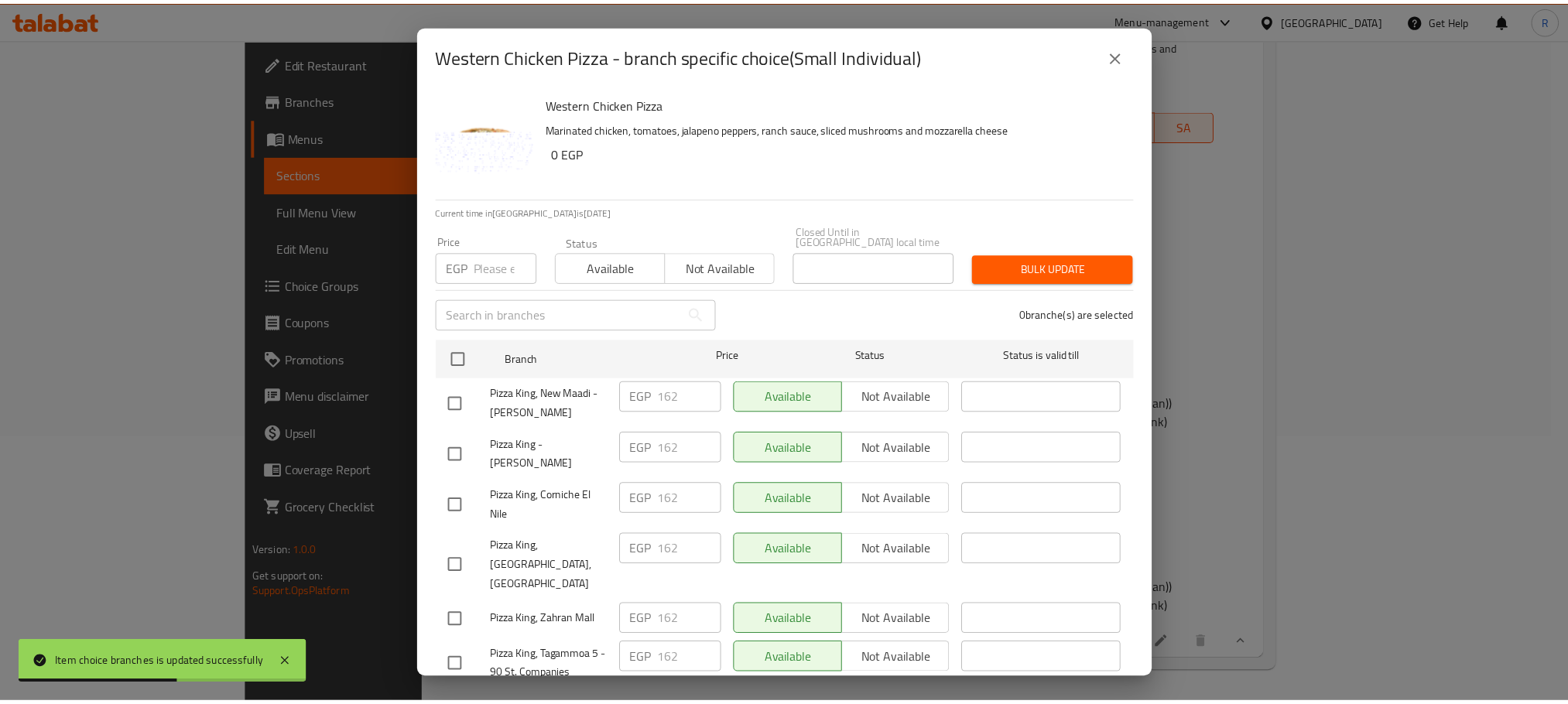
scroll to position [2766, 0]
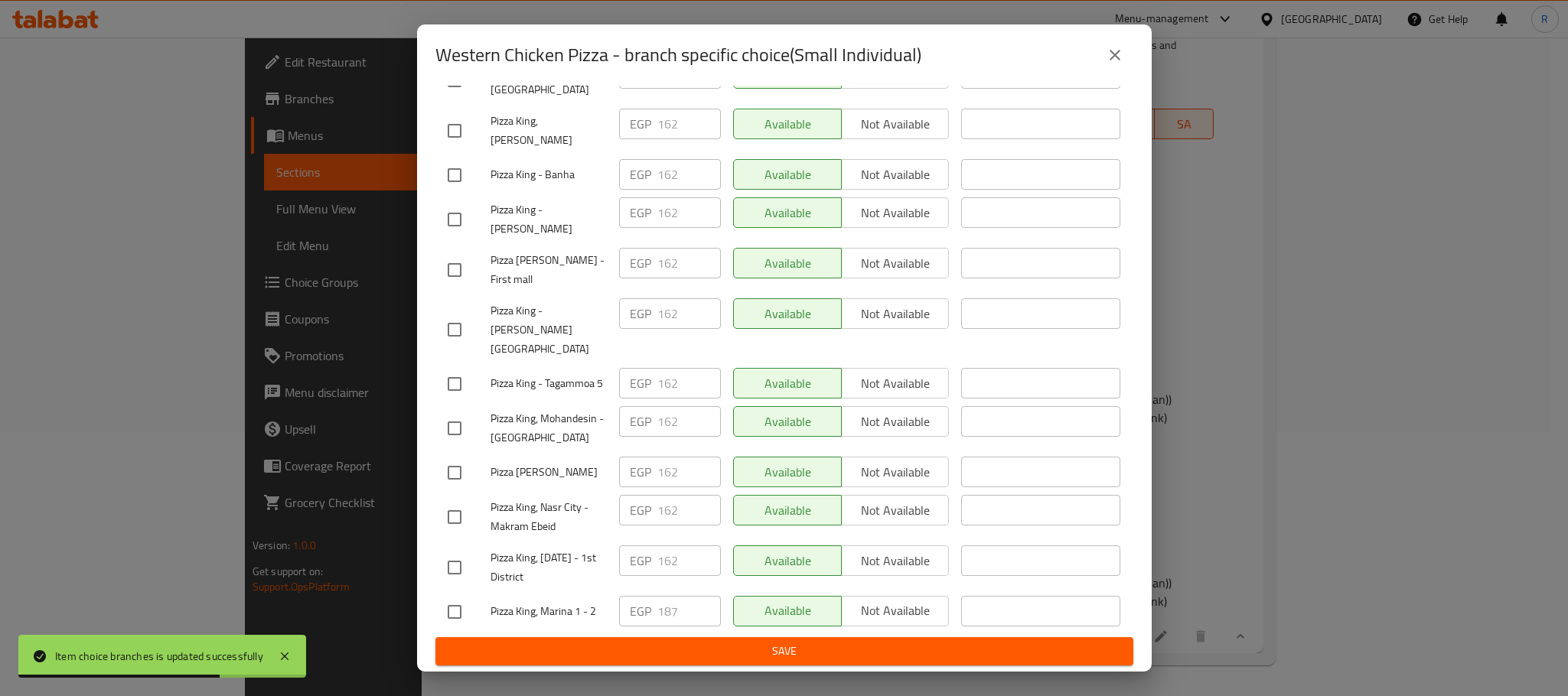
click at [447, 603] on input "checkbox" at bounding box center [455, 612] width 32 height 32
checkbox input "true"
click at [666, 596] on input "187" at bounding box center [689, 611] width 64 height 31
paste input "95"
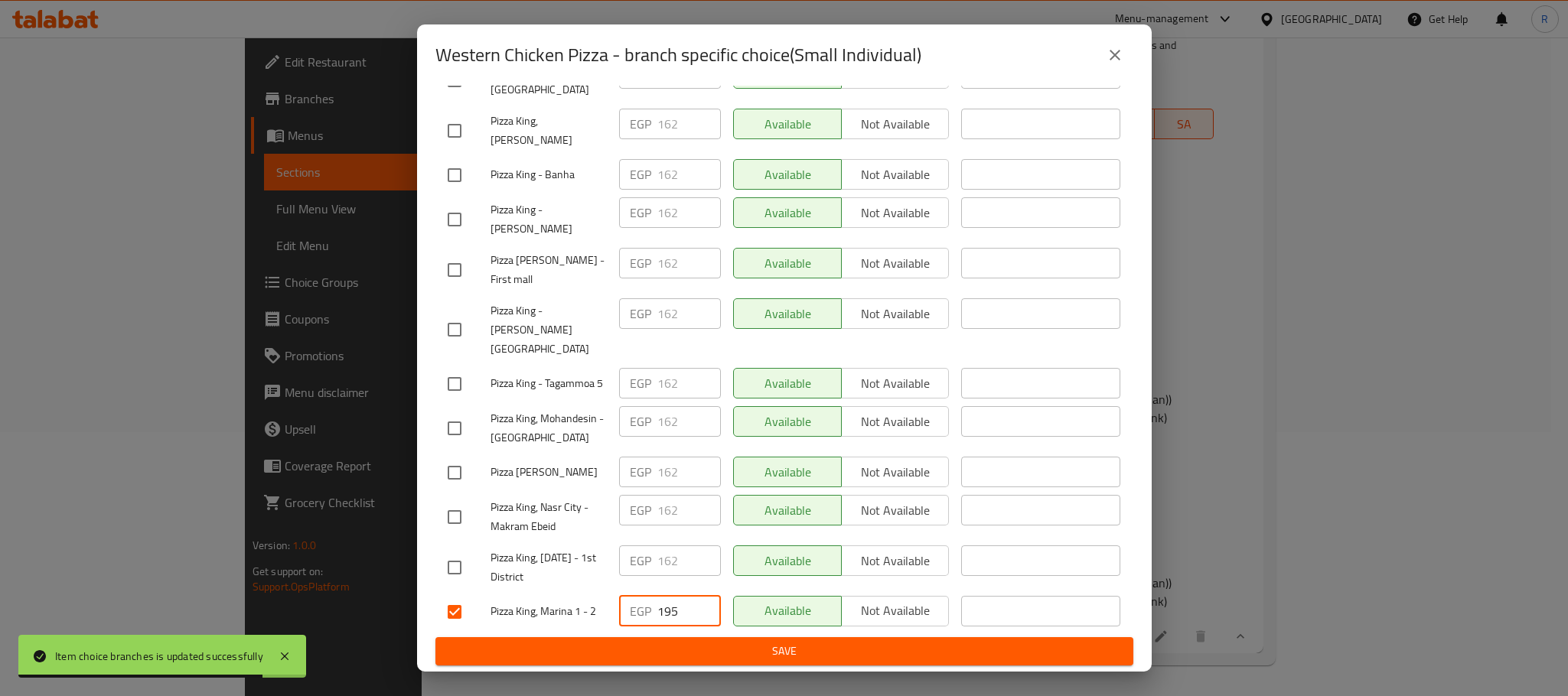
type input "195"
click at [731, 657] on span "Save" at bounding box center [784, 651] width 673 height 19
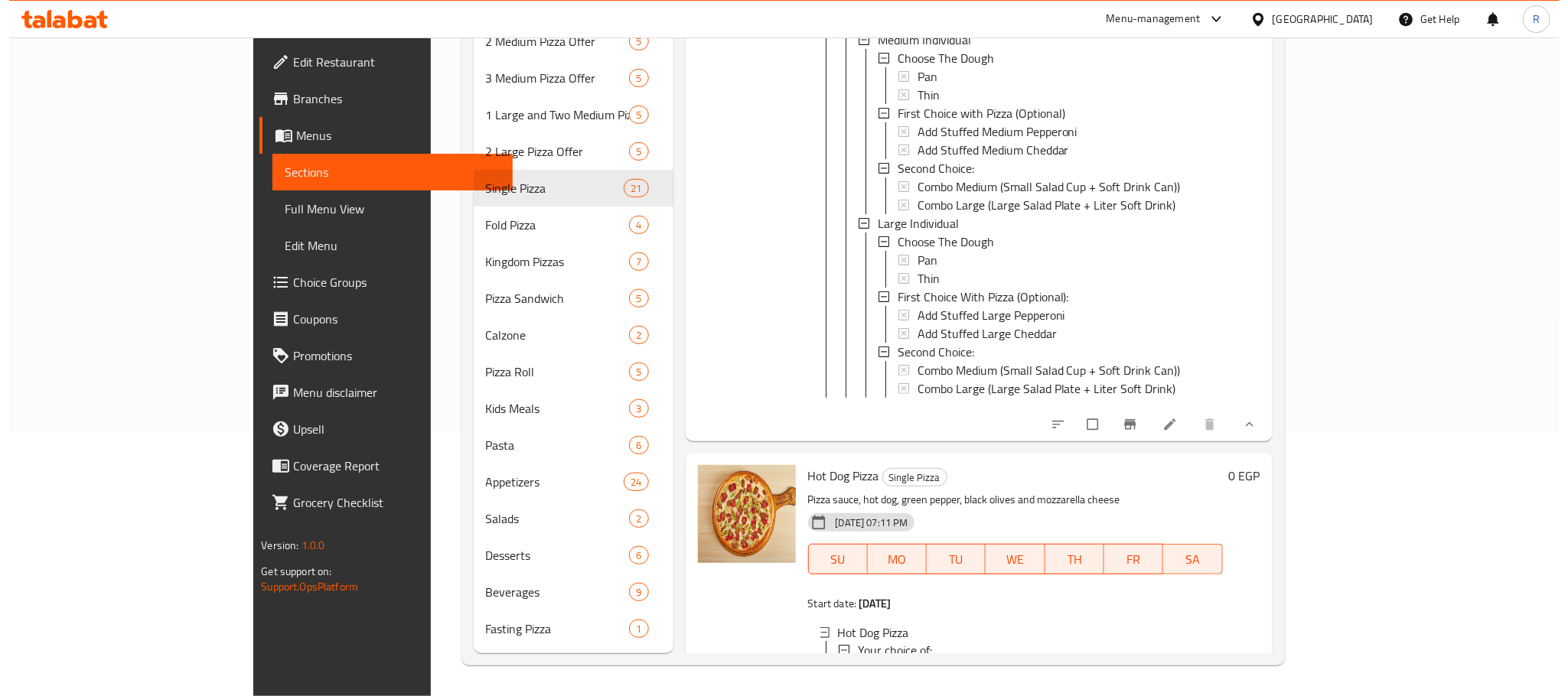
scroll to position [7798, 0]
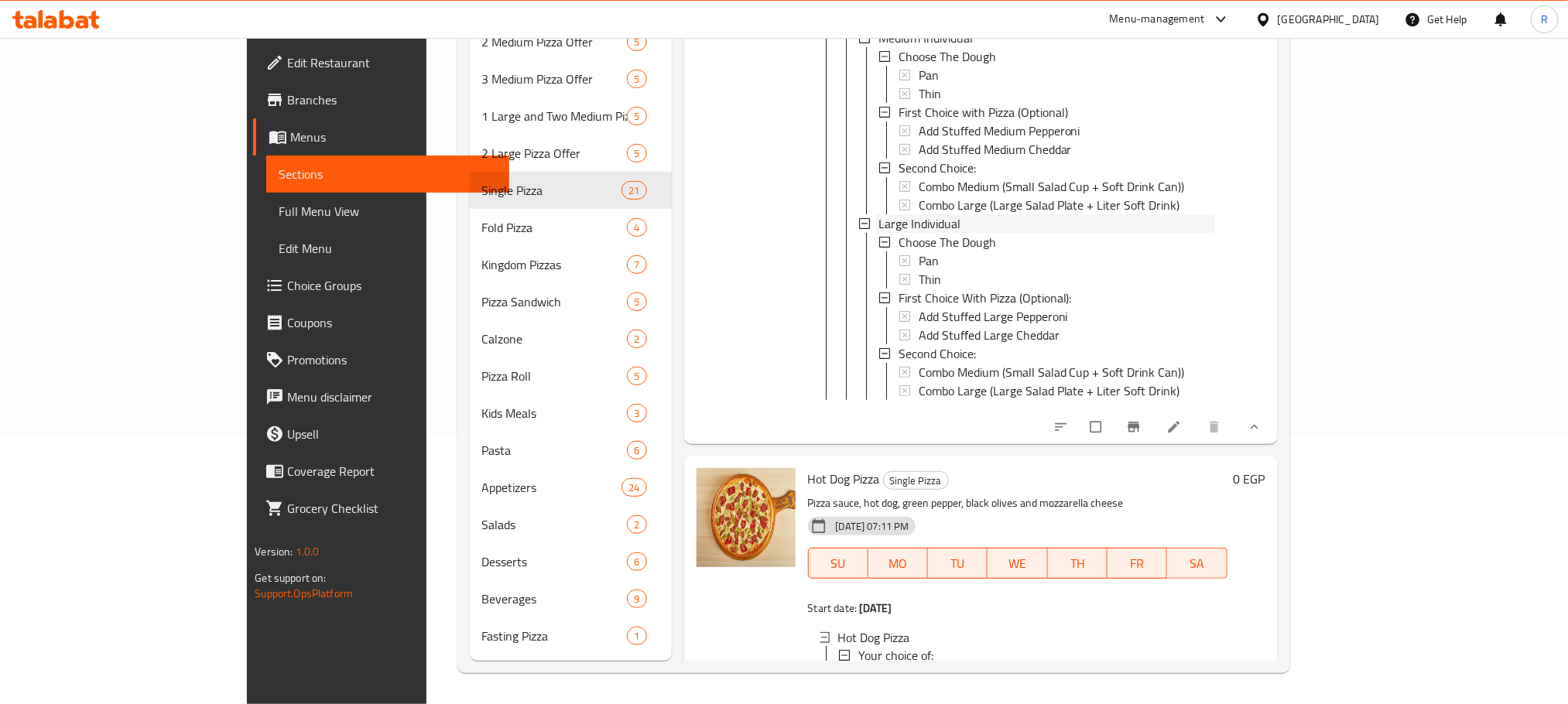
click at [879, 233] on span "Large Individual" at bounding box center [919, 224] width 82 height 18
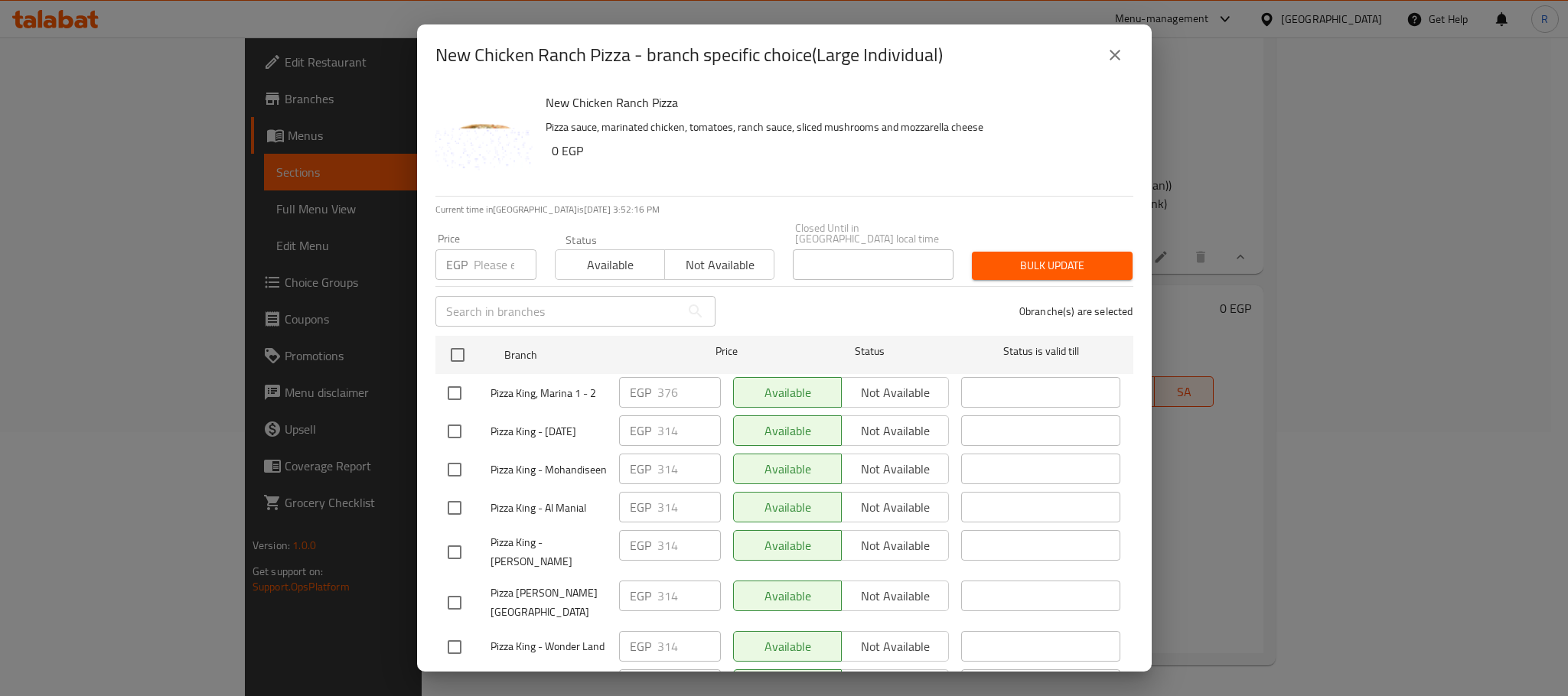
click at [457, 395] on input "checkbox" at bounding box center [455, 394] width 32 height 32
checkbox input "true"
click at [664, 390] on input "376" at bounding box center [689, 393] width 64 height 31
paste input "88"
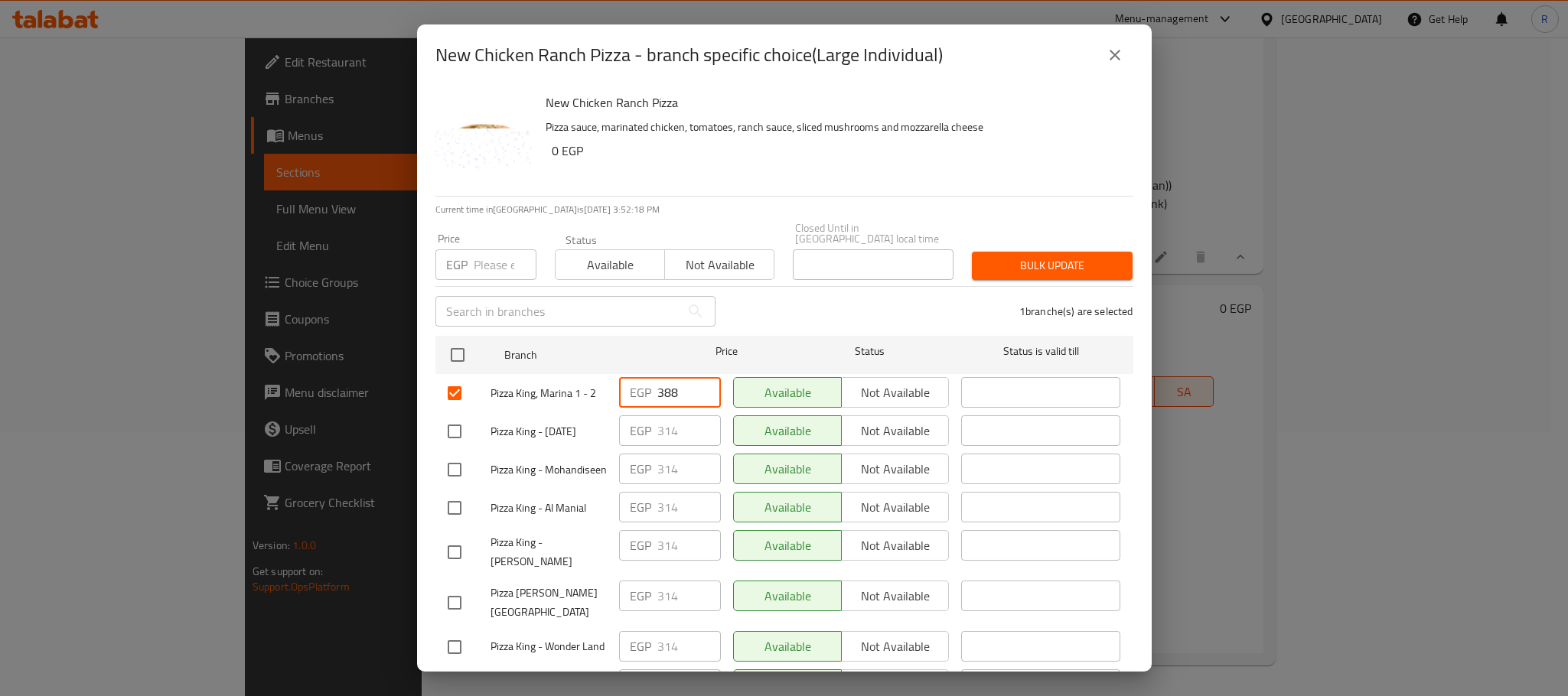
type input "388"
click at [778, 294] on div "1 branche(s) are selected" at bounding box center [934, 312] width 418 height 55
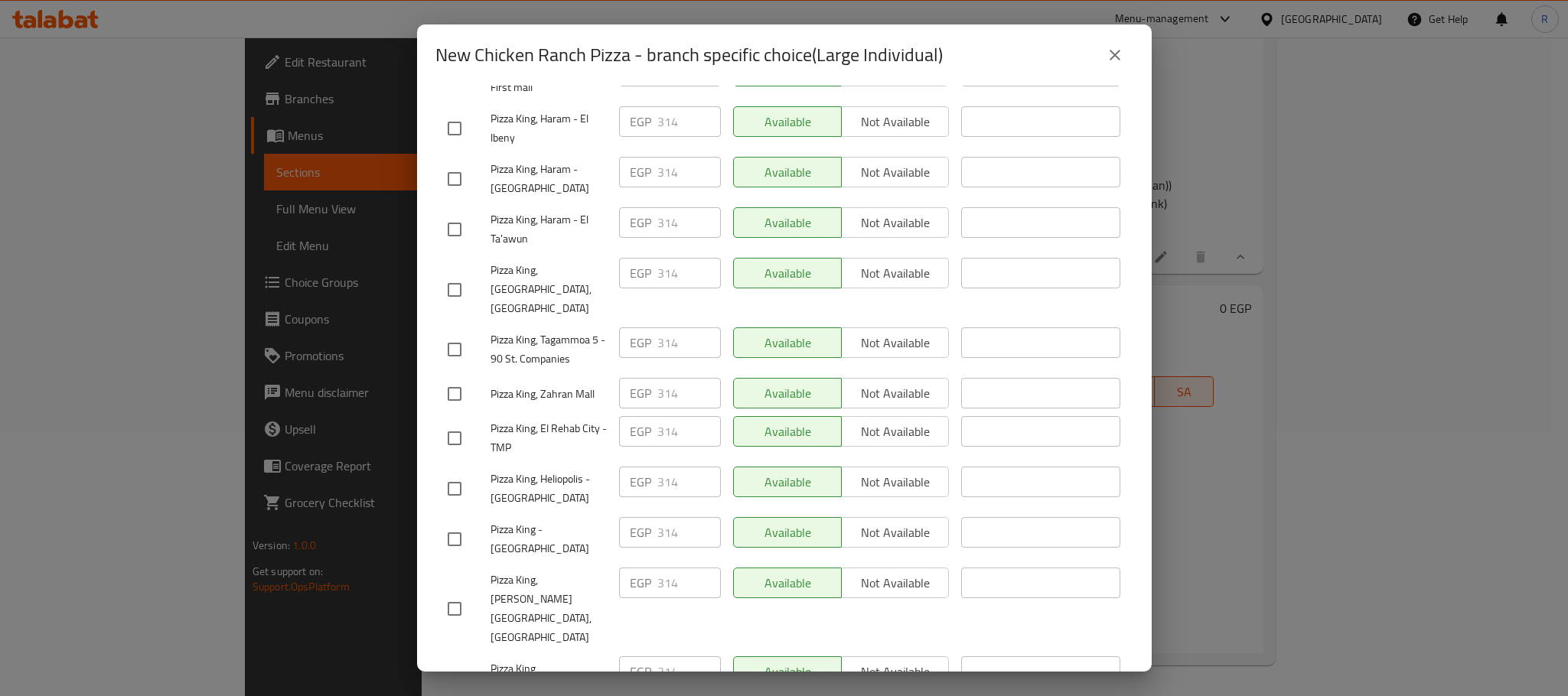
scroll to position [2733, 0]
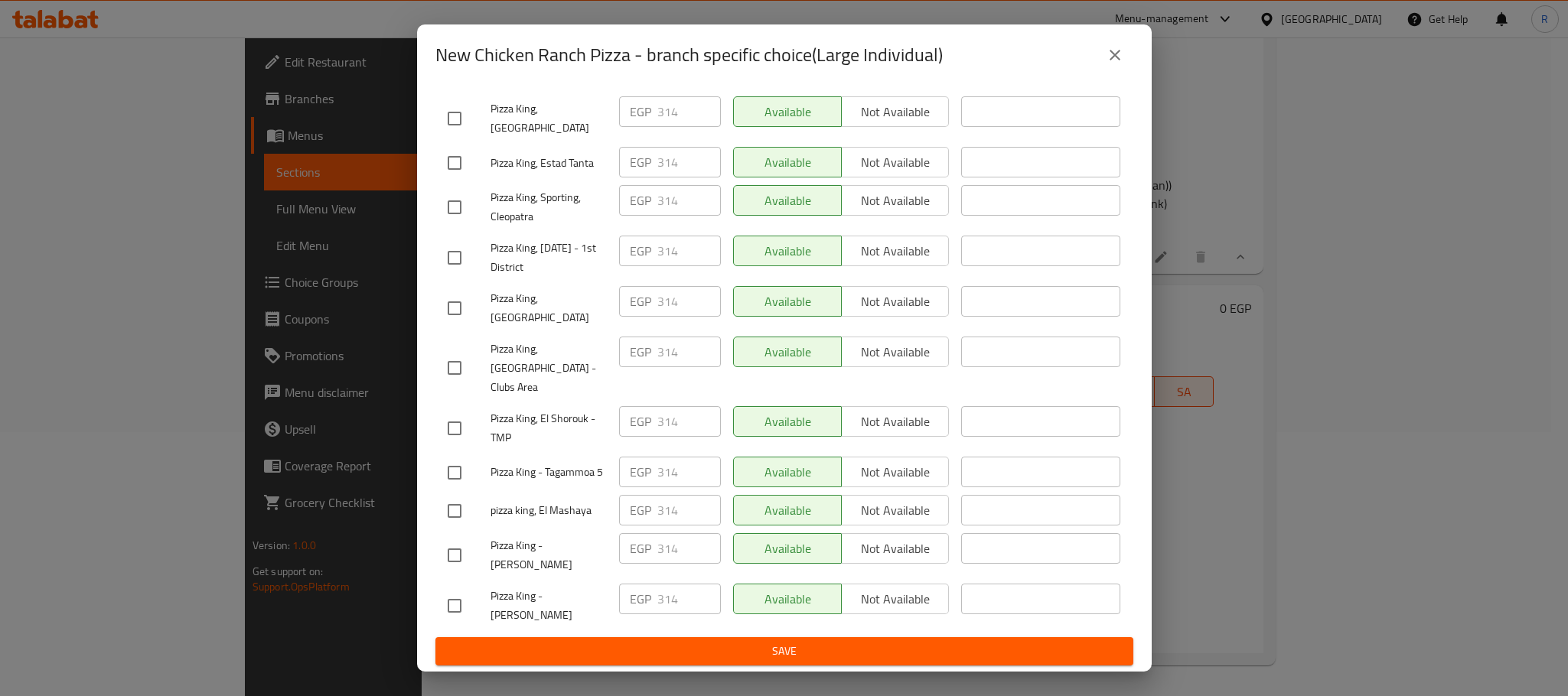
click at [804, 654] on span "Save" at bounding box center [784, 651] width 673 height 19
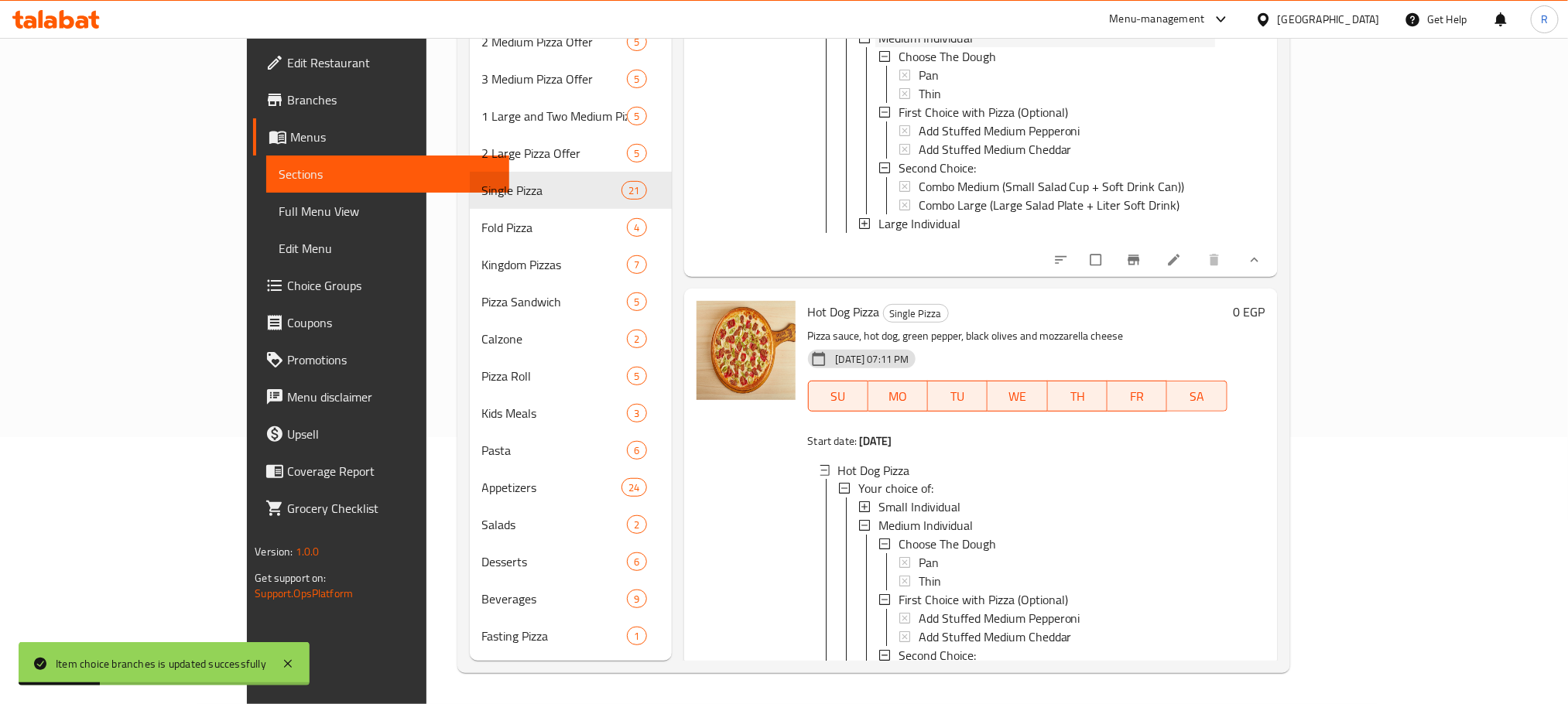
click at [879, 48] on span "Medium Individual" at bounding box center [926, 38] width 95 height 18
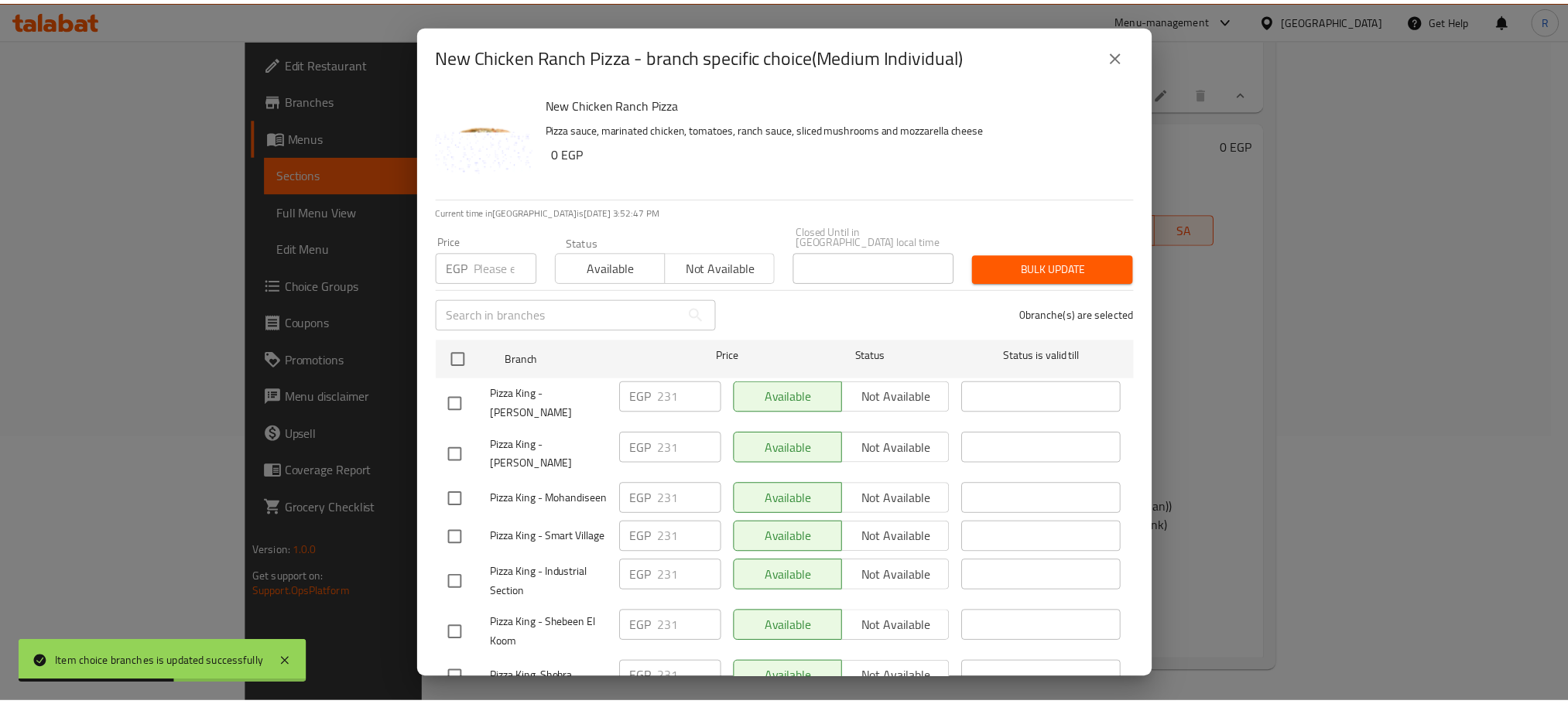
scroll to position [1459, 0]
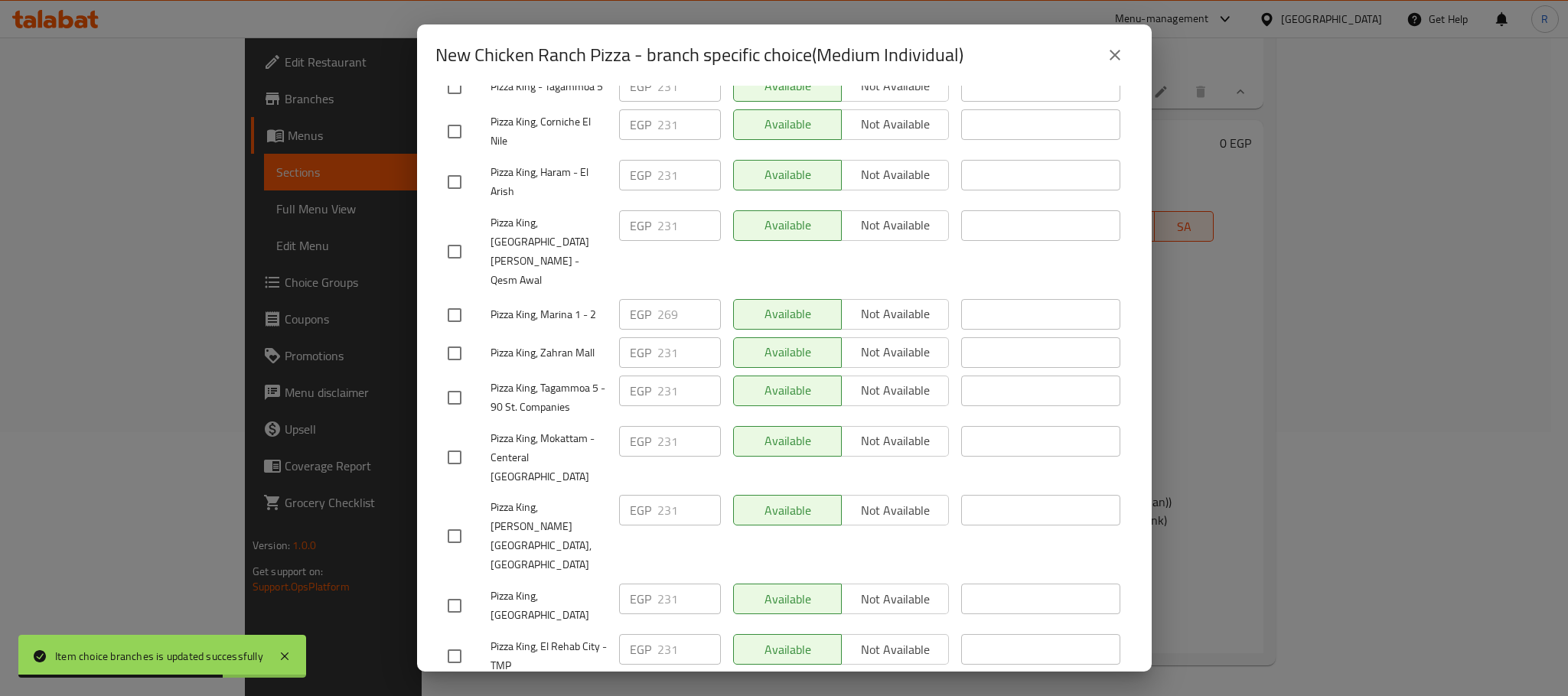
click at [1117, 53] on icon "close" at bounding box center [1115, 54] width 18 height 18
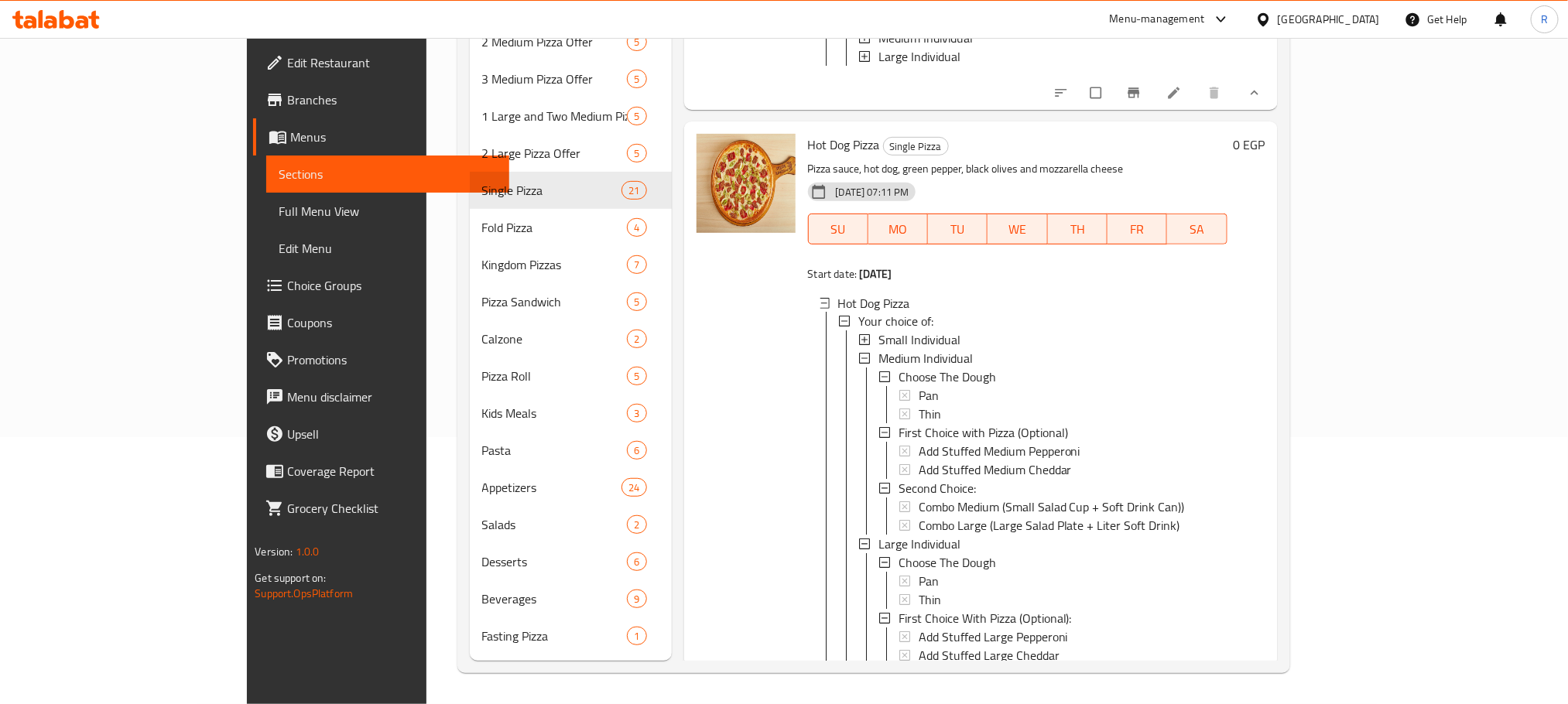
drag, startPoint x: 765, startPoint y: 92, endPoint x: 869, endPoint y: 94, distance: 104.0
copy span "New Chicken Ranch Pizza"
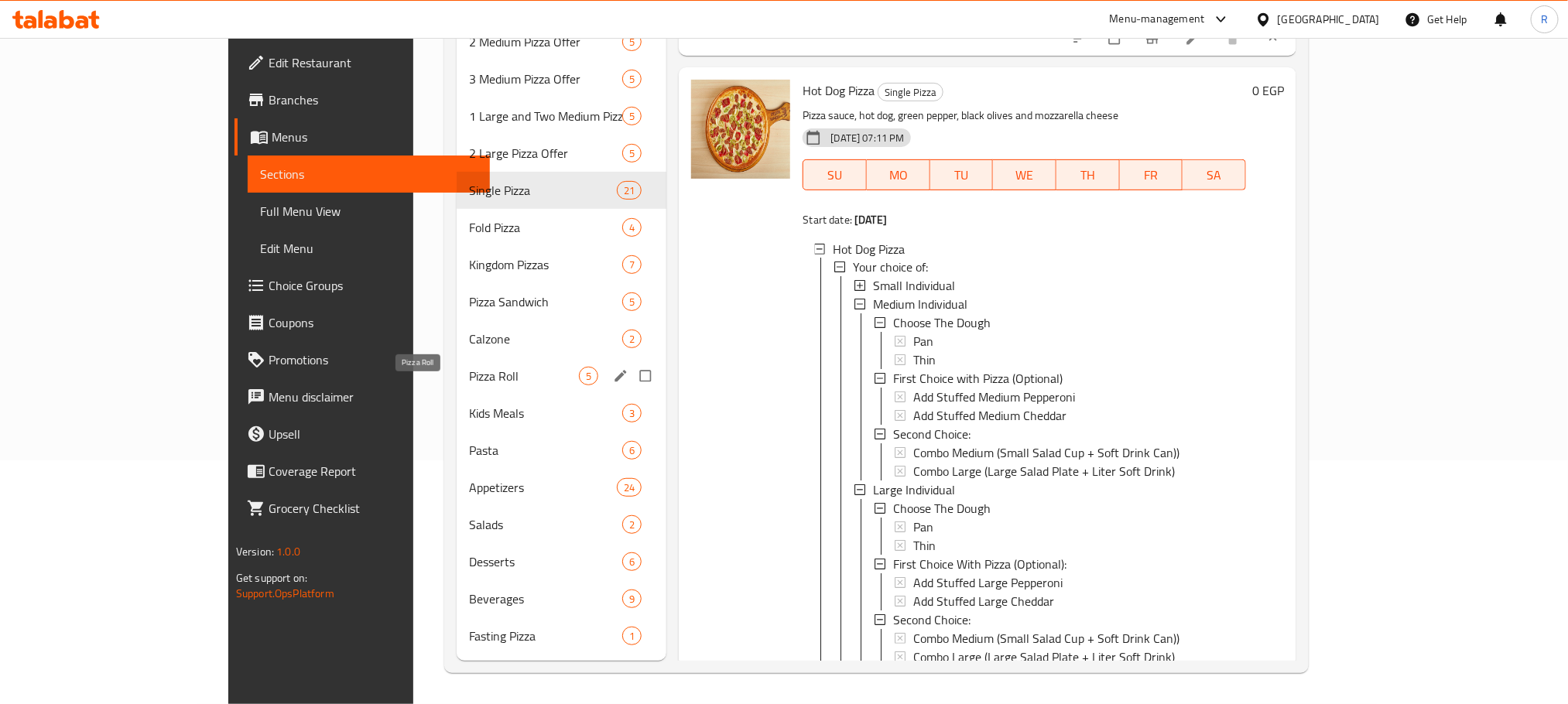
click at [469, 370] on span "Pizza Roll" at bounding box center [524, 375] width 110 height 18
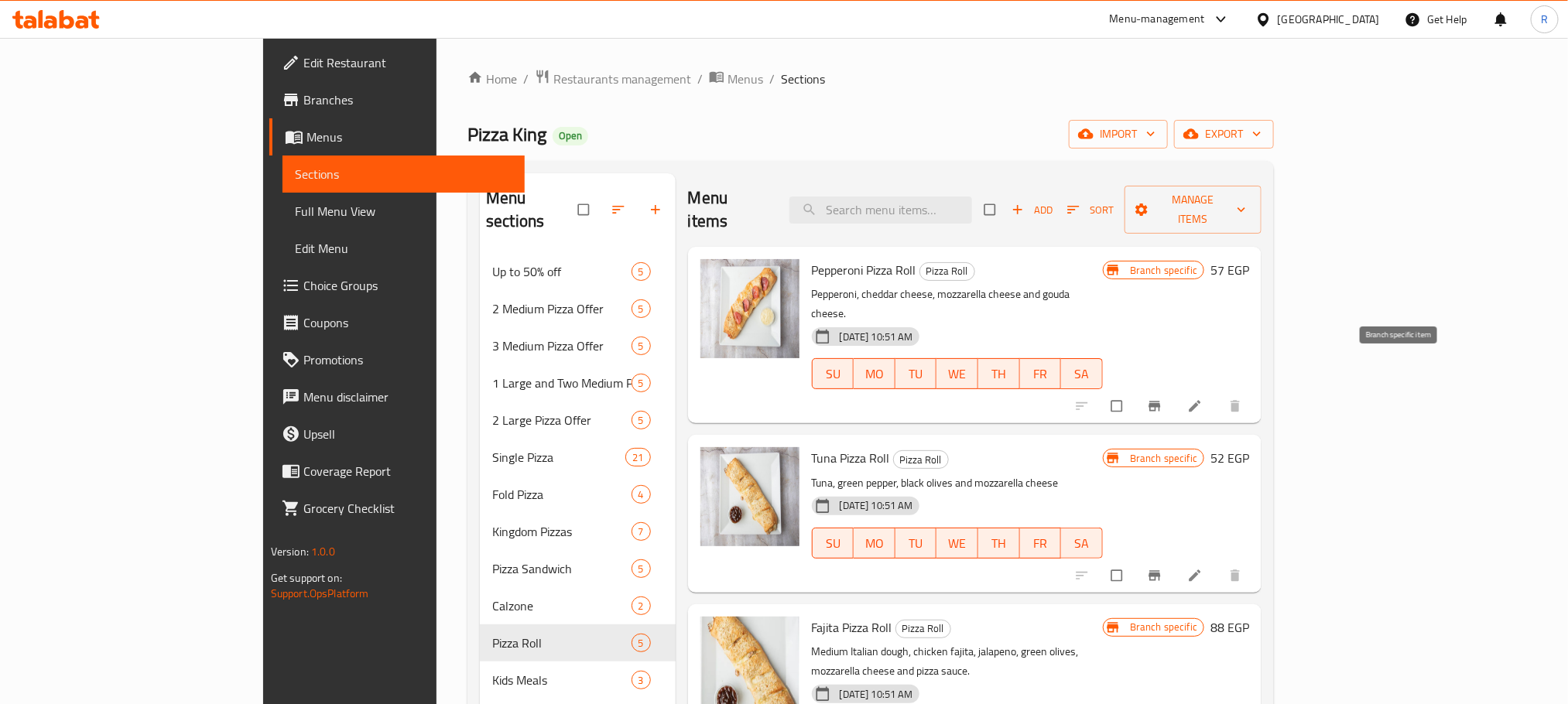
click at [1162, 398] on icon "Branch-specific-item" at bounding box center [1154, 406] width 15 height 15
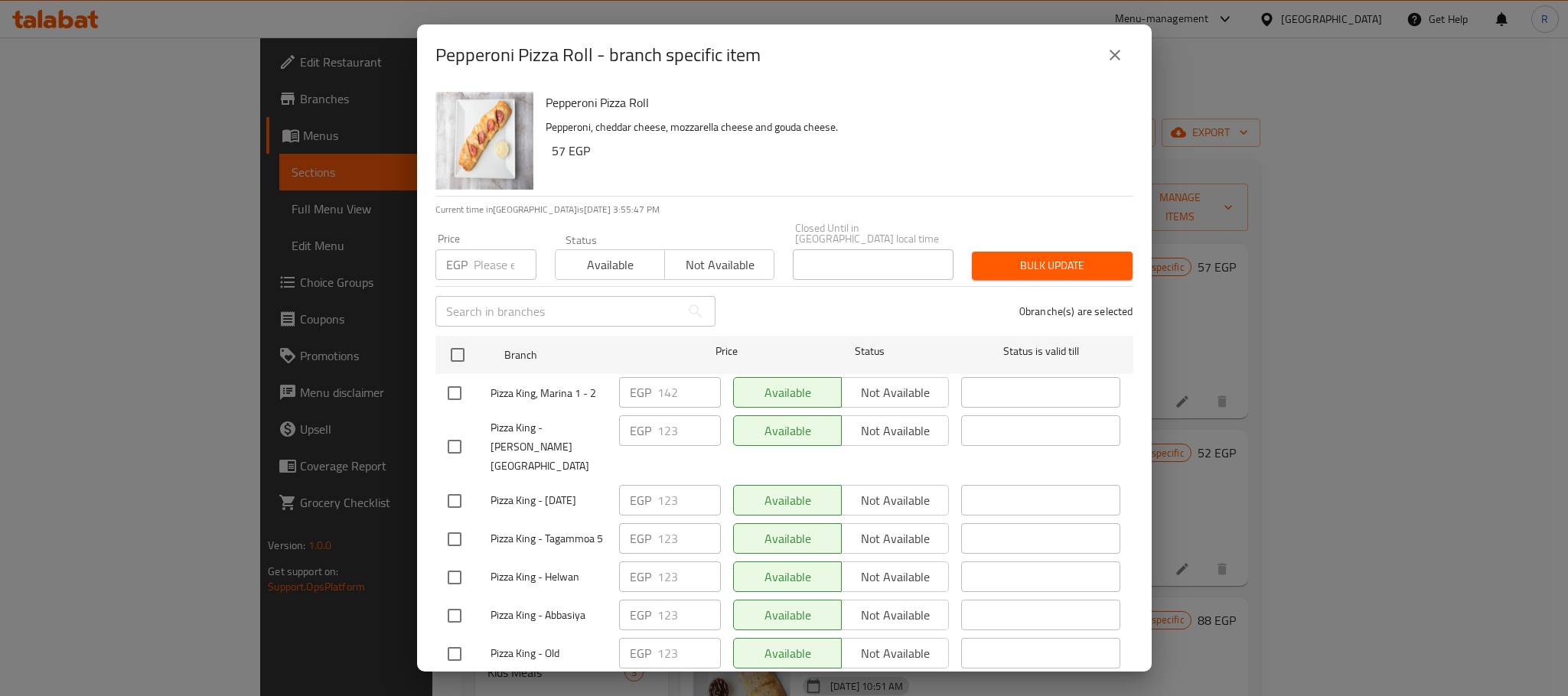
click at [457, 393] on input "checkbox" at bounding box center [455, 394] width 32 height 32
checkbox input "true"
click at [659, 386] on input "142" at bounding box center [689, 393] width 64 height 31
click at [660, 386] on input "142" at bounding box center [689, 393] width 64 height 31
paste input "8"
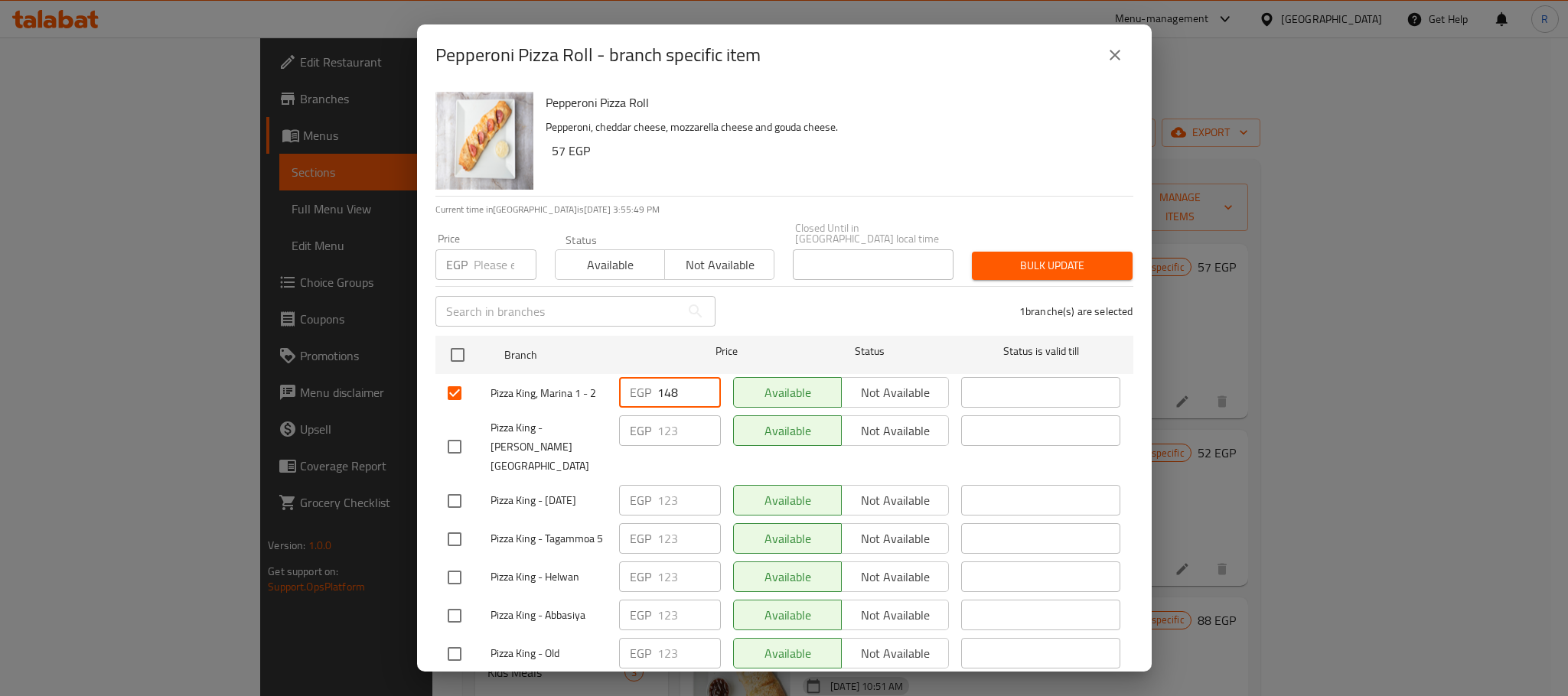
type input "148"
click at [808, 300] on div "1 branche(s) are selected" at bounding box center [934, 312] width 418 height 55
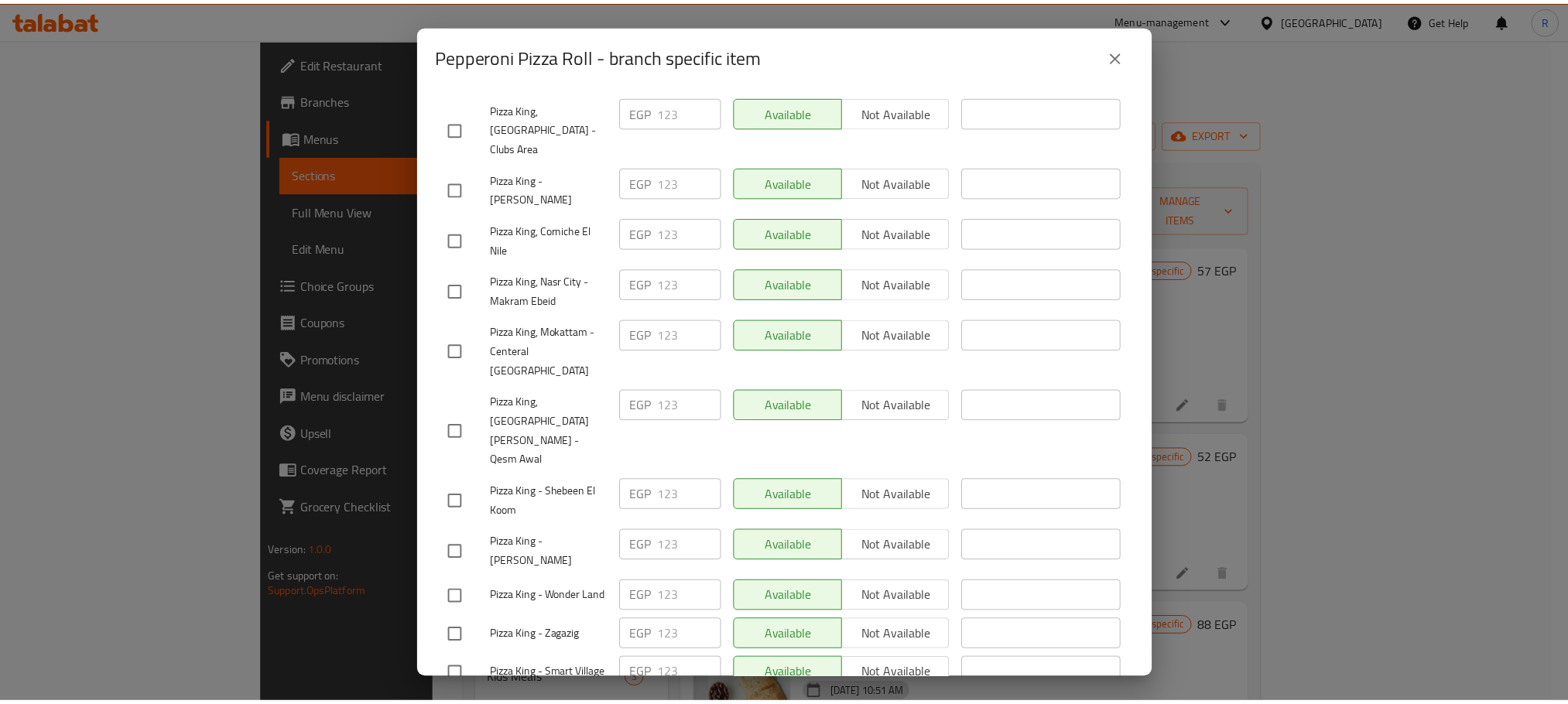
scroll to position [2765, 0]
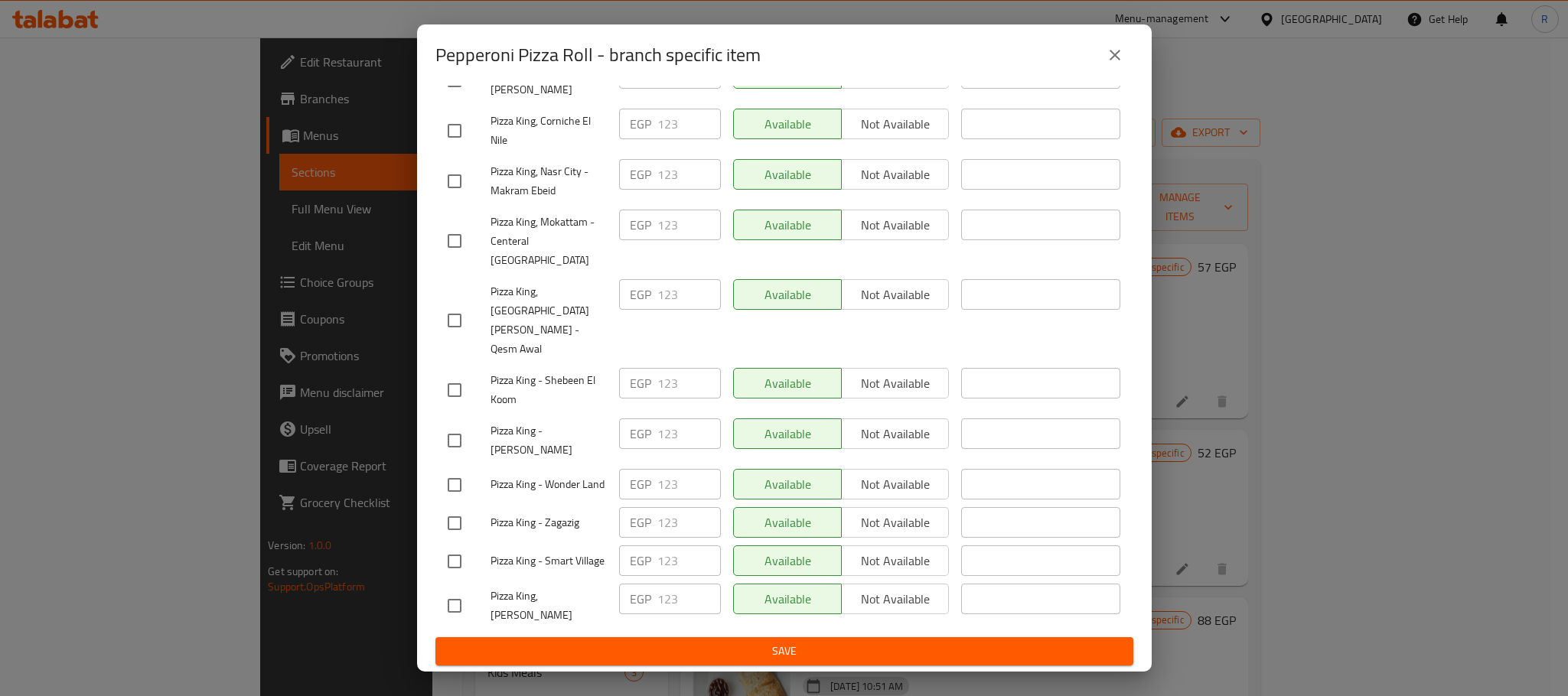
click at [778, 645] on span "Save" at bounding box center [784, 651] width 673 height 19
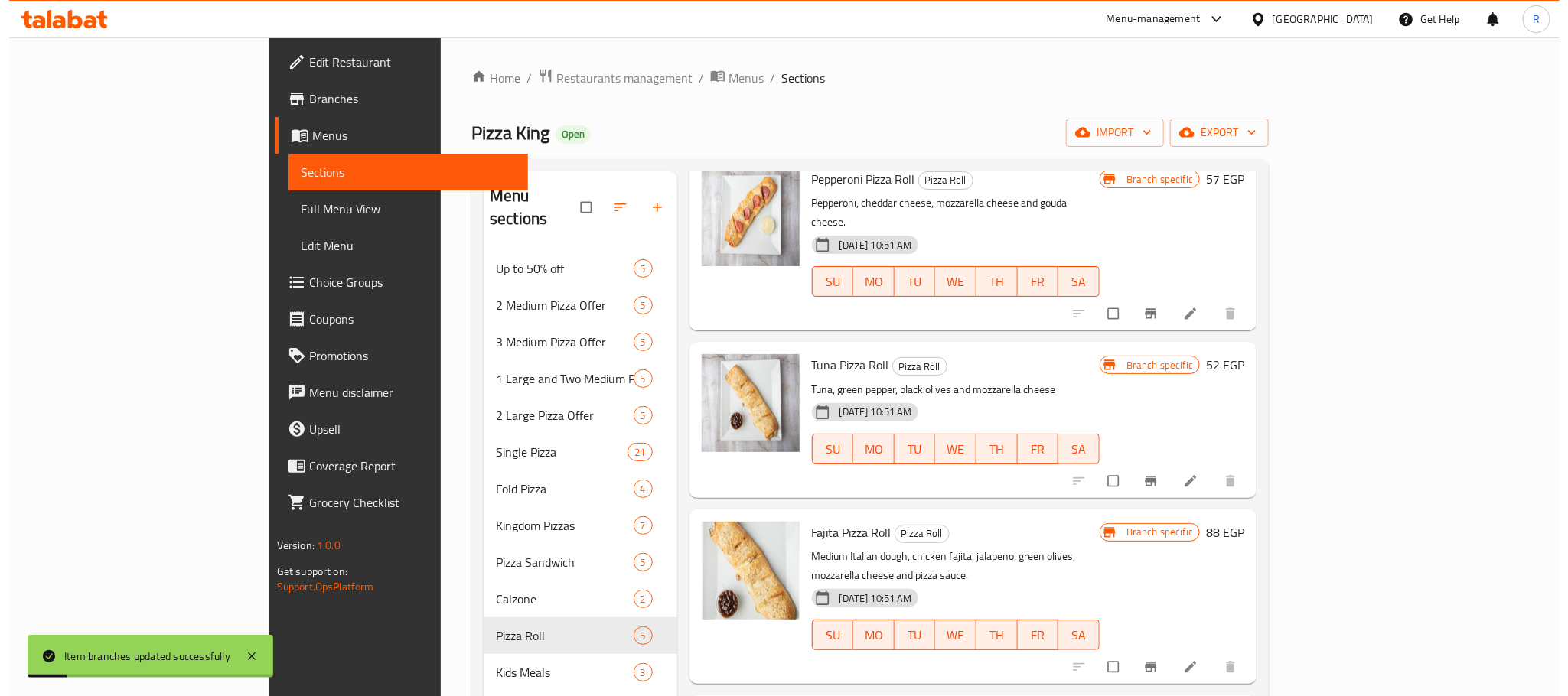
scroll to position [145, 0]
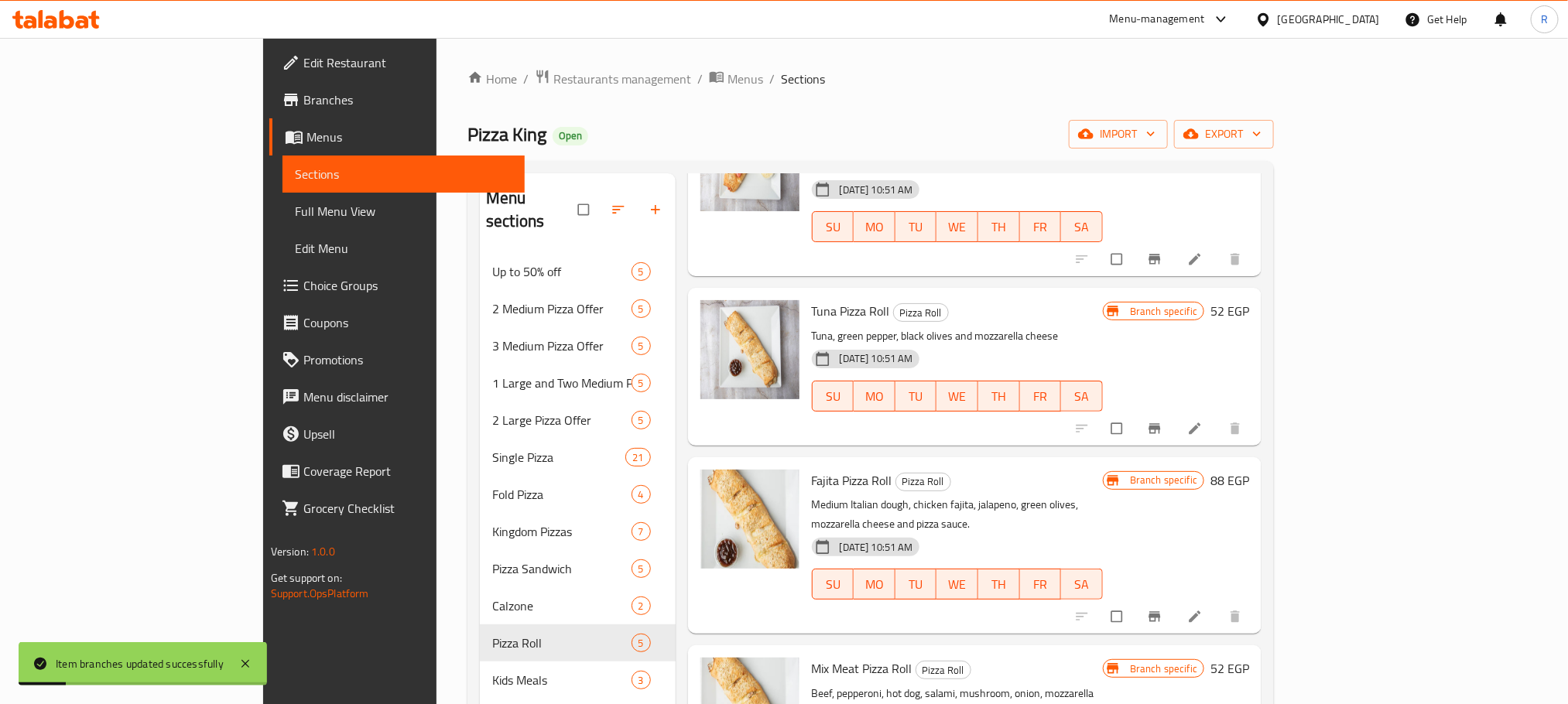
click at [1175, 412] on button "Branch-specific-item" at bounding box center [1156, 428] width 38 height 34
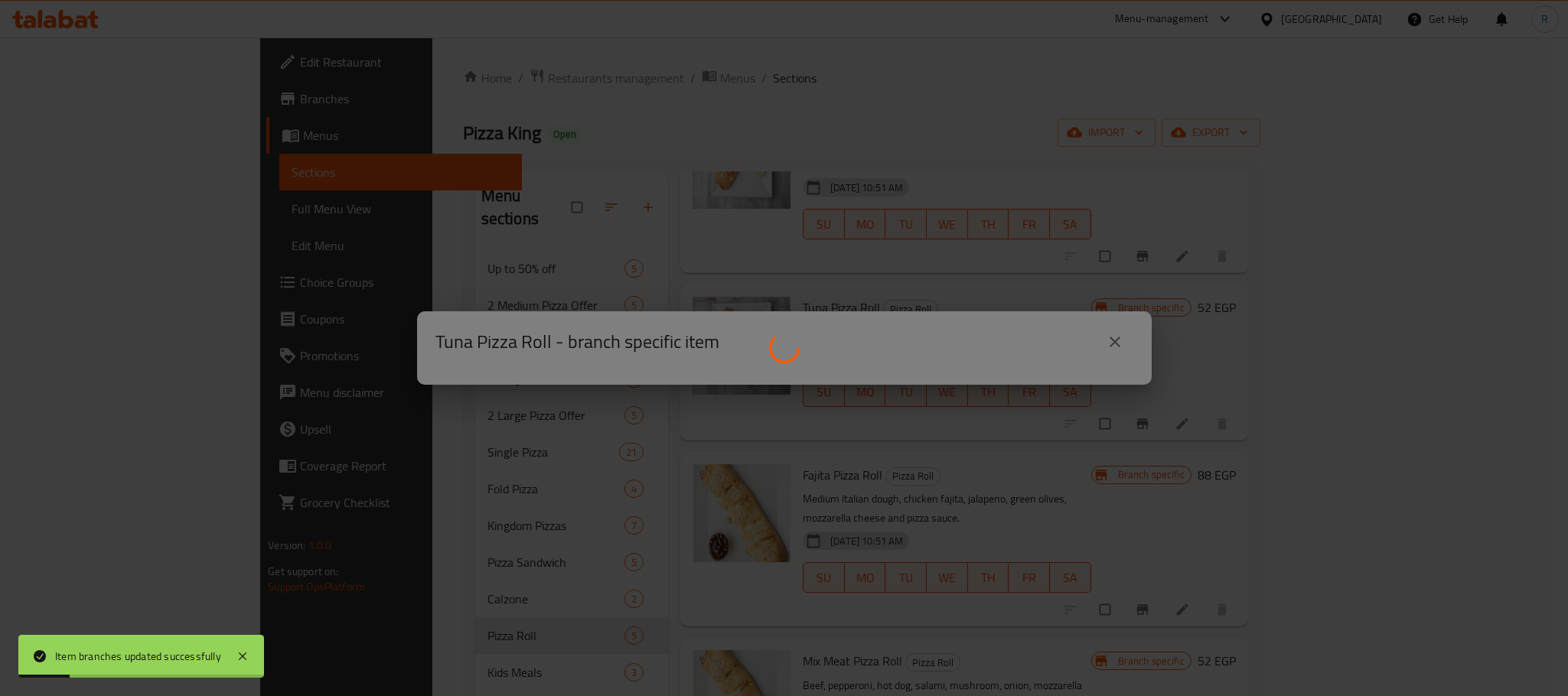
click at [1382, 391] on div at bounding box center [784, 348] width 1568 height 696
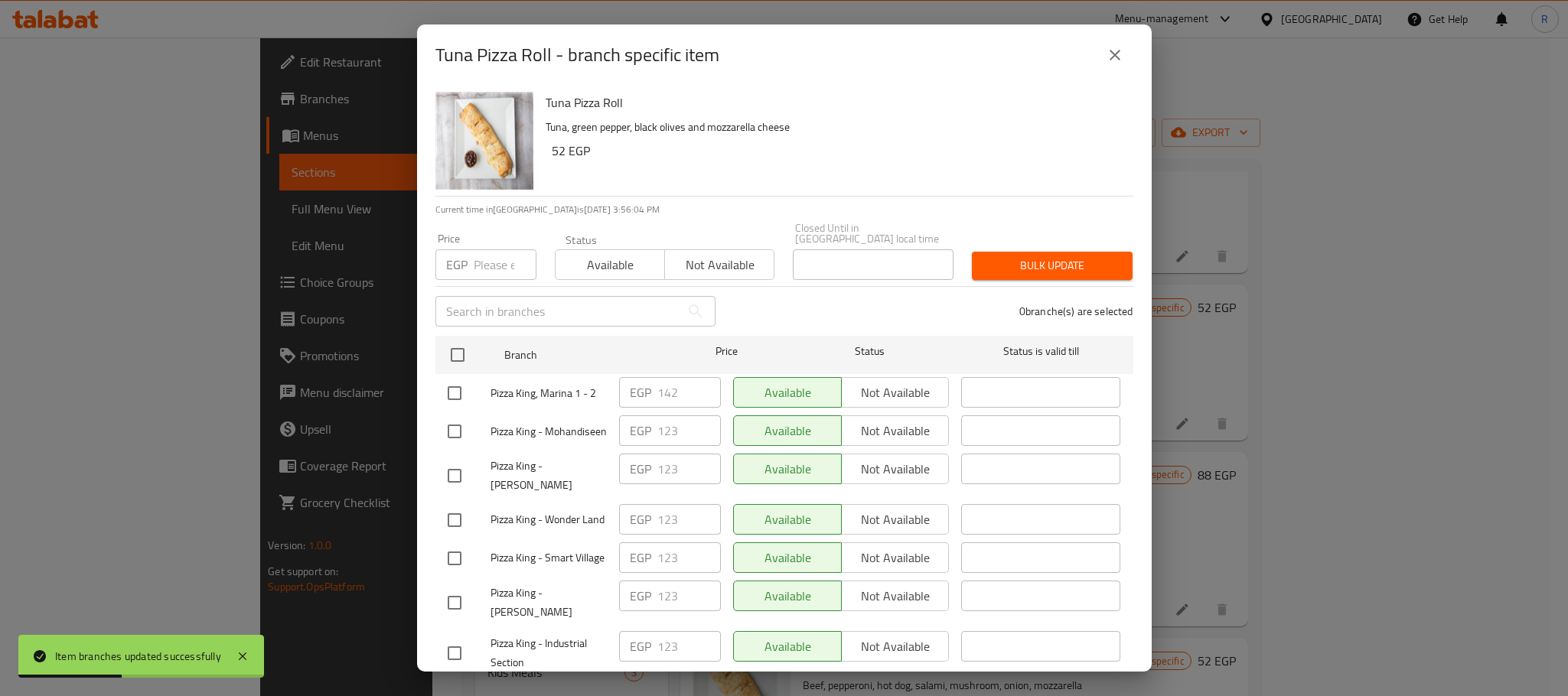
click at [455, 388] on input "checkbox" at bounding box center [455, 394] width 32 height 32
checkbox input "true"
click at [659, 390] on input "142" at bounding box center [689, 393] width 64 height 31
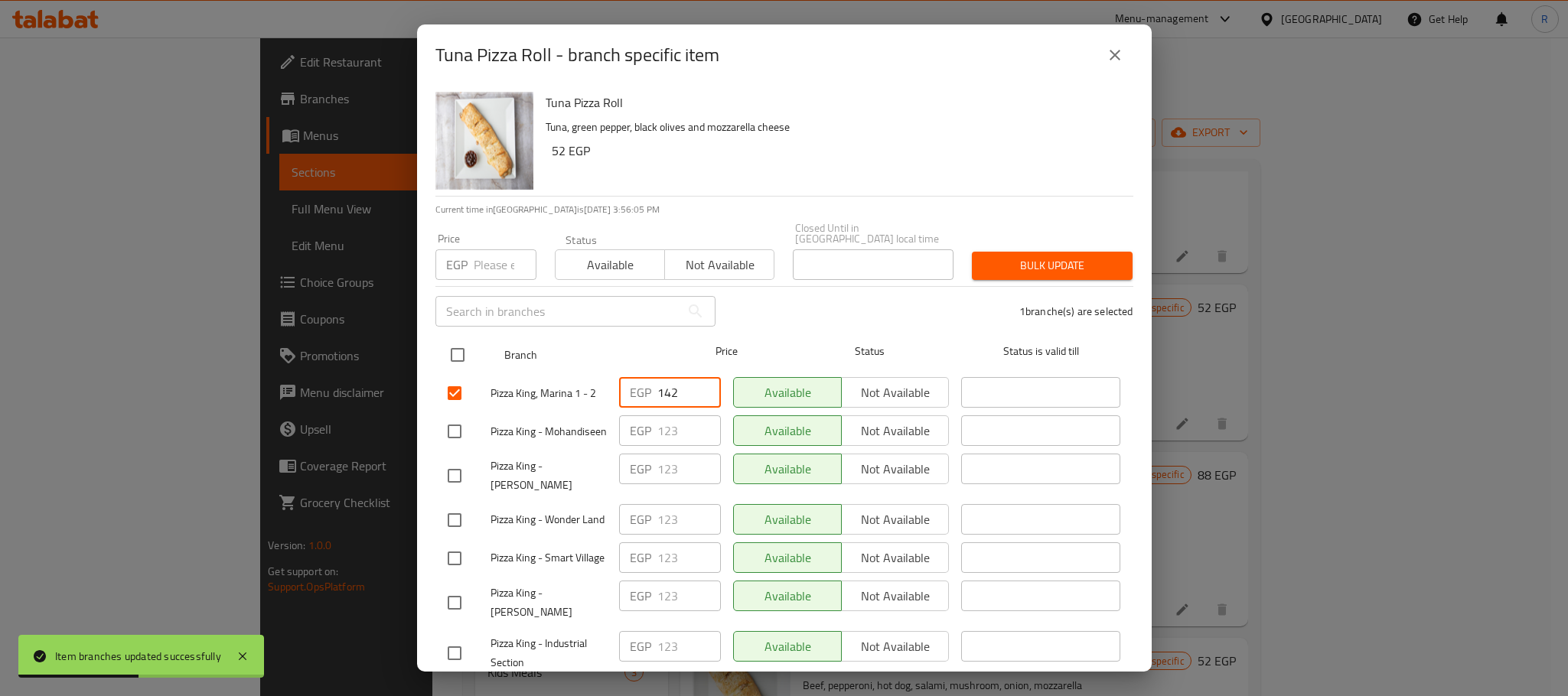
paste input "8"
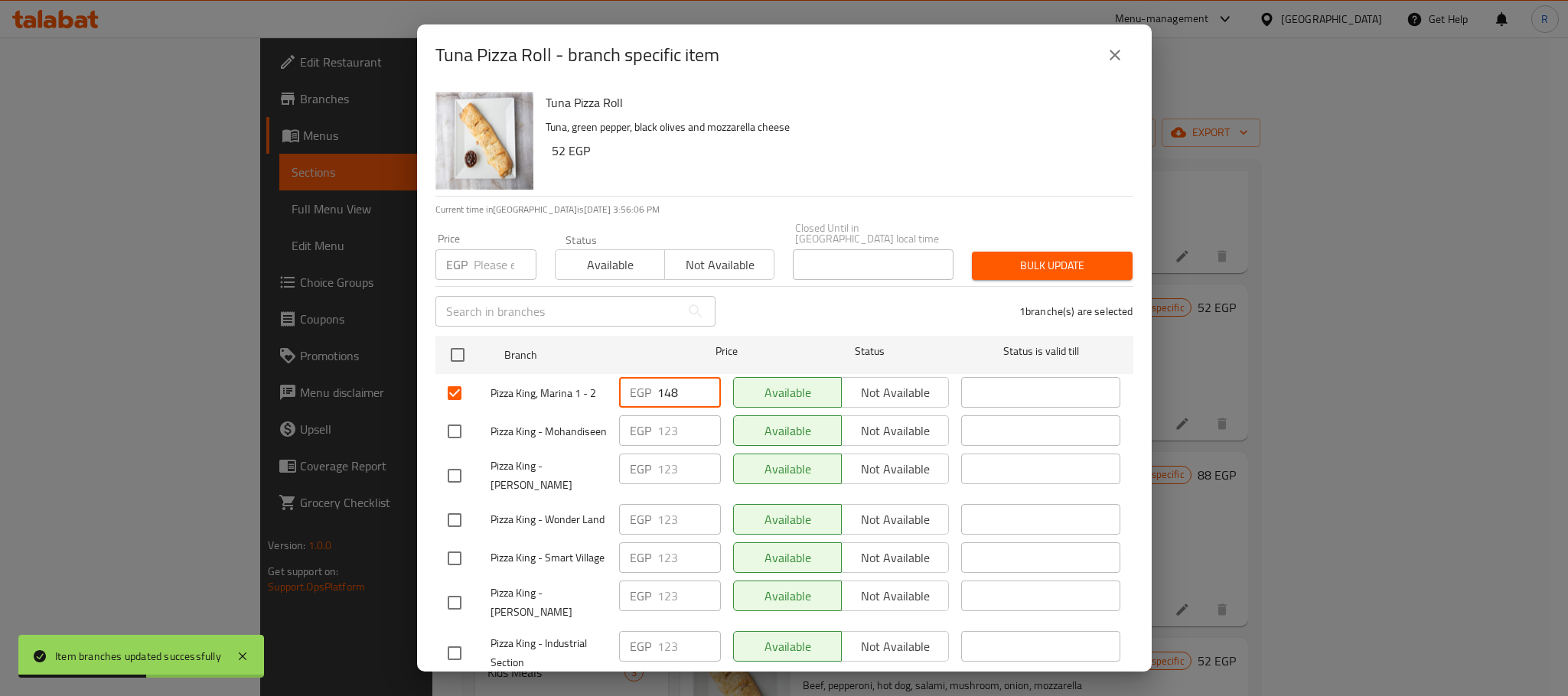
type input "148"
click at [814, 303] on div "1 branche(s) are selected" at bounding box center [934, 312] width 418 height 55
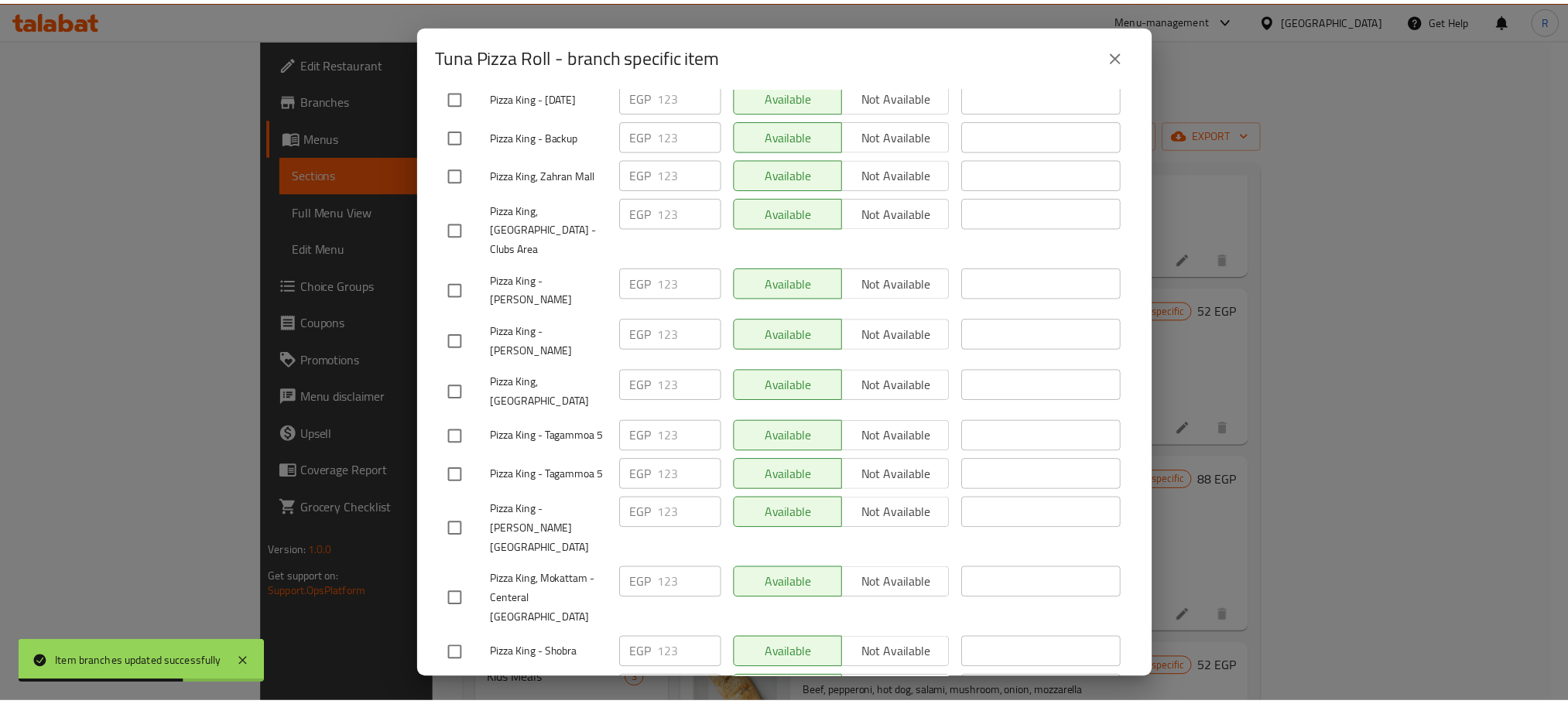
scroll to position [2765, 0]
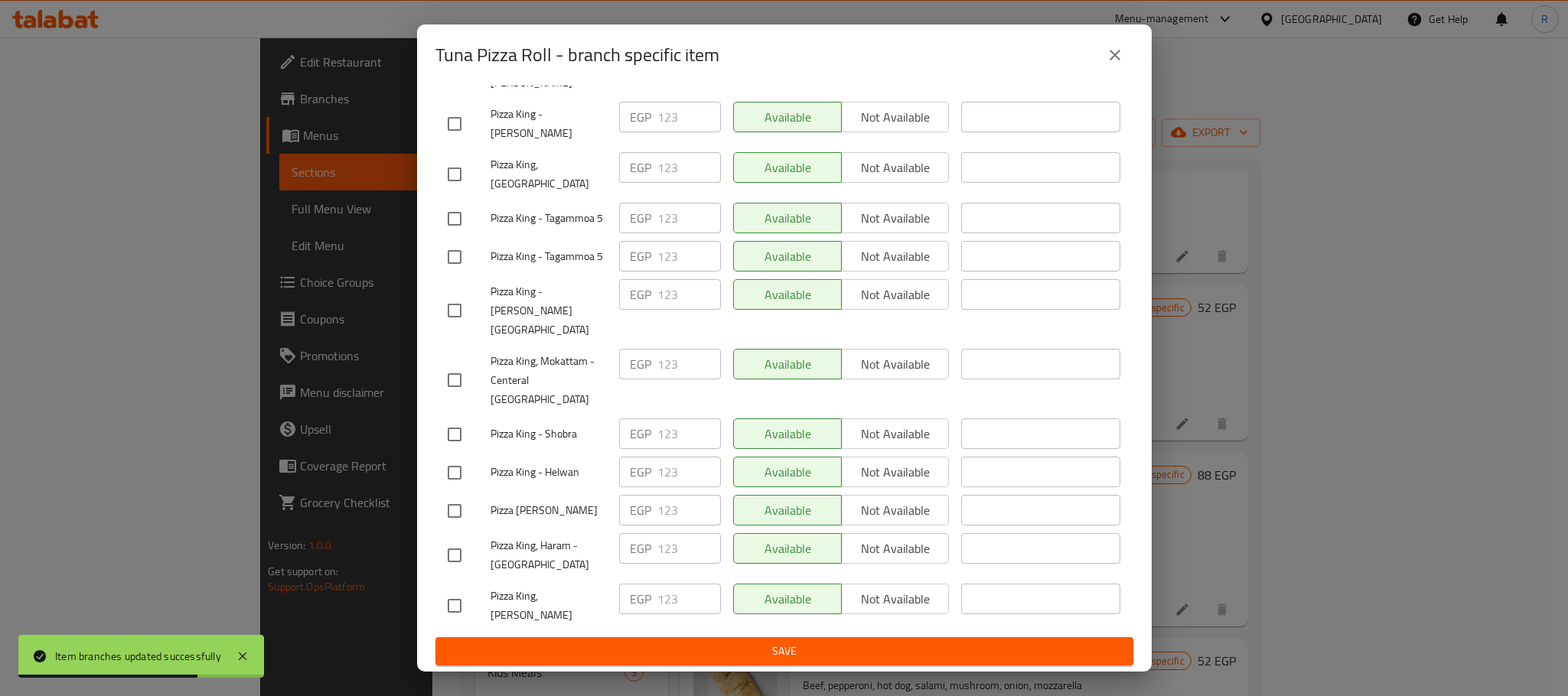
click at [783, 661] on span "Save" at bounding box center [784, 651] width 673 height 19
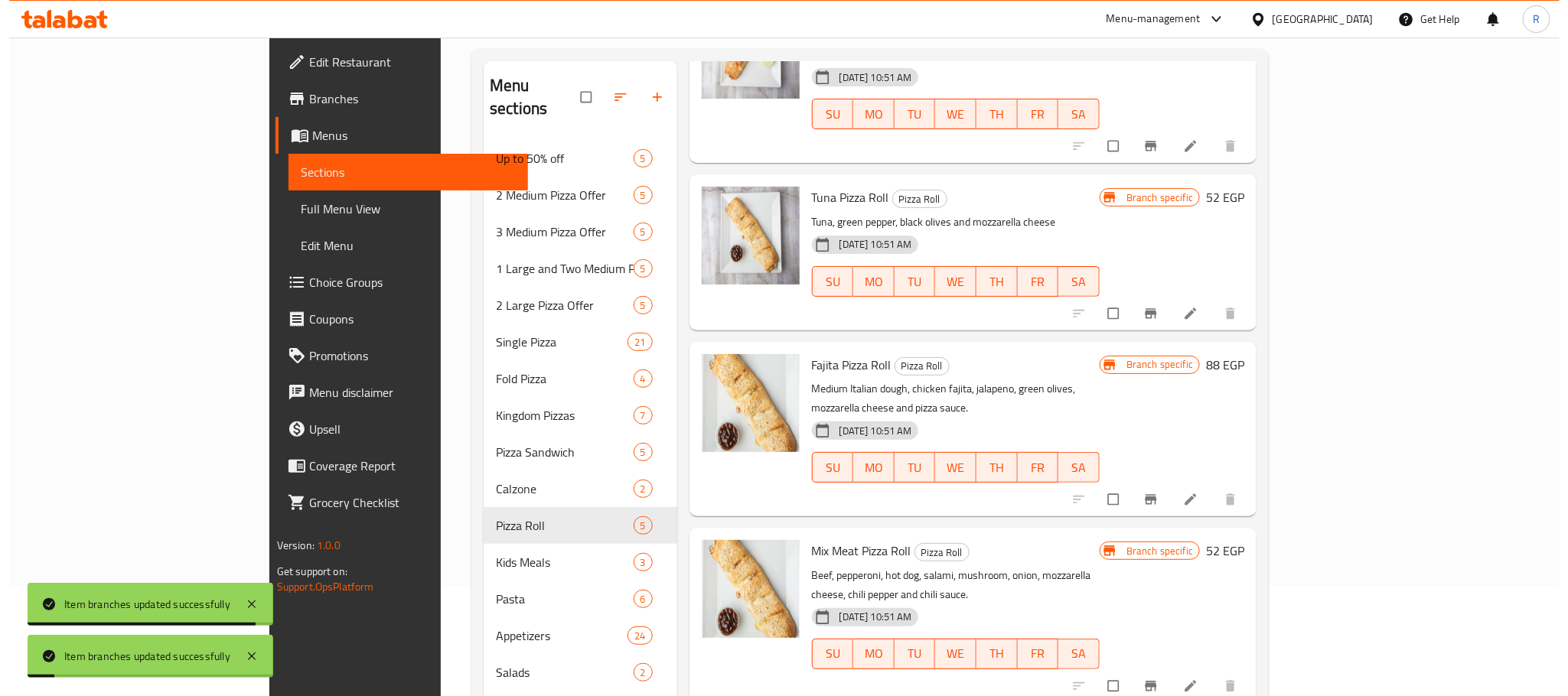
scroll to position [230, 0]
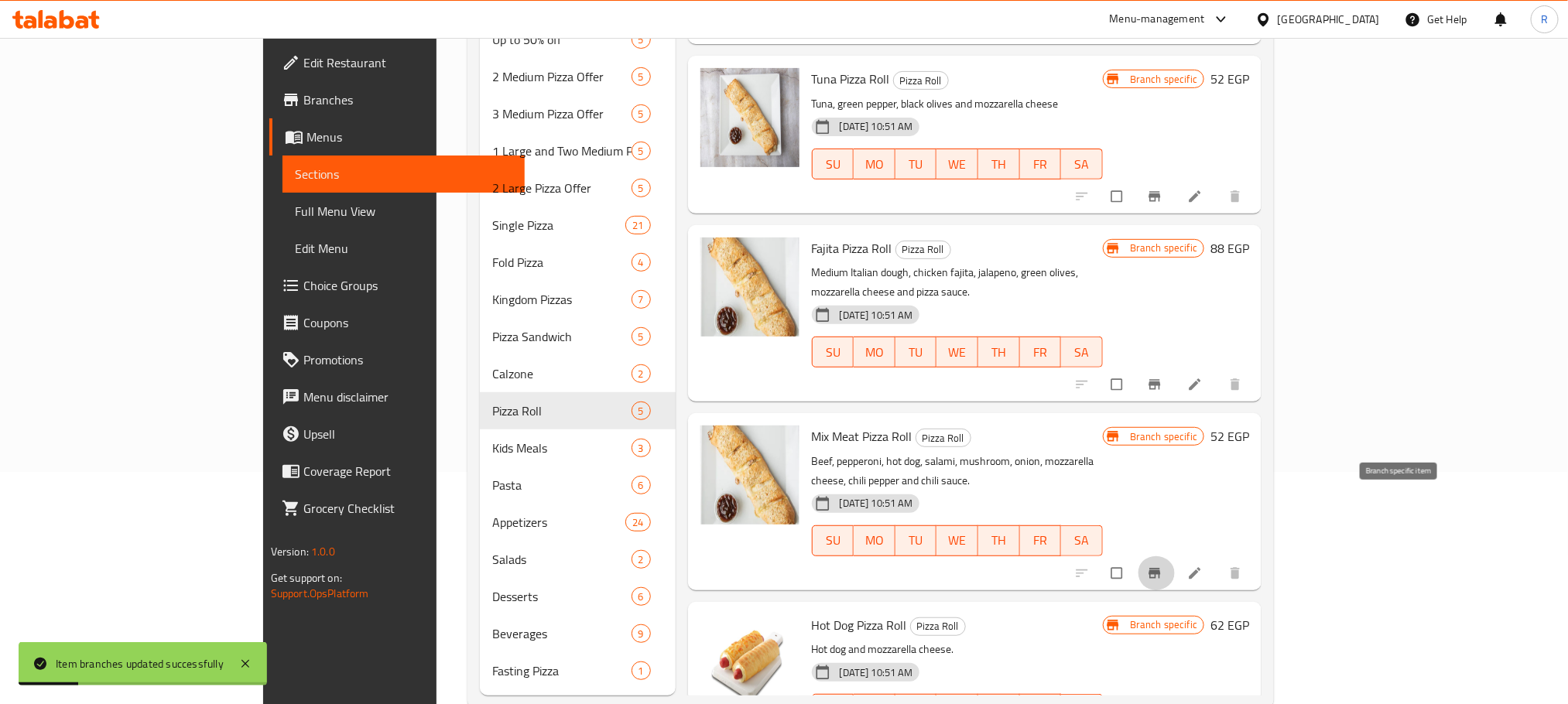
click at [1162, 566] on icon "Branch-specific-item" at bounding box center [1154, 574] width 15 height 15
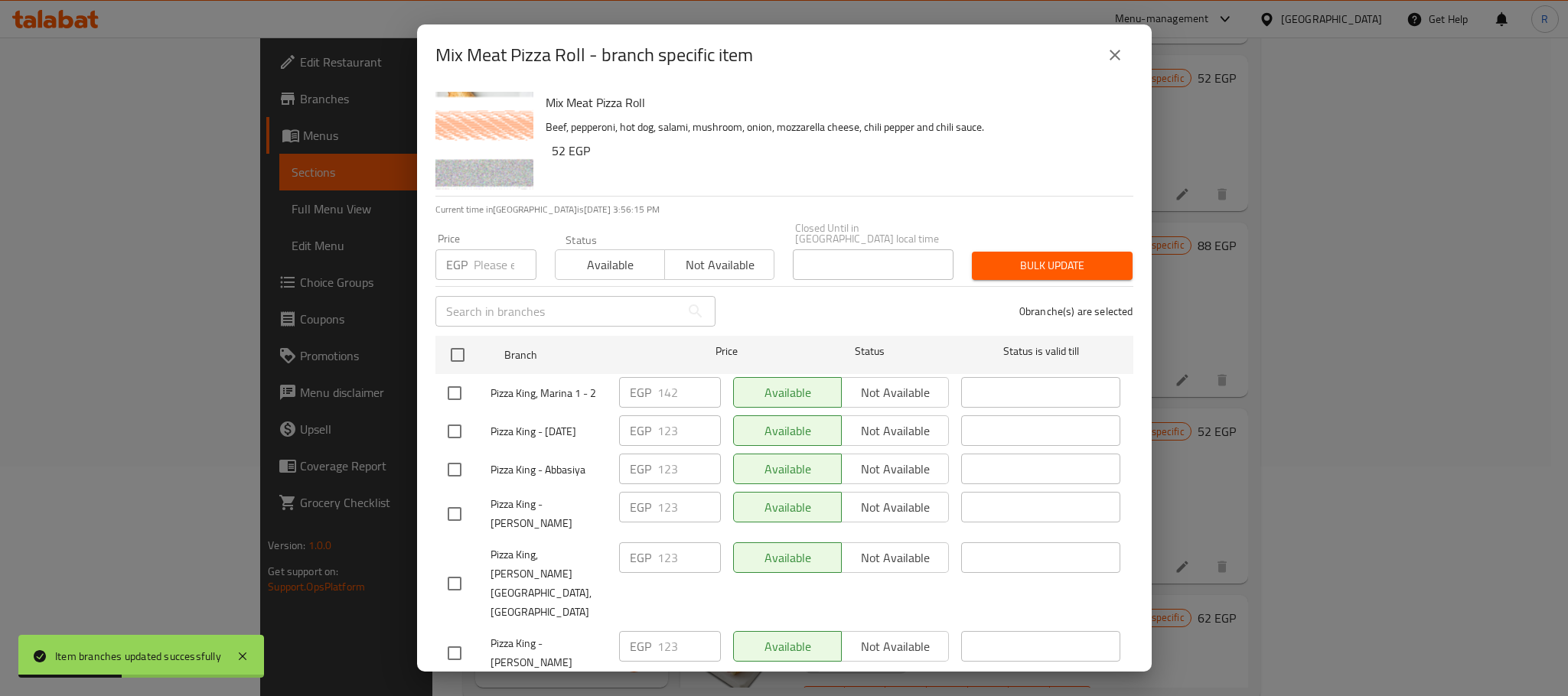
click at [459, 398] on input "checkbox" at bounding box center [455, 394] width 32 height 32
checkbox input "true"
click at [669, 388] on input "142" at bounding box center [689, 393] width 64 height 31
click at [669, 389] on input "142" at bounding box center [689, 393] width 64 height 31
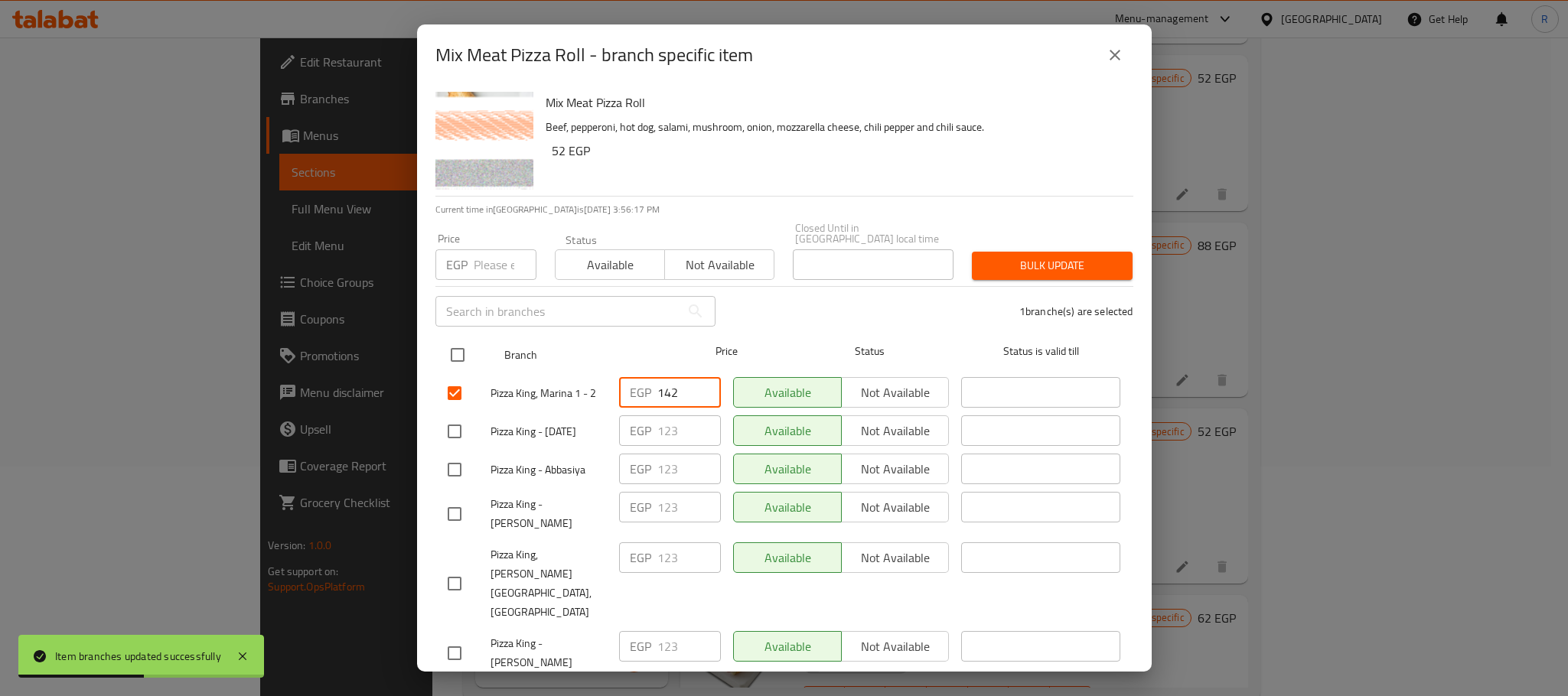
paste input "8"
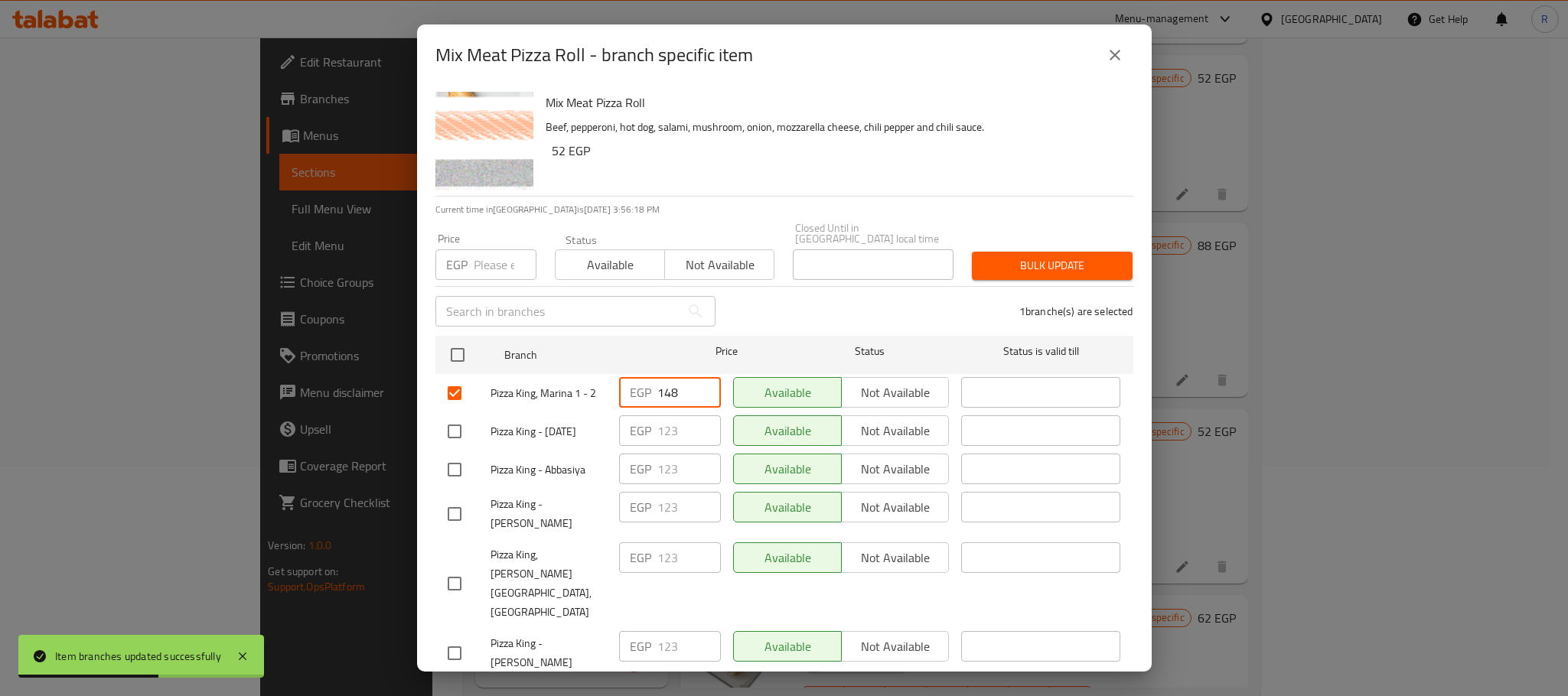
type input "148"
click at [804, 303] on div "1 branche(s) are selected" at bounding box center [934, 312] width 418 height 55
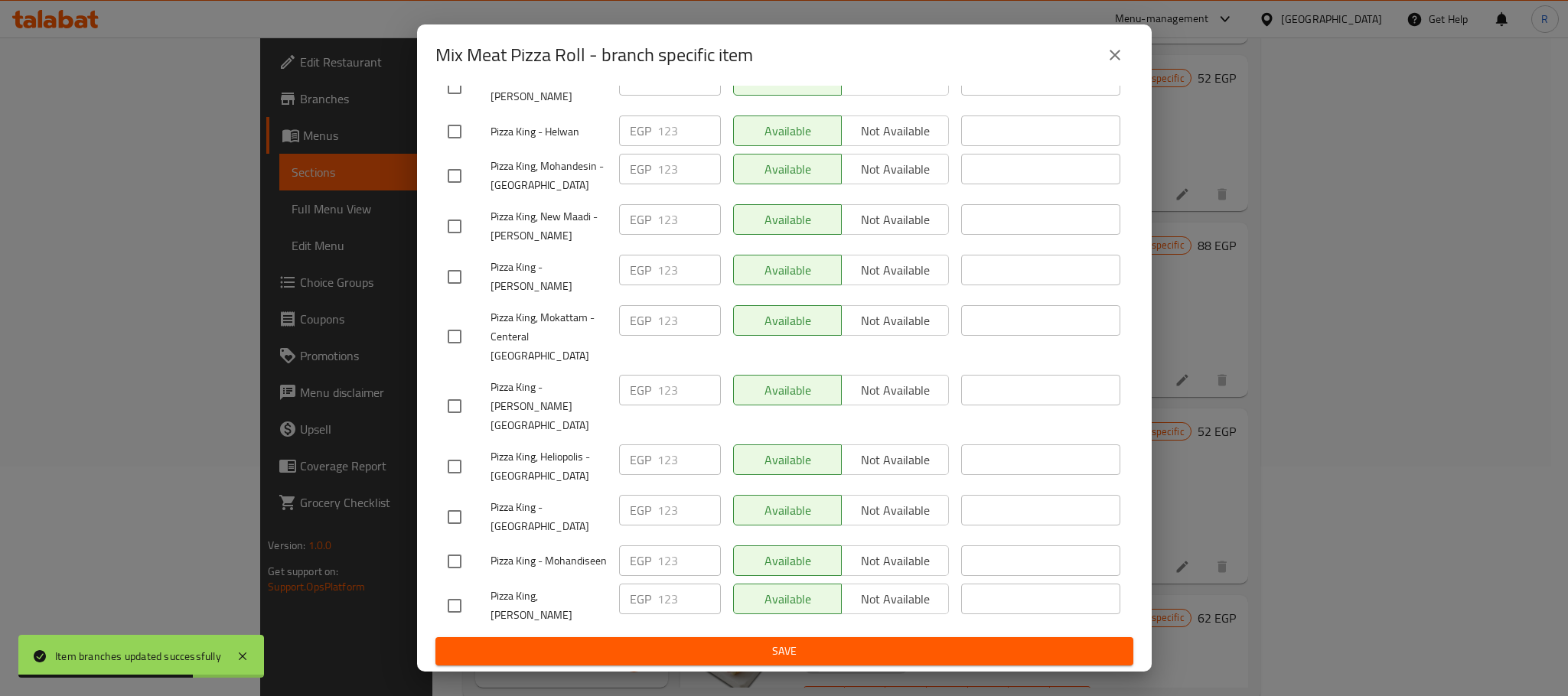
scroll to position [2733, 0]
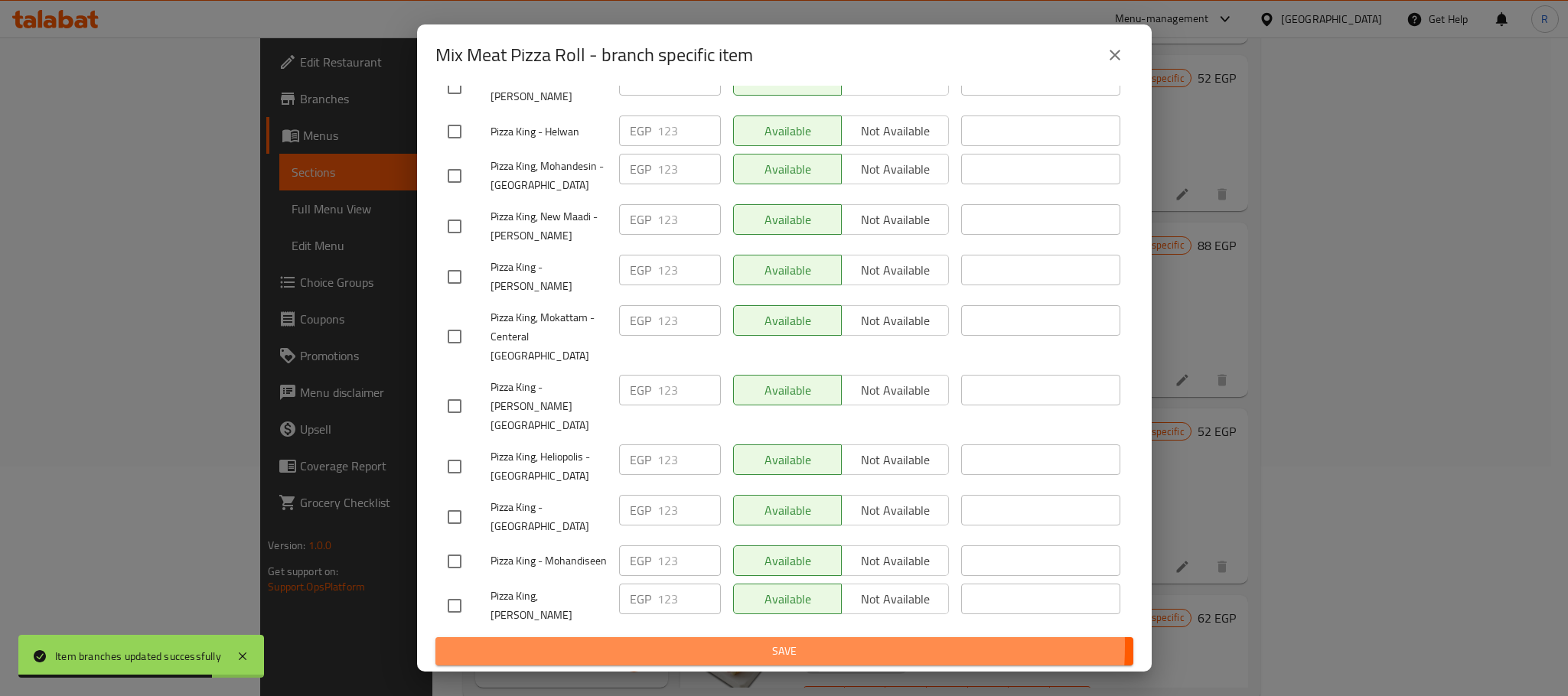
click at [779, 645] on span "Save" at bounding box center [784, 651] width 673 height 19
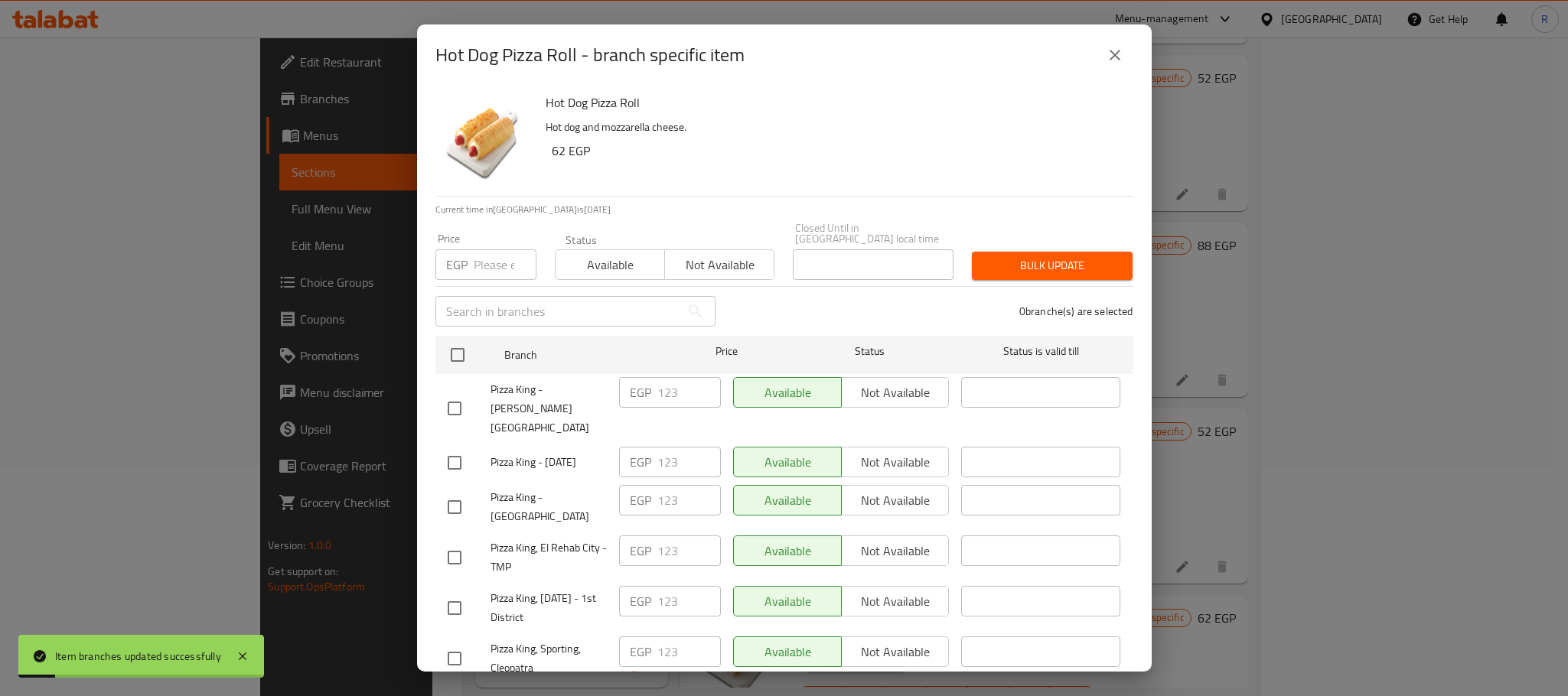
scroll to position [1371, 0]
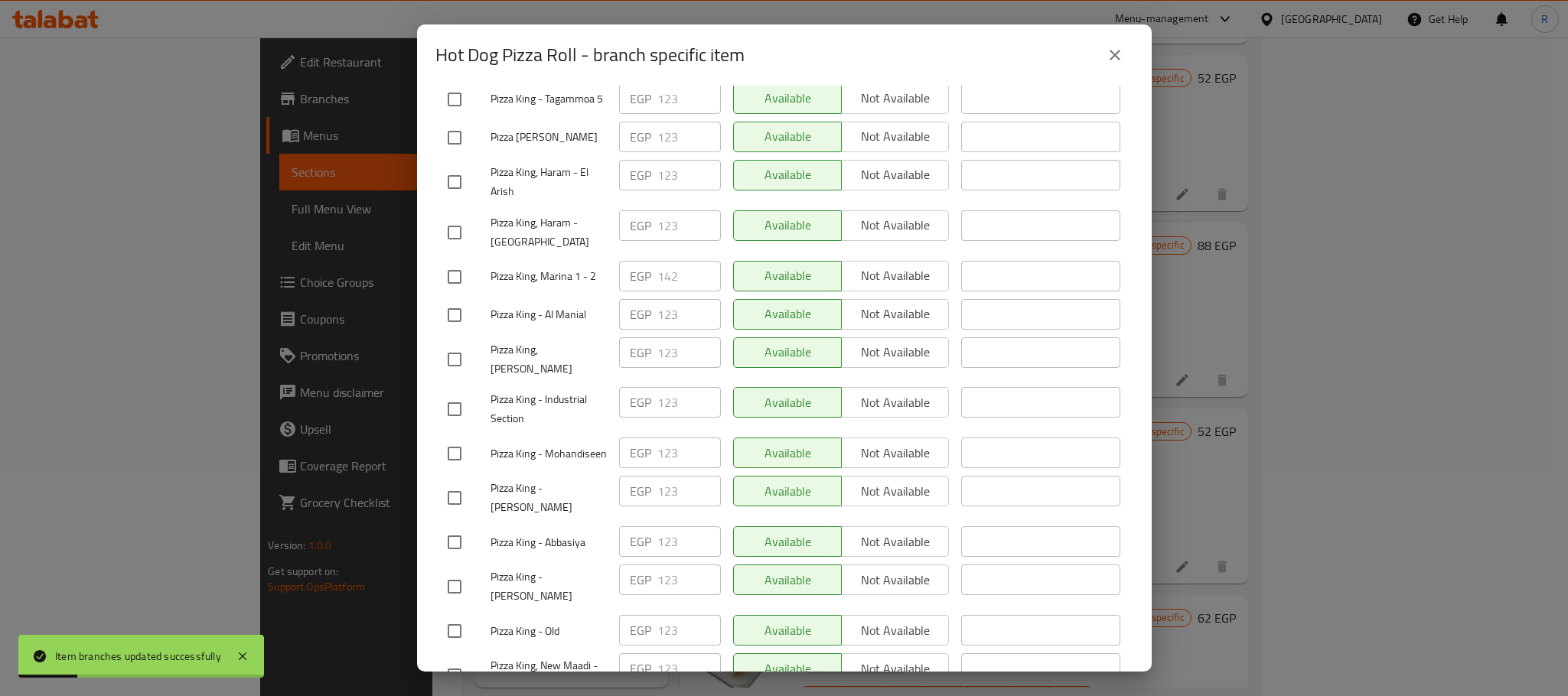
click at [463, 293] on input "checkbox" at bounding box center [455, 277] width 32 height 32
checkbox input "true"
click at [664, 292] on input "142" at bounding box center [689, 276] width 64 height 31
click at [665, 292] on input "142" at bounding box center [689, 276] width 64 height 31
paste input "8"
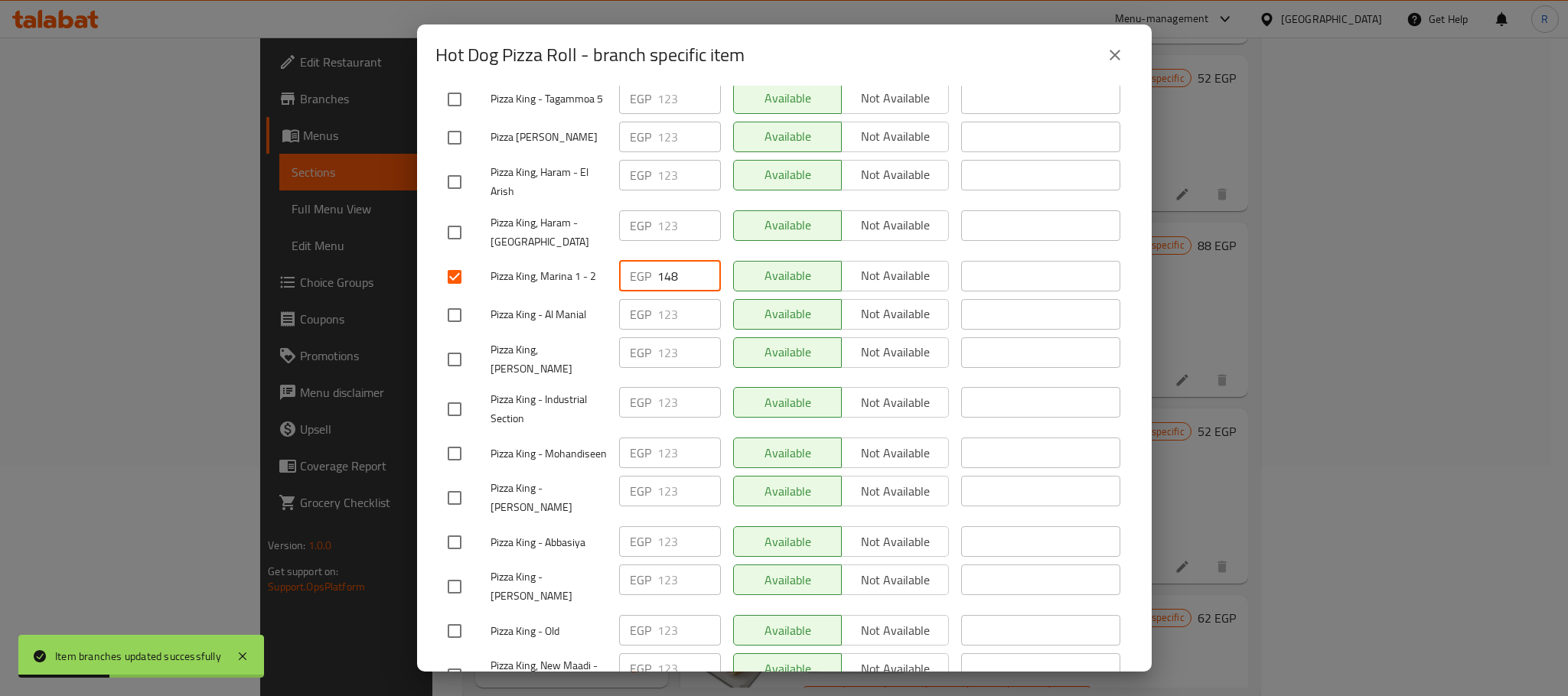
type input "148"
click at [890, 330] on div "Available Not available" at bounding box center [841, 315] width 217 height 31
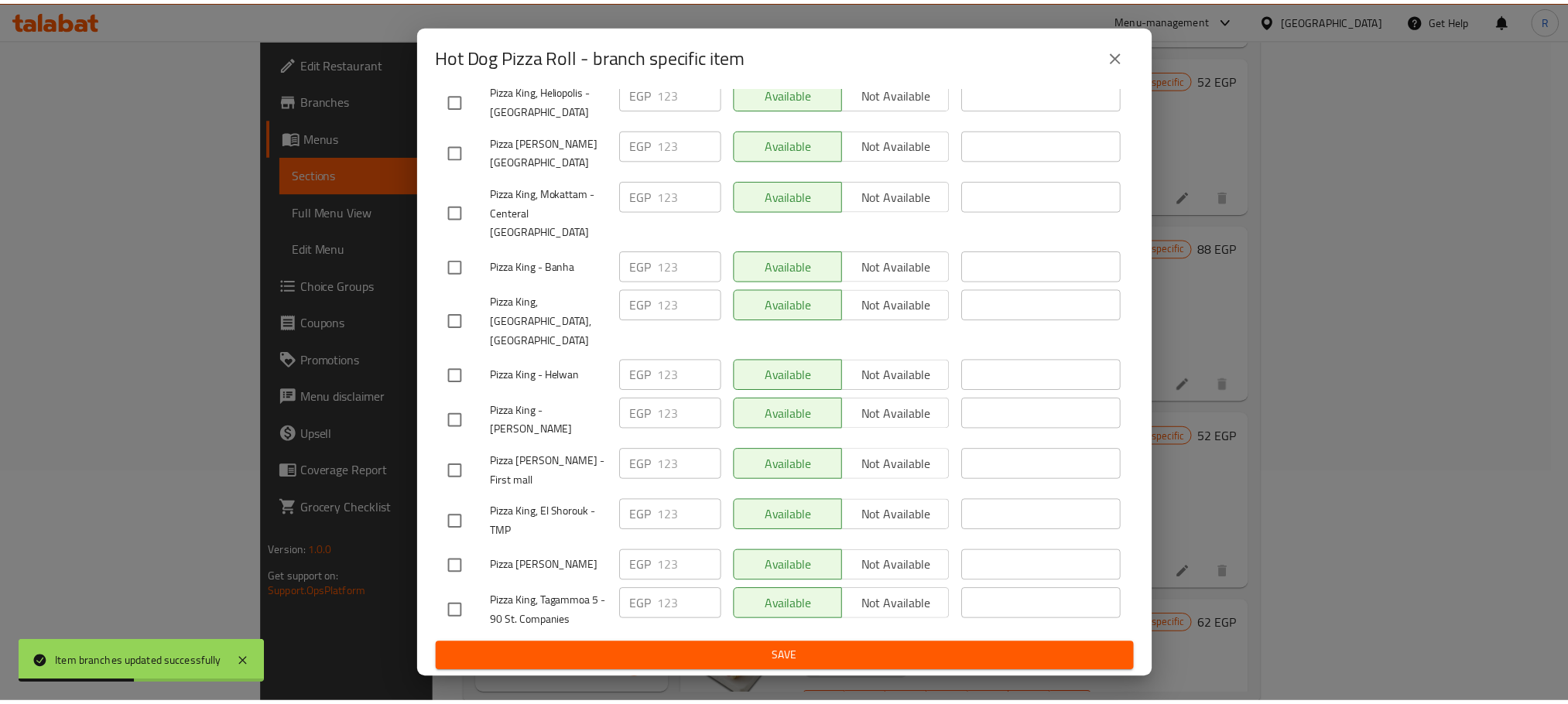
scroll to position [2765, 0]
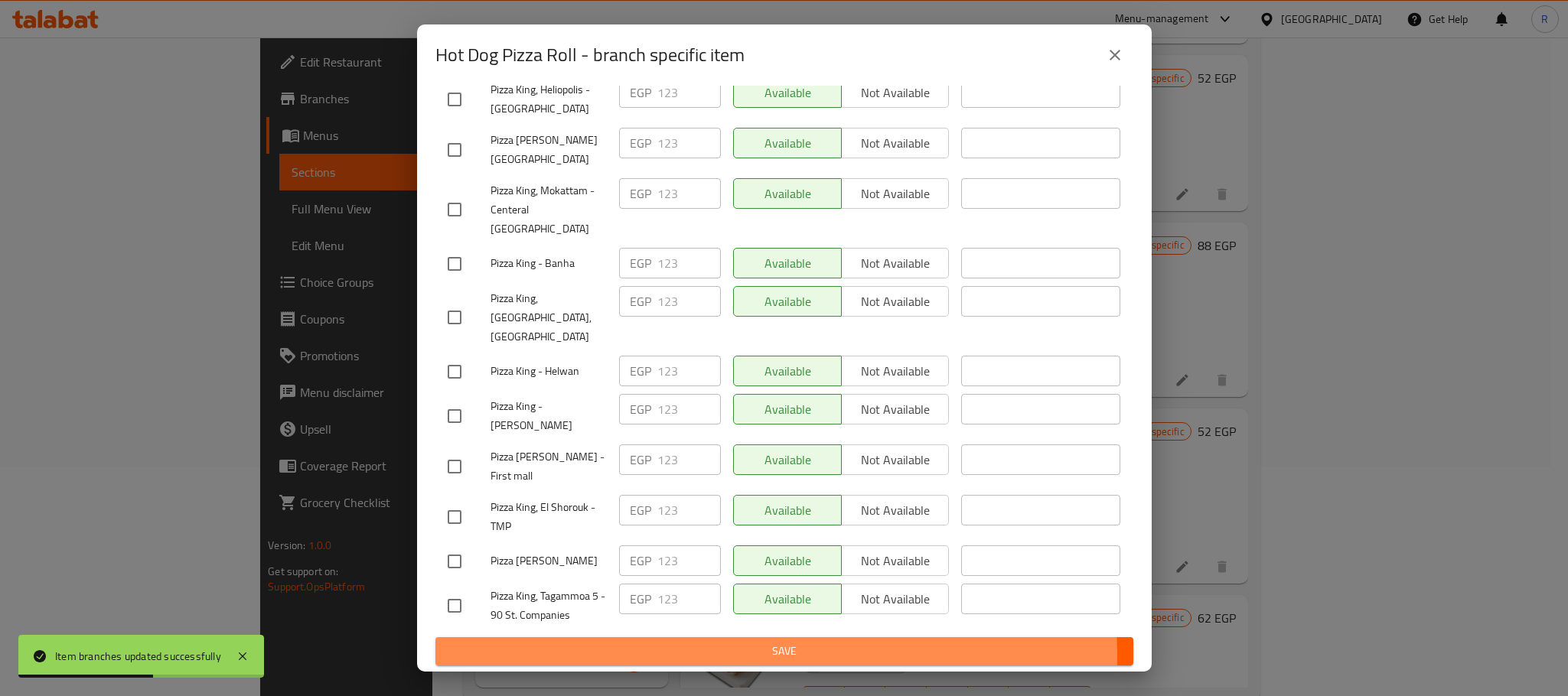
click at [752, 657] on span "Save" at bounding box center [784, 651] width 673 height 19
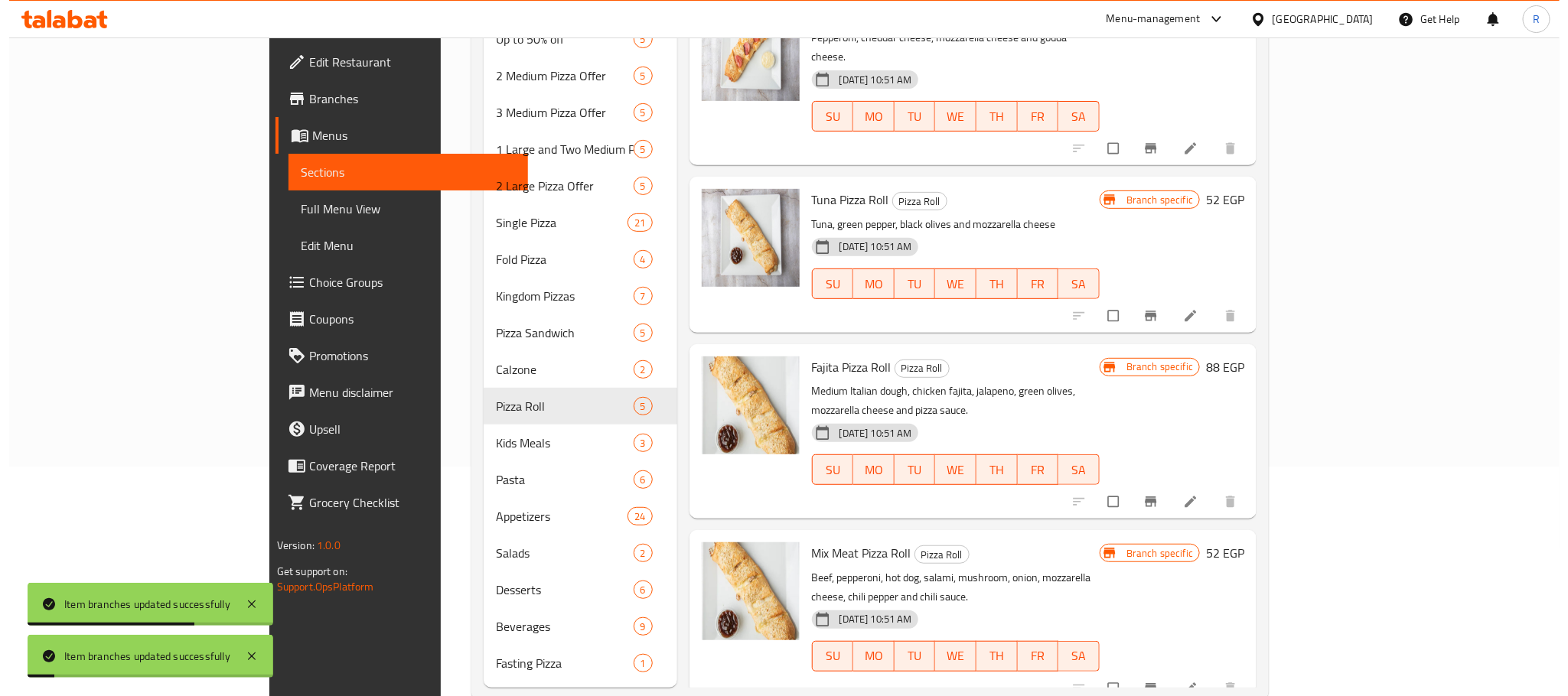
scroll to position [0, 0]
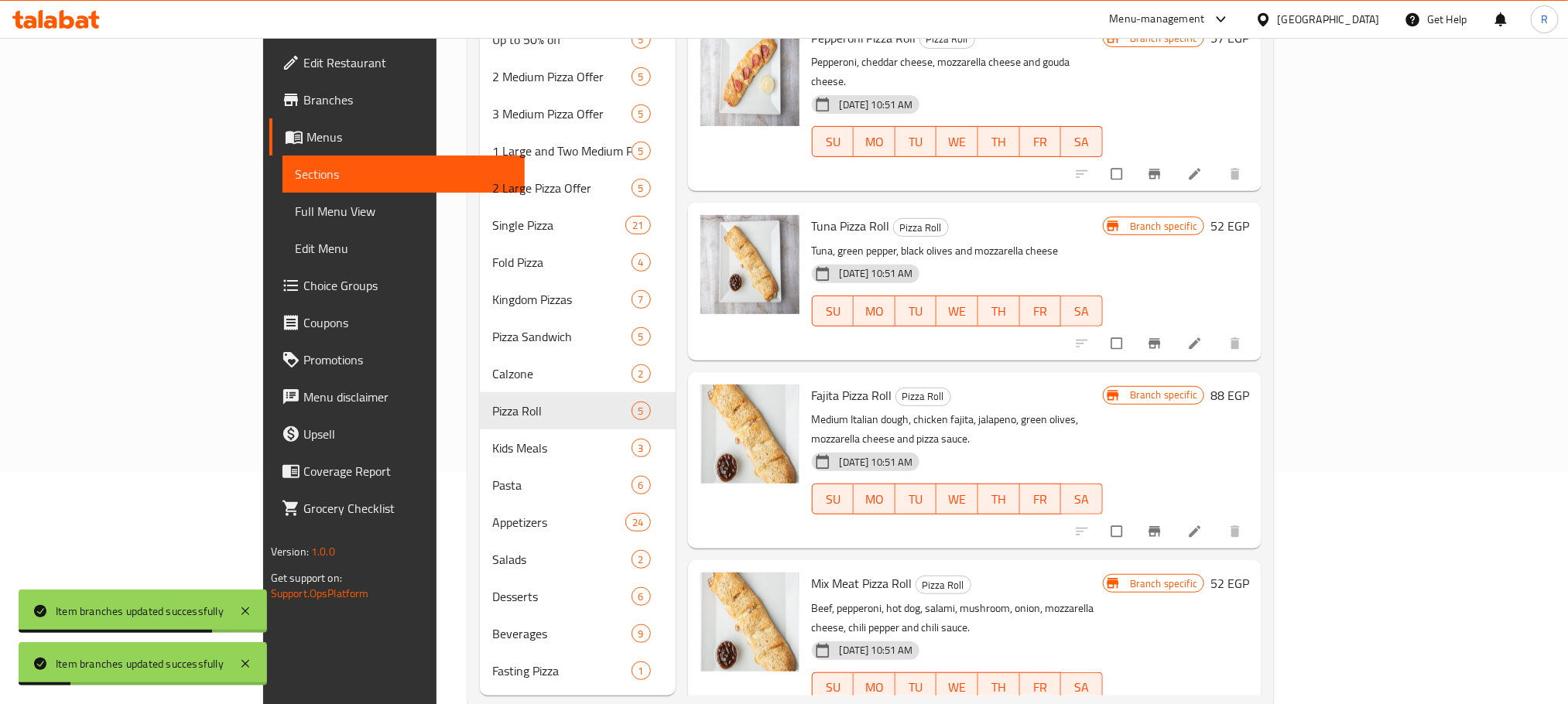
click at [1162, 524] on icon "Branch-specific-item" at bounding box center [1154, 531] width 15 height 15
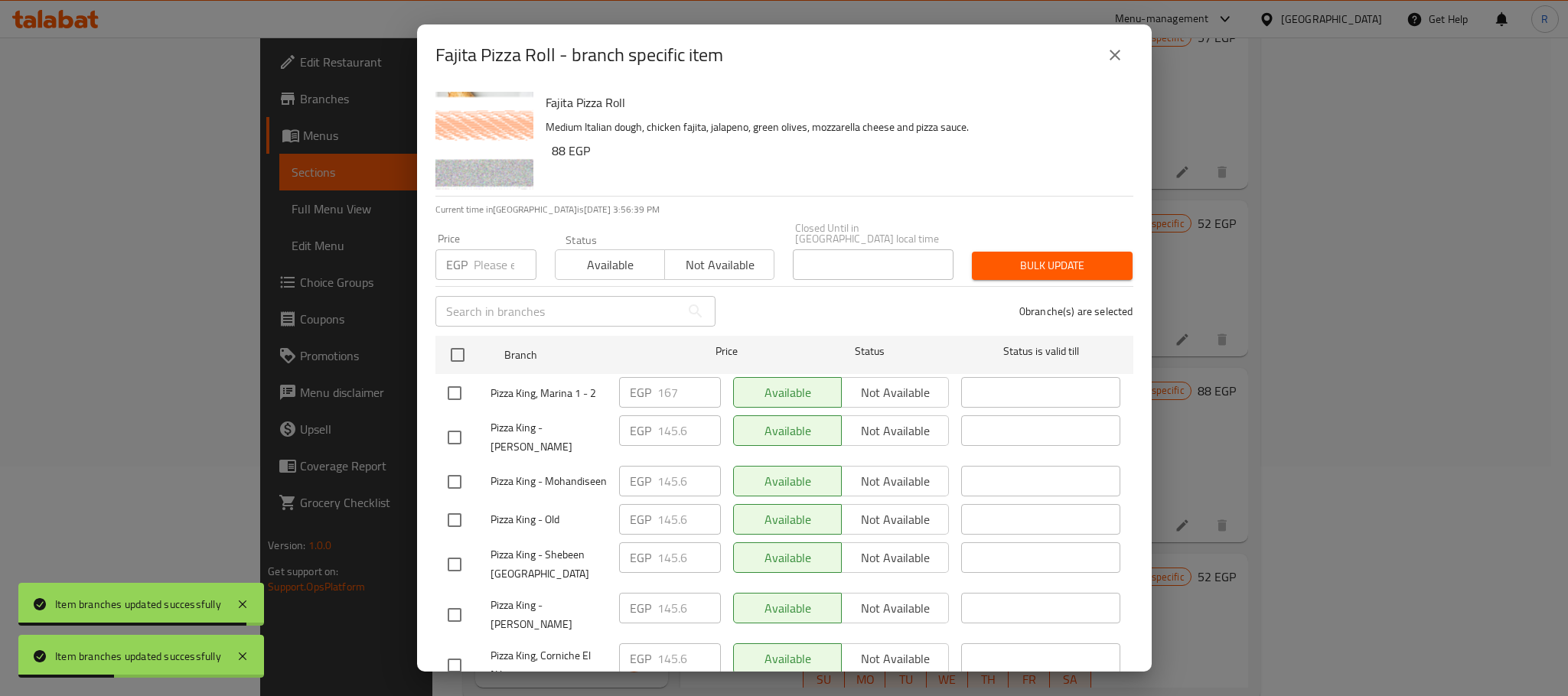
click at [455, 404] on input "checkbox" at bounding box center [455, 394] width 32 height 32
checkbox input "true"
click at [657, 385] on input "167" at bounding box center [689, 393] width 64 height 31
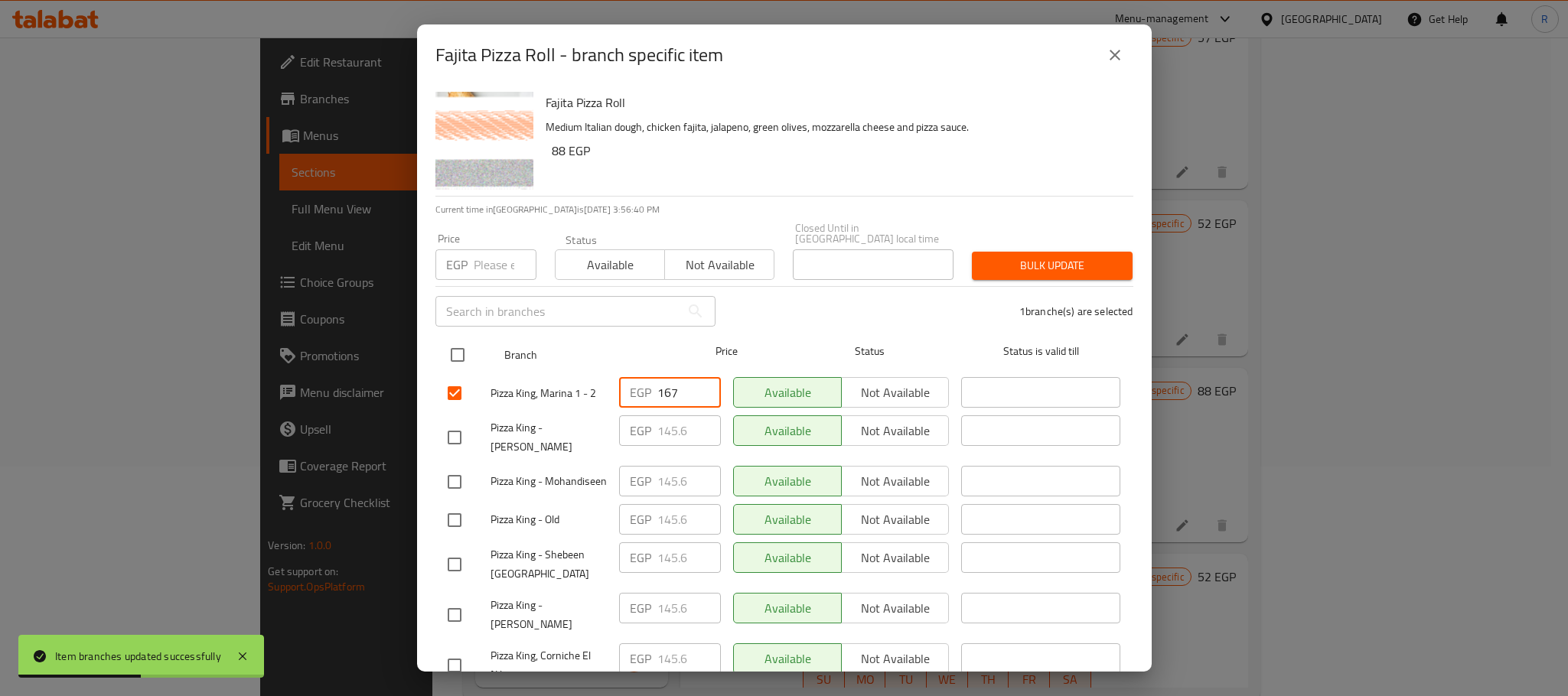
paste input "75"
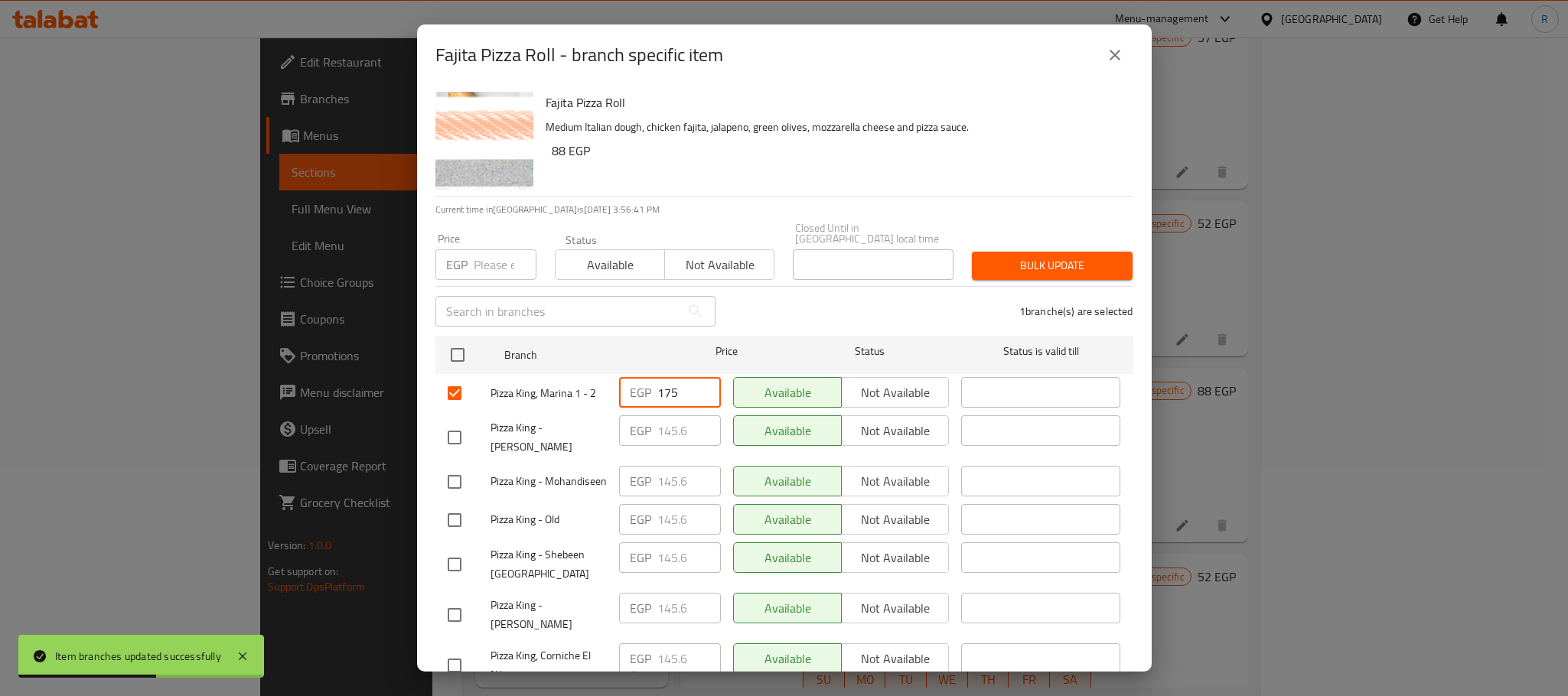
type input "175"
click at [832, 306] on div "1 branche(s) are selected" at bounding box center [934, 312] width 418 height 55
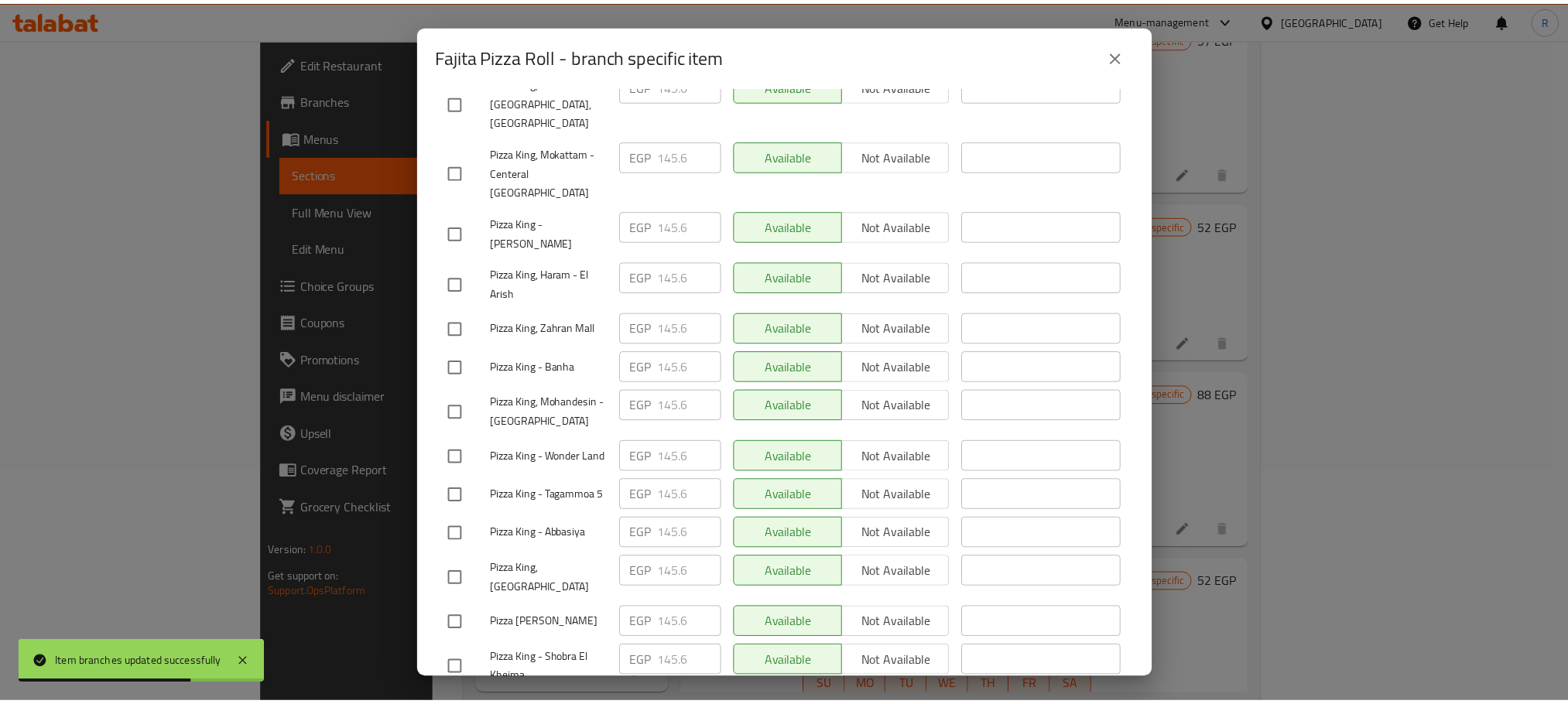
scroll to position [2765, 0]
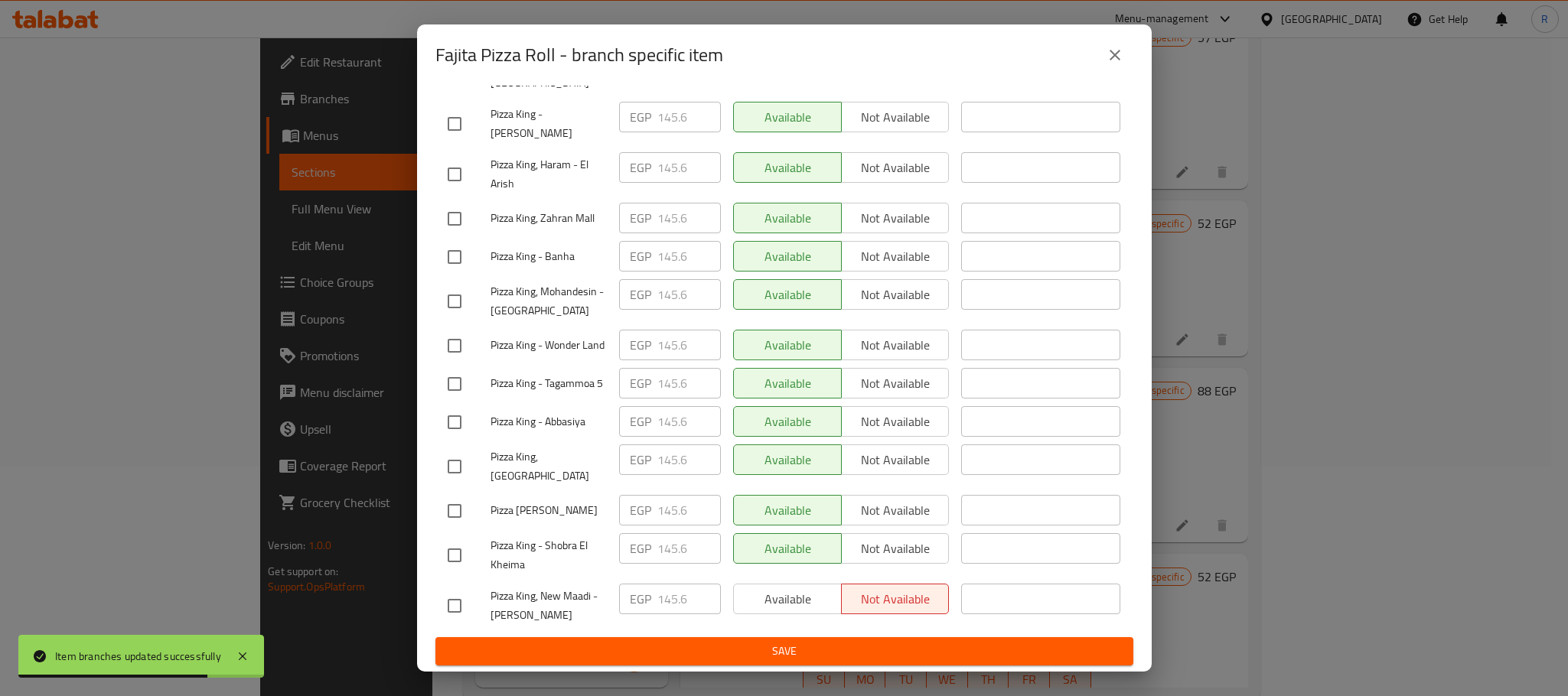
click at [778, 654] on span "Save" at bounding box center [784, 651] width 673 height 19
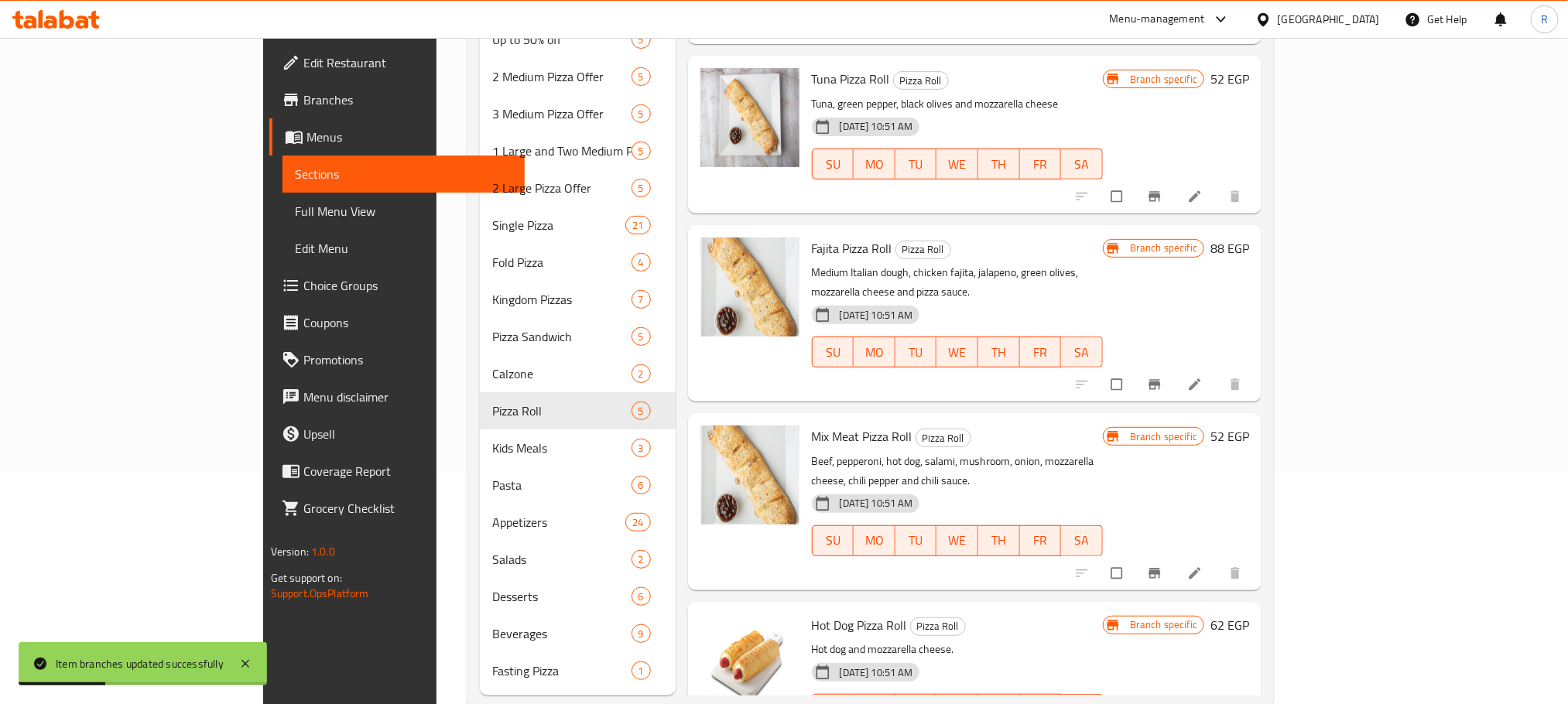
scroll to position [268, 0]
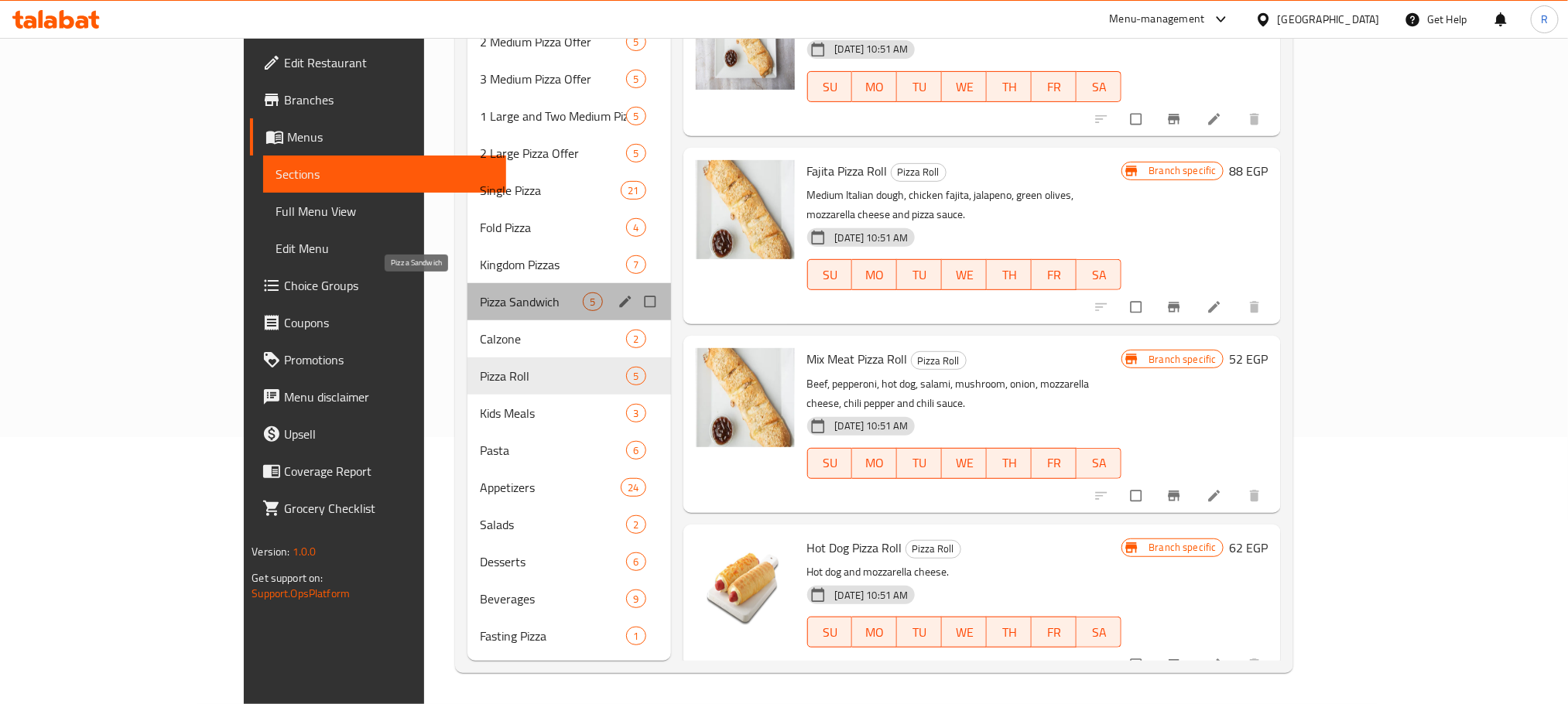
click at [480, 292] on span "Pizza Sandwich" at bounding box center [532, 301] width 104 height 18
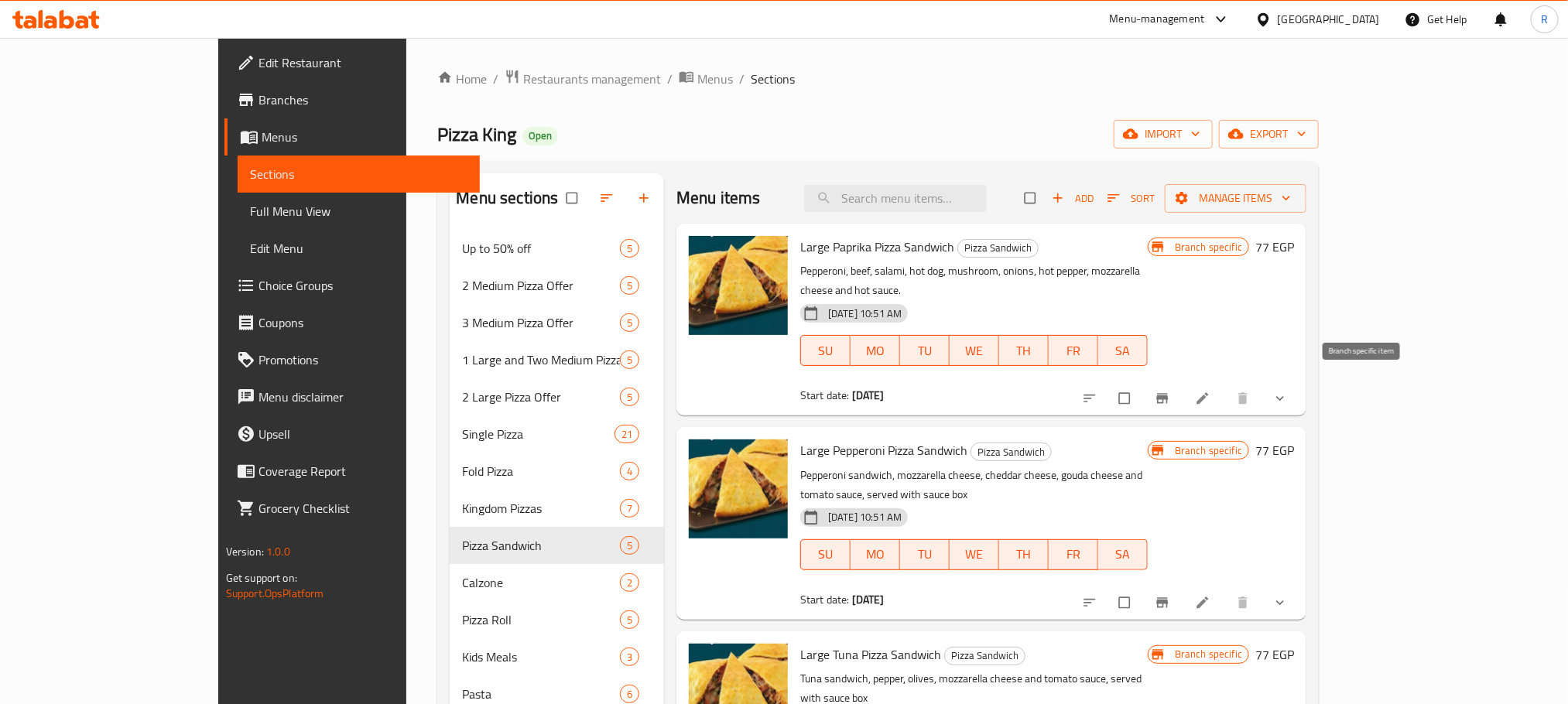
click at [1170, 391] on icon "Branch-specific-item" at bounding box center [1162, 398] width 15 height 15
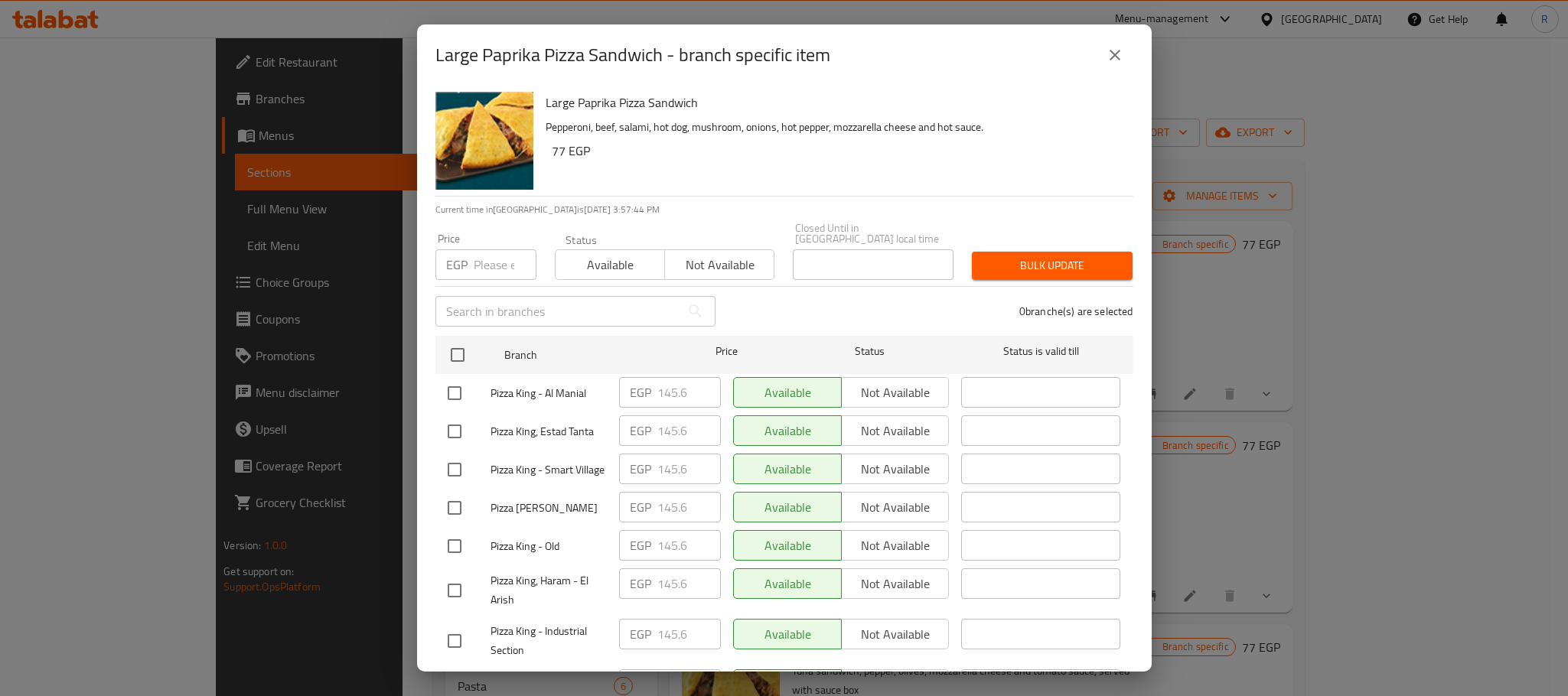
scroll to position [1720, 0]
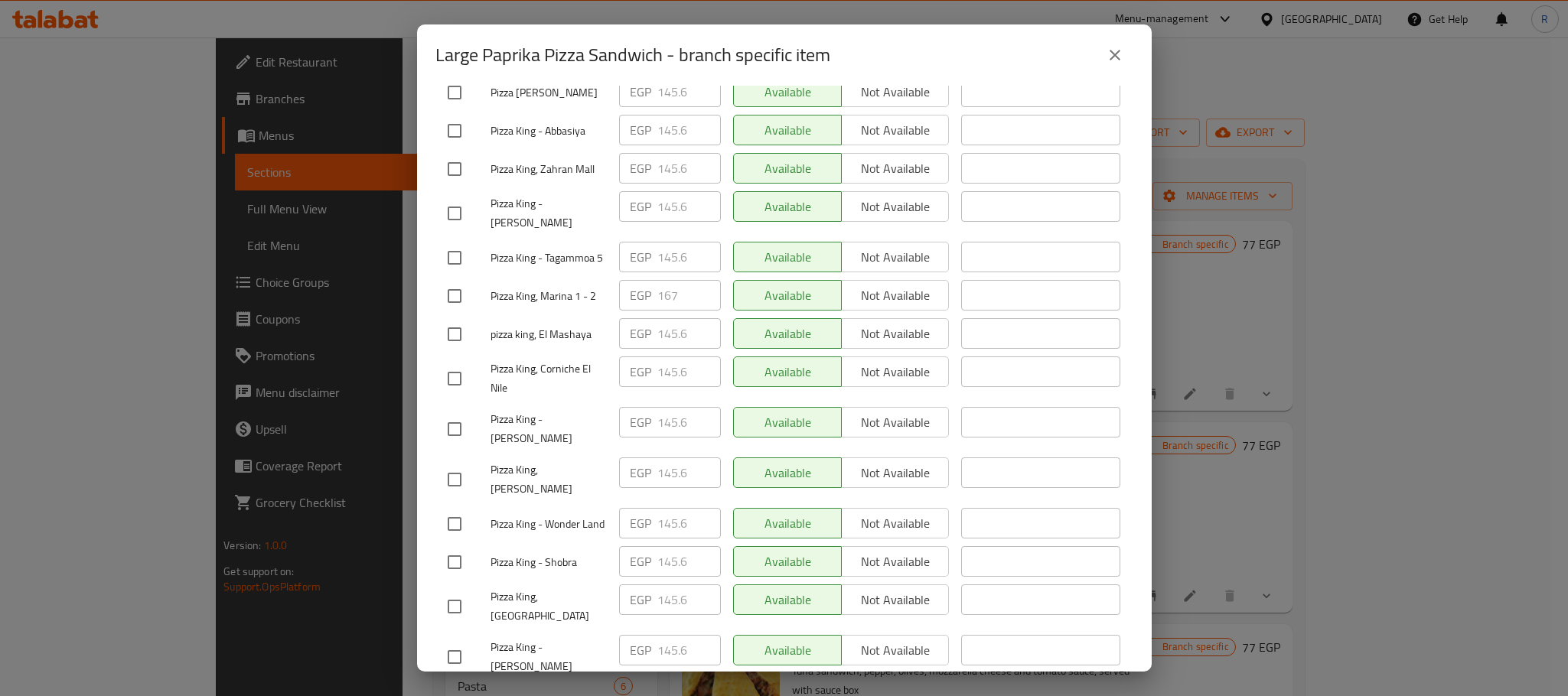
click at [452, 312] on input "checkbox" at bounding box center [455, 297] width 32 height 32
checkbox input "true"
click at [657, 311] on input "167" at bounding box center [689, 296] width 64 height 31
paste input "75"
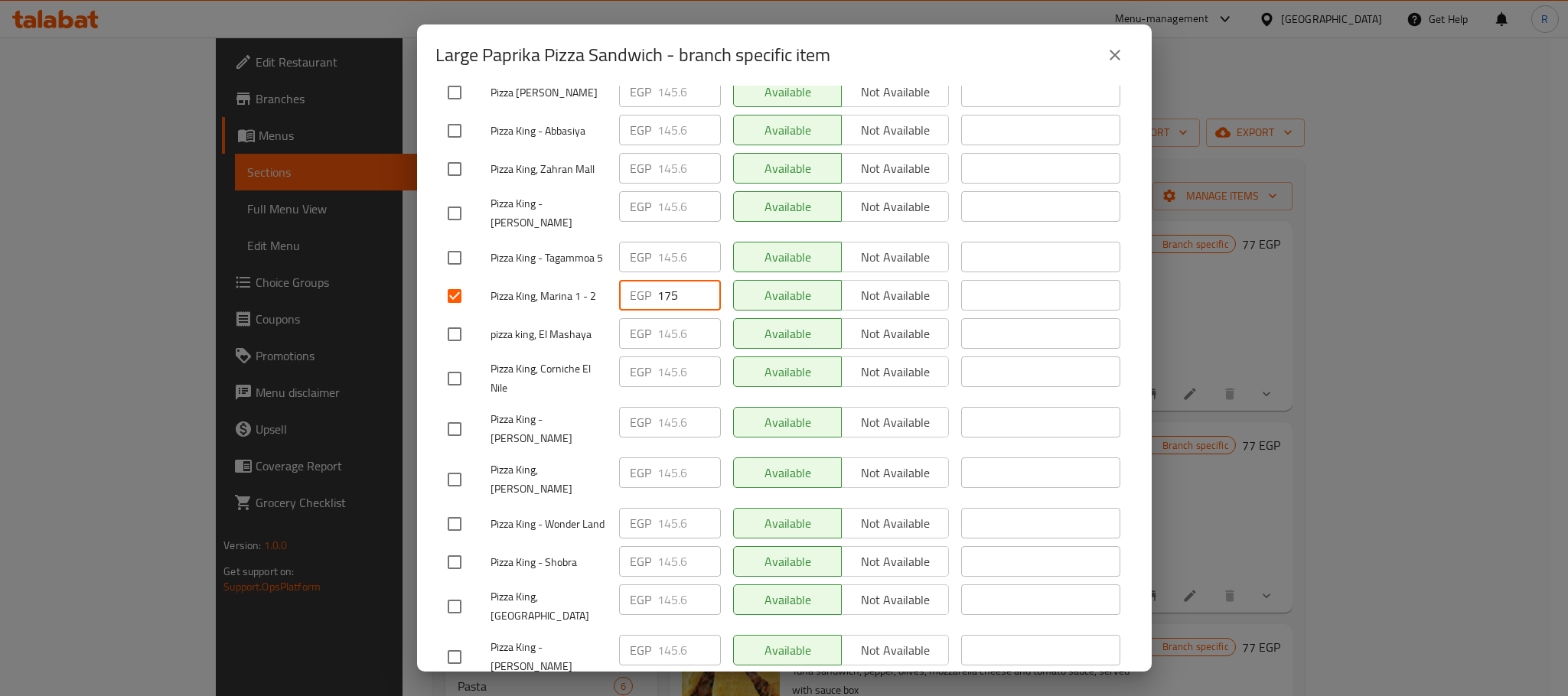
type input "175"
click at [858, 318] on div "Available Not available" at bounding box center [841, 296] width 229 height 45
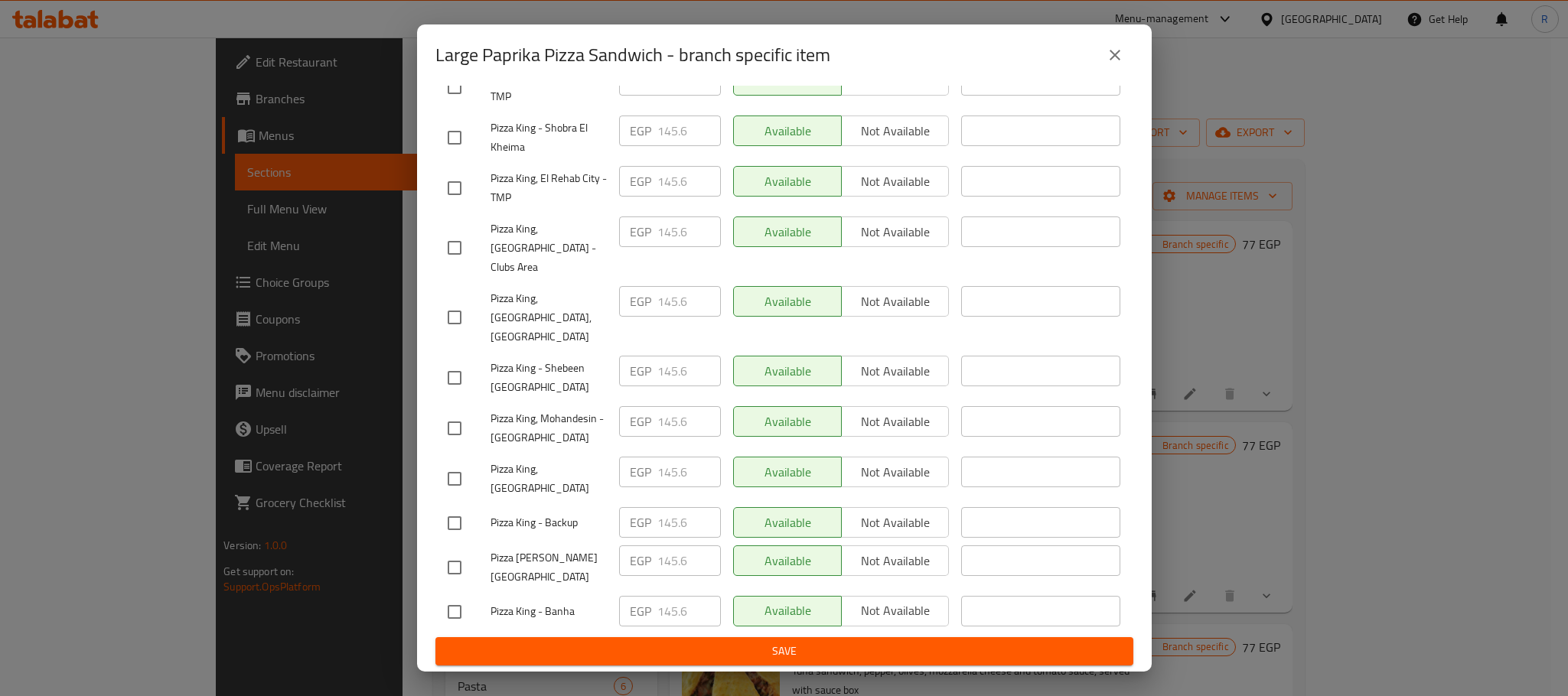
scroll to position [2733, 0]
click at [822, 650] on span "Save" at bounding box center [784, 651] width 673 height 19
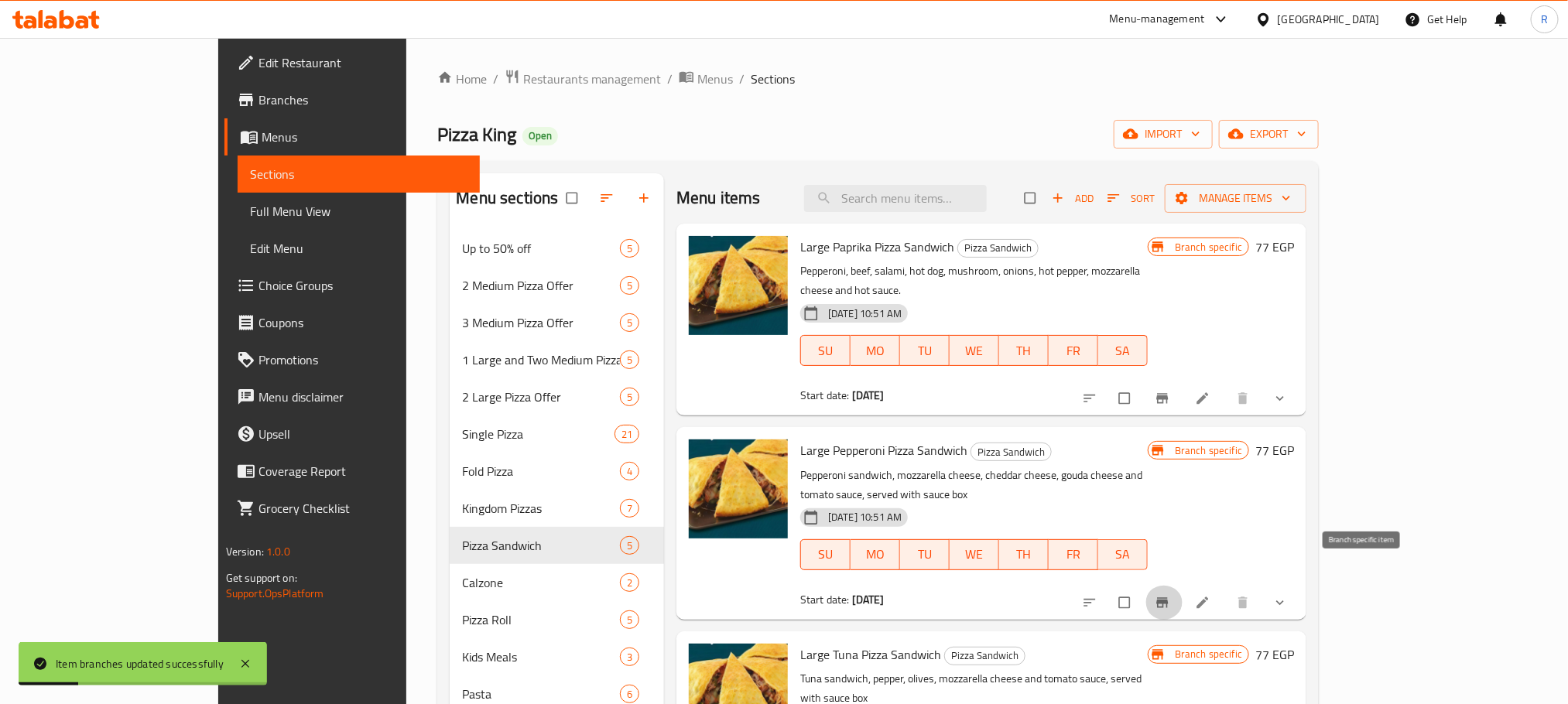
click at [1182, 585] on button "Branch-specific-item" at bounding box center [1164, 602] width 38 height 34
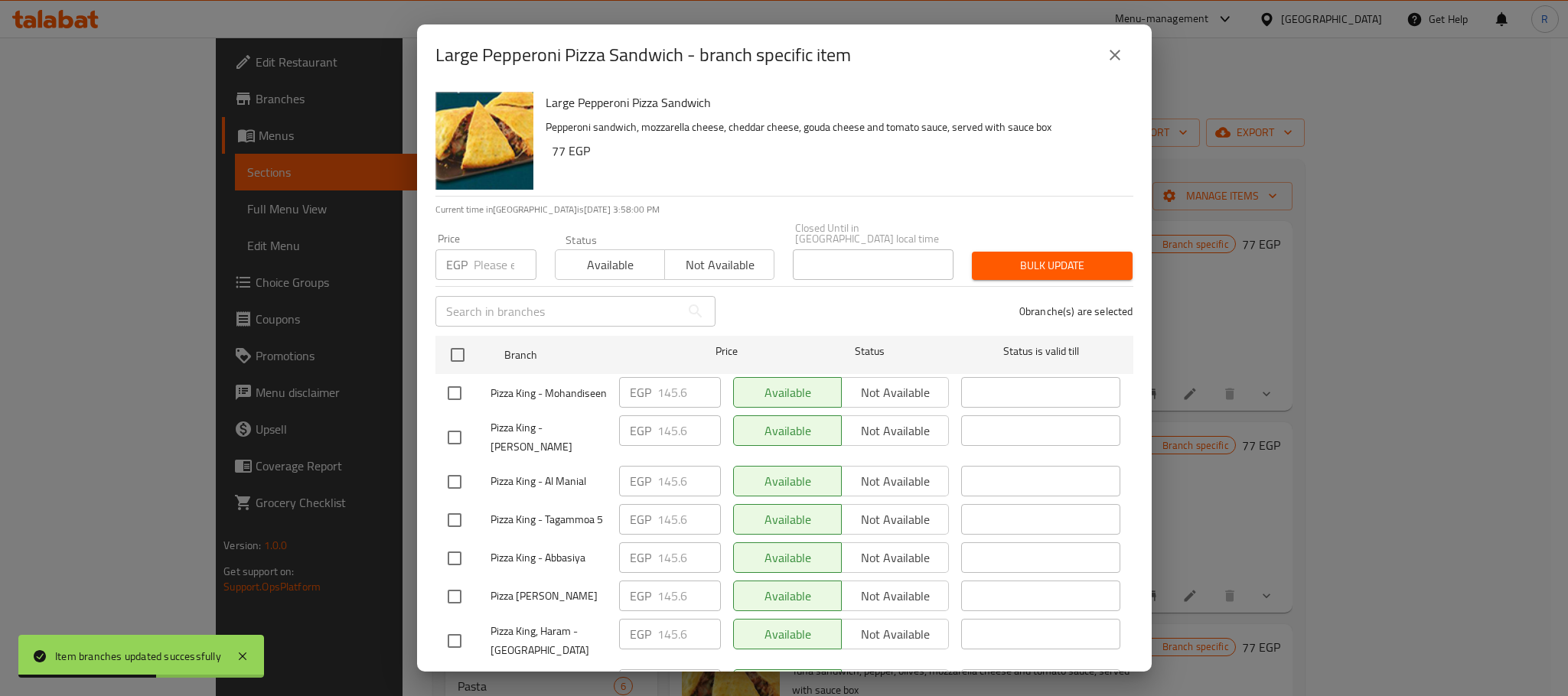
scroll to position [1945, 0]
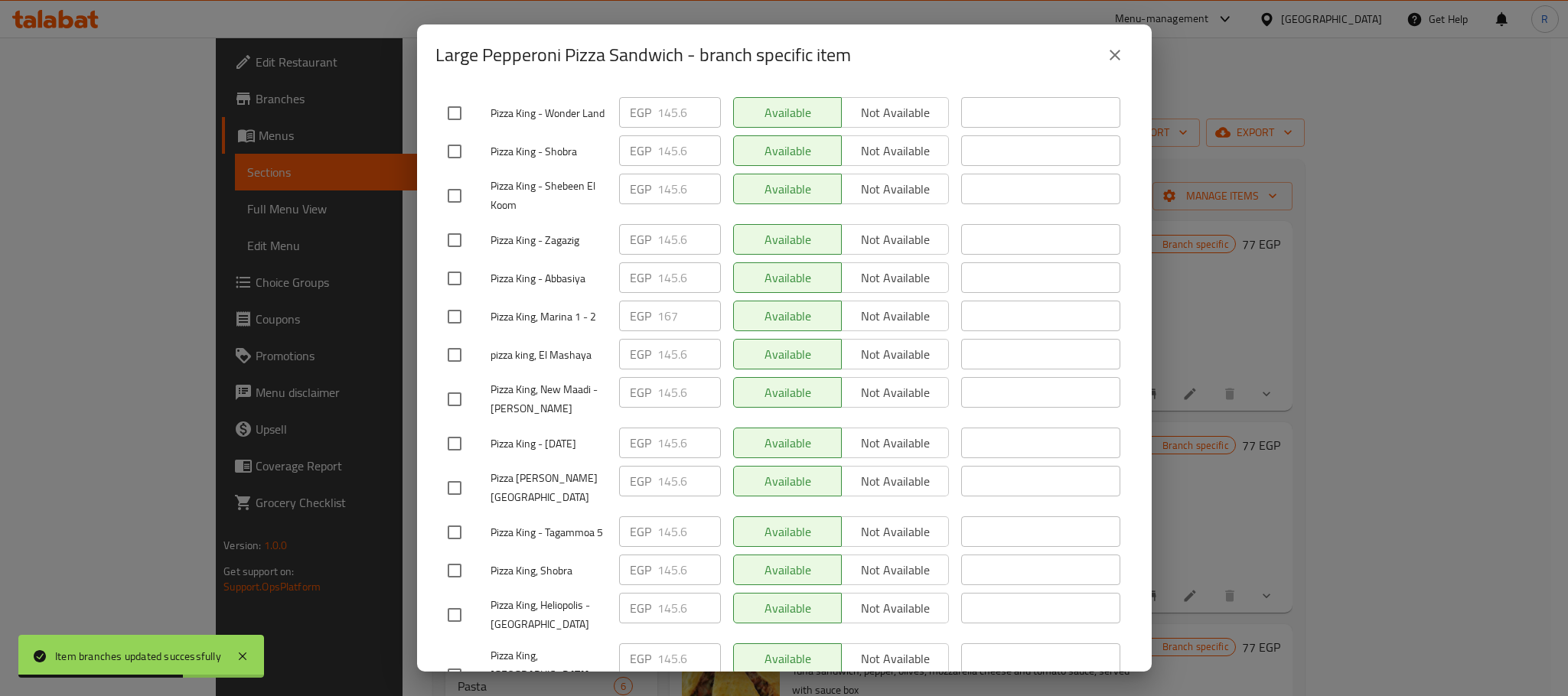
click at [446, 333] on input "checkbox" at bounding box center [455, 317] width 32 height 32
checkbox input "true"
click at [667, 331] on input "167" at bounding box center [689, 316] width 64 height 31
paste input "75"
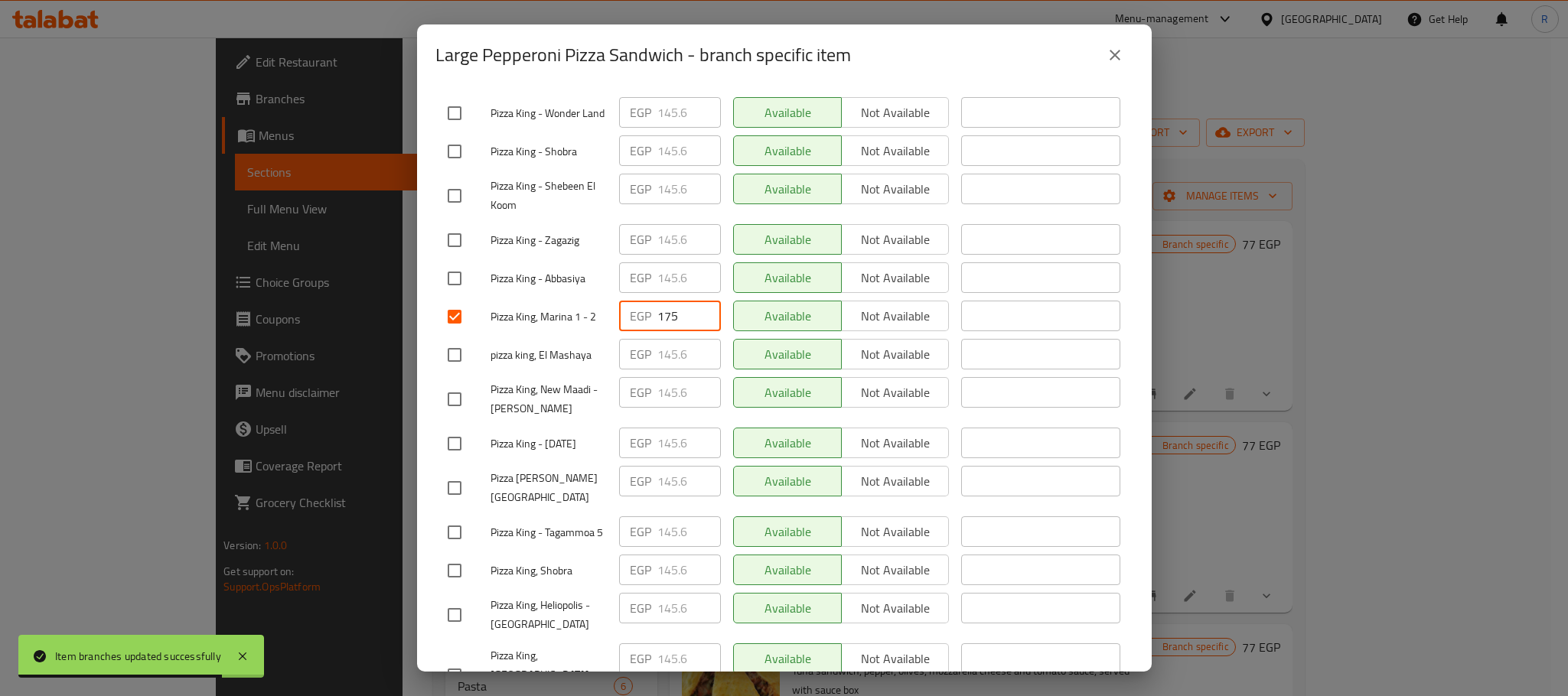
type input "175"
click at [877, 339] on div "Available Not available" at bounding box center [841, 317] width 229 height 45
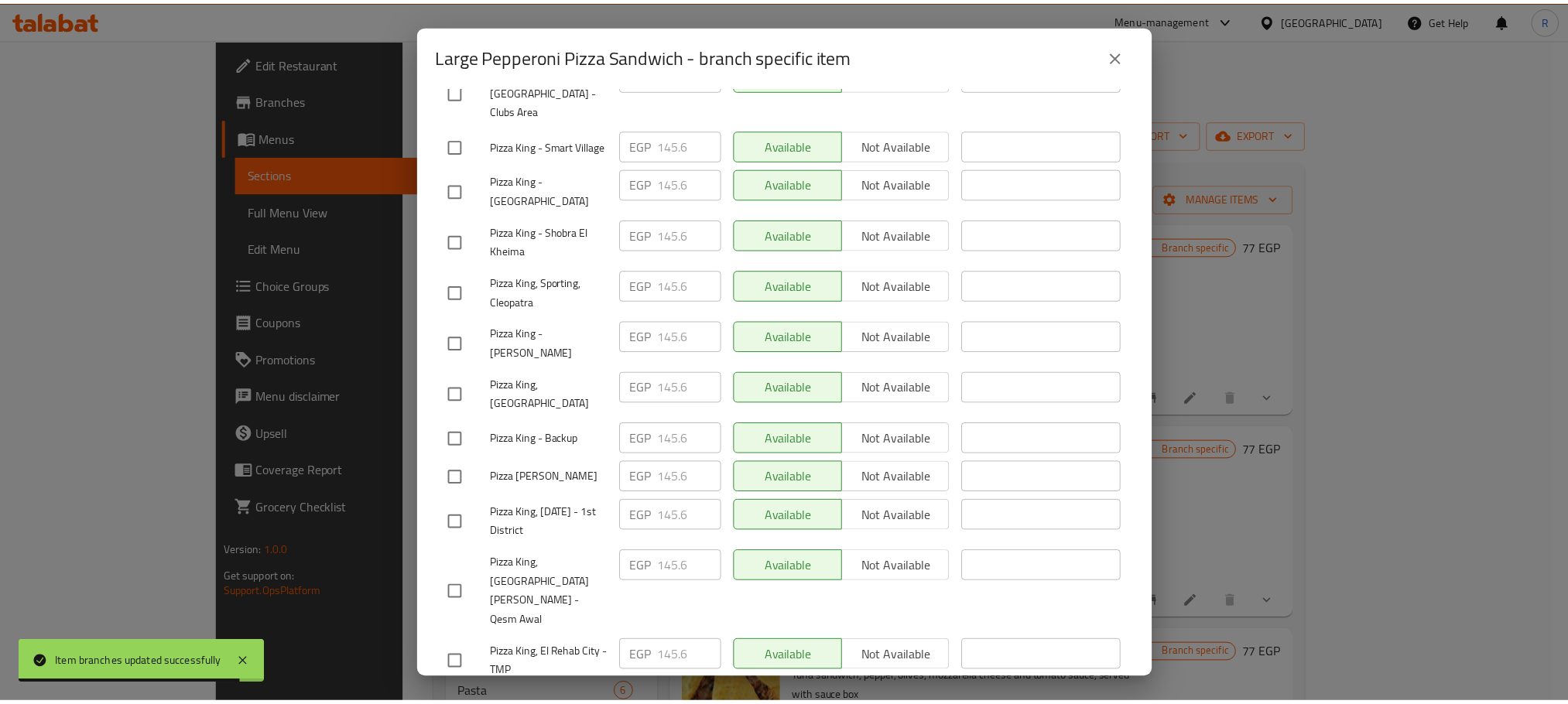
scroll to position [2765, 0]
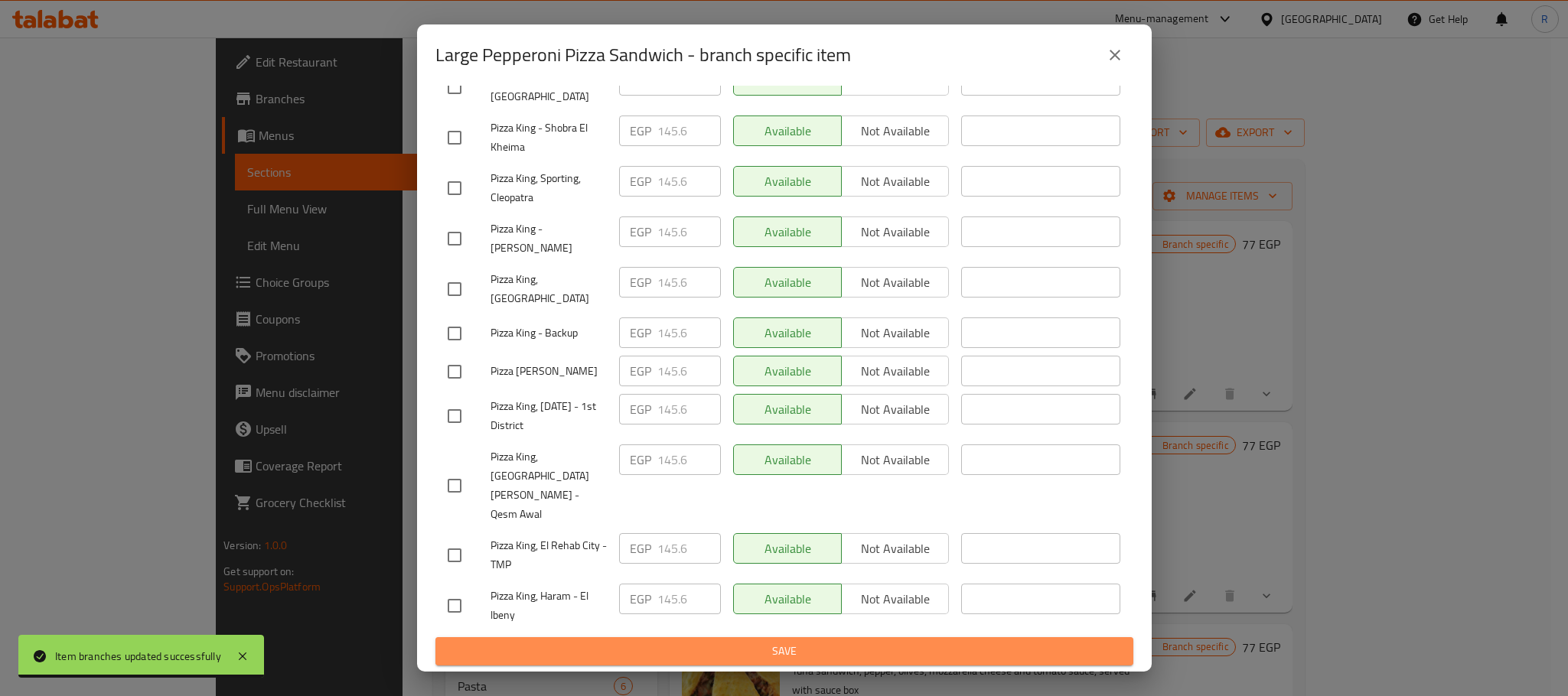
click at [797, 657] on span "Save" at bounding box center [784, 651] width 673 height 19
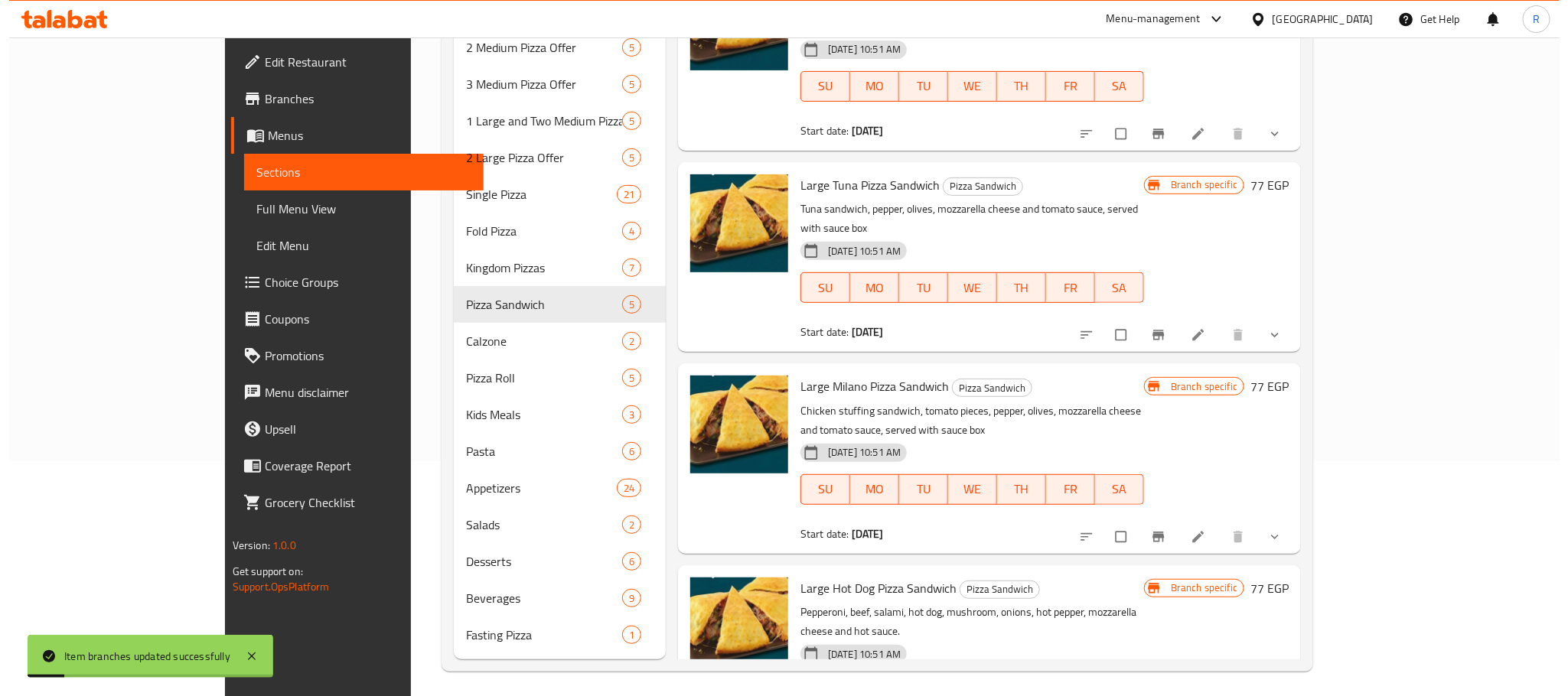
scroll to position [265, 0]
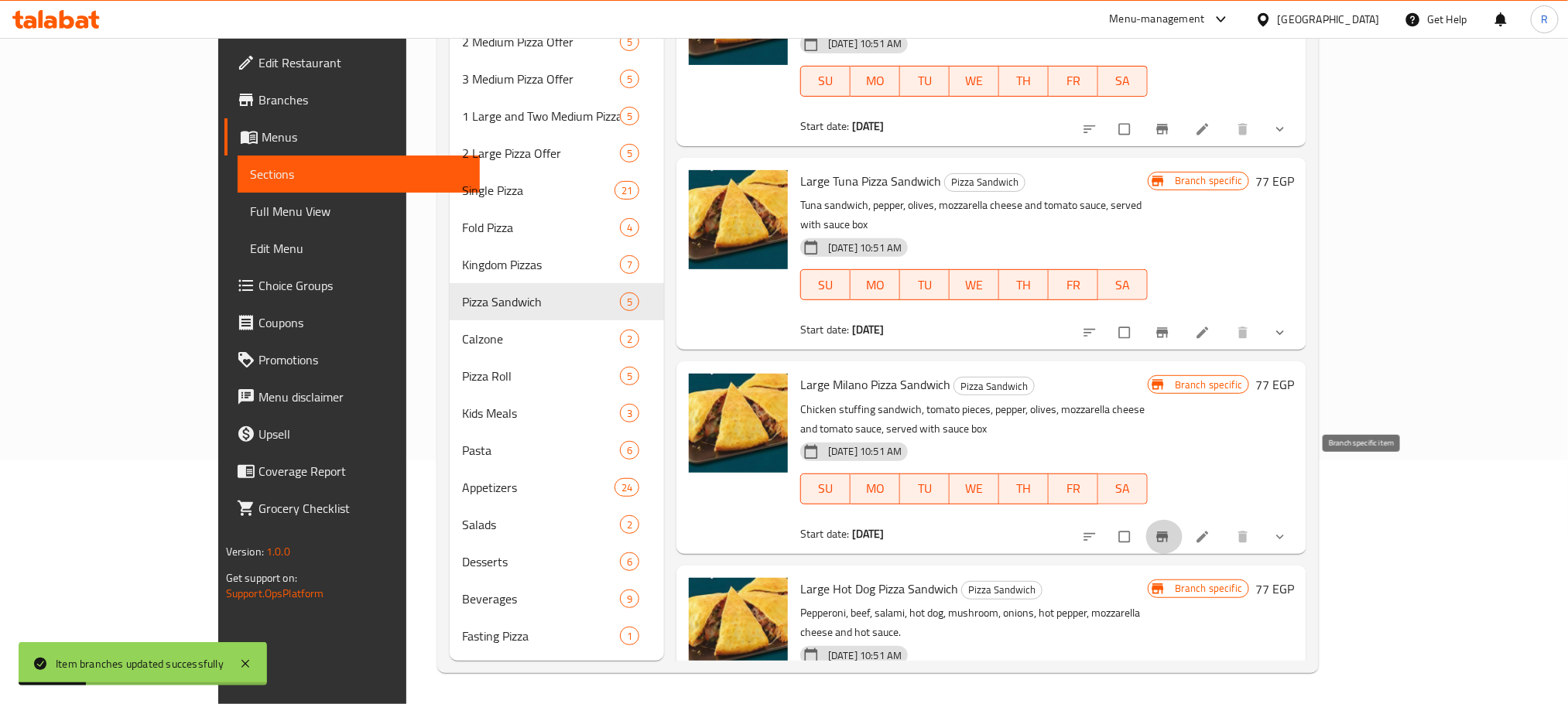
click at [1169, 531] on icon "Branch-specific-item" at bounding box center [1163, 536] width 12 height 10
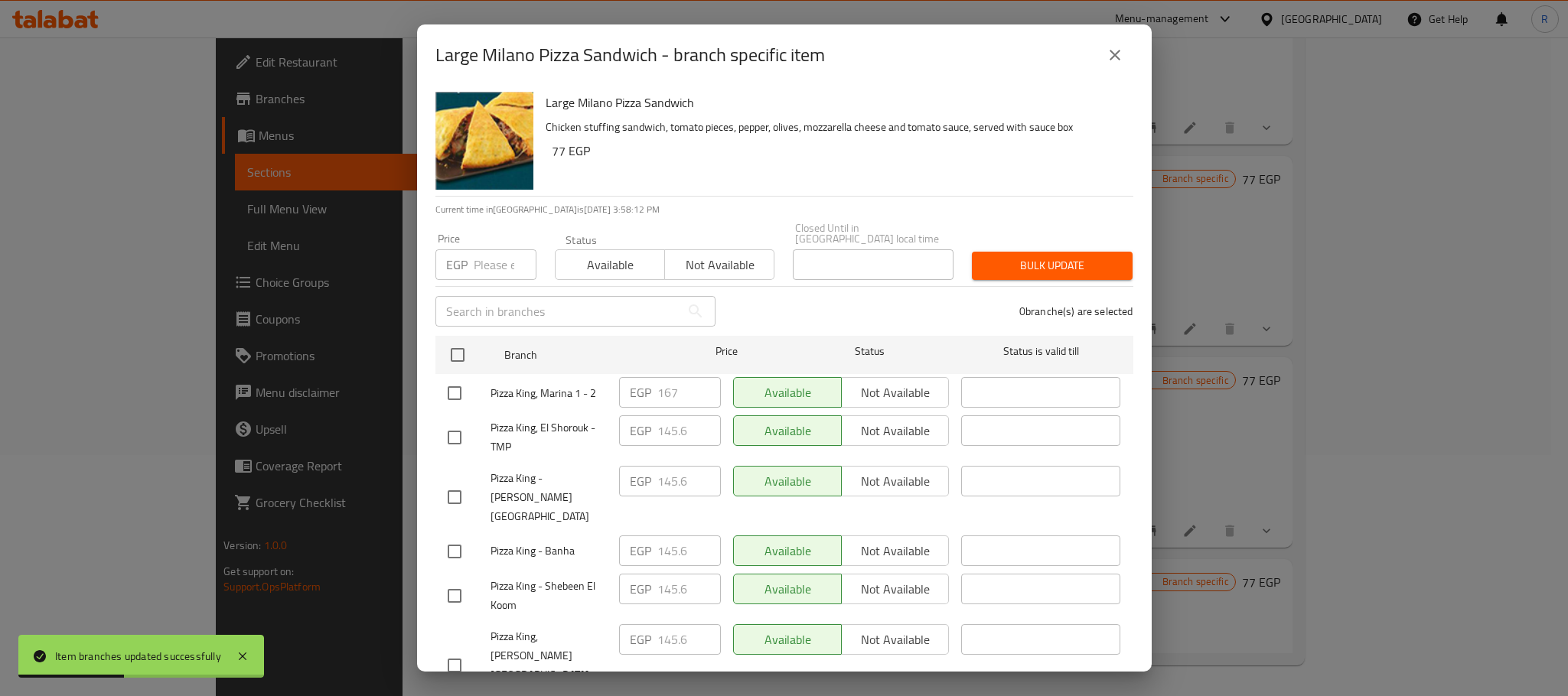
click at [444, 389] on input "checkbox" at bounding box center [455, 394] width 32 height 32
checkbox input "true"
click at [671, 381] on input "167" at bounding box center [689, 393] width 64 height 31
click at [671, 381] on input "167" at bounding box center [689, 393] width 64 height 31
paste input "75"
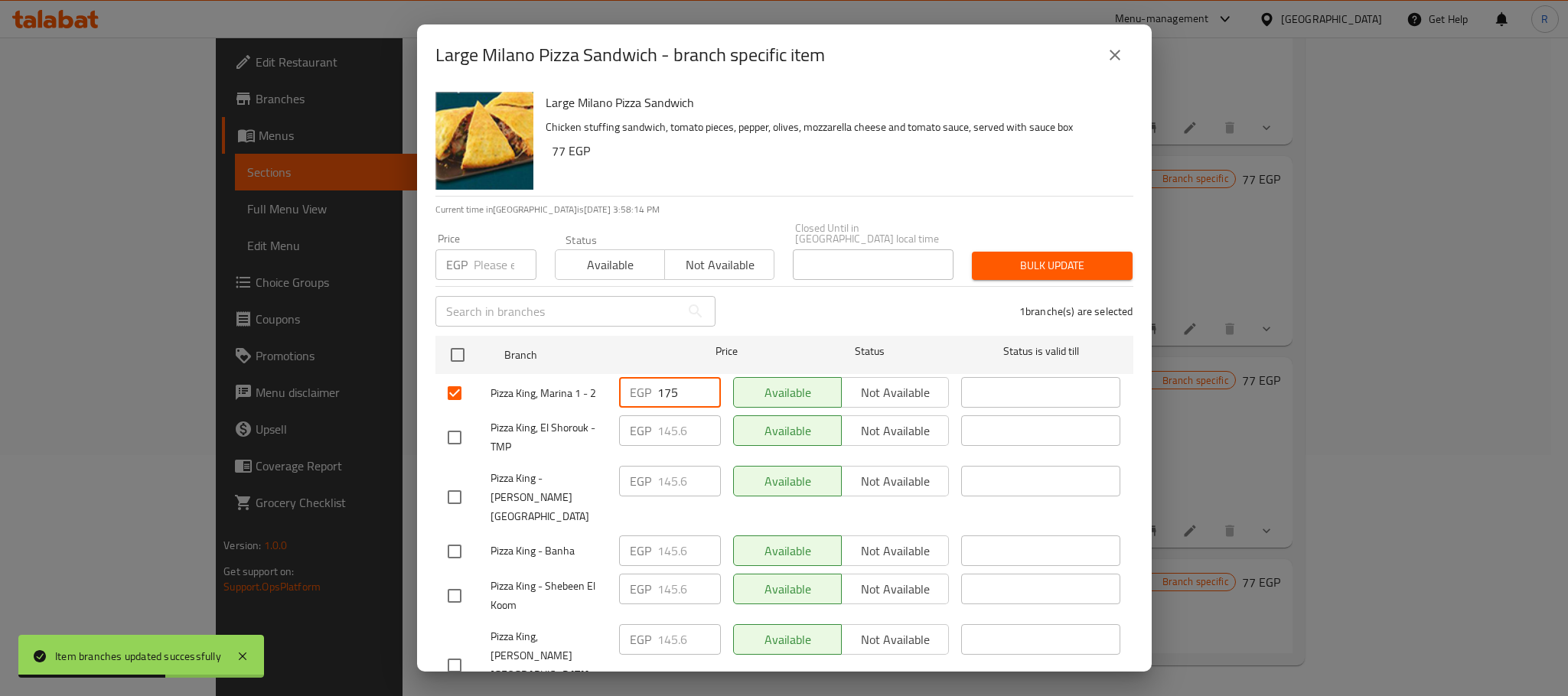
type input "175"
click at [879, 301] on div "1 branche(s) are selected" at bounding box center [934, 312] width 418 height 55
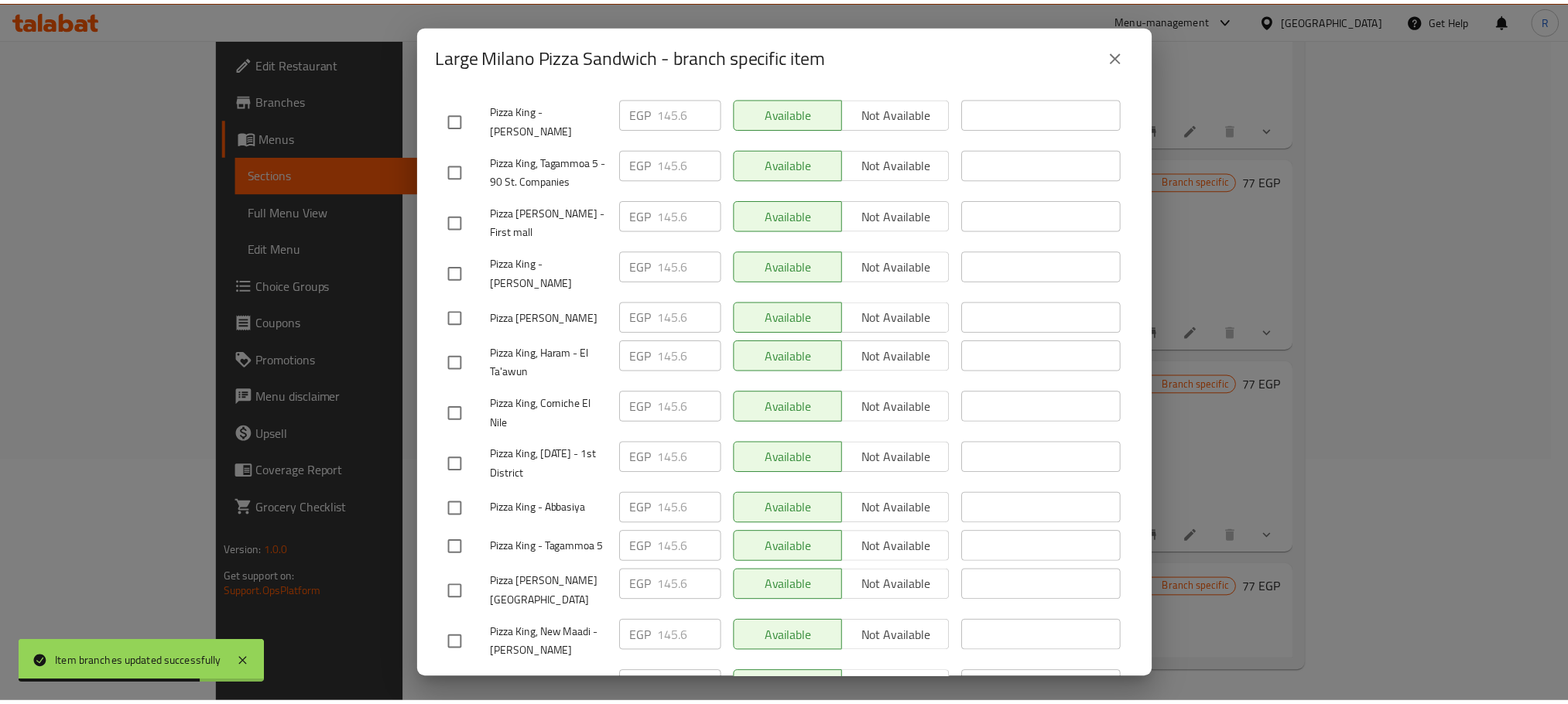
scroll to position [2765, 0]
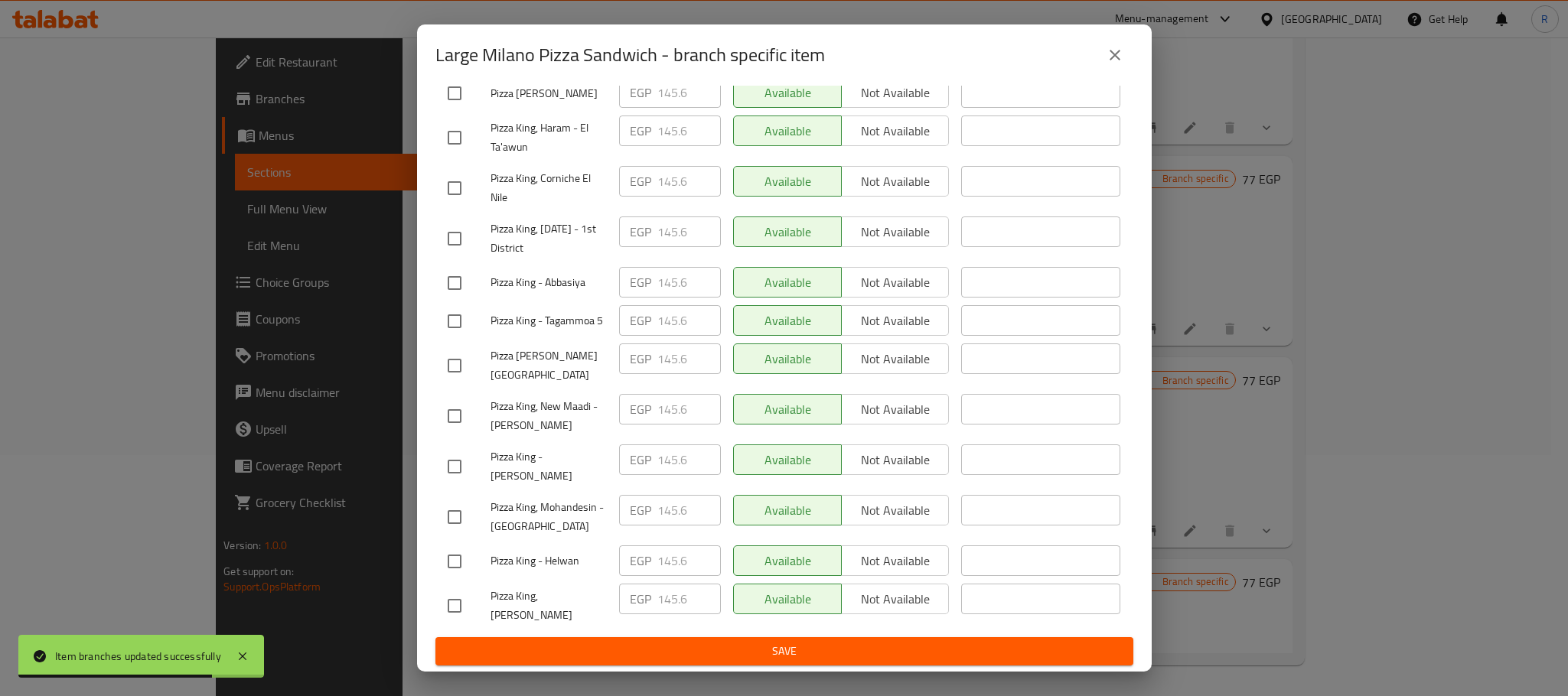
click at [777, 665] on button "Save" at bounding box center [785, 651] width 698 height 29
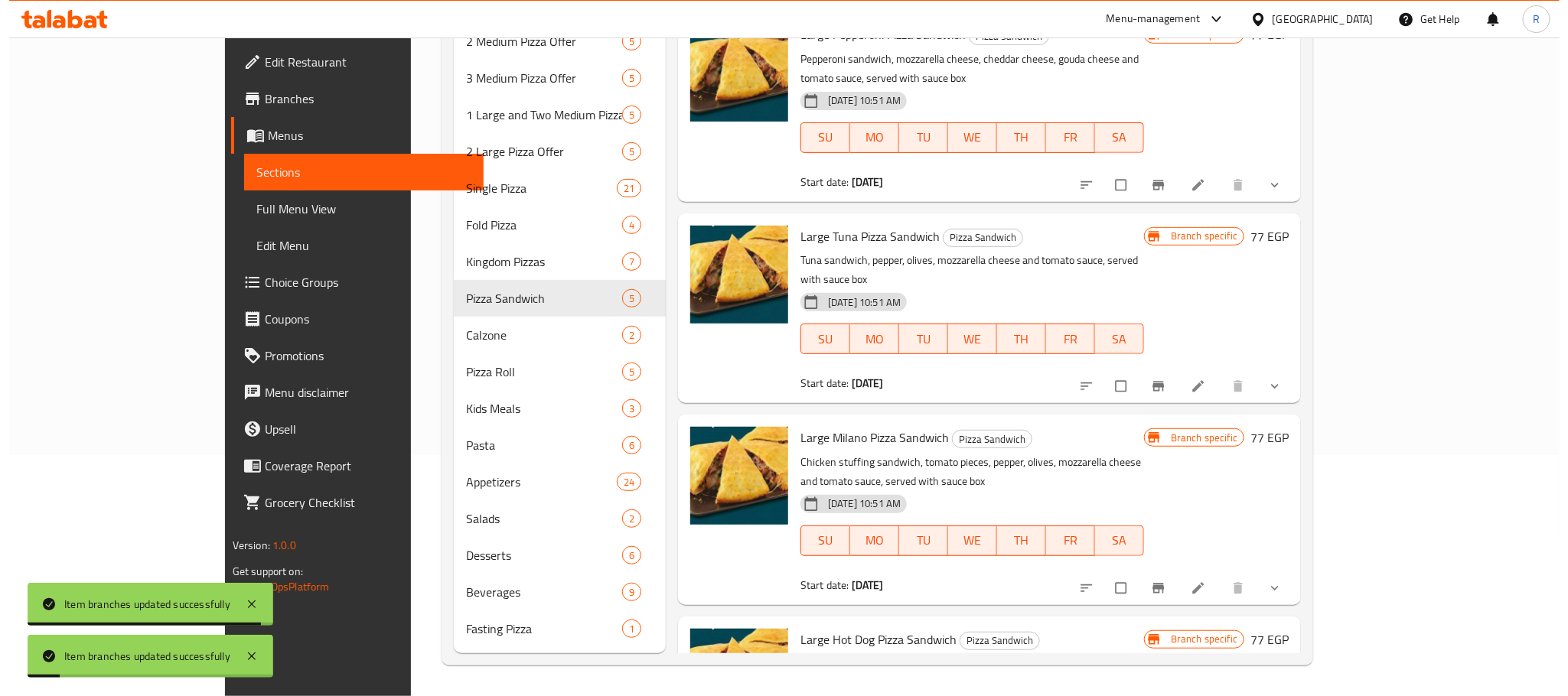
scroll to position [113, 0]
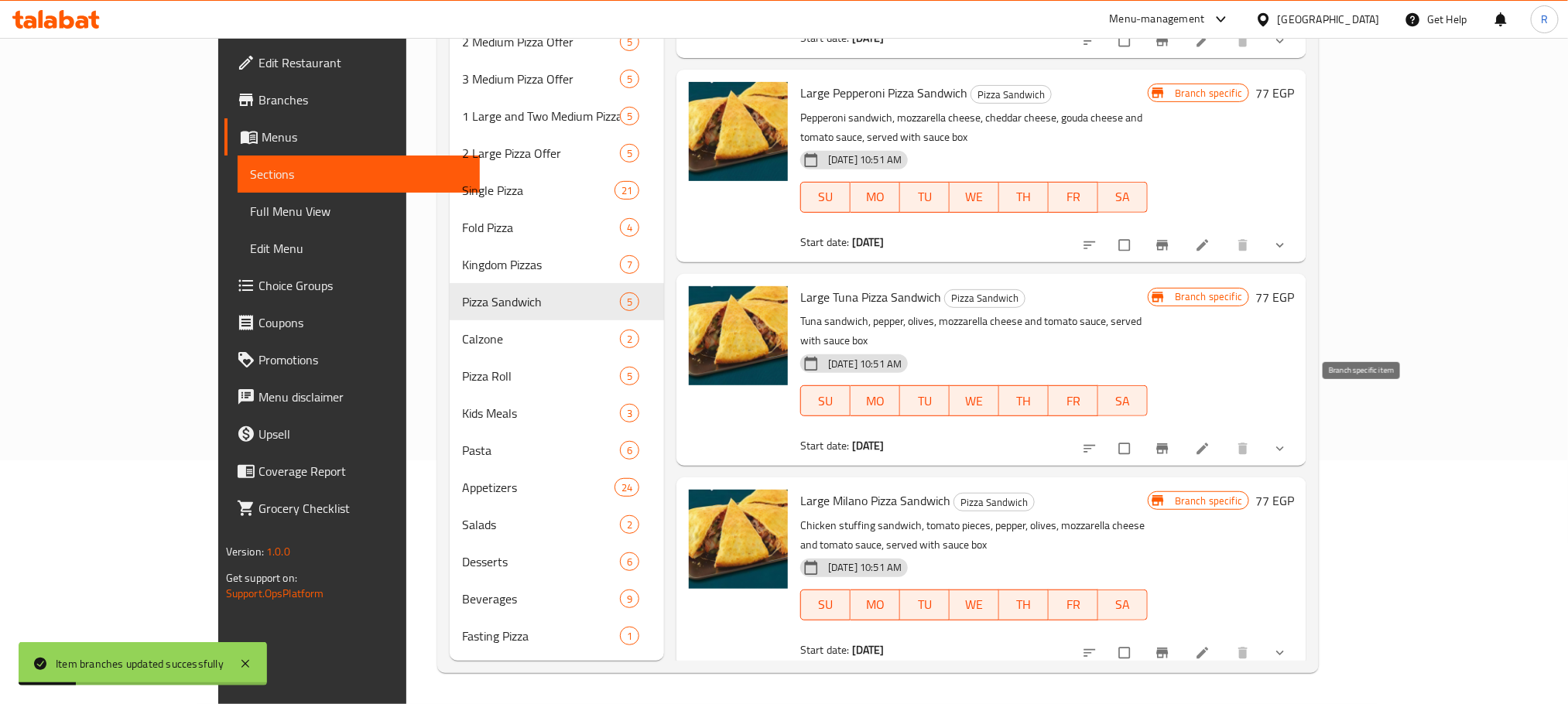
click at [1170, 441] on icon "Branch-specific-item" at bounding box center [1162, 448] width 15 height 15
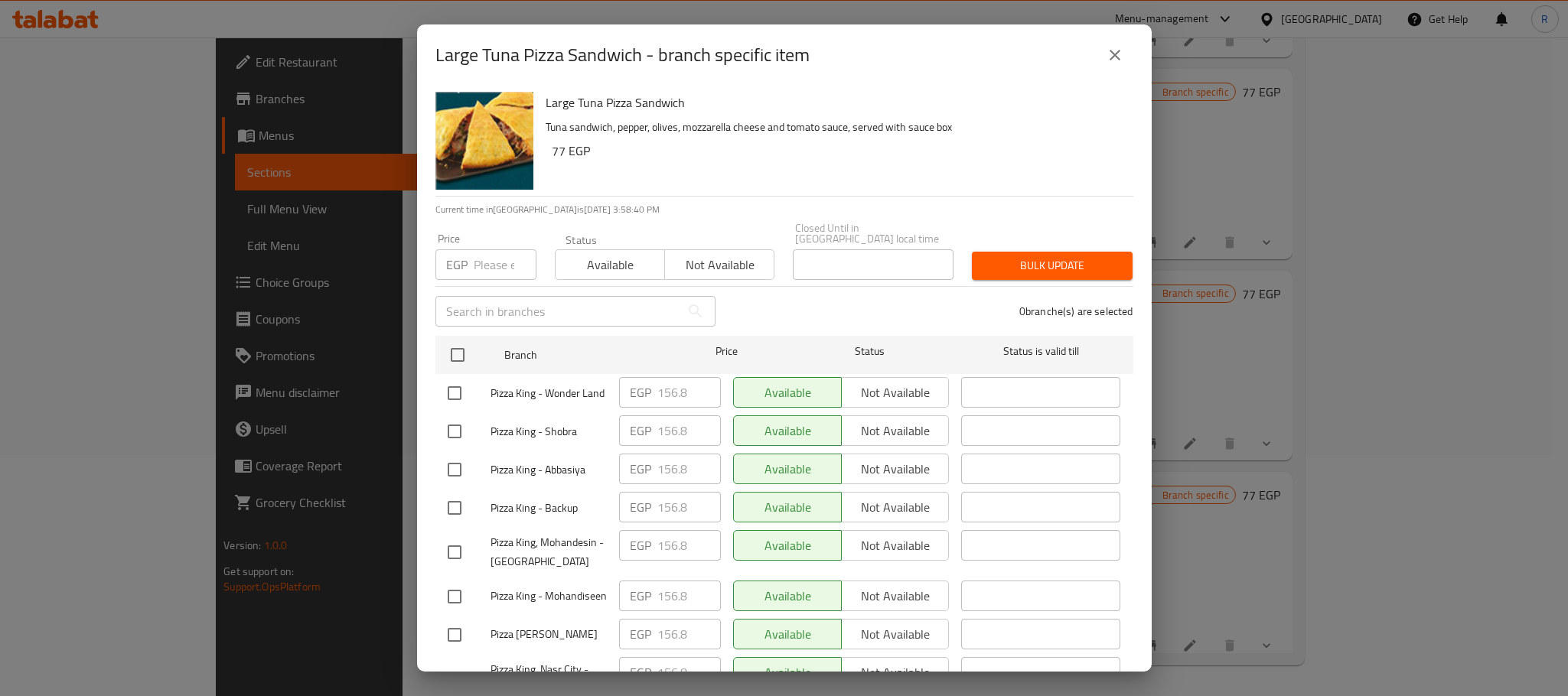
scroll to position [1945, 0]
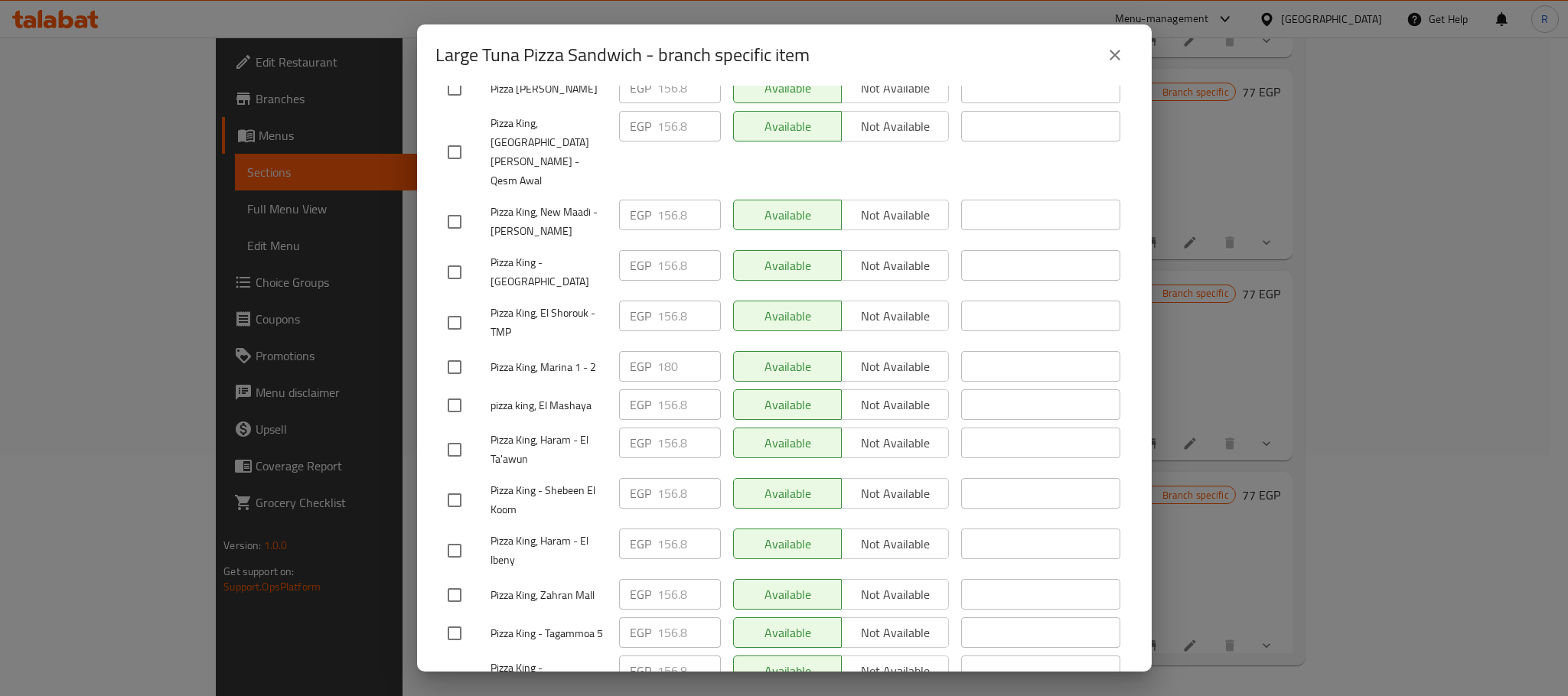
click at [447, 383] on input "checkbox" at bounding box center [455, 367] width 32 height 32
checkbox input "true"
click at [666, 381] on input "180" at bounding box center [689, 366] width 64 height 31
click at [661, 379] on input "180" at bounding box center [689, 366] width 64 height 31
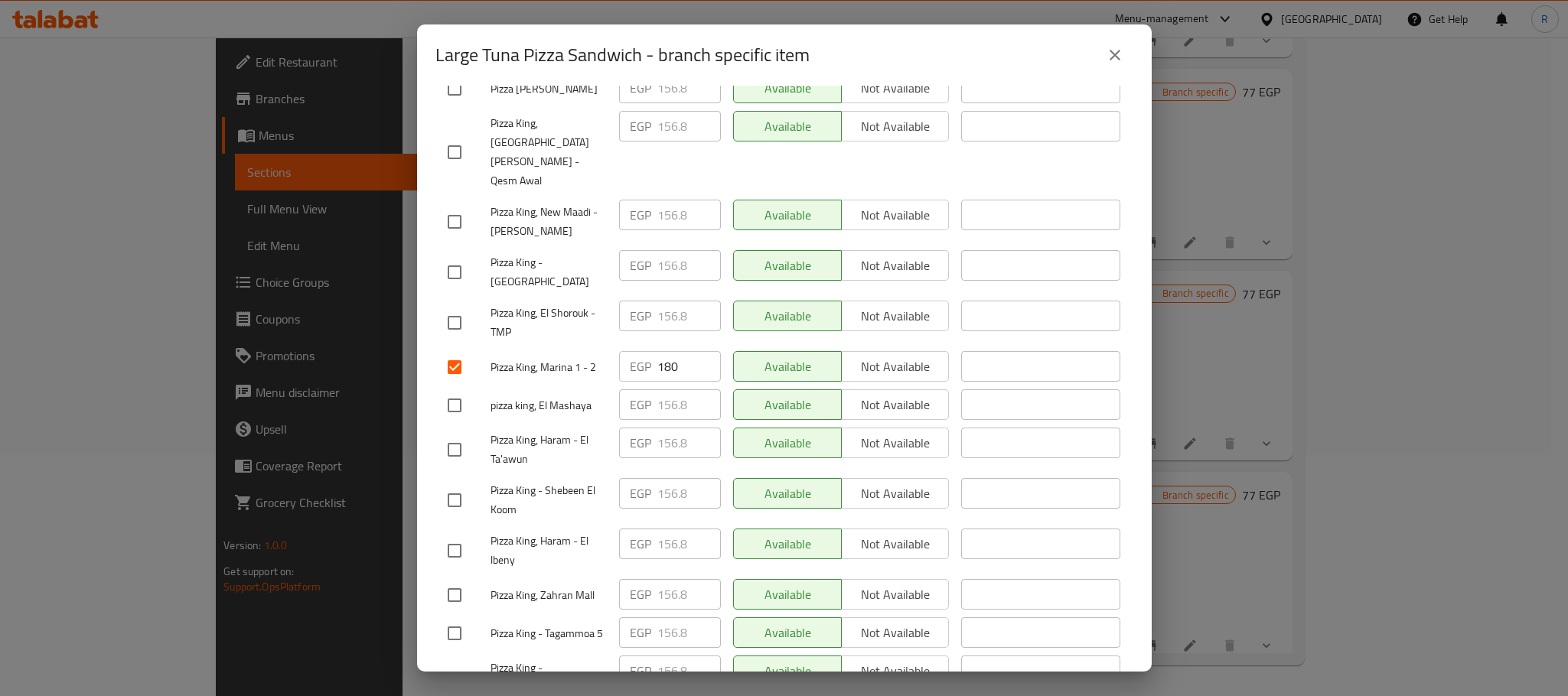
click at [661, 379] on input "180" at bounding box center [689, 366] width 64 height 31
click at [666, 381] on input "180" at bounding box center [689, 366] width 64 height 31
paste input "8"
type input "188"
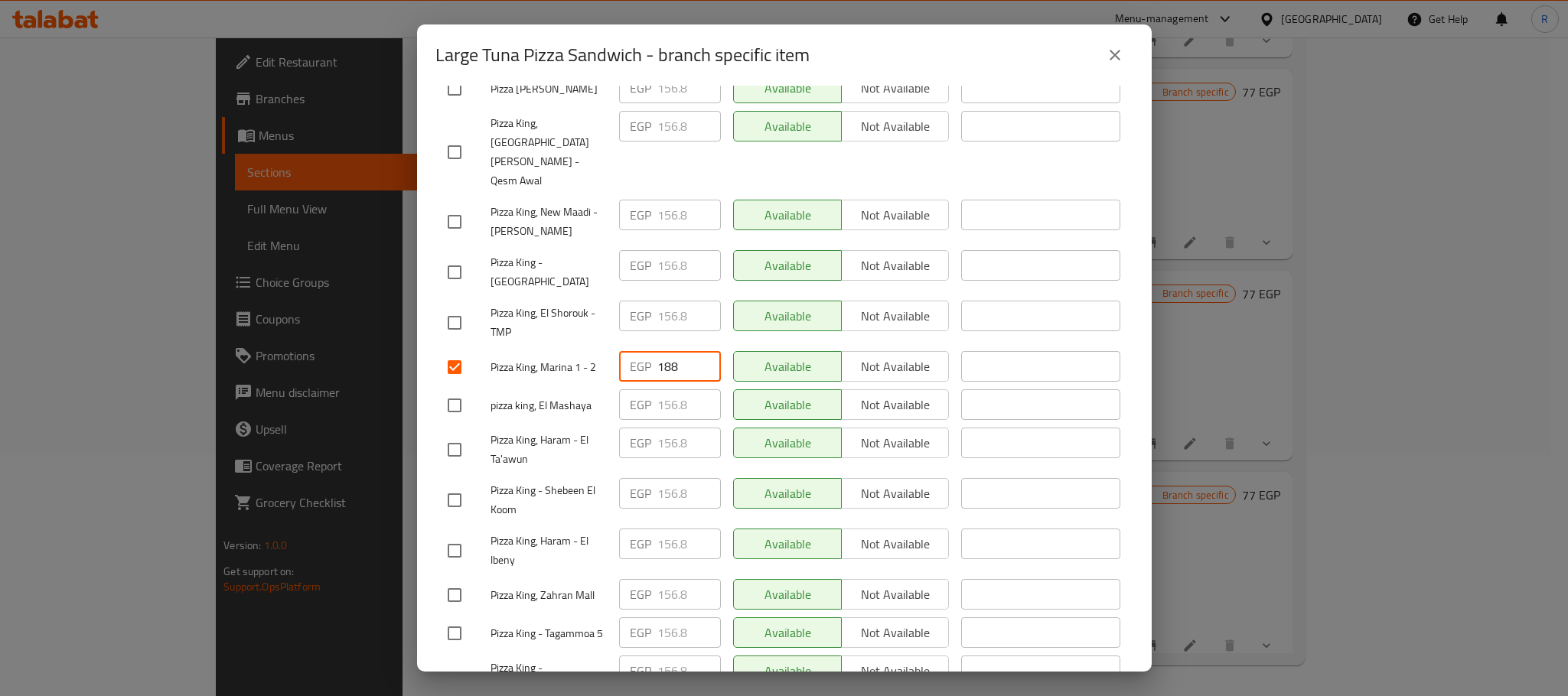
click at [877, 420] on div "Available Not available" at bounding box center [841, 404] width 217 height 31
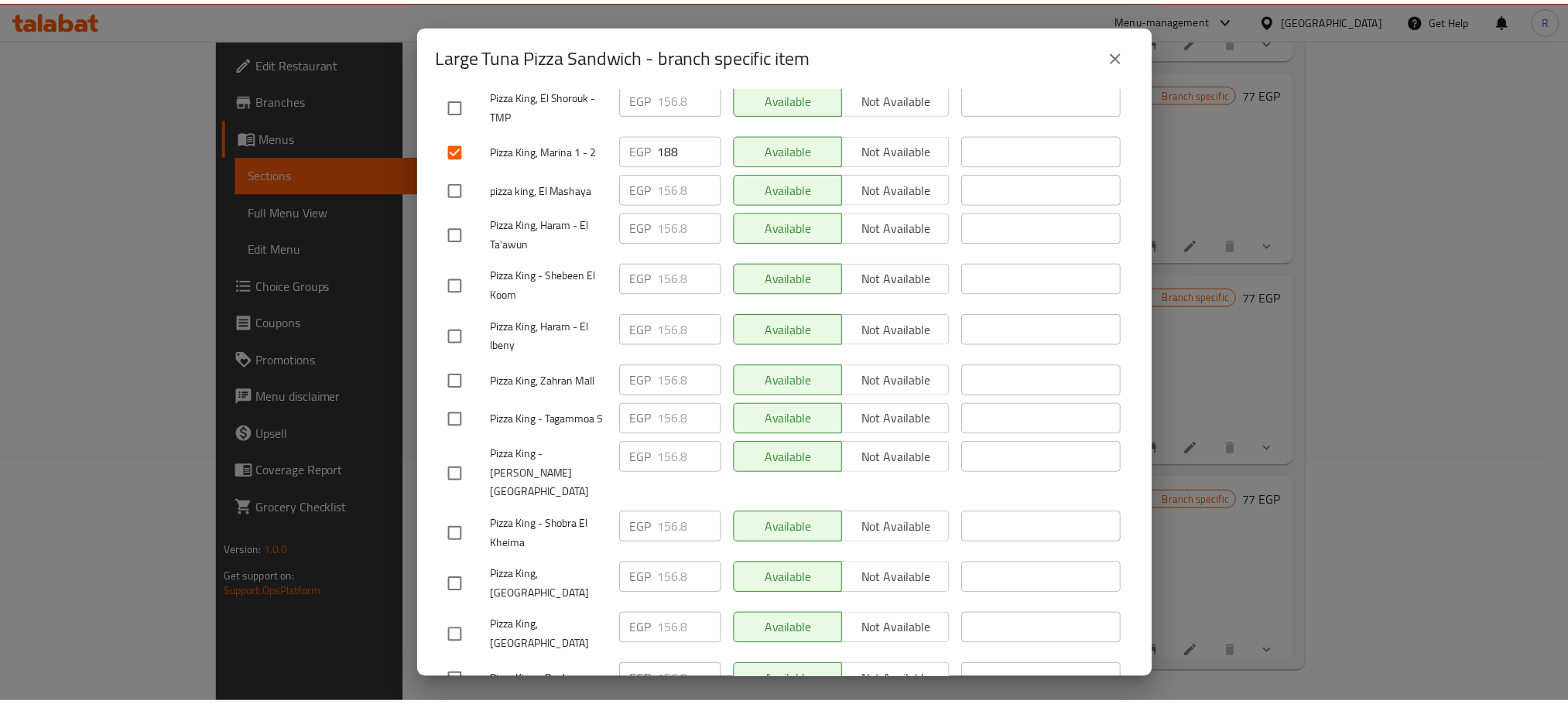
scroll to position [2765, 0]
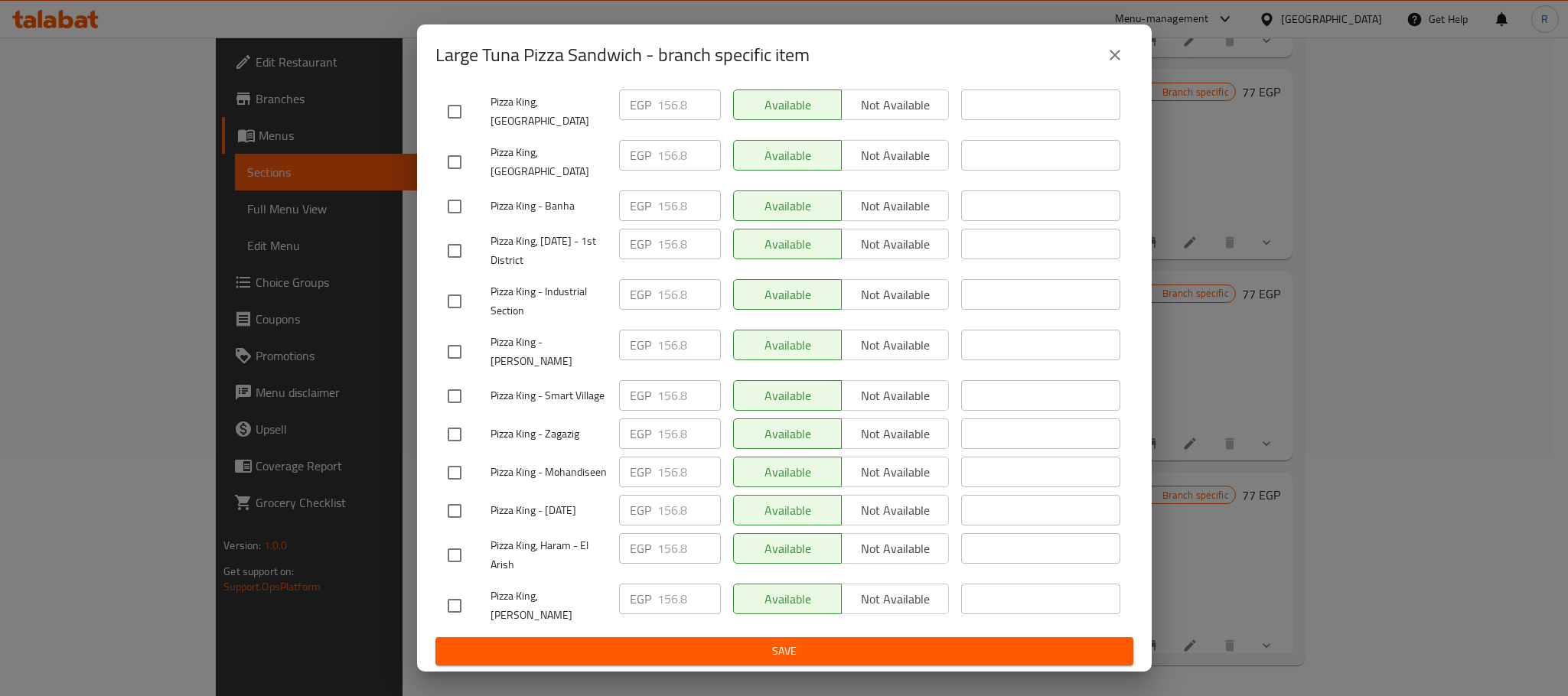
click at [807, 644] on span "Save" at bounding box center [784, 651] width 673 height 19
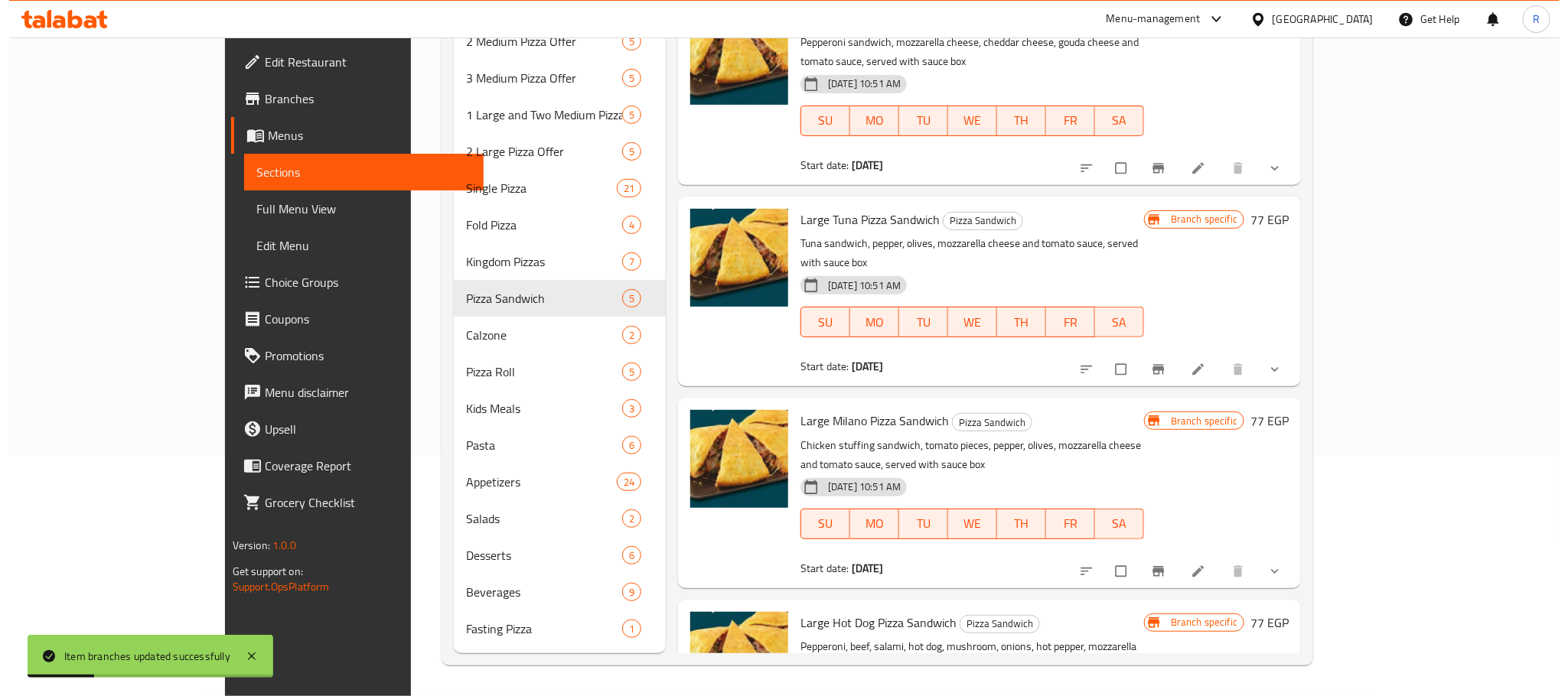
scroll to position [227, 0]
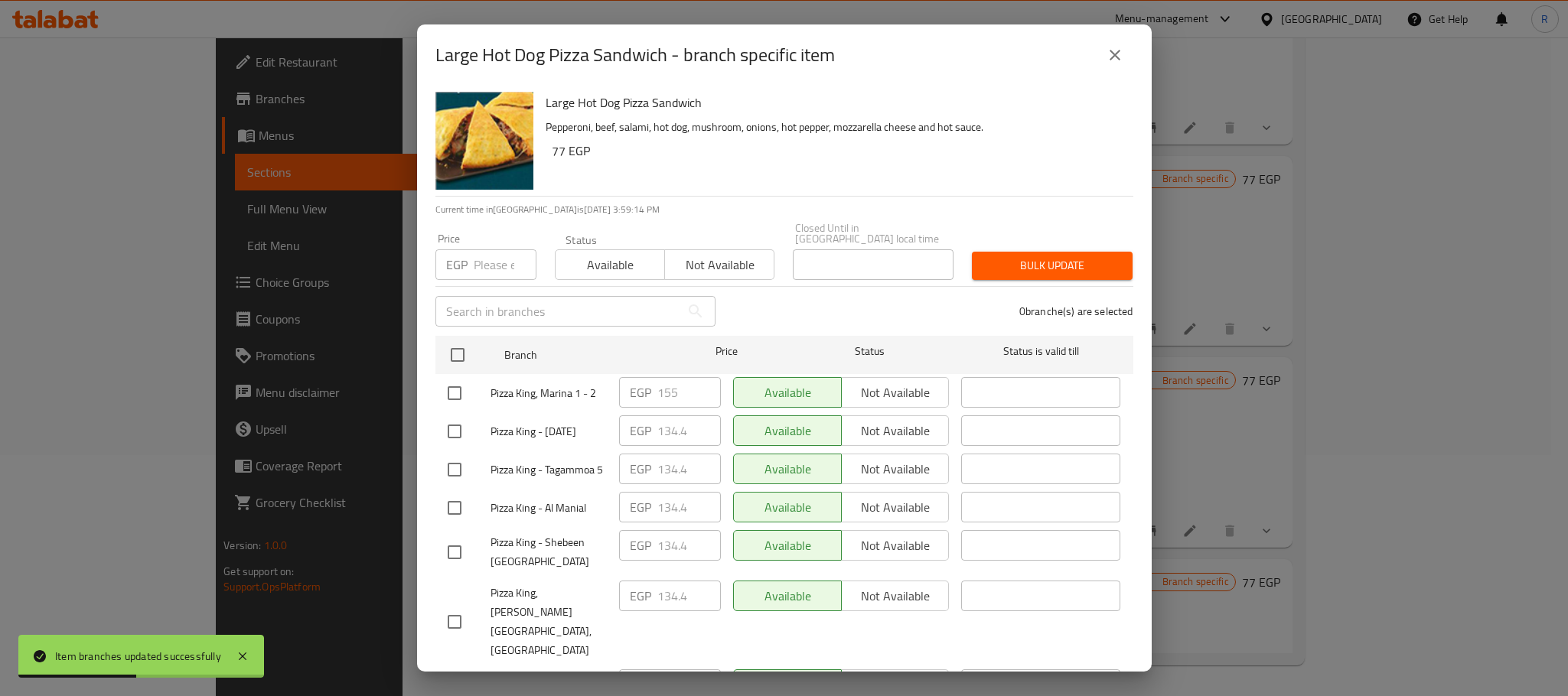
click at [452, 393] on input "checkbox" at bounding box center [455, 394] width 32 height 32
checkbox input "true"
click at [664, 379] on input "155" at bounding box center [689, 393] width 64 height 31
paste input "61"
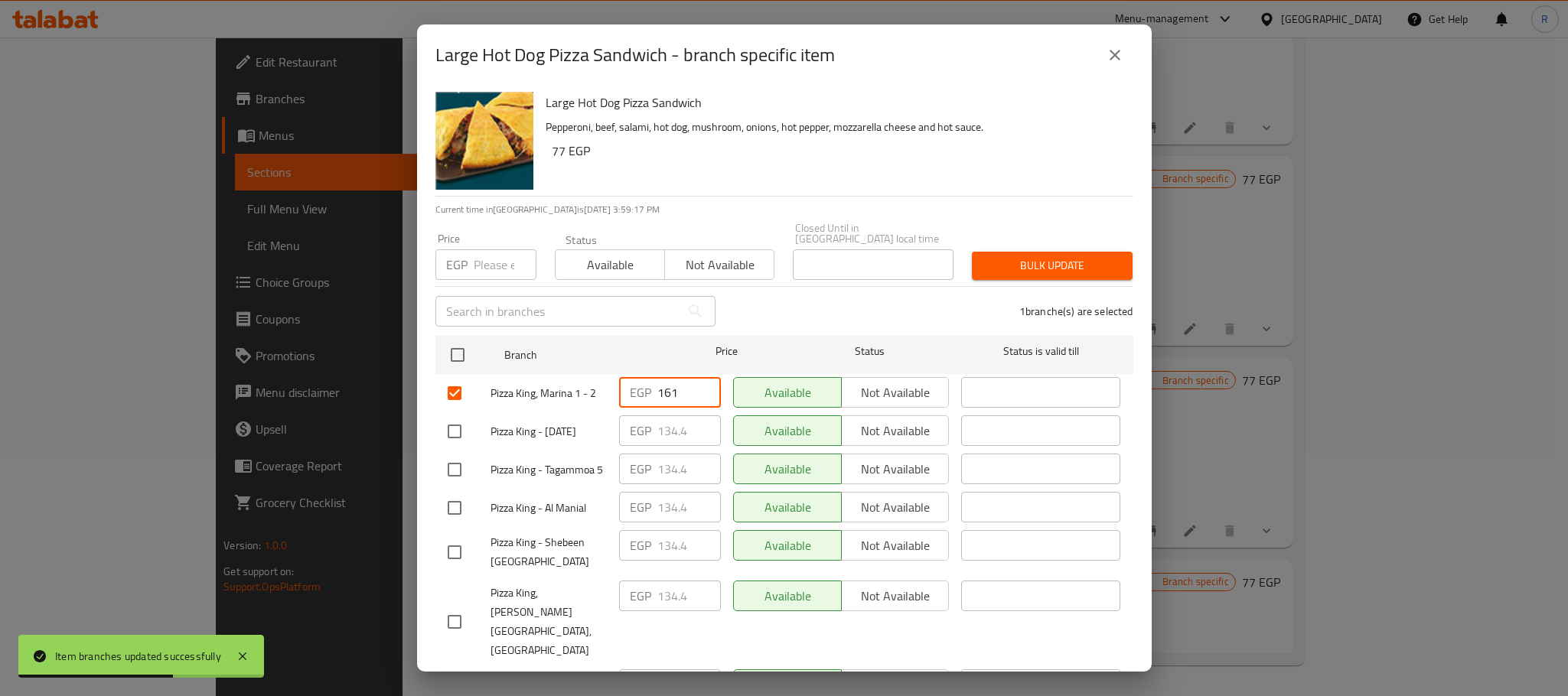
type input "161"
click at [804, 299] on div "1 branche(s) are selected" at bounding box center [934, 312] width 418 height 55
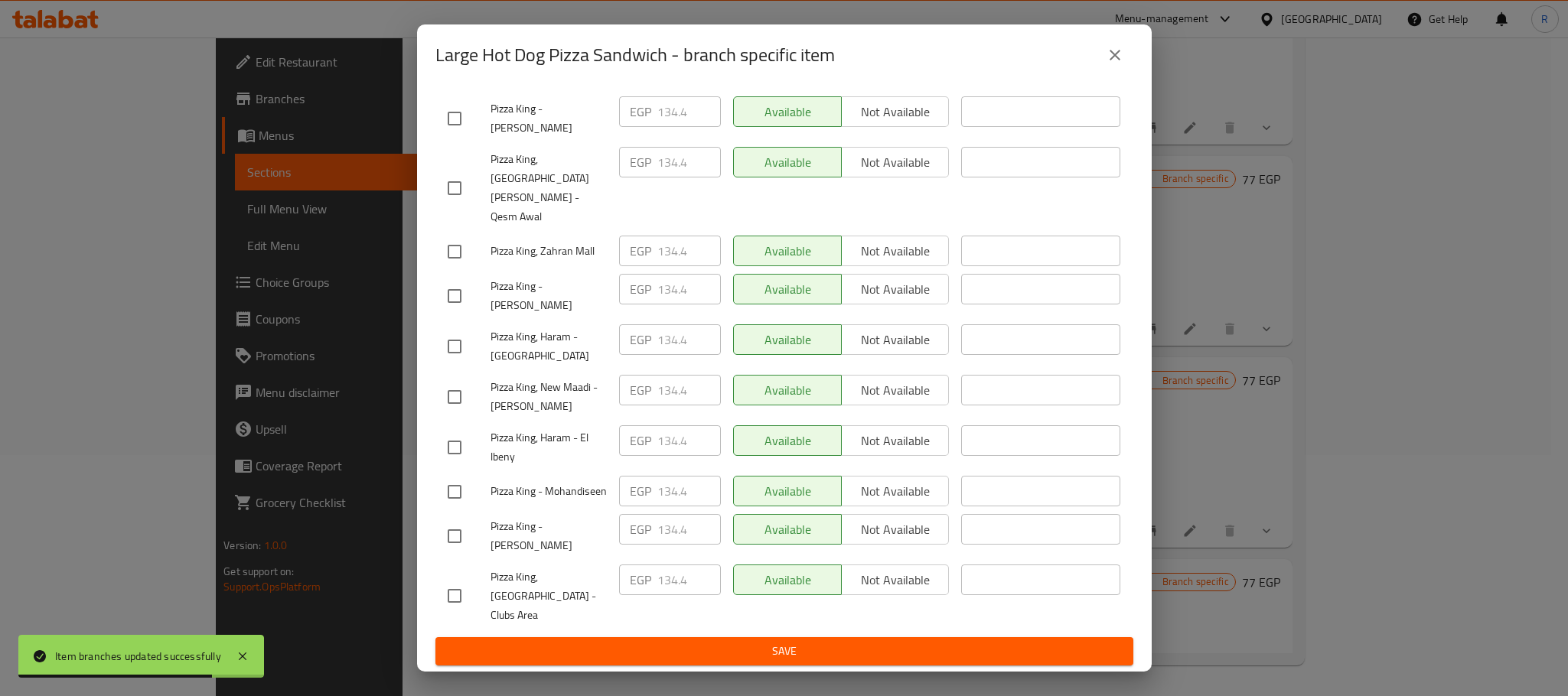
scroll to position [2733, 0]
click at [838, 661] on span "Save" at bounding box center [784, 651] width 673 height 19
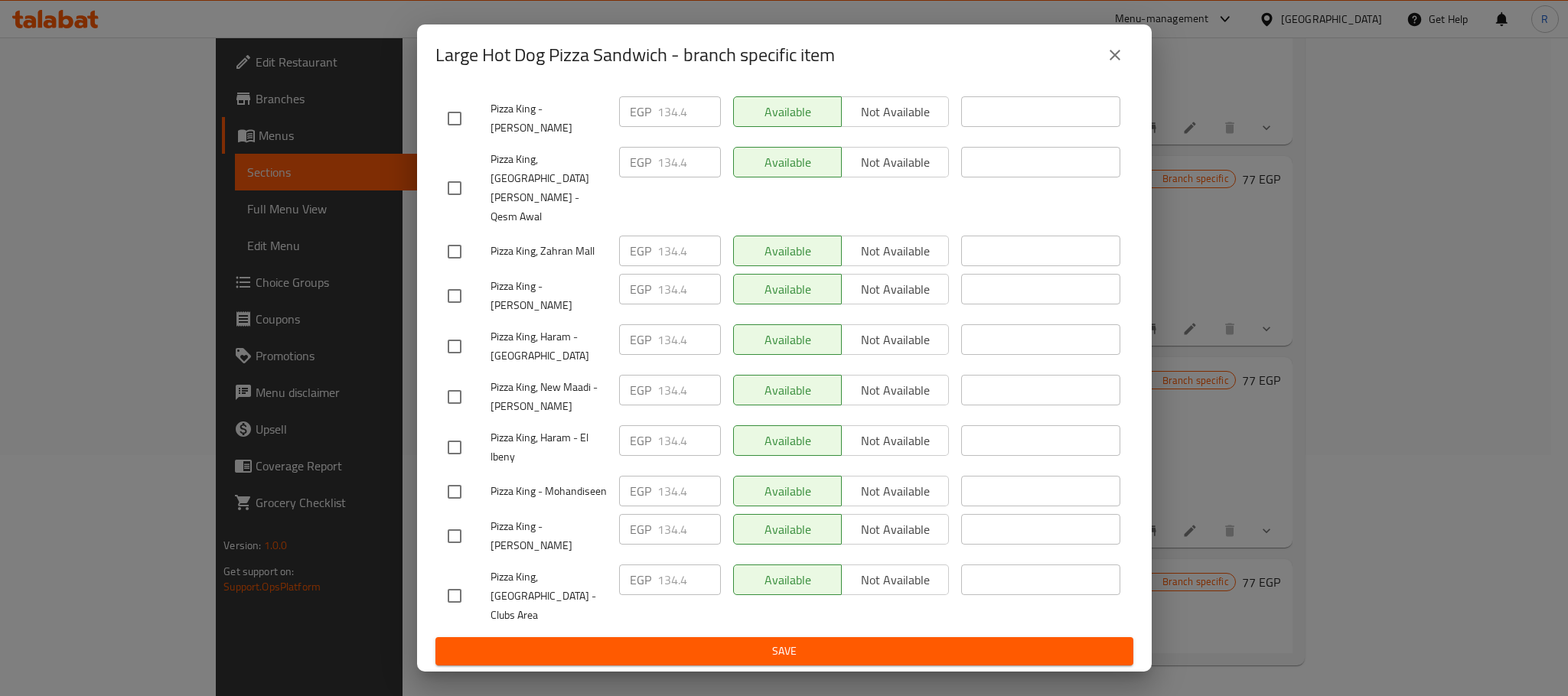
scroll to position [6, 0]
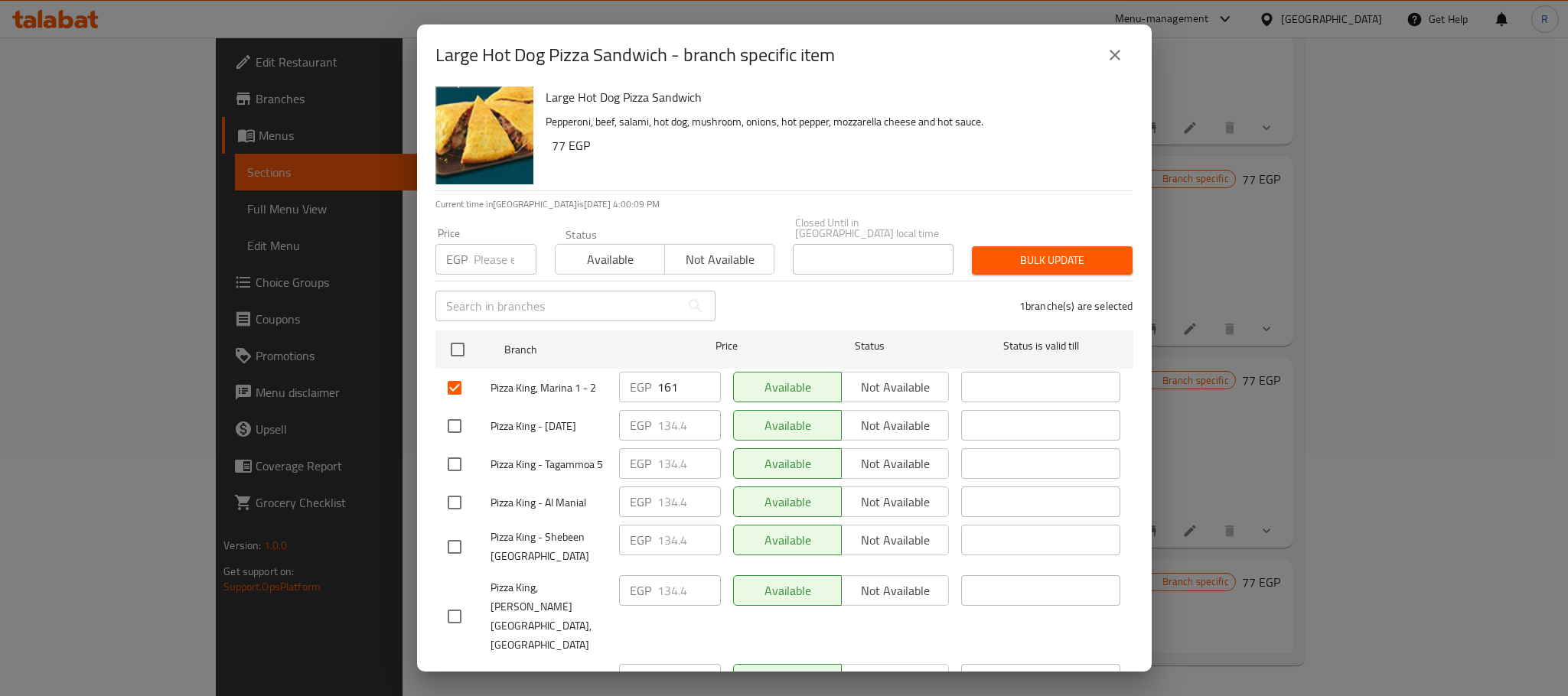
click at [943, 301] on div "1 branche(s) are selected" at bounding box center [934, 306] width 418 height 55
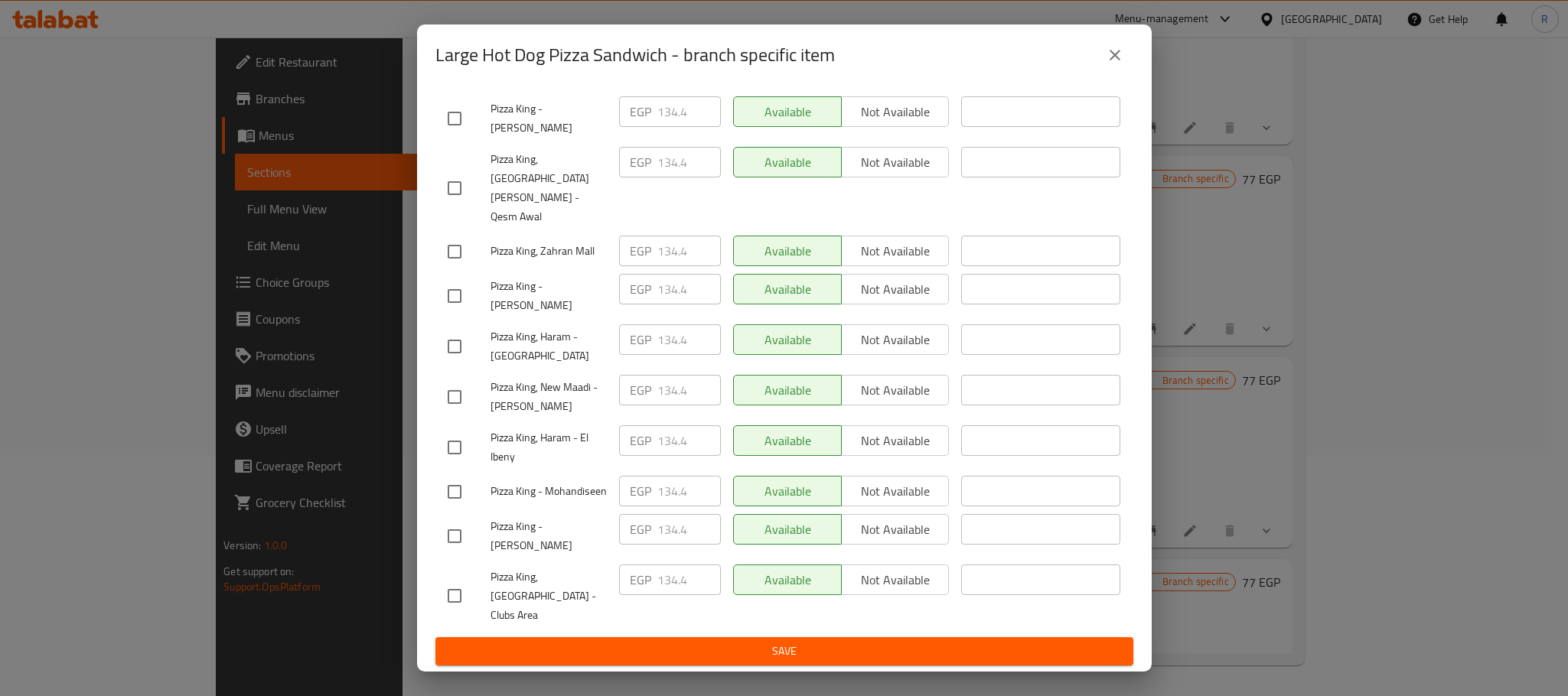
scroll to position [2733, 0]
click at [827, 653] on span "Save" at bounding box center [784, 651] width 673 height 19
click at [819, 637] on button "Save" at bounding box center [785, 651] width 698 height 29
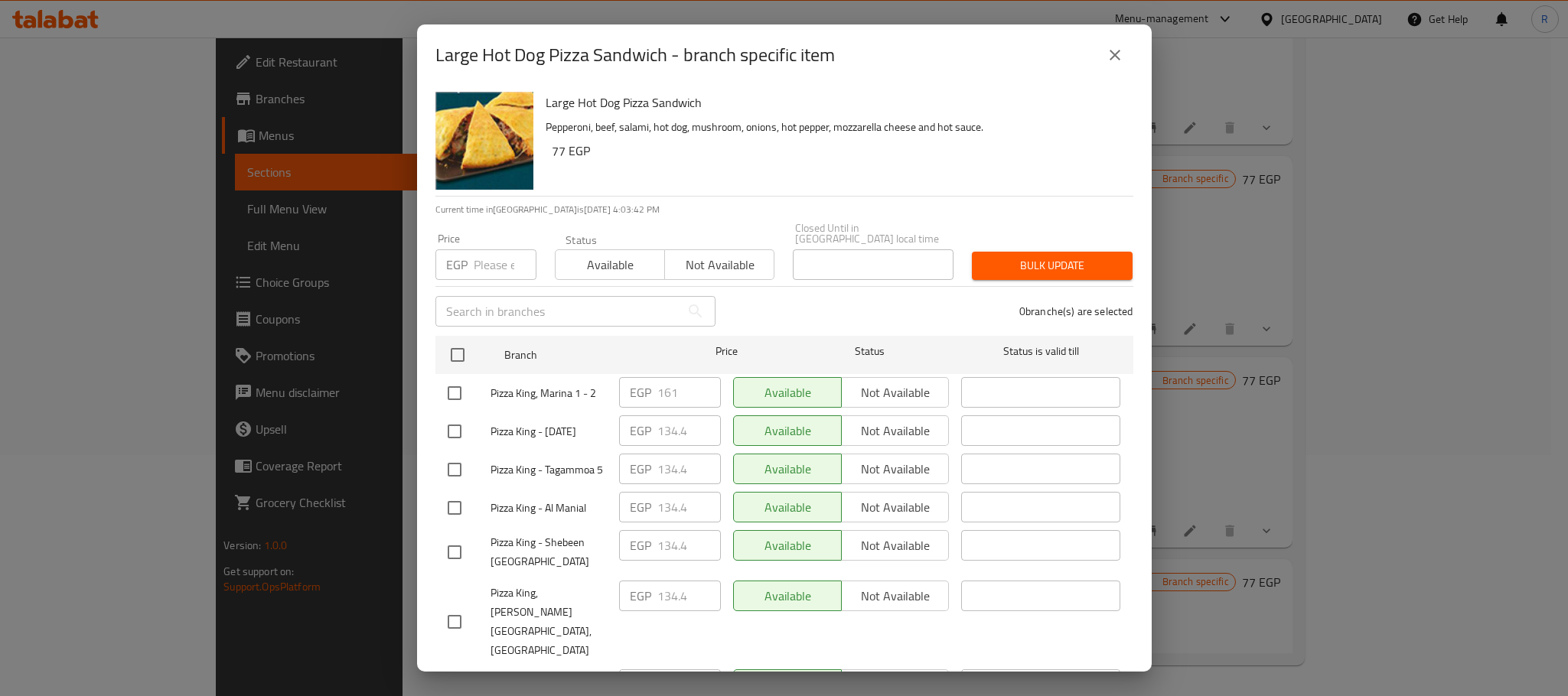
click at [1106, 58] on icon "close" at bounding box center [1115, 54] width 18 height 18
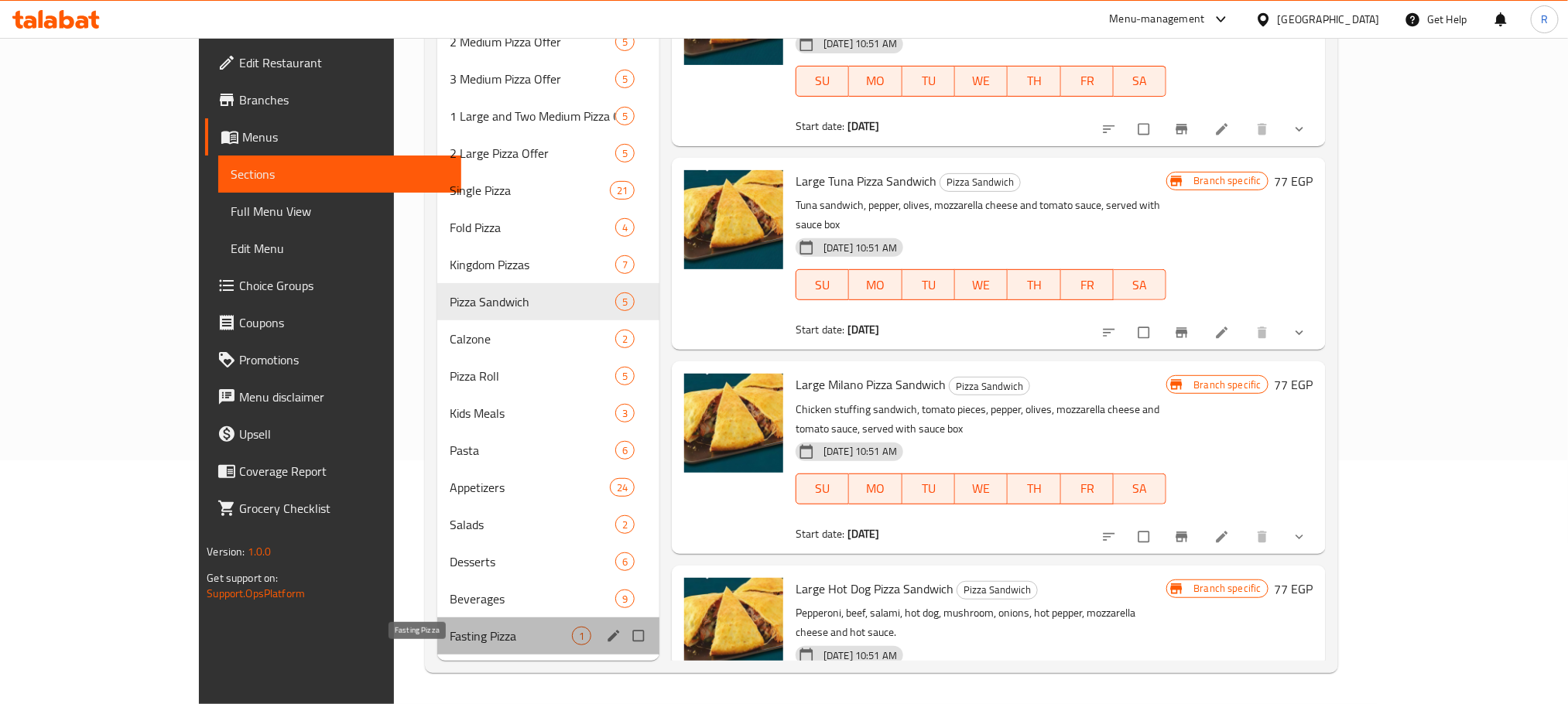
click at [449, 639] on span "Fasting Pizza" at bounding box center [510, 636] width 122 height 18
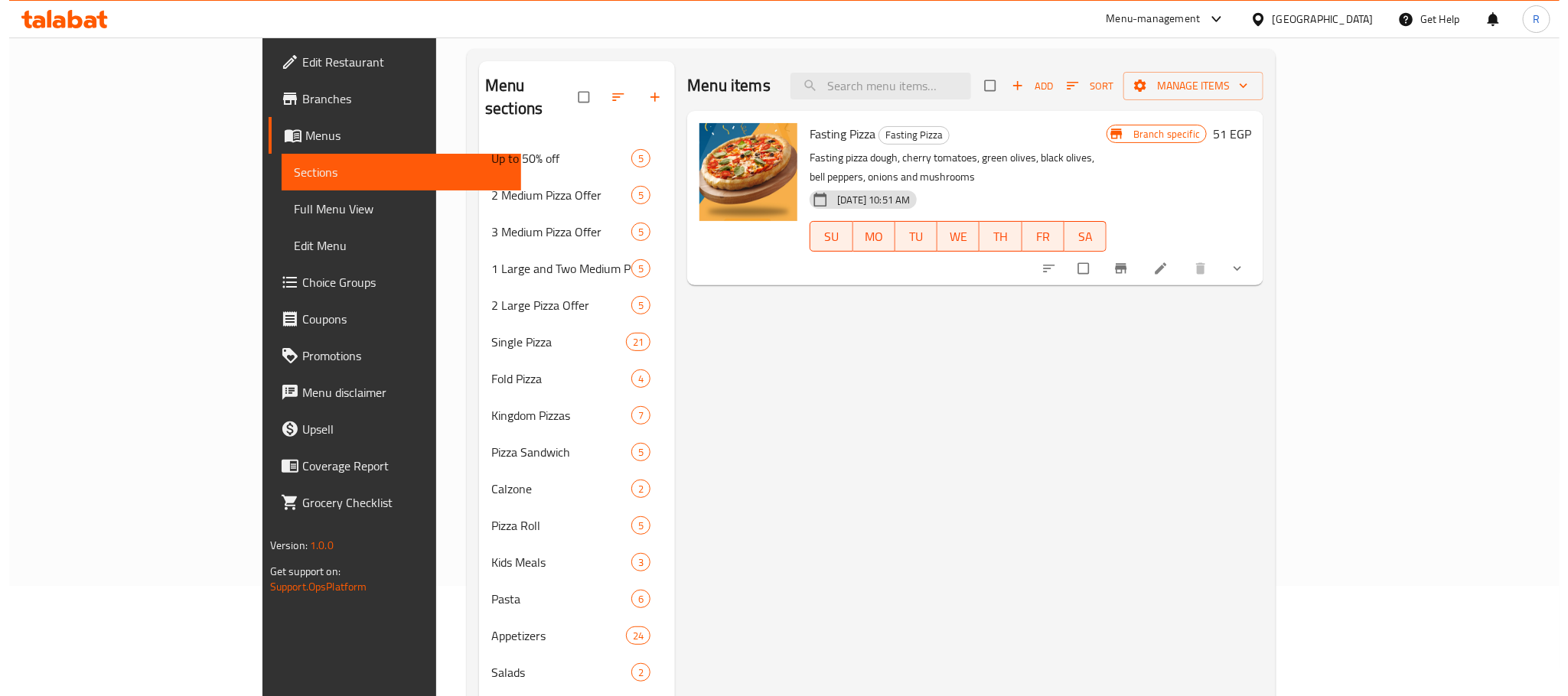
scroll to position [35, 0]
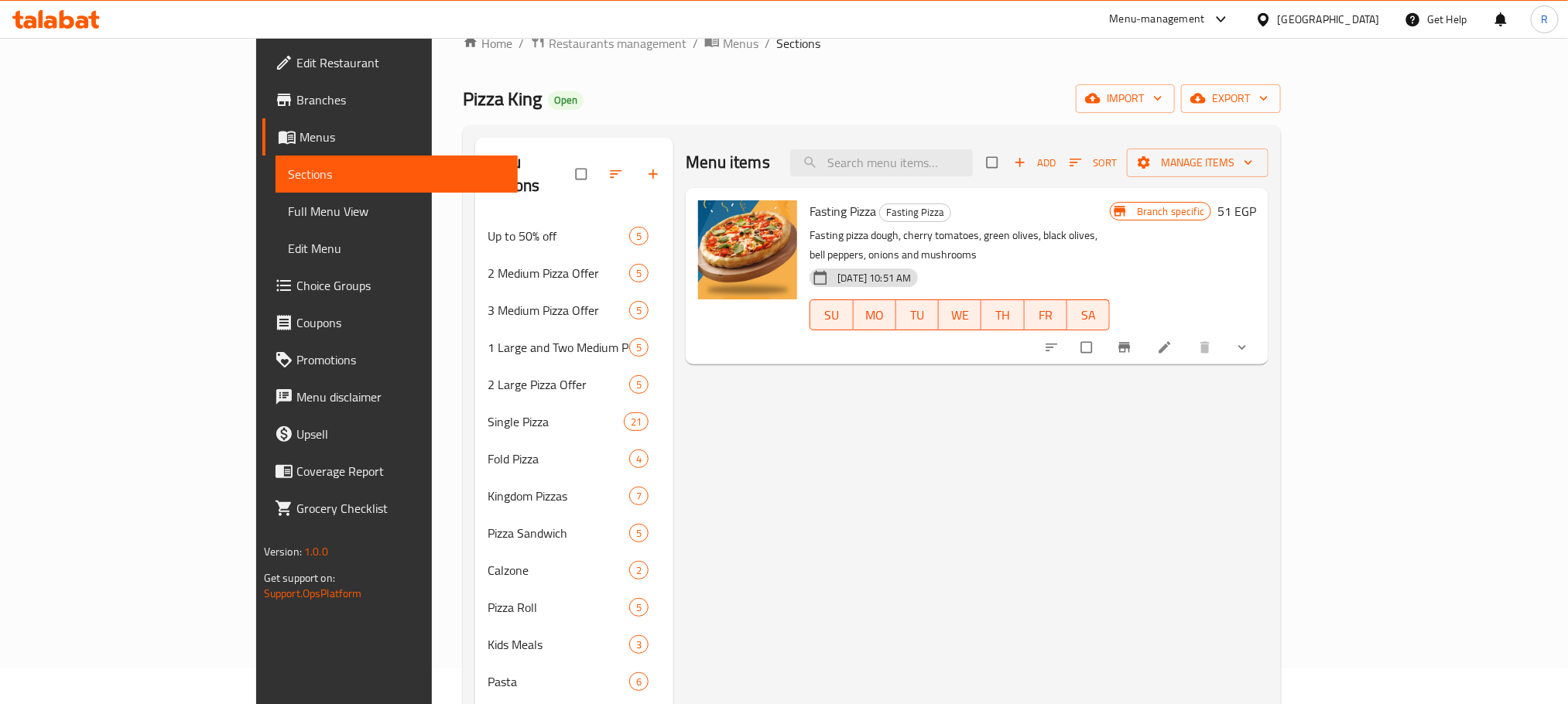
click at [1250, 343] on icon "show more" at bounding box center [1242, 347] width 15 height 15
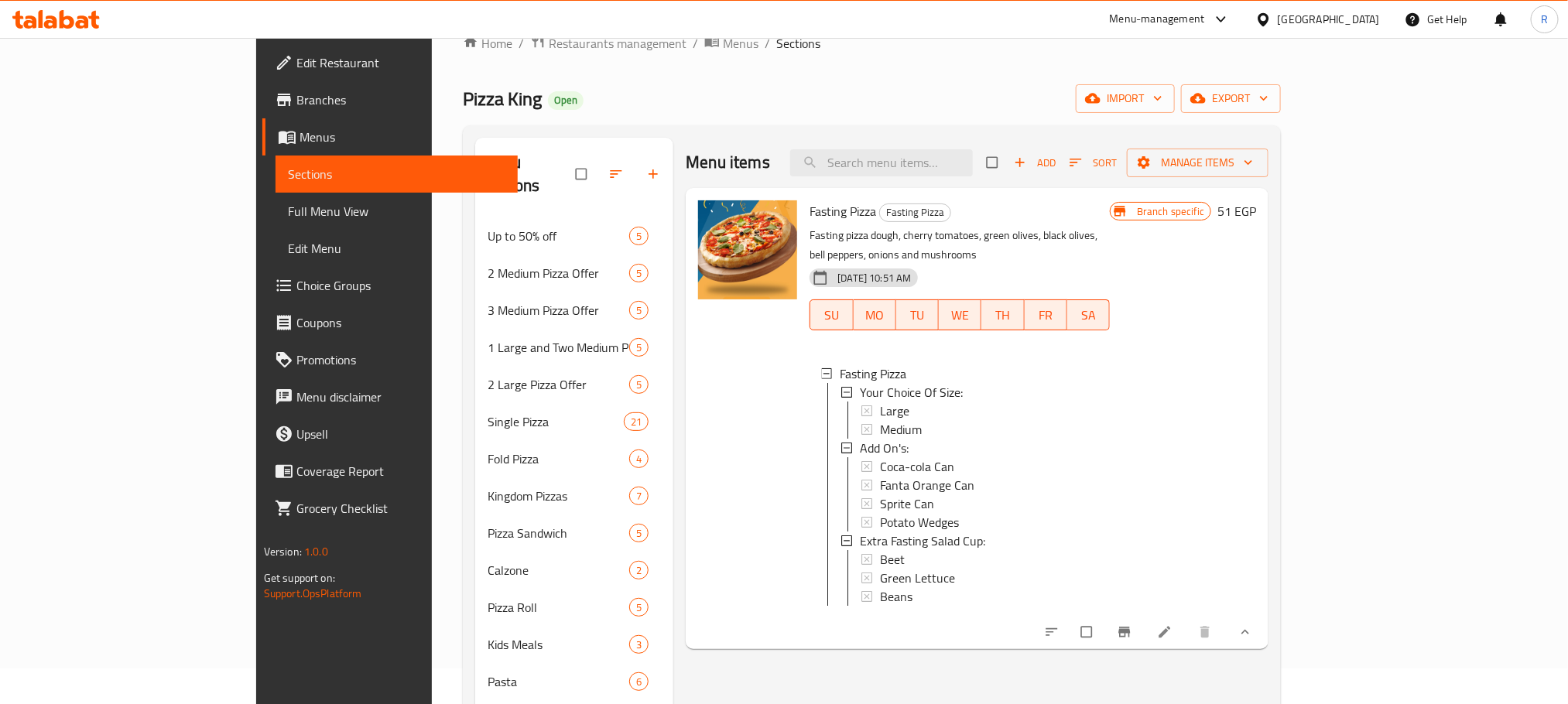
click at [1145, 649] on button "Branch-specific-item" at bounding box center [1125, 632] width 38 height 34
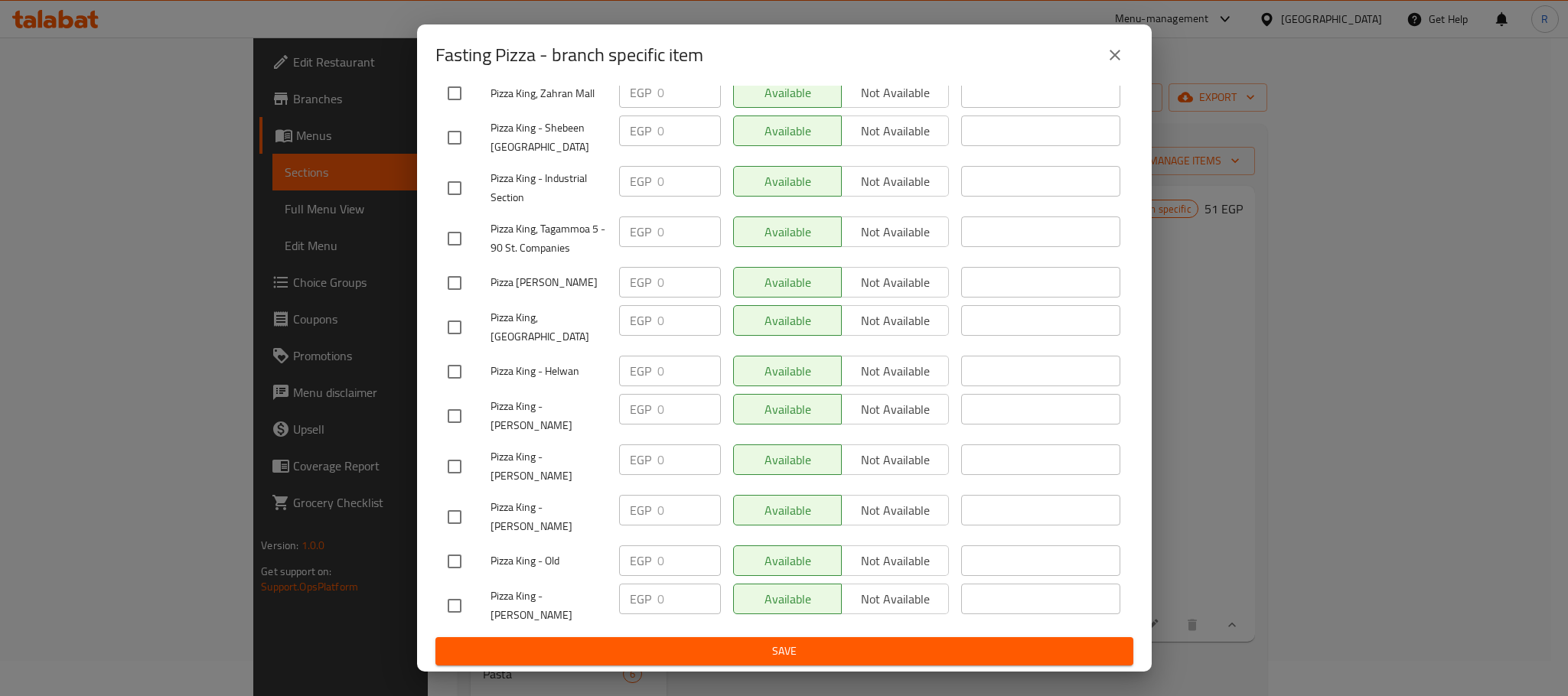
scroll to position [2733, 0]
click at [1127, 53] on button "close" at bounding box center [1115, 55] width 37 height 37
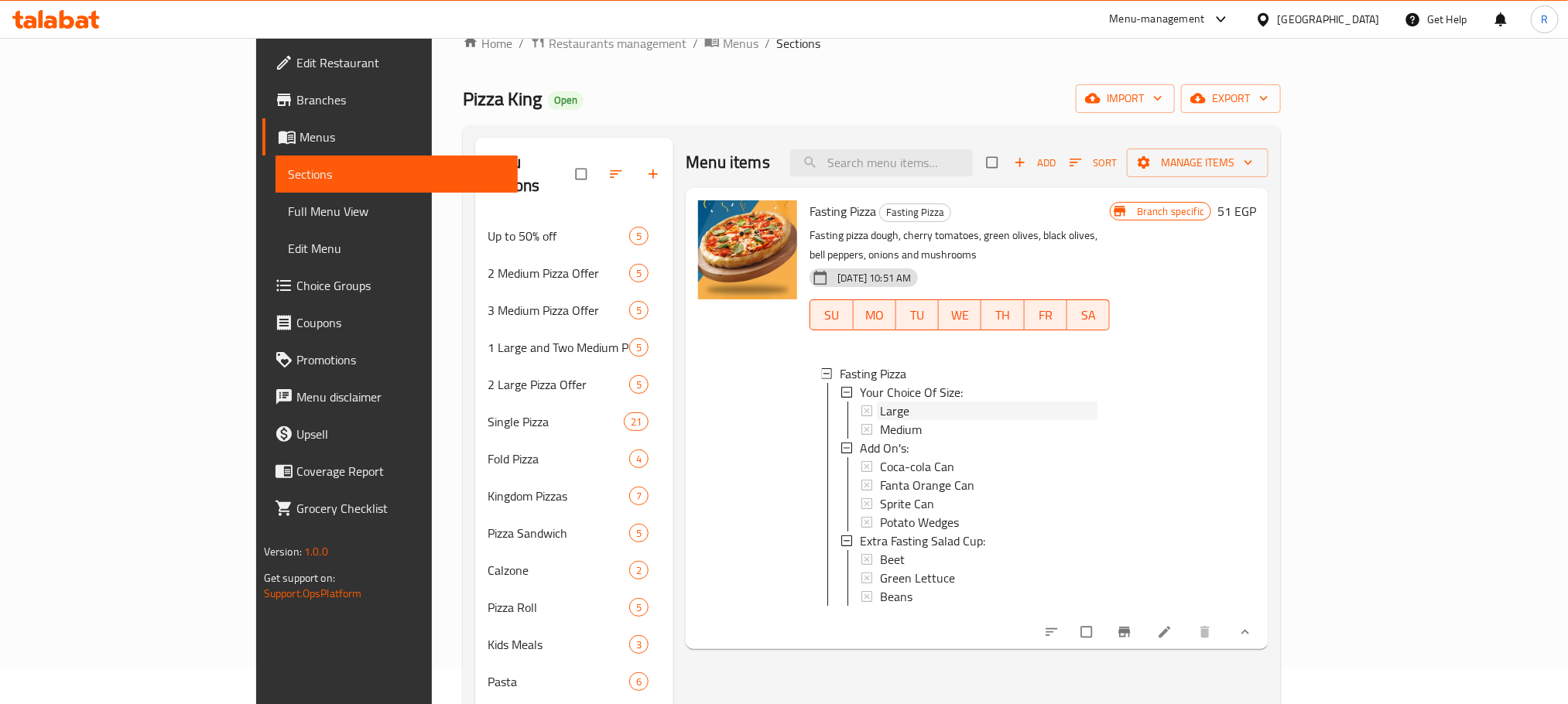
click at [975, 401] on div "Large" at bounding box center [988, 410] width 218 height 18
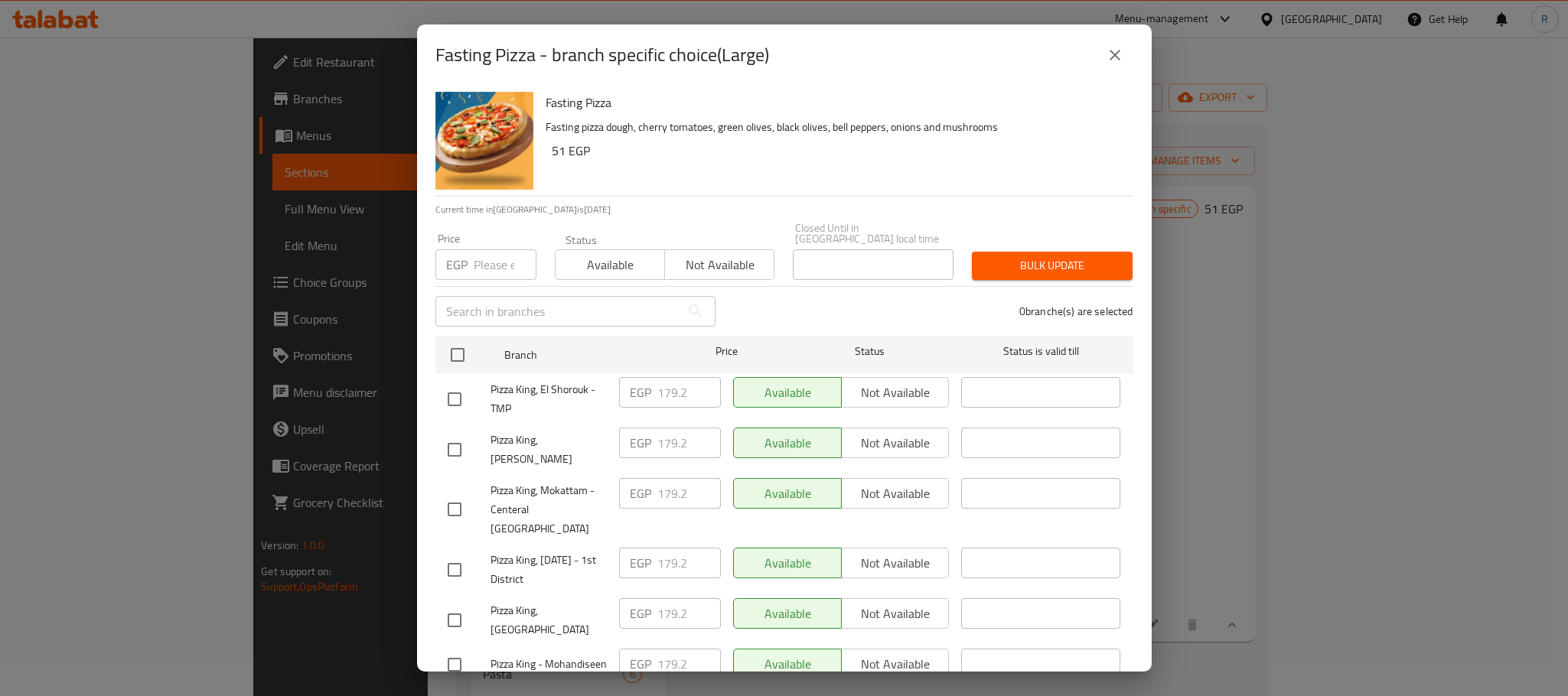
scroll to position [1609, 0]
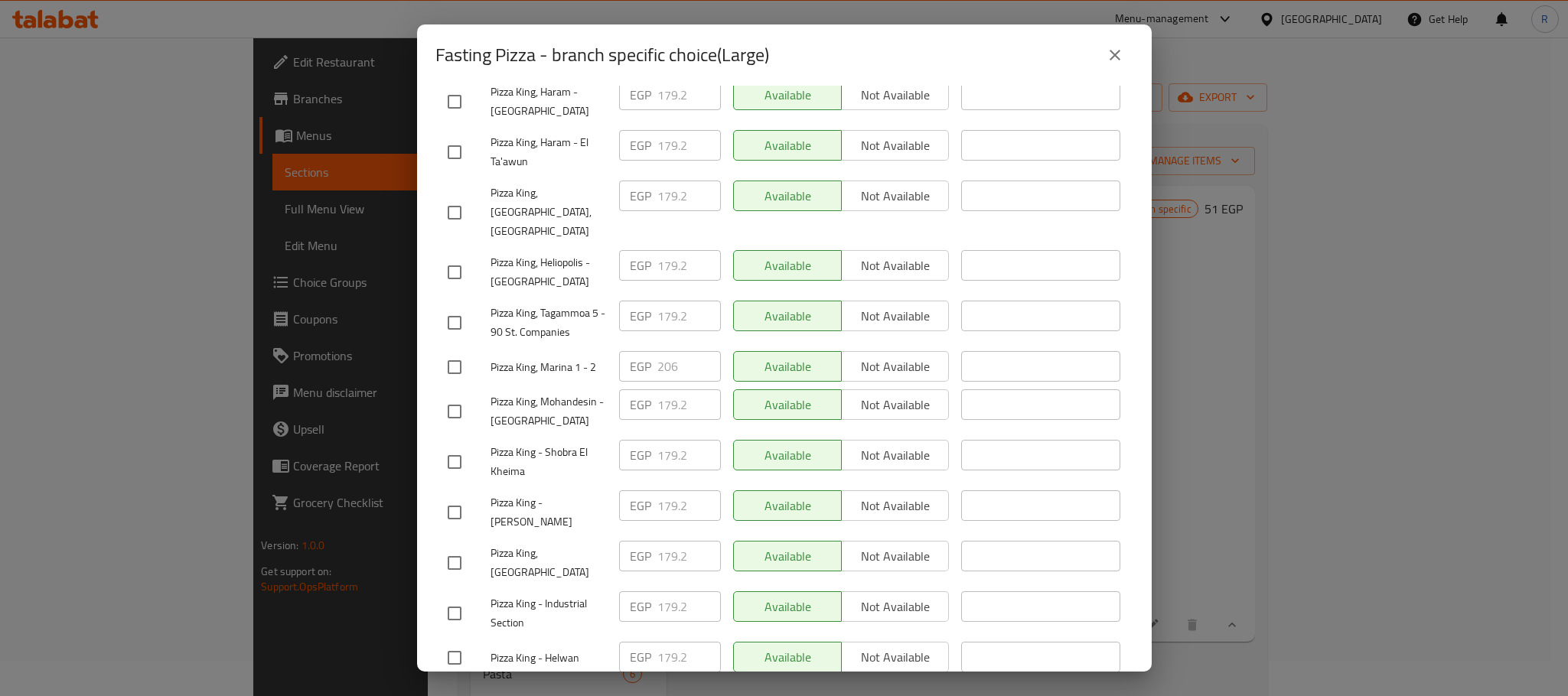
click at [453, 383] on input "checkbox" at bounding box center [455, 367] width 32 height 32
checkbox input "true"
click at [657, 381] on input "206" at bounding box center [689, 366] width 64 height 31
paste input "15"
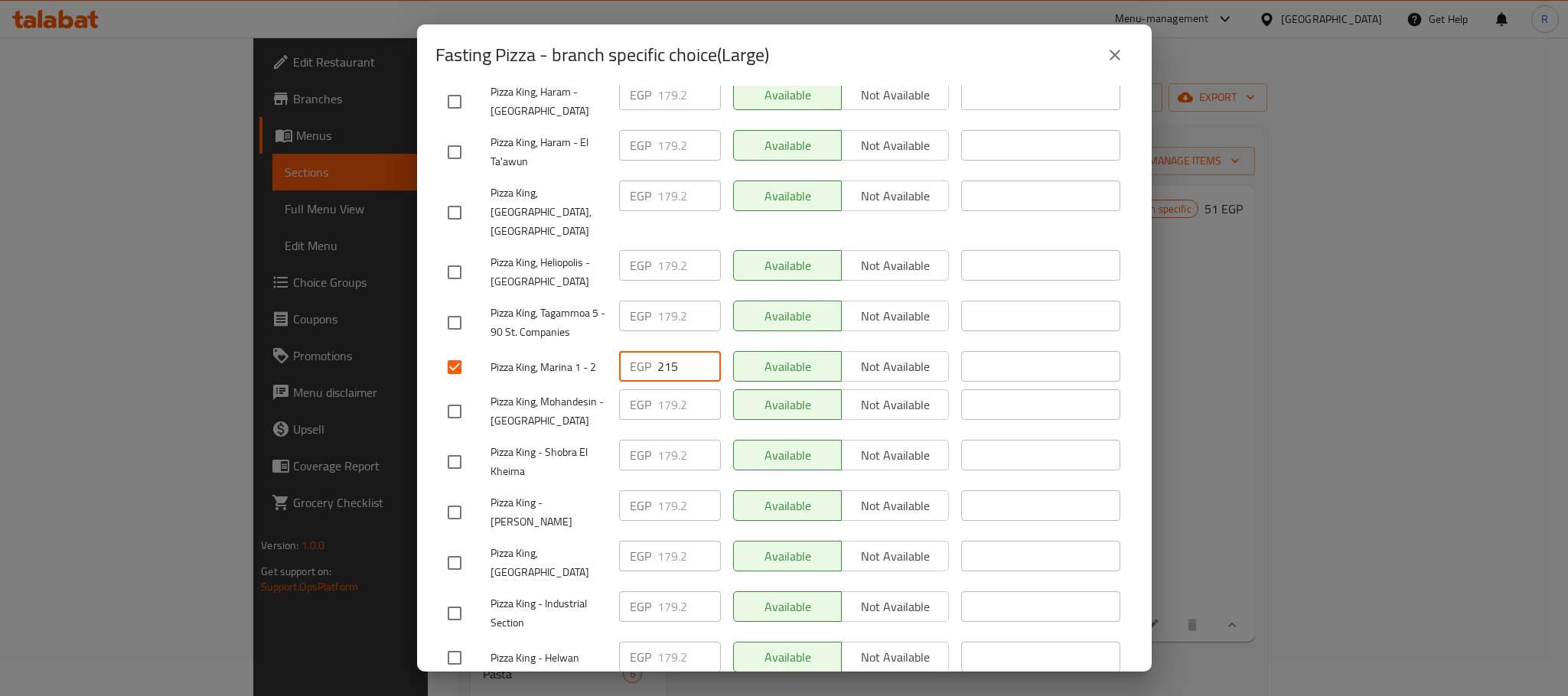
type input "215"
click at [755, 440] on div "Available Not available" at bounding box center [841, 411] width 229 height 56
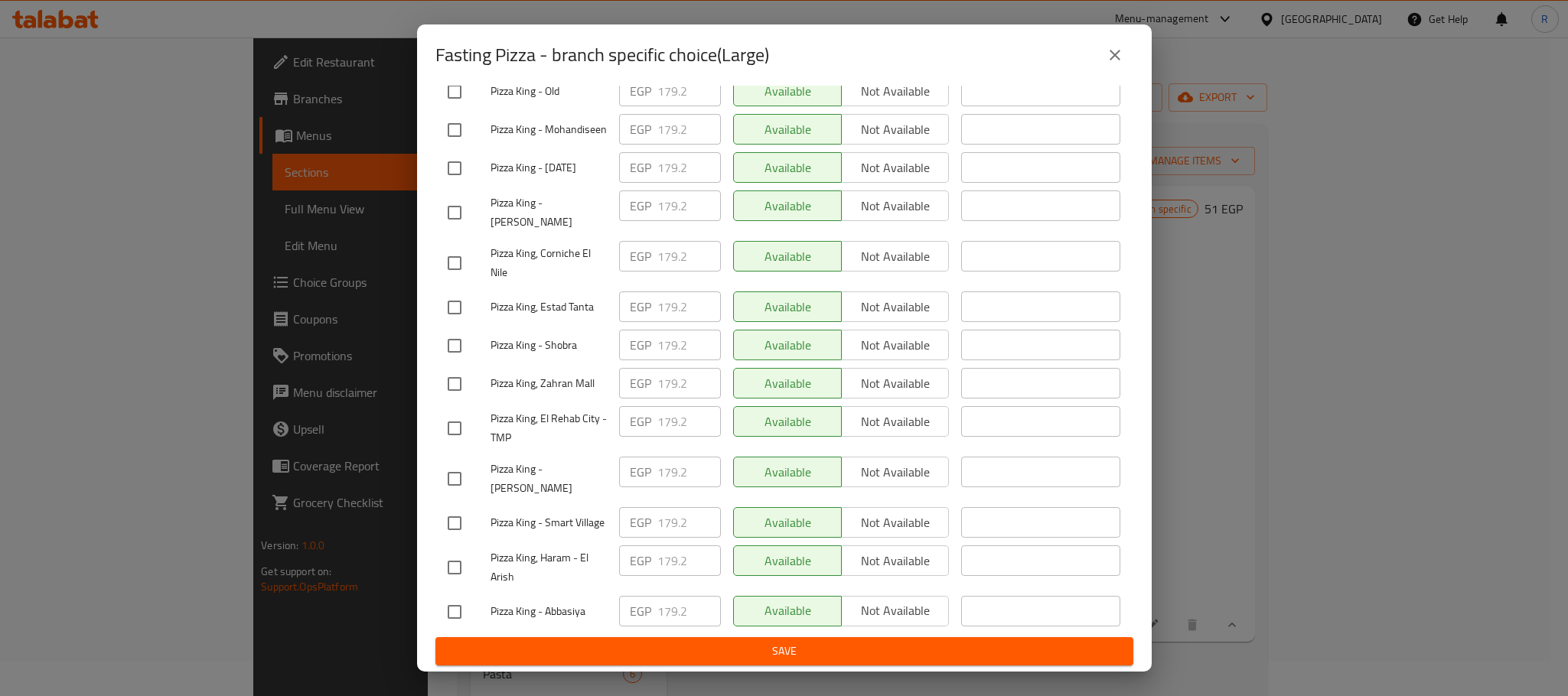
click at [747, 643] on span "Save" at bounding box center [784, 651] width 673 height 19
click at [1103, 62] on button "close" at bounding box center [1115, 55] width 37 height 37
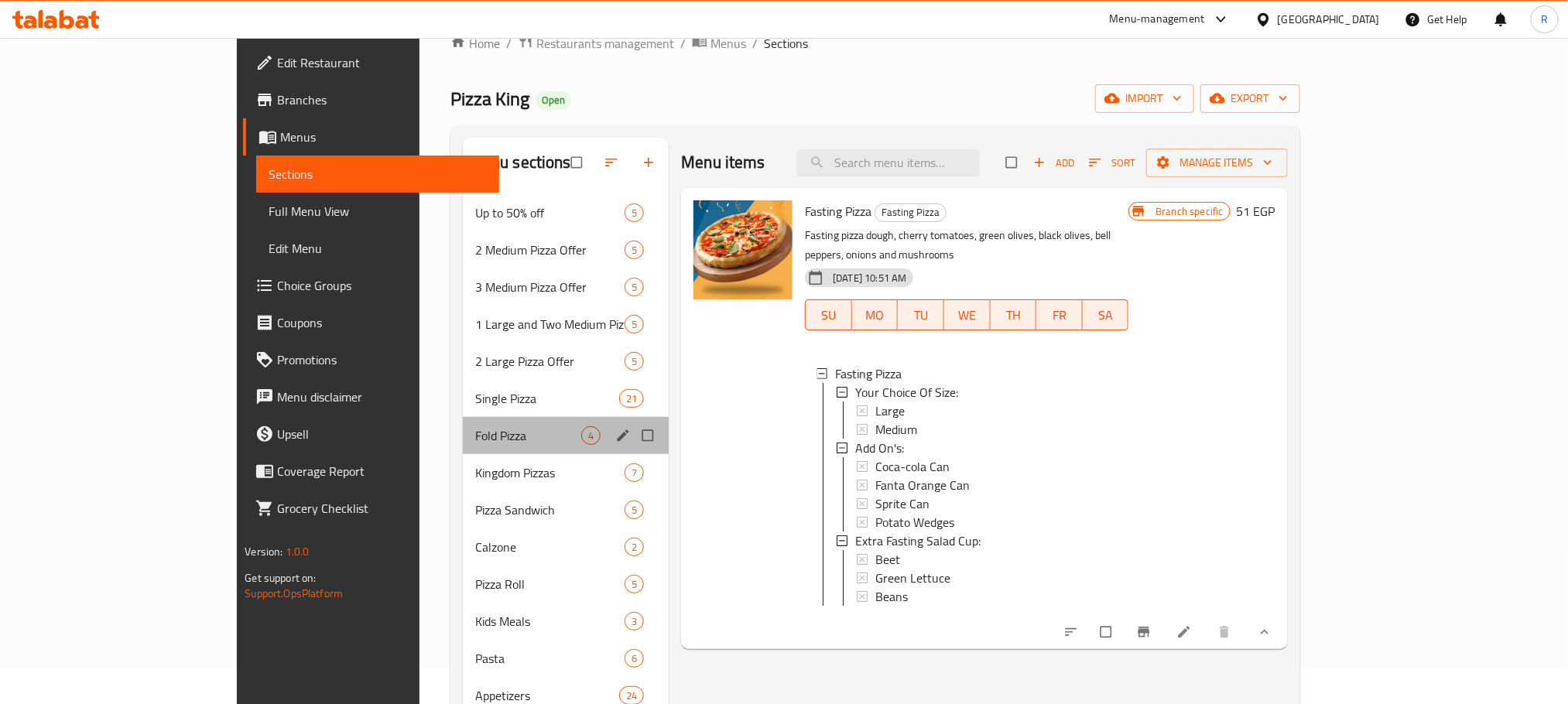
click at [463, 454] on div "Fold Pizza 4" at bounding box center [565, 436] width 205 height 38
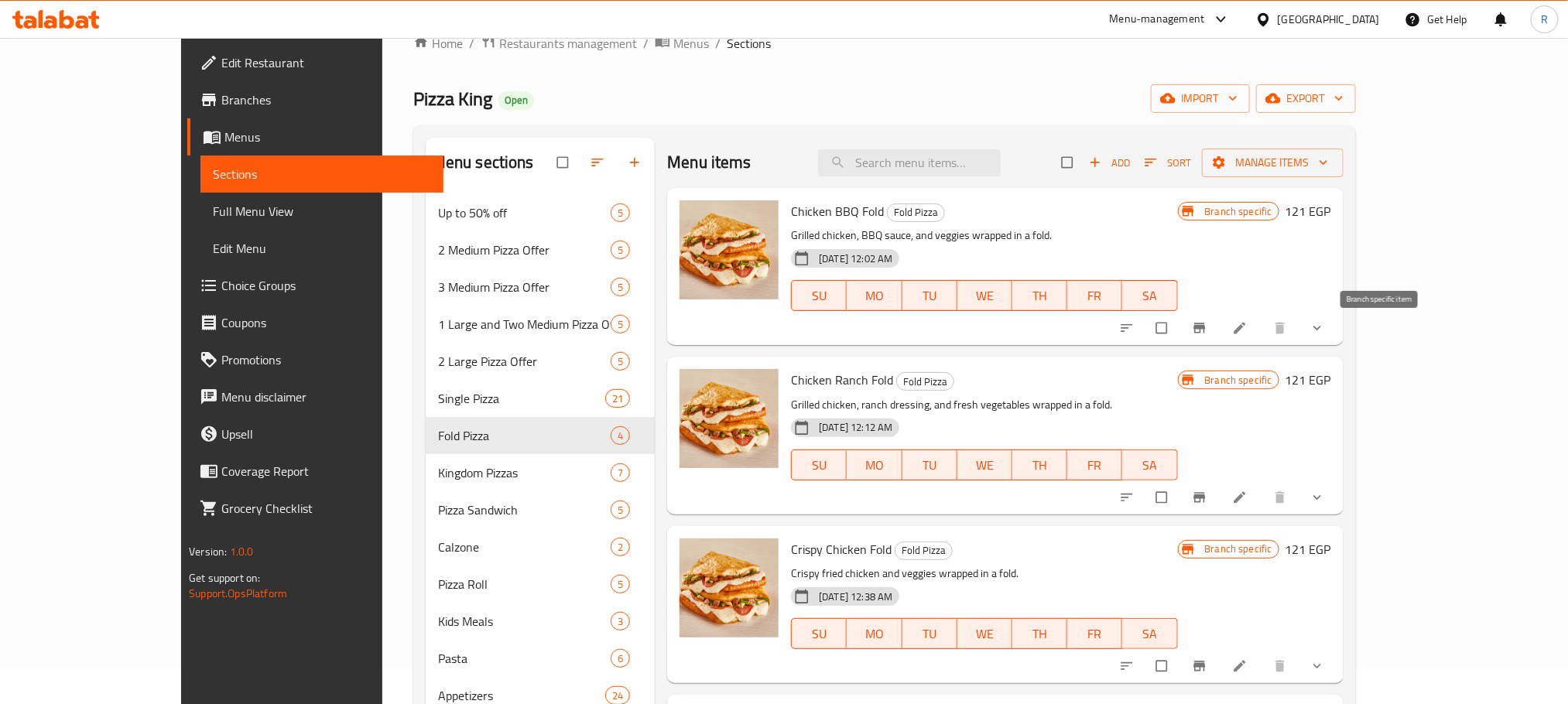
click at [1207, 336] on icon "Branch-specific-item" at bounding box center [1200, 328] width 15 height 15
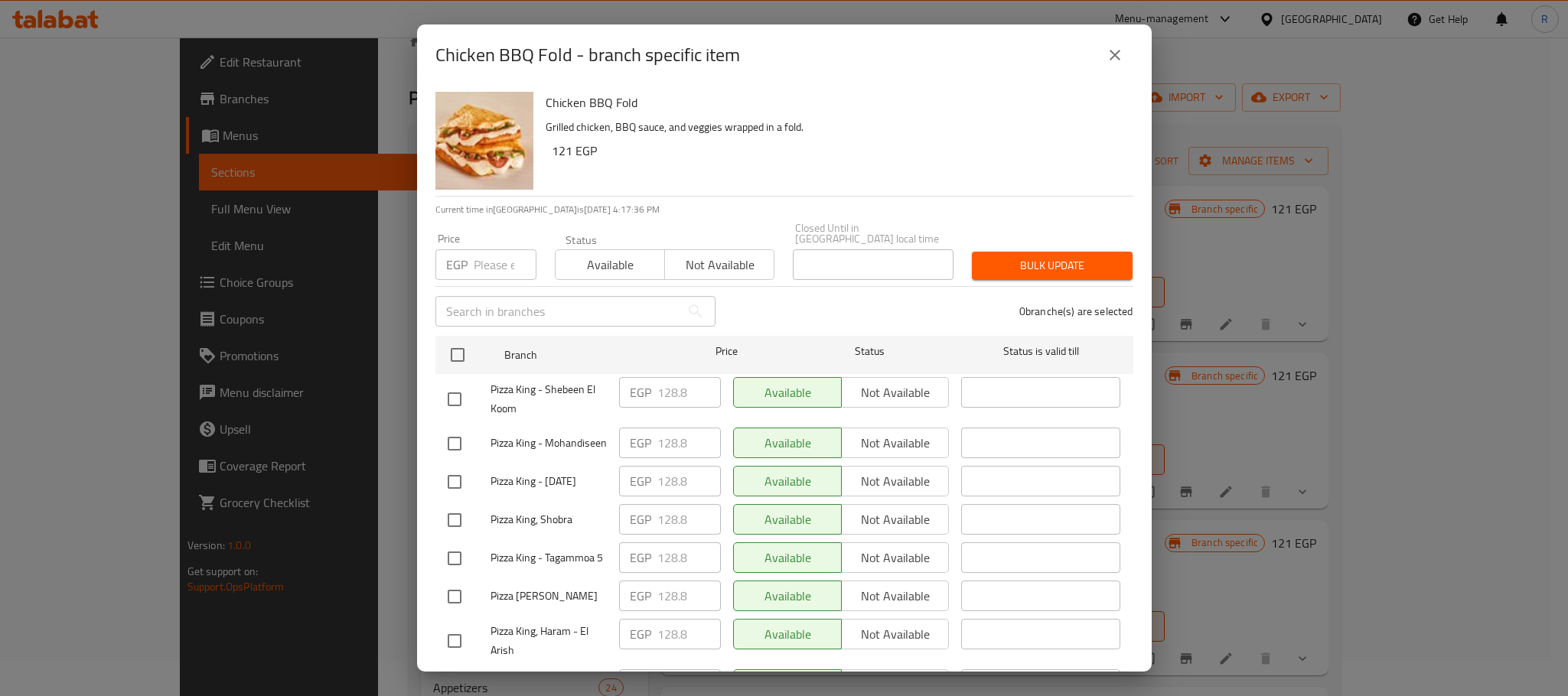
scroll to position [2734, 0]
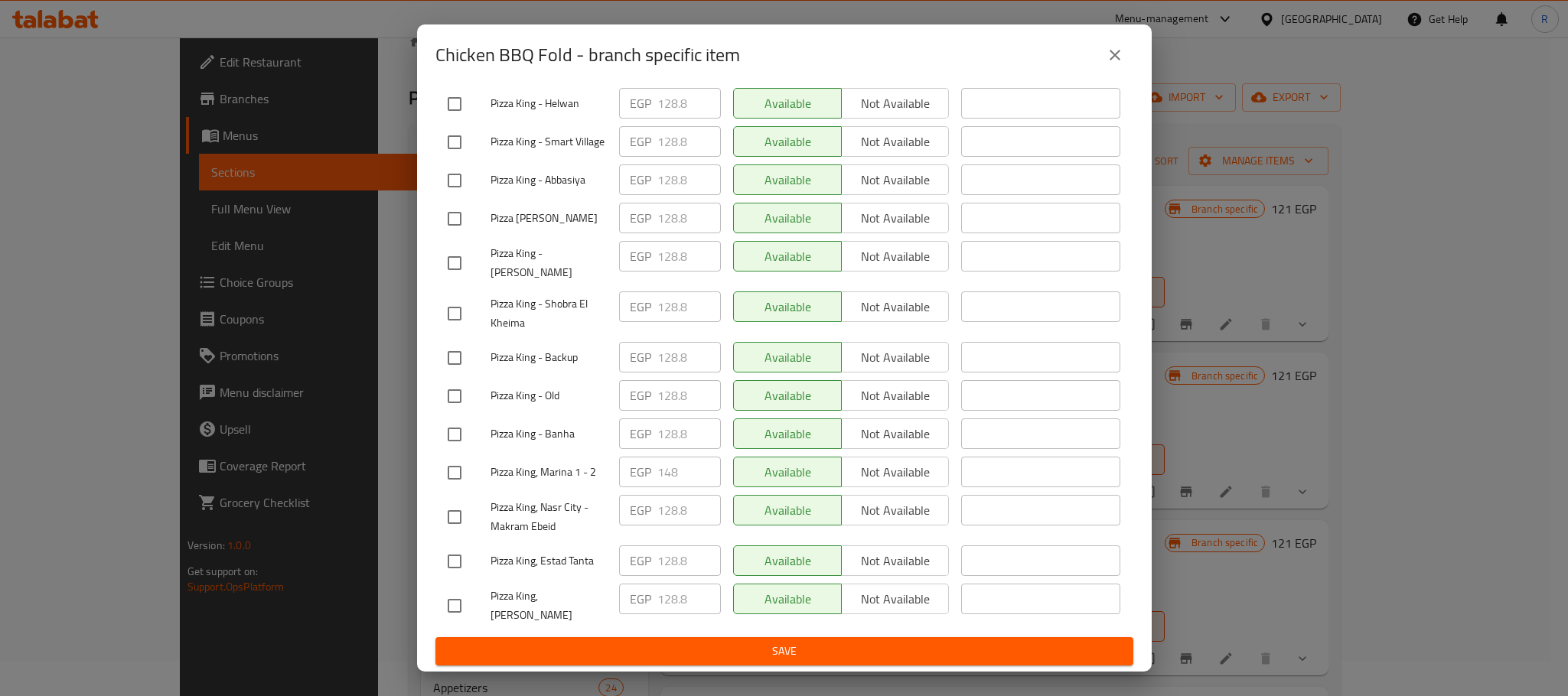
click at [453, 457] on input "checkbox" at bounding box center [455, 473] width 32 height 32
checkbox input "true"
click at [661, 457] on input "148" at bounding box center [689, 472] width 64 height 31
paste input "55"
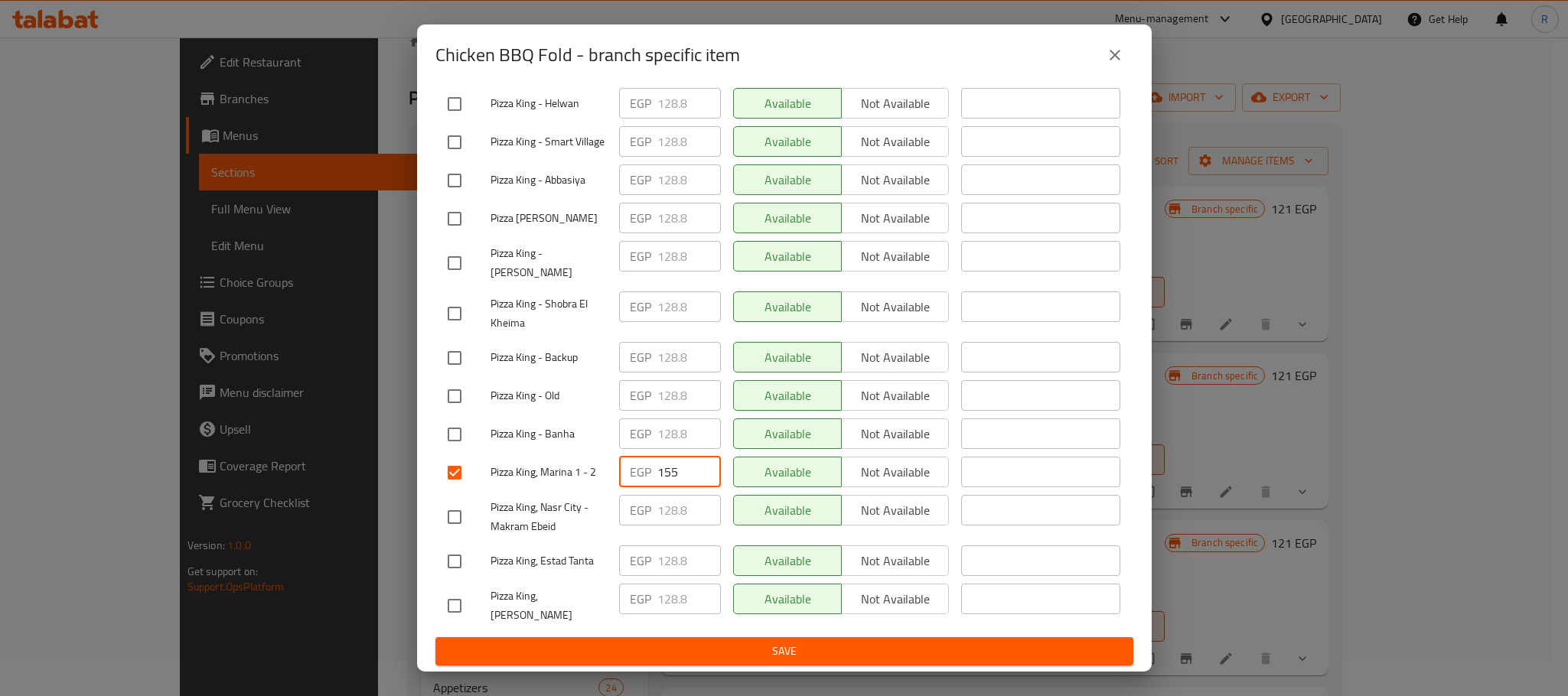
type input "155"
click at [1114, 533] on li "Pizza King, Nasr City - Makram Ebeid EGP 128.8 ​ Available Not available ​" at bounding box center [785, 517] width 698 height 51
click at [886, 647] on span "Save" at bounding box center [784, 651] width 673 height 19
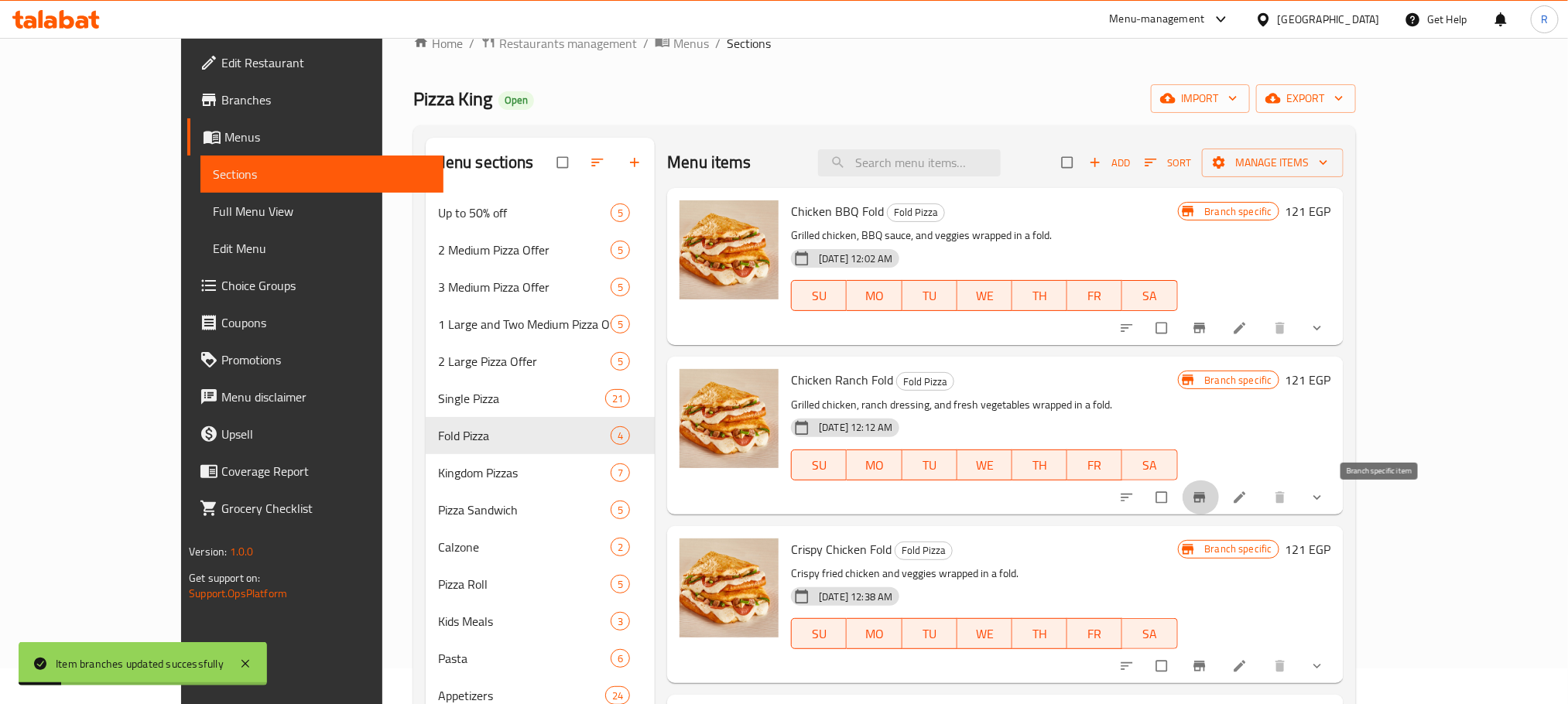
click at [1204, 502] on icon "Branch-specific-item" at bounding box center [1199, 497] width 12 height 10
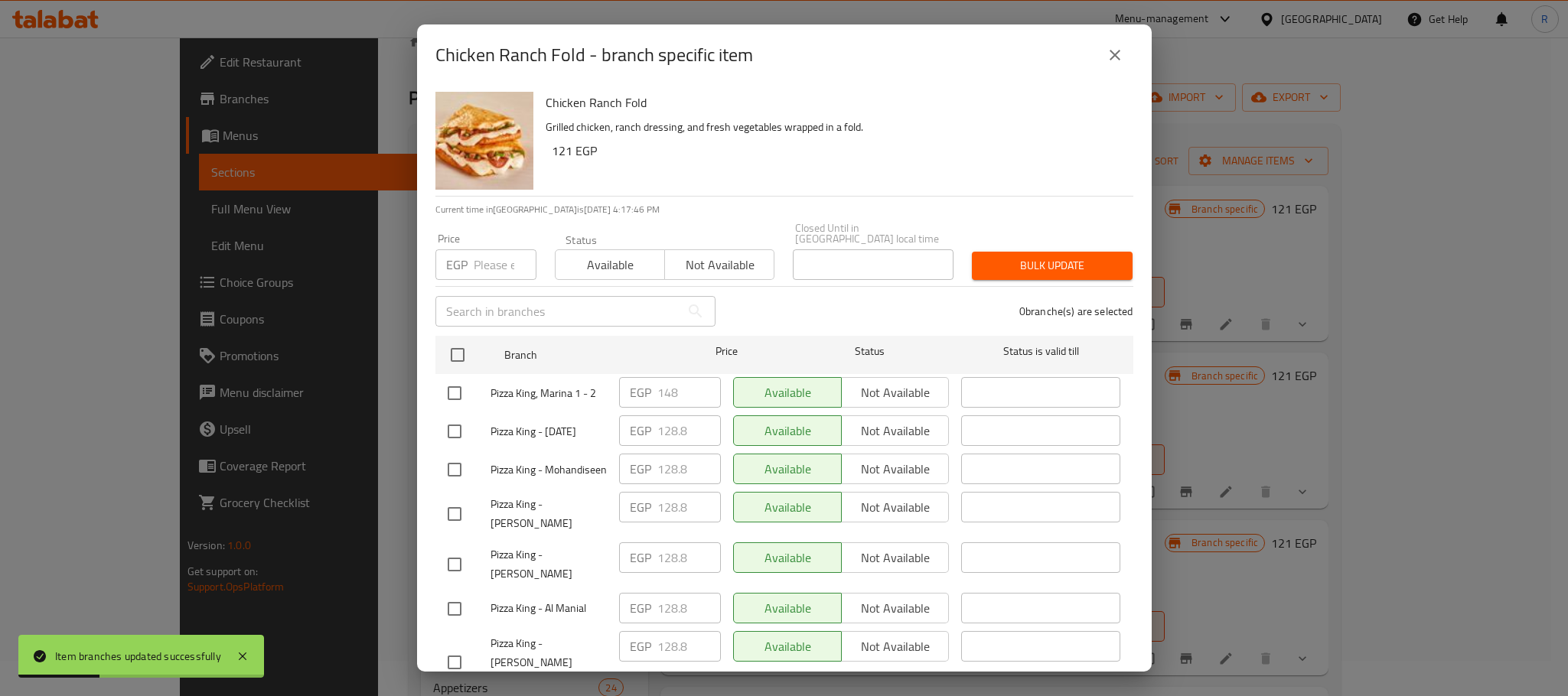
click at [444, 396] on input "checkbox" at bounding box center [455, 394] width 32 height 32
checkbox input "true"
click at [667, 385] on input "148" at bounding box center [689, 393] width 64 height 31
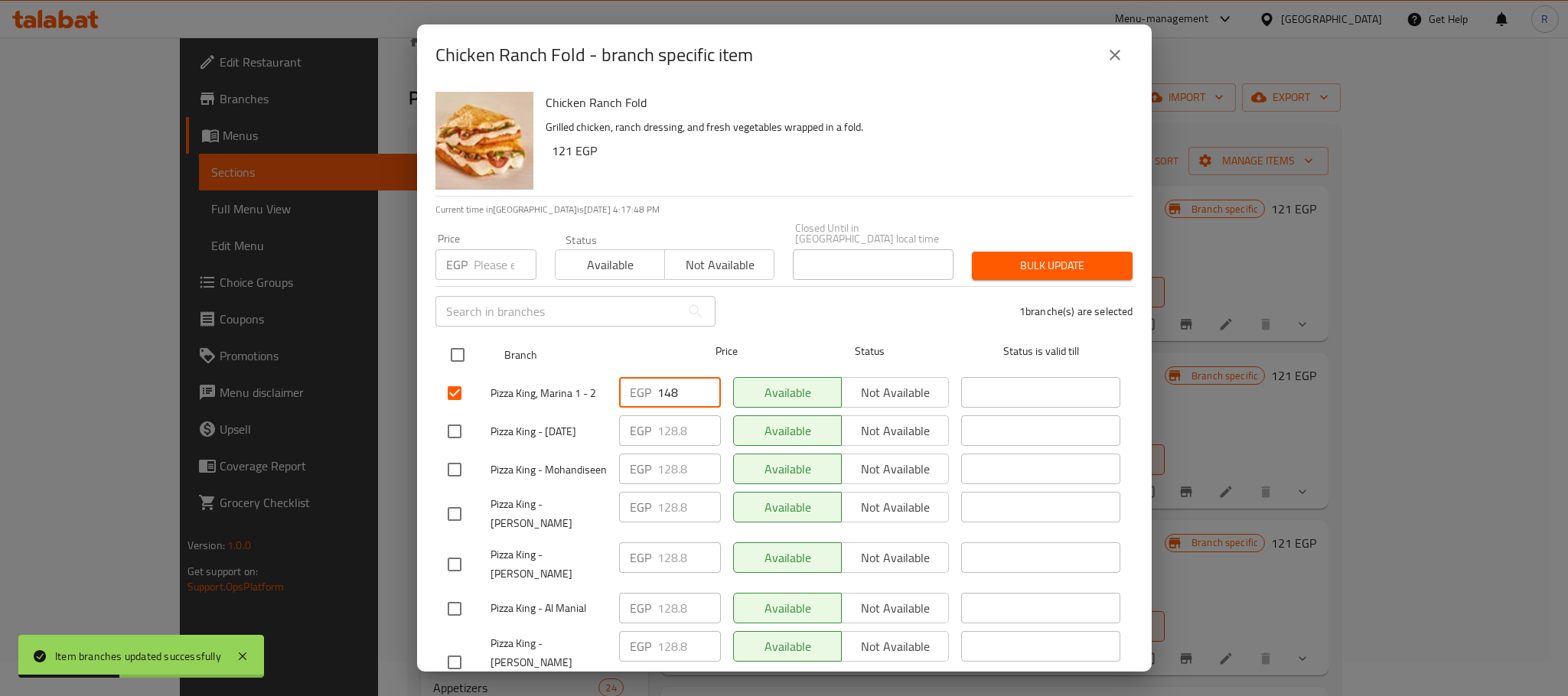
paste input "55"
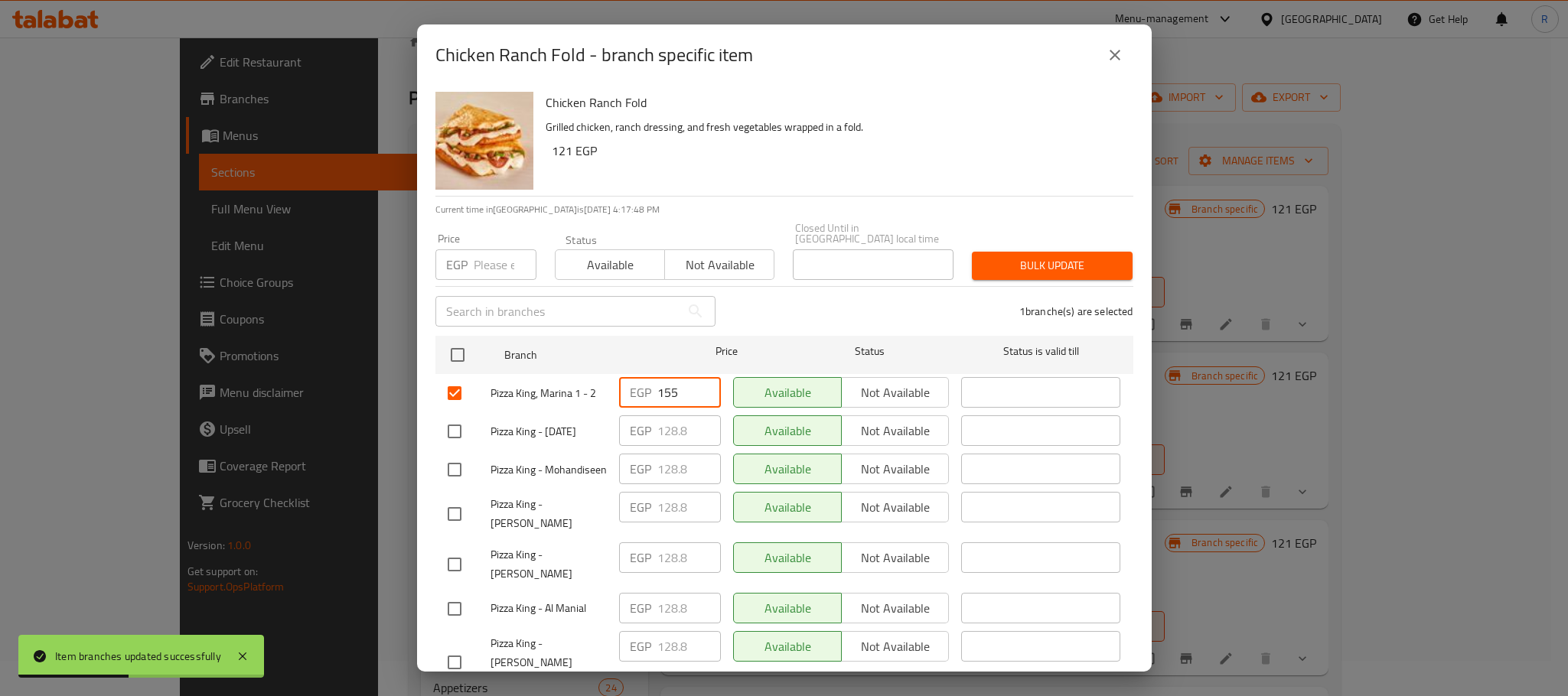
type input "155"
click at [807, 298] on div "1 branche(s) are selected" at bounding box center [934, 312] width 418 height 55
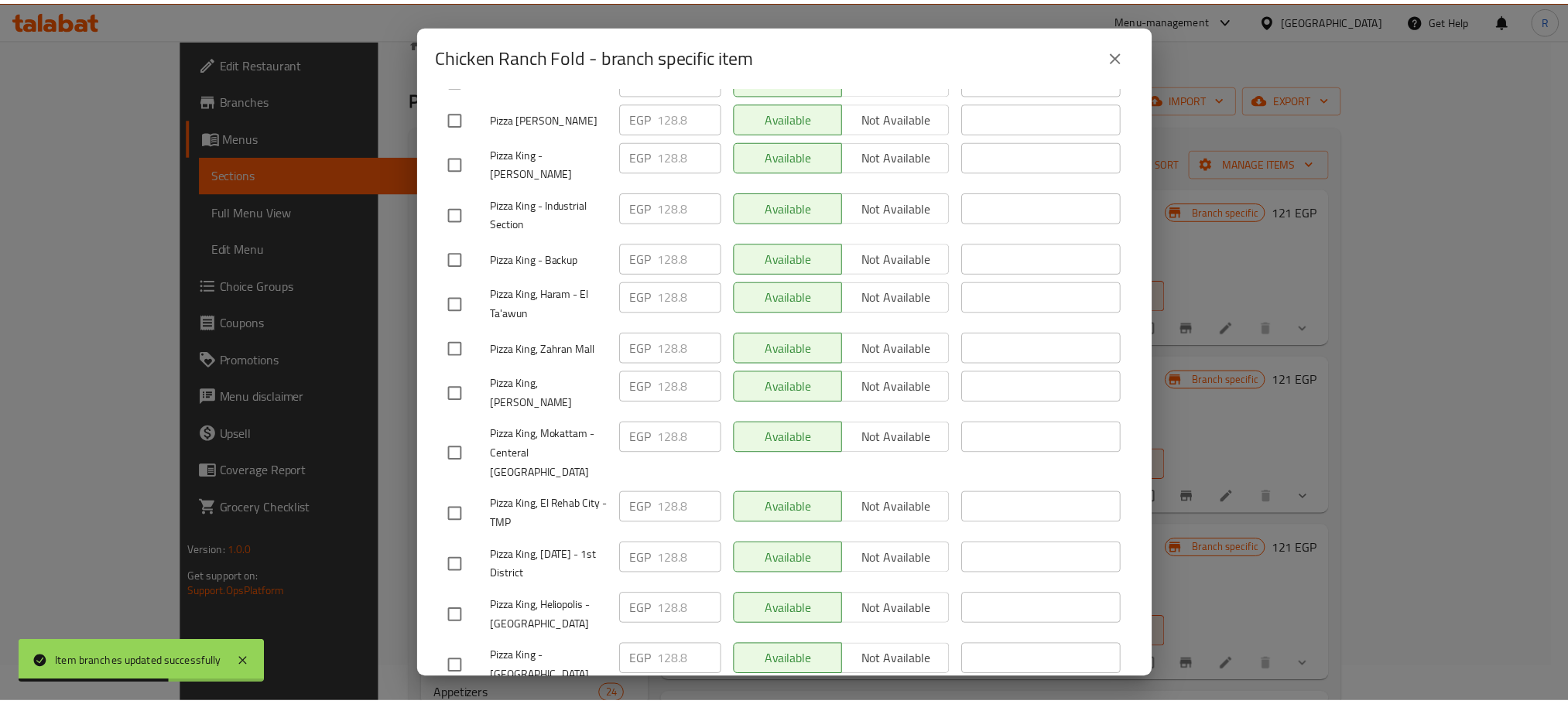
scroll to position [2765, 0]
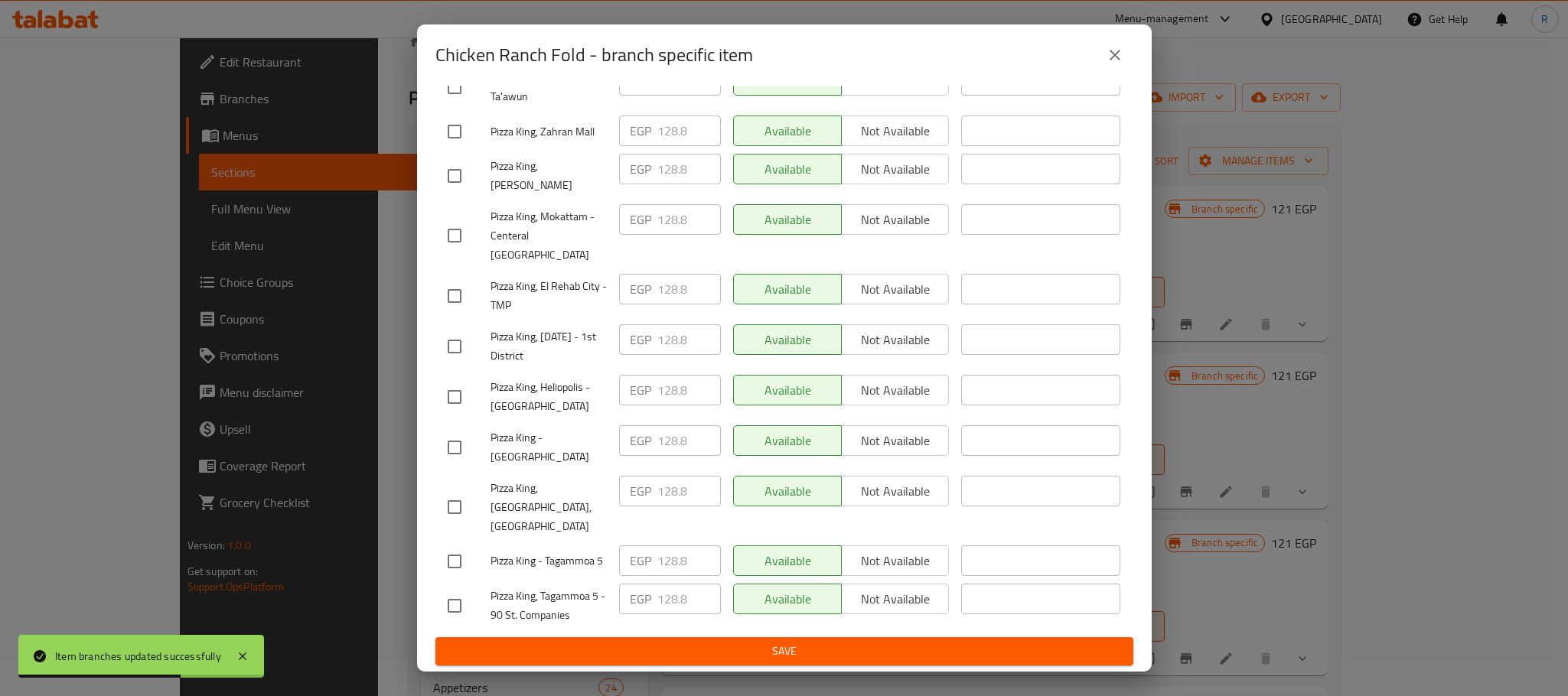
click at [749, 653] on span "Save" at bounding box center [784, 651] width 673 height 19
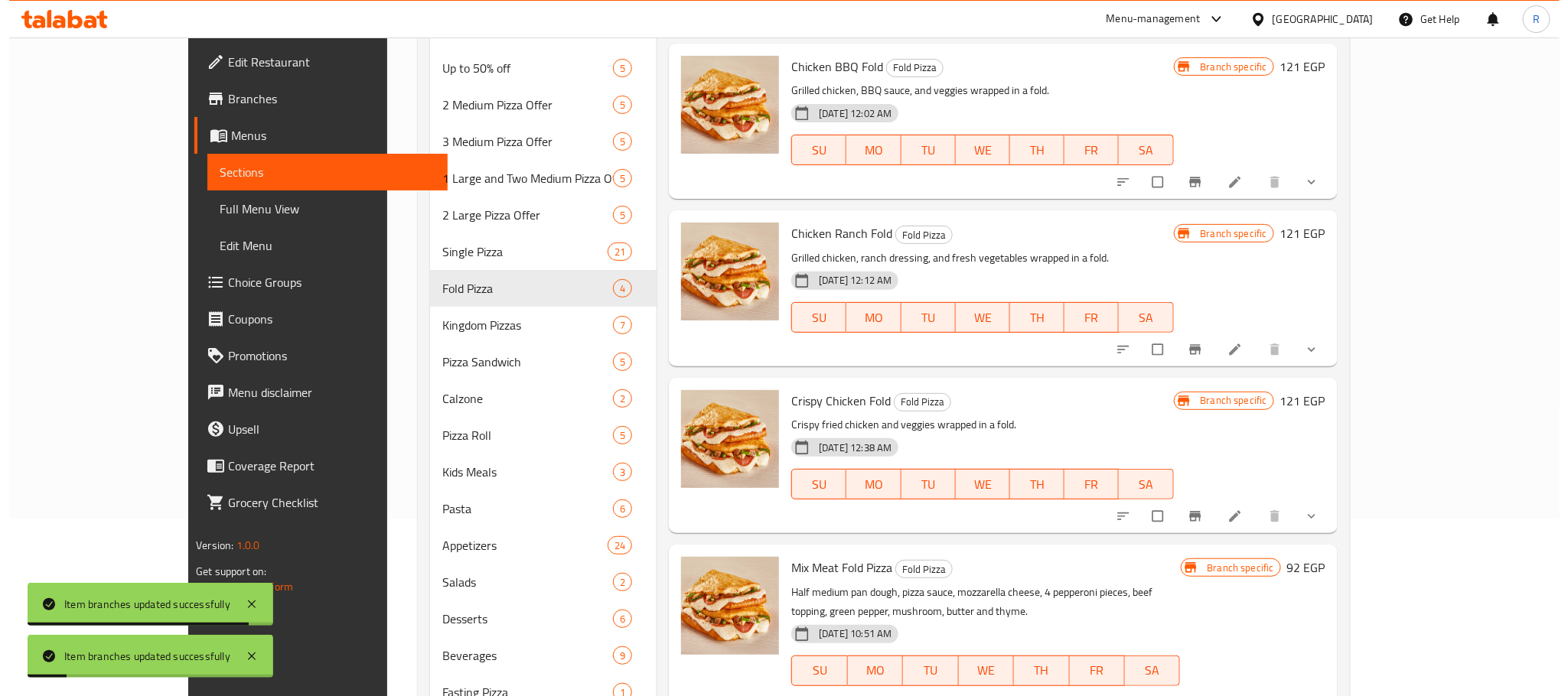
scroll to position [265, 0]
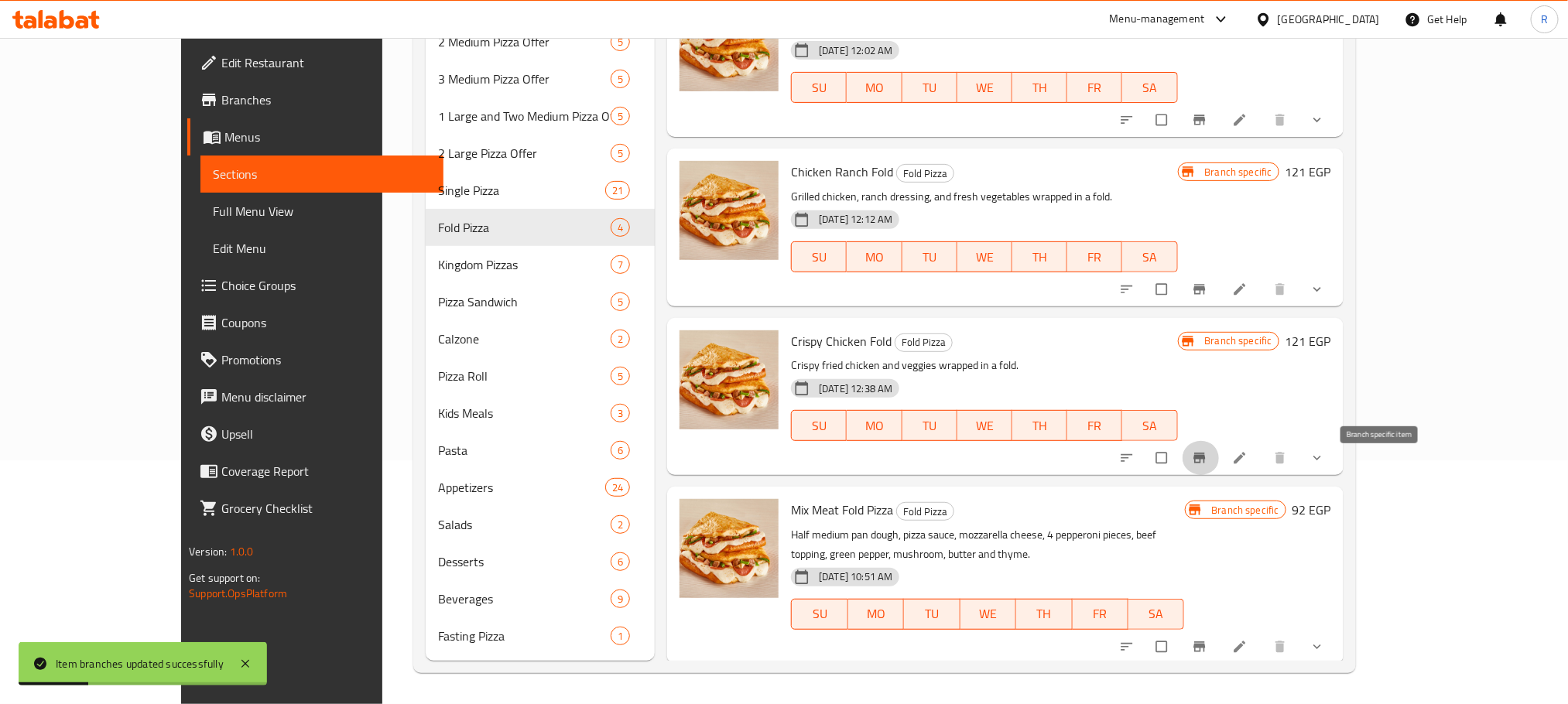
click at [1207, 450] on icon "Branch-specific-item" at bounding box center [1200, 458] width 15 height 15
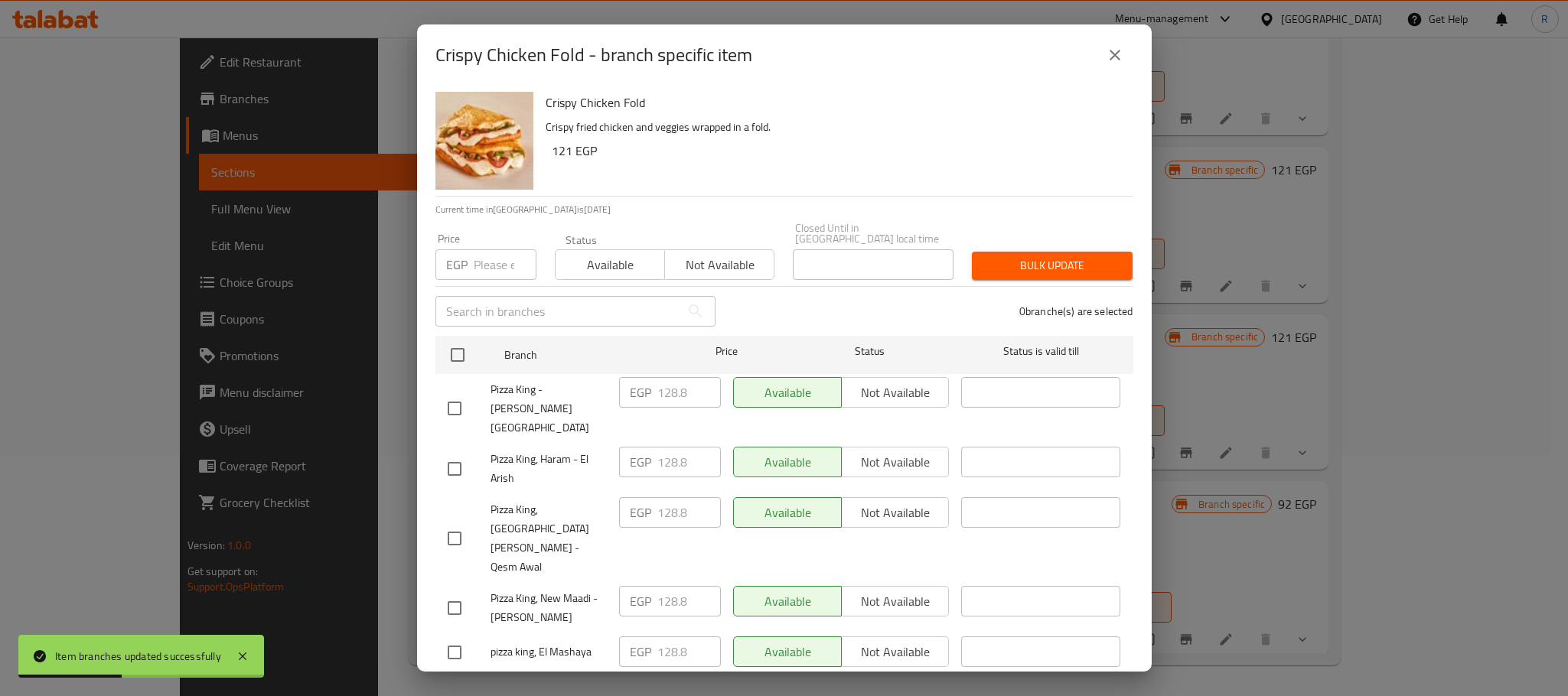
scroll to position [2734, 0]
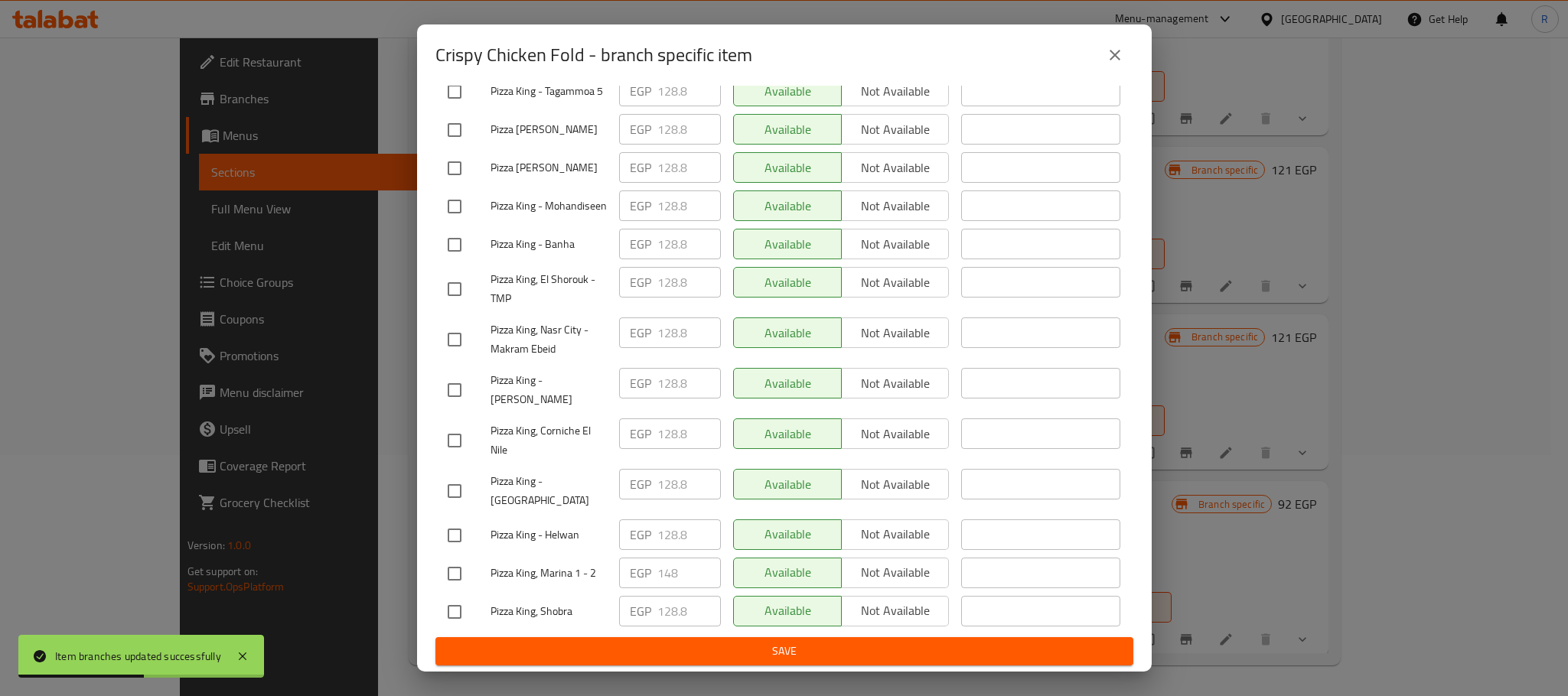
click at [467, 563] on input "checkbox" at bounding box center [455, 574] width 32 height 32
checkbox input "true"
click at [669, 559] on input "148" at bounding box center [689, 573] width 64 height 31
paste input "55"
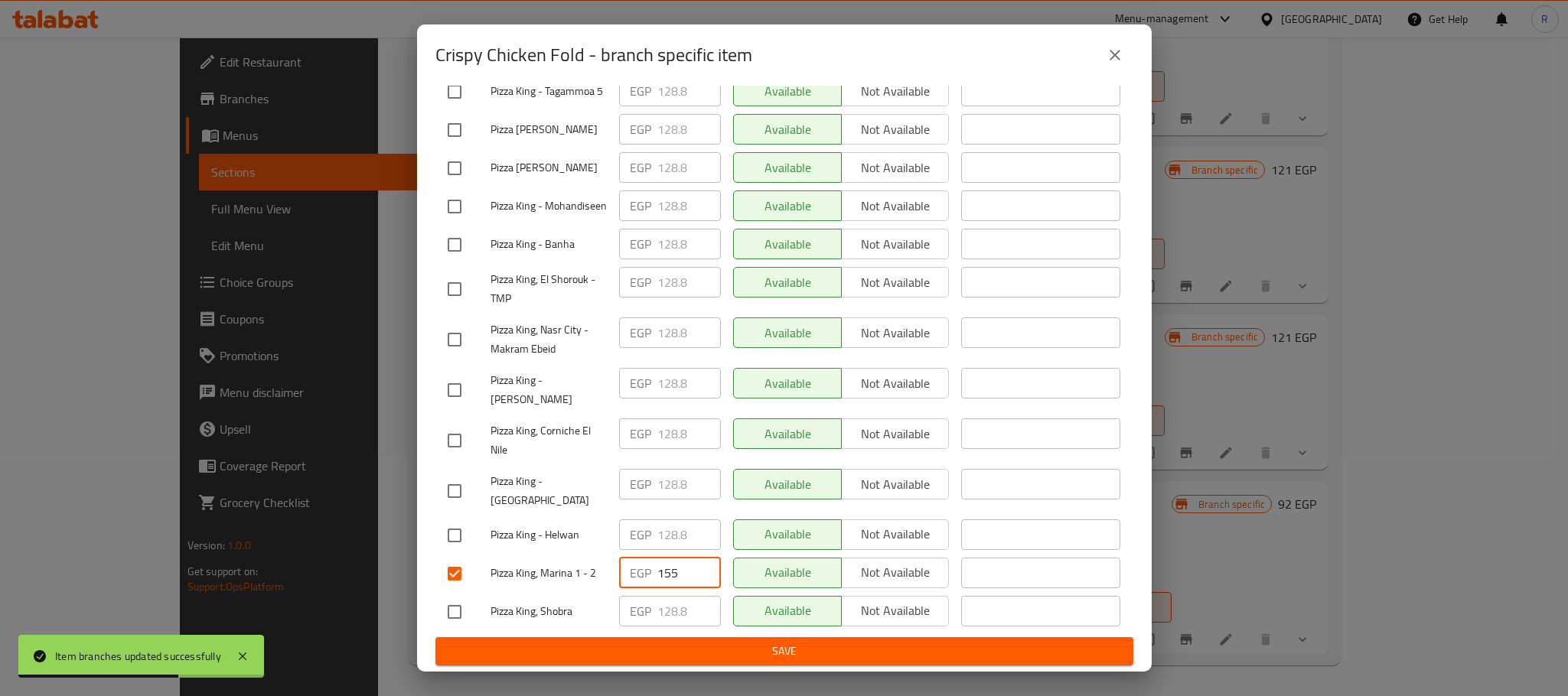
type input "155"
click at [711, 645] on span "Save" at bounding box center [784, 651] width 673 height 19
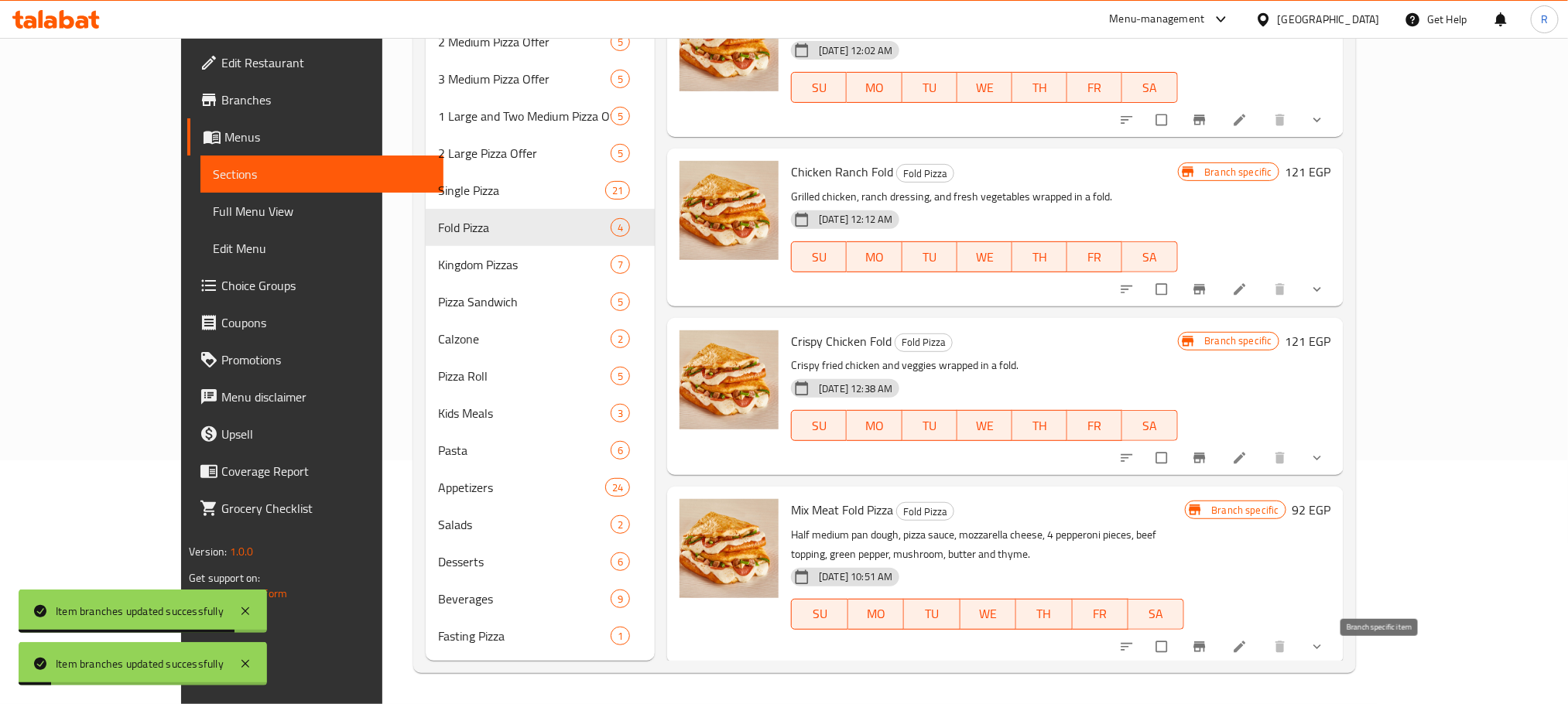
click at [1207, 641] on icon "Branch-specific-item" at bounding box center [1200, 647] width 15 height 15
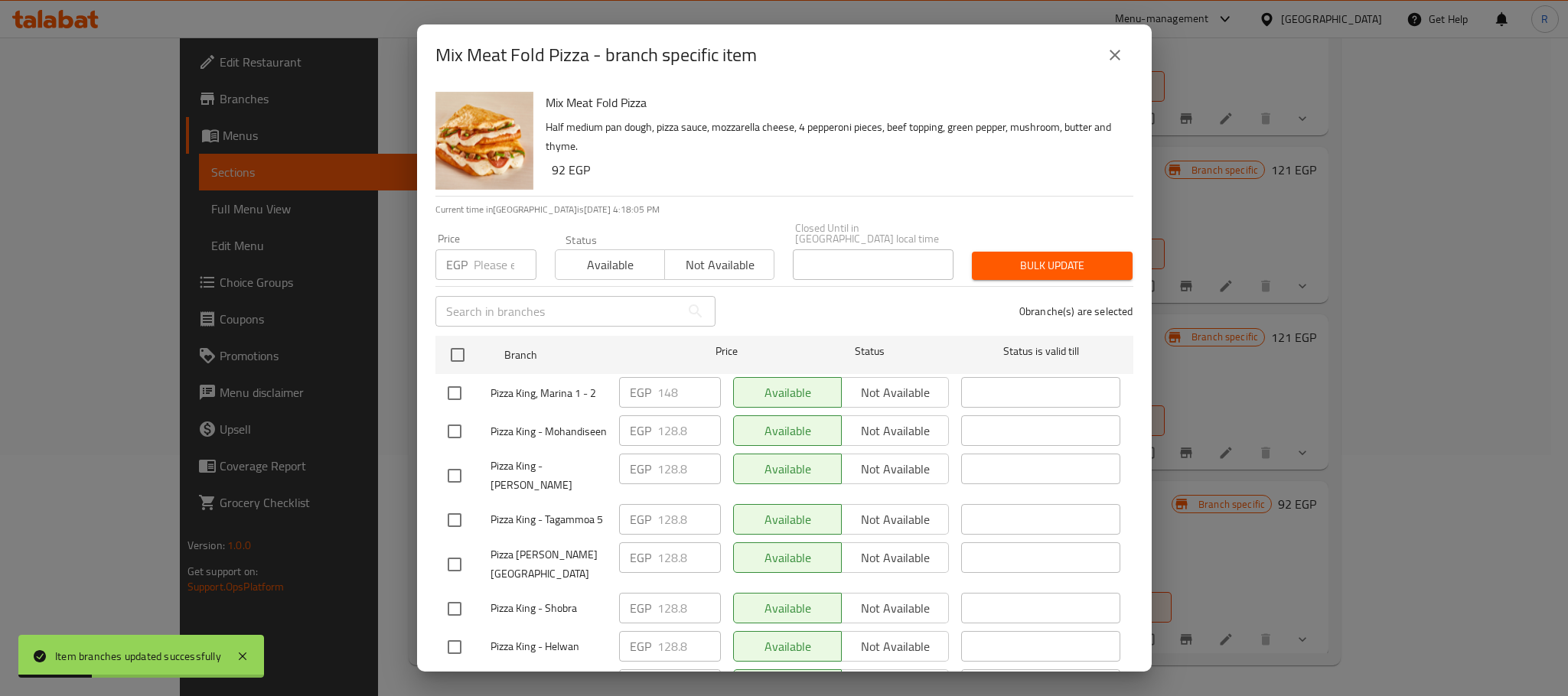
click at [457, 395] on input "checkbox" at bounding box center [455, 394] width 32 height 32
checkbox input "true"
click at [661, 395] on input "148" at bounding box center [689, 393] width 64 height 31
paste input "55"
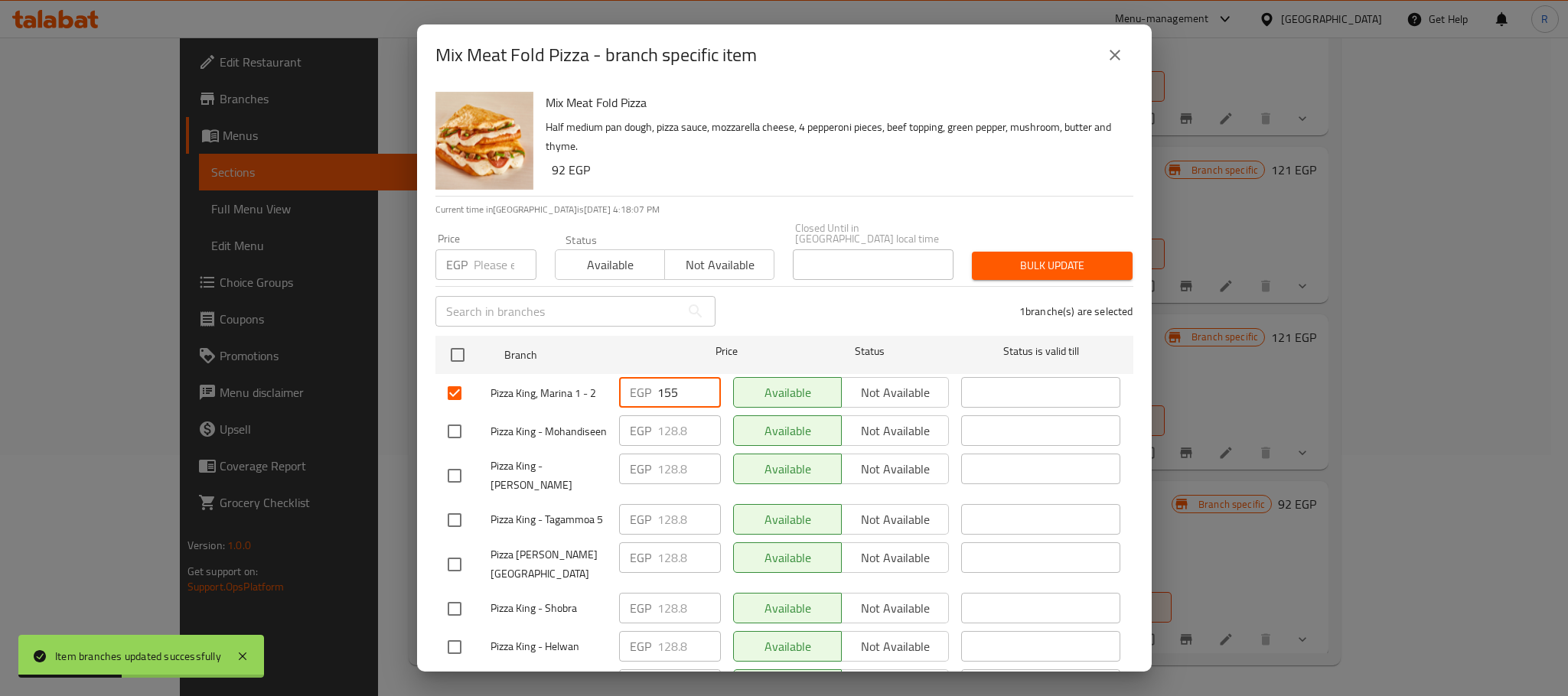
type input "155"
click at [786, 305] on div "1 branche(s) are selected" at bounding box center [934, 312] width 418 height 55
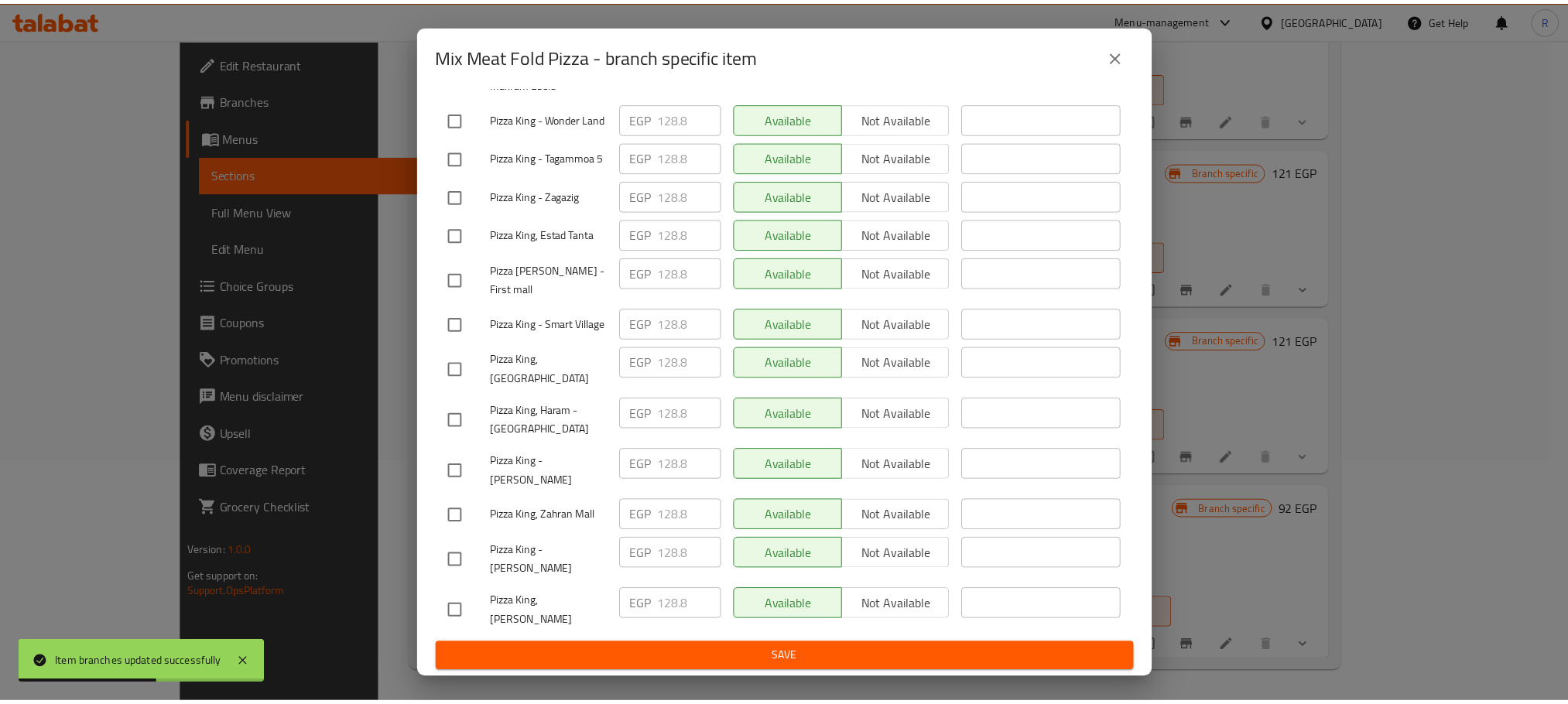
scroll to position [2765, 0]
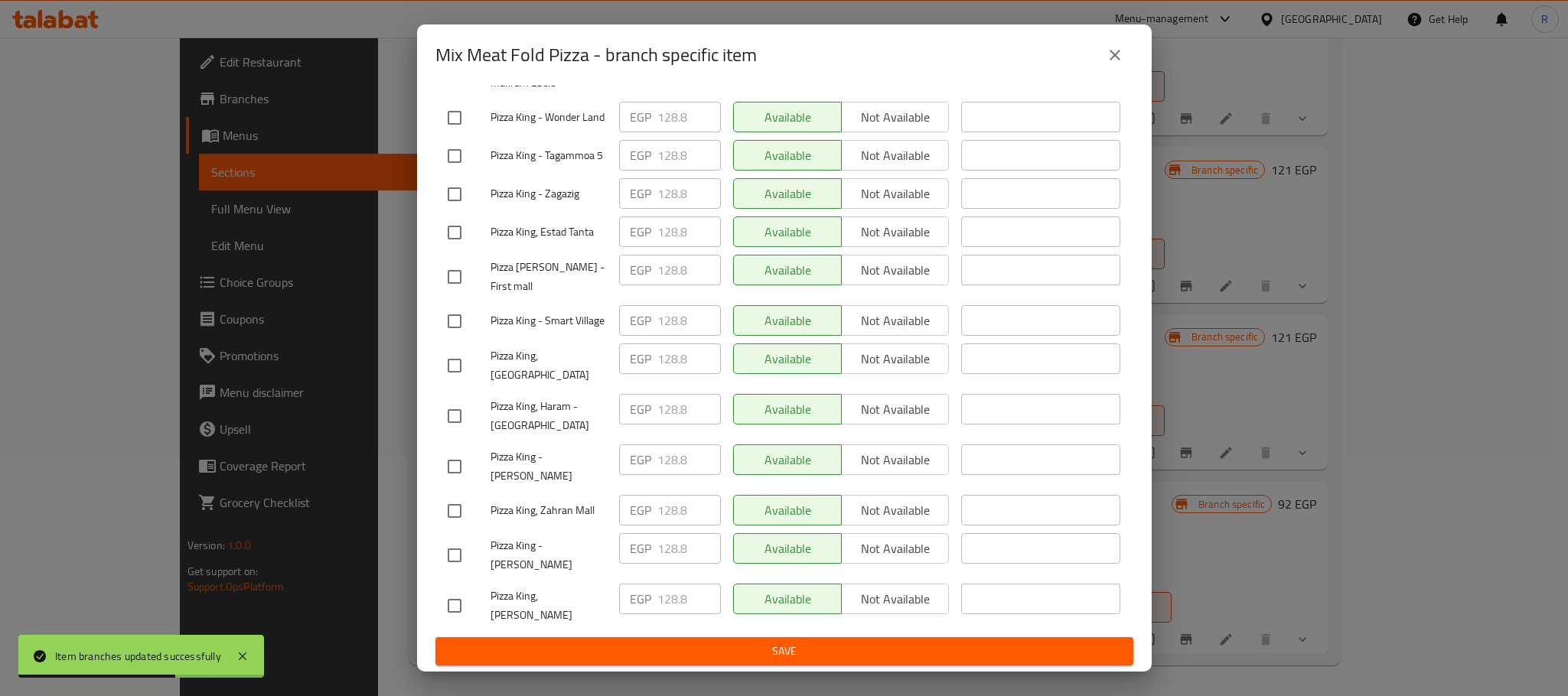
click at [749, 649] on span "Save" at bounding box center [784, 651] width 673 height 19
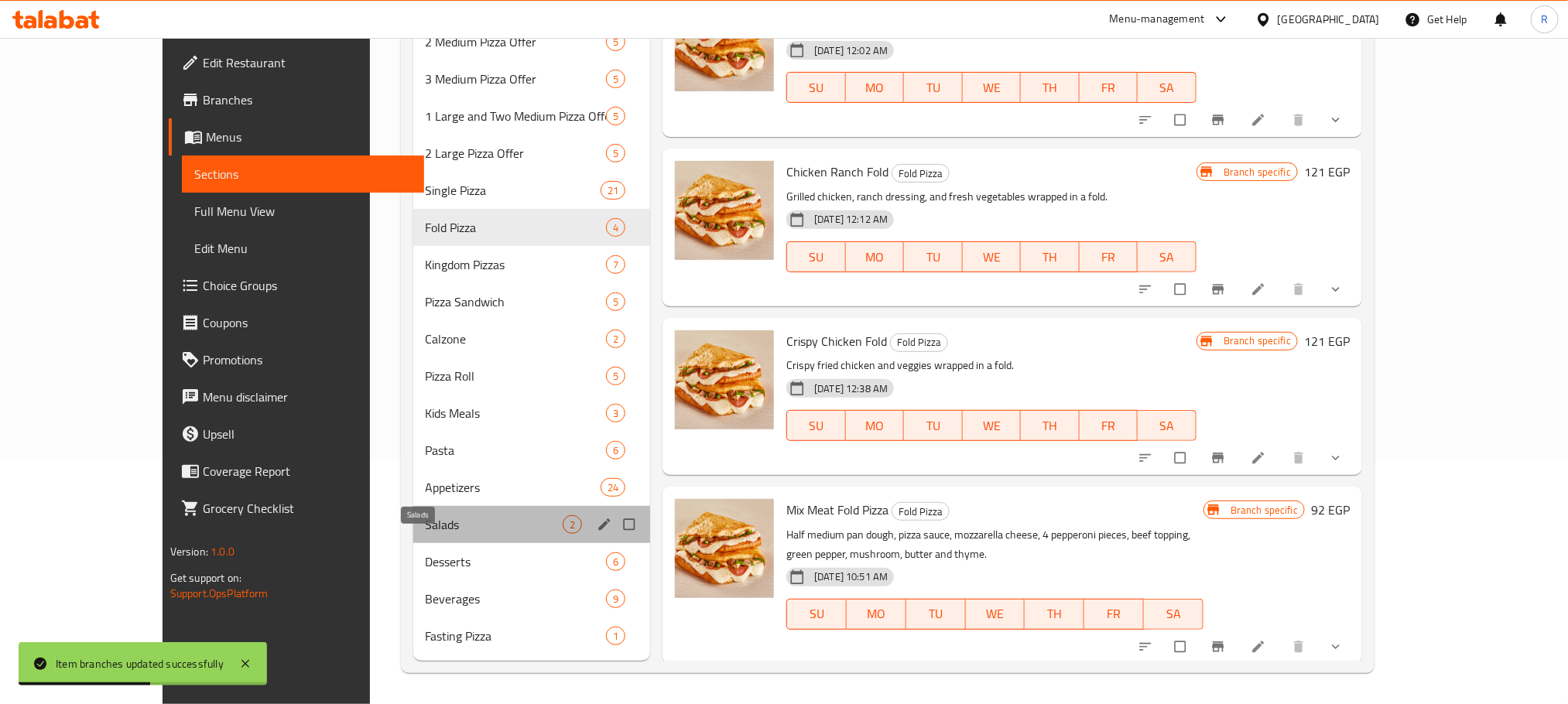
click at [425, 515] on span "Salads" at bounding box center [494, 524] width 138 height 18
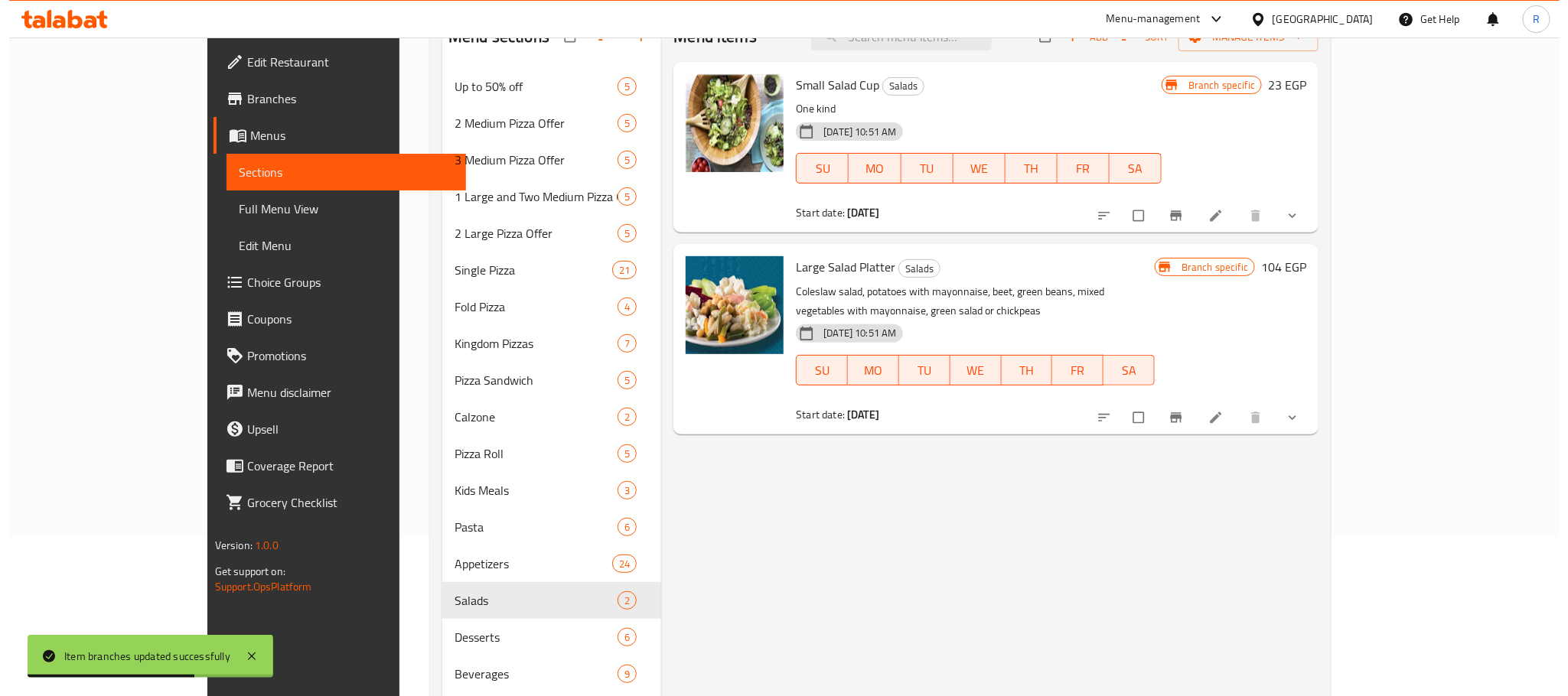
scroll to position [35, 0]
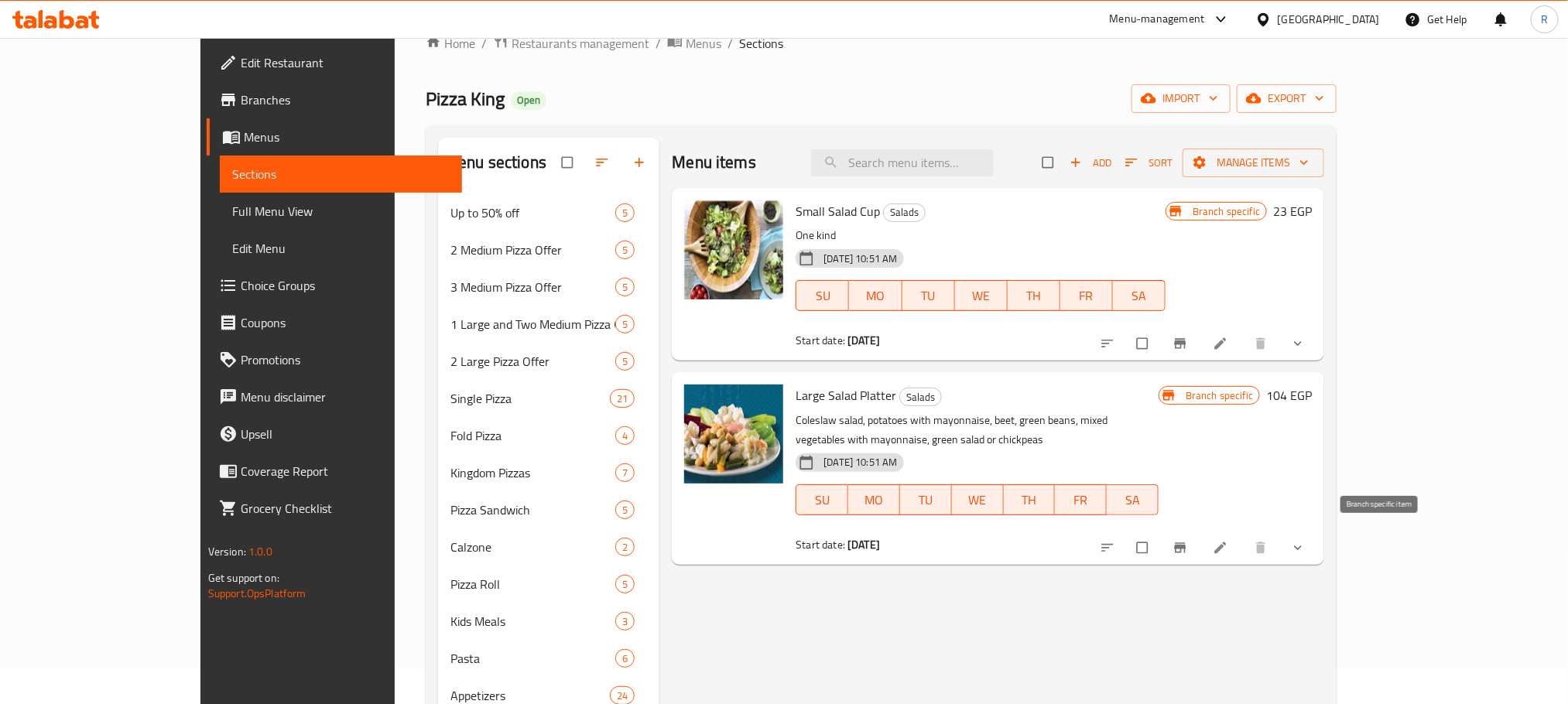
click at [1191, 540] on span "Branch-specific-item" at bounding box center [1181, 548] width 18 height 15
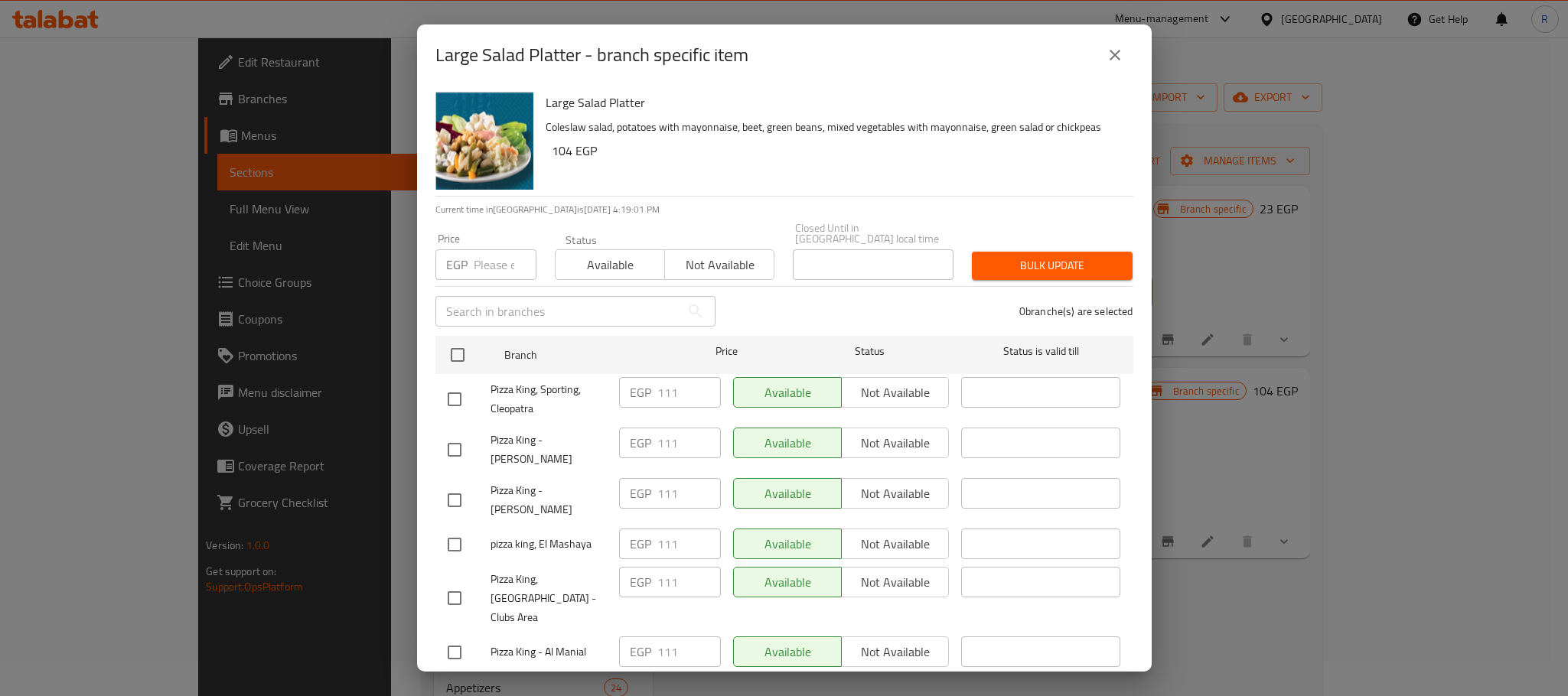
scroll to position [2314, 0]
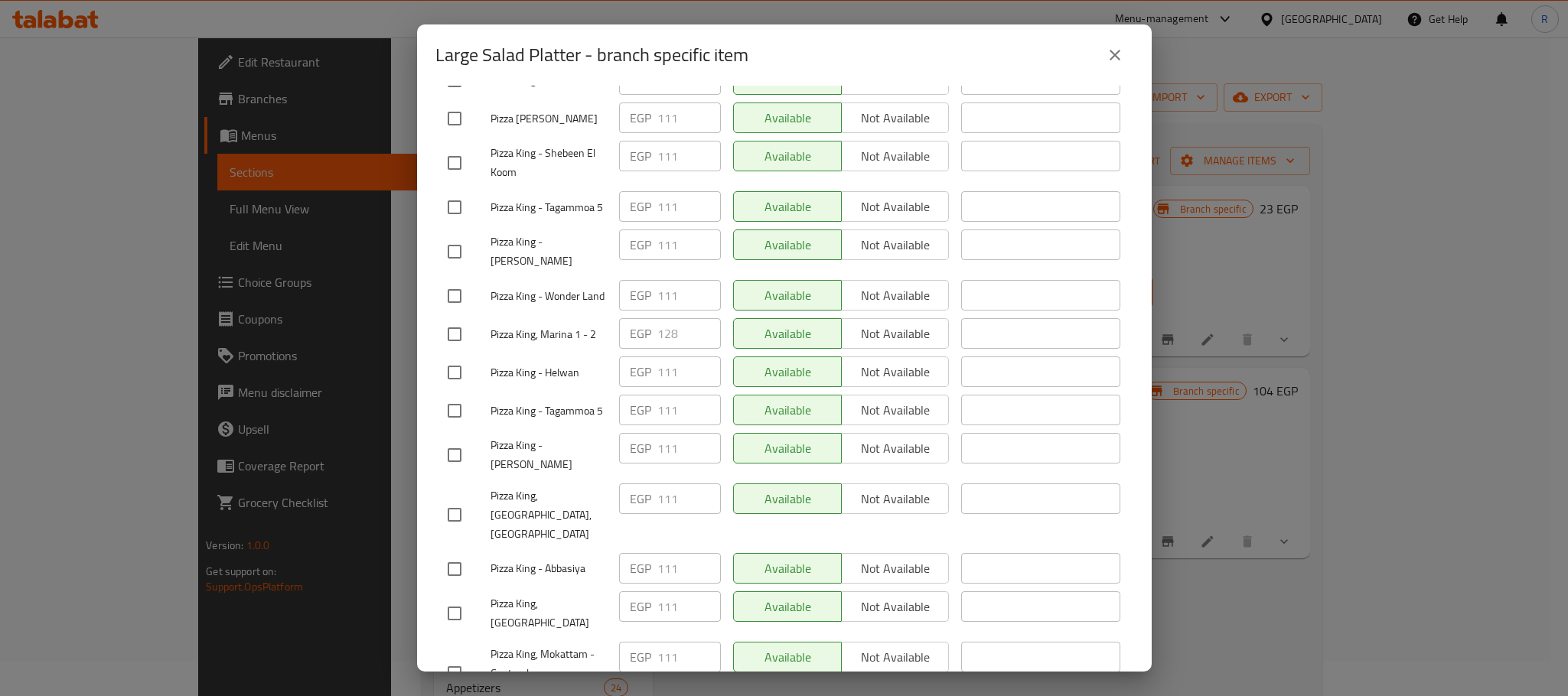
click at [458, 351] on input "checkbox" at bounding box center [455, 335] width 32 height 32
checkbox input "true"
click at [665, 349] on input "128" at bounding box center [689, 334] width 64 height 31
paste input "33"
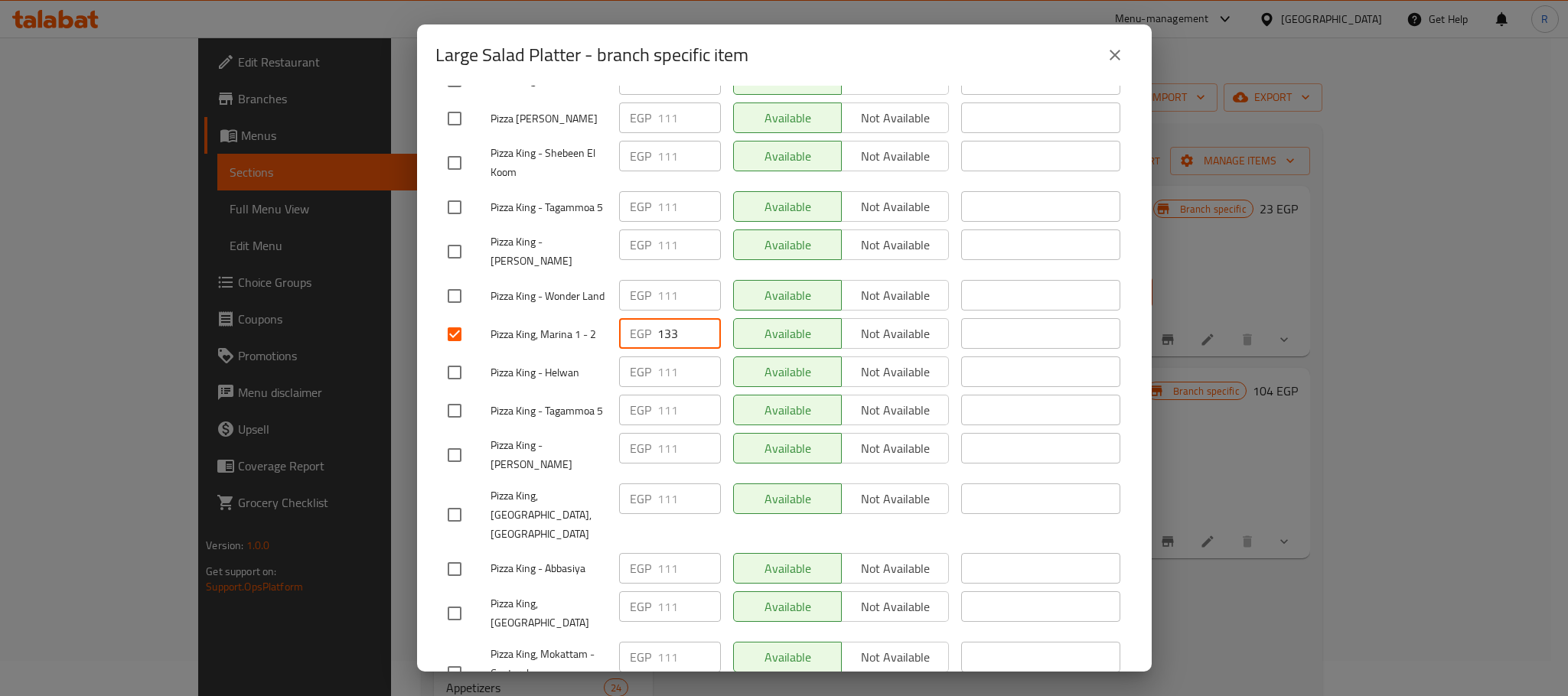
type input "133"
click at [874, 387] on div "Available Not available" at bounding box center [841, 372] width 217 height 31
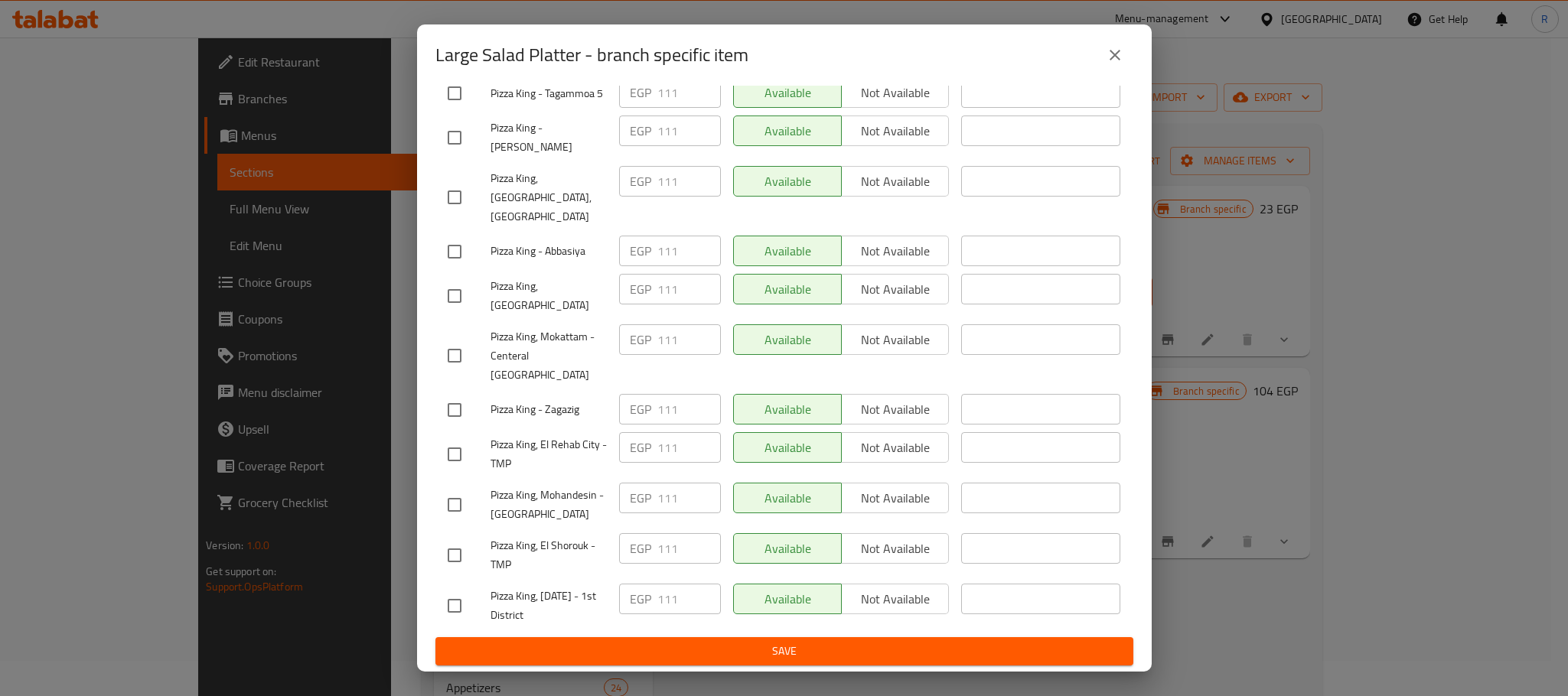
scroll to position [2733, 0]
click at [836, 645] on span "Save" at bounding box center [784, 651] width 673 height 19
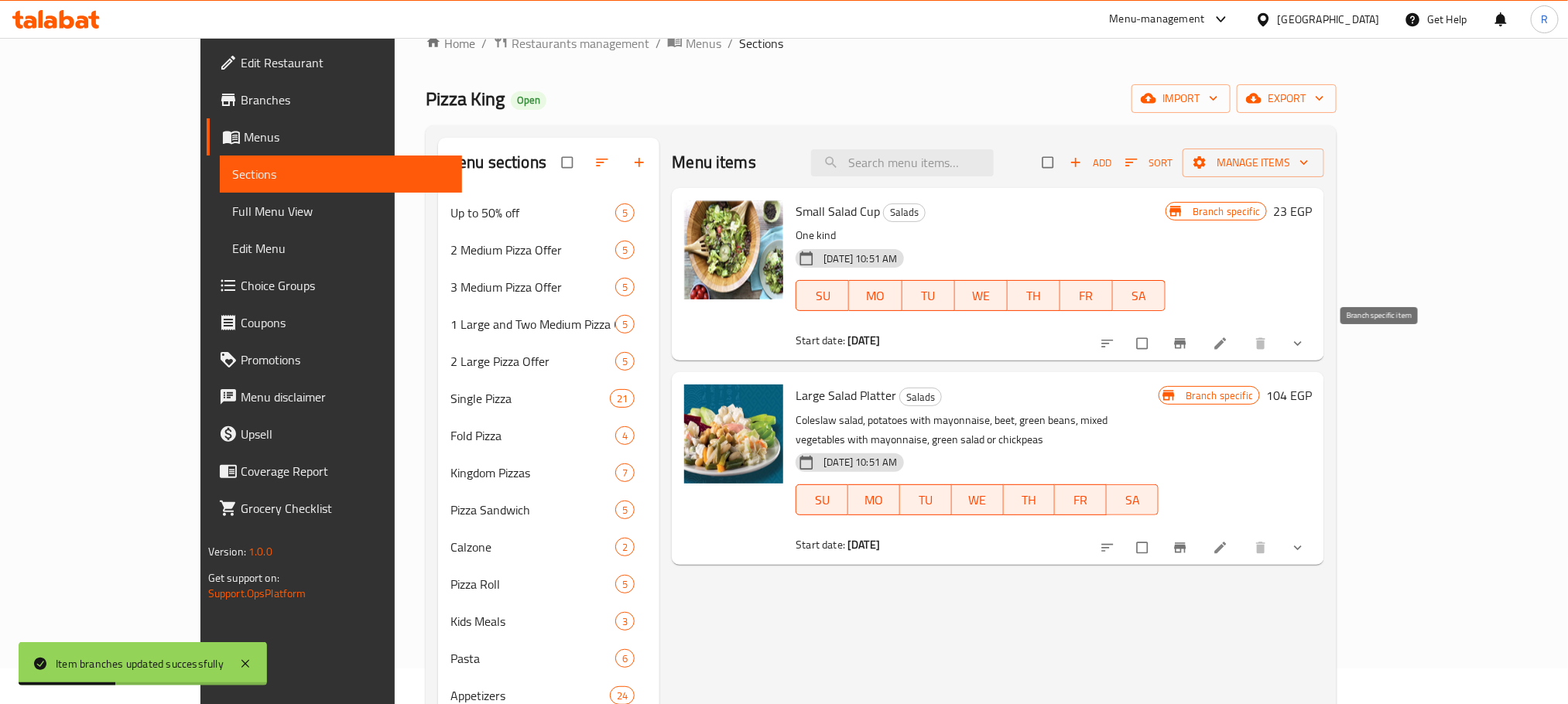
click at [1186, 349] on icon "Branch-specific-item" at bounding box center [1180, 343] width 12 height 10
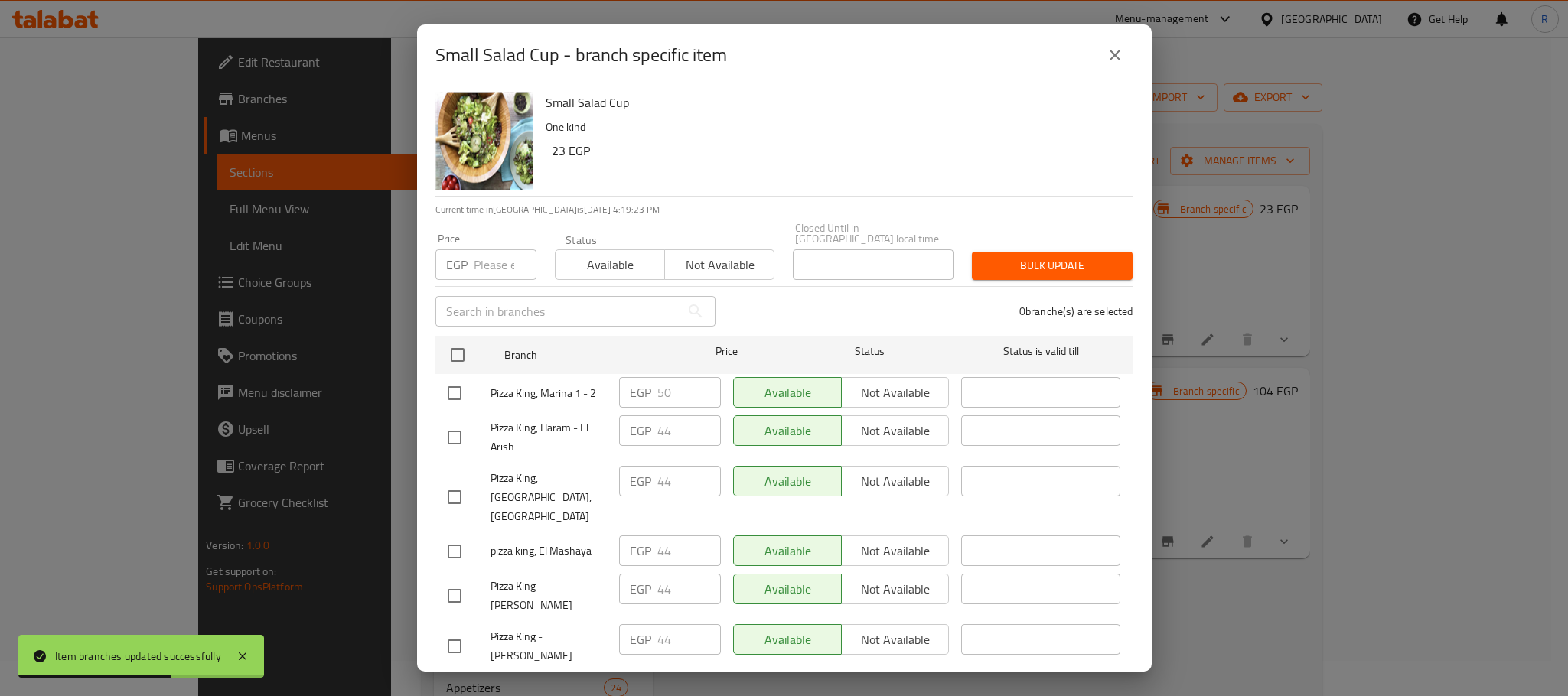
click at [463, 401] on input "checkbox" at bounding box center [455, 394] width 32 height 32
checkbox input "true"
click at [659, 390] on input "50" at bounding box center [689, 393] width 64 height 31
paste input "2"
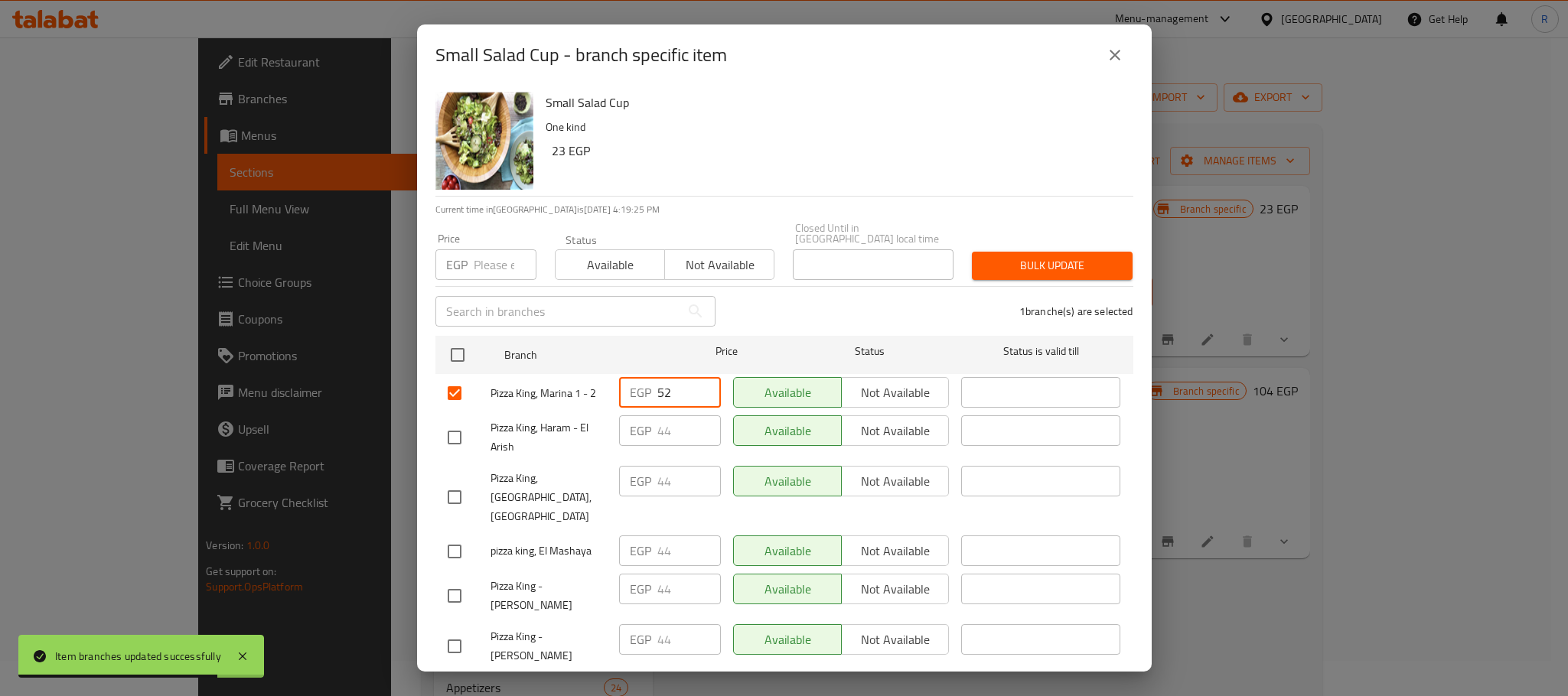
type input "52"
click at [856, 297] on div "1 branche(s) are selected" at bounding box center [934, 312] width 418 height 55
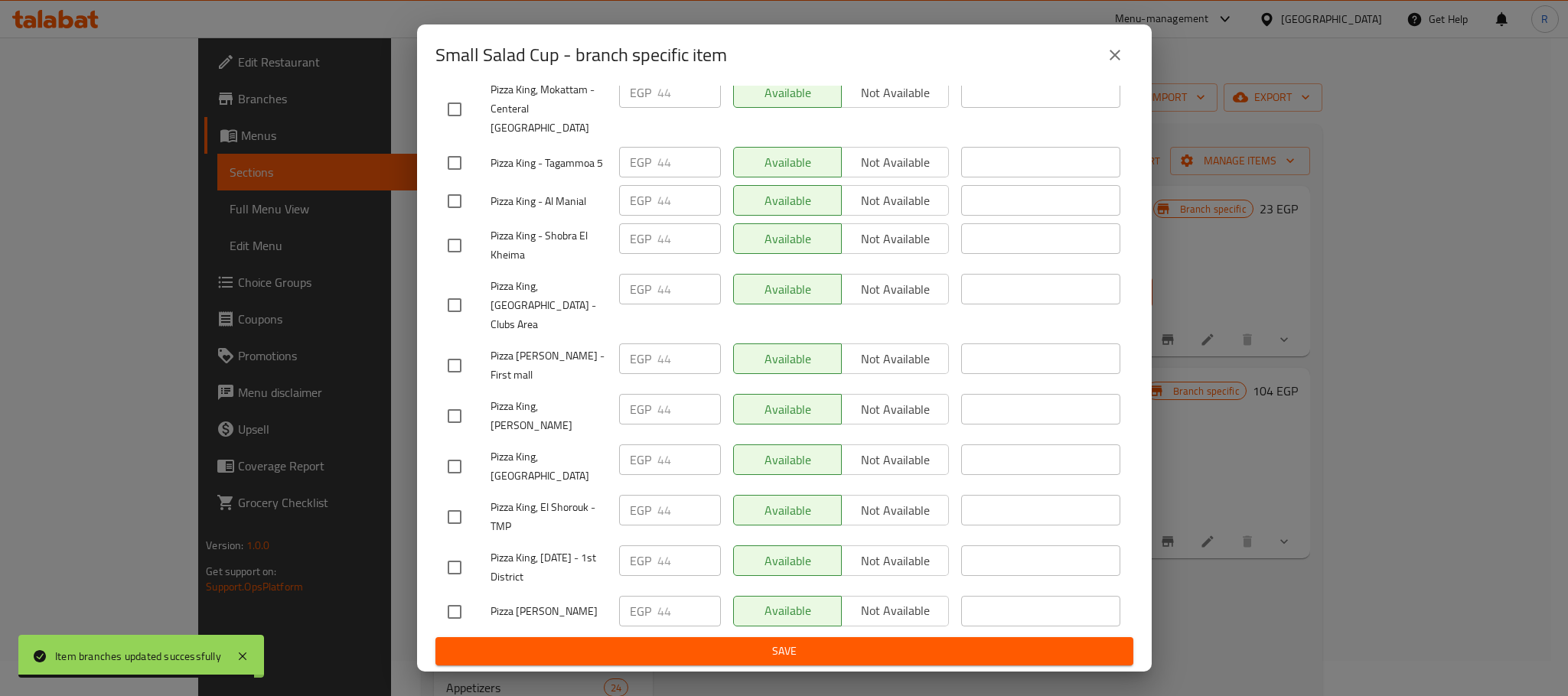
click at [804, 657] on span "Save" at bounding box center [784, 651] width 673 height 19
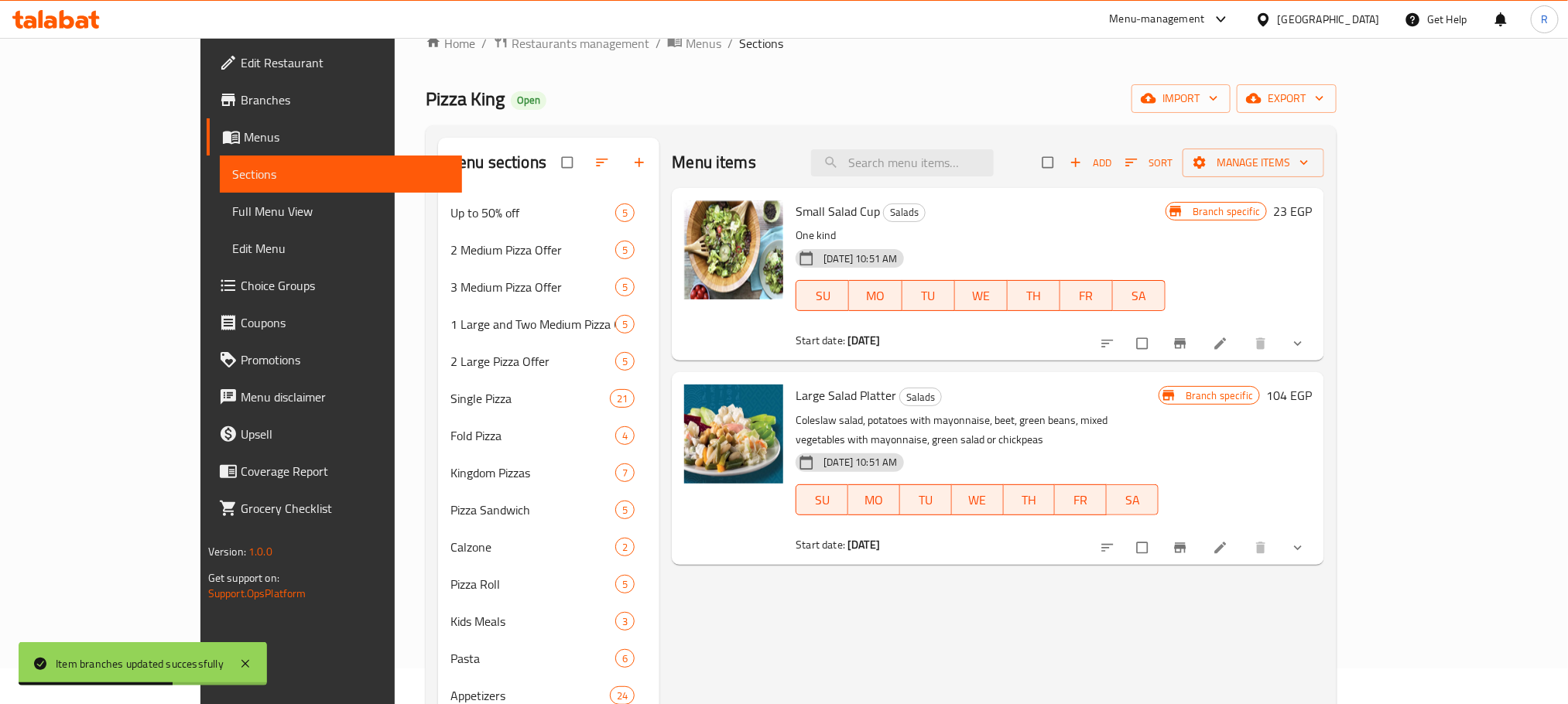
click at [966, 149] on div "Menu items Add Sort Manage items" at bounding box center [998, 163] width 653 height 50
click at [966, 151] on input "search" at bounding box center [902, 163] width 182 height 27
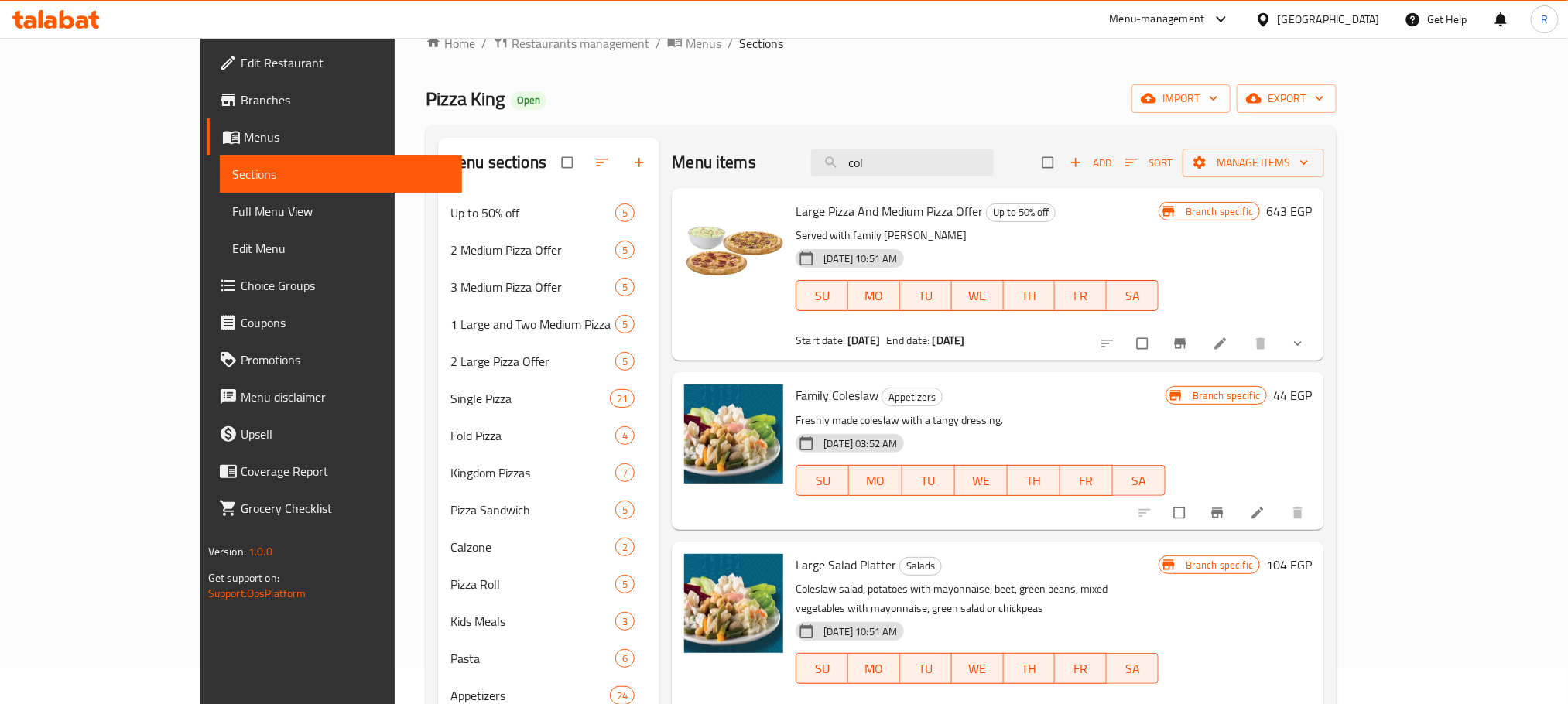
type input "col"
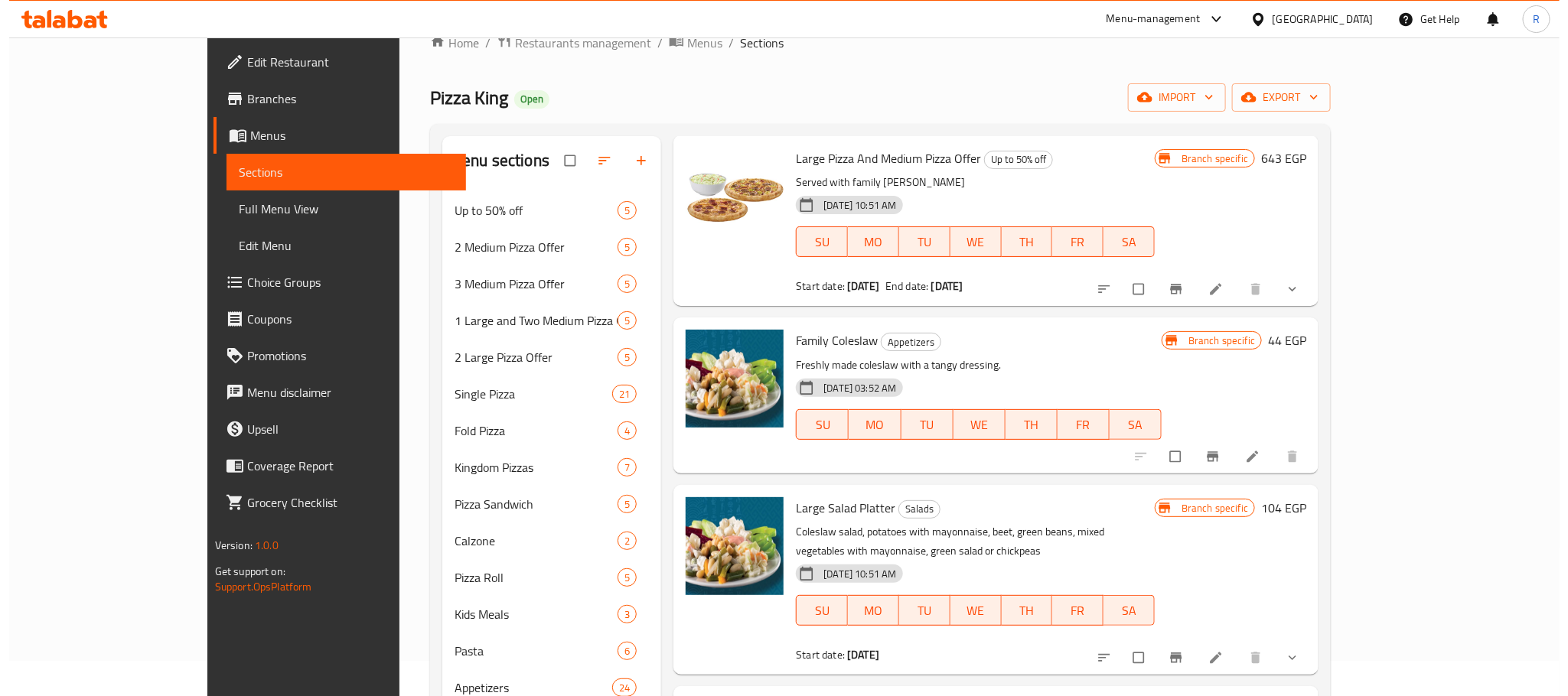
scroll to position [0, 0]
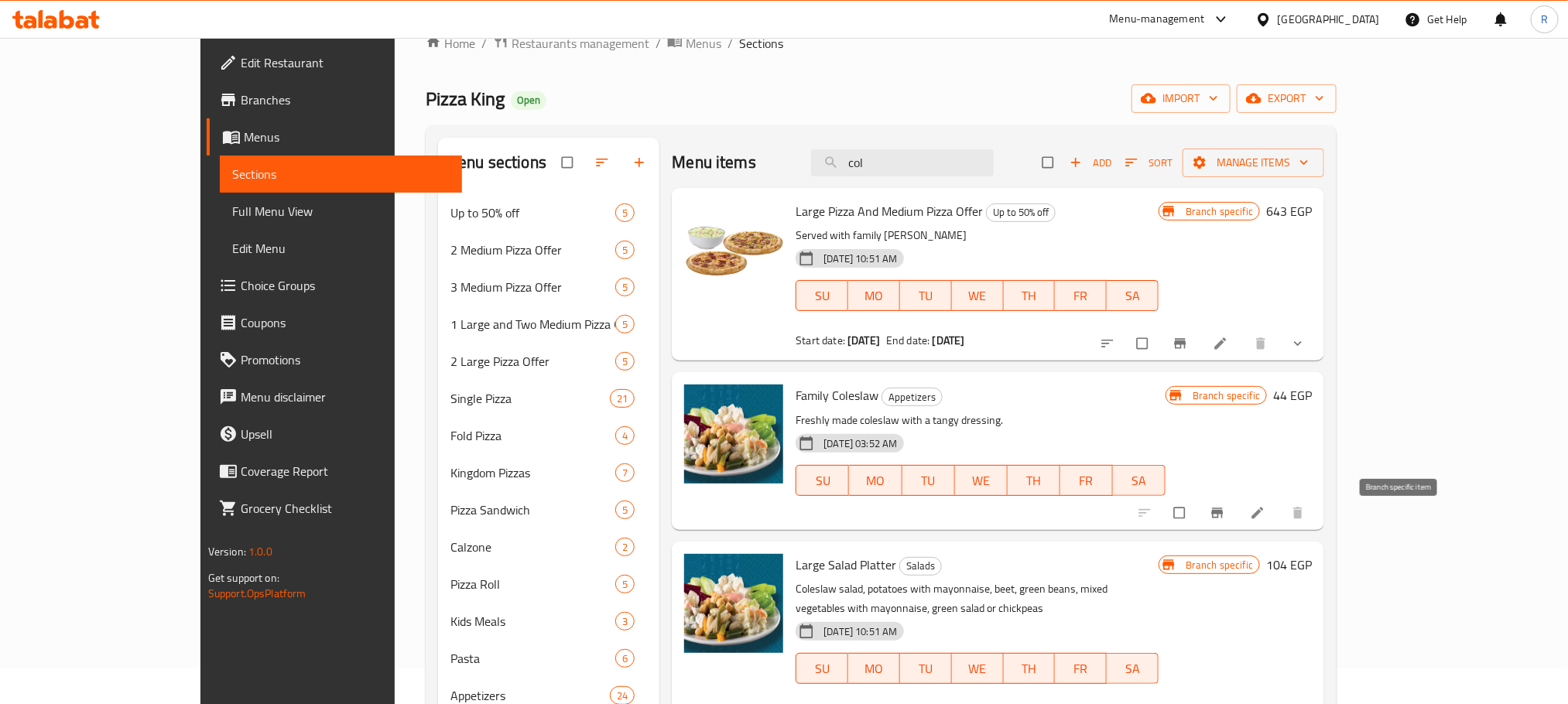
click at [1225, 521] on icon "Branch-specific-item" at bounding box center [1217, 513] width 15 height 15
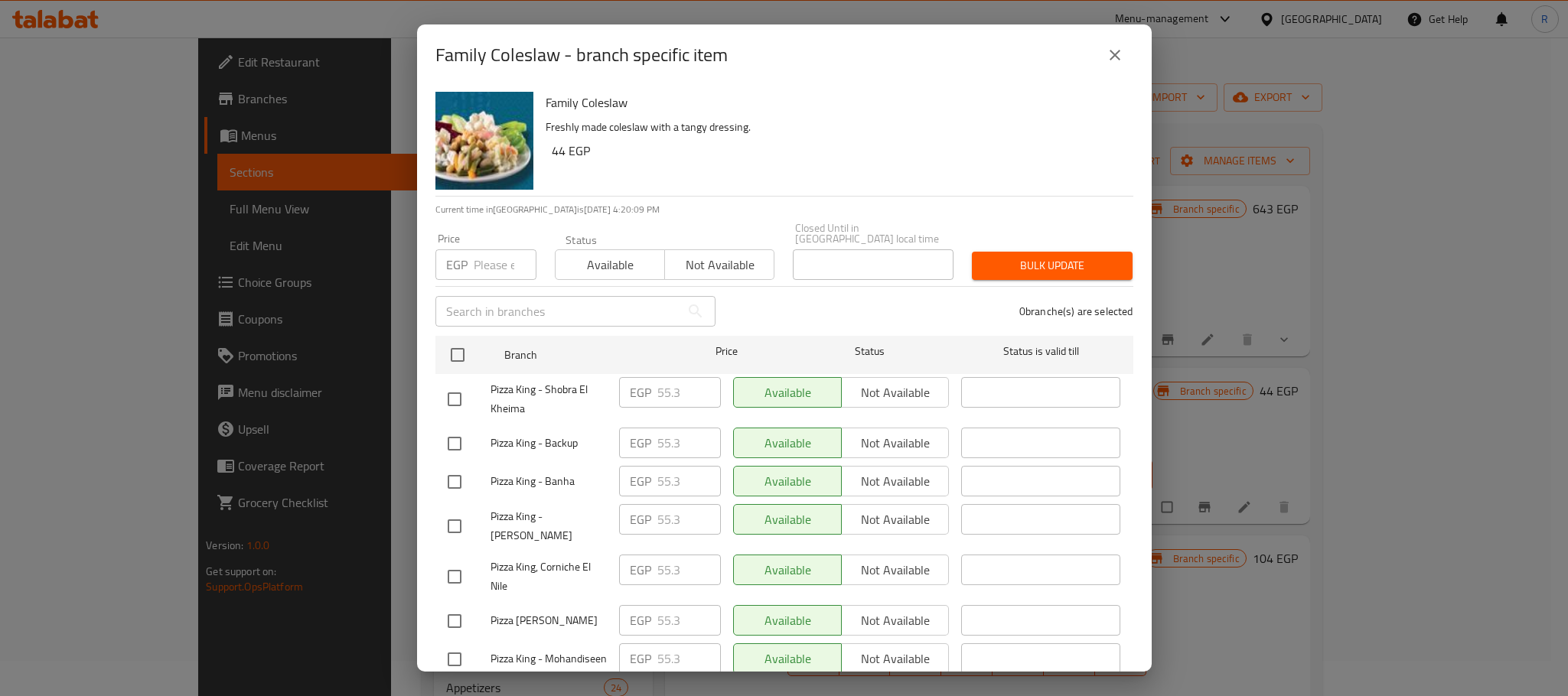
scroll to position [2321, 0]
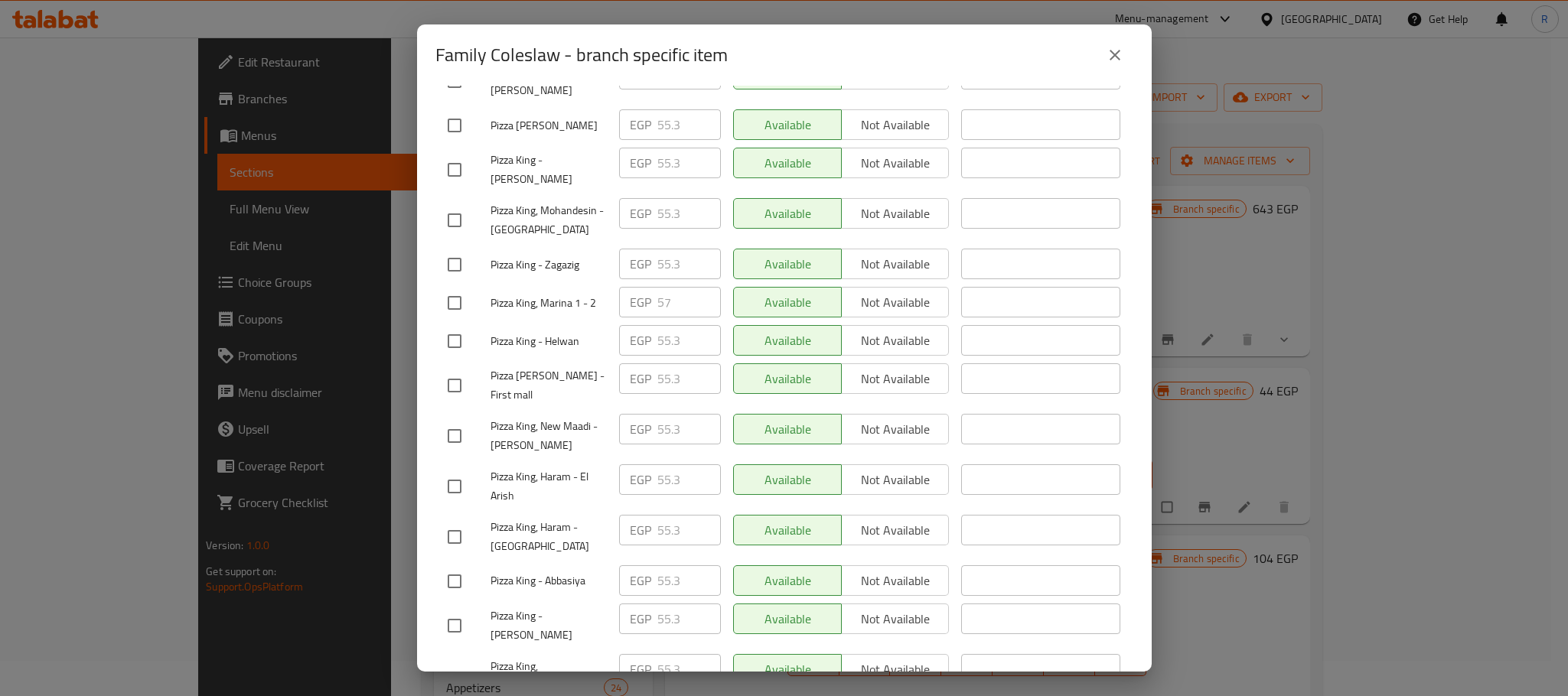
click at [450, 319] on input "checkbox" at bounding box center [455, 303] width 32 height 32
checkbox input "true"
click at [657, 317] on input "57" at bounding box center [689, 302] width 64 height 31
paste input "71"
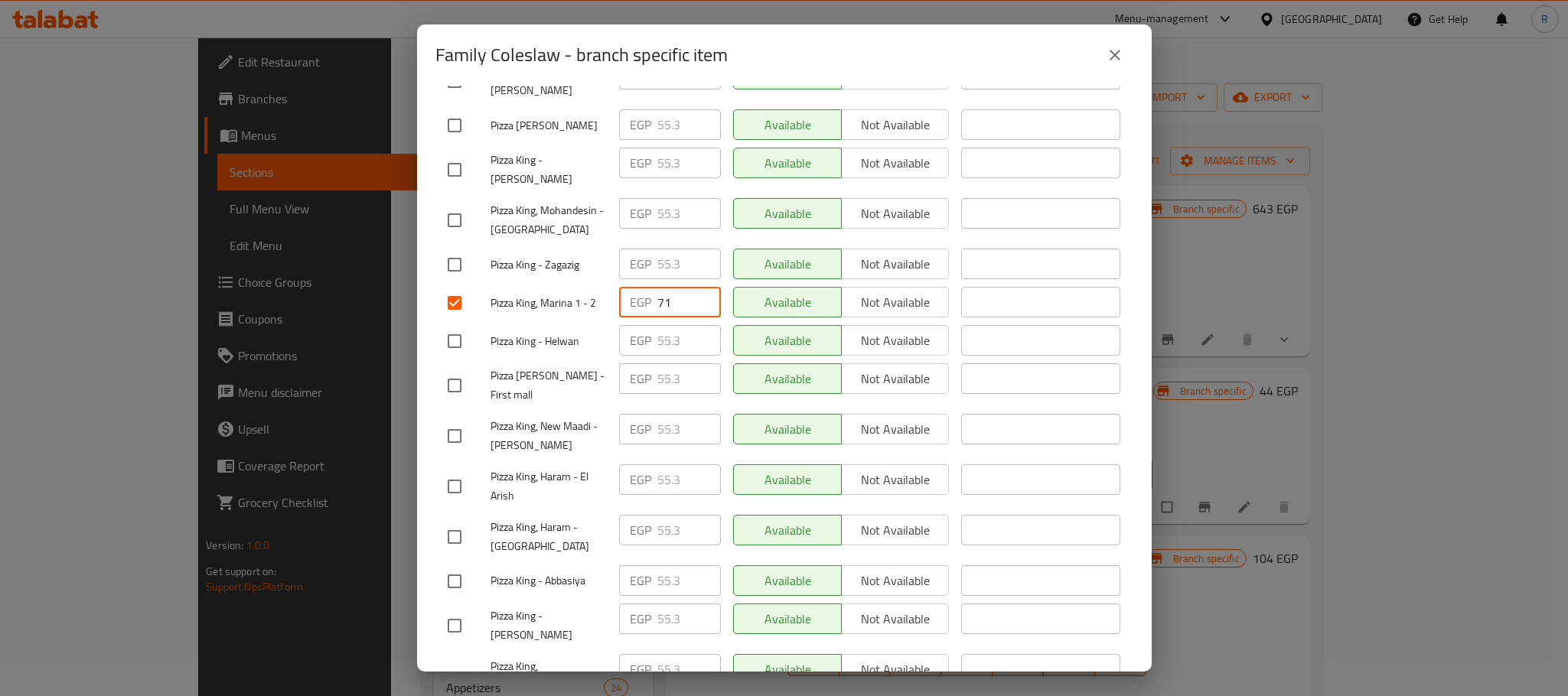
type input "71"
click at [886, 325] on div "Available Not available" at bounding box center [841, 303] width 229 height 45
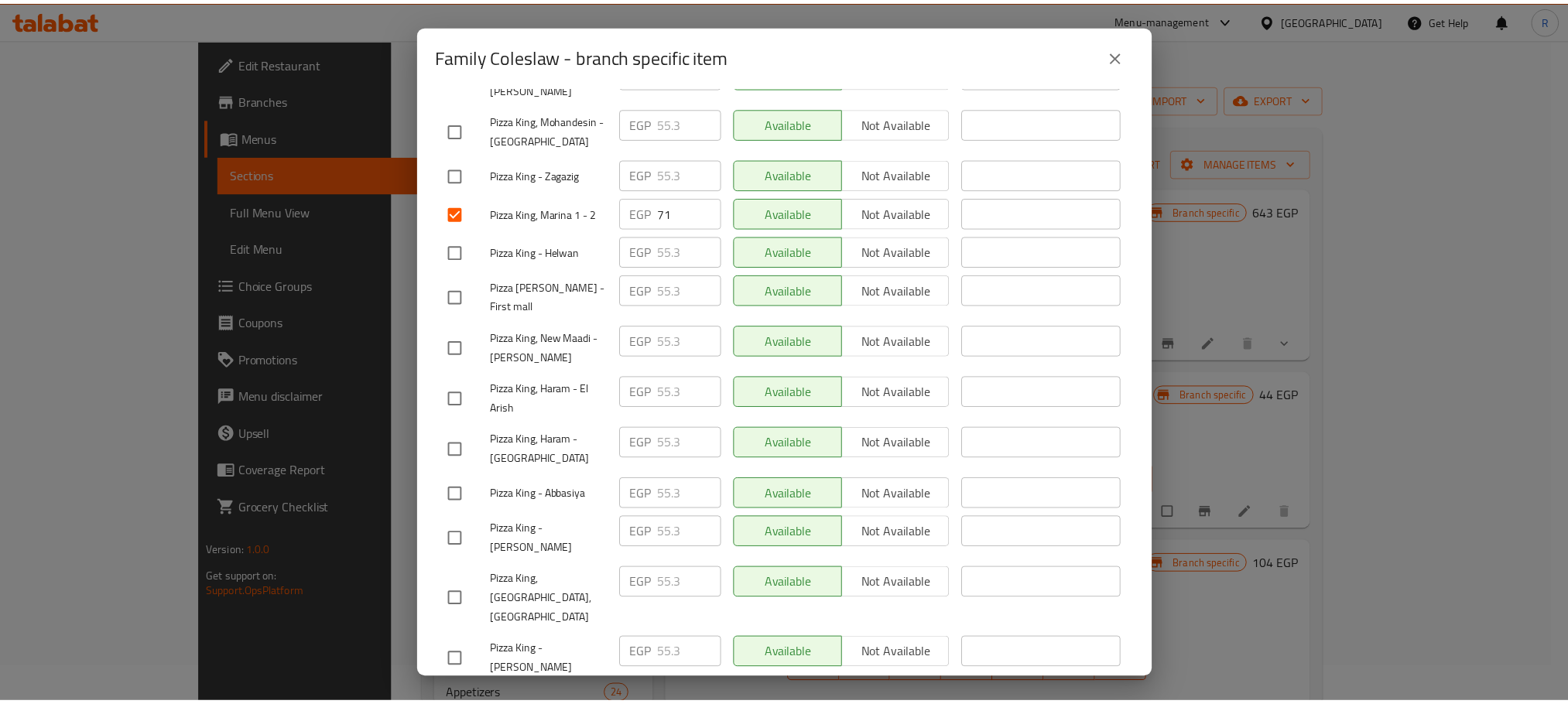
scroll to position [2765, 0]
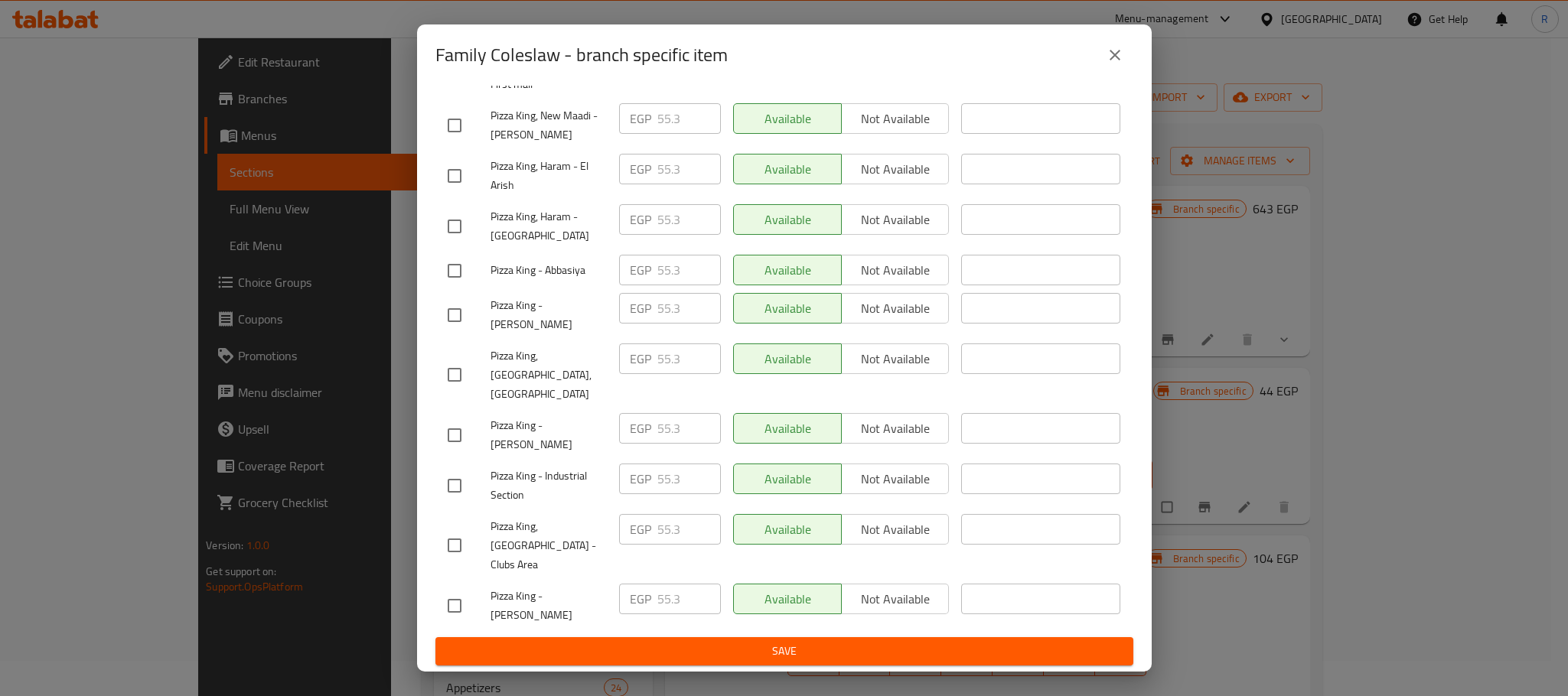
click at [797, 654] on span "Save" at bounding box center [784, 651] width 673 height 19
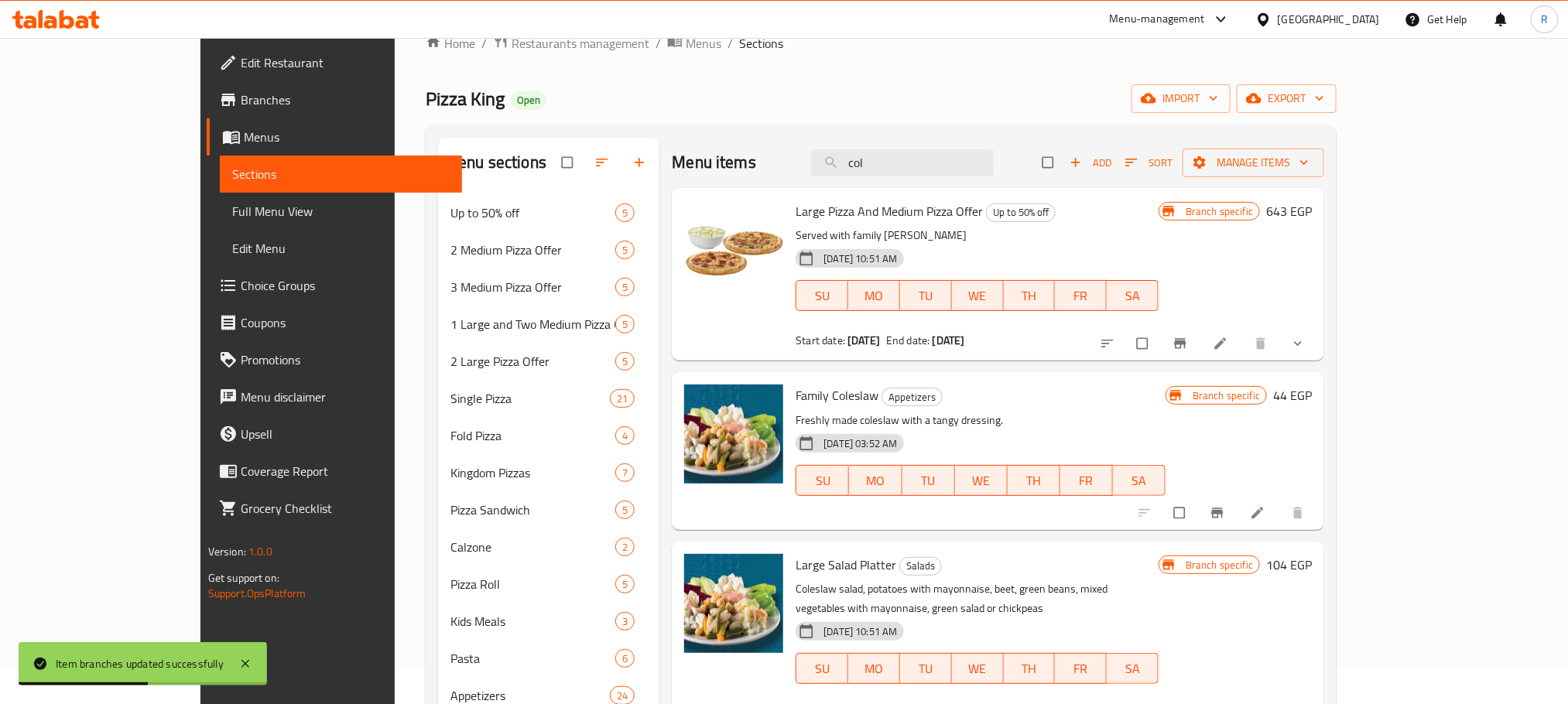
scroll to position [0, 0]
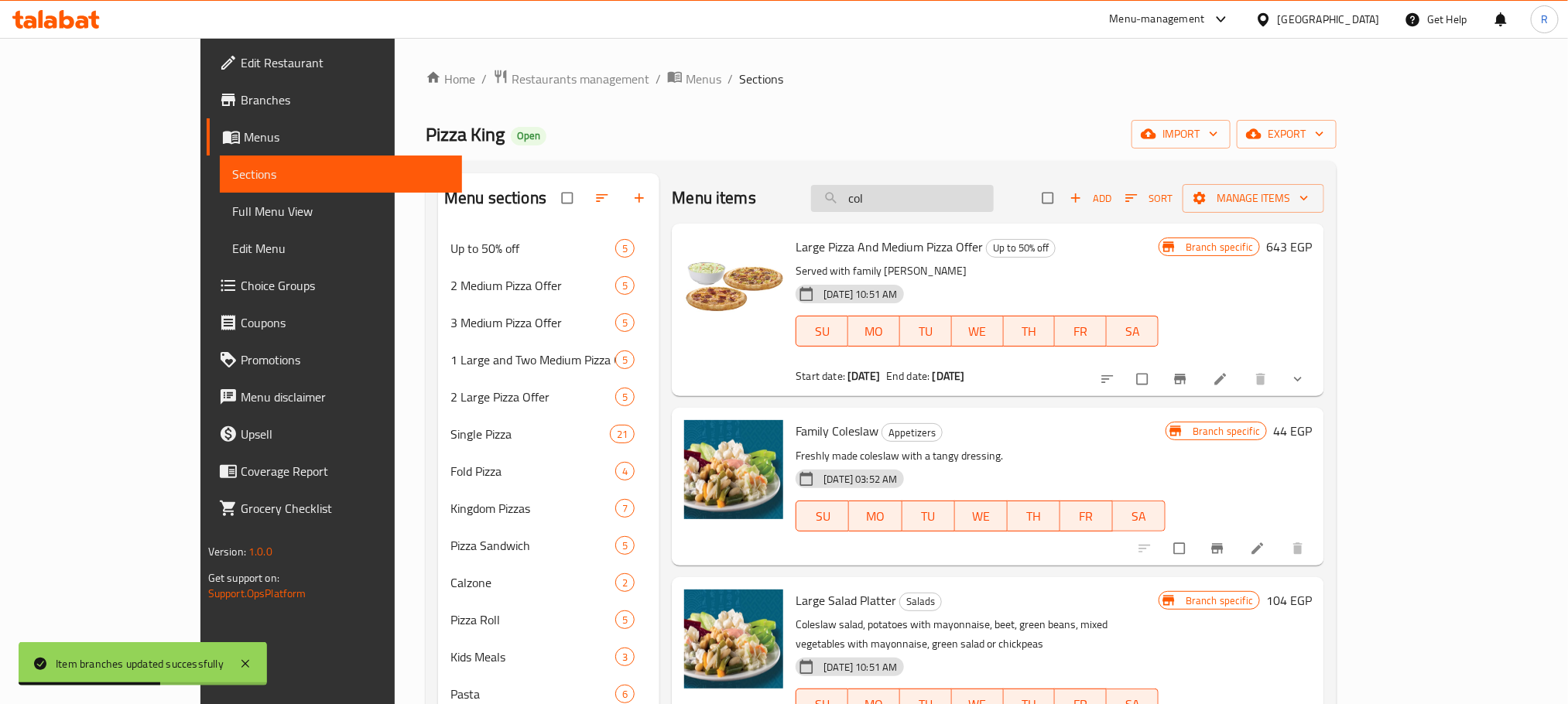
click at [940, 196] on input "col" at bounding box center [902, 199] width 182 height 27
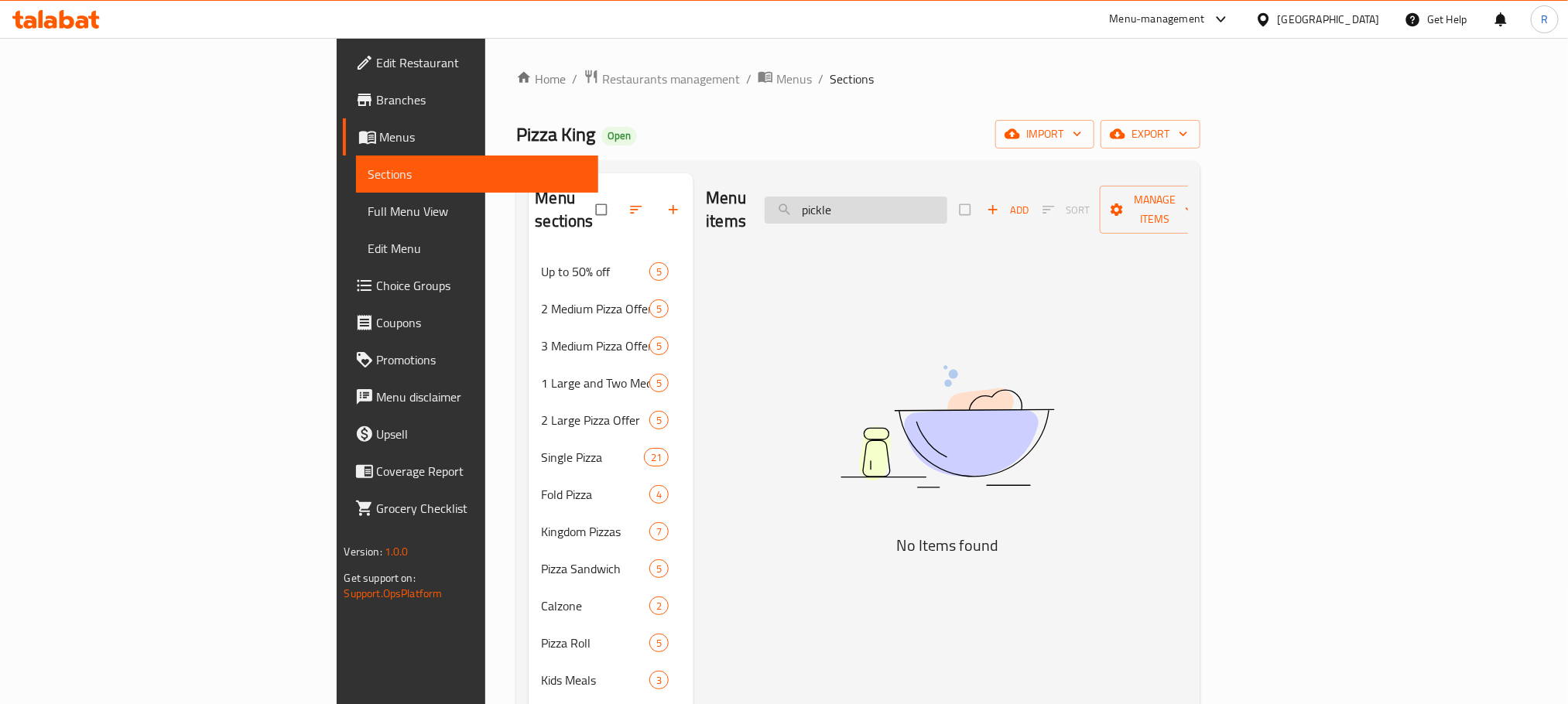
click at [947, 213] on input "pickle" at bounding box center [855, 210] width 182 height 27
click at [947, 197] on input "مخلل" at bounding box center [855, 210] width 182 height 27
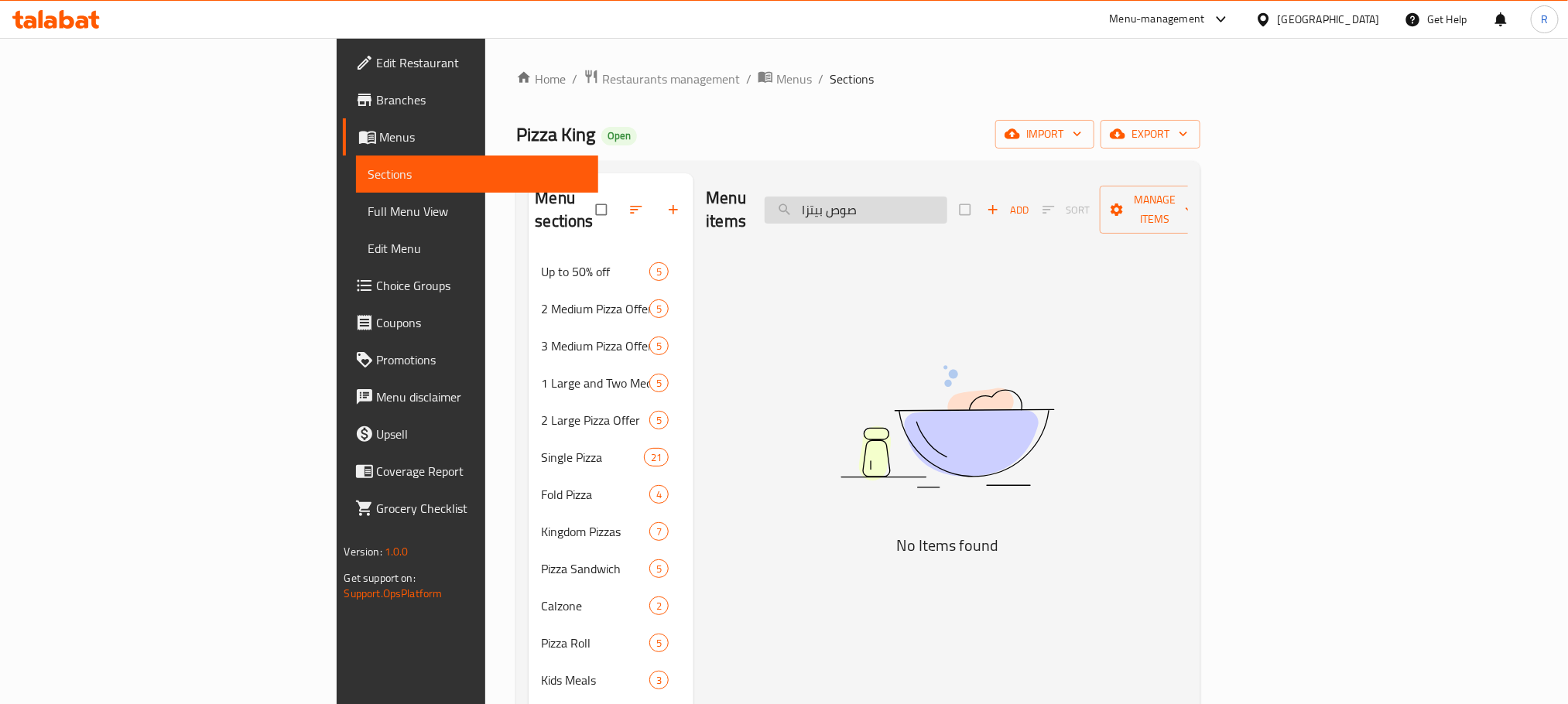
click at [947, 197] on input "صوص بيتزا" at bounding box center [855, 210] width 182 height 27
click at [947, 197] on input "combo" at bounding box center [855, 210] width 182 height 27
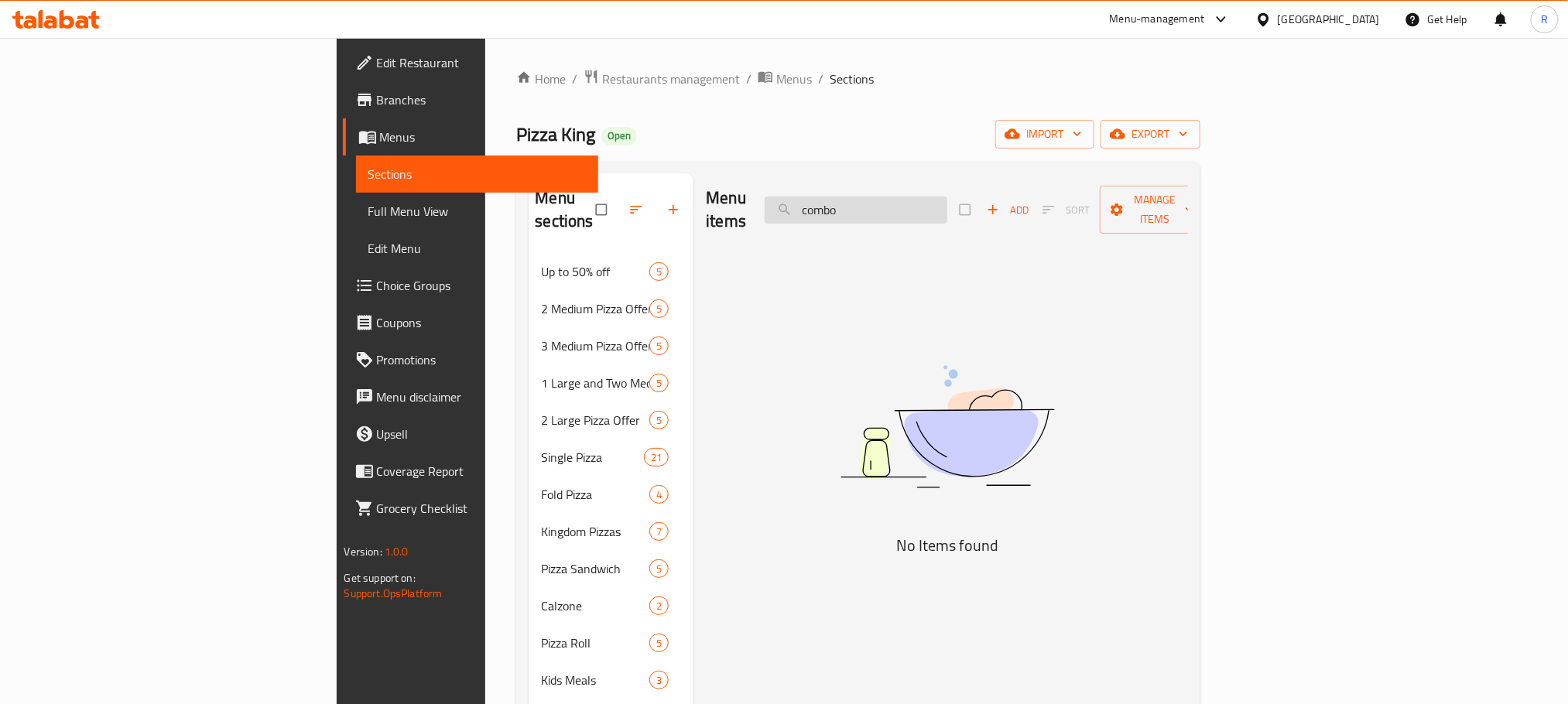
click at [947, 197] on input "combo" at bounding box center [855, 210] width 182 height 27
click at [947, 212] on input "cold" at bounding box center [855, 210] width 182 height 27
paste input "كواترو بيتزا"
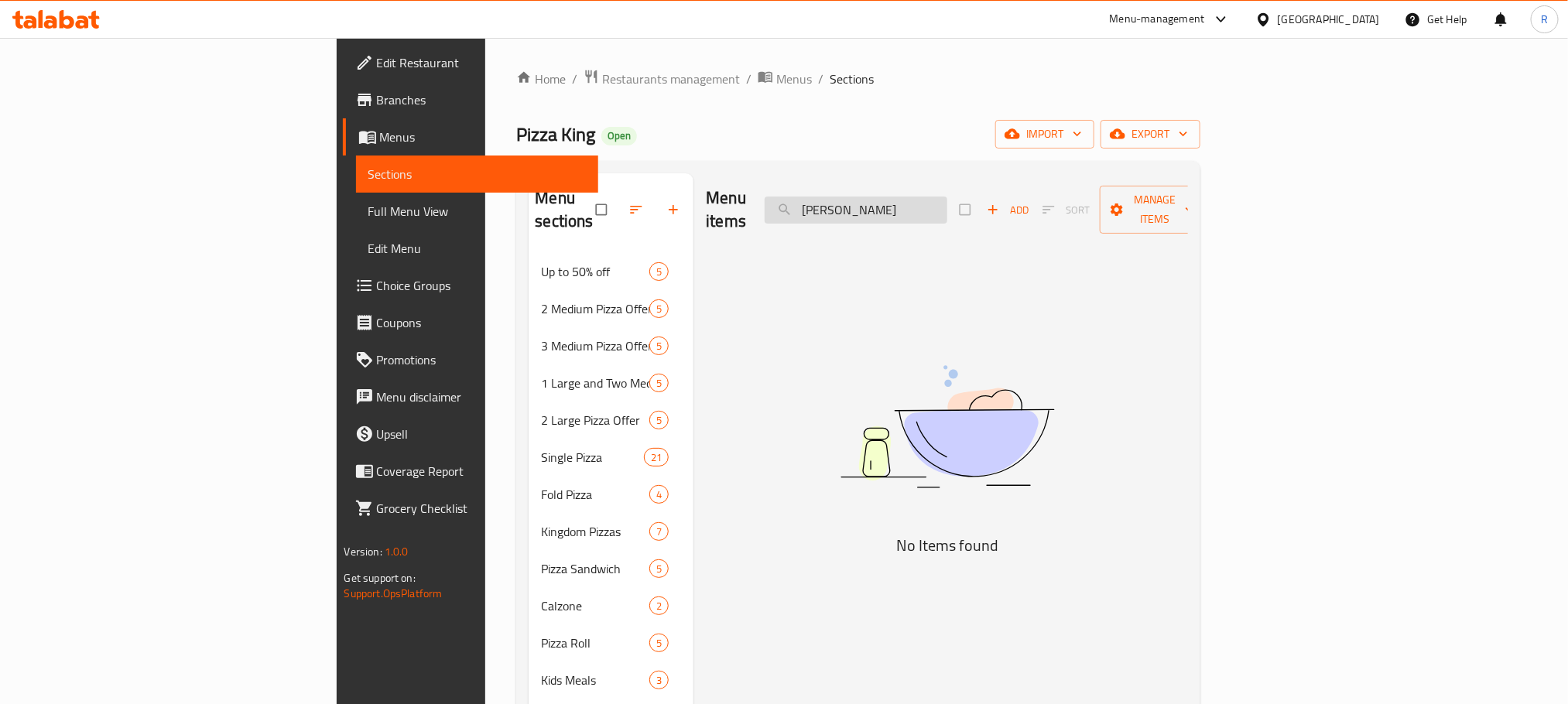
click at [930, 198] on input "كواترو بيتزا" at bounding box center [855, 210] width 182 height 27
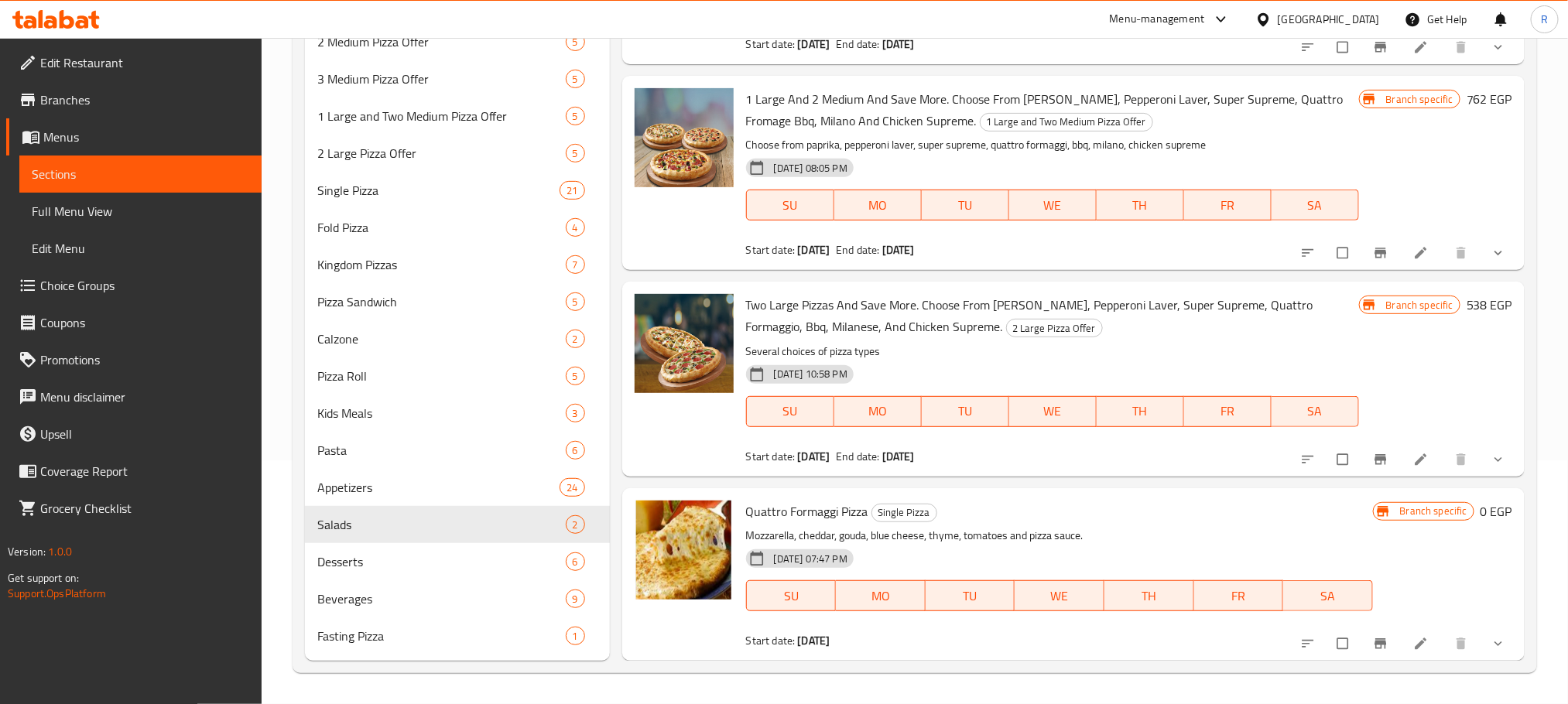
scroll to position [268, 0]
type input "كواترو"
click at [397, 593] on span "Beverages" at bounding box center [419, 599] width 205 height 18
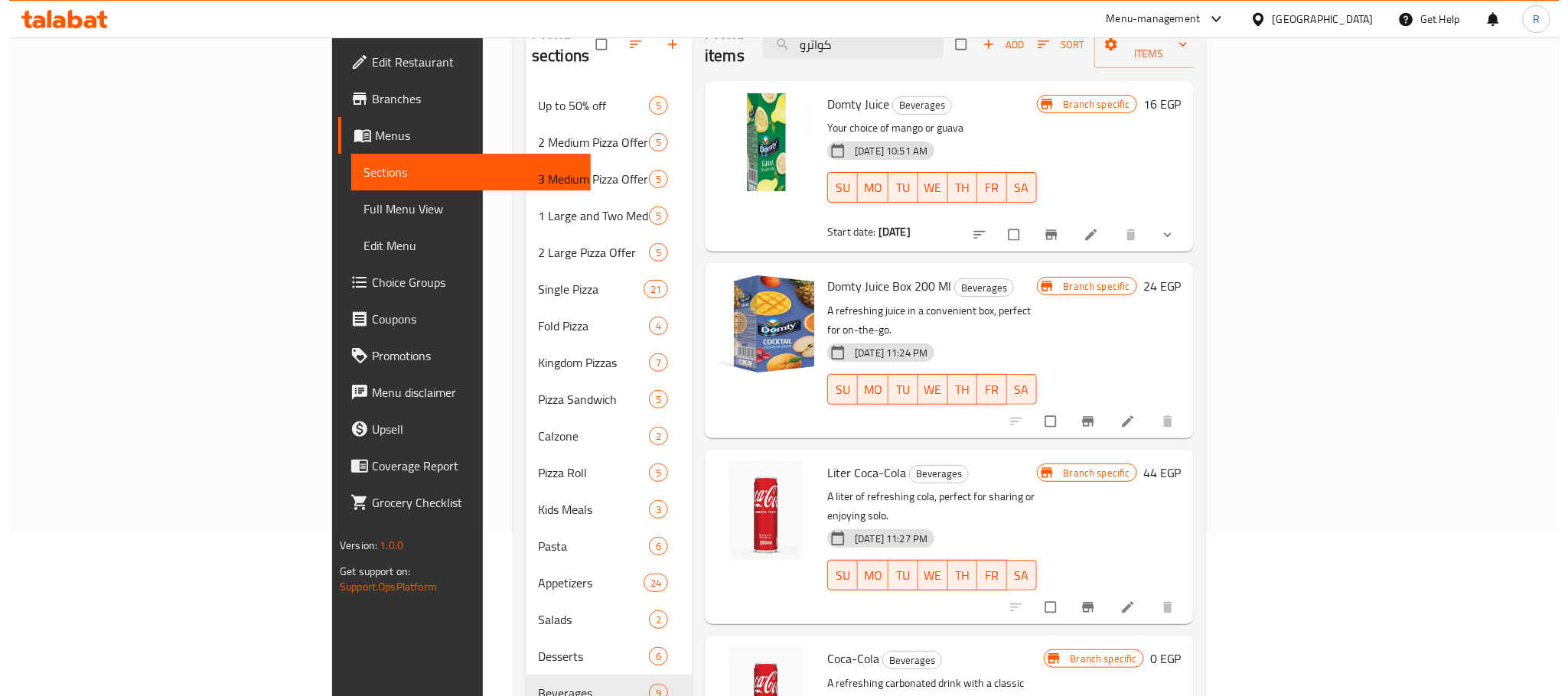
scroll to position [35, 0]
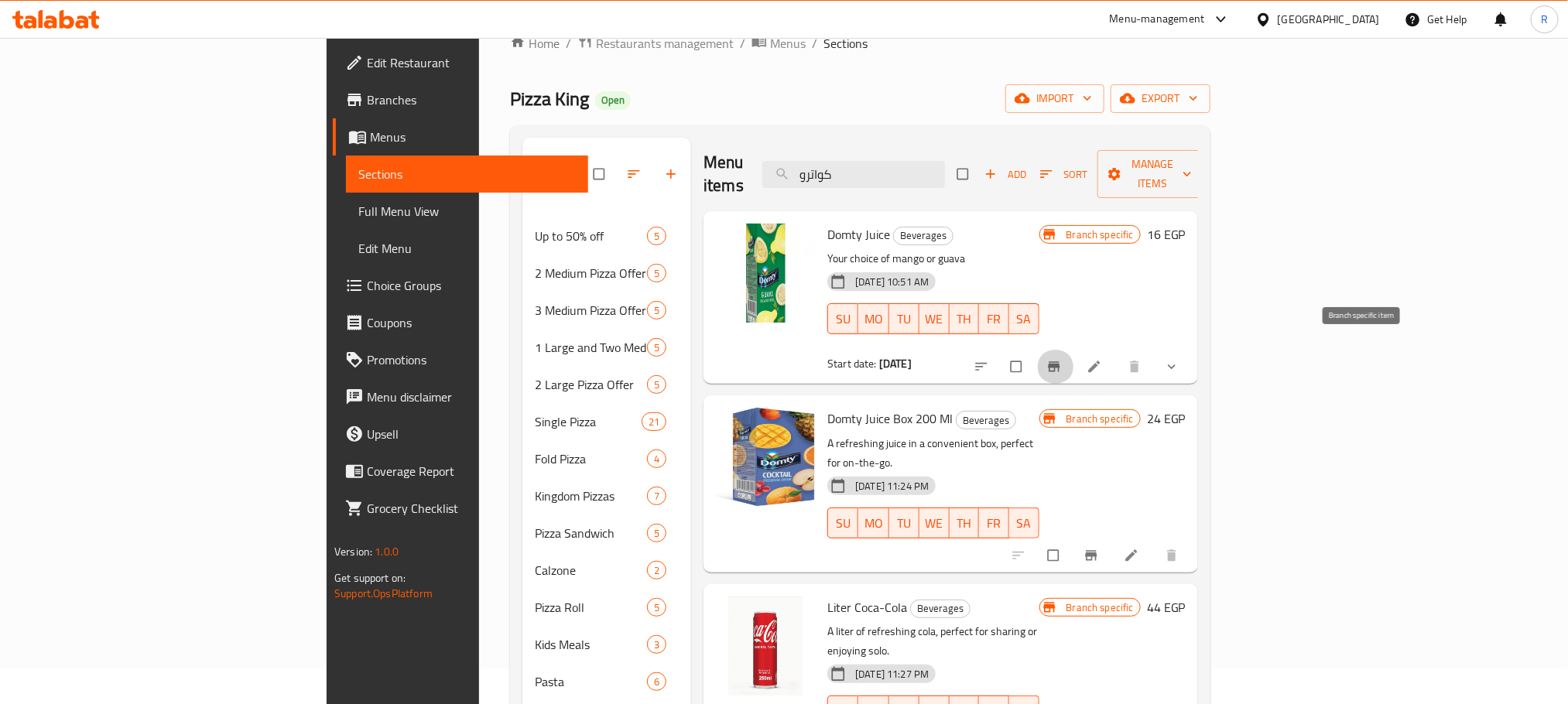
click at [1062, 359] on icon "Branch-specific-item" at bounding box center [1054, 366] width 15 height 15
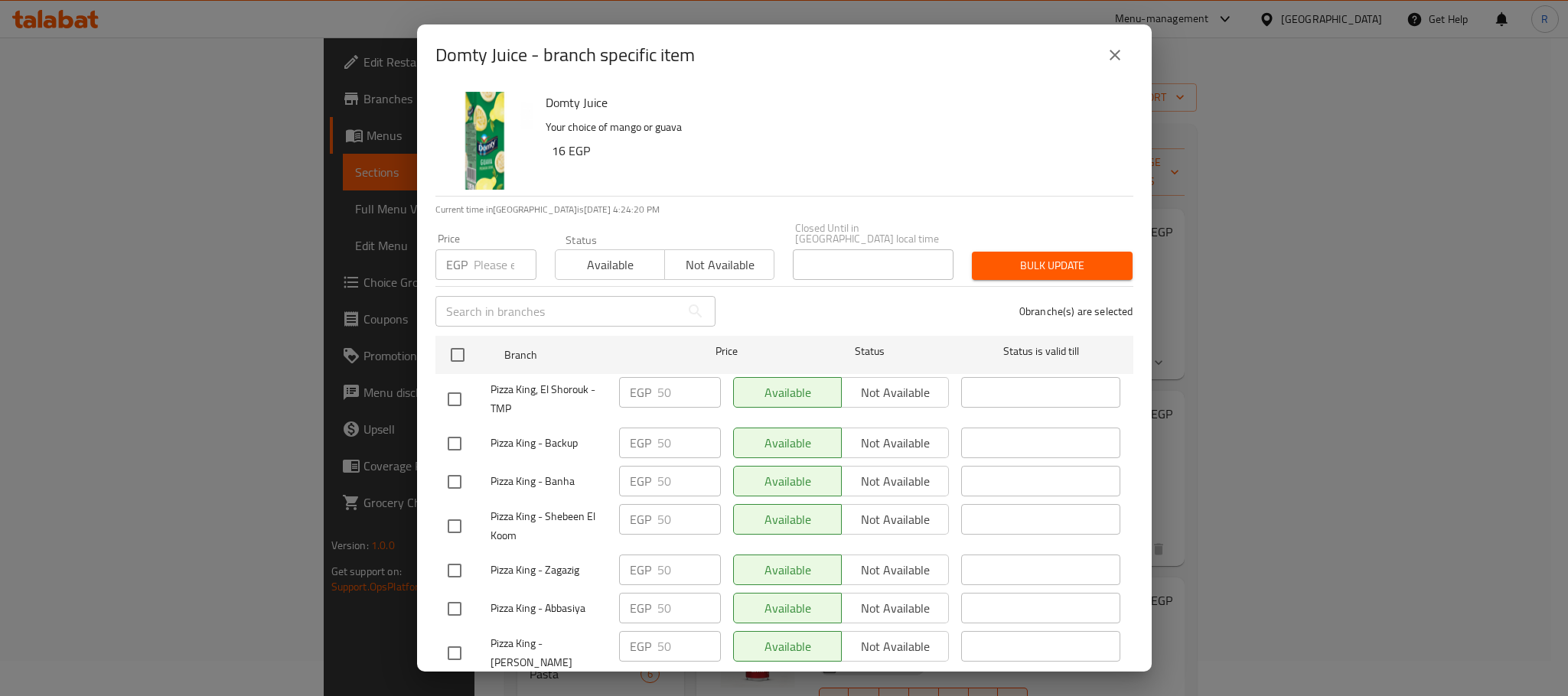
scroll to position [1893, 0]
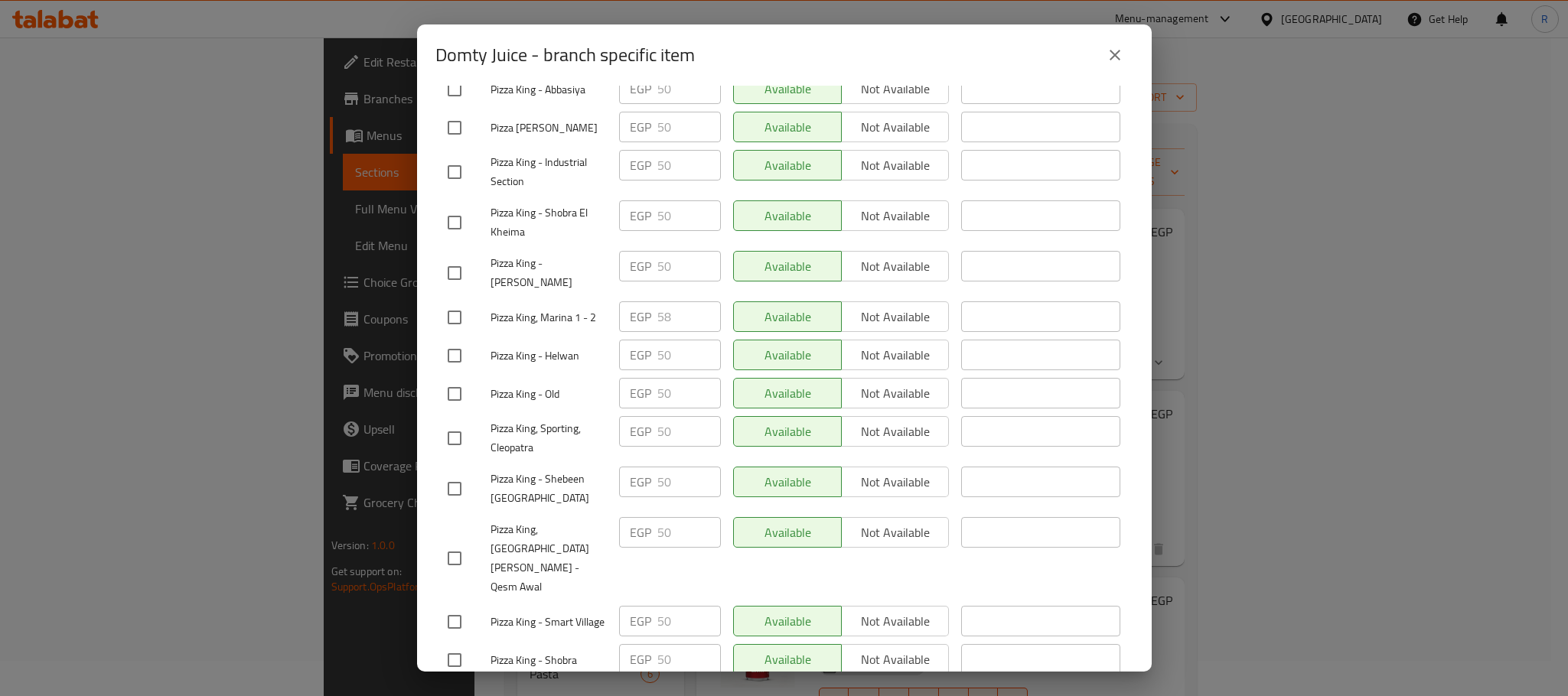
click at [1101, 60] on button "close" at bounding box center [1115, 55] width 37 height 37
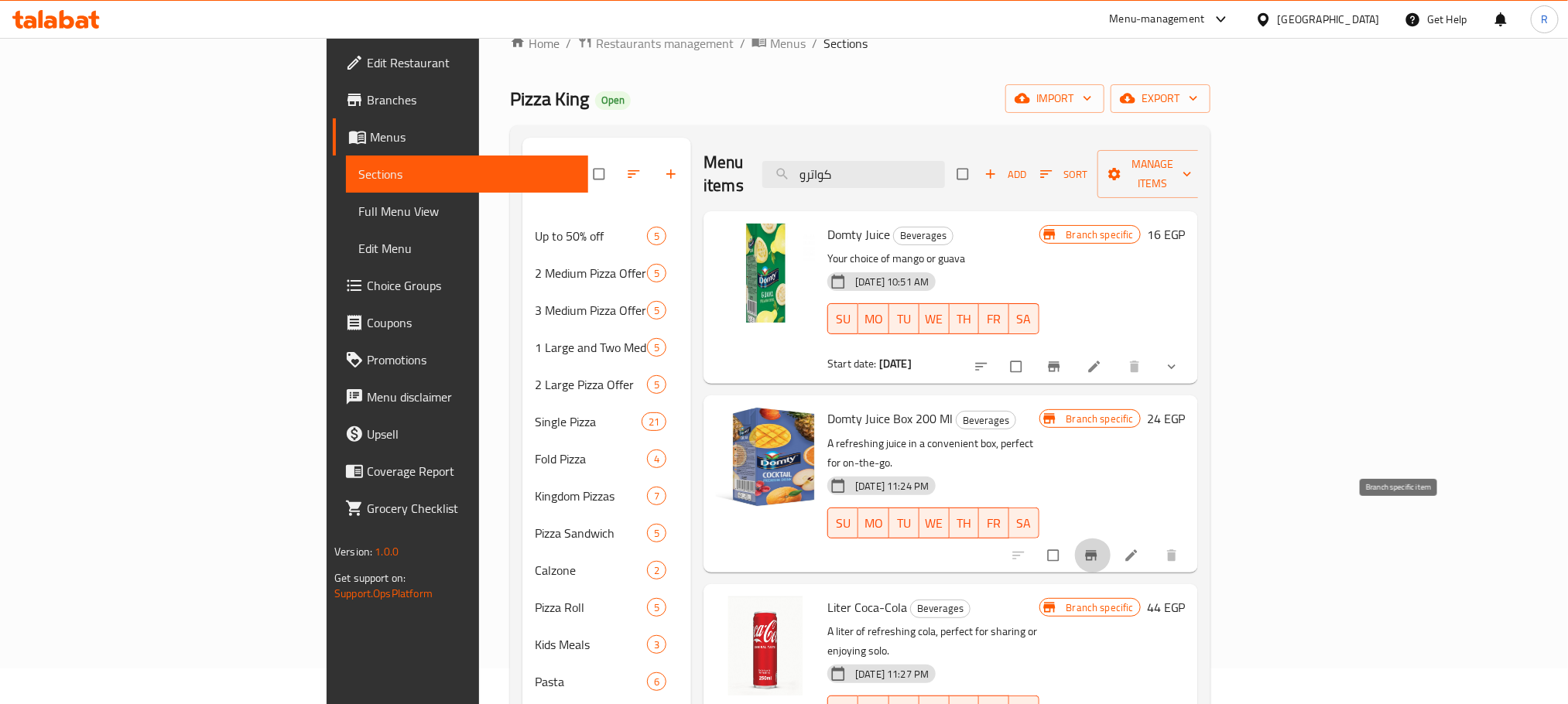
click at [1111, 539] on button "Branch-specific-item" at bounding box center [1093, 555] width 38 height 34
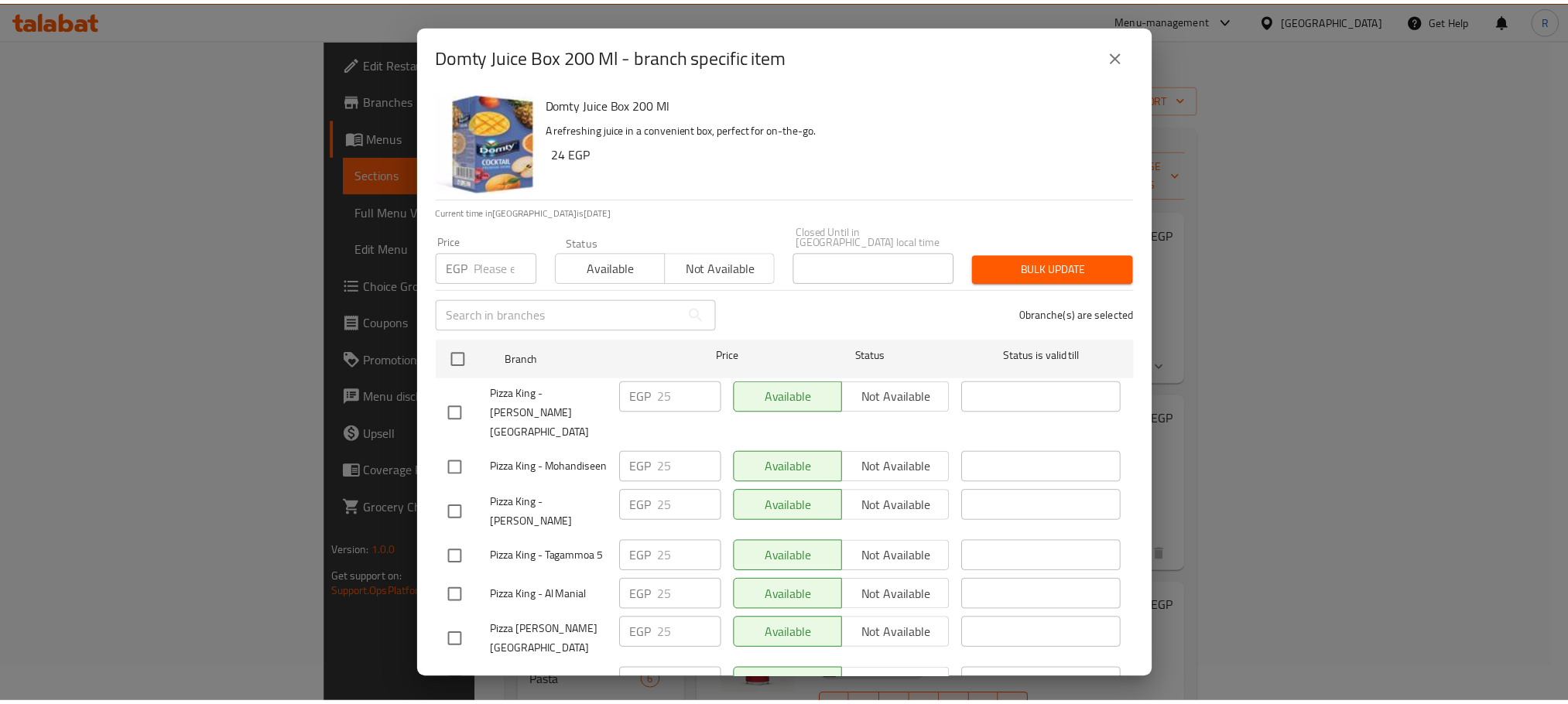
scroll to position [1280, 0]
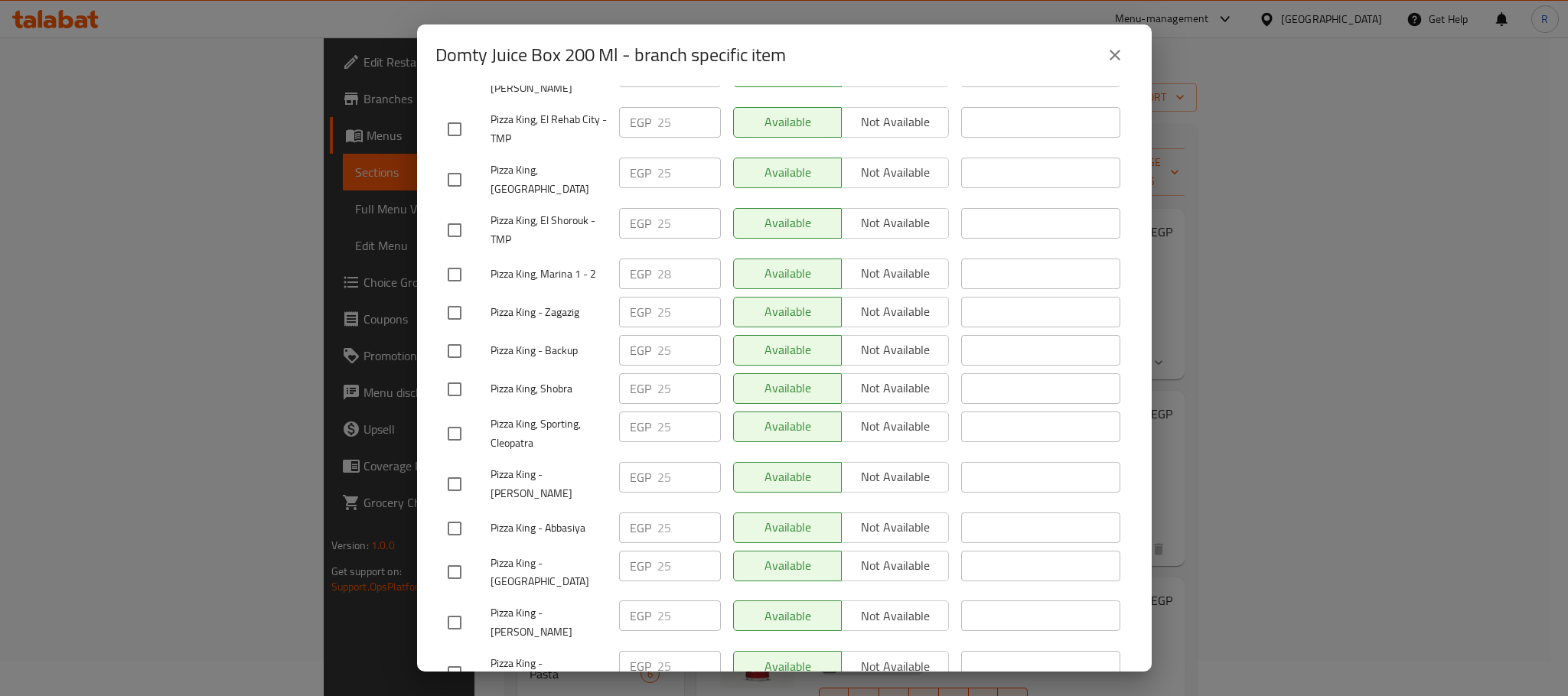
click at [1124, 56] on button "close" at bounding box center [1115, 55] width 37 height 37
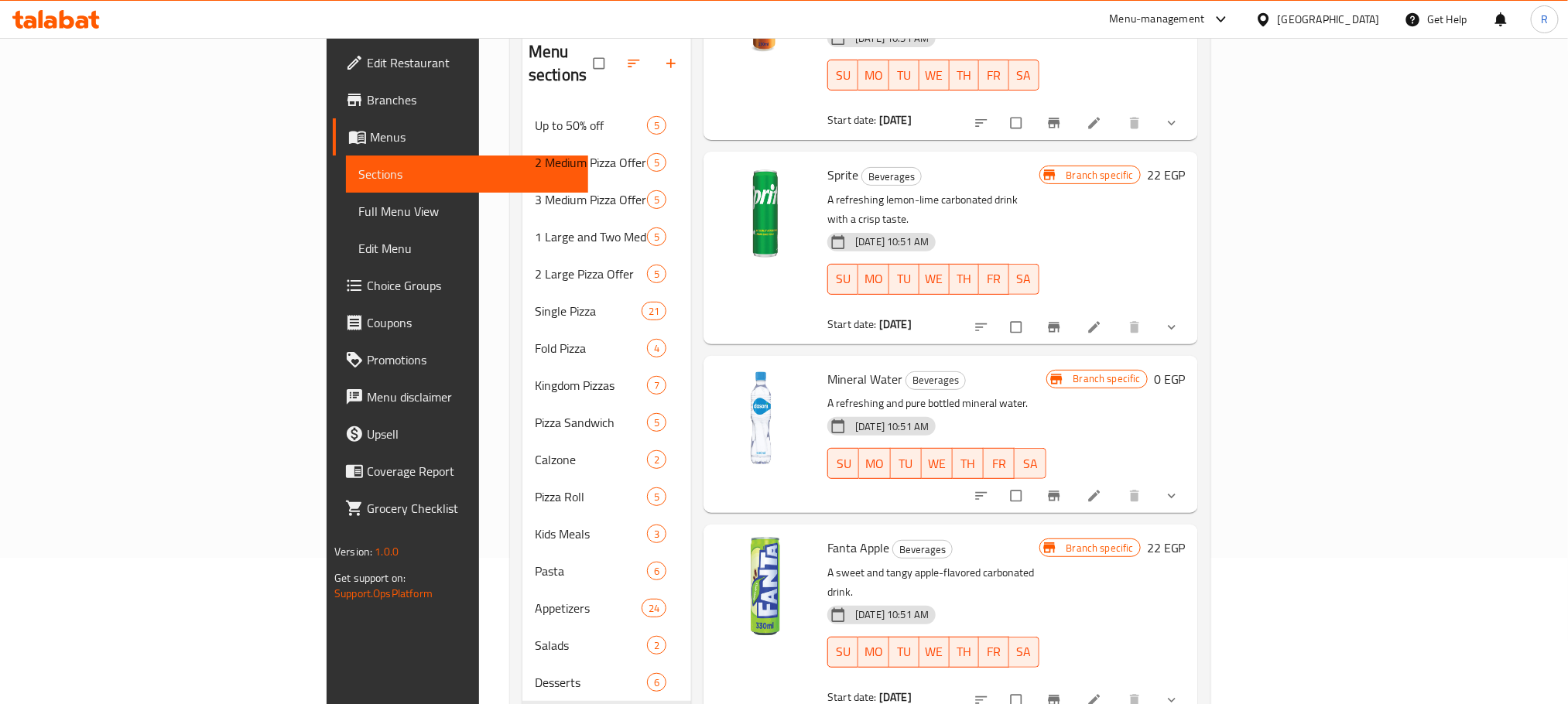
scroll to position [268, 0]
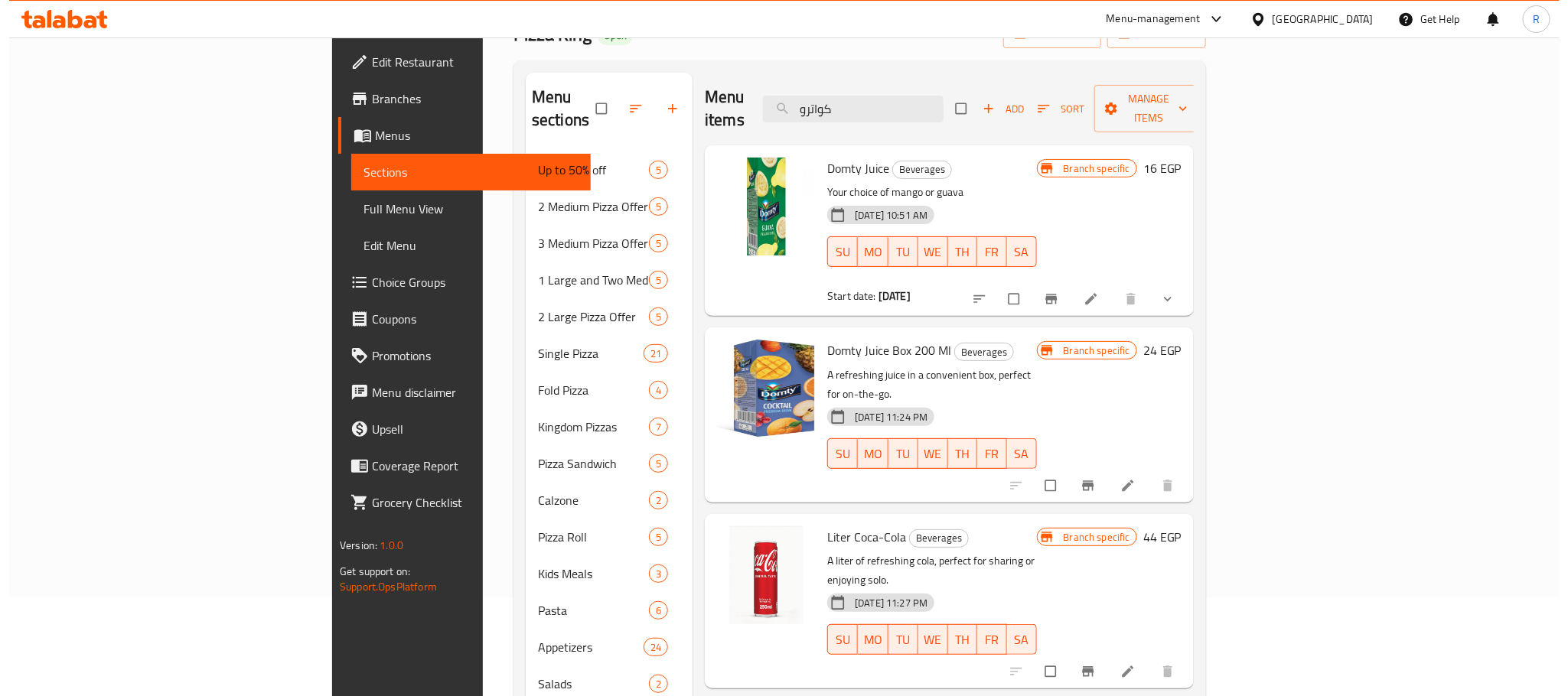
scroll to position [0, 0]
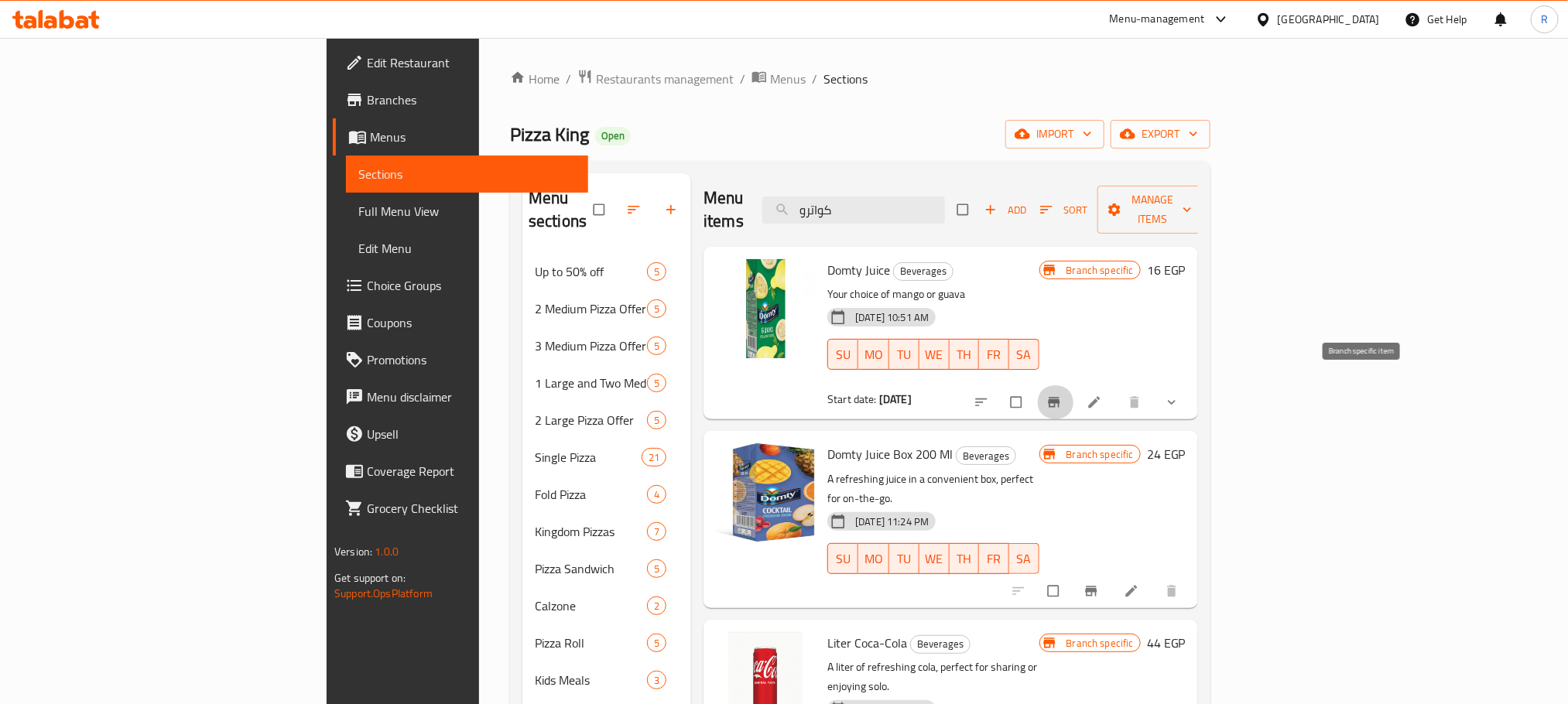
click at [1062, 394] on icon "Branch-specific-item" at bounding box center [1054, 402] width 15 height 15
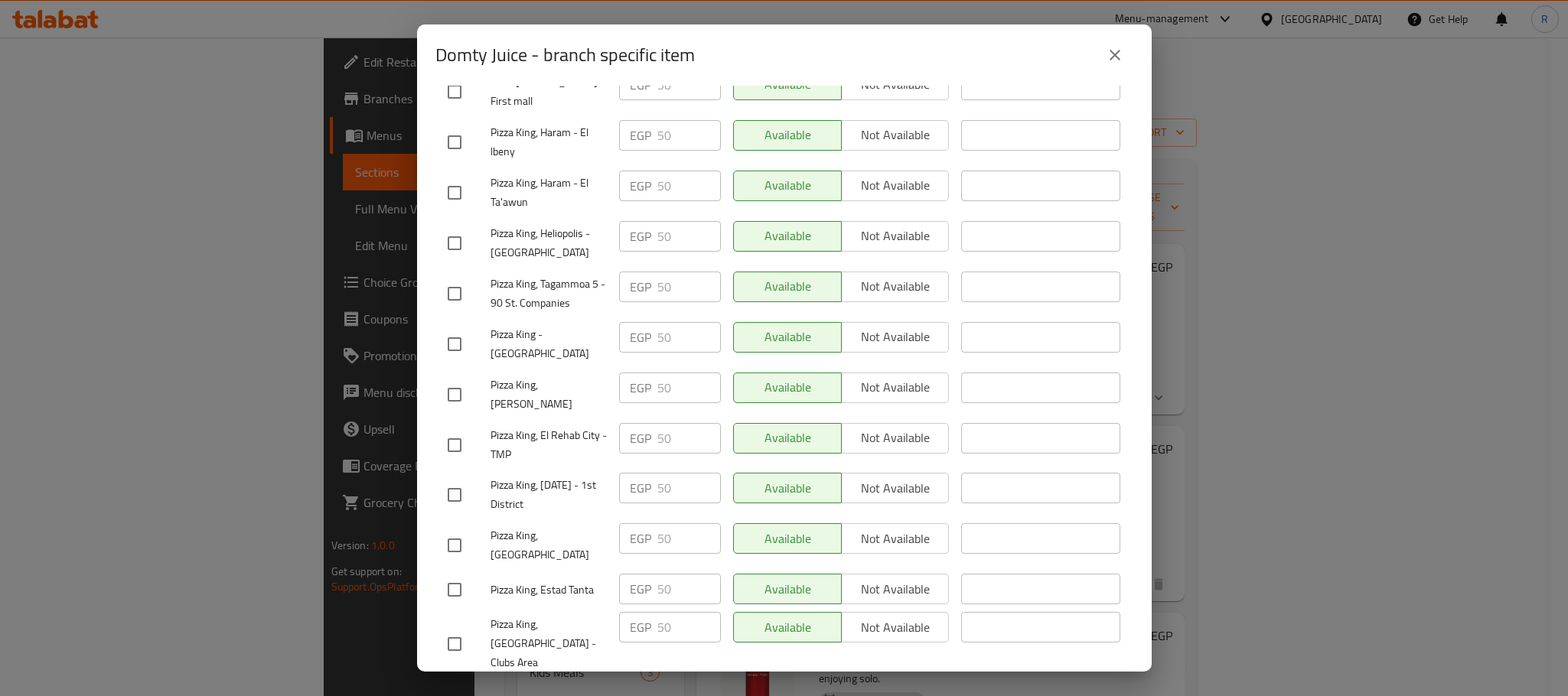
scroll to position [1033, 0]
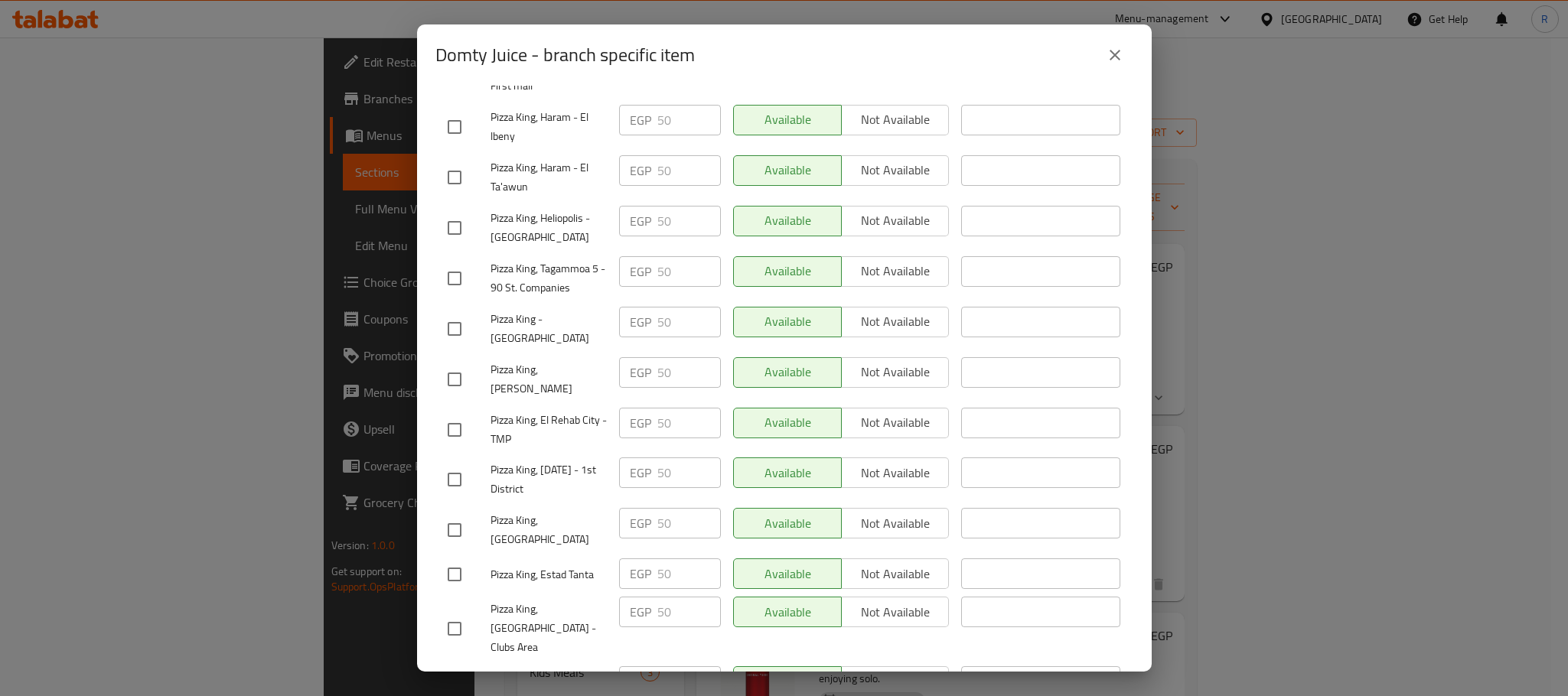
click at [1106, 51] on icon "close" at bounding box center [1115, 54] width 18 height 18
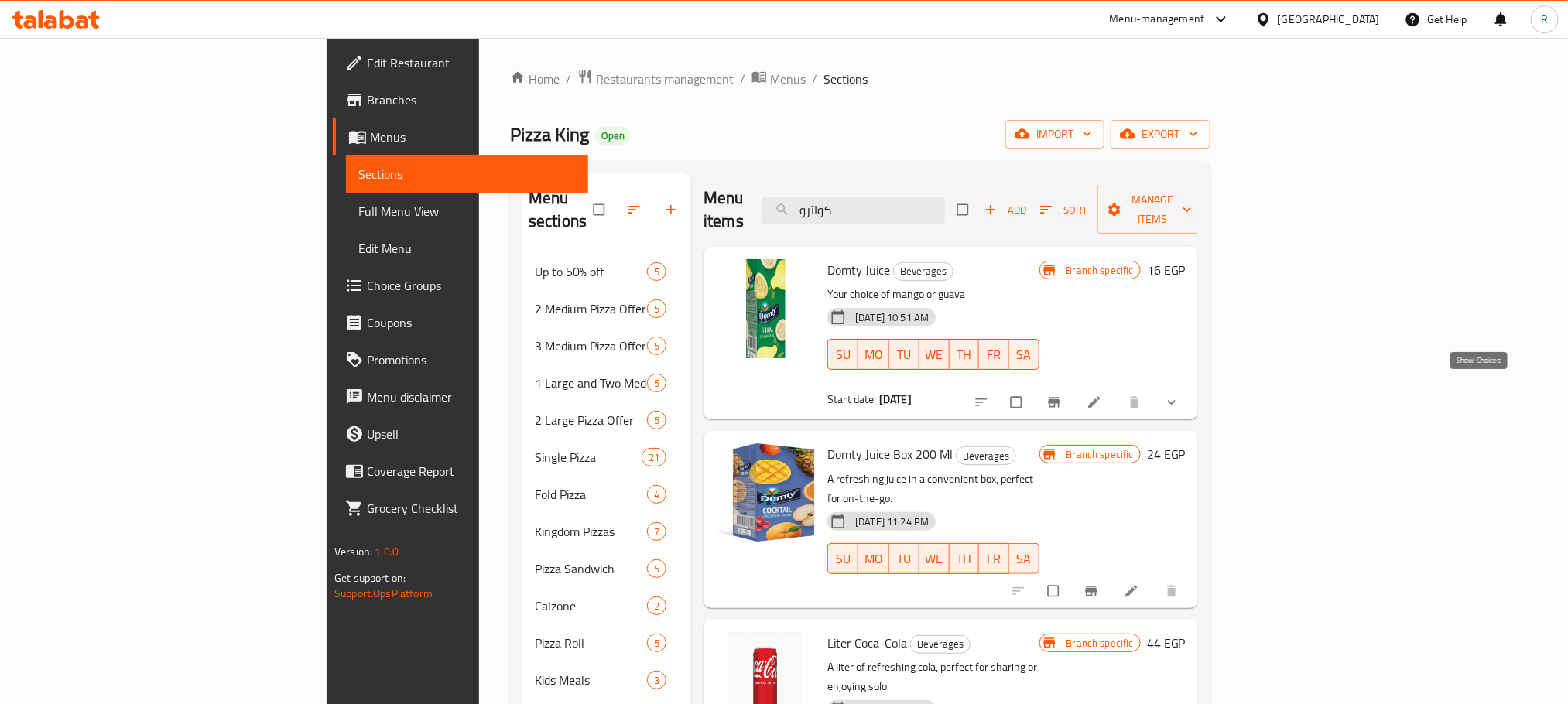
click at [1179, 394] on icon "show more" at bounding box center [1172, 402] width 15 height 15
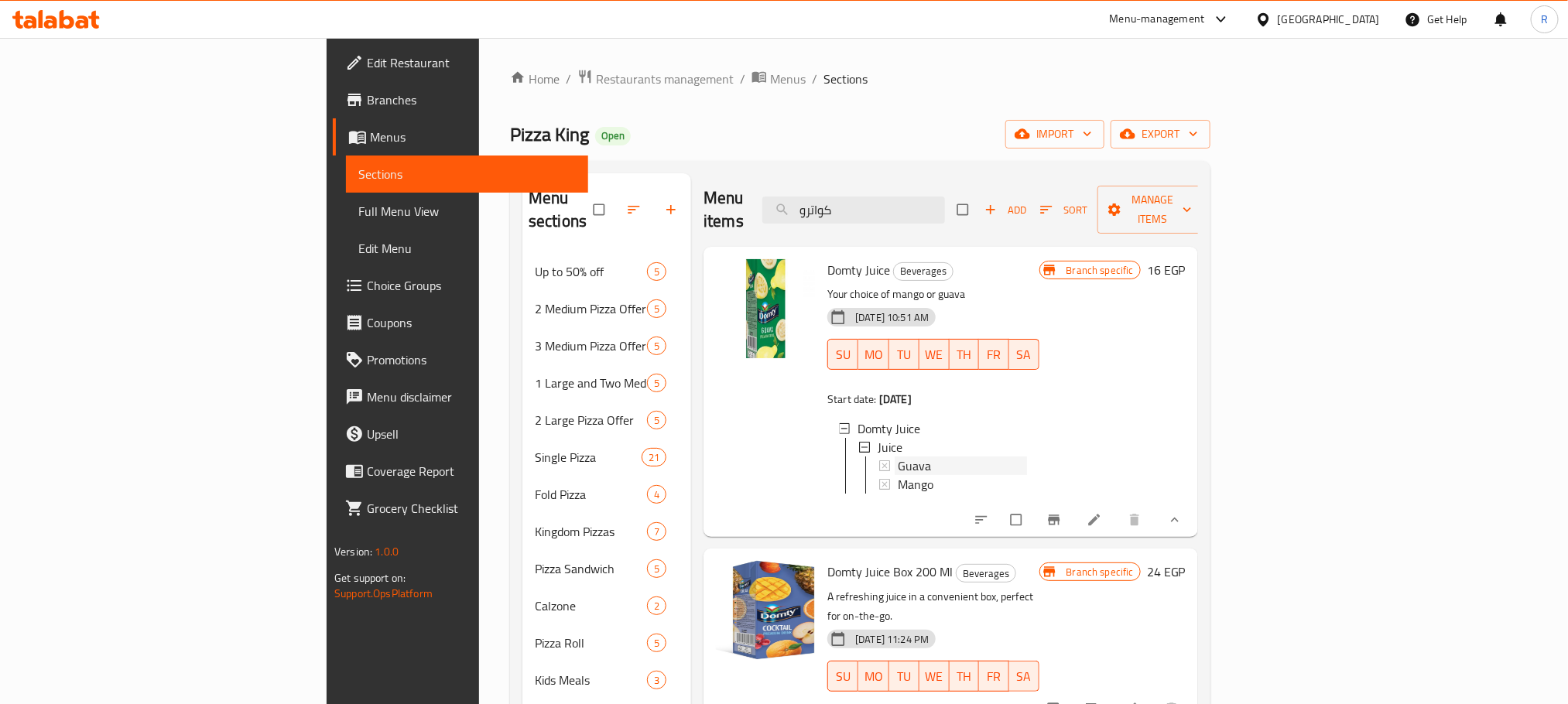
click at [950, 457] on div "Guava" at bounding box center [961, 465] width 128 height 18
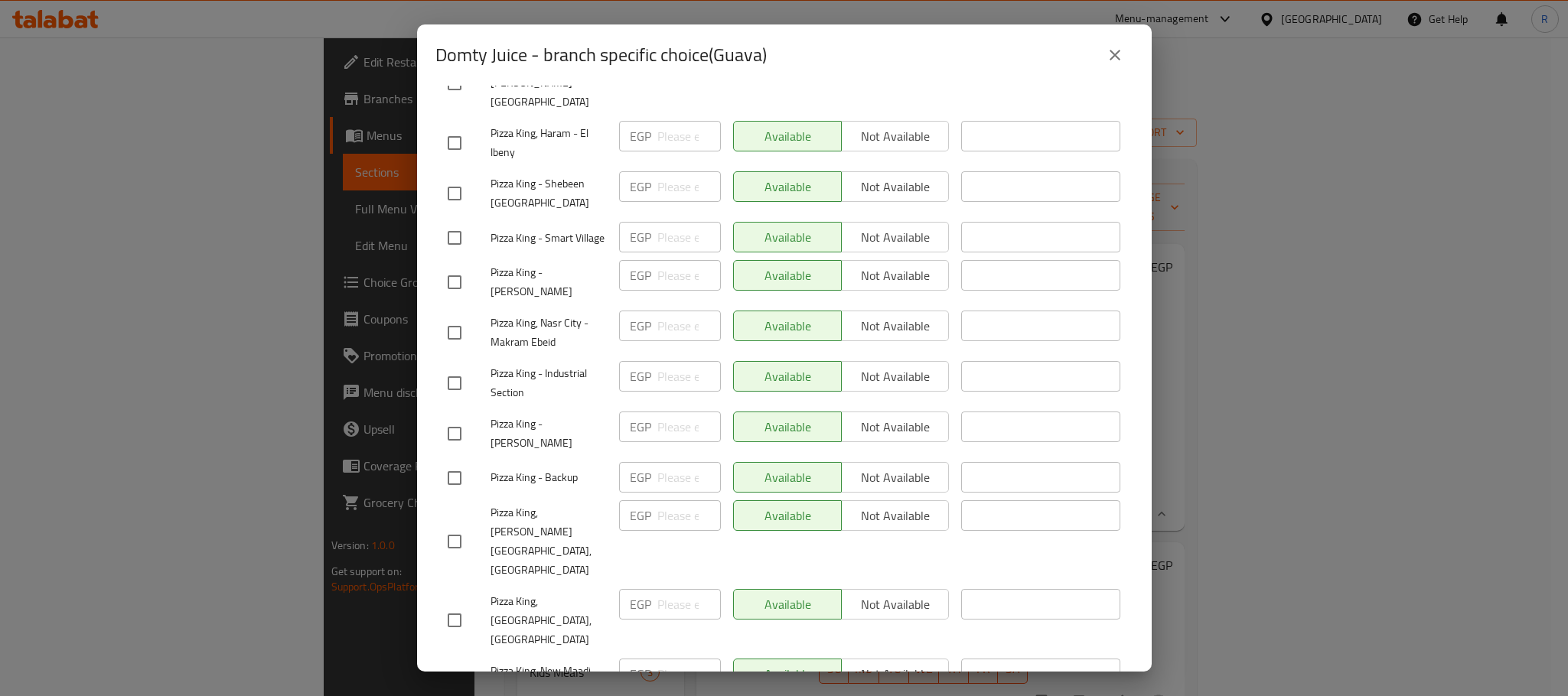
scroll to position [2733, 0]
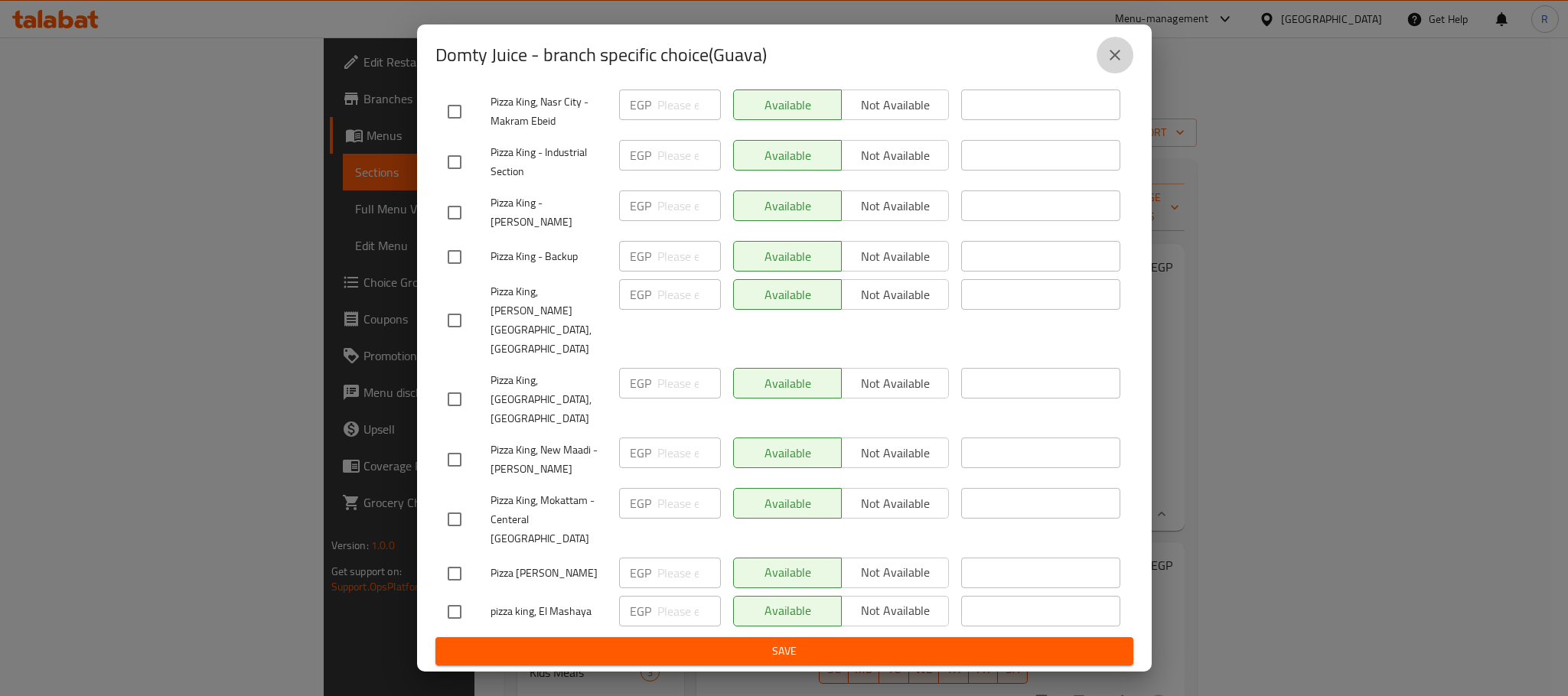
click at [1119, 47] on icon "close" at bounding box center [1115, 54] width 18 height 18
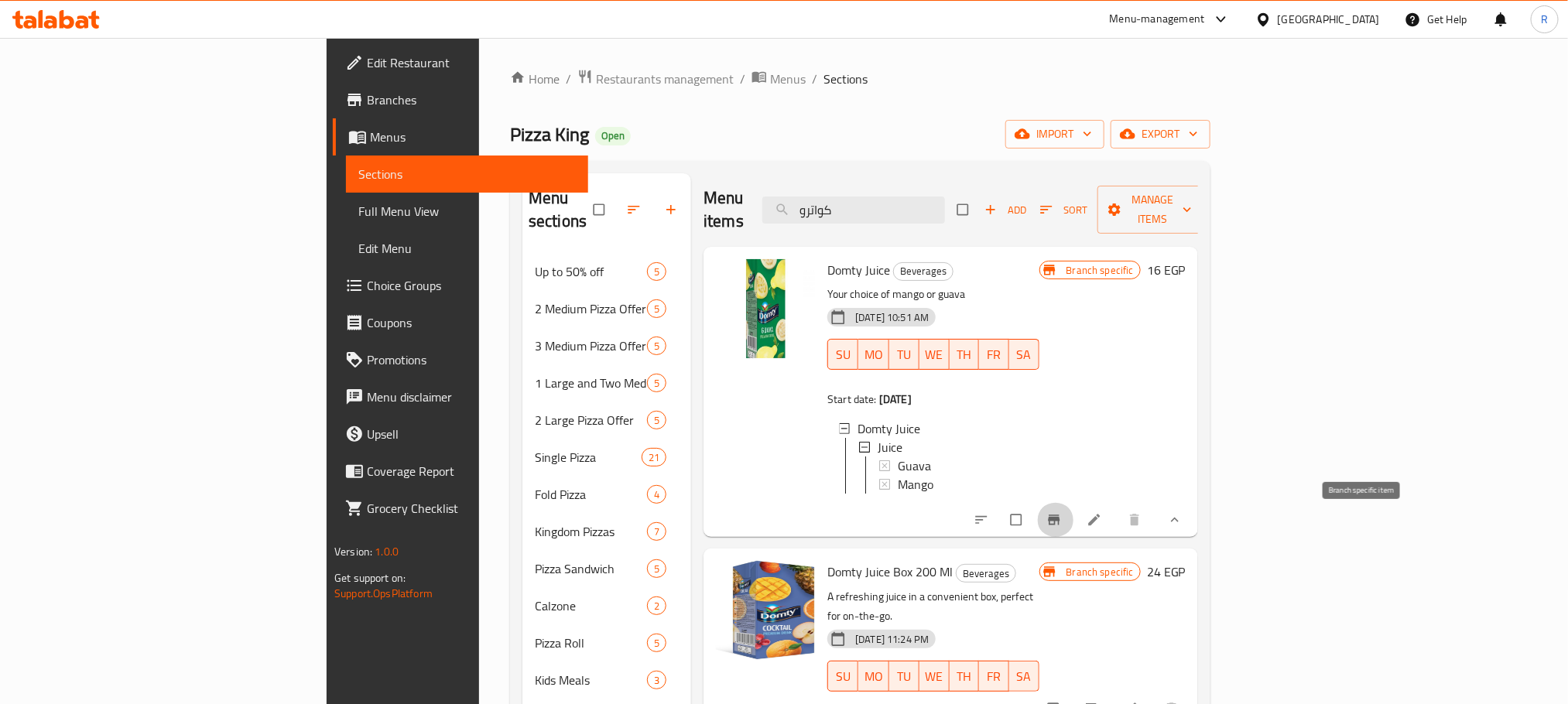
click at [1074, 536] on button "Branch-specific-item" at bounding box center [1055, 520] width 38 height 34
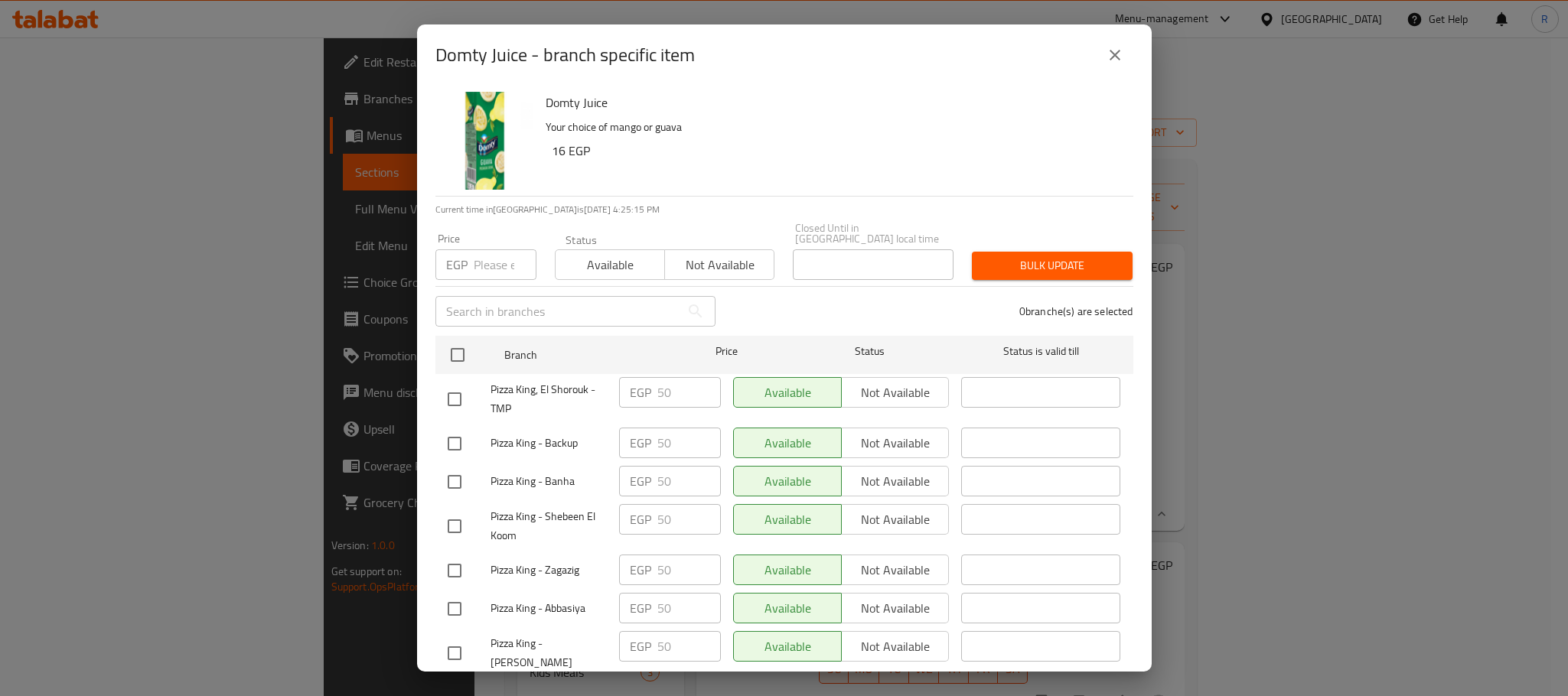
scroll to position [1893, 0]
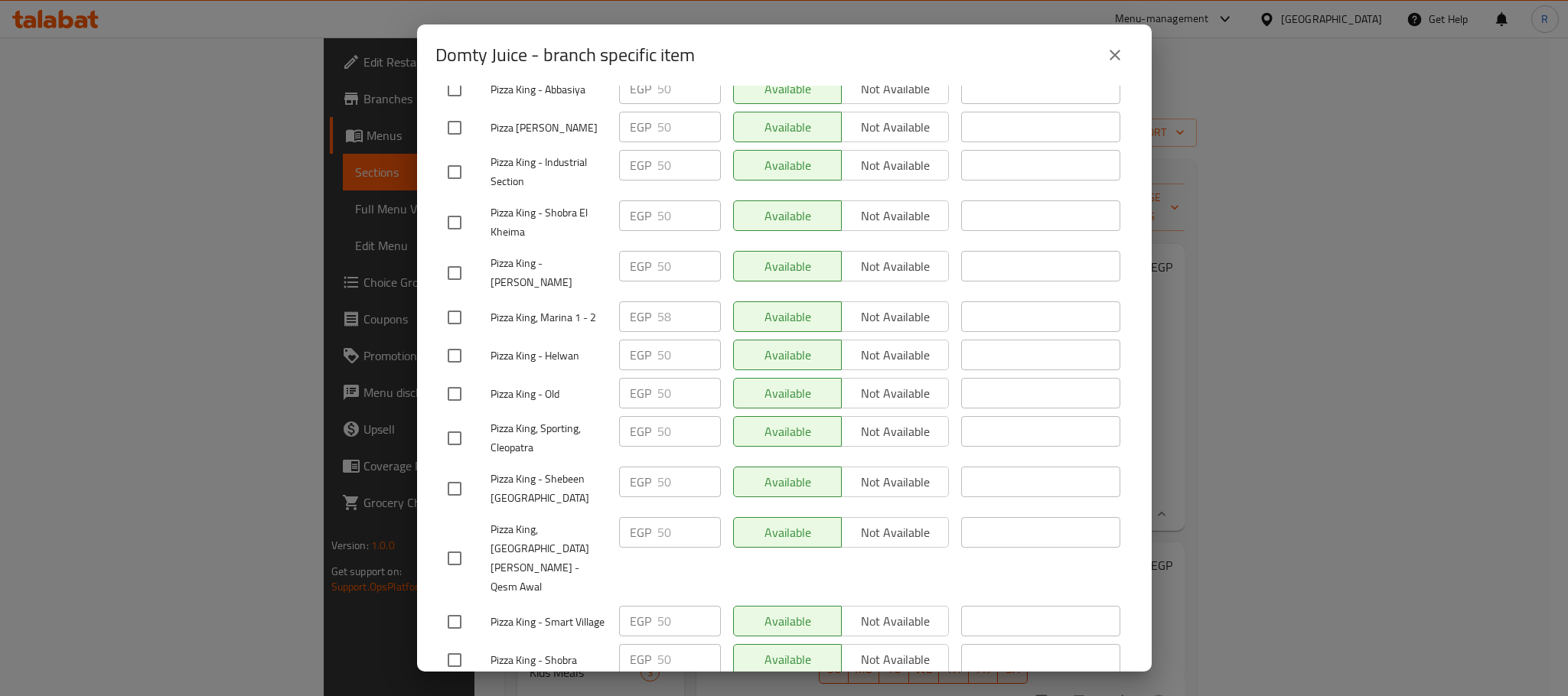
click at [458, 334] on input "checkbox" at bounding box center [455, 317] width 32 height 32
checkbox input "true"
click at [665, 332] on input "58" at bounding box center [689, 317] width 64 height 31
paste input "60"
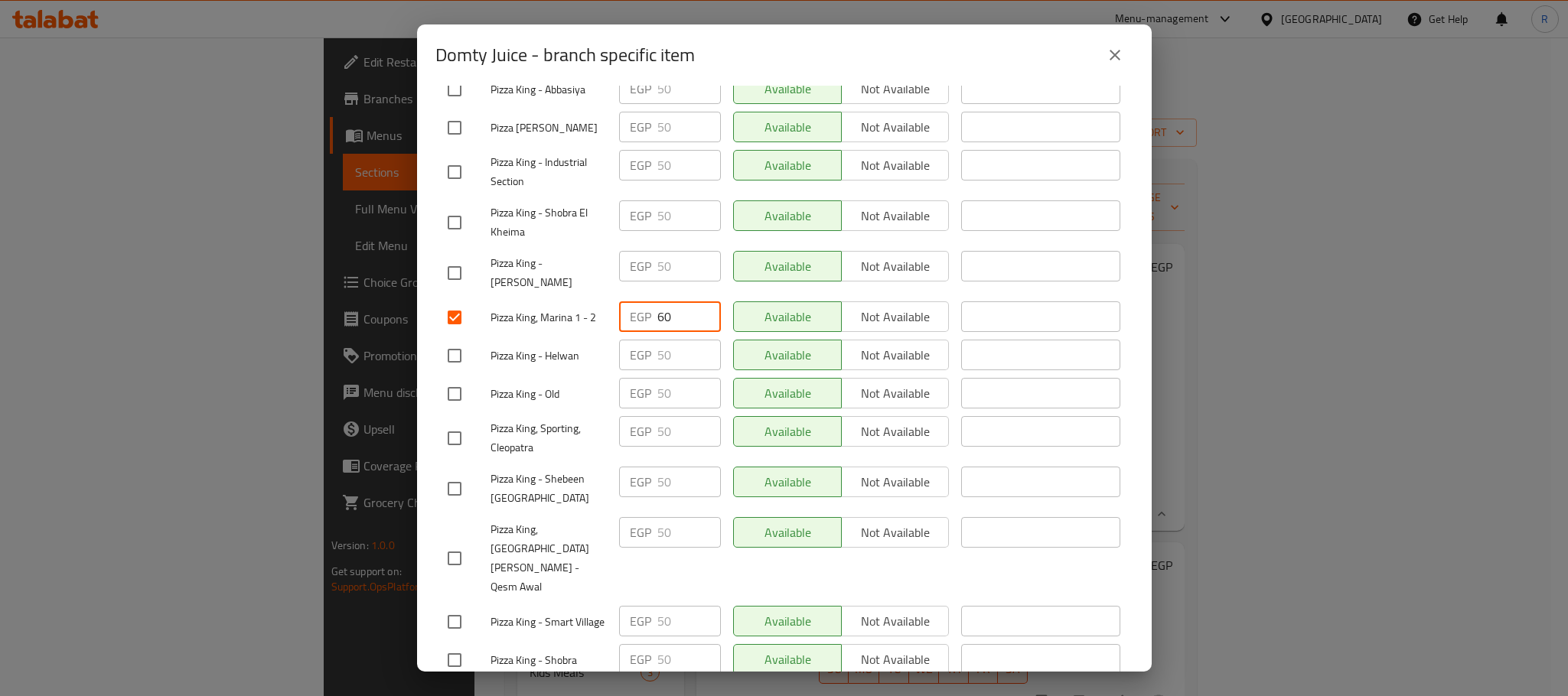
type input "60"
click at [882, 370] on div "Available Not available" at bounding box center [841, 355] width 217 height 31
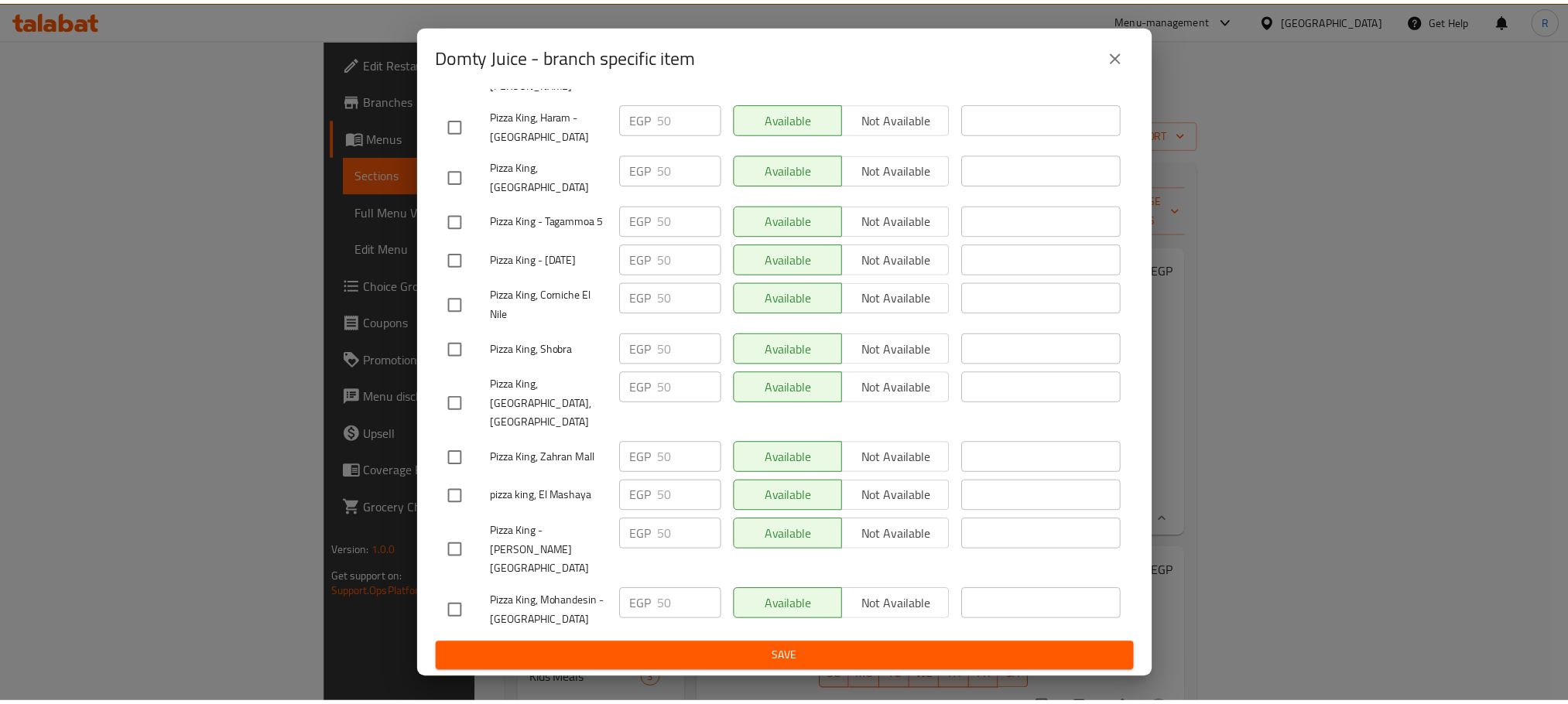
scroll to position [2765, 0]
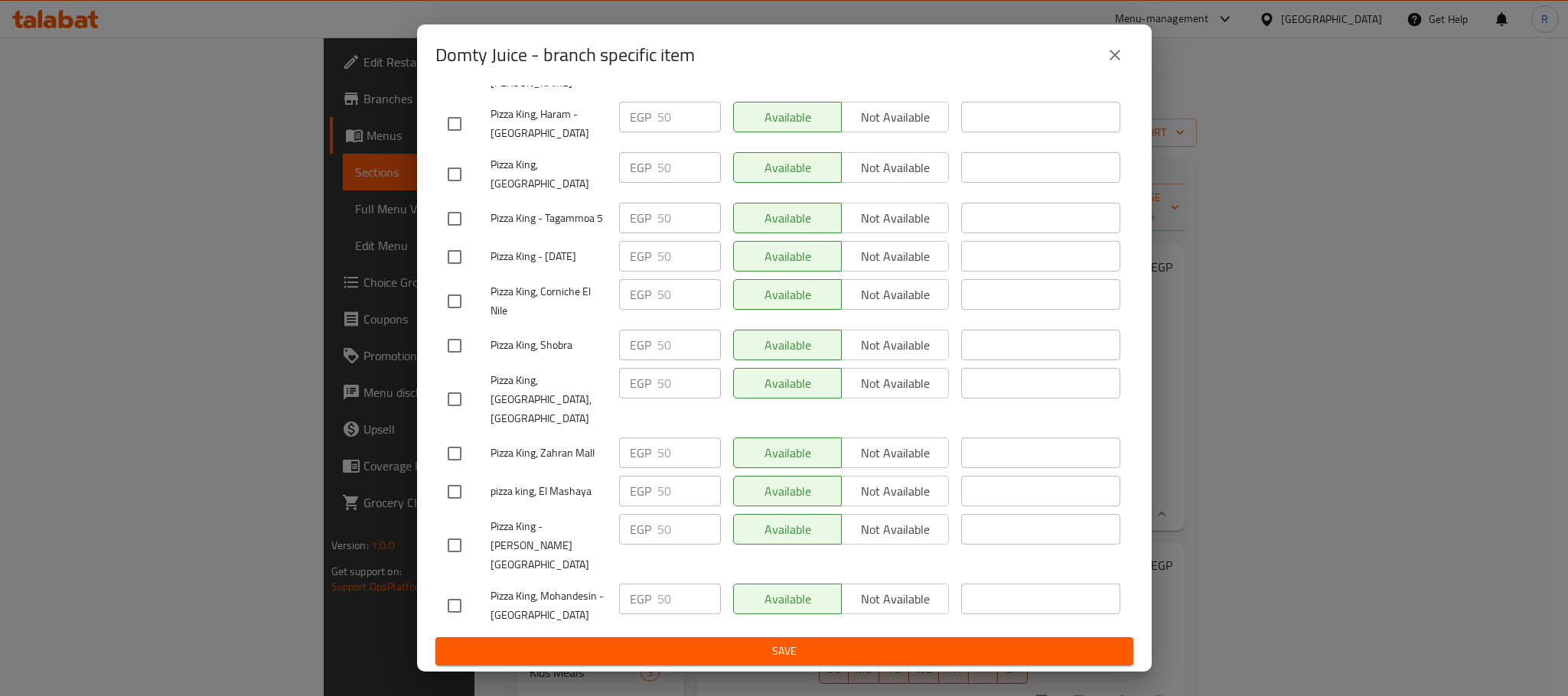
click at [870, 647] on span "Save" at bounding box center [784, 651] width 673 height 19
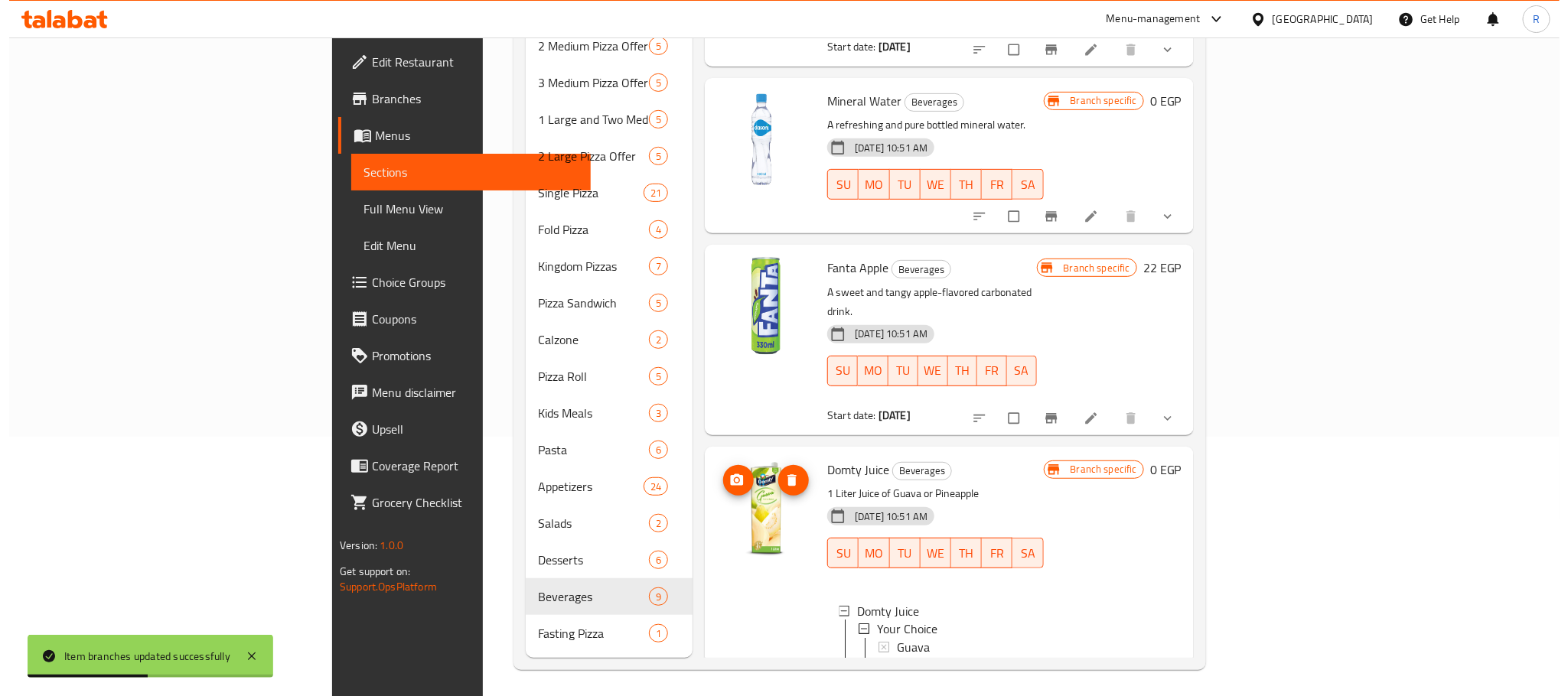
scroll to position [265, 0]
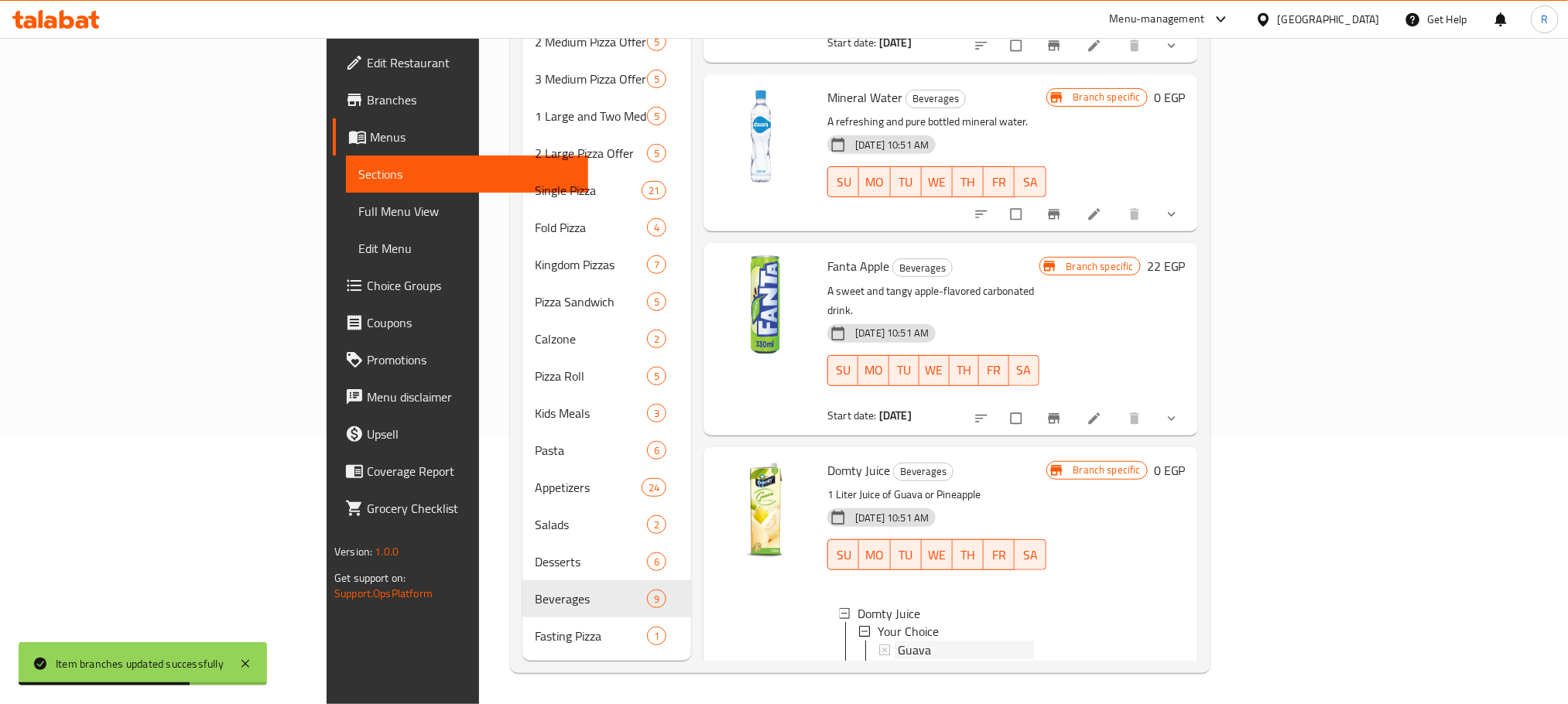
click at [898, 641] on div "Guava" at bounding box center [965, 650] width 135 height 18
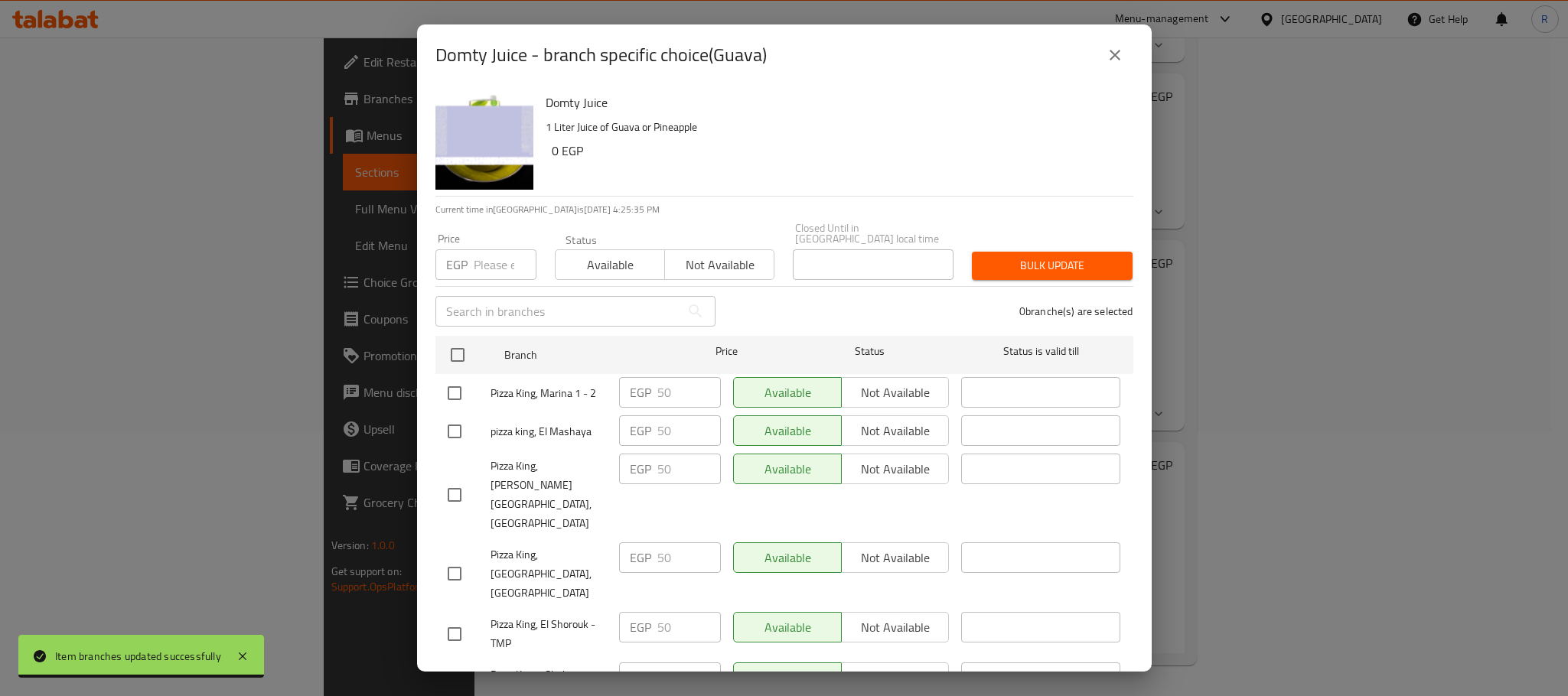
click at [460, 401] on input "checkbox" at bounding box center [455, 394] width 32 height 32
checkbox input "true"
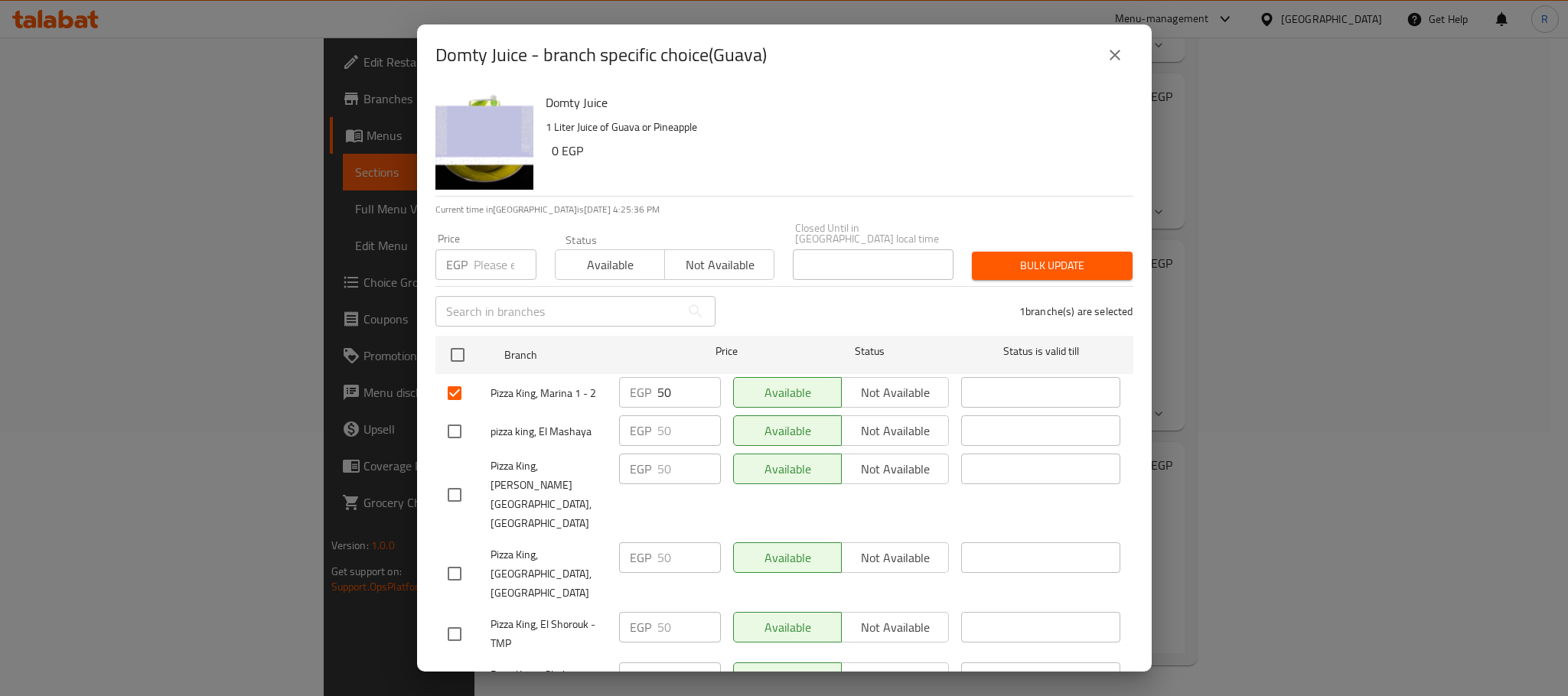
click at [659, 393] on input "50" at bounding box center [689, 393] width 64 height 31
paste input "6"
type input "60"
click at [804, 294] on div "1 branche(s) are selected" at bounding box center [934, 312] width 418 height 55
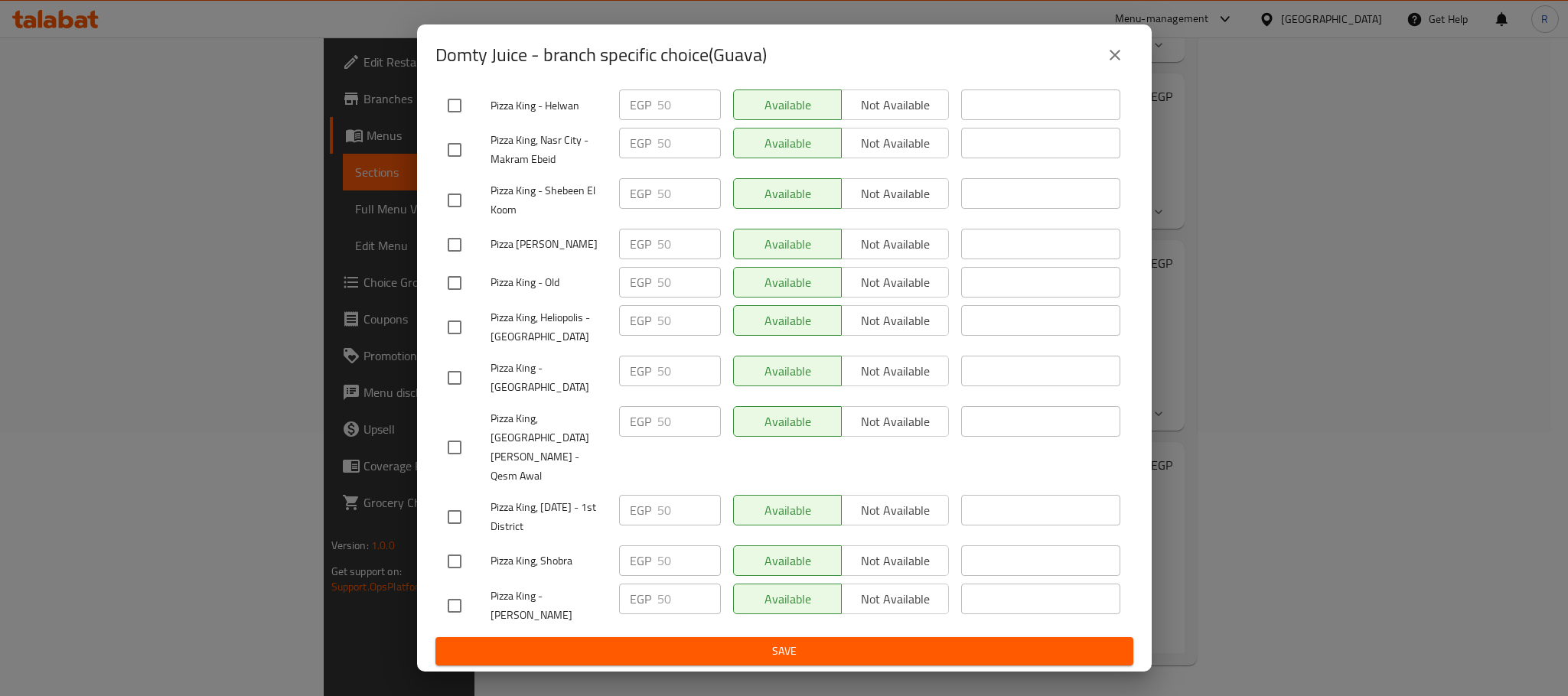
scroll to position [2733, 0]
click at [770, 643] on span "Save" at bounding box center [784, 651] width 673 height 19
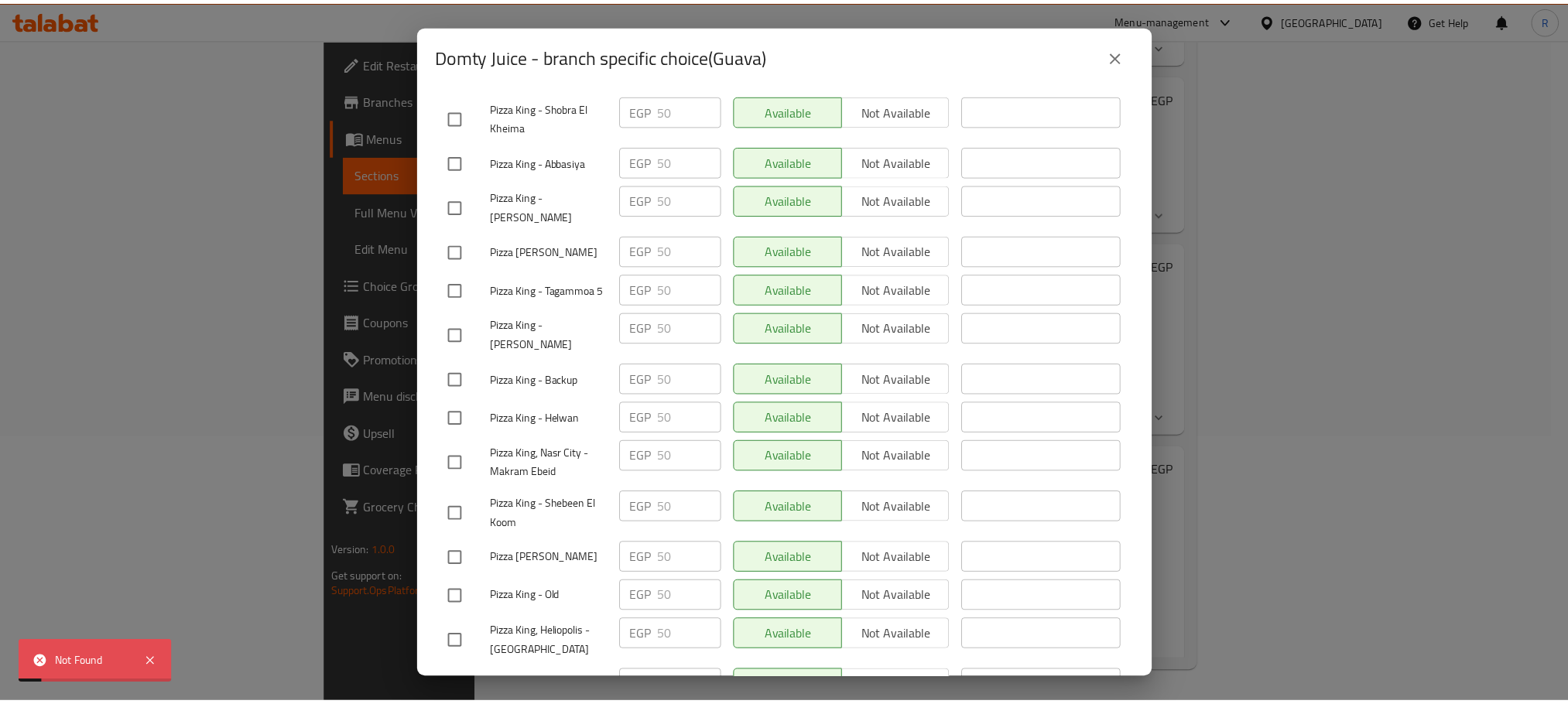
scroll to position [2184, 0]
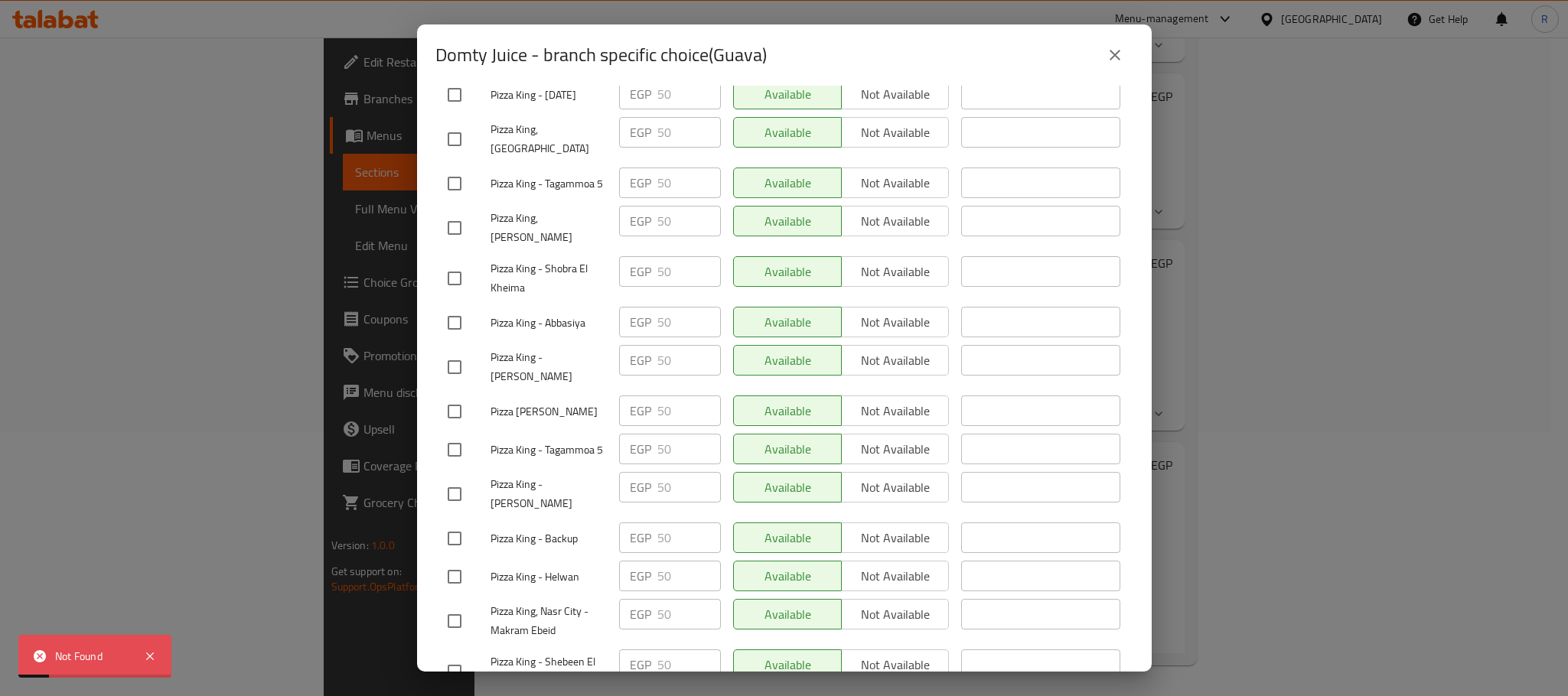
click at [1110, 46] on icon "close" at bounding box center [1115, 54] width 18 height 18
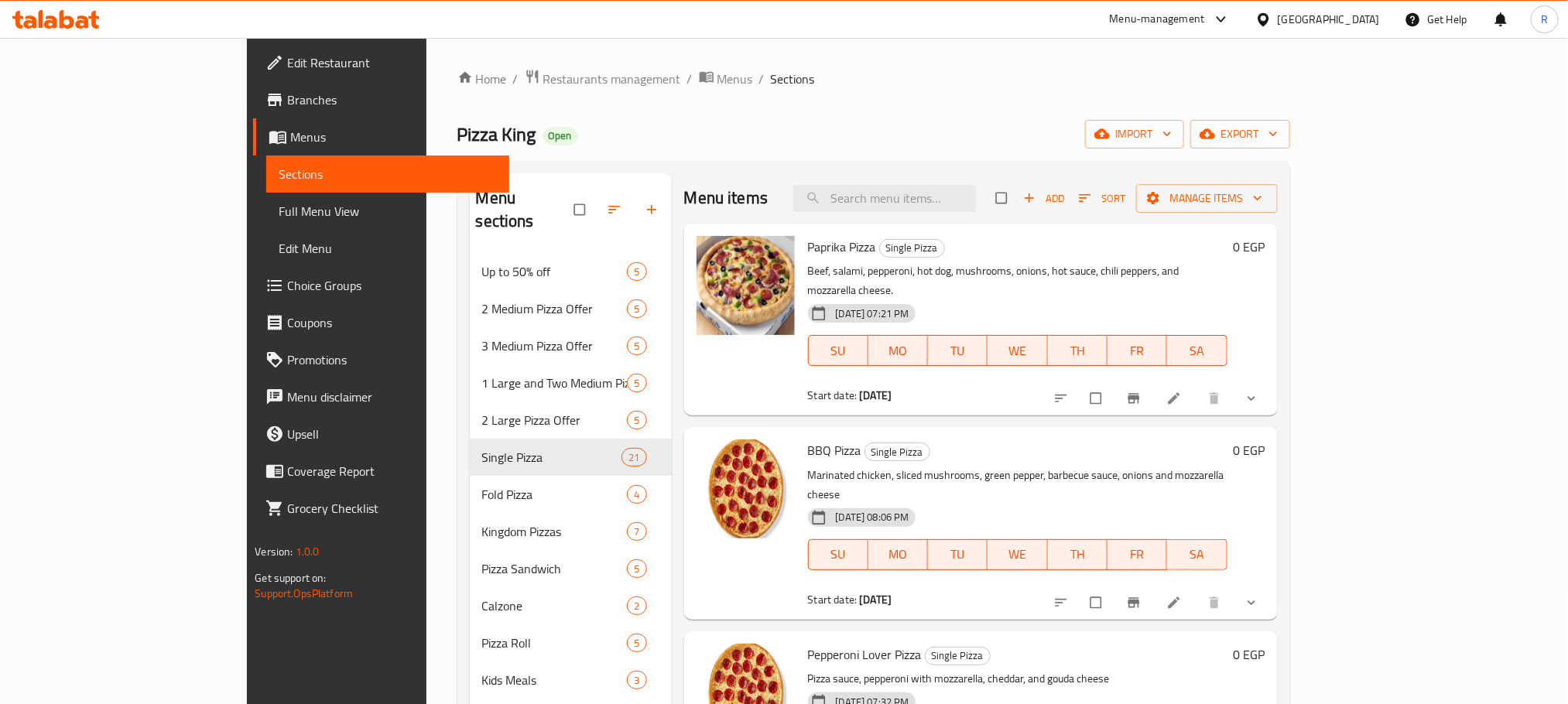
drag, startPoint x: 125, startPoint y: 217, endPoint x: 139, endPoint y: 205, distance: 18.4
click at [279, 216] on span "Full Menu View" at bounding box center [388, 210] width 218 height 18
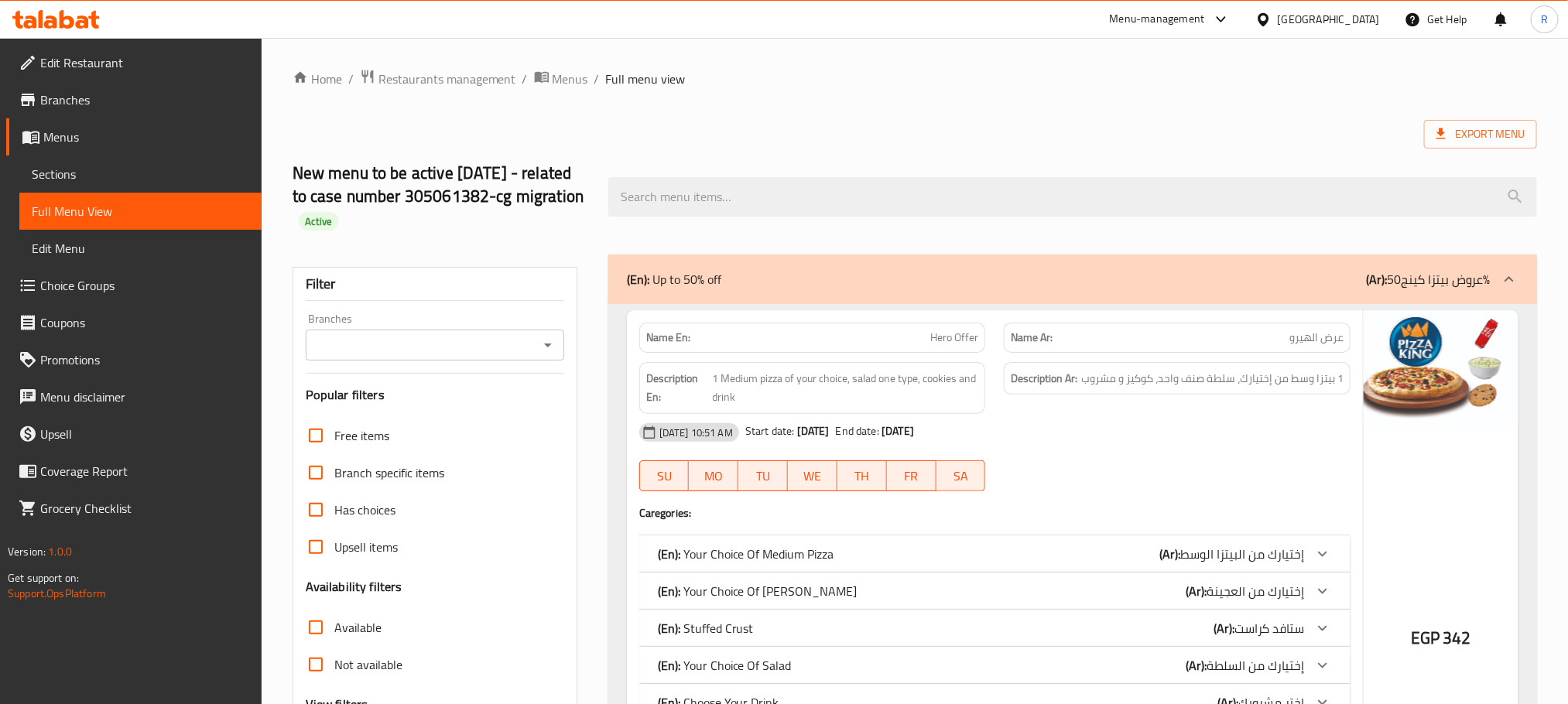
click at [546, 355] on icon "Open" at bounding box center [548, 344] width 18 height 18
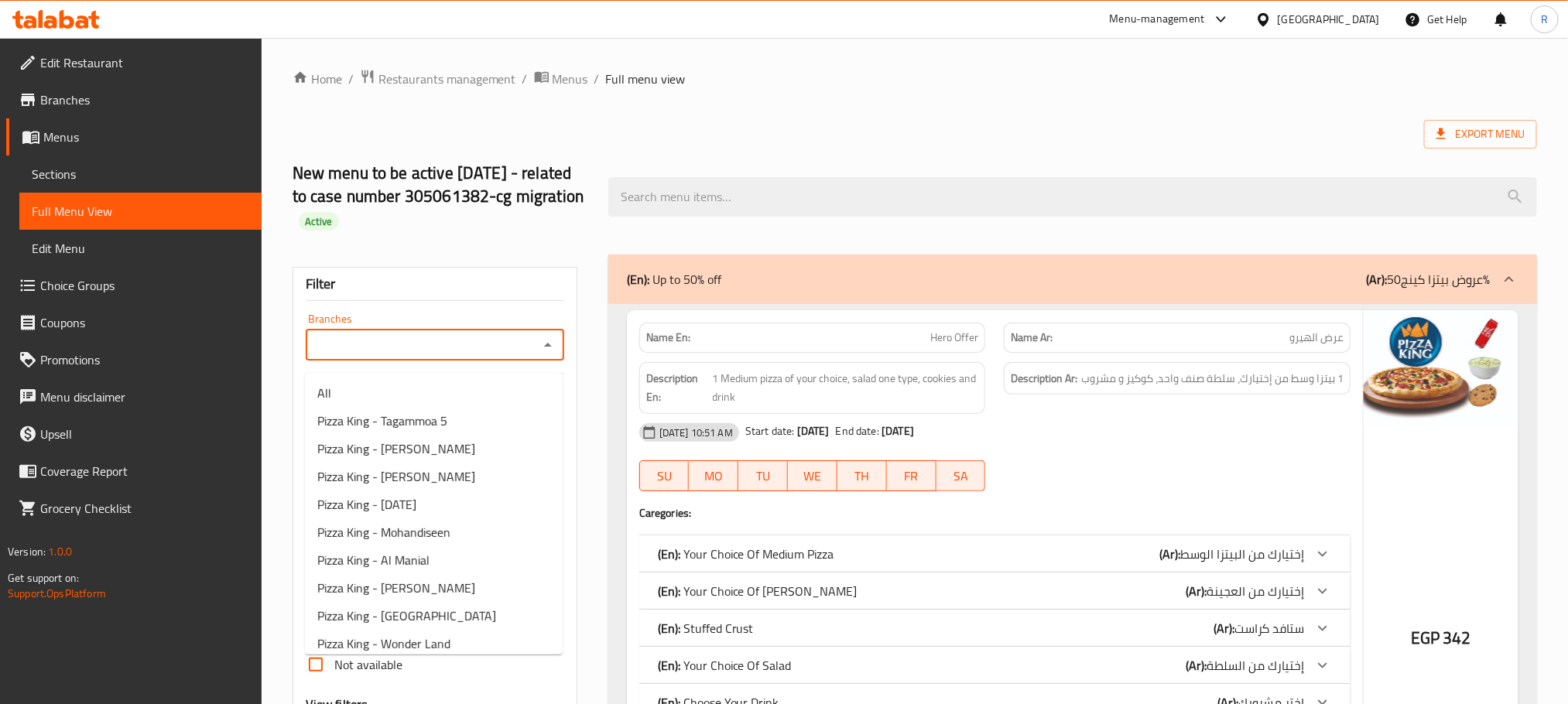
scroll to position [1598, 0]
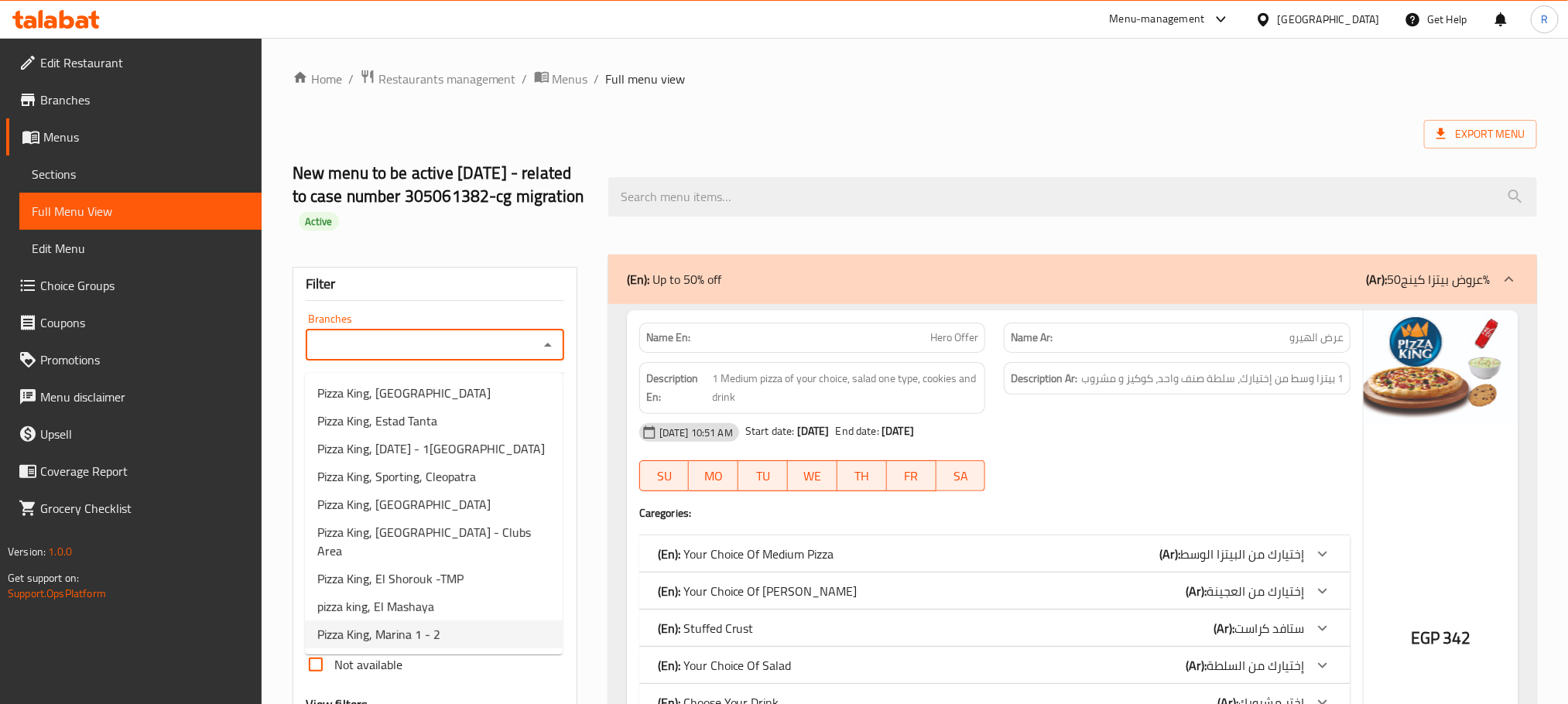
click at [439, 640] on span "Pizza King, Marina 1 - 2" at bounding box center [379, 634] width 123 height 18
type input "Pizza King, Marina 1 - 2"
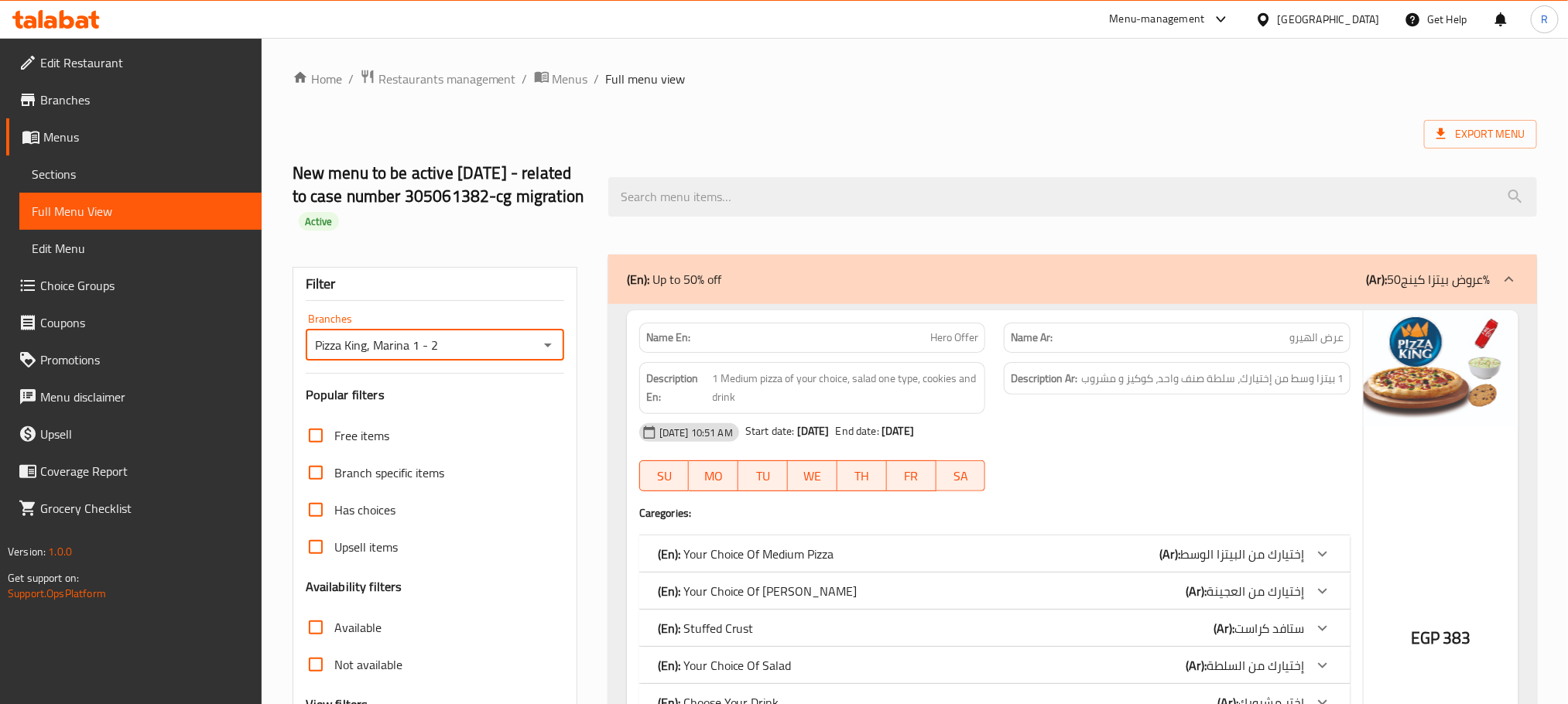
scroll to position [232, 0]
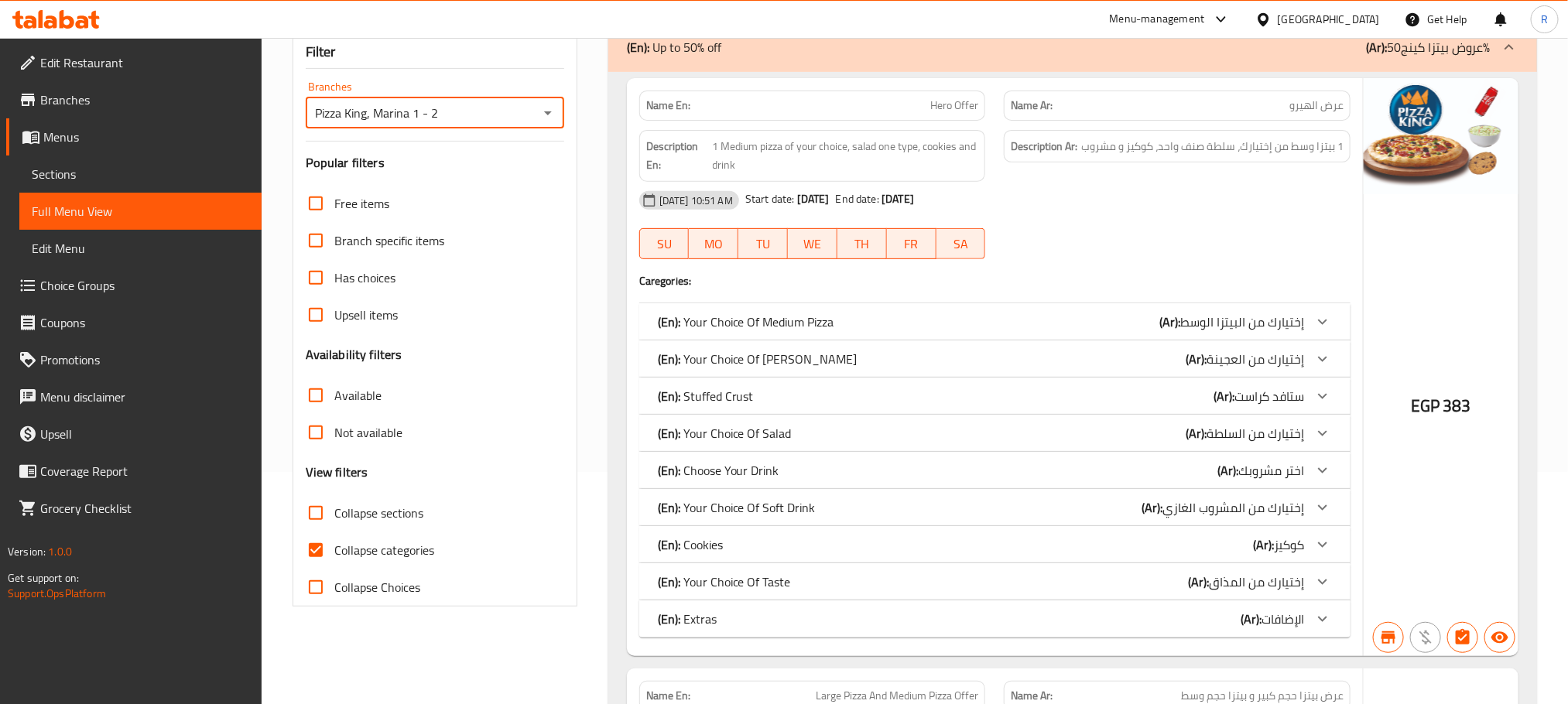
click at [316, 531] on input "Collapse sections" at bounding box center [315, 513] width 38 height 38
checkbox input "true"
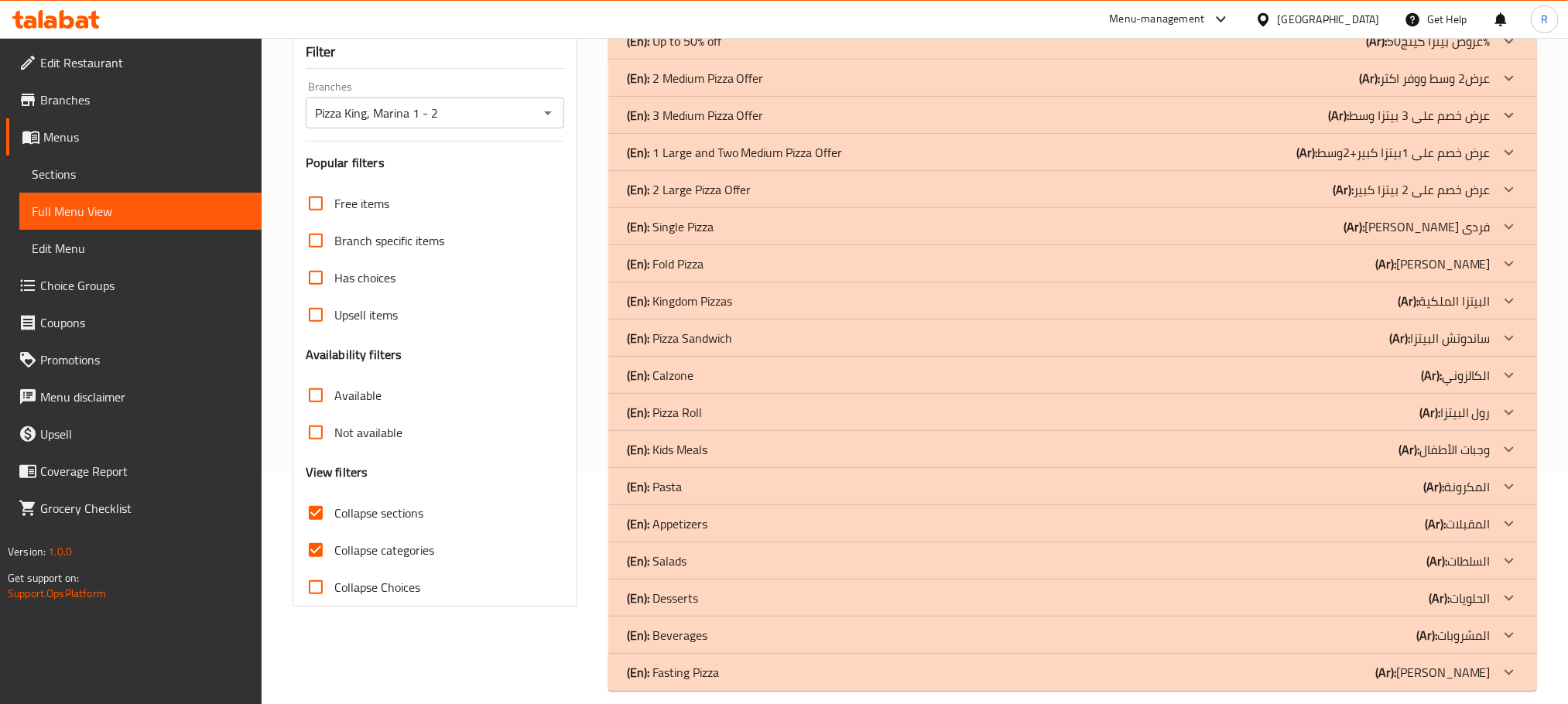
click at [323, 606] on input "Collapse Choices" at bounding box center [315, 587] width 38 height 38
checkbox input "true"
click at [861, 60] on div "(En): 2 Large Pizza Offer (Ar): عرض خصم على 2 بيتزا كبير" at bounding box center [1072, 41] width 929 height 38
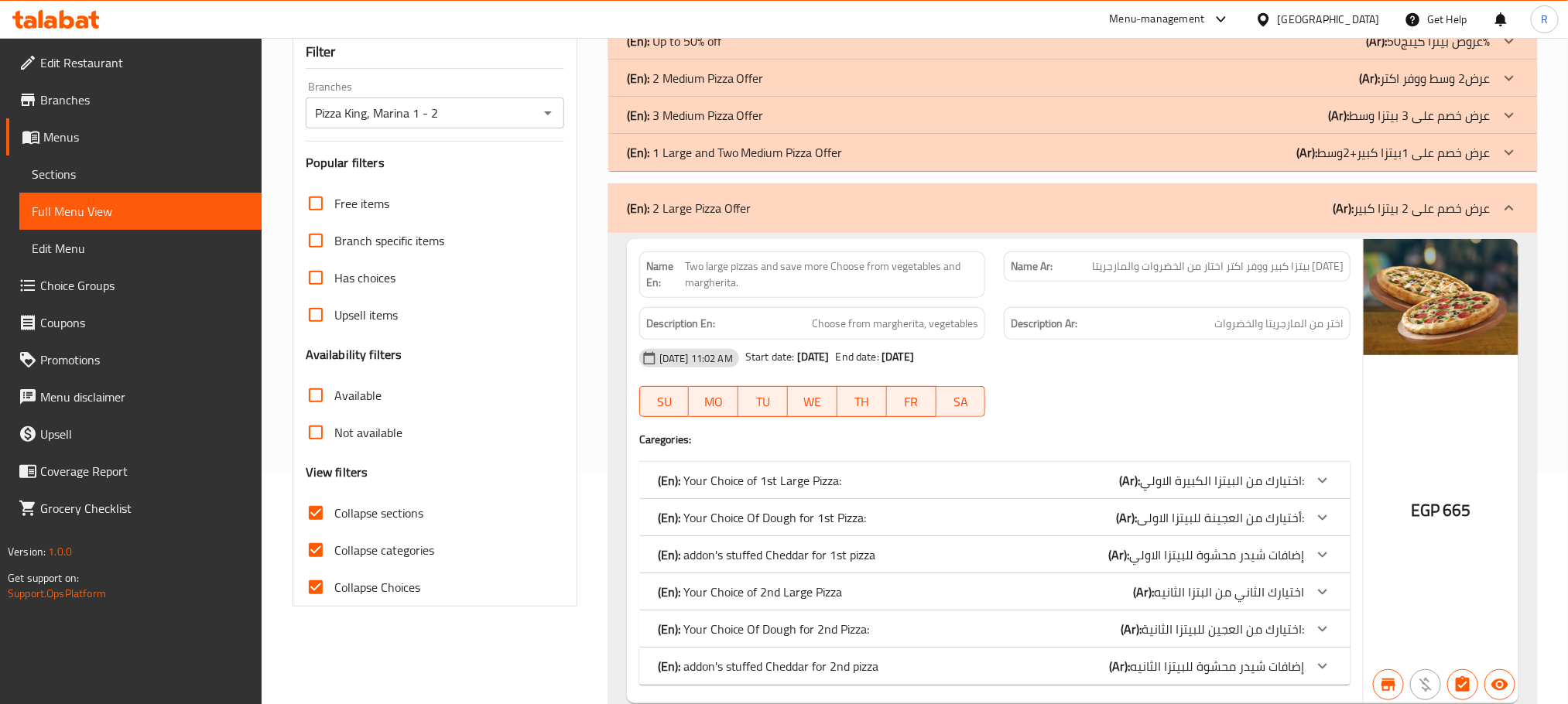
click at [821, 216] on div "(En): 2 Large Pizza Offer (Ar): عرض خصم على 2 بيتزا كبير" at bounding box center [1059, 207] width 864 height 18
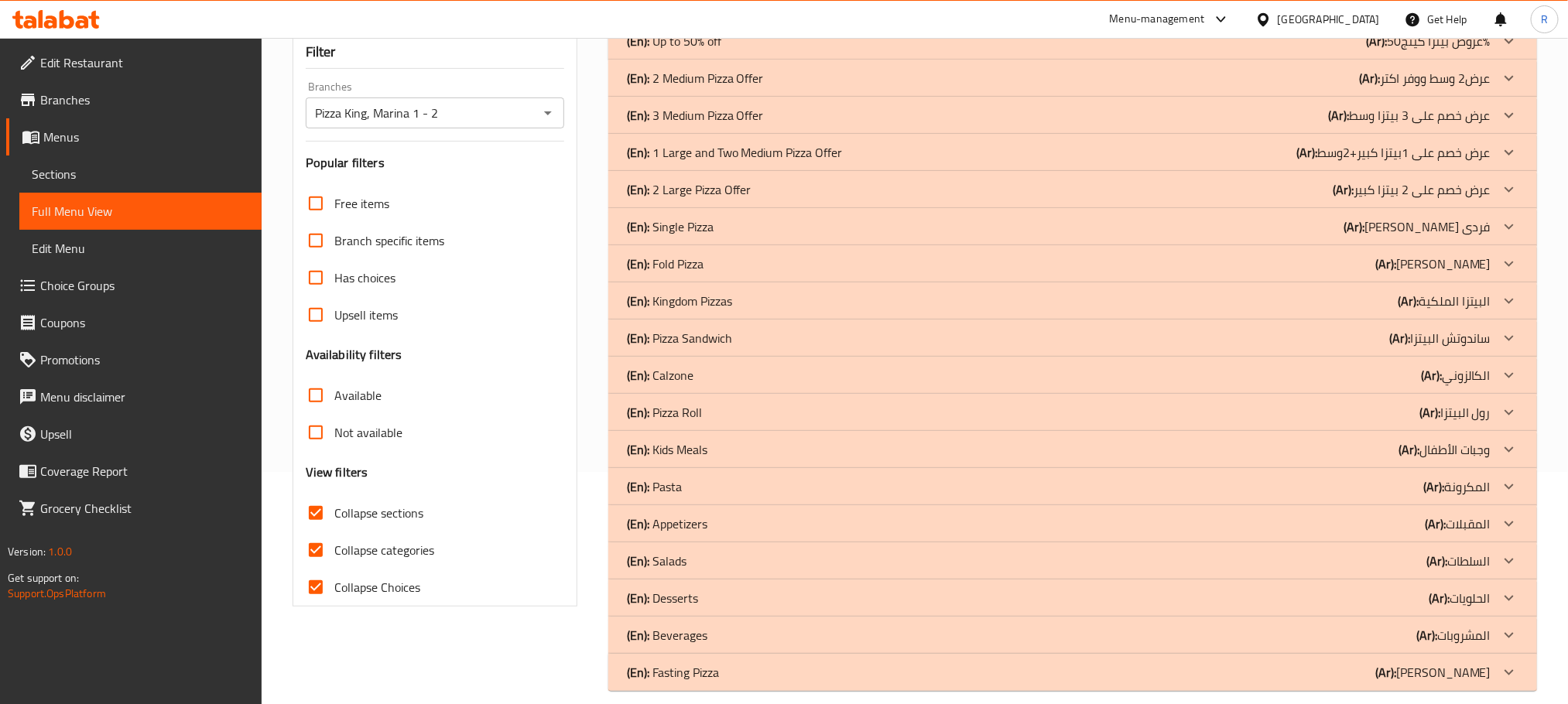
click at [315, 569] on input "Collapse categories" at bounding box center [315, 550] width 38 height 38
checkbox input "false"
click at [747, 50] on div "(En): Single Pizza (Ar): بيتزا كينج فردى" at bounding box center [1059, 41] width 864 height 18
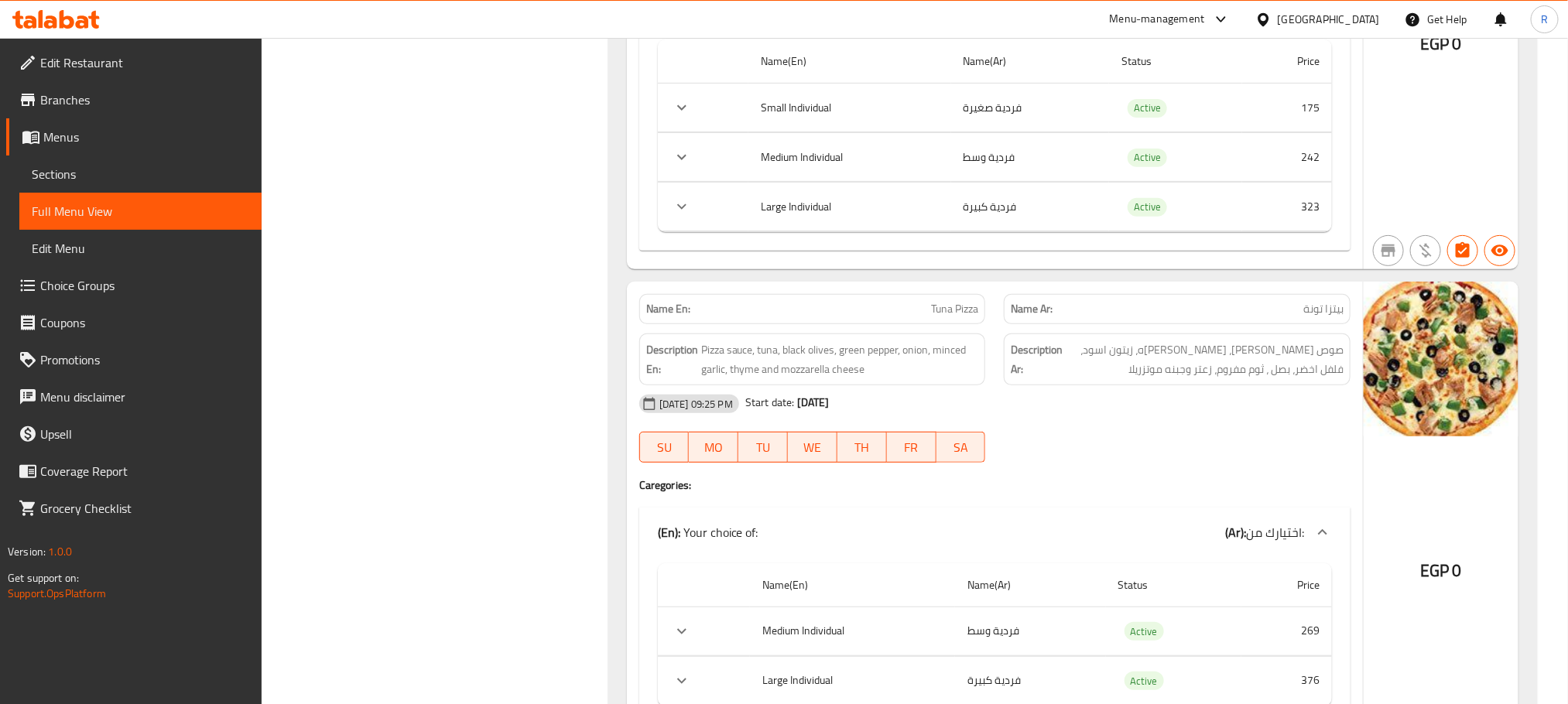
scroll to position [3134, 0]
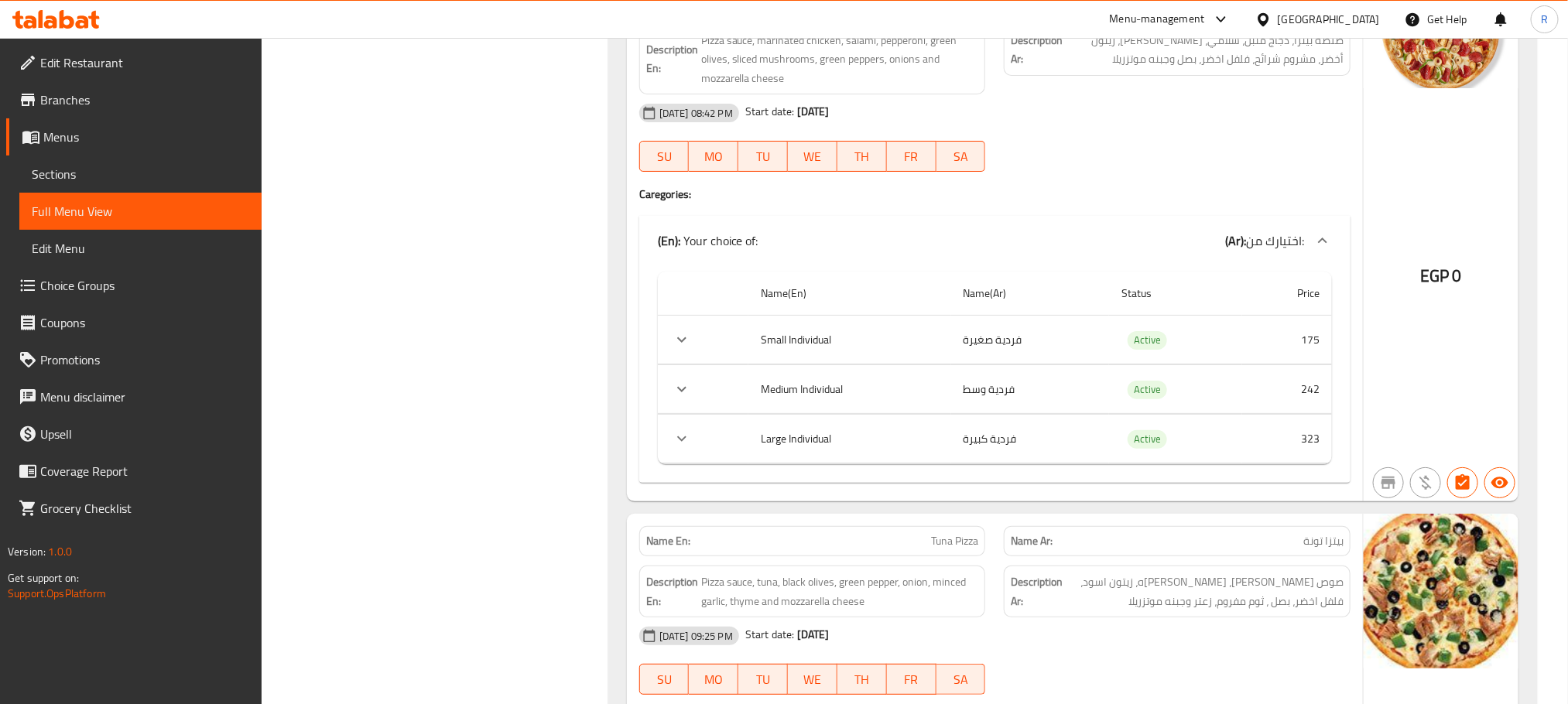
click at [635, 386] on div "Name En: Chicken Supreme Pizza Name Ar: بيتزا تشيكن سوبريم Description En: Pizz…" at bounding box center [994, 237] width 736 height 530
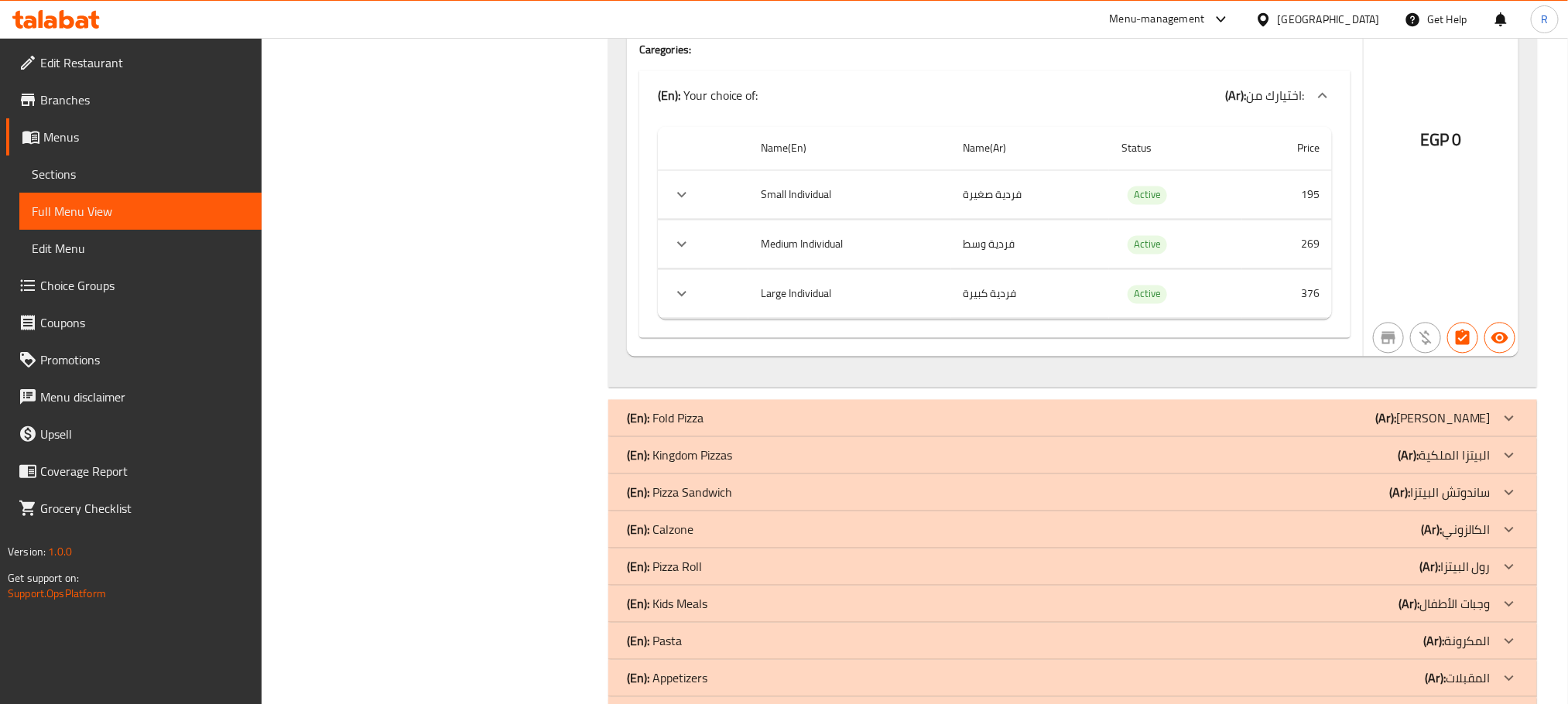
scroll to position [11029, 0]
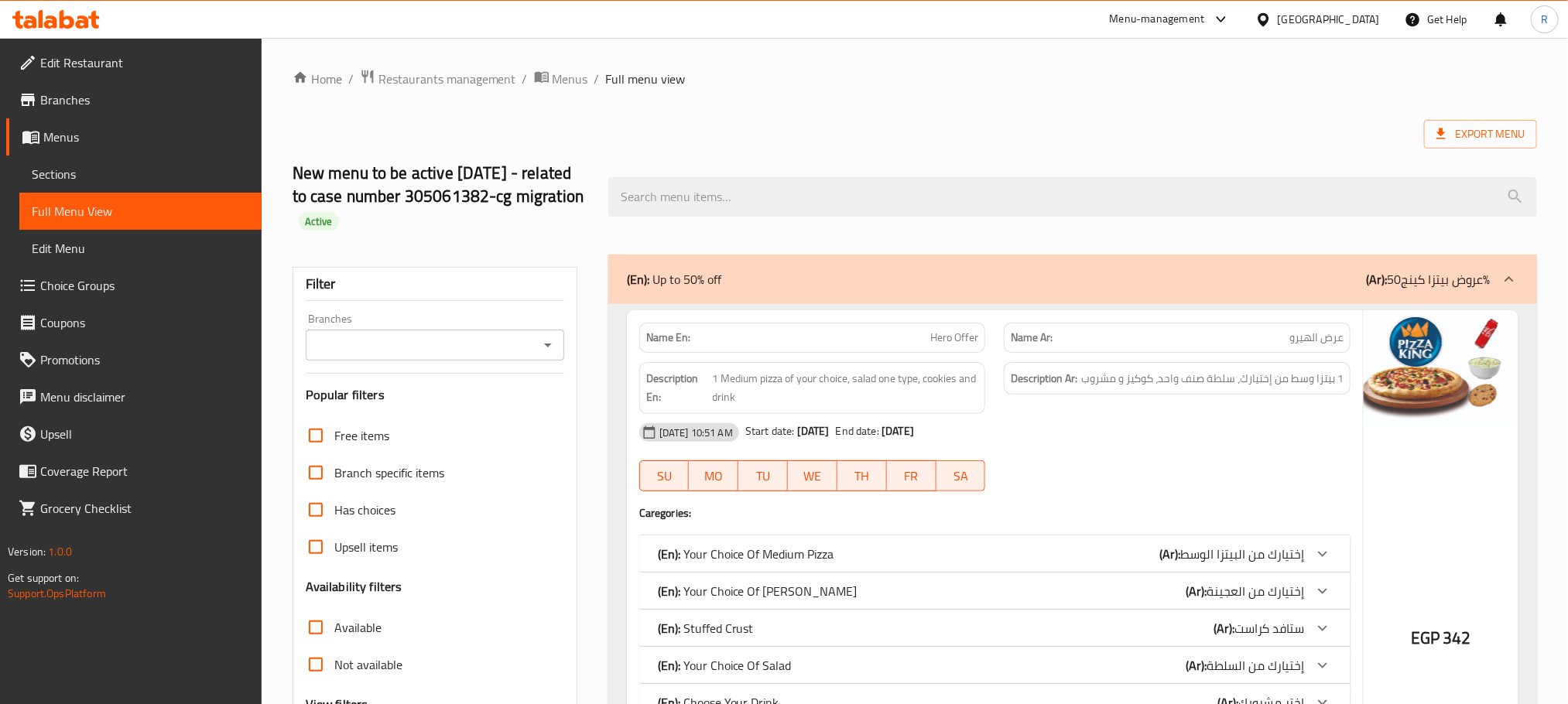
click at [554, 355] on icon "Open" at bounding box center [548, 344] width 18 height 18
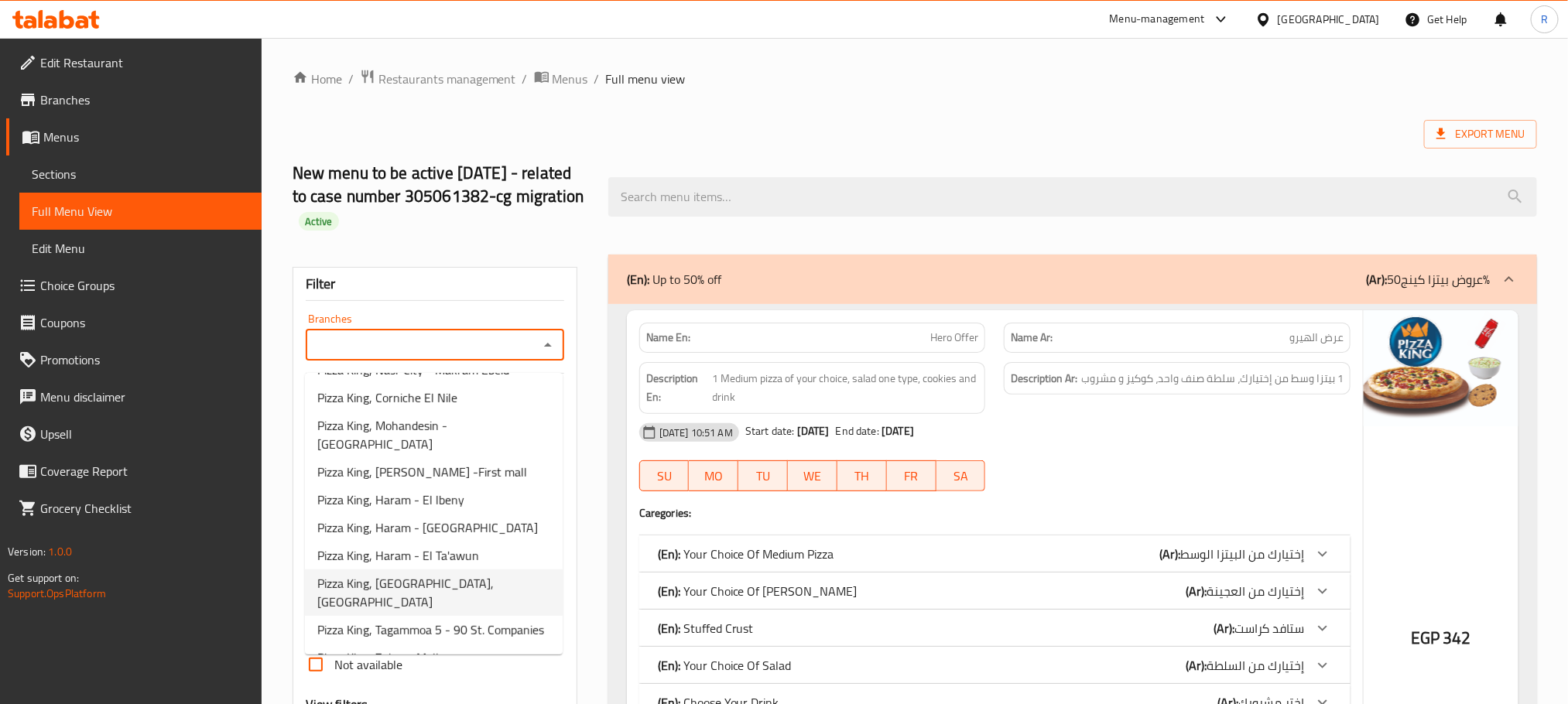
scroll to position [1598, 0]
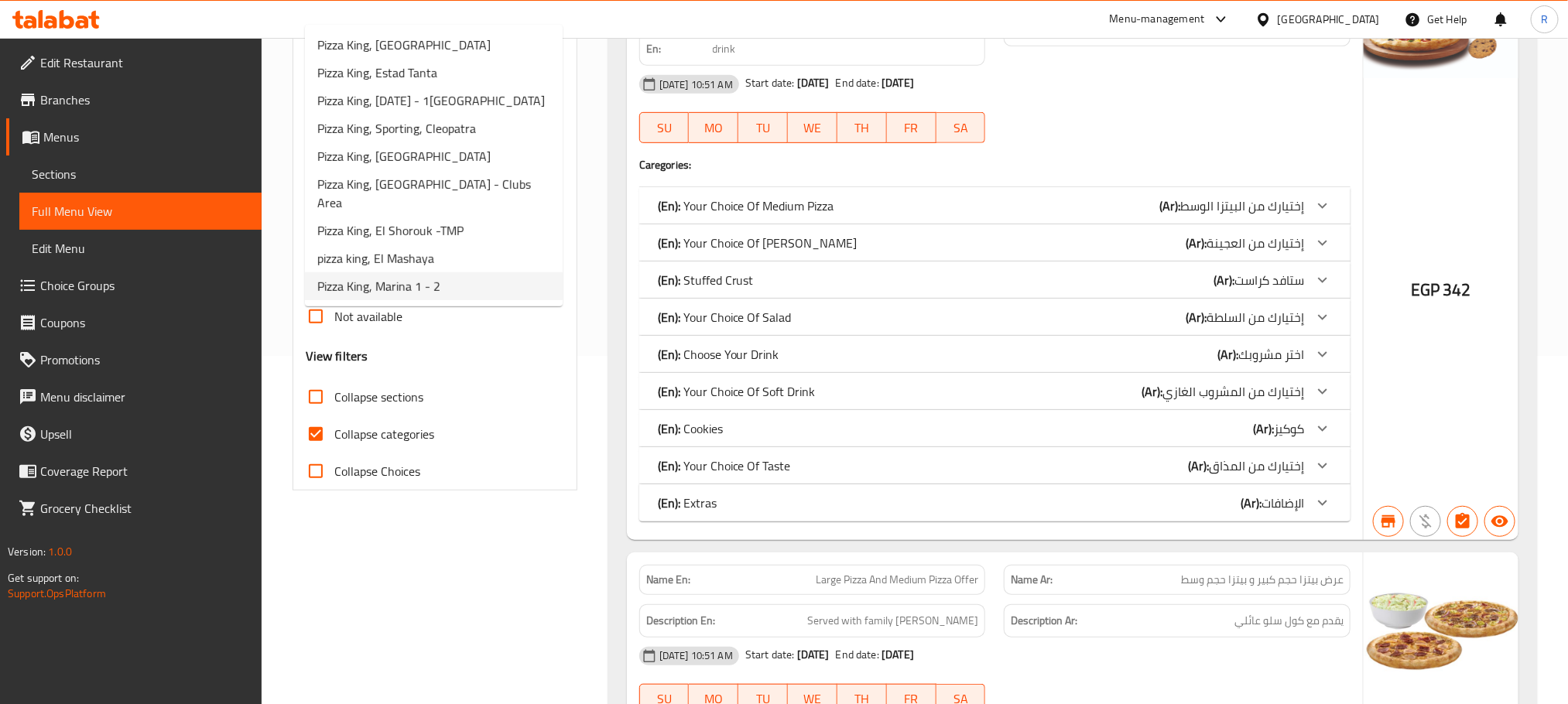
click at [441, 284] on span "Pizza King, Marina 1 - 2" at bounding box center [379, 285] width 123 height 18
type input "Pizza King, Marina 1 - 2"
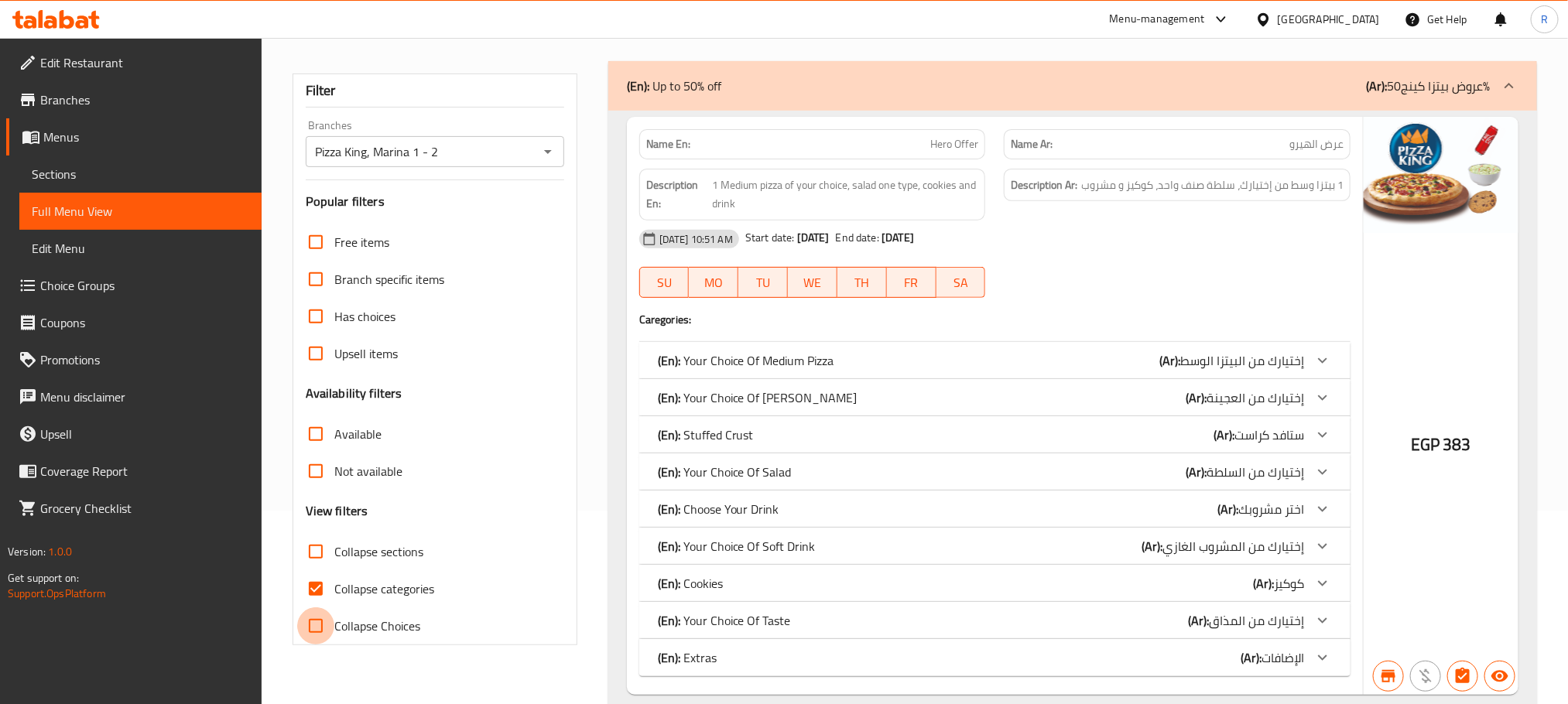
click at [318, 608] on input "Collapse Choices" at bounding box center [315, 626] width 38 height 38
checkbox input "true"
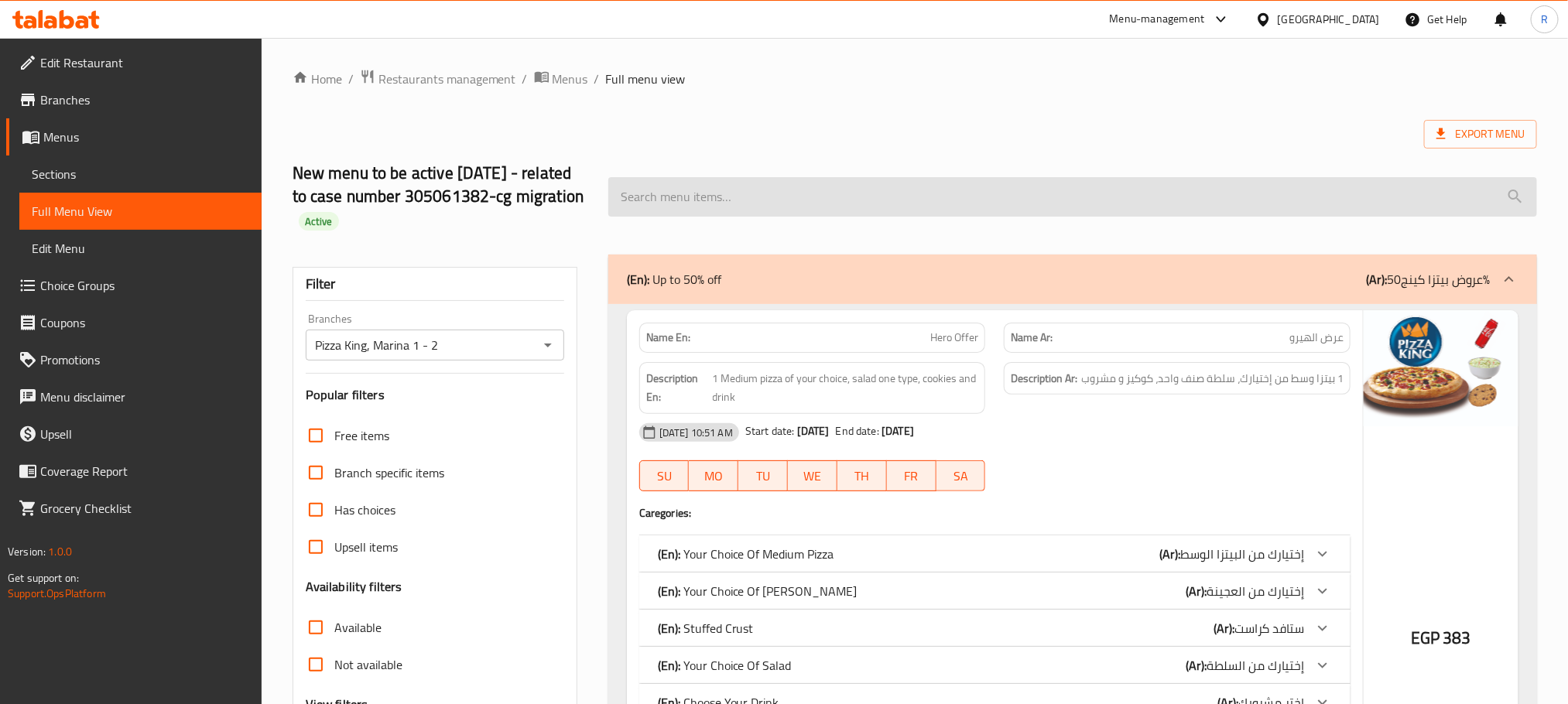
click at [731, 206] on input "search" at bounding box center [1072, 197] width 929 height 40
paste input "New Chicken Ranch Pizza"
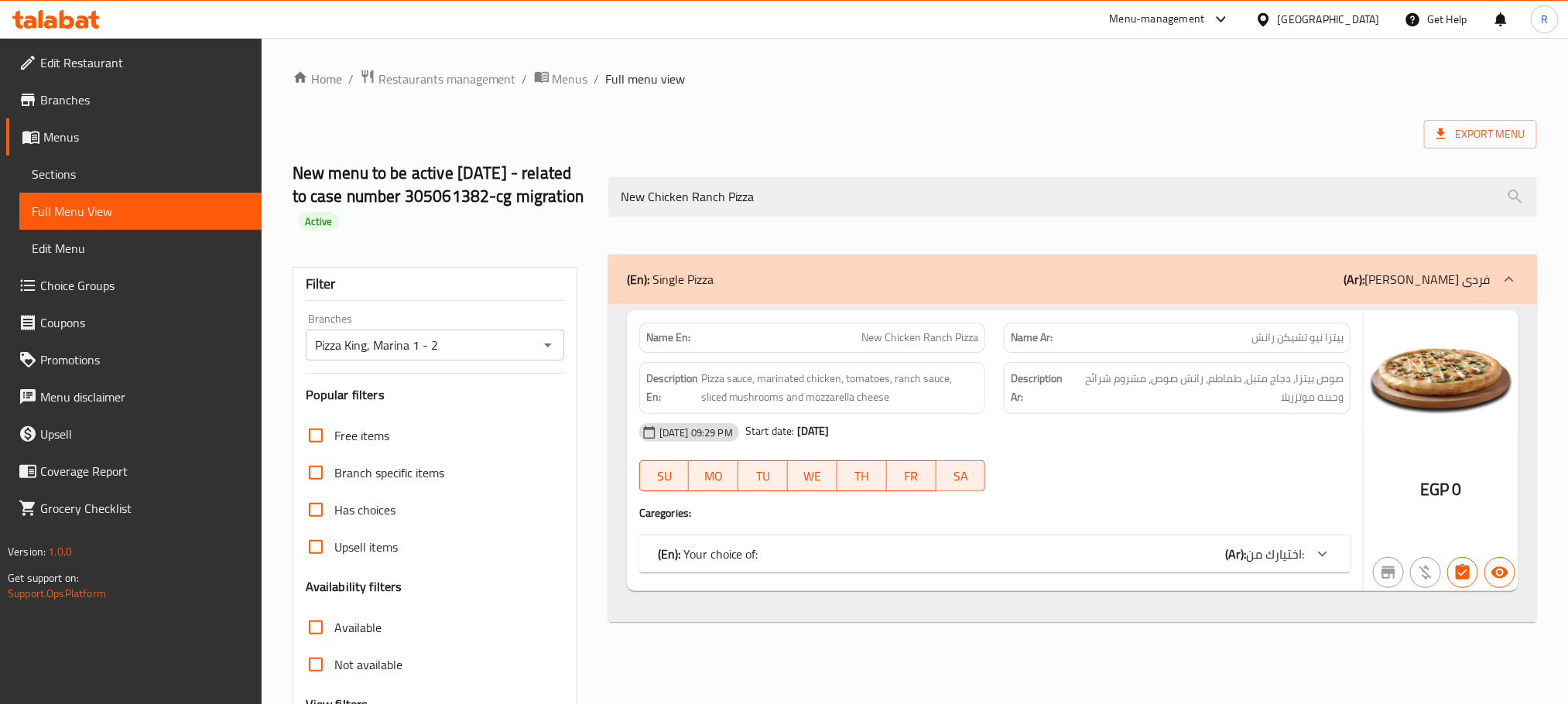
type input "New Chicken Ranch Pizza"
click at [1193, 573] on div "(En): Your choice of: (Ar): اختيارك من:" at bounding box center [994, 554] width 711 height 38
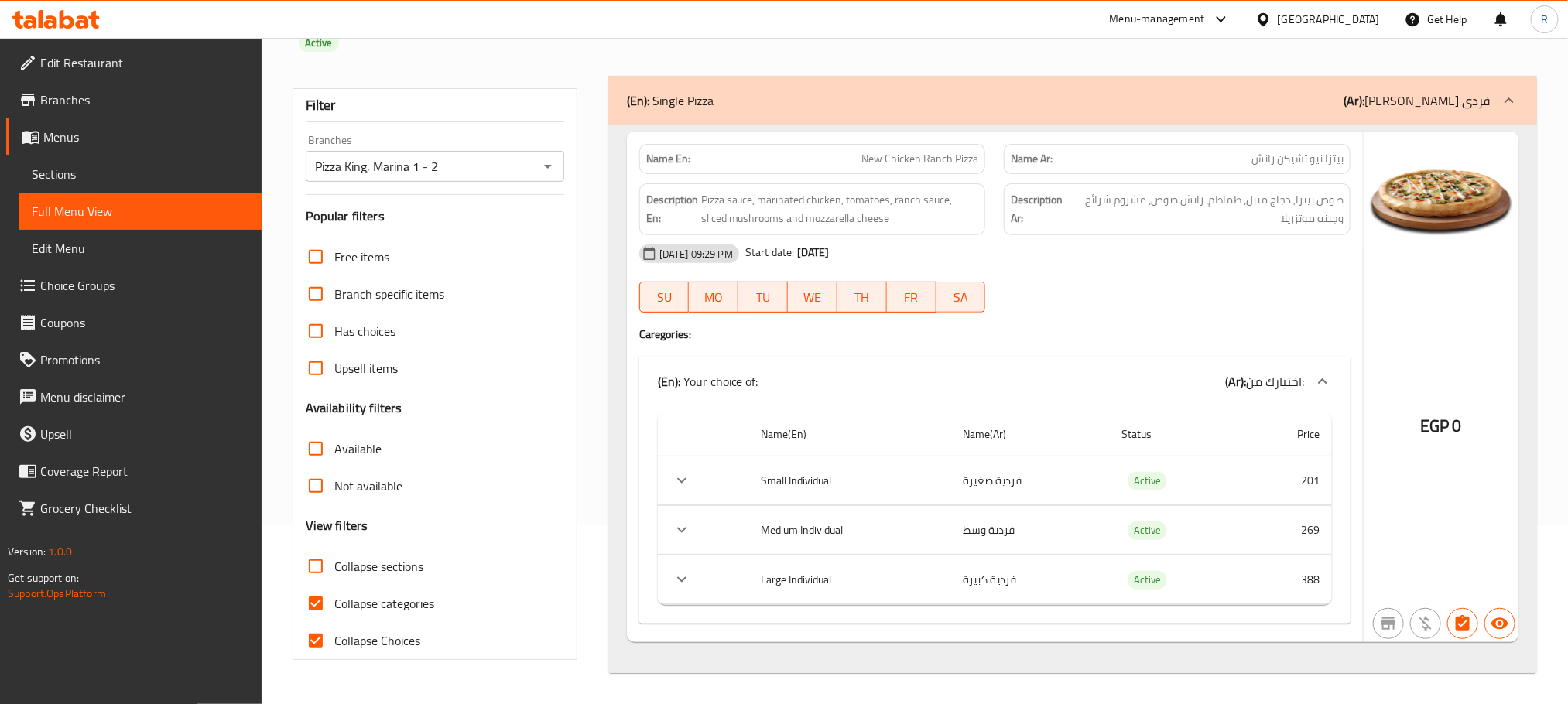
scroll to position [200, 0]
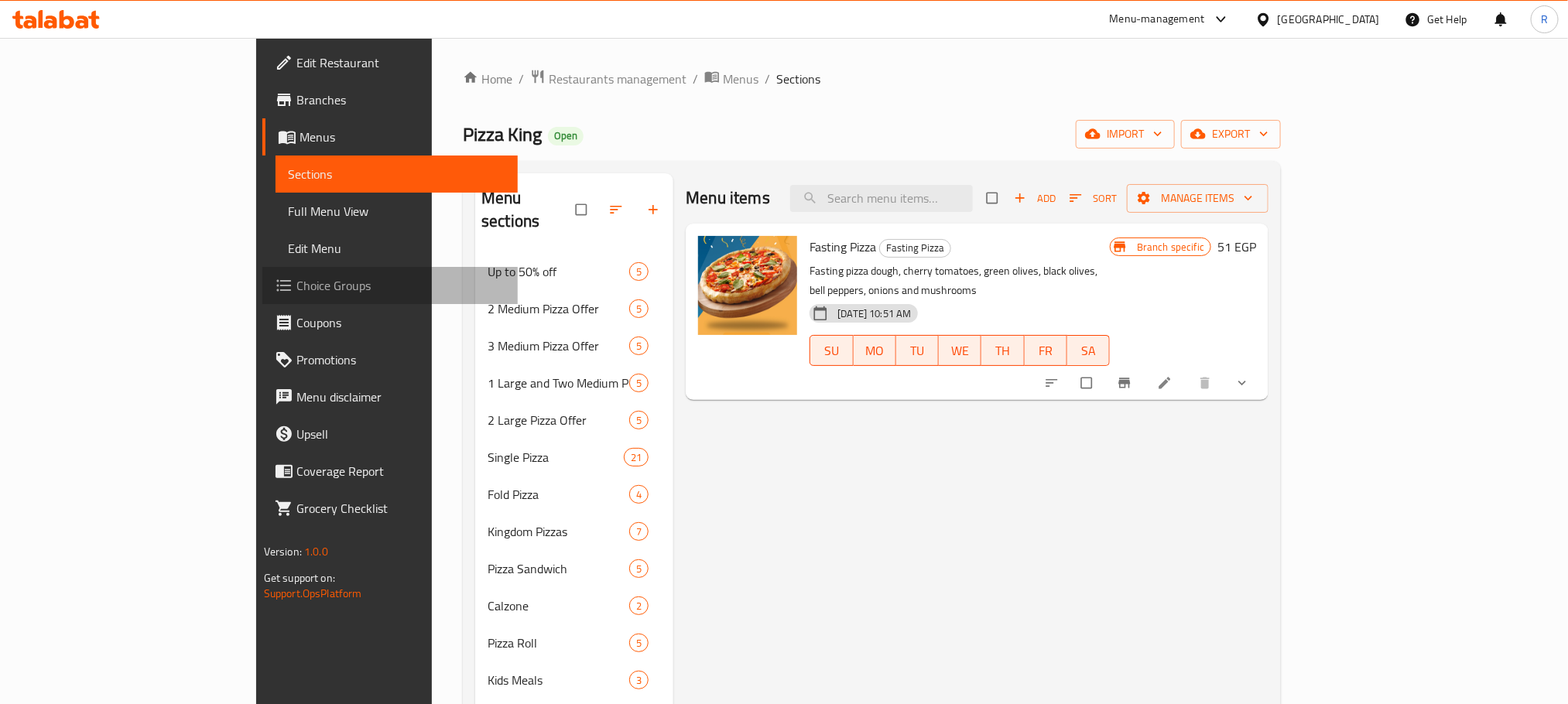
click at [296, 295] on span "Choice Groups" at bounding box center [400, 284] width 209 height 18
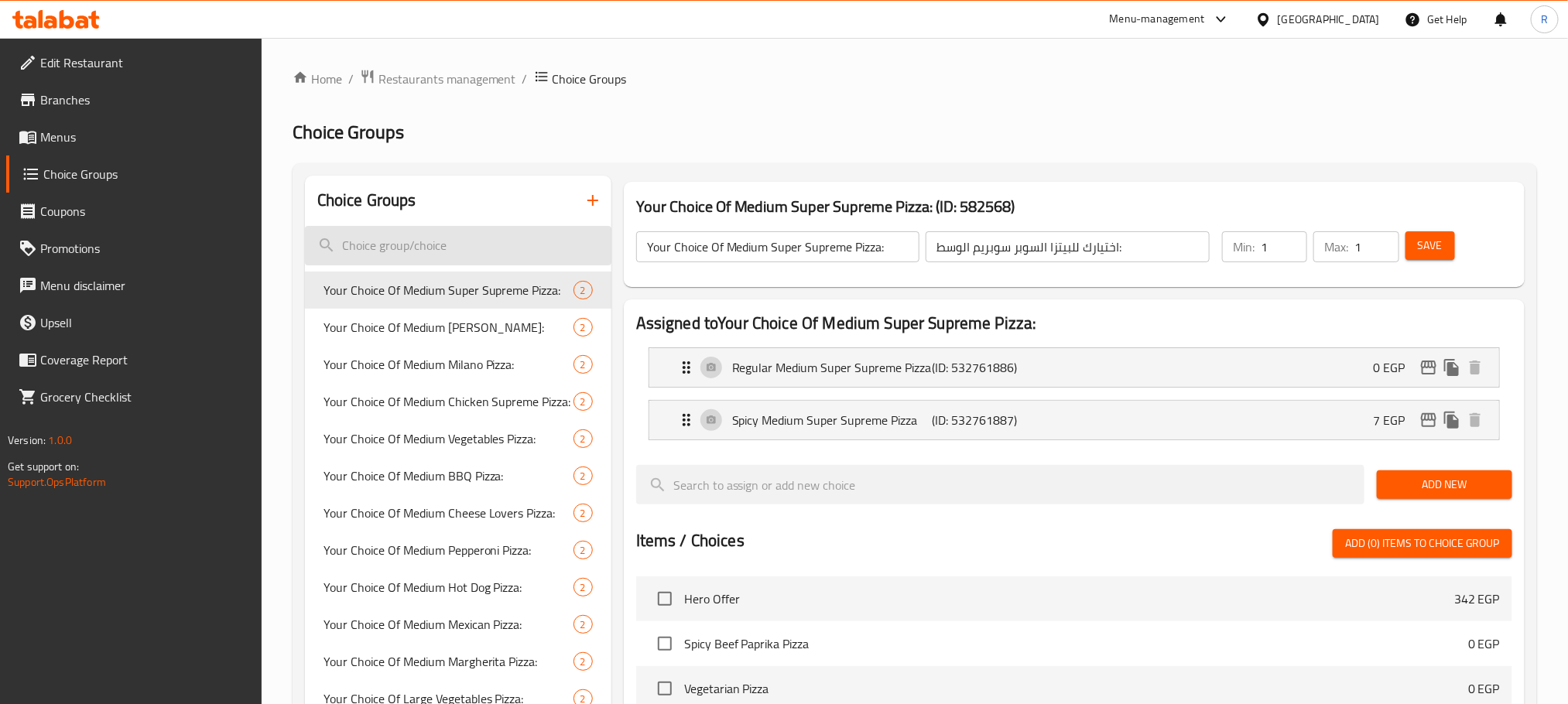
click at [419, 237] on input "search" at bounding box center [458, 245] width 307 height 40
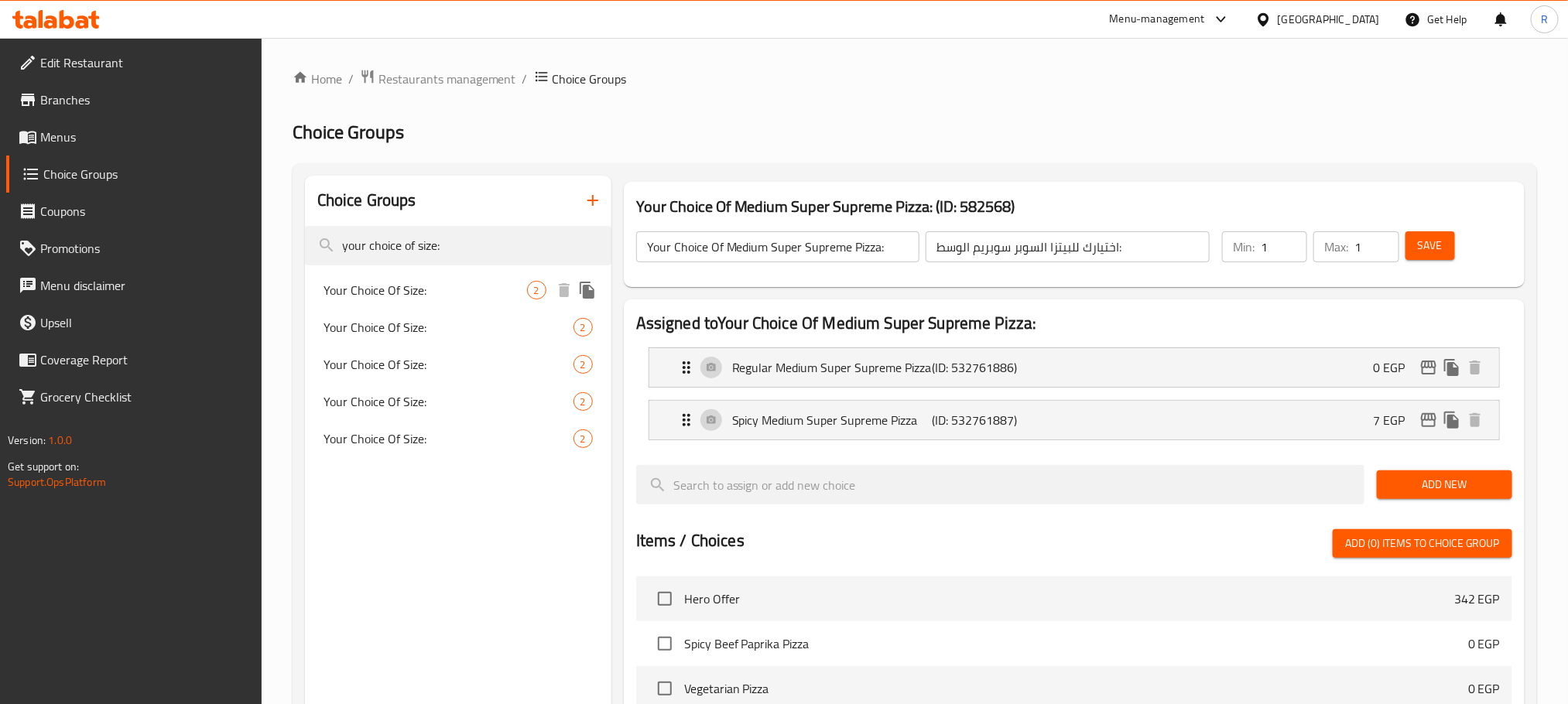
type input "your choice of size:"
click at [411, 297] on span "Your Choice Of Size:" at bounding box center [424, 289] width 203 height 18
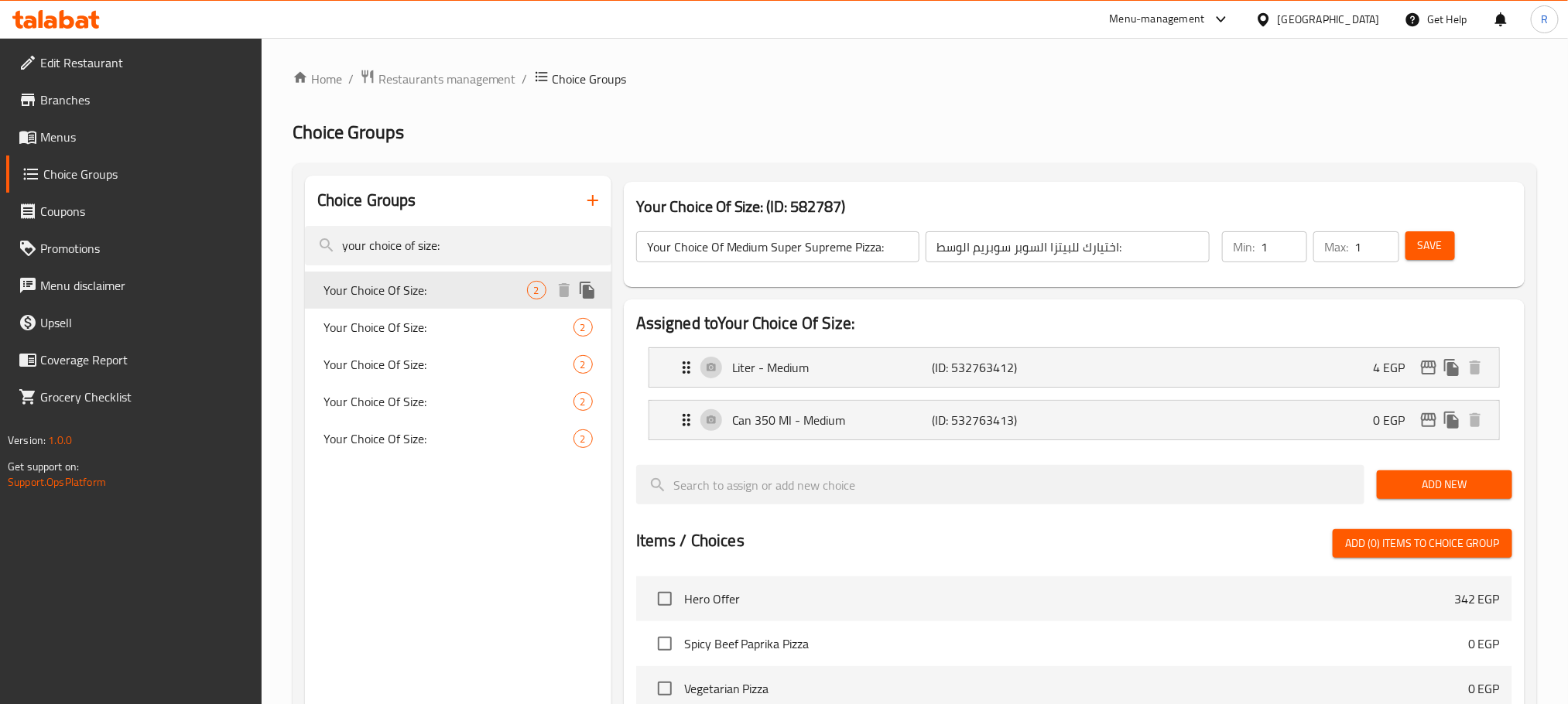
type input "Your Choice Of Size:"
type input "إختيارك من الحجم:"
click at [384, 335] on span "Your Choice Of Size:" at bounding box center [424, 327] width 203 height 18
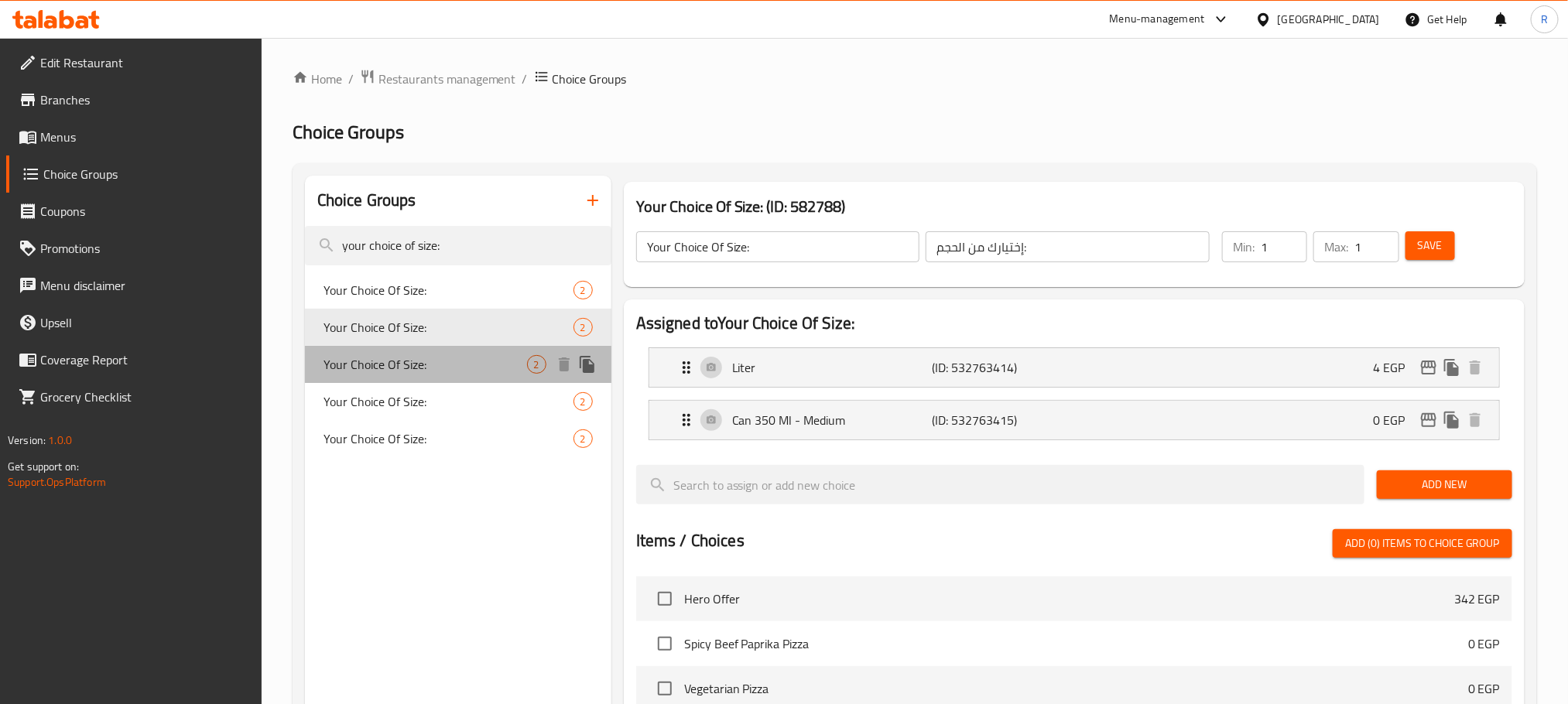
click at [383, 374] on span "Your Choice Of Size:" at bounding box center [424, 364] width 203 height 18
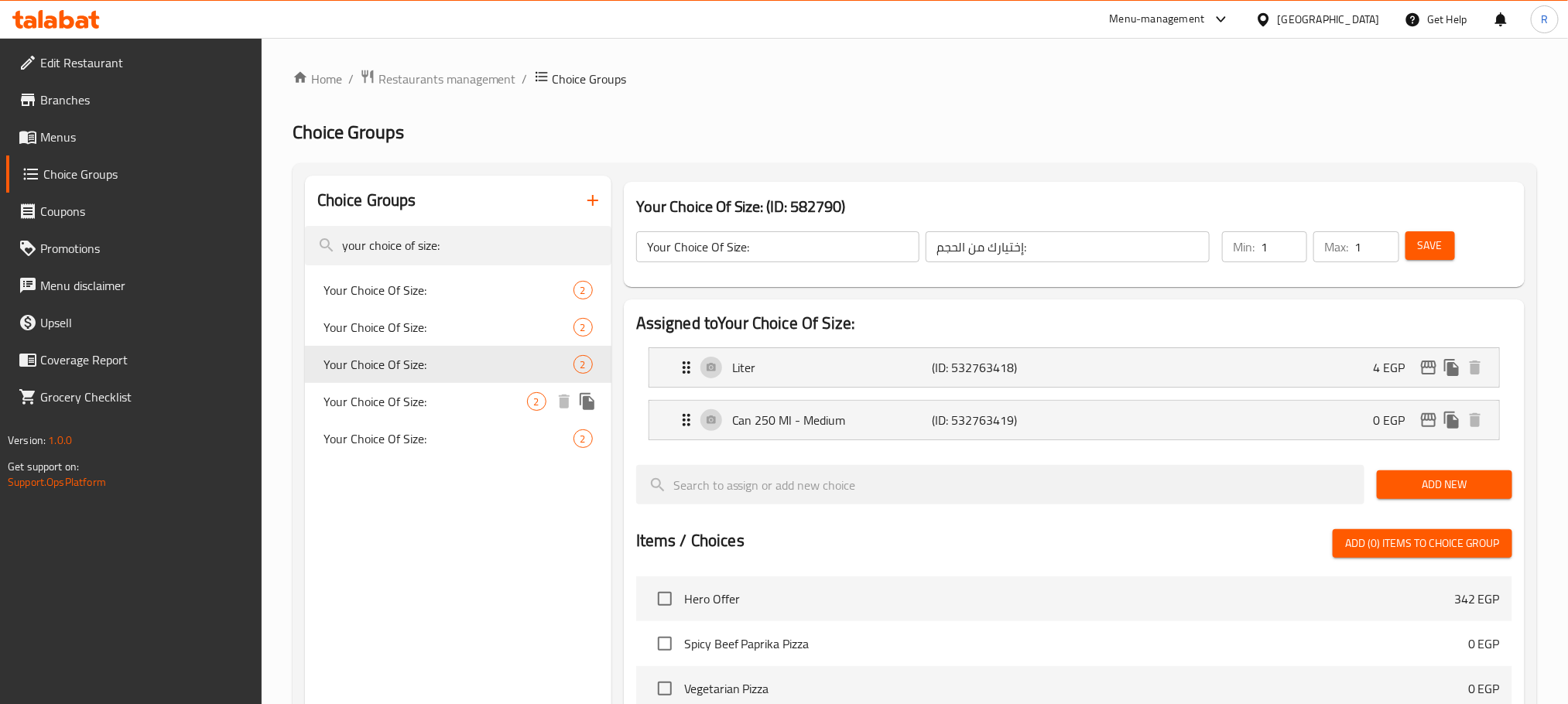
click at [423, 411] on span "Your Choice Of Size:" at bounding box center [424, 401] width 203 height 18
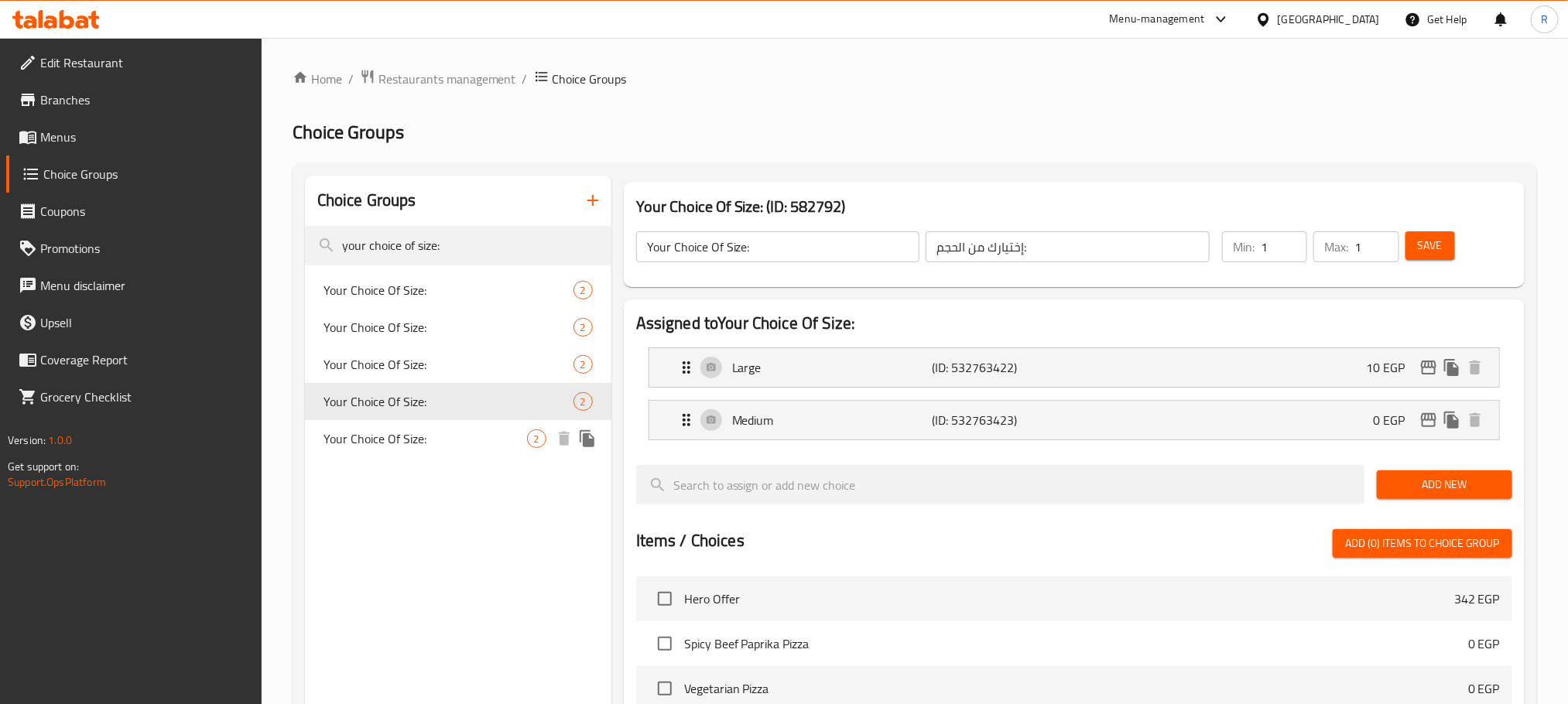
click at [417, 435] on div "Your Choice Of Size: 2" at bounding box center [458, 439] width 307 height 38
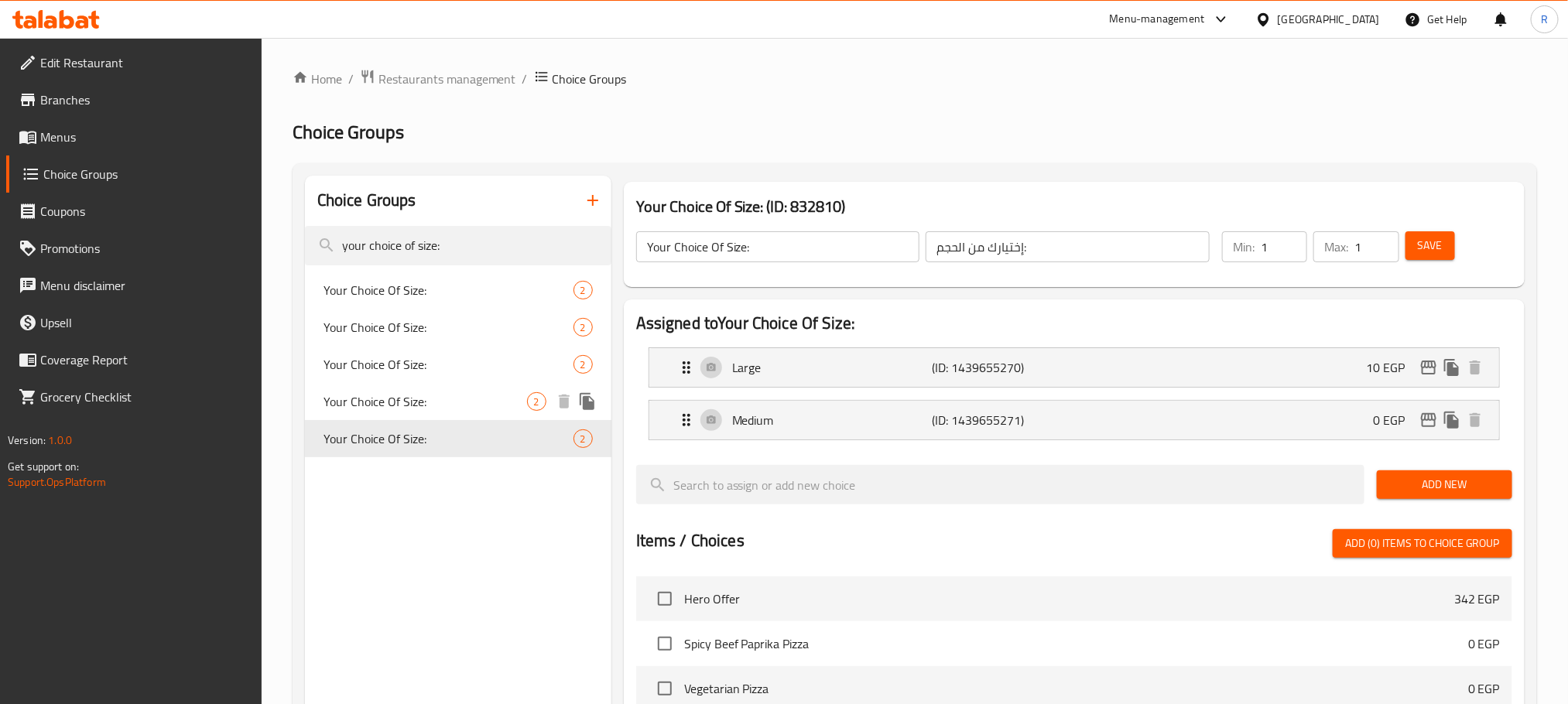
click at [417, 401] on span "Your Choice Of Size:" at bounding box center [424, 401] width 203 height 18
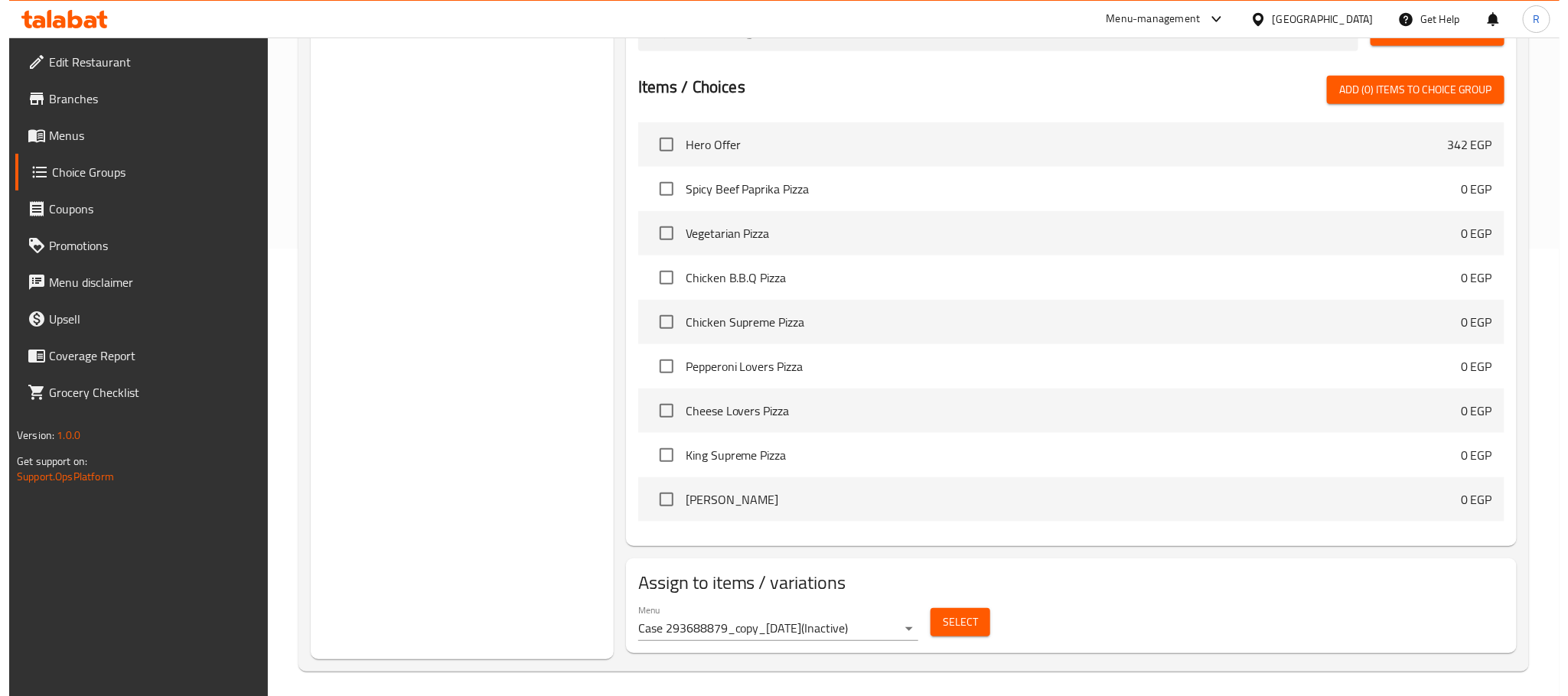
scroll to position [464, 0]
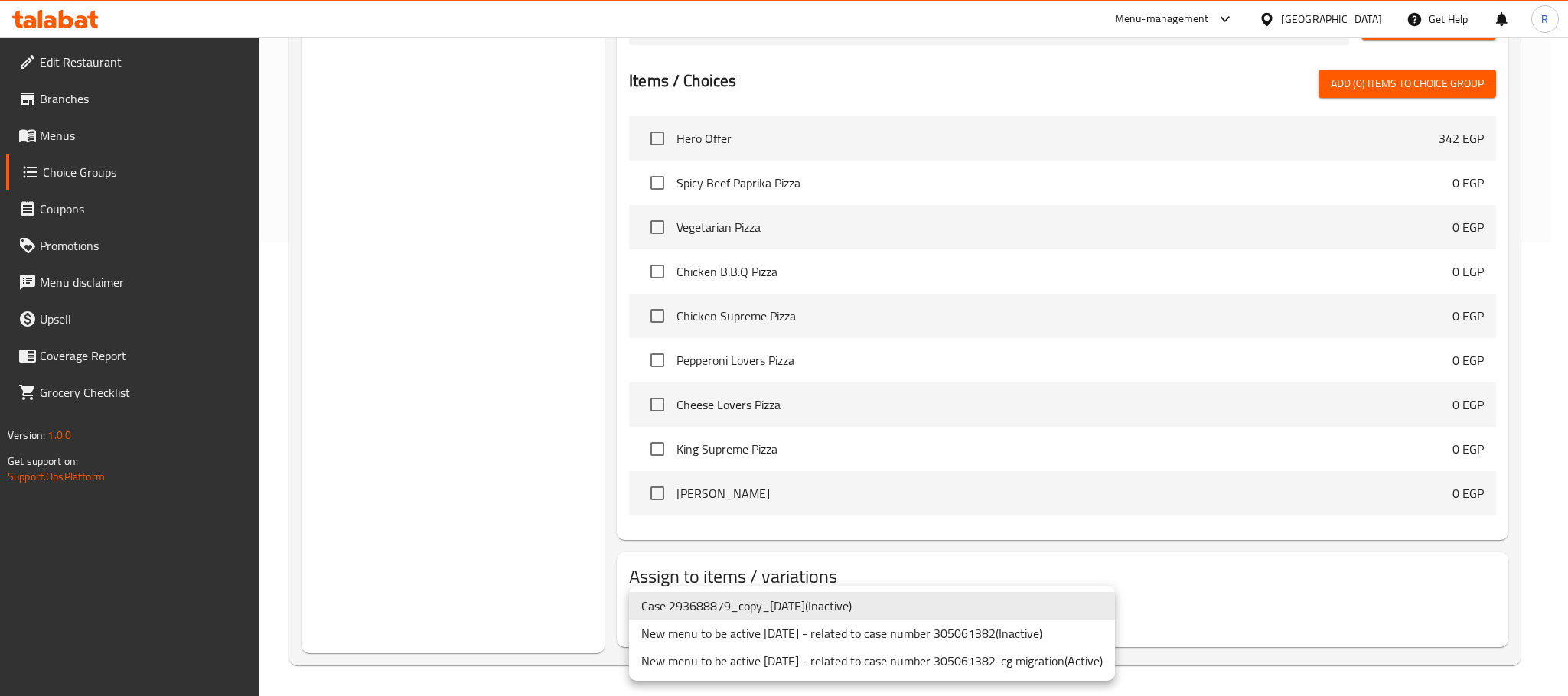
click at [1067, 665] on li "New menu to be active [DATE] - related to case number 305061382-cg migration ( …" at bounding box center [873, 661] width 486 height 28
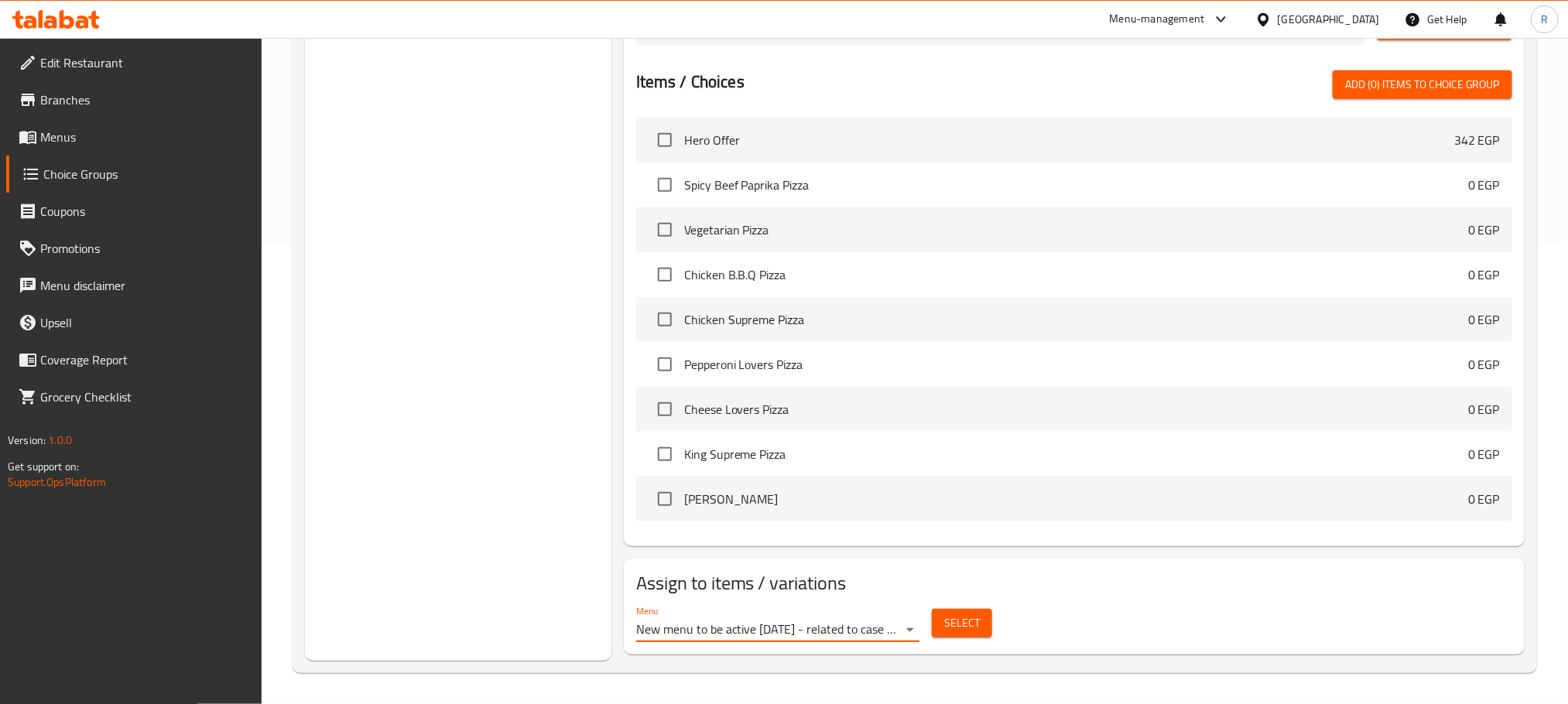
click at [983, 628] on button "Select" at bounding box center [961, 624] width 61 height 29
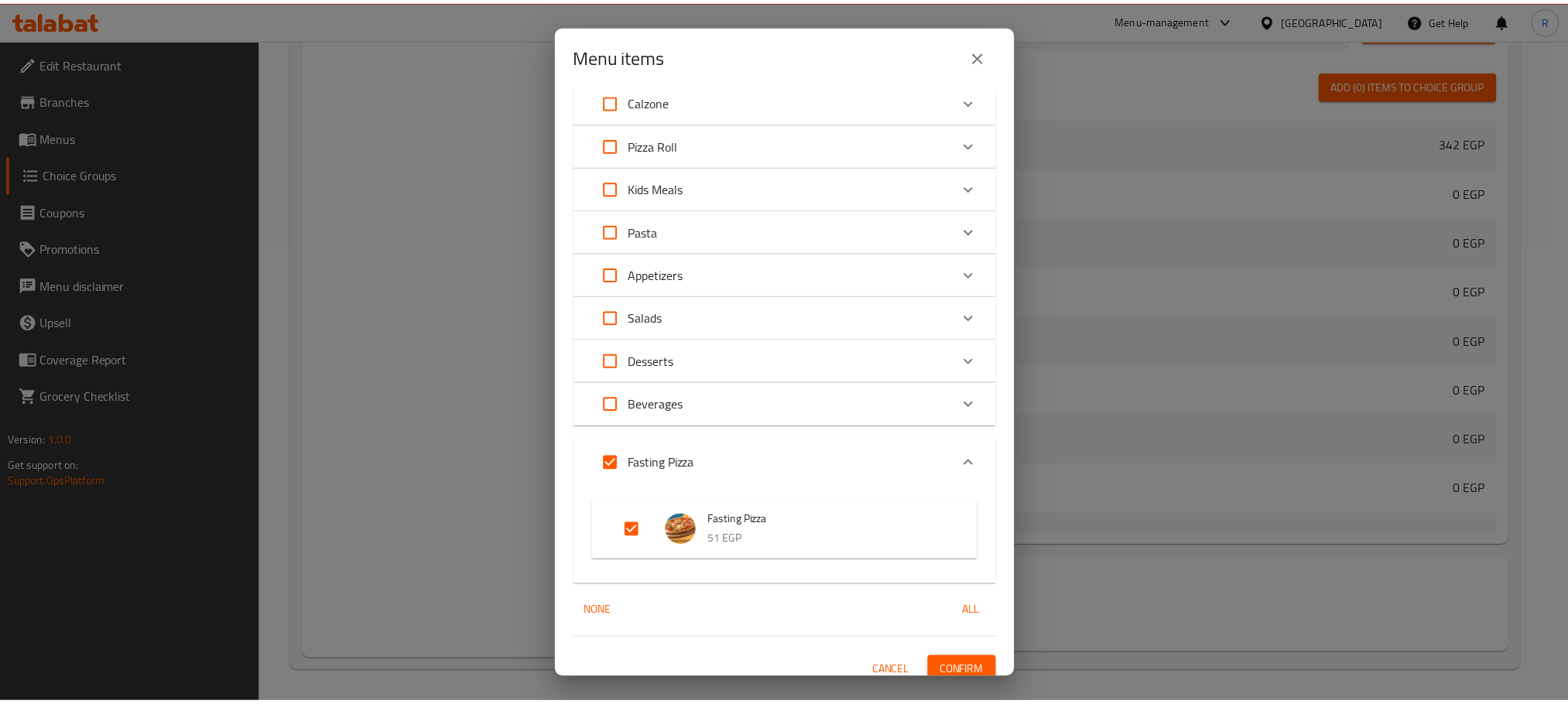
scroll to position [464, 0]
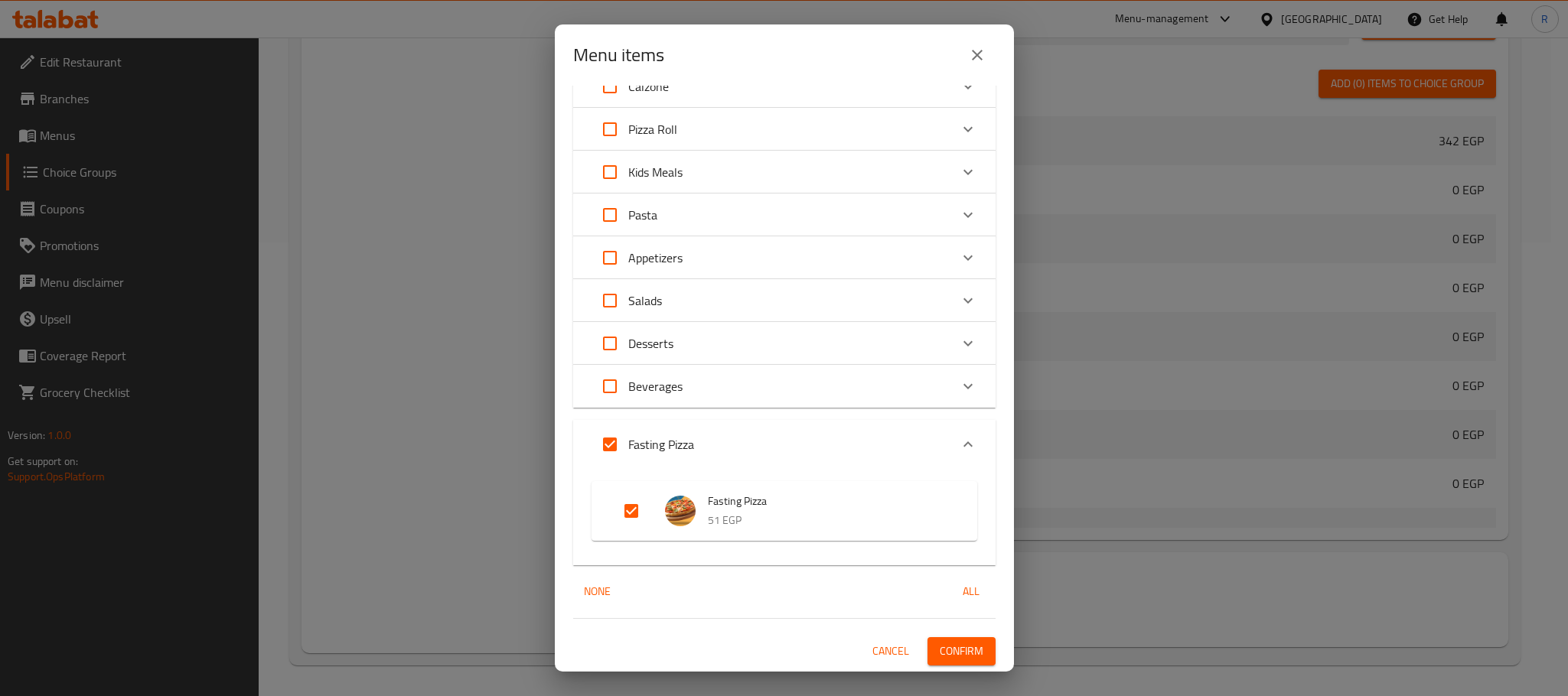
click at [983, 62] on icon "close" at bounding box center [977, 54] width 18 height 18
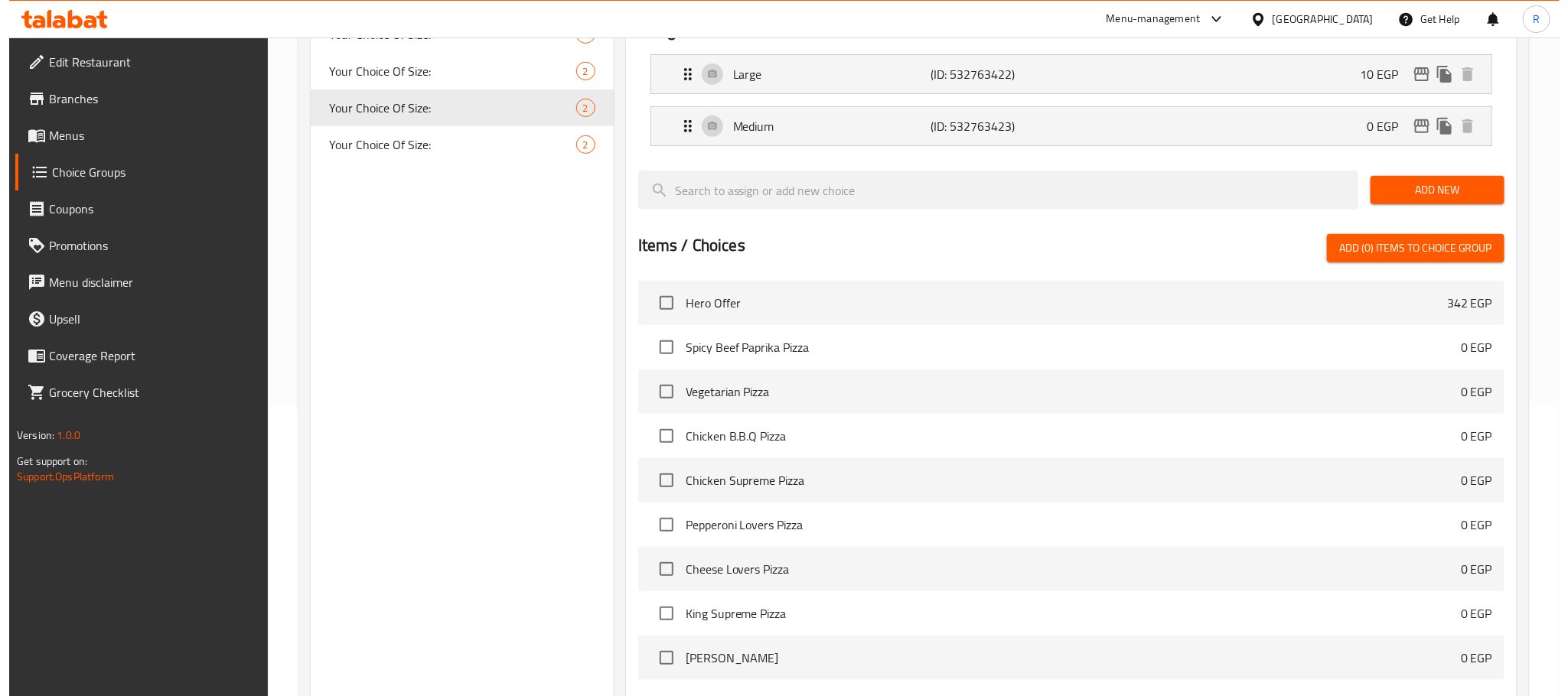
scroll to position [0, 0]
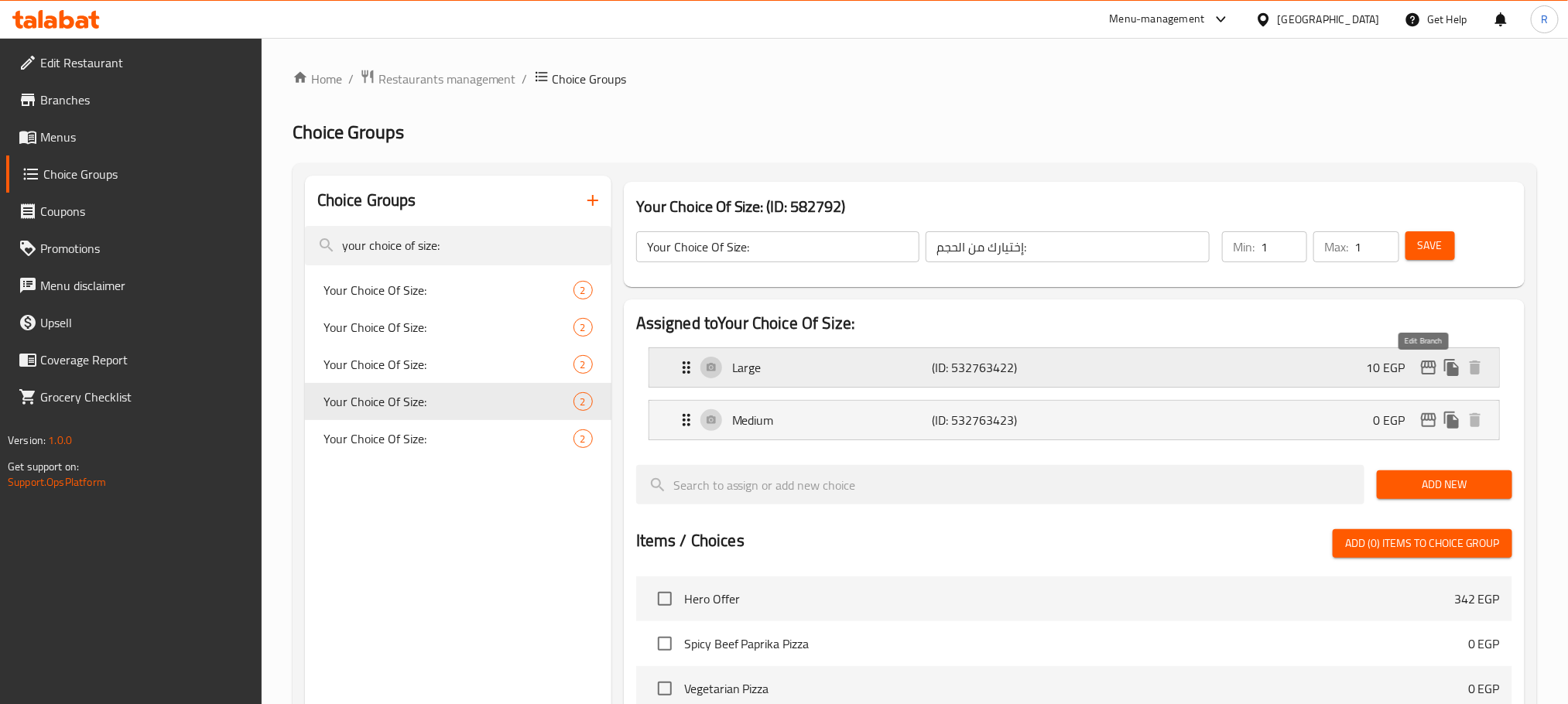
click at [1419, 370] on icon "edit" at bounding box center [1428, 367] width 18 height 18
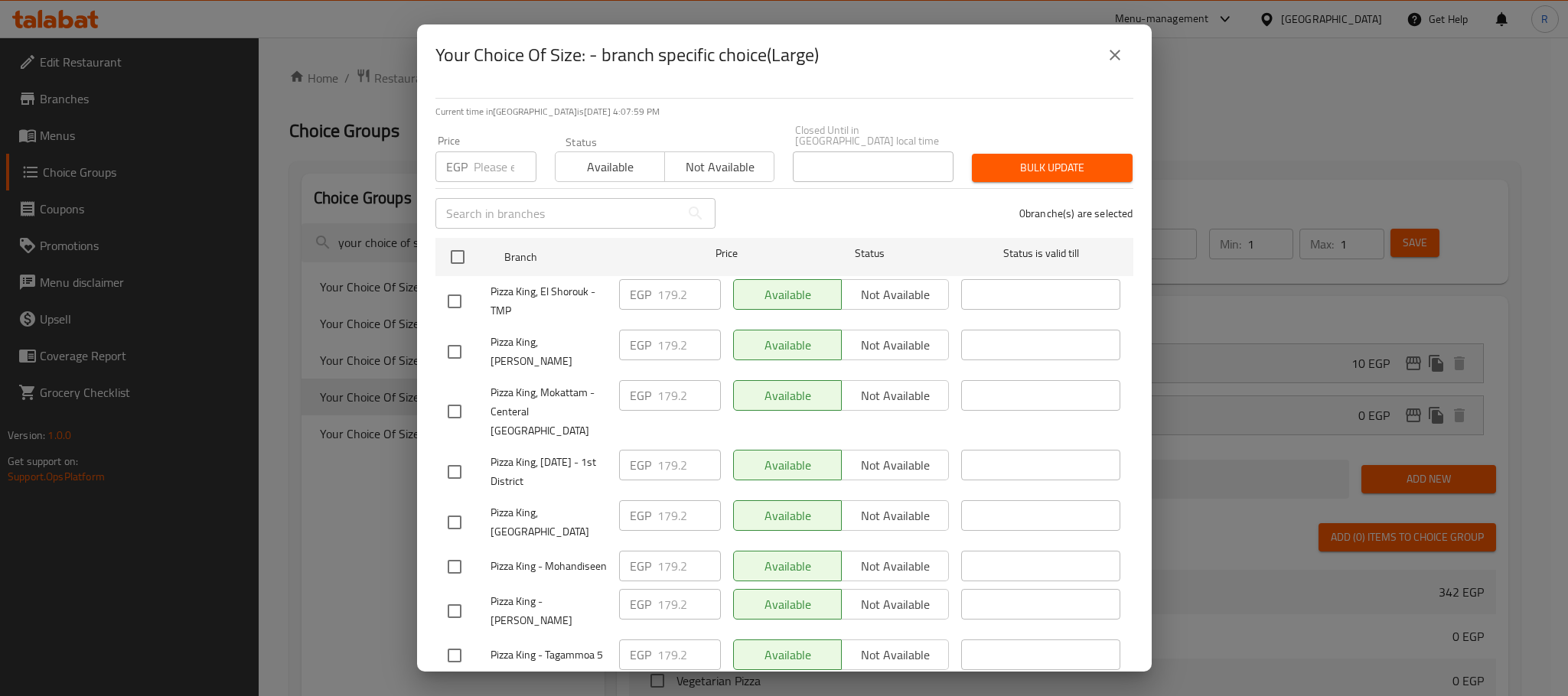
scroll to position [1511, 0]
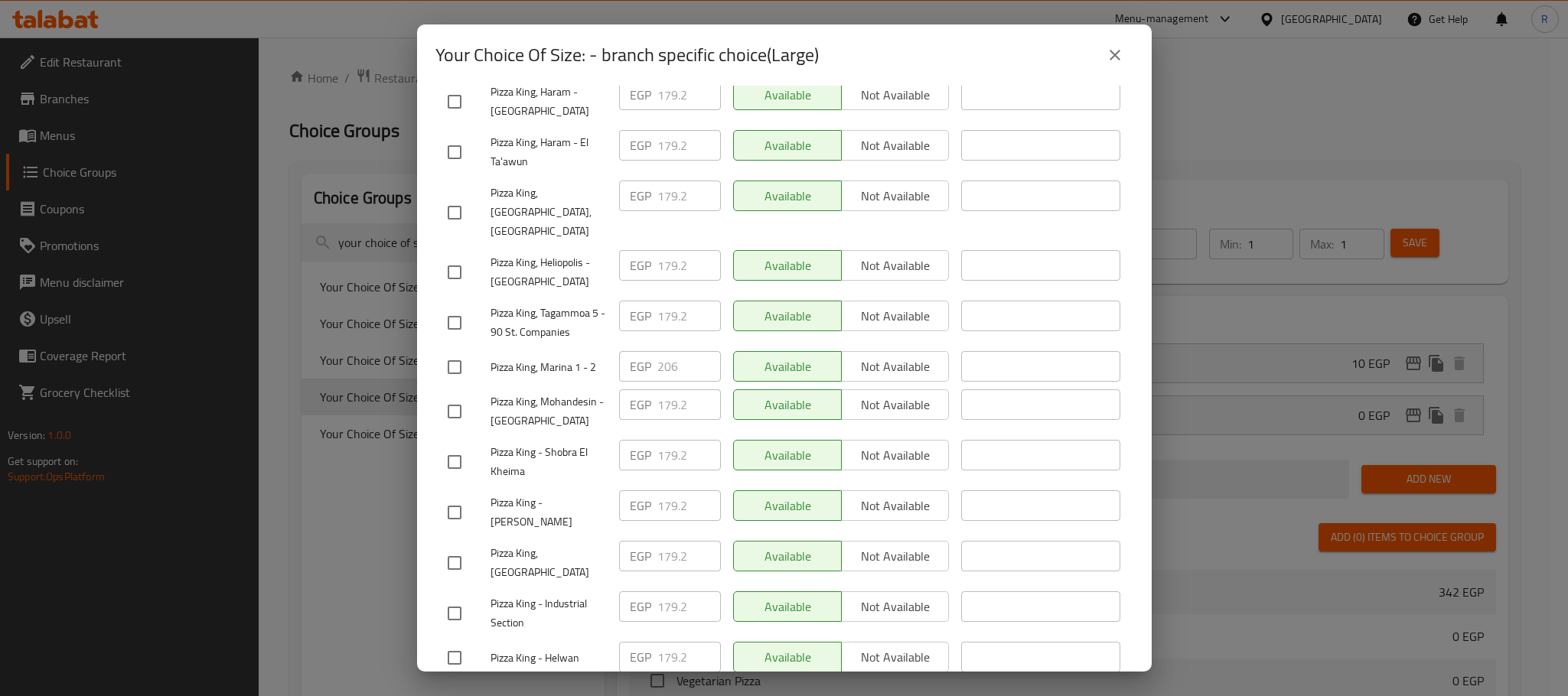
click at [458, 383] on input "checkbox" at bounding box center [455, 367] width 32 height 32
checkbox input "true"
click at [657, 381] on input "206" at bounding box center [689, 366] width 64 height 31
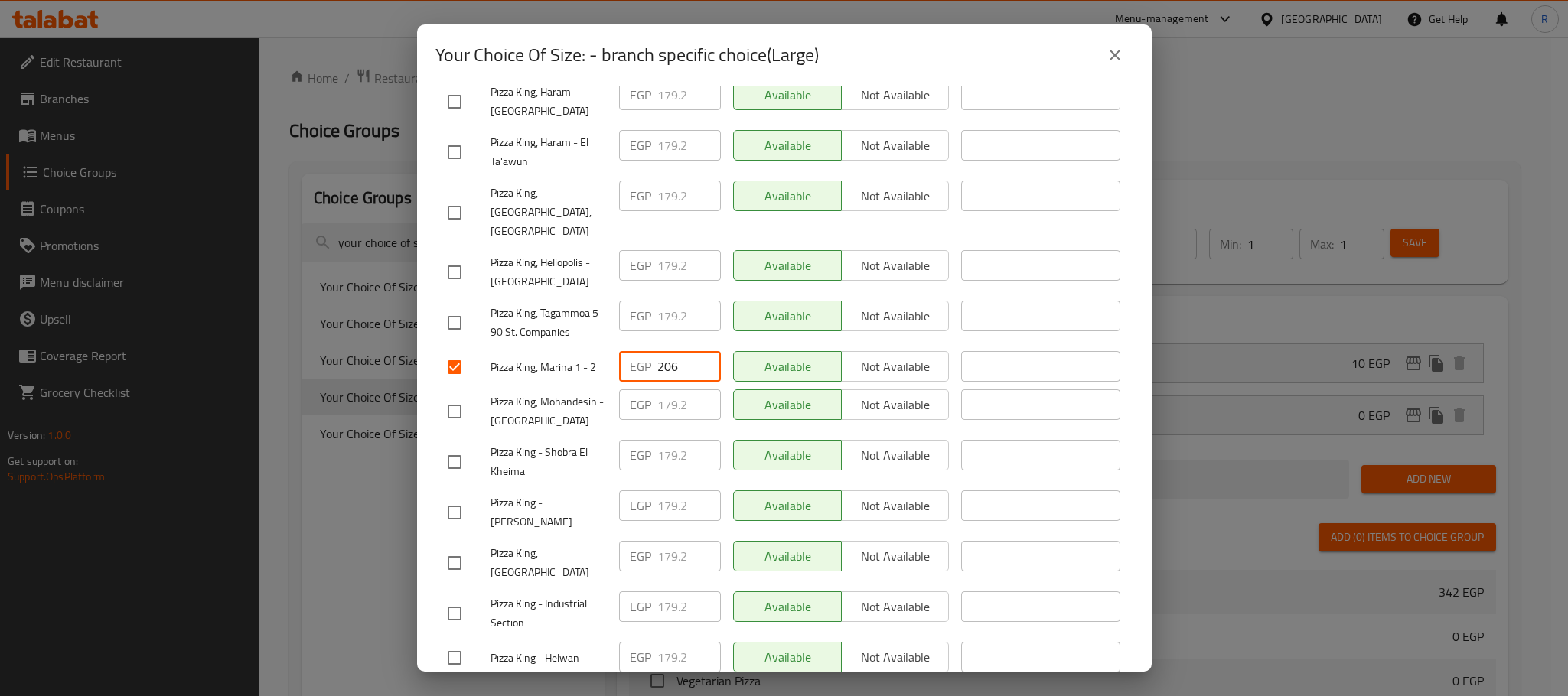
paste input "15"
type input "215"
click at [896, 389] on div "Available Not available" at bounding box center [841, 367] width 229 height 45
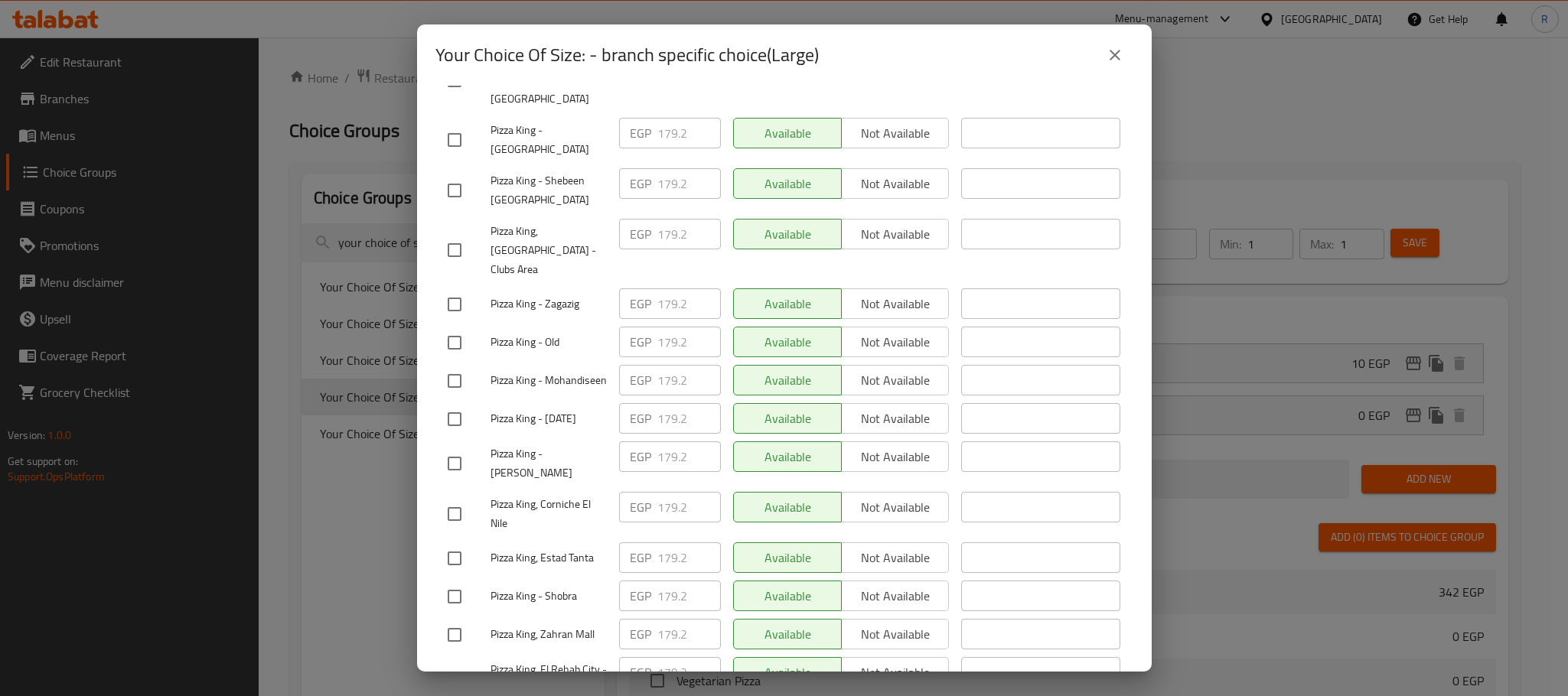
scroll to position [2636, 0]
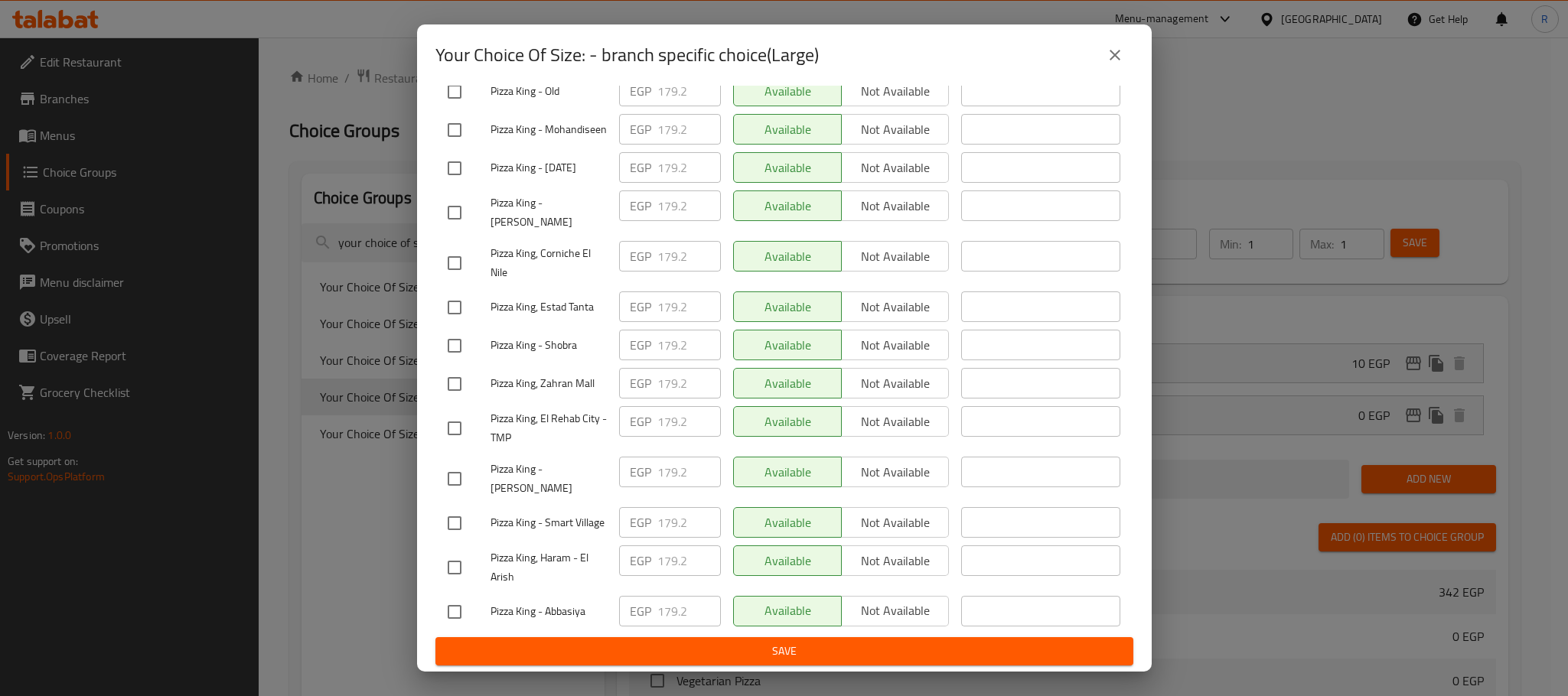
click at [814, 661] on span "Save" at bounding box center [784, 651] width 673 height 19
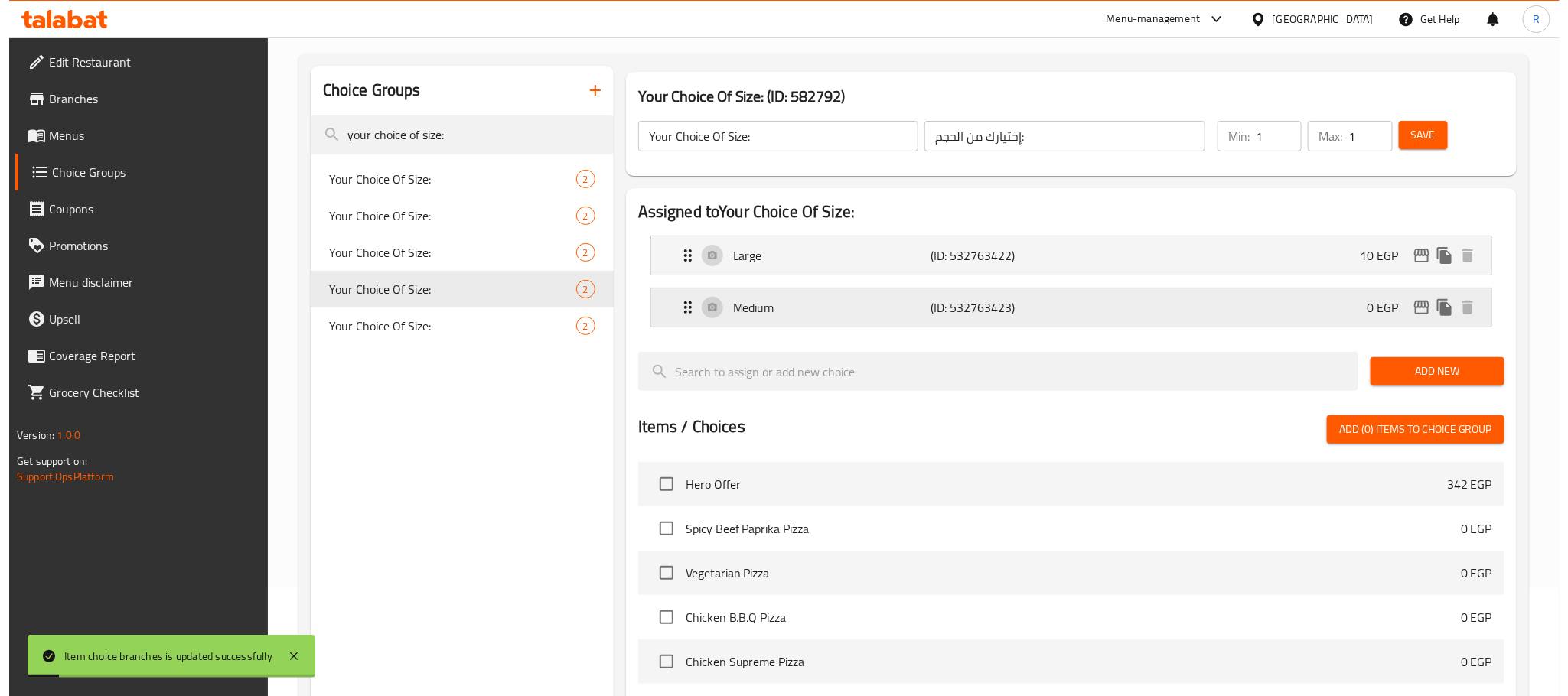
scroll to position [6, 0]
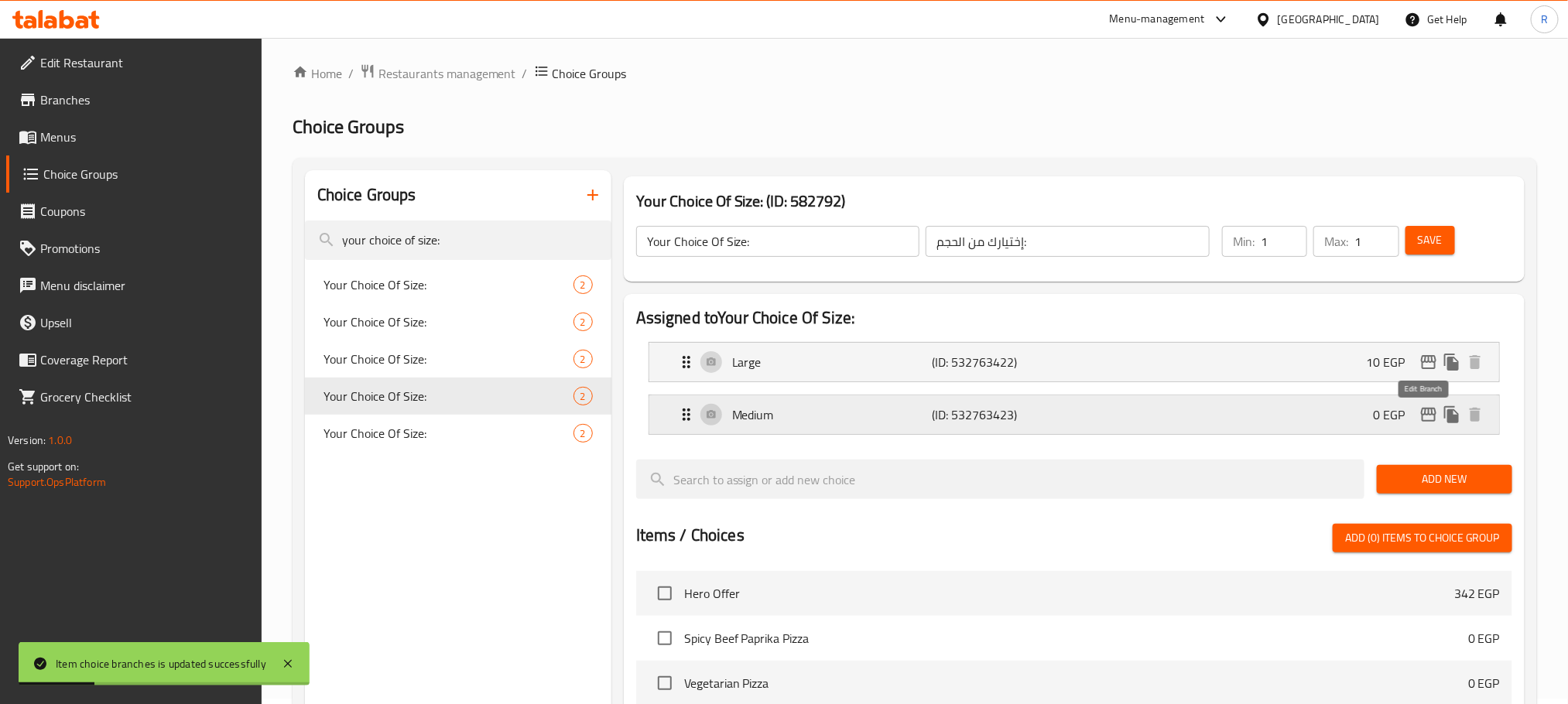
click at [1419, 419] on icon "edit" at bounding box center [1428, 415] width 18 height 18
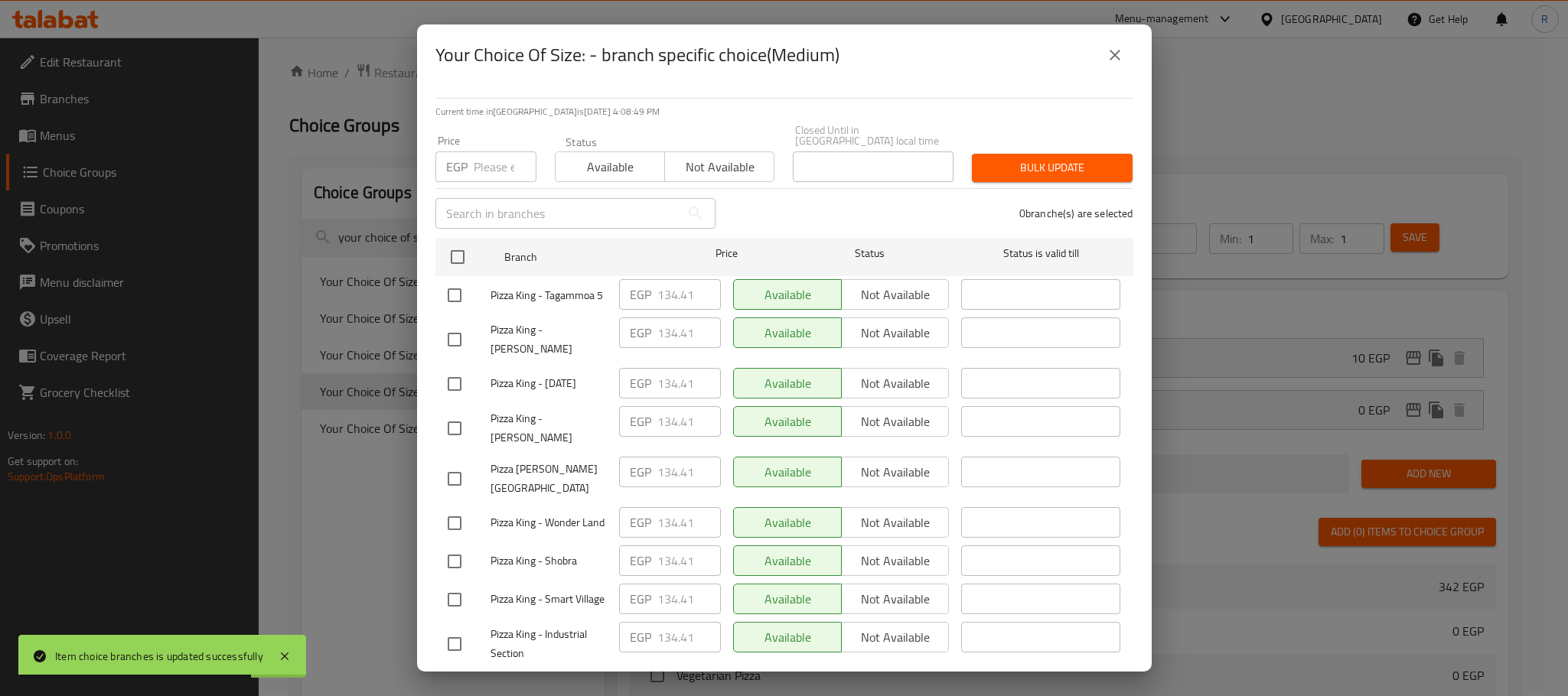
scroll to position [1617, 0]
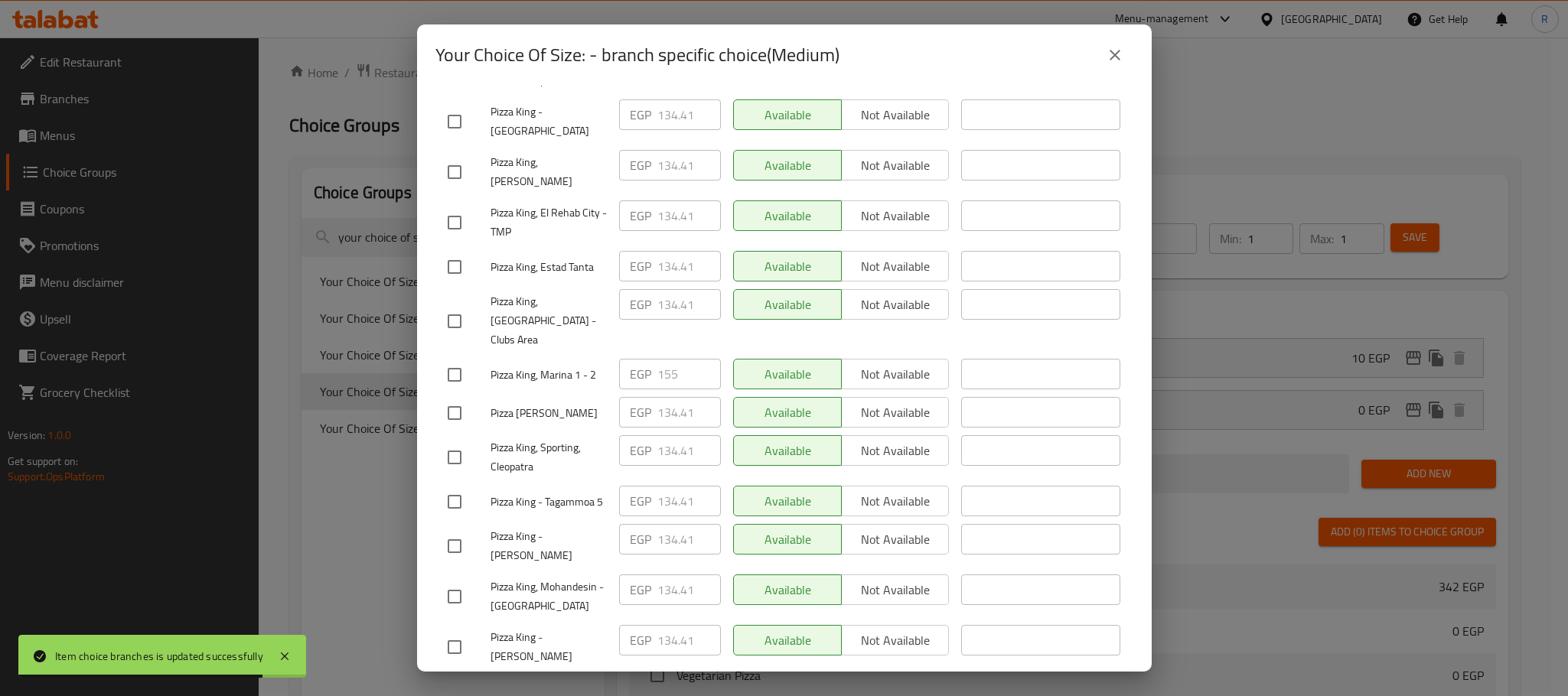
click at [464, 379] on input "checkbox" at bounding box center [455, 375] width 32 height 32
checkbox input "true"
click at [659, 383] on input "155" at bounding box center [689, 374] width 64 height 31
paste input "61"
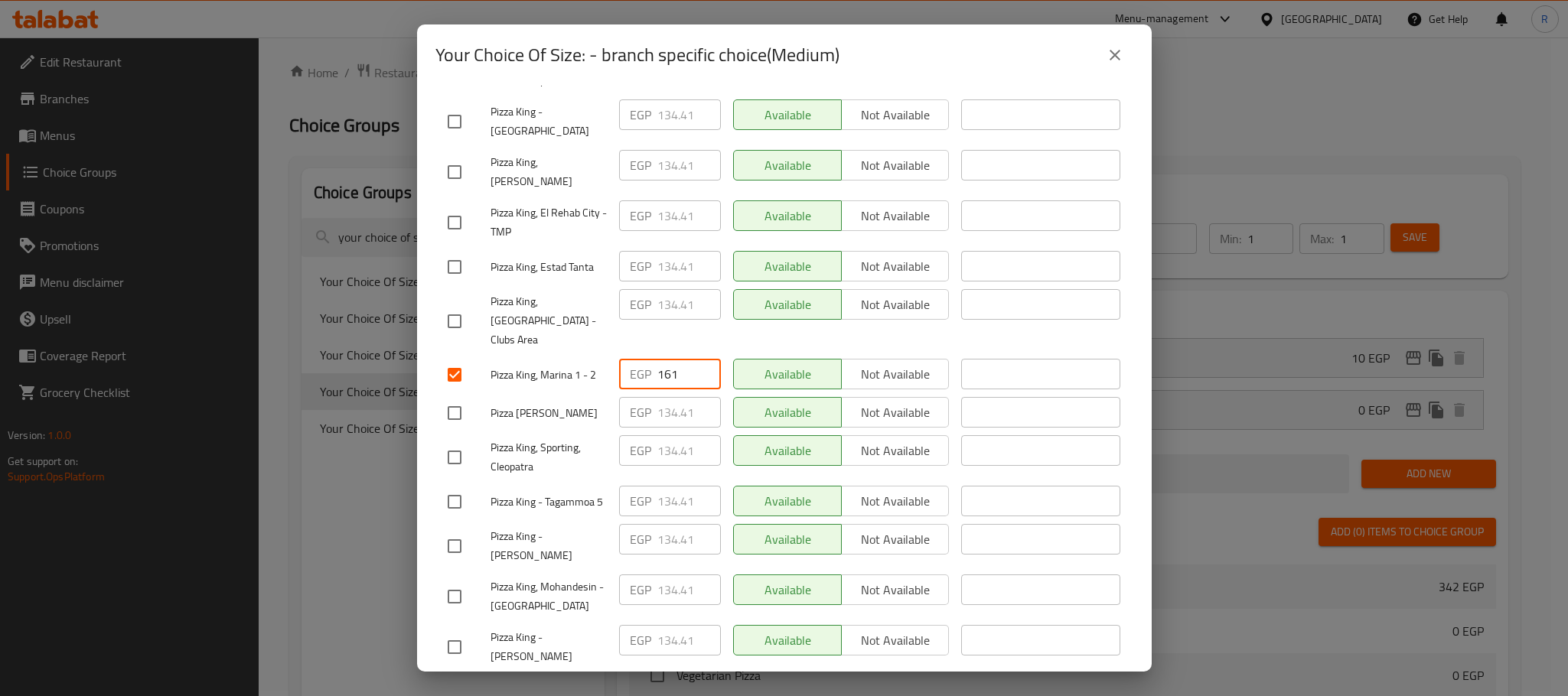
type input "161"
click at [910, 397] on div "Available Not available" at bounding box center [841, 375] width 229 height 45
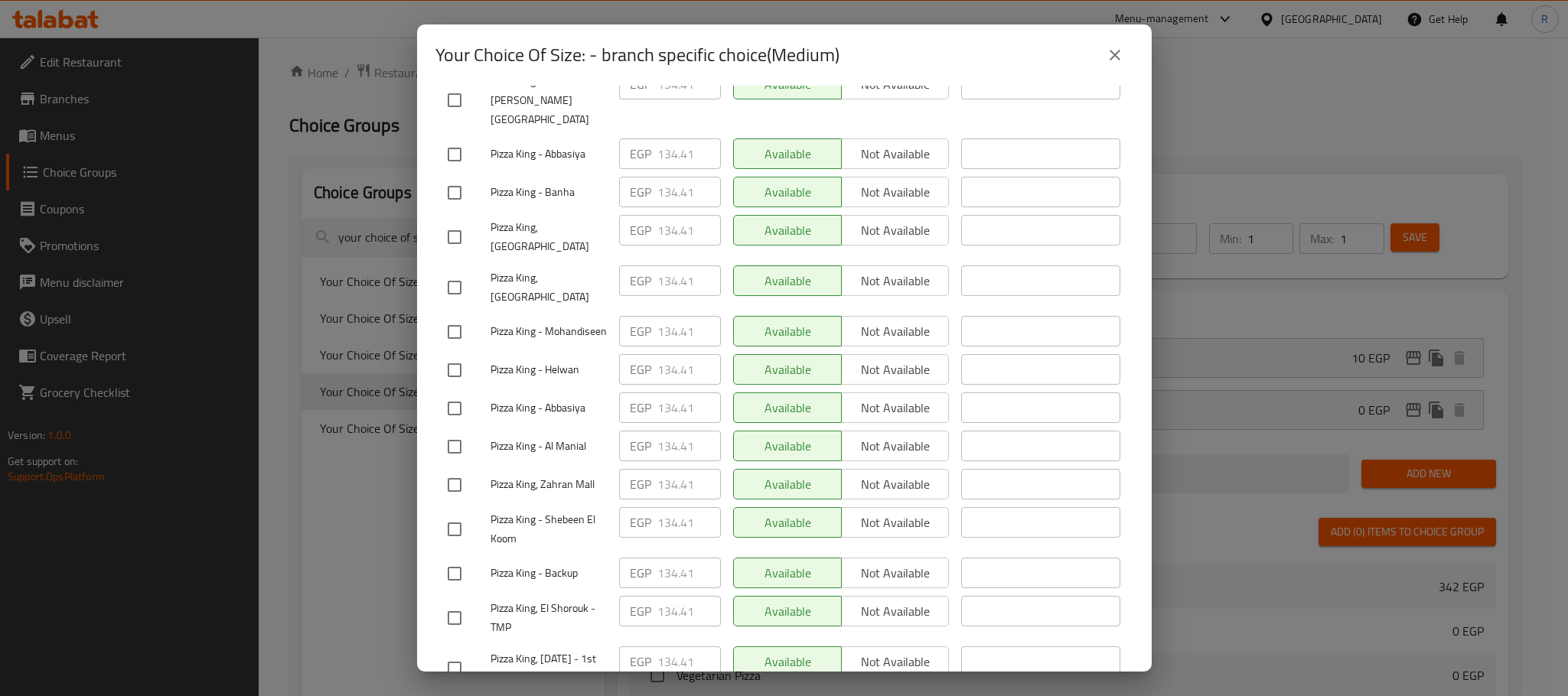
scroll to position [2636, 0]
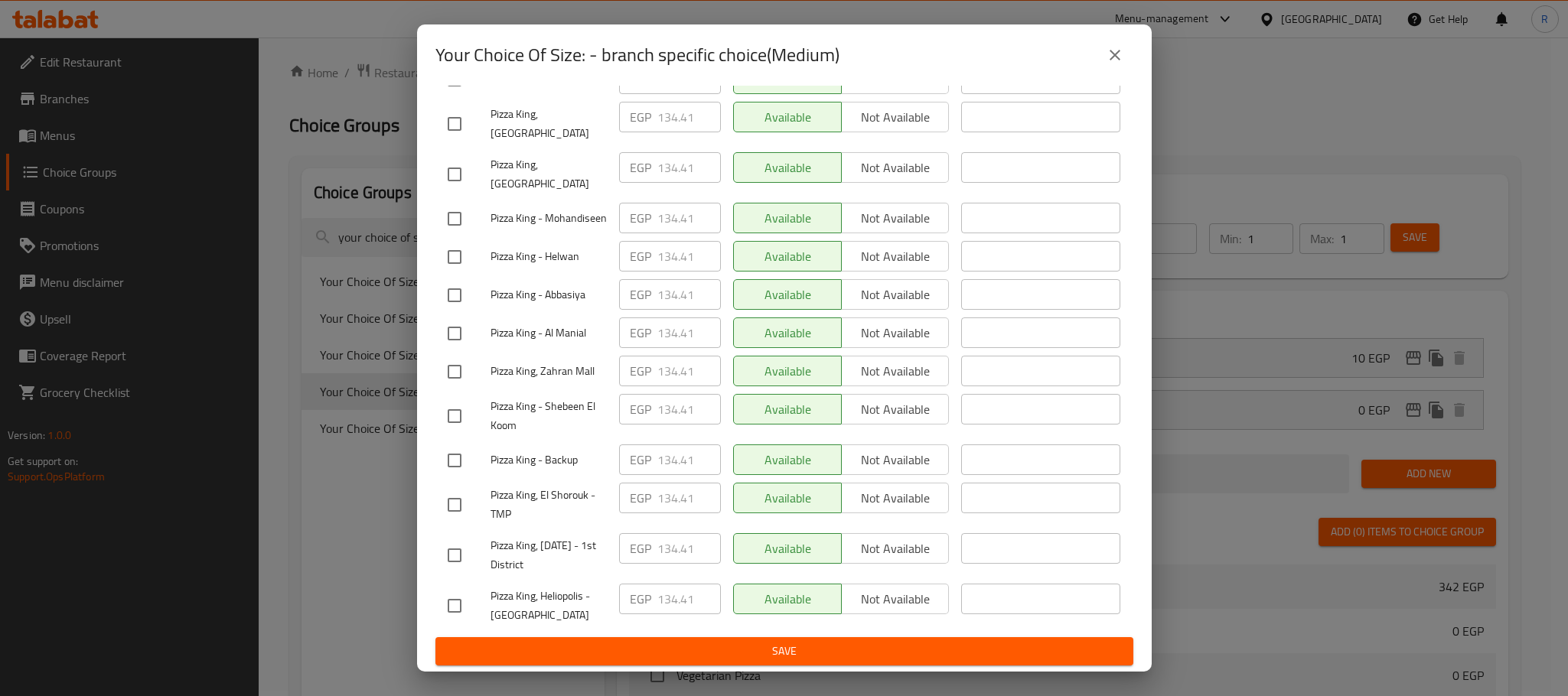
click at [794, 643] on span "Save" at bounding box center [784, 651] width 673 height 19
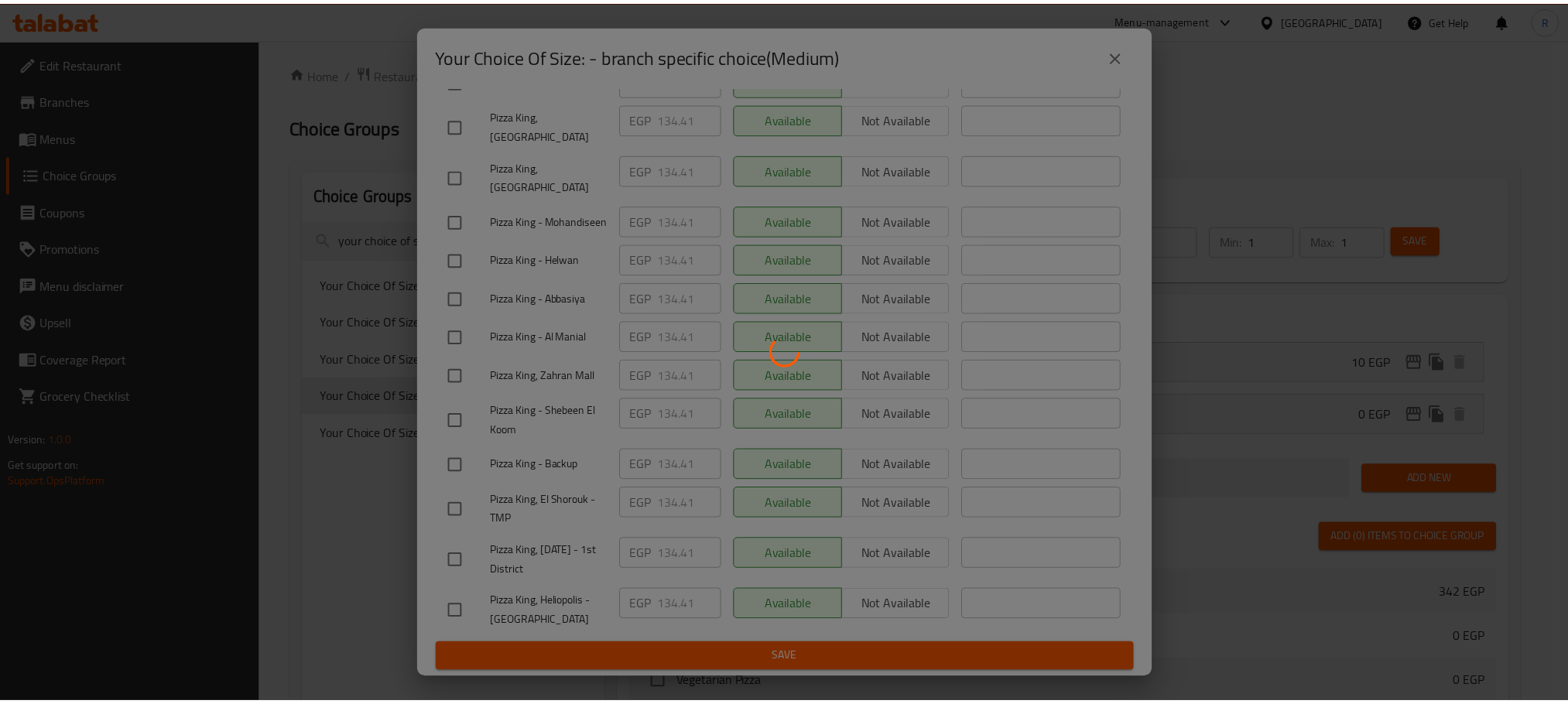
scroll to position [470, 0]
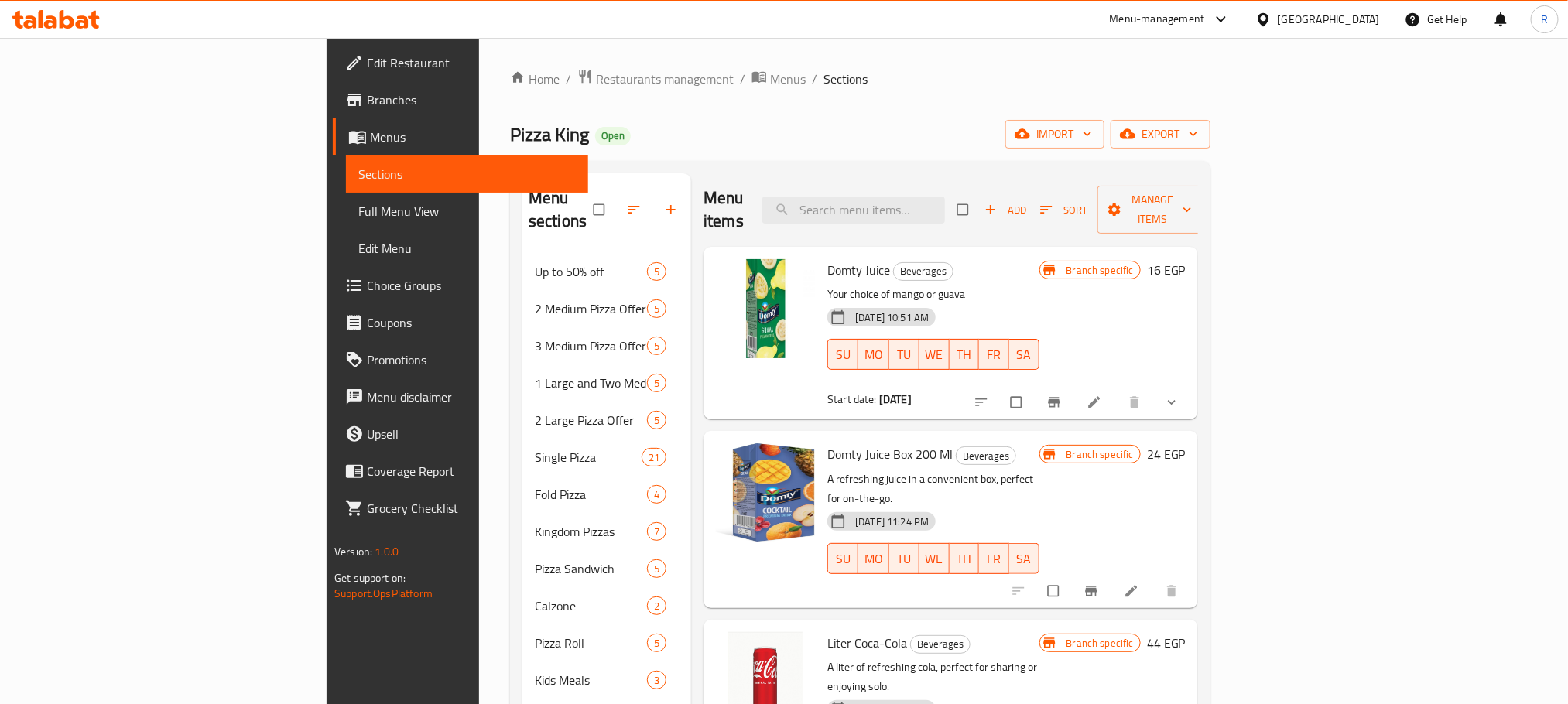
click at [366, 295] on span "Choice Groups" at bounding box center [471, 284] width 209 height 18
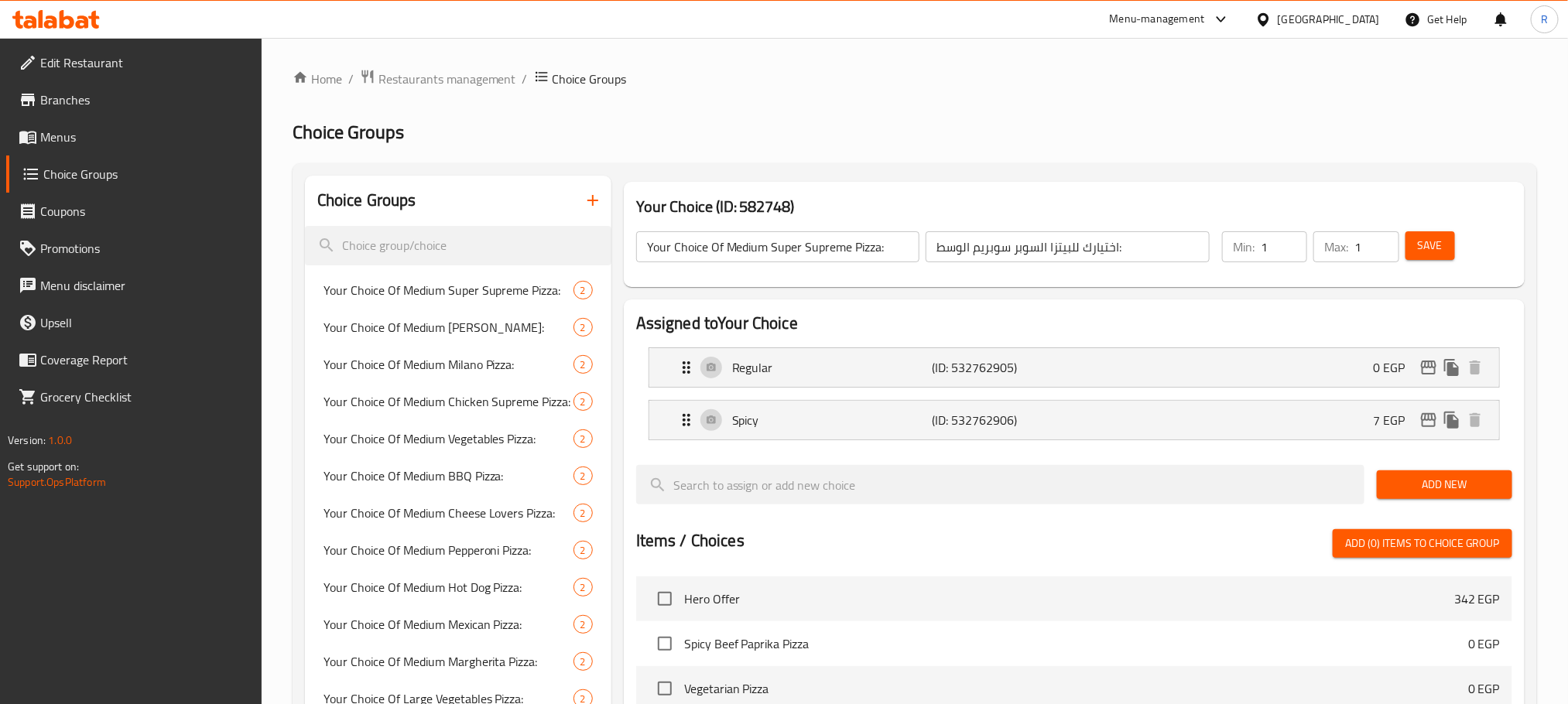
type input "Your Choice"
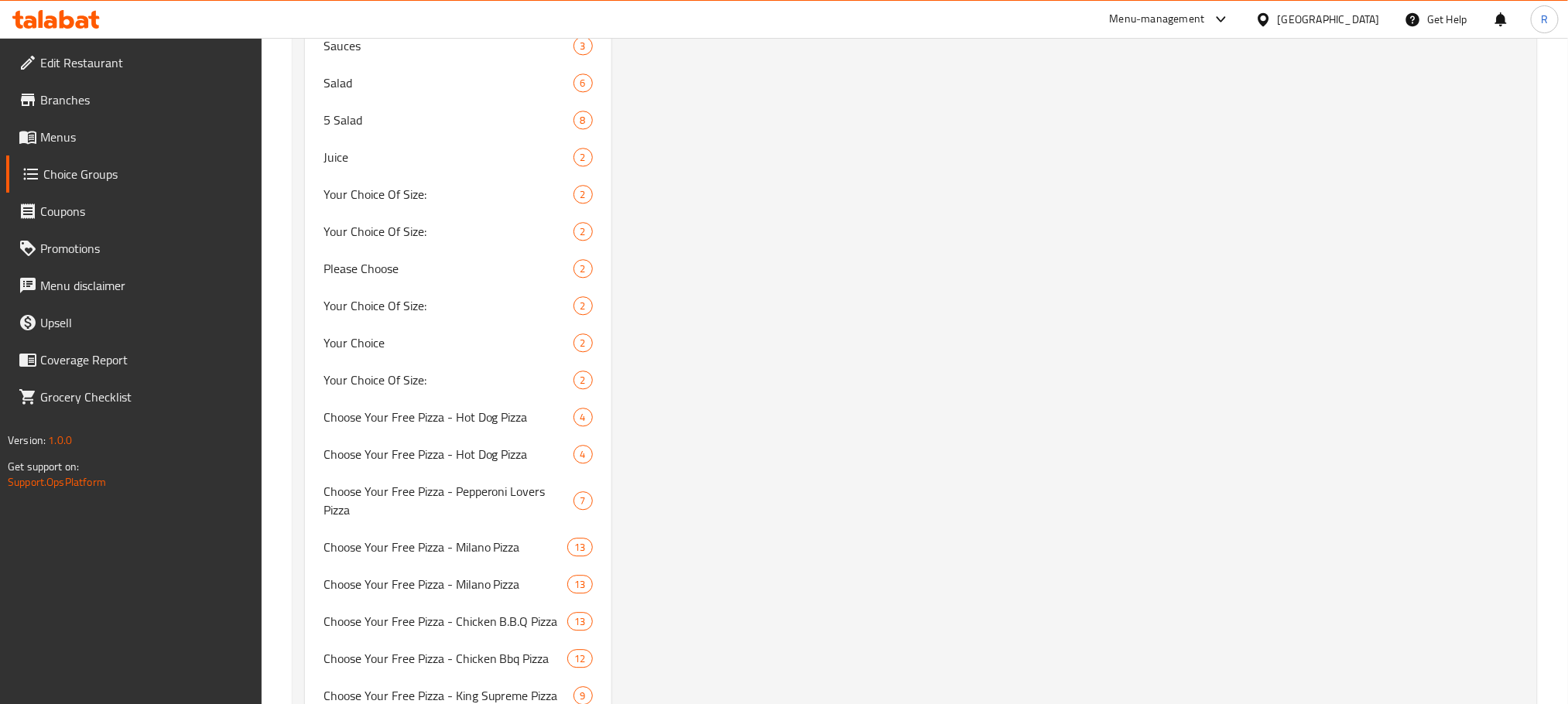
scroll to position [1973, 0]
click at [434, 351] on span "Your Choice" at bounding box center [424, 340] width 203 height 18
type input "أختيارك"
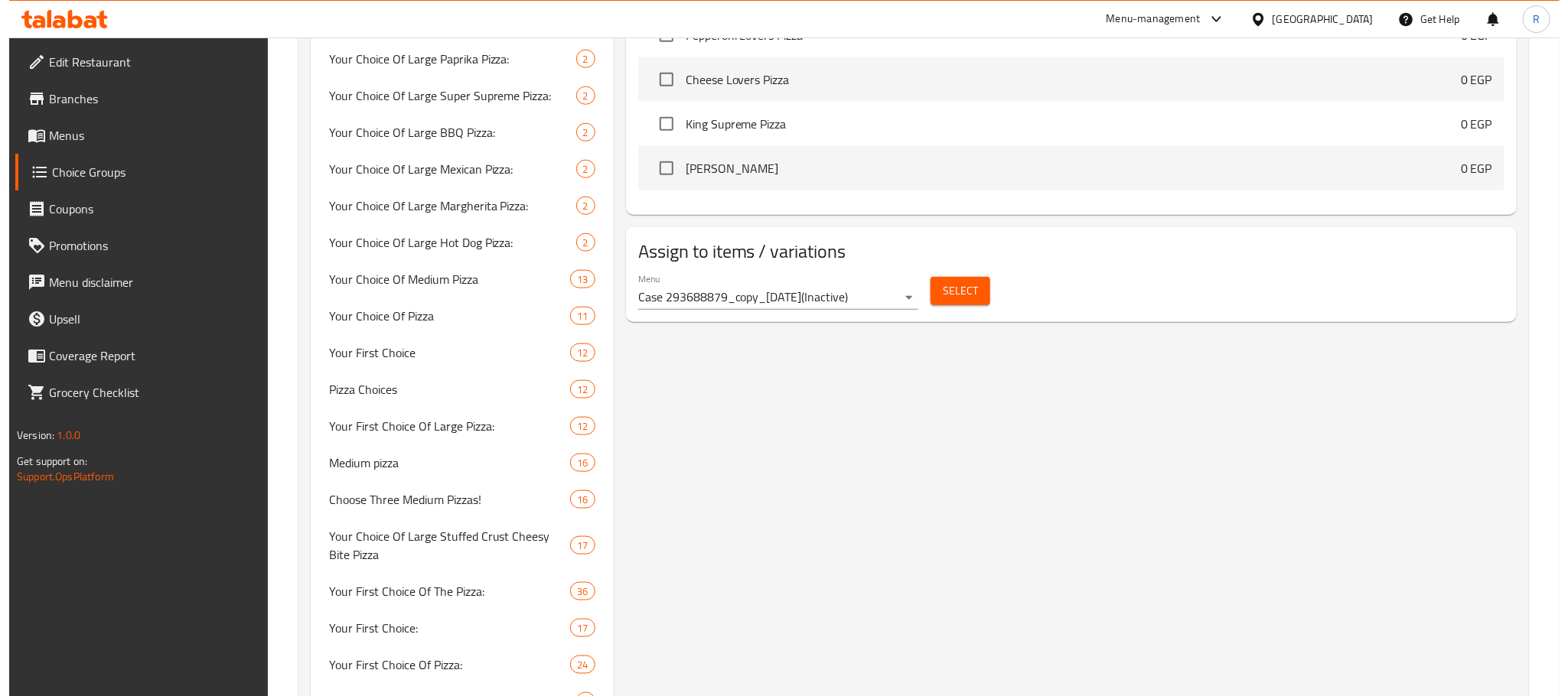
scroll to position [804, 0]
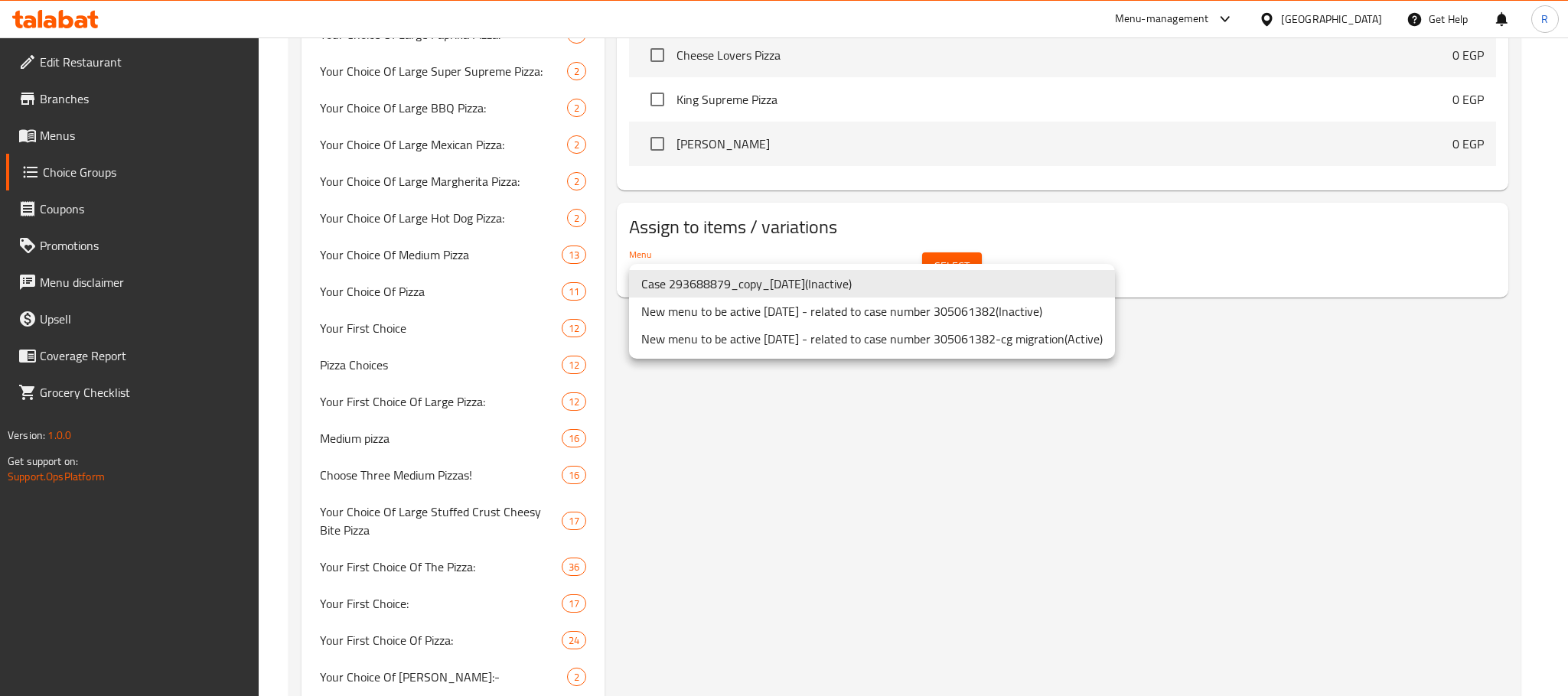
click at [829, 350] on li "New menu to be active [DATE] - related to case number 305061382-cg migration ( …" at bounding box center [873, 338] width 486 height 28
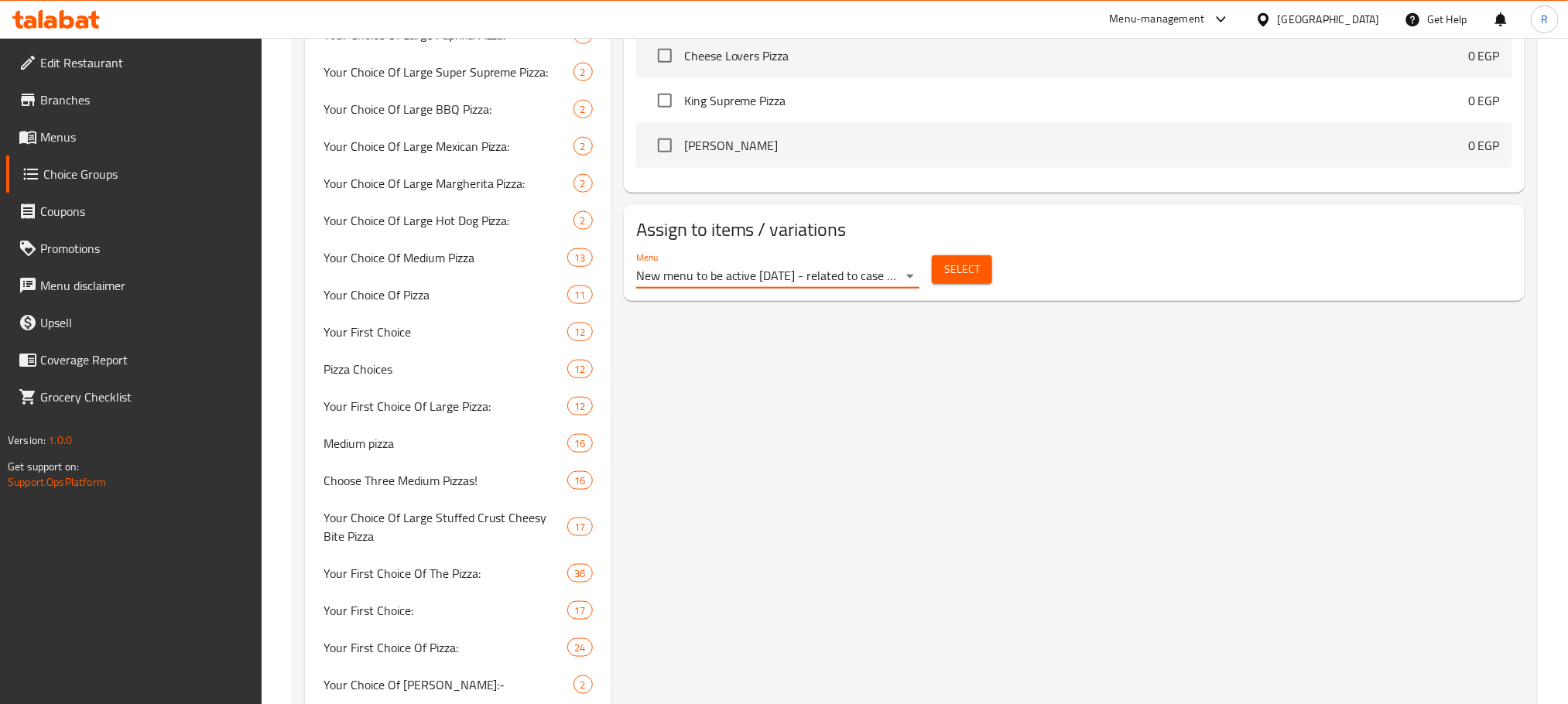
click at [983, 284] on button "Select" at bounding box center [961, 270] width 61 height 29
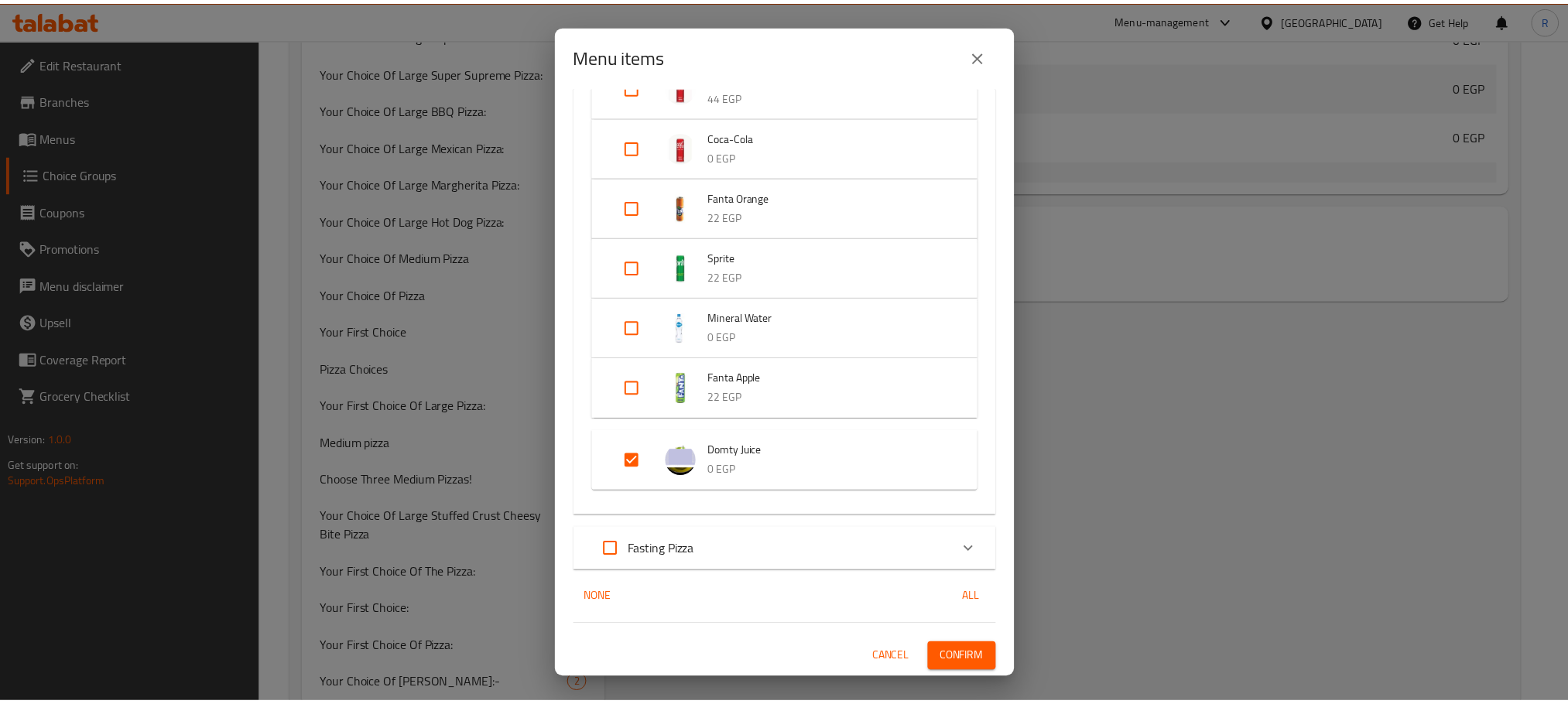
scroll to position [1013, 0]
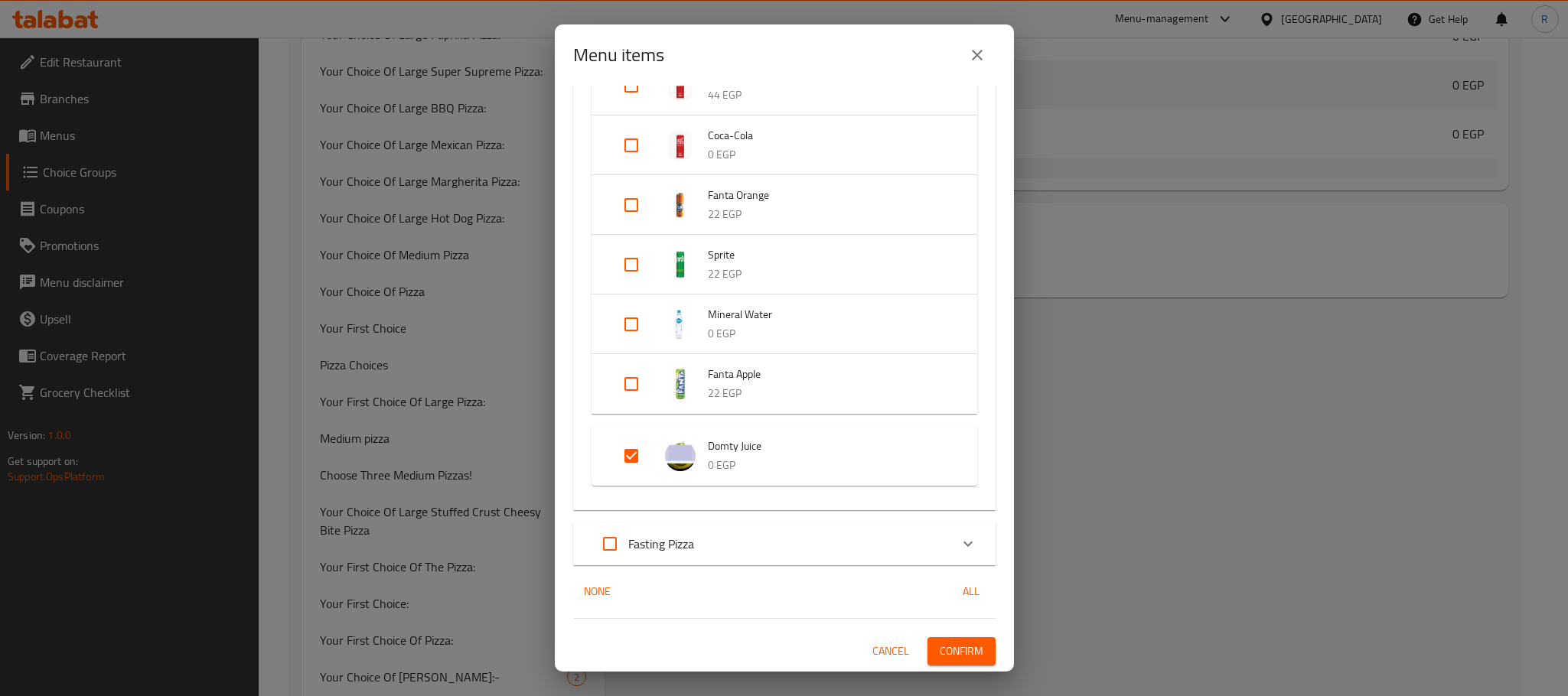
click at [983, 55] on icon "close" at bounding box center [977, 54] width 18 height 18
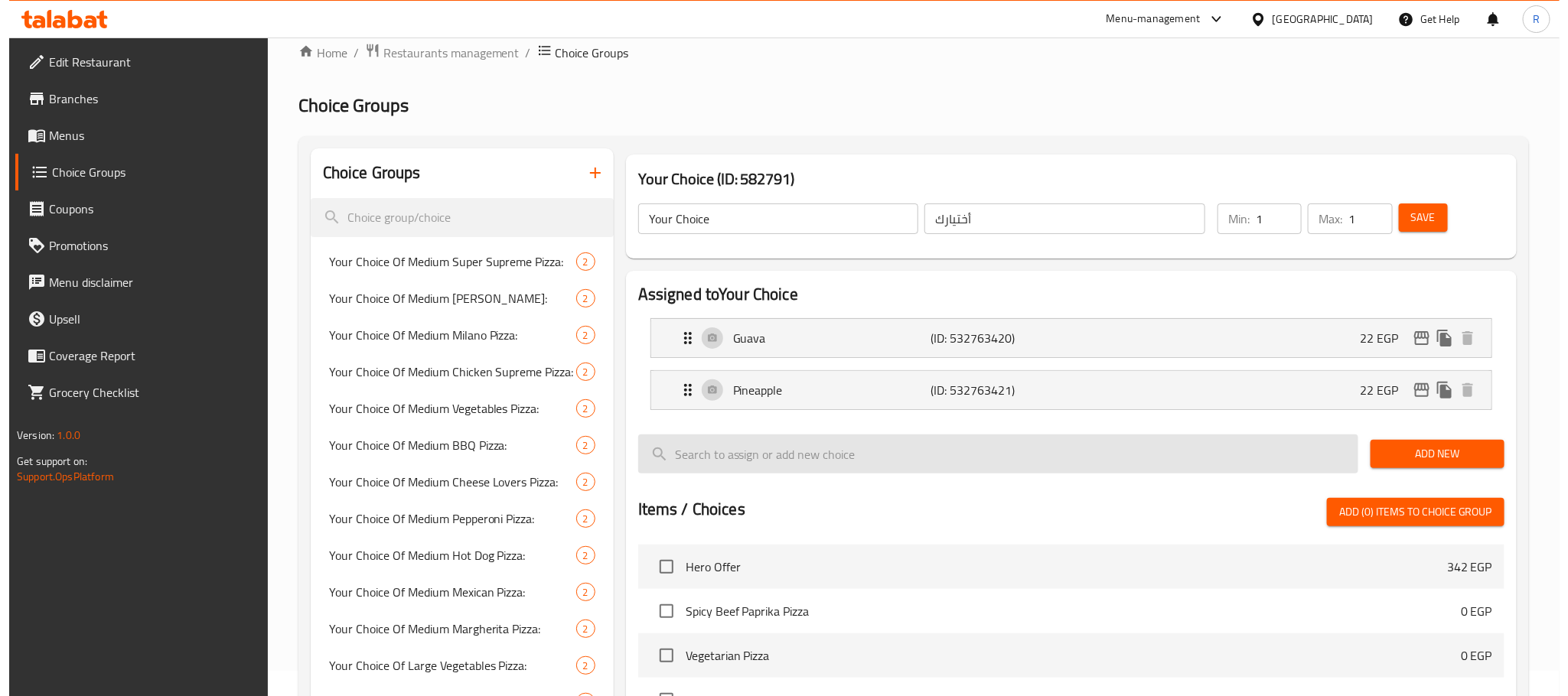
scroll to position [0, 0]
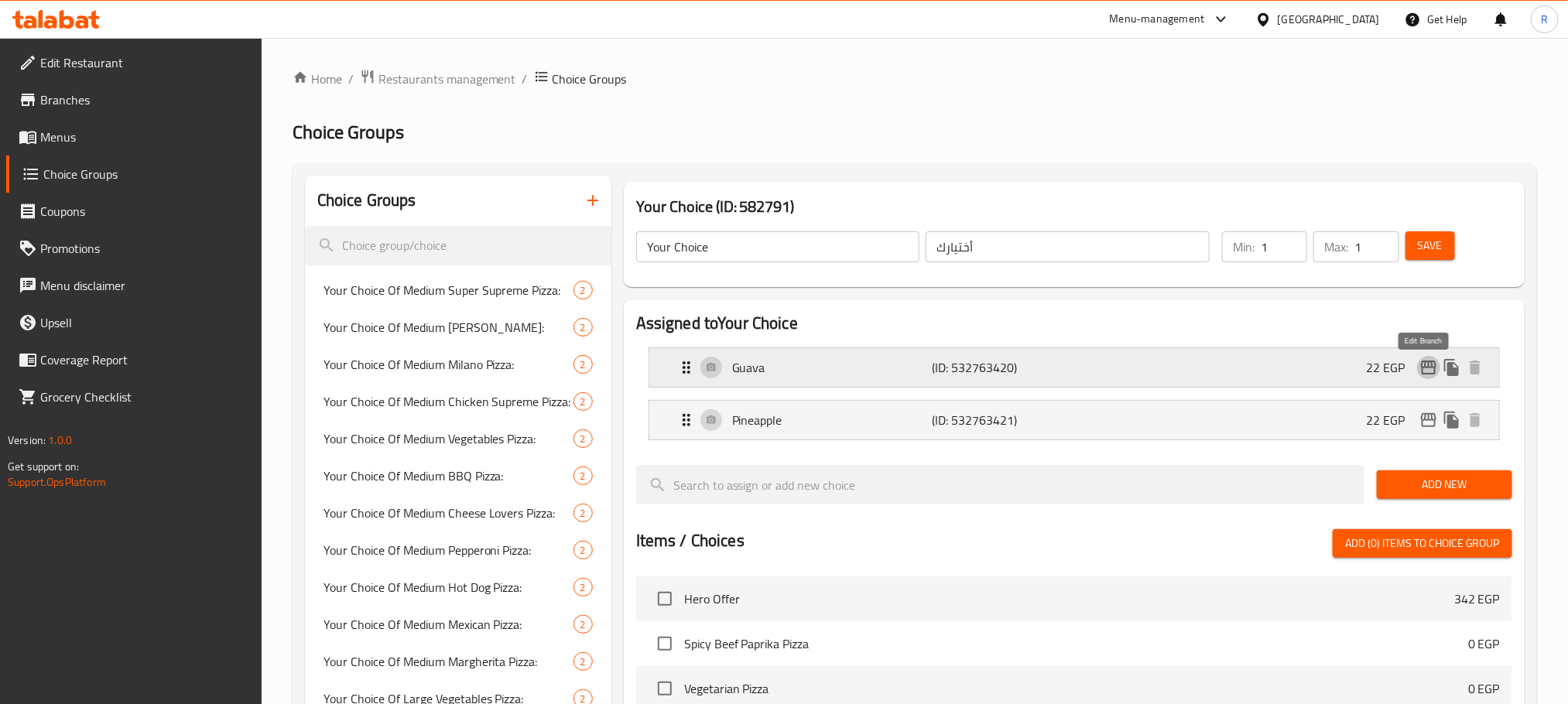
click at [1423, 376] on icon "edit" at bounding box center [1428, 367] width 18 height 18
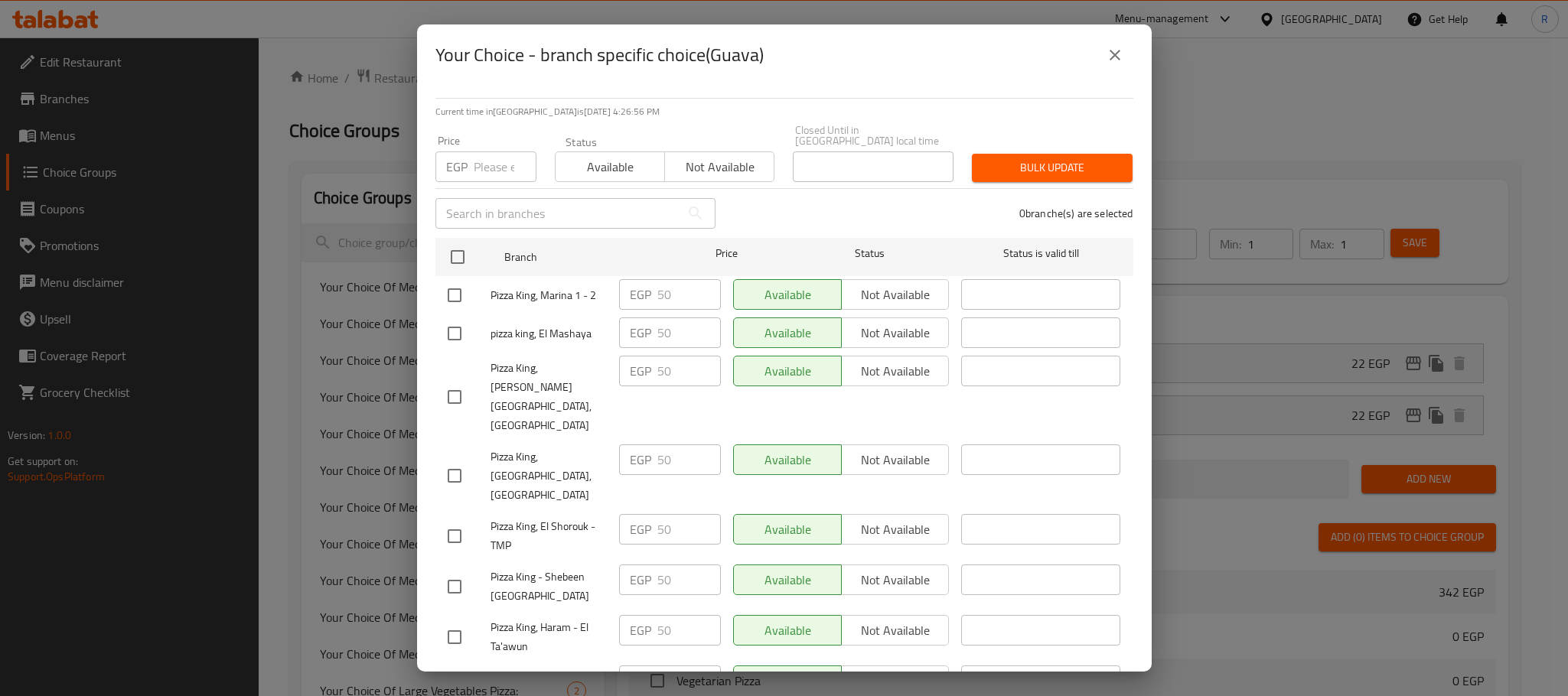
click at [447, 305] on input "checkbox" at bounding box center [455, 296] width 32 height 32
checkbox input "true"
click at [657, 299] on input "50" at bounding box center [689, 295] width 64 height 31
click at [672, 293] on input "50" at bounding box center [689, 295] width 64 height 31
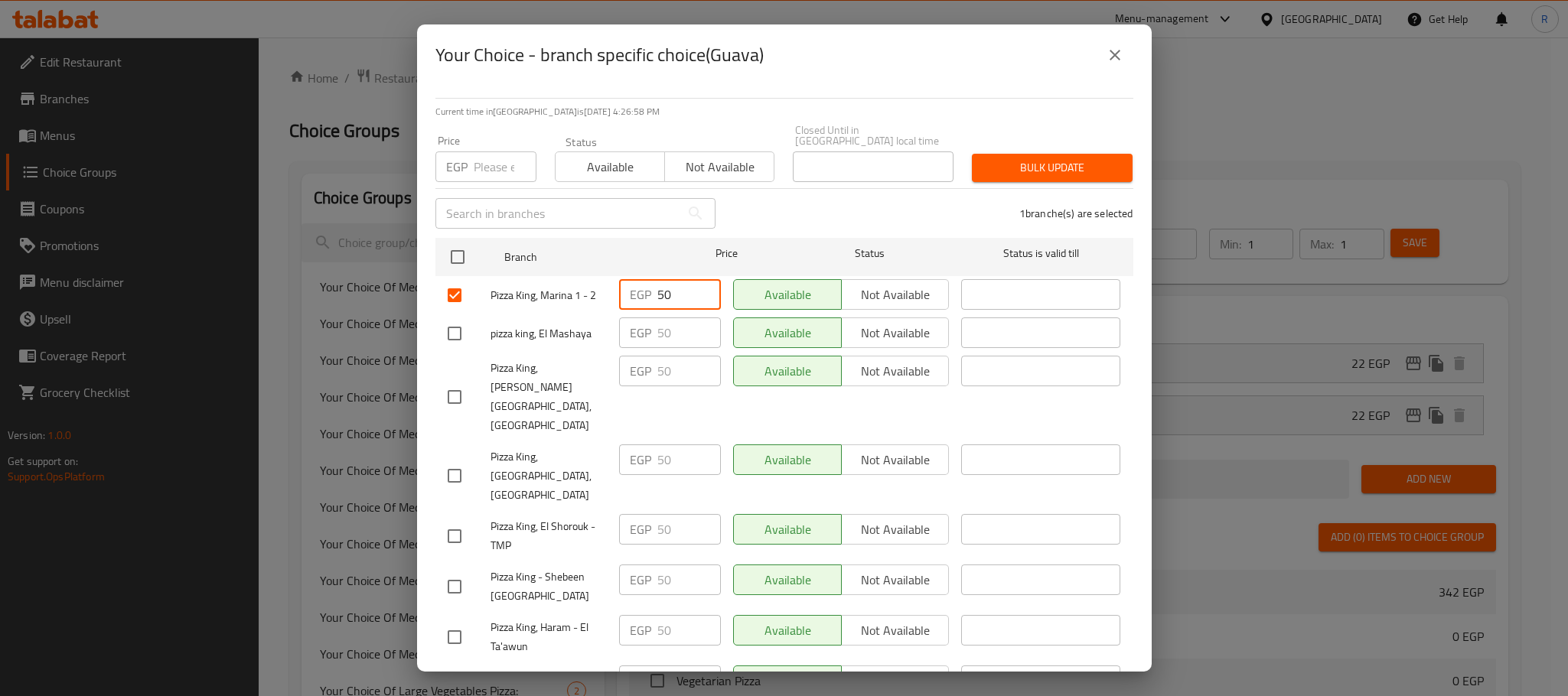
click at [672, 293] on input "50" at bounding box center [689, 295] width 64 height 31
paste input "6"
type input "60"
click at [890, 207] on div "1 branche(s) are selected" at bounding box center [934, 214] width 418 height 55
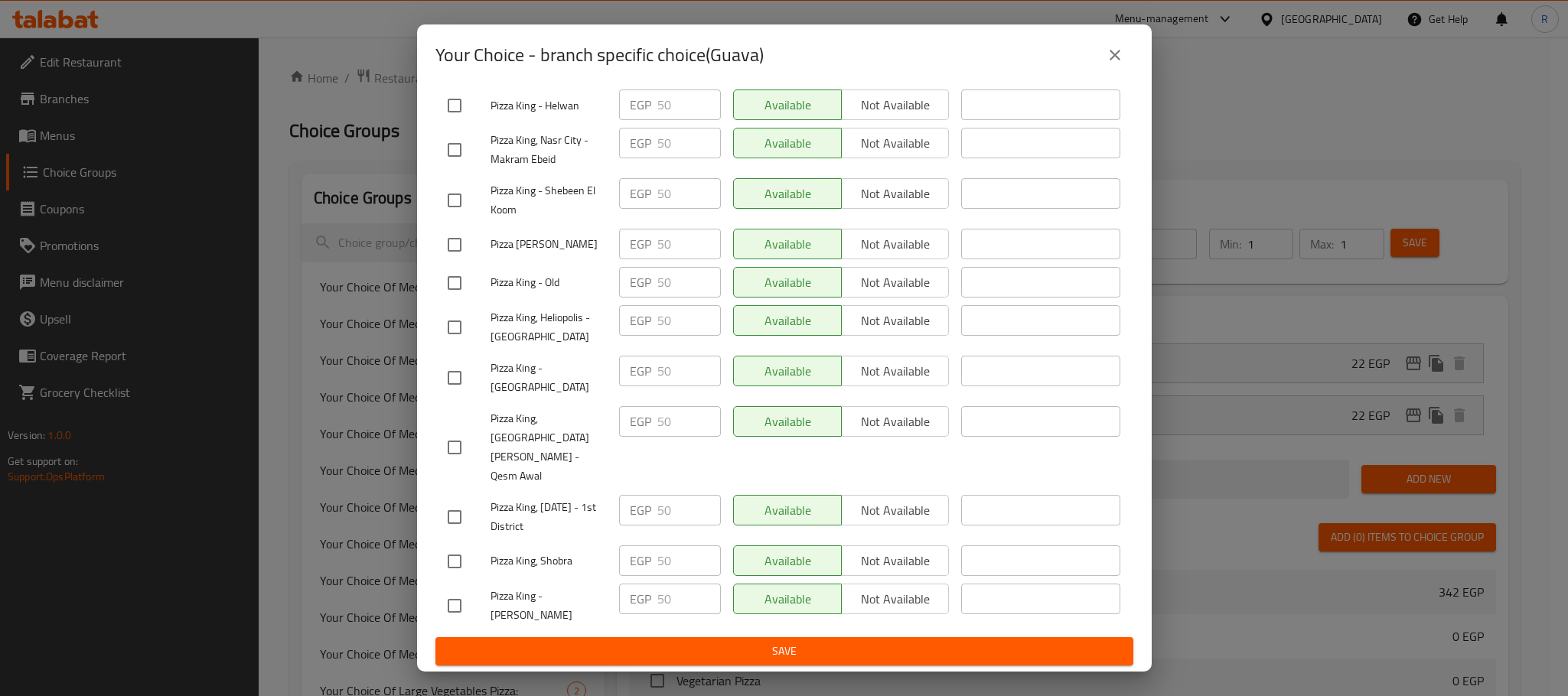
scroll to position [2636, 0]
click at [804, 648] on span "Save" at bounding box center [784, 651] width 673 height 19
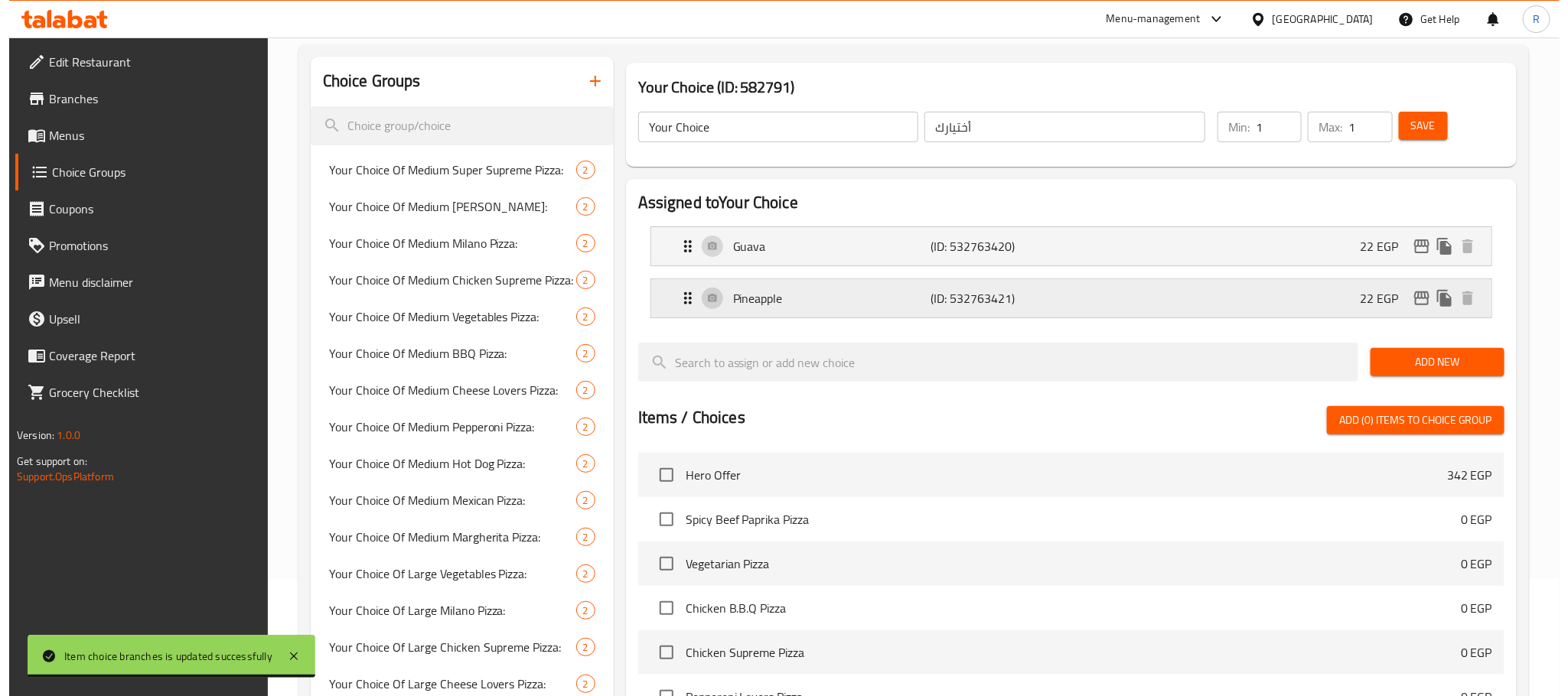
scroll to position [0, 0]
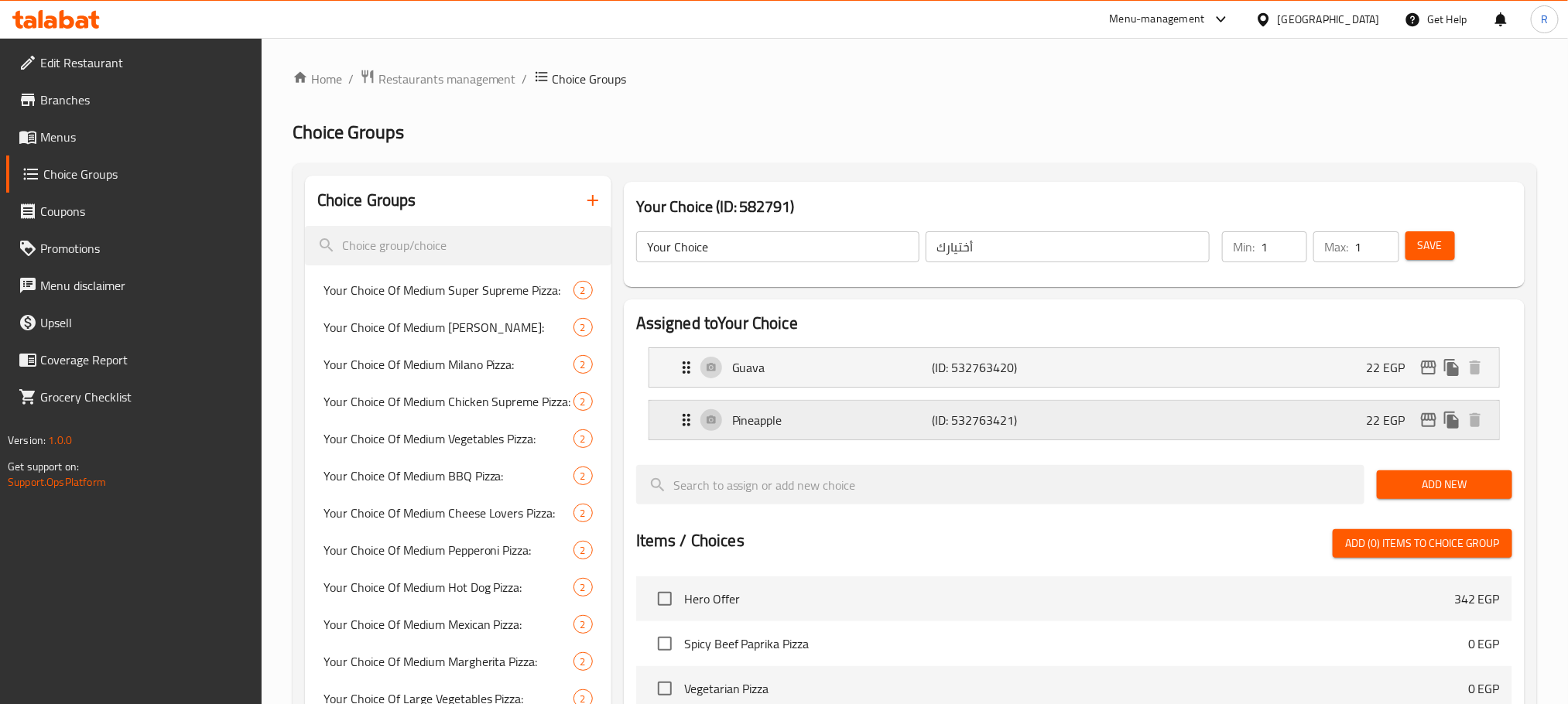
click at [1424, 432] on button "edit" at bounding box center [1428, 420] width 23 height 23
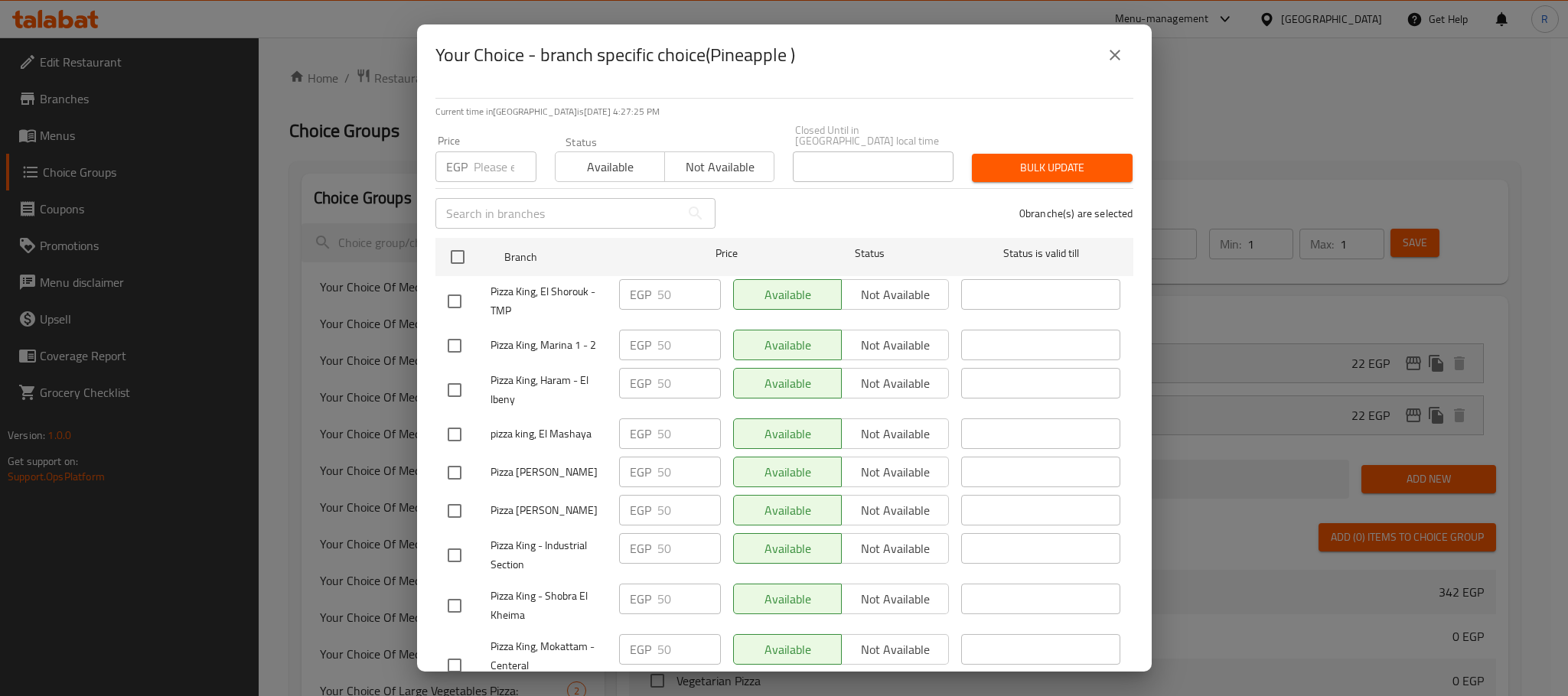
click at [444, 349] on input "checkbox" at bounding box center [455, 346] width 32 height 32
checkbox input "true"
click at [671, 347] on input "50" at bounding box center [689, 345] width 64 height 31
click at [671, 349] on input "50" at bounding box center [689, 345] width 64 height 31
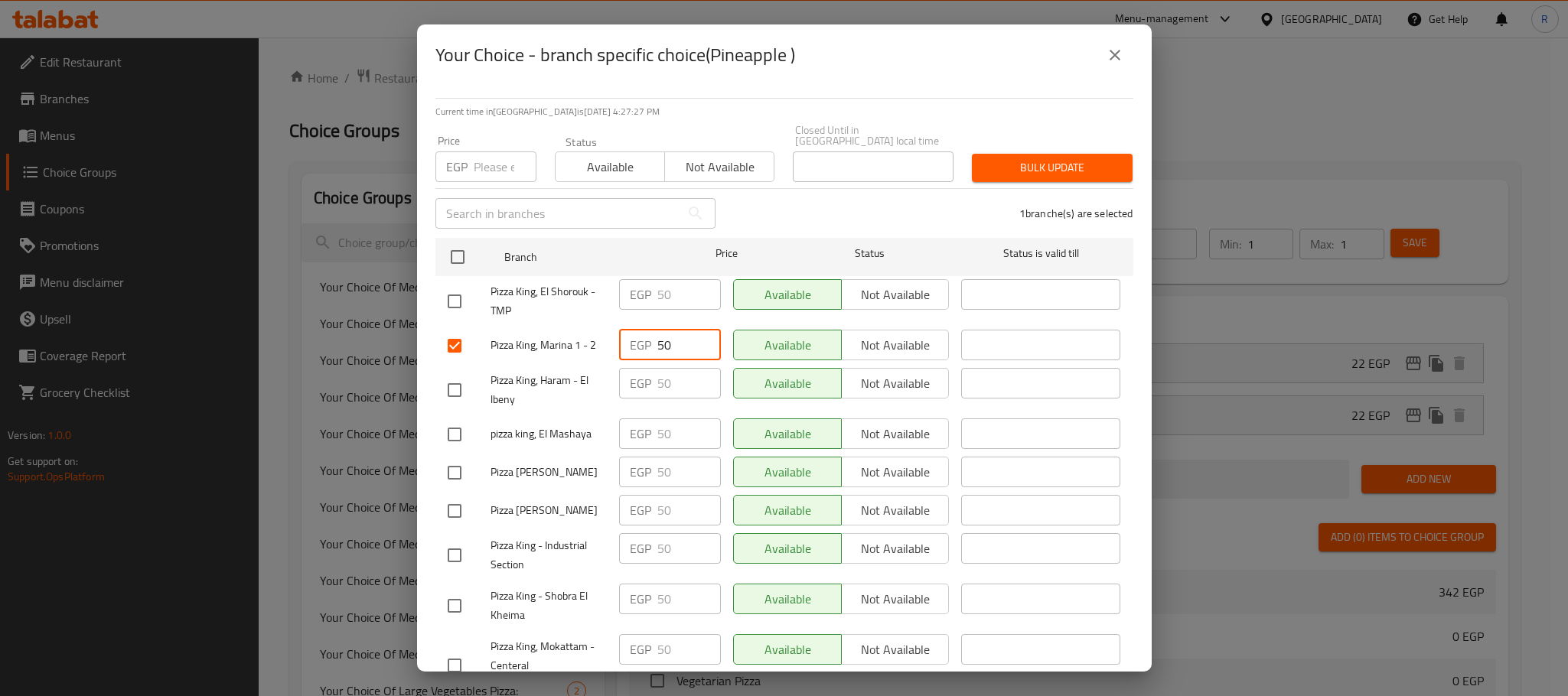
paste input "6"
type input "60"
click at [925, 215] on div "1 branche(s) are selected" at bounding box center [934, 214] width 418 height 55
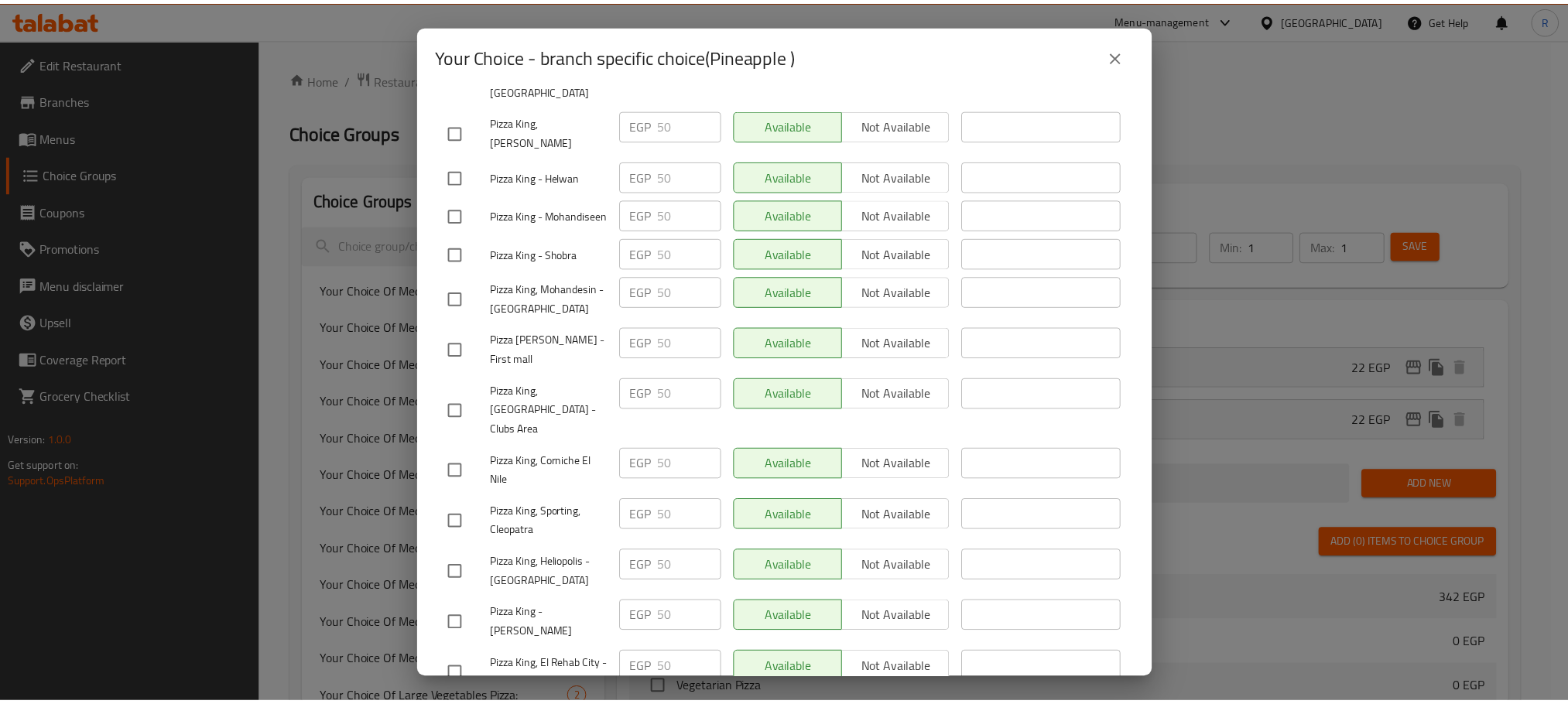
scroll to position [2667, 0]
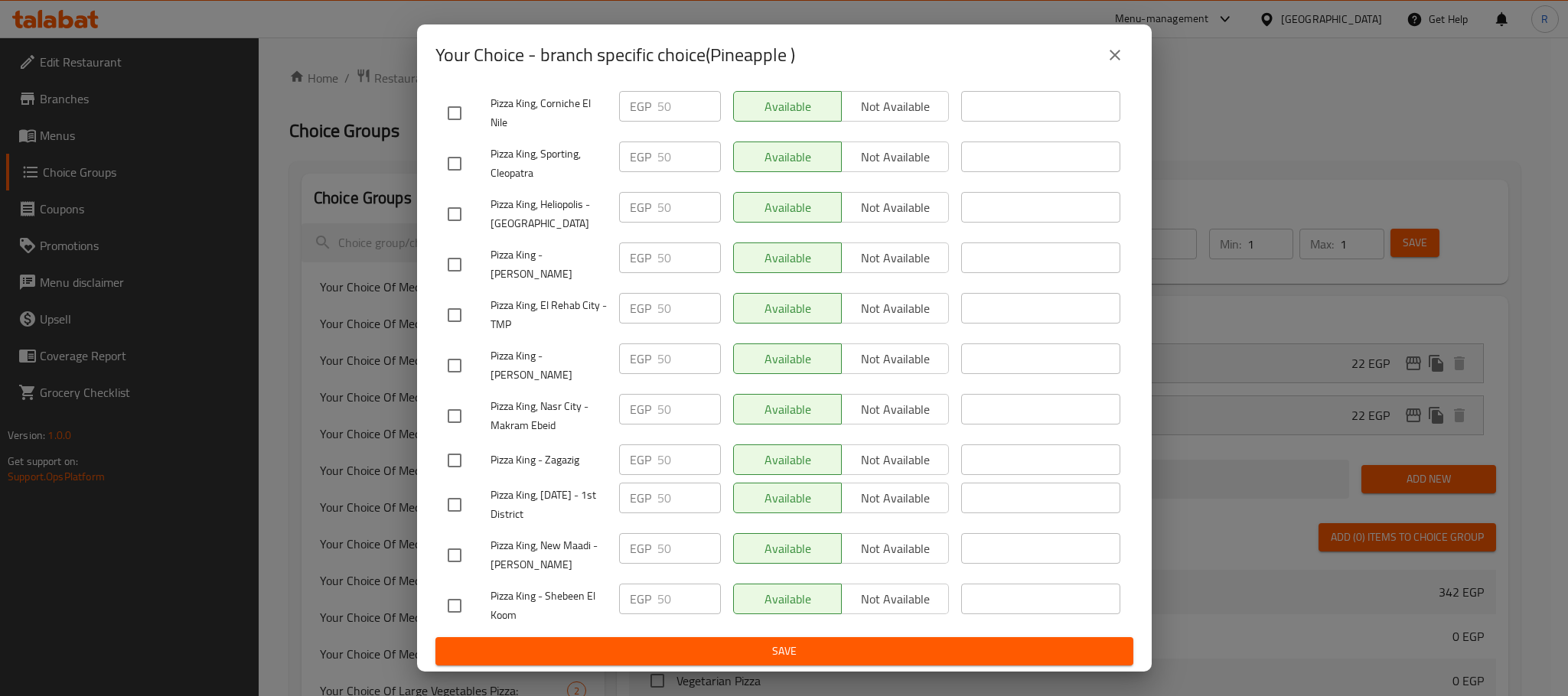
click at [836, 657] on span "Save" at bounding box center [784, 651] width 673 height 19
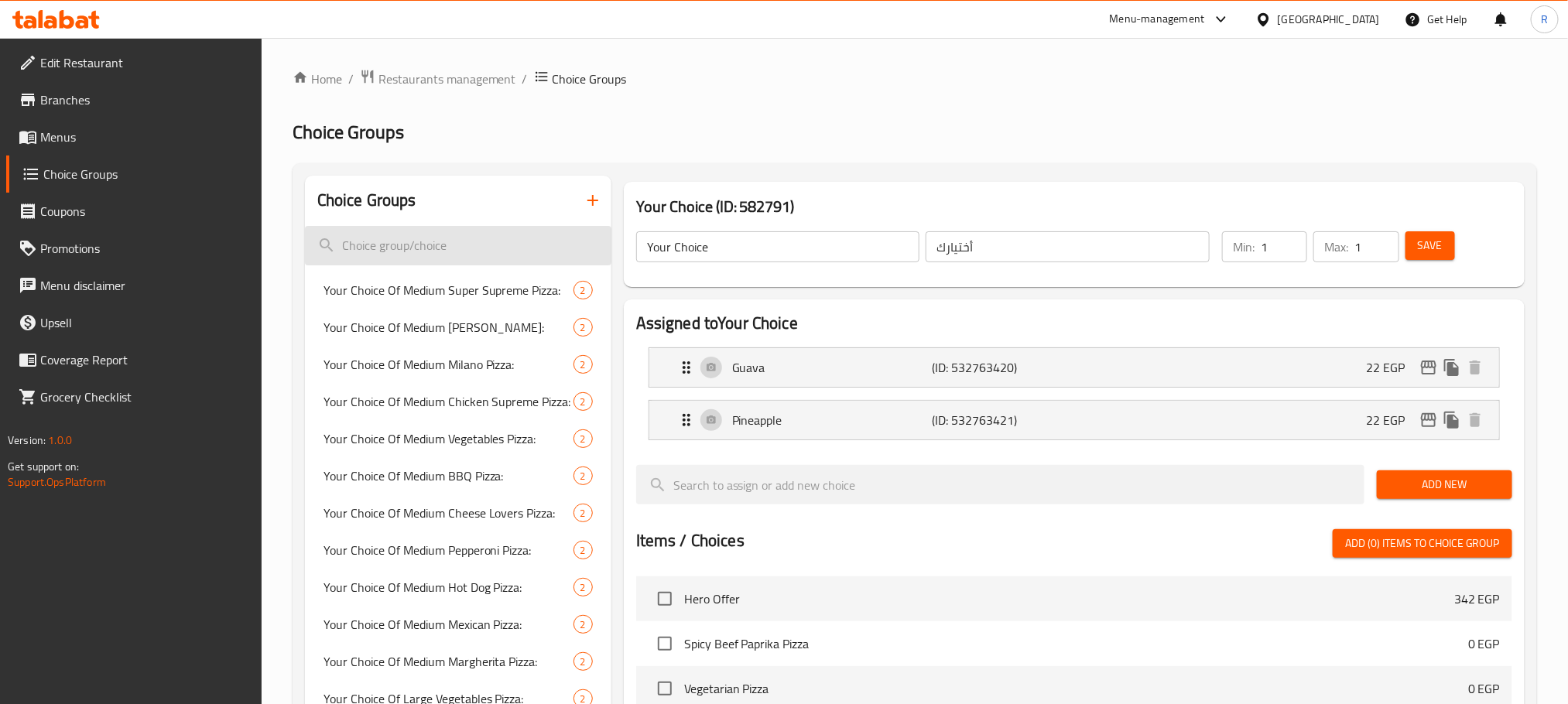
click at [495, 239] on input "search" at bounding box center [458, 245] width 307 height 40
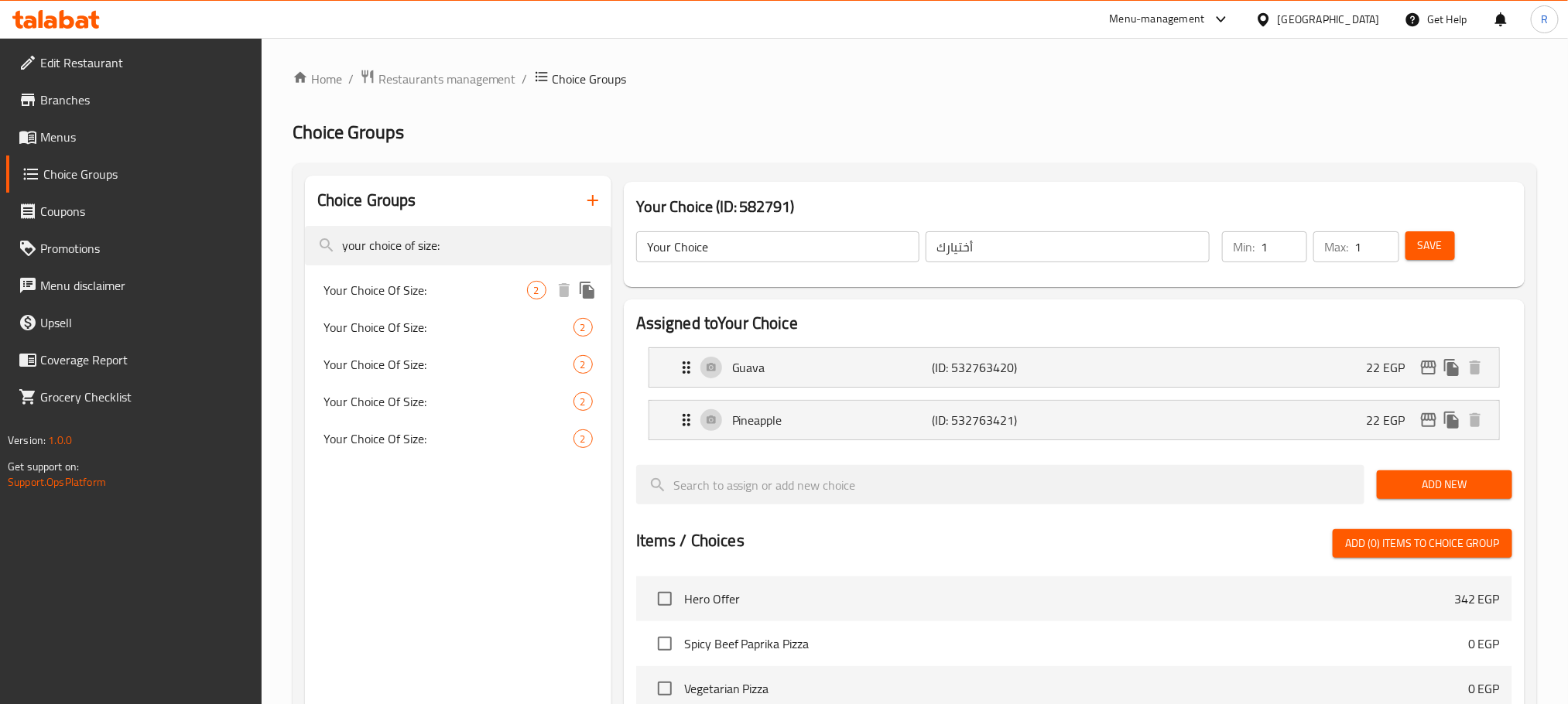
type input "your choice of size:"
click at [421, 296] on span "Your Choice Of Size:" at bounding box center [424, 289] width 203 height 18
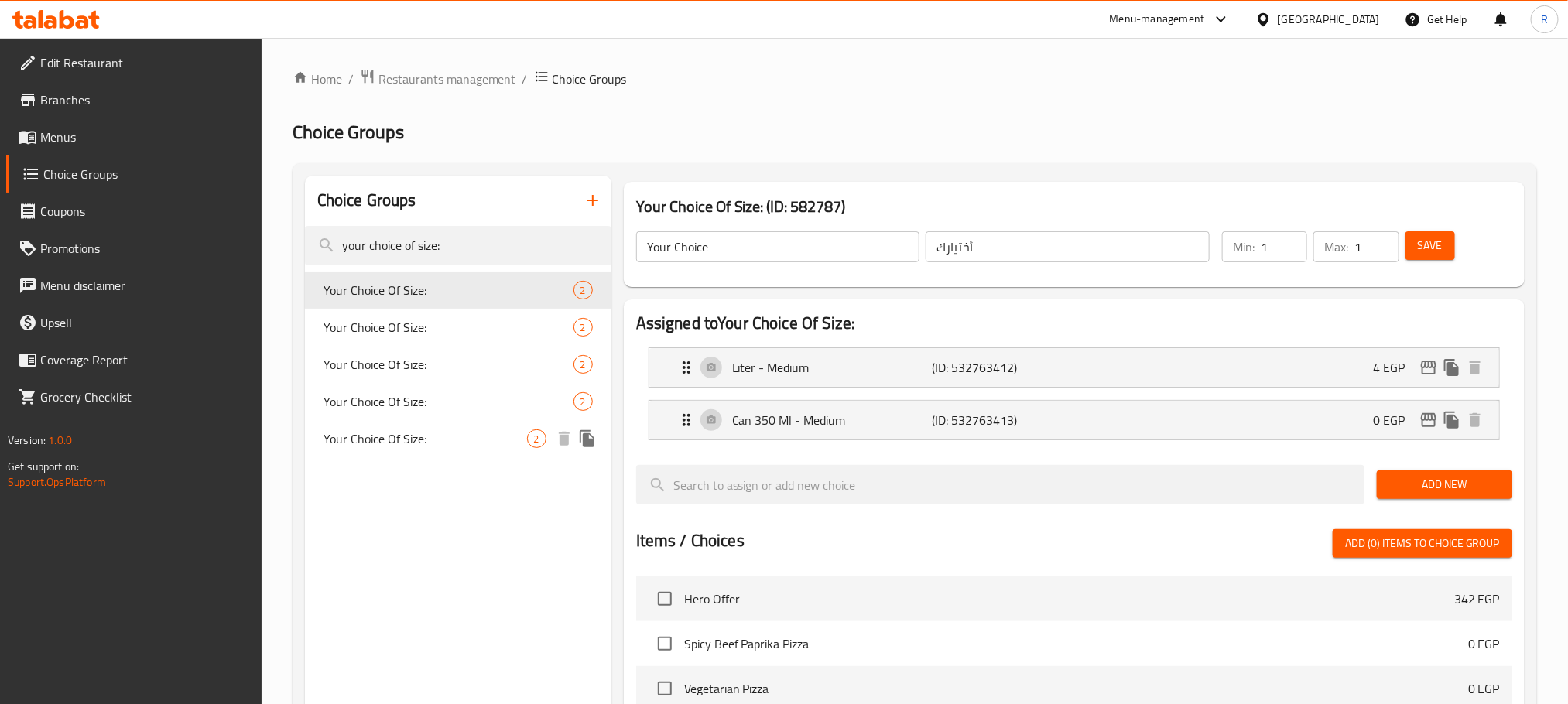
type input "Your Choice Of Size:"
type input "إختيارك من الحجم:"
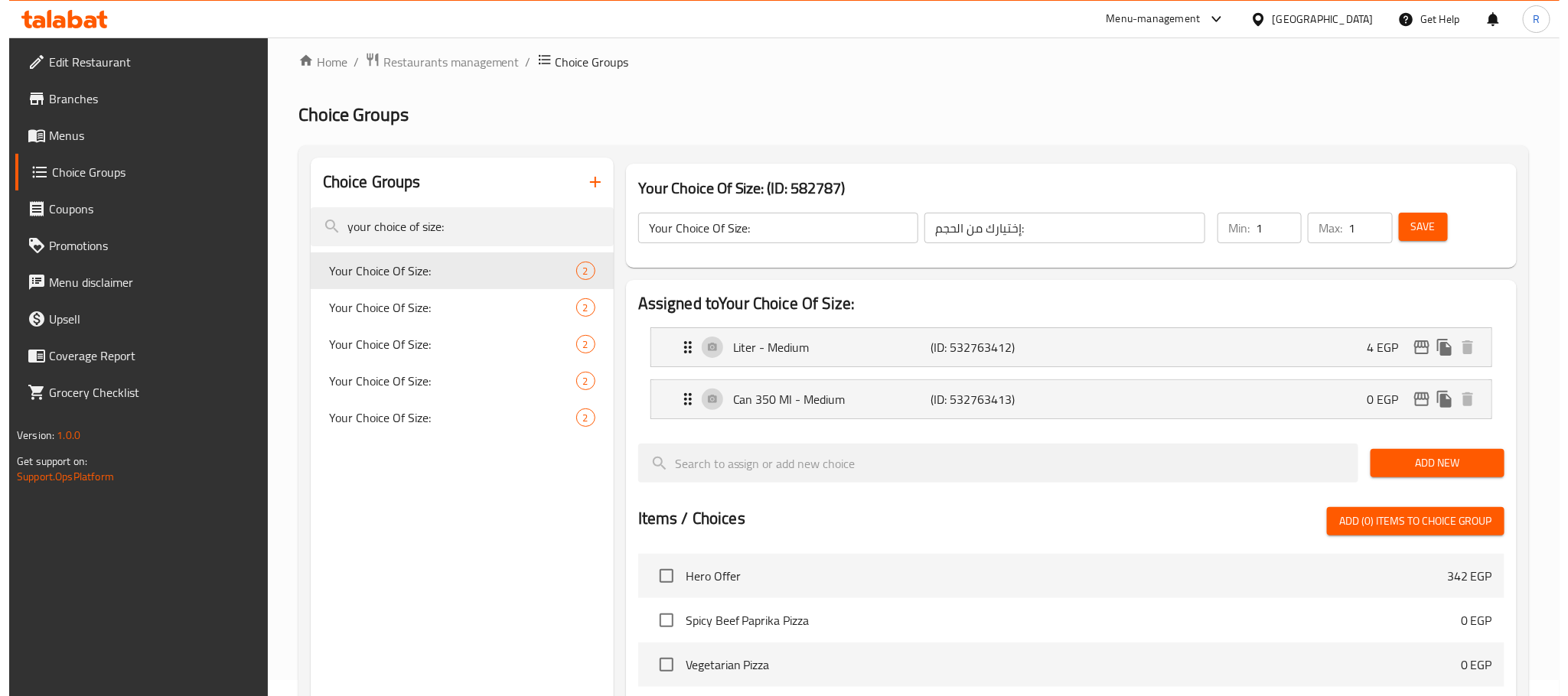
scroll to position [464, 0]
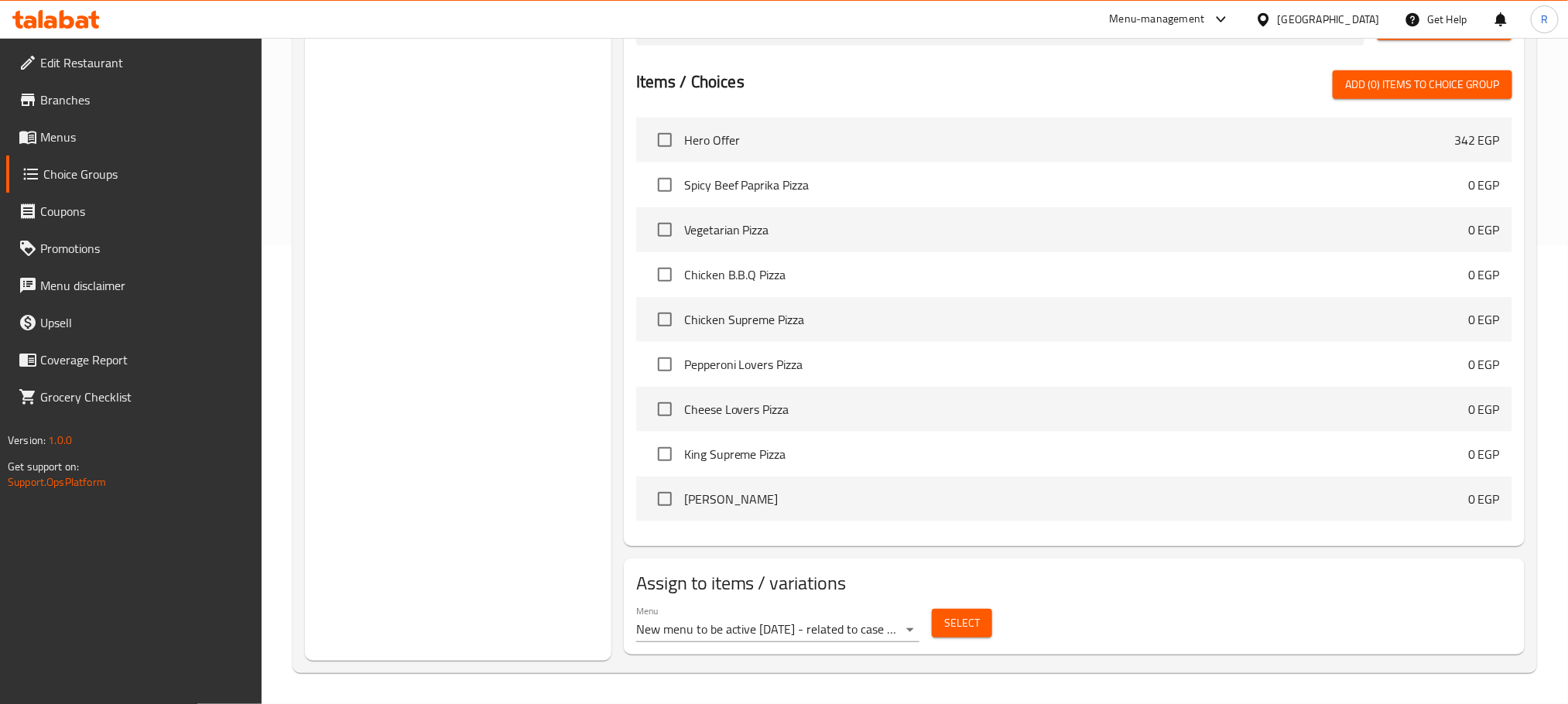
click at [940, 621] on button "Select" at bounding box center [961, 624] width 61 height 29
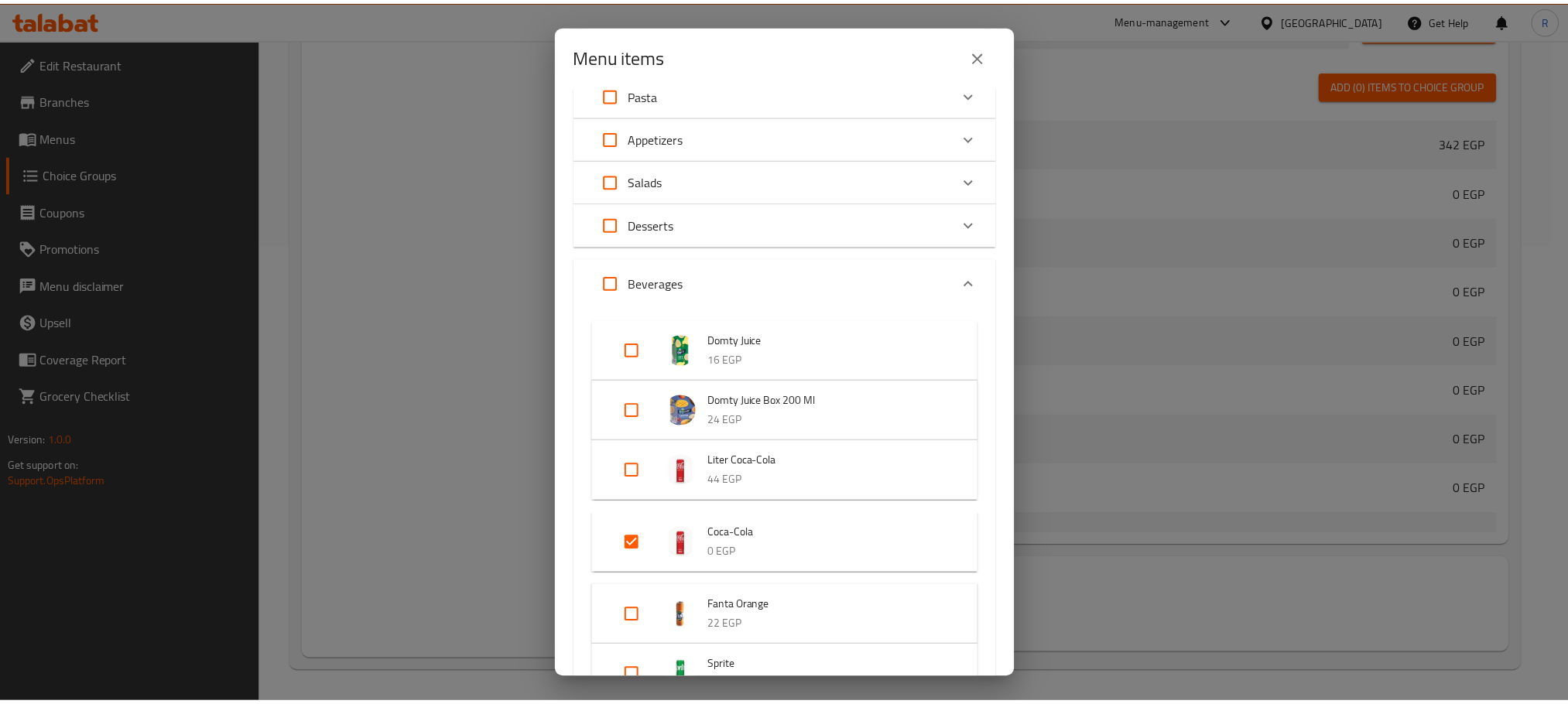
scroll to position [813, 0]
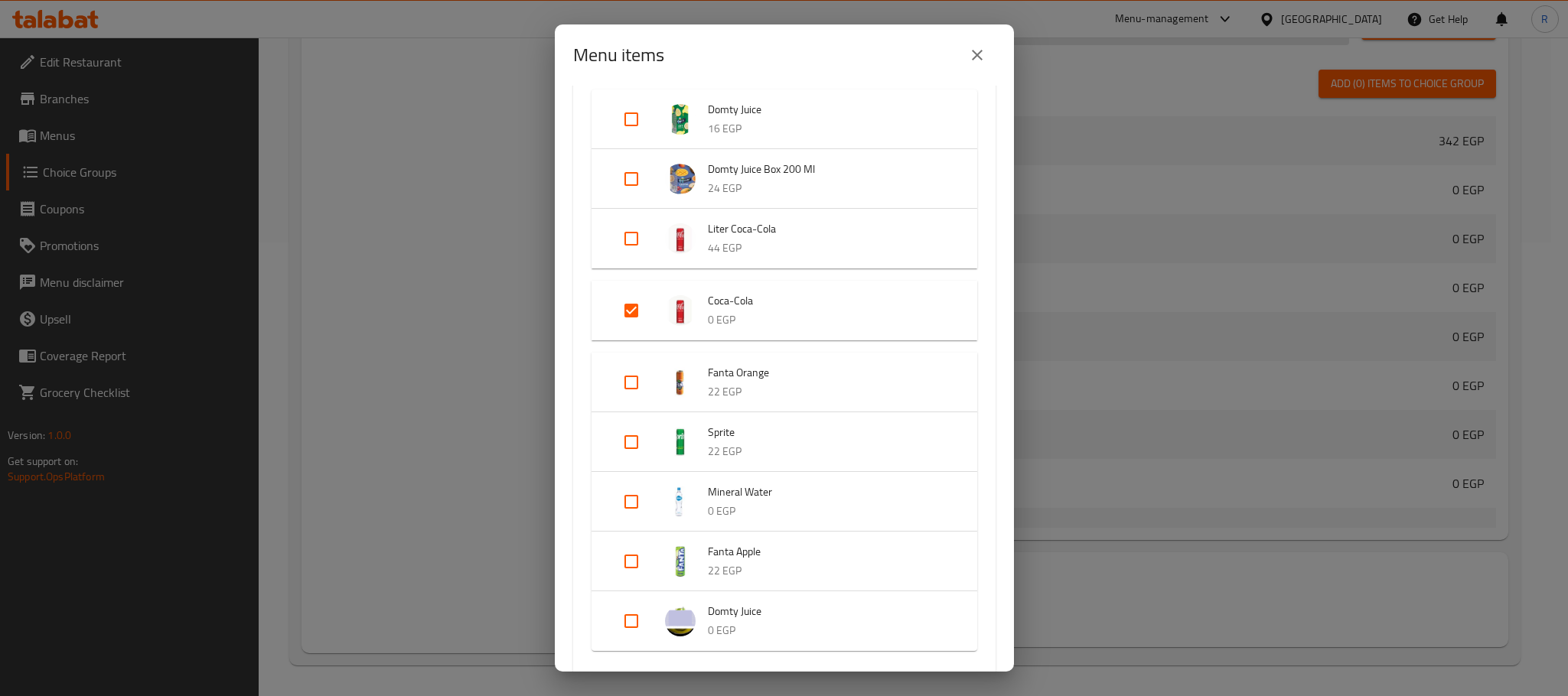
drag, startPoint x: 967, startPoint y: 58, endPoint x: 967, endPoint y: 41, distance: 17.0
click at [968, 58] on icon "close" at bounding box center [977, 54] width 18 height 18
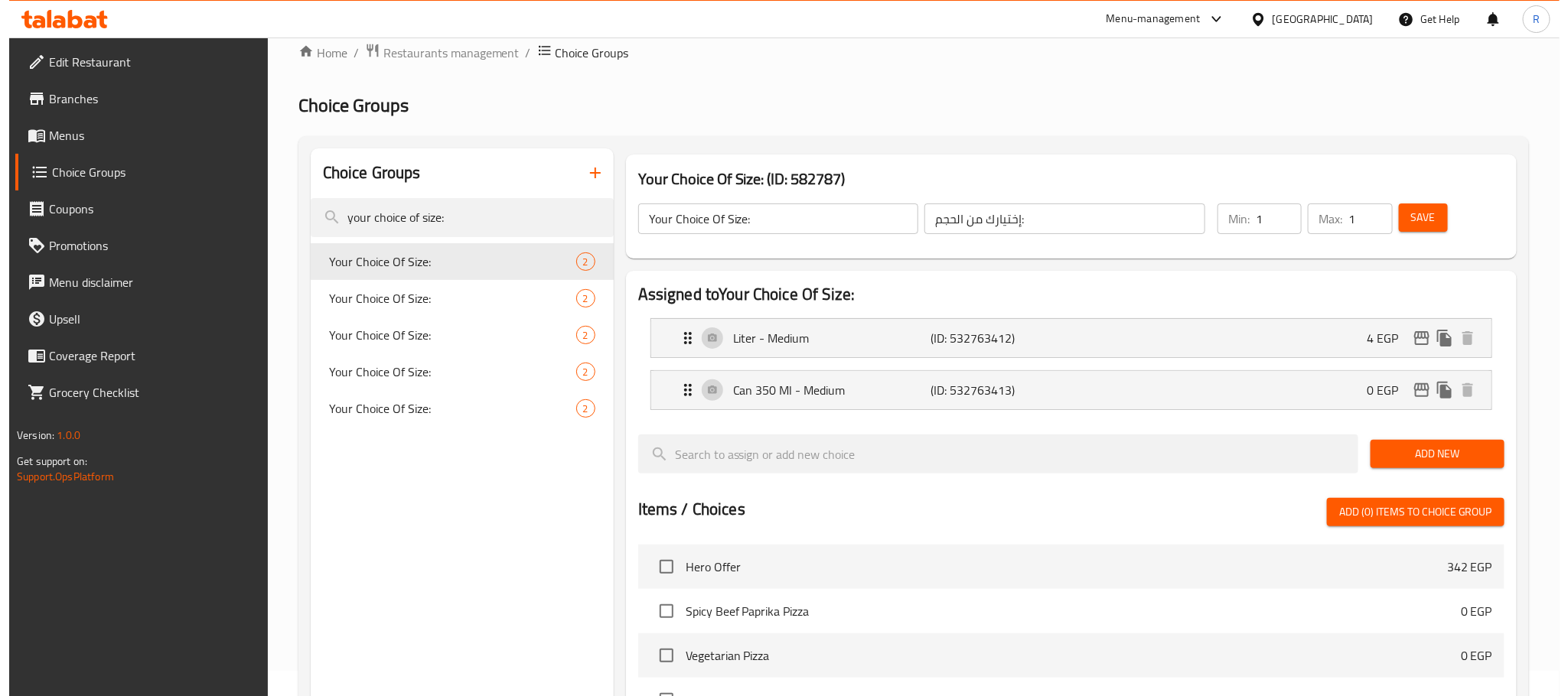
scroll to position [0, 0]
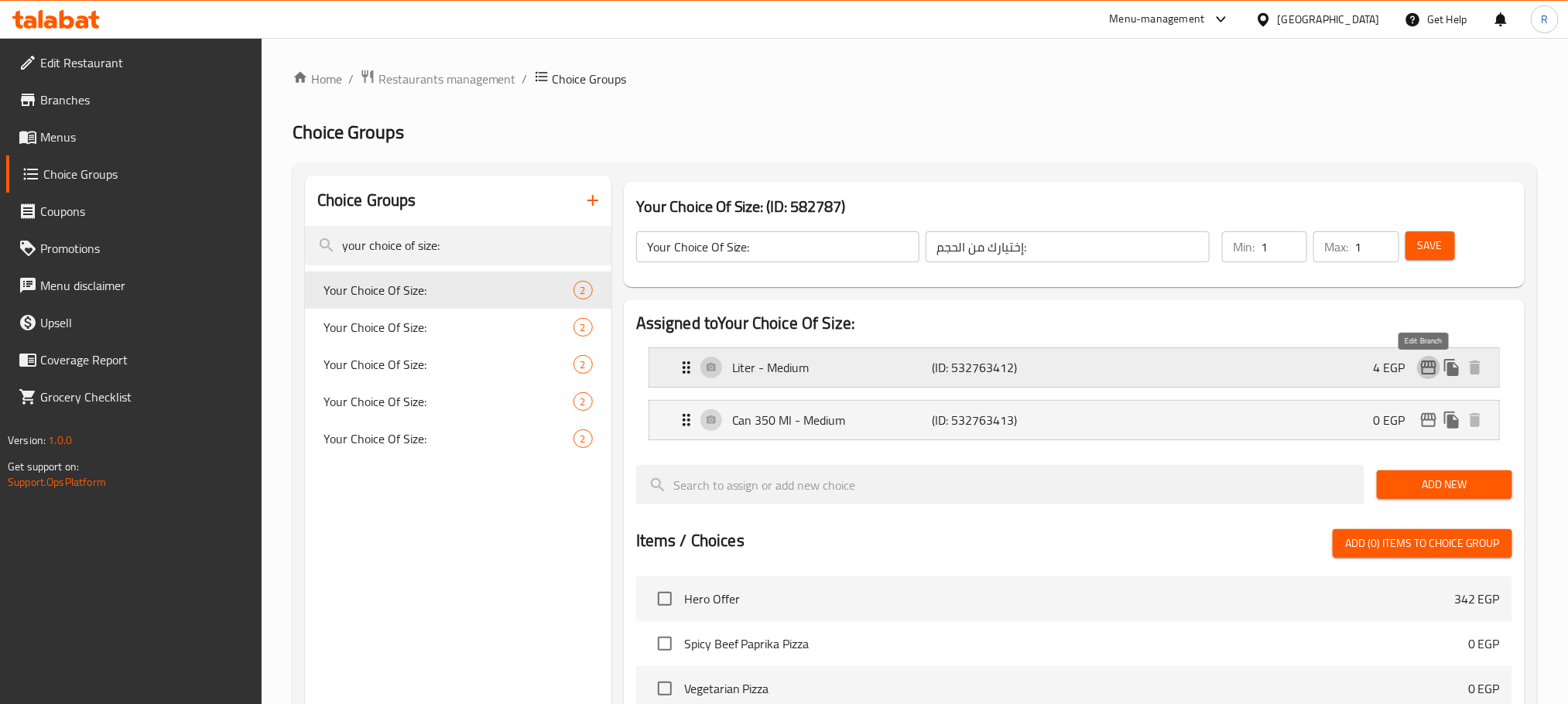
click at [1420, 369] on icon "edit" at bounding box center [1428, 367] width 18 height 18
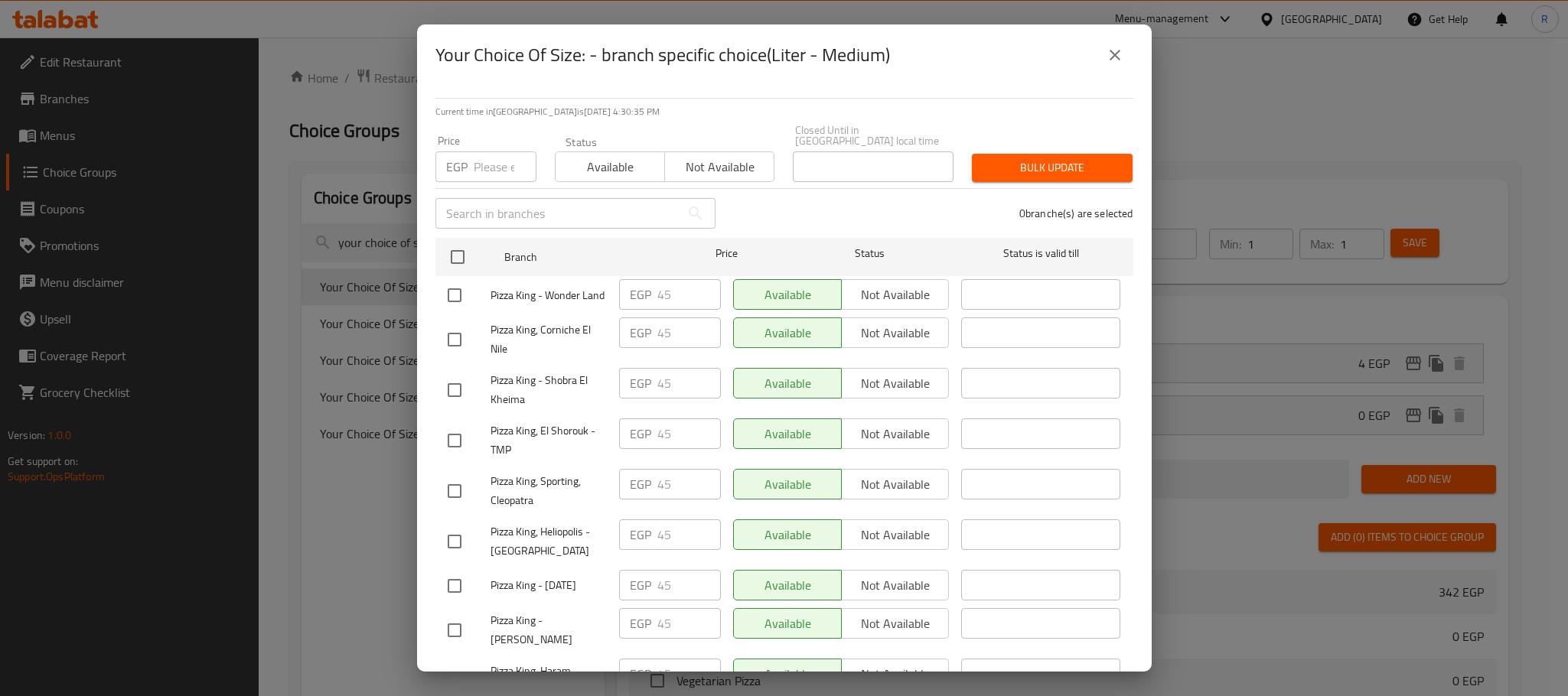
scroll to position [1334, 0]
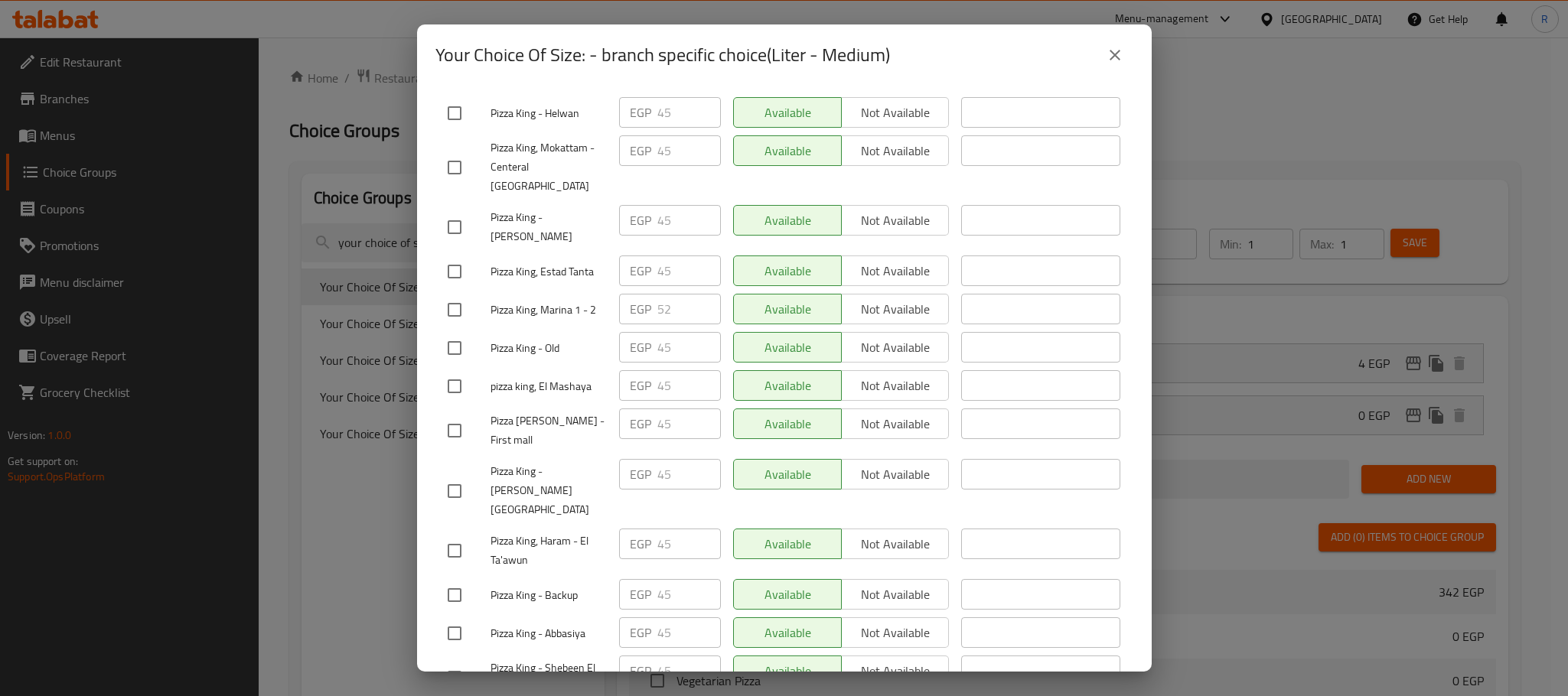
click at [455, 326] on input "checkbox" at bounding box center [455, 310] width 32 height 32
checkbox input "true"
click at [659, 324] on input "52" at bounding box center [689, 309] width 64 height 31
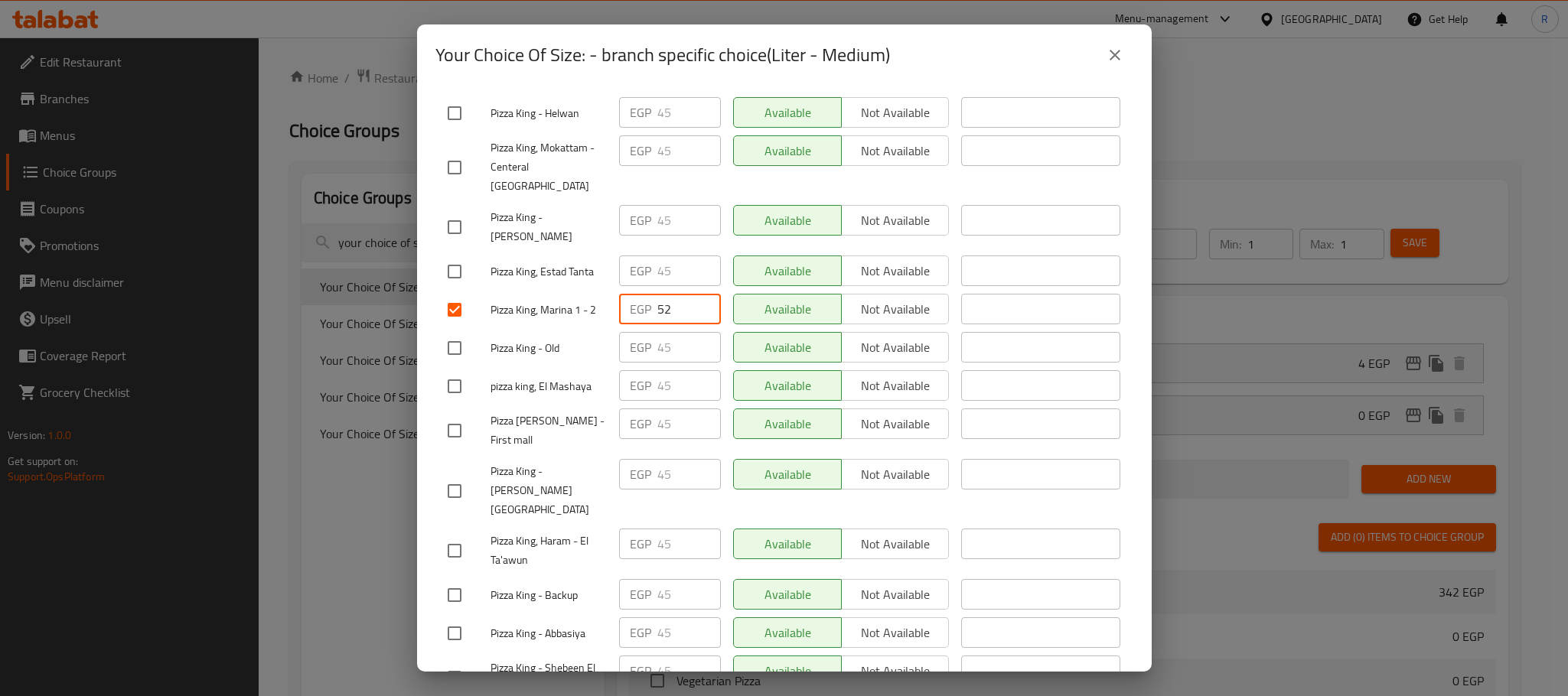
paste input "60"
type input "60"
click at [829, 332] on div "Available Not available" at bounding box center [841, 310] width 229 height 45
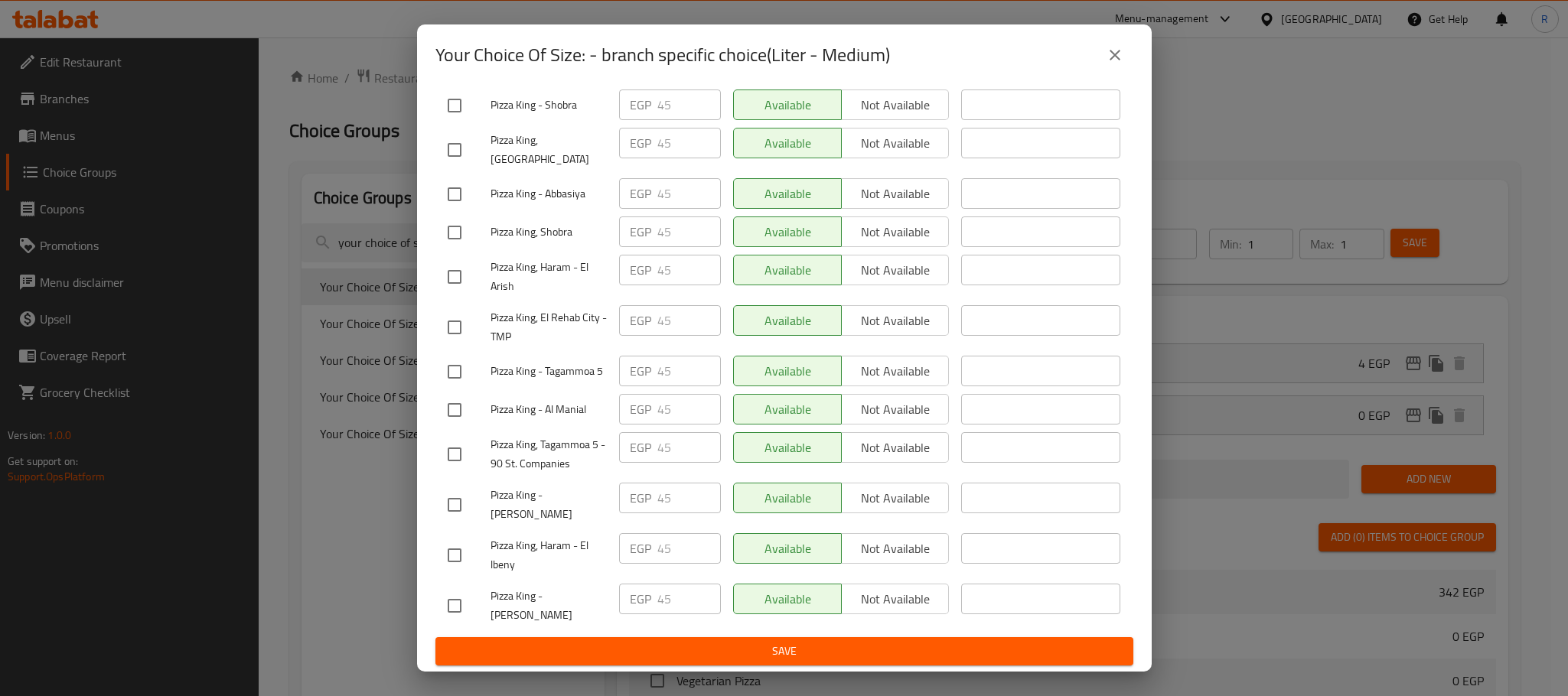
scroll to position [2636, 0]
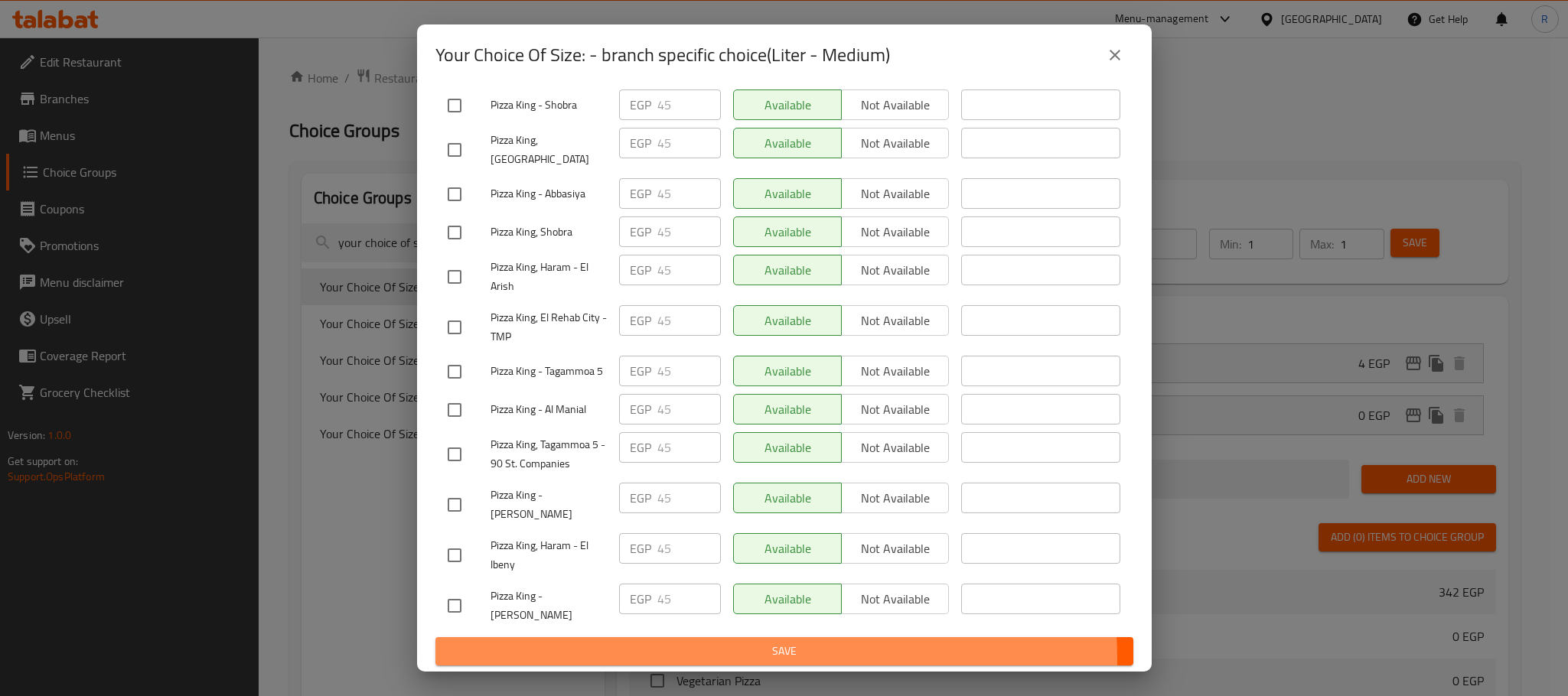
click at [733, 659] on span "Save" at bounding box center [784, 651] width 673 height 19
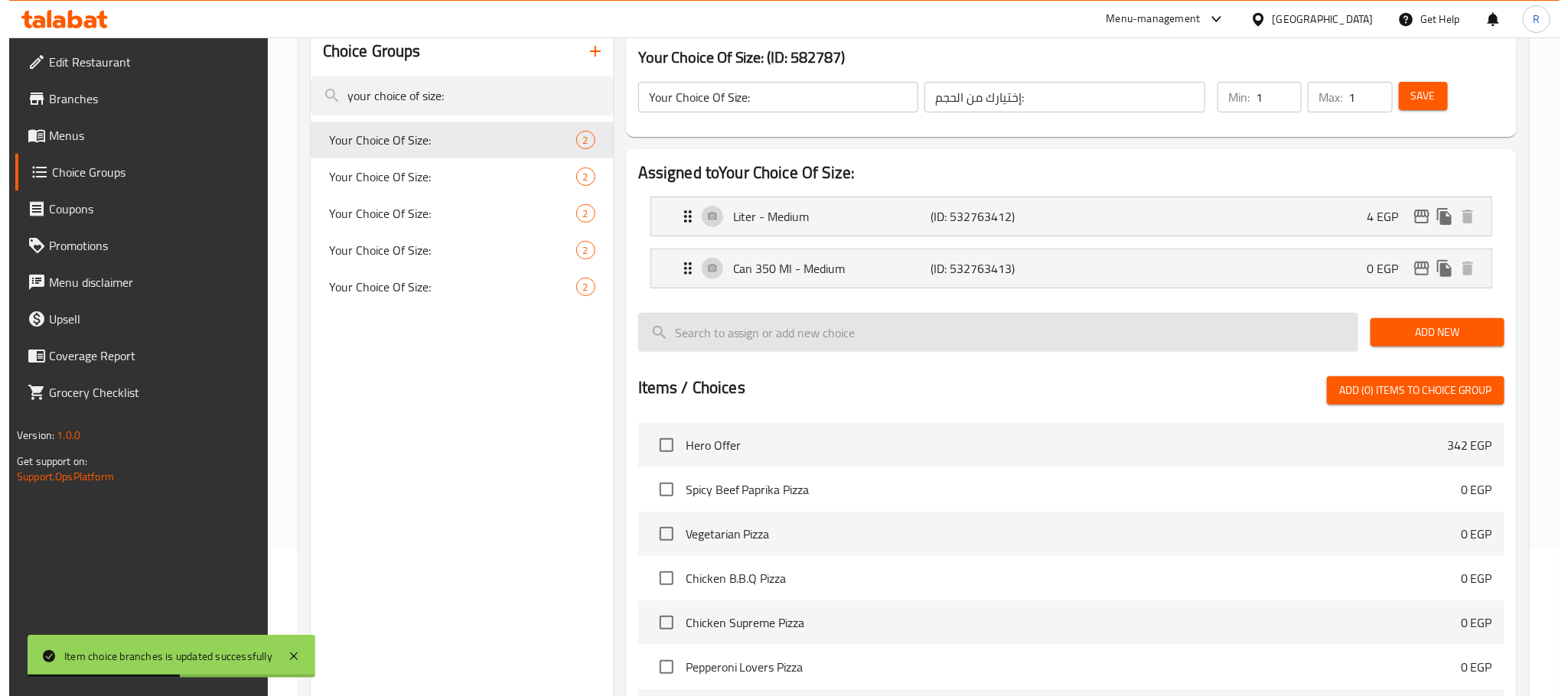
scroll to position [0, 0]
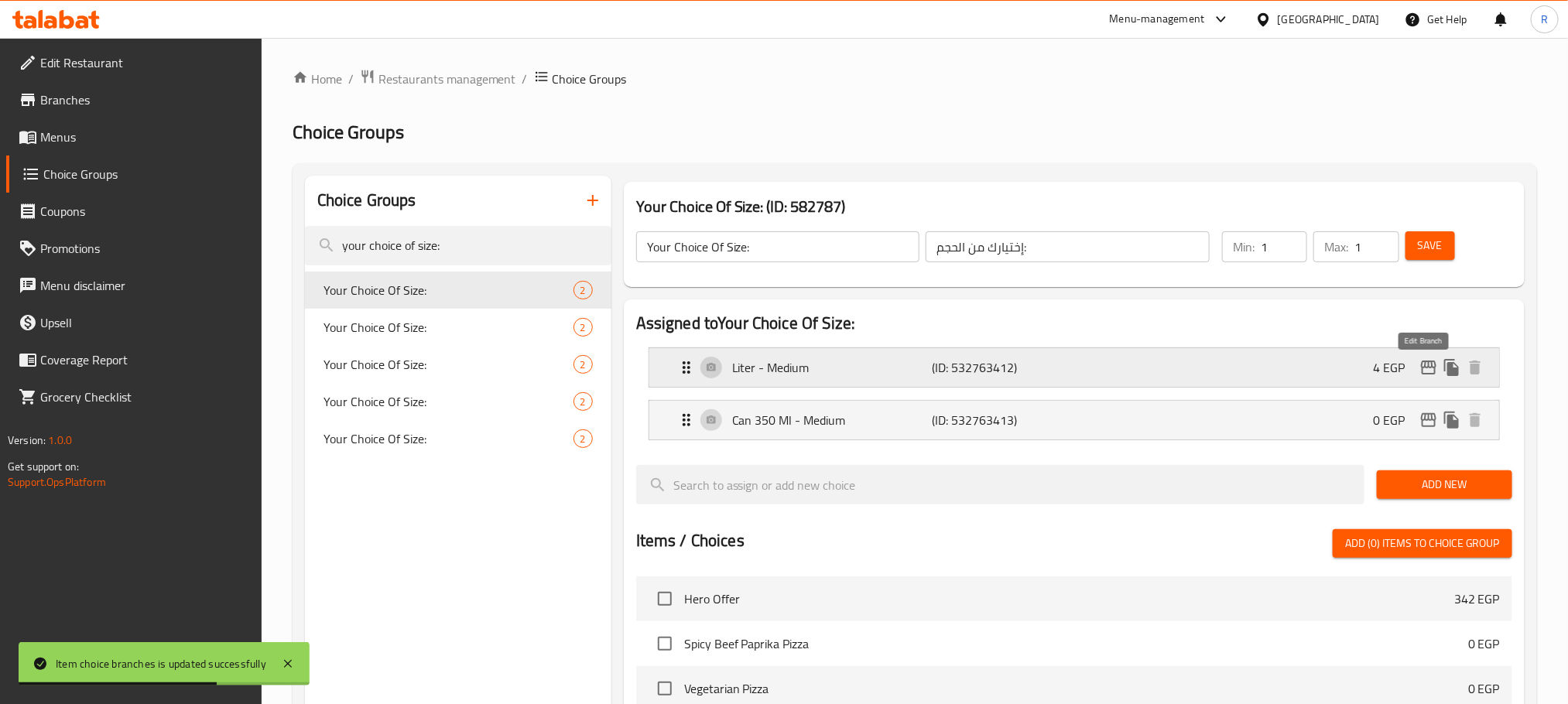
click at [1423, 365] on icon "edit" at bounding box center [1428, 367] width 18 height 18
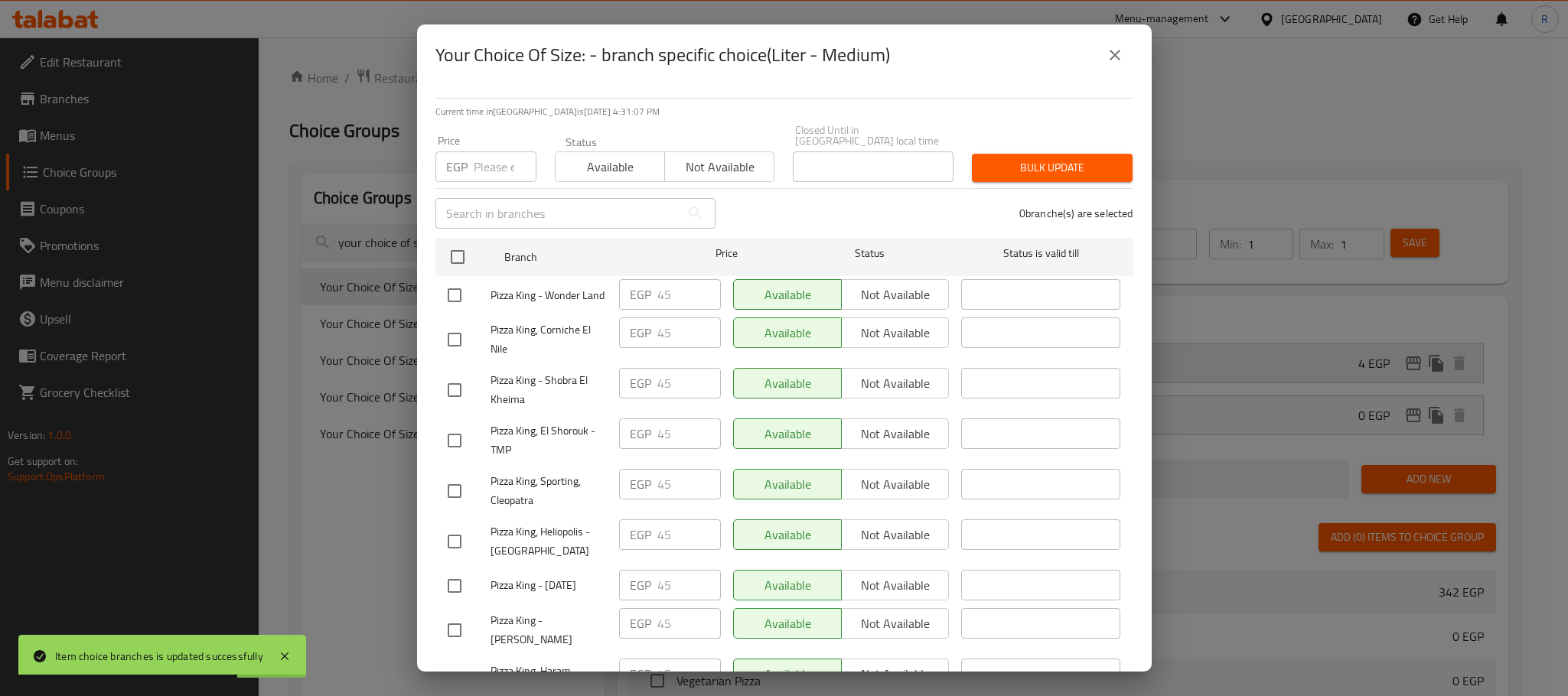
scroll to position [1334, 0]
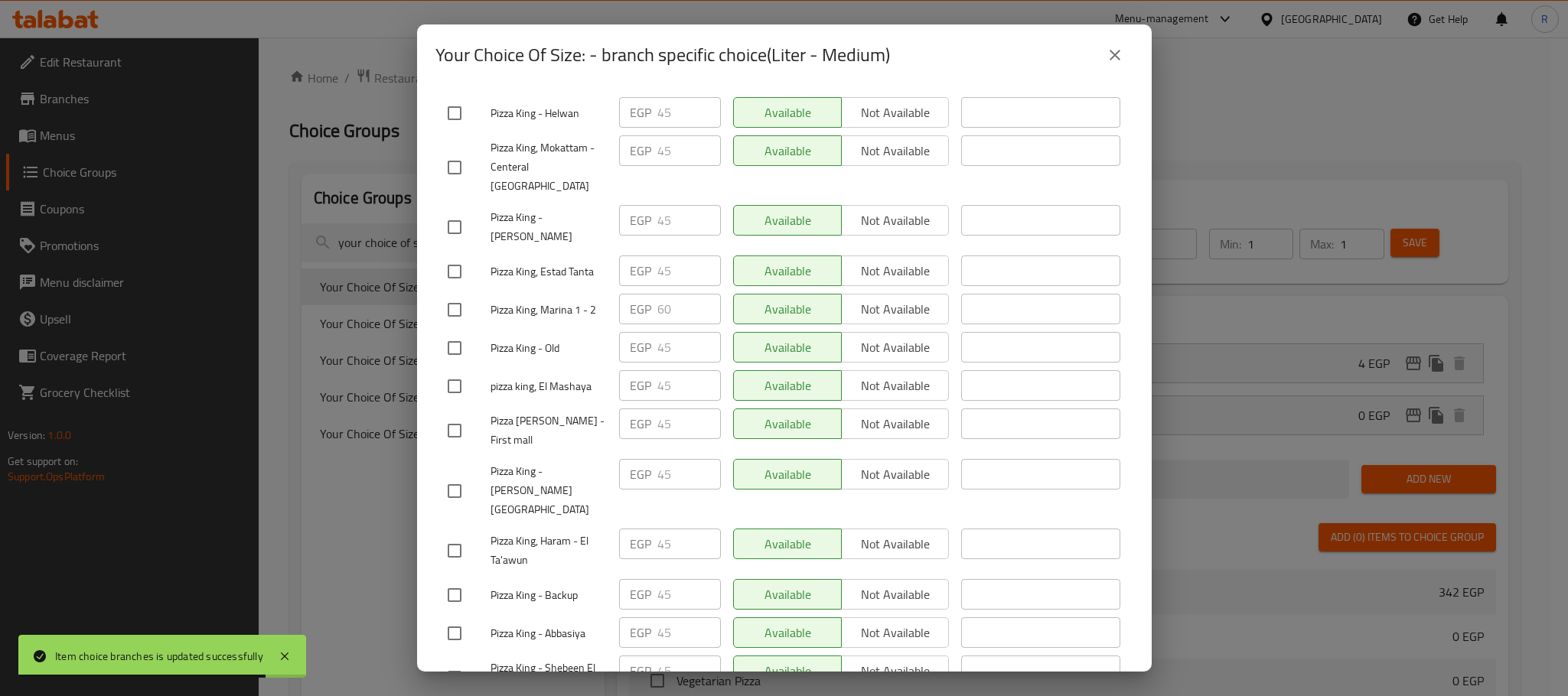
click at [452, 326] on input "checkbox" at bounding box center [455, 310] width 32 height 32
checkbox input "true"
click at [664, 324] on input "60" at bounding box center [689, 309] width 64 height 31
paste input "54"
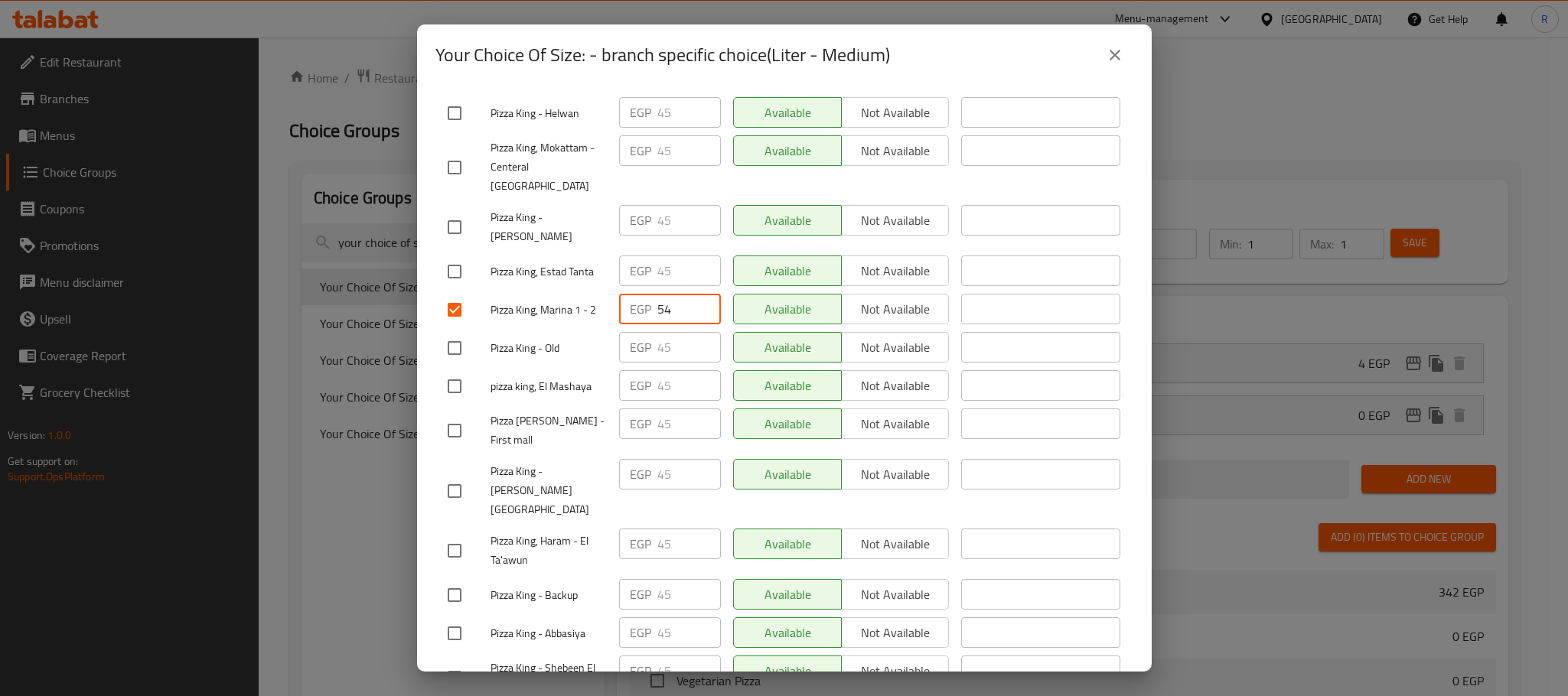
type input "54"
click at [1021, 332] on div "​" at bounding box center [1042, 310] width 172 height 45
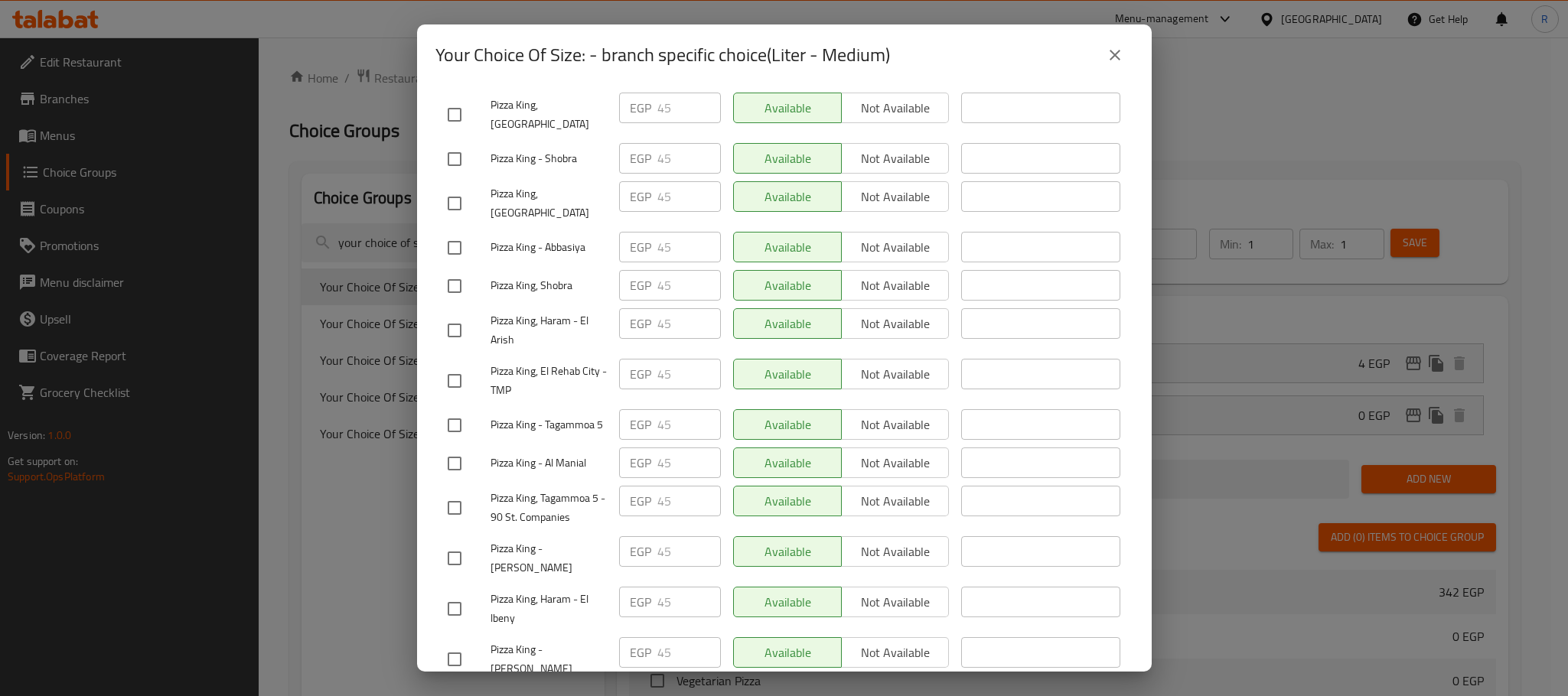
scroll to position [2636, 0]
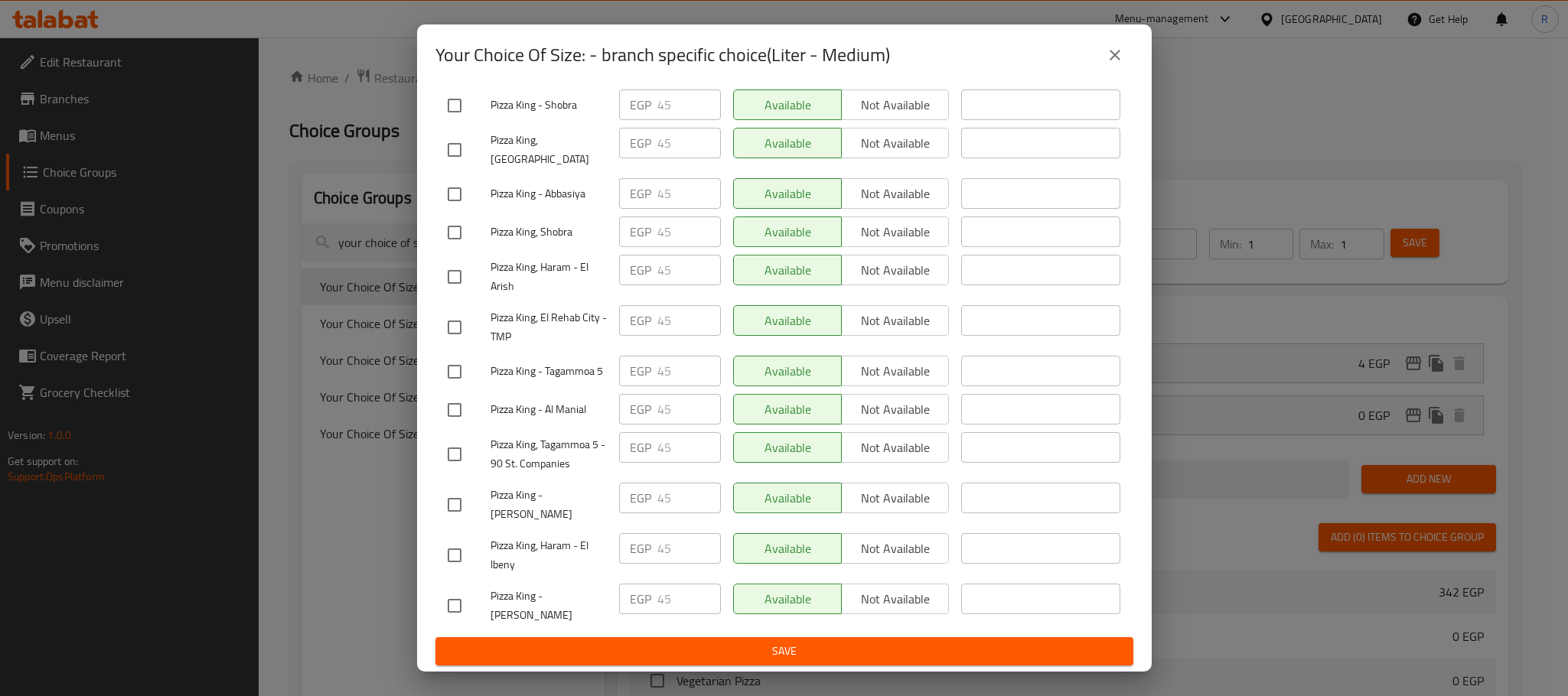
click at [897, 644] on span "Save" at bounding box center [784, 651] width 673 height 19
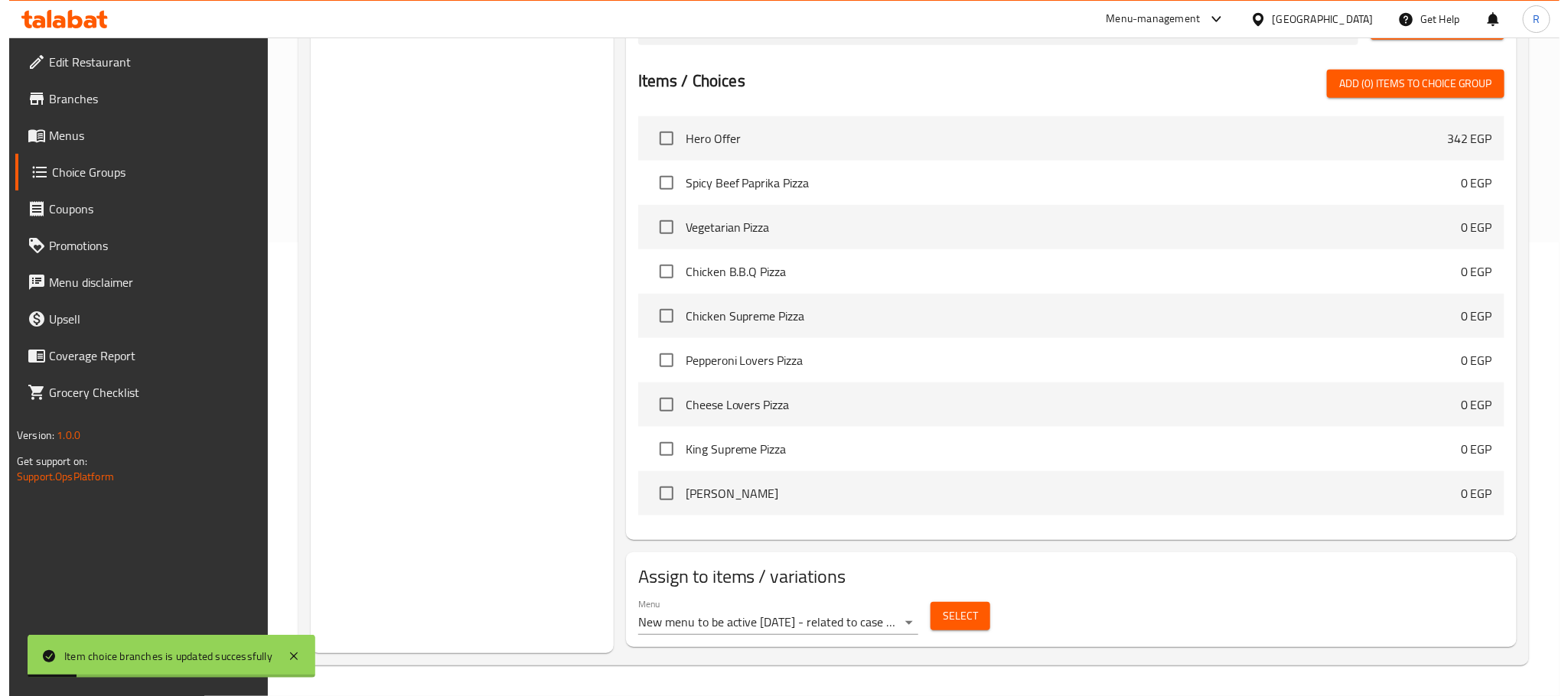
scroll to position [0, 0]
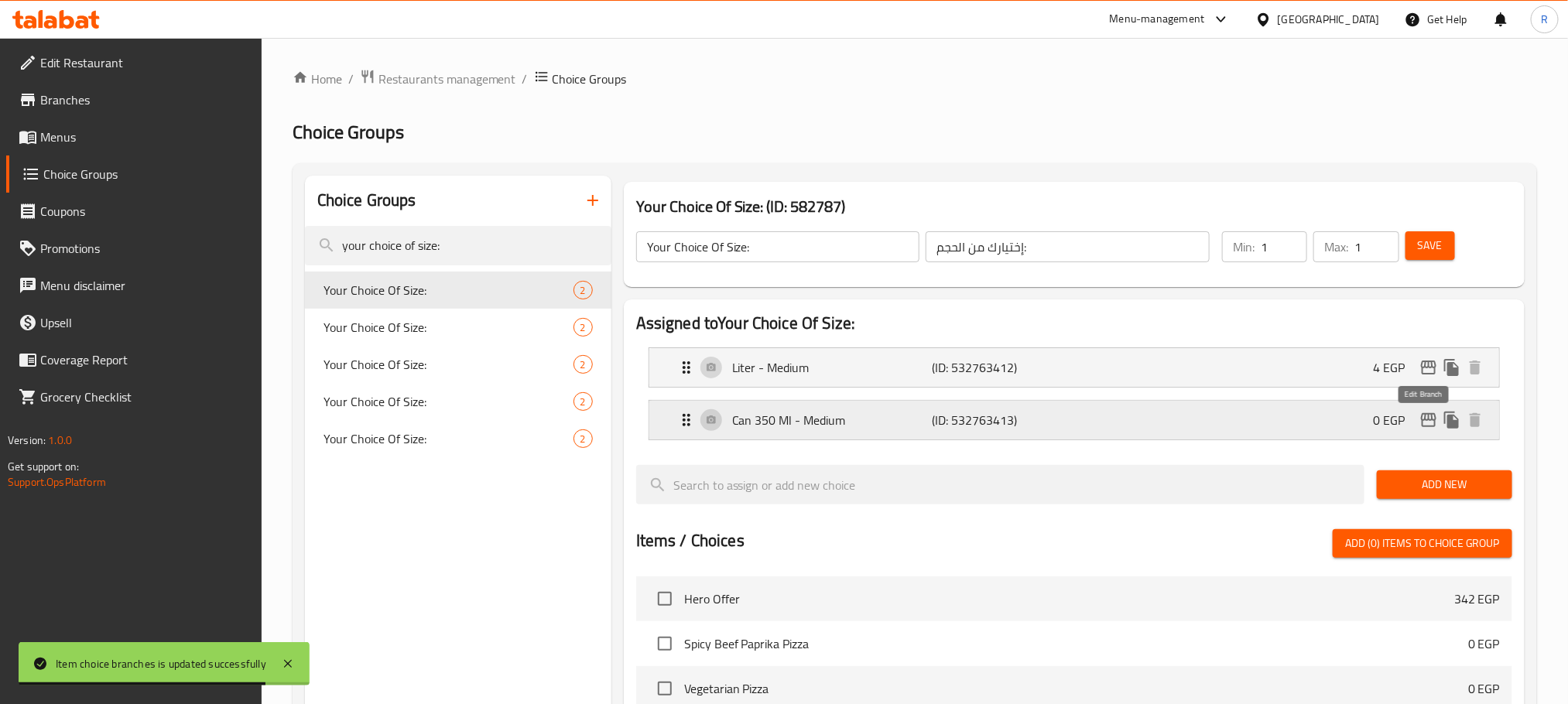
click at [1426, 428] on icon "edit" at bounding box center [1428, 420] width 18 height 18
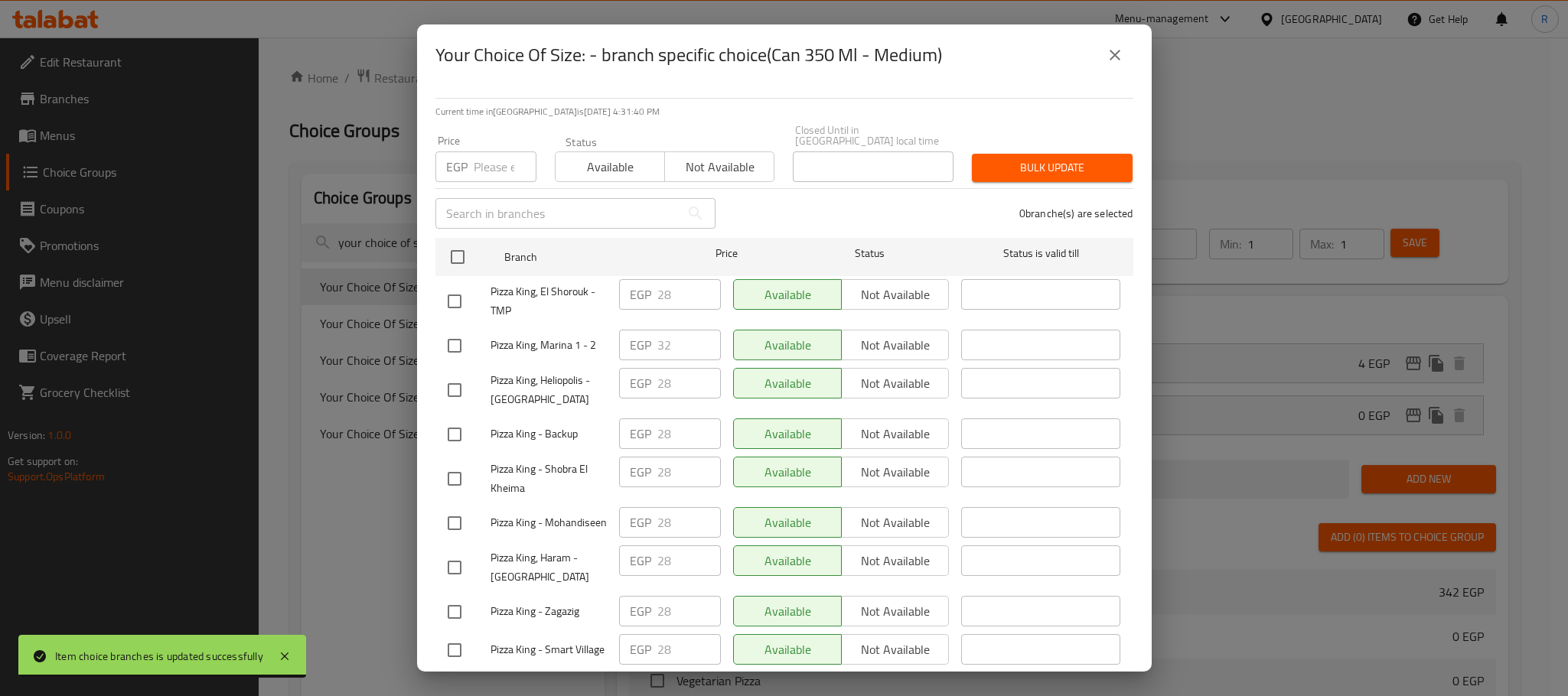
click at [463, 339] on input "checkbox" at bounding box center [455, 346] width 32 height 32
checkbox input "true"
click at [662, 347] on input "32" at bounding box center [689, 345] width 64 height 31
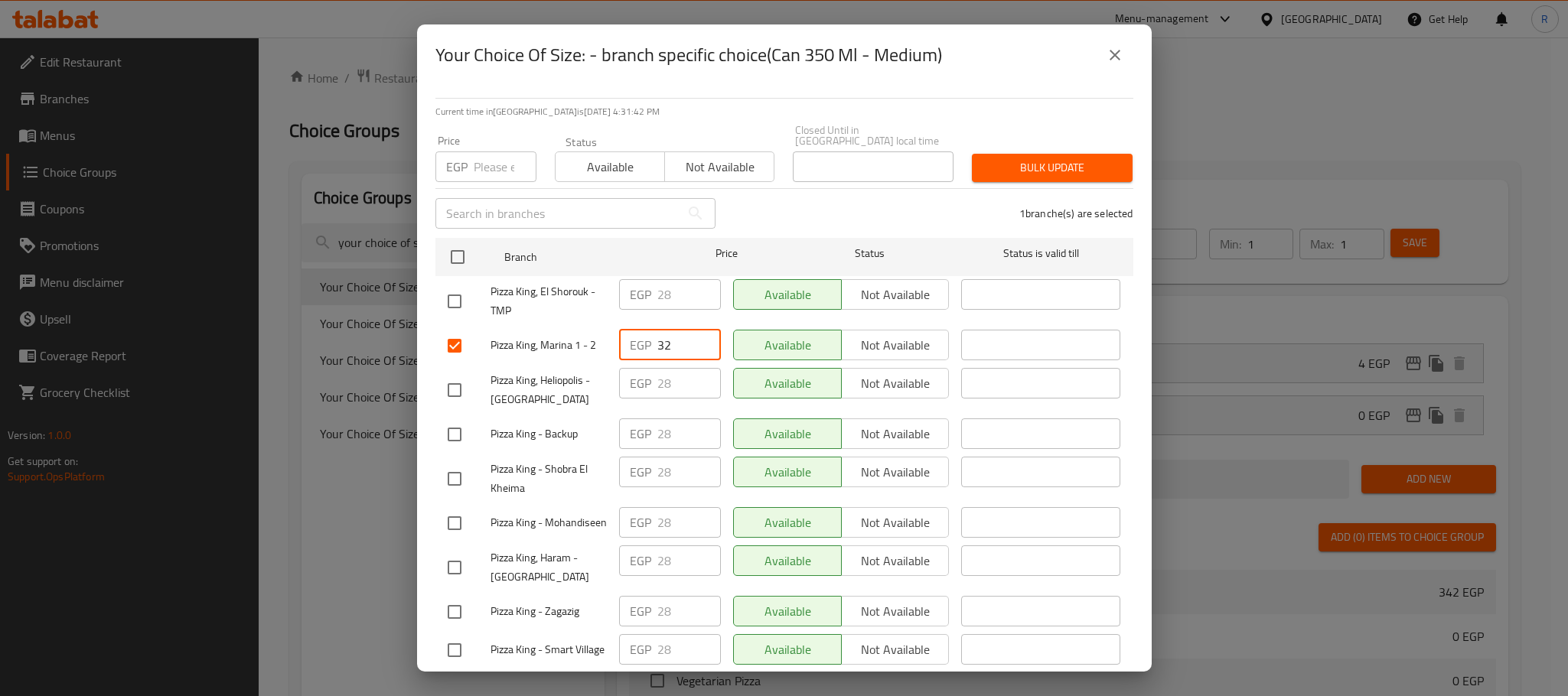
click at [662, 347] on input "32" at bounding box center [689, 345] width 64 height 31
paste input "4"
type input "34"
click at [807, 195] on div "1 branche(s) are selected" at bounding box center [934, 214] width 418 height 55
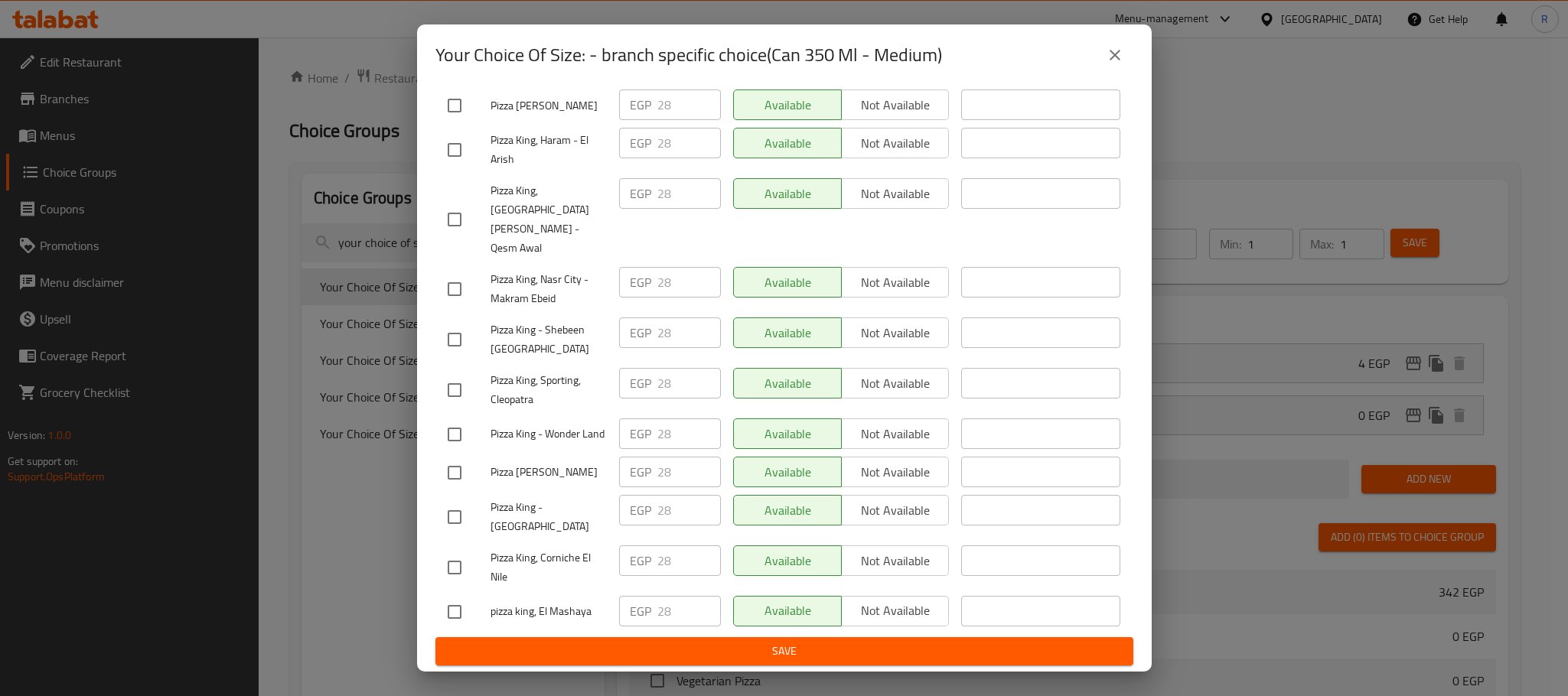
scroll to position [2636, 0]
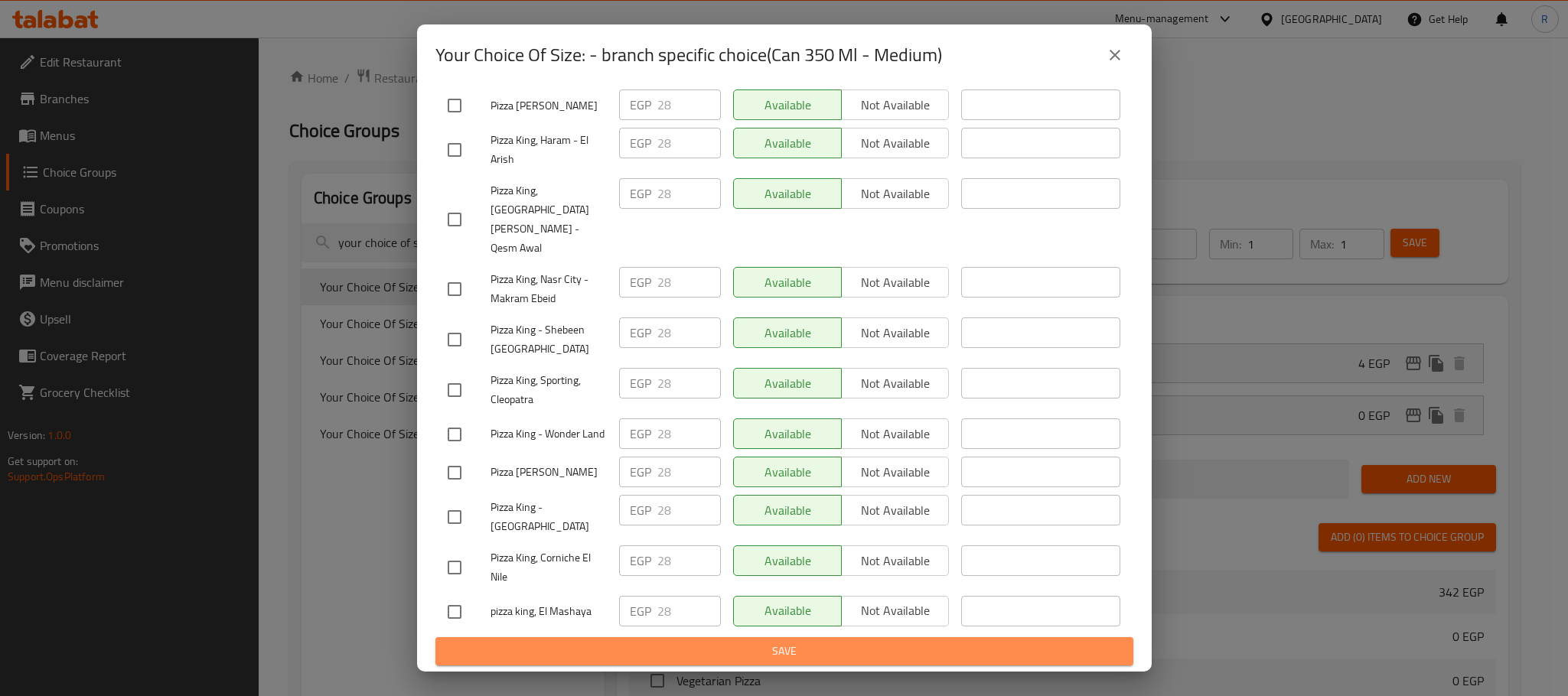
click at [838, 657] on span "Save" at bounding box center [784, 651] width 673 height 19
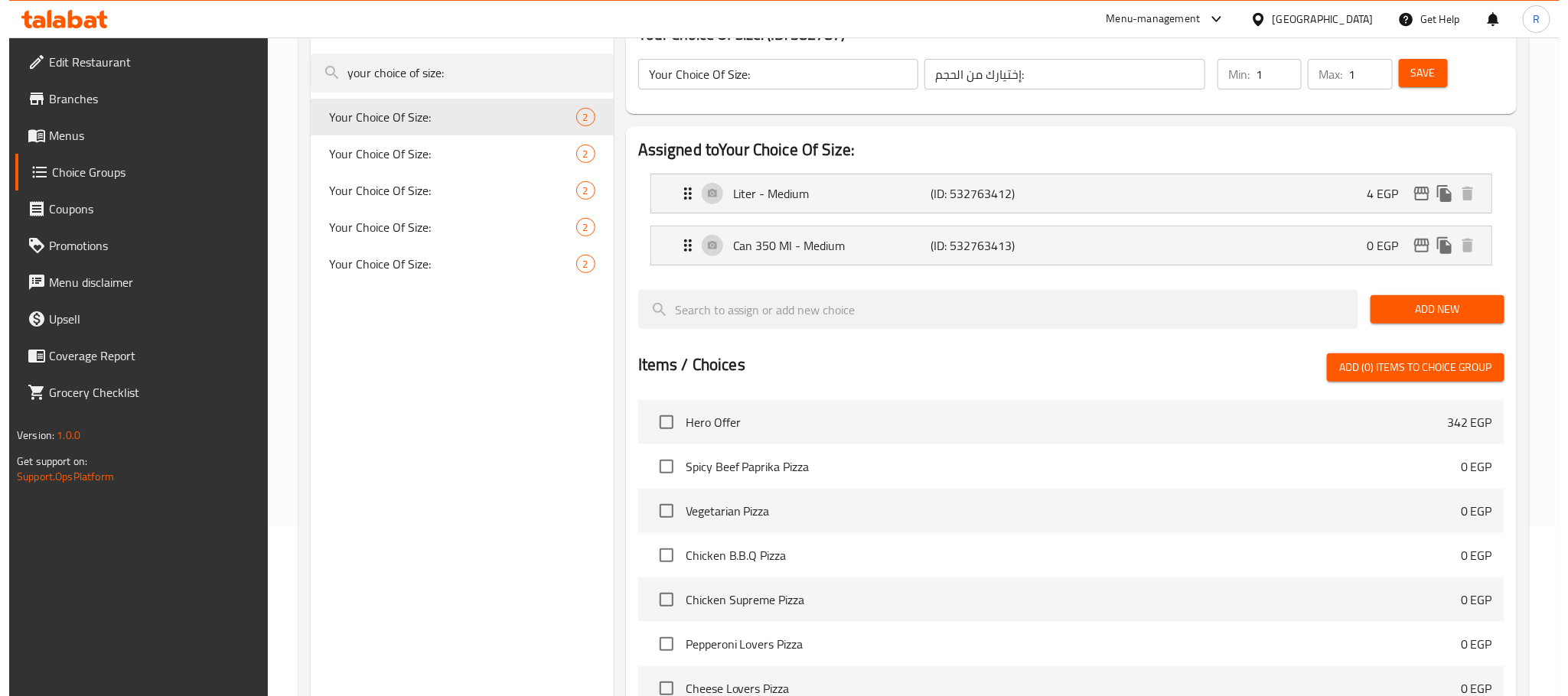
scroll to position [0, 0]
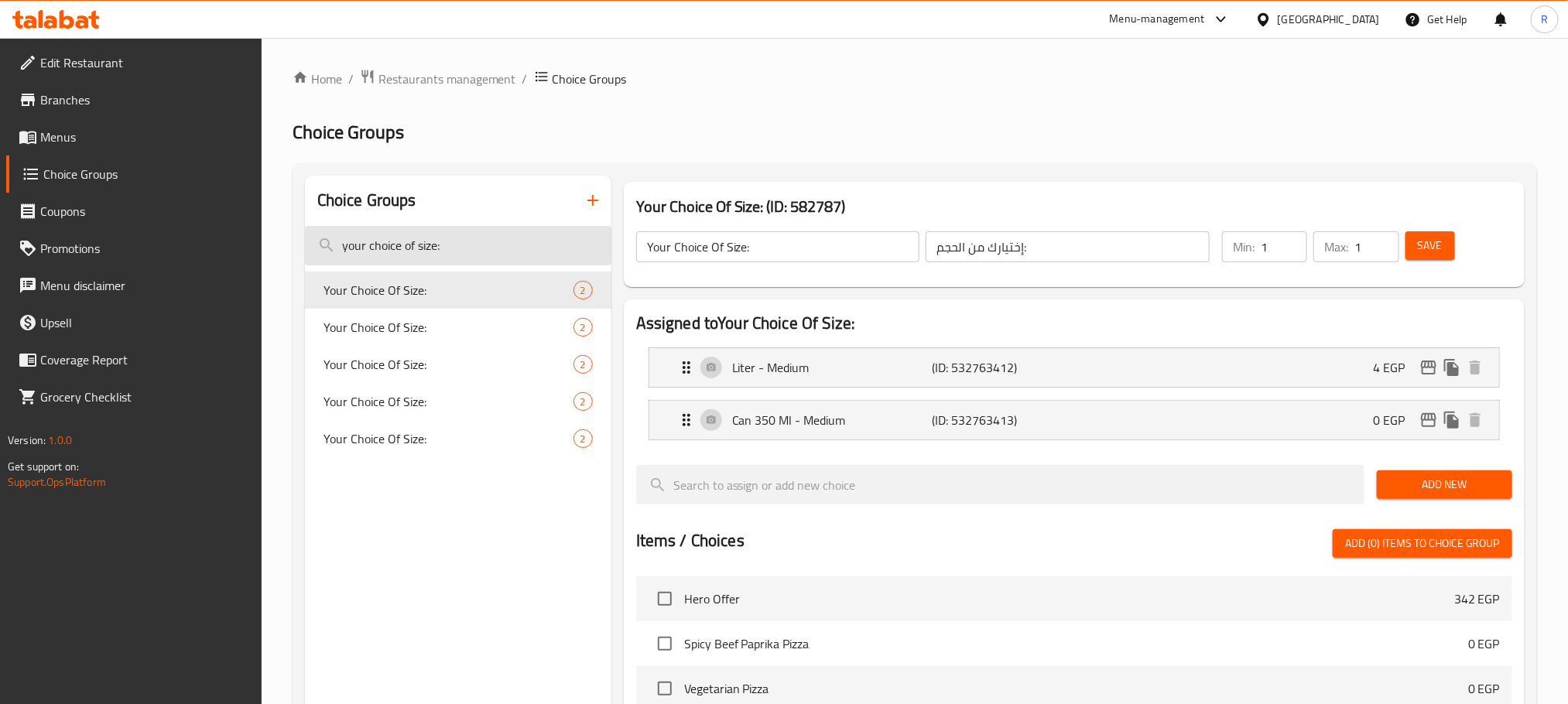
click at [464, 252] on input "your choice of size:" at bounding box center [458, 245] width 307 height 40
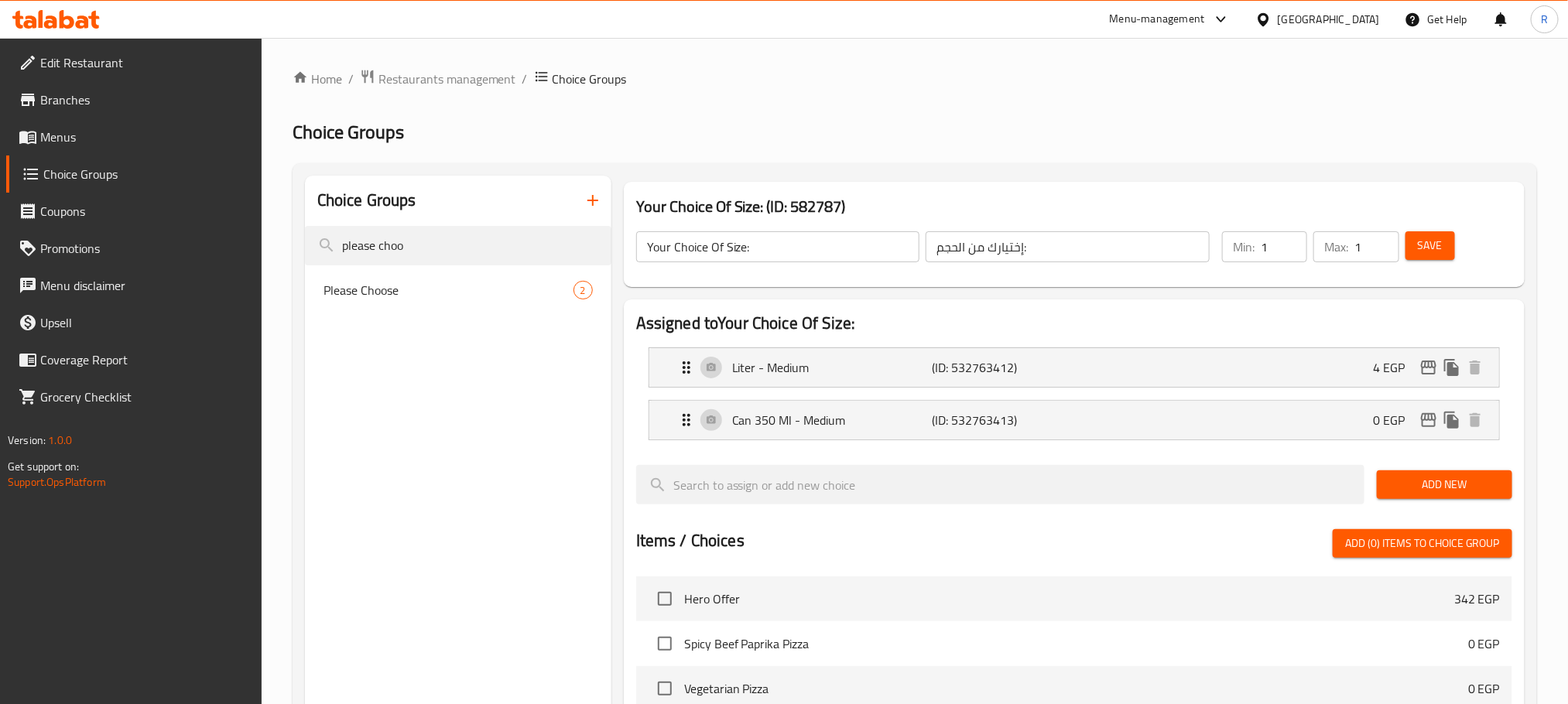
type input "please choo"
click at [407, 300] on span "Please Choose" at bounding box center [424, 289] width 203 height 18
type input "Please Choose"
type input "برجاء الإختيار"
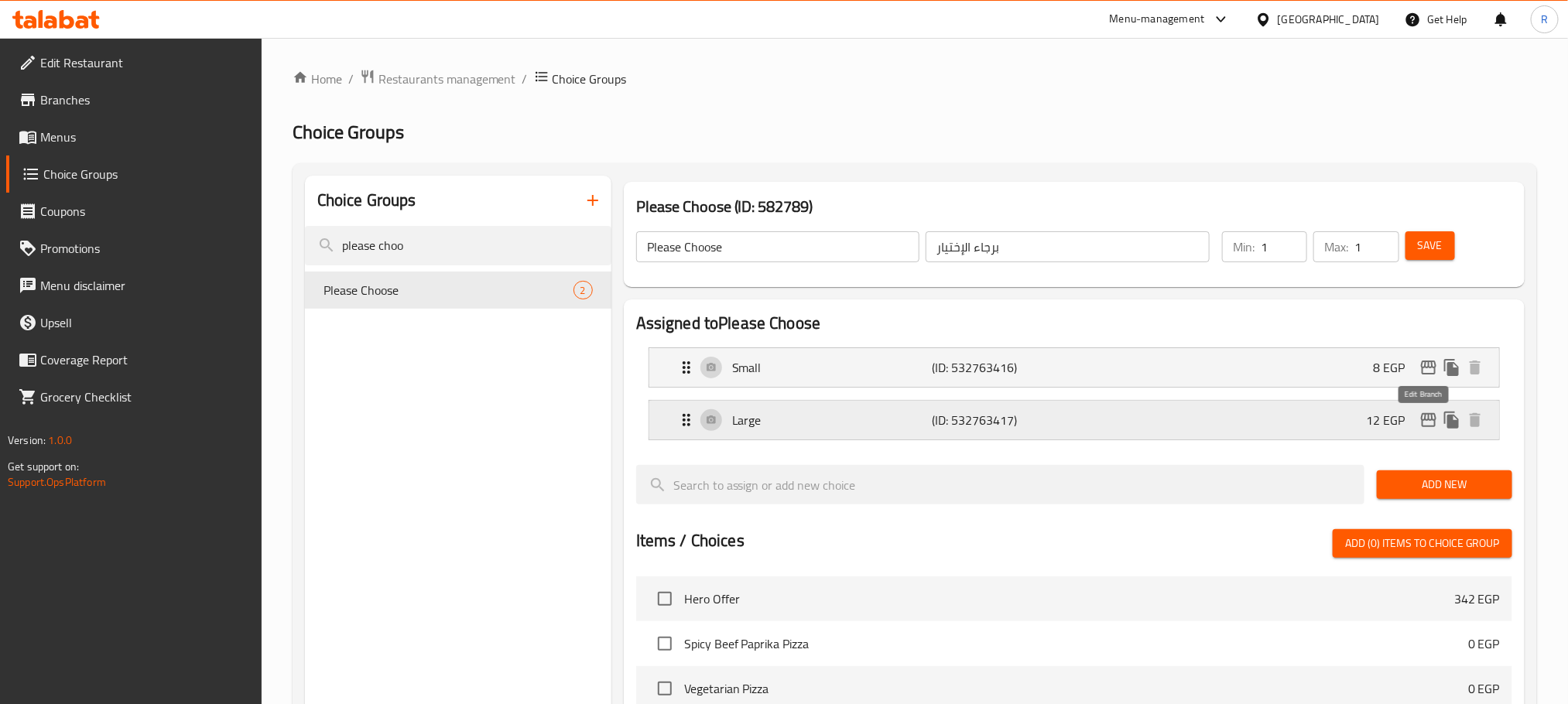
click at [1433, 429] on icon "edit" at bounding box center [1428, 420] width 18 height 18
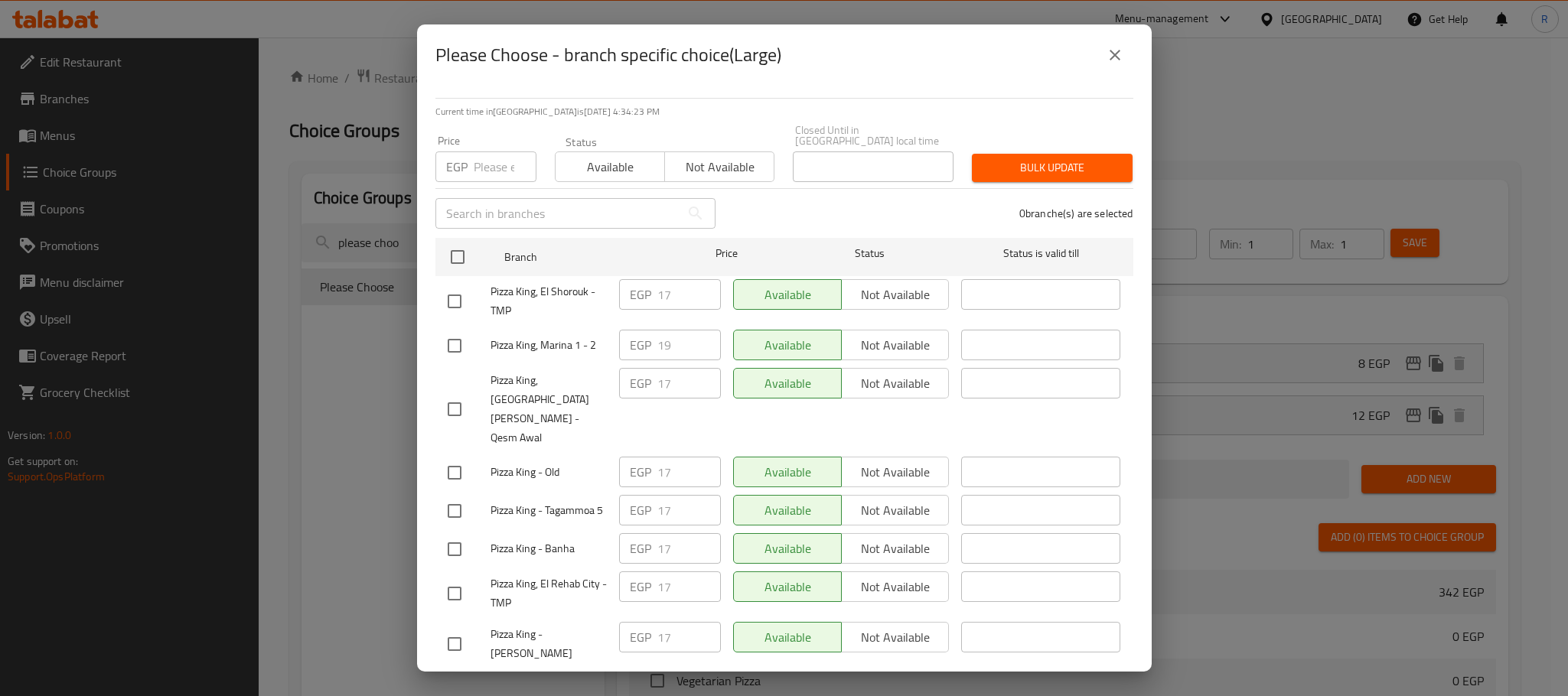
click at [458, 347] on input "checkbox" at bounding box center [455, 346] width 32 height 32
checkbox input "true"
type input "20"
click at [699, 336] on input "20" at bounding box center [689, 345] width 64 height 31
click at [727, 317] on div "Available Not available" at bounding box center [841, 300] width 229 height 56
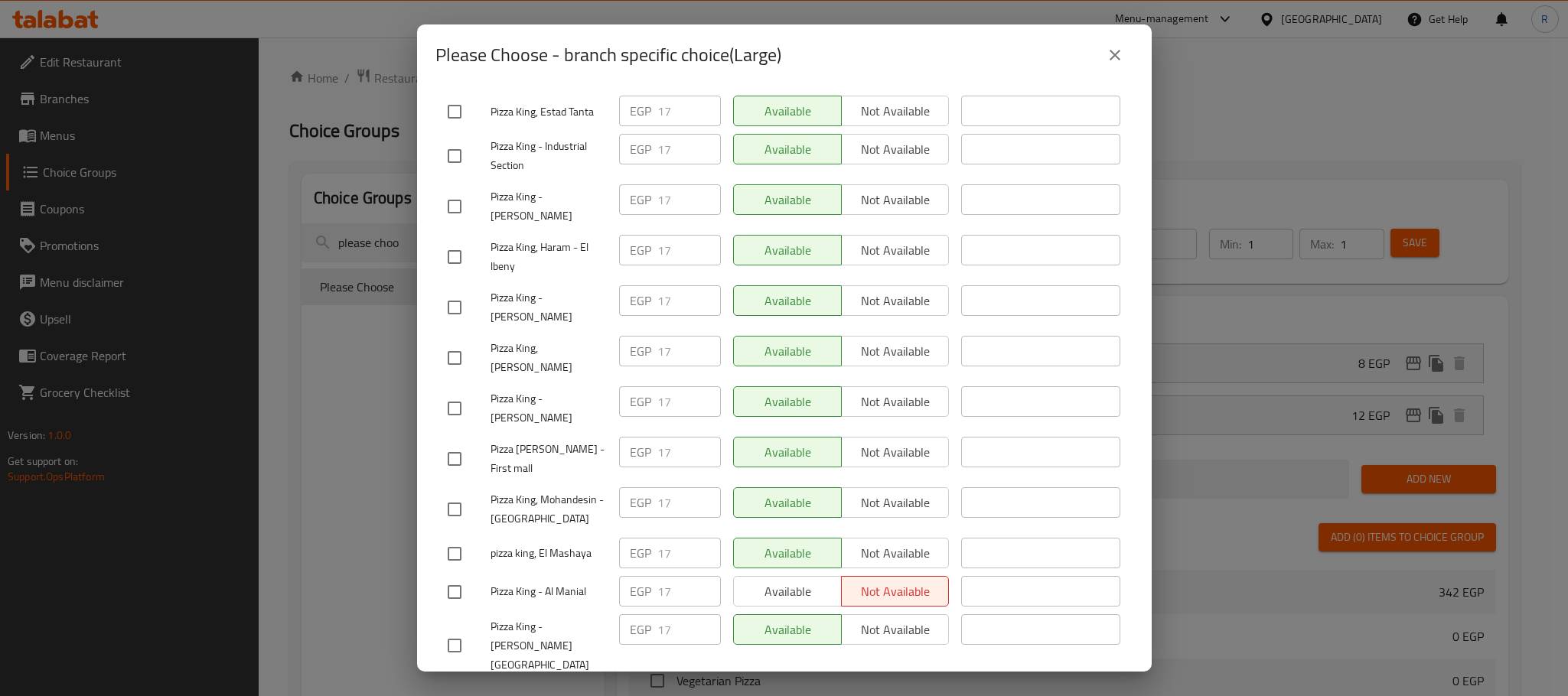
scroll to position [2636, 0]
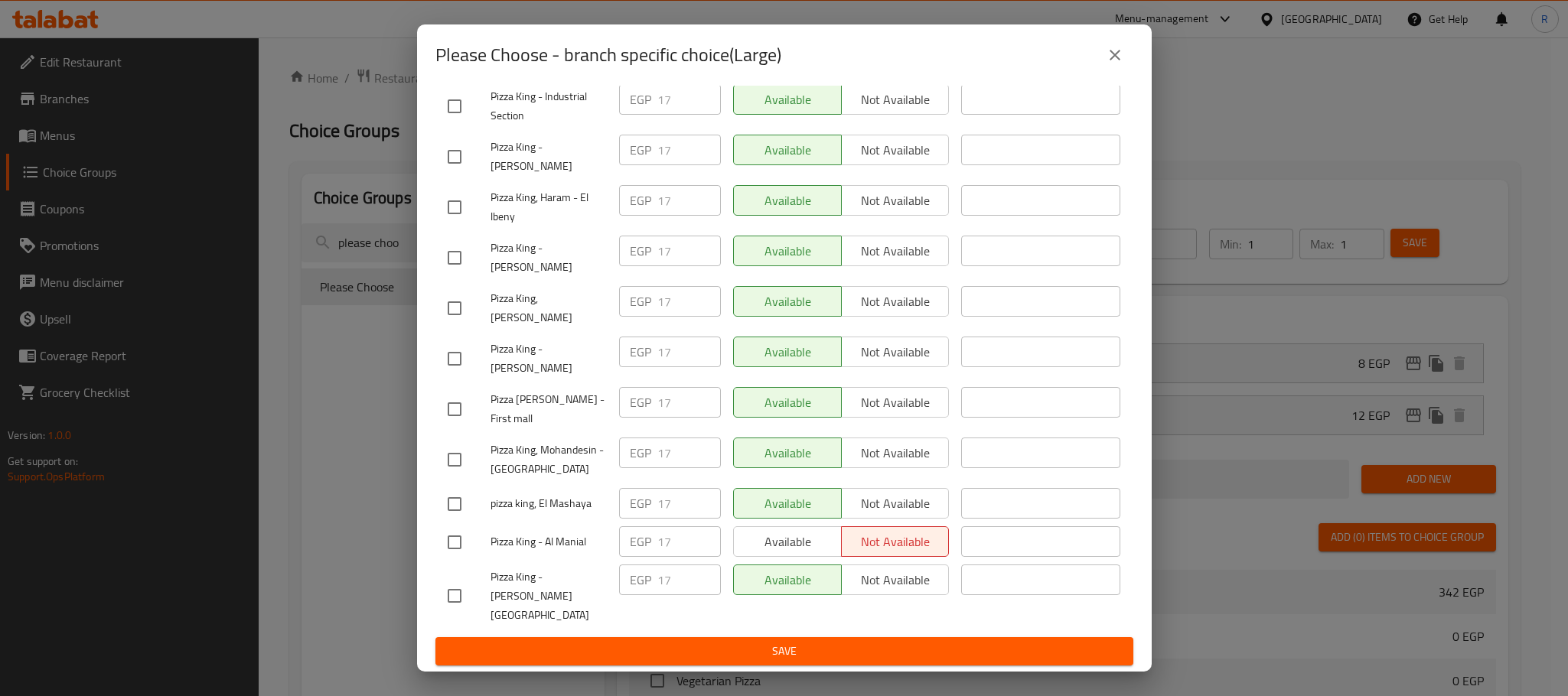
click at [755, 645] on span "Save" at bounding box center [784, 651] width 673 height 19
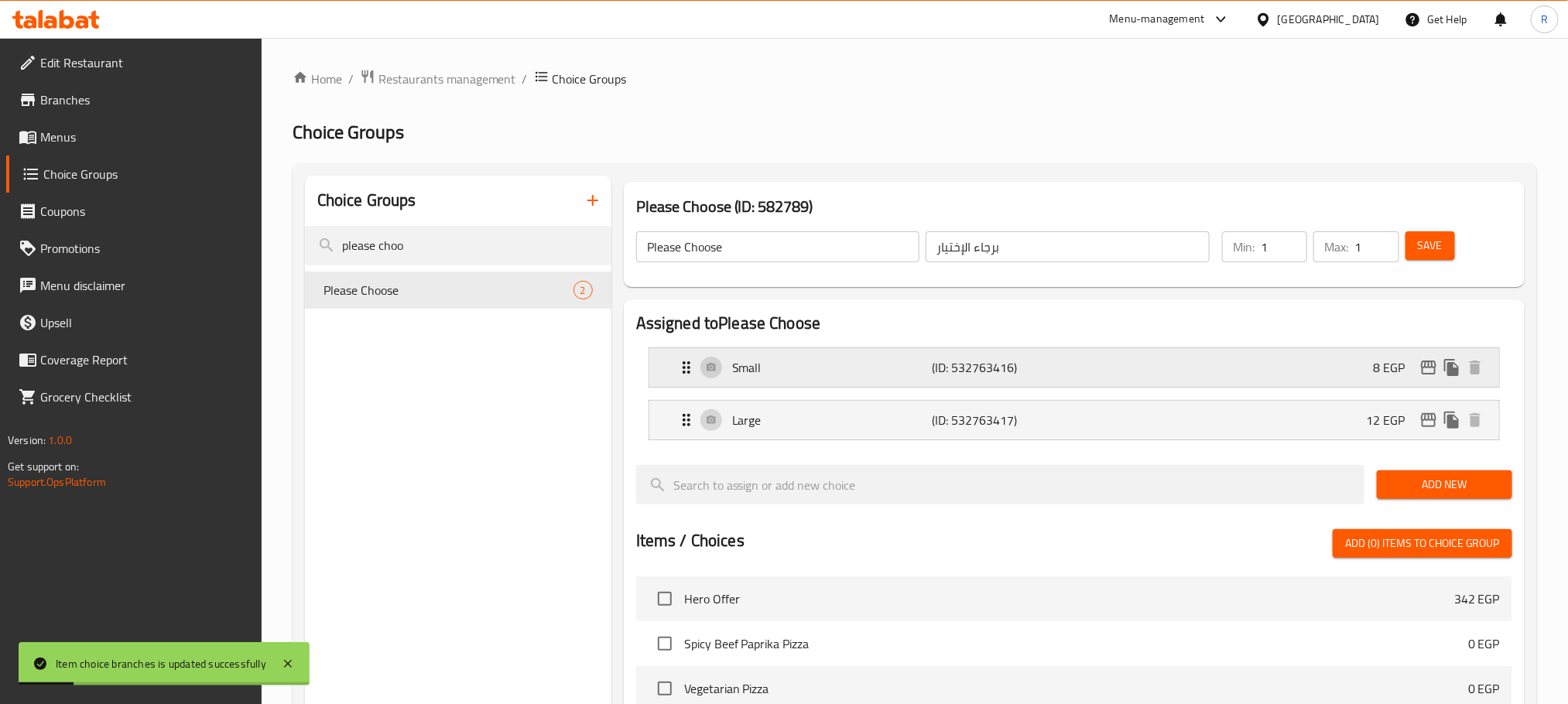
click at [1428, 379] on div "8 EGP" at bounding box center [1430, 367] width 114 height 23
click at [1428, 371] on icon "edit" at bounding box center [1428, 367] width 15 height 14
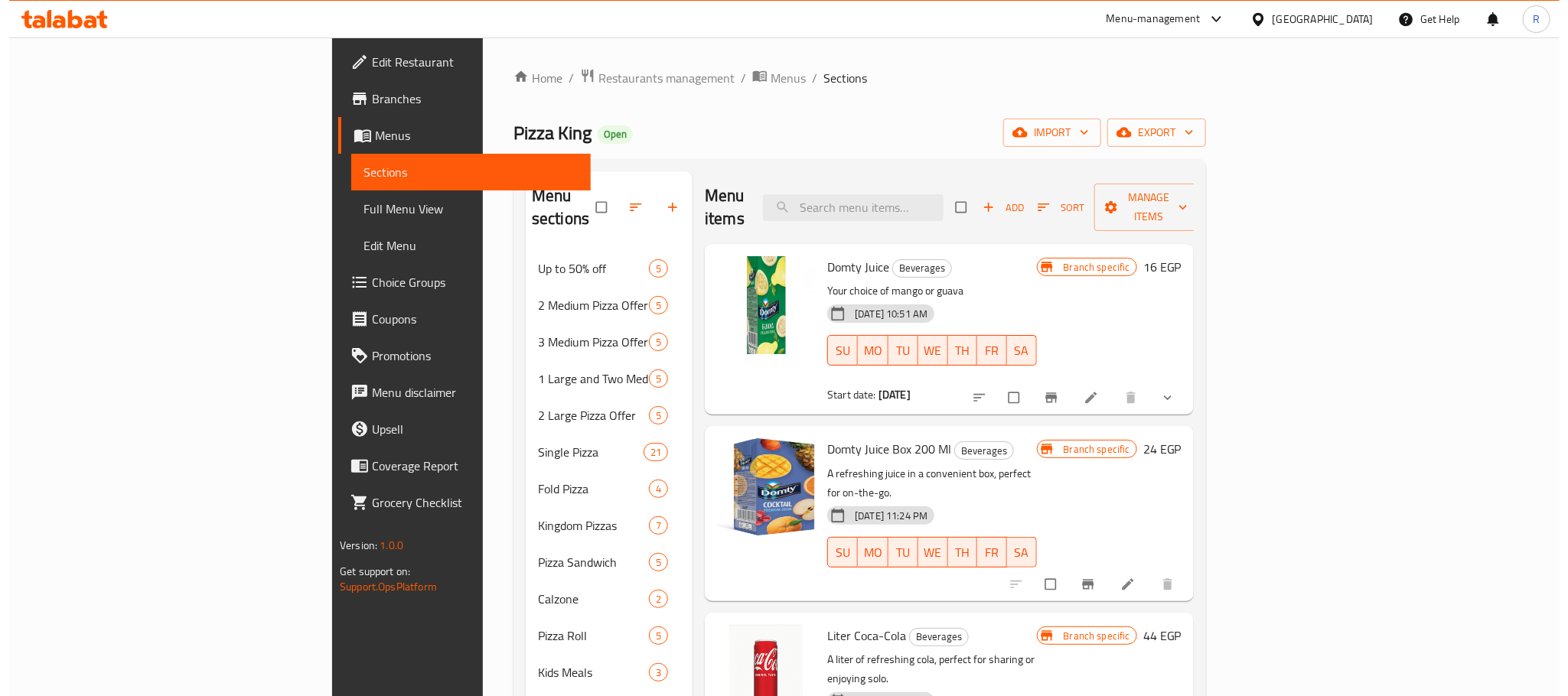
scroll to position [908, 0]
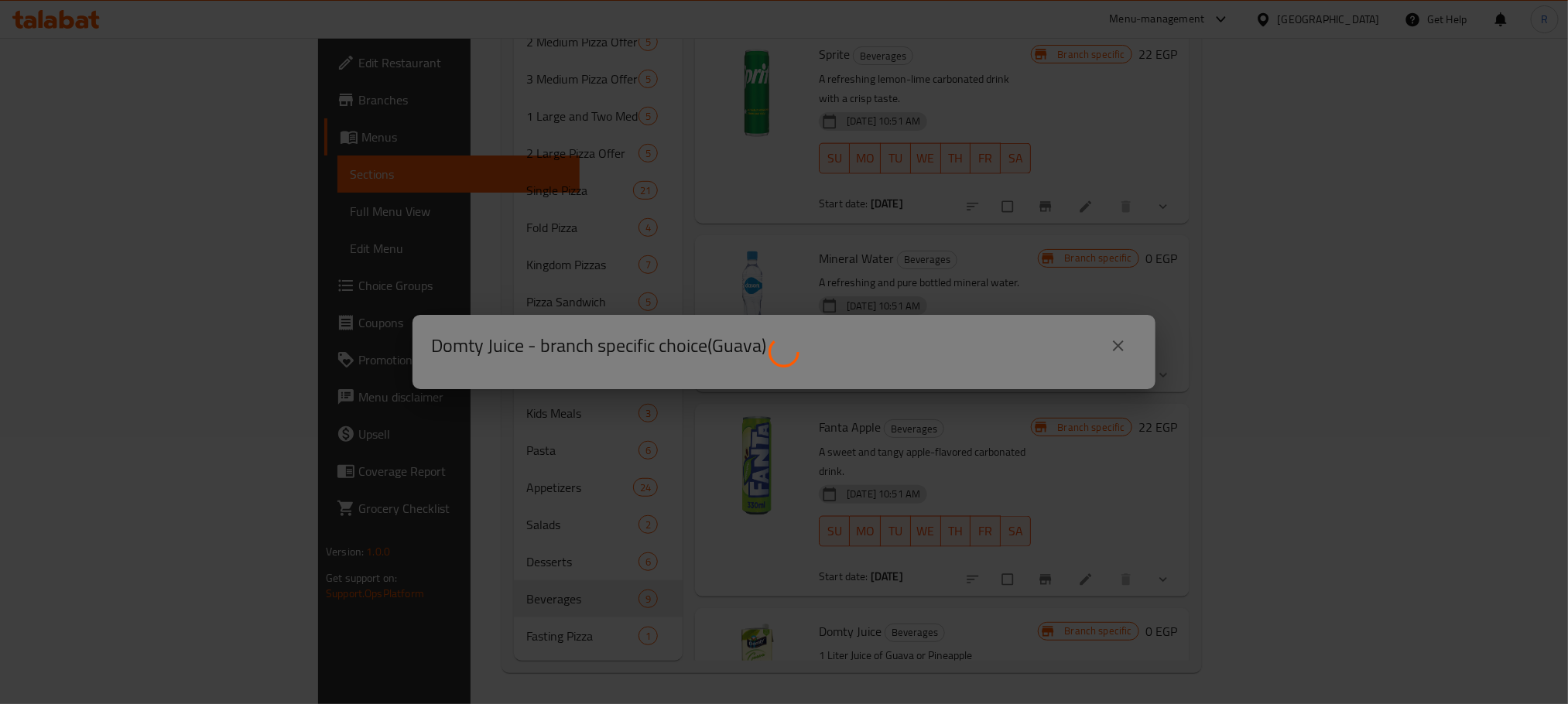
scroll to position [1057, 0]
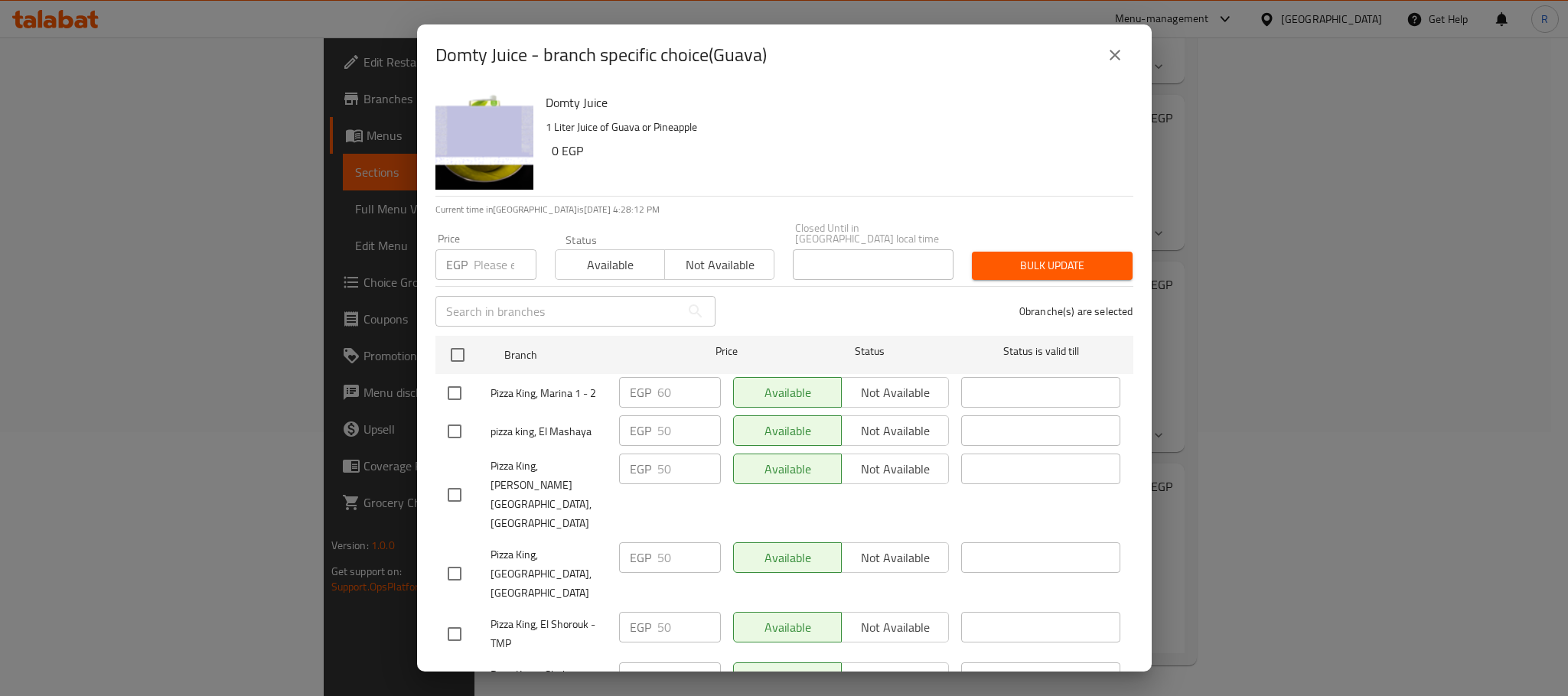
click at [1101, 55] on button "close" at bounding box center [1115, 55] width 37 height 37
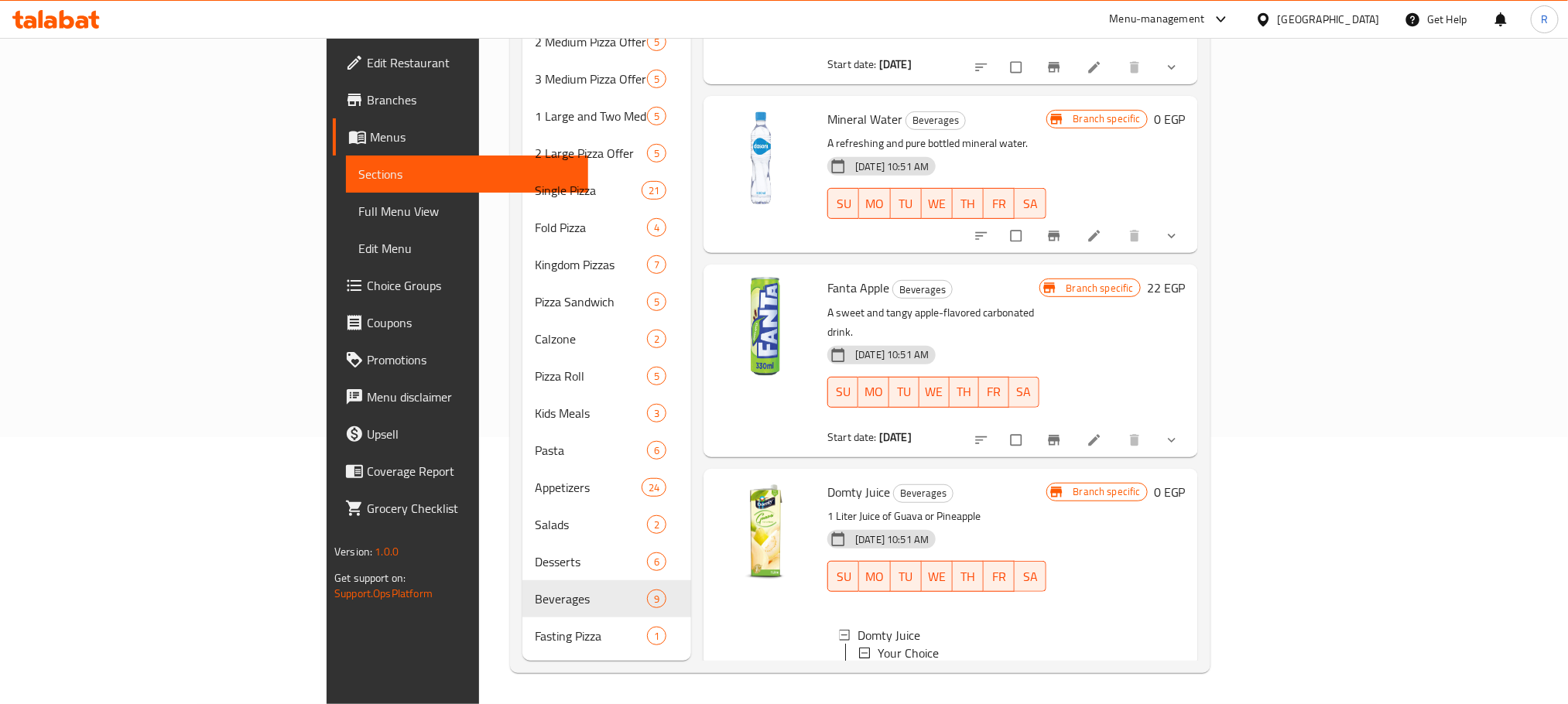
click at [898, 682] on div "Pineapple" at bounding box center [965, 690] width 135 height 18
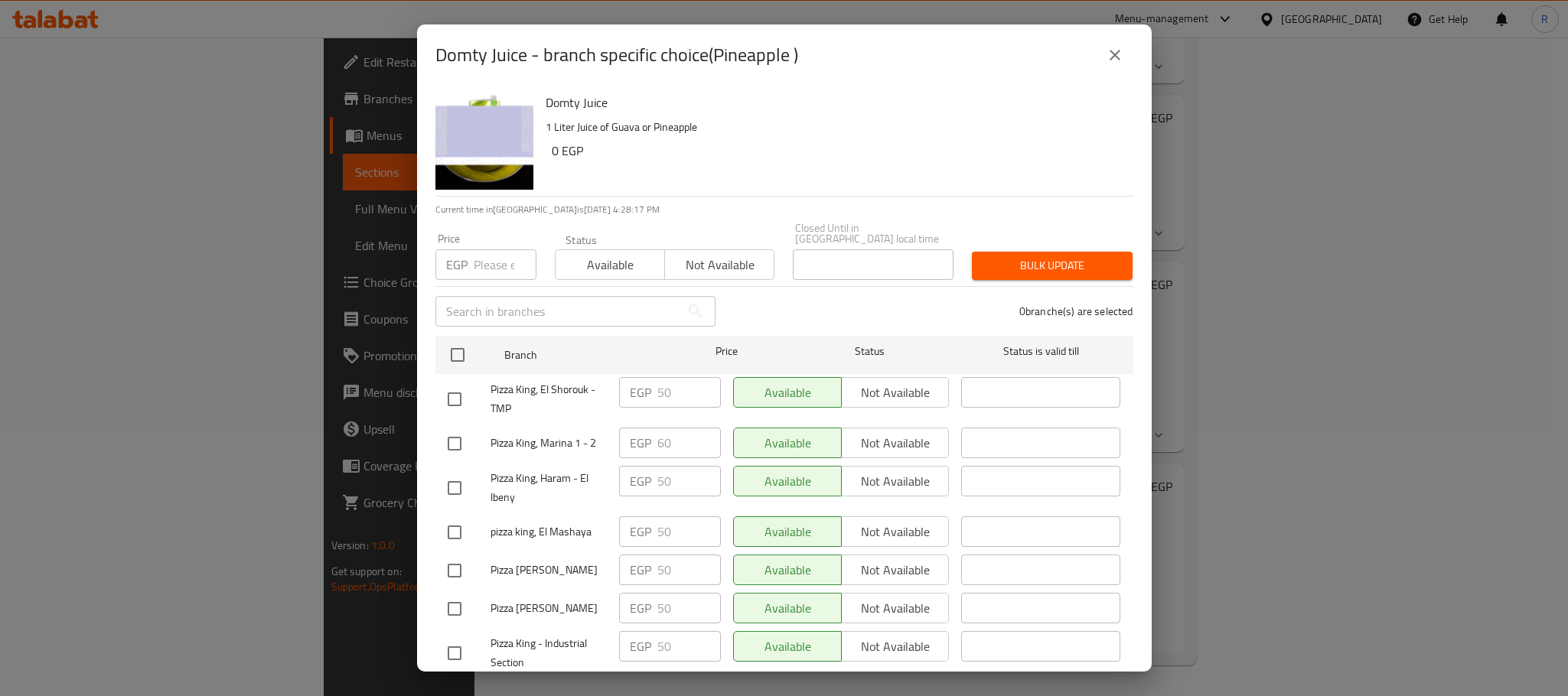
click at [1114, 46] on icon "close" at bounding box center [1115, 54] width 18 height 18
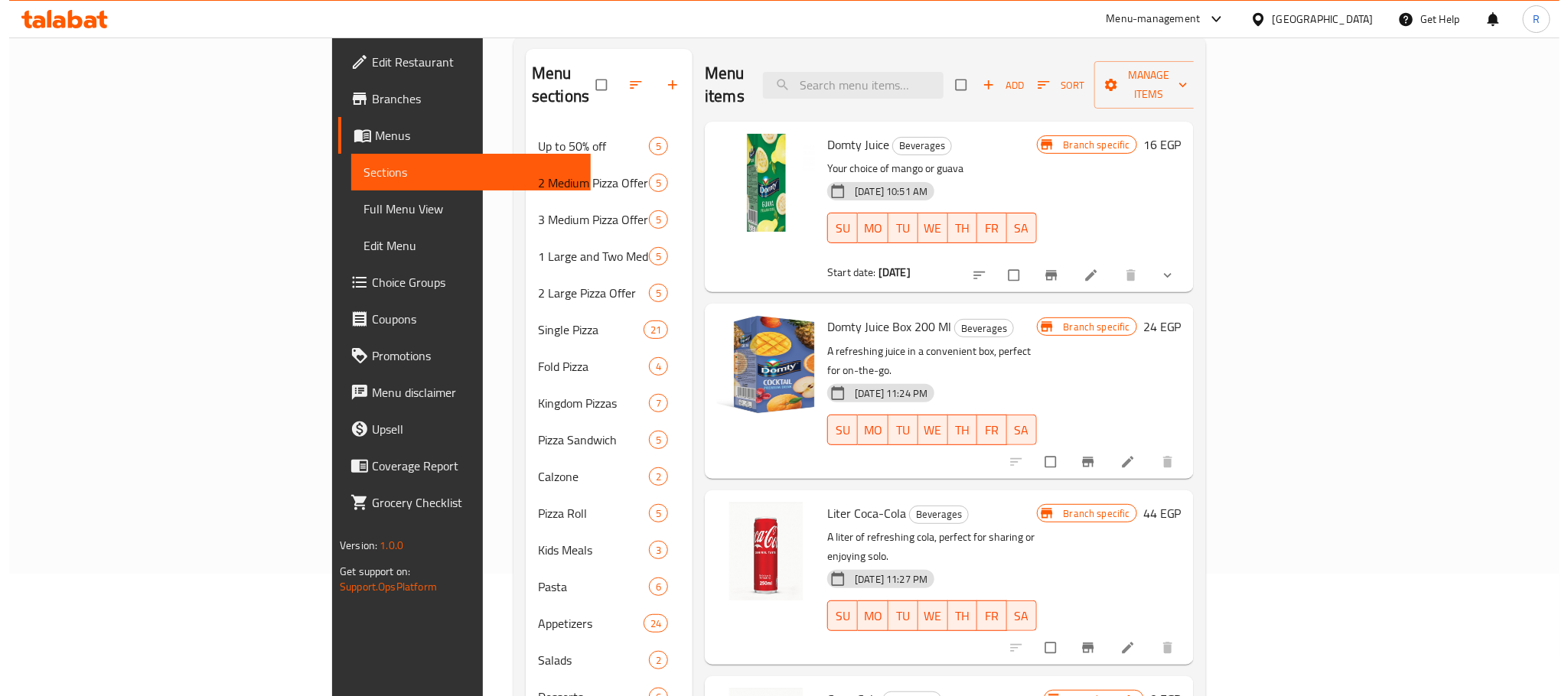
scroll to position [35, 0]
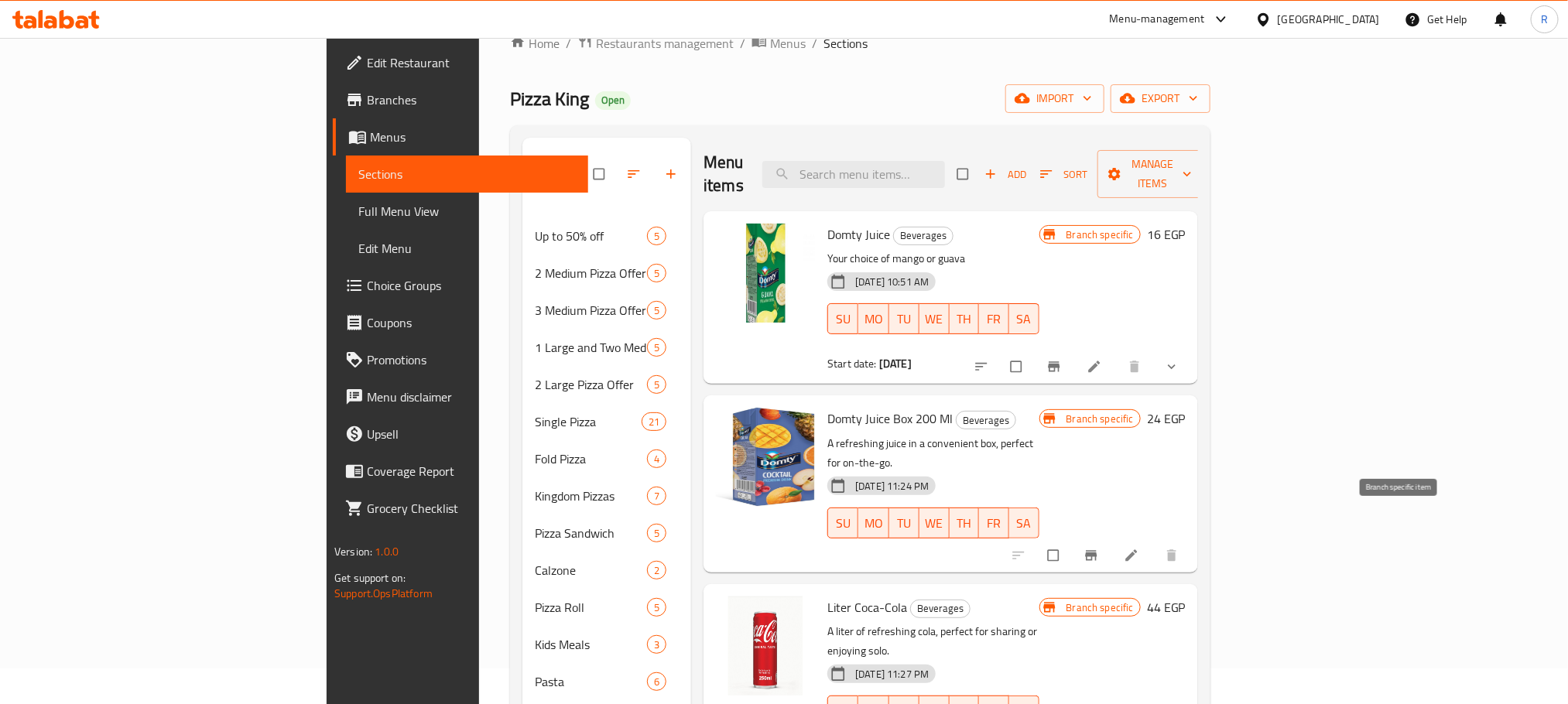
click at [1111, 539] on button "Branch-specific-item" at bounding box center [1093, 555] width 38 height 34
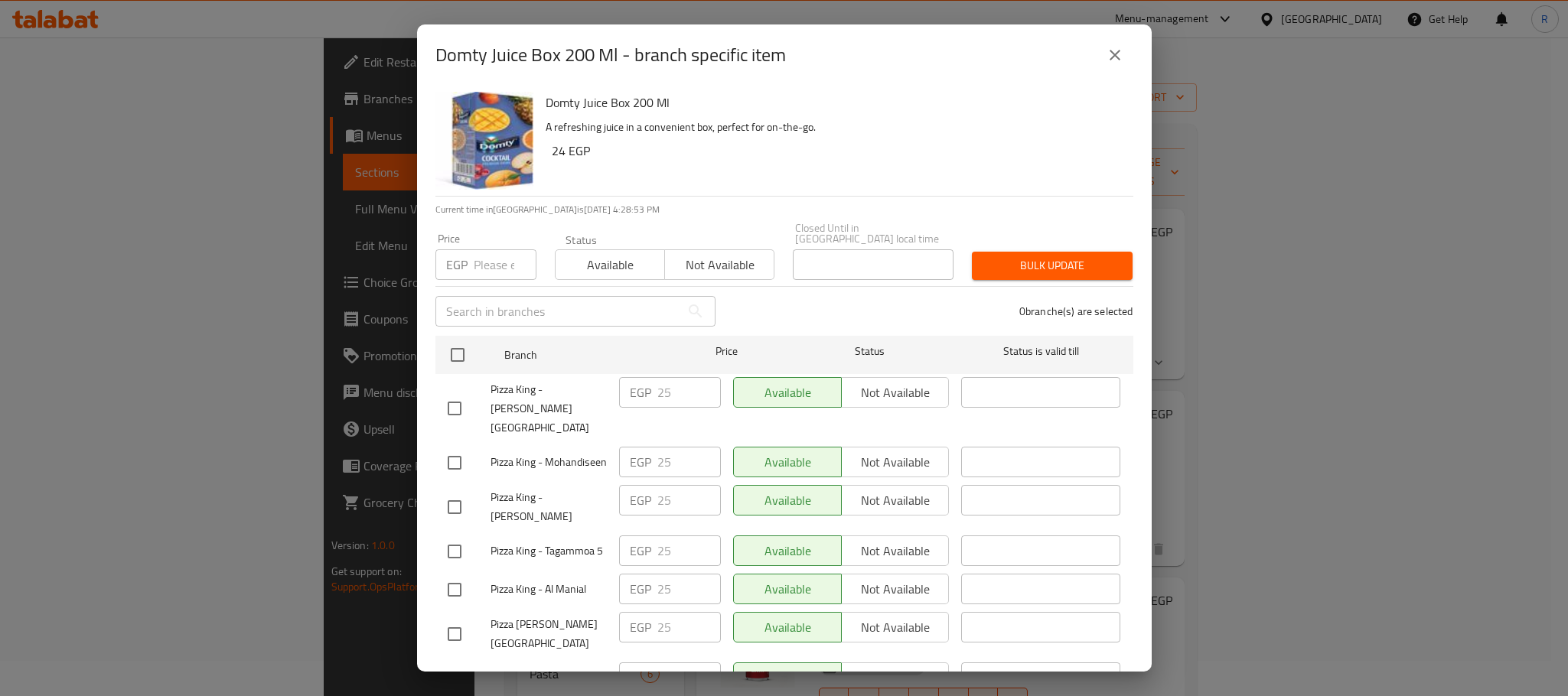
scroll to position [1265, 0]
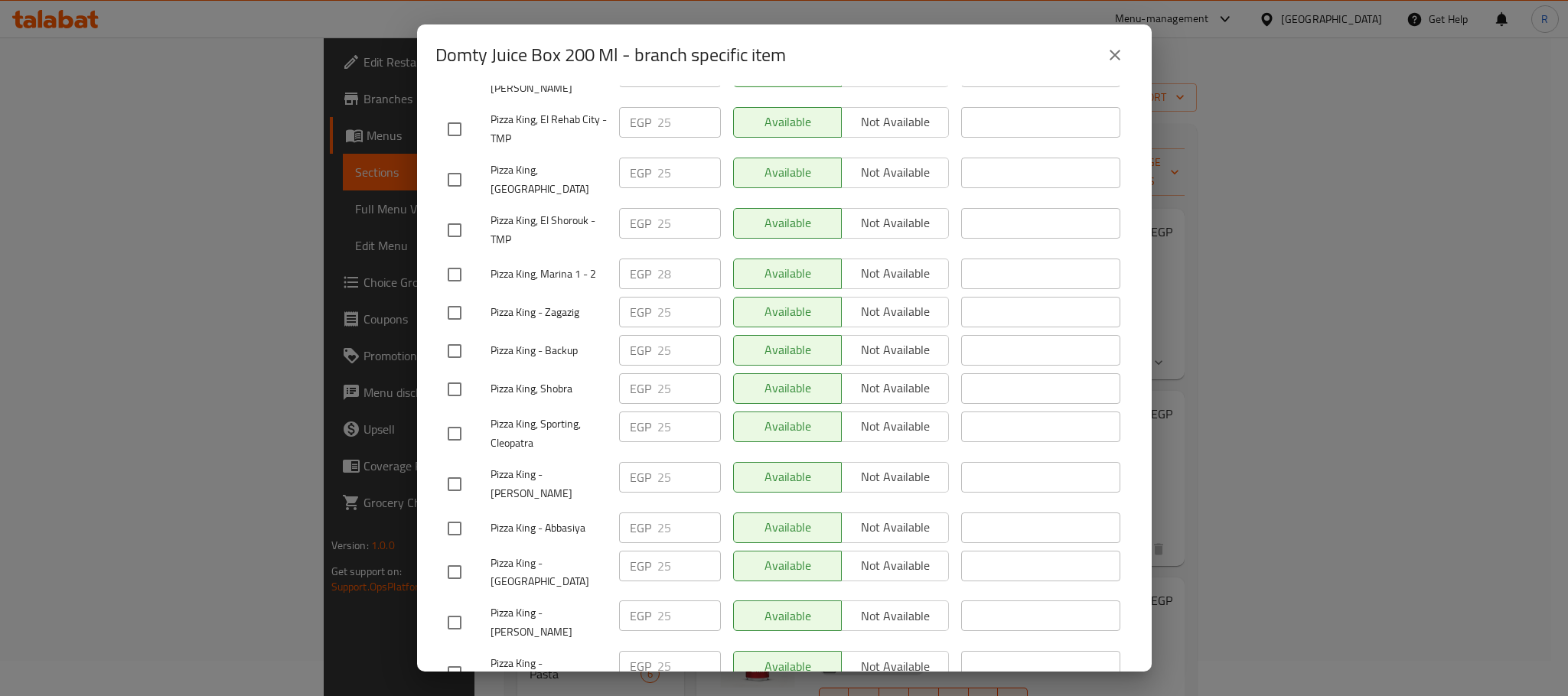
click at [455, 291] on input "checkbox" at bounding box center [455, 275] width 32 height 32
checkbox input "true"
click at [659, 289] on input "28" at bounding box center [689, 274] width 64 height 31
paste input "30"
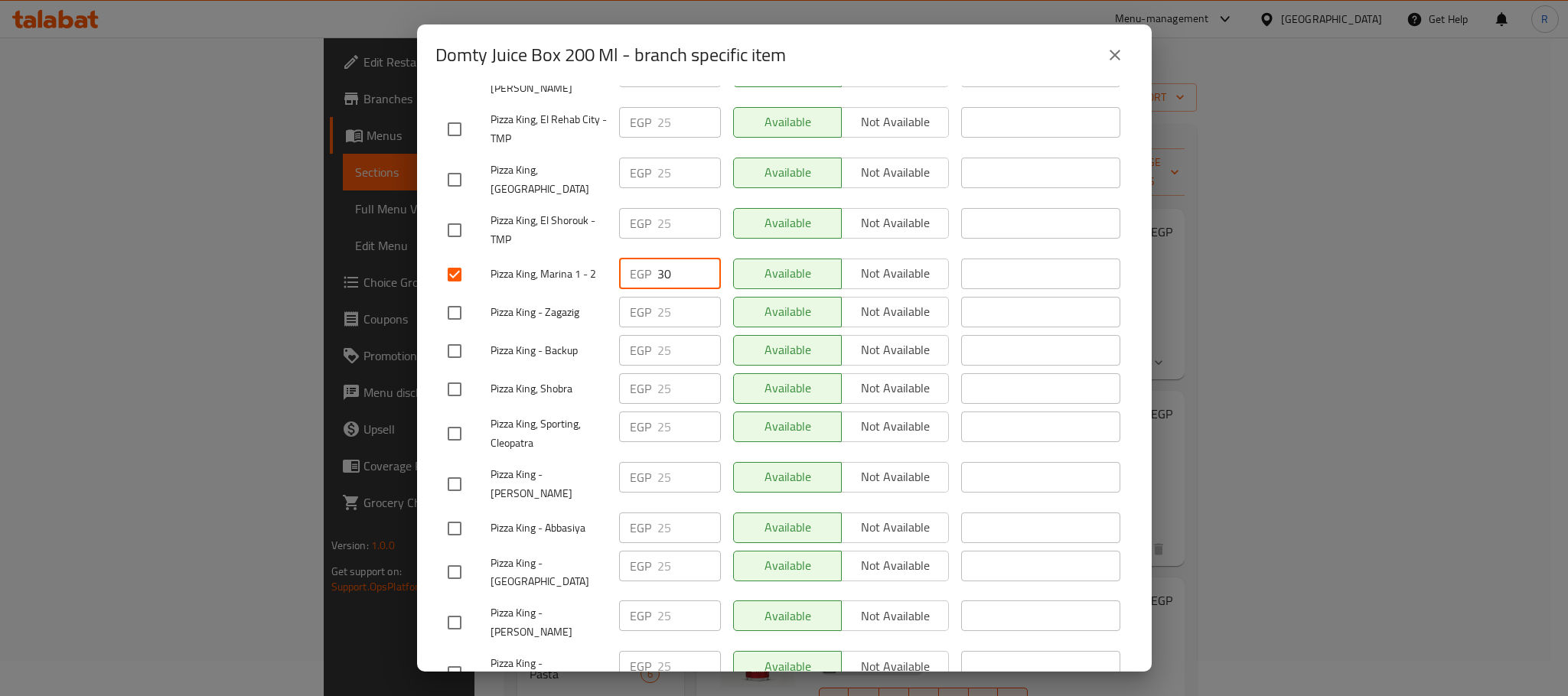
type input "30"
click at [894, 297] on div "Available Not available" at bounding box center [841, 275] width 229 height 45
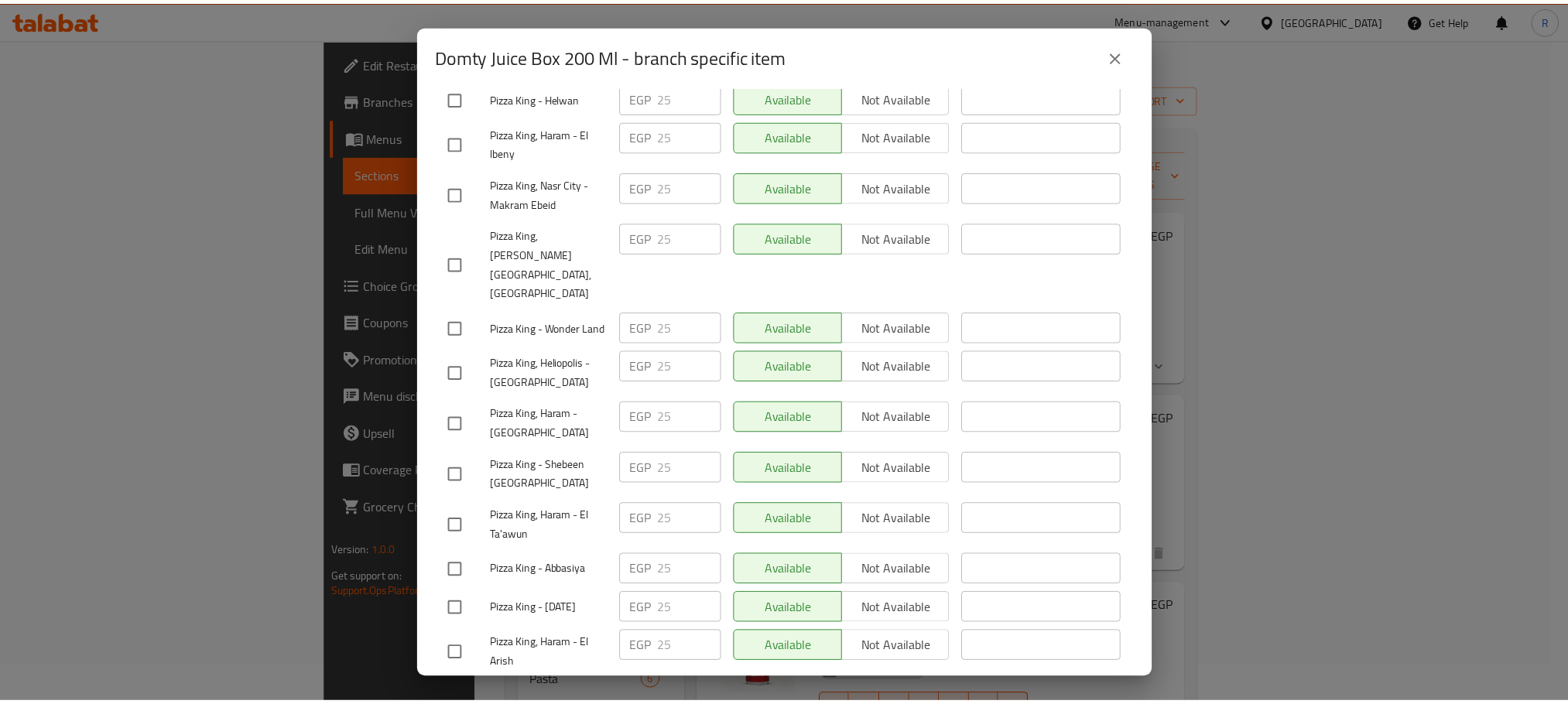
scroll to position [2765, 0]
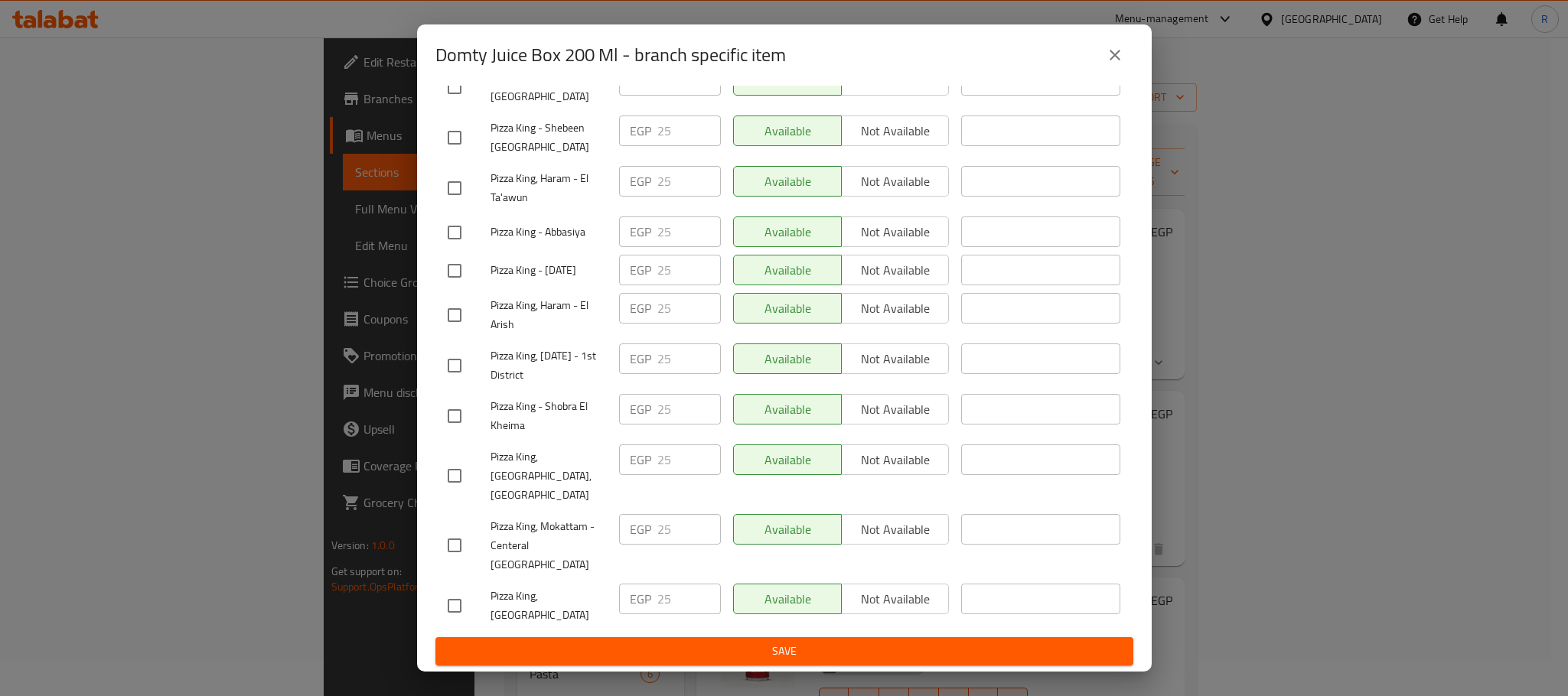
click at [800, 648] on span "Save" at bounding box center [784, 651] width 673 height 19
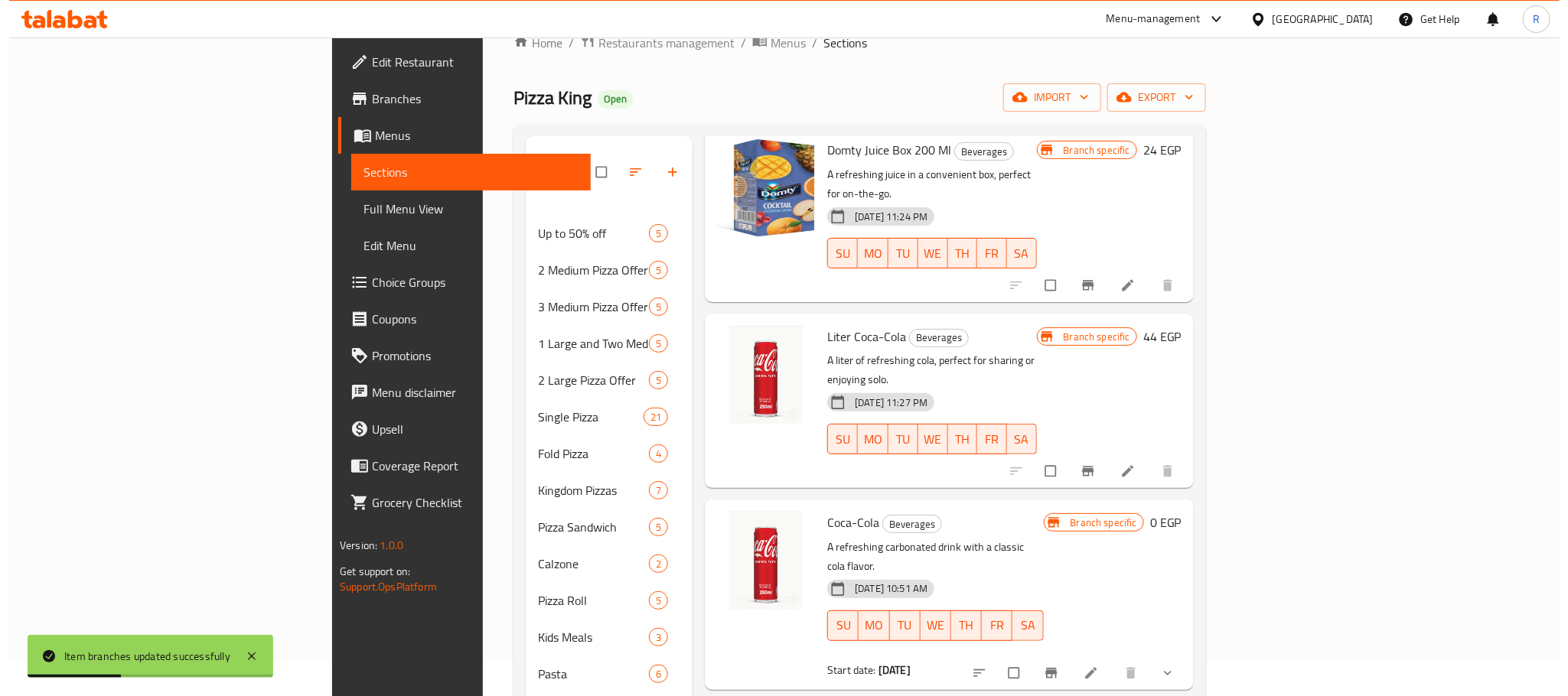
scroll to position [344, 0]
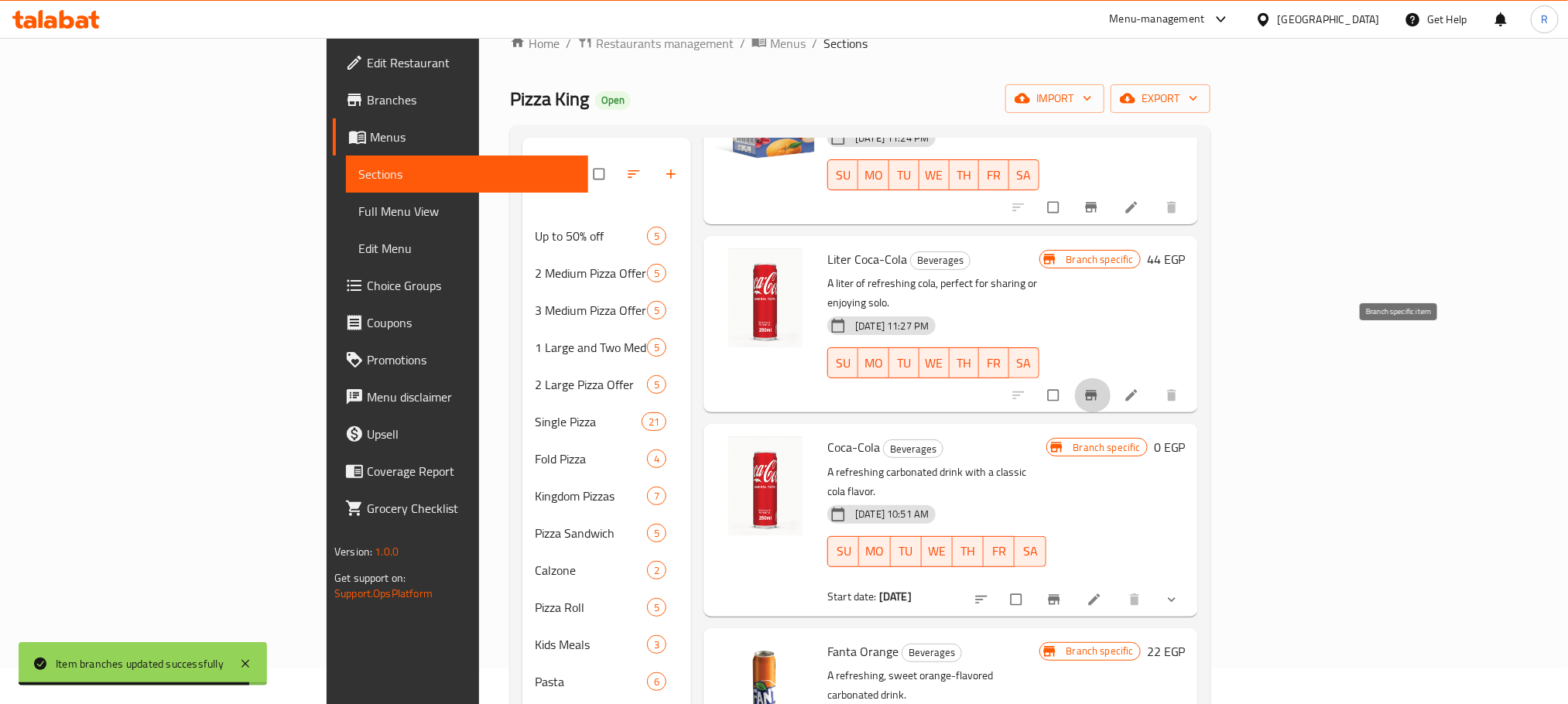
click at [1099, 388] on icon "Branch-specific-item" at bounding box center [1091, 395] width 15 height 15
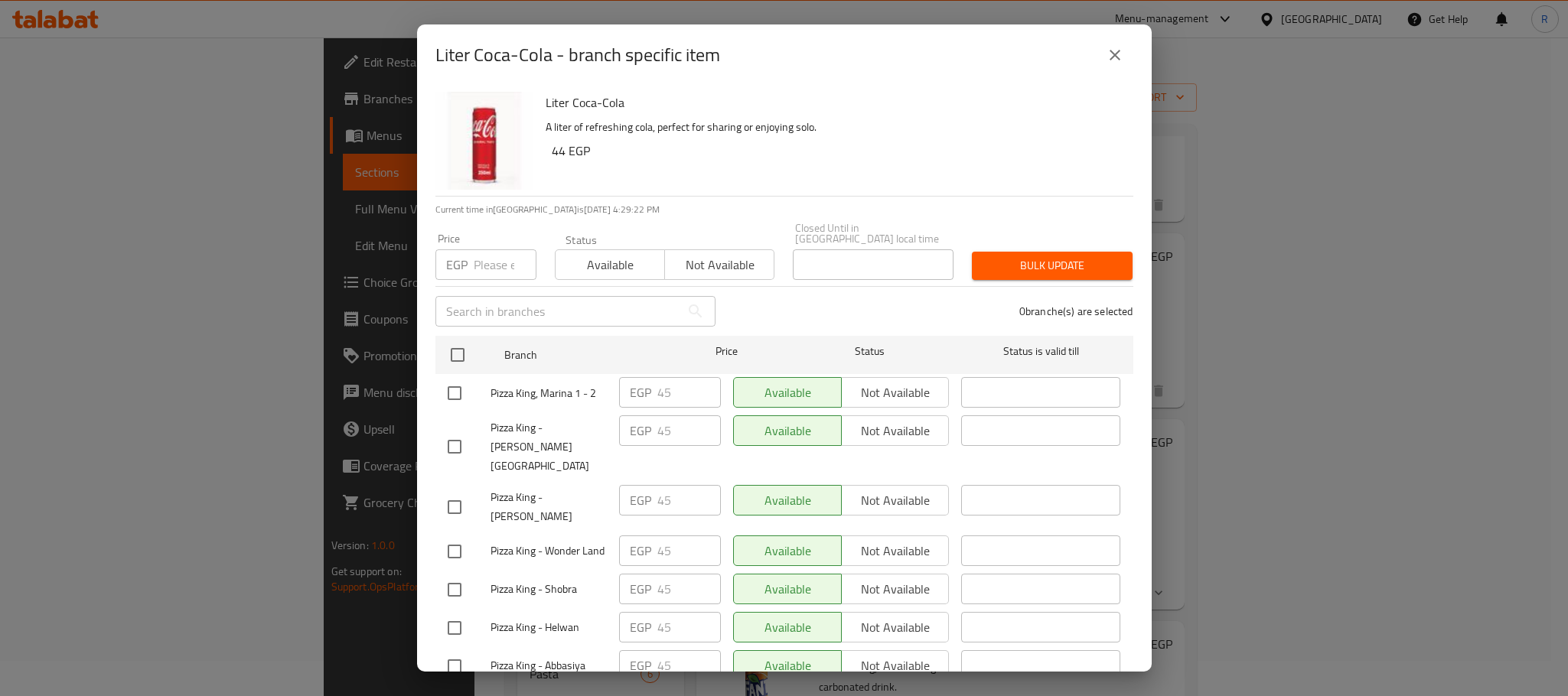
click at [447, 397] on input "checkbox" at bounding box center [455, 394] width 32 height 32
checkbox input "true"
click at [671, 395] on input "45" at bounding box center [689, 393] width 64 height 31
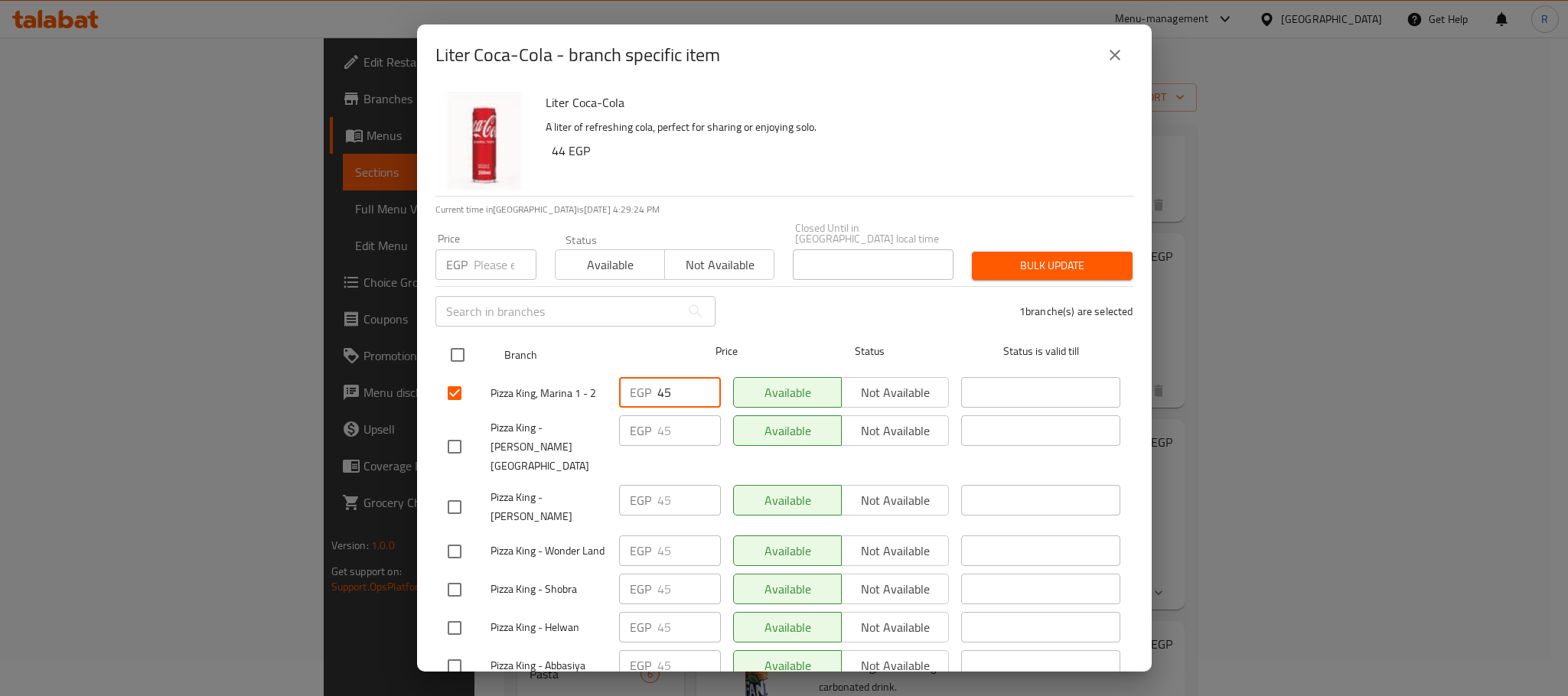
paste input "54"
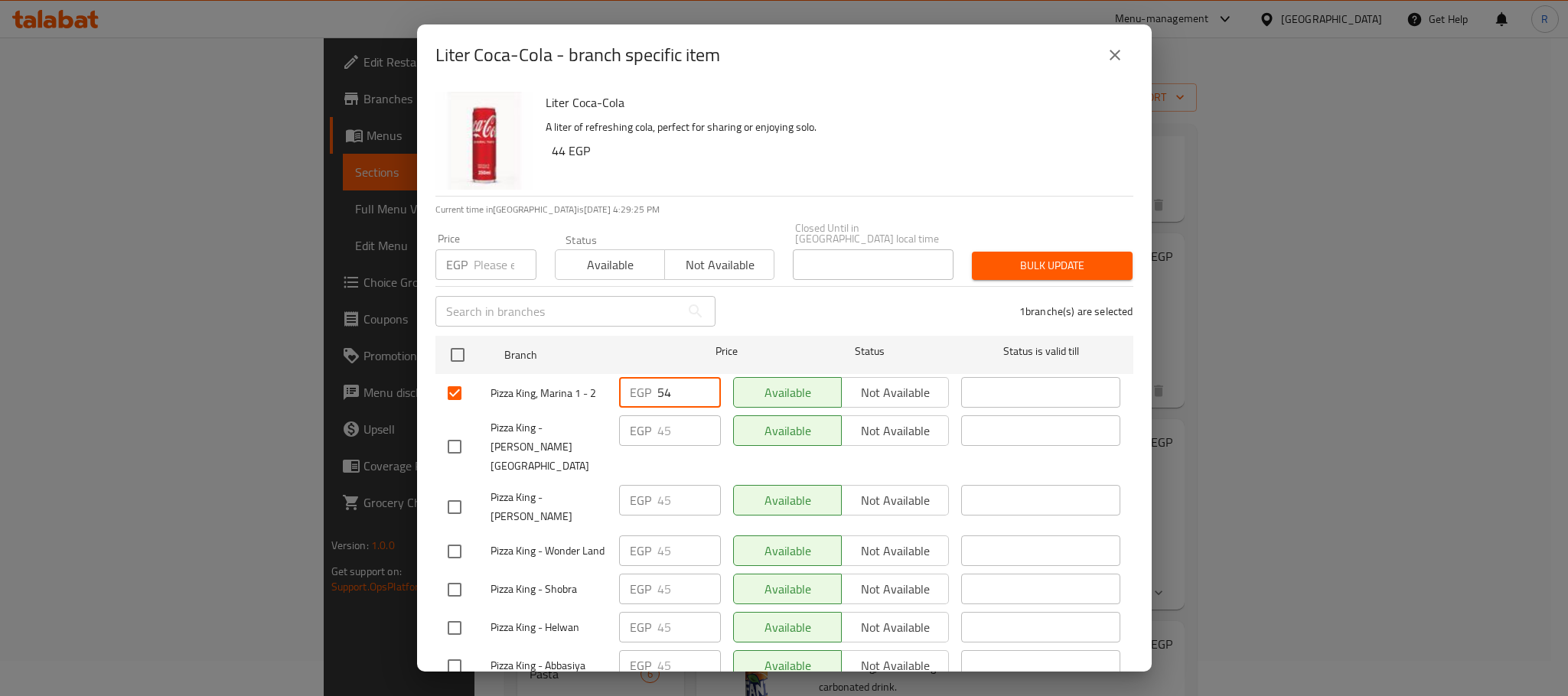
type input "54"
click at [812, 304] on div "1 branche(s) are selected" at bounding box center [934, 312] width 418 height 55
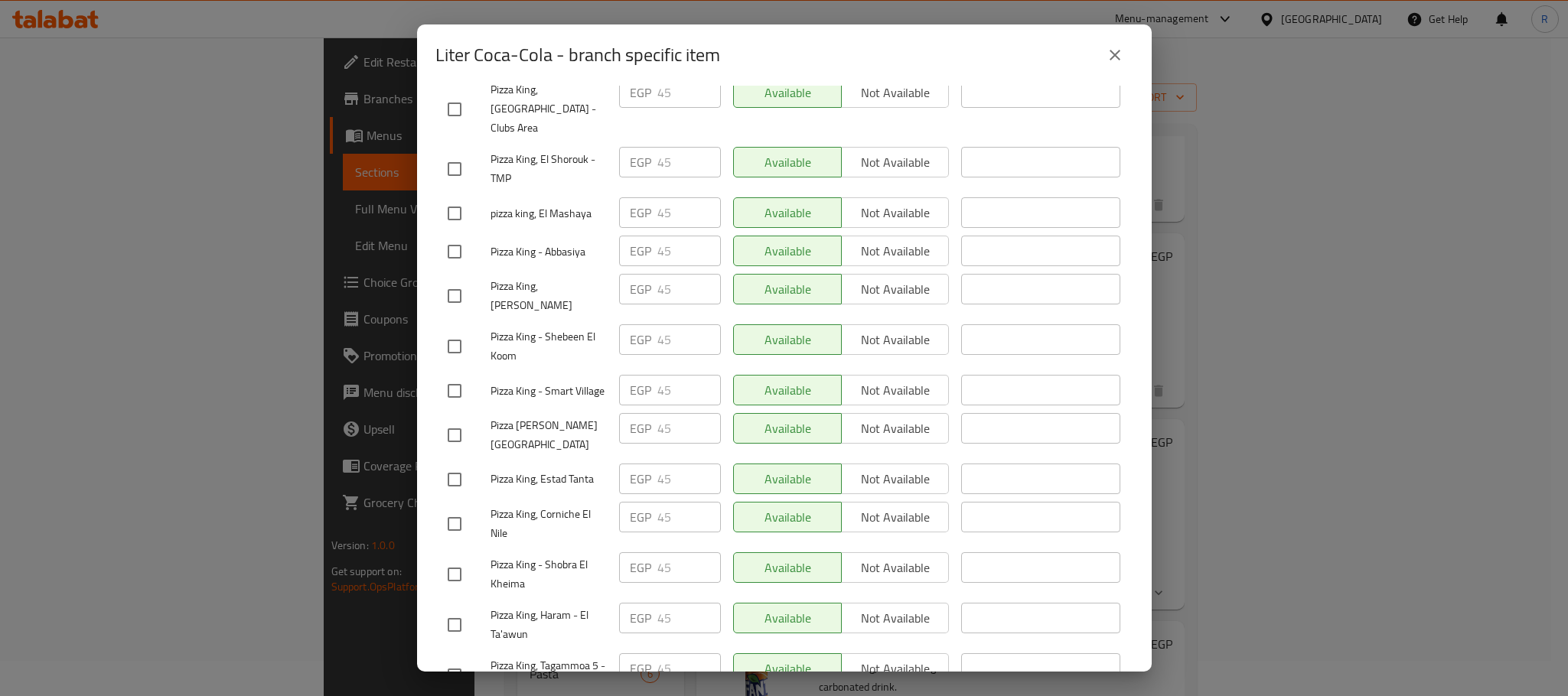
scroll to position [2733, 0]
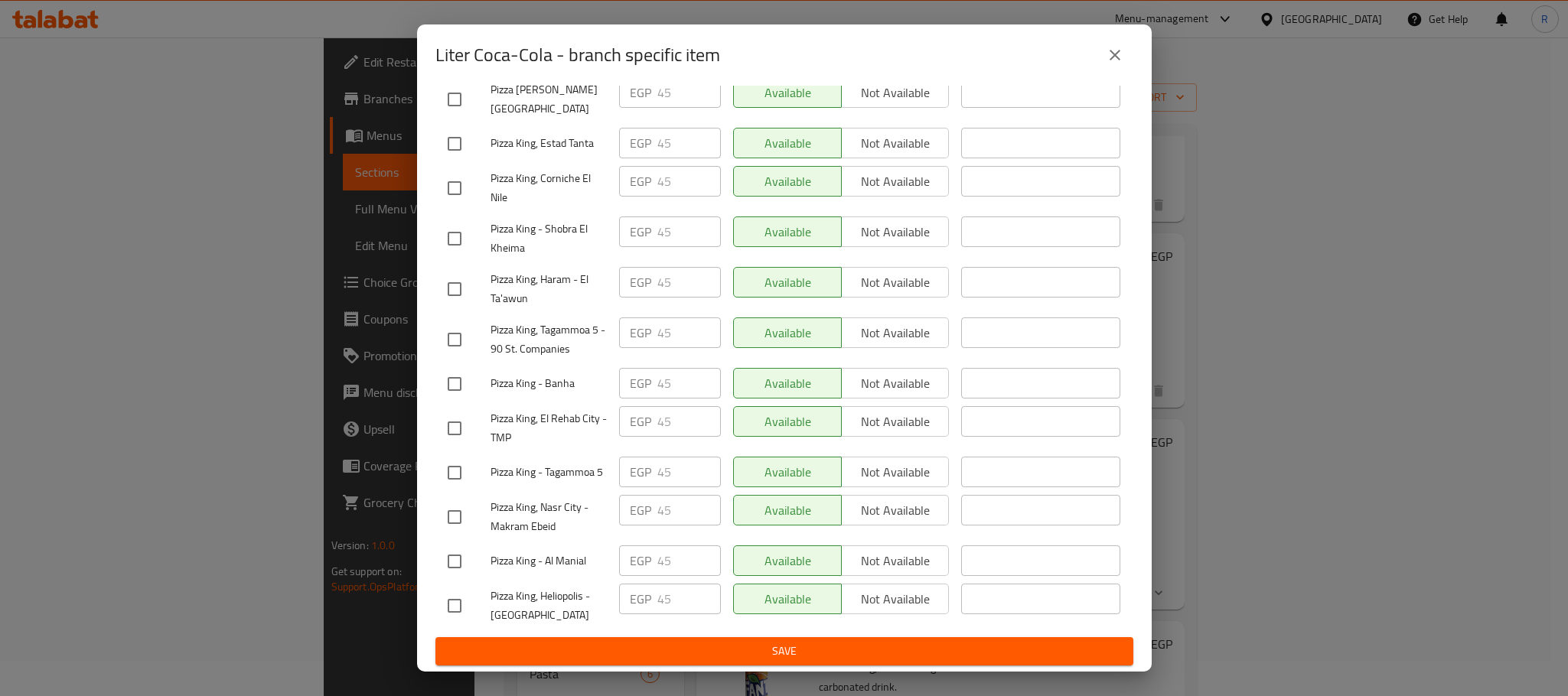
click at [666, 654] on span "Save" at bounding box center [784, 651] width 673 height 19
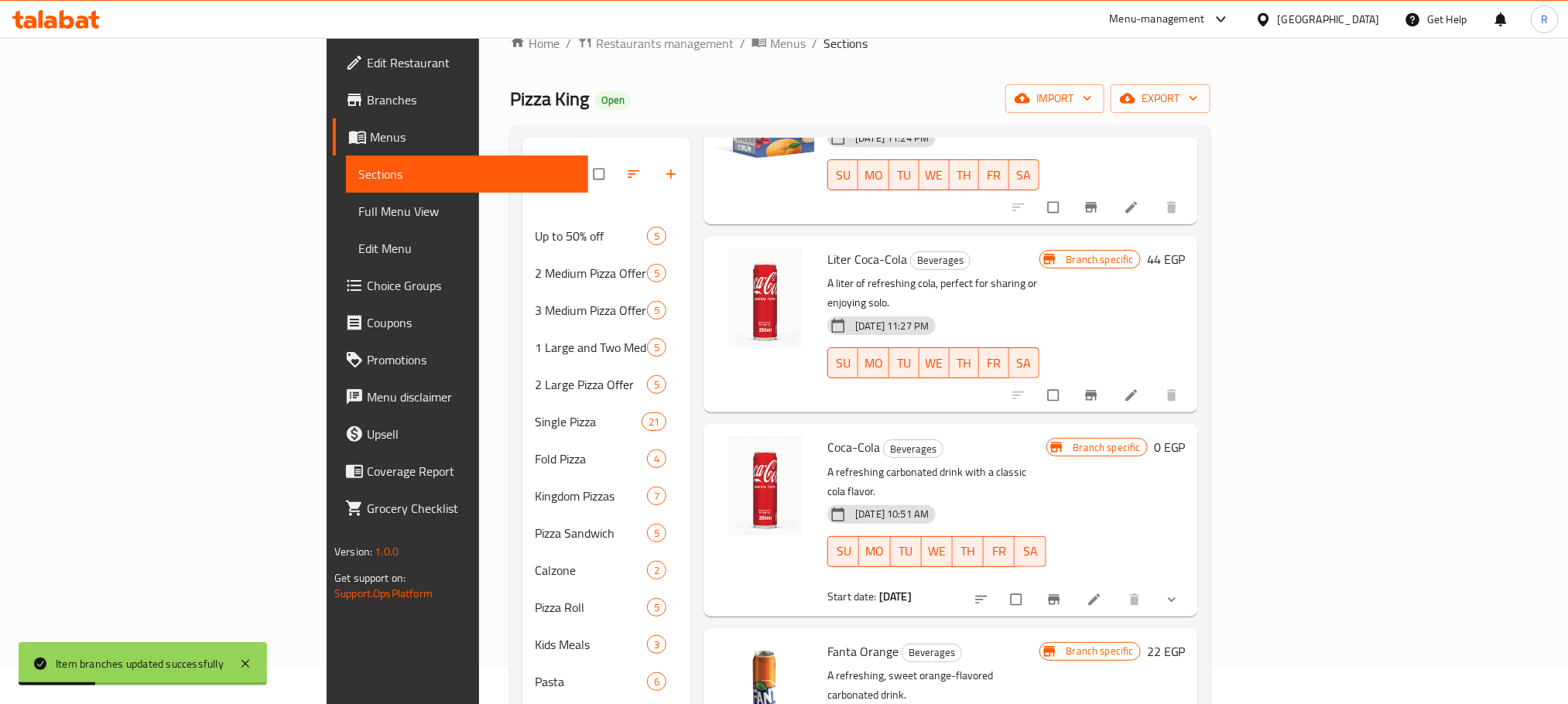
click at [1179, 592] on icon "show more" at bounding box center [1172, 600] width 15 height 15
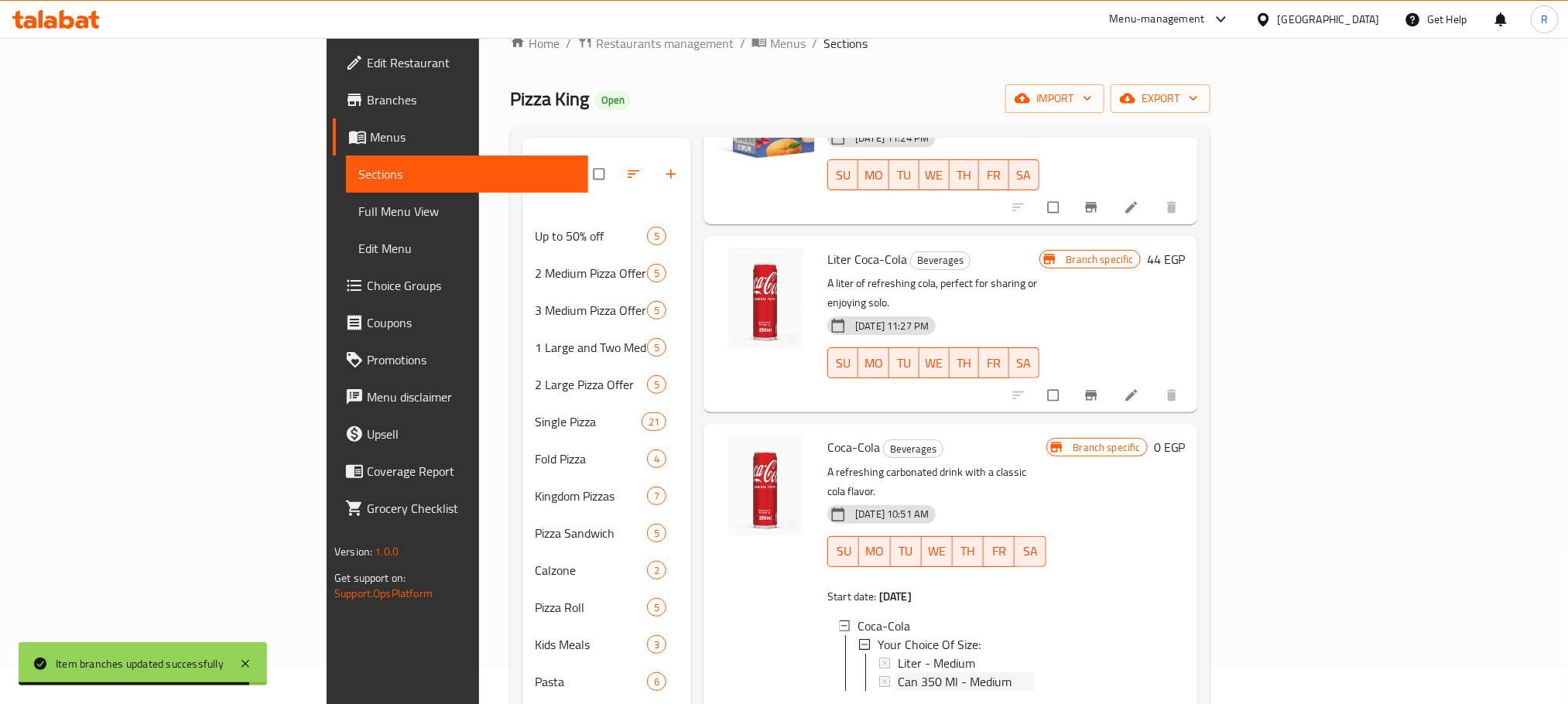
click at [998, 672] on div "Can 350 Ml - Medium" at bounding box center [965, 681] width 135 height 18
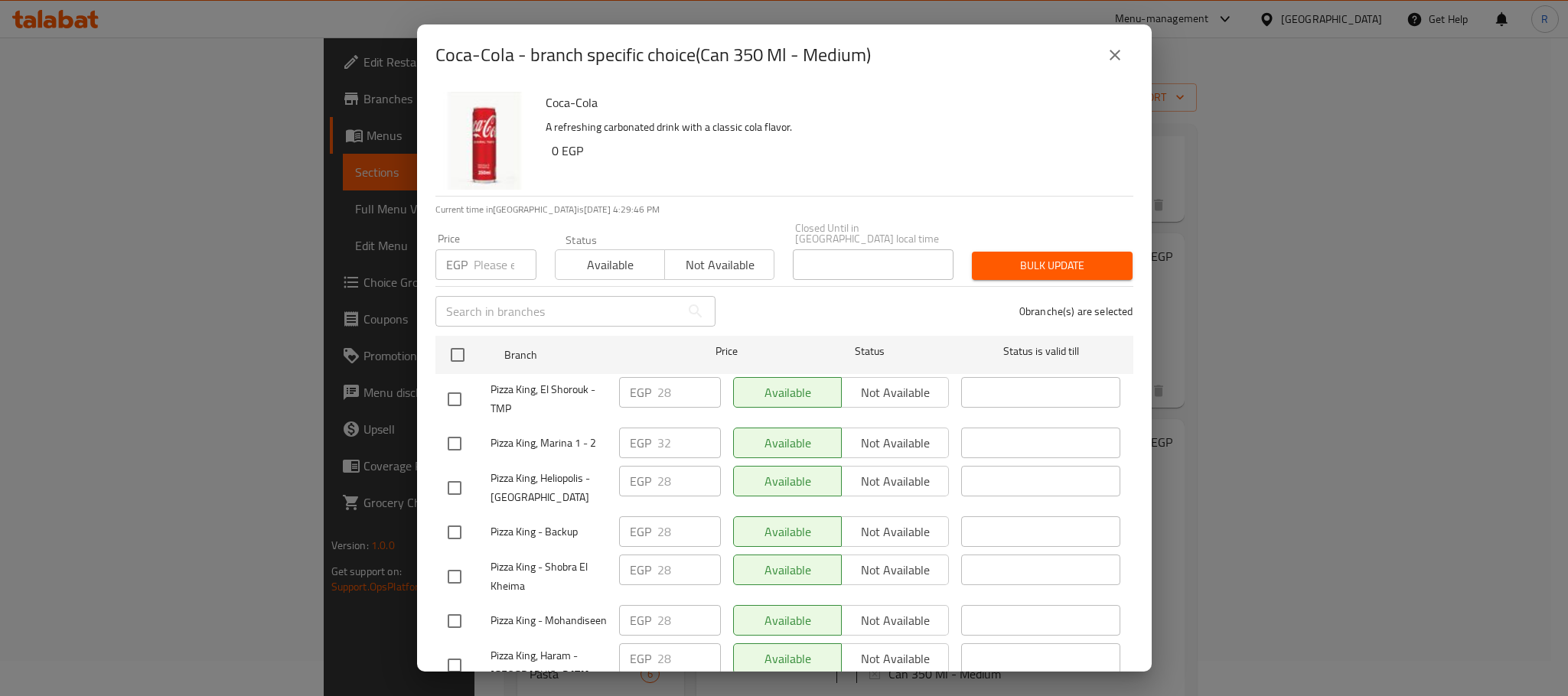
click at [464, 453] on input "checkbox" at bounding box center [455, 444] width 32 height 32
checkbox input "true"
click at [669, 446] on input "32" at bounding box center [689, 443] width 64 height 31
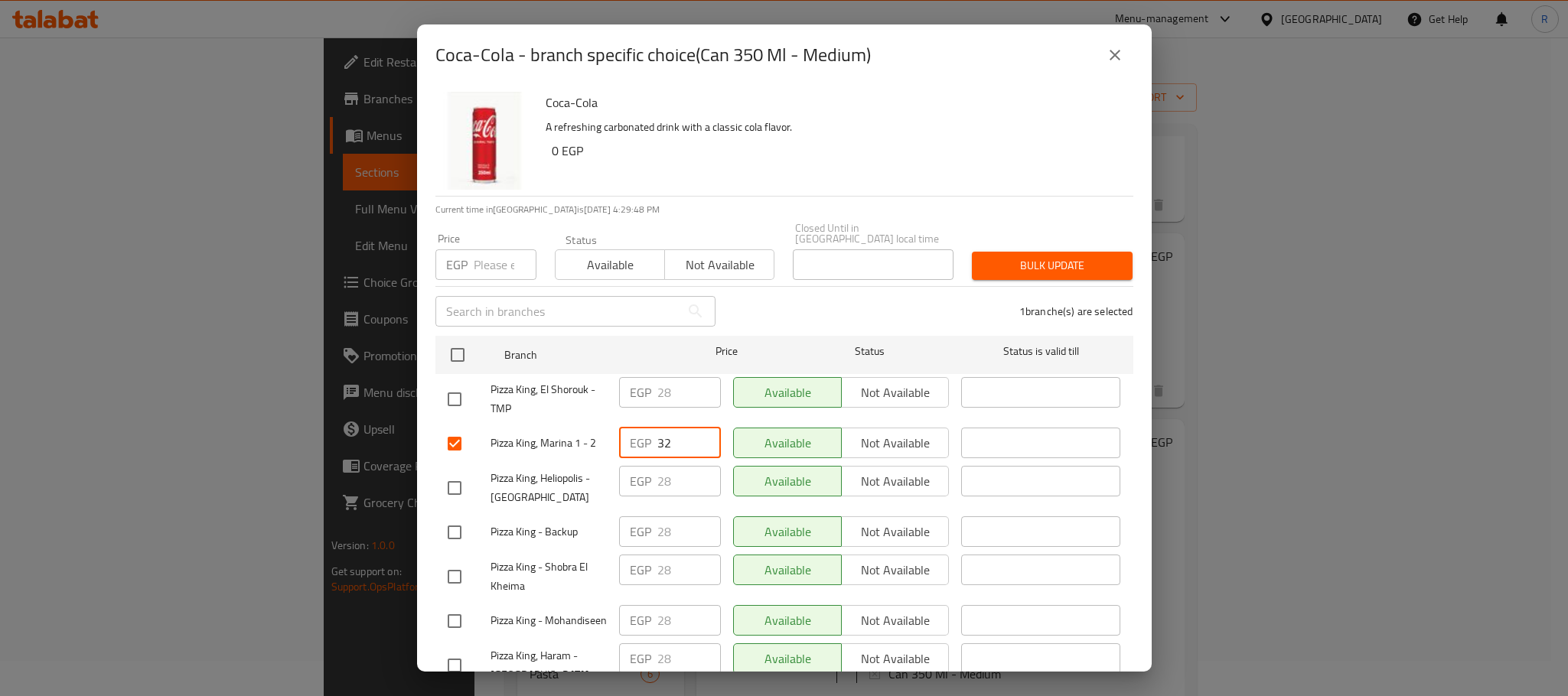
paste input "4"
type input "34"
click at [808, 315] on div "1 branche(s) are selected" at bounding box center [934, 312] width 418 height 55
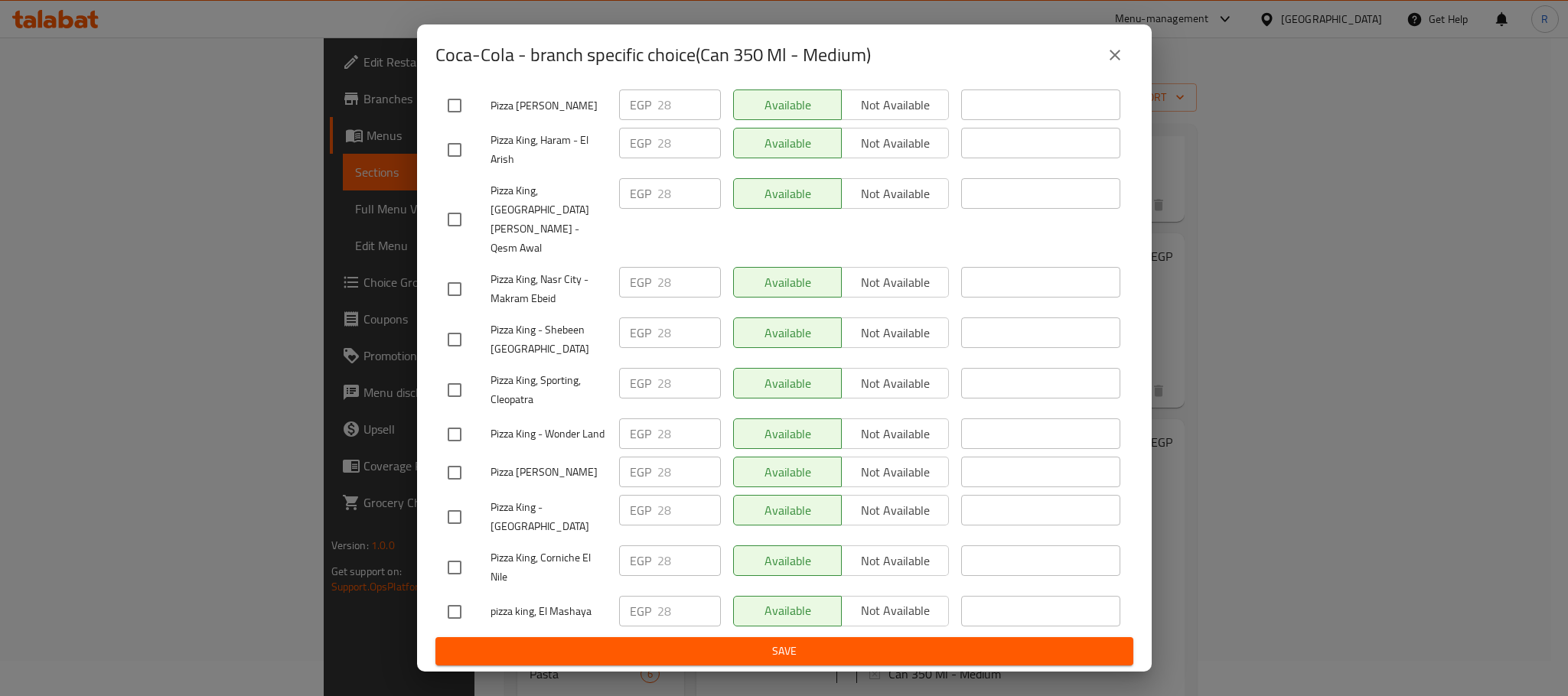
click at [723, 652] on span "Save" at bounding box center [784, 651] width 673 height 19
click at [1114, 69] on button "close" at bounding box center [1115, 55] width 37 height 37
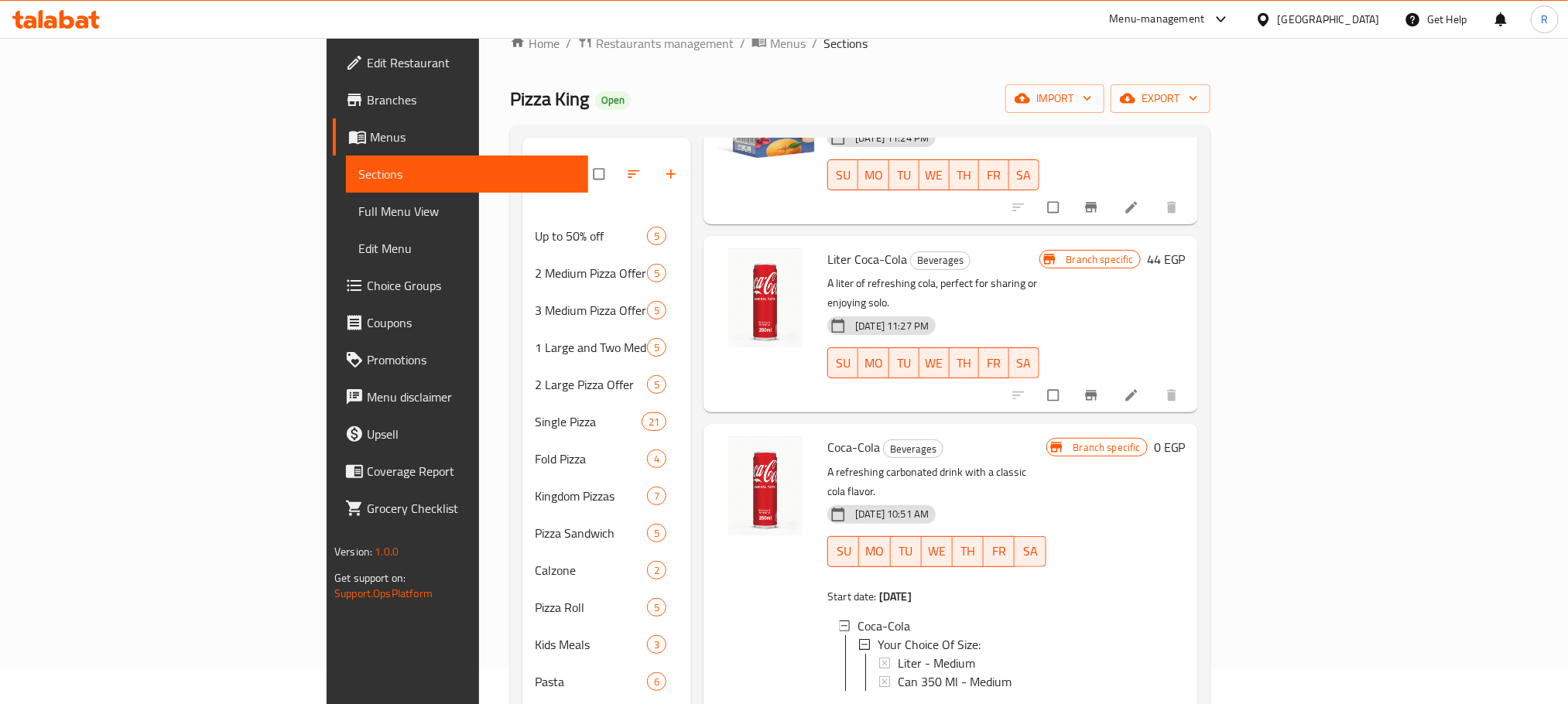
click at [1111, 378] on button "Branch-specific-item" at bounding box center [1093, 394] width 38 height 34
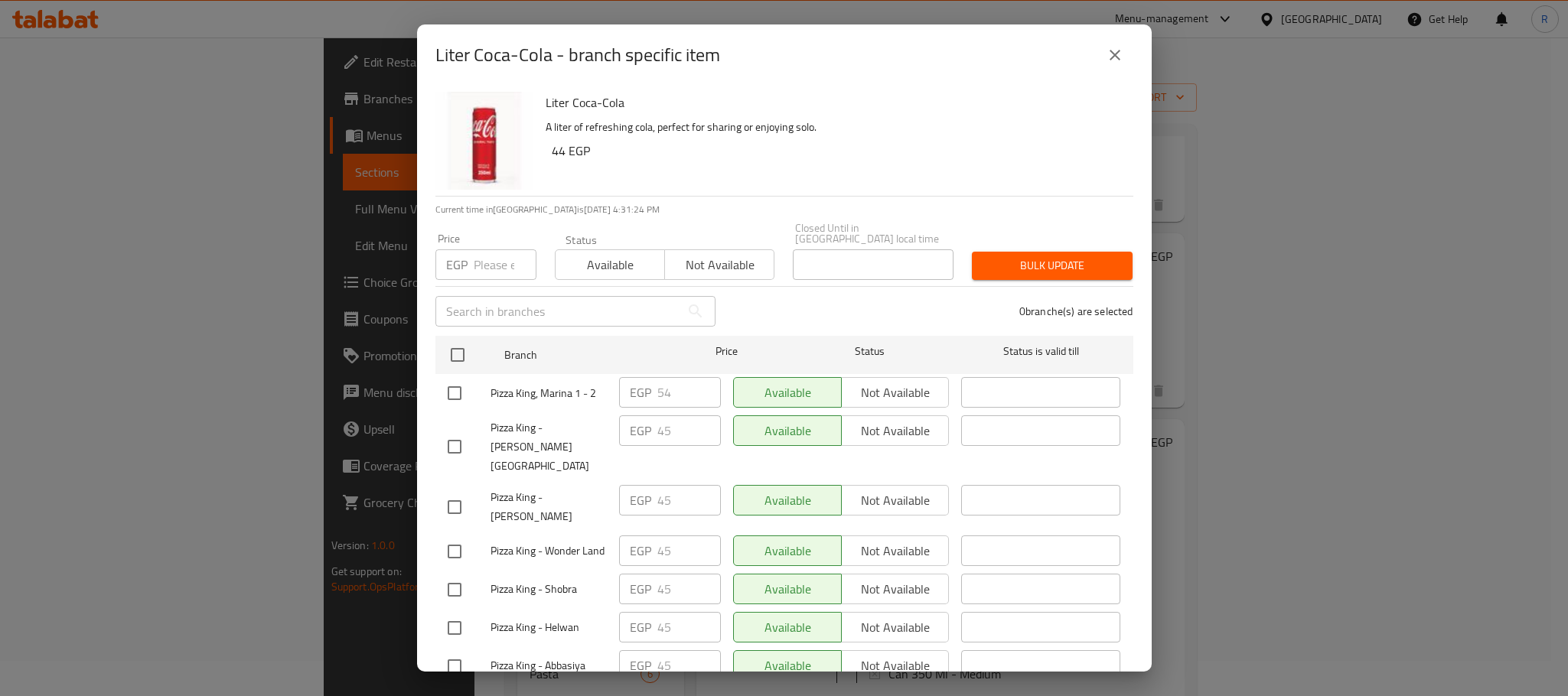
click at [1110, 60] on icon "close" at bounding box center [1115, 54] width 10 height 10
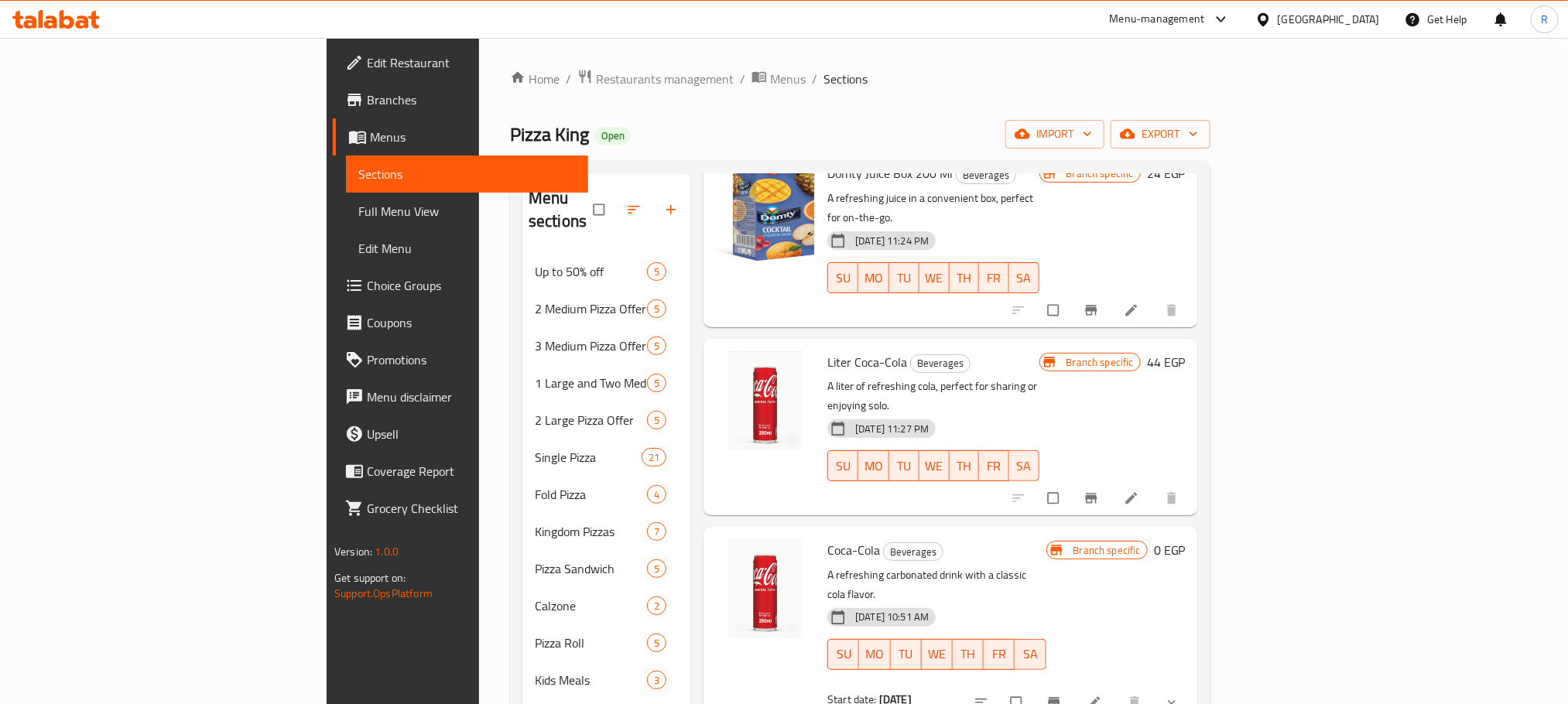
scroll to position [348, 0]
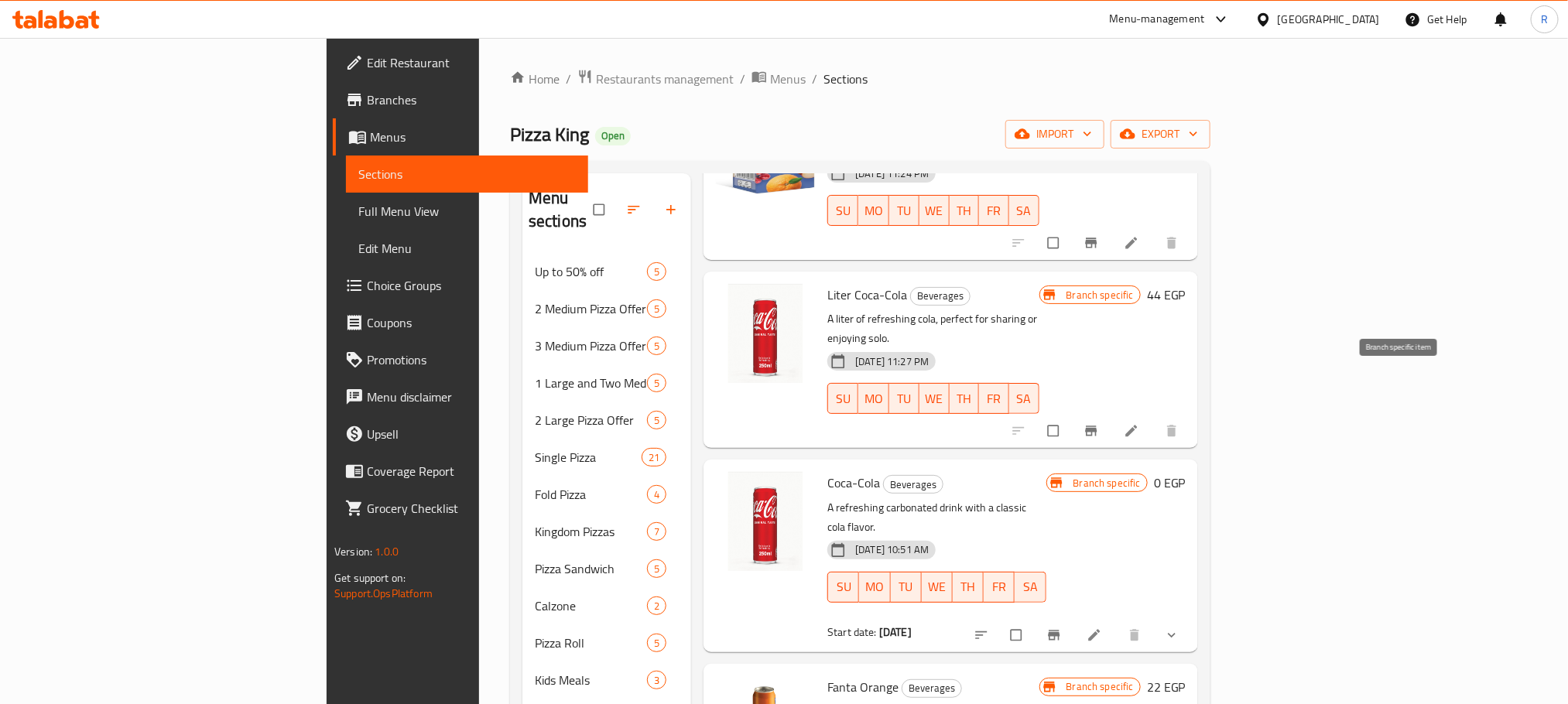
click at [1102, 423] on span "Branch-specific-item" at bounding box center [1092, 431] width 18 height 15
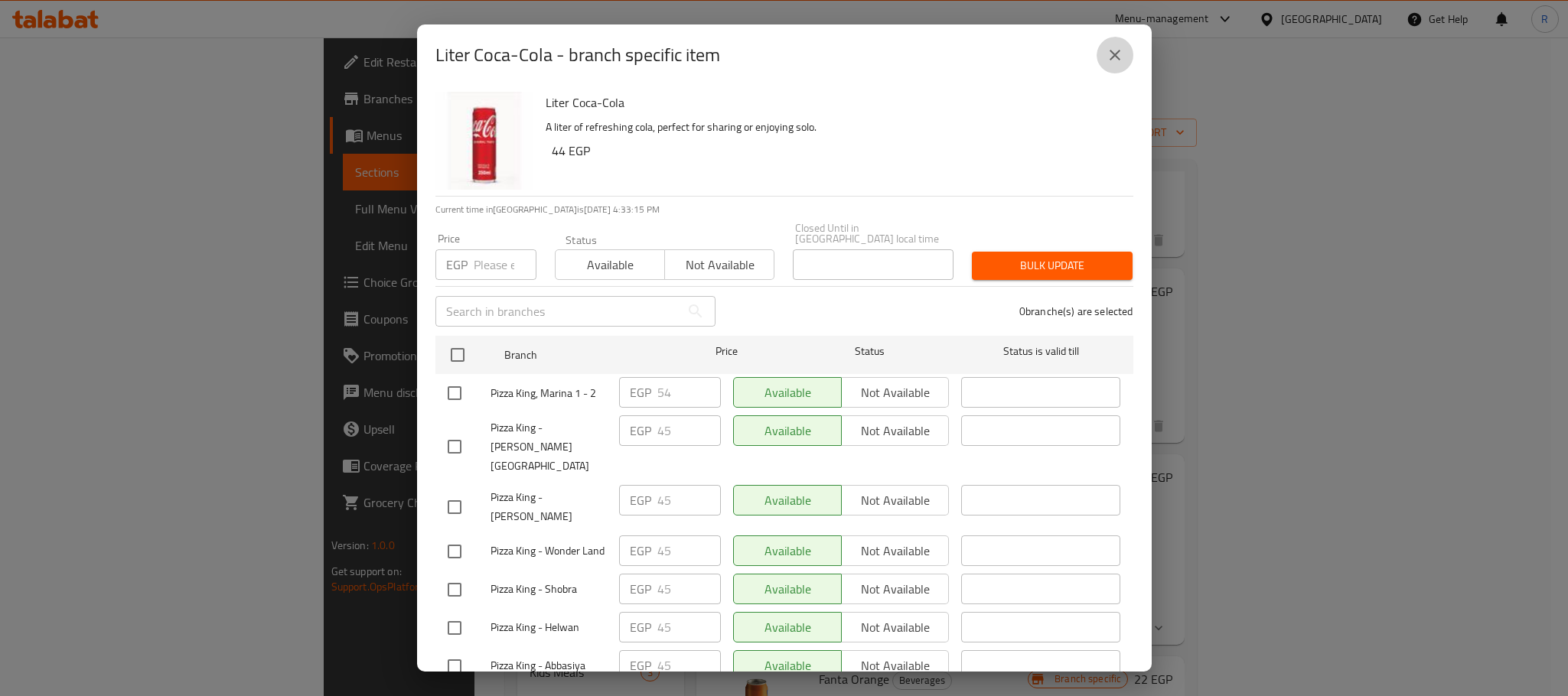
click at [1106, 63] on icon "close" at bounding box center [1115, 54] width 18 height 18
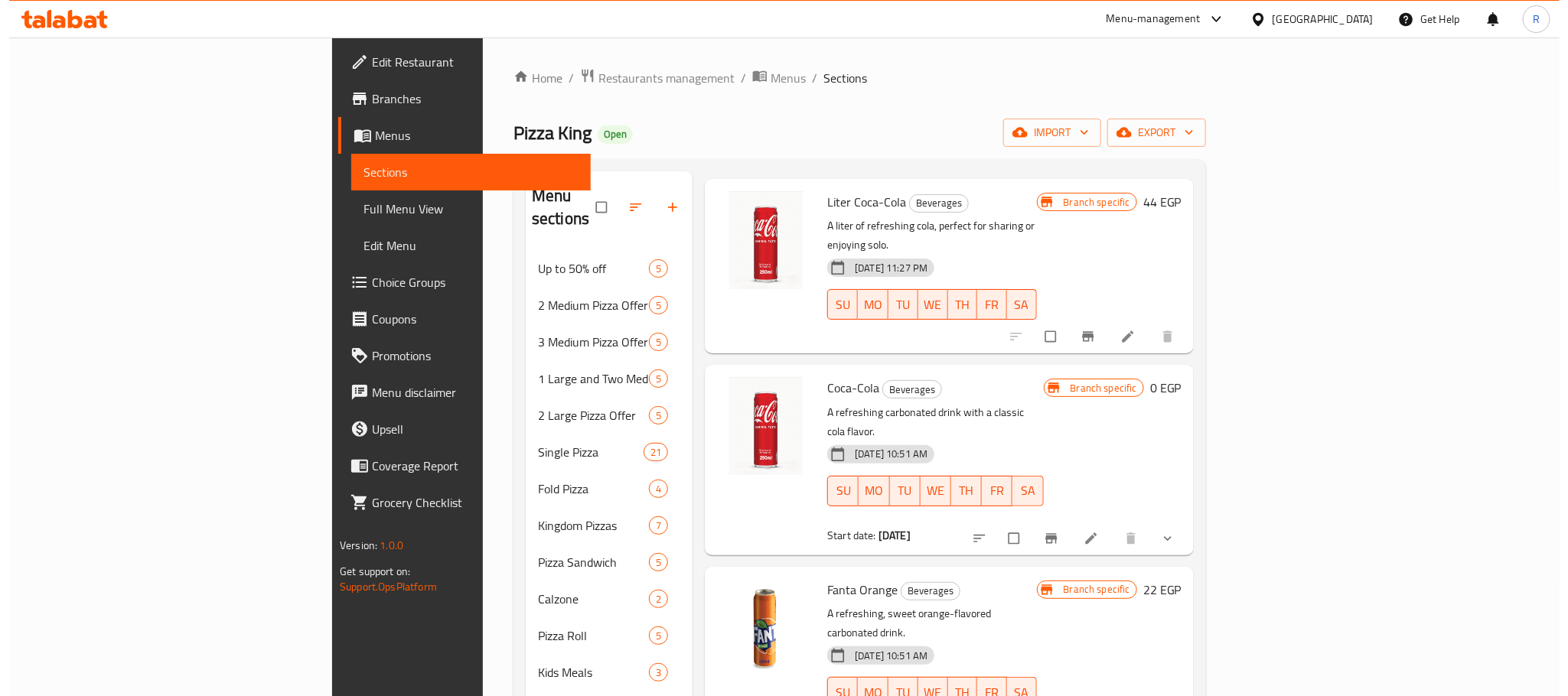
scroll to position [459, 0]
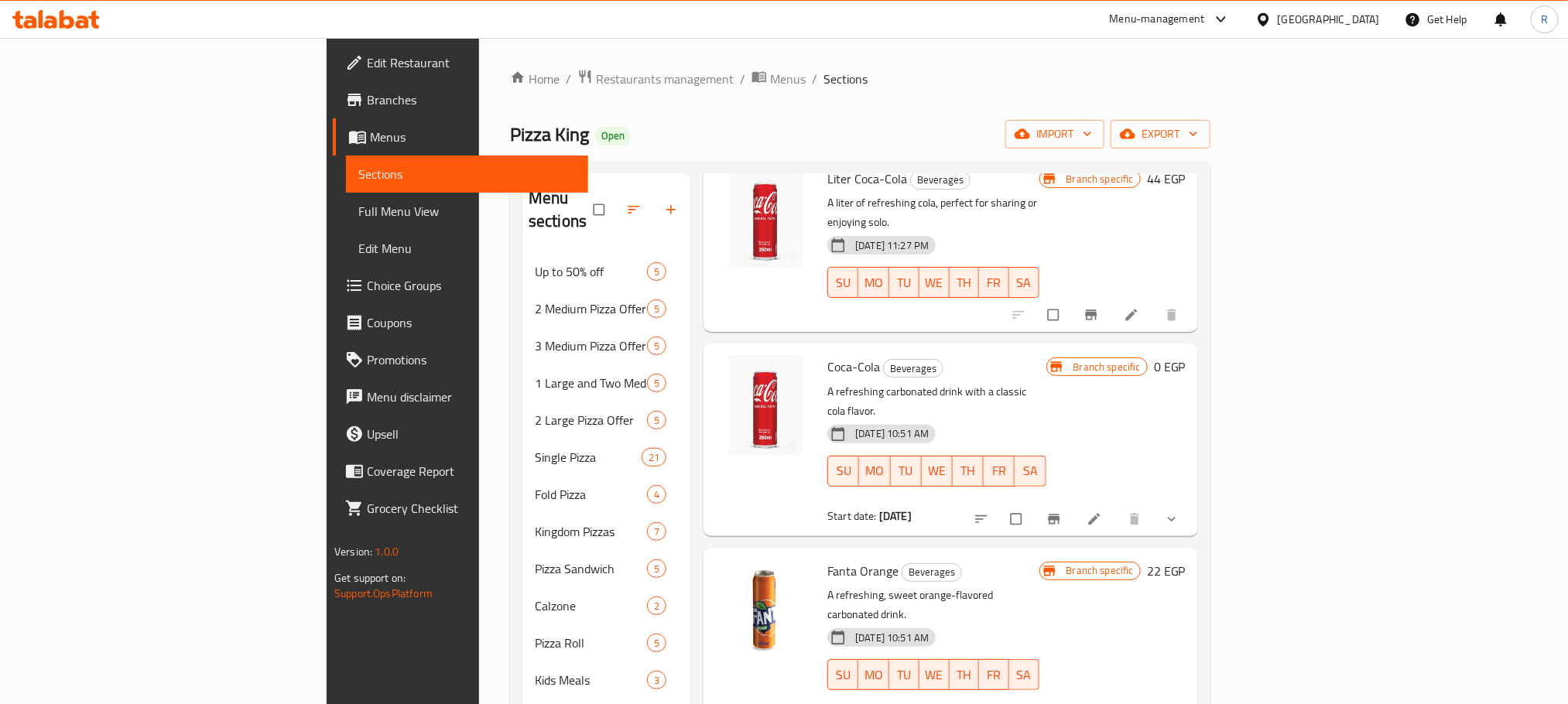
click at [1182, 511] on span "show more" at bounding box center [1173, 519] width 18 height 15
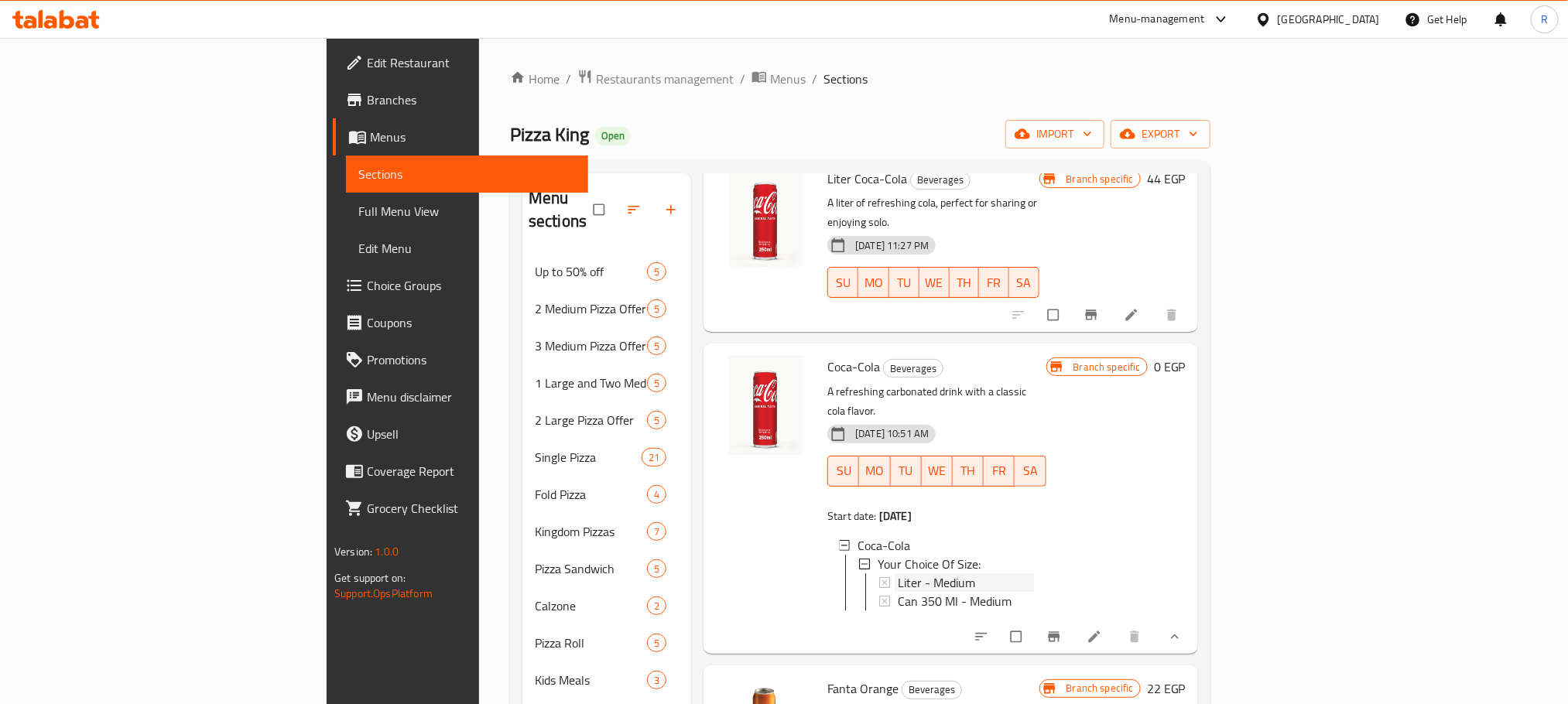
click at [898, 574] on span "Liter - Medium" at bounding box center [936, 582] width 77 height 18
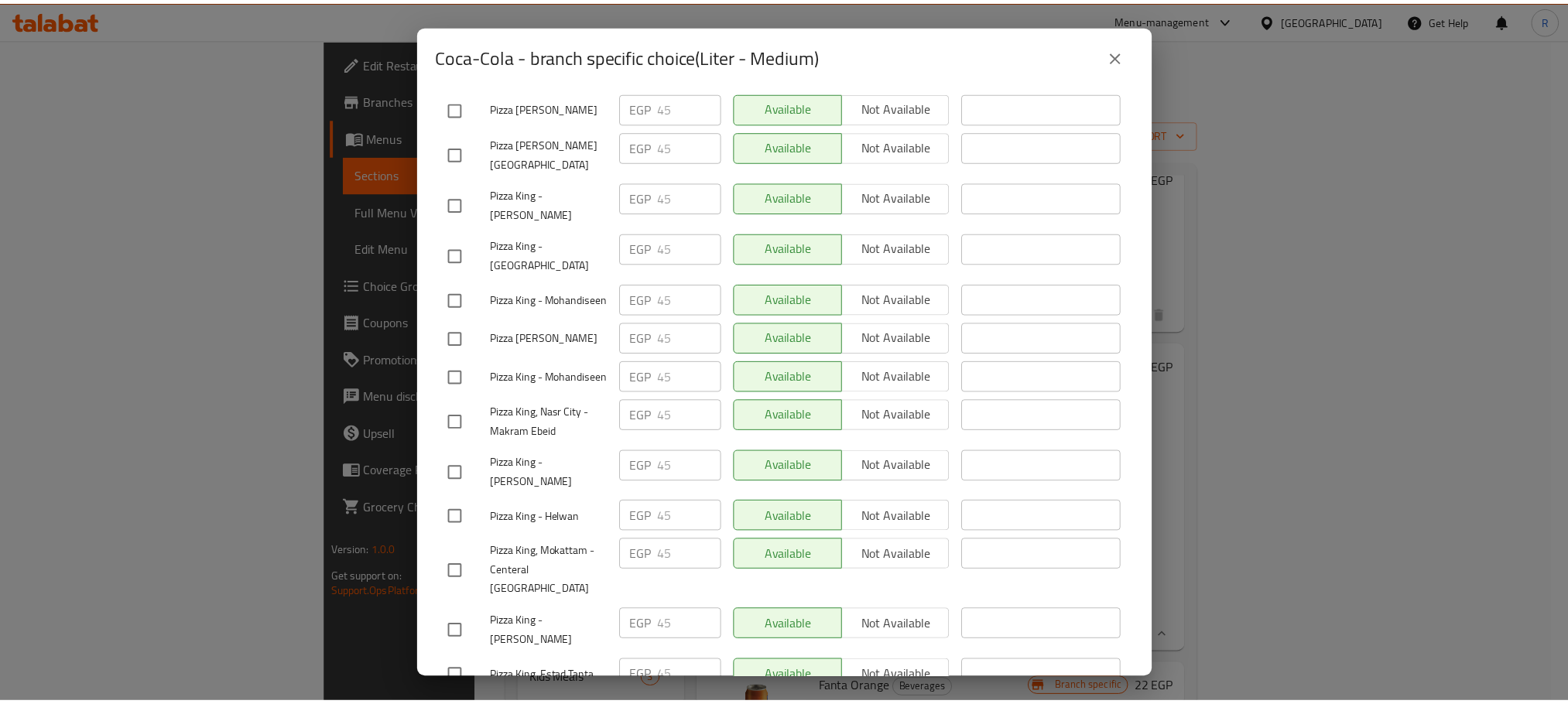
scroll to position [1448, 0]
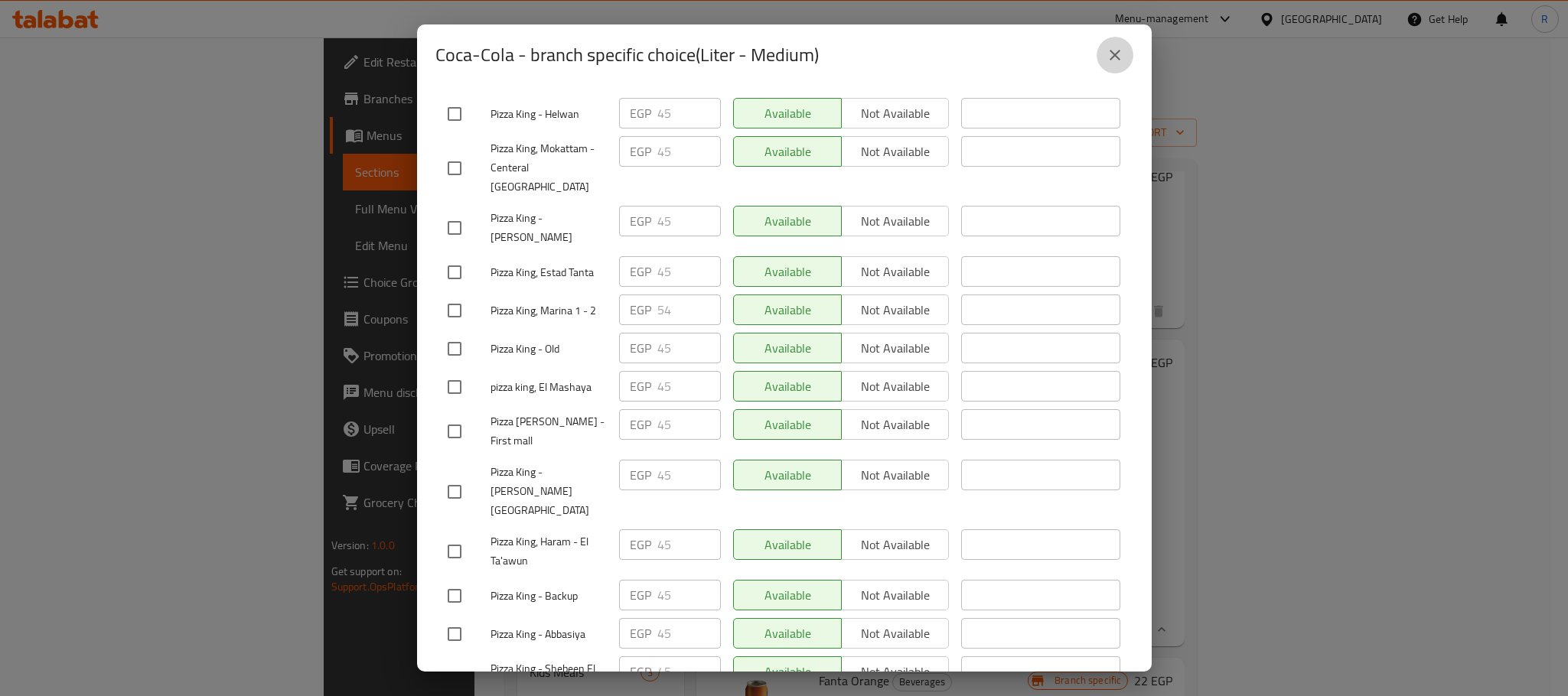
click at [1109, 44] on button "close" at bounding box center [1115, 55] width 37 height 37
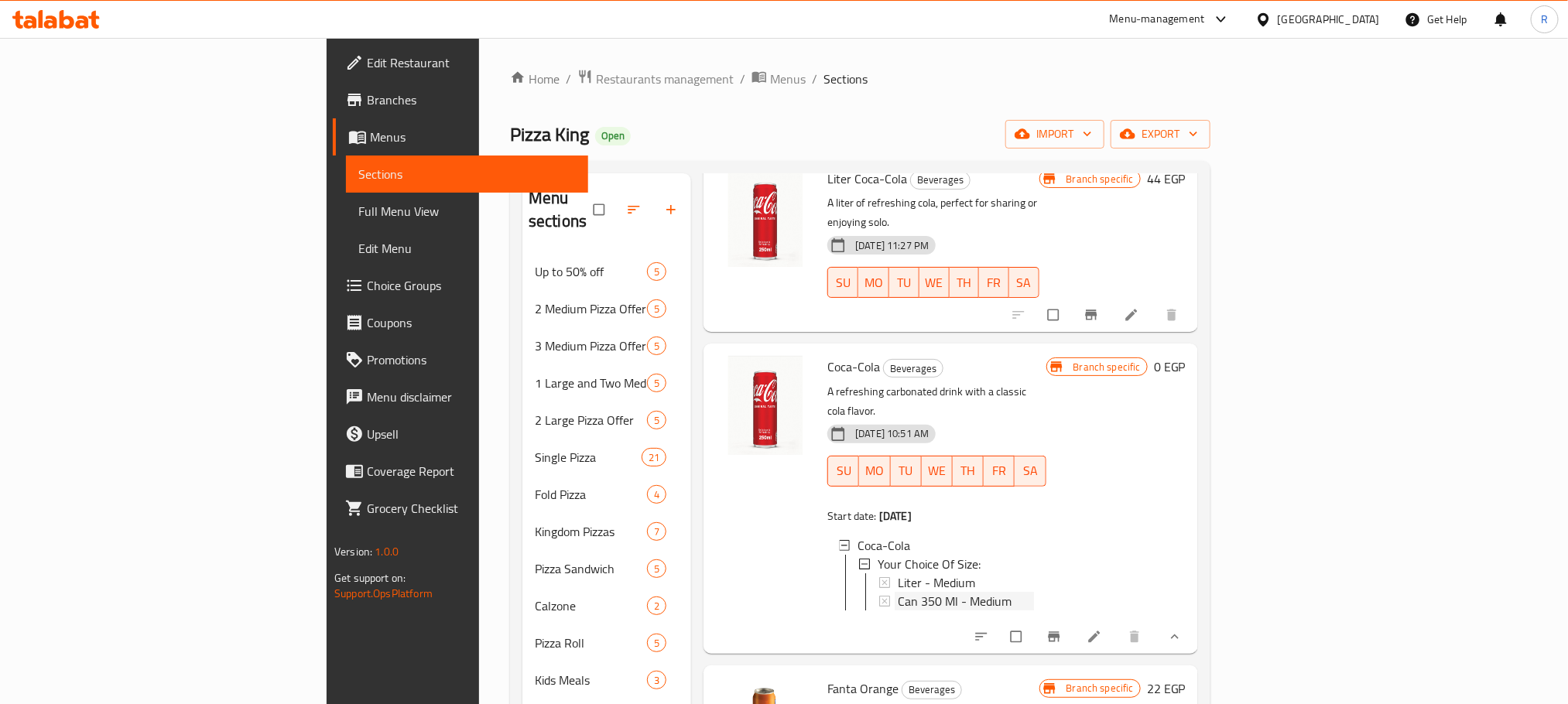
click at [954, 592] on div "Can 350 Ml - Medium" at bounding box center [965, 601] width 135 height 18
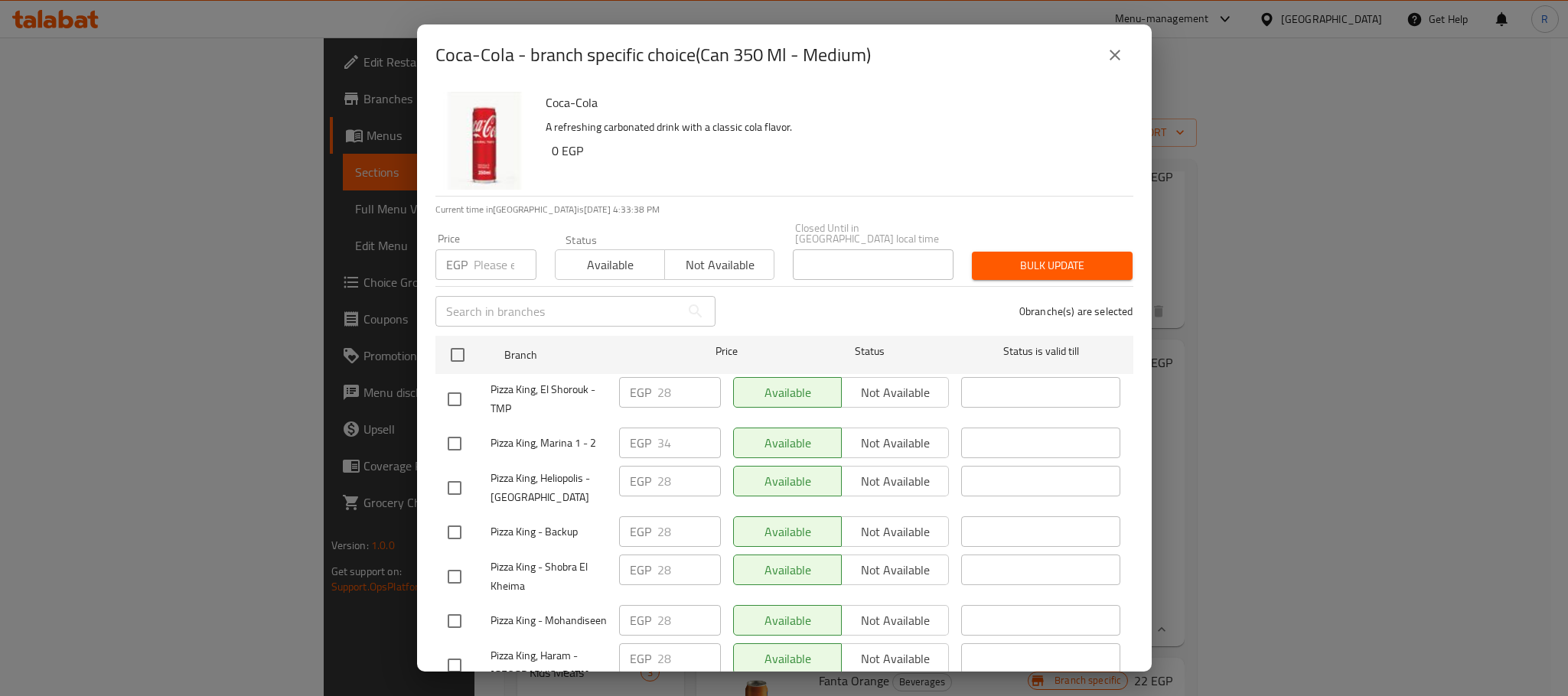
click at [1106, 57] on icon "close" at bounding box center [1115, 54] width 18 height 18
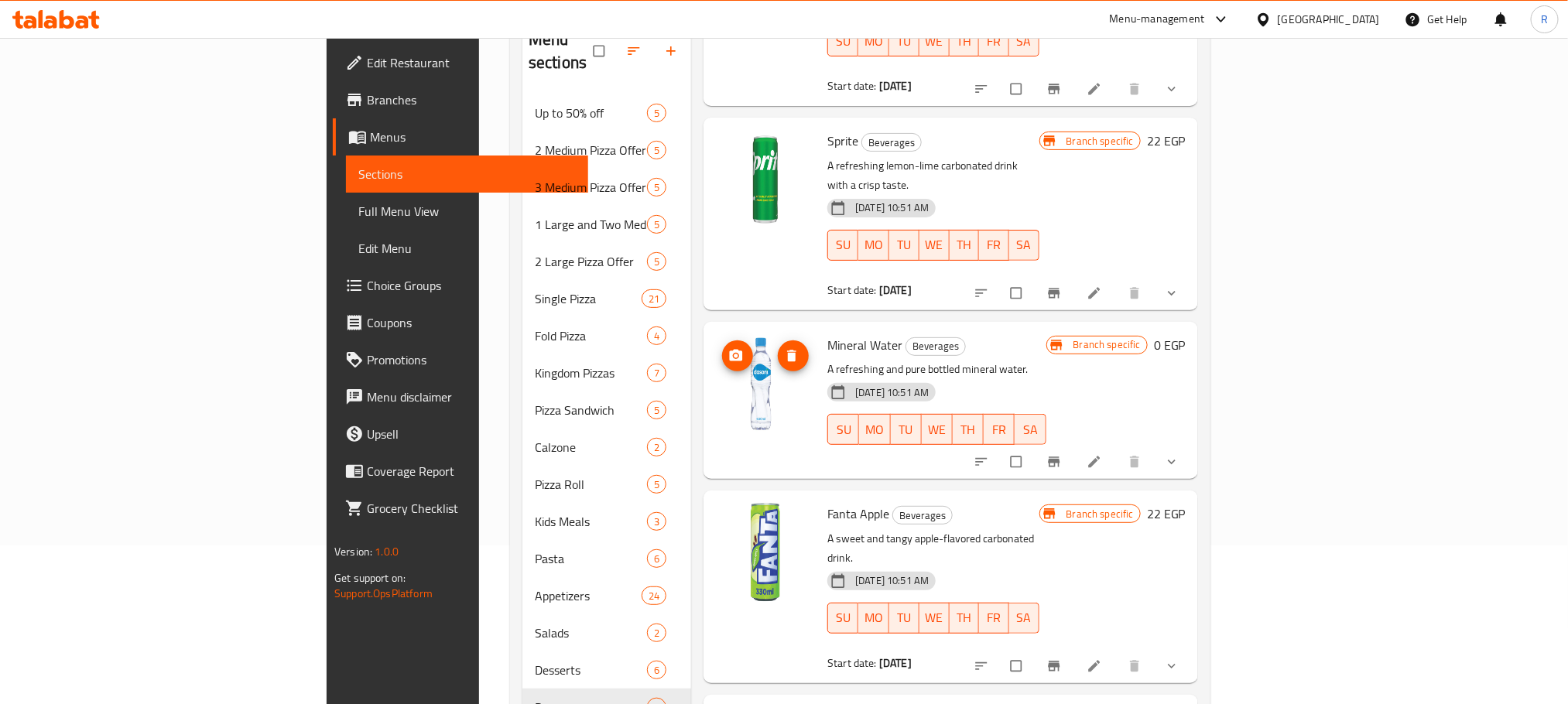
scroll to position [268, 0]
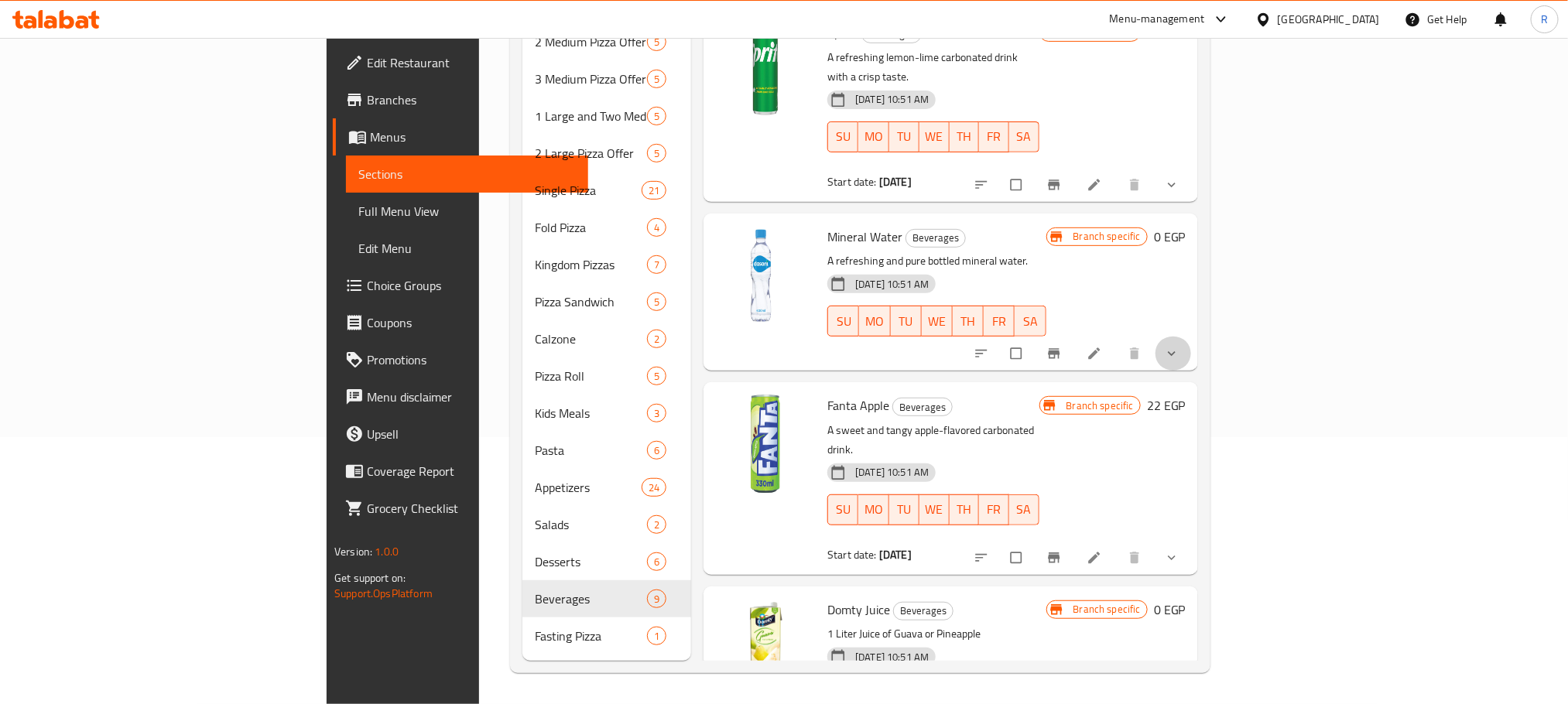
click at [1192, 337] on button "show more" at bounding box center [1173, 353] width 38 height 34
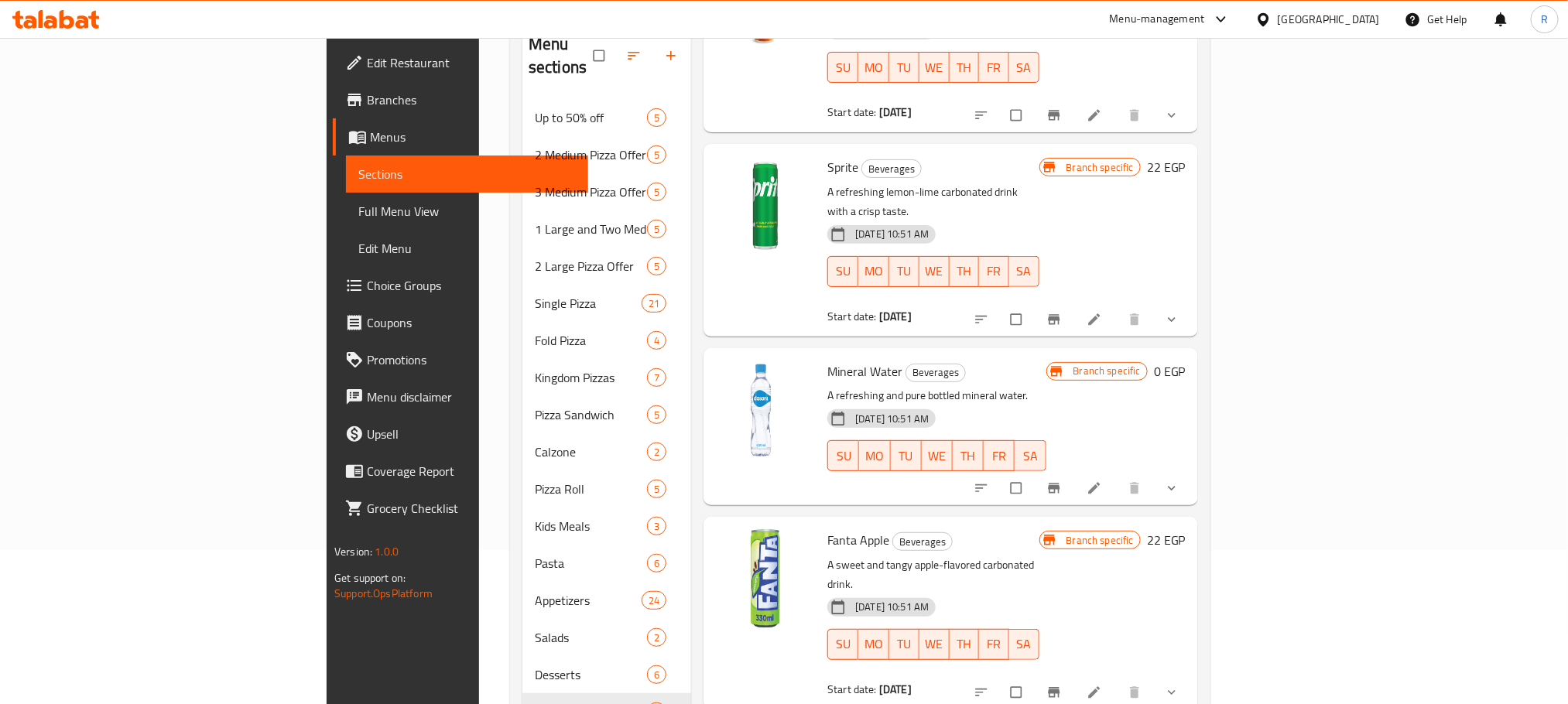
scroll to position [268, 0]
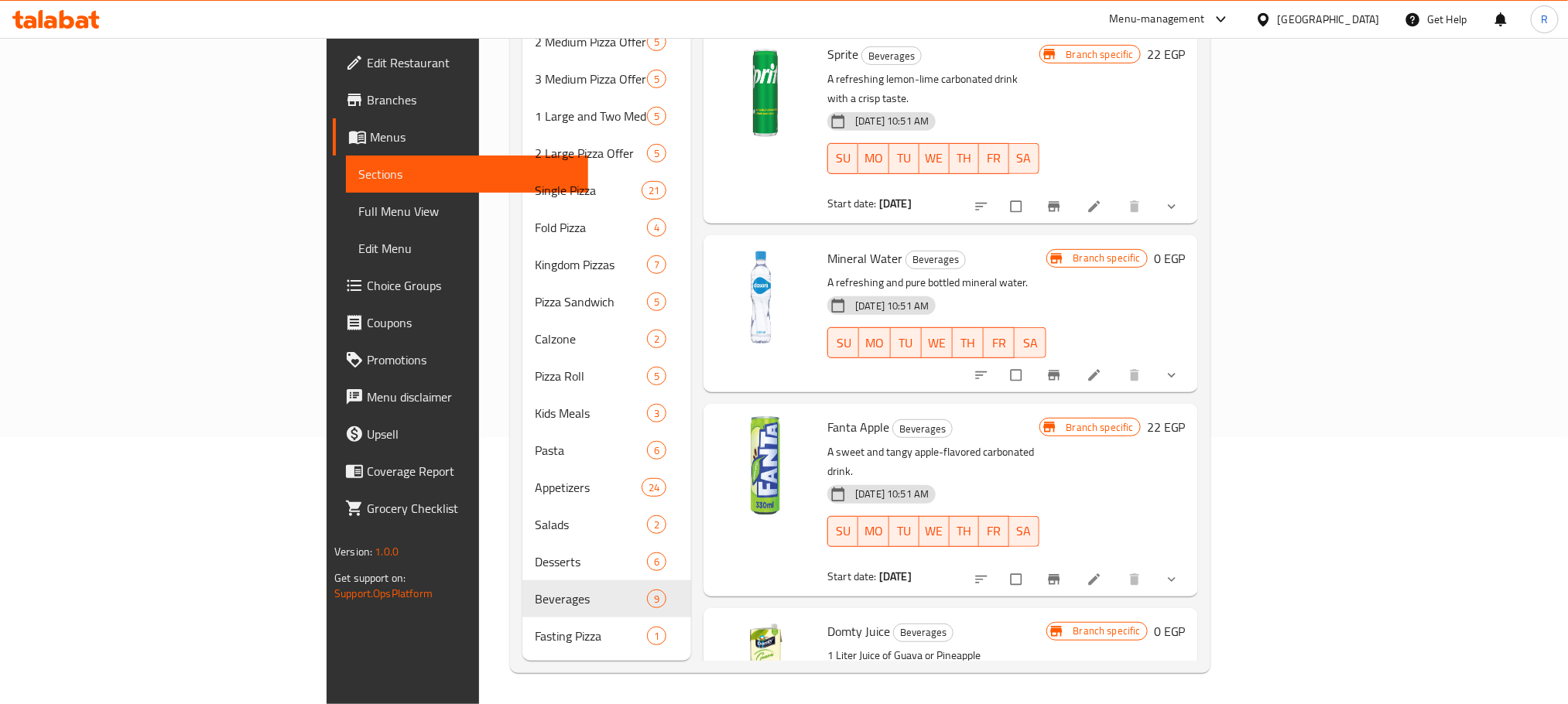
click at [1179, 367] on icon "show more" at bounding box center [1172, 375] width 15 height 15
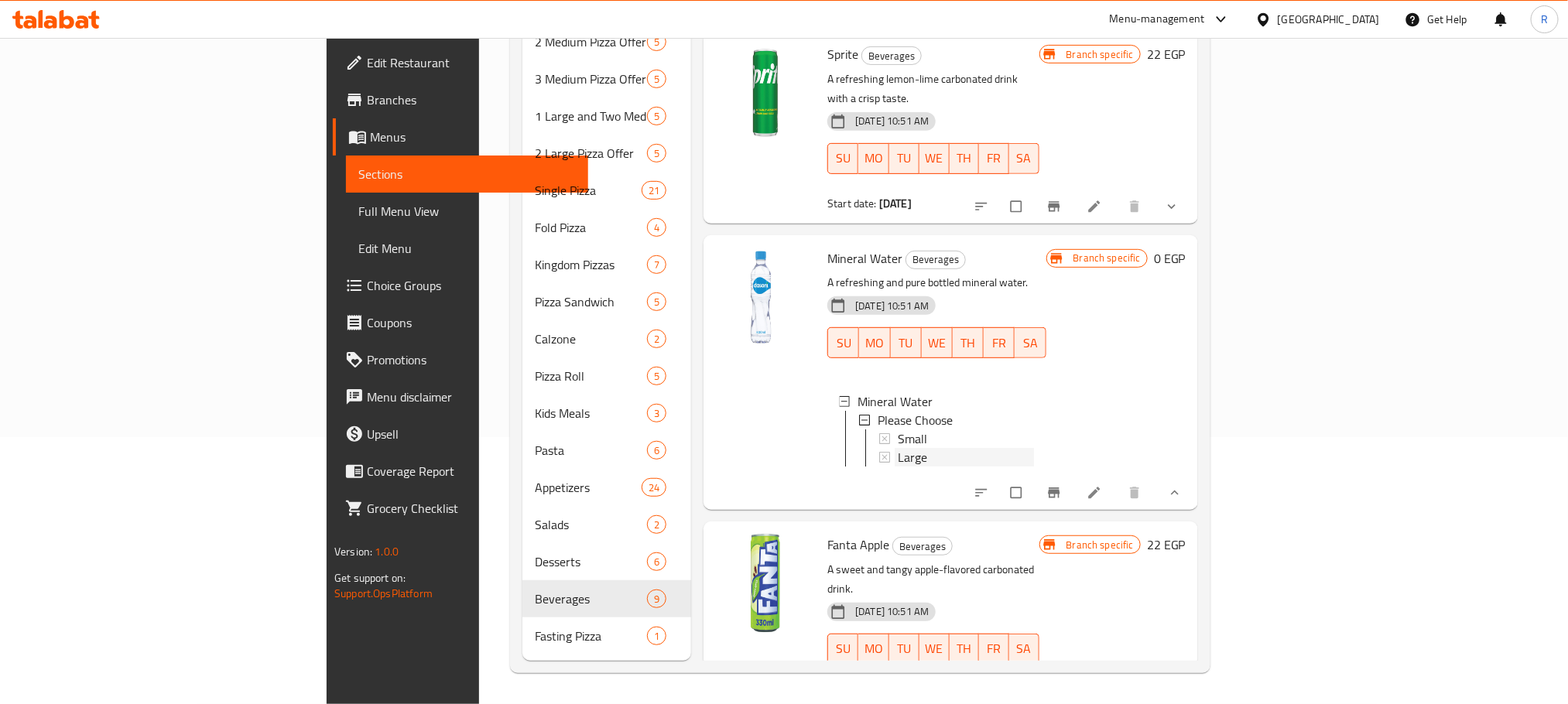
click at [898, 448] on div "Large" at bounding box center [965, 457] width 135 height 18
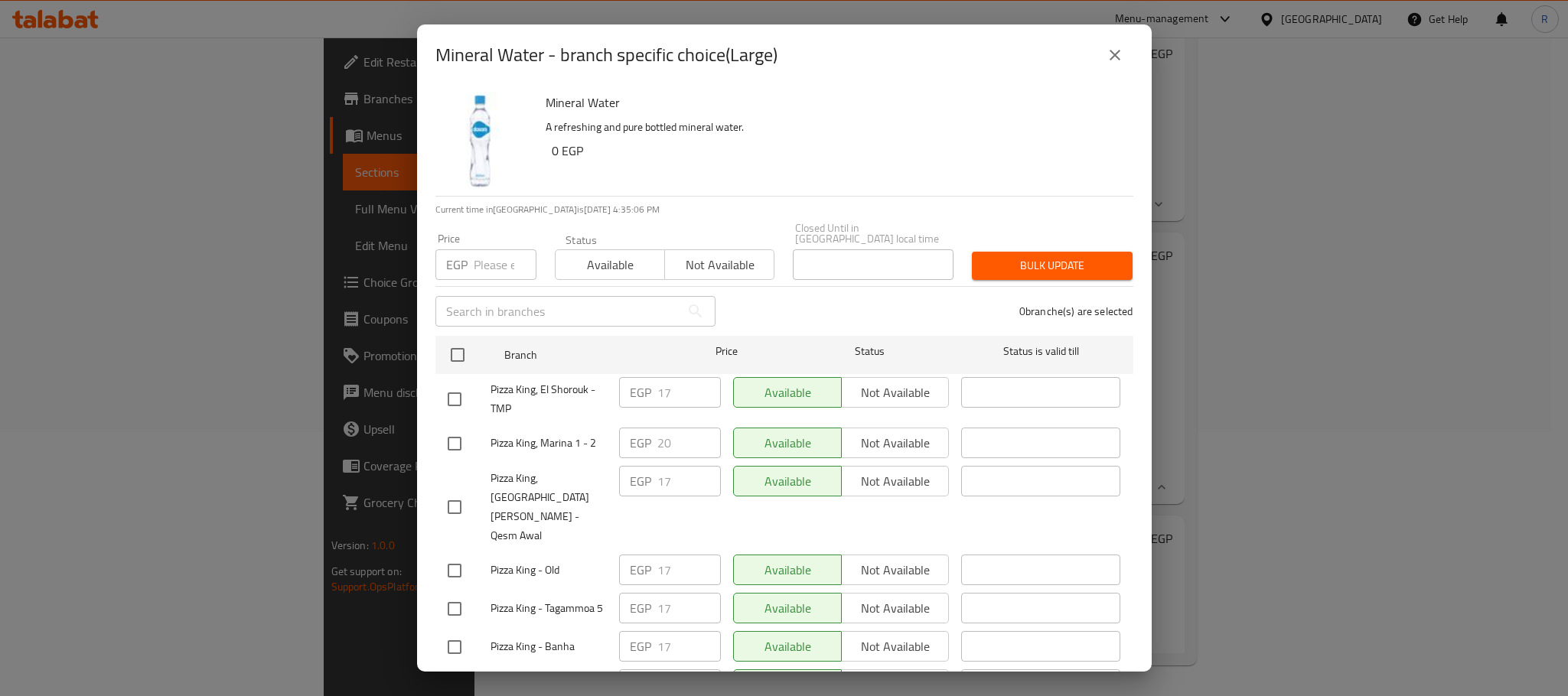
click at [1109, 58] on icon "close" at bounding box center [1115, 54] width 18 height 18
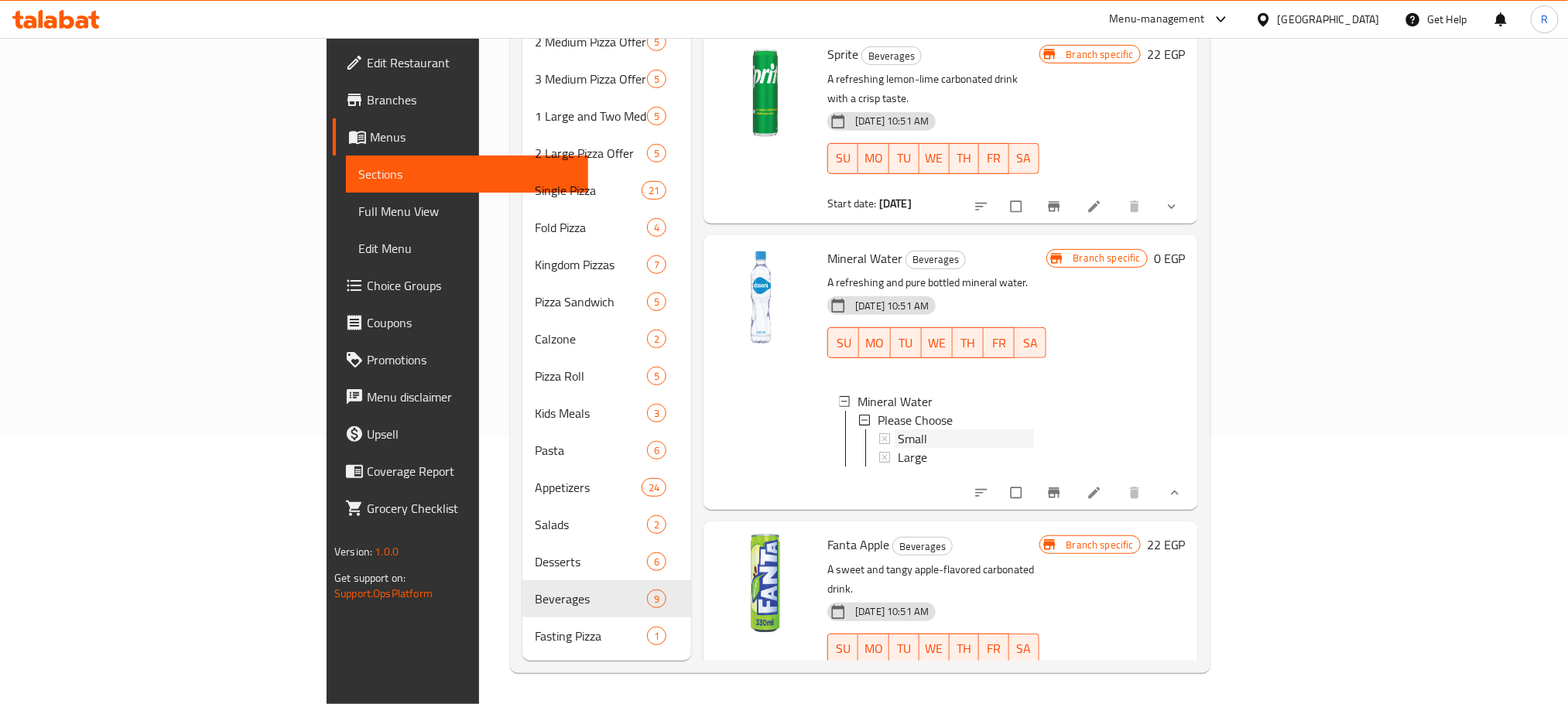
click at [898, 429] on div "Small" at bounding box center [965, 438] width 135 height 18
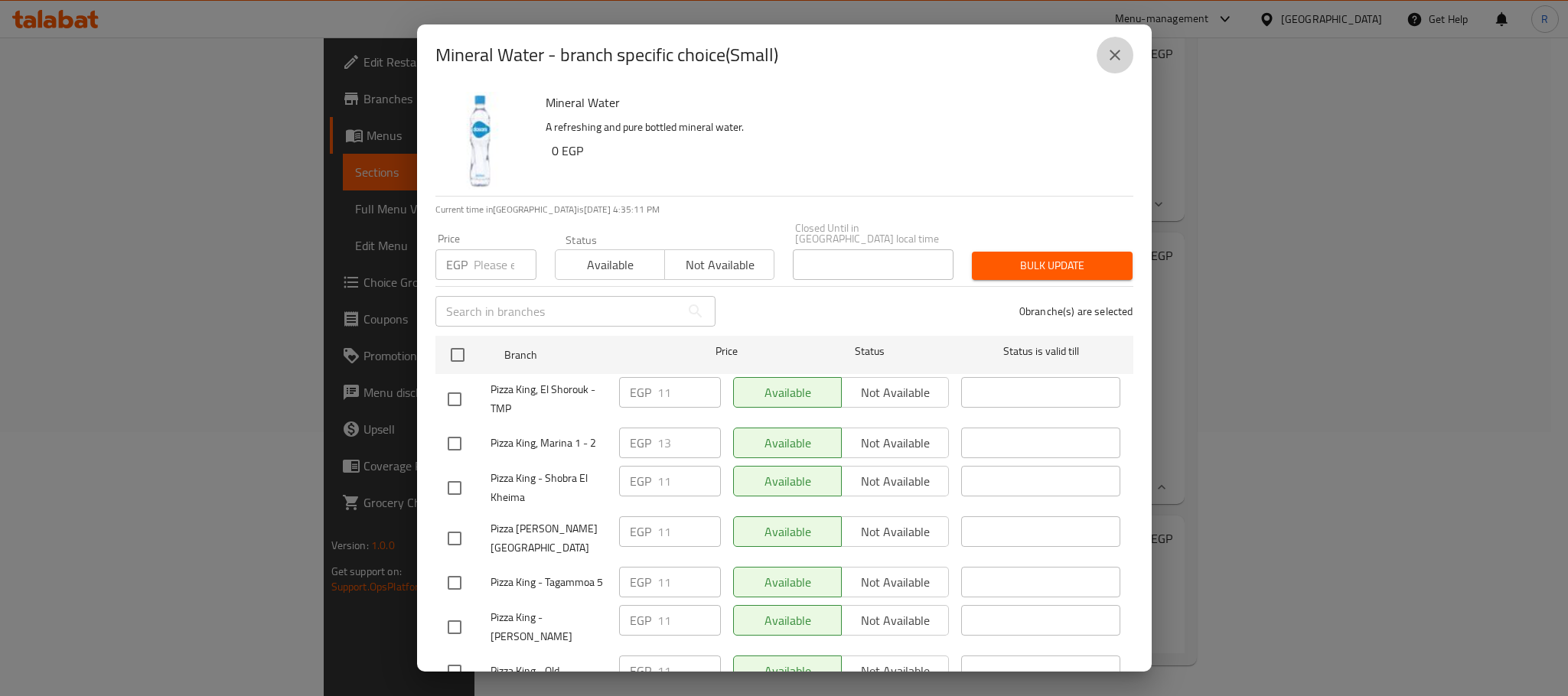
click at [1123, 60] on icon "close" at bounding box center [1115, 54] width 18 height 18
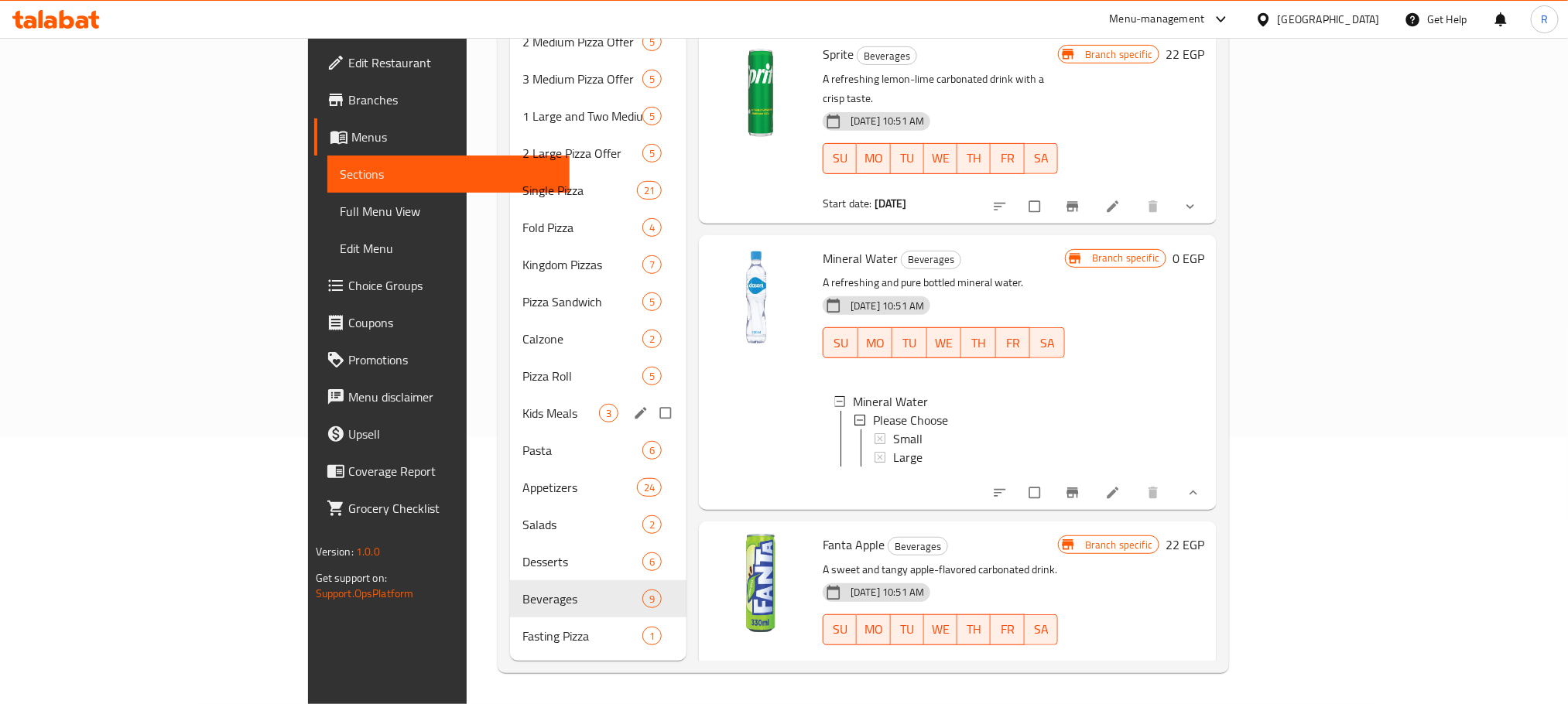
click at [510, 417] on div "Kids Meals 3" at bounding box center [598, 413] width 176 height 38
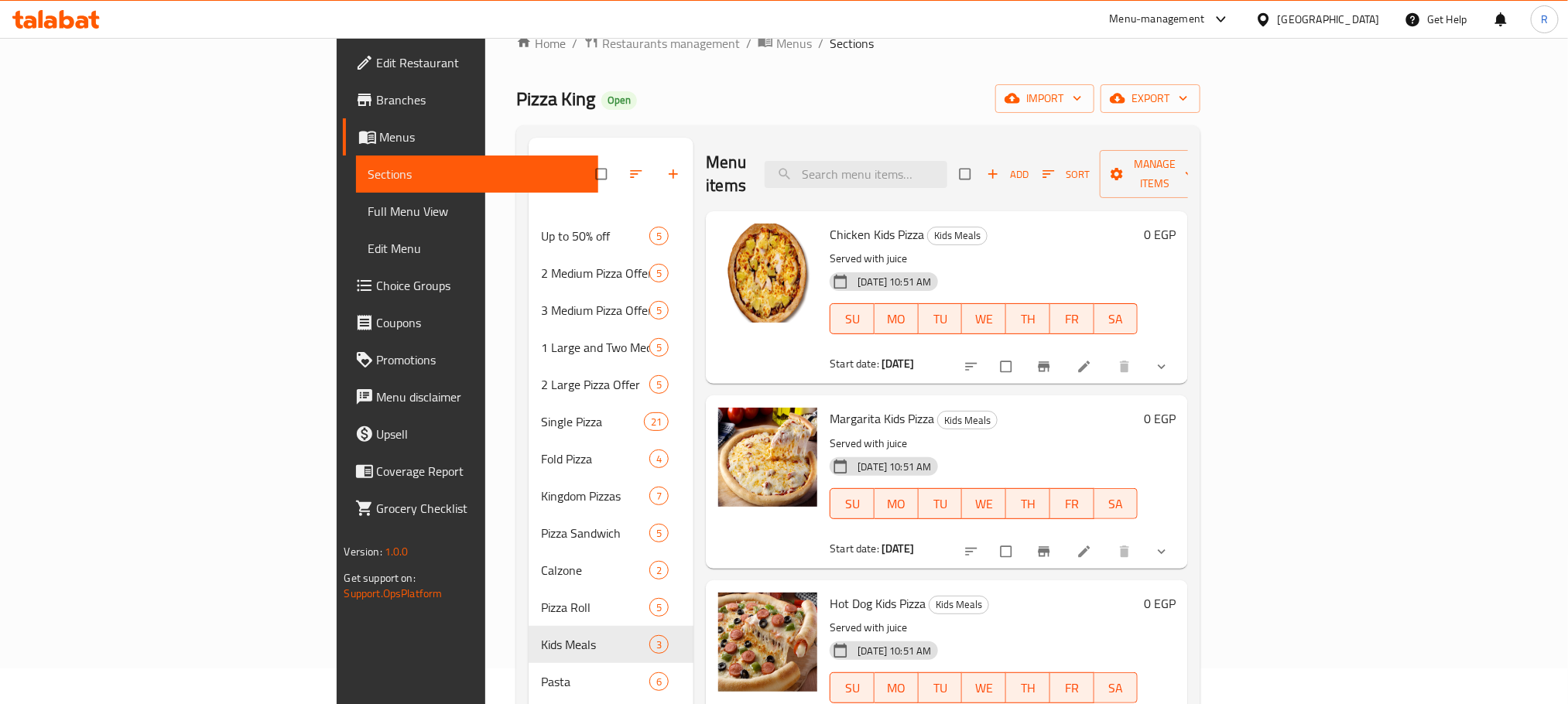
scroll to position [151, 0]
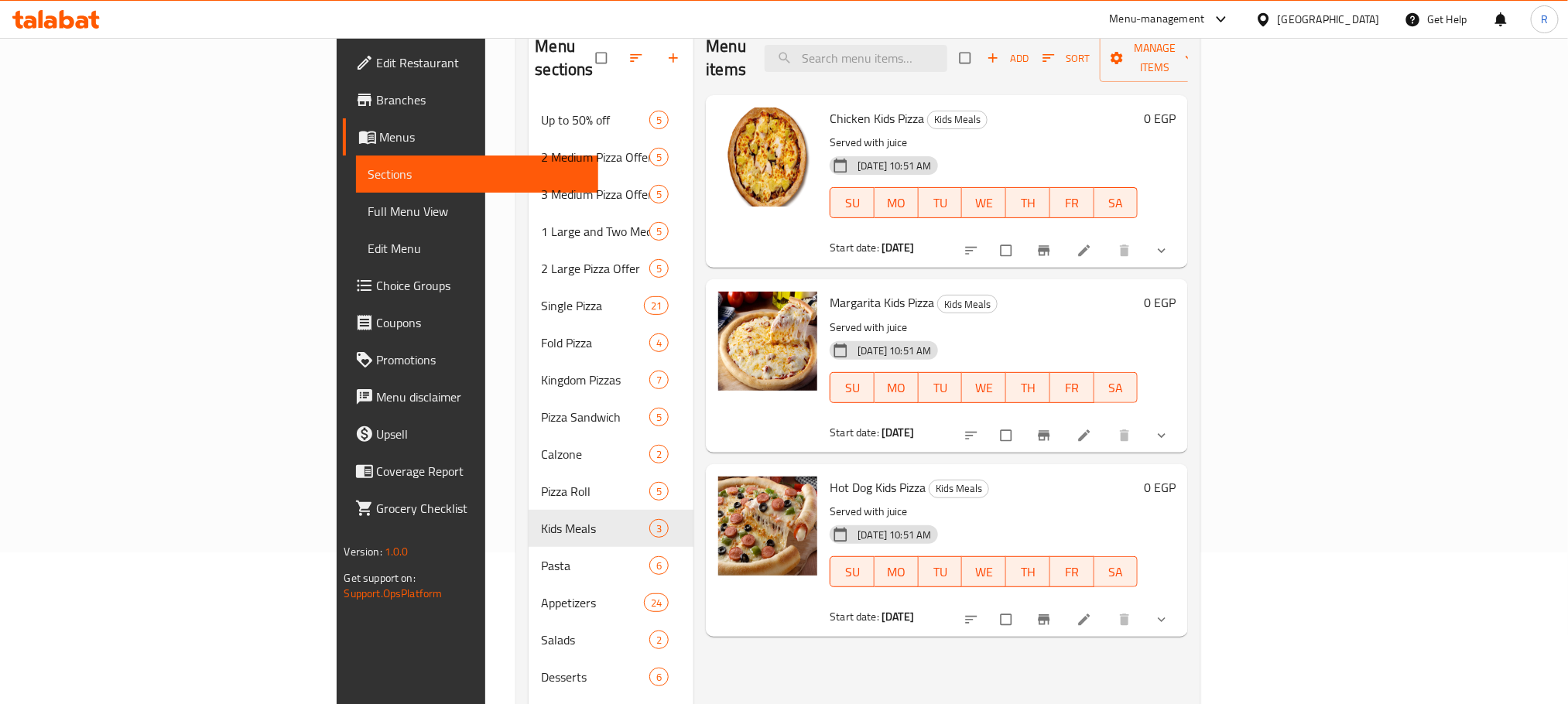
click at [1181, 235] on button "show more" at bounding box center [1163, 250] width 38 height 34
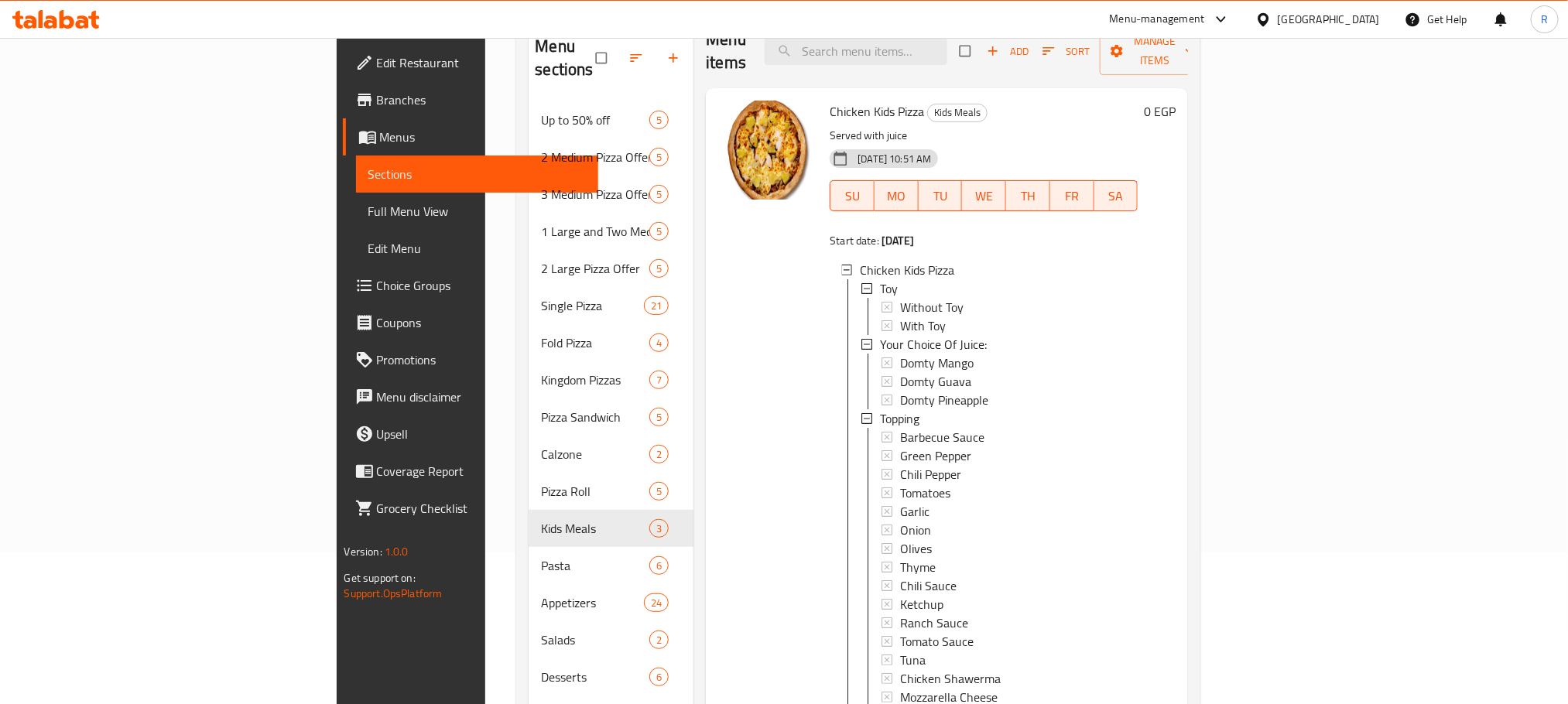
scroll to position [0, 0]
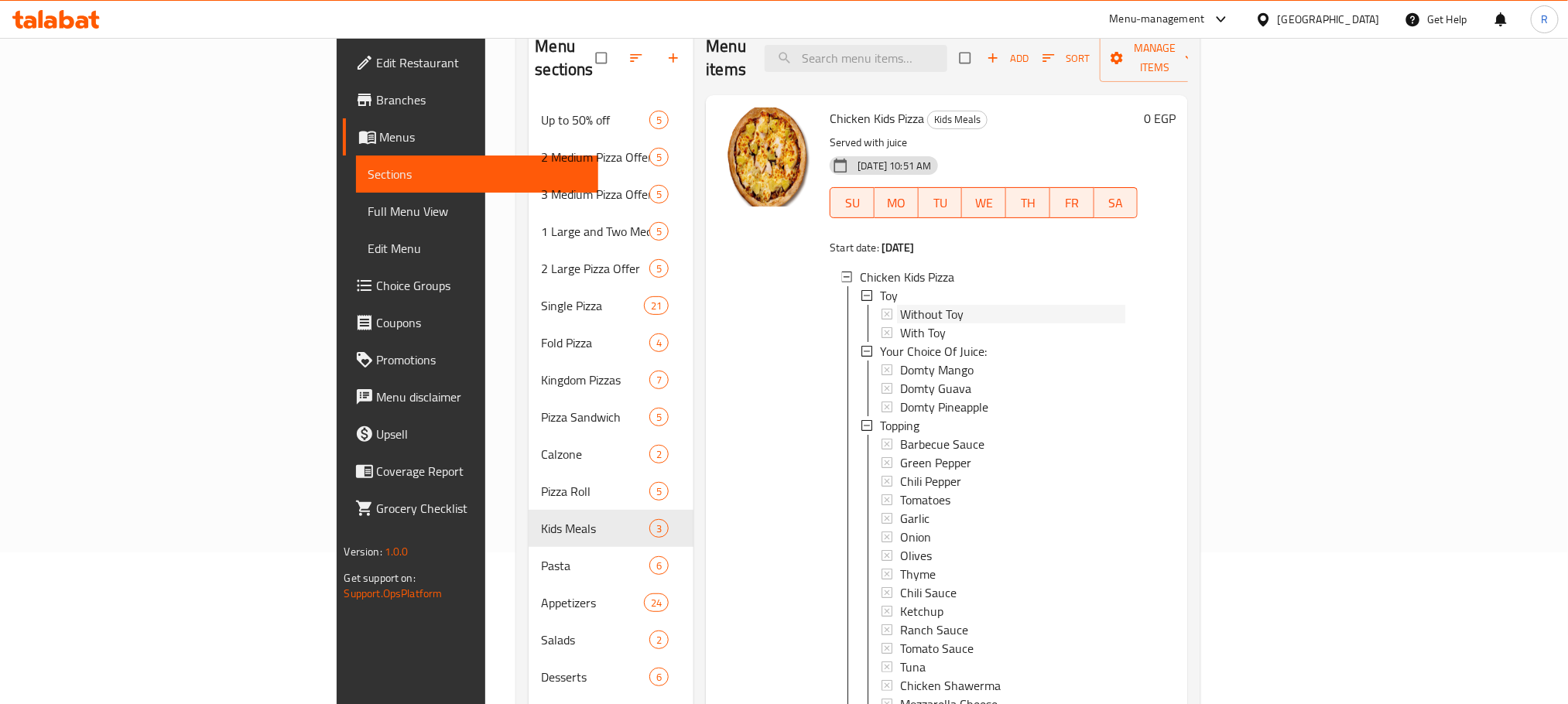
click at [942, 310] on div "Without Toy" at bounding box center [1013, 313] width 226 height 18
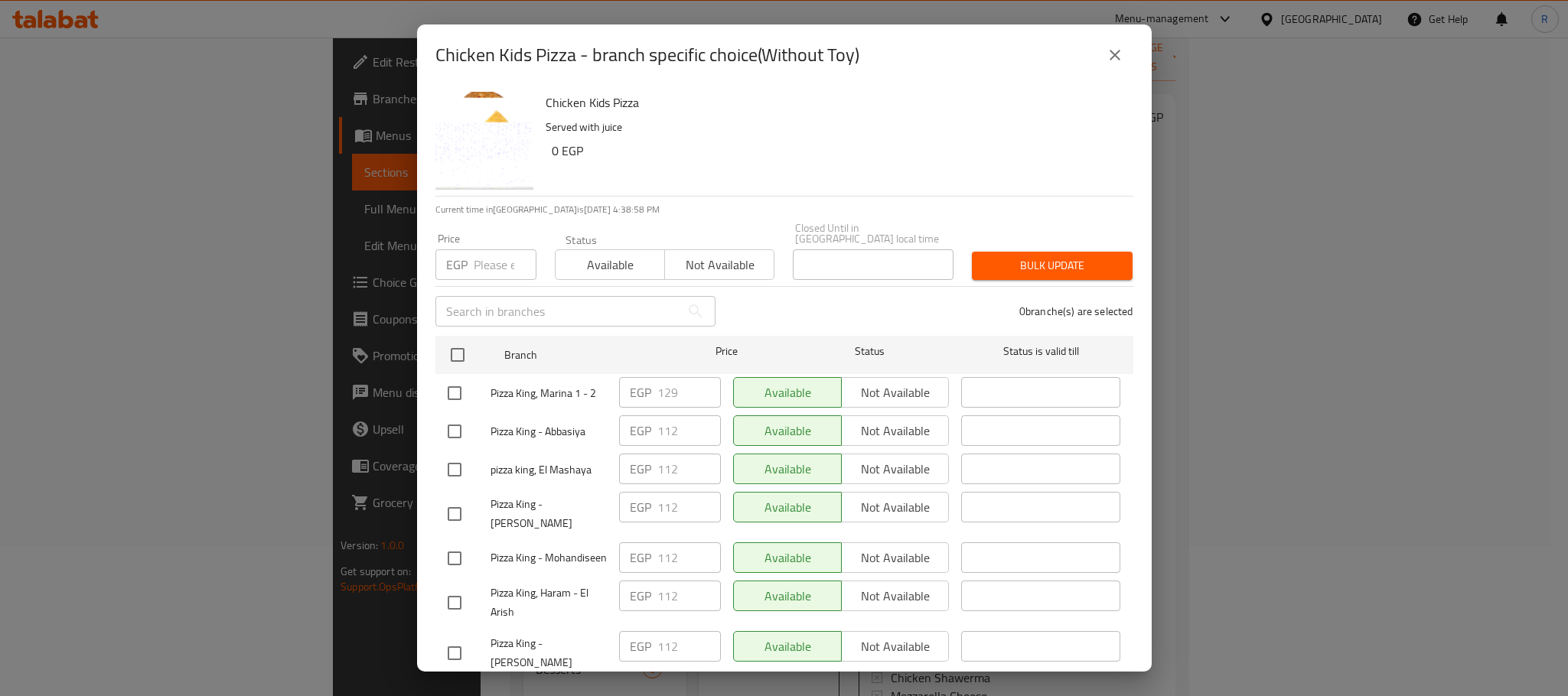
click at [1124, 60] on button "close" at bounding box center [1115, 55] width 37 height 37
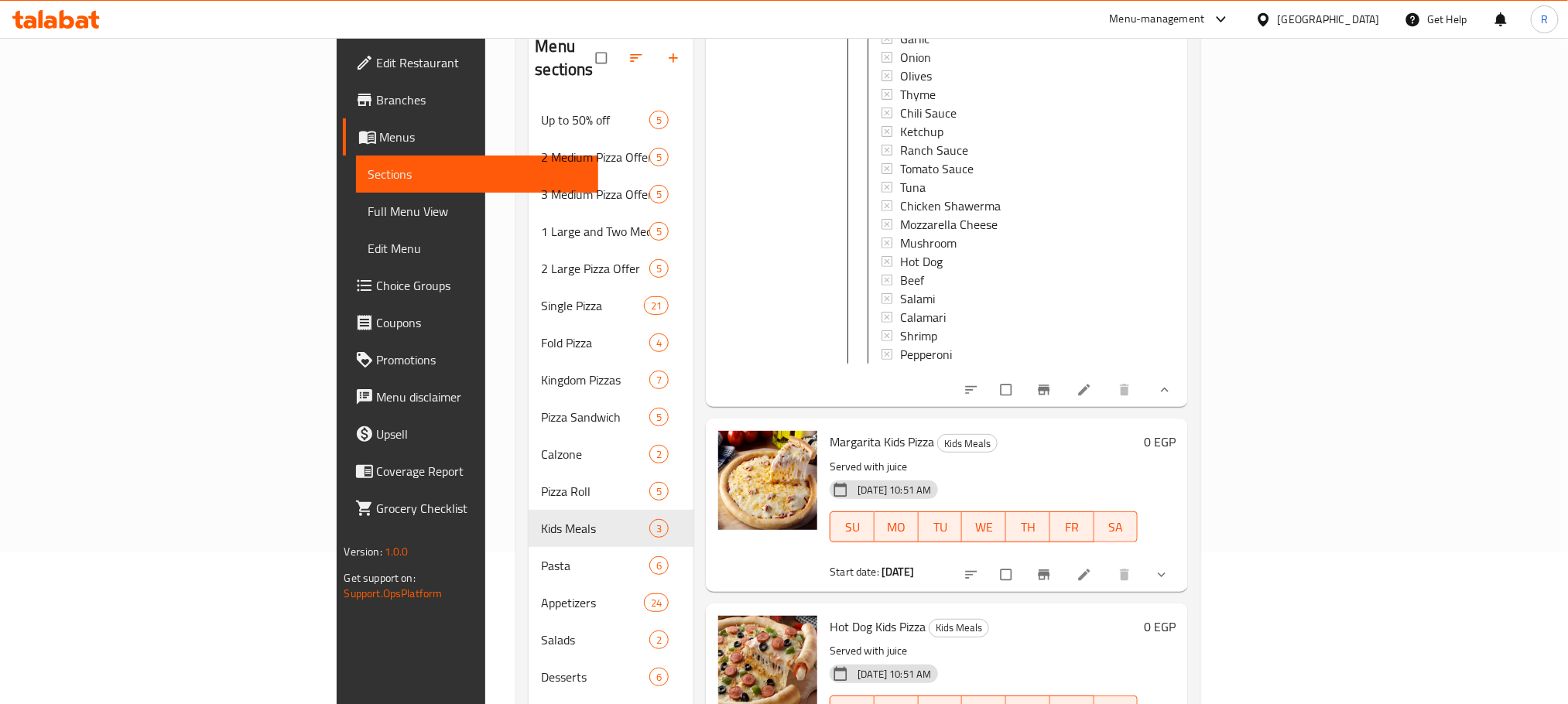
scroll to position [268, 0]
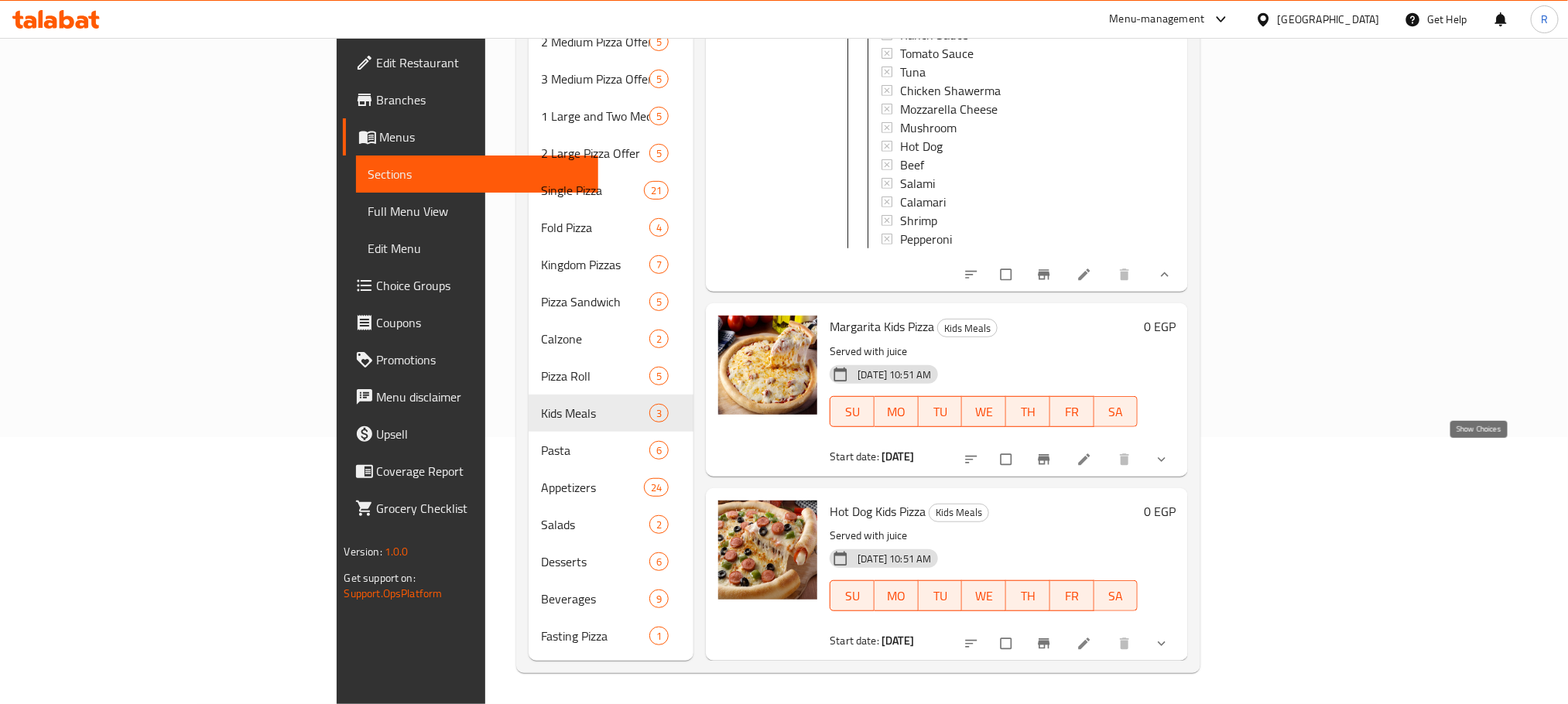
click at [1170, 453] on icon "show more" at bounding box center [1162, 460] width 15 height 15
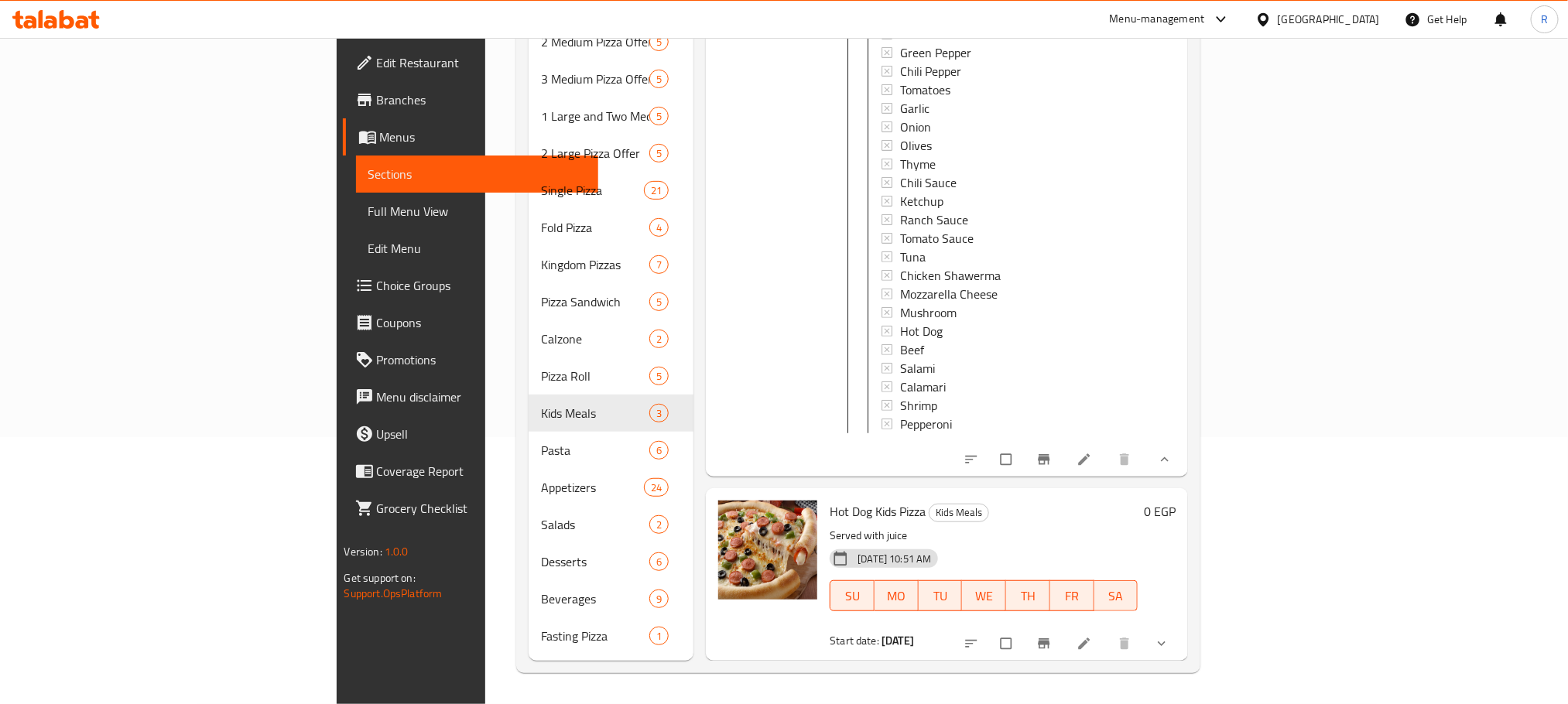
scroll to position [1197, 0]
click at [1170, 650] on icon "show more" at bounding box center [1162, 644] width 15 height 15
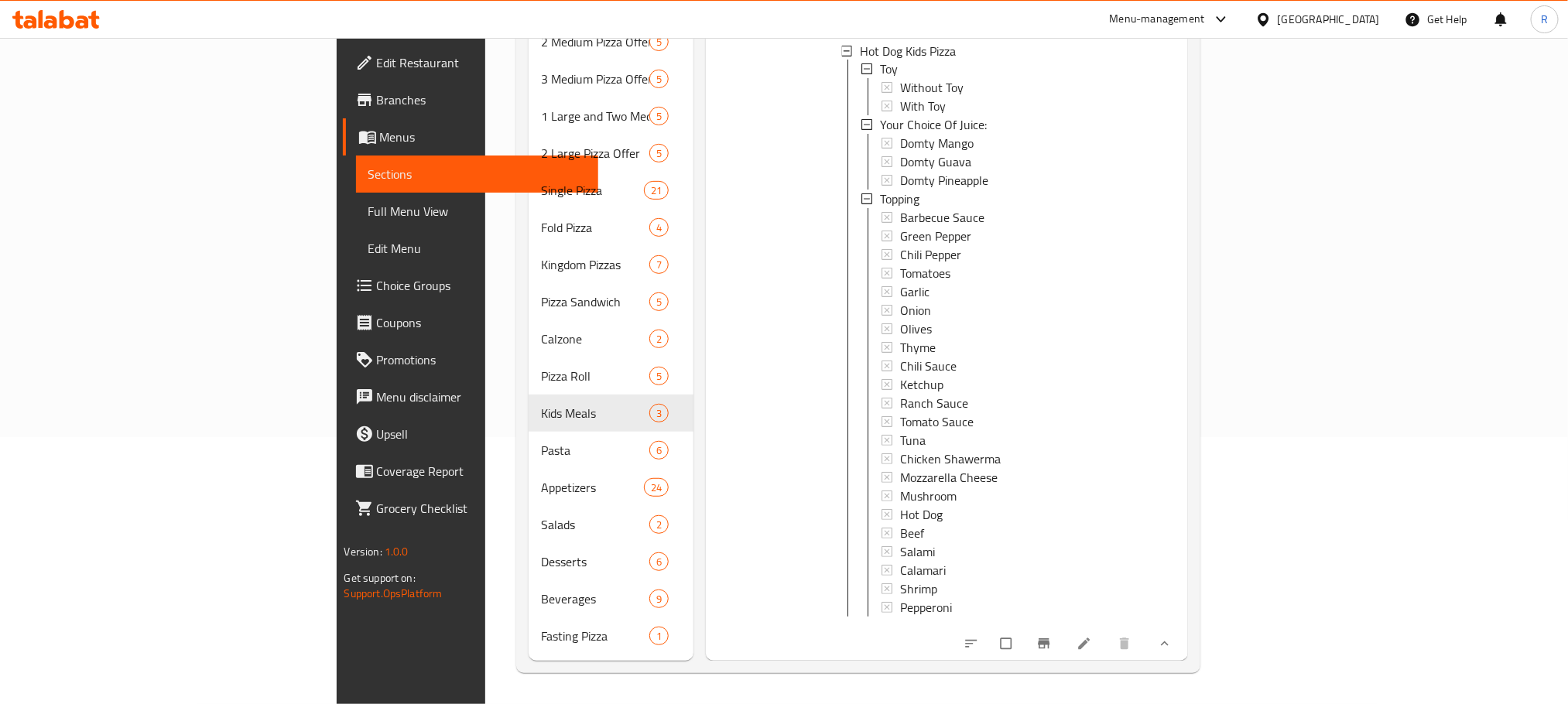
scroll to position [1753, 0]
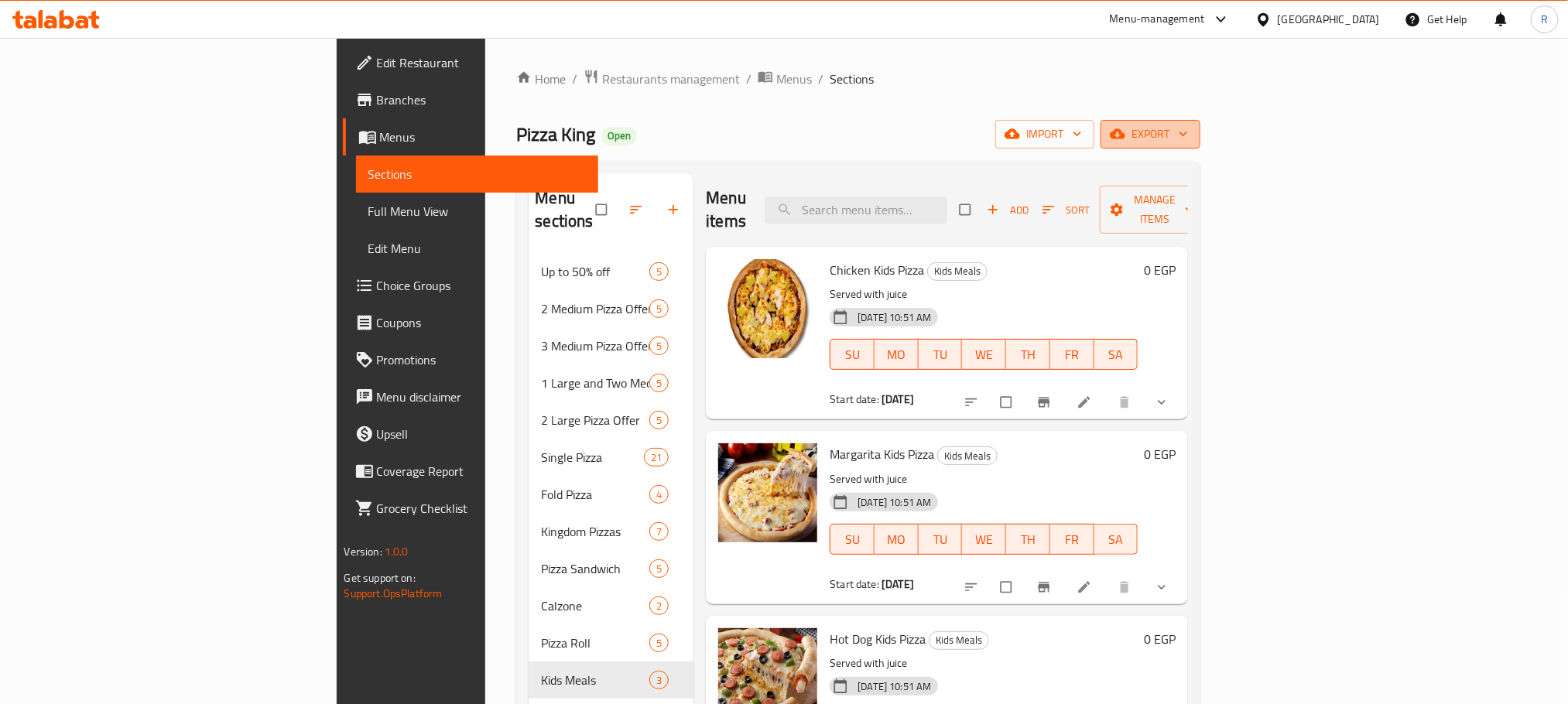
click at [1201, 122] on button "export" at bounding box center [1150, 134] width 100 height 29
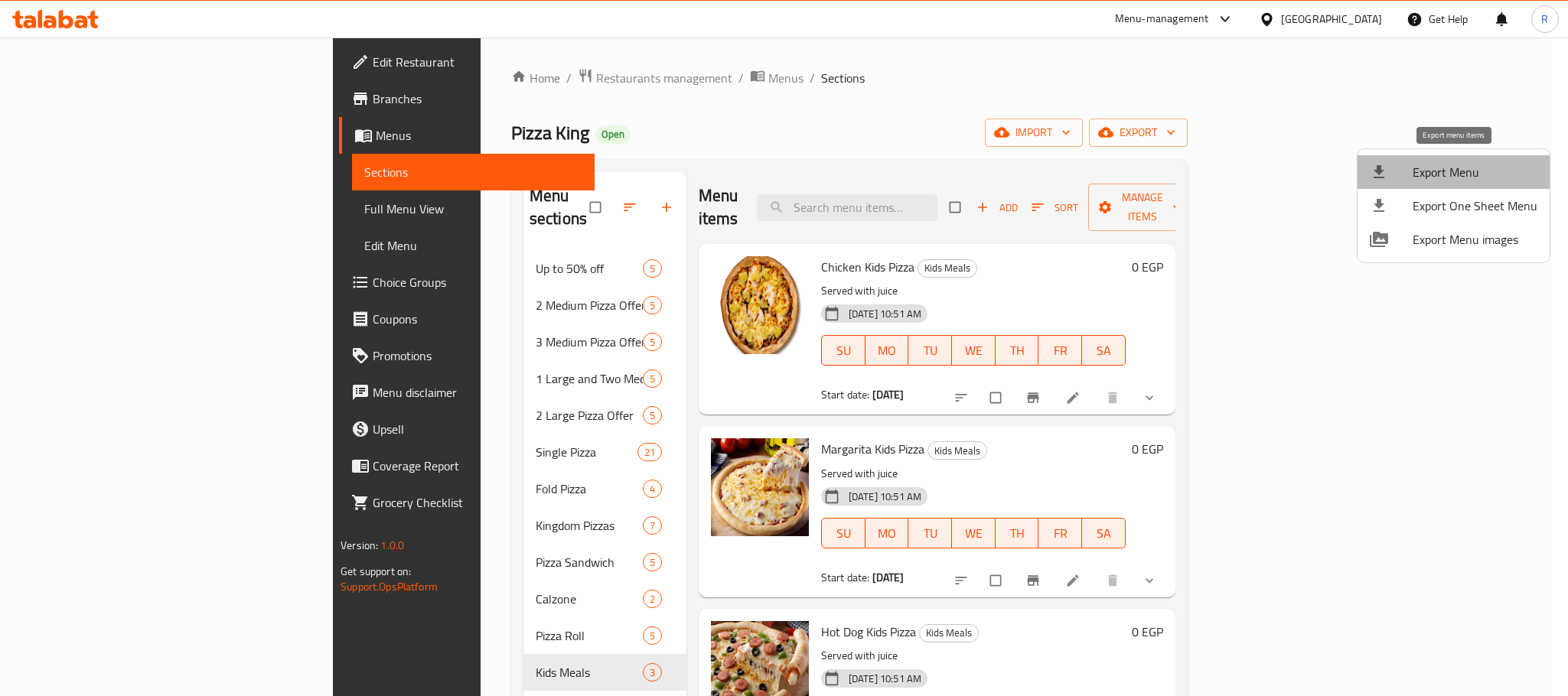
click at [1465, 158] on li "Export Menu" at bounding box center [1454, 172] width 192 height 33
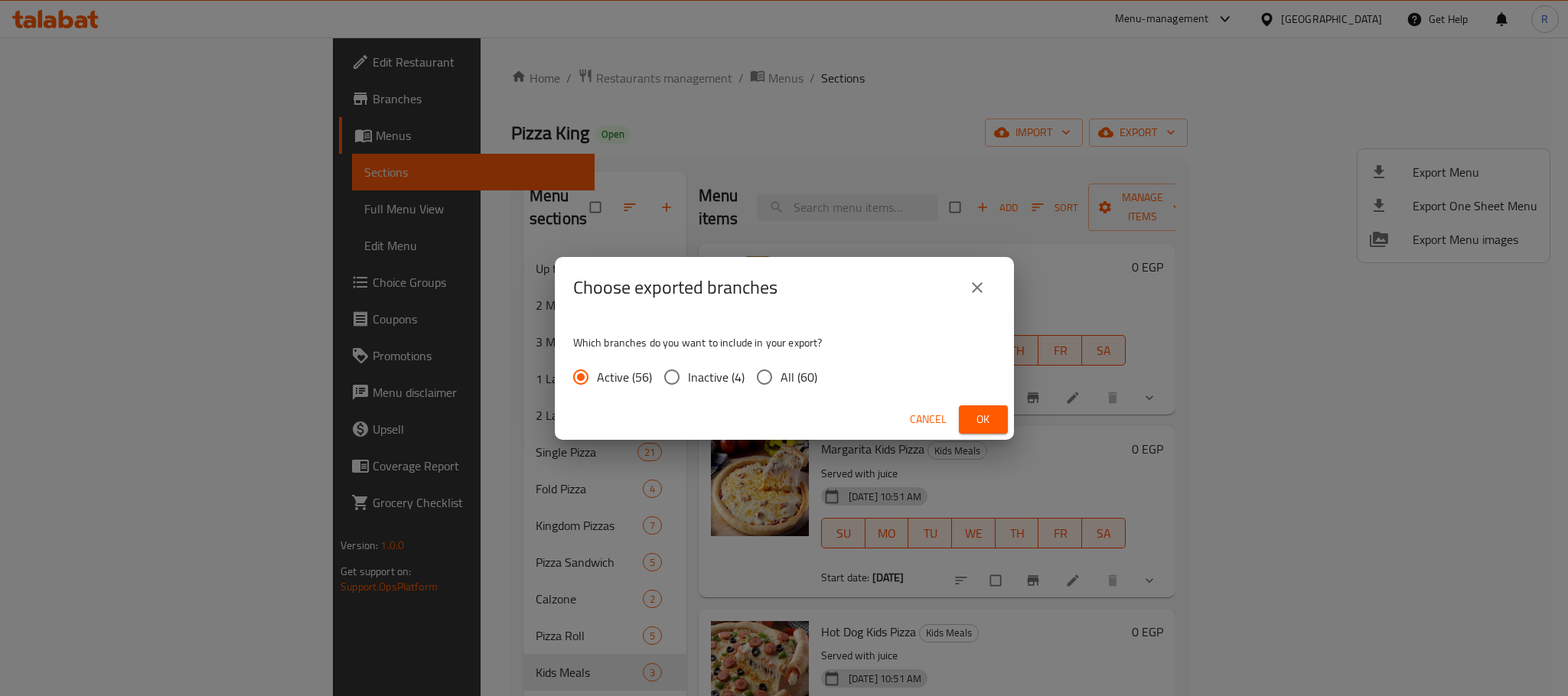
click at [776, 379] on input "All (60)" at bounding box center [765, 378] width 32 height 32
radio input "true"
click at [998, 411] on button "Ok" at bounding box center [983, 420] width 49 height 29
